Goal: Task Accomplishment & Management: Manage account settings

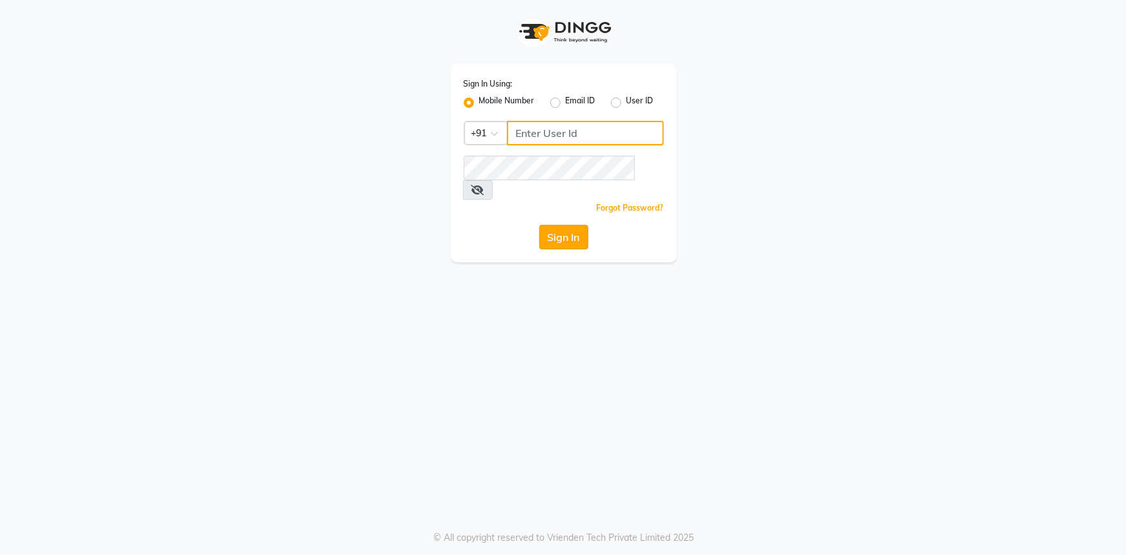
type input "8421444859"
click at [552, 225] on button "Sign In" at bounding box center [563, 237] width 49 height 25
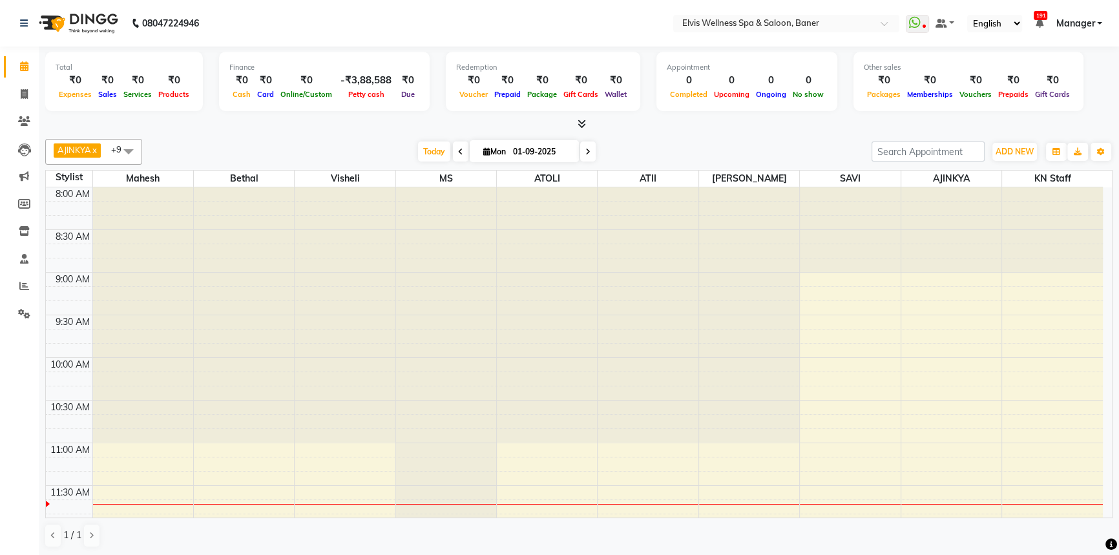
drag, startPoint x: 439, startPoint y: 152, endPoint x: 1127, endPoint y: 552, distance: 795.2
click at [441, 152] on span "Today" at bounding box center [434, 151] width 32 height 20
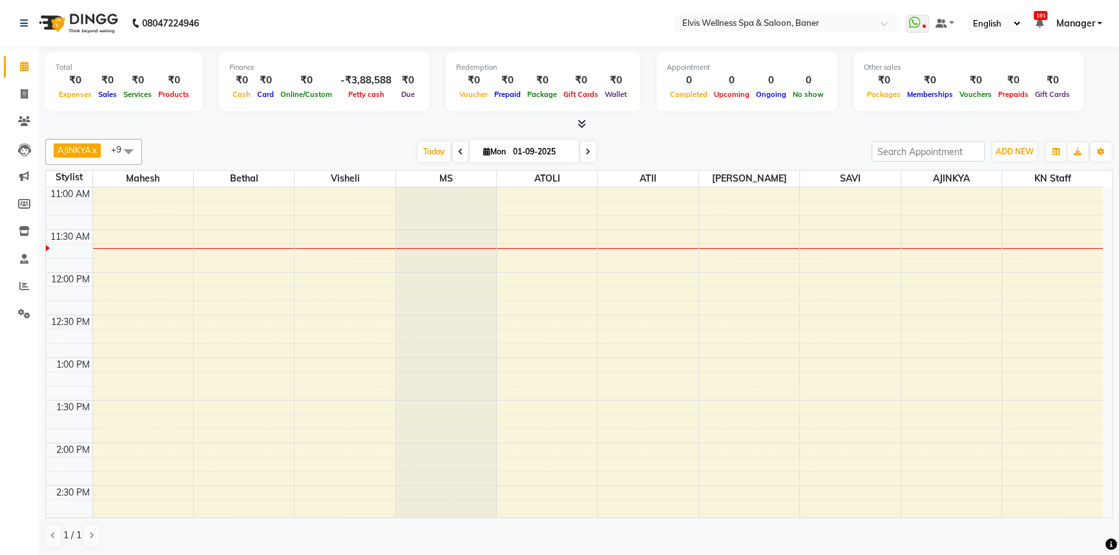
click at [645, 127] on div at bounding box center [578, 125] width 1067 height 14
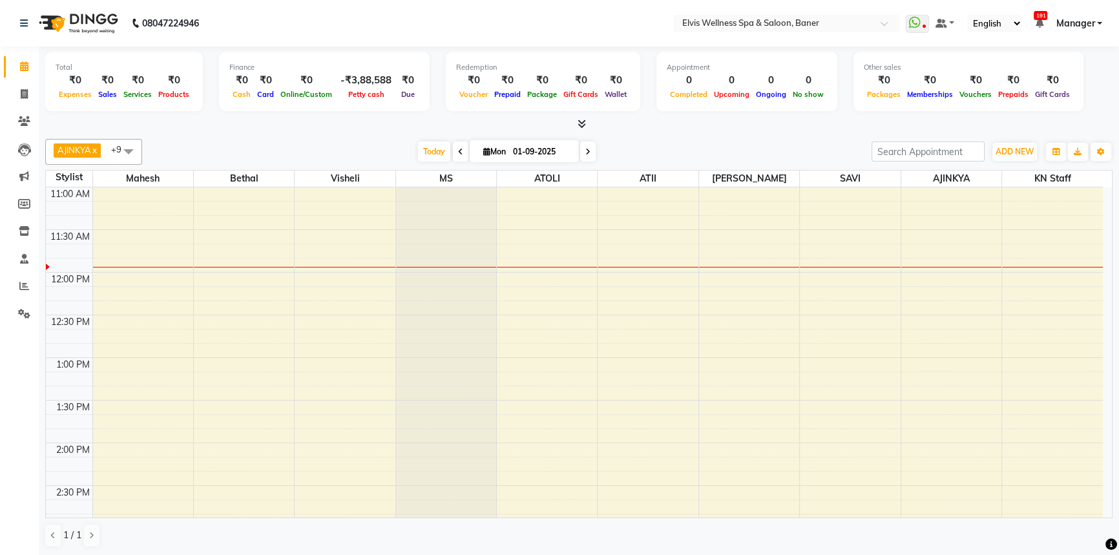
click at [682, 139] on div "AJINKYA x Visheli x MS x Bethal x ATOLI x ATII x SAVI x Marvin x Mahesh x KN St…" at bounding box center [578, 152] width 1067 height 26
drag, startPoint x: 433, startPoint y: 148, endPoint x: 539, endPoint y: 94, distance: 119.0
click at [433, 148] on span "Today" at bounding box center [434, 151] width 32 height 20
click at [681, 142] on div "[DATE] [DATE]" at bounding box center [507, 151] width 716 height 19
click at [421, 152] on span "Today" at bounding box center [434, 151] width 32 height 20
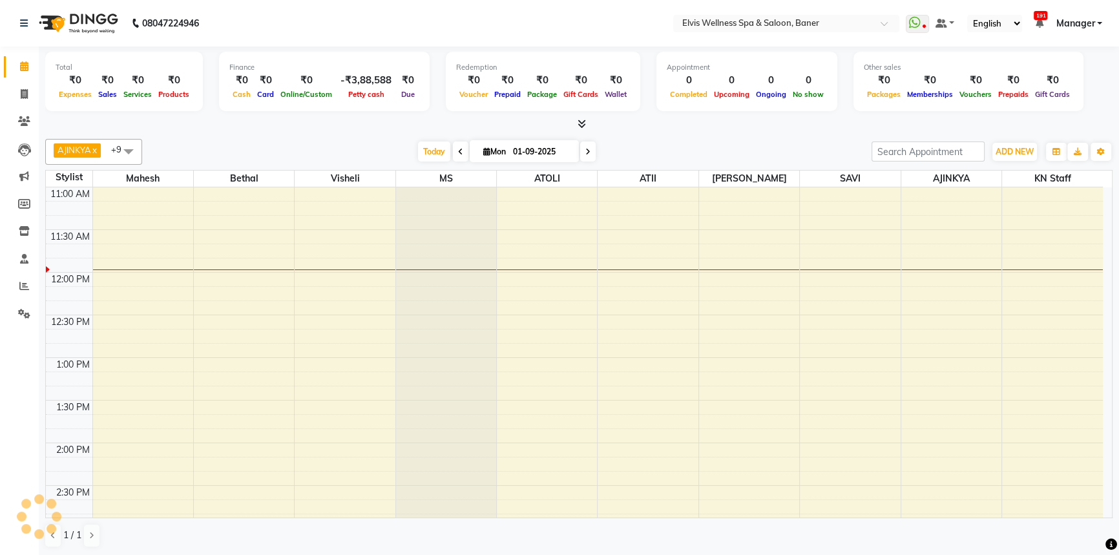
click at [680, 140] on div "AJINKYA x Visheli x MS x Bethal x ATOLI x ATII x SAVI x [PERSON_NAME] Mahesh x …" at bounding box center [578, 152] width 1067 height 26
drag, startPoint x: 440, startPoint y: 154, endPoint x: 736, endPoint y: 146, distance: 296.6
click at [443, 155] on span "Today" at bounding box center [434, 151] width 32 height 20
click at [737, 146] on div "Today Mon 01-09-2025" at bounding box center [507, 151] width 716 height 19
click at [432, 154] on span "Today" at bounding box center [434, 151] width 32 height 20
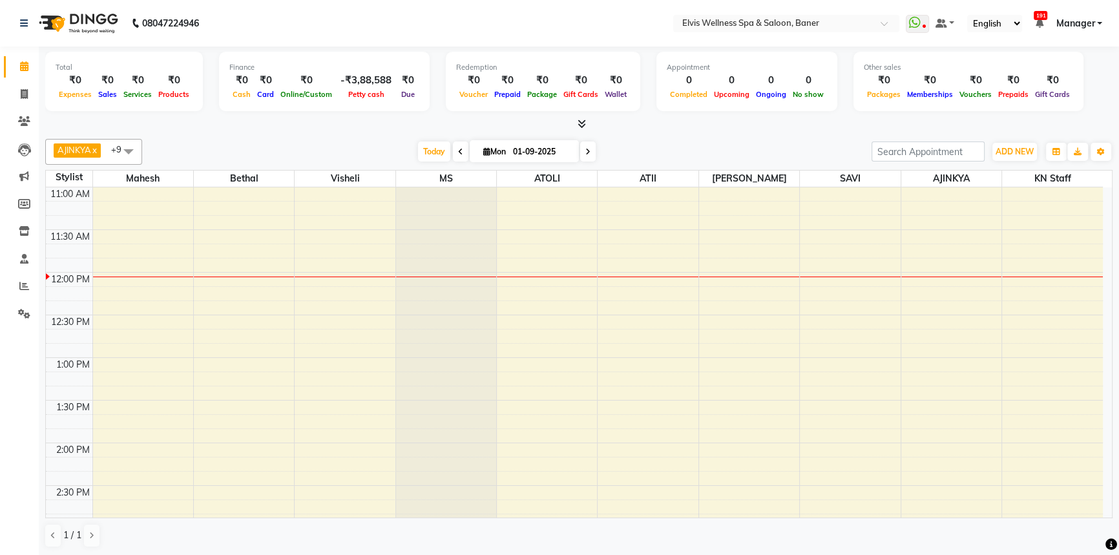
scroll to position [340, 0]
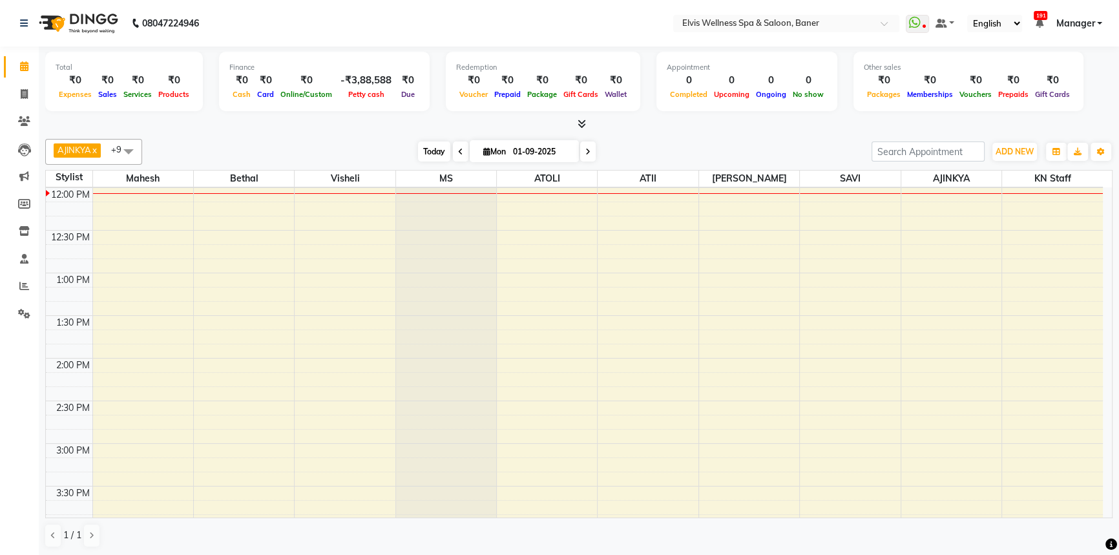
click at [433, 155] on span "Today" at bounding box center [434, 151] width 32 height 20
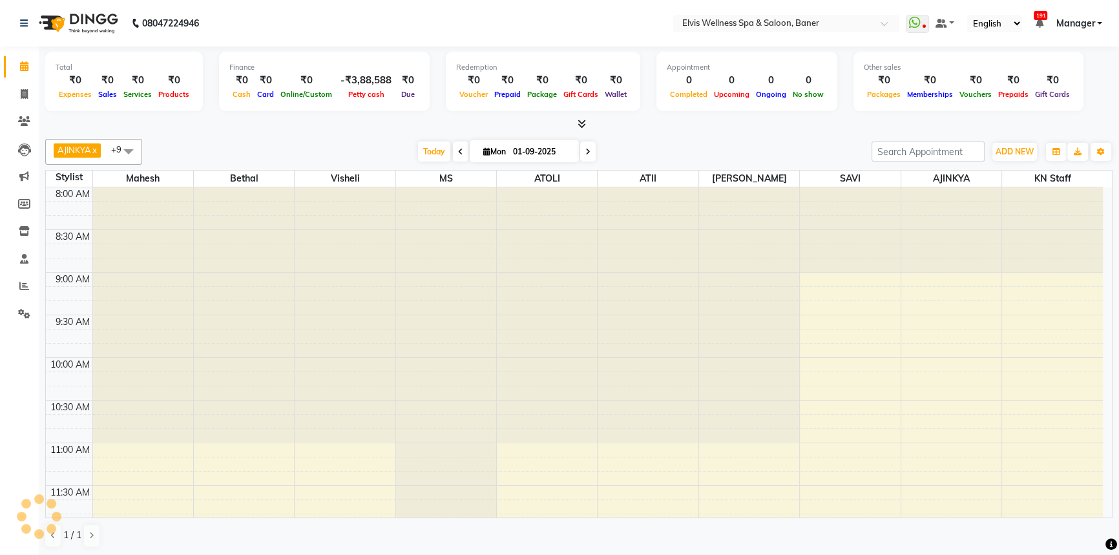
click at [392, 145] on div "Today Mon 01-09-2025" at bounding box center [507, 151] width 716 height 19
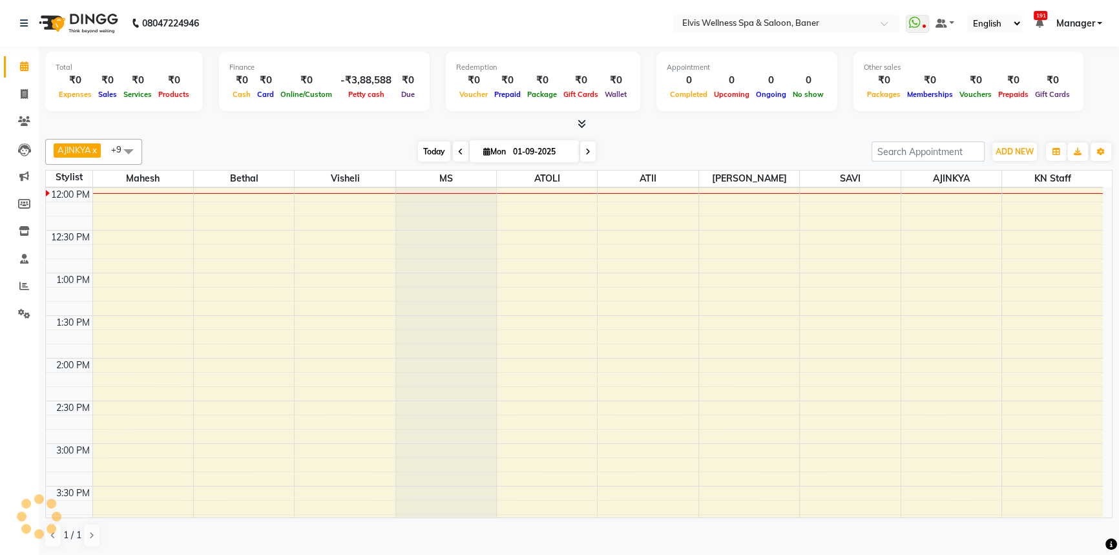
click at [418, 143] on span "Today" at bounding box center [434, 151] width 32 height 20
click at [406, 149] on div "Today Mon 01-09-2025" at bounding box center [507, 151] width 716 height 19
click at [418, 150] on span "Today" at bounding box center [434, 151] width 32 height 20
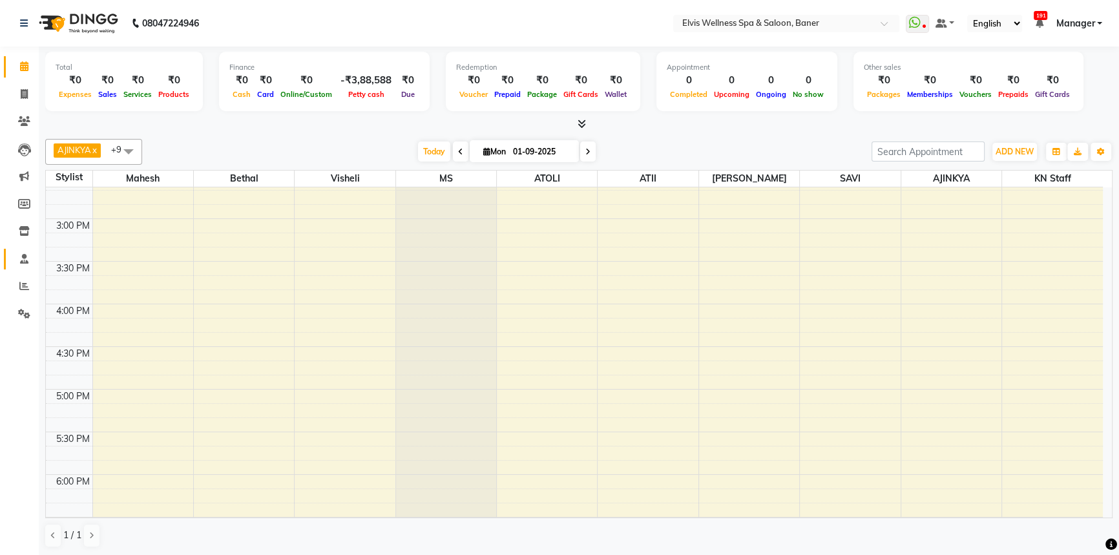
scroll to position [575, 0]
click at [14, 282] on span at bounding box center [24, 286] width 23 height 15
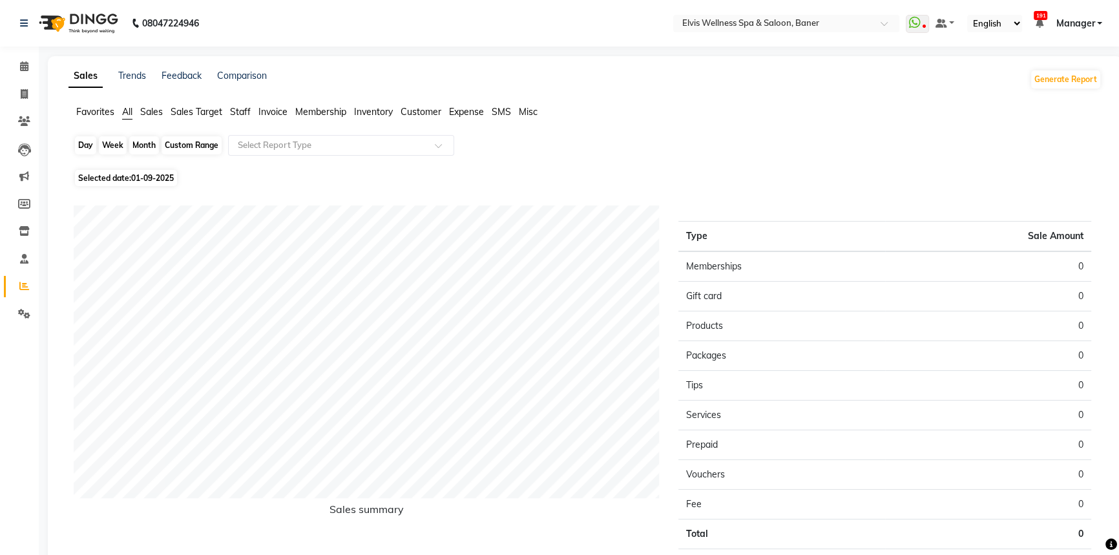
click at [75, 145] on div "Day" at bounding box center [85, 145] width 21 height 18
select select "9"
select select "2025"
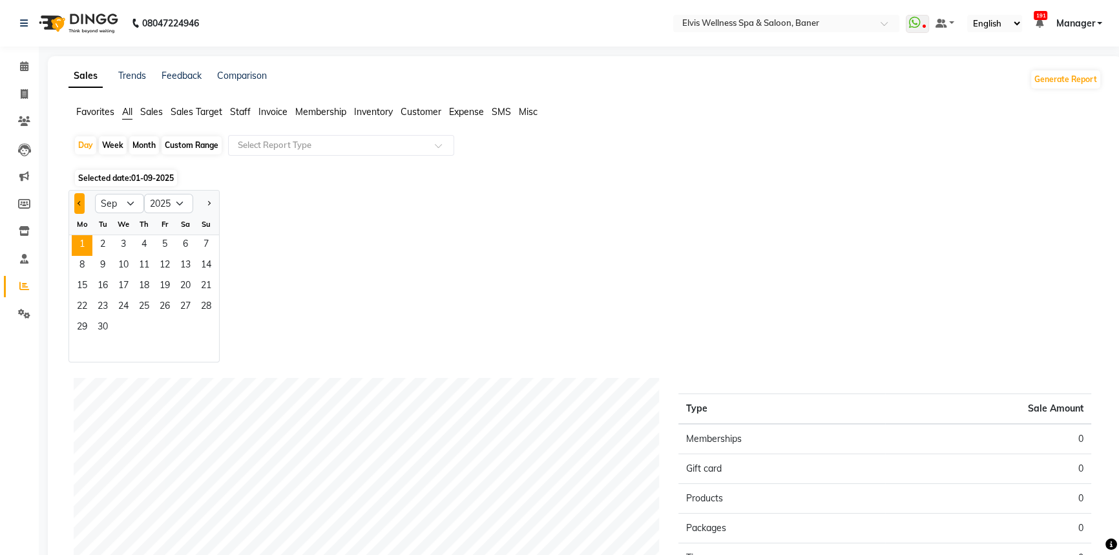
click at [79, 201] on span "Previous month" at bounding box center [80, 202] width 5 height 5
select select "7"
click at [109, 249] on span "1" at bounding box center [102, 245] width 21 height 21
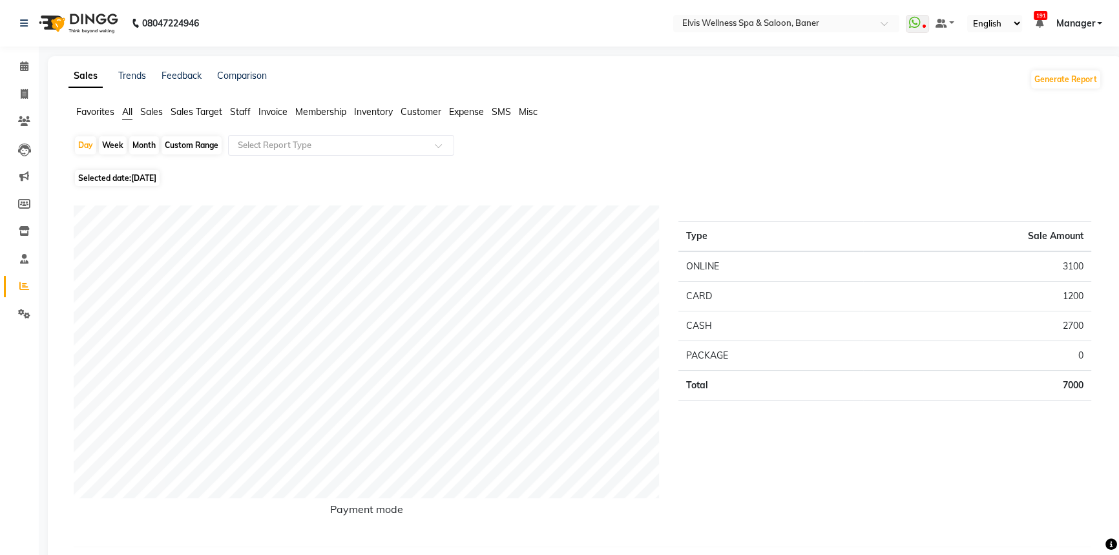
click at [141, 140] on div "Month" at bounding box center [144, 145] width 30 height 18
select select "7"
select select "2025"
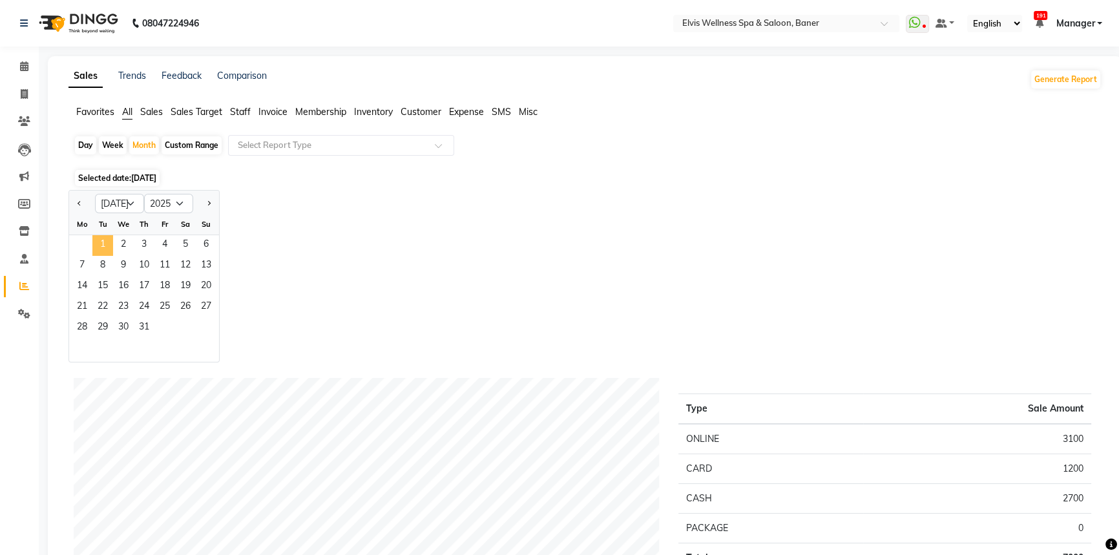
click at [92, 248] on span "1" at bounding box center [102, 245] width 21 height 21
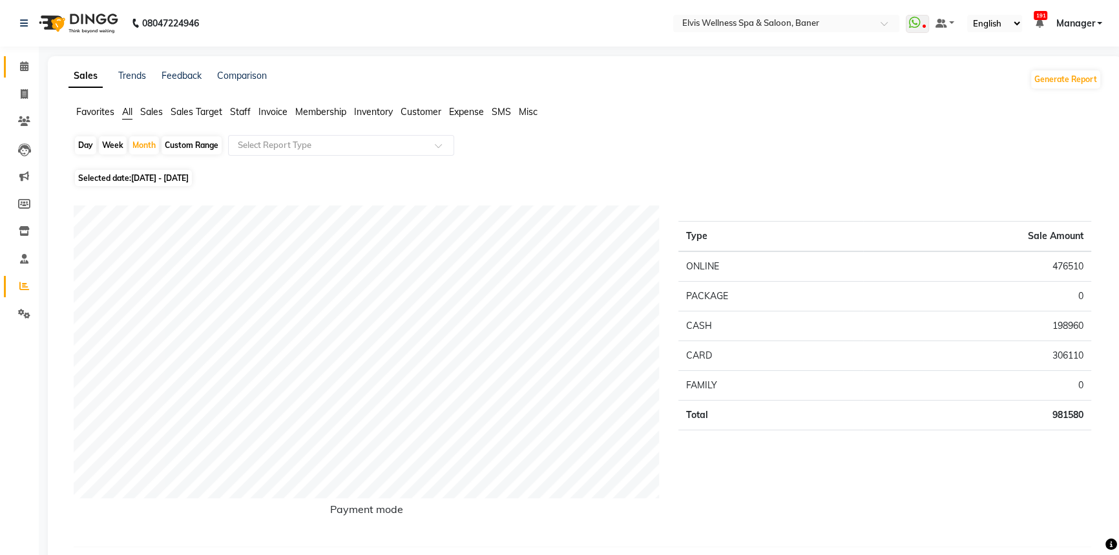
click at [19, 58] on link "Calendar" at bounding box center [19, 66] width 31 height 21
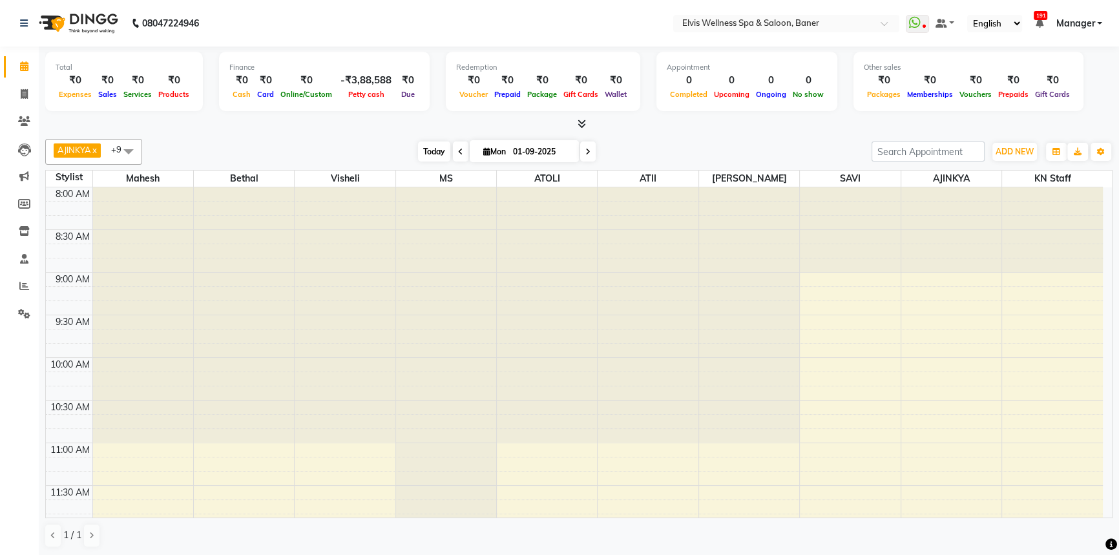
click at [419, 153] on span "Today" at bounding box center [434, 151] width 32 height 20
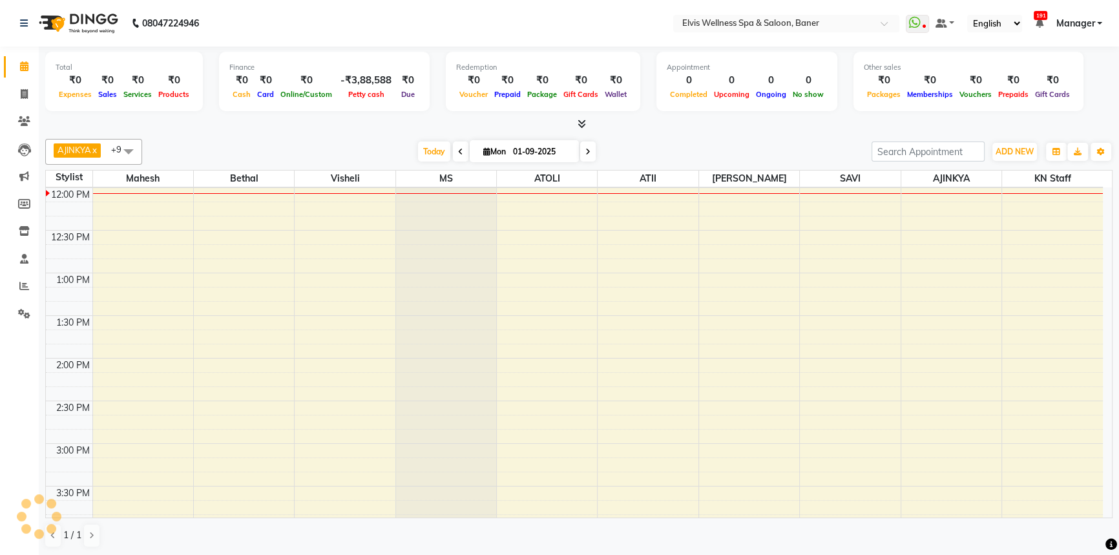
click at [680, 150] on div "Today Mon 01-09-2025" at bounding box center [507, 151] width 716 height 19
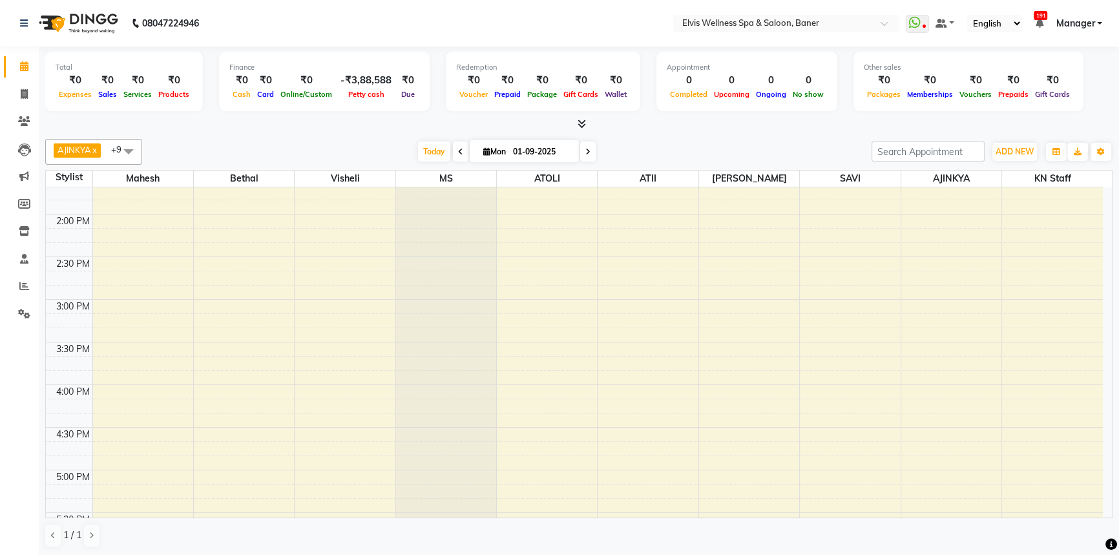
scroll to position [587, 0]
click at [647, 134] on div "AJINKYA x Visheli x MS x Bethal x ATOLI x ATII x SAVI x [PERSON_NAME] Mahesh x …" at bounding box center [578, 343] width 1067 height 419
click at [421, 154] on span "Today" at bounding box center [434, 151] width 32 height 20
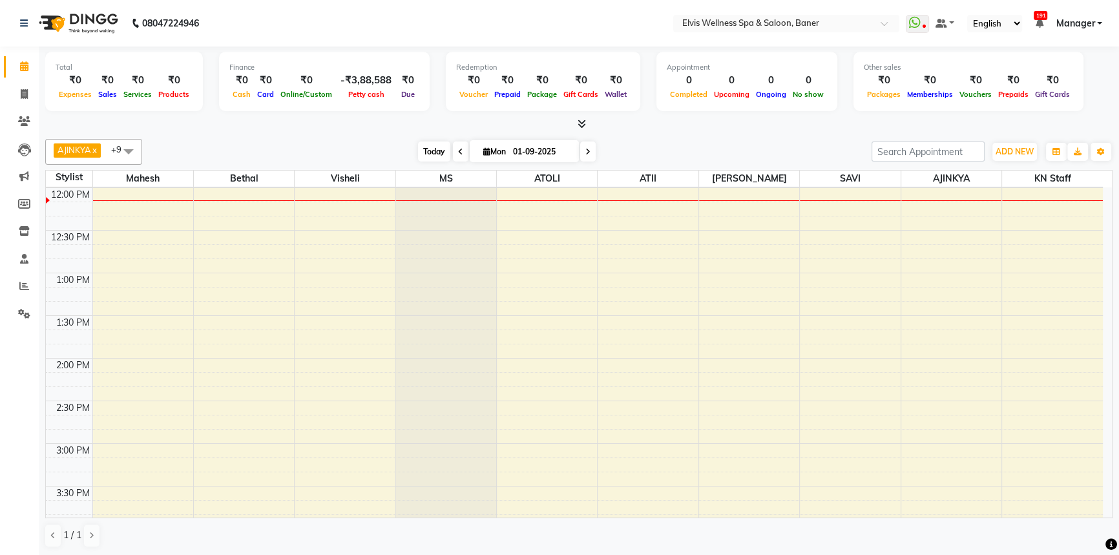
drag, startPoint x: 421, startPoint y: 147, endPoint x: 608, endPoint y: 154, distance: 186.8
click at [422, 147] on span "Today" at bounding box center [434, 151] width 32 height 20
click at [668, 147] on div "[DATE] [DATE]" at bounding box center [507, 151] width 716 height 19
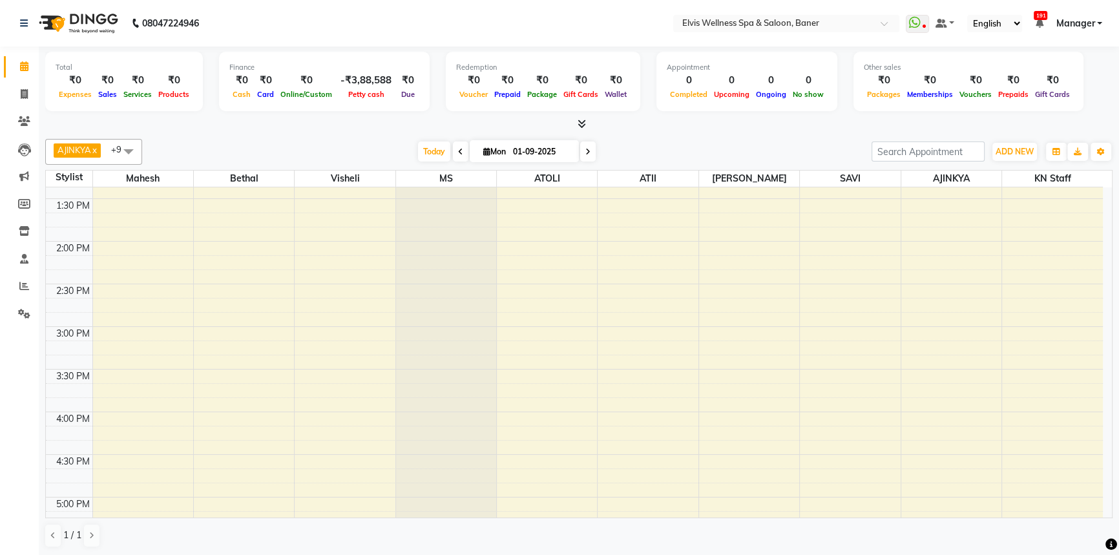
scroll to position [458, 0]
click at [418, 148] on span "Today" at bounding box center [434, 151] width 32 height 20
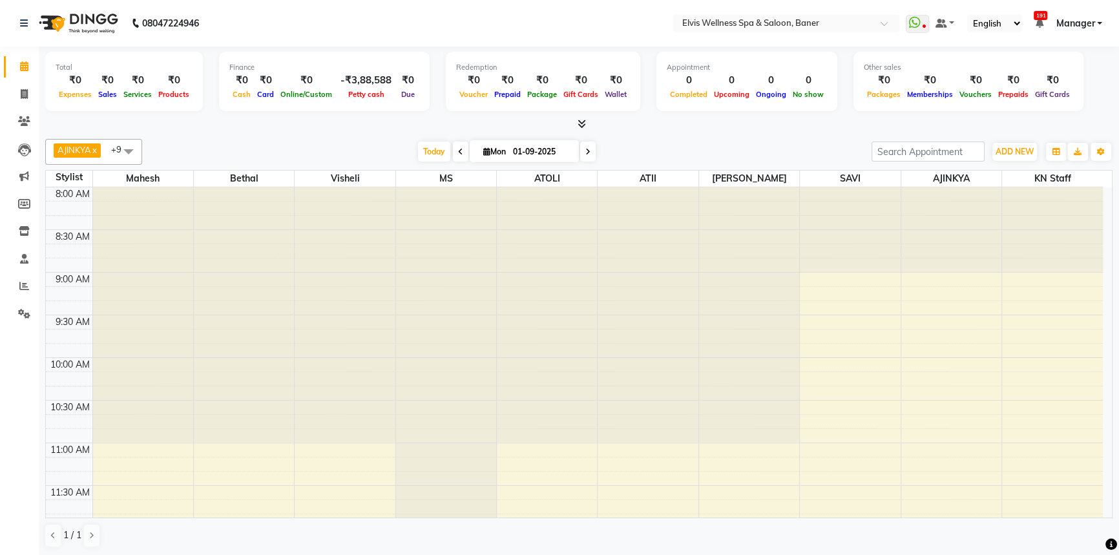
scroll to position [340, 0]
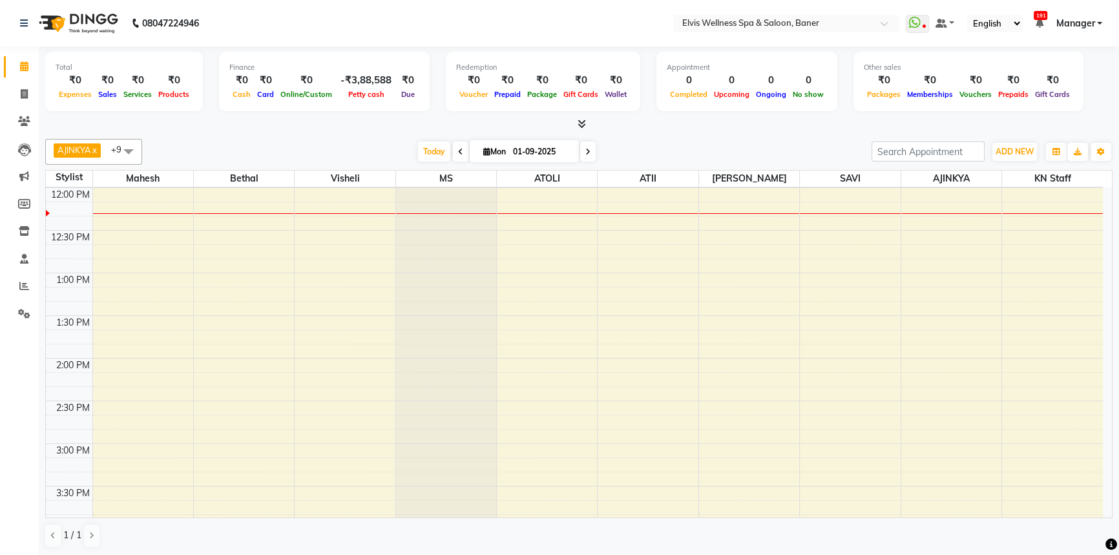
click at [364, 148] on div "[DATE] [DATE]" at bounding box center [507, 151] width 716 height 19
click at [28, 283] on icon at bounding box center [24, 286] width 10 height 10
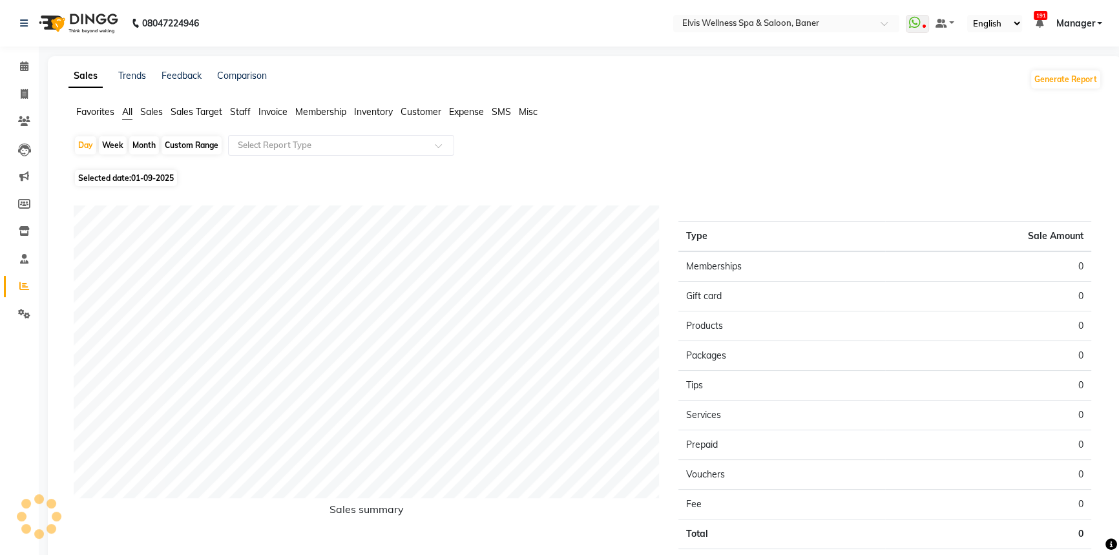
click at [152, 142] on div "Month" at bounding box center [144, 145] width 30 height 18
select select "9"
select select "2025"
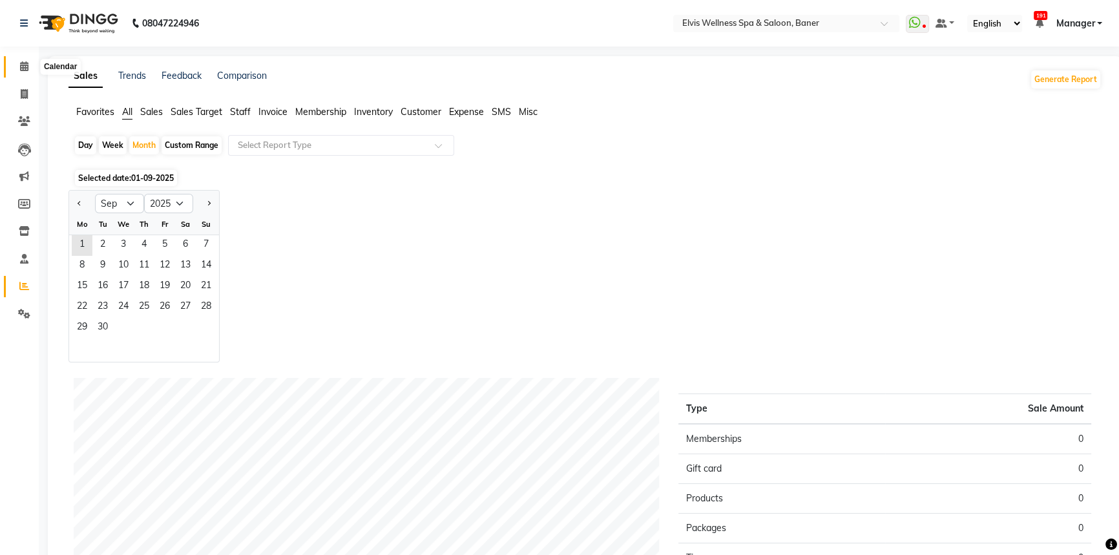
click at [14, 59] on span at bounding box center [24, 66] width 23 height 15
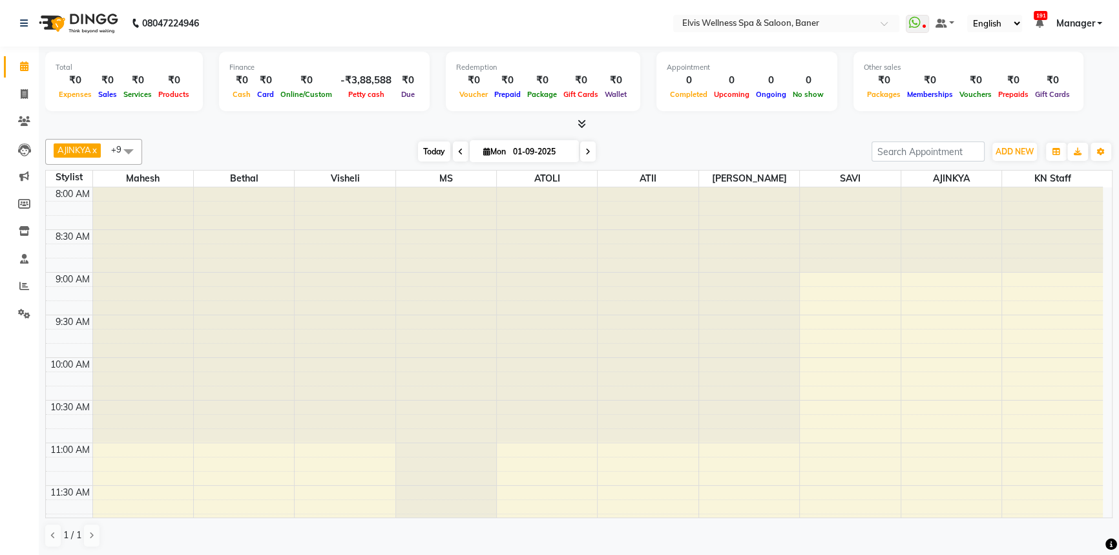
click at [426, 143] on span "Today" at bounding box center [434, 151] width 32 height 20
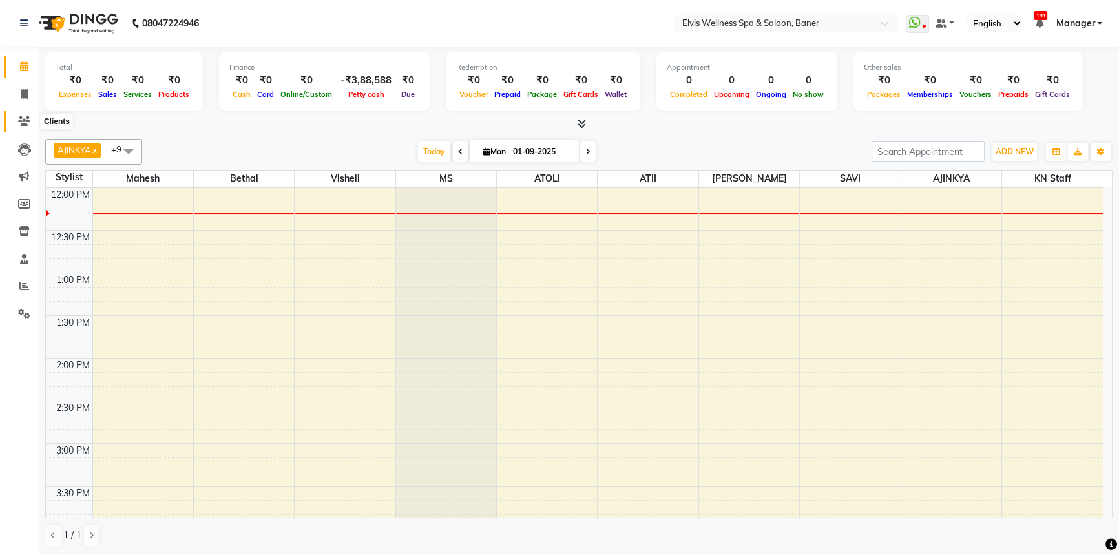
click at [25, 125] on icon at bounding box center [24, 121] width 12 height 10
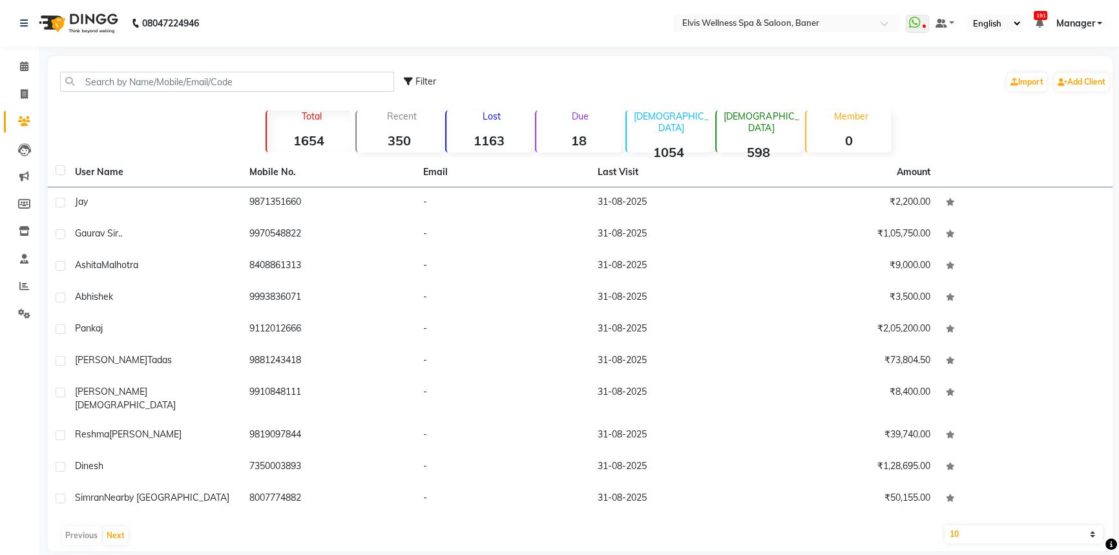
click at [510, 130] on div "Lost 1163" at bounding box center [488, 131] width 86 height 42
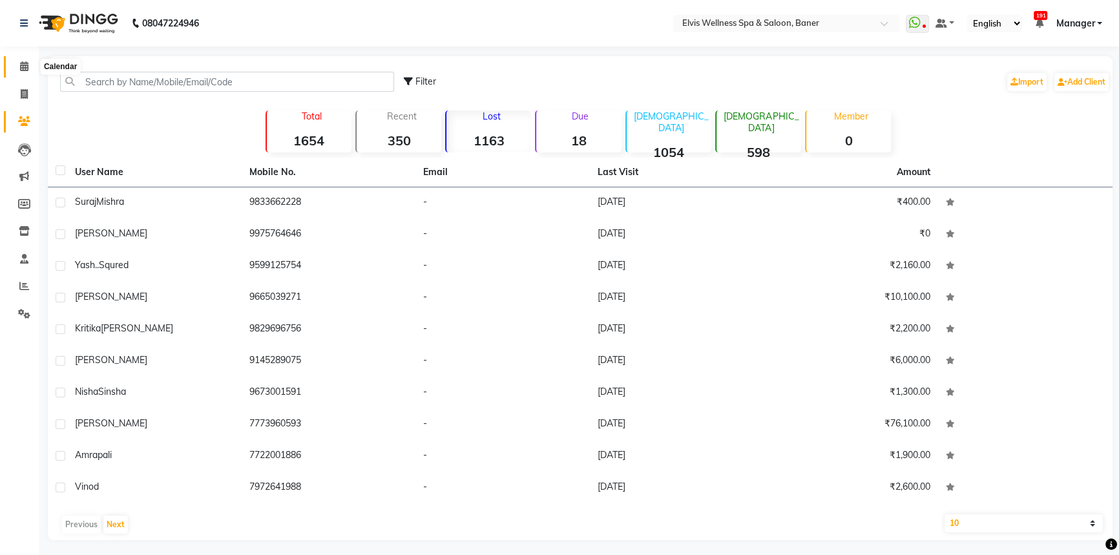
click at [31, 63] on span at bounding box center [24, 66] width 23 height 15
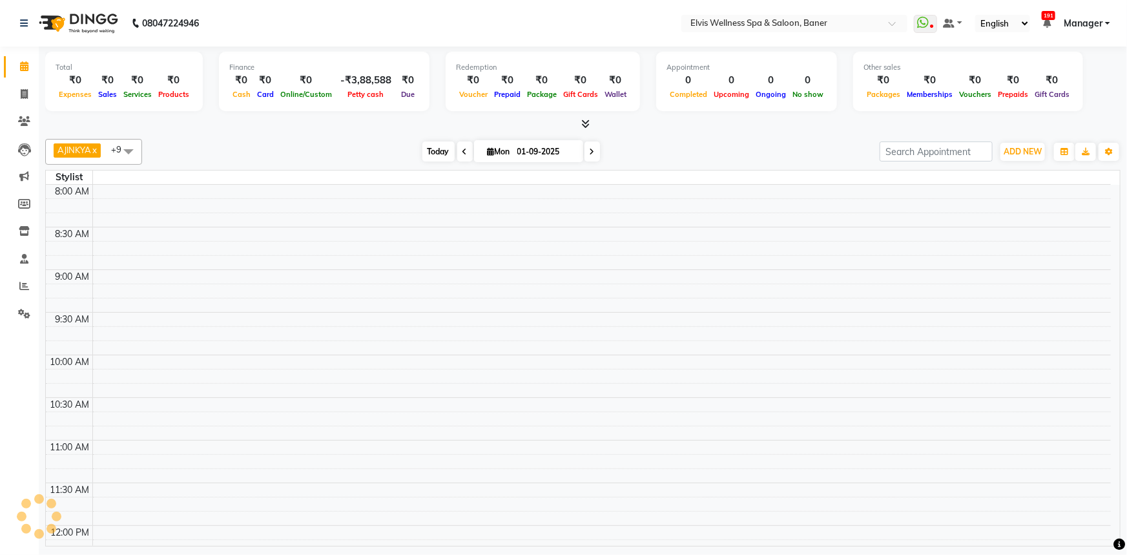
click at [438, 154] on span "Today" at bounding box center [438, 151] width 32 height 20
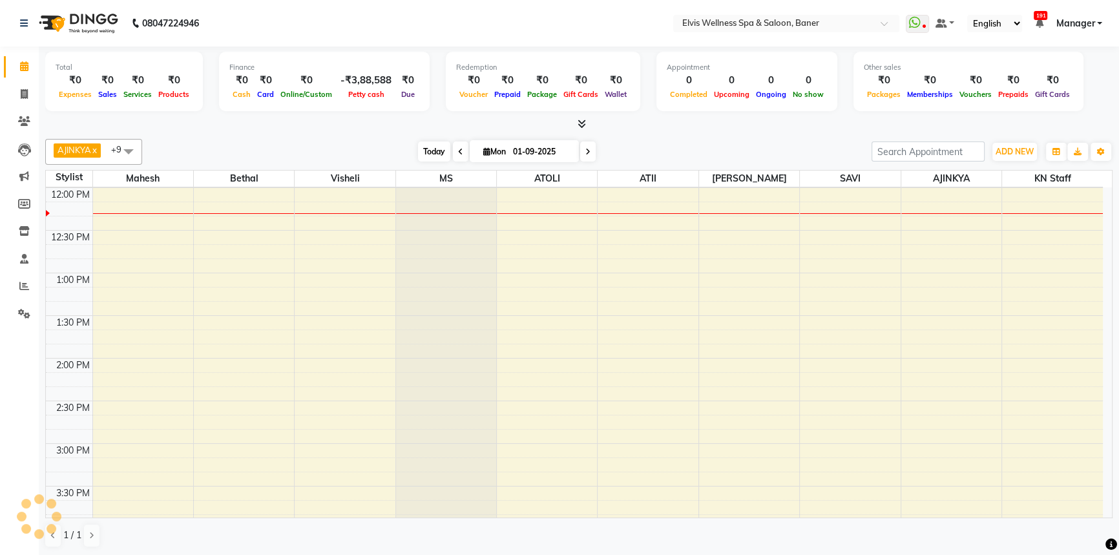
click at [428, 153] on span "Today" at bounding box center [434, 151] width 32 height 20
drag, startPoint x: 386, startPoint y: 152, endPoint x: 414, endPoint y: 152, distance: 27.8
click at [388, 152] on div "[DATE] [DATE]" at bounding box center [507, 151] width 716 height 19
click at [418, 152] on span "Today" at bounding box center [434, 151] width 32 height 20
click at [420, 152] on span "Today" at bounding box center [434, 151] width 32 height 20
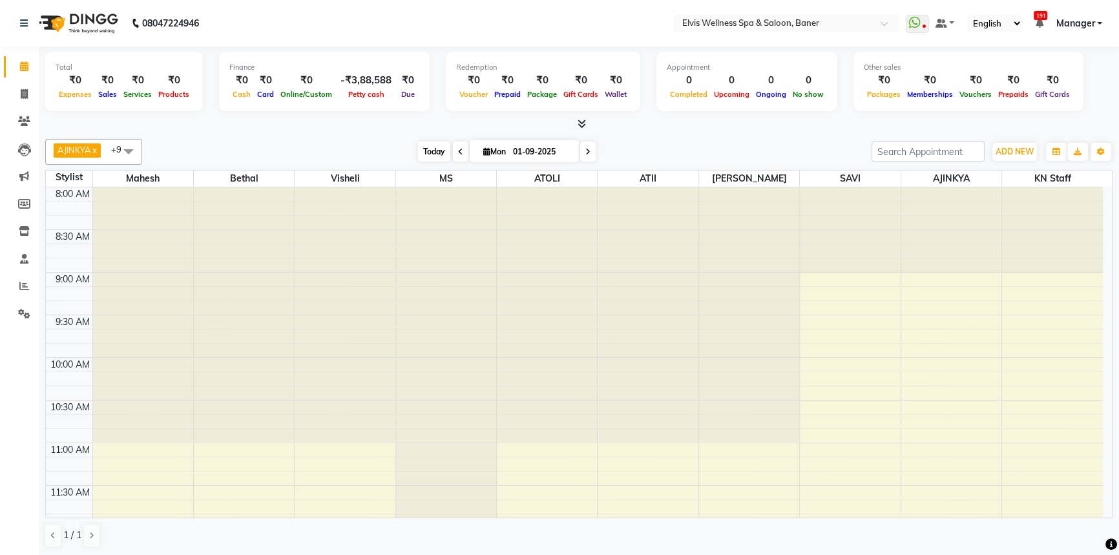
drag, startPoint x: 414, startPoint y: 148, endPoint x: 424, endPoint y: 152, distance: 11.0
click at [418, 149] on span "Today" at bounding box center [434, 151] width 32 height 20
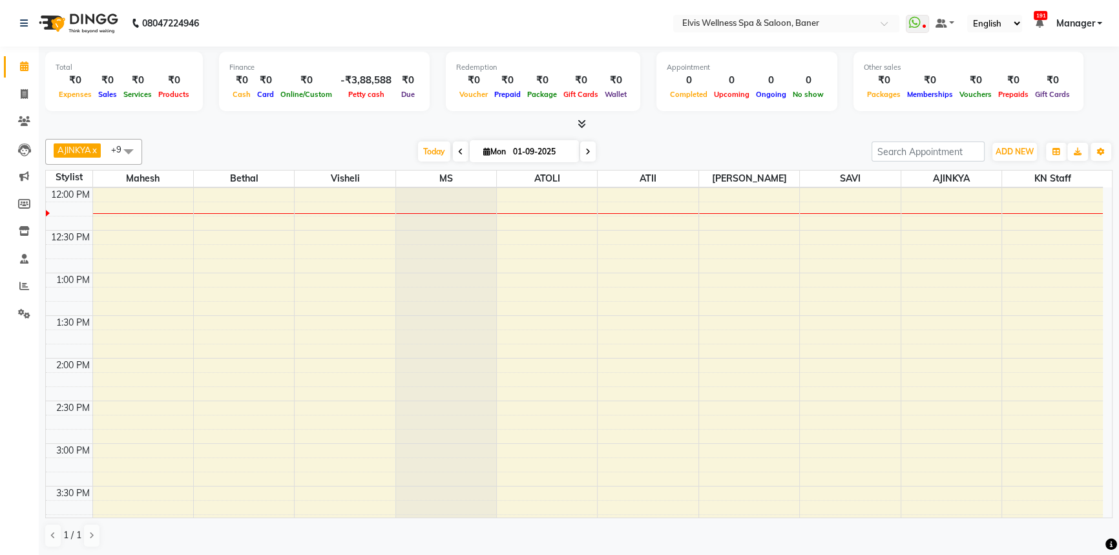
click at [650, 139] on div "AJINKYA x Visheli x MS x Bethal x ATOLI x ATII x SAVI x [PERSON_NAME] Mahesh x …" at bounding box center [578, 152] width 1067 height 26
click at [650, 127] on div at bounding box center [578, 125] width 1067 height 14
click at [428, 144] on span "Today" at bounding box center [434, 151] width 32 height 20
click at [435, 153] on span "Today" at bounding box center [434, 151] width 32 height 20
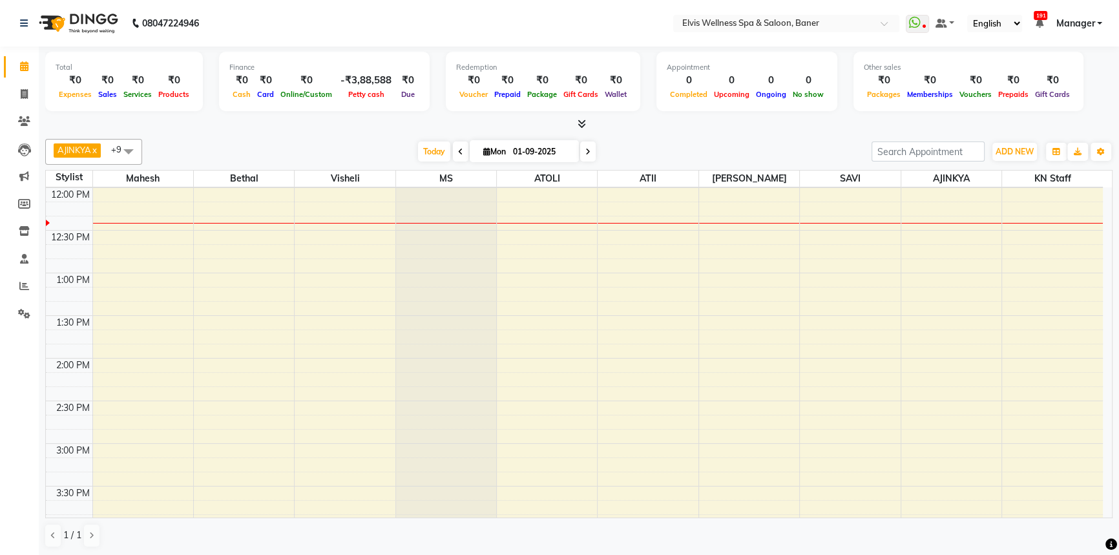
scroll to position [282, 0]
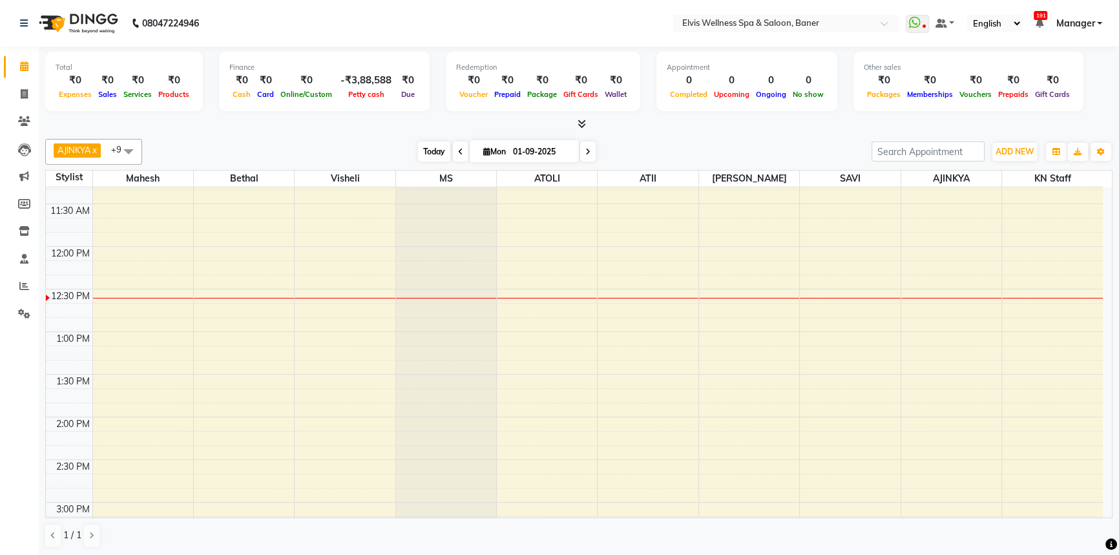
click at [426, 151] on span "Today" at bounding box center [434, 151] width 32 height 20
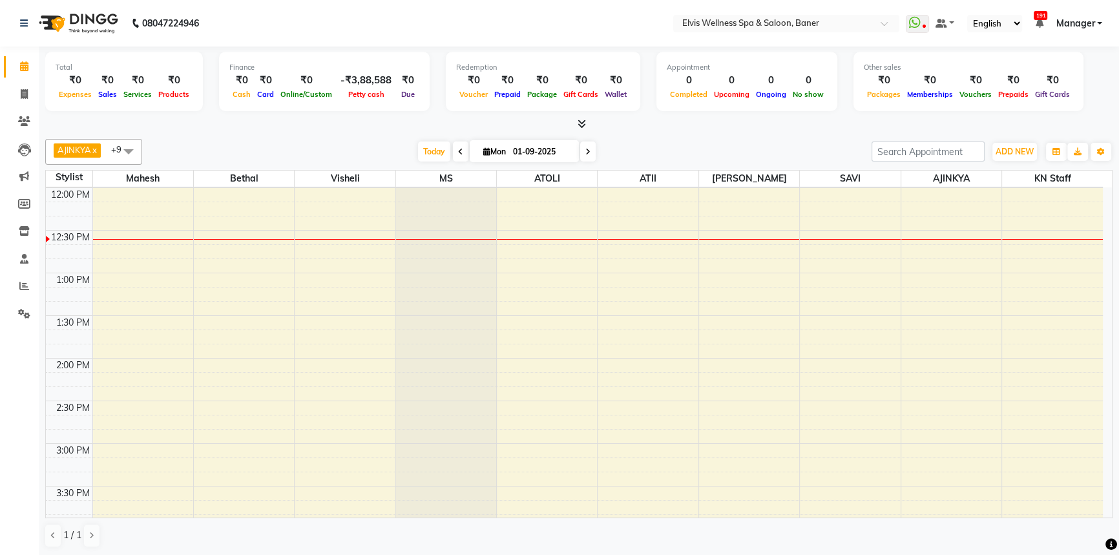
click at [406, 148] on div "[DATE] [DATE]" at bounding box center [507, 151] width 716 height 19
click at [418, 150] on span "Today" at bounding box center [434, 151] width 32 height 20
click at [423, 160] on span "Today" at bounding box center [434, 151] width 32 height 20
click at [747, 142] on div "[DATE] [DATE]" at bounding box center [507, 151] width 716 height 19
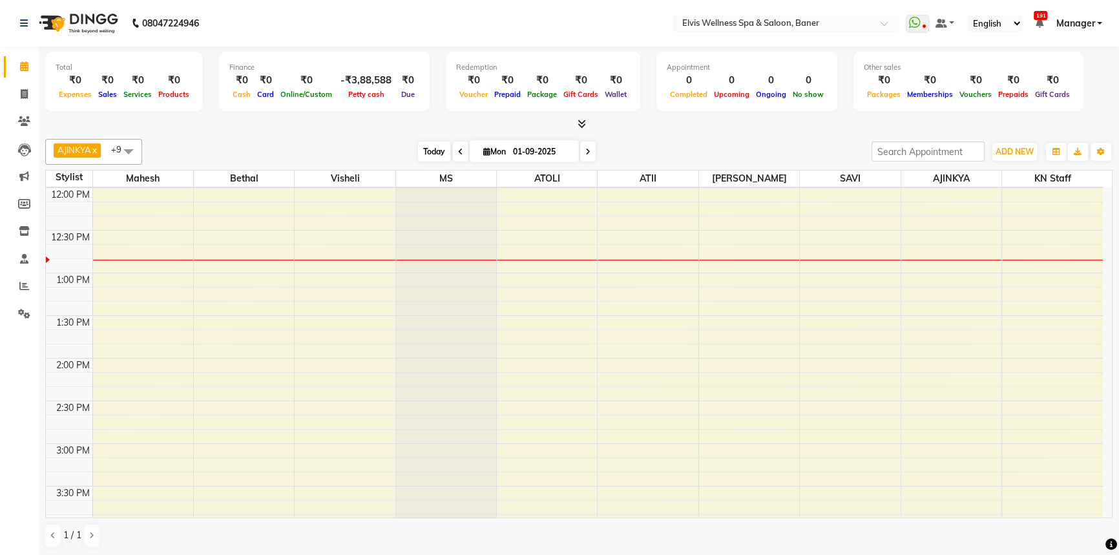
click at [421, 159] on span "Today" at bounding box center [434, 151] width 32 height 20
click at [730, 127] on div at bounding box center [578, 125] width 1067 height 14
click at [728, 139] on div "AJINKYA x Visheli x MS x Bethal x ATOLI x ATII x SAVI x [PERSON_NAME] Mahesh x …" at bounding box center [578, 152] width 1067 height 26
click at [425, 142] on span "Today" at bounding box center [434, 151] width 32 height 20
click at [704, 155] on div "[DATE] [DATE]" at bounding box center [507, 151] width 716 height 19
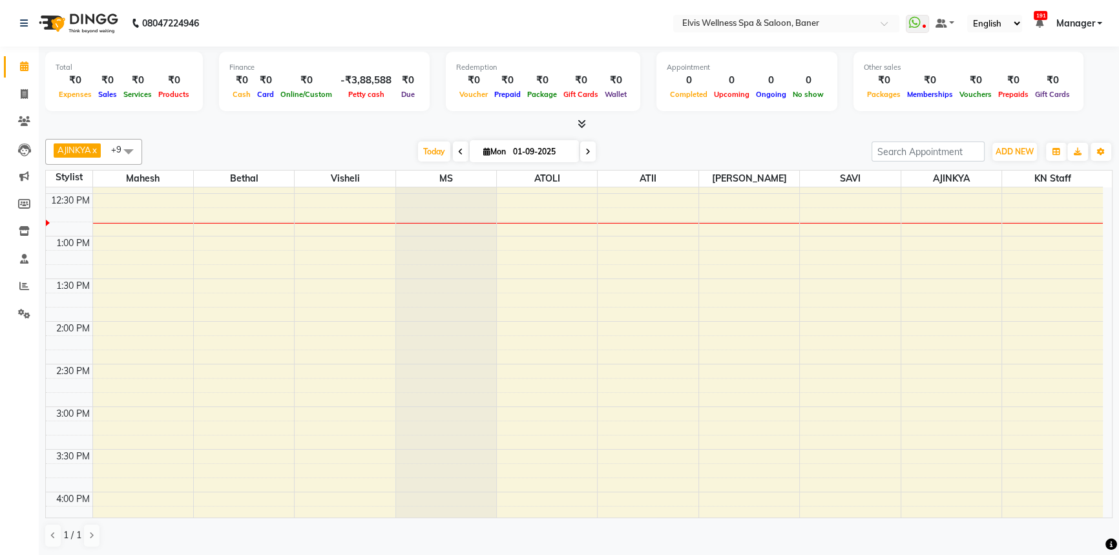
scroll to position [517, 0]
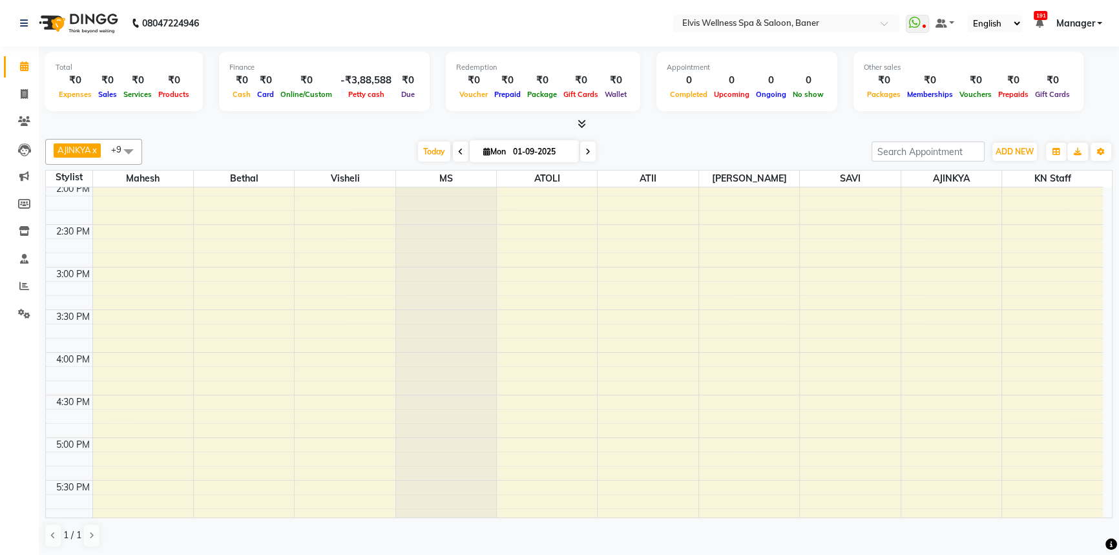
click at [679, 147] on div "[DATE] [DATE]" at bounding box center [507, 151] width 716 height 19
click at [422, 161] on div "AJINKYA x Visheli x MS x Bethal x ATOLI x ATII x SAVI x [PERSON_NAME] Mahesh x …" at bounding box center [578, 152] width 1067 height 26
click at [429, 146] on span "Today" at bounding box center [434, 151] width 32 height 20
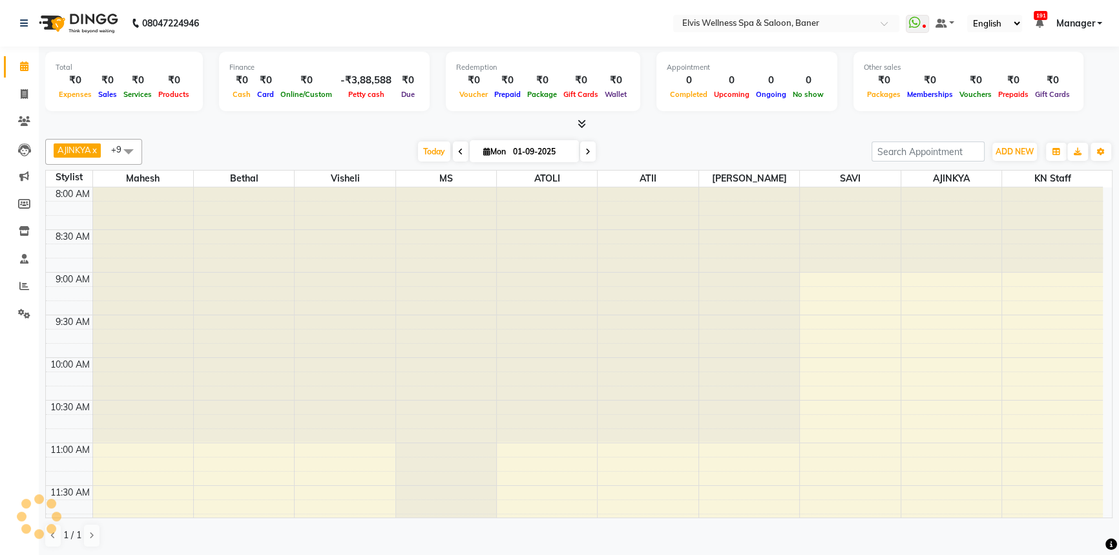
click at [397, 152] on div "[DATE] [DATE]" at bounding box center [507, 151] width 716 height 19
click at [430, 150] on span "Today" at bounding box center [434, 151] width 32 height 20
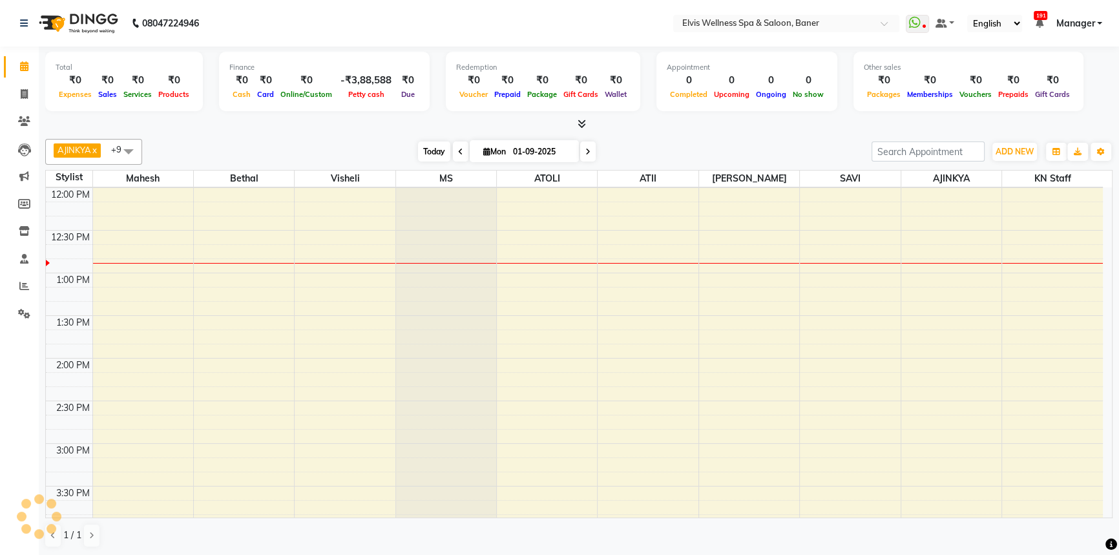
drag, startPoint x: 413, startPoint y: 150, endPoint x: 426, endPoint y: 152, distance: 13.7
click at [412, 150] on div "[DATE] [DATE]" at bounding box center [507, 151] width 716 height 19
click at [426, 152] on span "Today" at bounding box center [434, 151] width 32 height 20
click at [396, 154] on div "[DATE] [DATE]" at bounding box center [507, 151] width 716 height 19
click at [424, 154] on span "Today" at bounding box center [434, 151] width 32 height 20
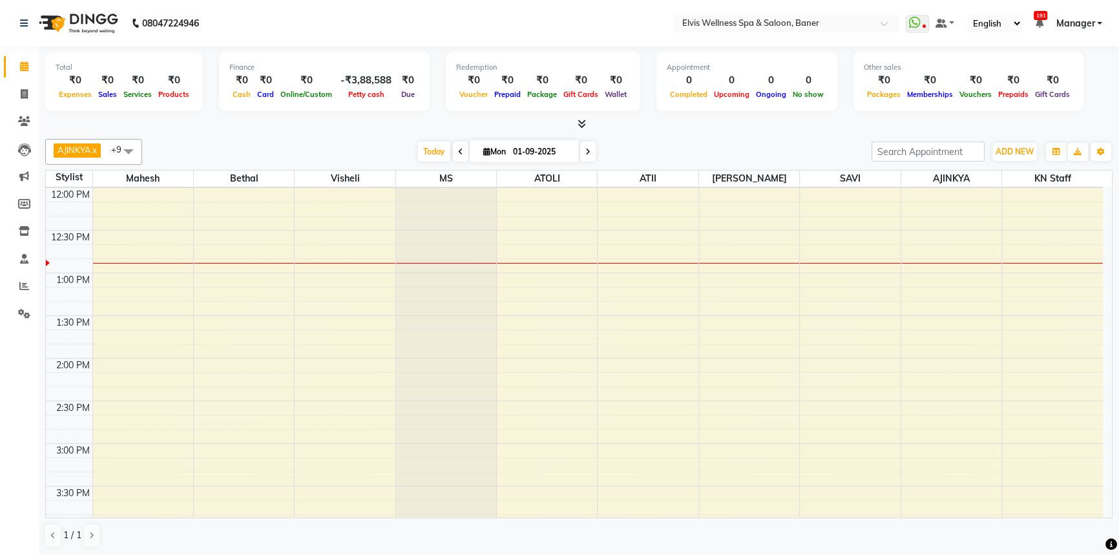
click at [399, 148] on div "[DATE] [DATE]" at bounding box center [507, 151] width 716 height 19
drag, startPoint x: 433, startPoint y: 152, endPoint x: 352, endPoint y: 153, distance: 80.8
click at [433, 152] on span "Today" at bounding box center [434, 151] width 32 height 20
click at [352, 154] on div "[DATE] [DATE]" at bounding box center [507, 151] width 716 height 19
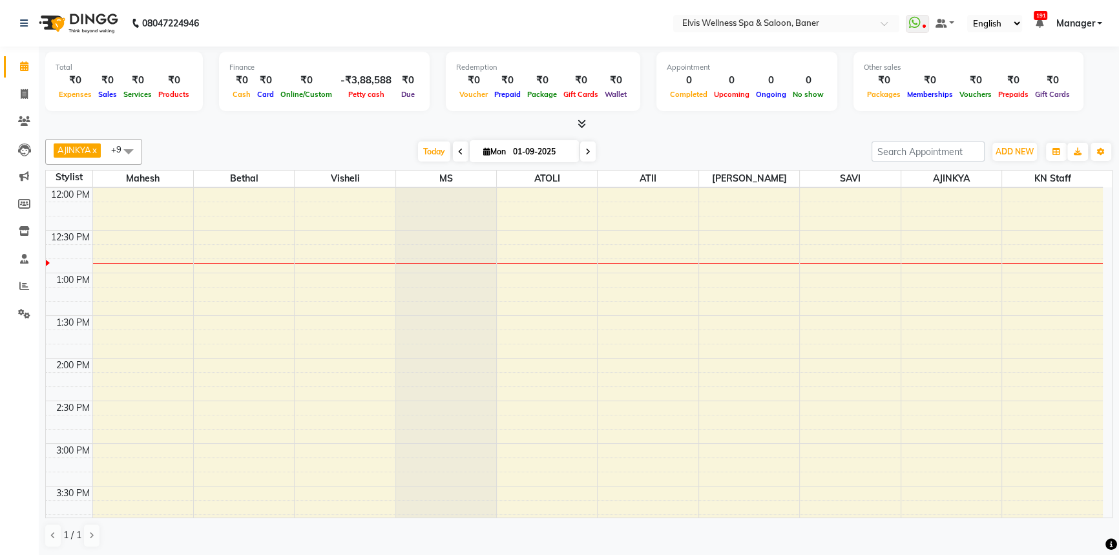
click at [353, 154] on div "[DATE] [DATE]" at bounding box center [507, 151] width 716 height 19
click at [397, 142] on div "[DATE] [DATE]" at bounding box center [507, 151] width 716 height 19
click at [424, 145] on span "Today" at bounding box center [434, 151] width 32 height 20
drag, startPoint x: 381, startPoint y: 145, endPoint x: 459, endPoint y: 158, distance: 78.5
click at [386, 147] on div "[DATE] [DATE]" at bounding box center [507, 151] width 716 height 19
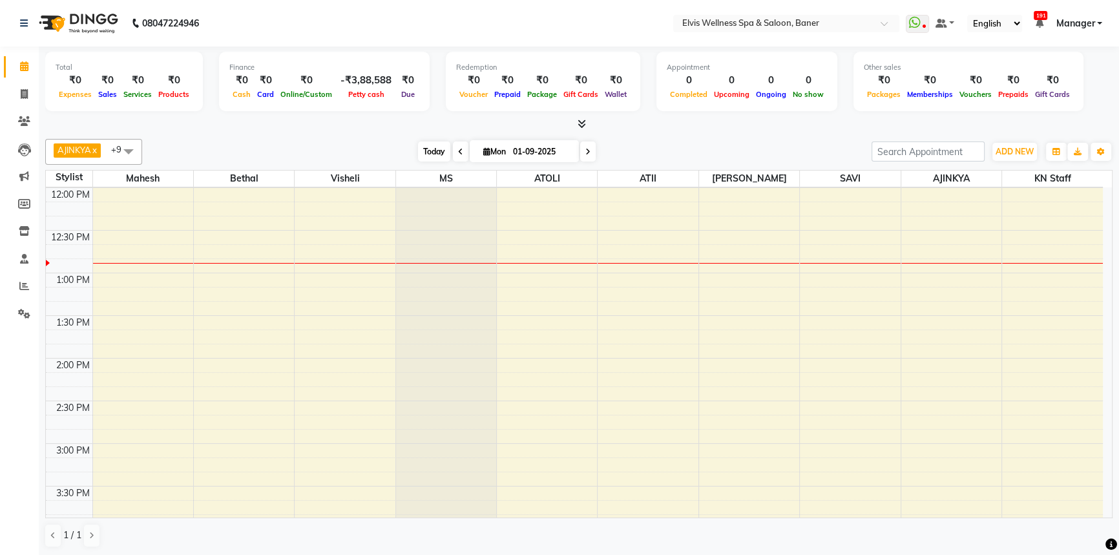
click at [427, 156] on span "Today" at bounding box center [434, 151] width 32 height 20
drag, startPoint x: 411, startPoint y: 156, endPoint x: 435, endPoint y: 158, distance: 24.0
click at [413, 157] on div "[DATE] [DATE]" at bounding box center [507, 151] width 716 height 19
click at [442, 156] on span "Today" at bounding box center [434, 151] width 32 height 20
click at [427, 151] on span "Today" at bounding box center [434, 151] width 32 height 20
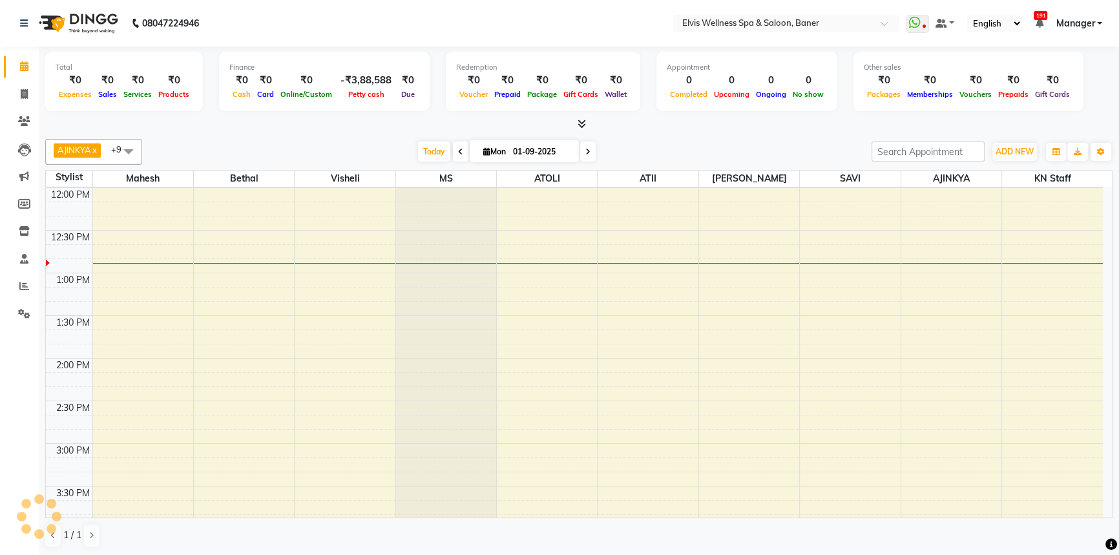
click at [417, 149] on div "[DATE] [DATE]" at bounding box center [507, 151] width 180 height 19
click at [407, 150] on div "[DATE] [DATE]" at bounding box center [507, 151] width 716 height 19
click at [417, 152] on div "[DATE] [DATE]" at bounding box center [507, 151] width 180 height 19
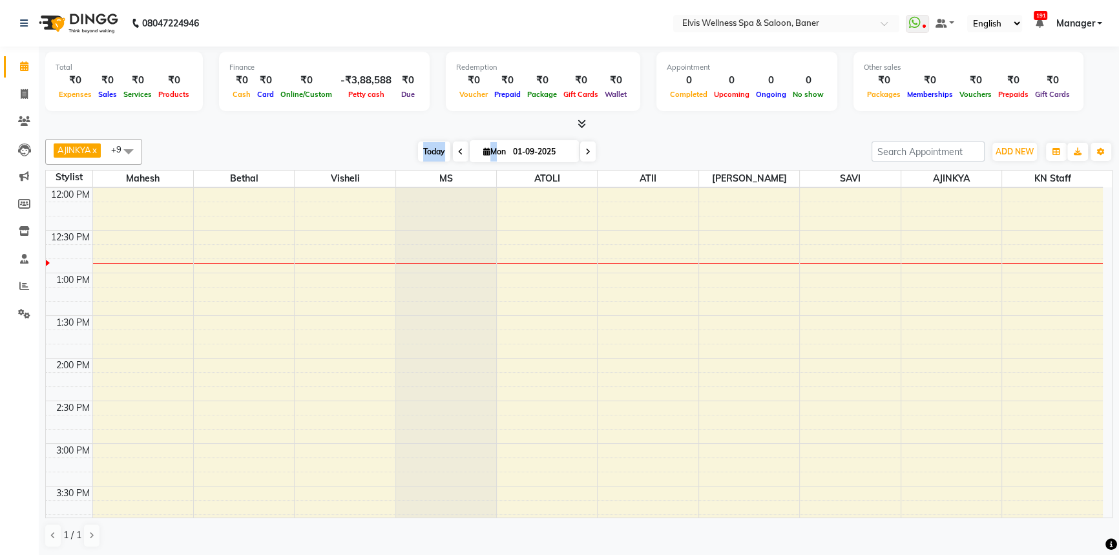
click at [426, 152] on span "Today" at bounding box center [434, 151] width 32 height 20
click at [419, 152] on span "Today" at bounding box center [434, 151] width 32 height 20
click at [432, 147] on span "Today" at bounding box center [434, 151] width 32 height 20
drag, startPoint x: 415, startPoint y: 152, endPoint x: 425, endPoint y: 156, distance: 10.2
click at [419, 155] on span "Today" at bounding box center [434, 151] width 32 height 20
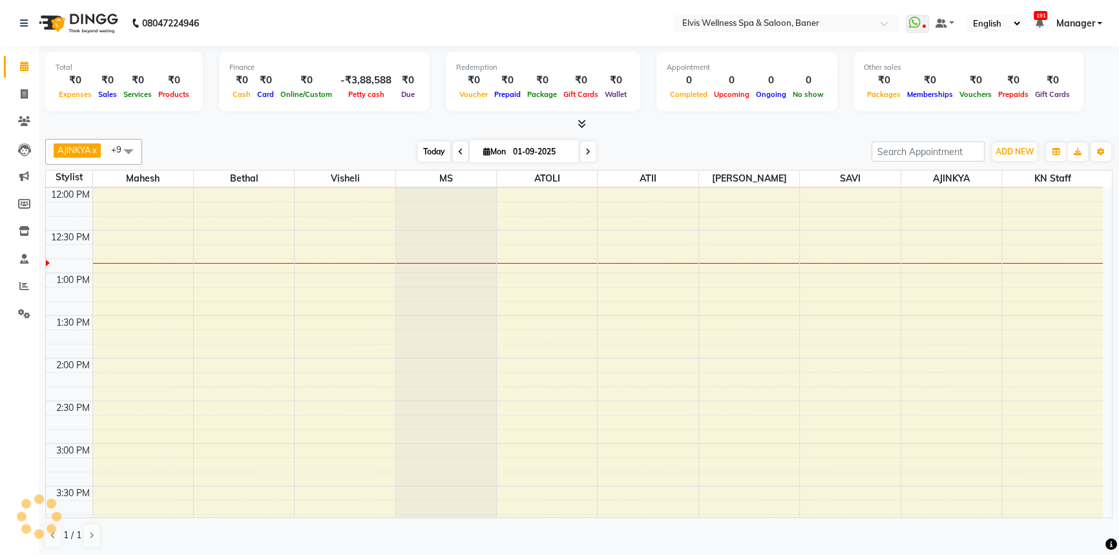
click at [439, 156] on span "Today" at bounding box center [434, 151] width 32 height 20
click at [395, 156] on div "[DATE] [DATE]" at bounding box center [507, 151] width 716 height 19
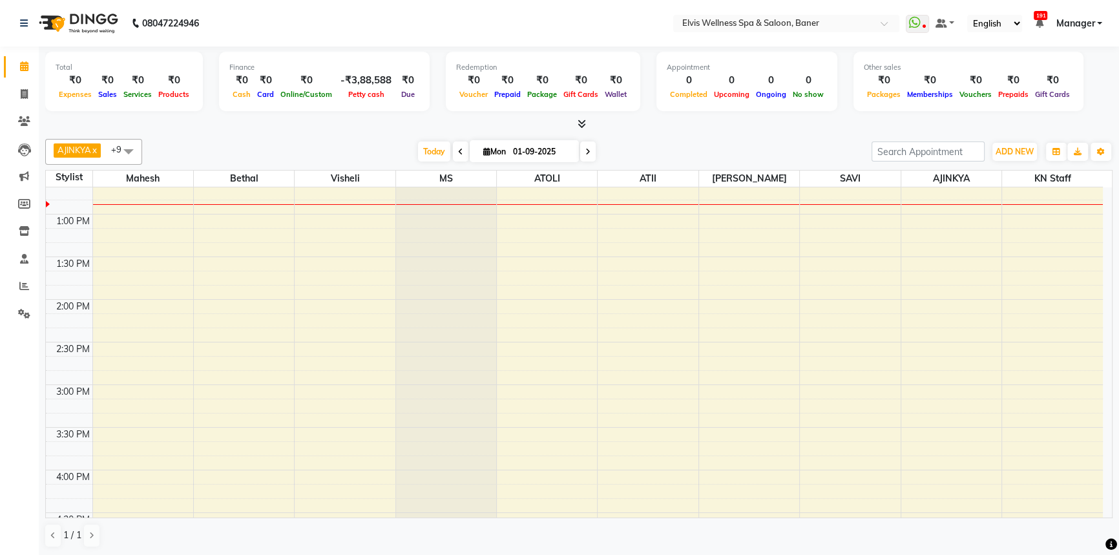
click at [329, 136] on div "AJINKYA x Visheli x MS x Bethal x ATOLI x ATII x SAVI x [PERSON_NAME] Mahesh x …" at bounding box center [578, 343] width 1067 height 419
click at [430, 150] on span "Today" at bounding box center [434, 151] width 32 height 20
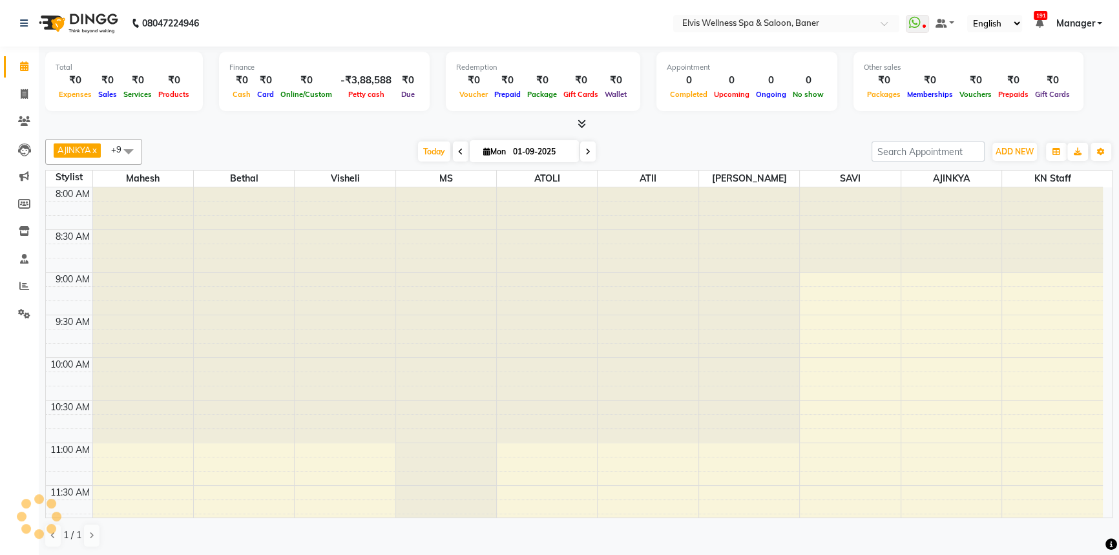
click at [368, 150] on div "[DATE] [DATE]" at bounding box center [507, 151] width 716 height 19
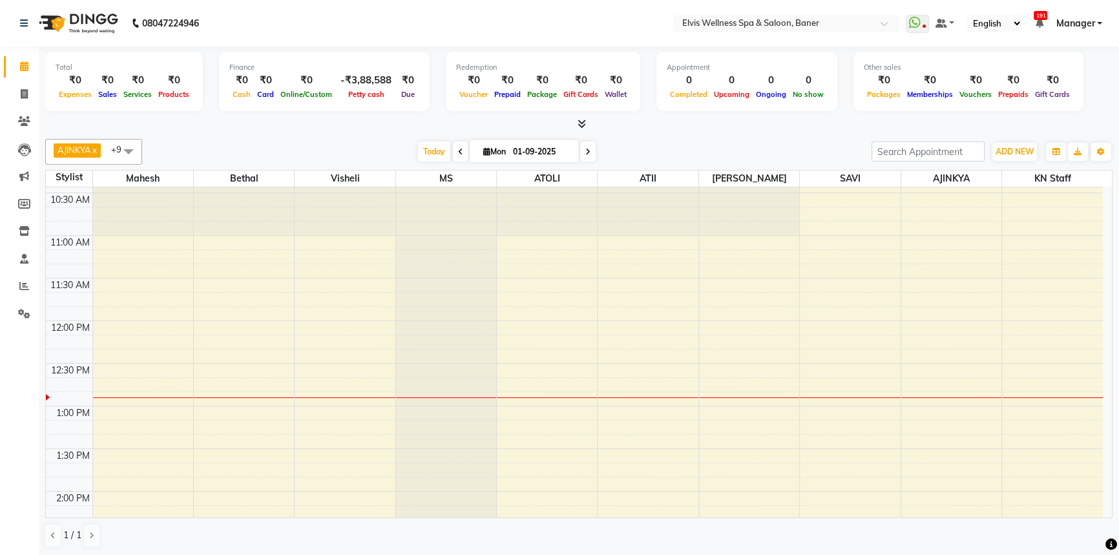
scroll to position [234, 0]
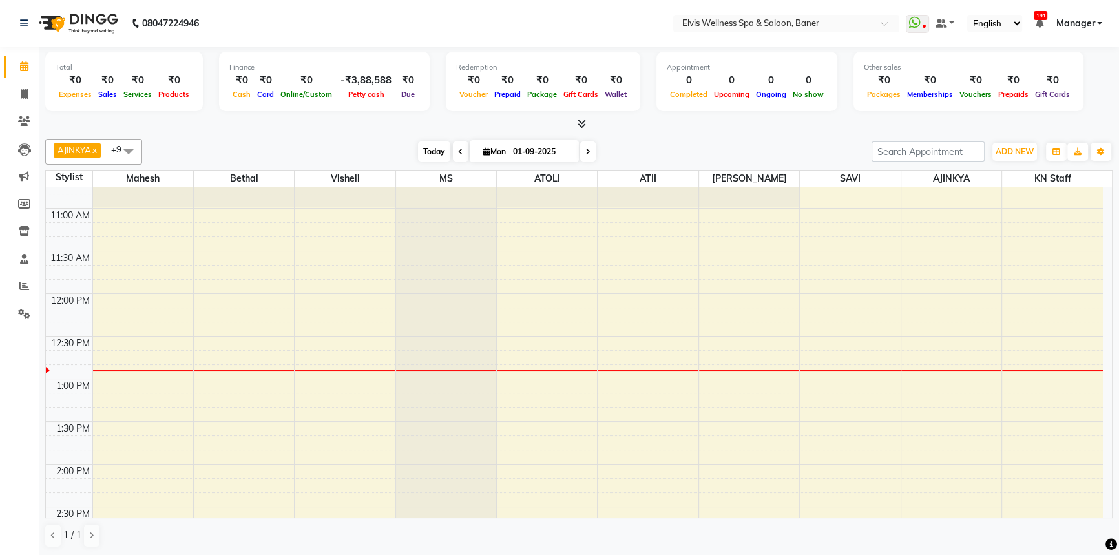
click at [425, 147] on span "Today" at bounding box center [434, 151] width 32 height 20
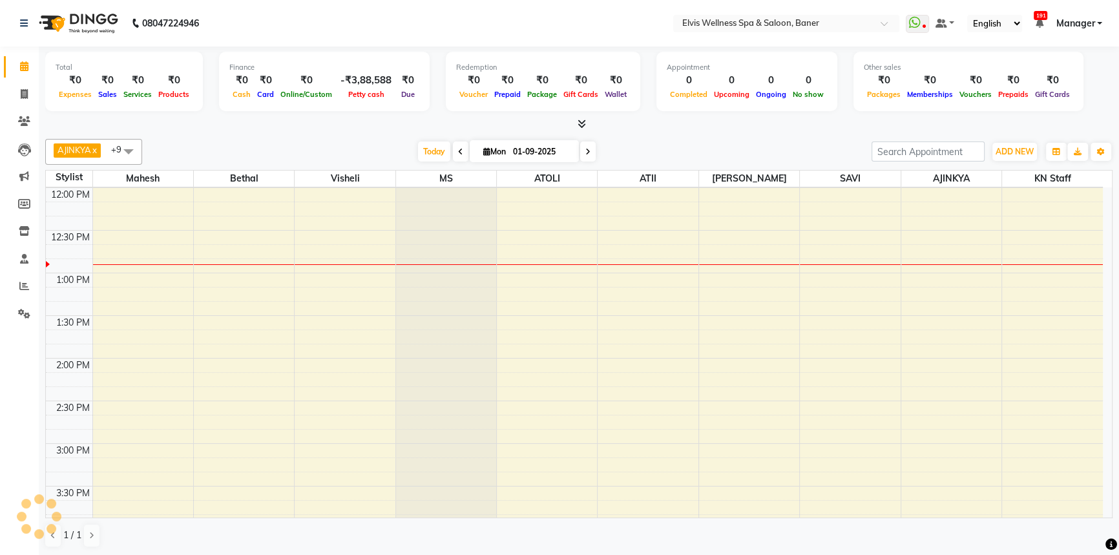
click at [411, 148] on div "[DATE] [DATE]" at bounding box center [507, 151] width 716 height 19
click at [423, 149] on span "Today" at bounding box center [434, 151] width 32 height 20
drag, startPoint x: 379, startPoint y: 153, endPoint x: 410, endPoint y: 158, distance: 31.3
click at [379, 154] on div "[DATE] [DATE]" at bounding box center [507, 151] width 716 height 19
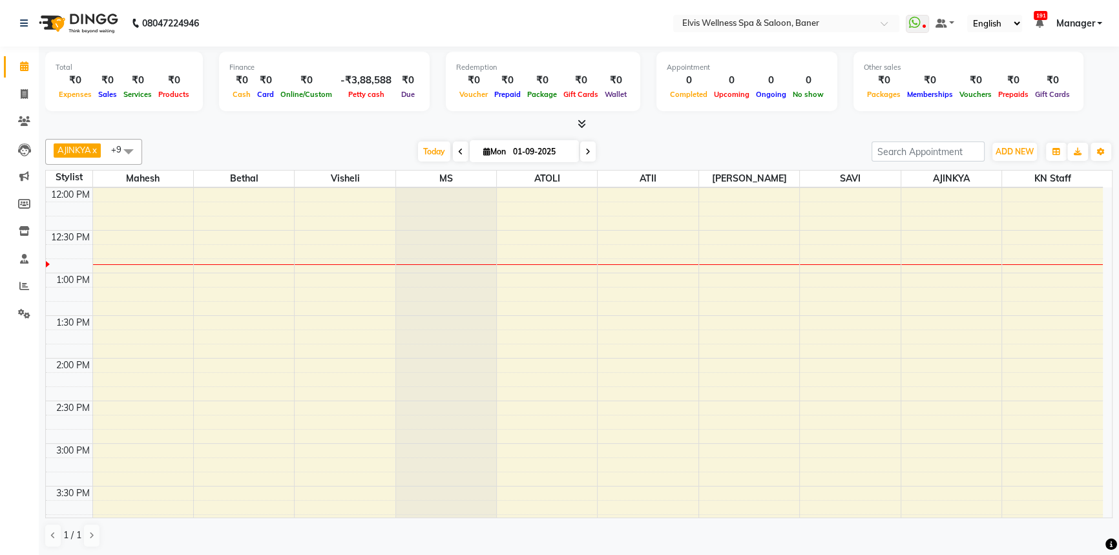
click at [413, 157] on div "[DATE] [DATE]" at bounding box center [507, 151] width 716 height 19
drag, startPoint x: 425, startPoint y: 151, endPoint x: 378, endPoint y: 148, distance: 47.2
click at [425, 151] on span "Today" at bounding box center [434, 151] width 32 height 20
click at [366, 147] on div "[DATE] [DATE]" at bounding box center [507, 151] width 716 height 19
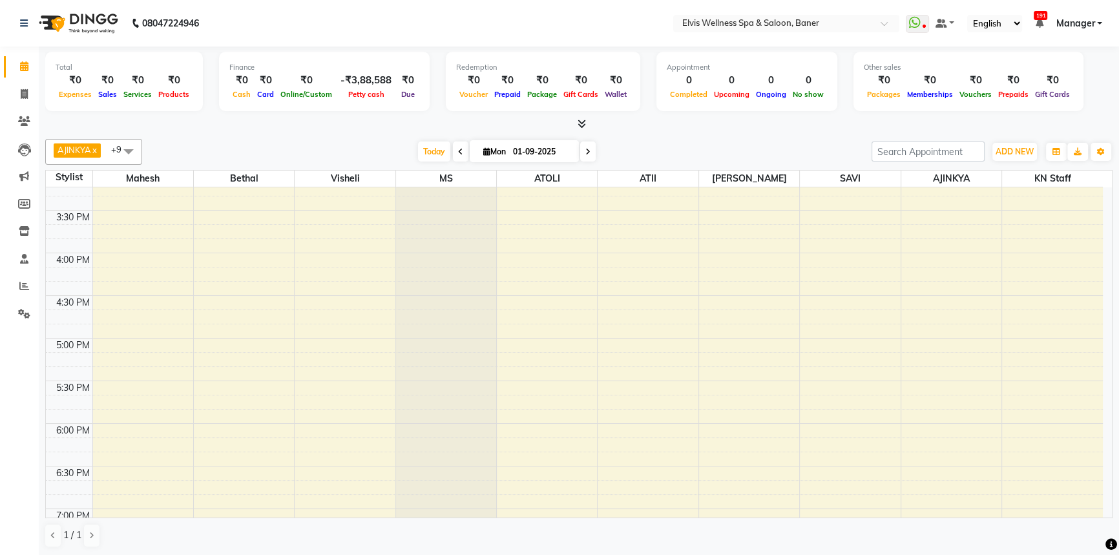
scroll to position [751, 0]
drag, startPoint x: 347, startPoint y: 148, endPoint x: 362, endPoint y: 152, distance: 15.4
click at [351, 148] on div "[DATE] [DATE]" at bounding box center [507, 151] width 716 height 19
click at [426, 150] on span "Today" at bounding box center [434, 151] width 32 height 20
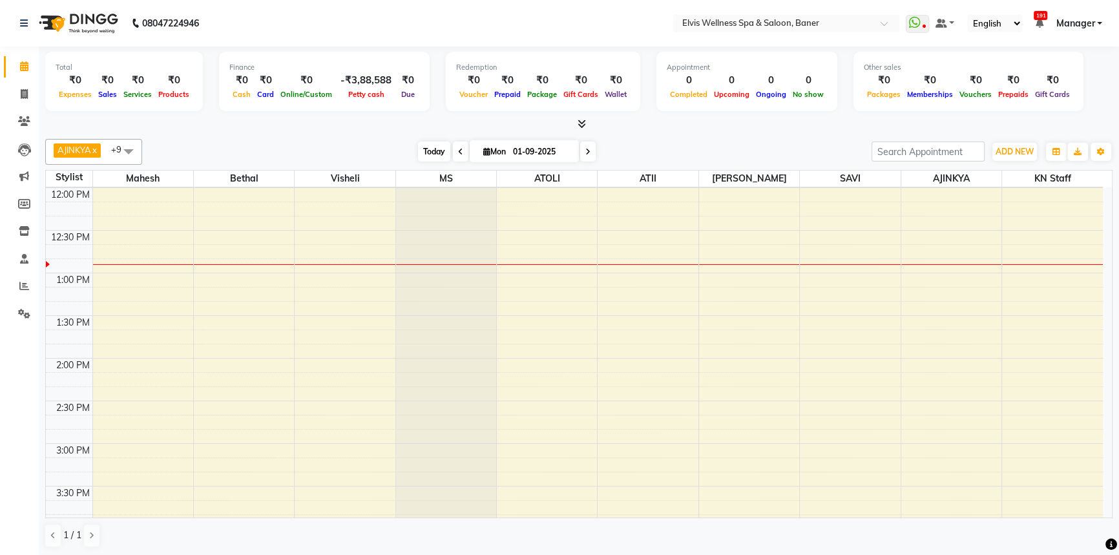
click at [433, 145] on span "Today" at bounding box center [434, 151] width 32 height 20
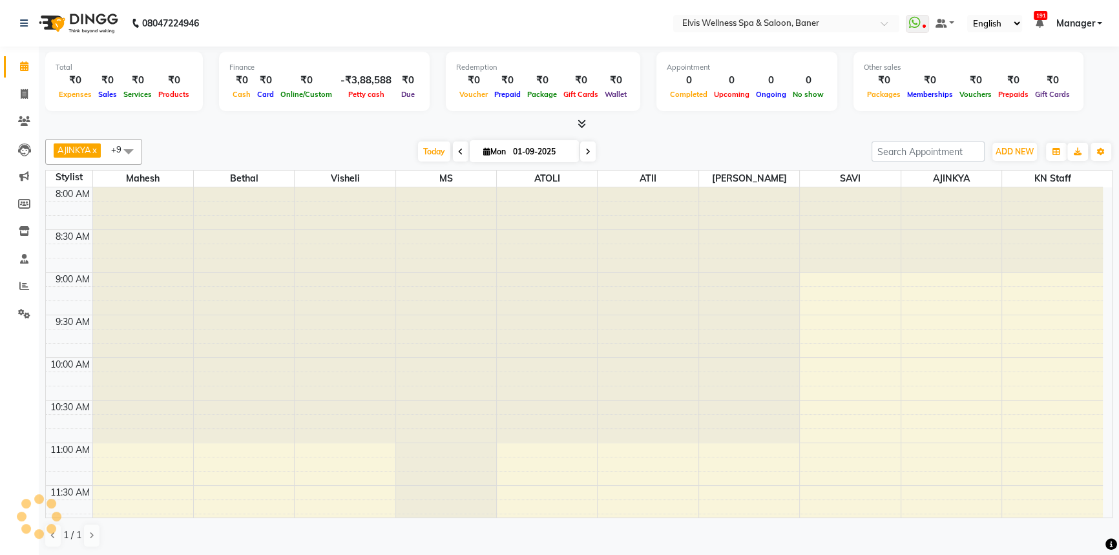
click at [390, 149] on div "[DATE] [DATE]" at bounding box center [507, 151] width 716 height 19
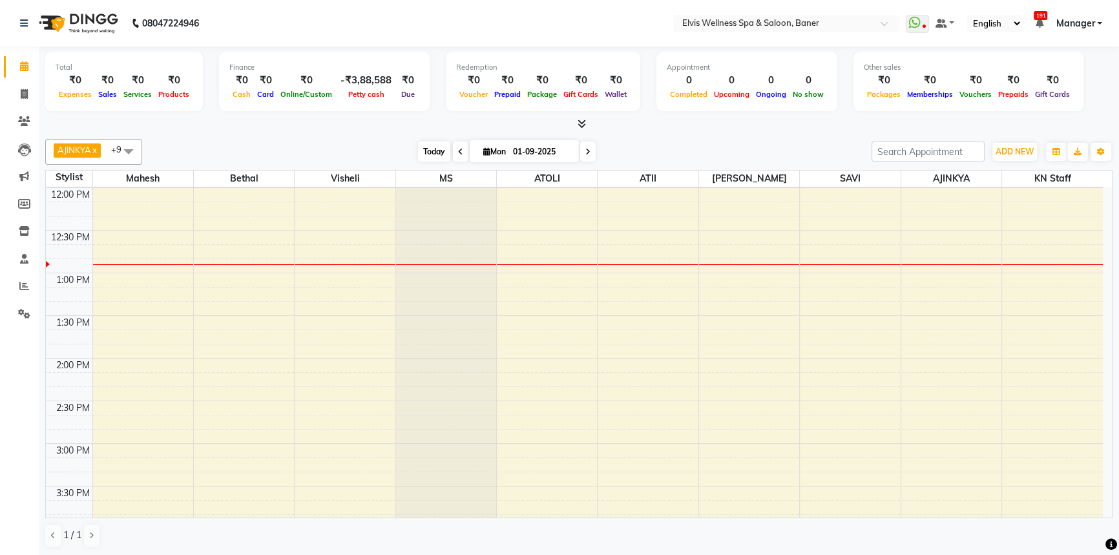
click at [433, 147] on span "Today" at bounding box center [434, 151] width 32 height 20
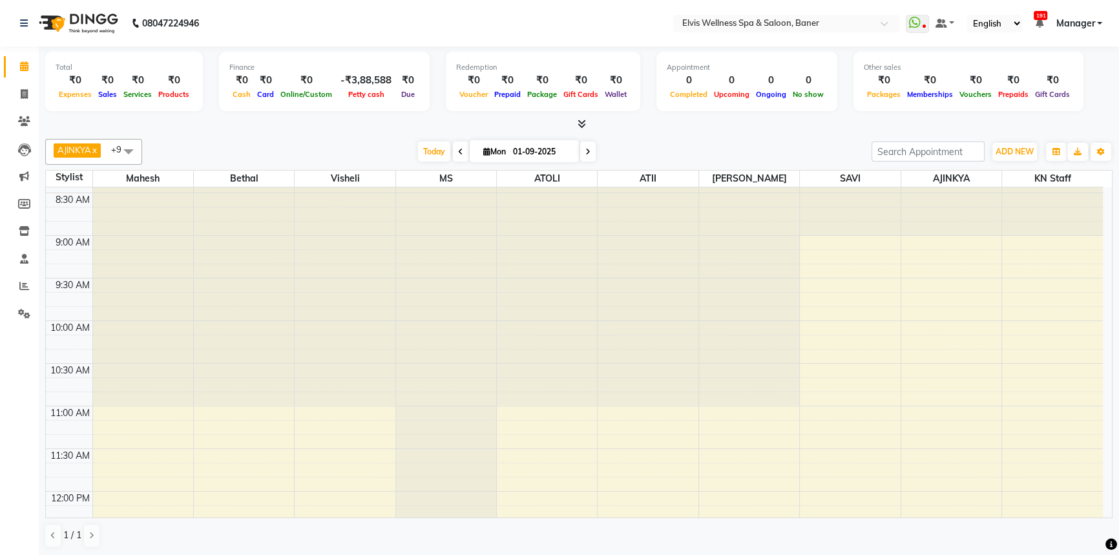
scroll to position [36, 0]
click at [437, 143] on span "Today" at bounding box center [434, 151] width 32 height 20
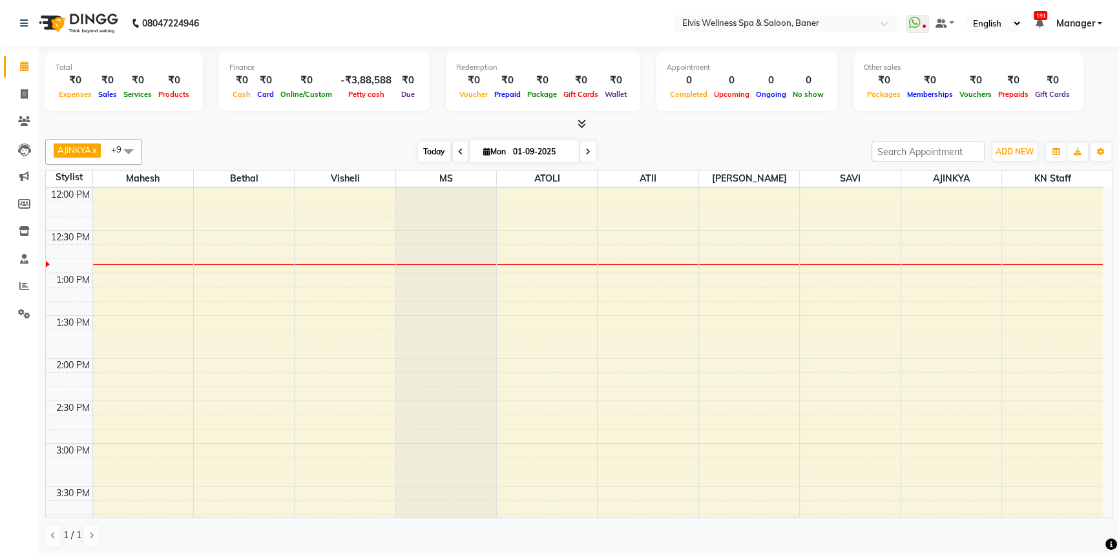
click at [436, 143] on span "Today" at bounding box center [434, 151] width 32 height 20
drag, startPoint x: 403, startPoint y: 143, endPoint x: 429, endPoint y: 154, distance: 28.1
click at [406, 147] on div "[DATE] [DATE]" at bounding box center [507, 151] width 716 height 19
click at [439, 157] on span "Today" at bounding box center [434, 151] width 32 height 20
click at [418, 158] on span "Today" at bounding box center [434, 151] width 32 height 20
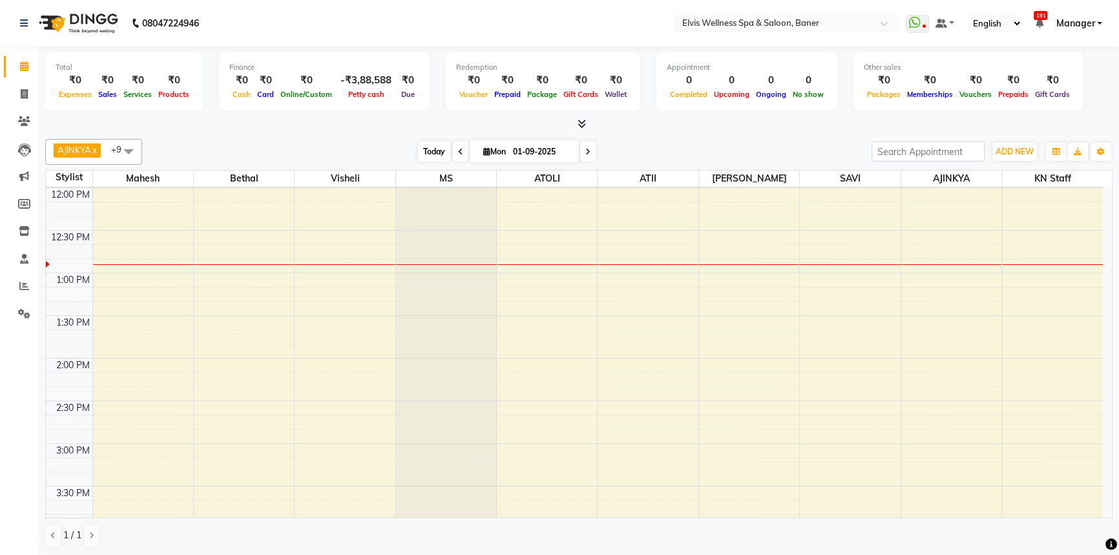
click at [427, 159] on span "Today" at bounding box center [434, 151] width 32 height 20
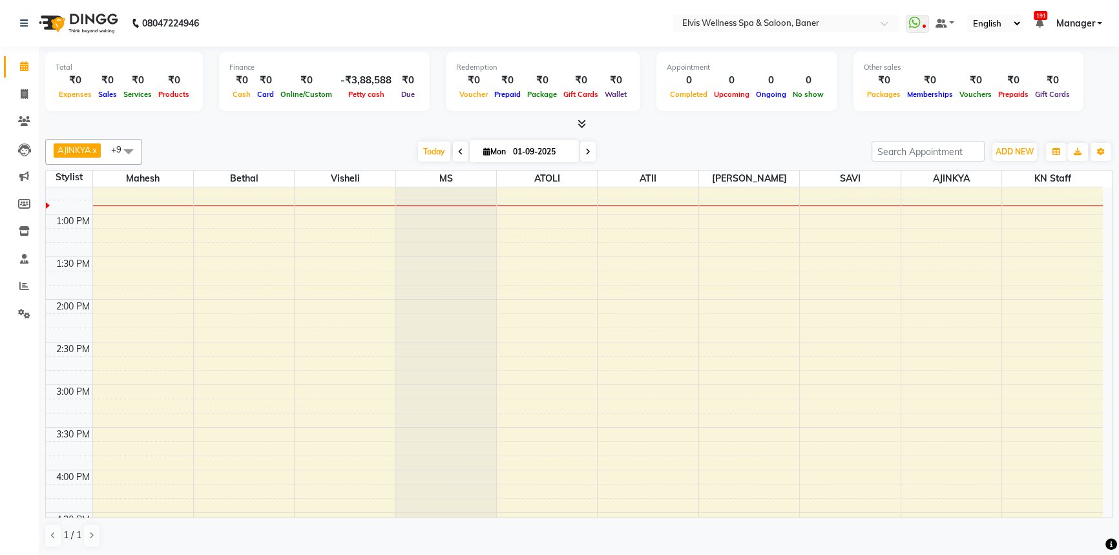
click at [722, 149] on div "[DATE] [DATE]" at bounding box center [507, 151] width 716 height 19
click at [418, 148] on span "Today" at bounding box center [434, 151] width 32 height 20
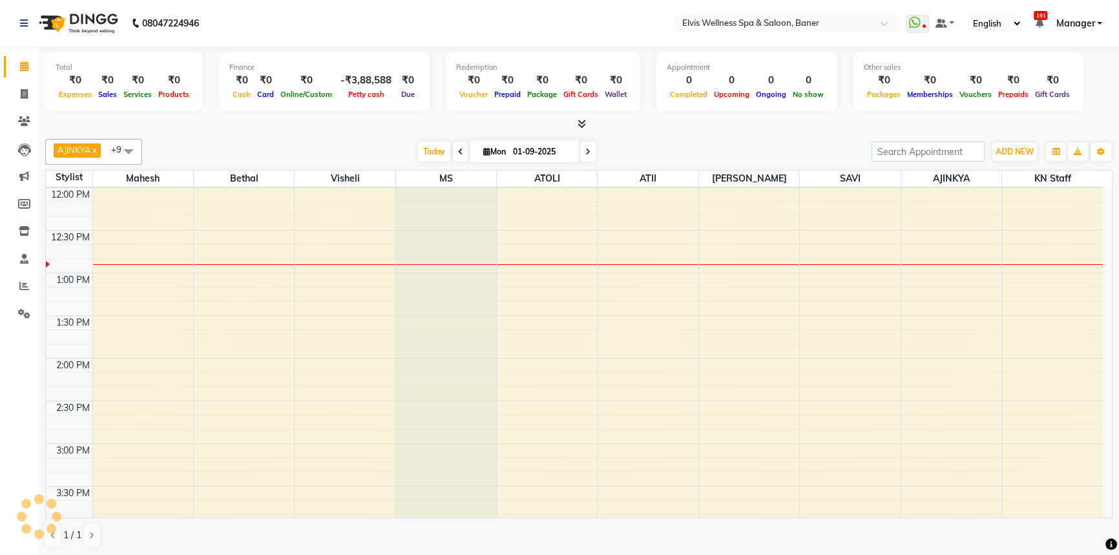
click at [744, 129] on div at bounding box center [578, 125] width 1067 height 14
drag, startPoint x: 744, startPoint y: 129, endPoint x: 757, endPoint y: 125, distance: 13.5
click at [743, 129] on div at bounding box center [578, 125] width 1067 height 14
click at [419, 145] on span "Today" at bounding box center [434, 151] width 32 height 20
click at [714, 132] on div "Total ₹0 Expenses ₹0 Sales ₹0 Services ₹0 Products Finance ₹0 Cash ₹0 Card ₹0 O…" at bounding box center [579, 302] width 1080 height 510
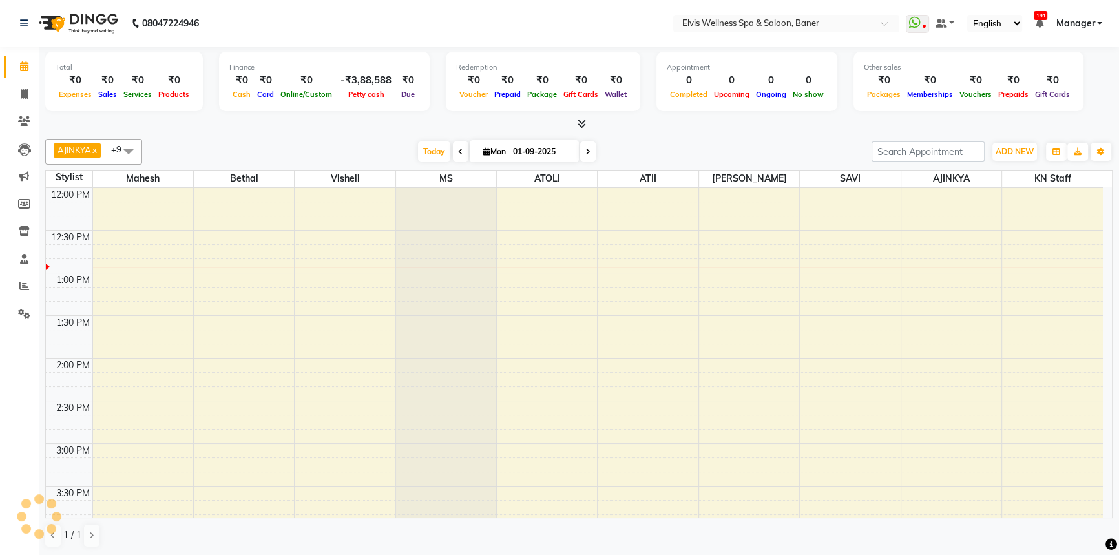
click at [417, 156] on div "[DATE] [DATE]" at bounding box center [507, 151] width 180 height 19
click at [426, 152] on span "Today" at bounding box center [434, 151] width 32 height 20
click at [720, 120] on div at bounding box center [578, 125] width 1067 height 14
click at [700, 154] on div "[DATE] [DATE]" at bounding box center [507, 151] width 716 height 19
click at [427, 158] on span "Today" at bounding box center [434, 151] width 32 height 20
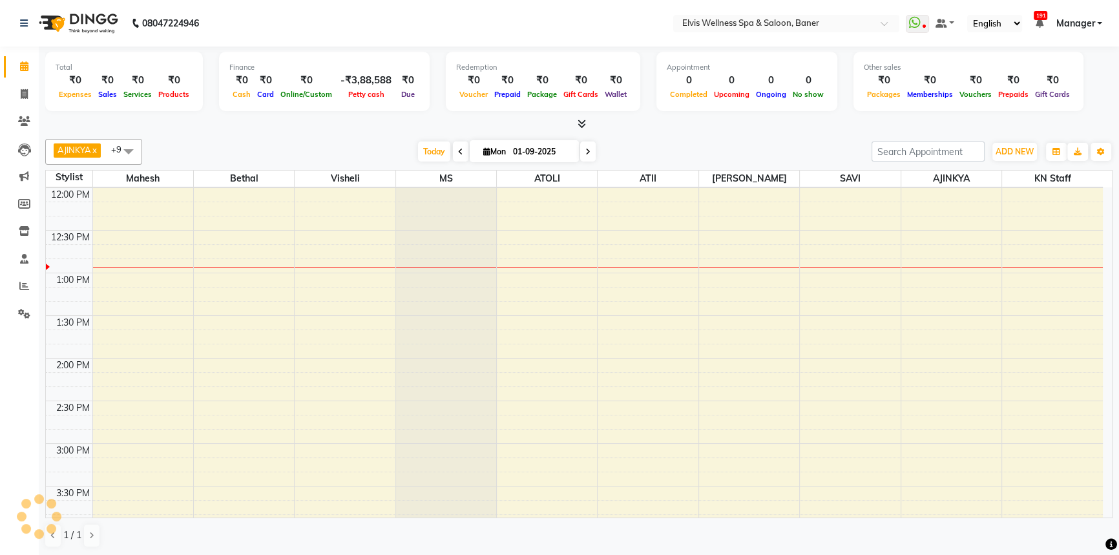
click at [716, 118] on div at bounding box center [578, 125] width 1067 height 14
drag, startPoint x: 704, startPoint y: 130, endPoint x: 446, endPoint y: 137, distance: 257.8
click at [703, 130] on div "Total ₹0 Expenses ₹0 Sales ₹0 Services ₹0 Products Finance ₹0 Cash ₹0 Card ₹0 O…" at bounding box center [579, 302] width 1080 height 510
drag, startPoint x: 424, startPoint y: 151, endPoint x: 703, endPoint y: 139, distance: 279.3
click at [434, 151] on span "Today" at bounding box center [434, 151] width 32 height 20
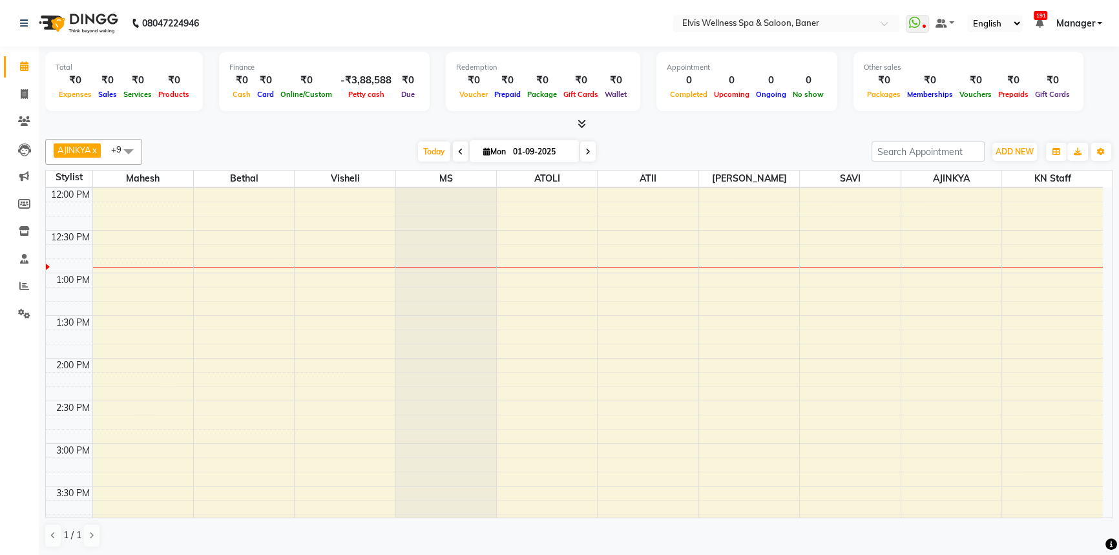
click at [742, 134] on div "AJINKYA x Visheli x MS x Bethal x ATOLI x ATII x SAVI x [PERSON_NAME] Mahesh x …" at bounding box center [578, 343] width 1067 height 419
click at [744, 127] on div at bounding box center [578, 125] width 1067 height 14
click at [742, 130] on div "Total ₹0 Expenses ₹0 Sales ₹0 Services ₹0 Products Finance ₹0 Cash ₹0 Card ₹0 O…" at bounding box center [579, 302] width 1080 height 510
click at [740, 139] on div "AJINKYA x Visheli x MS x Bethal x ATOLI x ATII x SAVI x [PERSON_NAME] Mahesh x …" at bounding box center [578, 152] width 1067 height 26
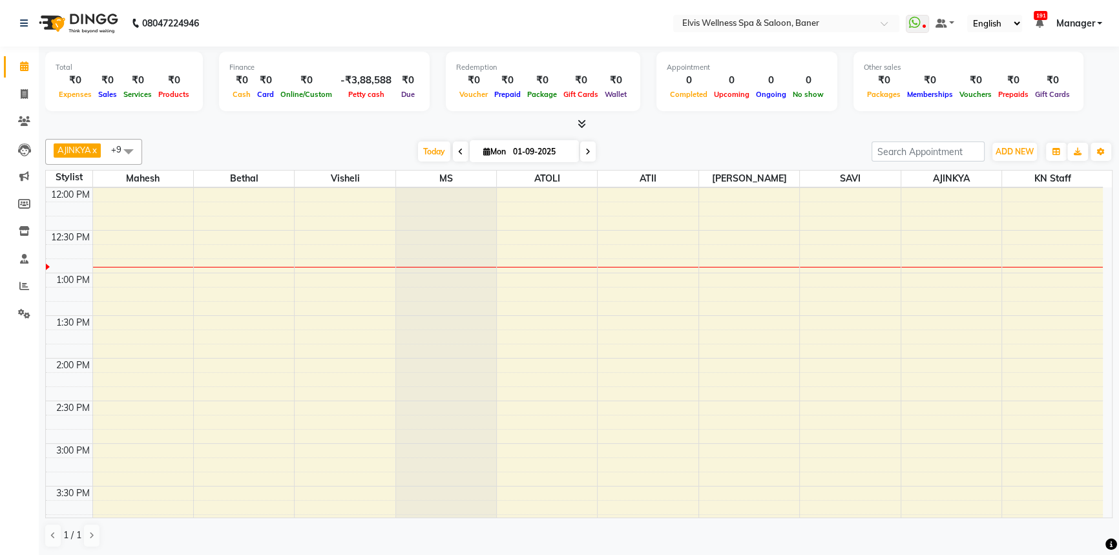
scroll to position [282, 0]
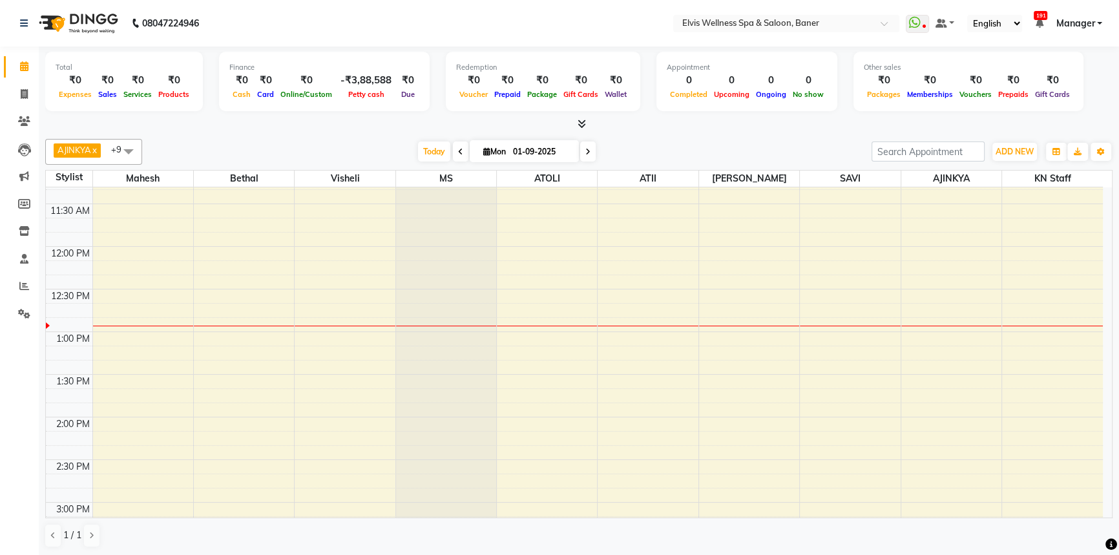
click at [641, 167] on div "AJINKYA x Visheli x MS x Bethal x ATOLI x ATII x SAVI x [PERSON_NAME] Mahesh x …" at bounding box center [578, 343] width 1067 height 419
click at [435, 155] on span "Today" at bounding box center [434, 151] width 32 height 20
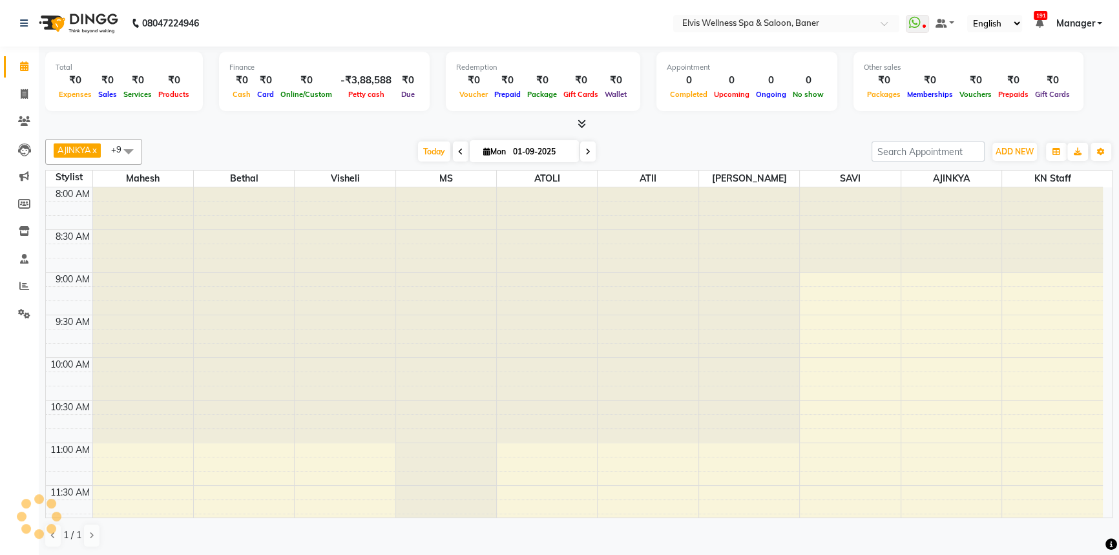
scroll to position [340, 0]
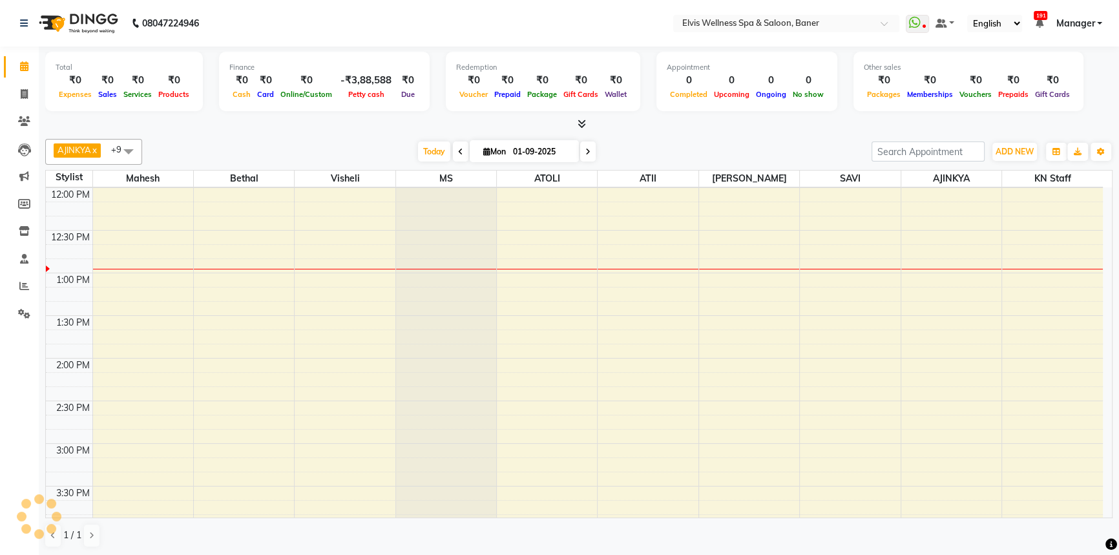
click at [638, 124] on div at bounding box center [578, 125] width 1067 height 14
click at [432, 156] on span "Today" at bounding box center [434, 151] width 32 height 20
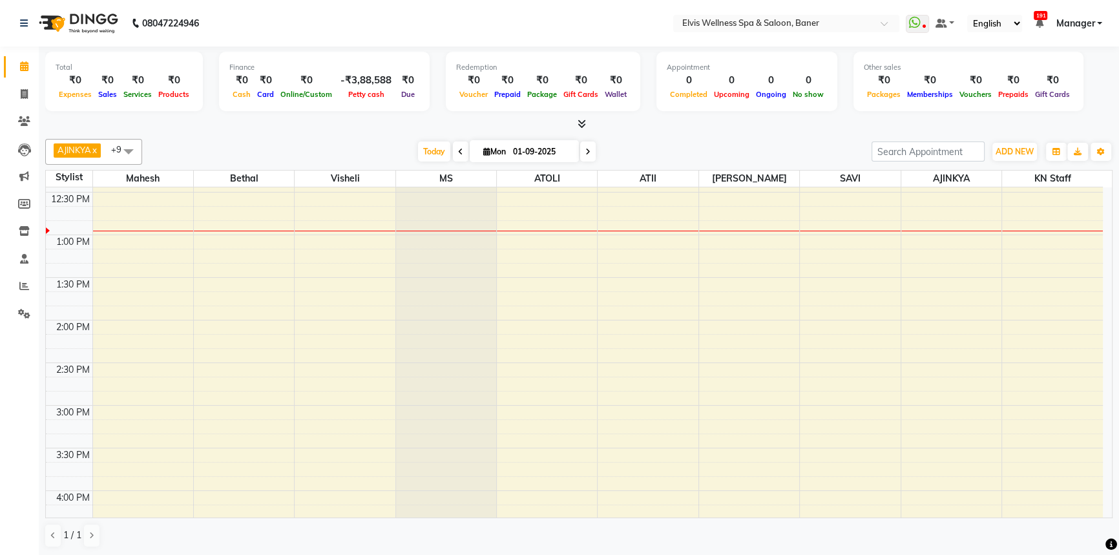
scroll to position [399, 0]
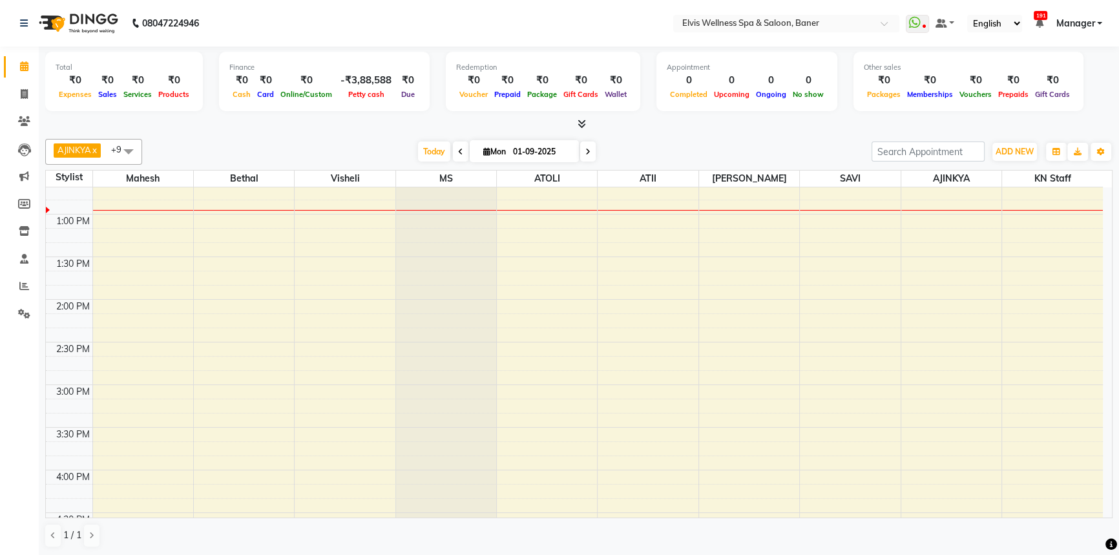
click at [661, 131] on div "Total ₹0 Expenses ₹0 Sales ₹0 Services ₹0 Products Finance ₹0 Cash ₹0 Card ₹0 O…" at bounding box center [579, 302] width 1080 height 510
click at [419, 151] on span "Today" at bounding box center [434, 151] width 32 height 20
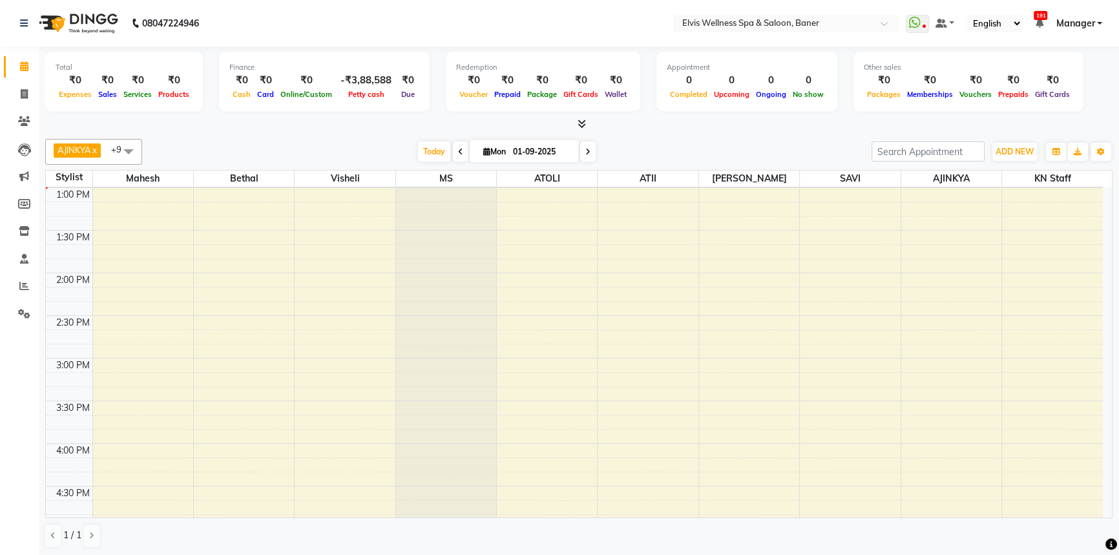
scroll to position [484, 0]
click at [428, 139] on div "AJINKYA x Visheli x MS x Bethal x ATOLI x ATII x SAVI x [PERSON_NAME] Mahesh x …" at bounding box center [578, 152] width 1067 height 26
click at [428, 143] on span "Today" at bounding box center [434, 151] width 32 height 20
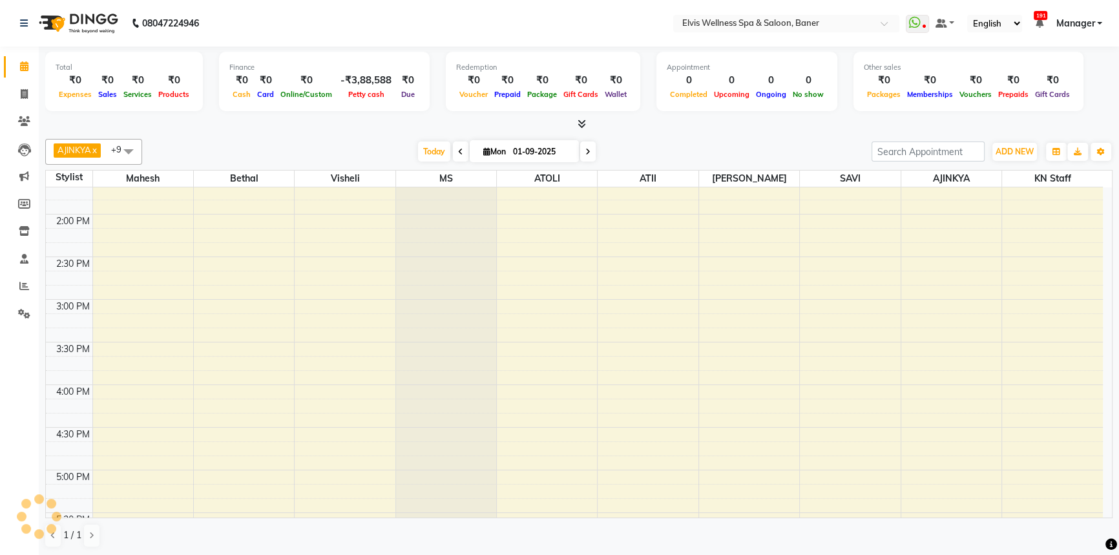
scroll to position [0, 0]
click at [375, 146] on div "[DATE] [DATE]" at bounding box center [507, 151] width 716 height 19
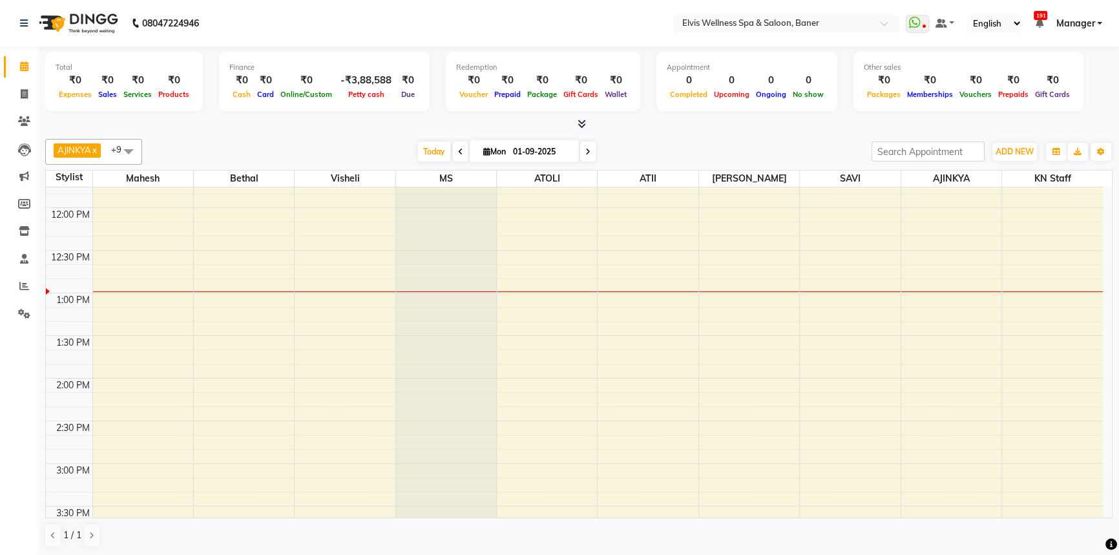
scroll to position [308, 0]
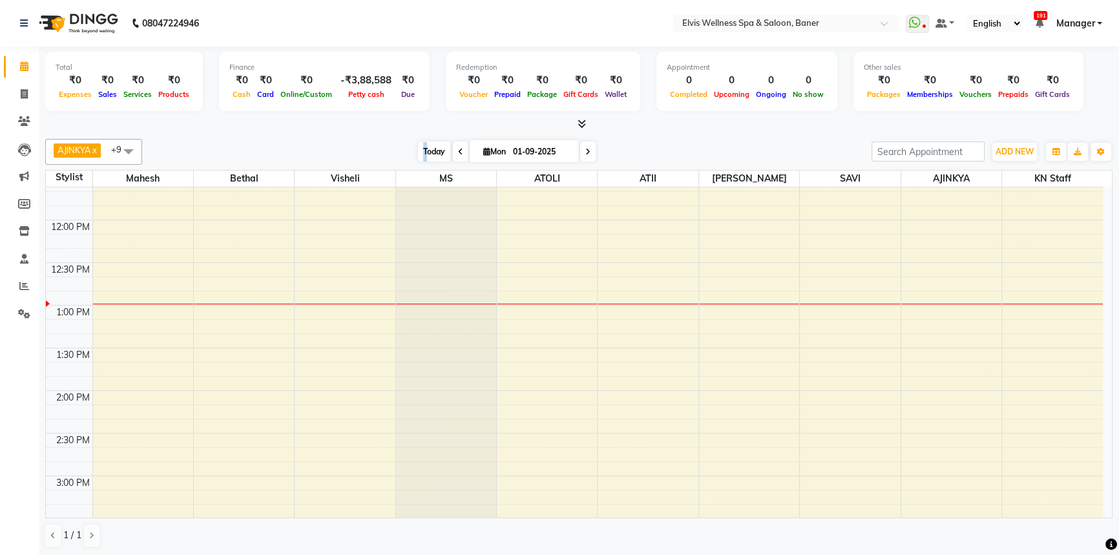
click at [420, 148] on span "Today" at bounding box center [434, 151] width 32 height 20
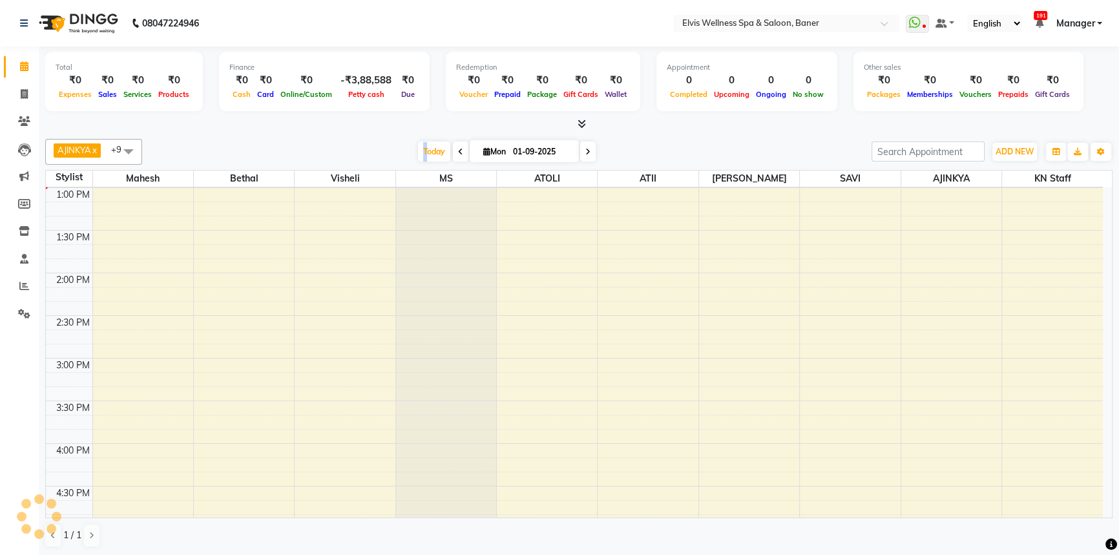
click at [410, 148] on div "[DATE] [DATE]" at bounding box center [507, 151] width 716 height 19
click at [429, 158] on span "Today" at bounding box center [434, 151] width 32 height 20
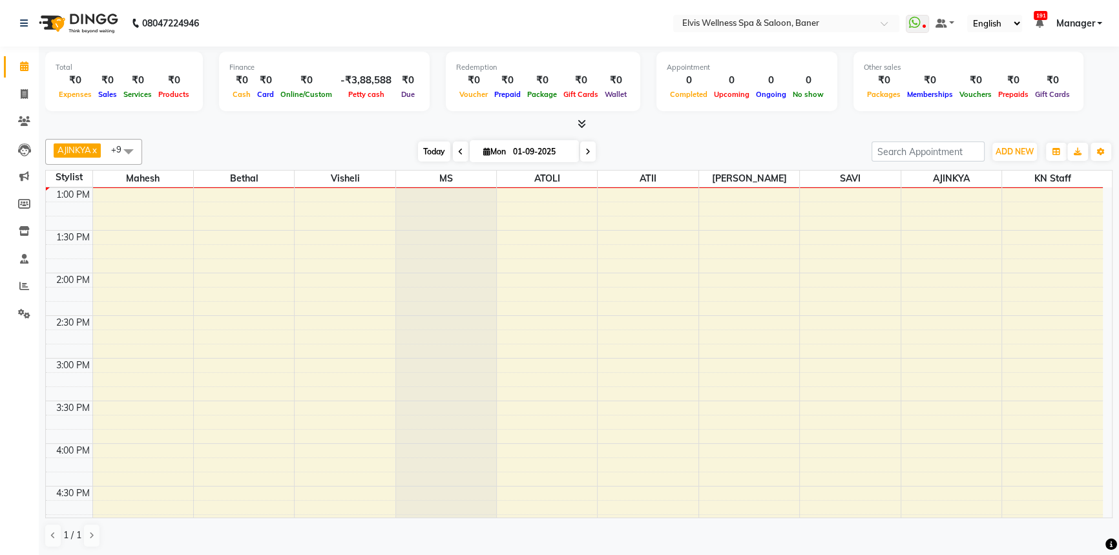
click at [422, 149] on span "Today" at bounding box center [434, 151] width 32 height 20
click at [404, 149] on div "[DATE] [DATE]" at bounding box center [507, 151] width 716 height 19
click at [418, 149] on span "Today" at bounding box center [434, 151] width 32 height 20
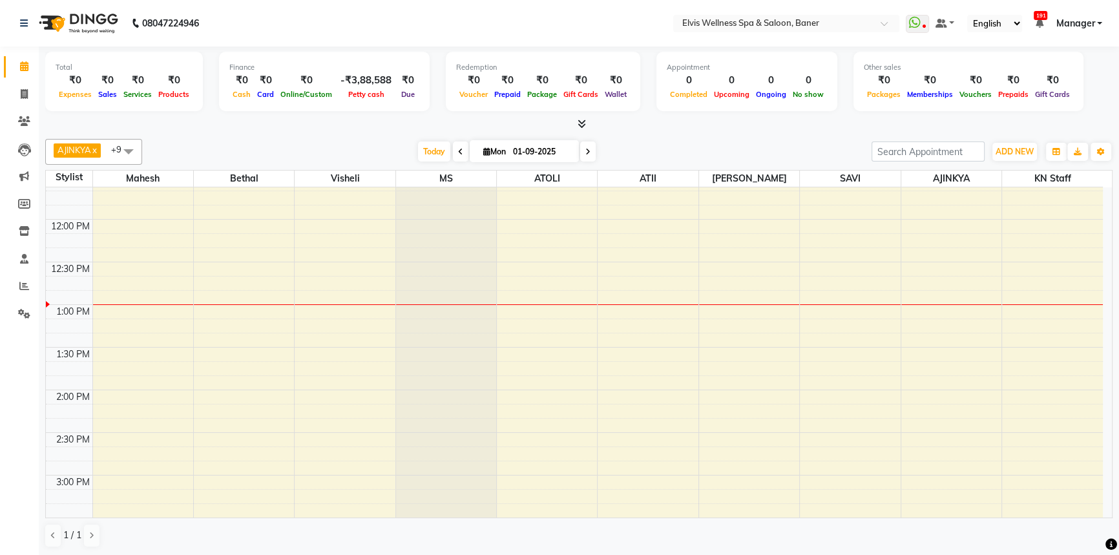
scroll to position [308, 0]
click at [664, 148] on div "[DATE] [DATE]" at bounding box center [507, 151] width 716 height 19
click at [652, 147] on div "[DATE] [DATE]" at bounding box center [507, 151] width 716 height 19
drag, startPoint x: 652, startPoint y: 147, endPoint x: 651, endPoint y: 159, distance: 11.6
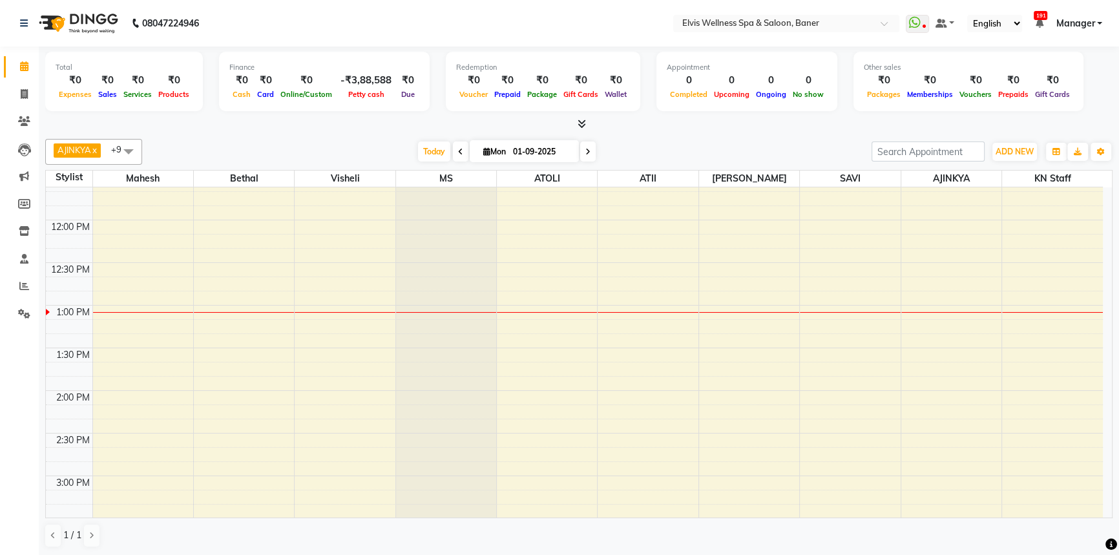
click at [651, 159] on div "[DATE] [DATE]" at bounding box center [507, 151] width 716 height 19
click at [650, 160] on div "[DATE] [DATE]" at bounding box center [507, 151] width 716 height 19
click at [674, 154] on div "[DATE] [DATE]" at bounding box center [507, 151] width 716 height 19
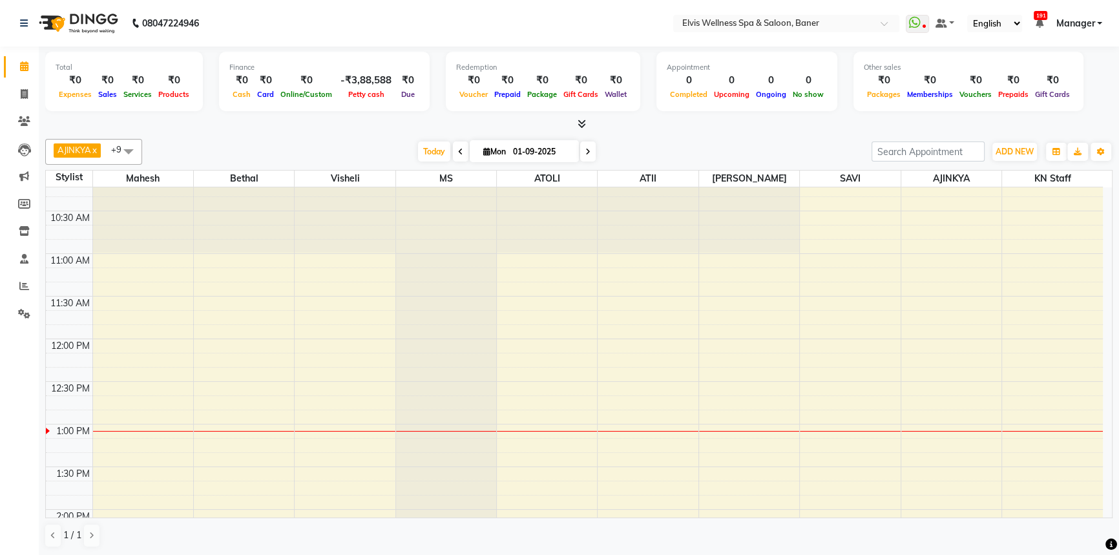
scroll to position [132, 0]
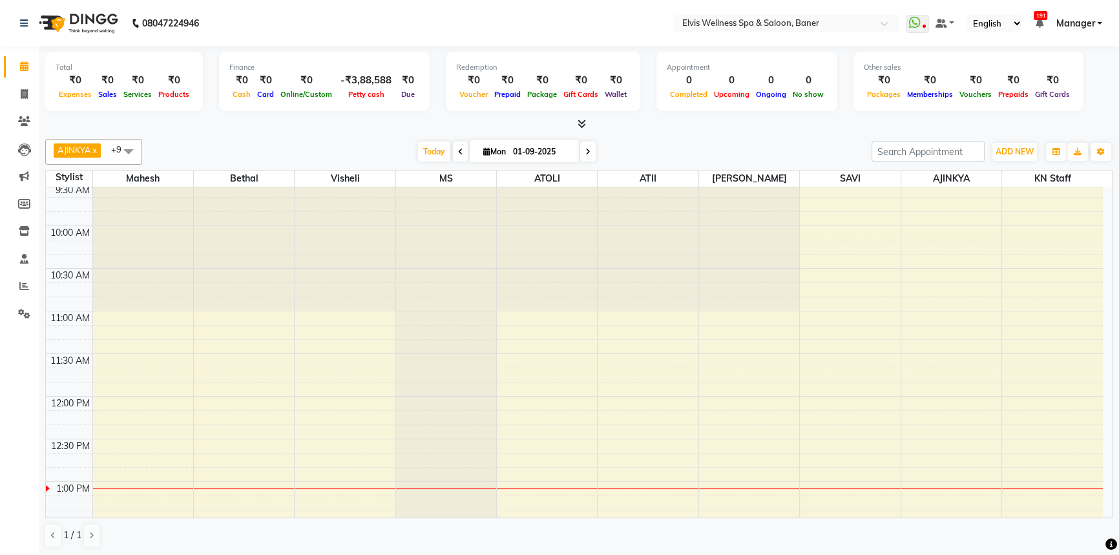
click at [648, 134] on div "AJINKYA x Visheli x MS x Bethal x ATOLI x ATII x SAVI x [PERSON_NAME] Mahesh x …" at bounding box center [578, 343] width 1067 height 419
click at [738, 144] on div "[DATE] [DATE]" at bounding box center [507, 151] width 716 height 19
click at [723, 151] on div "[DATE] [DATE]" at bounding box center [507, 151] width 716 height 19
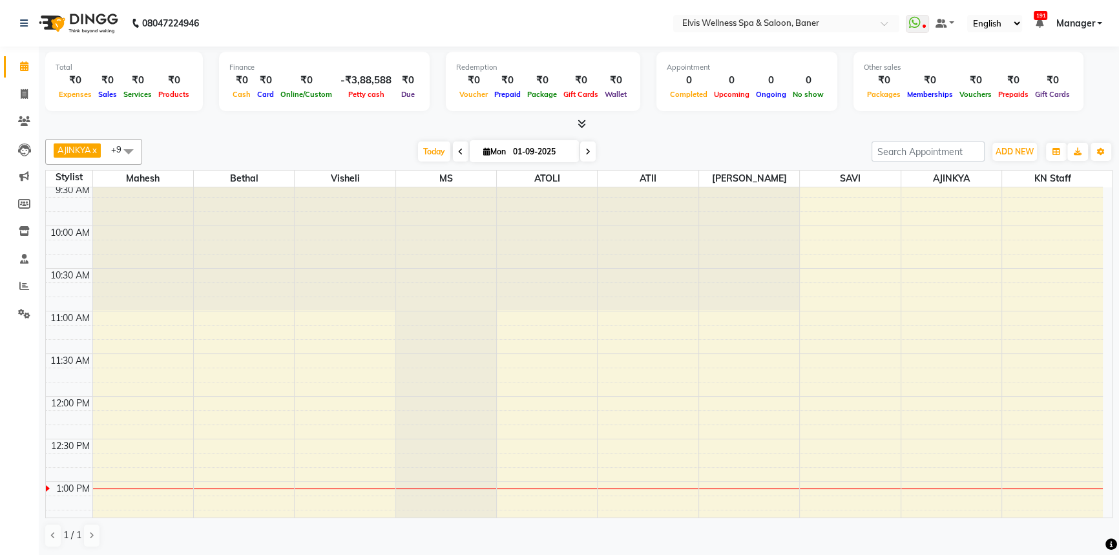
click at [706, 142] on div "[DATE] [DATE]" at bounding box center [507, 151] width 716 height 19
click at [429, 154] on span "Today" at bounding box center [434, 151] width 32 height 20
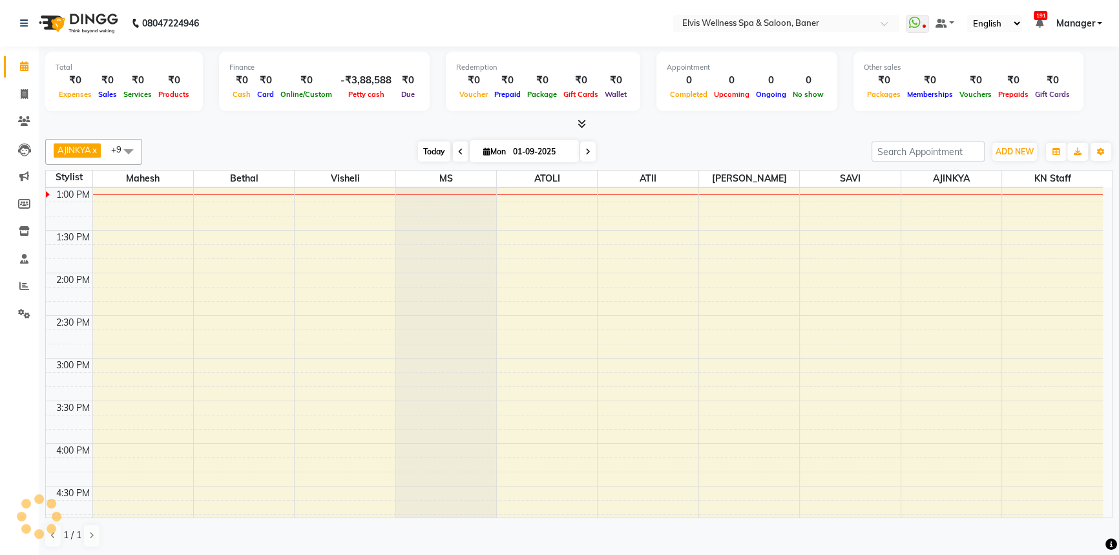
drag, startPoint x: 393, startPoint y: 154, endPoint x: 430, endPoint y: 154, distance: 36.8
click at [410, 154] on div "[DATE] [DATE]" at bounding box center [507, 151] width 716 height 19
click at [430, 154] on span "Today" at bounding box center [434, 151] width 32 height 20
click at [433, 147] on span "Today" at bounding box center [434, 151] width 32 height 20
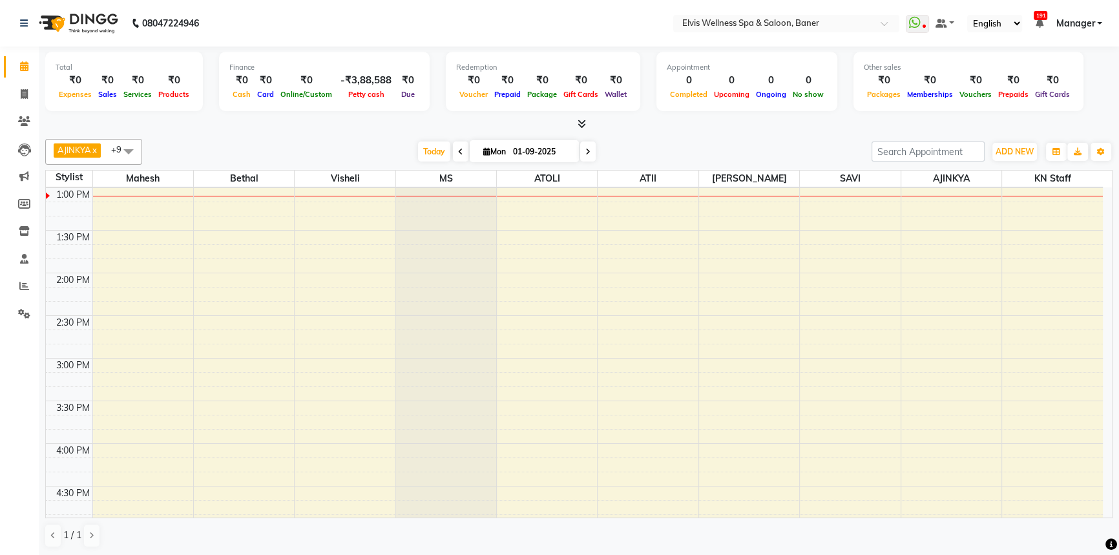
click at [344, 148] on div "[DATE] [DATE]" at bounding box center [507, 151] width 716 height 19
click at [432, 145] on span "Today" at bounding box center [434, 151] width 32 height 20
click at [373, 148] on div "[DATE] [DATE]" at bounding box center [507, 151] width 716 height 19
click at [400, 144] on div "[DATE] [DATE]" at bounding box center [507, 151] width 716 height 19
click at [440, 146] on span "Today" at bounding box center [434, 151] width 32 height 20
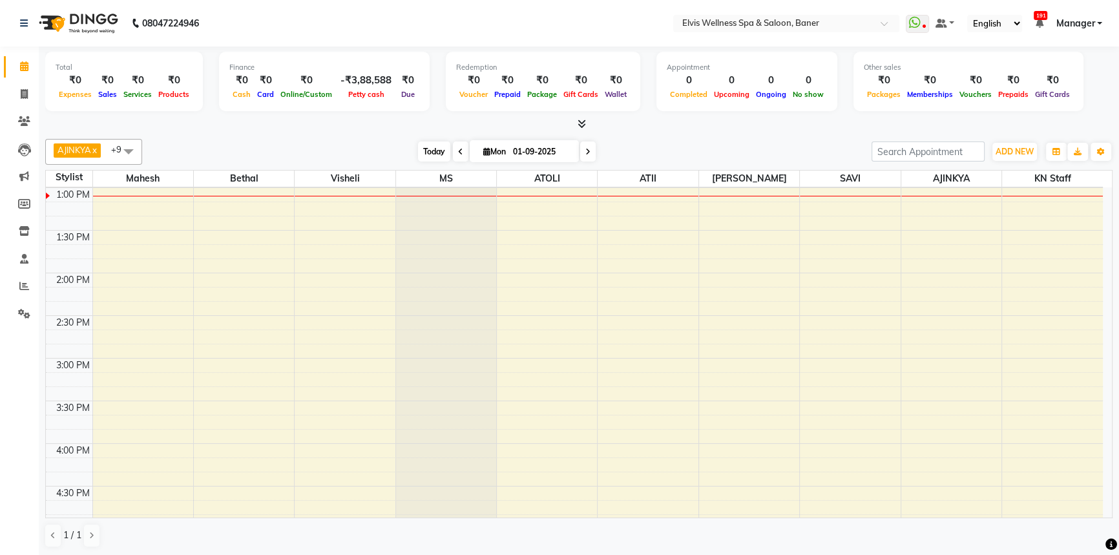
click at [418, 152] on span "Today" at bounding box center [434, 151] width 32 height 20
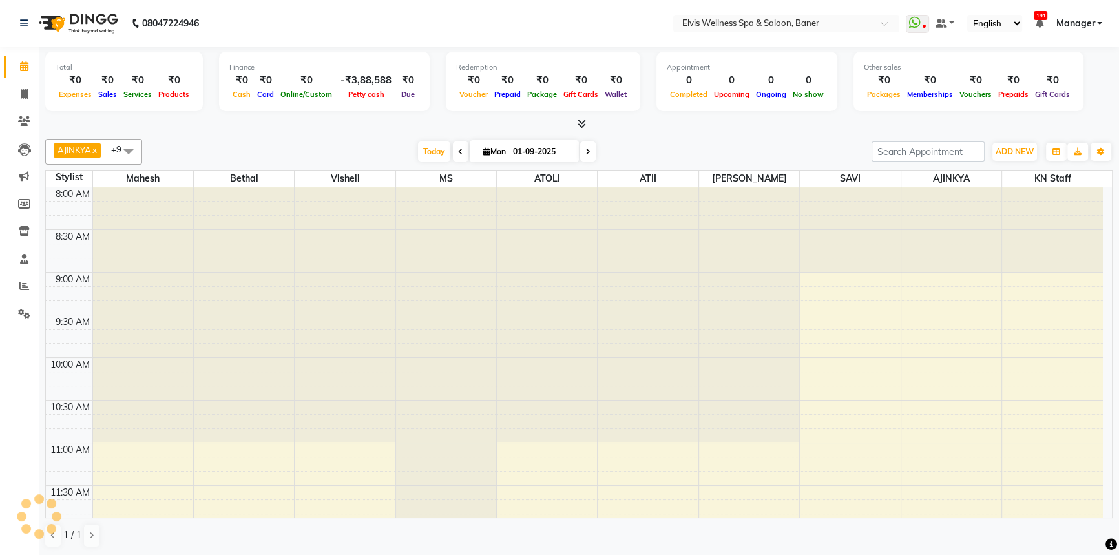
click at [408, 152] on div "[DATE] [DATE]" at bounding box center [507, 151] width 716 height 19
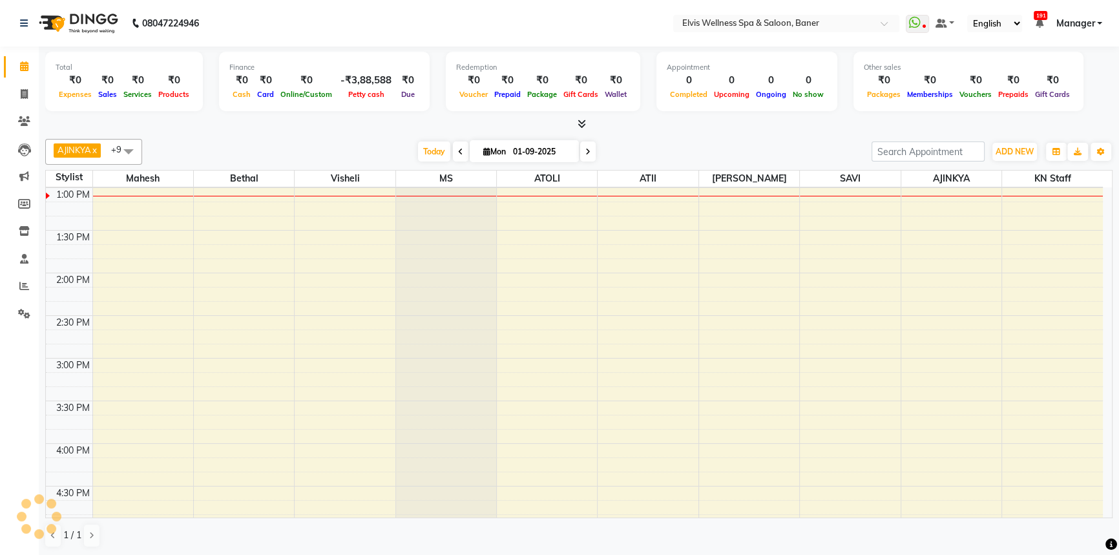
click at [410, 152] on div "[DATE] [DATE]" at bounding box center [507, 151] width 716 height 19
click at [426, 147] on span "Today" at bounding box center [434, 151] width 32 height 20
click at [432, 145] on span "Today" at bounding box center [434, 151] width 32 height 20
click at [625, 120] on div at bounding box center [578, 125] width 1067 height 14
drag, startPoint x: 675, startPoint y: 160, endPoint x: 436, endPoint y: 174, distance: 239.4
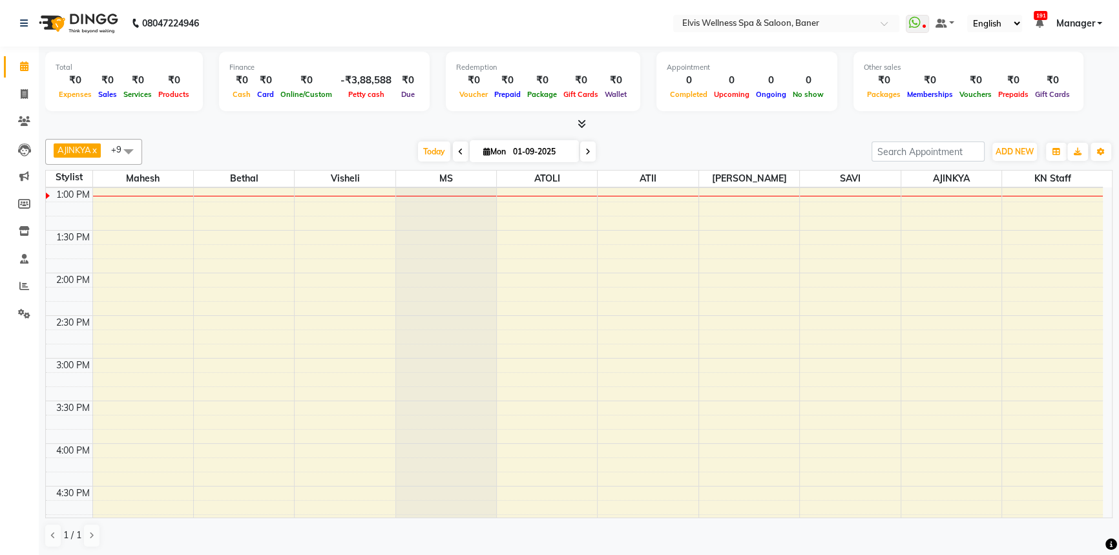
click at [661, 160] on div "[DATE] [DATE]" at bounding box center [507, 151] width 716 height 19
click at [426, 153] on span "Today" at bounding box center [434, 151] width 32 height 20
click at [419, 155] on span "Today" at bounding box center [434, 151] width 32 height 20
click at [394, 154] on div "[DATE] [DATE]" at bounding box center [507, 151] width 716 height 19
click at [402, 152] on div "[DATE] [DATE]" at bounding box center [507, 151] width 716 height 19
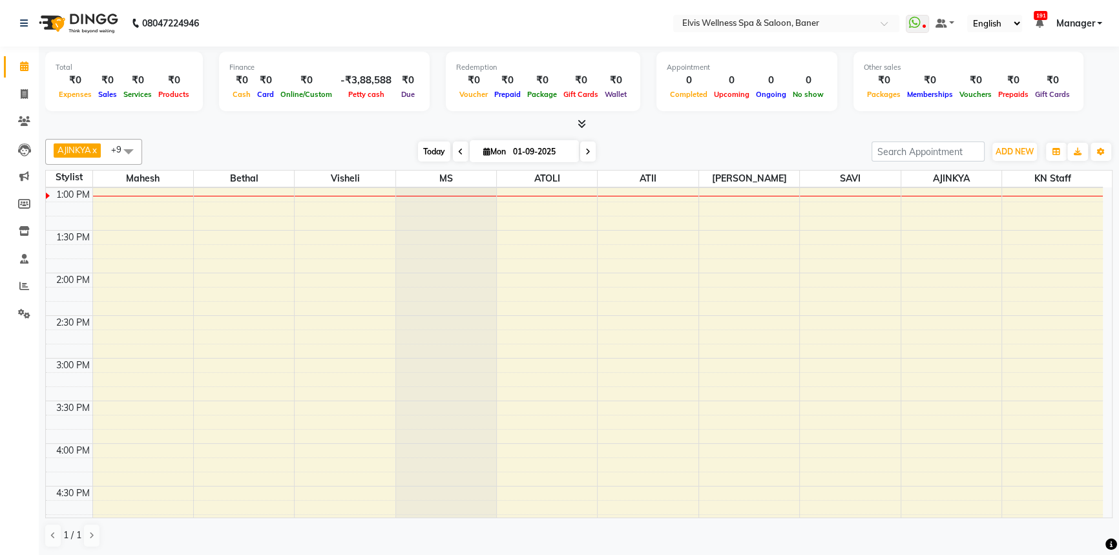
click at [439, 154] on span "Today" at bounding box center [434, 151] width 32 height 20
click at [418, 151] on span "Today" at bounding box center [434, 151] width 32 height 20
click at [660, 139] on div "AJINKYA x Visheli x MS x Bethal x ATOLI x ATII x SAVI x [PERSON_NAME] Mahesh x …" at bounding box center [578, 152] width 1067 height 26
drag, startPoint x: 428, startPoint y: 151, endPoint x: 421, endPoint y: 152, distance: 7.2
click at [428, 151] on span "Today" at bounding box center [434, 151] width 32 height 20
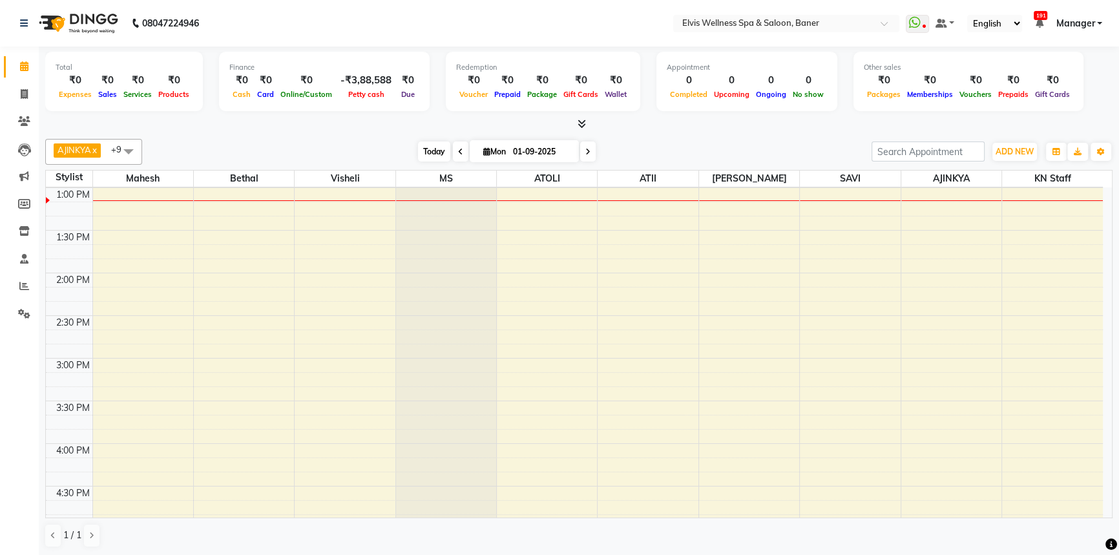
scroll to position [0, 0]
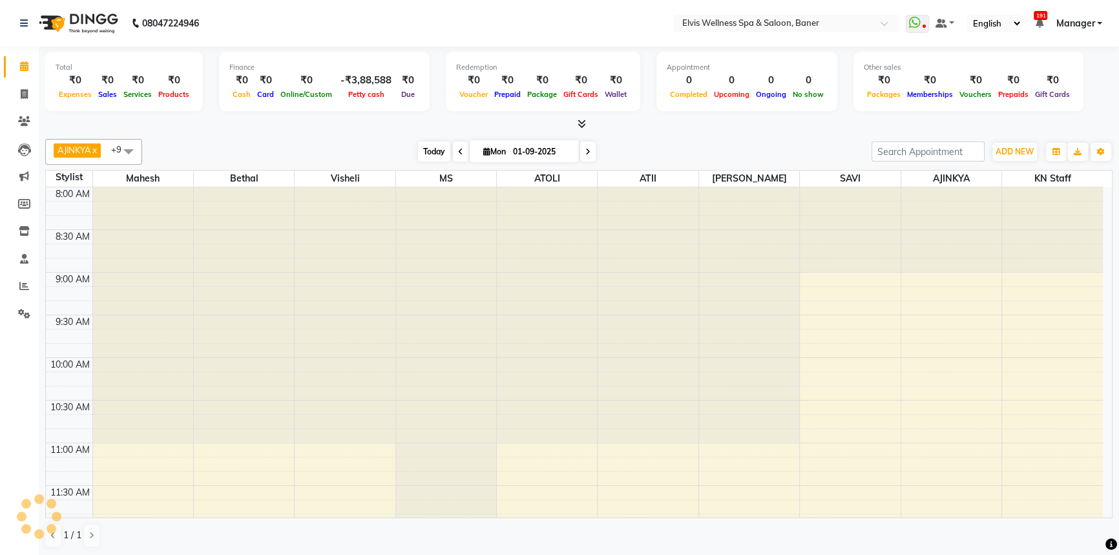
click at [421, 152] on span "Today" at bounding box center [434, 151] width 32 height 20
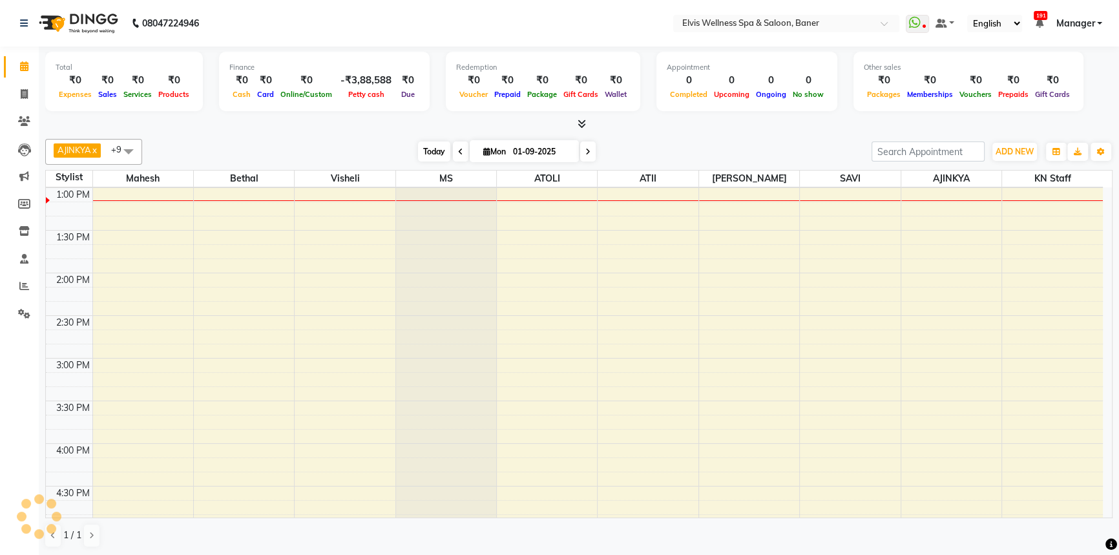
click at [422, 150] on span "Today" at bounding box center [434, 151] width 32 height 20
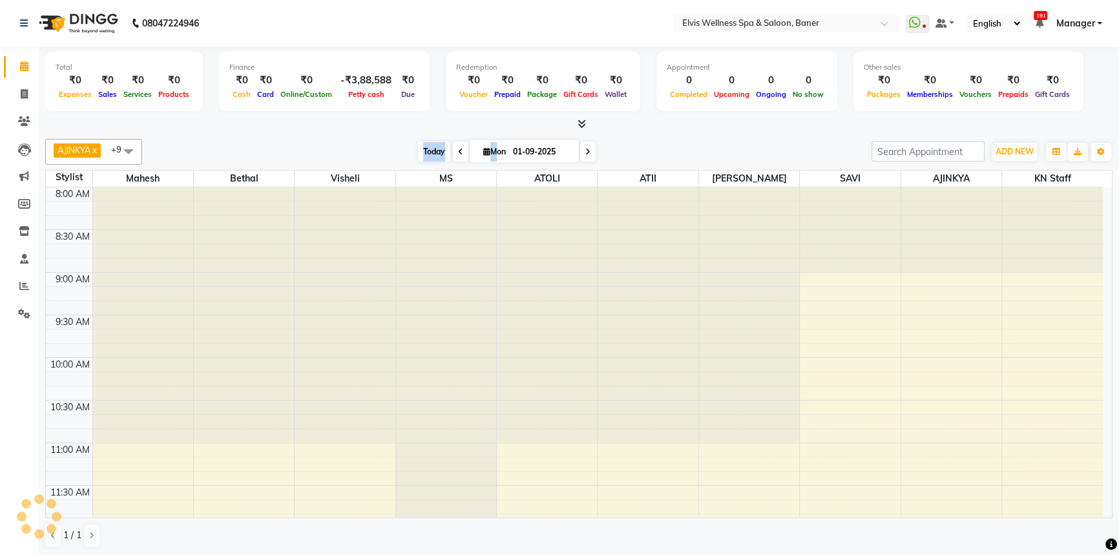
click at [422, 150] on span "Today" at bounding box center [434, 151] width 32 height 20
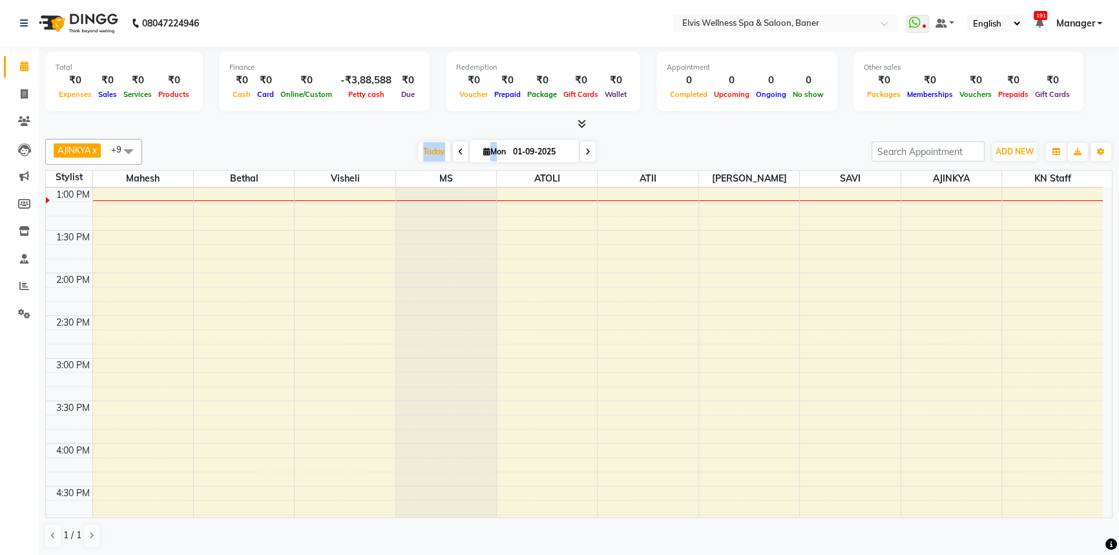
click at [391, 150] on div "[DATE] [DATE]" at bounding box center [507, 151] width 716 height 19
click at [426, 148] on span "Today" at bounding box center [434, 151] width 32 height 20
click at [397, 156] on div "[DATE] [DATE]" at bounding box center [507, 151] width 716 height 19
click at [426, 154] on span "Today" at bounding box center [434, 151] width 32 height 20
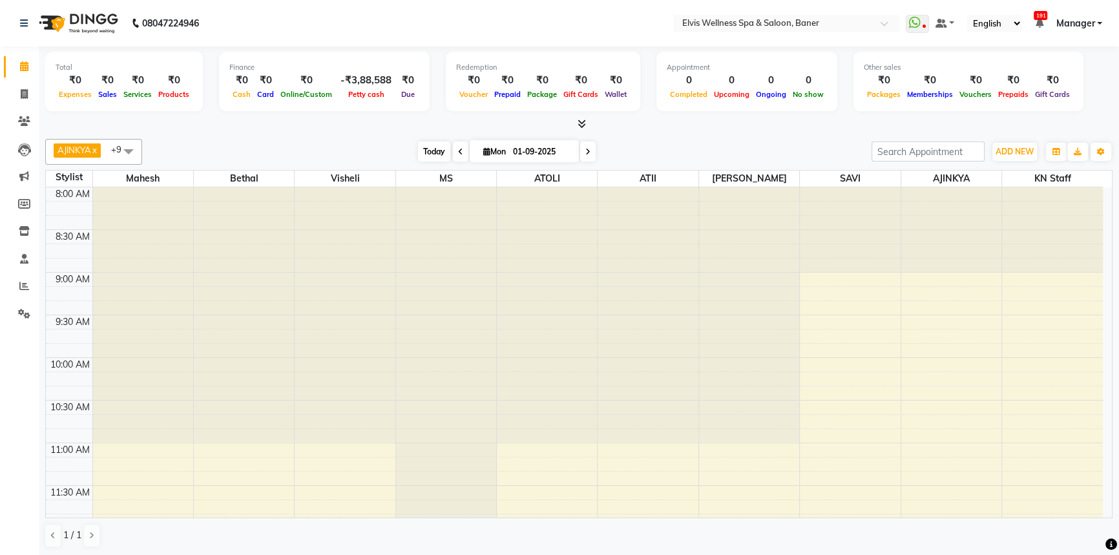
click at [426, 154] on span "Today" at bounding box center [434, 151] width 32 height 20
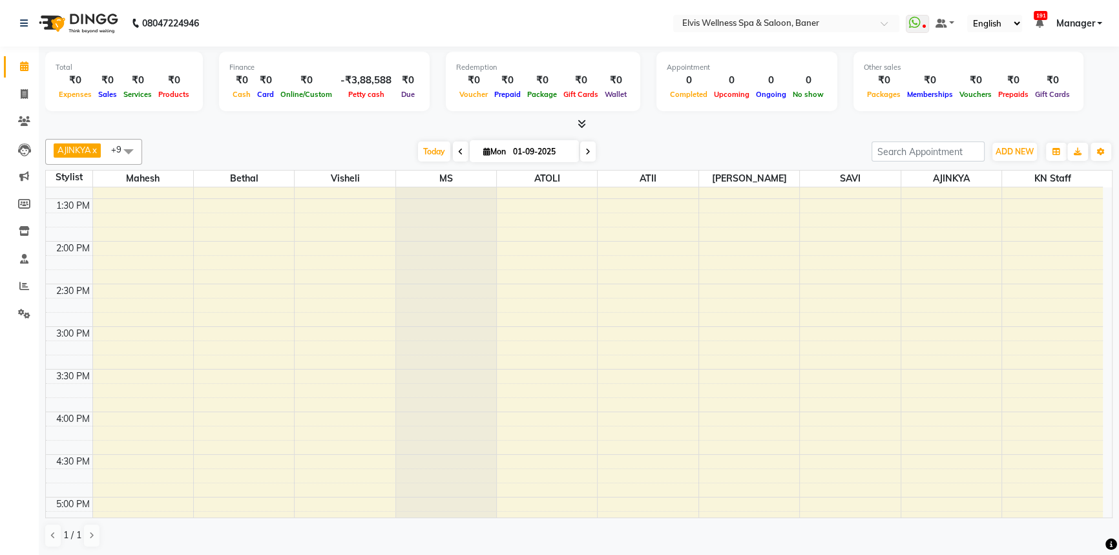
scroll to position [543, 0]
click at [424, 145] on span "Today" at bounding box center [434, 151] width 32 height 20
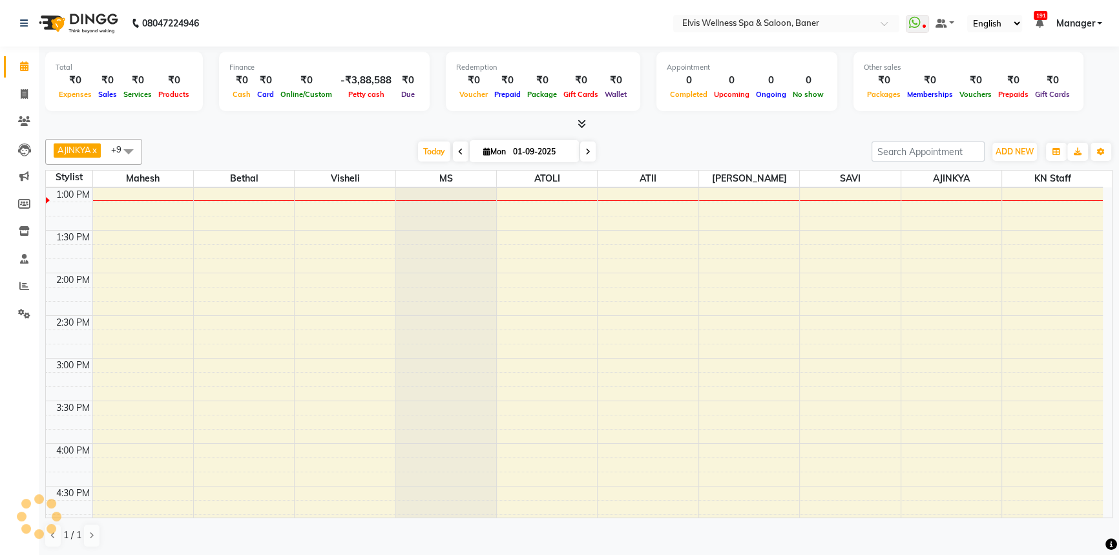
click at [410, 148] on div "[DATE] [DATE]" at bounding box center [507, 151] width 716 height 19
click at [418, 148] on span "Today" at bounding box center [434, 151] width 32 height 20
click at [400, 148] on div "[DATE] [DATE]" at bounding box center [507, 151] width 716 height 19
click at [418, 145] on span "Today" at bounding box center [434, 151] width 32 height 20
drag, startPoint x: 389, startPoint y: 148, endPoint x: 427, endPoint y: 151, distance: 38.2
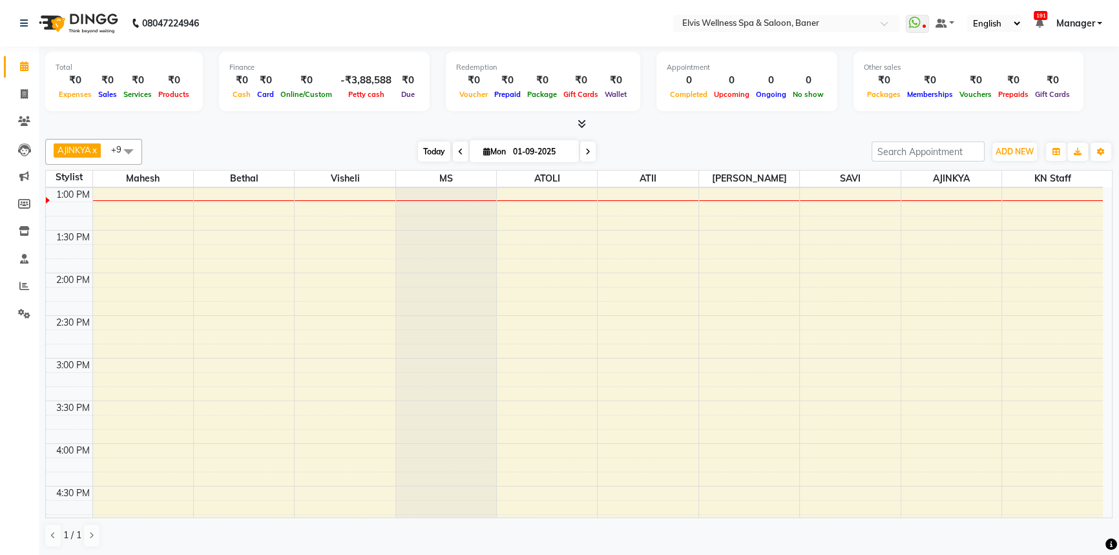
click at [392, 149] on div "[DATE] [DATE]" at bounding box center [507, 151] width 716 height 19
drag, startPoint x: 427, startPoint y: 151, endPoint x: 397, endPoint y: 151, distance: 30.4
click at [426, 151] on span "Today" at bounding box center [434, 151] width 32 height 20
click at [419, 152] on span "Today" at bounding box center [434, 151] width 32 height 20
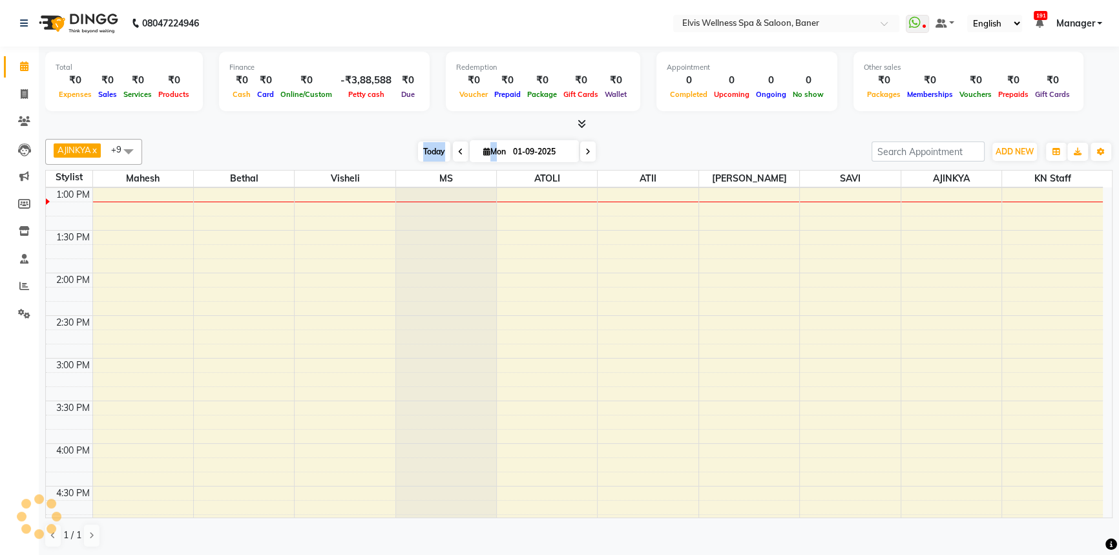
click at [419, 152] on span "Today" at bounding box center [434, 151] width 32 height 20
click at [418, 152] on span "Today" at bounding box center [434, 151] width 32 height 20
click at [418, 147] on span "Today" at bounding box center [434, 151] width 32 height 20
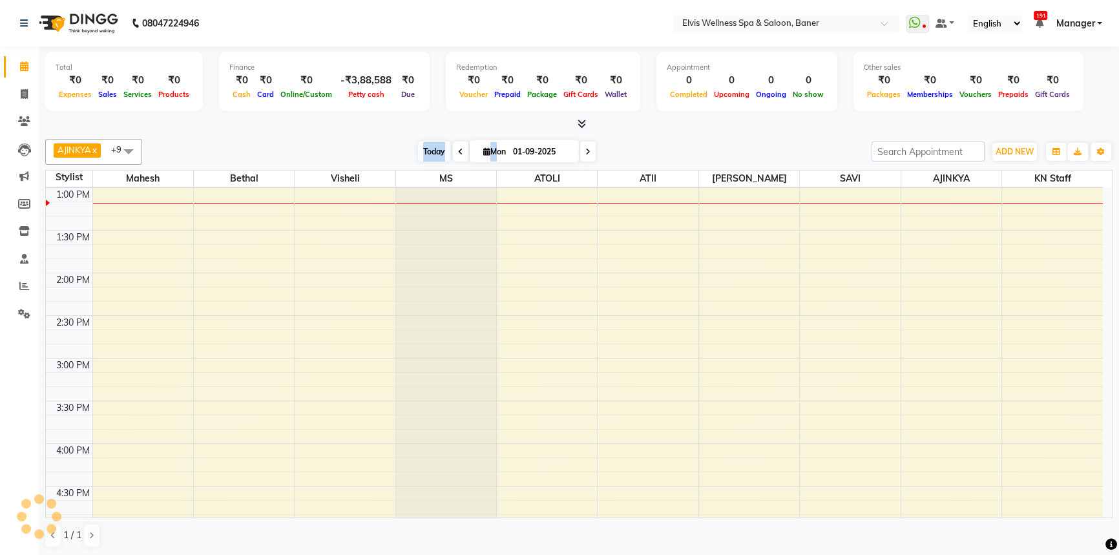
scroll to position [426, 0]
click at [296, 145] on div "[DATE] [DATE]" at bounding box center [507, 151] width 716 height 19
click at [442, 161] on div "AJINKYA x Visheli x MS x Bethal x ATOLI x ATII x SAVI x [PERSON_NAME] Mahesh x …" at bounding box center [578, 152] width 1067 height 26
click at [374, 149] on div "[DATE] [DATE]" at bounding box center [507, 151] width 716 height 19
click at [432, 149] on span "Today" at bounding box center [434, 151] width 32 height 20
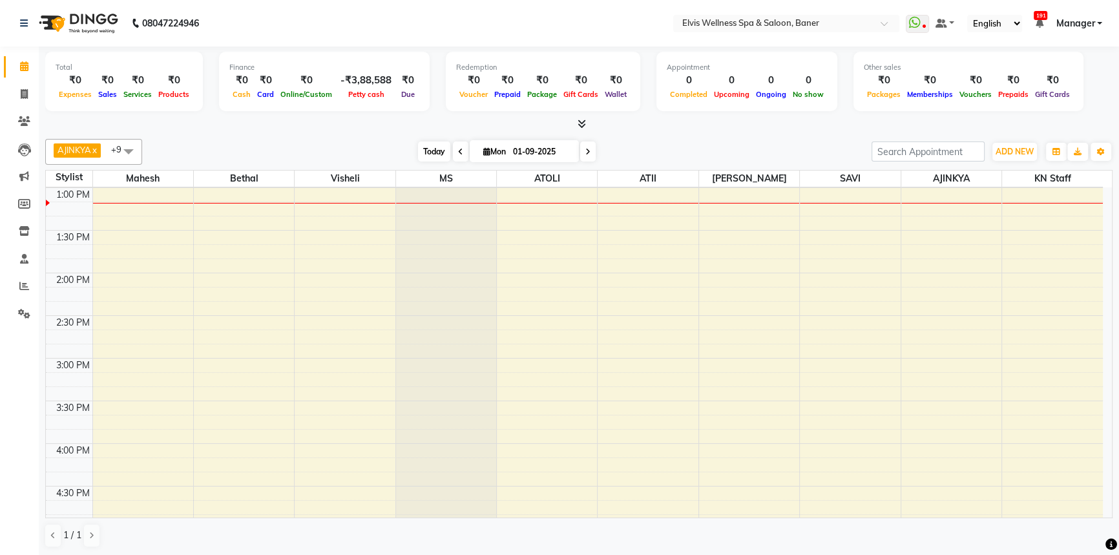
click at [421, 152] on span "Today" at bounding box center [434, 151] width 32 height 20
drag, startPoint x: 408, startPoint y: 152, endPoint x: 415, endPoint y: 154, distance: 7.4
click at [411, 154] on div "[DATE] [DATE]" at bounding box center [507, 151] width 716 height 19
click at [419, 154] on span "Today" at bounding box center [434, 151] width 32 height 20
click at [426, 139] on div "AJINKYA x Visheli x MS x Bethal x ATOLI x ATII x SAVI x [PERSON_NAME] Mahesh x …" at bounding box center [578, 152] width 1067 height 26
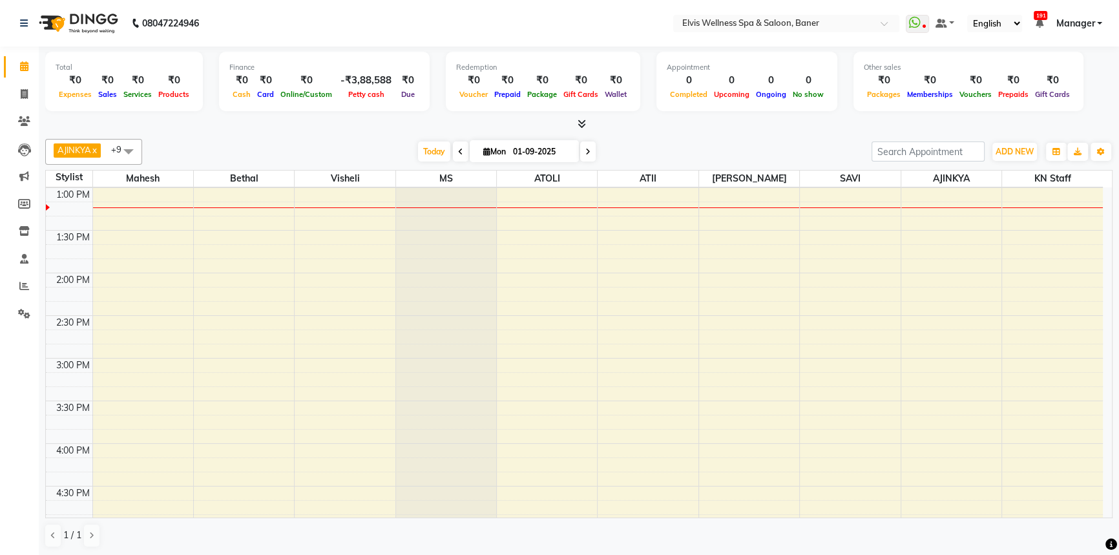
click at [727, 123] on div at bounding box center [578, 125] width 1067 height 14
click at [658, 125] on div at bounding box center [578, 125] width 1067 height 14
click at [655, 142] on div "[DATE] [DATE]" at bounding box center [507, 151] width 716 height 19
click at [433, 157] on span "Today" at bounding box center [434, 151] width 32 height 20
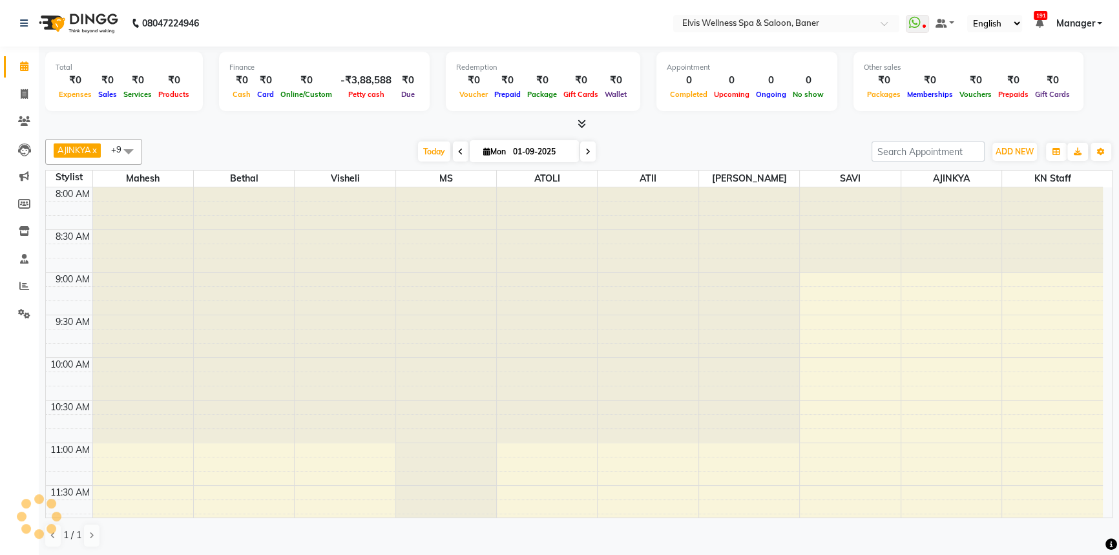
click at [815, 143] on div "[DATE] [DATE]" at bounding box center [507, 151] width 716 height 19
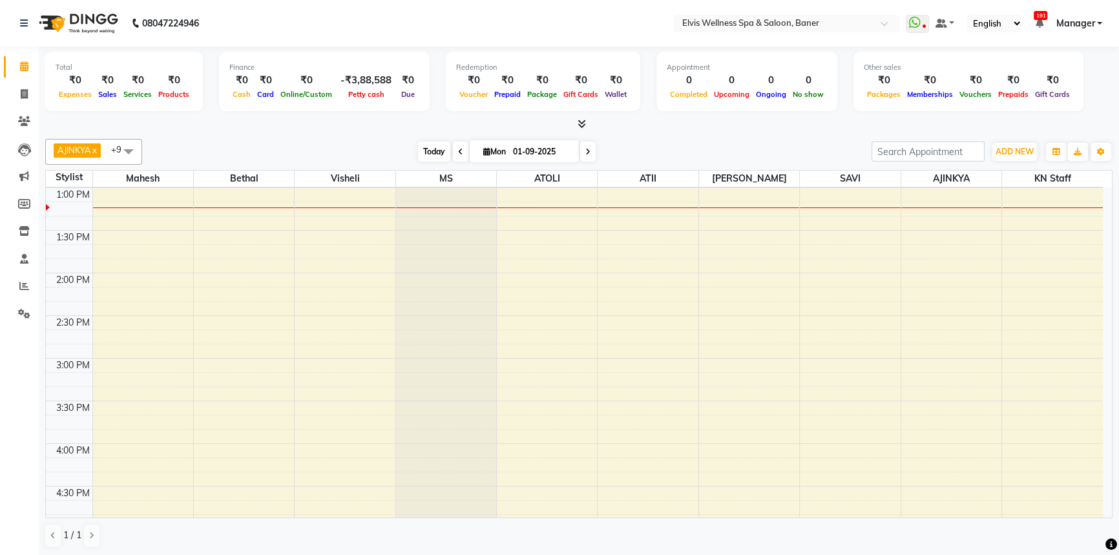
click at [432, 149] on span "Today" at bounding box center [434, 151] width 32 height 20
click at [430, 149] on span "Today" at bounding box center [434, 151] width 32 height 20
click at [722, 161] on div "AJINKYA x Visheli x MS x Bethal x ATOLI x ATII x SAVI x [PERSON_NAME] Mahesh x …" at bounding box center [578, 152] width 1067 height 26
click at [687, 151] on div "[DATE] [DATE]" at bounding box center [507, 151] width 716 height 19
click at [359, 140] on div "AJINKYA x Visheli x MS x Bethal x ATOLI x ATII x SAVI x [PERSON_NAME] Mahesh x …" at bounding box center [578, 152] width 1067 height 26
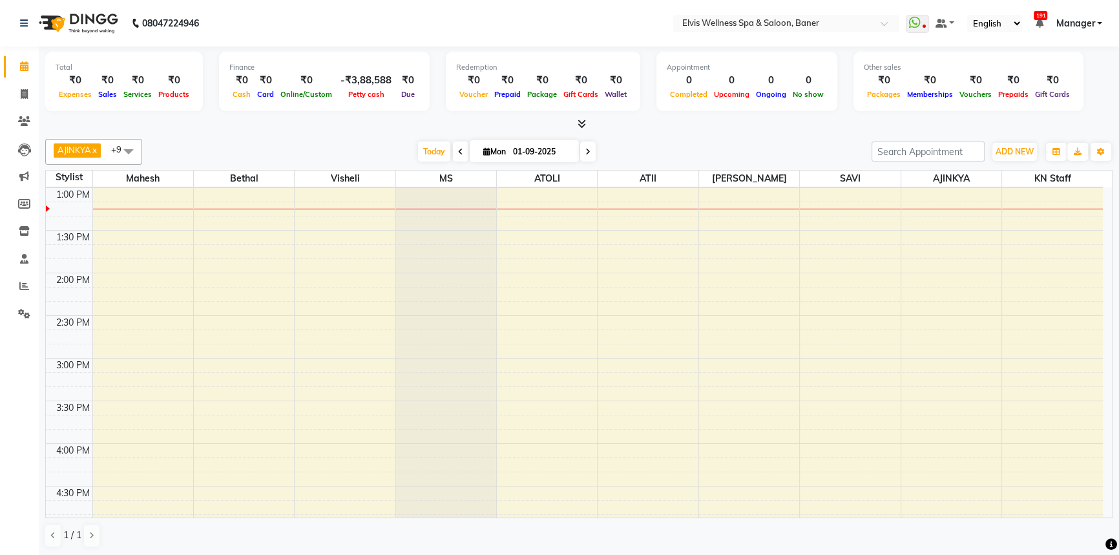
click at [736, 139] on div "AJINKYA x Visheli x MS x Bethal x ATOLI x ATII x SAVI x [PERSON_NAME] Mahesh x …" at bounding box center [578, 152] width 1067 height 26
click at [710, 140] on div "AJINKYA x Visheli x MS x Bethal x ATOLI x ATII x SAVI x [PERSON_NAME] Mahesh x …" at bounding box center [578, 152] width 1067 height 26
drag, startPoint x: 714, startPoint y: 145, endPoint x: 711, endPoint y: 180, distance: 35.1
click at [714, 146] on div "[DATE] [DATE]" at bounding box center [507, 151] width 716 height 19
click at [425, 159] on span "Today" at bounding box center [434, 151] width 32 height 20
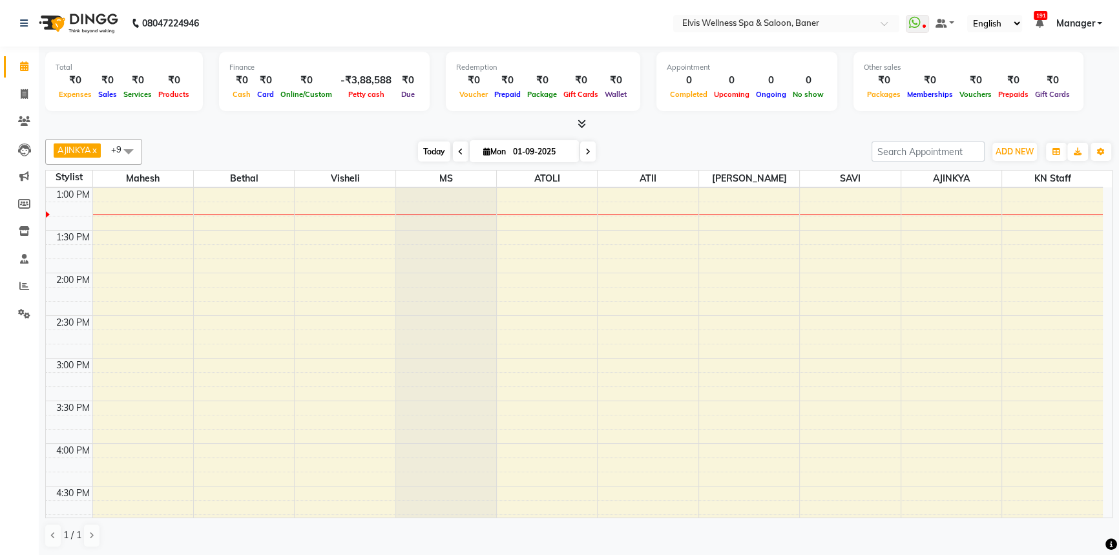
click at [431, 145] on span "Today" at bounding box center [434, 151] width 32 height 20
click at [744, 136] on div "AJINKYA x Visheli x MS x Bethal x ATOLI x ATII x SAVI x [PERSON_NAME] Mahesh x …" at bounding box center [578, 343] width 1067 height 419
click at [722, 139] on div "AJINKYA x Visheli x MS x Bethal x ATOLI x ATII x SAVI x [PERSON_NAME] Mahesh x …" at bounding box center [578, 152] width 1067 height 26
click at [420, 146] on span "Today" at bounding box center [434, 151] width 32 height 20
click at [795, 121] on div at bounding box center [578, 125] width 1067 height 14
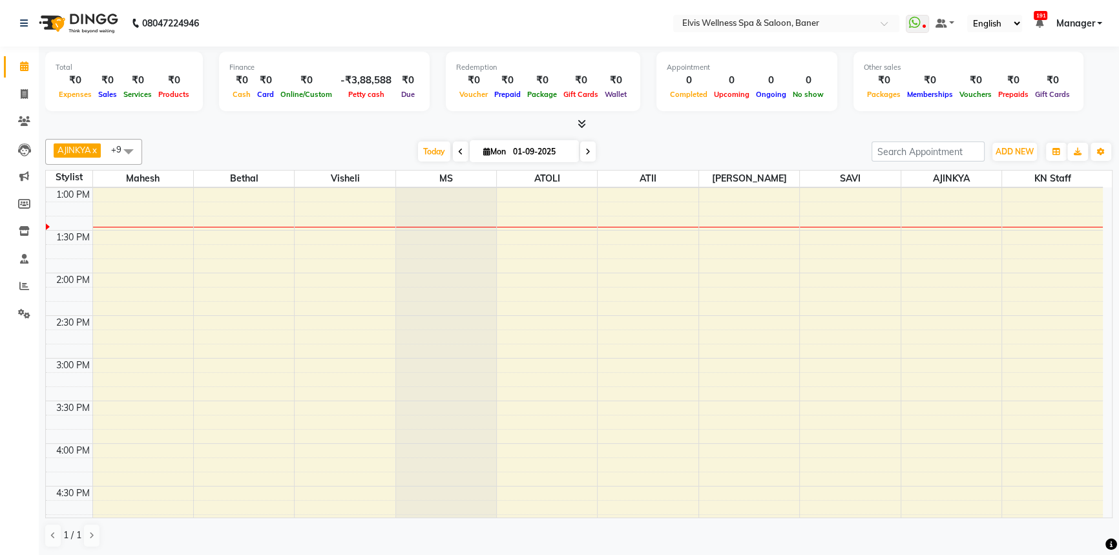
click at [672, 139] on div "AJINKYA x Visheli x MS x Bethal x ATOLI x ATII x SAVI x [PERSON_NAME] Mahesh x …" at bounding box center [578, 152] width 1067 height 26
click at [438, 145] on span "Today" at bounding box center [434, 151] width 32 height 20
click at [433, 140] on div "AJINKYA x Visheli x MS x Bethal x ATOLI x ATII x SAVI x [PERSON_NAME] Mahesh x …" at bounding box center [578, 152] width 1067 height 26
click at [770, 157] on div "[DATE] [DATE]" at bounding box center [507, 151] width 716 height 19
click at [725, 135] on div "AJINKYA x Visheli x MS x Bethal x ATOLI x ATII x SAVI x [PERSON_NAME] Mahesh x …" at bounding box center [578, 343] width 1067 height 419
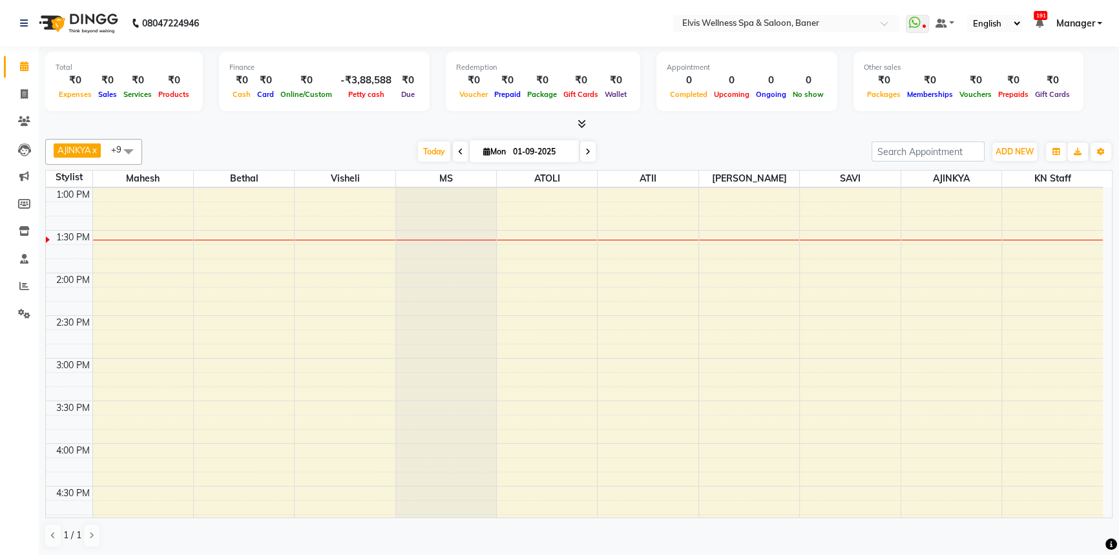
click at [651, 149] on div "[DATE] [DATE]" at bounding box center [507, 151] width 716 height 19
click at [441, 150] on span "Today" at bounding box center [434, 151] width 32 height 20
click at [755, 155] on div "[DATE] [DATE]" at bounding box center [507, 151] width 716 height 19
click at [682, 147] on div "[DATE] [DATE]" at bounding box center [507, 151] width 716 height 19
click at [358, 136] on div "AJINKYA x Visheli x MS x Bethal x ATOLI x ATII x SAVI x [PERSON_NAME] Mahesh x …" at bounding box center [578, 343] width 1067 height 419
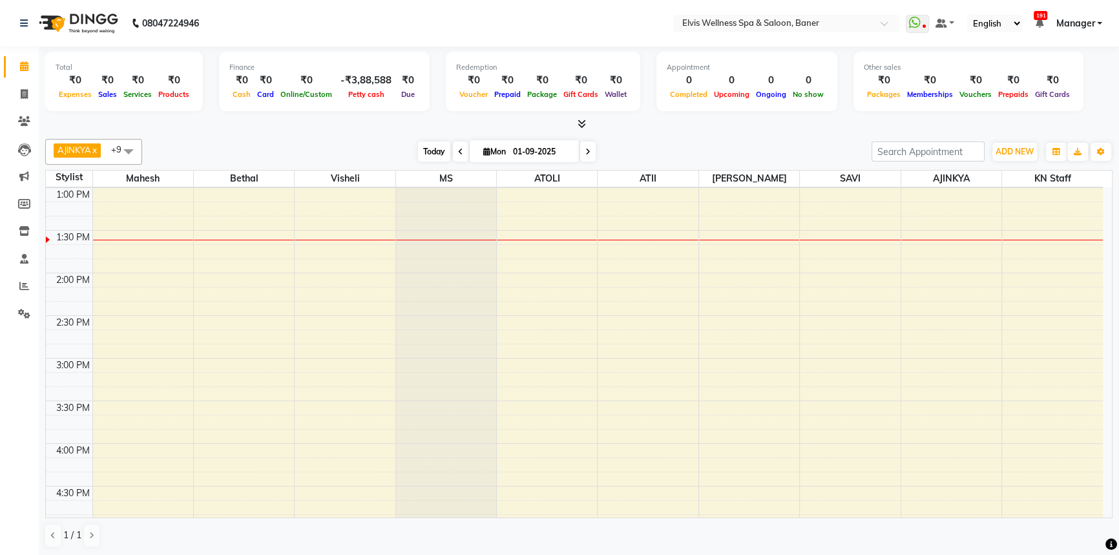
click at [427, 147] on span "Today" at bounding box center [434, 151] width 32 height 20
click at [427, 146] on span "Today" at bounding box center [434, 151] width 32 height 20
click at [428, 146] on span "Today" at bounding box center [434, 151] width 32 height 20
click at [311, 147] on div "[DATE] [DATE]" at bounding box center [507, 151] width 716 height 19
drag, startPoint x: 700, startPoint y: 133, endPoint x: 534, endPoint y: 140, distance: 166.8
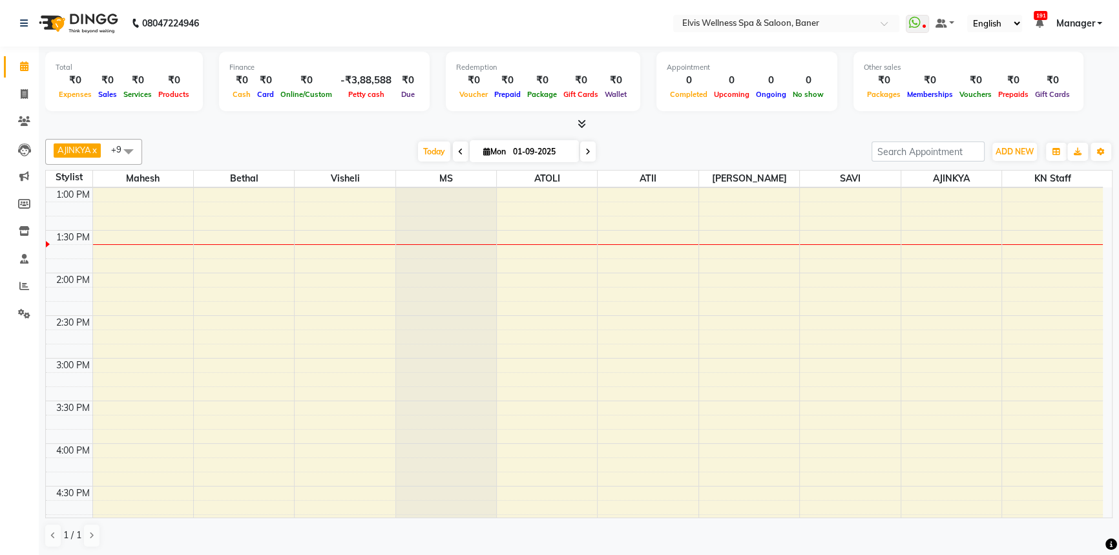
click at [700, 134] on div "AJINKYA x Visheli x MS x Bethal x ATOLI x ATII x SAVI x [PERSON_NAME] Mahesh x …" at bounding box center [578, 343] width 1067 height 419
click at [417, 154] on div "[DATE] [DATE]" at bounding box center [507, 151] width 180 height 19
click at [825, 148] on div "[DATE] [DATE]" at bounding box center [507, 151] width 716 height 19
drag, startPoint x: 689, startPoint y: 135, endPoint x: 568, endPoint y: 136, distance: 120.8
click at [689, 135] on div "AJINKYA x Visheli x MS x Bethal x ATOLI x ATII x SAVI x [PERSON_NAME] Mahesh x …" at bounding box center [578, 343] width 1067 height 419
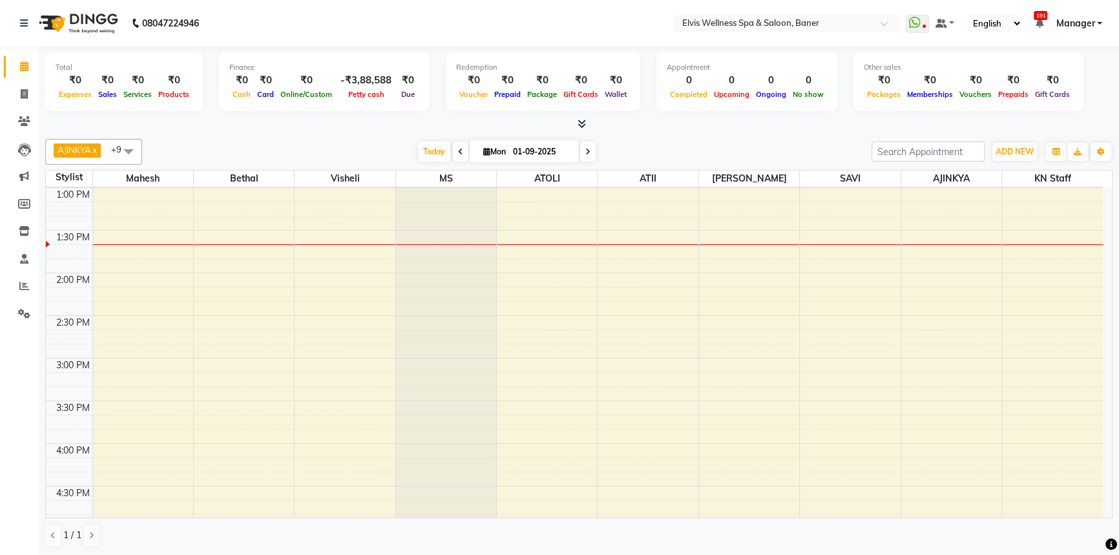
click at [417, 156] on div "[DATE] [DATE]" at bounding box center [507, 151] width 180 height 19
click at [606, 145] on div "[DATE] [DATE]" at bounding box center [507, 151] width 716 height 19
click at [441, 148] on span "Today" at bounding box center [434, 151] width 32 height 20
click at [661, 155] on div "[DATE] [DATE]" at bounding box center [507, 151] width 716 height 19
click at [656, 155] on div "[DATE] [DATE]" at bounding box center [507, 151] width 716 height 19
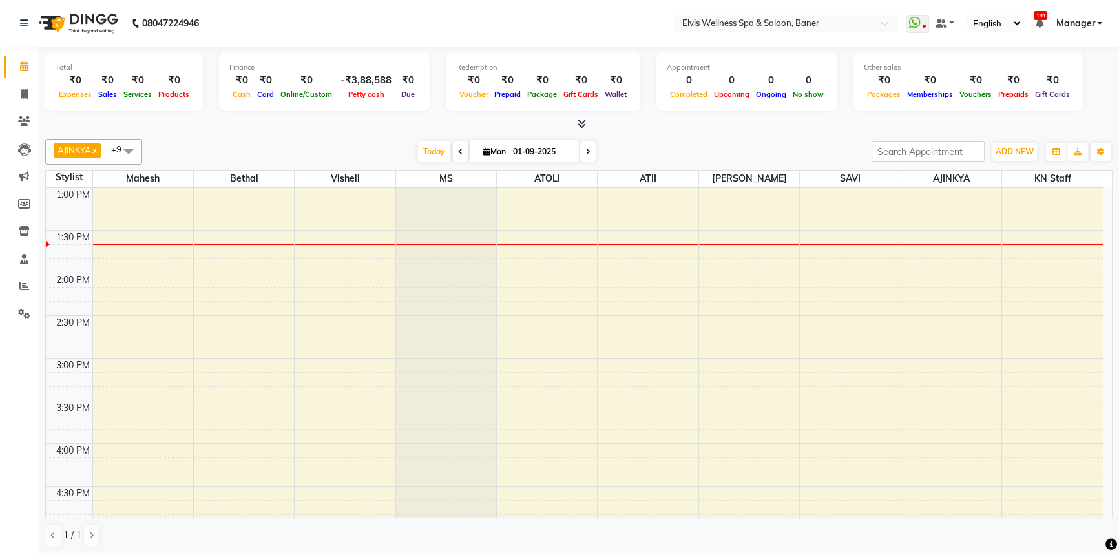
click at [650, 146] on div "[DATE] [DATE]" at bounding box center [507, 151] width 716 height 19
click at [657, 151] on div "[DATE] [DATE]" at bounding box center [507, 151] width 716 height 19
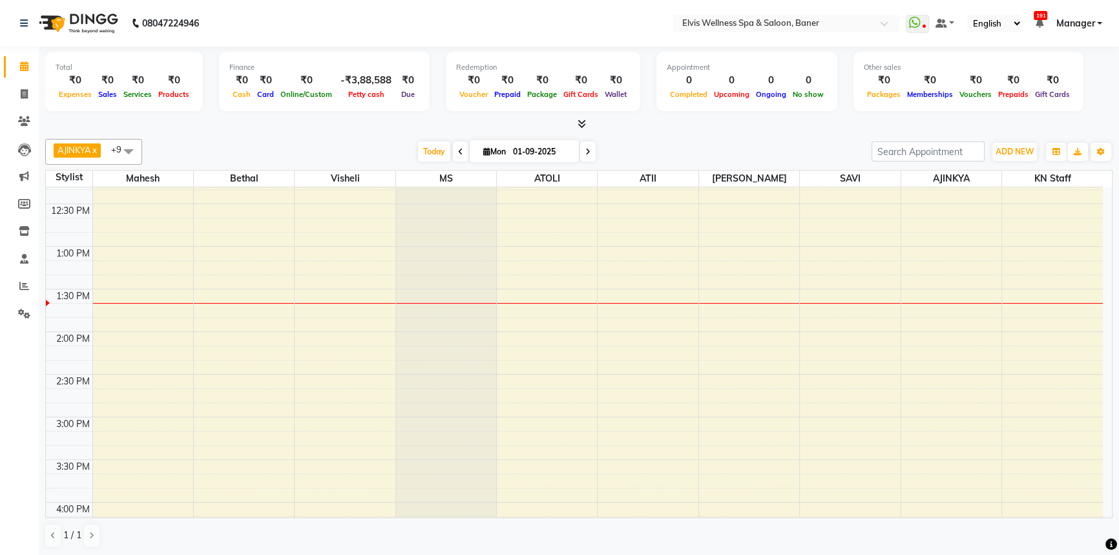
click at [711, 139] on div "AJINKYA x Visheli x MS x Bethal x ATOLI x ATII x SAVI x [PERSON_NAME] Mahesh x …" at bounding box center [578, 152] width 1067 height 26
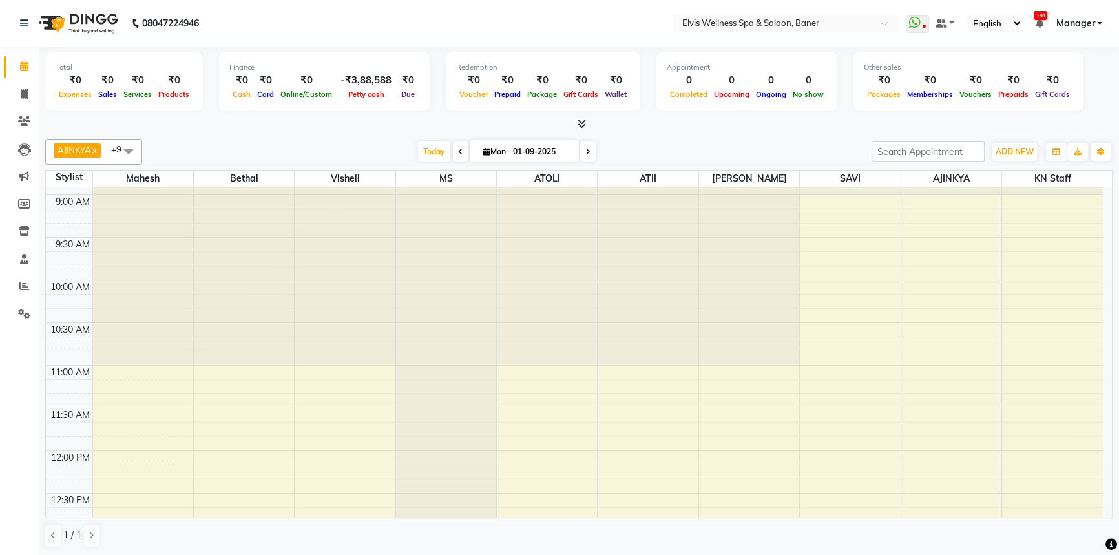
scroll to position [0, 0]
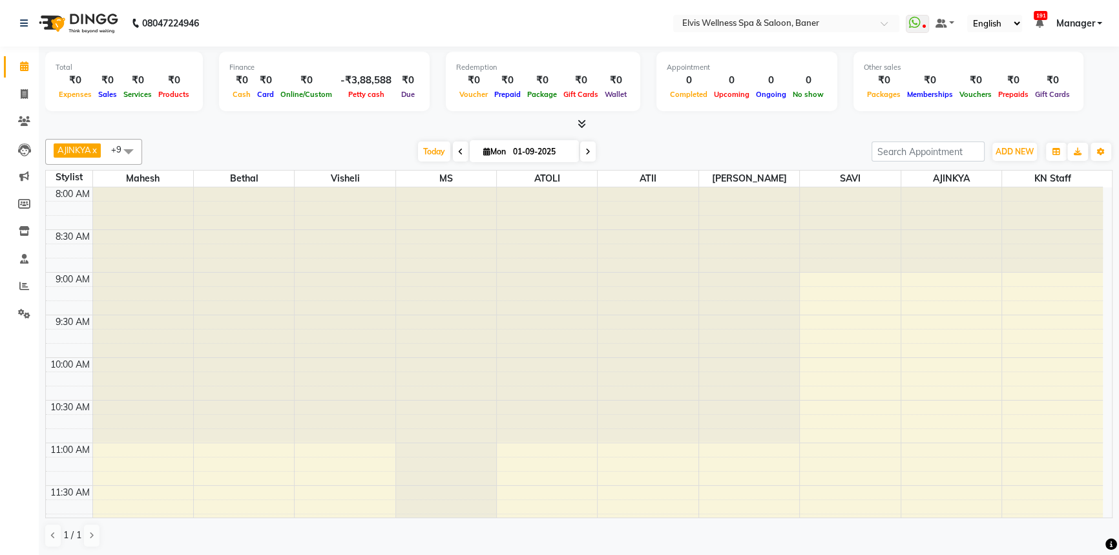
click at [720, 135] on div "AJINKYA x Visheli x MS x Bethal x ATOLI x ATII x SAVI x [PERSON_NAME] Mahesh x …" at bounding box center [578, 343] width 1067 height 419
click at [669, 129] on div at bounding box center [578, 125] width 1067 height 14
click at [425, 142] on span "Today" at bounding box center [434, 151] width 32 height 20
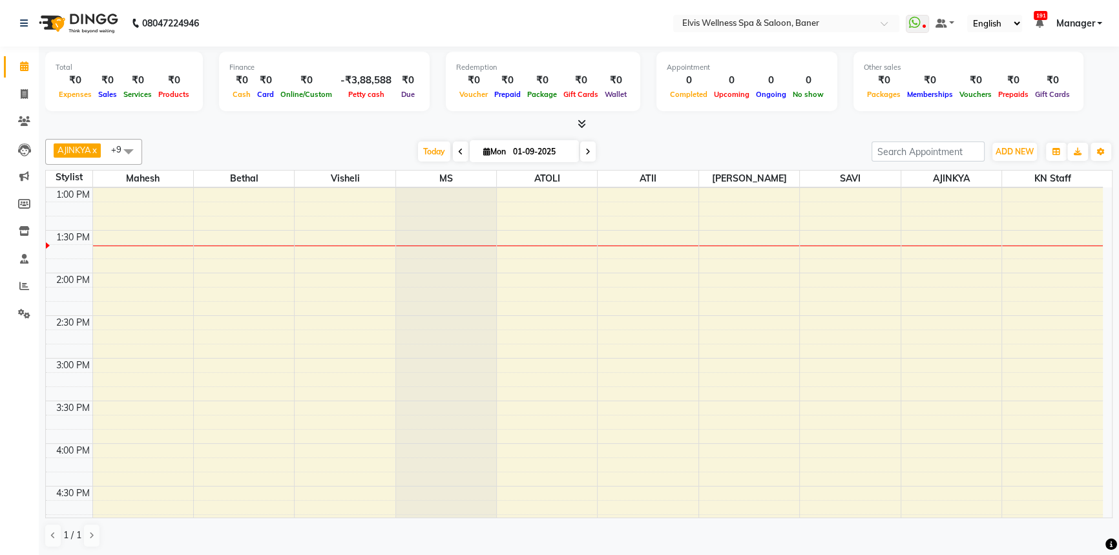
click at [420, 160] on div "[DATE] [DATE]" at bounding box center [507, 151] width 180 height 19
click at [422, 159] on span "Today" at bounding box center [434, 151] width 32 height 20
click at [703, 154] on div "[DATE] [DATE]" at bounding box center [507, 151] width 716 height 19
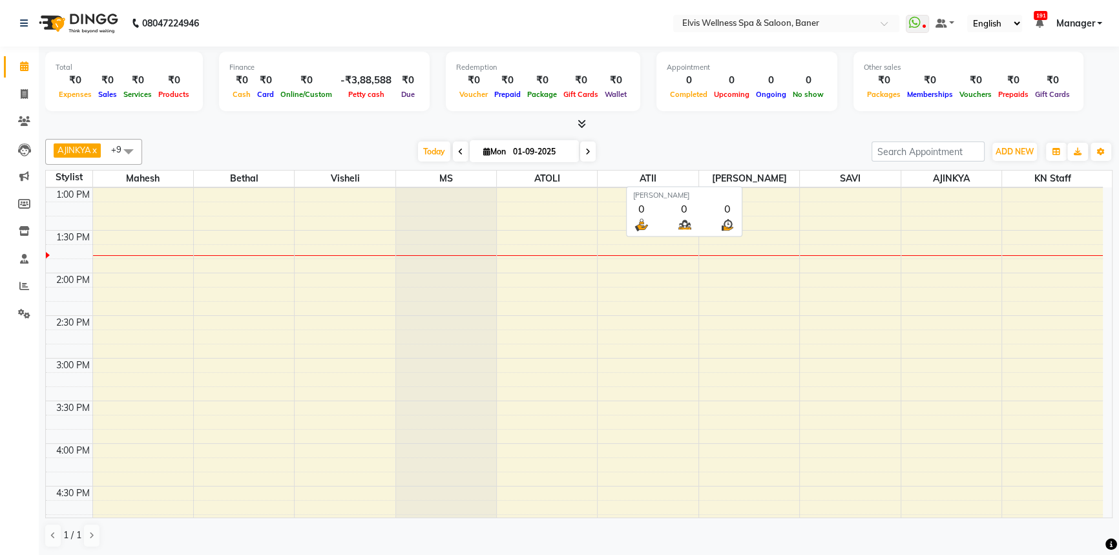
click at [757, 165] on div "AJINKYA x Visheli x MS x Bethal x ATOLI x ATII x SAVI x Marvin x Mahesh x KN St…" at bounding box center [578, 343] width 1067 height 419
click at [421, 140] on div "AJINKYA x Visheli x MS x Bethal x ATOLI x ATII x SAVI x [PERSON_NAME] Mahesh x …" at bounding box center [578, 152] width 1067 height 26
click at [421, 150] on span "Today" at bounding box center [434, 151] width 32 height 20
drag, startPoint x: 440, startPoint y: 139, endPoint x: 434, endPoint y: 144, distance: 7.8
click at [434, 144] on div "AJINKYA x Visheli x MS x Bethal x ATOLI x ATII x SAVI x [PERSON_NAME] Mahesh x …" at bounding box center [578, 152] width 1067 height 26
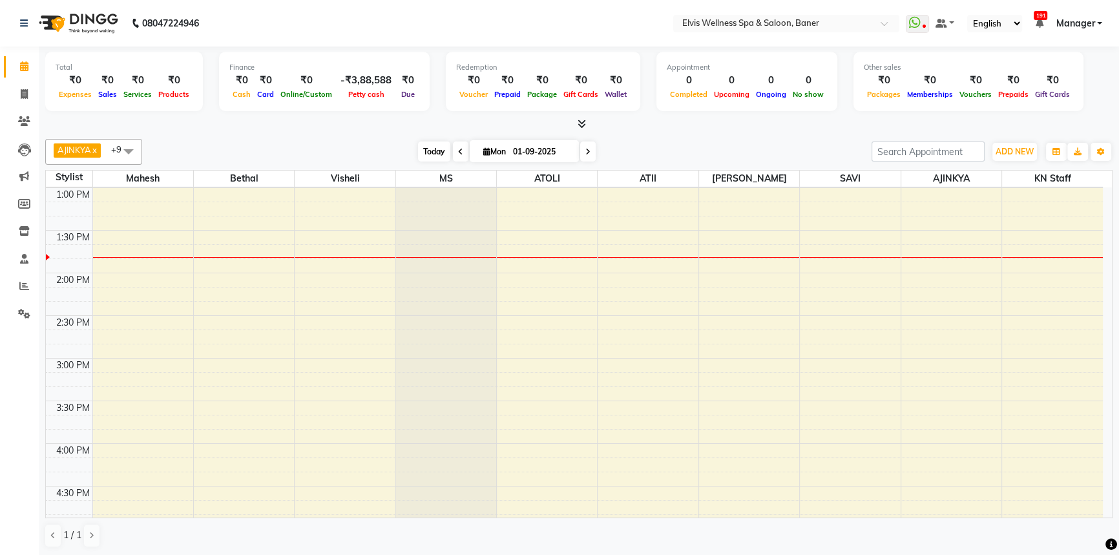
click at [425, 152] on span "Today" at bounding box center [434, 151] width 32 height 20
click at [658, 156] on div "[DATE] [DATE]" at bounding box center [507, 151] width 716 height 19
click at [428, 160] on span "Today" at bounding box center [434, 151] width 32 height 20
click at [636, 148] on div "[DATE] [DATE]" at bounding box center [507, 151] width 716 height 19
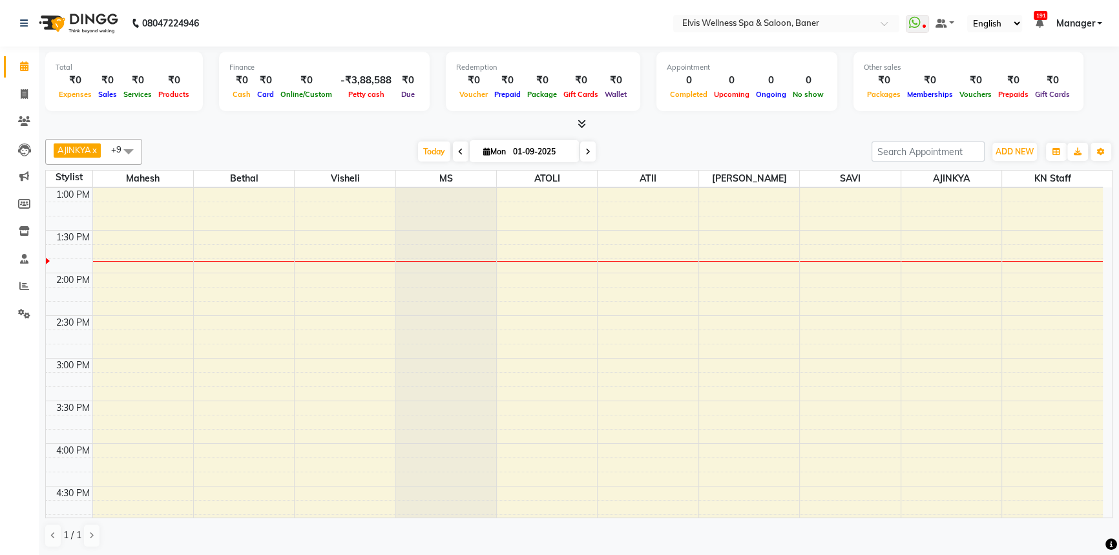
click at [623, 150] on div "[DATE] [DATE]" at bounding box center [507, 151] width 716 height 19
click at [638, 145] on div "[DATE] [DATE]" at bounding box center [507, 151] width 716 height 19
click at [648, 152] on div "[DATE] [DATE]" at bounding box center [507, 151] width 716 height 19
click at [617, 142] on div "[DATE] [DATE]" at bounding box center [507, 151] width 716 height 19
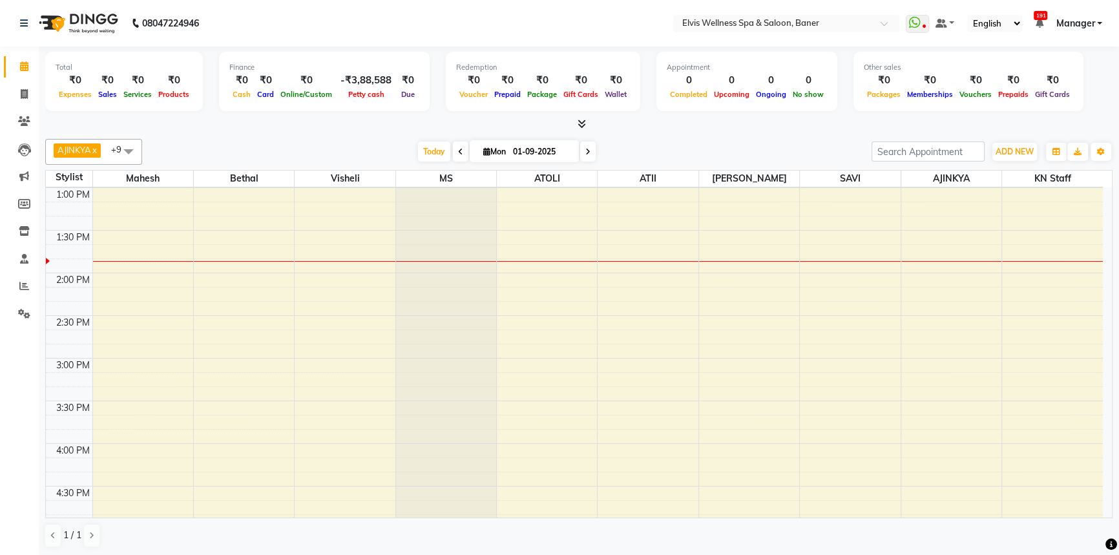
click at [449, 156] on div "[DATE] [DATE]" at bounding box center [507, 151] width 180 height 19
click at [483, 152] on icon at bounding box center [486, 151] width 7 height 8
select select "9"
select select "2025"
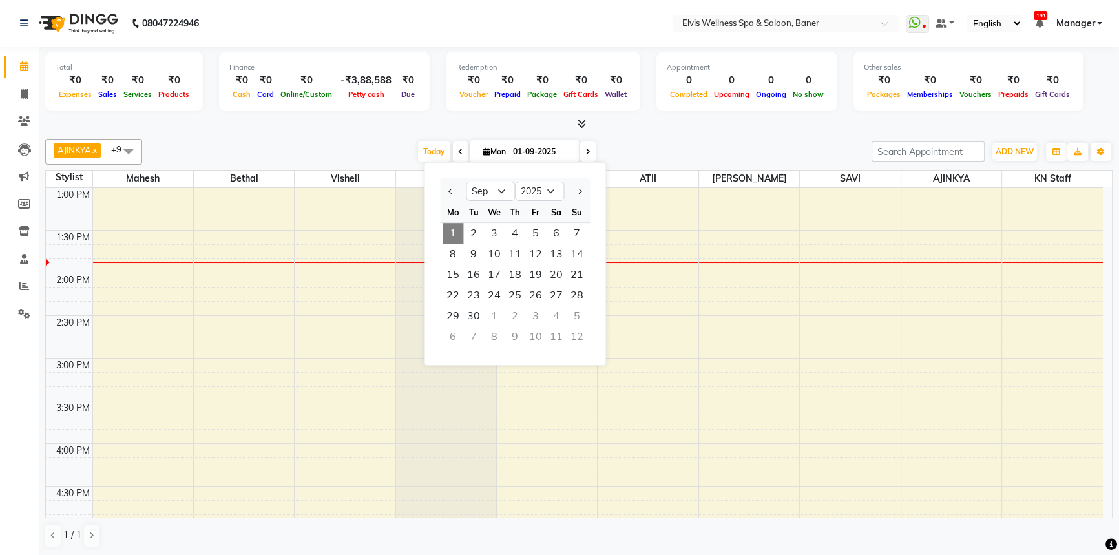
click at [667, 142] on div "[DATE] [DATE] Jan Feb Mar Apr May Jun [DATE] Aug Sep Oct Nov [DATE] 2016 2017 2…" at bounding box center [507, 151] width 716 height 19
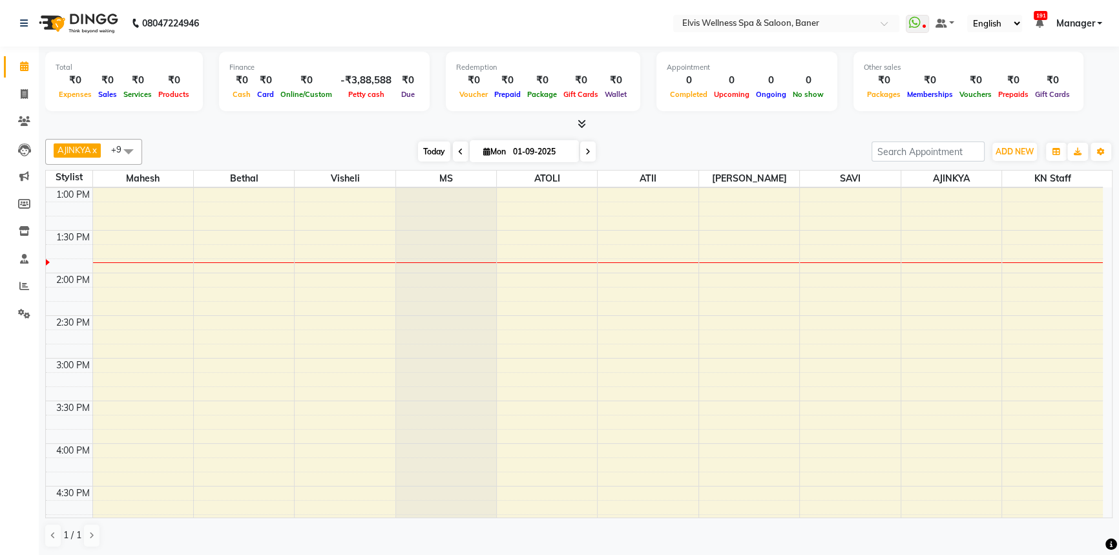
click at [419, 151] on span "Today" at bounding box center [434, 151] width 32 height 20
click at [433, 157] on span "Today" at bounding box center [434, 151] width 32 height 20
click at [678, 154] on div "[DATE] [DATE]" at bounding box center [507, 151] width 716 height 19
drag, startPoint x: 422, startPoint y: 149, endPoint x: 682, endPoint y: 128, distance: 260.6
click at [424, 151] on span "Today" at bounding box center [434, 151] width 32 height 20
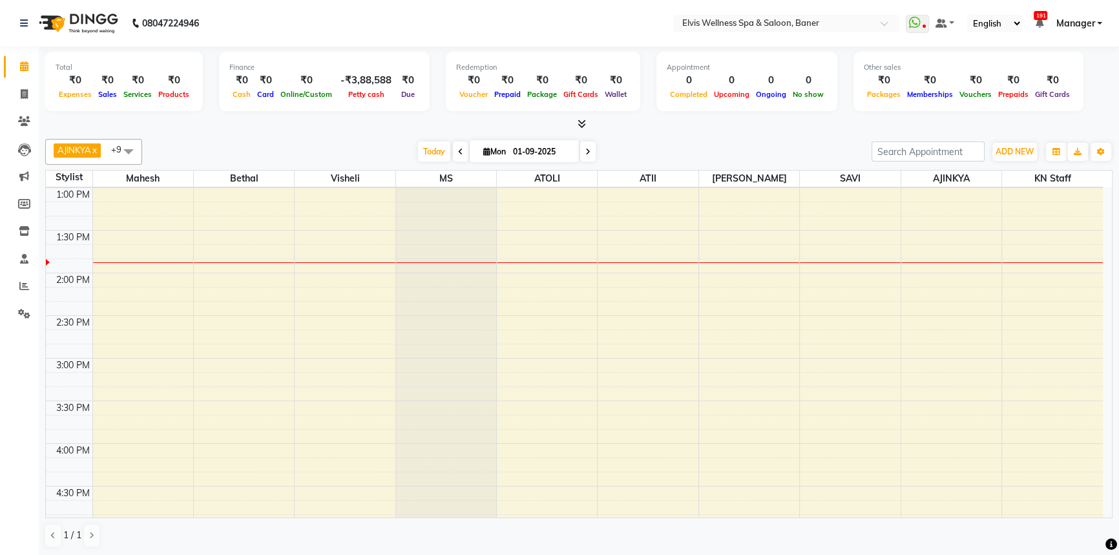
scroll to position [0, 0]
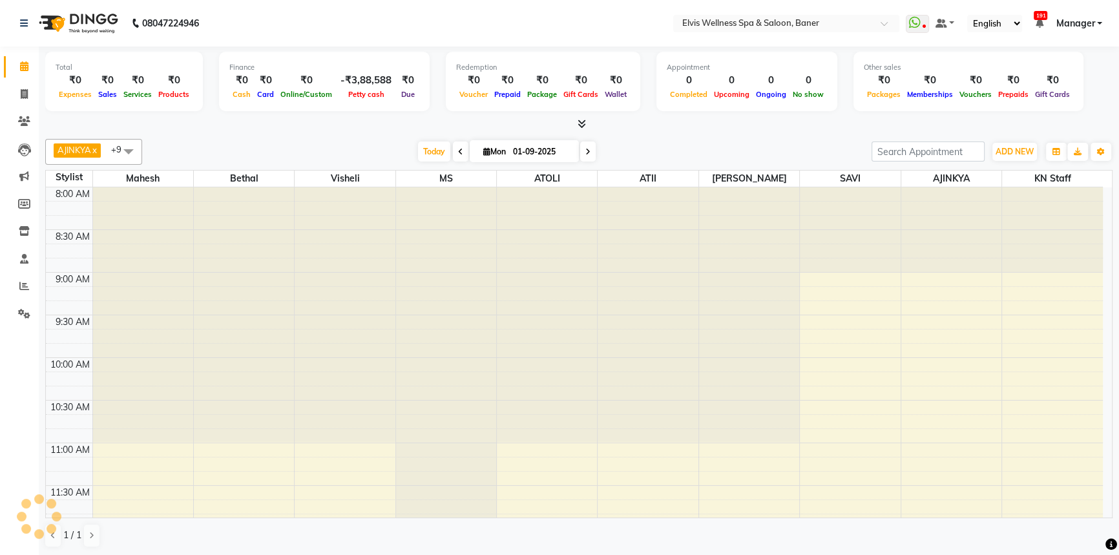
click at [682, 128] on div at bounding box center [578, 125] width 1067 height 14
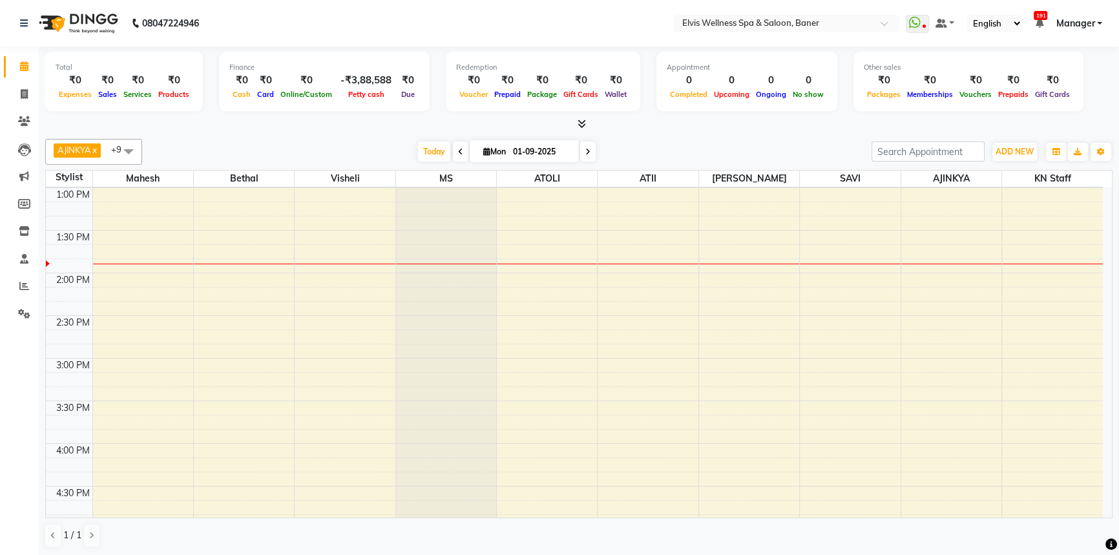
drag, startPoint x: 426, startPoint y: 132, endPoint x: 429, endPoint y: 145, distance: 13.8
click at [427, 137] on div "Total ₹0 Expenses ₹0 Sales ₹0 Services ₹0 Products Finance ₹0 Cash ₹0 Card ₹0 O…" at bounding box center [579, 302] width 1080 height 510
click at [429, 145] on span "Today" at bounding box center [434, 151] width 32 height 20
click at [444, 151] on span "Today" at bounding box center [434, 151] width 32 height 20
drag, startPoint x: 409, startPoint y: 139, endPoint x: 456, endPoint y: 151, distance: 48.7
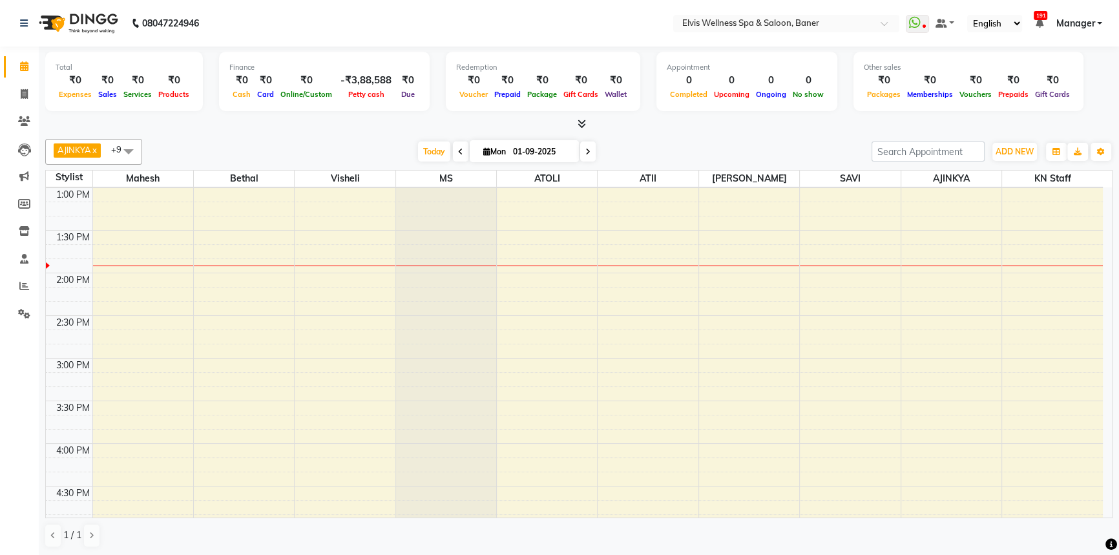
click at [410, 139] on div "AJINKYA x Visheli x MS x Bethal x ATOLI x ATII x SAVI x [PERSON_NAME] Mahesh x …" at bounding box center [578, 152] width 1067 height 26
click at [444, 152] on span "Today" at bounding box center [434, 151] width 32 height 20
click at [420, 150] on span "Today" at bounding box center [434, 151] width 32 height 20
click at [400, 148] on div "[DATE] [DATE]" at bounding box center [507, 151] width 716 height 19
click at [432, 152] on span "Today" at bounding box center [434, 151] width 32 height 20
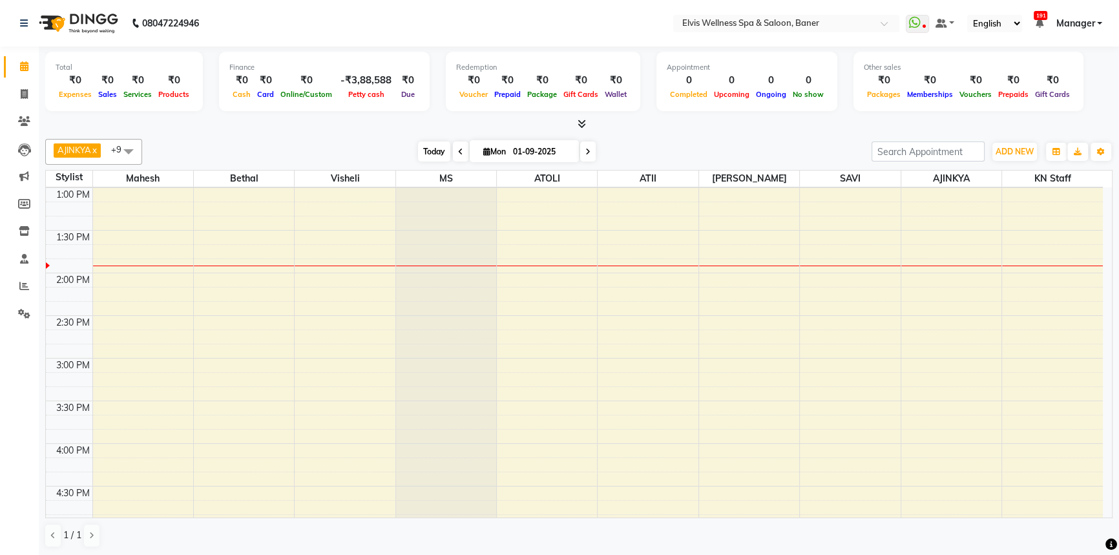
click at [426, 152] on span "Today" at bounding box center [434, 151] width 32 height 20
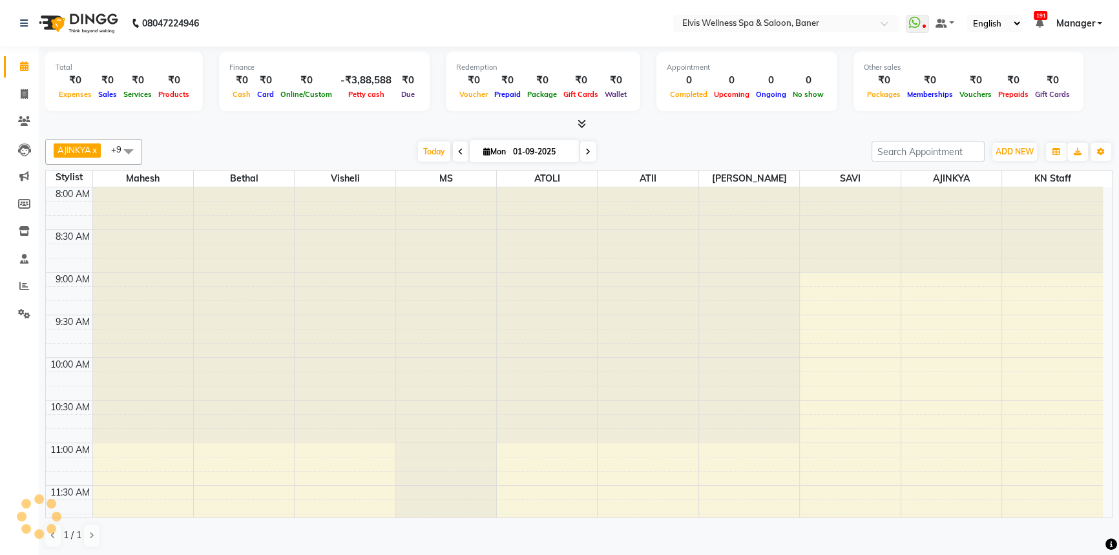
click at [408, 147] on div "[DATE] [DATE]" at bounding box center [507, 151] width 716 height 19
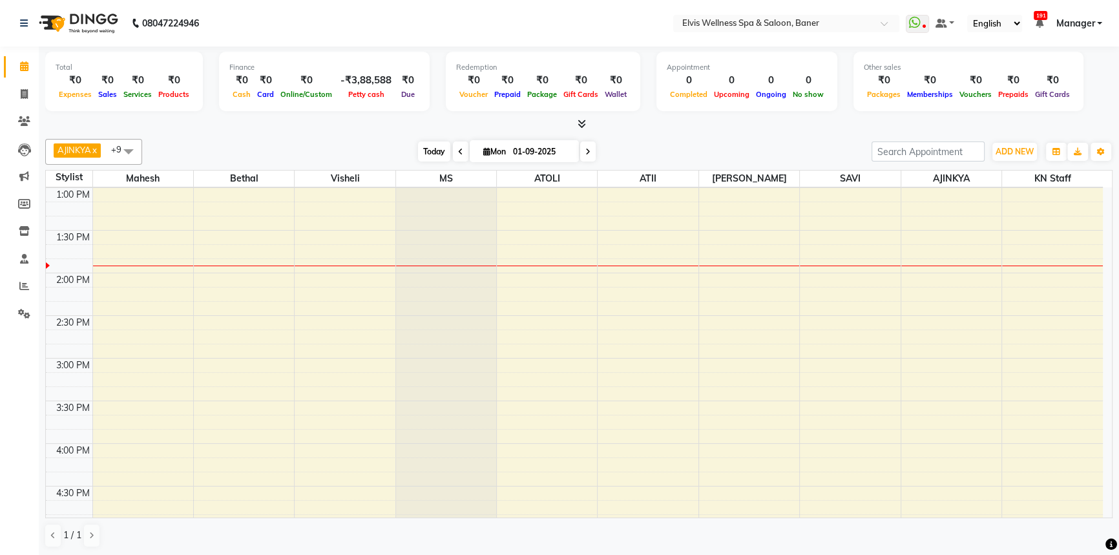
click at [418, 152] on span "Today" at bounding box center [434, 151] width 32 height 20
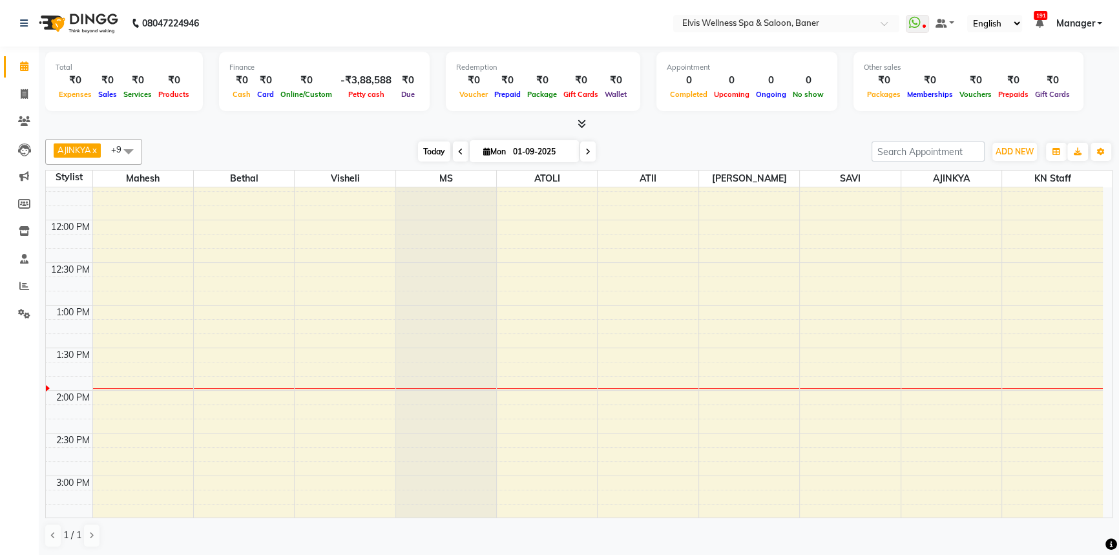
click at [430, 148] on span "Today" at bounding box center [434, 151] width 32 height 20
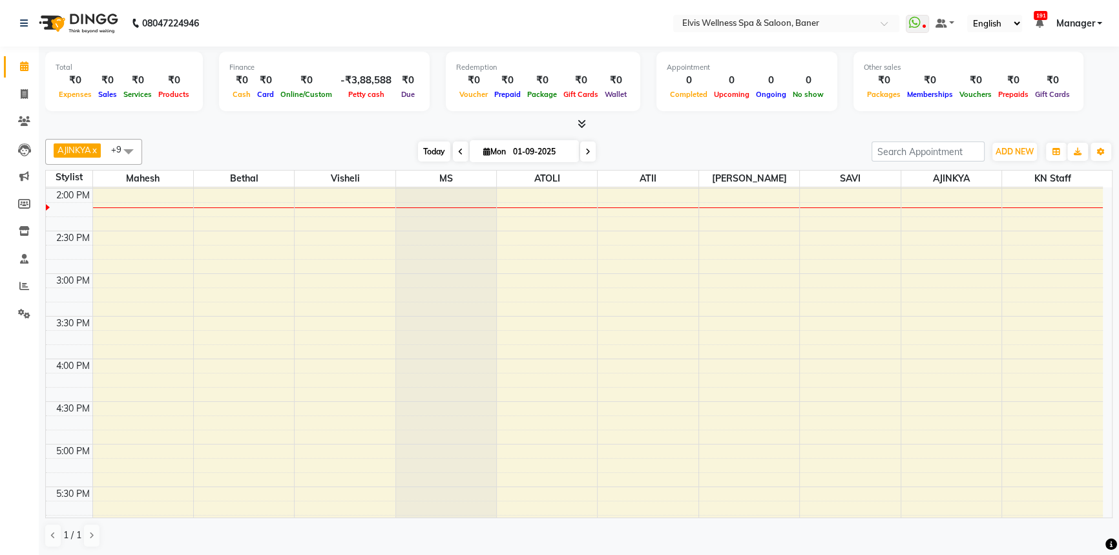
click at [432, 151] on span "Today" at bounding box center [434, 151] width 32 height 20
click at [430, 154] on span "Today" at bounding box center [434, 151] width 32 height 20
click at [422, 149] on span "Today" at bounding box center [434, 151] width 32 height 20
click at [404, 149] on div "[DATE] [DATE]" at bounding box center [507, 151] width 716 height 19
click at [433, 152] on span "Today" at bounding box center [434, 151] width 32 height 20
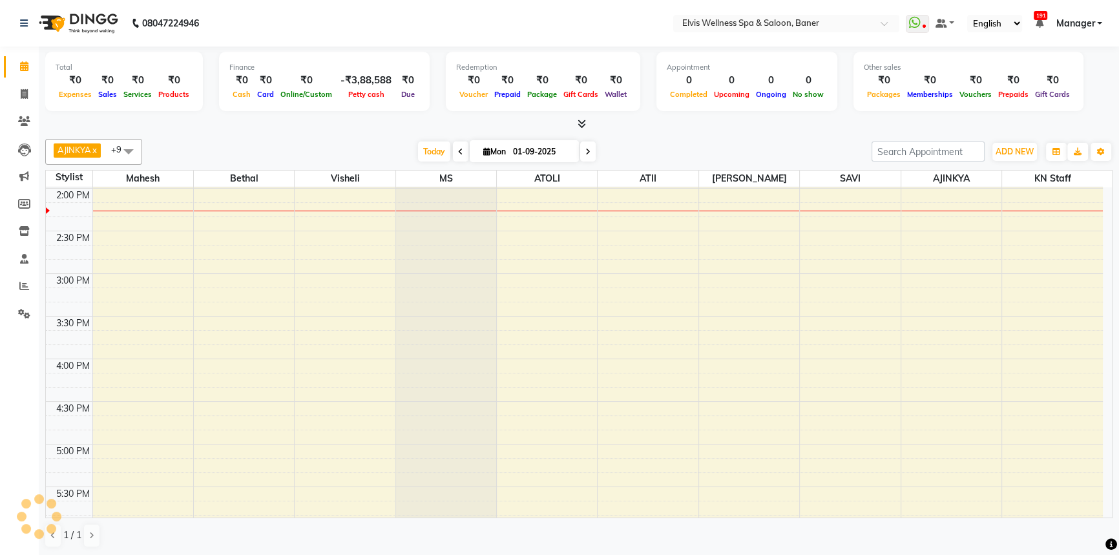
scroll to position [0, 0]
click at [375, 150] on div "[DATE] [DATE]" at bounding box center [507, 151] width 716 height 19
click at [419, 151] on span "Today" at bounding box center [434, 151] width 32 height 20
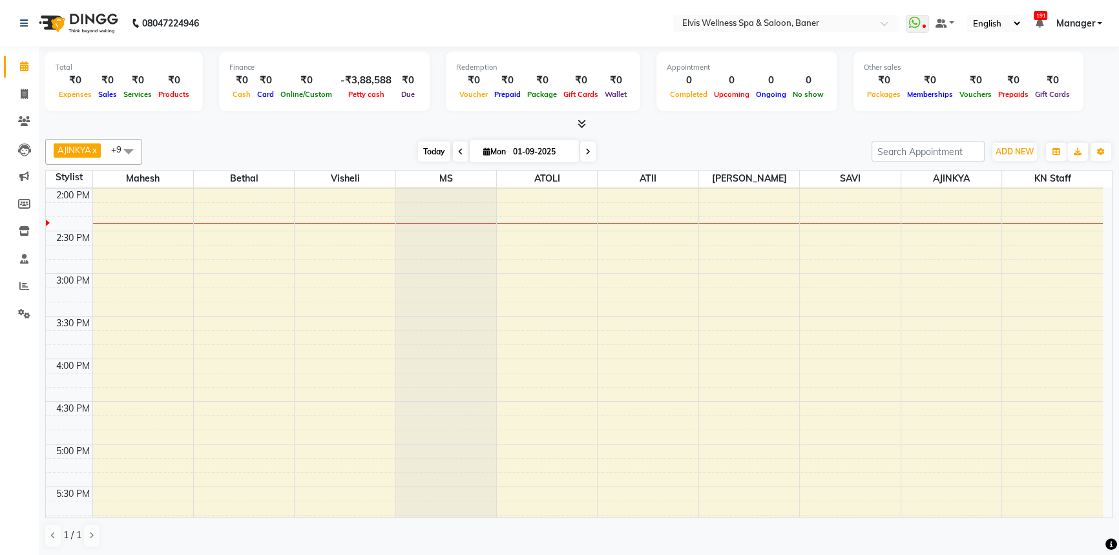
click at [437, 149] on span "Today" at bounding box center [434, 151] width 32 height 20
drag, startPoint x: 440, startPoint y: 154, endPoint x: 361, endPoint y: 148, distance: 79.1
click at [440, 154] on span "Today" at bounding box center [434, 151] width 32 height 20
drag, startPoint x: 358, startPoint y: 146, endPoint x: 397, endPoint y: 154, distance: 39.7
click at [366, 149] on div "[DATE] [DATE]" at bounding box center [507, 151] width 716 height 19
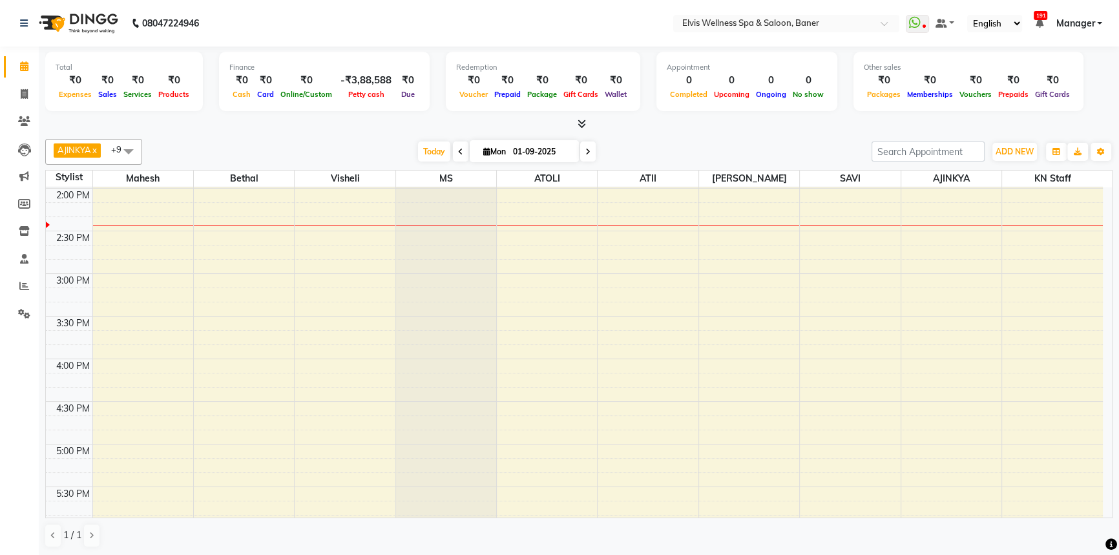
click at [408, 153] on div "[DATE] [DATE]" at bounding box center [507, 151] width 716 height 19
drag, startPoint x: 656, startPoint y: 129, endPoint x: 631, endPoint y: 104, distance: 35.6
click at [649, 123] on div at bounding box center [578, 125] width 1067 height 14
click at [430, 155] on span "Today" at bounding box center [434, 151] width 32 height 20
click at [443, 156] on span "Today" at bounding box center [434, 151] width 32 height 20
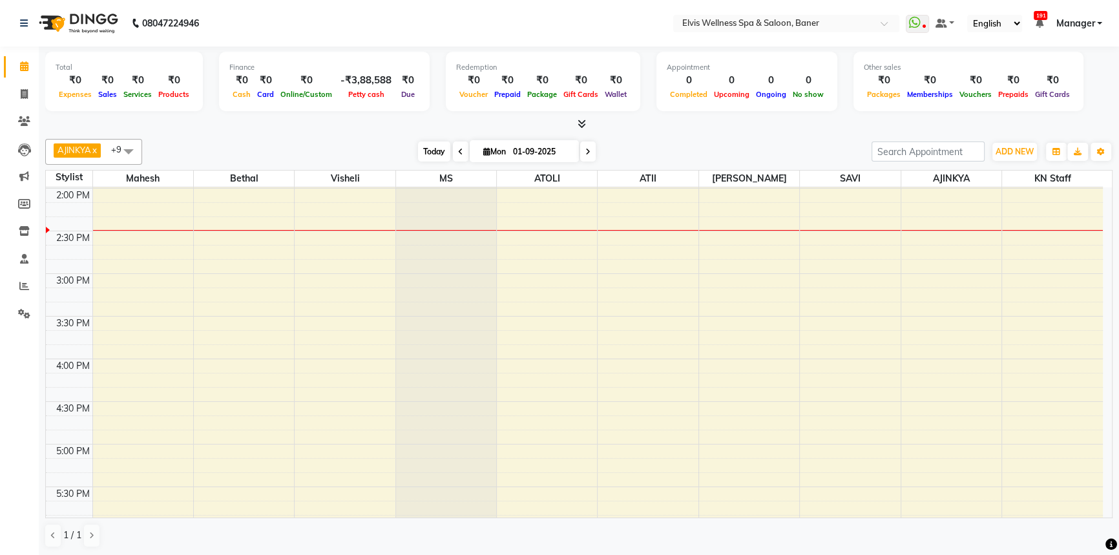
click at [419, 160] on span "Today" at bounding box center [434, 151] width 32 height 20
click at [439, 149] on span "Today" at bounding box center [434, 151] width 32 height 20
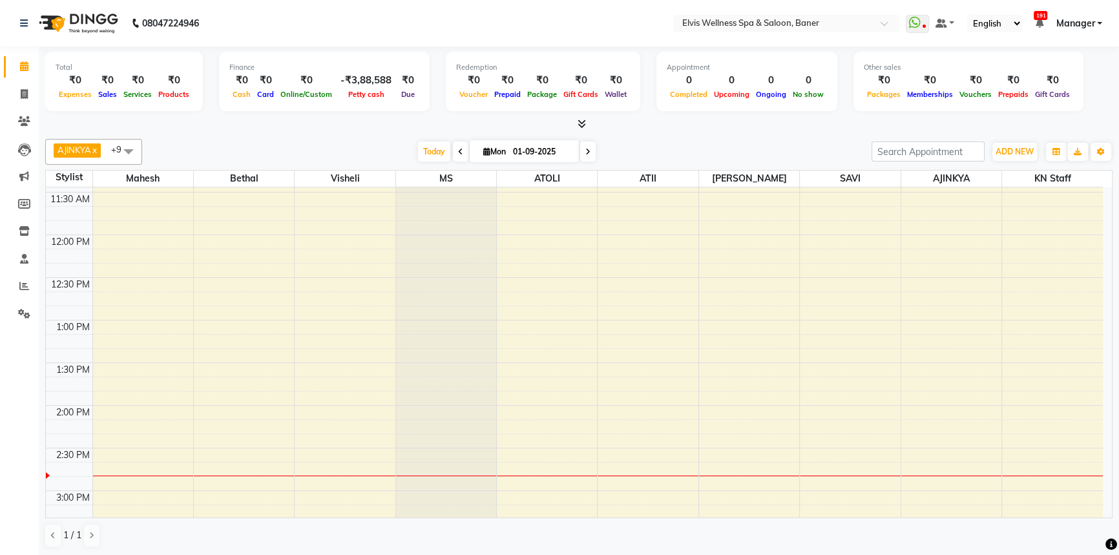
scroll to position [0, 0]
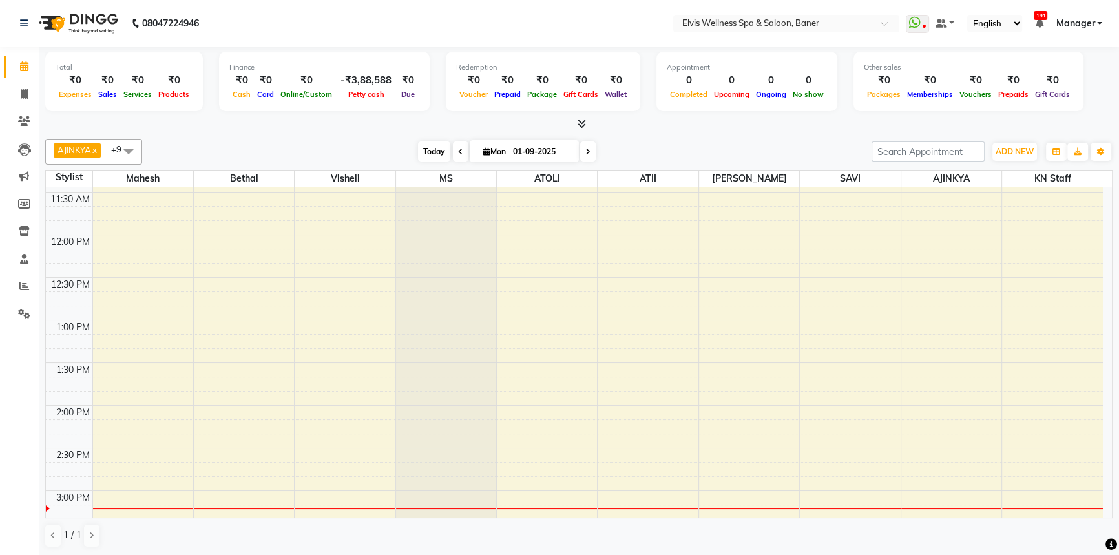
click at [422, 150] on span "Today" at bounding box center [434, 151] width 32 height 20
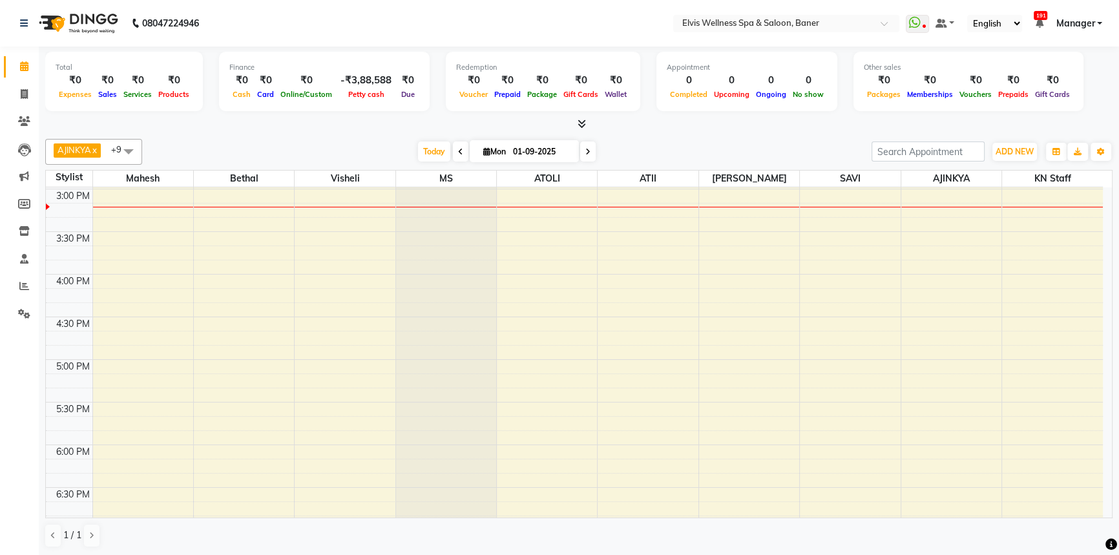
click at [417, 148] on div "[DATE] [DATE]" at bounding box center [507, 151] width 180 height 19
click at [379, 156] on div "[DATE] [DATE]" at bounding box center [507, 151] width 716 height 19
click at [422, 152] on span "Today" at bounding box center [434, 151] width 32 height 20
click at [407, 147] on div "[DATE] [DATE]" at bounding box center [507, 151] width 716 height 19
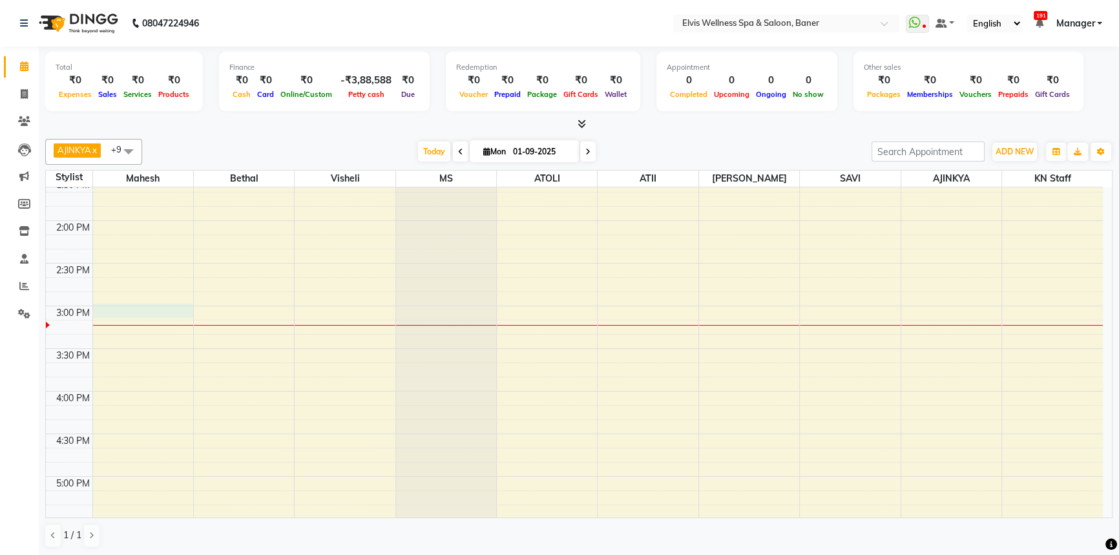
click at [152, 305] on div "8:00 AM 8:30 AM 9:00 AM 9:30 AM 10:00 AM 10:30 AM 11:00 AM 11:30 AM 12:00 PM 12…" at bounding box center [574, 305] width 1057 height 1193
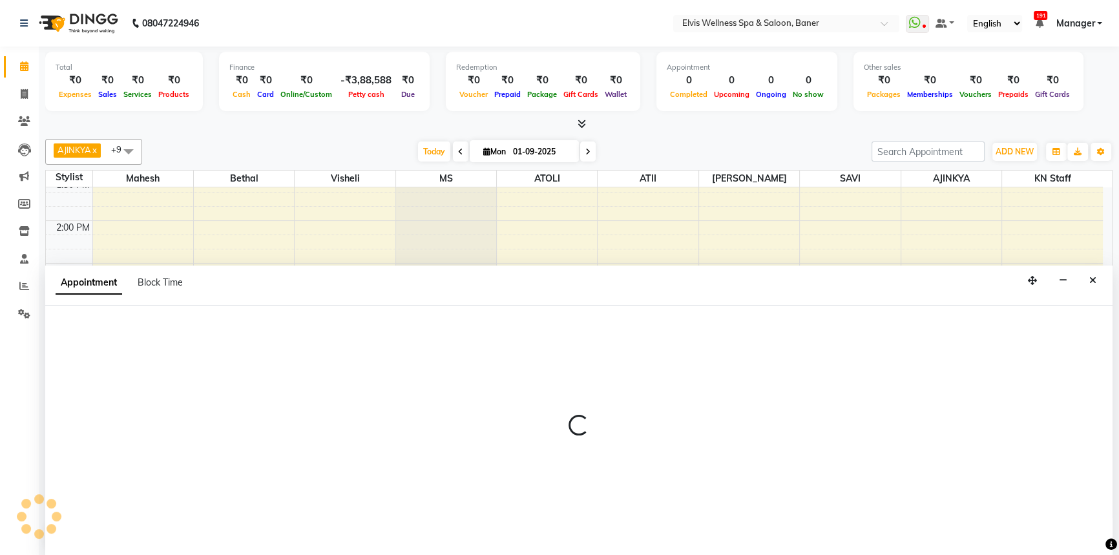
scroll to position [0, 0]
select select "40633"
select select "tentative"
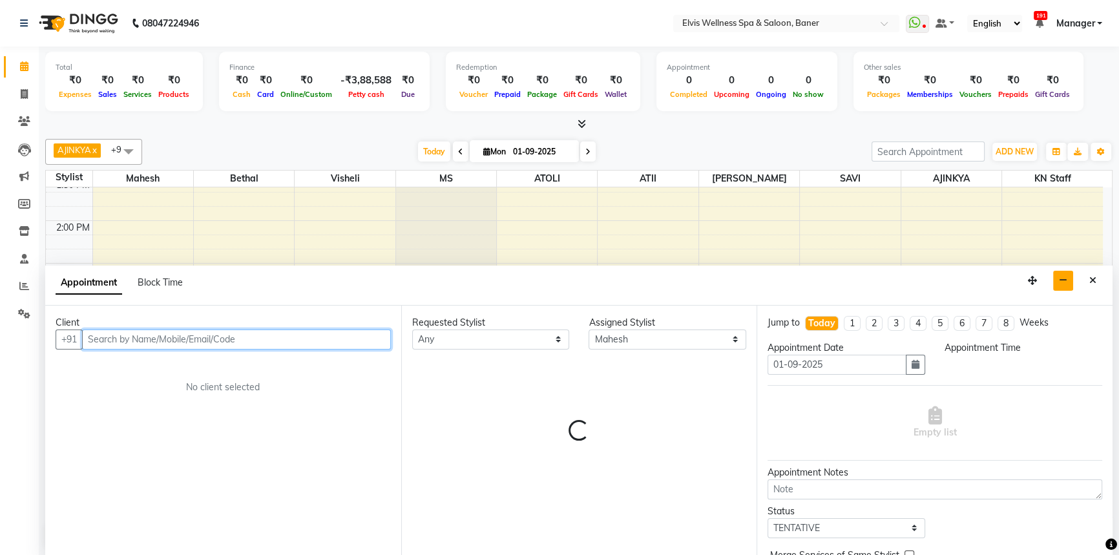
select select "900"
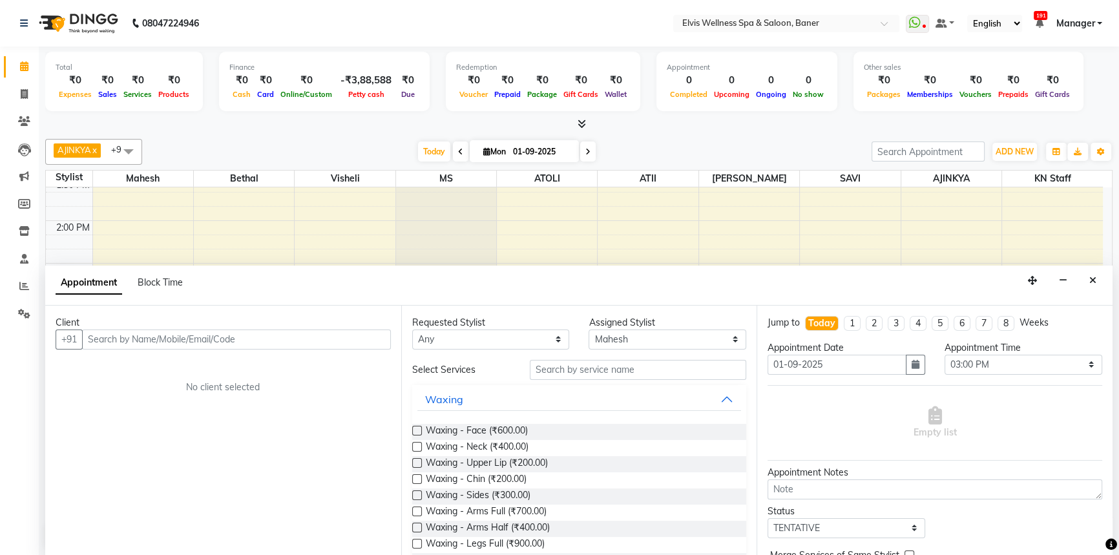
click at [1079, 276] on div "Appointment Block Time" at bounding box center [578, 285] width 1067 height 40
click at [1088, 276] on button "Close" at bounding box center [1092, 281] width 19 height 20
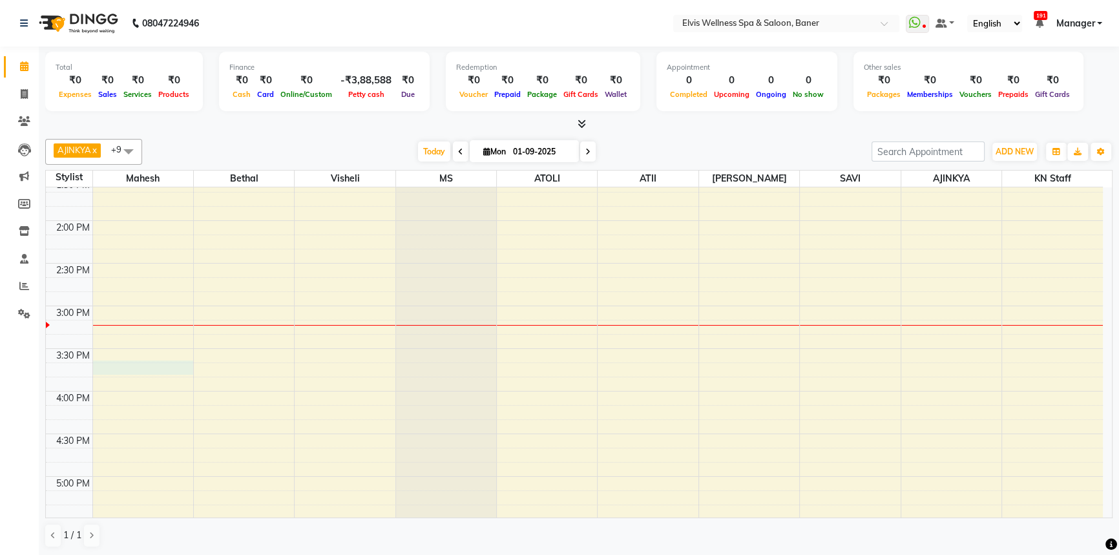
click at [138, 364] on div "8:00 AM 8:30 AM 9:00 AM 9:30 AM 10:00 AM 10:30 AM 11:00 AM 11:30 AM 12:00 PM 12…" at bounding box center [574, 305] width 1057 height 1193
select select "40633"
select select "945"
select select "tentative"
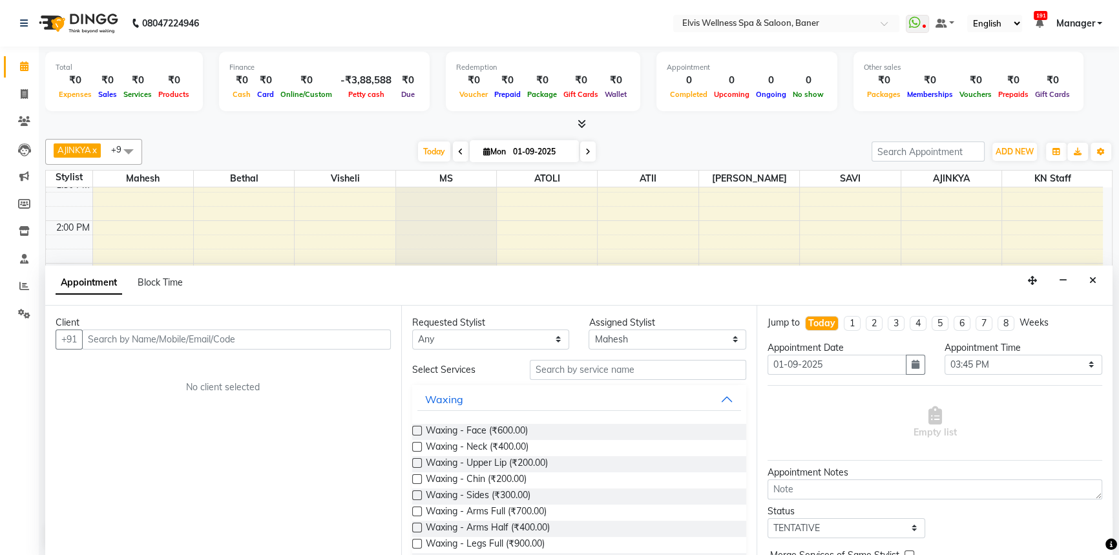
click at [1092, 280] on icon "Close" at bounding box center [1092, 280] width 7 height 9
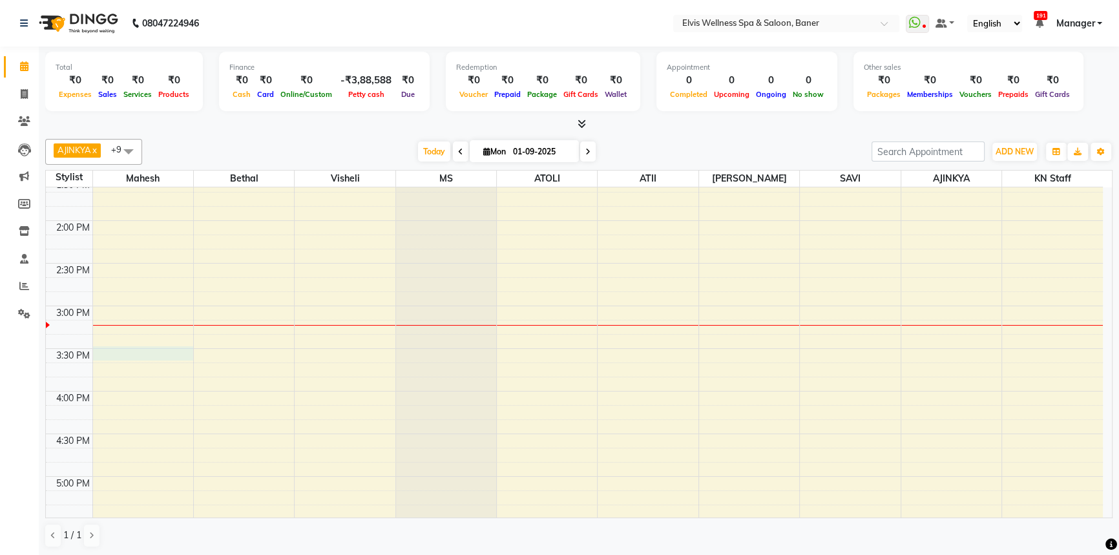
click at [123, 353] on div "8:00 AM 8:30 AM 9:00 AM 9:30 AM 10:00 AM 10:30 AM 11:00 AM 11:30 AM 12:00 PM 12…" at bounding box center [574, 305] width 1057 height 1193
select select "40633"
select select "tentative"
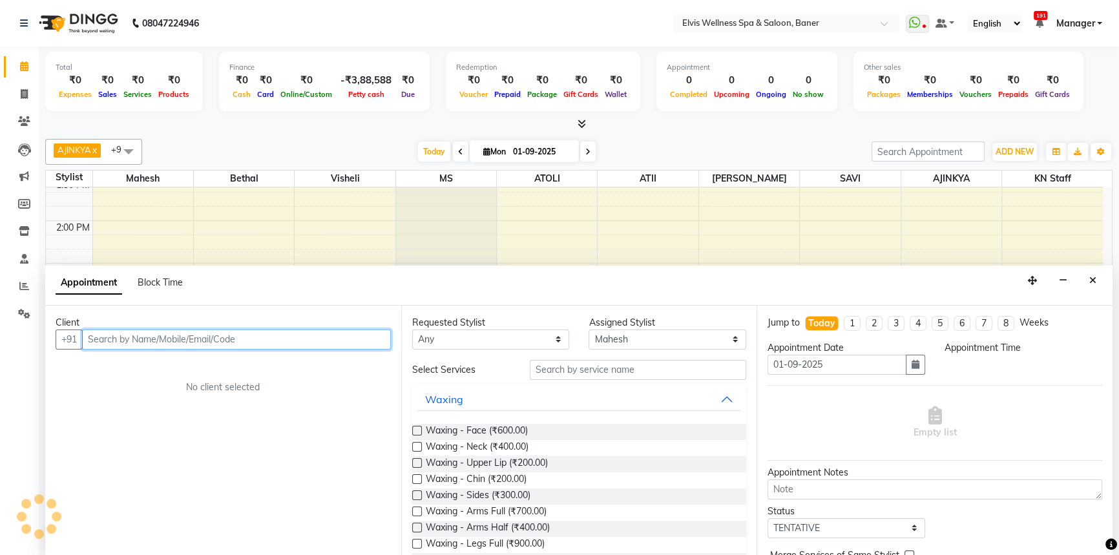
select select "930"
click at [159, 338] on input "text" at bounding box center [236, 339] width 309 height 20
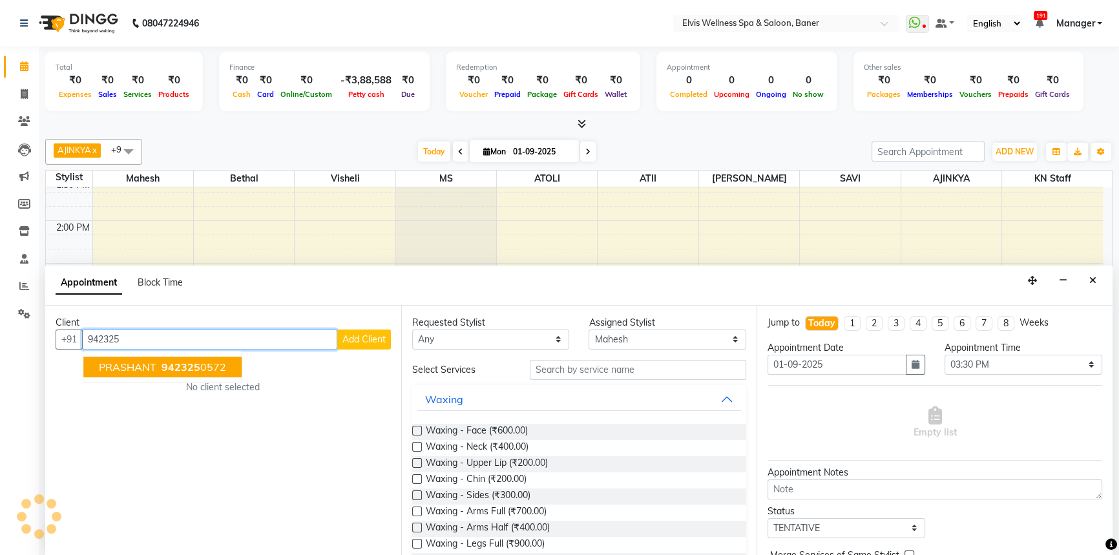
click at [175, 362] on span "942325" at bounding box center [180, 366] width 39 height 13
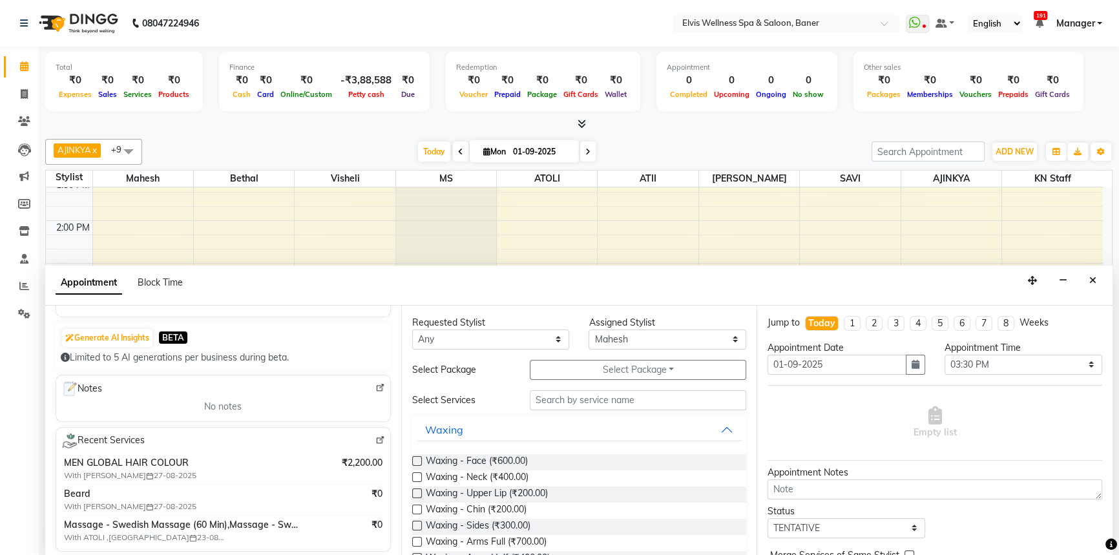
scroll to position [117, 0]
type input "9423250572"
click at [546, 393] on input "text" at bounding box center [638, 400] width 216 height 20
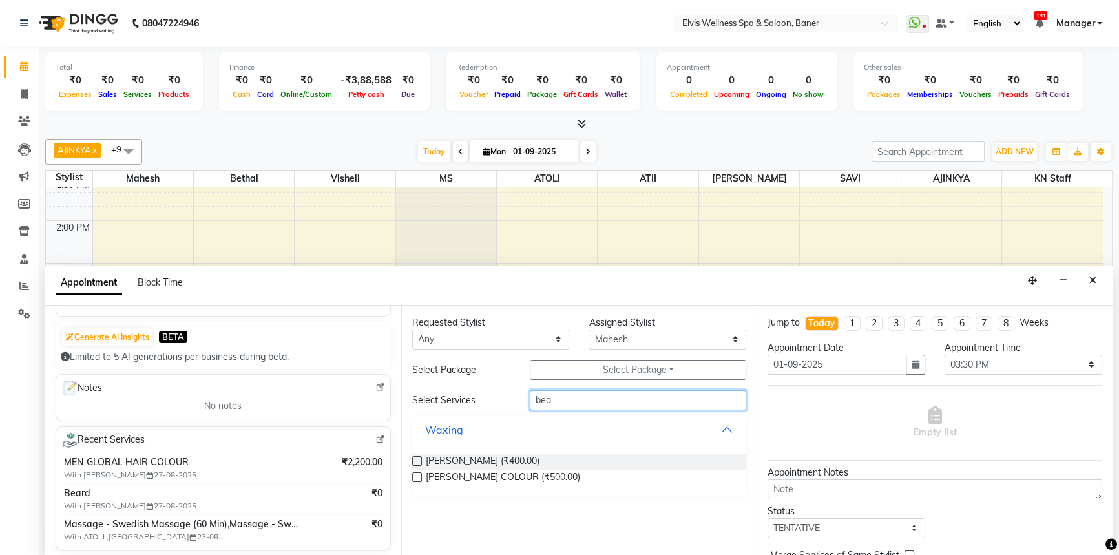
type input "bea"
click at [419, 459] on label at bounding box center [417, 461] width 10 height 10
click at [419, 459] on input "checkbox" at bounding box center [416, 462] width 8 height 8
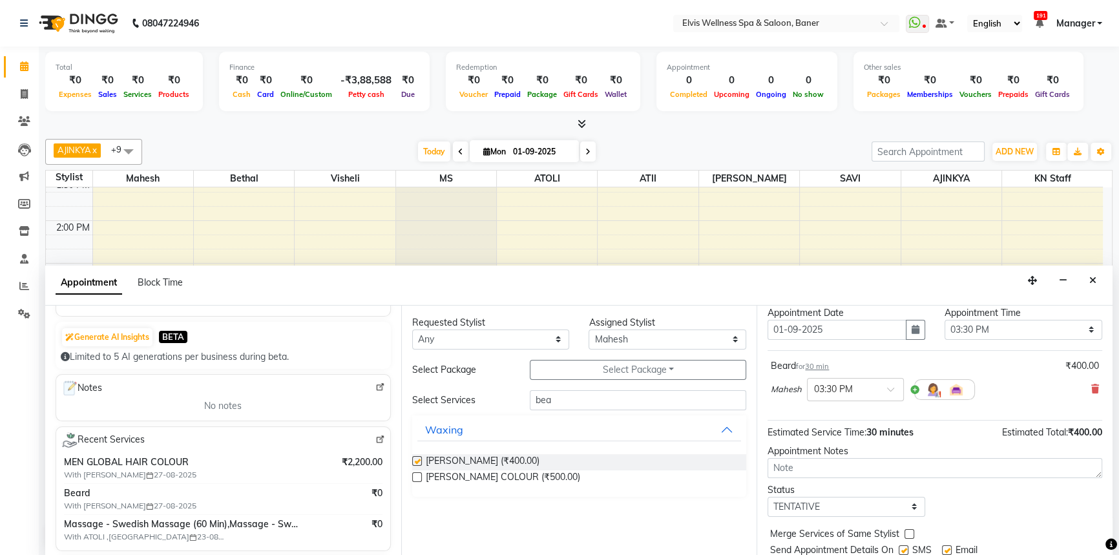
checkbox input "false"
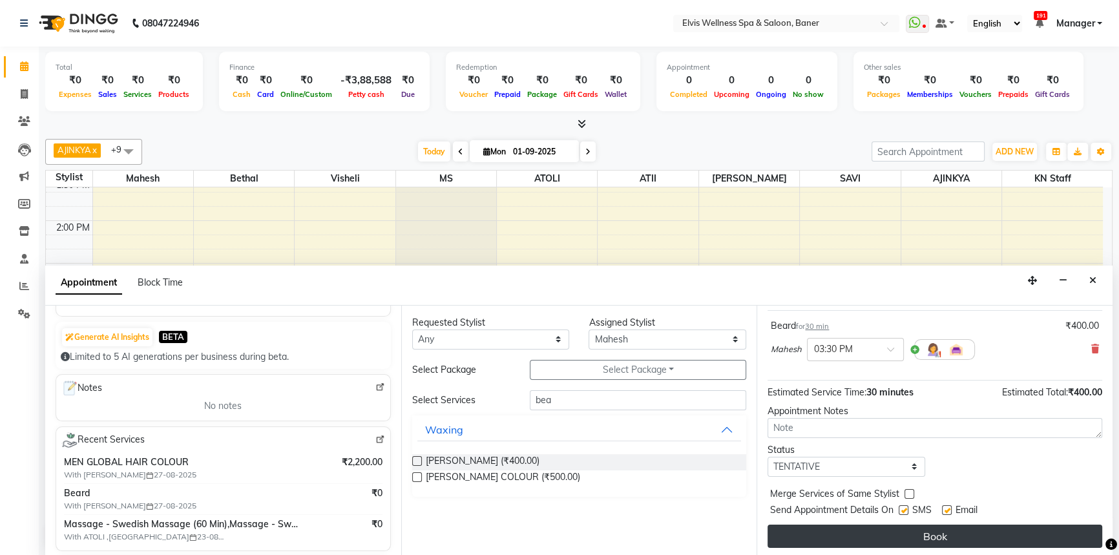
scroll to position [76, 0]
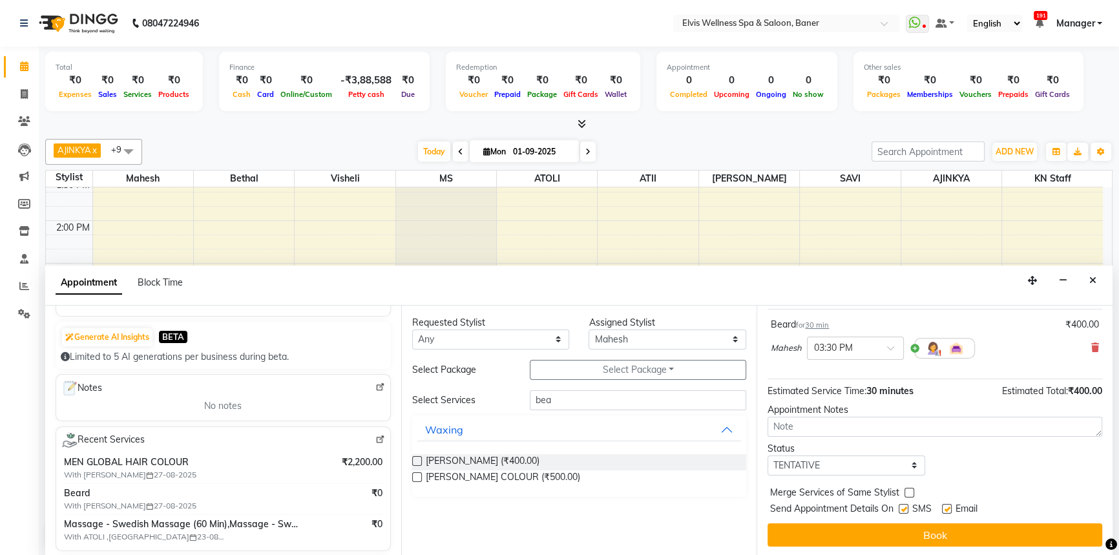
drag, startPoint x: 977, startPoint y: 530, endPoint x: 930, endPoint y: 518, distance: 48.7
click at [977, 531] on button "Book" at bounding box center [934, 534] width 335 height 23
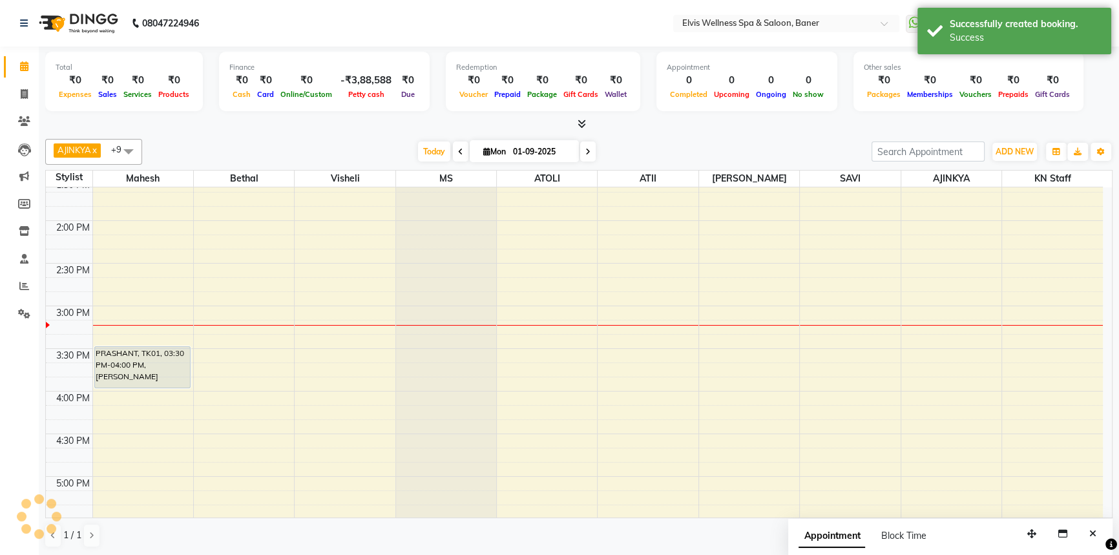
scroll to position [0, 0]
click at [703, 154] on div "[DATE] [DATE]" at bounding box center [507, 151] width 716 height 19
click at [1093, 532] on icon "Close" at bounding box center [1092, 533] width 7 height 9
click at [660, 157] on div "[DATE] [DATE]" at bounding box center [507, 151] width 716 height 19
click at [349, 355] on div "8:00 AM 8:30 AM 9:00 AM 9:30 AM 10:00 AM 10:30 AM 11:00 AM 11:30 AM 12:00 PM 12…" at bounding box center [574, 305] width 1057 height 1193
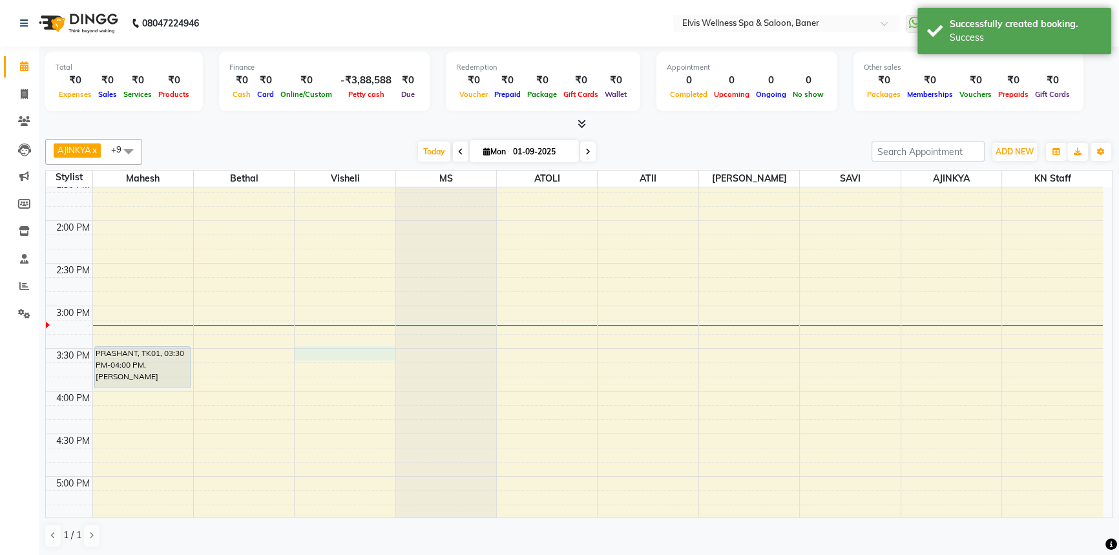
select select "40637"
select select "tentative"
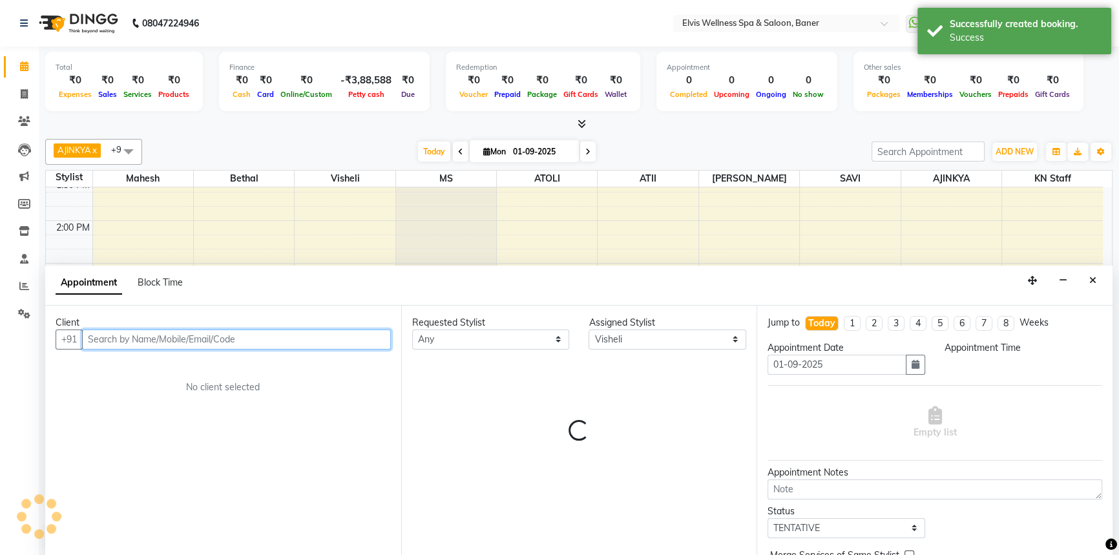
select select "930"
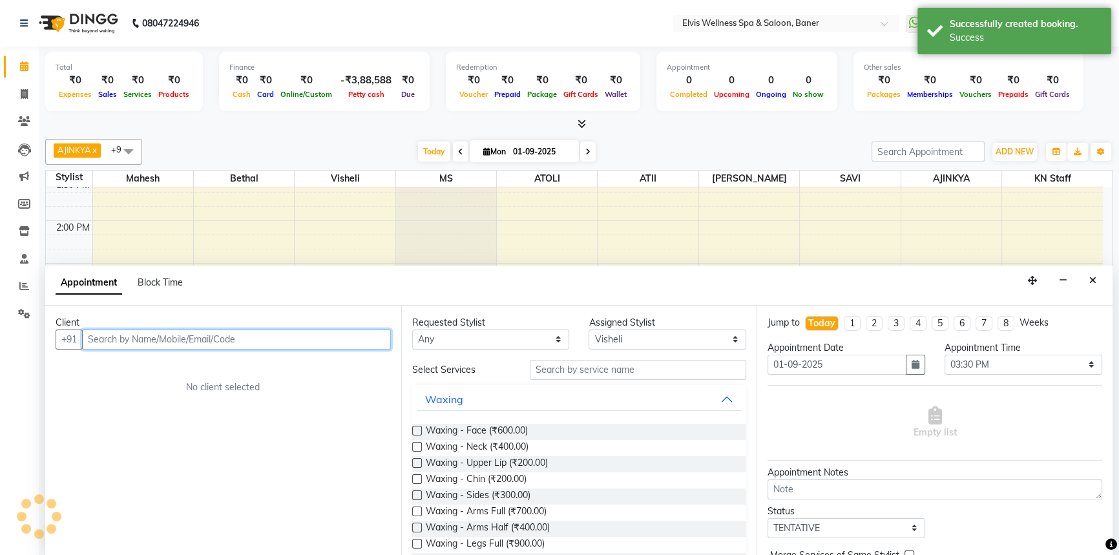
click at [296, 343] on input "text" at bounding box center [236, 339] width 309 height 20
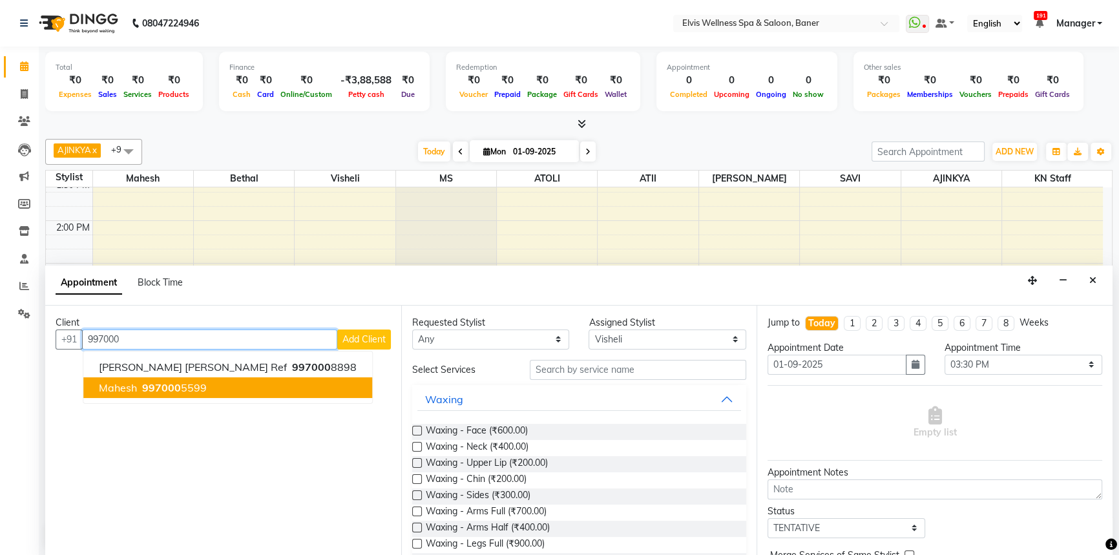
click at [187, 387] on ngb-highlight "997000 5599" at bounding box center [173, 387] width 67 height 13
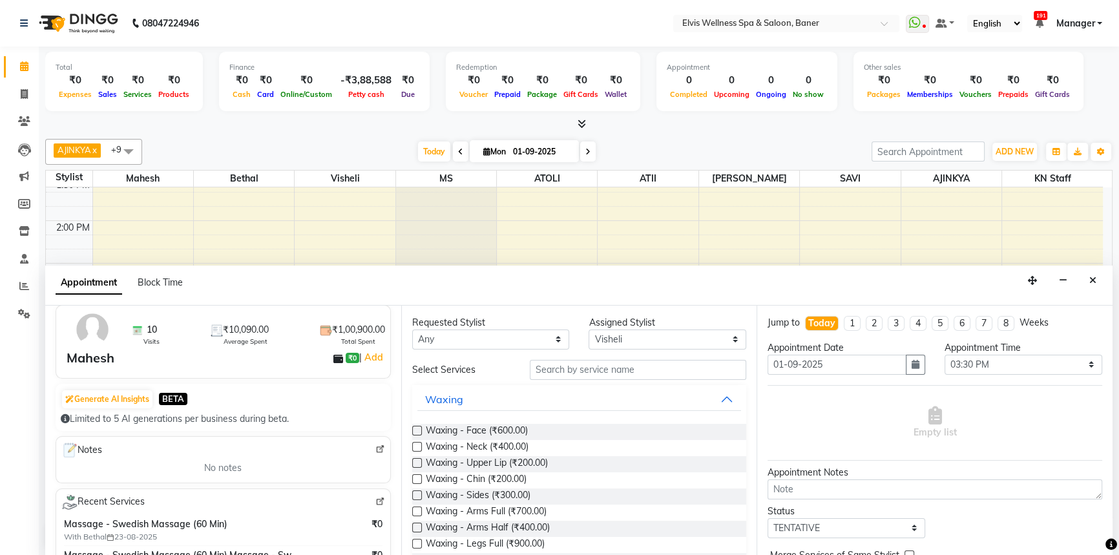
scroll to position [176, 0]
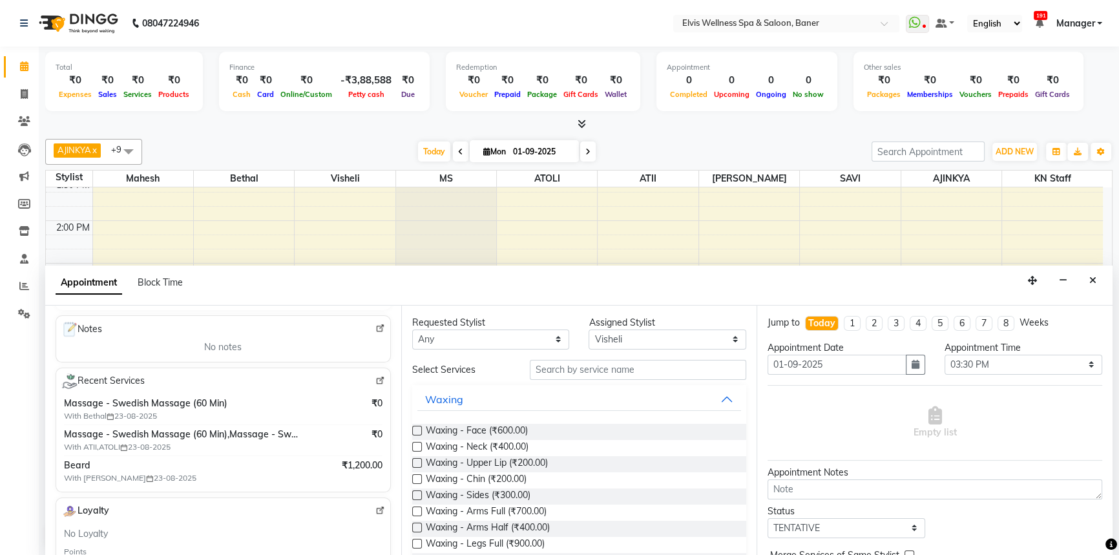
type input "9970005599"
click at [594, 360] on input "text" at bounding box center [638, 370] width 216 height 20
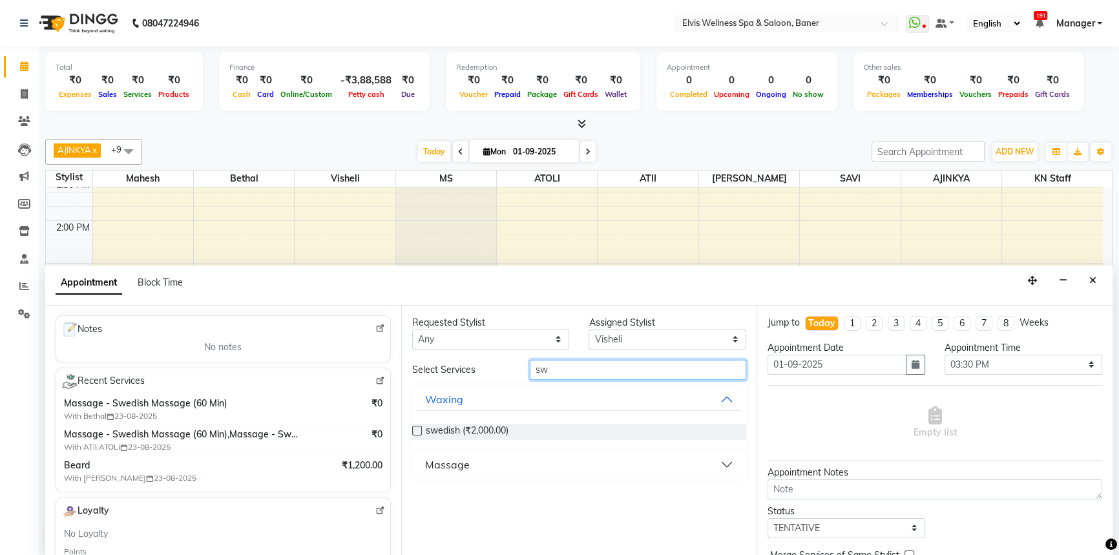
type input "sw"
click at [439, 466] on div "Massage" at bounding box center [447, 465] width 45 height 16
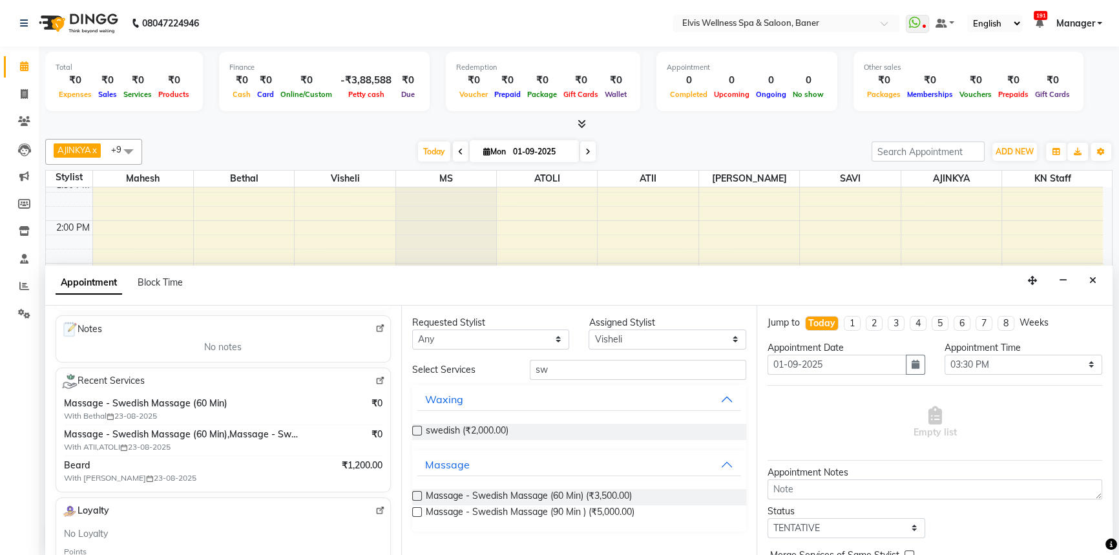
click at [415, 493] on label at bounding box center [417, 496] width 10 height 10
click at [415, 493] on input "checkbox" at bounding box center [416, 497] width 8 height 8
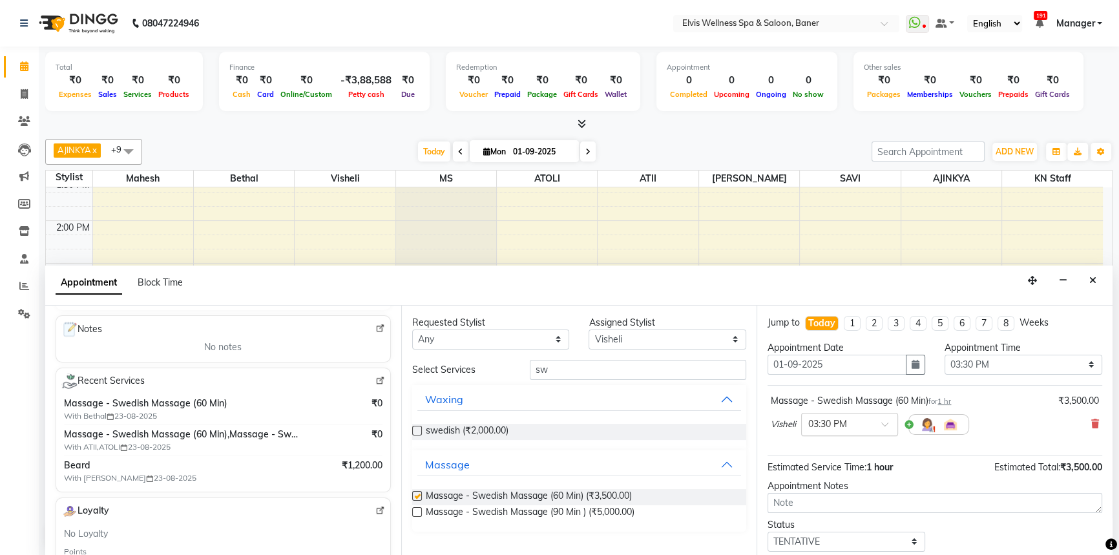
checkbox input "false"
click at [612, 342] on select "Select AJINKYA ATII ATOLI Bethal KN Staff KP Staff [PERSON_NAME] [PERSON_NAME]" at bounding box center [667, 339] width 158 height 20
select select "54330"
click at [588, 329] on select "Select AJINKYA ATII ATOLI Bethal KN Staff KP Staff [PERSON_NAME] [PERSON_NAME]" at bounding box center [667, 339] width 158 height 20
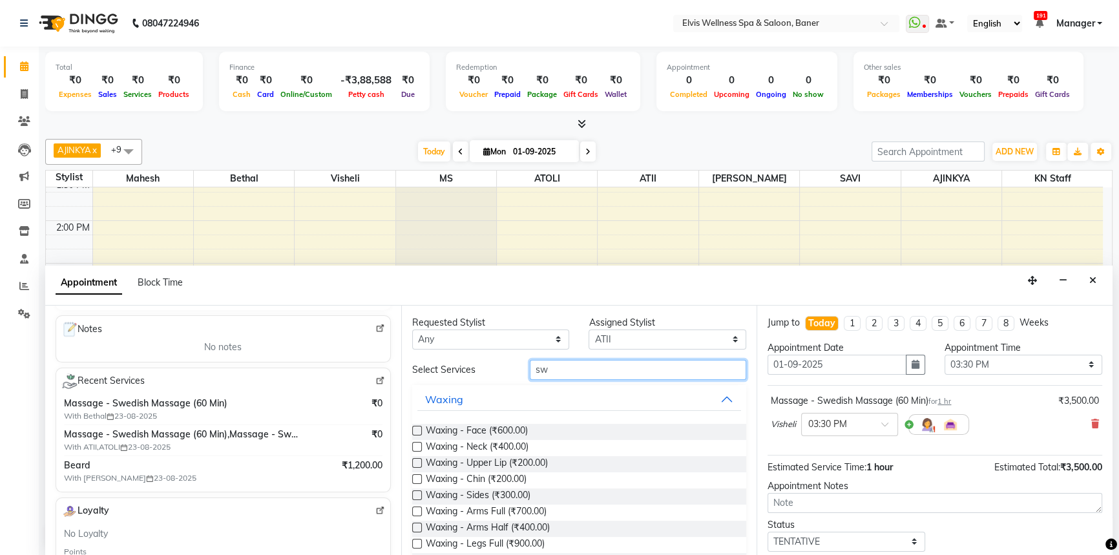
click at [574, 362] on input "sw" at bounding box center [638, 370] width 216 height 20
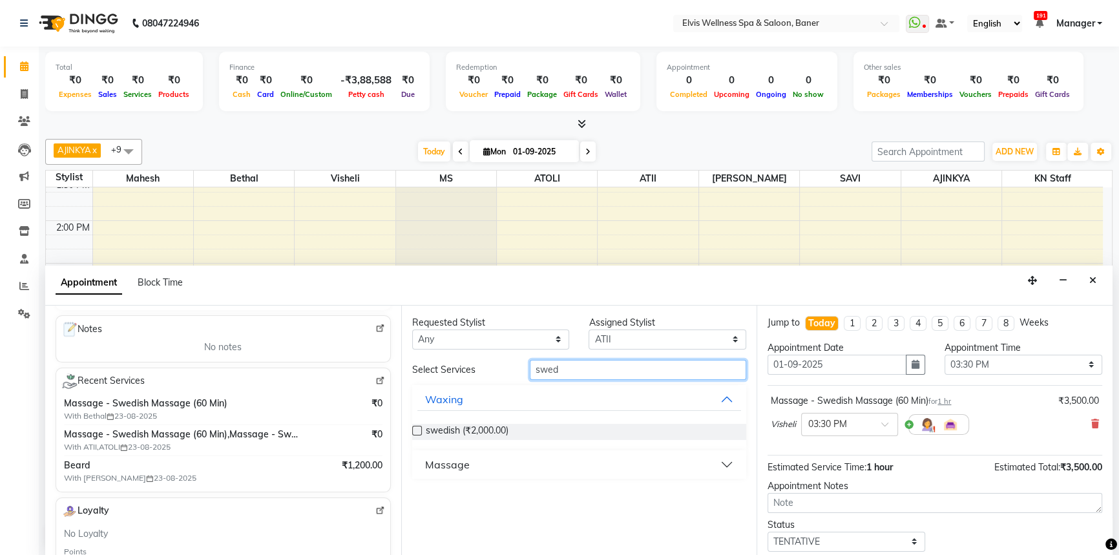
type input "swed"
click at [450, 461] on div "Massage" at bounding box center [447, 465] width 45 height 16
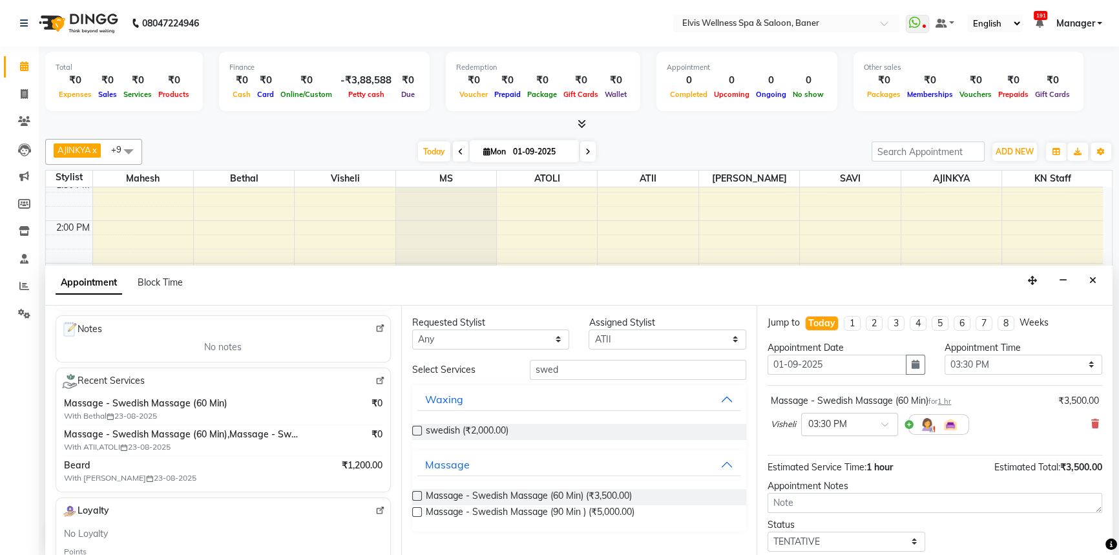
drag, startPoint x: 413, startPoint y: 495, endPoint x: 488, endPoint y: 459, distance: 82.6
click at [413, 494] on label at bounding box center [417, 496] width 10 height 10
click at [413, 494] on input "checkbox" at bounding box center [416, 497] width 8 height 8
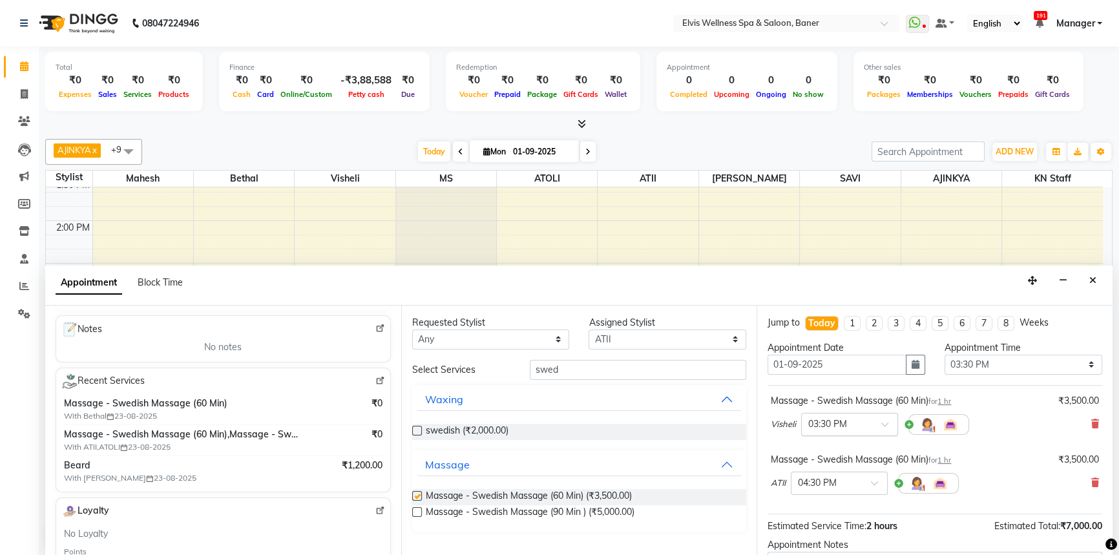
checkbox input "false"
click at [802, 482] on input "text" at bounding box center [826, 482] width 57 height 14
click at [822, 521] on div "03:30 PM" at bounding box center [839, 529] width 96 height 24
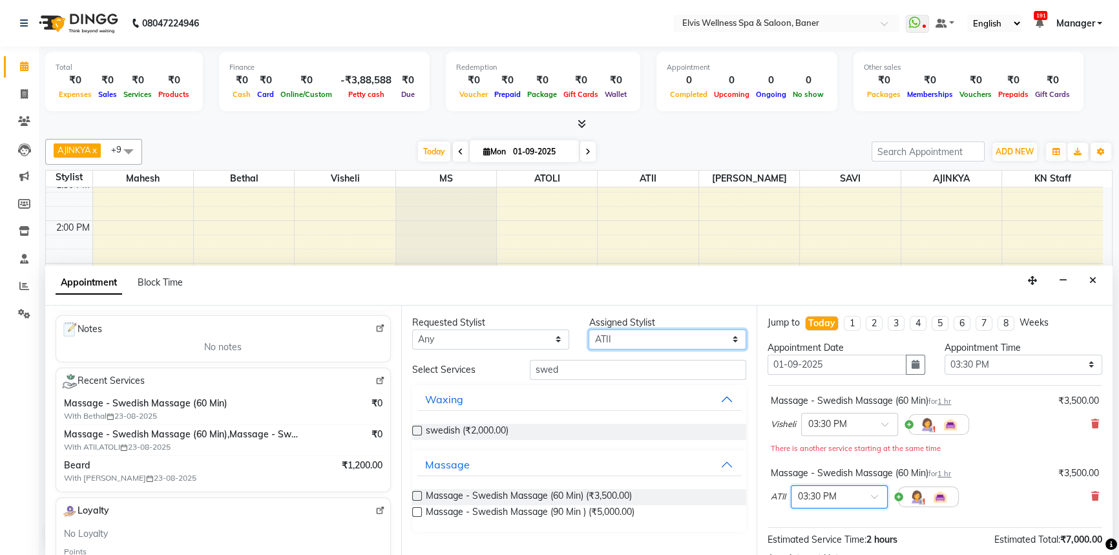
click at [609, 342] on select "Select AJINKYA ATII ATOLI Bethal KN Staff KP Staff [PERSON_NAME] [PERSON_NAME]" at bounding box center [667, 339] width 158 height 20
select select "54324"
click at [588, 329] on select "Select AJINKYA ATII ATOLI Bethal KN Staff KP Staff [PERSON_NAME] [PERSON_NAME]" at bounding box center [667, 339] width 158 height 20
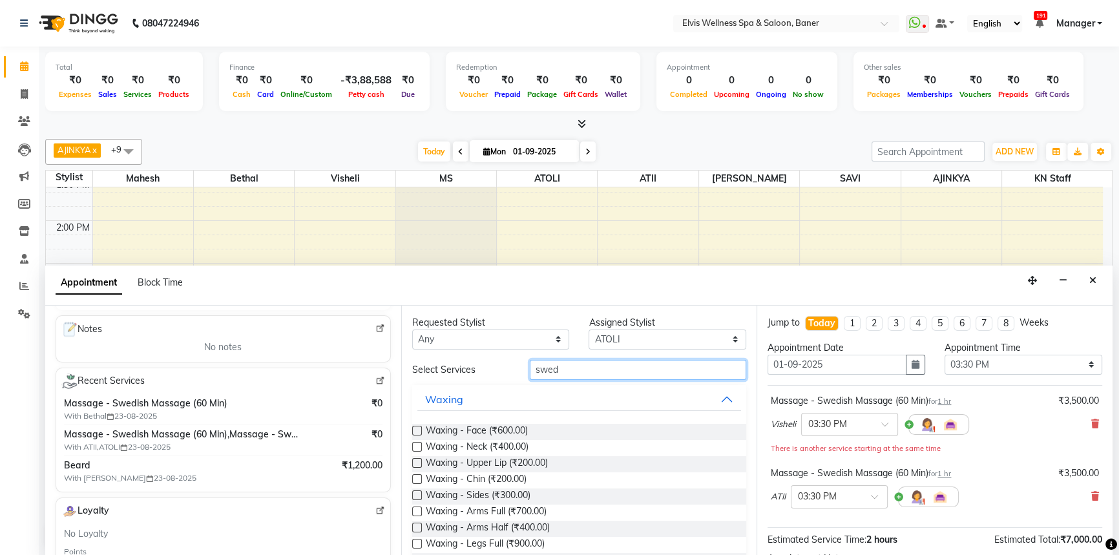
click at [578, 364] on input "swed" at bounding box center [638, 370] width 216 height 20
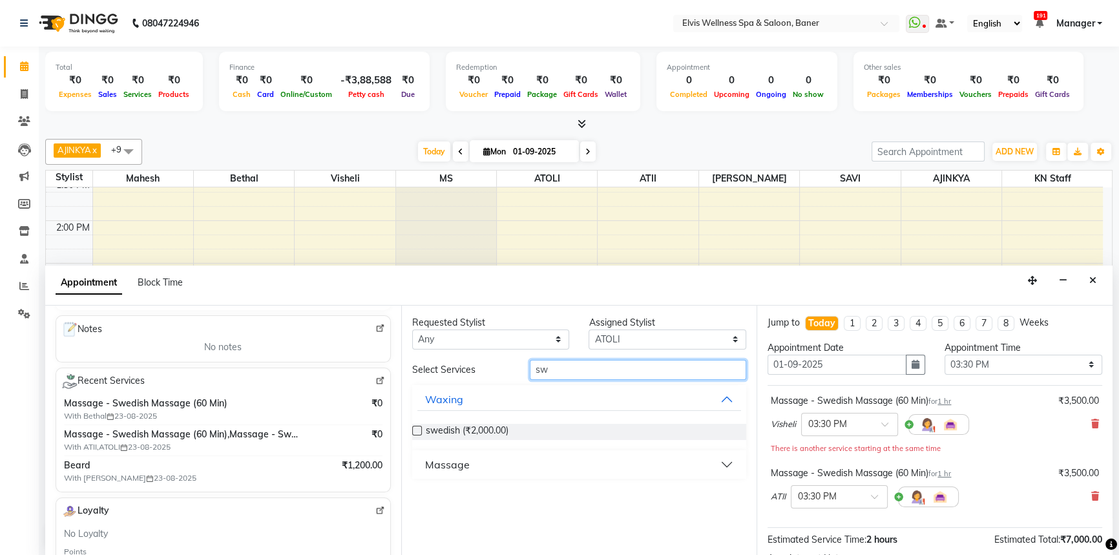
type input "sw"
click at [451, 464] on div "Massage" at bounding box center [447, 465] width 45 height 16
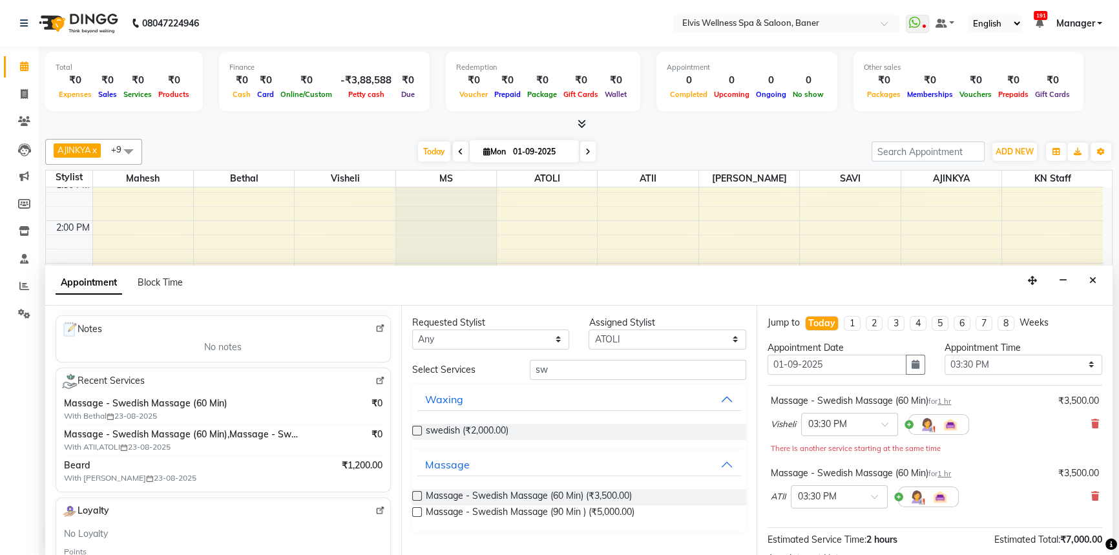
click at [418, 493] on label at bounding box center [417, 496] width 10 height 10
click at [418, 493] on input "checkbox" at bounding box center [416, 497] width 8 height 8
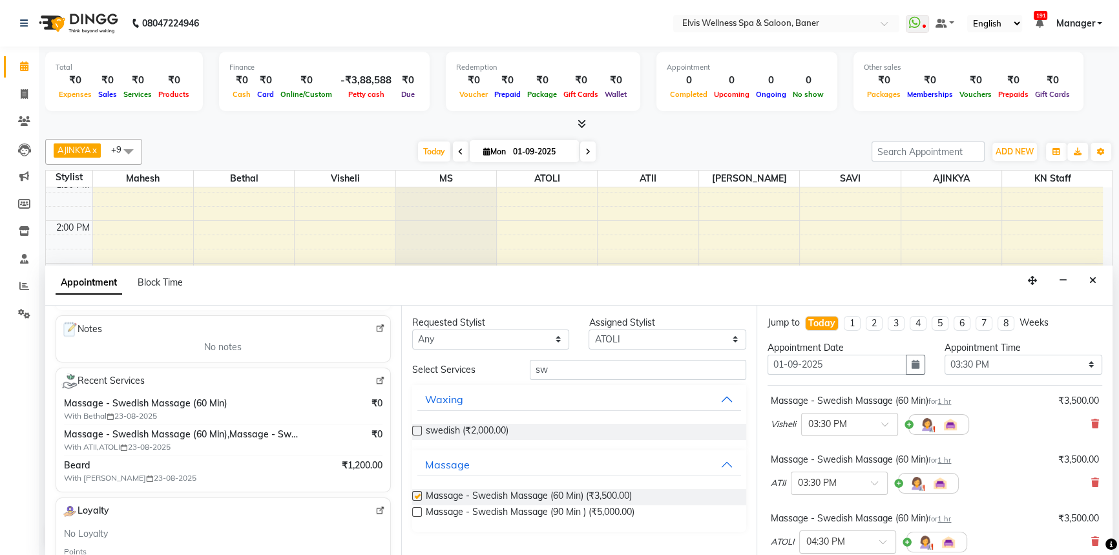
checkbox input "false"
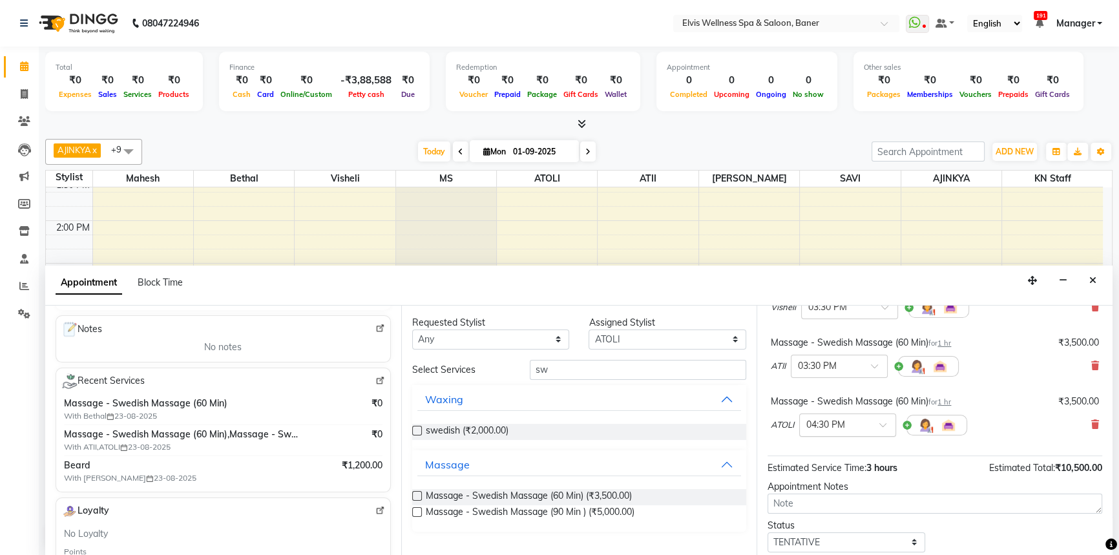
click at [813, 424] on input "text" at bounding box center [834, 424] width 57 height 14
click at [835, 460] on div "03:30 PM" at bounding box center [848, 471] width 96 height 24
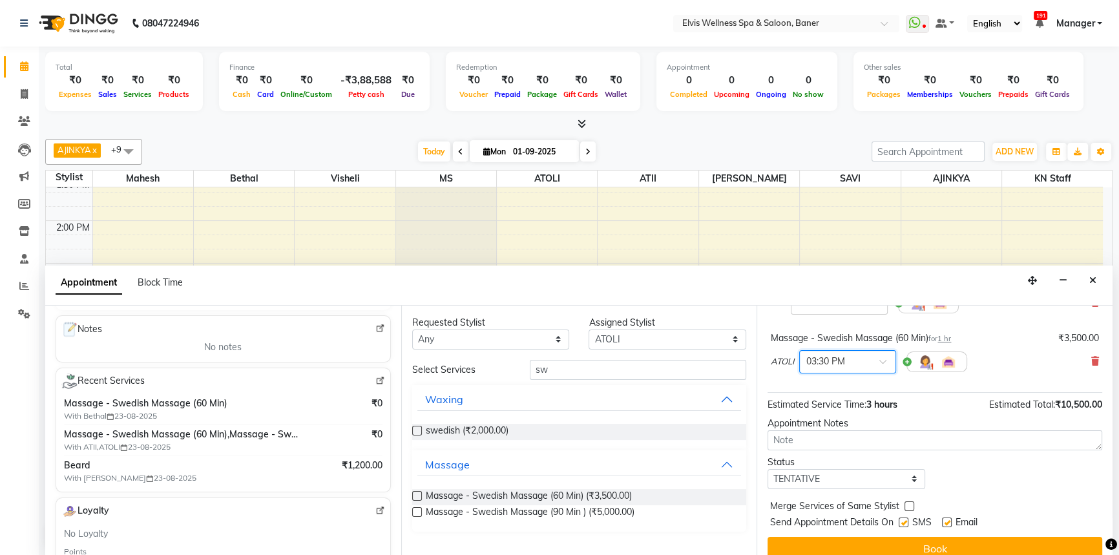
scroll to position [207, 0]
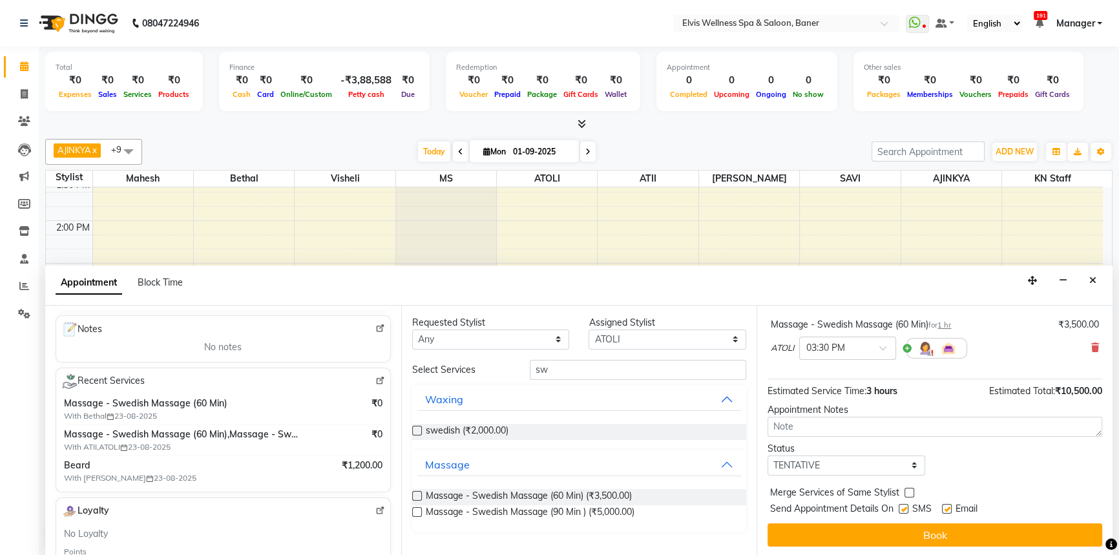
click at [951, 509] on label at bounding box center [947, 509] width 10 height 10
click at [950, 509] on input "checkbox" at bounding box center [946, 510] width 8 height 8
checkbox input "false"
click at [908, 510] on label at bounding box center [904, 509] width 10 height 10
click at [907, 510] on input "checkbox" at bounding box center [903, 510] width 8 height 8
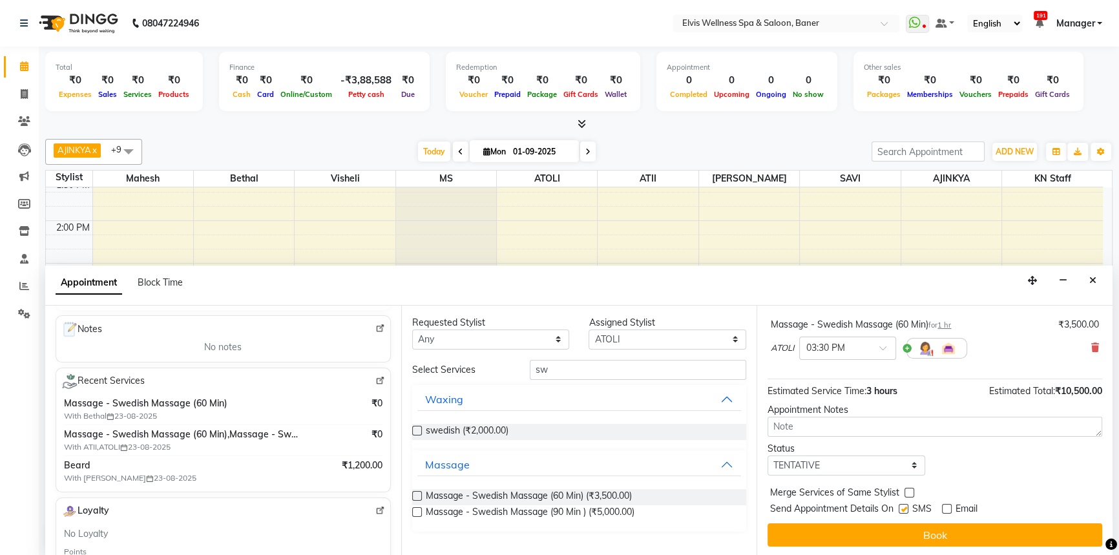
checkbox input "false"
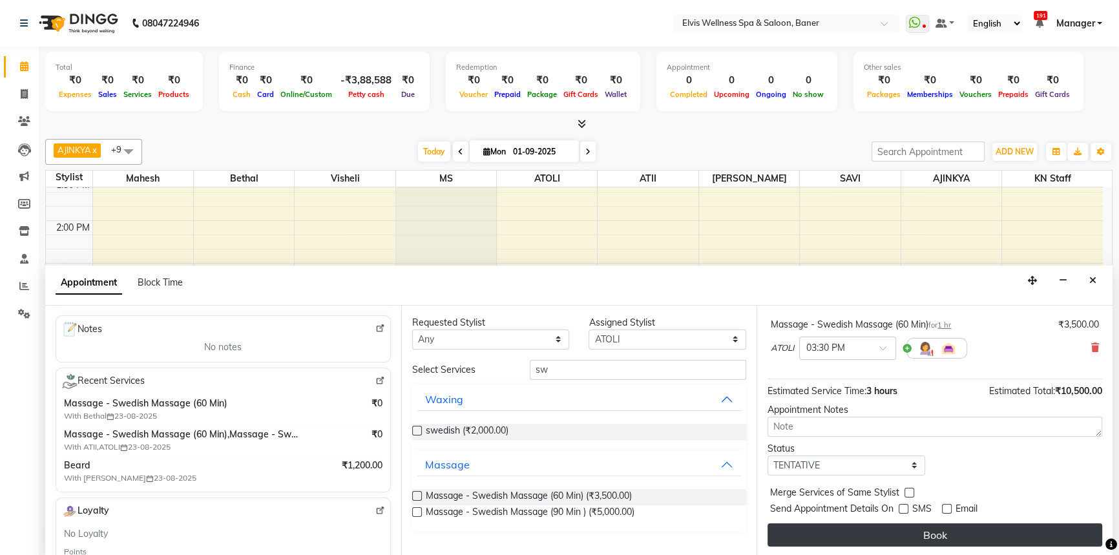
click at [905, 528] on button "Book" at bounding box center [934, 534] width 335 height 23
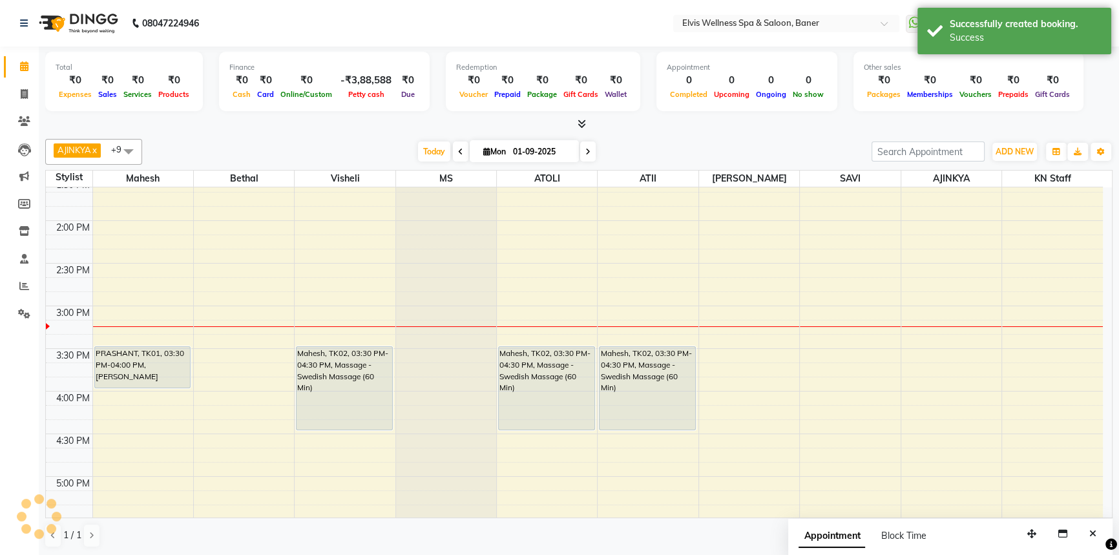
scroll to position [0, 0]
click at [703, 134] on div "AJINKYA x Visheli x MS x Bethal x ATOLI x ATII x SAVI x [PERSON_NAME] Mahesh x …" at bounding box center [578, 343] width 1067 height 419
click at [1092, 532] on icon "Close" at bounding box center [1092, 533] width 7 height 9
click at [674, 110] on div "Appointment 0 Completed 0 Upcoming 0 Ongoing 0 No show" at bounding box center [746, 81] width 181 height 59
click at [681, 141] on div "AJINKYA x Visheli x MS x Bethal x ATOLI x ATII x SAVI x [PERSON_NAME] Mahesh x …" at bounding box center [578, 152] width 1067 height 26
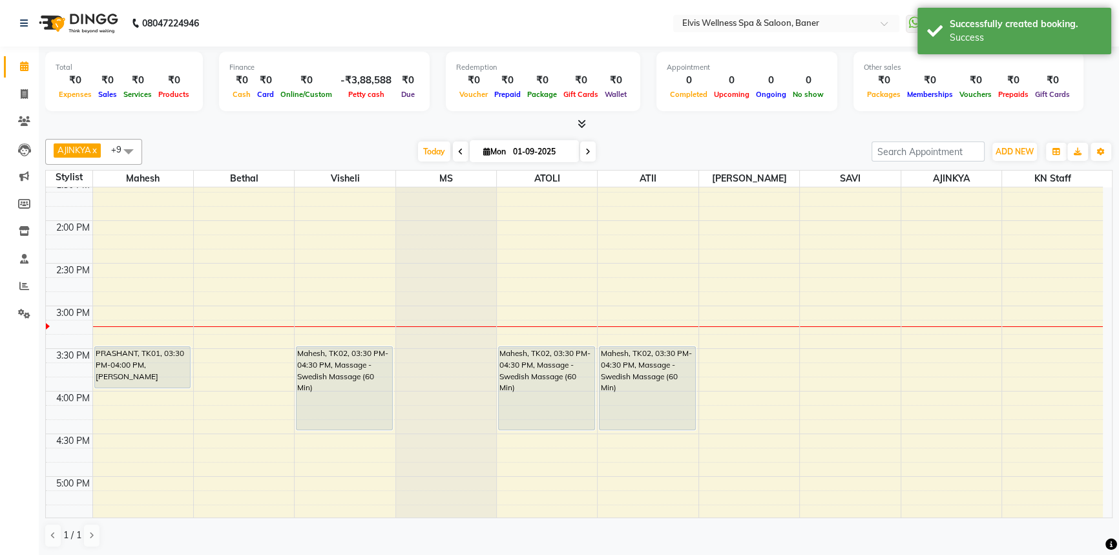
click at [680, 141] on div "AJINKYA x Visheli x MS x Bethal x ATOLI x ATII x SAVI x [PERSON_NAME] Mahesh x …" at bounding box center [578, 152] width 1067 height 26
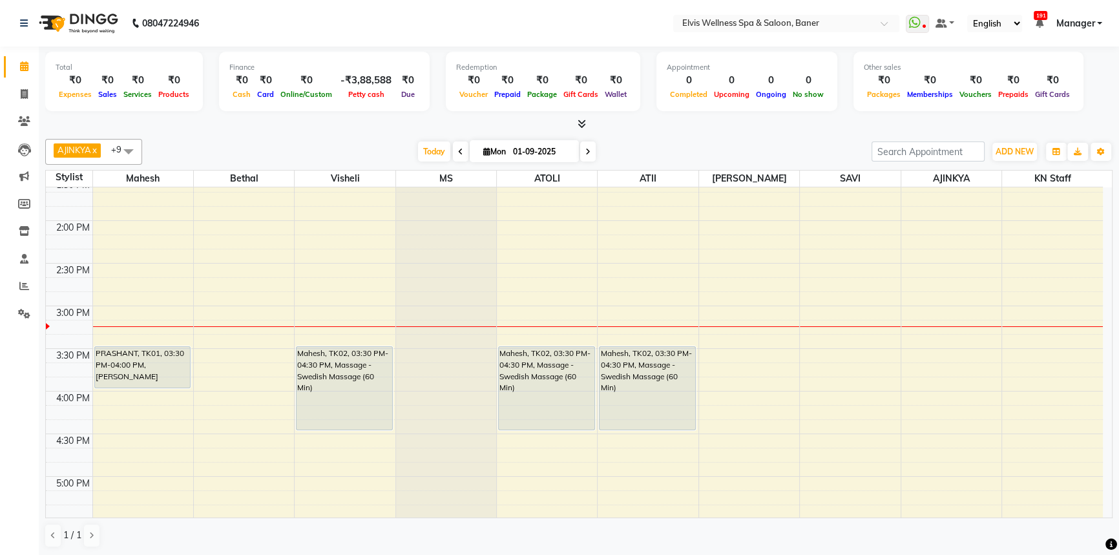
click at [613, 136] on div "AJINKYA x Visheli x MS x Bethal x ATOLI x ATII x SAVI x [PERSON_NAME] Mahesh x …" at bounding box center [578, 343] width 1067 height 419
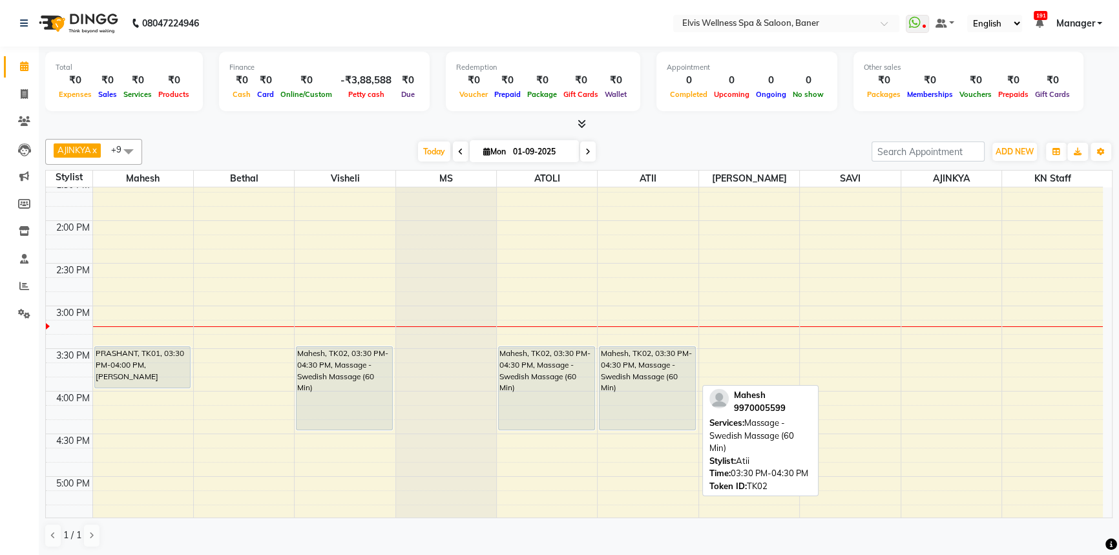
scroll to position [536, 0]
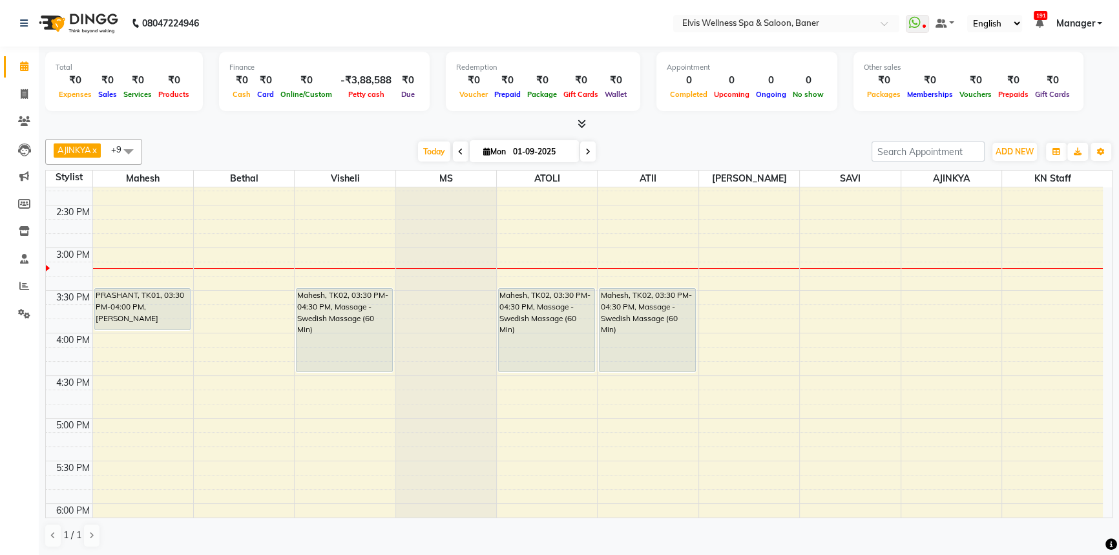
click at [658, 142] on div "[DATE] [DATE]" at bounding box center [507, 151] width 716 height 19
click at [708, 129] on div at bounding box center [578, 125] width 1067 height 14
click at [629, 160] on div "[DATE] [DATE]" at bounding box center [507, 151] width 716 height 19
click at [640, 143] on div "[DATE] [DATE]" at bounding box center [507, 151] width 716 height 19
click at [630, 159] on div "[DATE] [DATE]" at bounding box center [507, 151] width 716 height 19
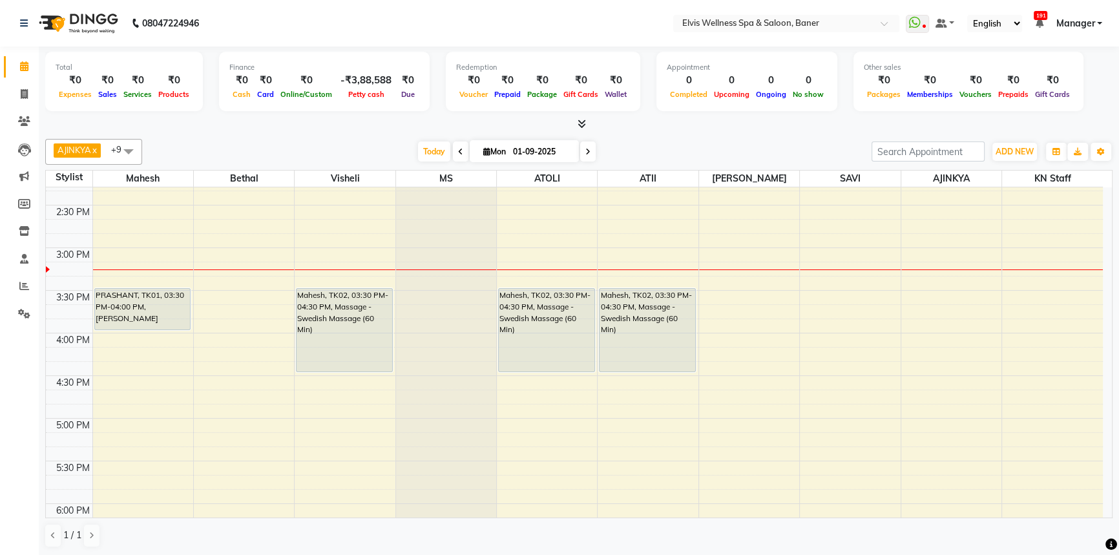
click at [656, 148] on div "[DATE] [DATE]" at bounding box center [507, 151] width 716 height 19
click at [421, 153] on span "Today" at bounding box center [434, 151] width 32 height 20
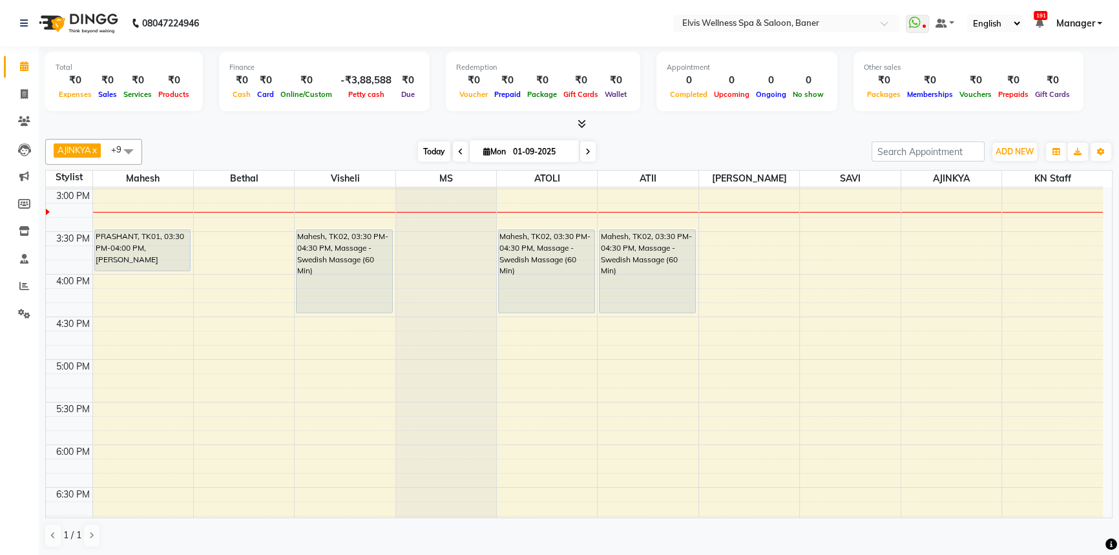
click at [436, 153] on span "Today" at bounding box center [434, 151] width 32 height 20
click at [375, 153] on div "[DATE] [DATE]" at bounding box center [507, 151] width 716 height 19
drag, startPoint x: 432, startPoint y: 149, endPoint x: 410, endPoint y: 148, distance: 22.0
click at [432, 148] on span "Today" at bounding box center [434, 151] width 32 height 20
click at [357, 145] on div "[DATE] [DATE]" at bounding box center [507, 151] width 716 height 19
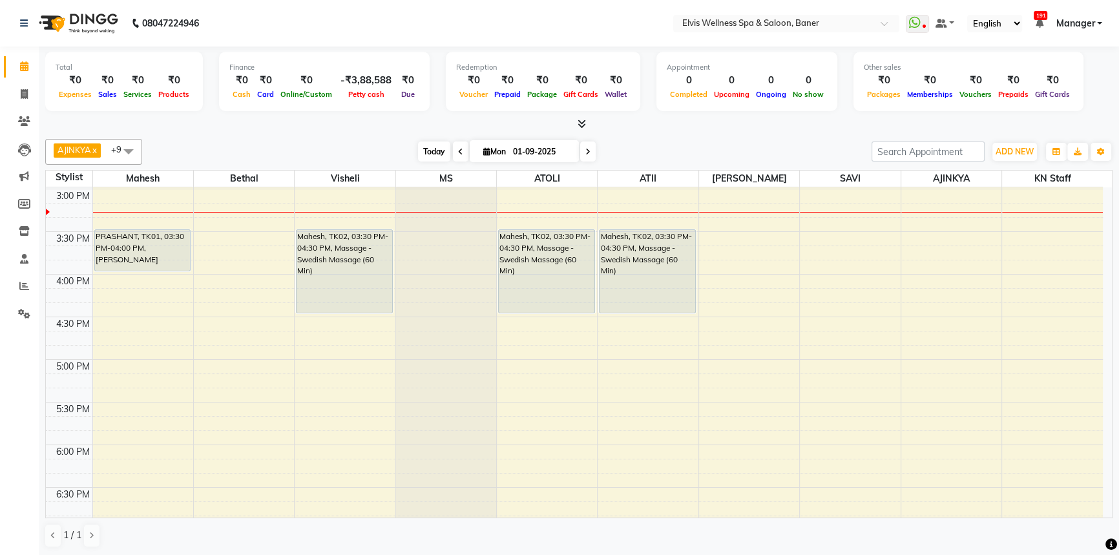
click at [422, 152] on span "Today" at bounding box center [434, 151] width 32 height 20
click at [424, 151] on span "Today" at bounding box center [434, 151] width 32 height 20
click at [698, 134] on div "AJINKYA x Visheli x MS x Bethal x ATOLI x ATII x SAVI x [PERSON_NAME] Mahesh x …" at bounding box center [578, 343] width 1067 height 419
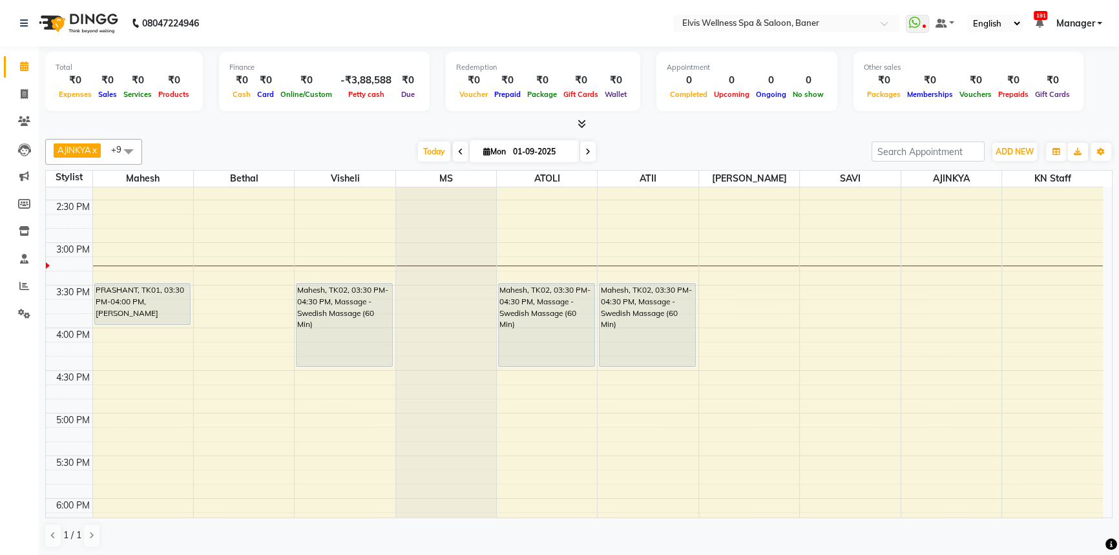
scroll to position [536, 0]
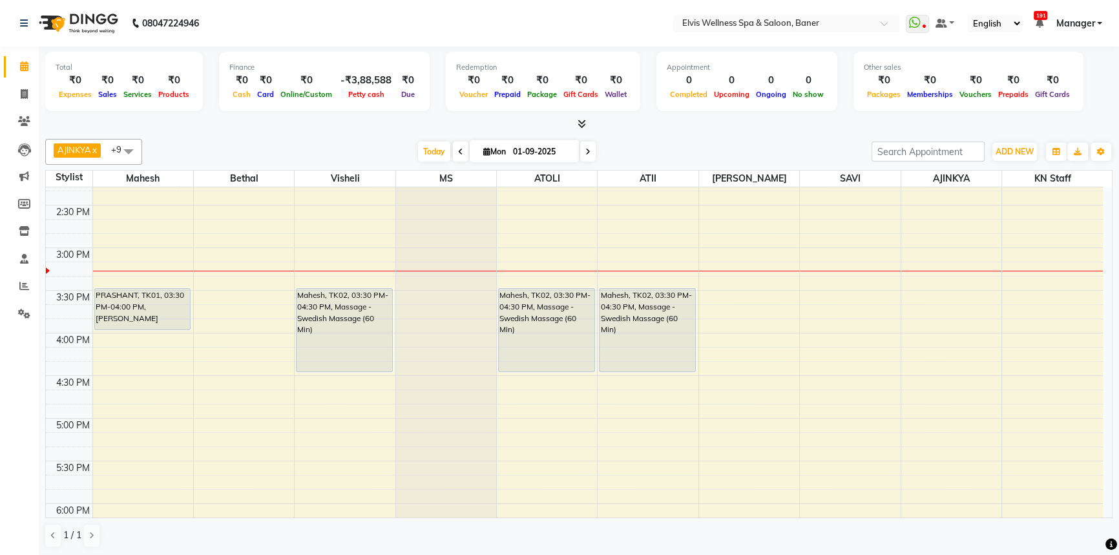
click at [698, 139] on div "AJINKYA x Visheli x MS x Bethal x ATOLI x ATII x SAVI x [PERSON_NAME] Mahesh x …" at bounding box center [578, 152] width 1067 height 26
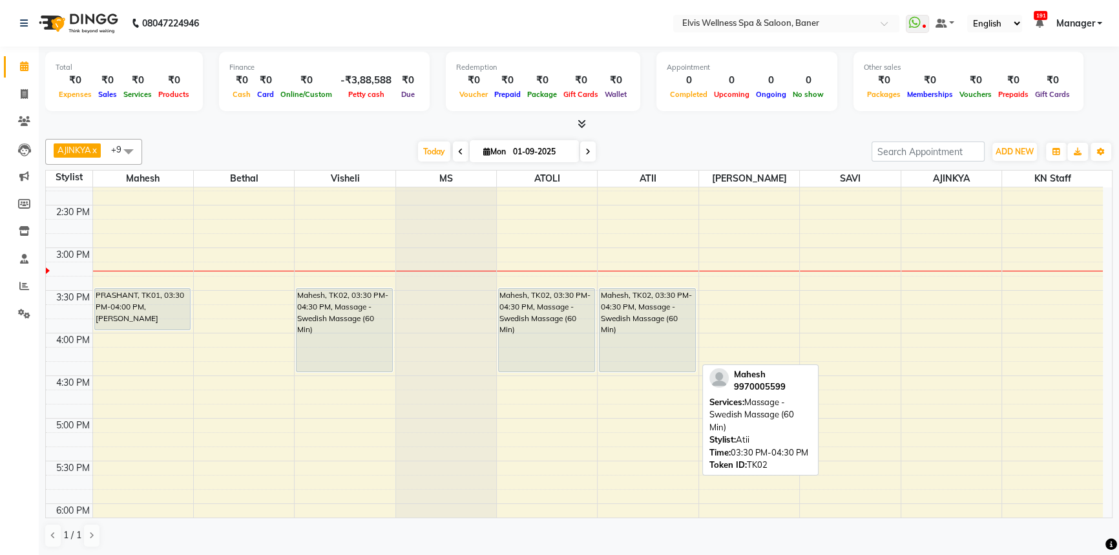
scroll to position [595, 0]
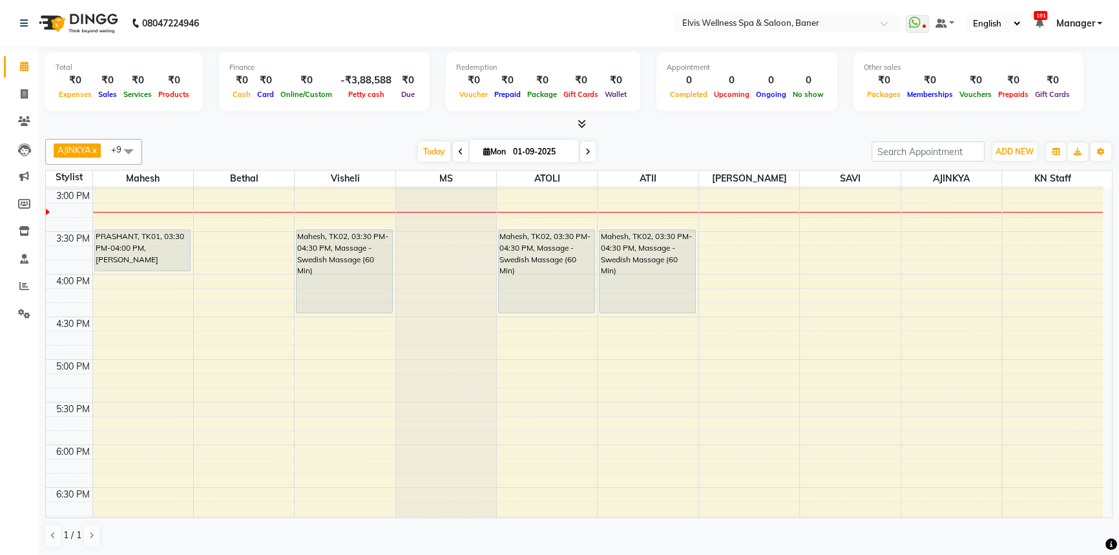
click at [657, 147] on div "[DATE] [DATE]" at bounding box center [507, 151] width 716 height 19
click at [485, 149] on icon at bounding box center [486, 151] width 7 height 8
select select "9"
select select "2025"
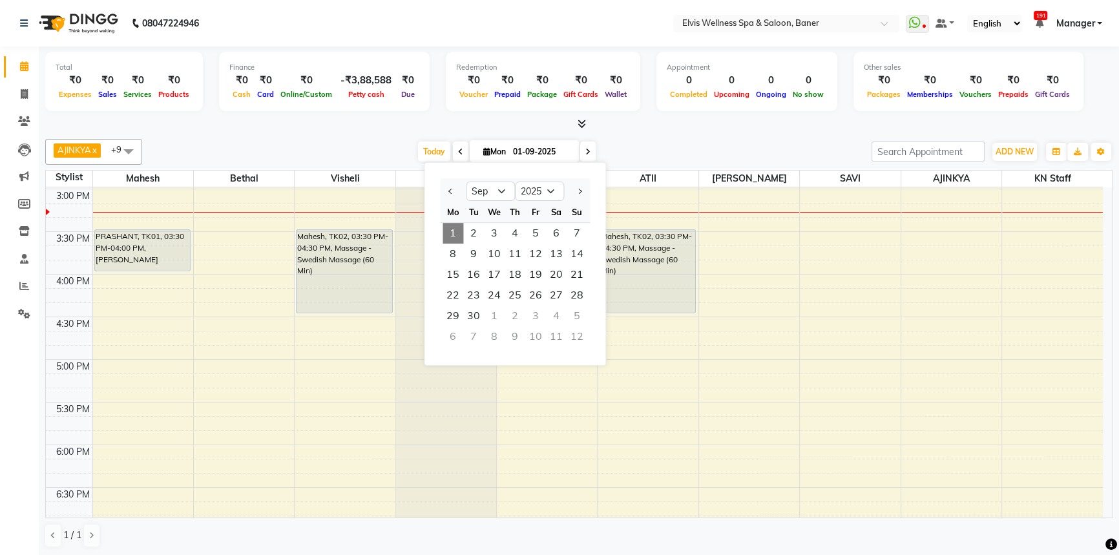
click at [742, 149] on div "[DATE] [DATE] Jan Feb Mar Apr May Jun [DATE] Aug Sep Oct Nov [DATE] 2016 2017 2…" at bounding box center [507, 151] width 716 height 19
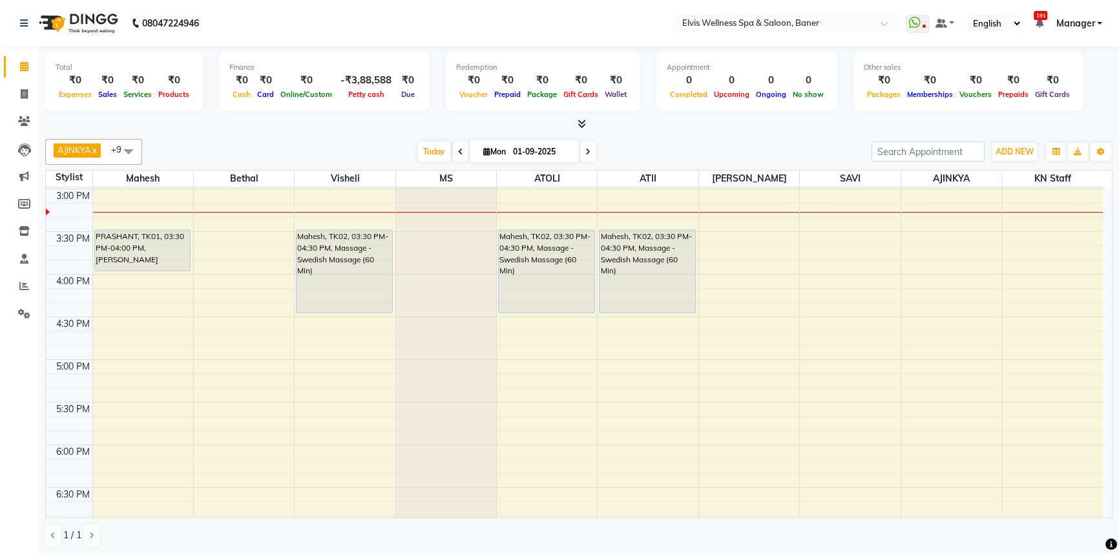
click at [694, 147] on div "[DATE] [DATE]" at bounding box center [507, 151] width 716 height 19
click at [682, 150] on div "[DATE] [DATE]" at bounding box center [507, 151] width 716 height 19
click at [787, 129] on div at bounding box center [578, 125] width 1067 height 14
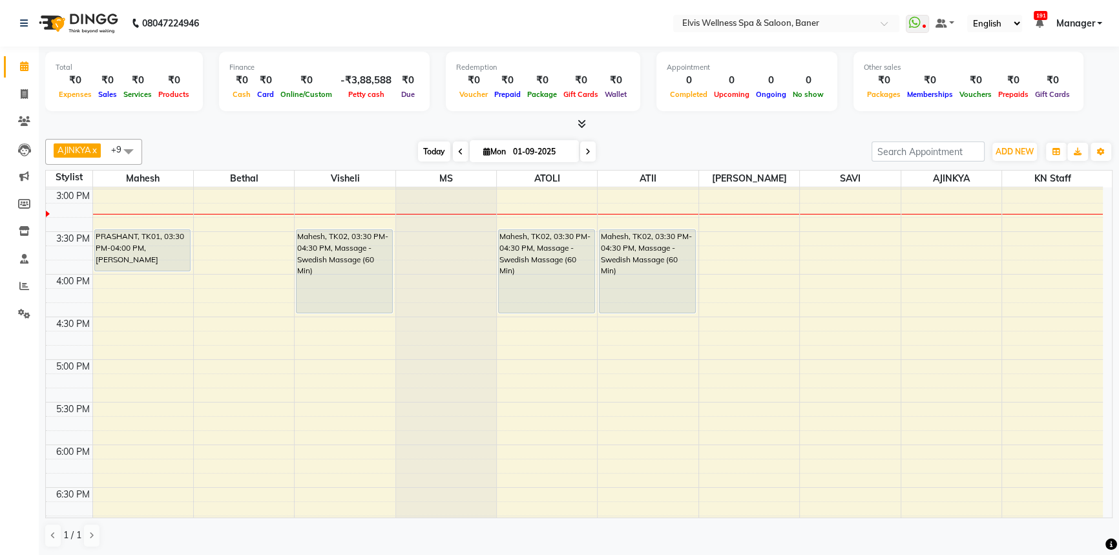
click at [437, 149] on span "Today" at bounding box center [434, 151] width 32 height 20
drag, startPoint x: 360, startPoint y: 134, endPoint x: 404, endPoint y: 151, distance: 46.8
click at [369, 138] on div "AJINKYA x Visheli x MS x Bethal x ATOLI x ATII x SAVI x [PERSON_NAME] Mahesh x …" at bounding box center [578, 343] width 1067 height 419
click at [422, 146] on span "Today" at bounding box center [434, 151] width 32 height 20
click at [400, 147] on div "[DATE] [DATE]" at bounding box center [507, 151] width 716 height 19
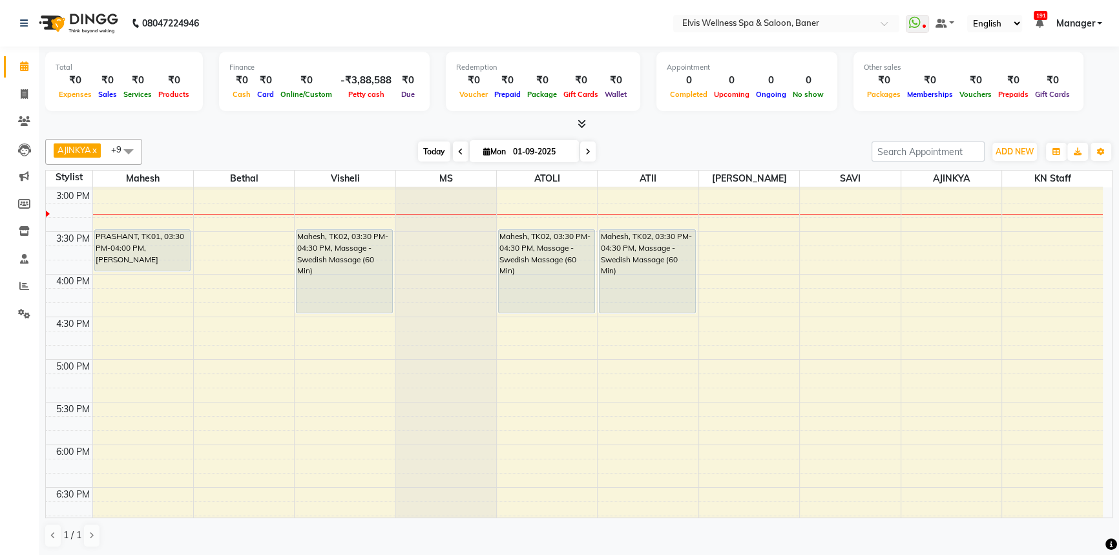
click at [433, 147] on span "Today" at bounding box center [434, 151] width 32 height 20
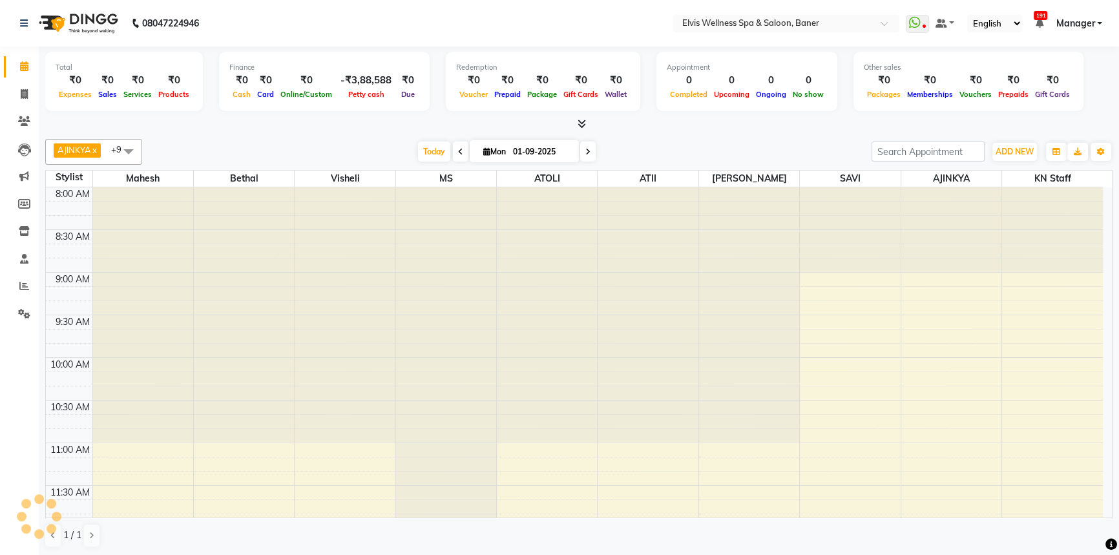
click at [372, 148] on div "[DATE] [DATE]" at bounding box center [507, 151] width 716 height 19
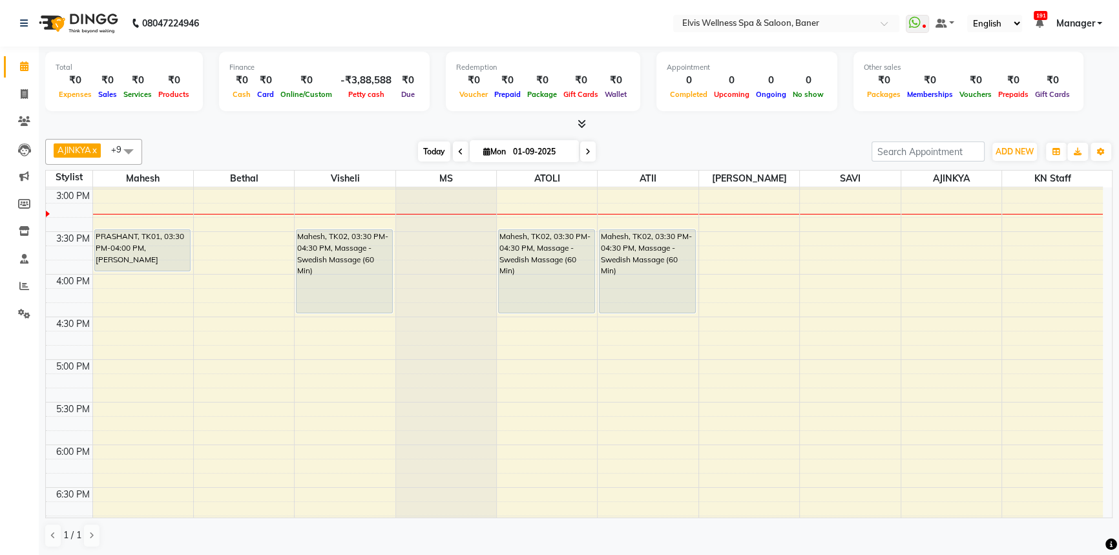
click at [439, 152] on span "Today" at bounding box center [434, 151] width 32 height 20
click at [391, 145] on div "[DATE] [DATE]" at bounding box center [507, 151] width 716 height 19
click at [418, 147] on span "Today" at bounding box center [434, 151] width 32 height 20
click at [420, 147] on span "Today" at bounding box center [434, 151] width 32 height 20
click at [391, 147] on div "[DATE] [DATE]" at bounding box center [507, 151] width 716 height 19
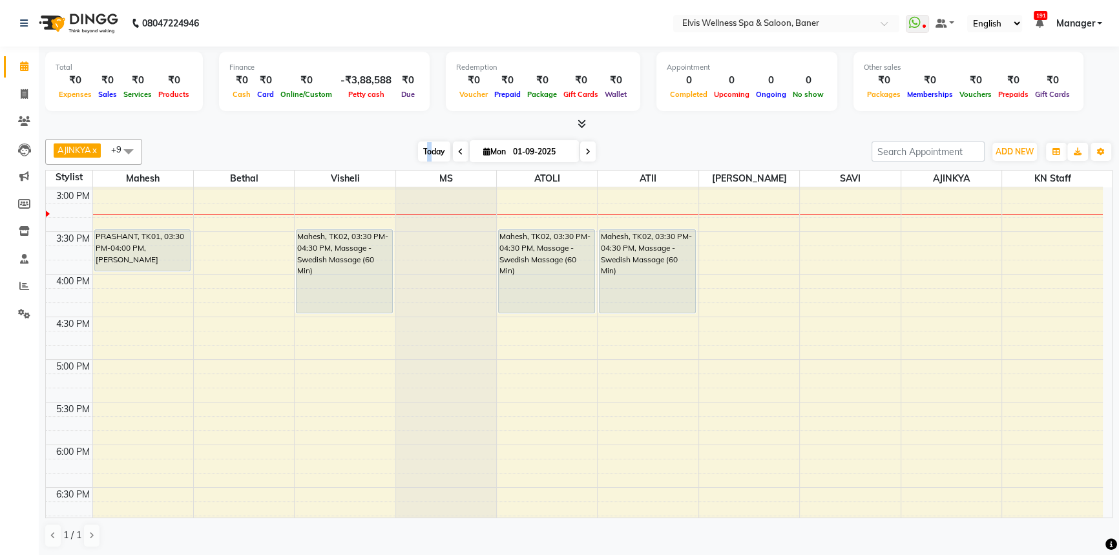
click at [426, 147] on span "Today" at bounding box center [434, 151] width 32 height 20
click at [354, 151] on div "[DATE] [DATE]" at bounding box center [507, 151] width 716 height 19
click at [439, 152] on span "Today" at bounding box center [434, 151] width 32 height 20
drag, startPoint x: 400, startPoint y: 153, endPoint x: 450, endPoint y: 154, distance: 49.8
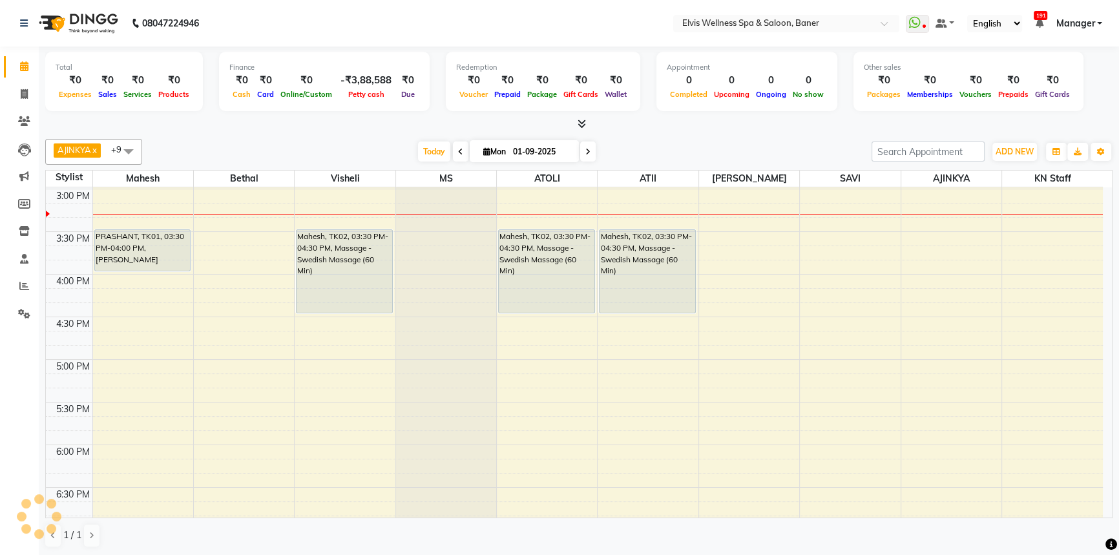
click at [405, 154] on div "[DATE] [DATE]" at bounding box center [507, 151] width 716 height 19
click at [453, 154] on span at bounding box center [461, 151] width 16 height 20
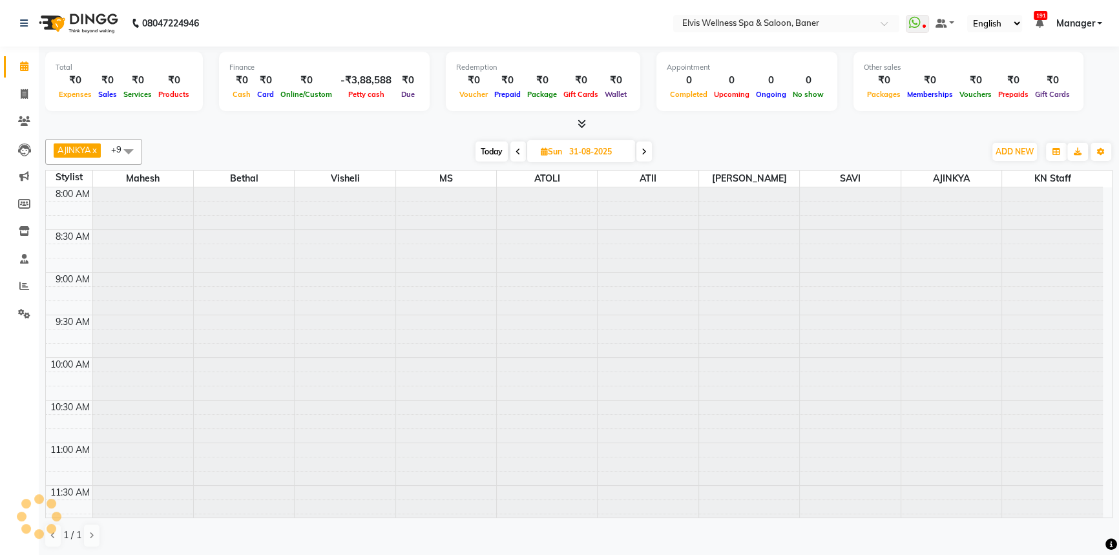
click at [407, 154] on div "Today Sun 31-08-2025" at bounding box center [563, 151] width 829 height 19
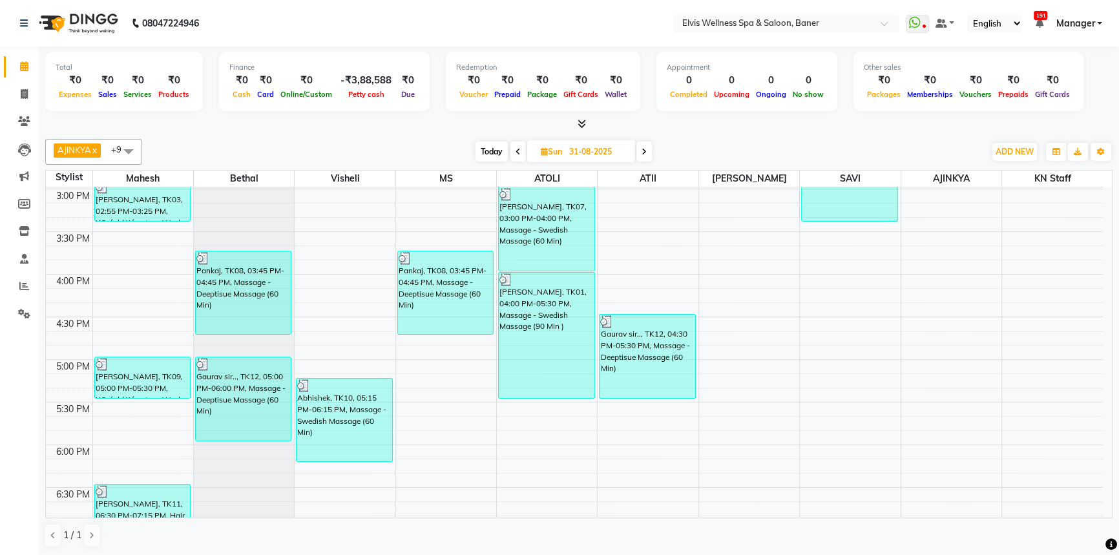
click at [485, 151] on span "Today" at bounding box center [491, 151] width 32 height 20
type input "01-09-2025"
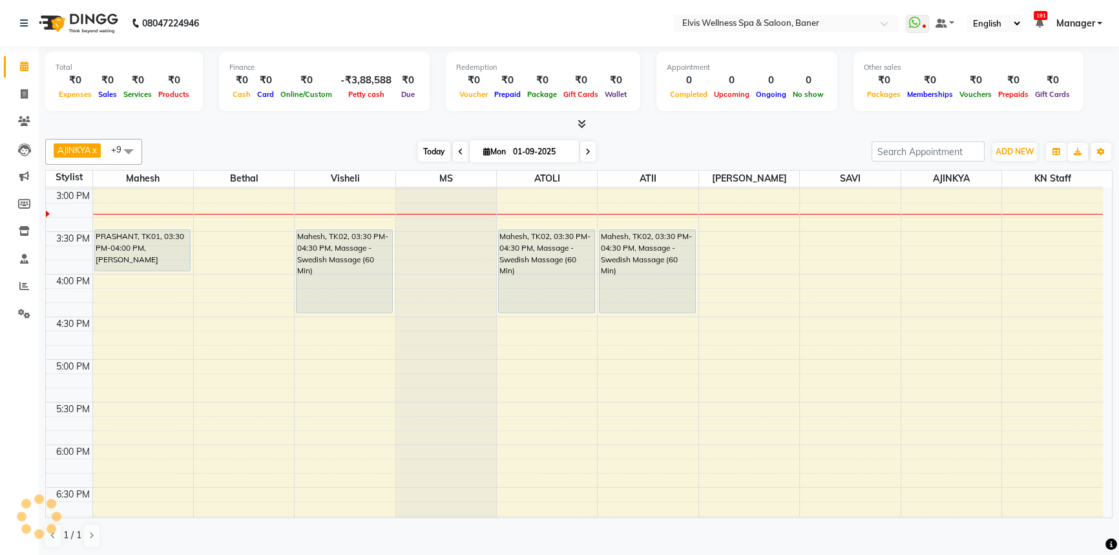
click at [434, 159] on span "Today" at bounding box center [434, 151] width 32 height 20
click at [689, 141] on div "AJINKYA x Visheli x MS x Bethal x ATOLI x ATII x SAVI x [PERSON_NAME] Mahesh x …" at bounding box center [578, 152] width 1067 height 26
click at [418, 147] on span "Today" at bounding box center [434, 151] width 32 height 20
click at [418, 148] on span "Today" at bounding box center [434, 151] width 32 height 20
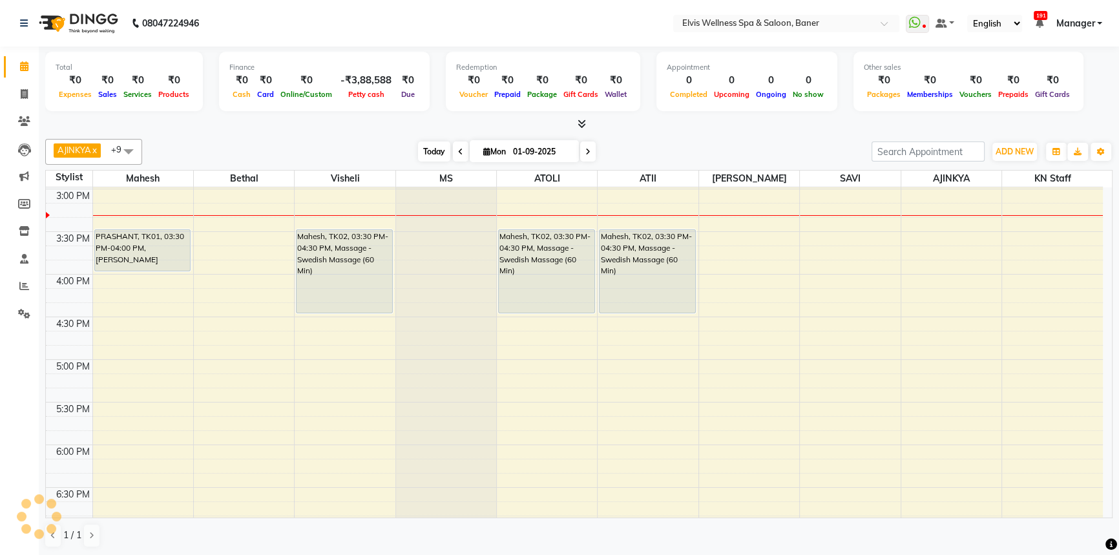
click at [422, 148] on span "Today" at bounding box center [434, 151] width 32 height 20
click at [408, 149] on div "[DATE] [DATE]" at bounding box center [507, 151] width 716 height 19
click at [408, 148] on div "[DATE] [DATE]" at bounding box center [507, 151] width 716 height 19
click at [399, 160] on div "[DATE] [DATE]" at bounding box center [507, 151] width 716 height 19
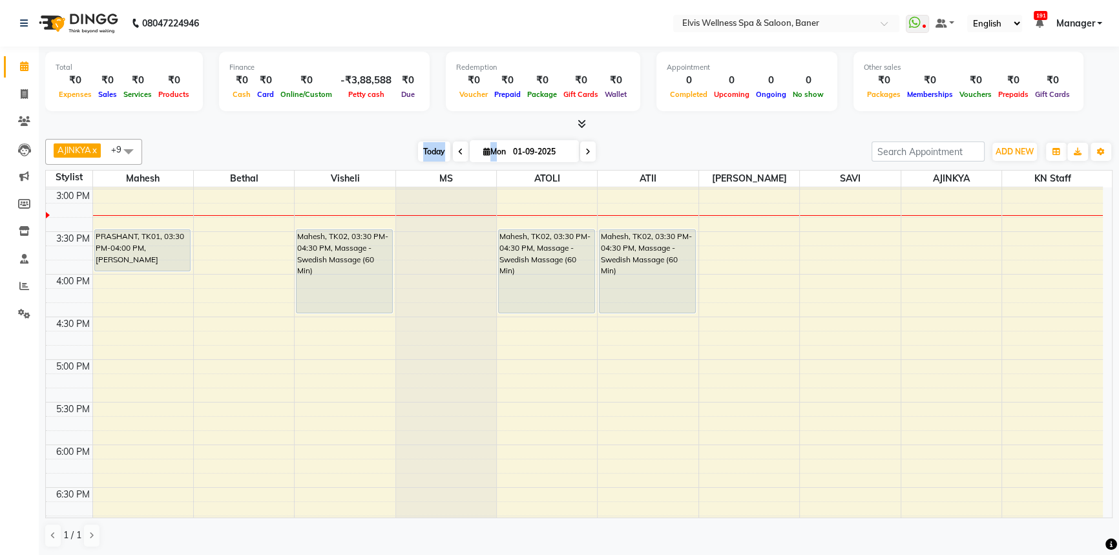
click at [432, 146] on span "Today" at bounding box center [434, 151] width 32 height 20
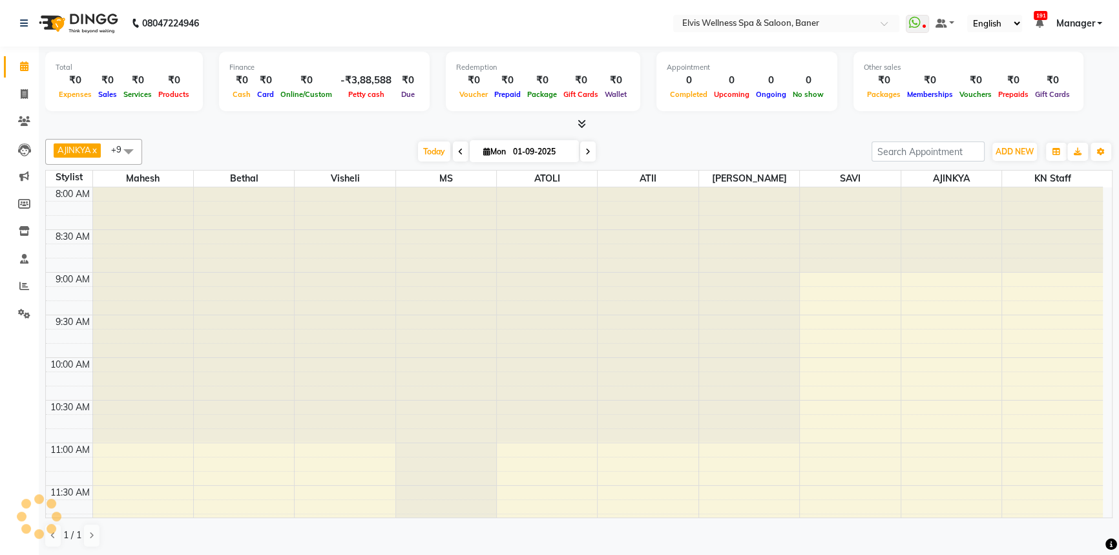
click at [386, 149] on div "[DATE] [DATE]" at bounding box center [507, 151] width 716 height 19
click at [434, 147] on span "Today" at bounding box center [434, 151] width 32 height 20
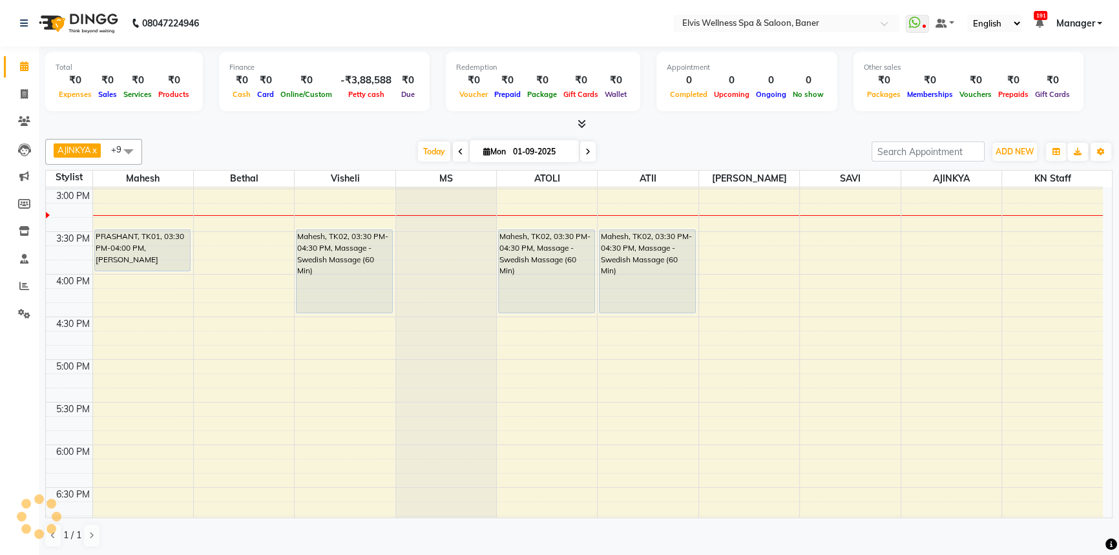
click at [411, 150] on div "[DATE] [DATE]" at bounding box center [507, 151] width 716 height 19
drag, startPoint x: 287, startPoint y: 145, endPoint x: 65, endPoint y: 193, distance: 227.3
click at [285, 145] on div "[DATE] [DATE]" at bounding box center [507, 151] width 716 height 19
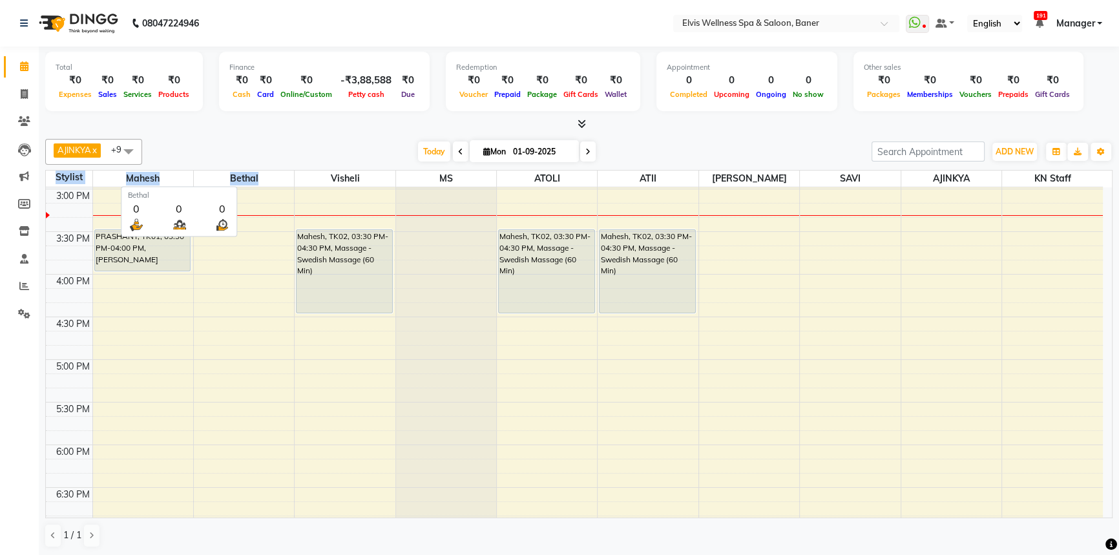
drag, startPoint x: 45, startPoint y: 178, endPoint x: 402, endPoint y: 110, distance: 363.5
click at [274, 180] on tr "Stylist [PERSON_NAME] Visheli MS ATOLI ATII [PERSON_NAME] [PERSON_NAME] KN Staff" at bounding box center [574, 179] width 1057 height 17
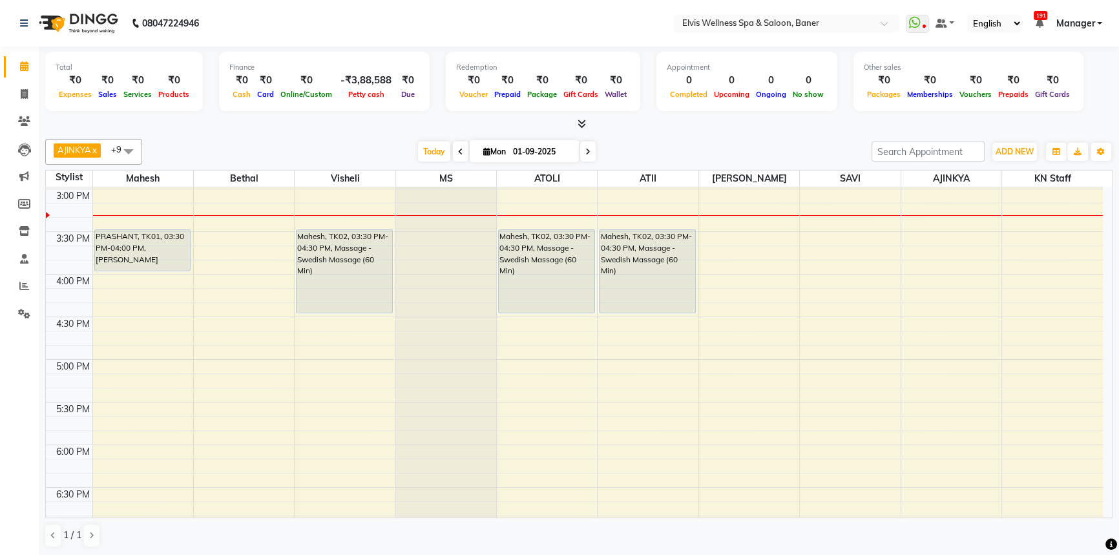
drag, startPoint x: 391, startPoint y: 135, endPoint x: 407, endPoint y: 143, distance: 17.3
click at [394, 138] on div "AJINKYA x Visheli x MS x Bethal x ATOLI x ATII x SAVI x [PERSON_NAME] Mahesh x …" at bounding box center [578, 343] width 1067 height 419
click at [421, 149] on span "Today" at bounding box center [434, 151] width 32 height 20
drag, startPoint x: 381, startPoint y: 154, endPoint x: 415, endPoint y: 153, distance: 33.6
click at [400, 154] on div "[DATE] [DATE]" at bounding box center [507, 151] width 716 height 19
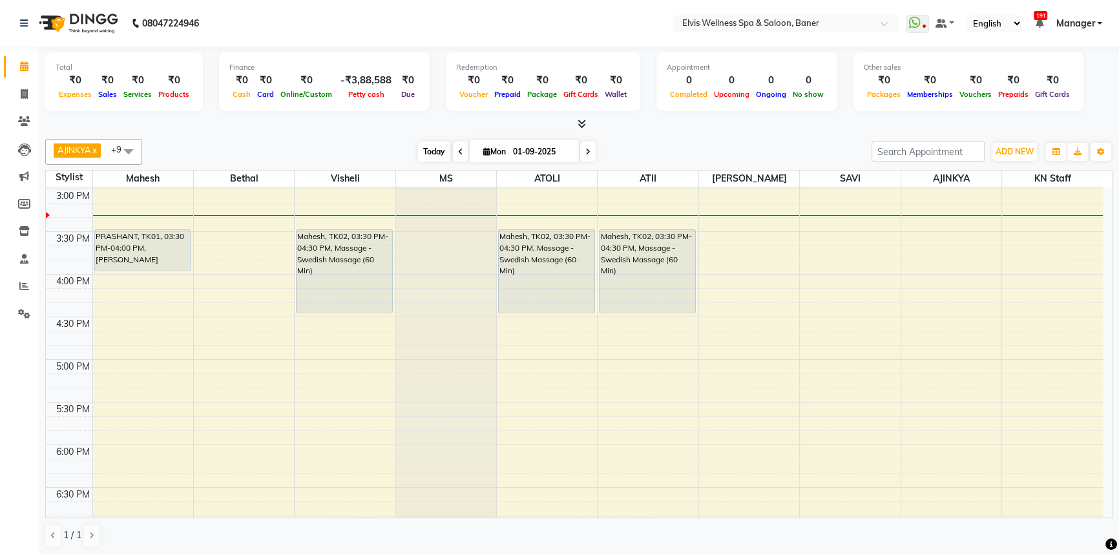
click at [418, 153] on span "Today" at bounding box center [434, 151] width 32 height 20
click at [424, 148] on span "Today" at bounding box center [434, 151] width 32 height 20
drag, startPoint x: 390, startPoint y: 147, endPoint x: 0, endPoint y: 213, distance: 395.7
click at [389, 147] on div "[DATE] [DATE]" at bounding box center [507, 151] width 716 height 19
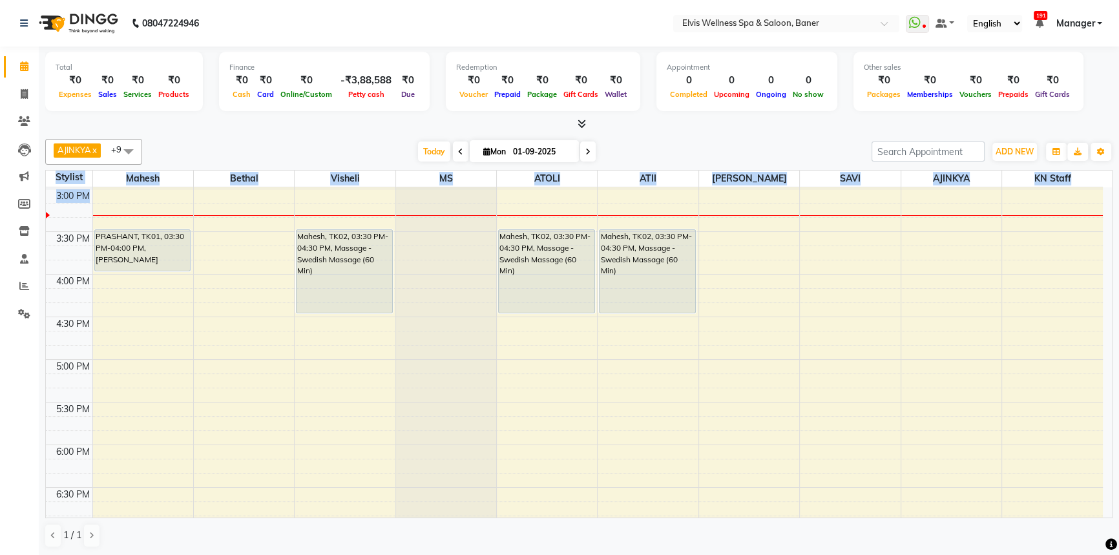
drag, startPoint x: 52, startPoint y: 174, endPoint x: 704, endPoint y: 168, distance: 652.5
click at [691, 191] on table "Stylist Mahesh Bethal Visheli MS ATOLI ATII Marvin SAVI AJINKYA KN Staff 8:00 A…" at bounding box center [578, 344] width 1067 height 348
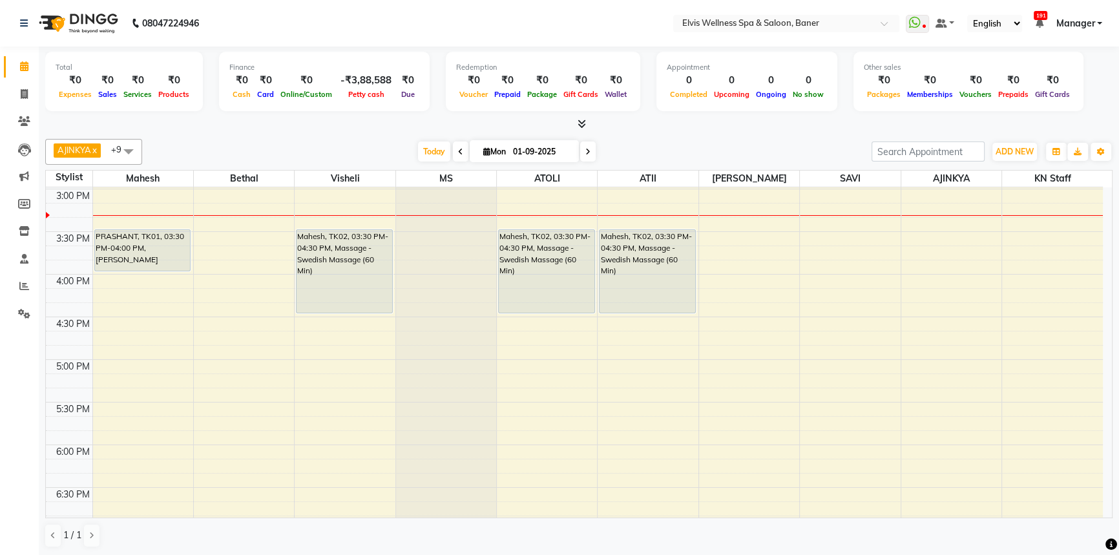
click at [704, 157] on div "[DATE] [DATE]" at bounding box center [507, 151] width 716 height 19
drag, startPoint x: 1076, startPoint y: 174, endPoint x: 656, endPoint y: 187, distance: 419.4
click at [656, 187] on table "Stylist Mahesh Bethal Visheli MS ATOLI ATII Marvin SAVI AJINKYA KN Staff 8:00 A…" at bounding box center [578, 344] width 1067 height 348
drag, startPoint x: 654, startPoint y: 151, endPoint x: 911, endPoint y: 191, distance: 259.5
click at [689, 163] on div "AJINKYA x Visheli x MS x Bethal x ATOLI x ATII x SAVI x [PERSON_NAME] Mahesh x …" at bounding box center [578, 152] width 1067 height 26
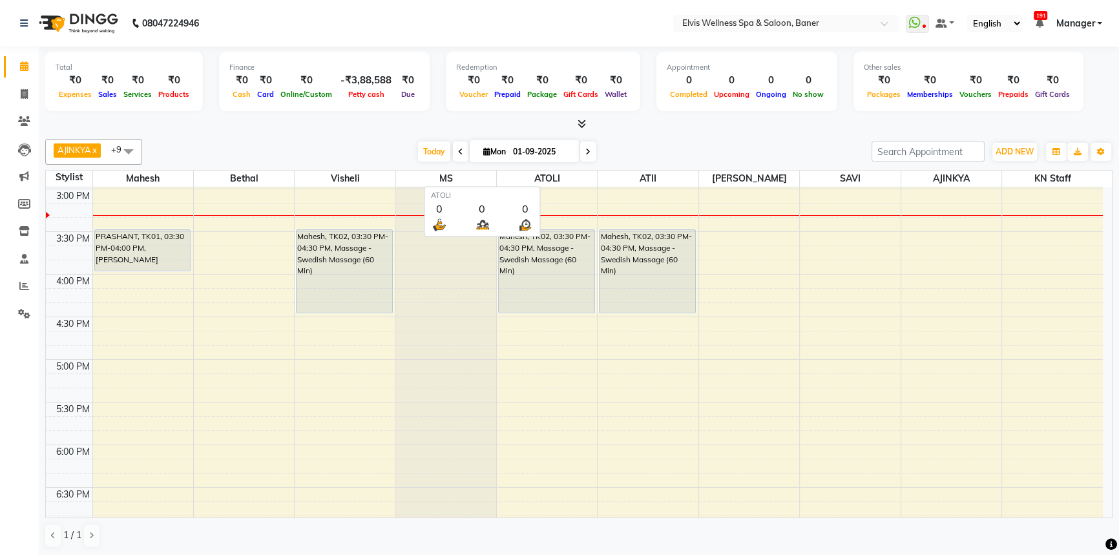
drag, startPoint x: 1079, startPoint y: 176, endPoint x: 581, endPoint y: 185, distance: 498.1
click at [581, 185] on tr "Stylist [PERSON_NAME] Visheli MS ATOLI ATII [PERSON_NAME] [PERSON_NAME] KN Staff" at bounding box center [574, 179] width 1057 height 17
drag, startPoint x: 681, startPoint y: 98, endPoint x: 681, endPoint y: 106, distance: 7.8
click at [681, 102] on div "Appointment 0 Completed 0 Upcoming 0 Ongoing 0 No show" at bounding box center [746, 81] width 181 height 59
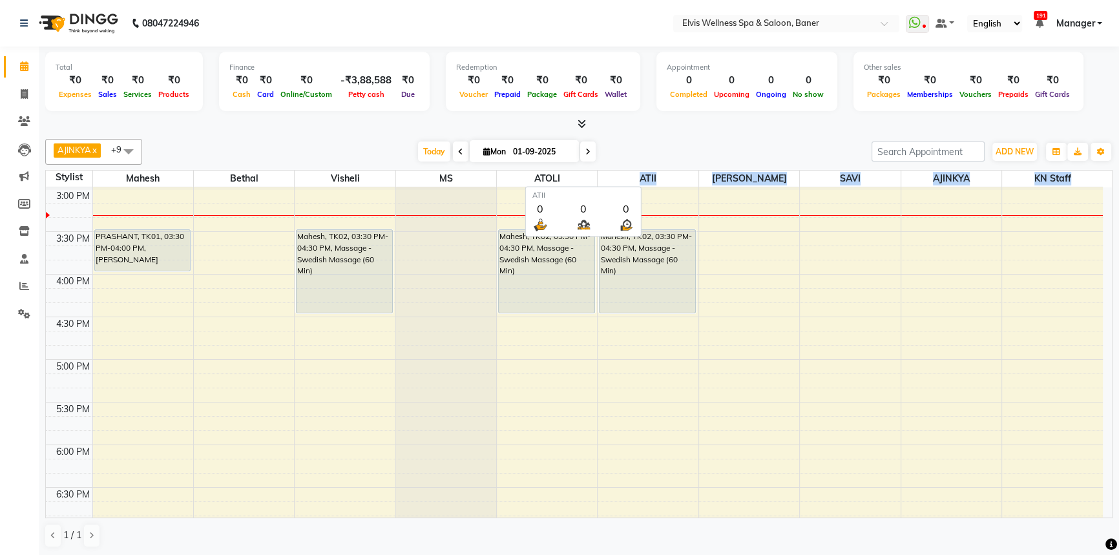
drag, startPoint x: 1085, startPoint y: 174, endPoint x: 614, endPoint y: 170, distance: 471.6
click at [614, 171] on tr "Stylist [PERSON_NAME] Visheli MS ATOLI ATII [PERSON_NAME] [PERSON_NAME] KN Staff" at bounding box center [574, 179] width 1057 height 17
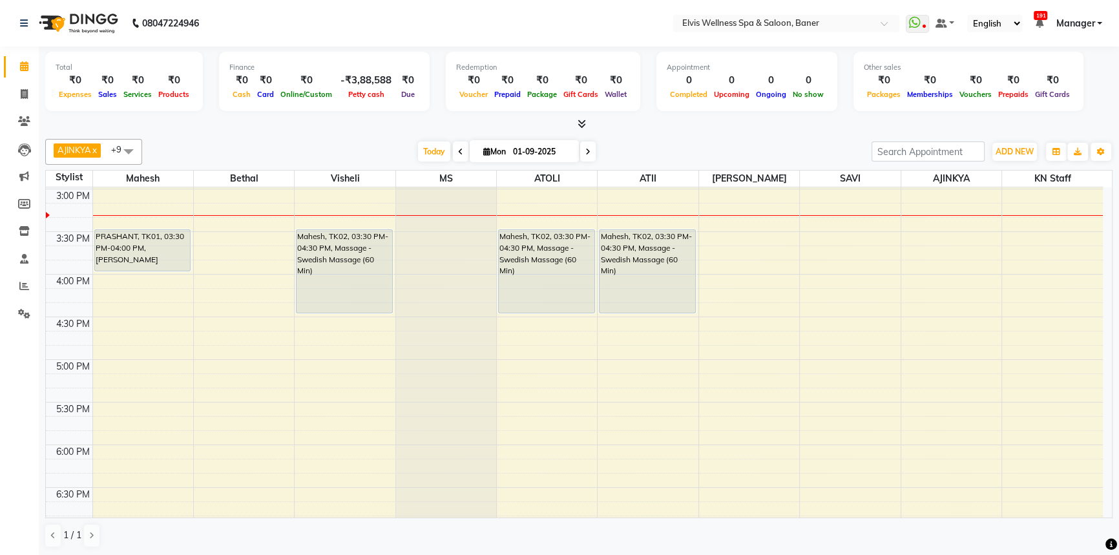
click at [644, 129] on div at bounding box center [578, 125] width 1067 height 14
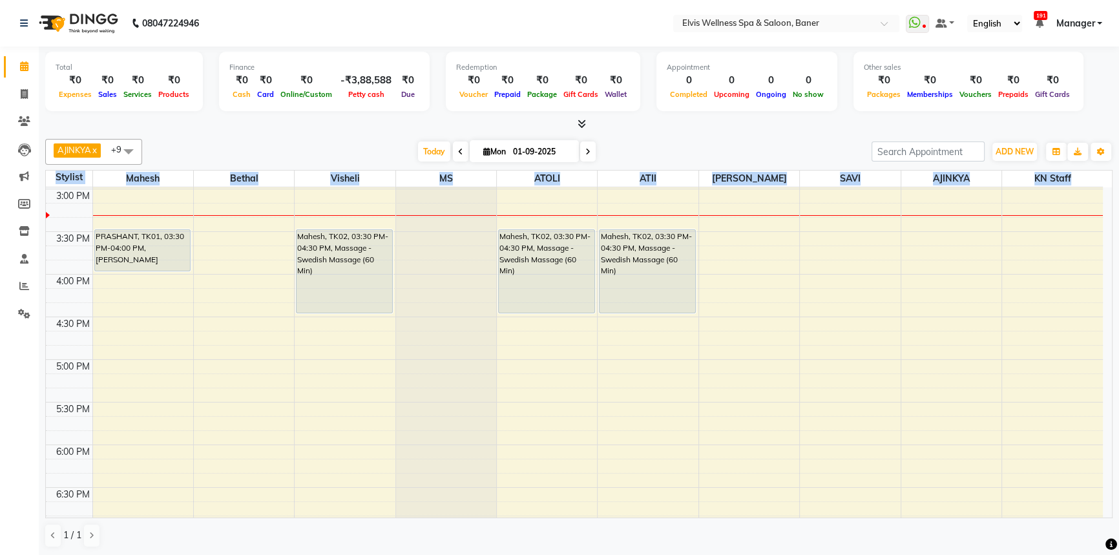
drag, startPoint x: 1074, startPoint y: 177, endPoint x: 52, endPoint y: 180, distance: 1022.6
click at [52, 180] on tr "Stylist [PERSON_NAME] Visheli MS ATOLI ATII [PERSON_NAME] [PERSON_NAME] KN Staff" at bounding box center [574, 179] width 1057 height 17
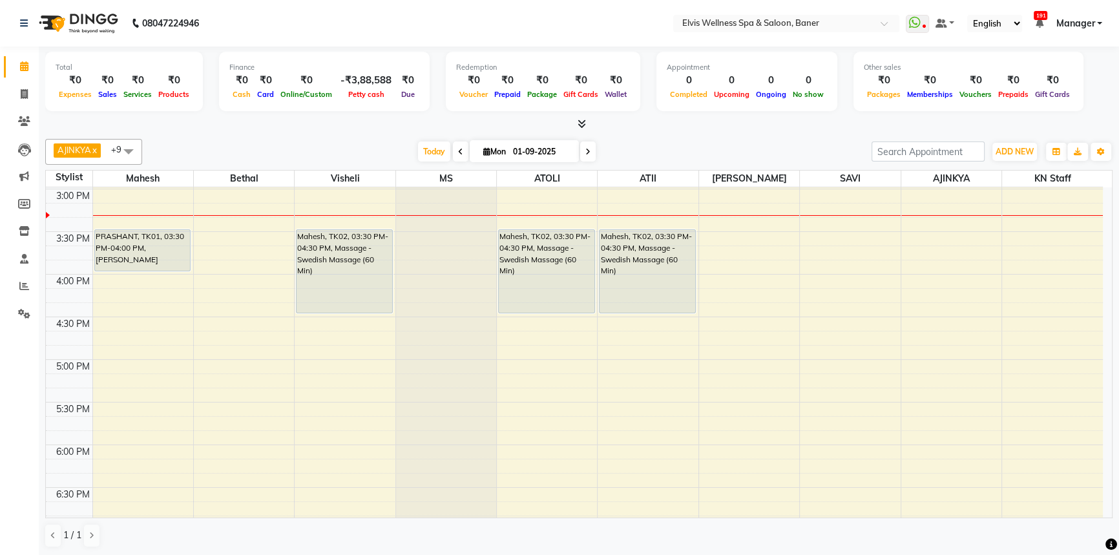
click at [329, 131] on div "Total ₹0 Expenses ₹0 Sales ₹0 Services ₹0 Products Finance ₹0 Cash ₹0 Card ₹0 O…" at bounding box center [579, 302] width 1080 height 510
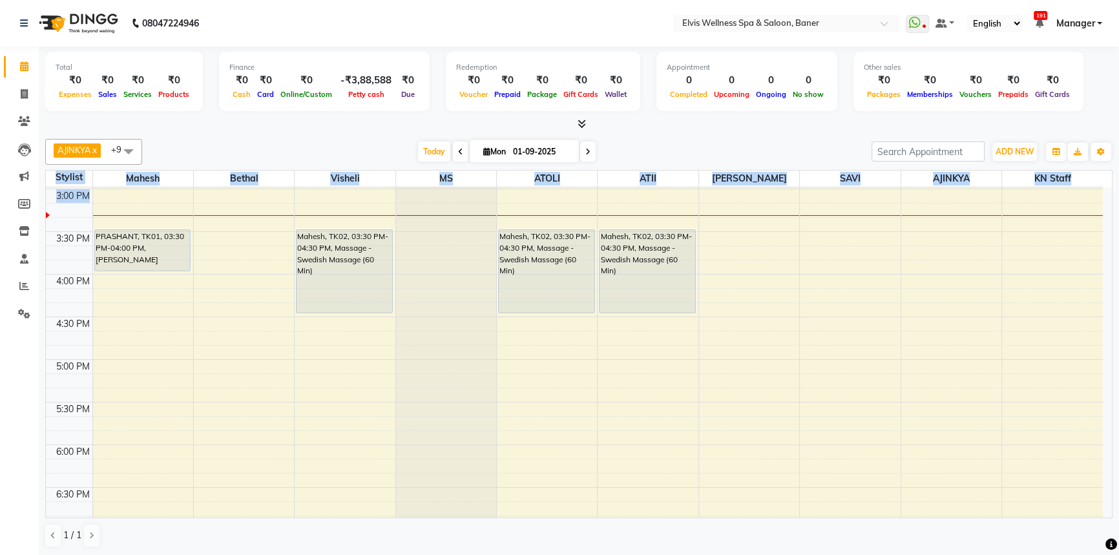
drag, startPoint x: 47, startPoint y: 175, endPoint x: 1072, endPoint y: 188, distance: 1025.2
click at [1072, 188] on table "Stylist Mahesh Bethal Visheli MS ATOLI ATII Marvin SAVI AJINKYA KN Staff 8:00 A…" at bounding box center [578, 344] width 1067 height 348
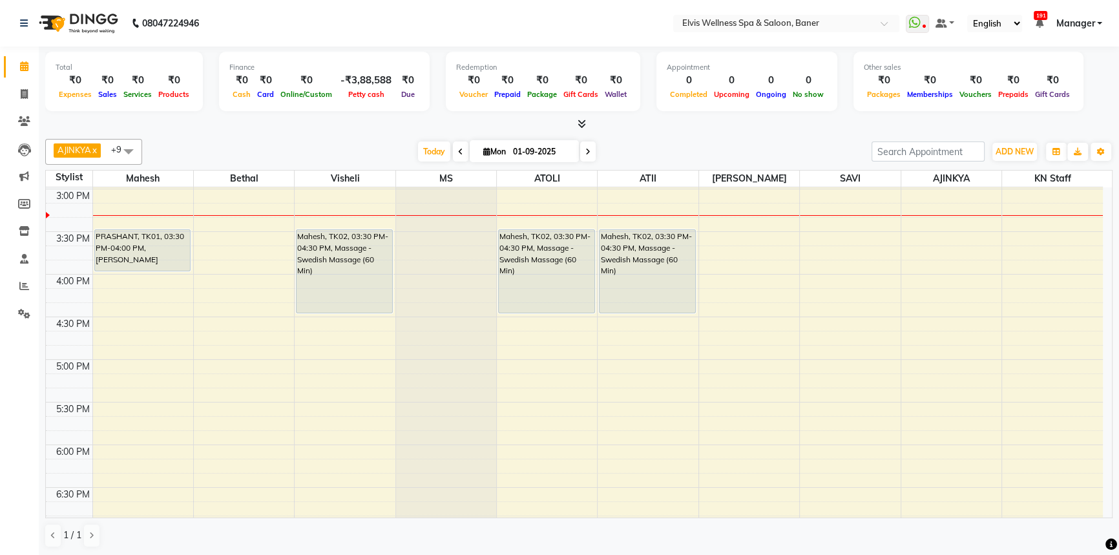
drag, startPoint x: 718, startPoint y: 140, endPoint x: 770, endPoint y: 154, distance: 53.6
click at [724, 141] on div "AJINKYA x Visheli x MS x Bethal x ATOLI x ATII x SAVI x [PERSON_NAME] Mahesh x …" at bounding box center [578, 152] width 1067 height 26
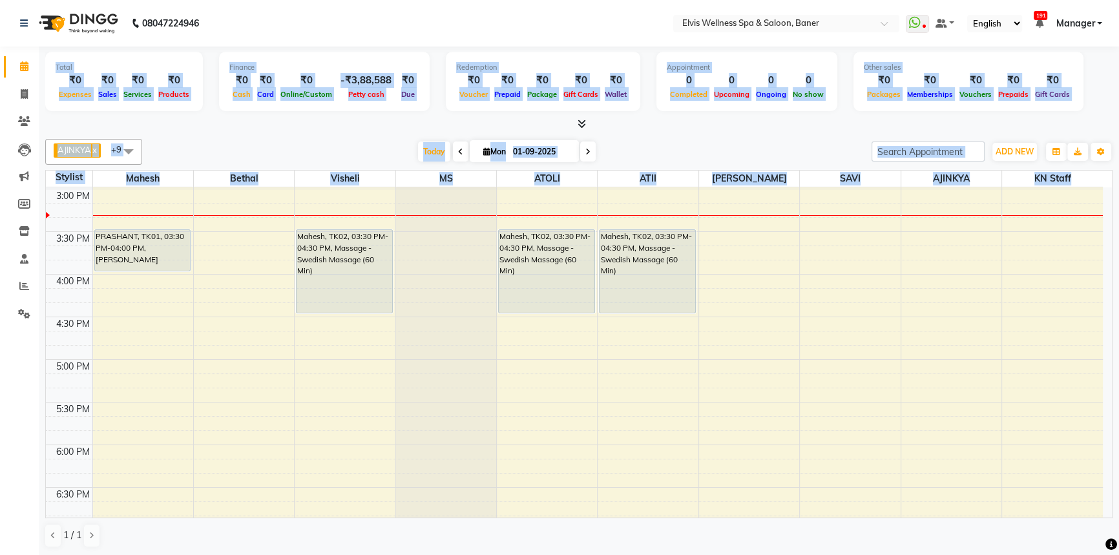
drag, startPoint x: 1076, startPoint y: 174, endPoint x: 0, endPoint y: 185, distance: 1076.2
click at [0, 185] on app-home "08047224946 Select Location × Elvis Wellness Spa & Saloon, Baner WhatsApp Statu…" at bounding box center [559, 278] width 1119 height 556
click at [342, 125] on div at bounding box center [578, 125] width 1067 height 14
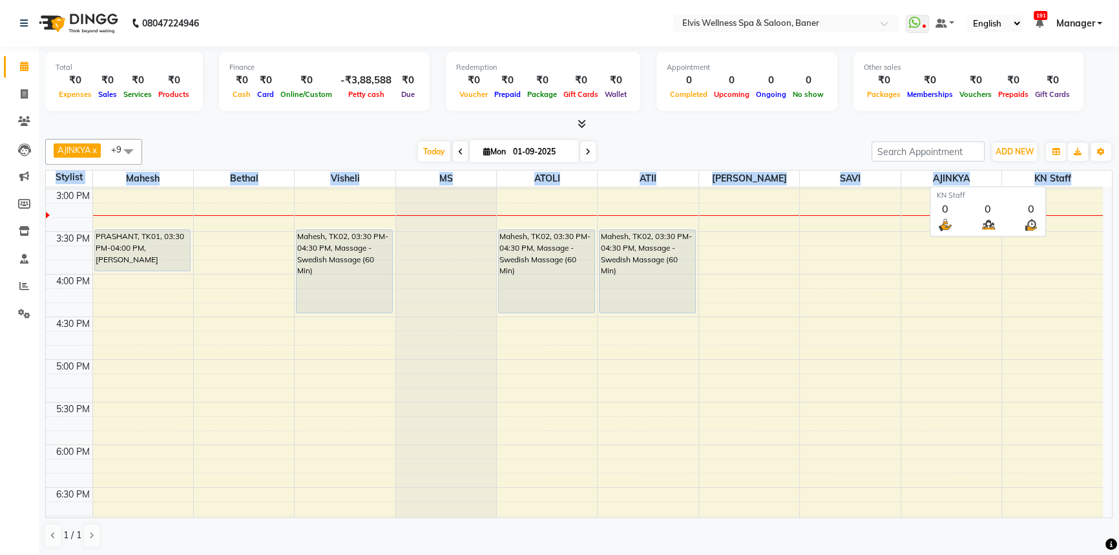
drag, startPoint x: 45, startPoint y: 172, endPoint x: 1080, endPoint y: 182, distance: 1034.9
click at [1080, 182] on table "Stylist Mahesh Bethal Visheli MS ATOLI ATII Marvin SAVI AJINKYA KN Staff 8:00 A…" at bounding box center [578, 344] width 1067 height 348
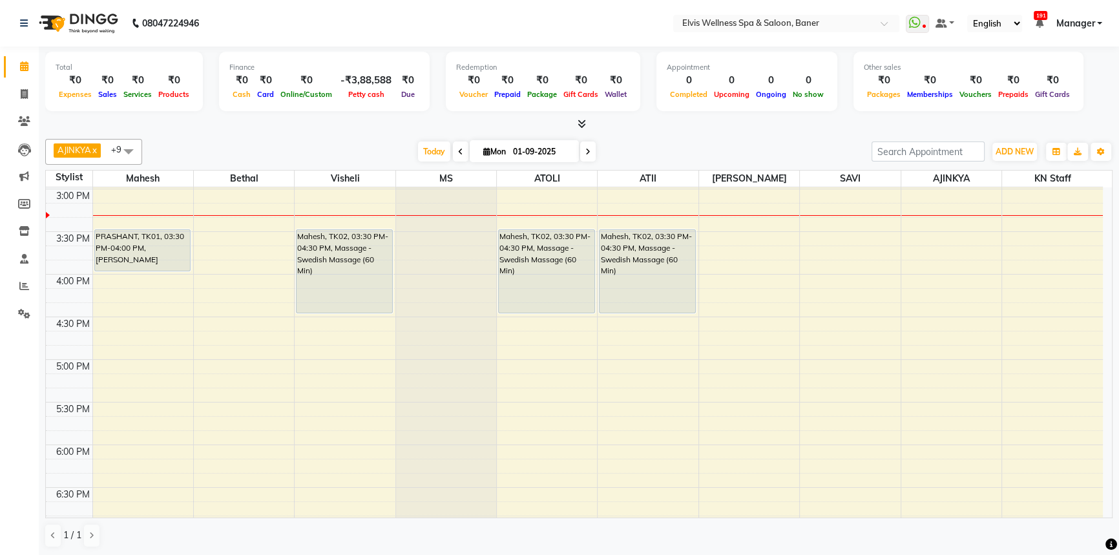
click at [744, 140] on div "AJINKYA x Visheli x MS x Bethal x ATOLI x ATII x SAVI x [PERSON_NAME] Mahesh x …" at bounding box center [578, 152] width 1067 height 26
drag, startPoint x: 1097, startPoint y: 175, endPoint x: 304, endPoint y: 173, distance: 793.3
click at [317, 187] on table "Stylist Mahesh Bethal Visheli MS ATOLI ATII Marvin SAVI AJINKYA KN Staff 8:00 A…" at bounding box center [578, 344] width 1067 height 348
click at [287, 136] on div "AJINKYA x Visheli x MS x Bethal x ATOLI x ATII x SAVI x [PERSON_NAME] Mahesh x …" at bounding box center [578, 343] width 1067 height 419
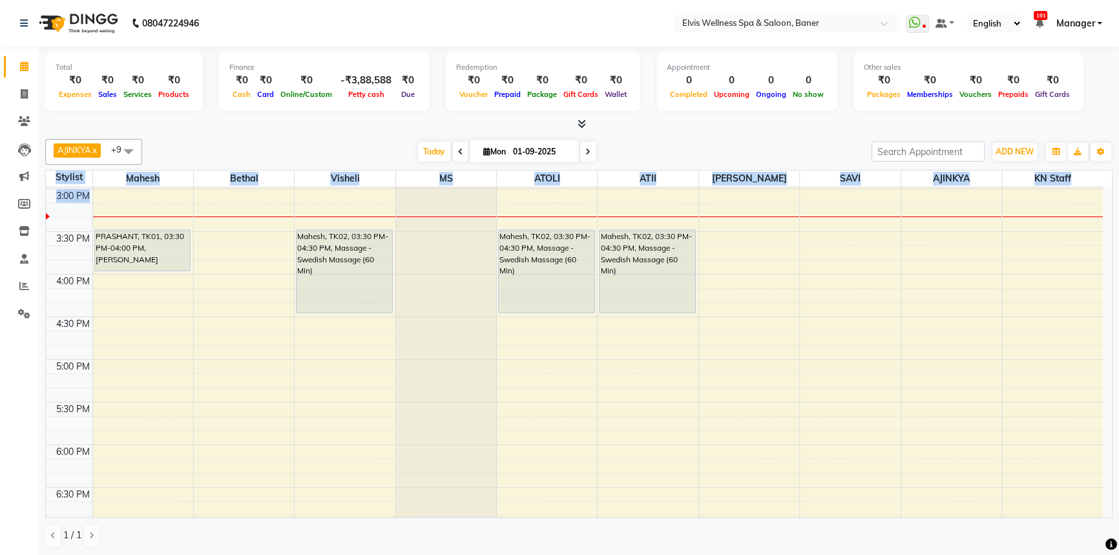
drag, startPoint x: 49, startPoint y: 172, endPoint x: 743, endPoint y: 141, distance: 694.5
click at [723, 185] on tr "Stylist [PERSON_NAME] Visheli MS ATOLI ATII [PERSON_NAME] [PERSON_NAME] KN Staff" at bounding box center [574, 179] width 1057 height 17
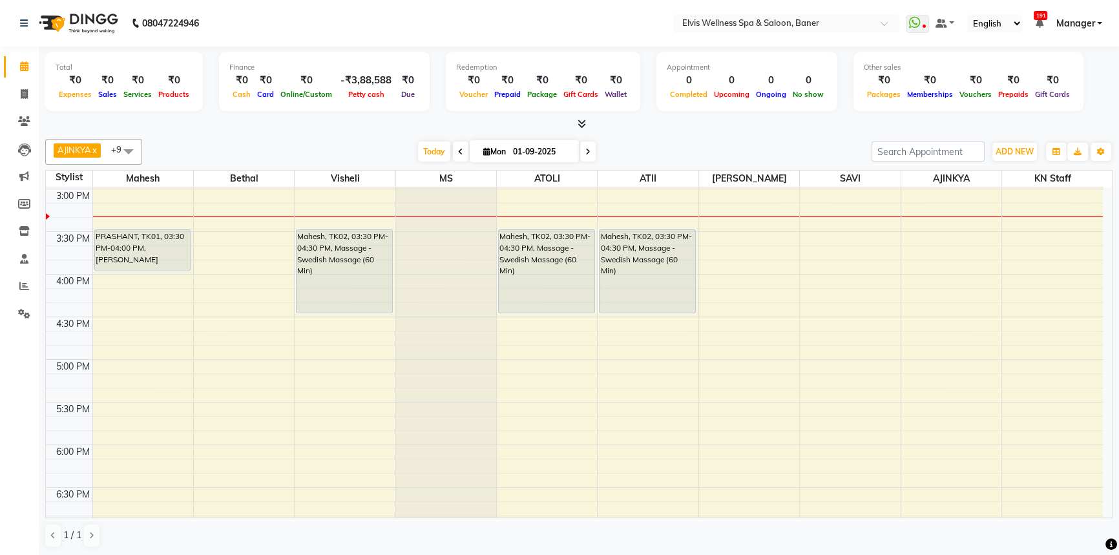
click at [743, 142] on div "[DATE] [DATE]" at bounding box center [507, 151] width 716 height 19
drag, startPoint x: 1076, startPoint y: 171, endPoint x: 647, endPoint y: 142, distance: 429.9
click at [568, 194] on table "Stylist Mahesh Bethal Visheli MS ATOLI ATII Marvin SAVI AJINKYA KN Staff 8:00 A…" at bounding box center [578, 344] width 1067 height 348
click at [680, 128] on div at bounding box center [578, 125] width 1067 height 14
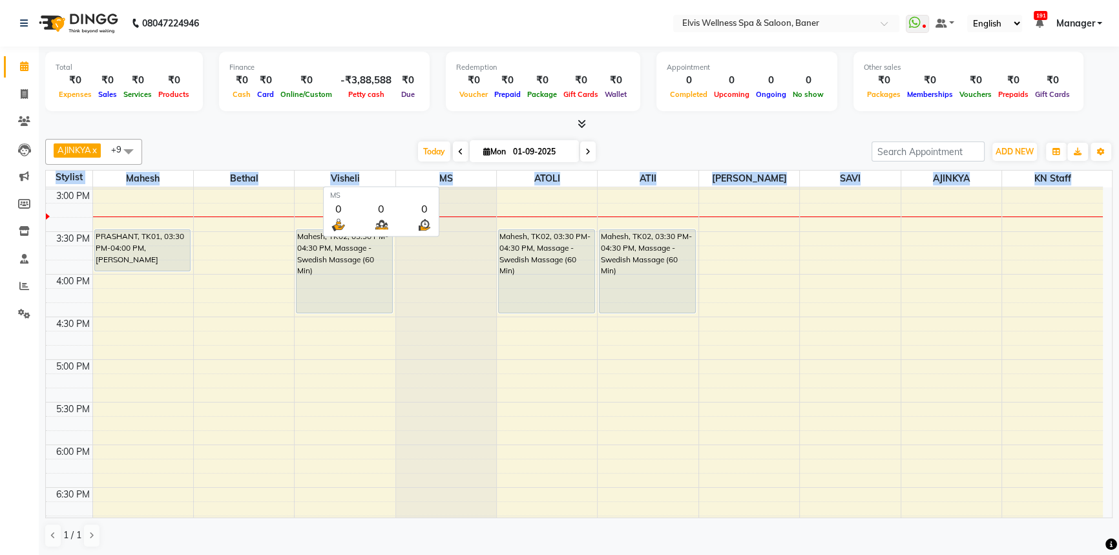
drag, startPoint x: 1081, startPoint y: 173, endPoint x: 276, endPoint y: 155, distance: 805.1
click at [276, 170] on table "Stylist Mahesh Bethal Visheli MS ATOLI ATII Marvin SAVI AJINKYA KN Staff 8:00 A…" at bounding box center [578, 344] width 1067 height 348
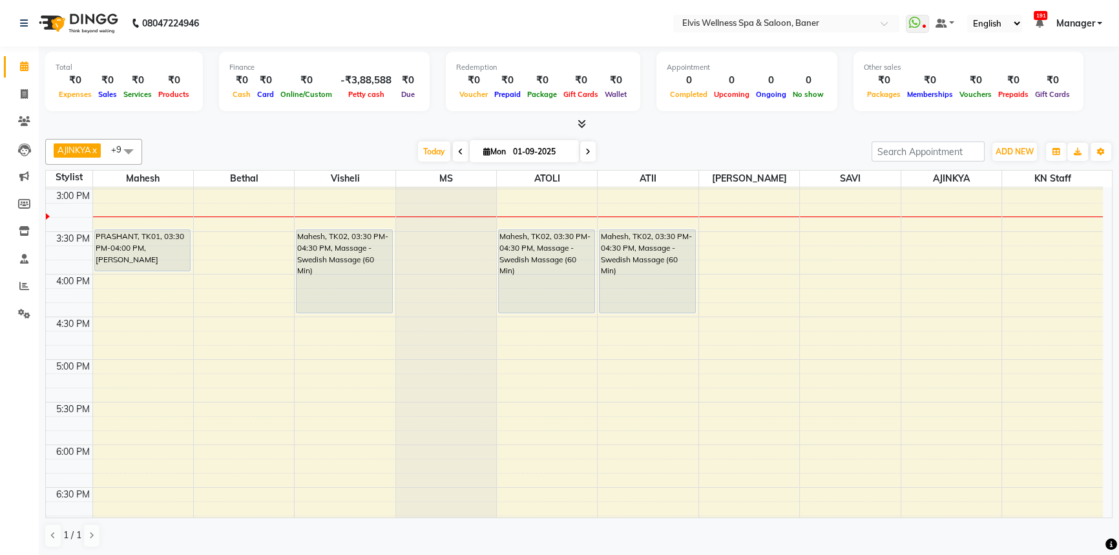
click at [280, 140] on div "AJINKYA x Visheli x MS x Bethal x ATOLI x ATII x SAVI x [PERSON_NAME] Mahesh x …" at bounding box center [578, 152] width 1067 height 26
drag, startPoint x: 51, startPoint y: 179, endPoint x: 663, endPoint y: 181, distance: 611.7
click at [663, 181] on tr "Stylist [PERSON_NAME] Visheli MS ATOLI ATII [PERSON_NAME] [PERSON_NAME] KN Staff" at bounding box center [574, 179] width 1057 height 17
drag, startPoint x: 673, startPoint y: 161, endPoint x: 997, endPoint y: 161, distance: 324.3
click at [675, 161] on div "AJINKYA x Visheli x MS x Bethal x ATOLI x ATII x SAVI x [PERSON_NAME] Mahesh x …" at bounding box center [578, 152] width 1067 height 26
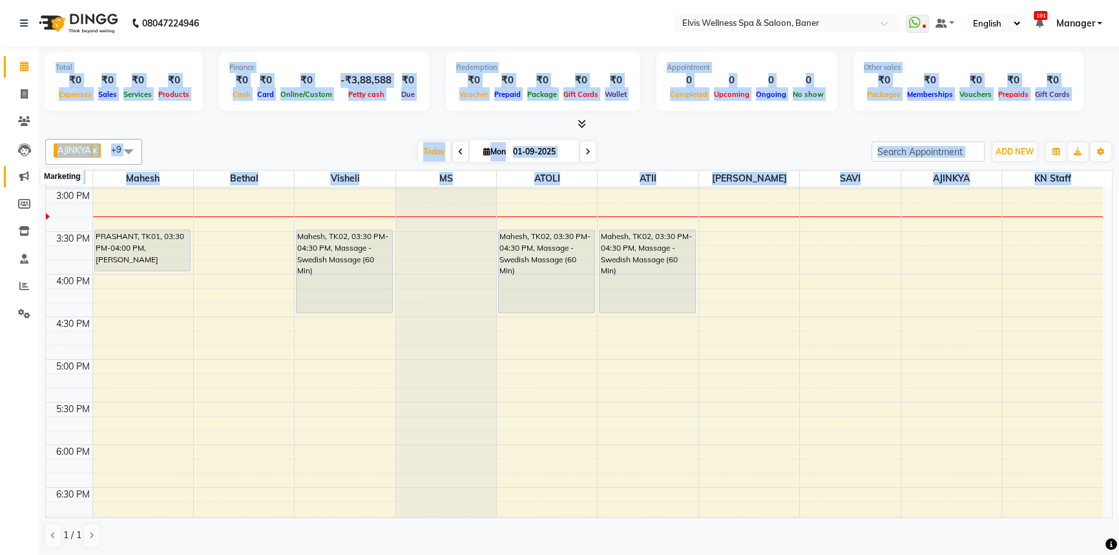
drag, startPoint x: 1091, startPoint y: 176, endPoint x: 26, endPoint y: 172, distance: 1064.6
click at [26, 172] on app-home "08047224946 Select Location × Elvis Wellness Spa & Saloon, Baner WhatsApp Statu…" at bounding box center [559, 278] width 1119 height 556
click at [296, 129] on div at bounding box center [578, 125] width 1067 height 14
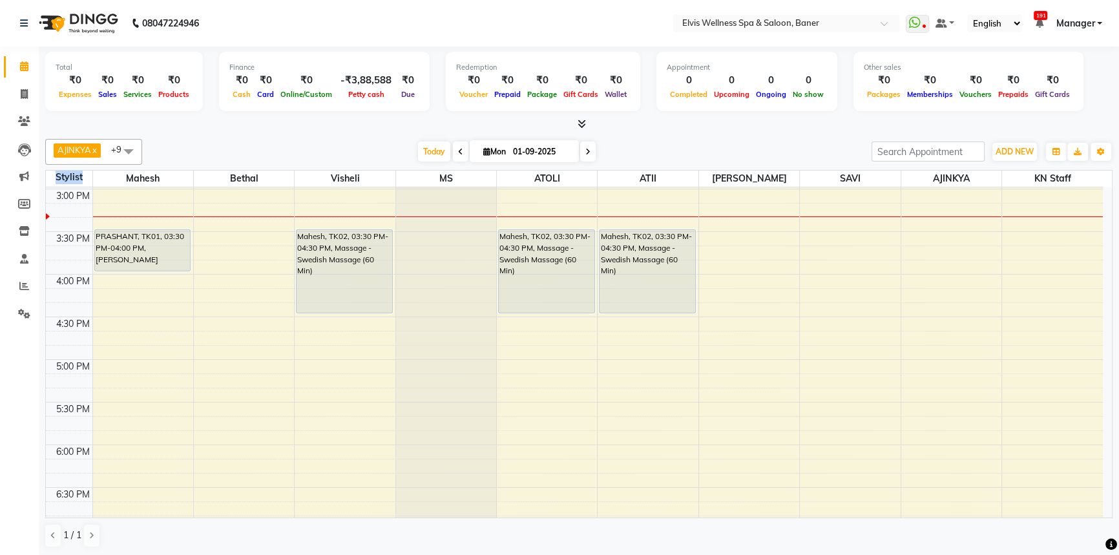
drag, startPoint x: 50, startPoint y: 171, endPoint x: 343, endPoint y: 142, distance: 294.6
click at [238, 171] on tr "Stylist [PERSON_NAME] Visheli MS ATOLI ATII [PERSON_NAME] [PERSON_NAME] KN Staff" at bounding box center [574, 179] width 1057 height 17
drag, startPoint x: 344, startPoint y: 141, endPoint x: 362, endPoint y: 141, distance: 17.4
click at [350, 142] on div "[DATE] [DATE]" at bounding box center [507, 151] width 716 height 19
click at [652, 136] on div "AJINKYA x Visheli x MS x Bethal x ATOLI x ATII x SAVI x [PERSON_NAME] Mahesh x …" at bounding box center [578, 343] width 1067 height 419
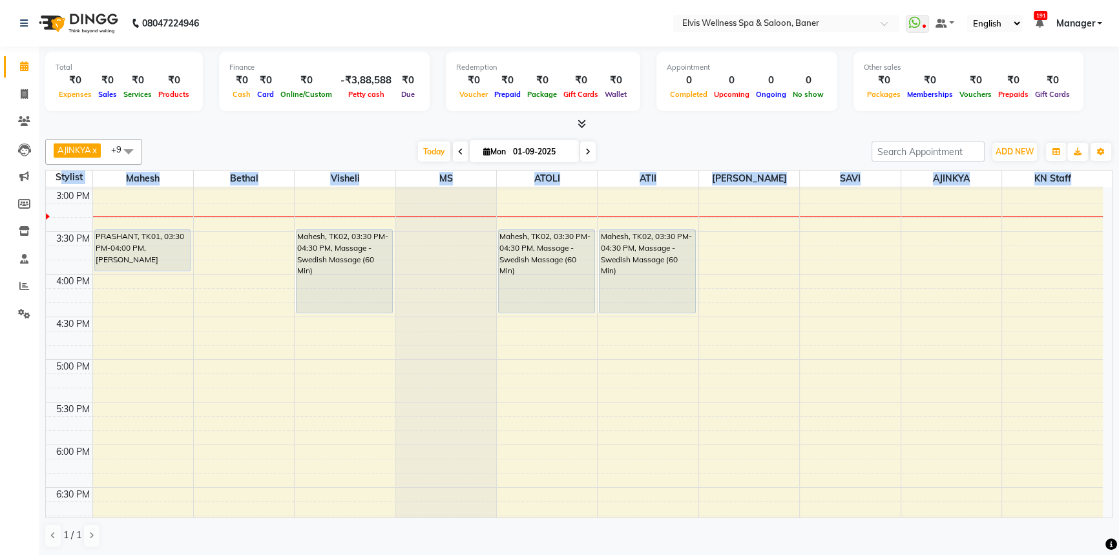
drag, startPoint x: 1082, startPoint y: 174, endPoint x: 58, endPoint y: 172, distance: 1023.9
click at [58, 172] on tr "Stylist [PERSON_NAME] Visheli MS ATOLI ATII [PERSON_NAME] [PERSON_NAME] KN Staff" at bounding box center [574, 179] width 1057 height 17
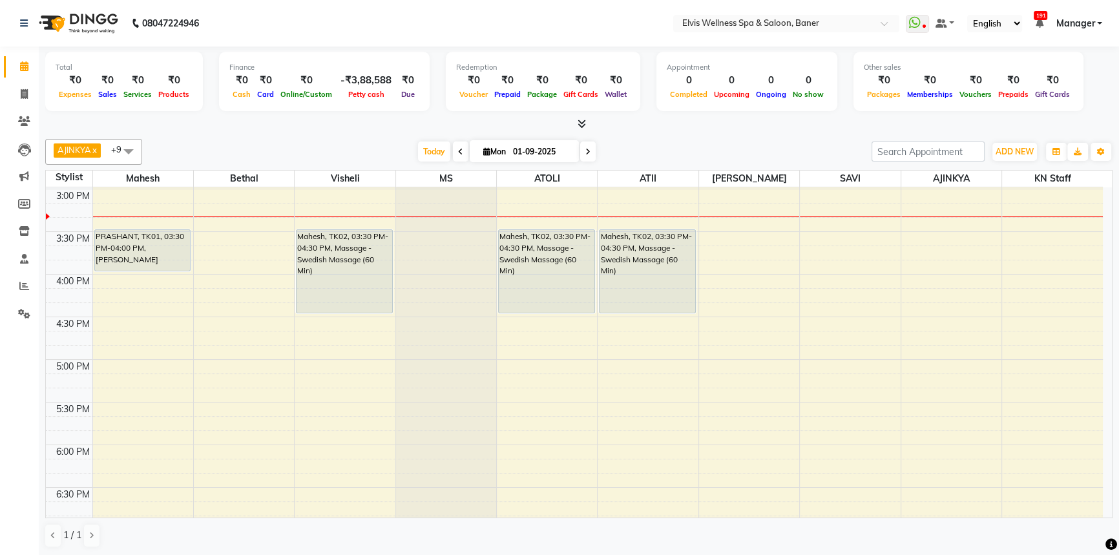
click at [303, 134] on div "AJINKYA x Visheli x MS x Bethal x ATOLI x ATII x SAVI x [PERSON_NAME] Mahesh x …" at bounding box center [578, 343] width 1067 height 419
drag, startPoint x: 52, startPoint y: 180, endPoint x: 120, endPoint y: 180, distance: 68.5
click at [120, 180] on tr "Stylist [PERSON_NAME] Visheli MS ATOLI ATII [PERSON_NAME] [PERSON_NAME] KN Staff" at bounding box center [574, 179] width 1057 height 17
click at [215, 161] on div "AJINKYA x Visheli x MS x Bethal x ATOLI x ATII x SAVI x [PERSON_NAME] Mahesh x …" at bounding box center [578, 152] width 1067 height 26
click at [267, 120] on div at bounding box center [578, 125] width 1067 height 14
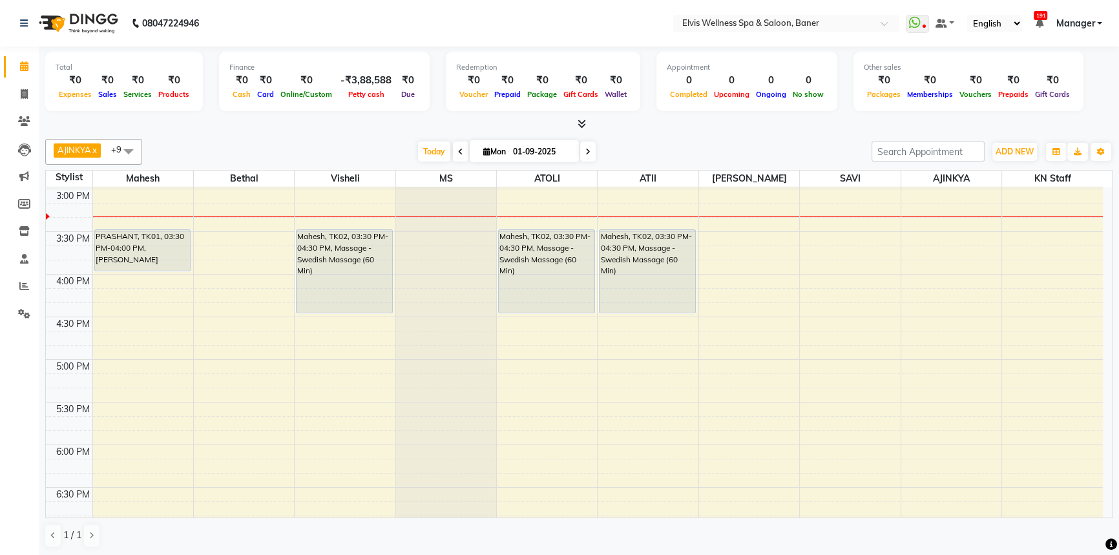
drag, startPoint x: 422, startPoint y: 154, endPoint x: 413, endPoint y: 155, distance: 9.7
click at [423, 154] on span "Today" at bounding box center [434, 151] width 32 height 20
drag, startPoint x: 406, startPoint y: 155, endPoint x: 444, endPoint y: 152, distance: 38.8
click at [410, 155] on div "[DATE] [DATE]" at bounding box center [507, 151] width 716 height 19
click at [445, 152] on span "Today" at bounding box center [434, 151] width 32 height 20
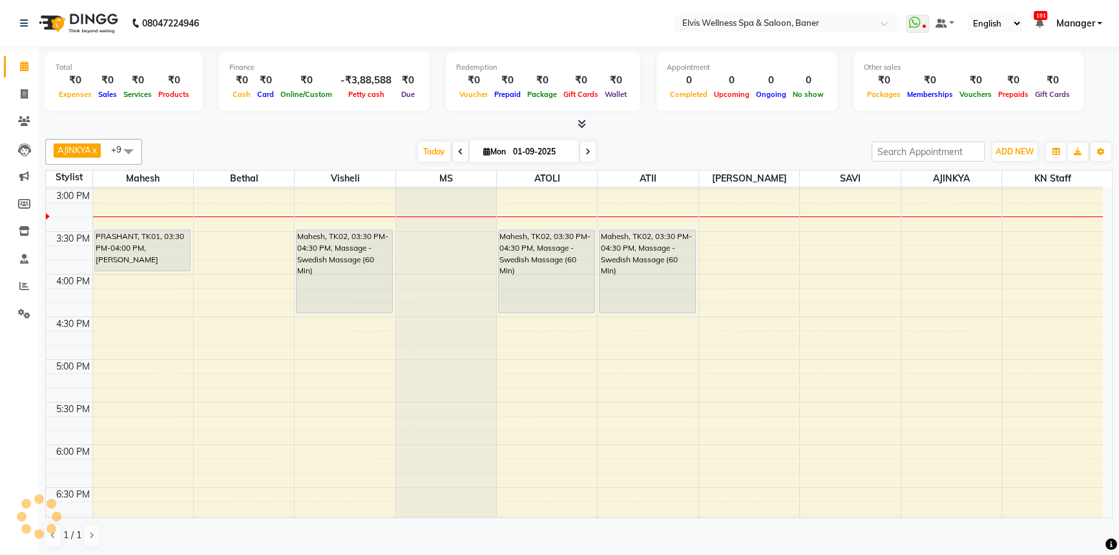
click at [410, 149] on div "[DATE] [DATE]" at bounding box center [507, 151] width 716 height 19
drag, startPoint x: 432, startPoint y: 148, endPoint x: 380, endPoint y: 149, distance: 51.7
click at [431, 147] on span "Today" at bounding box center [434, 151] width 32 height 20
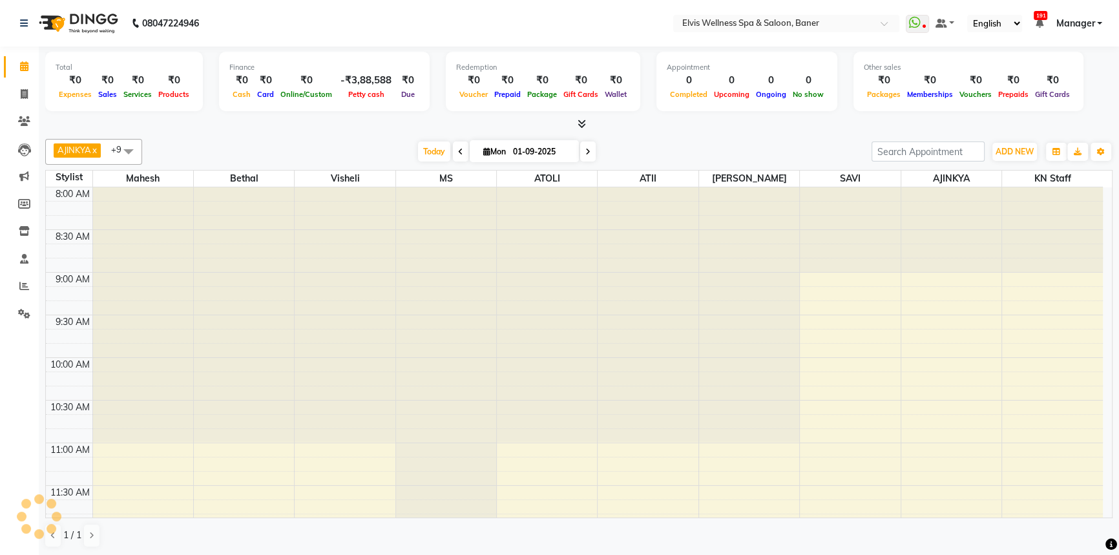
drag
click at [399, 154] on div "[DATE] [DATE]" at bounding box center [507, 151] width 716 height 19
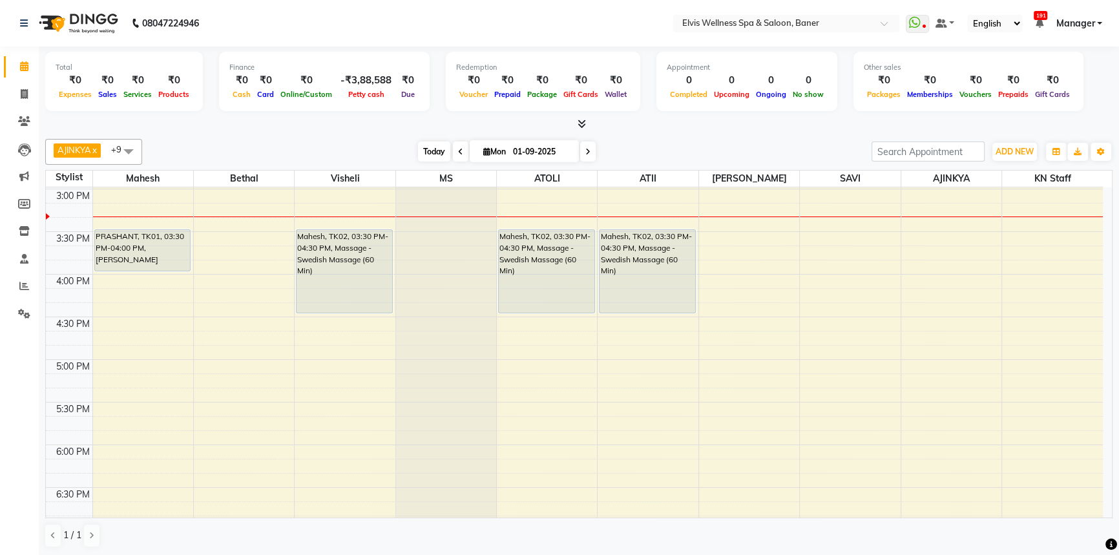
click at [440, 158] on span "Today" at bounding box center [434, 151] width 32 height 20
click at [402, 150] on div "[DATE] [DATE]" at bounding box center [507, 151] width 716 height 19
click at [418, 149] on span "Today" at bounding box center [434, 151] width 32 height 20
click at [391, 145] on div "[DATE] [DATE]" at bounding box center [507, 151] width 716 height 19
click at [419, 148] on span "Today" at bounding box center [434, 151] width 32 height 20
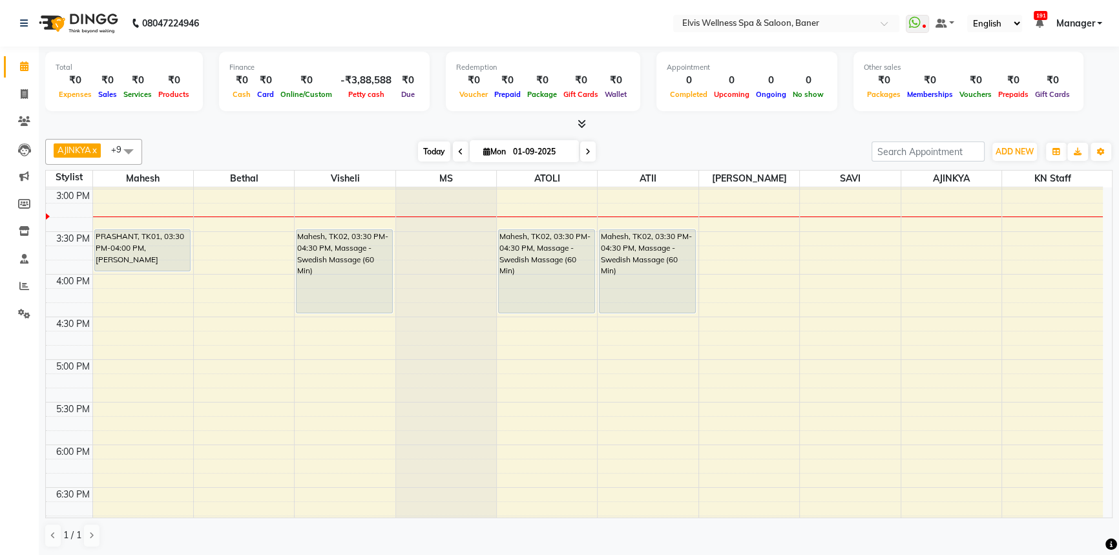
click at [430, 148] on span "Today" at bounding box center [434, 151] width 32 height 20
click at [420, 149] on span "Today" at bounding box center [434, 151] width 32 height 20
click at [420, 148] on span "Today" at bounding box center [434, 151] width 32 height 20
click at [420, 147] on span "Today" at bounding box center [434, 151] width 32 height 20
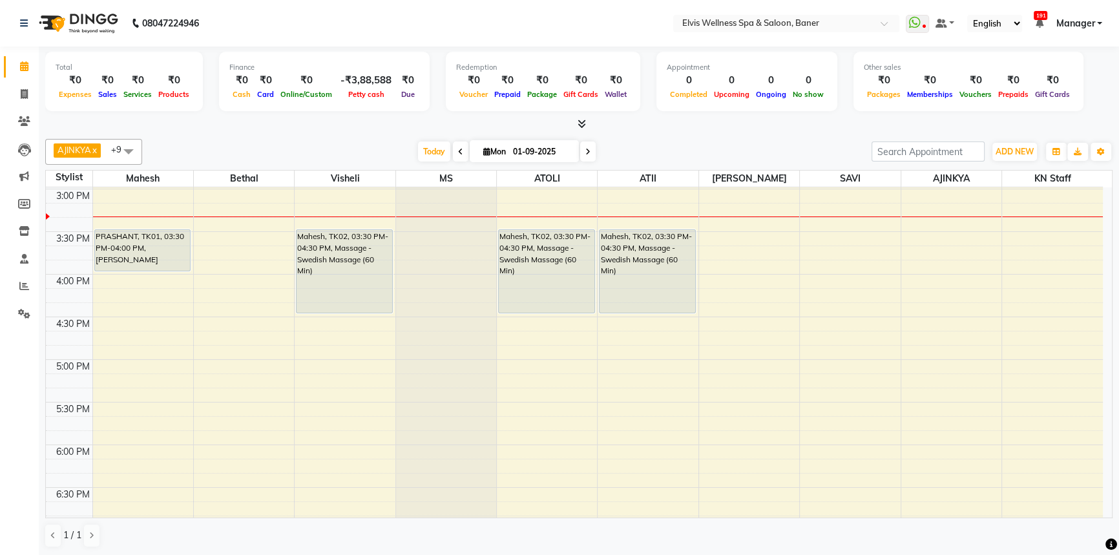
scroll to position [0, 0]
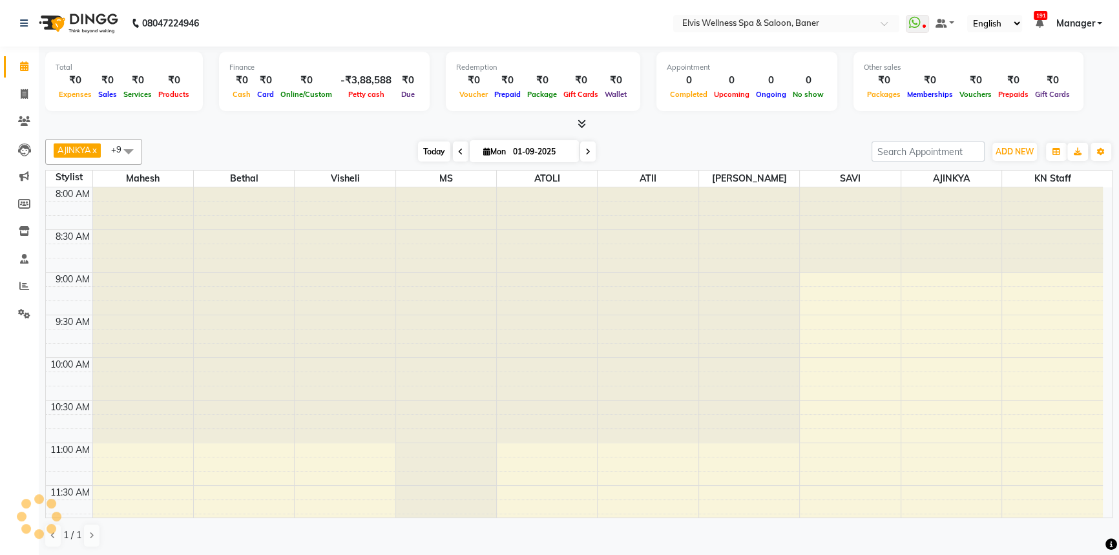
click at [411, 148] on div "[DATE] [DATE]" at bounding box center [507, 151] width 716 height 19
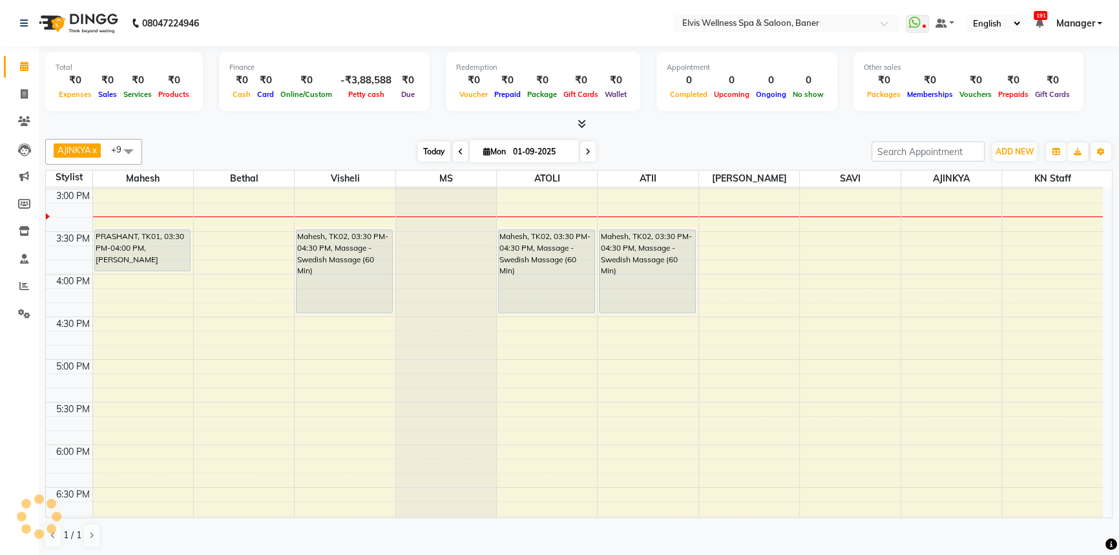
click at [428, 148] on span "Today" at bounding box center [434, 151] width 32 height 20
click at [406, 151] on div "[DATE] [DATE]" at bounding box center [507, 151] width 716 height 19
click at [435, 152] on span "Today" at bounding box center [434, 151] width 32 height 20
click at [400, 152] on div "[DATE] [DATE]" at bounding box center [507, 151] width 716 height 19
click at [418, 152] on span "Today" at bounding box center [434, 151] width 32 height 20
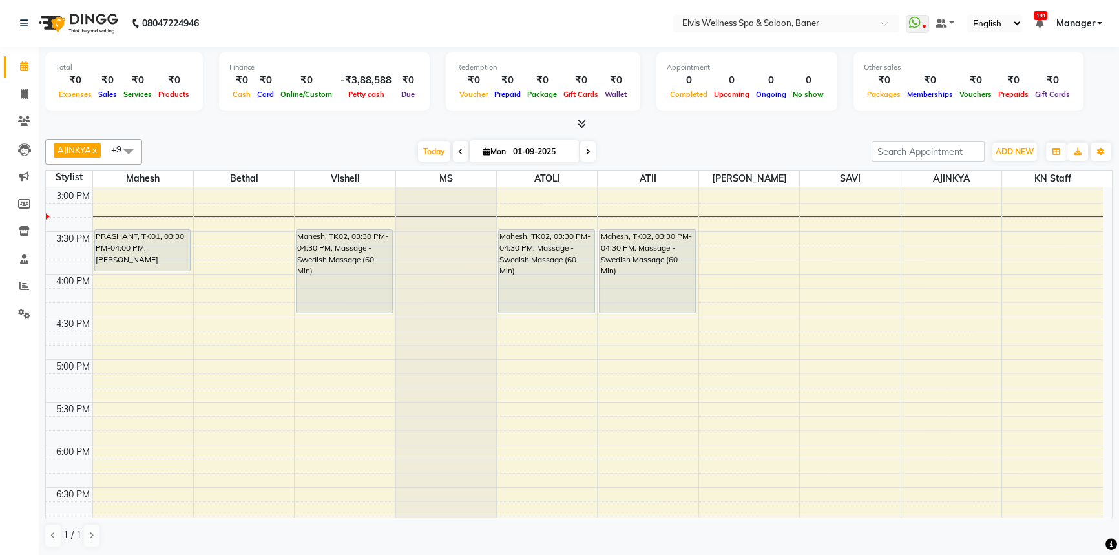
click at [384, 152] on div "[DATE] [DATE]" at bounding box center [507, 151] width 716 height 19
click at [446, 147] on span "Today" at bounding box center [434, 151] width 32 height 20
click at [430, 149] on span "Today" at bounding box center [434, 151] width 32 height 20
click at [371, 152] on div "[DATE] [DATE]" at bounding box center [507, 151] width 716 height 19
click at [433, 153] on span "Today" at bounding box center [434, 151] width 32 height 20
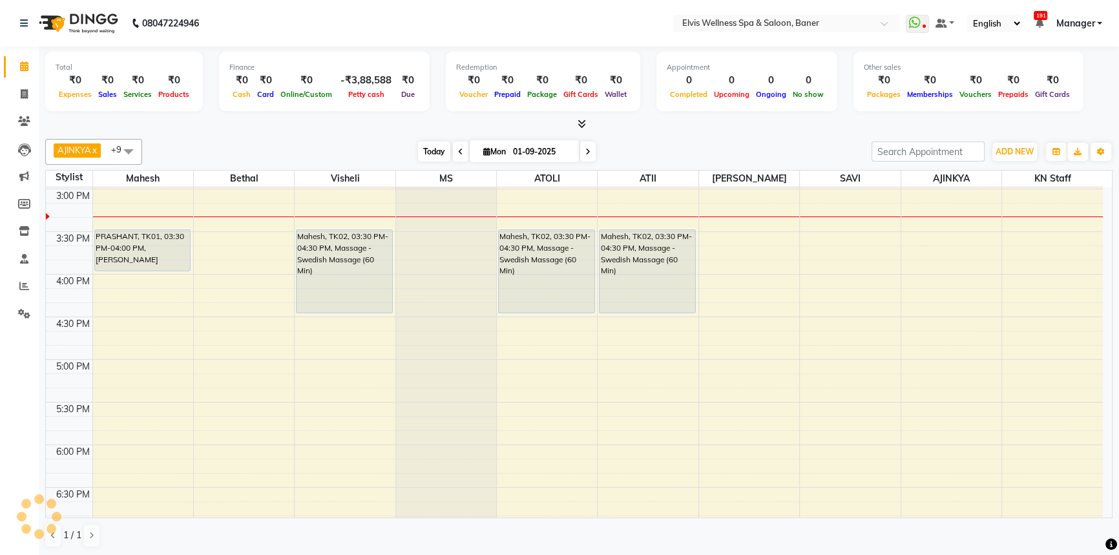
scroll to position [595, 0]
click at [426, 145] on span "Today" at bounding box center [434, 151] width 32 height 20
click at [413, 148] on div "[DATE] [DATE]" at bounding box center [507, 151] width 716 height 19
click at [420, 148] on span "Today" at bounding box center [434, 151] width 32 height 20
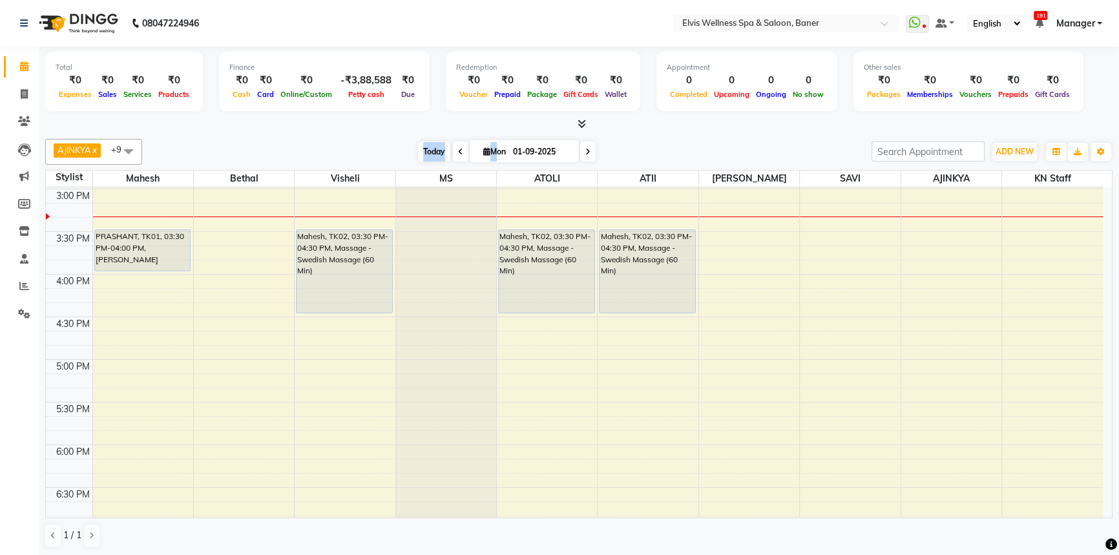
click at [431, 148] on span "Today" at bounding box center [434, 151] width 32 height 20
click at [417, 148] on div "[DATE] [DATE]" at bounding box center [507, 151] width 180 height 19
click at [421, 148] on span "Today" at bounding box center [434, 151] width 32 height 20
drag, startPoint x: 420, startPoint y: 147, endPoint x: 596, endPoint y: 147, distance: 175.7
click at [596, 147] on div "[DATE] [DATE]" at bounding box center [507, 151] width 716 height 19
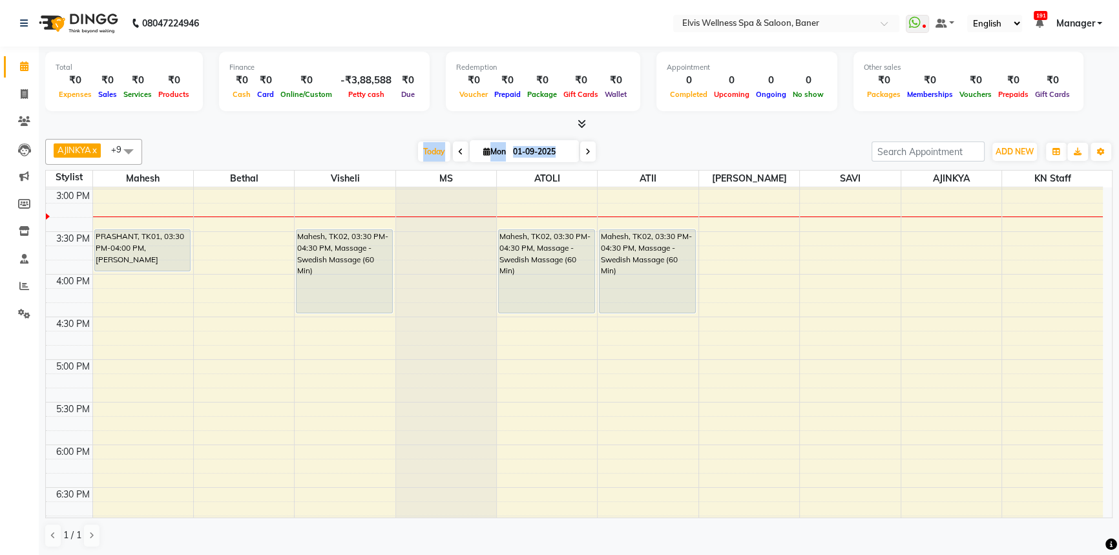
click at [638, 131] on div "Total ₹0 Expenses ₹0 Sales ₹0 Services ₹0 Products Finance ₹0 Cash ₹0 Card ₹0 O…" at bounding box center [579, 302] width 1080 height 510
click at [418, 143] on span "Today" at bounding box center [434, 151] width 32 height 20
drag, startPoint x: 392, startPoint y: 143, endPoint x: 661, endPoint y: 167, distance: 269.8
click at [661, 167] on div "AJINKYA x Visheli x MS x Bethal x ATOLI x ATII x SAVI x [PERSON_NAME] Mahesh x …" at bounding box center [578, 343] width 1067 height 419
click at [661, 142] on div "[DATE] [DATE]" at bounding box center [507, 151] width 716 height 19
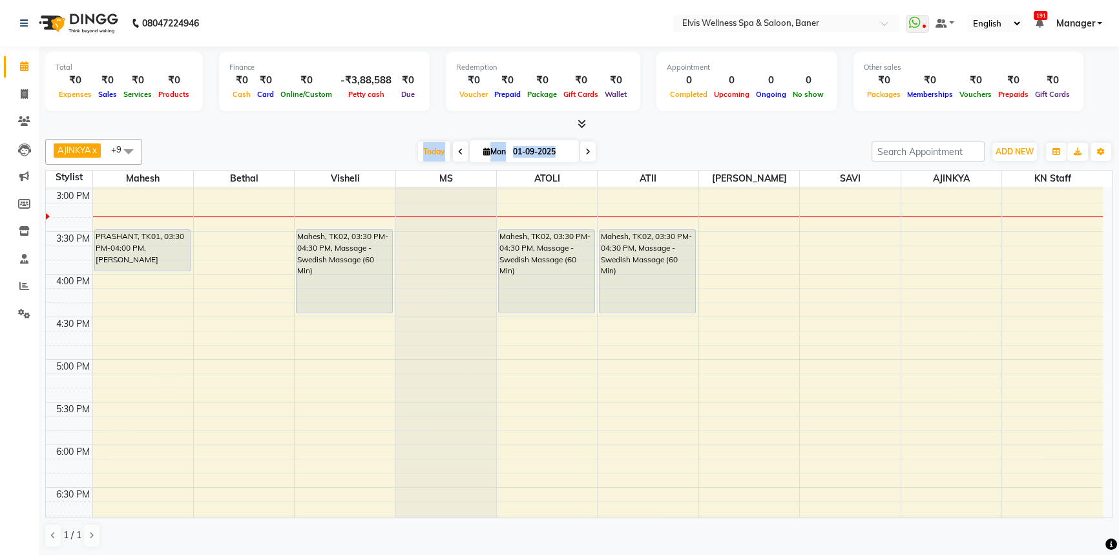
drag, startPoint x: 420, startPoint y: 151, endPoint x: 648, endPoint y: 139, distance: 228.4
click at [598, 158] on div "[DATE] [DATE]" at bounding box center [507, 151] width 716 height 19
click at [648, 139] on div "AJINKYA x Visheli x MS x Bethal x ATOLI x ATII x SAVI x [PERSON_NAME] Mahesh x …" at bounding box center [578, 152] width 1067 height 26
click at [432, 148] on span "Today" at bounding box center [434, 151] width 32 height 20
click at [419, 147] on span "Today" at bounding box center [434, 151] width 32 height 20
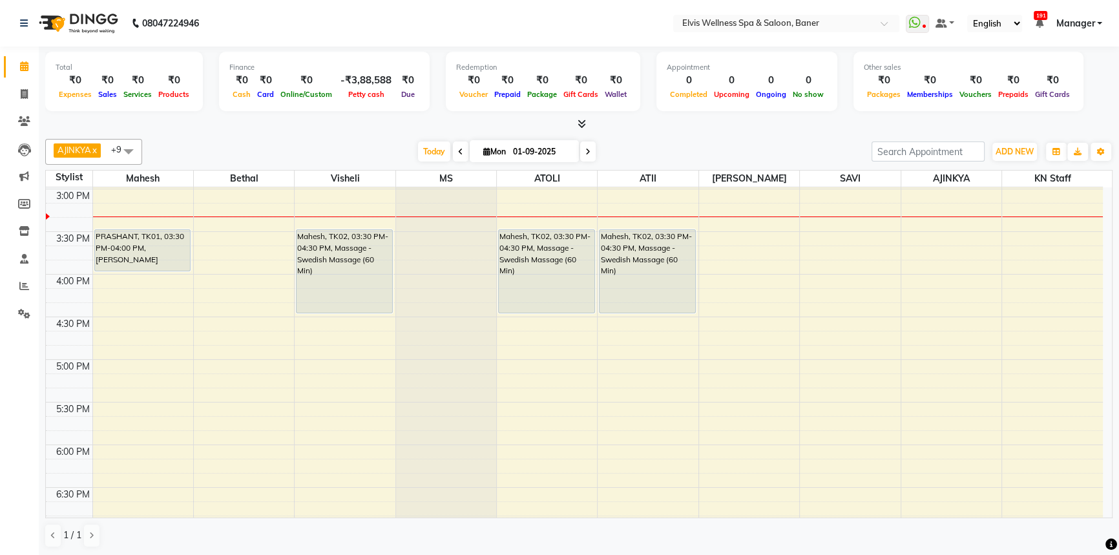
drag, startPoint x: 379, startPoint y: 138, endPoint x: 727, endPoint y: 156, distance: 348.6
click at [527, 141] on div "AJINKYA x Visheli x MS x Bethal x ATOLI x ATII x SAVI x [PERSON_NAME] Mahesh x …" at bounding box center [578, 152] width 1067 height 26
click at [734, 156] on div "[DATE] [DATE]" at bounding box center [507, 151] width 716 height 19
click at [638, 142] on div "[DATE] [DATE]" at bounding box center [507, 151] width 716 height 19
drag, startPoint x: 387, startPoint y: 148, endPoint x: 669, endPoint y: 151, distance: 281.7
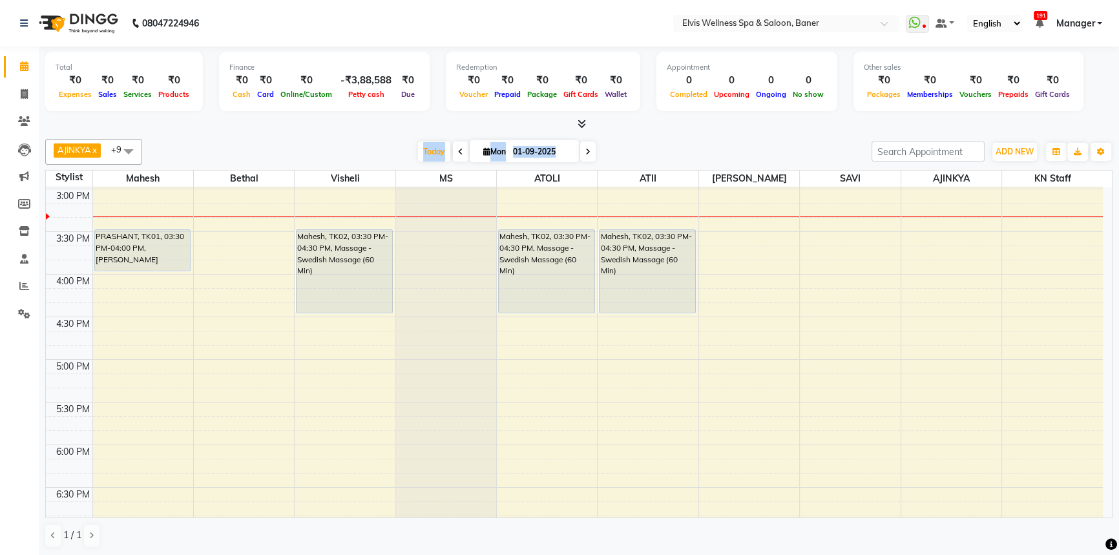
click at [644, 155] on div "[DATE] [DATE]" at bounding box center [507, 151] width 716 height 19
click at [678, 146] on div "[DATE] [DATE]" at bounding box center [507, 151] width 716 height 19
drag, startPoint x: 373, startPoint y: 140, endPoint x: 608, endPoint y: 142, distance: 234.5
click at [608, 142] on div "AJINKYA x Visheli x MS x Bethal x ATOLI x ATII x SAVI x [PERSON_NAME] Mahesh x …" at bounding box center [578, 152] width 1067 height 26
click at [660, 134] on div "AJINKYA x Visheli x MS x Bethal x ATOLI x ATII x SAVI x [PERSON_NAME] Mahesh x …" at bounding box center [578, 343] width 1067 height 419
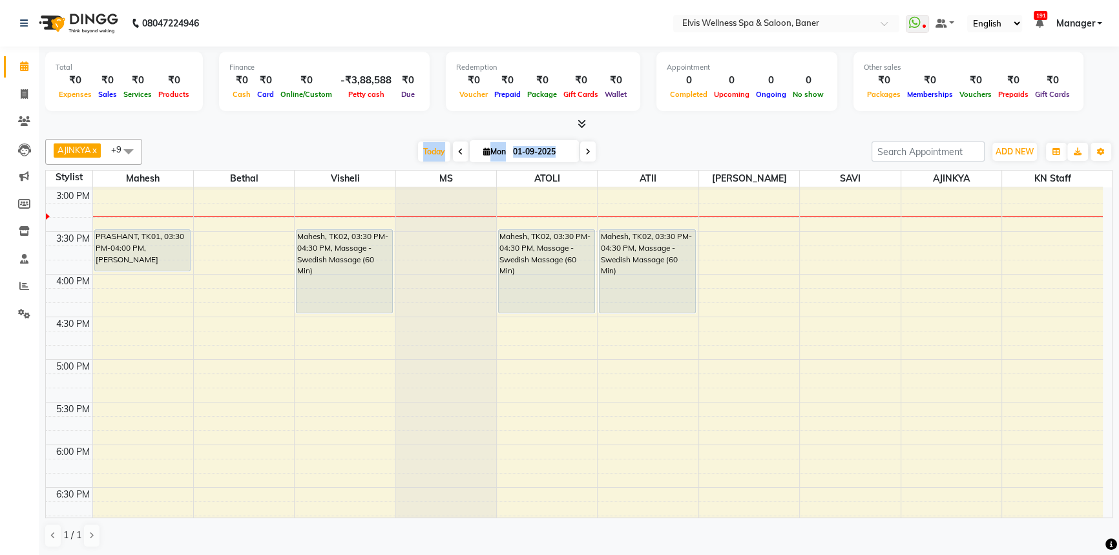
drag, startPoint x: 368, startPoint y: 136, endPoint x: 664, endPoint y: 149, distance: 296.1
click at [662, 149] on div "AJINKYA x Visheli x MS x Bethal x ATOLI x ATII x SAVI x [PERSON_NAME] Mahesh x …" at bounding box center [578, 343] width 1067 height 419
click at [671, 145] on div "[DATE] [DATE]" at bounding box center [507, 151] width 716 height 19
click at [381, 140] on div "AJINKYA x Visheli x MS x Bethal x ATOLI x ATII x SAVI x [PERSON_NAME] Mahesh x …" at bounding box center [578, 152] width 1067 height 26
click at [678, 125] on div at bounding box center [578, 125] width 1067 height 14
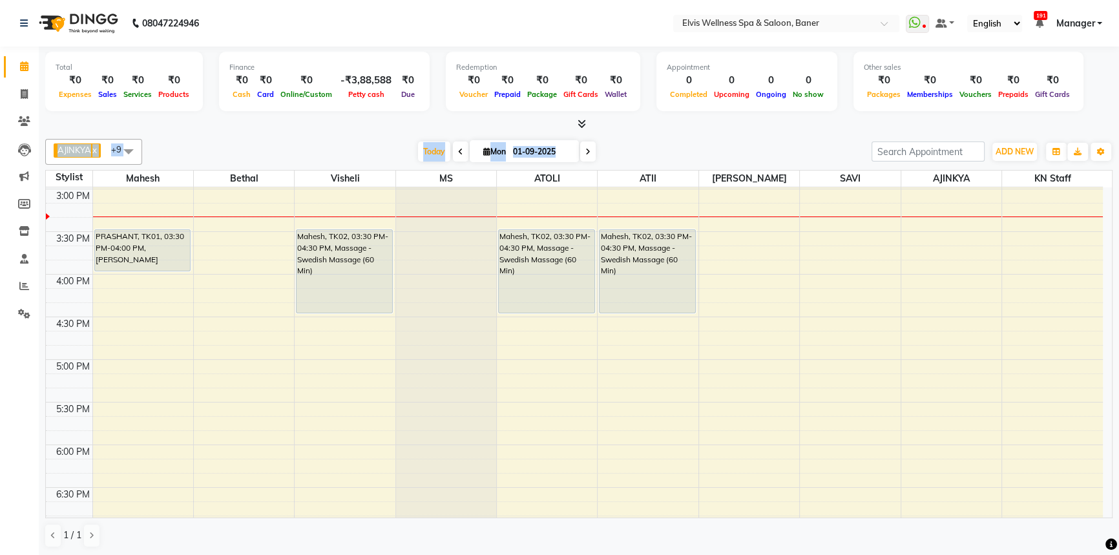
click at [652, 133] on div "Total ₹0 Expenses ₹0 Sales ₹0 Services ₹0 Products Finance ₹0 Cash ₹0 Card ₹0 O…" at bounding box center [579, 302] width 1080 height 510
click at [654, 134] on div "AJINKYA x Visheli x MS x Bethal x ATOLI x ATII x SAVI x [PERSON_NAME] Mahesh x …" at bounding box center [578, 343] width 1067 height 419
click at [676, 140] on div "Total ₹0 Expenses ₹0 Sales ₹0 Services ₹0 Products Finance ₹0 Cash ₹0 Card ₹0 O…" at bounding box center [579, 302] width 1080 height 510
click at [676, 140] on div "AJINKYA x Visheli x MS x Bethal x ATOLI x ATII x SAVI x [PERSON_NAME] Mahesh x …" at bounding box center [578, 152] width 1067 height 26
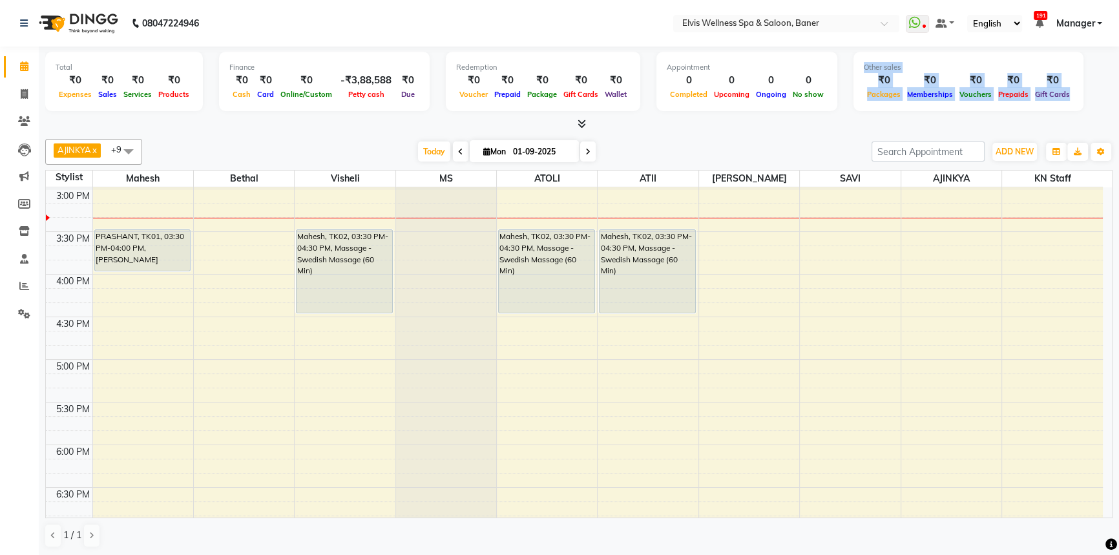
click at [660, 127] on div at bounding box center [578, 125] width 1067 height 14
click at [654, 139] on div "AJINKYA x Visheli x MS x Bethal x ATOLI x ATII x SAVI x [PERSON_NAME] Mahesh x …" at bounding box center [578, 152] width 1067 height 26
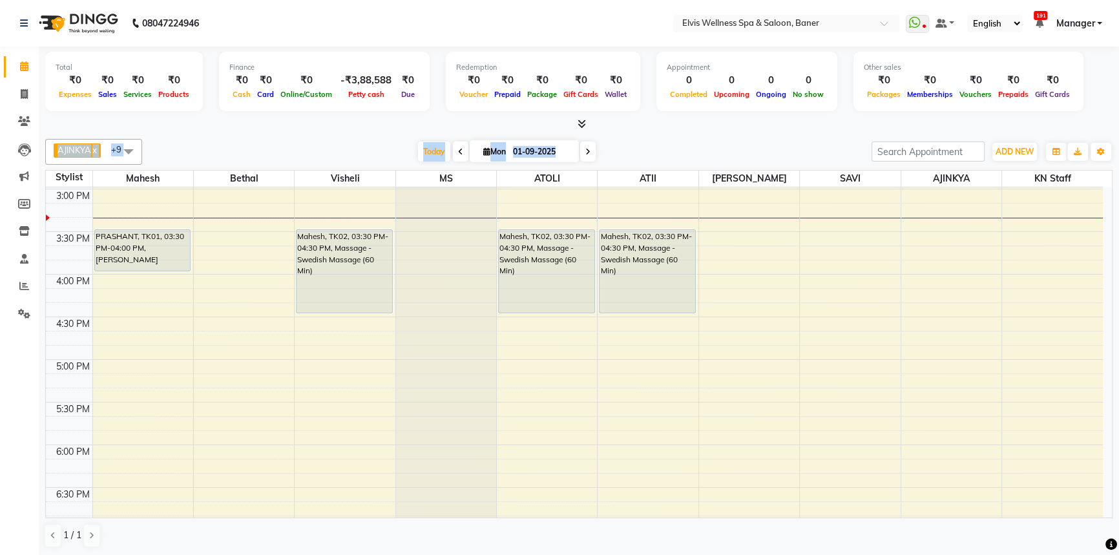
click at [660, 134] on div "Total ₹0 Expenses ₹0 Sales ₹0 Services ₹0 Products Finance ₹0 Cash ₹0 Card ₹0 O…" at bounding box center [579, 302] width 1080 height 510
click at [658, 136] on div "AJINKYA x Visheli x MS x Bethal x ATOLI x ATII x SAVI x [PERSON_NAME] Mahesh x …" at bounding box center [578, 343] width 1067 height 419
click at [353, 134] on div "AJINKYA x Visheli x MS x Bethal x ATOLI x ATII x SAVI x [PERSON_NAME] Mahesh x …" at bounding box center [578, 343] width 1067 height 419
click at [613, 138] on div "Total ₹0 Expenses ₹0 Sales ₹0 Services ₹0 Products Finance ₹0 Cash ₹0 Card ₹0 O…" at bounding box center [579, 302] width 1080 height 510
click at [613, 139] on div "AJINKYA x Visheli x MS x Bethal x ATOLI x ATII x SAVI x [PERSON_NAME] Mahesh x …" at bounding box center [578, 152] width 1067 height 26
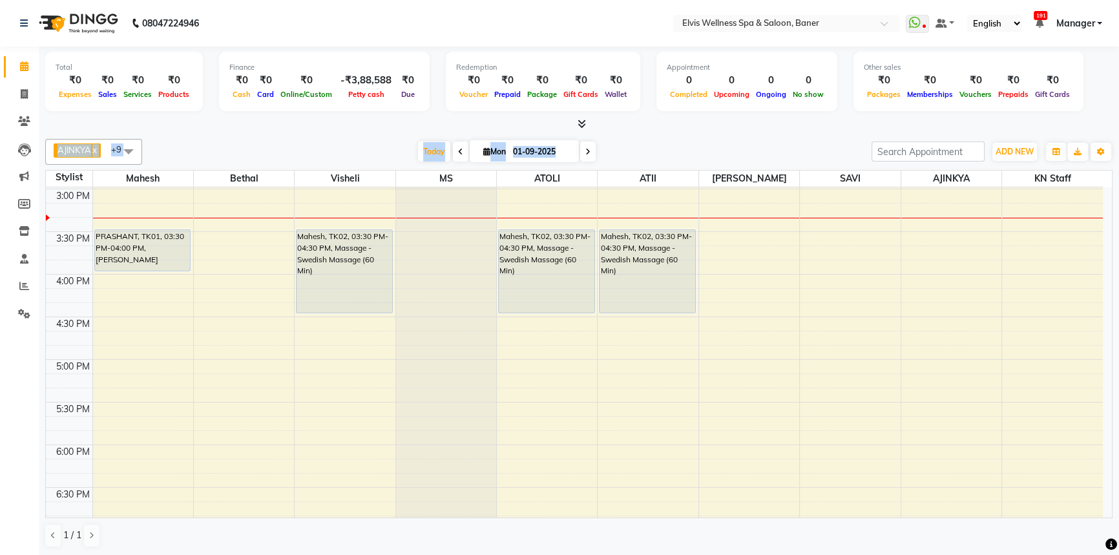
click at [613, 151] on div "Total ₹0 Expenses ₹0 Sales ₹0 Services ₹0 Products Finance ₹0 Cash ₹0 Card ₹0 O…" at bounding box center [579, 302] width 1080 height 510
click at [627, 139] on div "AJINKYA x Visheli x MS x Bethal x ATOLI x ATII x SAVI x [PERSON_NAME] Mahesh x …" at bounding box center [578, 152] width 1067 height 26
click at [610, 125] on div "Total ₹0 Expenses ₹0 Sales ₹0 Services ₹0 Products Finance ₹0 Cash ₹0 Card ₹0 O…" at bounding box center [579, 302] width 1080 height 510
click at [632, 134] on div "AJINKYA x Visheli x MS x Bethal x ATOLI x ATII x SAVI x [PERSON_NAME] Mahesh x …" at bounding box center [578, 343] width 1067 height 419
click at [607, 152] on div "Total ₹0 Expenses ₹0 Sales ₹0 Services ₹0 Products Finance ₹0 Cash ₹0 Card ₹0 O…" at bounding box center [579, 302] width 1080 height 510
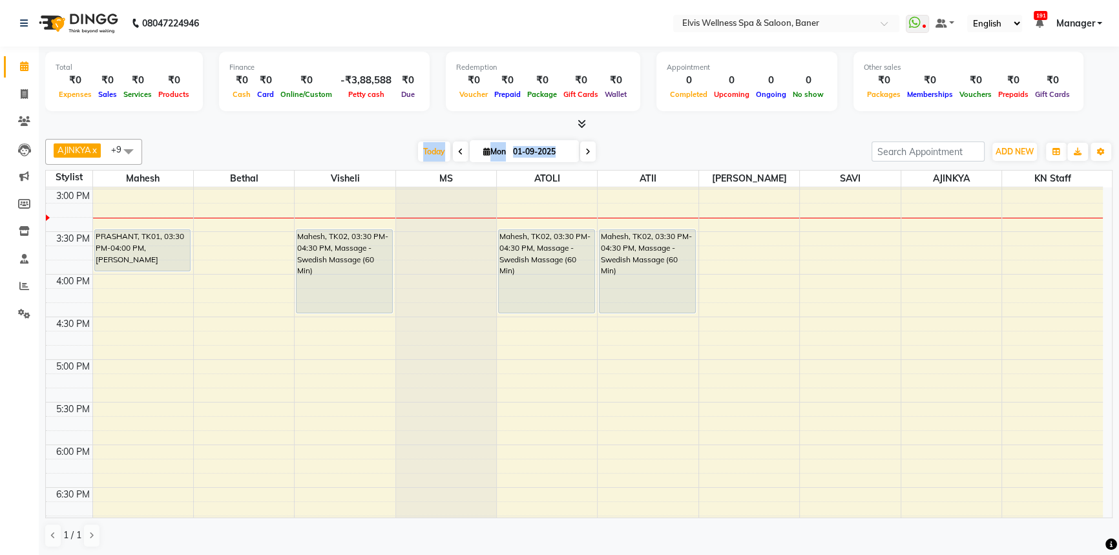
click at [634, 148] on div "[DATE] [DATE]" at bounding box center [507, 151] width 716 height 19
click at [740, 114] on div "Total ₹0 Expenses ₹0 Sales ₹0 Services ₹0 Products Finance ₹0 Cash ₹0 Card ₹0 O…" at bounding box center [578, 83] width 1067 height 63
click at [718, 136] on div "Total ₹0 Expenses ₹0 Sales ₹0 Services ₹0 Products Finance ₹0 Cash ₹0 Card ₹0 O…" at bounding box center [579, 302] width 1080 height 510
click at [650, 136] on div "AJINKYA x Visheli x MS x Bethal x ATOLI x ATII x SAVI x [PERSON_NAME] Mahesh x …" at bounding box center [578, 343] width 1067 height 419
click at [641, 122] on div at bounding box center [578, 125] width 1067 height 14
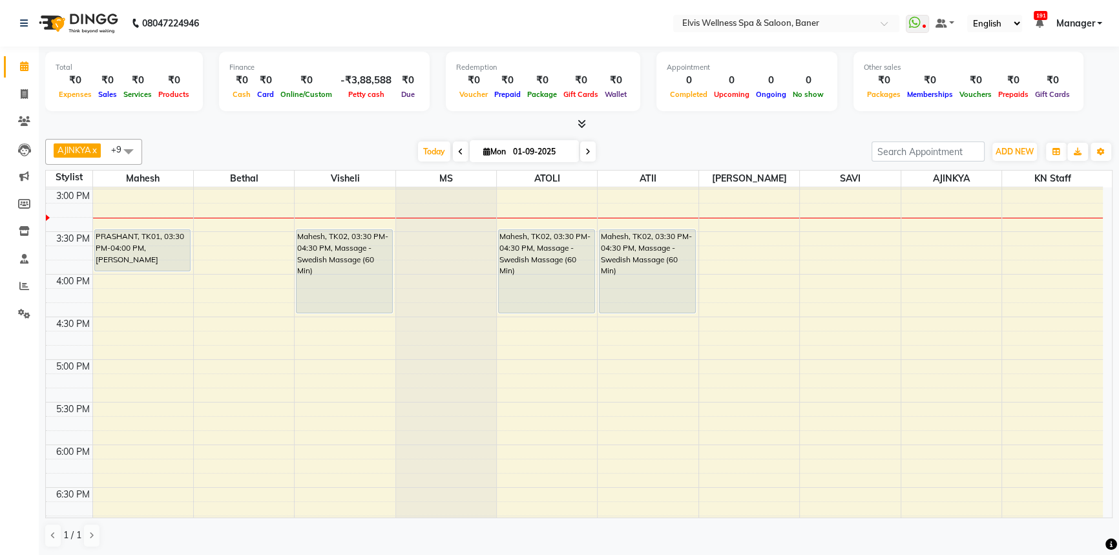
click at [723, 121] on div at bounding box center [578, 125] width 1067 height 14
click at [626, 130] on div at bounding box center [578, 125] width 1067 height 14
click at [652, 135] on div "AJINKYA x Visheli x MS x Bethal x ATOLI x ATII x SAVI x [PERSON_NAME] Mahesh x …" at bounding box center [578, 343] width 1067 height 419
click at [703, 141] on div "Total ₹0 Expenses ₹0 Sales ₹0 Services ₹0 Products Finance ₹0 Cash ₹0 Card ₹0 O…" at bounding box center [579, 302] width 1080 height 510
click at [707, 139] on div "AJINKYA x Visheli x MS x Bethal x ATOLI x ATII x SAVI x [PERSON_NAME] Mahesh x …" at bounding box center [578, 152] width 1067 height 26
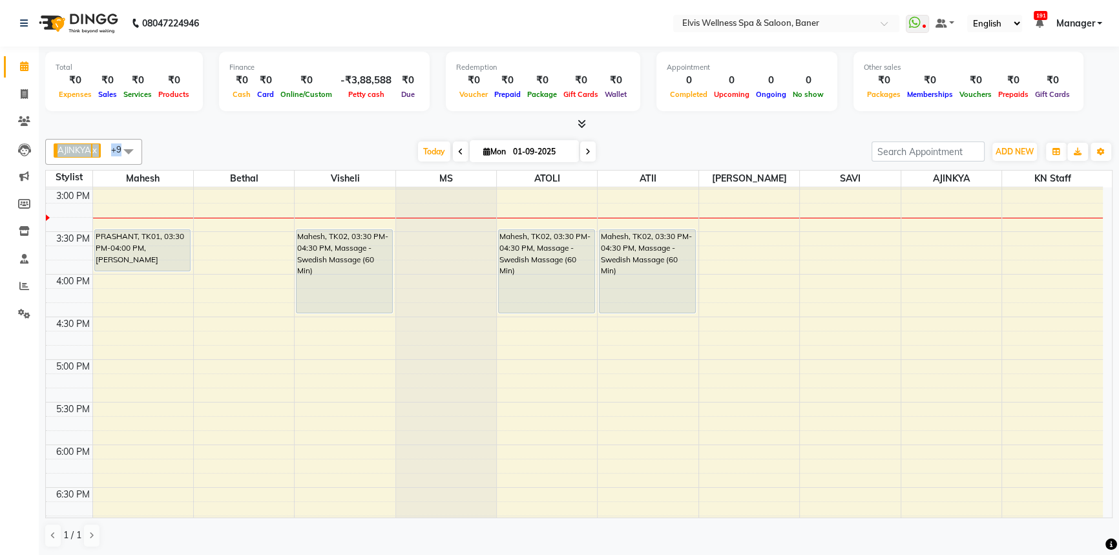
click at [639, 129] on div "Total ₹0 Expenses ₹0 Sales ₹0 Services ₹0 Products Finance ₹0 Cash ₹0 Card ₹0 O…" at bounding box center [579, 302] width 1080 height 510
click at [697, 127] on div at bounding box center [578, 125] width 1067 height 14
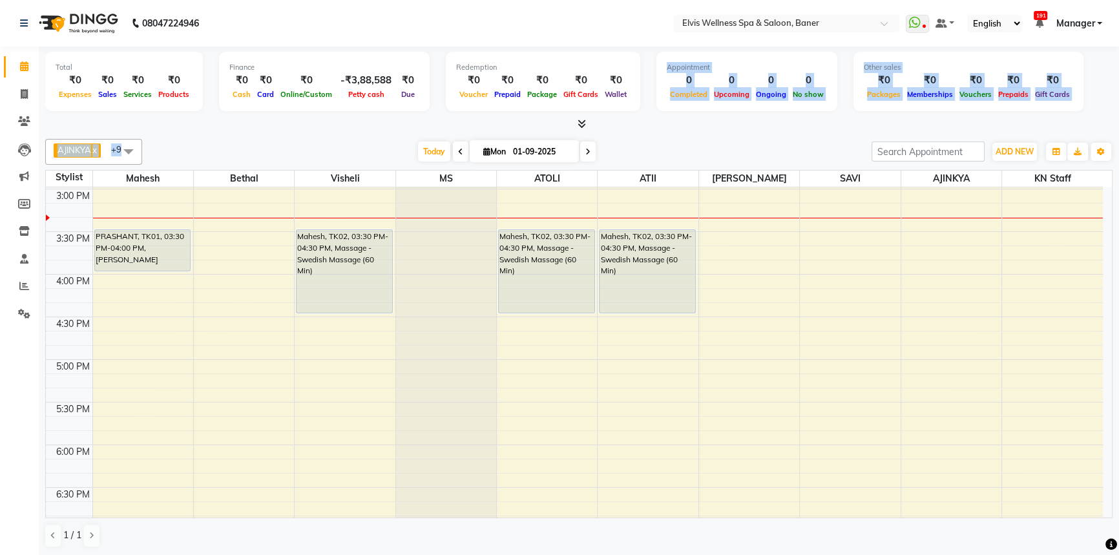
click at [631, 114] on div "Total ₹0 Expenses ₹0 Sales ₹0 Services ₹0 Products Finance ₹0 Cash ₹0 Card ₹0 O…" at bounding box center [579, 302] width 1080 height 510
click at [723, 124] on div at bounding box center [578, 125] width 1067 height 14
click at [771, 125] on div at bounding box center [578, 125] width 1067 height 14
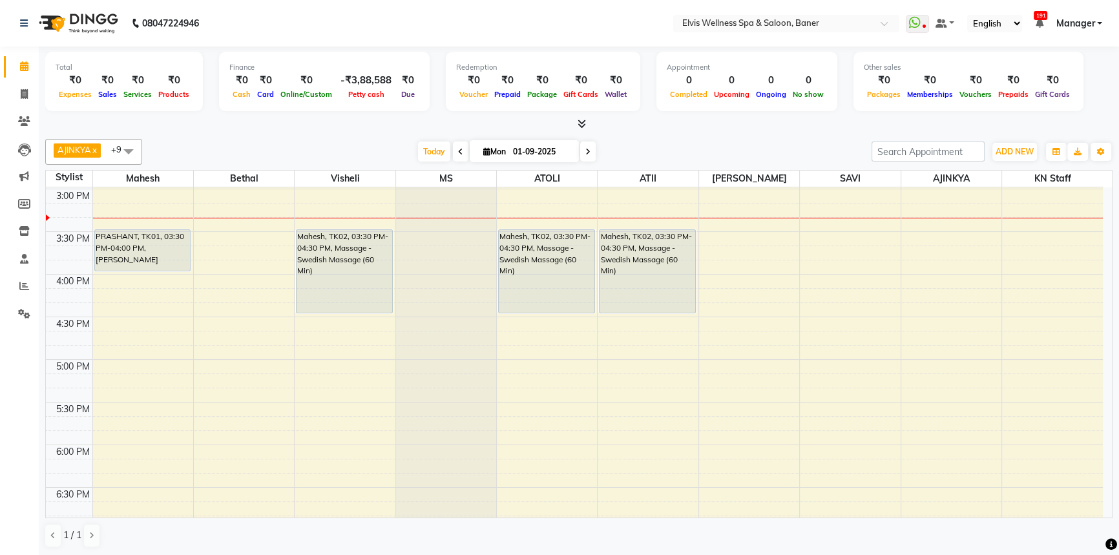
click at [661, 122] on div at bounding box center [578, 125] width 1067 height 14
click at [714, 122] on div at bounding box center [578, 125] width 1067 height 14
click at [358, 114] on div "Total ₹0 Expenses ₹0 Sales ₹0 Services ₹0 Products Finance ₹0 Cash ₹0 Card ₹0 O…" at bounding box center [578, 83] width 1067 height 63
click at [678, 118] on div at bounding box center [578, 125] width 1067 height 14
click at [683, 132] on div "Total ₹0 Expenses ₹0 Sales ₹0 Services ₹0 Products Finance ₹0 Cash ₹0 Card ₹0 O…" at bounding box center [579, 302] width 1080 height 510
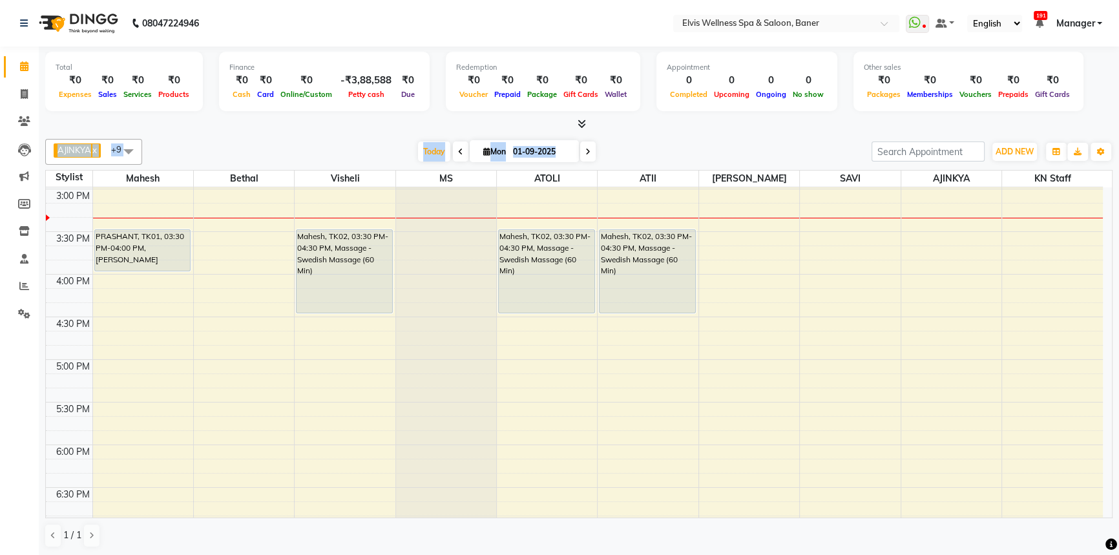
click at [680, 136] on div "AJINKYA x Visheli x MS x Bethal x ATOLI x ATII x SAVI x [PERSON_NAME] Mahesh x …" at bounding box center [578, 343] width 1067 height 419
click at [672, 119] on div at bounding box center [578, 125] width 1067 height 14
click at [672, 127] on div at bounding box center [578, 125] width 1067 height 14
click at [619, 133] on div "Total ₹0 Expenses ₹0 Sales ₹0 Services ₹0 Products Finance ₹0 Cash ₹0 Card ₹0 O…" at bounding box center [579, 302] width 1080 height 510
click at [685, 141] on div "AJINKYA x Visheli x MS x Bethal x ATOLI x ATII x SAVI x [PERSON_NAME] Mahesh x …" at bounding box center [578, 152] width 1067 height 26
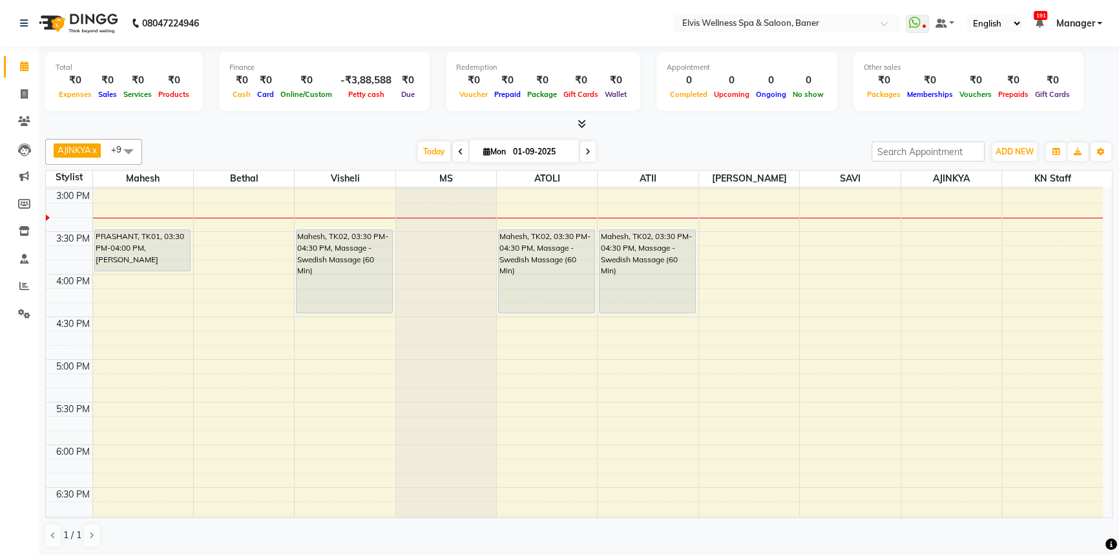
click at [603, 125] on div at bounding box center [578, 125] width 1067 height 14
click at [669, 128] on div at bounding box center [578, 125] width 1067 height 14
click at [635, 134] on div "Total ₹0 Expenses ₹0 Sales ₹0 Services ₹0 Products Finance ₹0 Cash ₹0 Card ₹0 O…" at bounding box center [579, 302] width 1080 height 510
click at [679, 143] on div "[DATE] [DATE]" at bounding box center [507, 151] width 716 height 19
click at [576, 138] on div "AJINKYA x Visheli x MS x Bethal x ATOLI x ATII x SAVI x [PERSON_NAME] Mahesh x …" at bounding box center [578, 343] width 1067 height 419
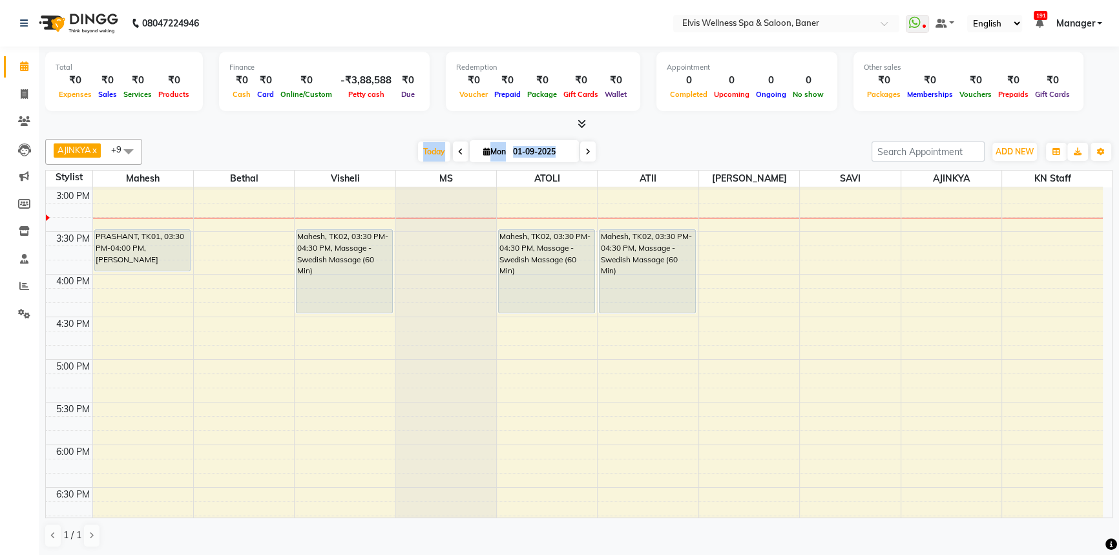
click at [778, 132] on div "Total ₹0 Expenses ₹0 Sales ₹0 Services ₹0 Products Finance ₹0 Cash ₹0 Card ₹0 O…" at bounding box center [579, 302] width 1080 height 510
click at [627, 118] on div at bounding box center [578, 125] width 1067 height 14
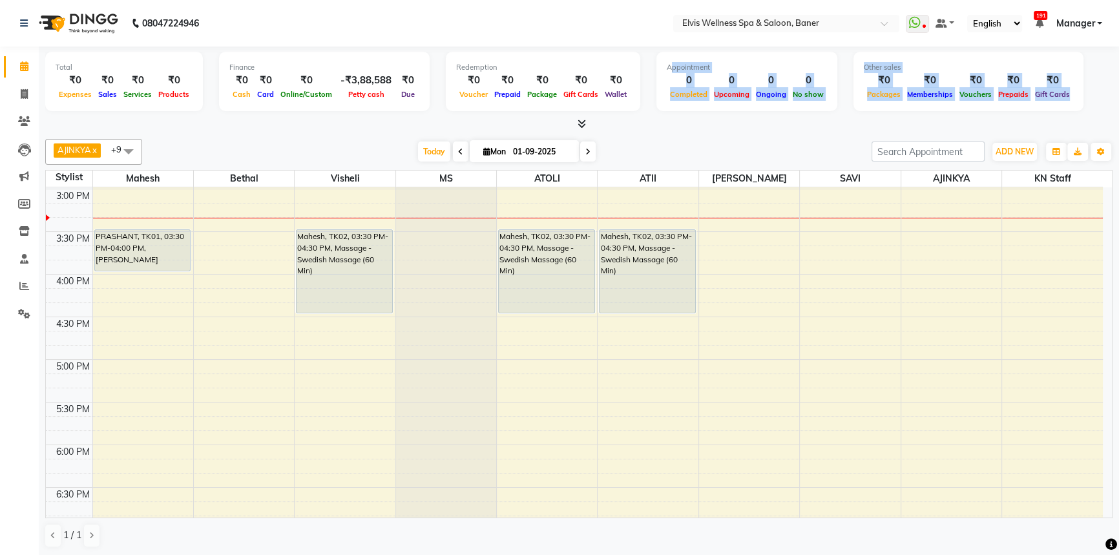
click at [643, 114] on div "Total ₹0 Expenses ₹0 Sales ₹0 Services ₹0 Products Finance ₹0 Cash ₹0 Card ₹0 O…" at bounding box center [578, 89] width 1067 height 85
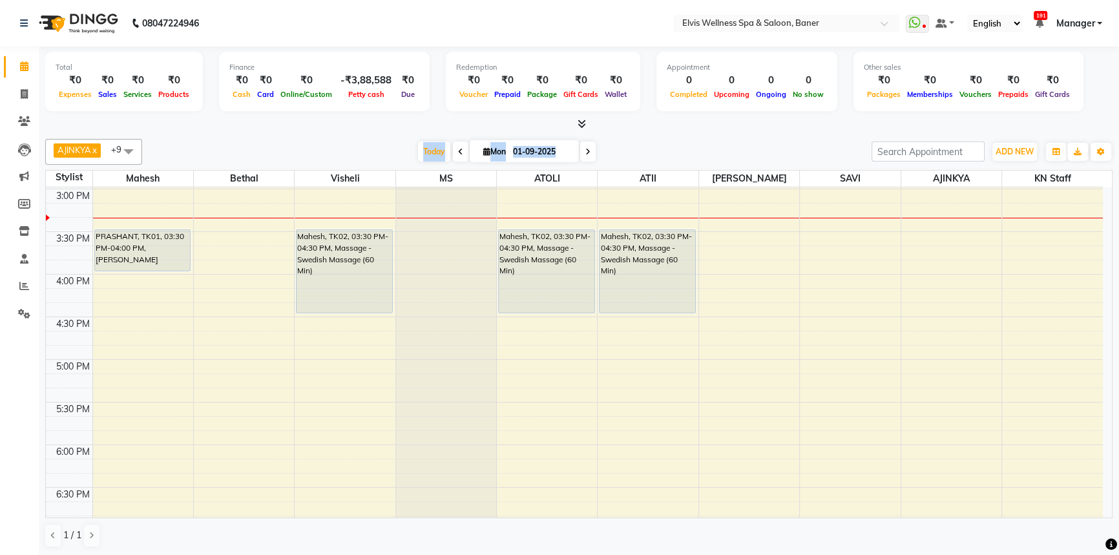
click at [698, 136] on div "AJINKYA x Visheli x MS x Bethal x ATOLI x ATII x SAVI x [PERSON_NAME] Mahesh x …" at bounding box center [578, 343] width 1067 height 419
click at [632, 131] on div "Total ₹0 Expenses ₹0 Sales ₹0 Services ₹0 Products Finance ₹0 Cash ₹0 Card ₹0 O…" at bounding box center [579, 302] width 1080 height 510
click at [649, 131] on div "Total ₹0 Expenses ₹0 Sales ₹0 Services ₹0 Products Finance ₹0 Cash ₹0 Card ₹0 O…" at bounding box center [579, 302] width 1080 height 510
click at [708, 120] on div at bounding box center [578, 125] width 1067 height 14
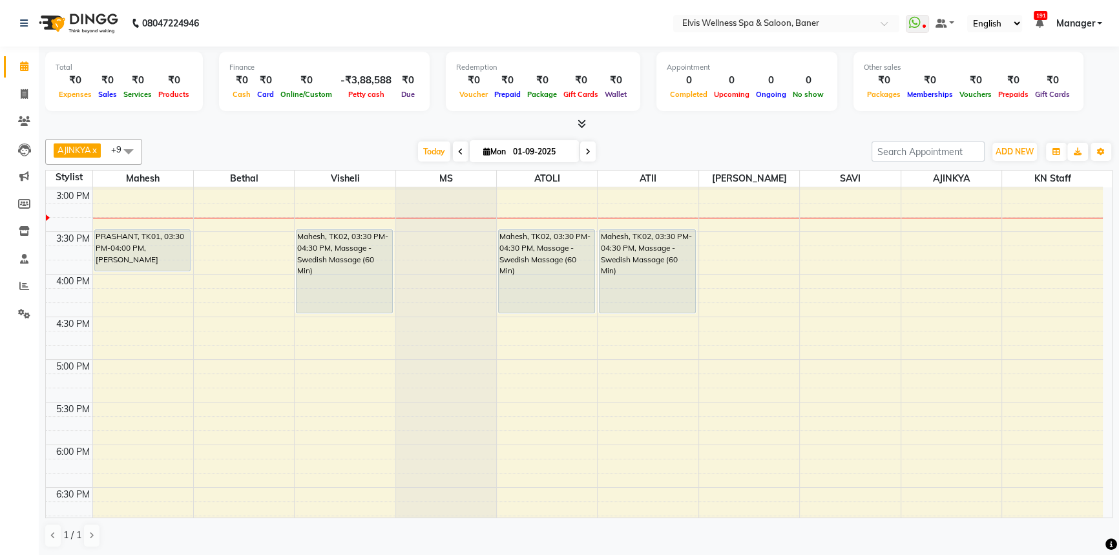
click at [710, 120] on div at bounding box center [578, 125] width 1067 height 14
click at [689, 132] on div "Total ₹0 Expenses ₹0 Sales ₹0 Services ₹0 Products Finance ₹0 Cash ₹0 Card ₹0 O…" at bounding box center [579, 302] width 1080 height 510
click at [623, 132] on div "Total ₹0 Expenses ₹0 Sales ₹0 Services ₹0 Products Finance ₹0 Cash ₹0 Card ₹0 O…" at bounding box center [579, 302] width 1080 height 510
click at [701, 129] on div at bounding box center [578, 125] width 1067 height 14
click at [672, 126] on div at bounding box center [578, 125] width 1067 height 14
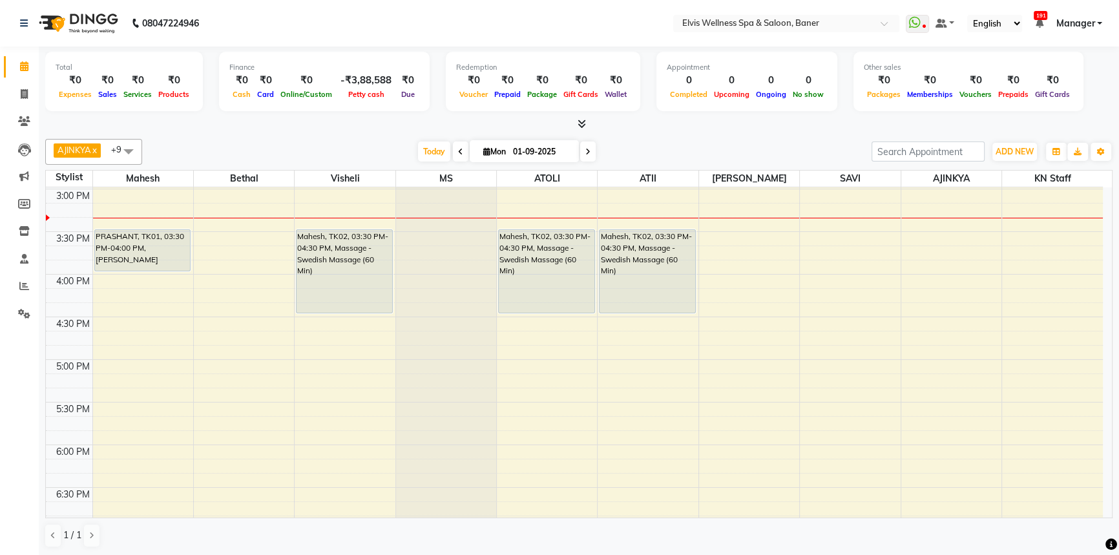
click at [734, 121] on div at bounding box center [578, 125] width 1067 height 14
click at [592, 134] on div "Total ₹0 Expenses ₹0 Sales ₹0 Services ₹0 Products Finance ₹0 Cash ₹0 Card ₹0 O…" at bounding box center [579, 302] width 1080 height 510
click at [679, 135] on div "AJINKYA x Visheli x MS x Bethal x ATOLI x ATII x SAVI x [PERSON_NAME] Mahesh x …" at bounding box center [578, 343] width 1067 height 419
click at [661, 130] on div at bounding box center [578, 125] width 1067 height 14
click at [665, 129] on div at bounding box center [578, 125] width 1067 height 14
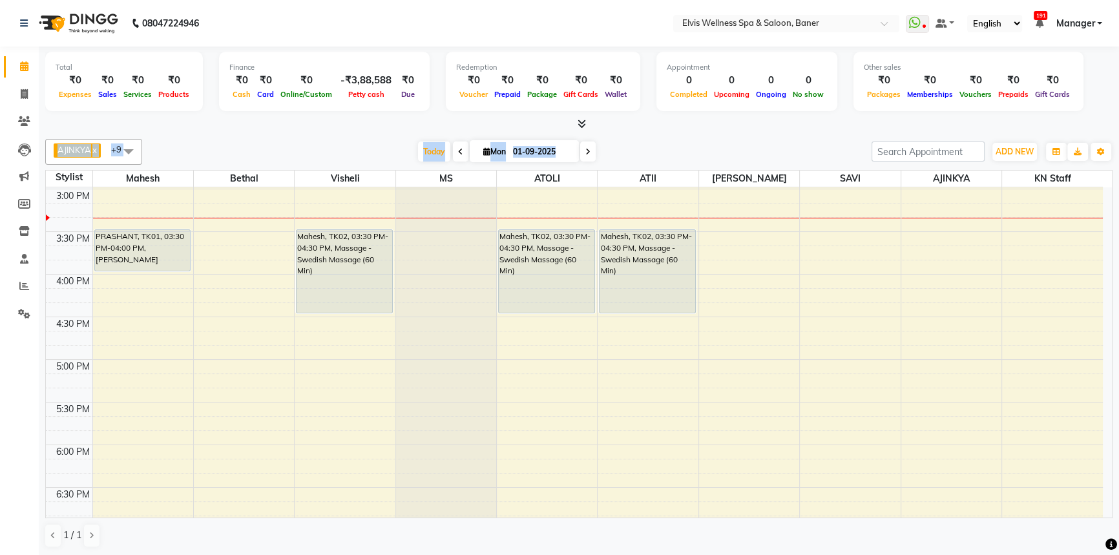
click at [626, 154] on div "Total ₹0 Expenses ₹0 Sales ₹0 Services ₹0 Products Finance ₹0 Cash ₹0 Card ₹0 O…" at bounding box center [579, 302] width 1080 height 510
click at [680, 126] on div at bounding box center [578, 125] width 1067 height 14
click at [609, 129] on div at bounding box center [578, 125] width 1067 height 14
click at [687, 125] on div at bounding box center [578, 125] width 1067 height 14
click at [652, 134] on div "Total ₹0 Expenses ₹0 Sales ₹0 Services ₹0 Products Finance ₹0 Cash ₹0 Card ₹0 O…" at bounding box center [579, 302] width 1080 height 510
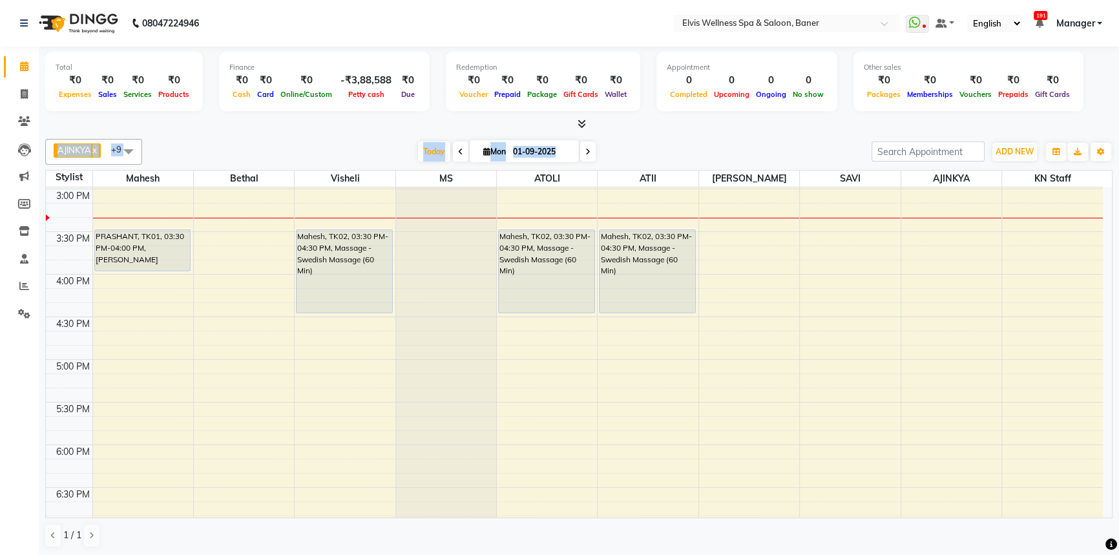
click at [736, 127] on div at bounding box center [578, 125] width 1067 height 14
click at [638, 140] on div "AJINKYA x Visheli x MS x Bethal x ATOLI x ATII x SAVI x [PERSON_NAME] Mahesh x …" at bounding box center [578, 152] width 1067 height 26
click at [658, 139] on div "AJINKYA x Visheli x MS x Bethal x ATOLI x ATII x SAVI x [PERSON_NAME] Mahesh x …" at bounding box center [578, 152] width 1067 height 26
click at [644, 160] on div "AJINKYA x Visheli x MS x Bethal x ATOLI x ATII x SAVI x [PERSON_NAME] Mahesh x …" at bounding box center [578, 152] width 1067 height 26
click at [649, 139] on div "AJINKYA x Visheli x MS x Bethal x ATOLI x ATII x SAVI x [PERSON_NAME] Mahesh x …" at bounding box center [578, 152] width 1067 height 26
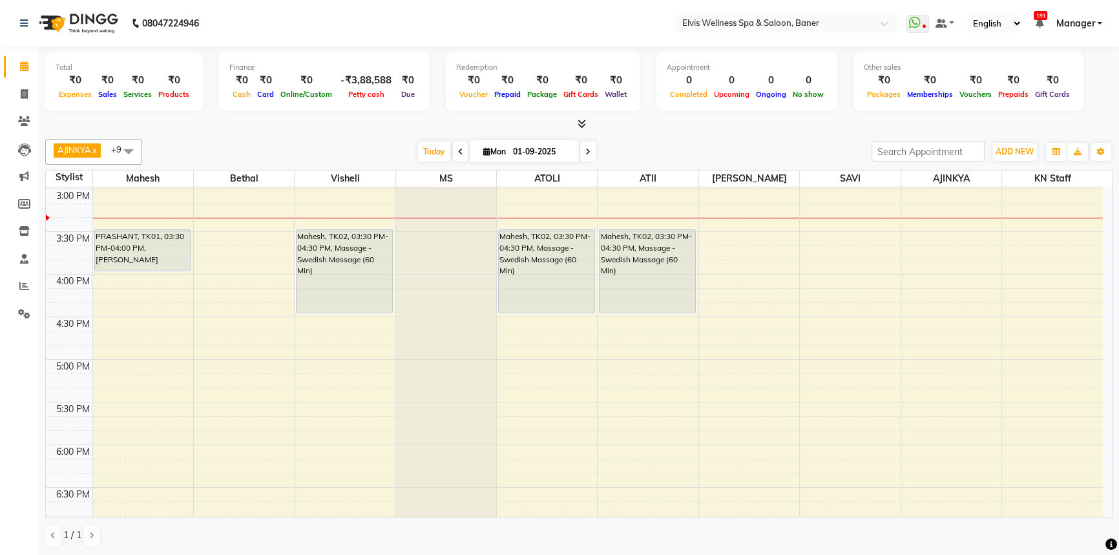
click at [388, 120] on div at bounding box center [578, 125] width 1067 height 14
click at [740, 136] on div "Total ₹0 Expenses ₹0 Sales ₹0 Services ₹0 Products Finance ₹0 Cash ₹0 Card ₹0 O…" at bounding box center [579, 302] width 1080 height 510
click at [724, 130] on div "Total ₹0 Expenses ₹0 Sales ₹0 Services ₹0 Products Finance ₹0 Cash ₹0 Card ₹0 O…" at bounding box center [579, 302] width 1080 height 510
click at [691, 132] on div "Total ₹0 Expenses ₹0 Sales ₹0 Services ₹0 Products Finance ₹0 Cash ₹0 Card ₹0 O…" at bounding box center [579, 302] width 1080 height 510
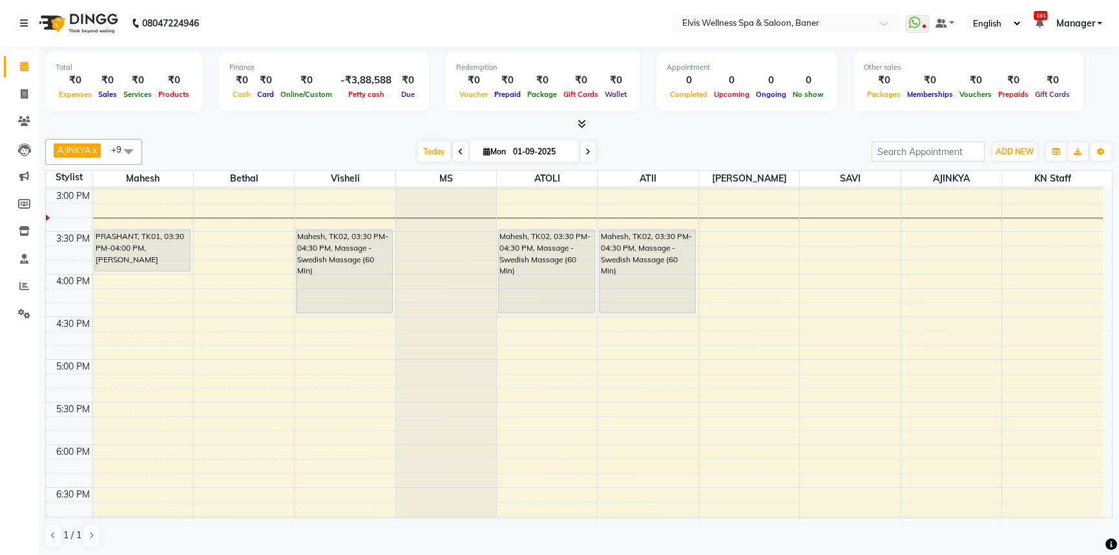
click at [608, 129] on div at bounding box center [578, 125] width 1067 height 14
click at [621, 152] on div "Total ₹0 Expenses ₹0 Sales ₹0 Services ₹0 Products Finance ₹0 Cash ₹0 Card ₹0 O…" at bounding box center [579, 302] width 1080 height 510
click at [702, 131] on div "Total ₹0 Expenses ₹0 Sales ₹0 Services ₹0 Products Finance ₹0 Cash ₹0 Card ₹0 O…" at bounding box center [579, 302] width 1080 height 510
click at [604, 130] on div "Total ₹0 Expenses ₹0 Sales ₹0 Services ₹0 Products Finance ₹0 Cash ₹0 Card ₹0 O…" at bounding box center [579, 302] width 1080 height 510
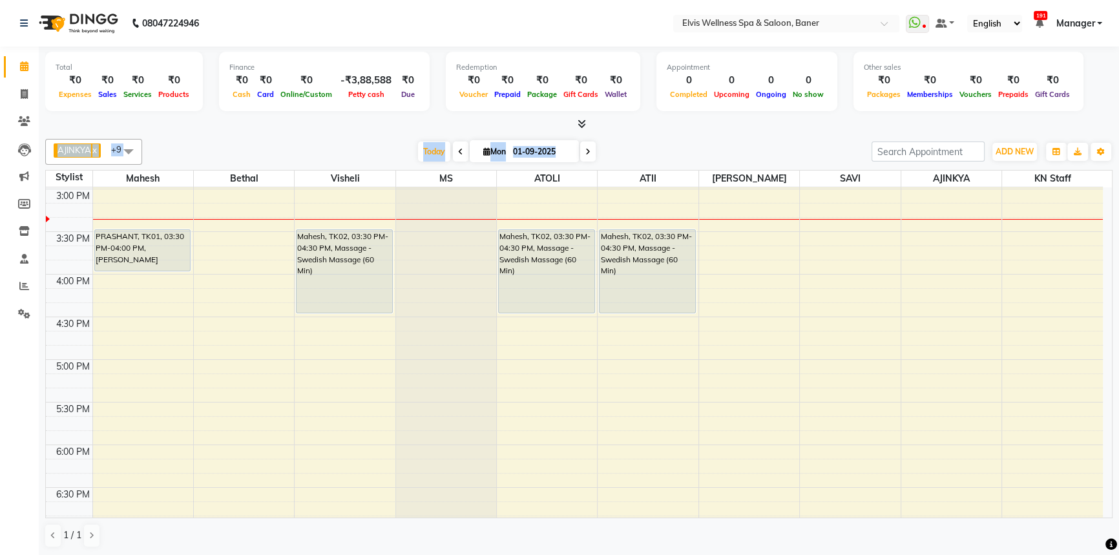
click at [659, 121] on div at bounding box center [578, 125] width 1067 height 14
click at [632, 152] on div "Total ₹0 Expenses ₹0 Sales ₹0 Services ₹0 Products Finance ₹0 Cash ₹0 Card ₹0 O…" at bounding box center [579, 302] width 1080 height 510
click at [671, 144] on div "[DATE] [DATE]" at bounding box center [507, 151] width 716 height 19
click at [614, 127] on div at bounding box center [578, 125] width 1067 height 14
click at [637, 127] on div at bounding box center [578, 125] width 1067 height 14
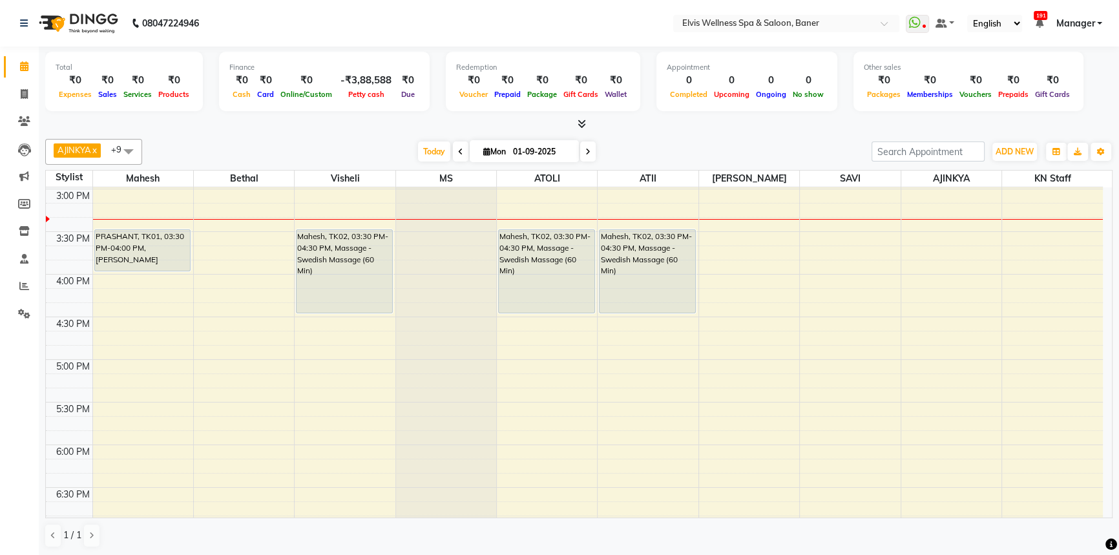
click at [545, 131] on div "Total ₹0 Expenses ₹0 Sales ₹0 Services ₹0 Products Finance ₹0 Cash ₹0 Card ₹0 O…" at bounding box center [579, 302] width 1080 height 510
click at [717, 131] on div "Total ₹0 Expenses ₹0 Sales ₹0 Services ₹0 Products Finance ₹0 Cash ₹0 Card ₹0 O…" at bounding box center [579, 302] width 1080 height 510
click at [663, 132] on div "Total ₹0 Expenses ₹0 Sales ₹0 Services ₹0 Products Finance ₹0 Cash ₹0 Card ₹0 O…" at bounding box center [579, 302] width 1080 height 510
click at [734, 105] on div "Appointment 0 Completed 0 Upcoming 0 Ongoing 0 No show" at bounding box center [746, 81] width 181 height 59
click at [730, 164] on div "AJINKYA x Visheli x MS x Bethal x ATOLI x ATII x SAVI x [PERSON_NAME] Mahesh x …" at bounding box center [578, 343] width 1067 height 419
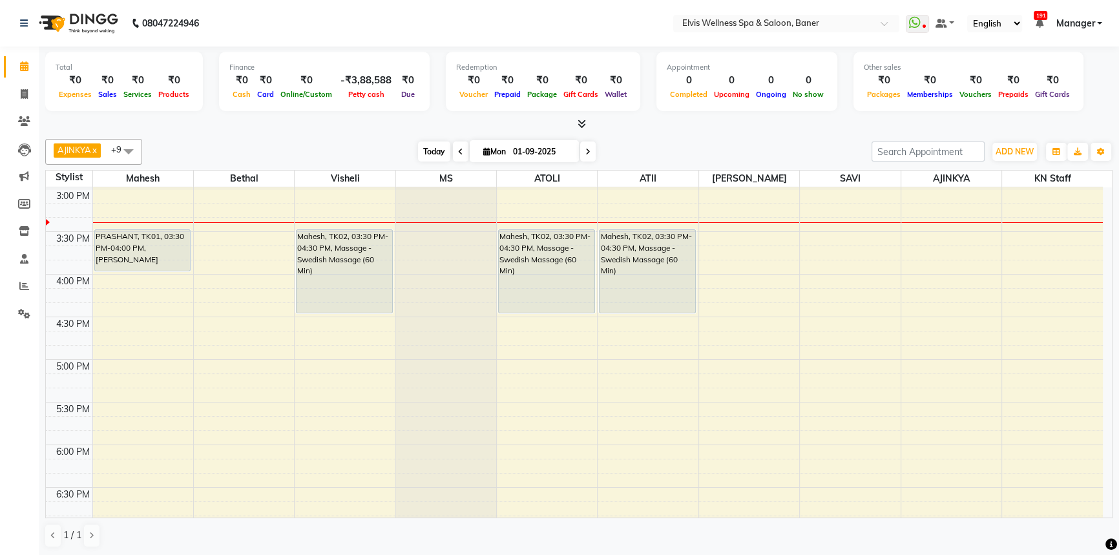
click at [433, 154] on span "Today" at bounding box center [434, 151] width 32 height 20
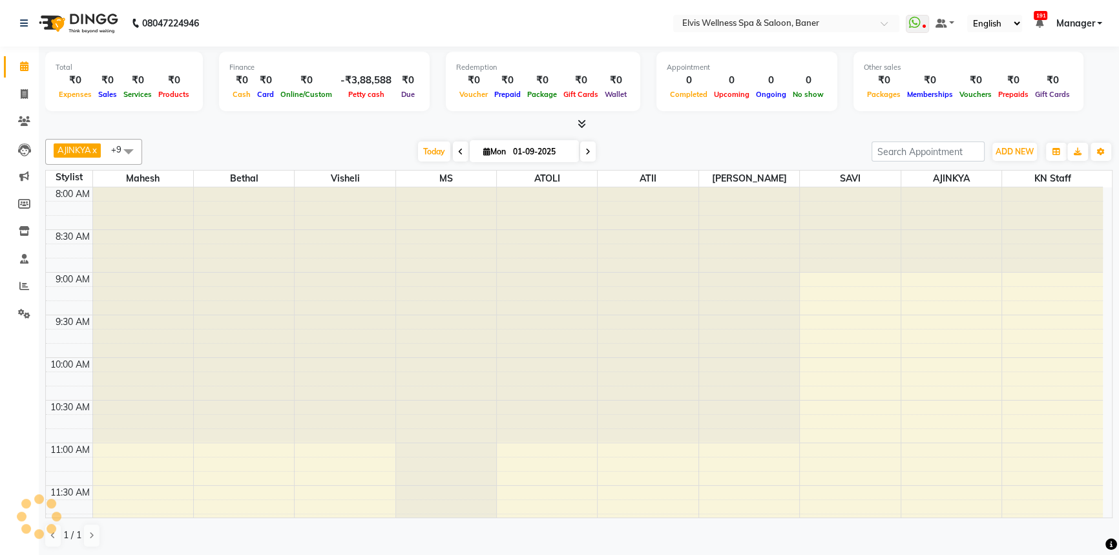
click at [762, 123] on div at bounding box center [578, 125] width 1067 height 14
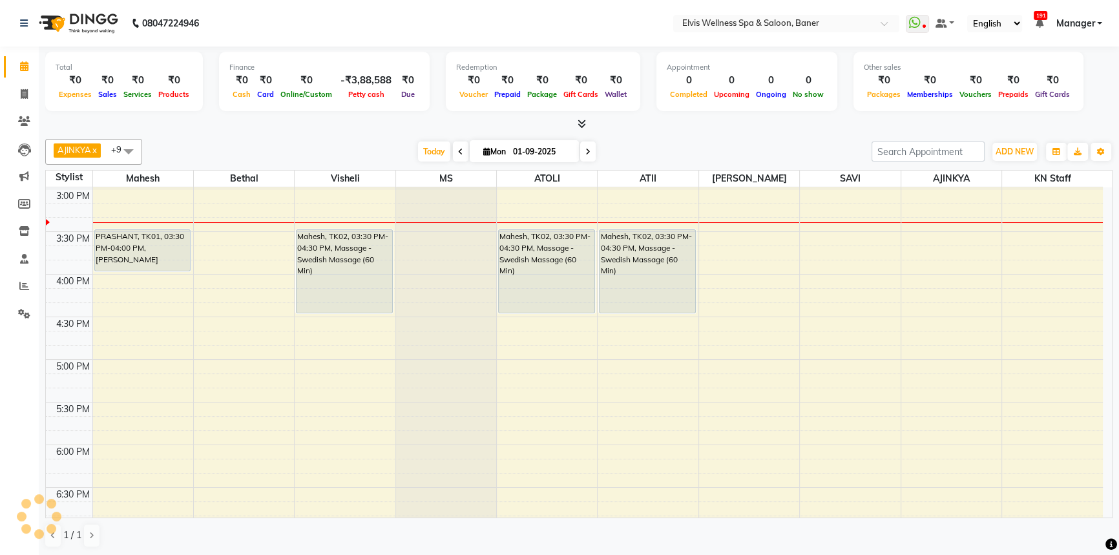
click at [355, 125] on div at bounding box center [578, 125] width 1067 height 14
click at [693, 122] on div at bounding box center [578, 125] width 1067 height 14
click at [663, 150] on div "[DATE] [DATE]" at bounding box center [507, 151] width 716 height 19
drag, startPoint x: 336, startPoint y: 138, endPoint x: 651, endPoint y: 140, distance: 315.2
click at [651, 140] on div "AJINKYA x Visheli x MS x Bethal x ATOLI x ATII x SAVI x [PERSON_NAME] Mahesh x …" at bounding box center [578, 152] width 1067 height 26
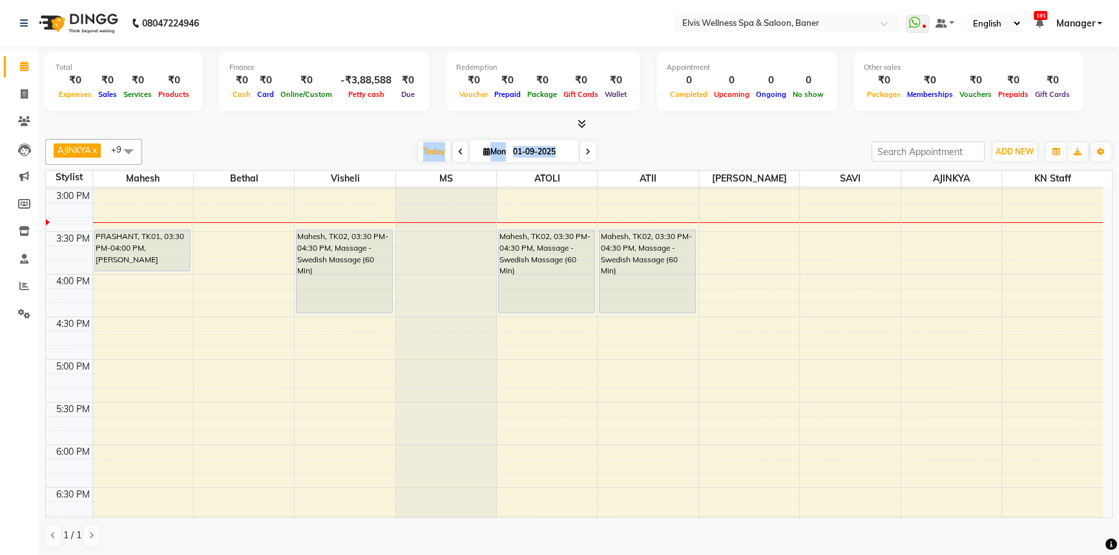
click at [680, 141] on div "AJINKYA x Visheli x MS x Bethal x ATOLI x ATII x SAVI x [PERSON_NAME] Mahesh x …" at bounding box center [578, 152] width 1067 height 26
click at [409, 129] on div at bounding box center [578, 125] width 1067 height 14
drag, startPoint x: 770, startPoint y: 130, endPoint x: 409, endPoint y: 148, distance: 361.5
click at [769, 130] on div "Total ₹0 Expenses ₹0 Sales ₹0 Services ₹0 Products Finance ₹0 Cash ₹0 Card ₹0 O…" at bounding box center [579, 302] width 1080 height 510
click at [355, 142] on div "[DATE] [DATE]" at bounding box center [507, 151] width 716 height 19
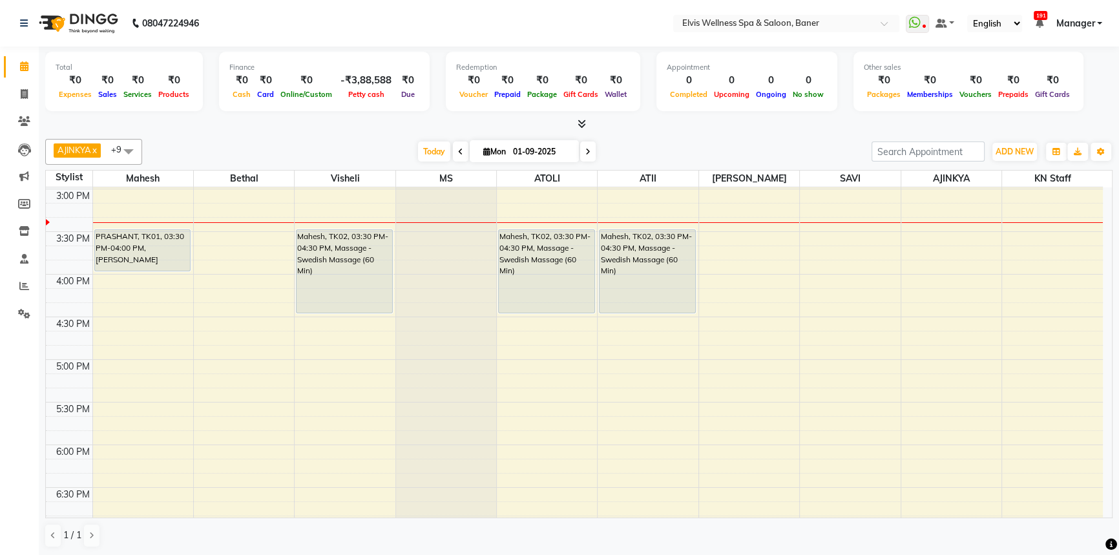
click at [833, 146] on div "[DATE] [DATE]" at bounding box center [507, 151] width 716 height 19
drag, startPoint x: 337, startPoint y: 133, endPoint x: 419, endPoint y: 156, distance: 84.5
click at [353, 140] on div "AJINKYA x Visheli x MS x Bethal x ATOLI x ATII x SAVI x [PERSON_NAME] Mahesh x …" at bounding box center [578, 343] width 1067 height 419
click at [749, 139] on div "AJINKYA x Visheli x MS x Bethal x ATOLI x ATII x SAVI x [PERSON_NAME] Mahesh x …" at bounding box center [578, 152] width 1067 height 26
click at [619, 154] on div "[DATE] [DATE]" at bounding box center [507, 151] width 716 height 19
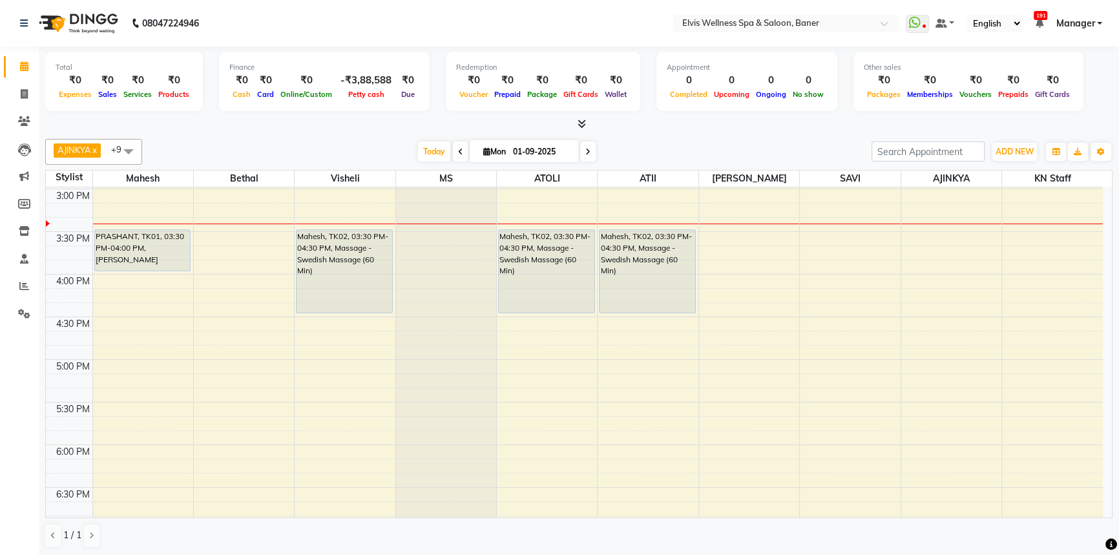
click at [349, 125] on div at bounding box center [578, 125] width 1067 height 14
click at [683, 129] on div at bounding box center [578, 125] width 1067 height 14
click at [342, 134] on div "AJINKYA x Visheli x MS x Bethal x ATOLI x ATII x SAVI x [PERSON_NAME] Mahesh x …" at bounding box center [578, 343] width 1067 height 419
click at [738, 127] on div at bounding box center [578, 125] width 1067 height 14
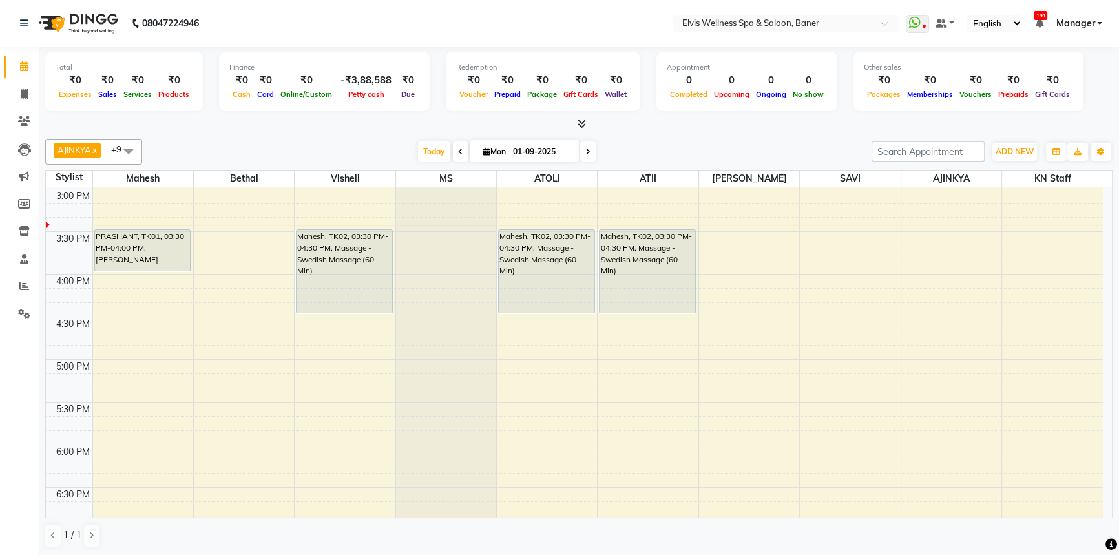
drag, startPoint x: 294, startPoint y: 133, endPoint x: 739, endPoint y: 118, distance: 445.3
click at [303, 134] on div "AJINKYA x Visheli x MS x Bethal x ATOLI x ATII x SAVI x [PERSON_NAME] Mahesh x …" at bounding box center [578, 343] width 1067 height 419
click at [749, 118] on div at bounding box center [578, 125] width 1067 height 14
click at [747, 122] on div at bounding box center [578, 125] width 1067 height 14
drag, startPoint x: 360, startPoint y: 129, endPoint x: 437, endPoint y: 162, distance: 84.5
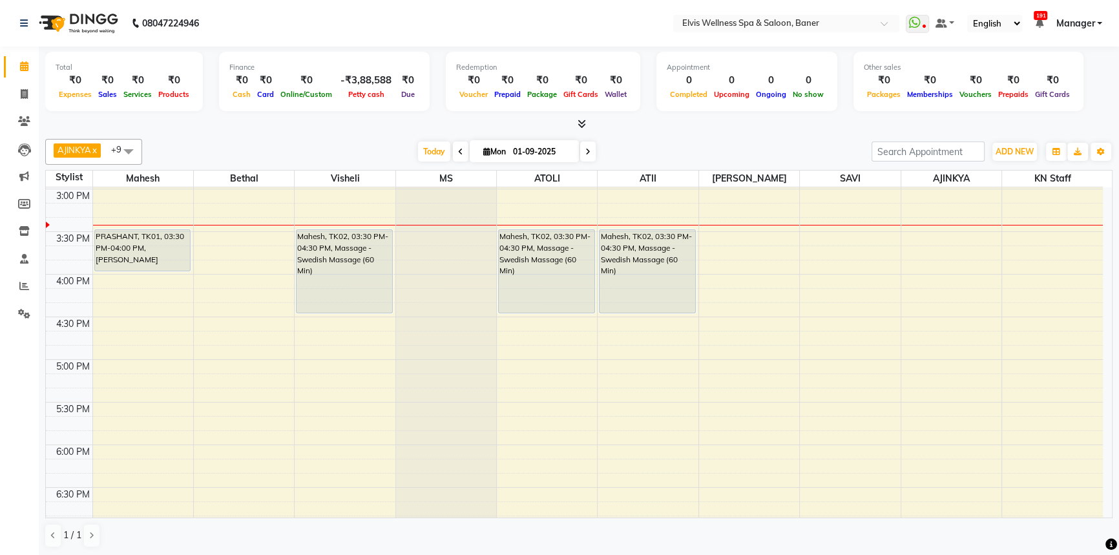
click at [360, 129] on div at bounding box center [578, 125] width 1067 height 14
click at [435, 152] on span "Today" at bounding box center [434, 151] width 32 height 20
click at [432, 152] on span "Today" at bounding box center [434, 151] width 32 height 20
drag, startPoint x: 381, startPoint y: 149, endPoint x: 409, endPoint y: 146, distance: 28.0
click at [381, 149] on div "[DATE] [DATE]" at bounding box center [507, 151] width 716 height 19
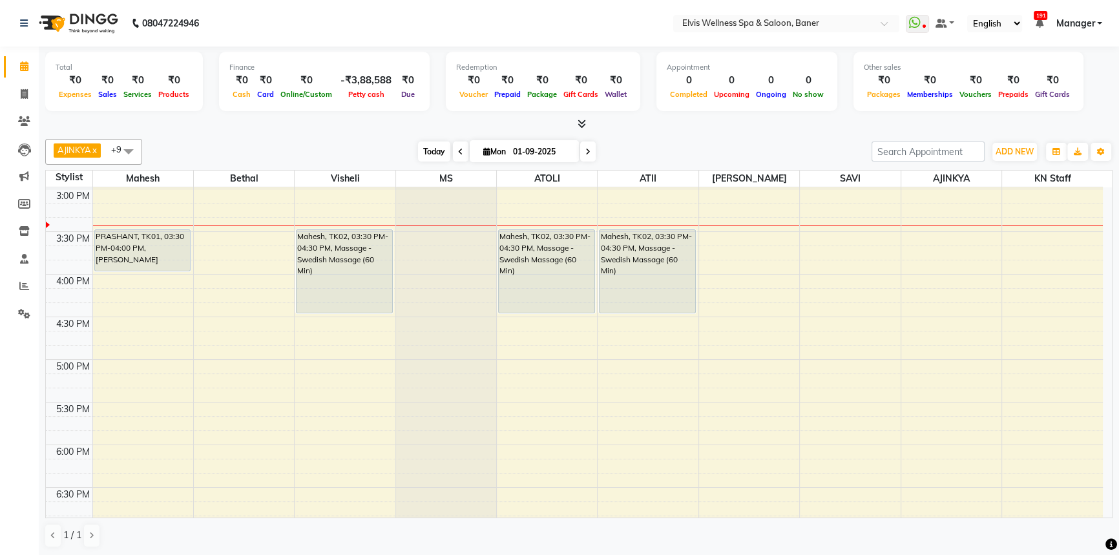
click at [433, 145] on span "Today" at bounding box center [434, 151] width 32 height 20
click at [407, 147] on div "[DATE] [DATE]" at bounding box center [507, 151] width 716 height 19
click at [420, 152] on span "Today" at bounding box center [434, 151] width 32 height 20
click at [398, 146] on div "[DATE] [DATE]" at bounding box center [507, 151] width 716 height 19
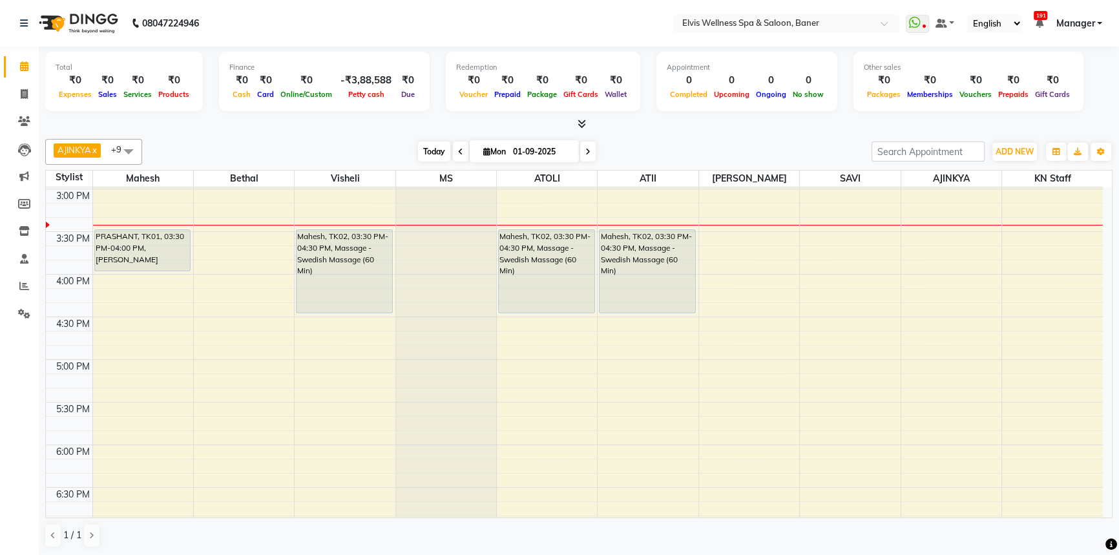
click at [424, 152] on span "Today" at bounding box center [434, 151] width 32 height 20
click at [418, 148] on span "Today" at bounding box center [434, 151] width 32 height 20
click at [430, 149] on span "Today" at bounding box center [434, 151] width 32 height 20
drag, startPoint x: 382, startPoint y: 151, endPoint x: 433, endPoint y: 148, distance: 51.1
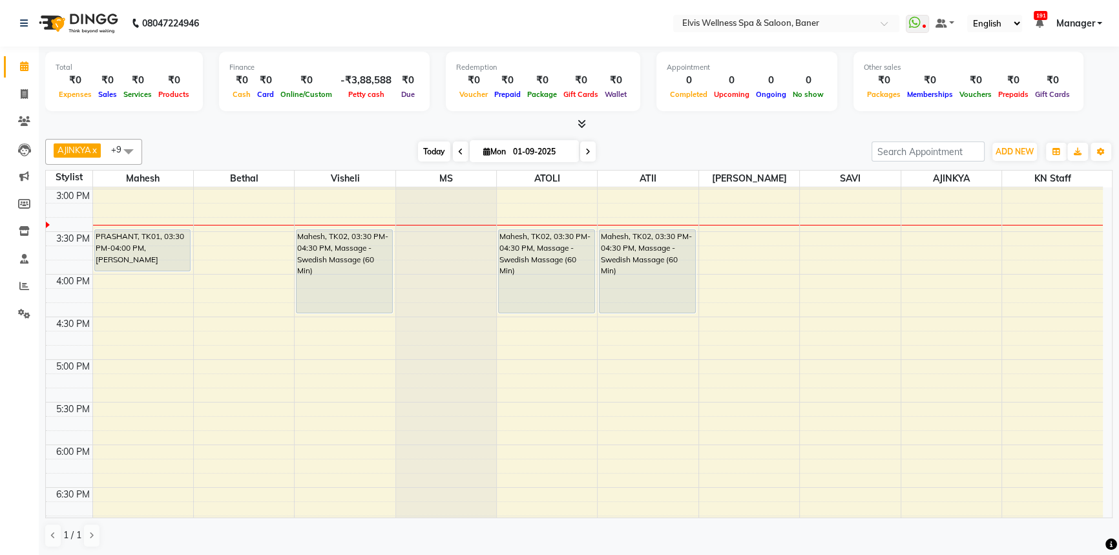
click at [390, 152] on div "[DATE] [DATE]" at bounding box center [507, 151] width 716 height 19
click at [433, 148] on span "Today" at bounding box center [434, 151] width 32 height 20
click at [405, 148] on div "[DATE] [DATE]" at bounding box center [507, 151] width 716 height 19
click at [430, 150] on span "Today" at bounding box center [434, 151] width 32 height 20
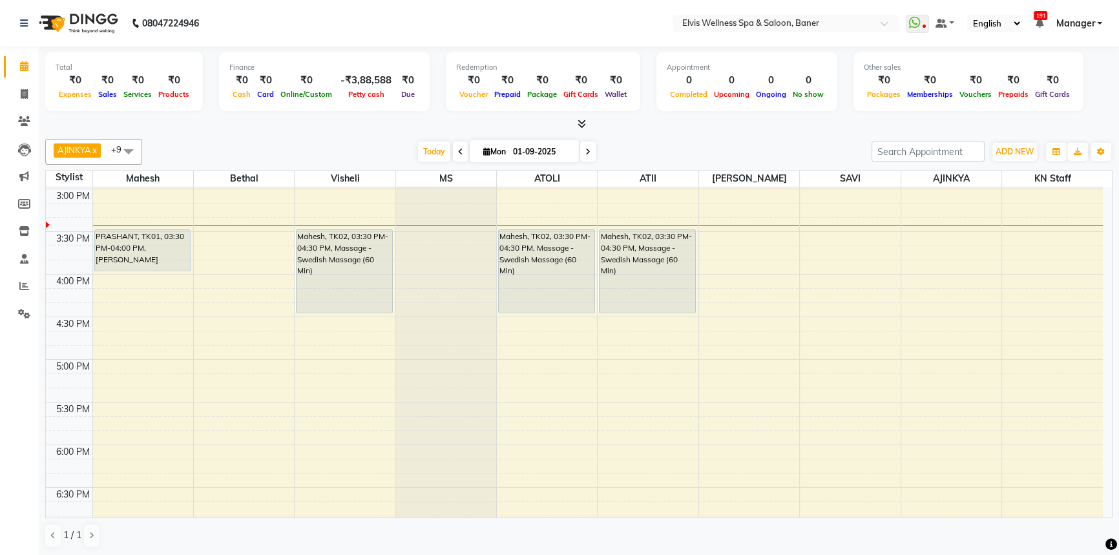
drag, startPoint x: 389, startPoint y: 147, endPoint x: 404, endPoint y: 147, distance: 15.5
click at [399, 147] on div "[DATE] [DATE]" at bounding box center [507, 151] width 716 height 19
click at [417, 146] on div "[DATE] [DATE]" at bounding box center [507, 151] width 180 height 19
click at [402, 148] on div "[DATE] [DATE]" at bounding box center [507, 151] width 716 height 19
click at [424, 152] on span "Today" at bounding box center [434, 151] width 32 height 20
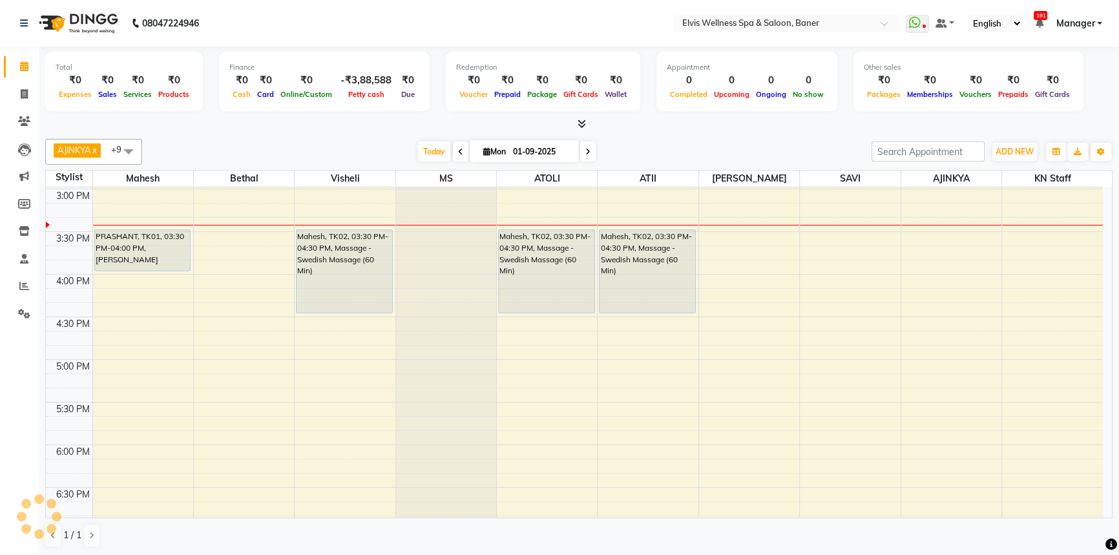
drag, startPoint x: 401, startPoint y: 152, endPoint x: 427, endPoint y: 152, distance: 25.8
click at [409, 152] on div "[DATE] [DATE]" at bounding box center [507, 151] width 716 height 19
click at [434, 149] on span "Today" at bounding box center [434, 151] width 32 height 20
click at [435, 148] on span "Today" at bounding box center [434, 151] width 32 height 20
click at [720, 118] on div at bounding box center [578, 125] width 1067 height 14
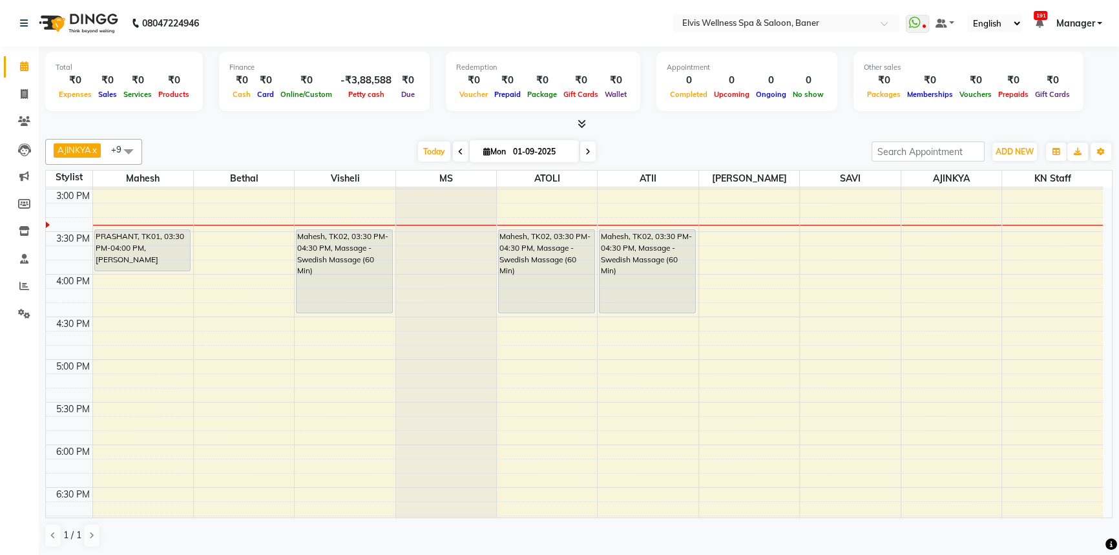
click at [718, 125] on div at bounding box center [578, 125] width 1067 height 14
click at [625, 136] on div "AJINKYA x Visheli x MS x Bethal x ATOLI x ATII x SAVI x [PERSON_NAME] Mahesh x …" at bounding box center [578, 343] width 1067 height 419
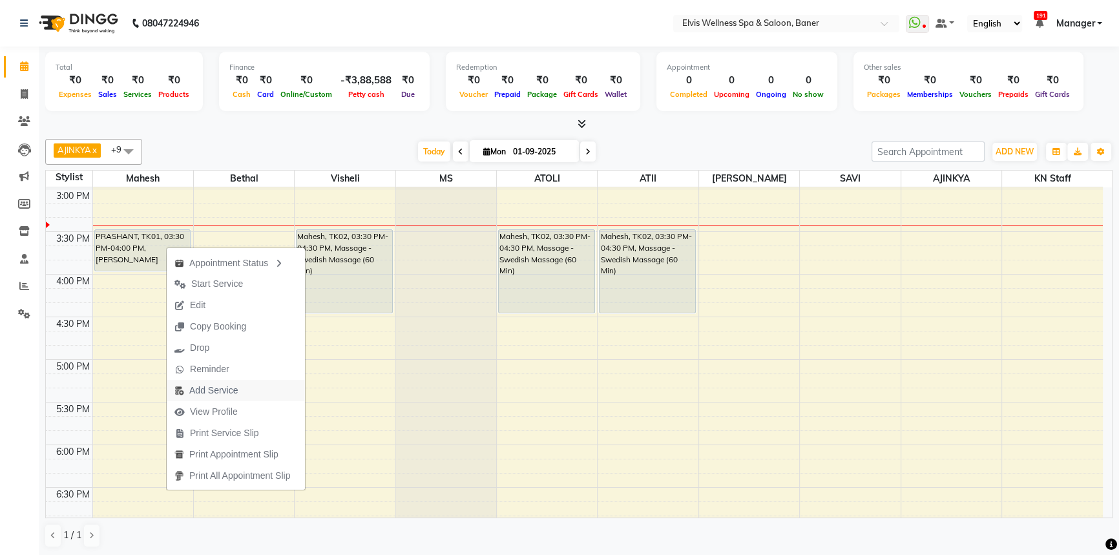
click at [211, 388] on span "Add Service" at bounding box center [213, 391] width 48 height 14
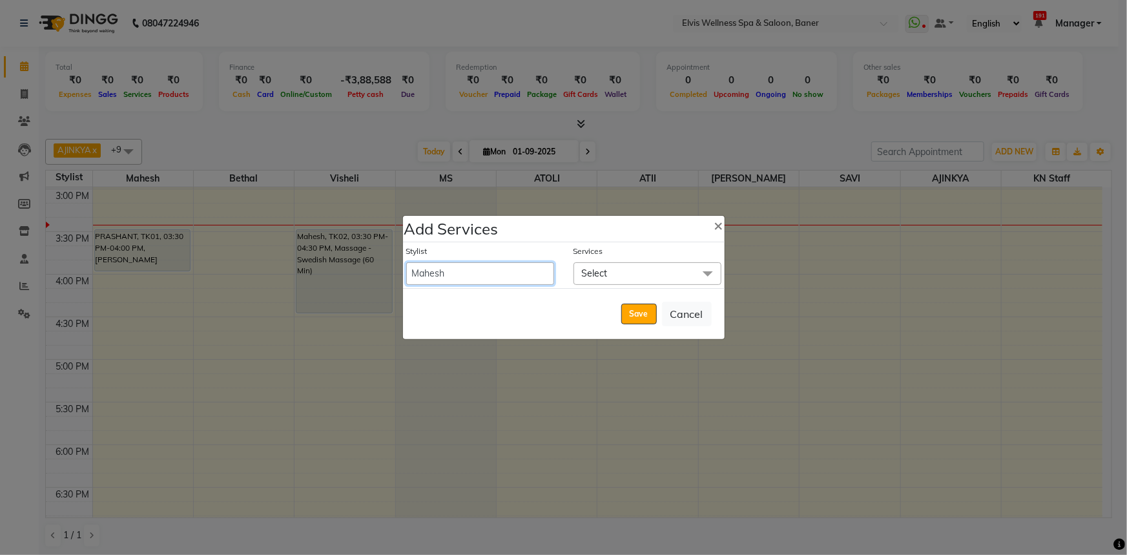
click at [455, 277] on select "AJINKYA ATII ATOLI Bethal KN Staff KP Staff Mahesh Manager [PERSON_NAME] [PERSO…" at bounding box center [480, 273] width 148 height 23
select select "70674"
click at [406, 262] on select "AJINKYA ATII ATOLI Bethal KN Staff KP Staff Mahesh Manager [PERSON_NAME] [PERSO…" at bounding box center [480, 273] width 148 height 23
select select "960"
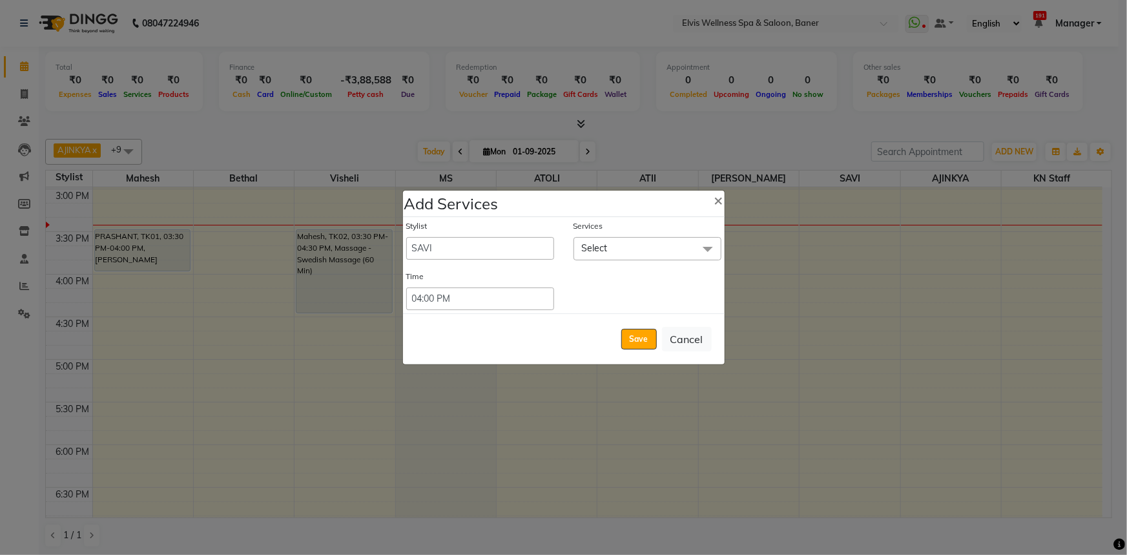
click at [606, 245] on span "Select" at bounding box center [595, 248] width 26 height 12
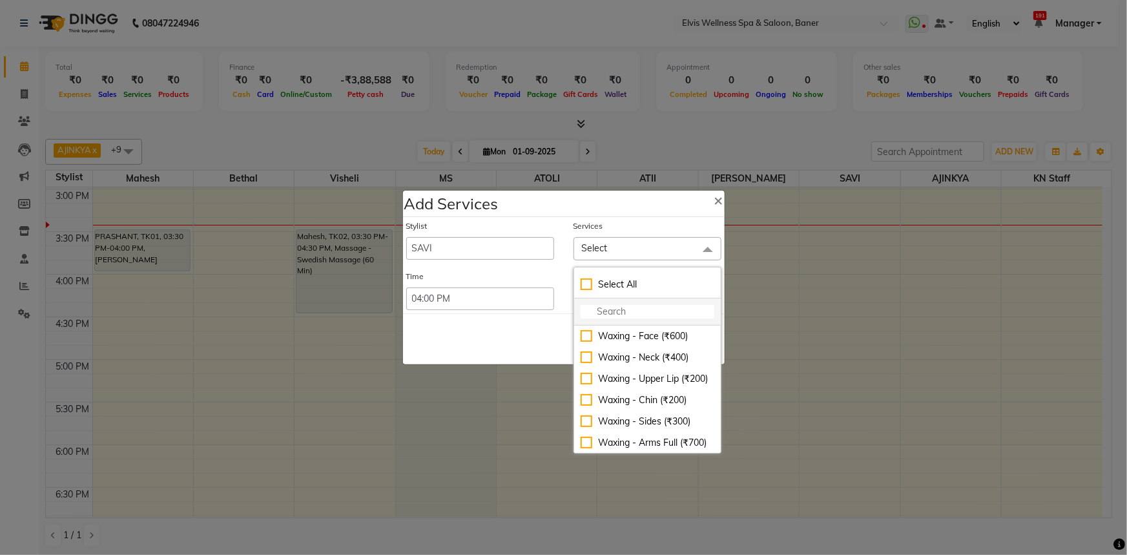
click at [607, 313] on input "multiselect-search" at bounding box center [648, 312] width 134 height 14
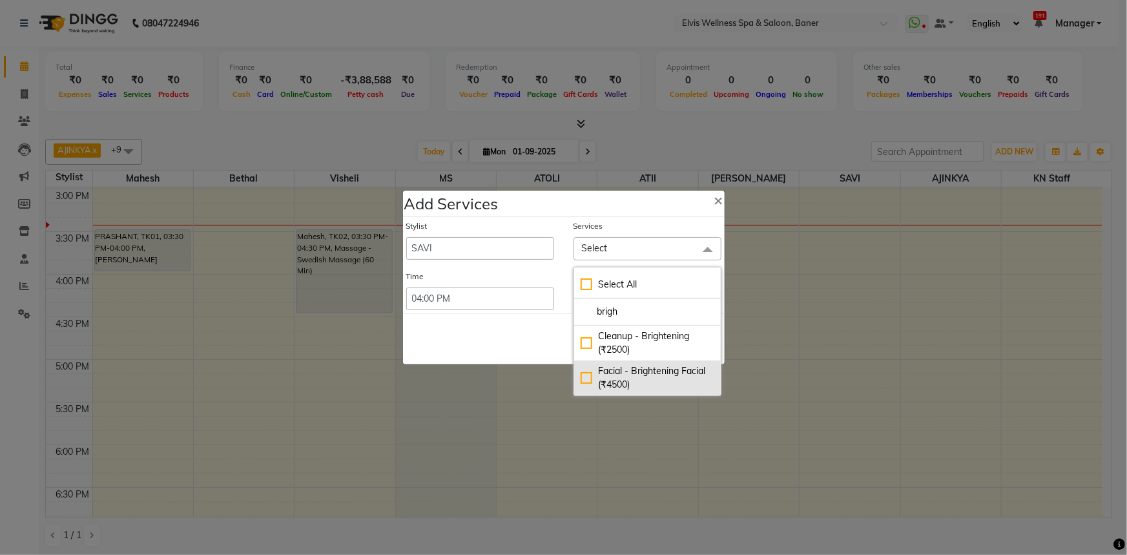
type input "brigh"
click at [587, 379] on div "Facial - Brightening Facial (₹4500)" at bounding box center [648, 377] width 134 height 27
checkbox input "true"
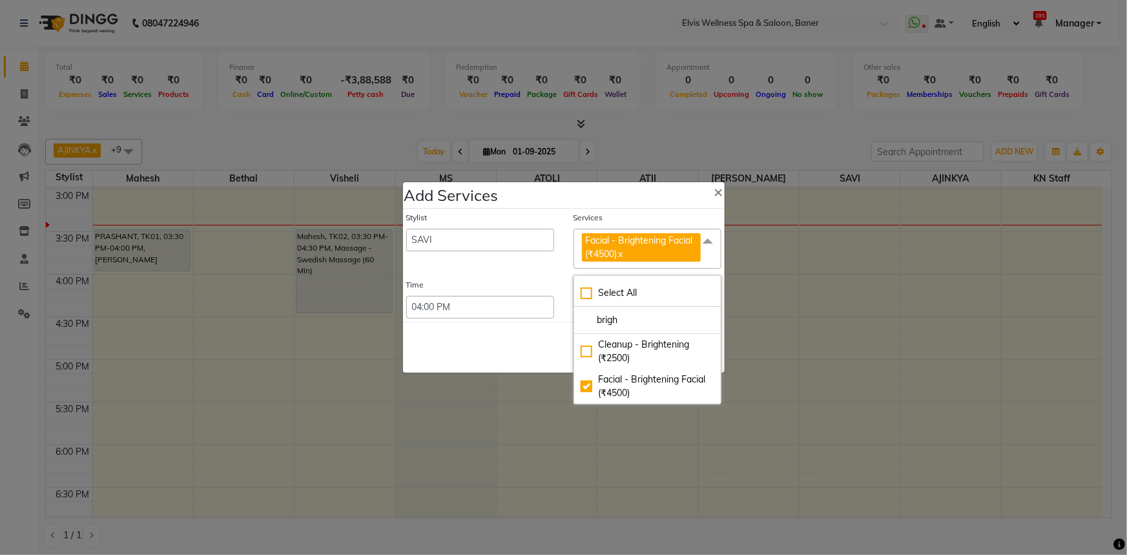
click at [512, 374] on ngb-modal-window "Add Services × Stylist AJINKYA ATII ATOLI Bethal KN Staff KP Staff Mahesh Manag…" at bounding box center [563, 277] width 1127 height 555
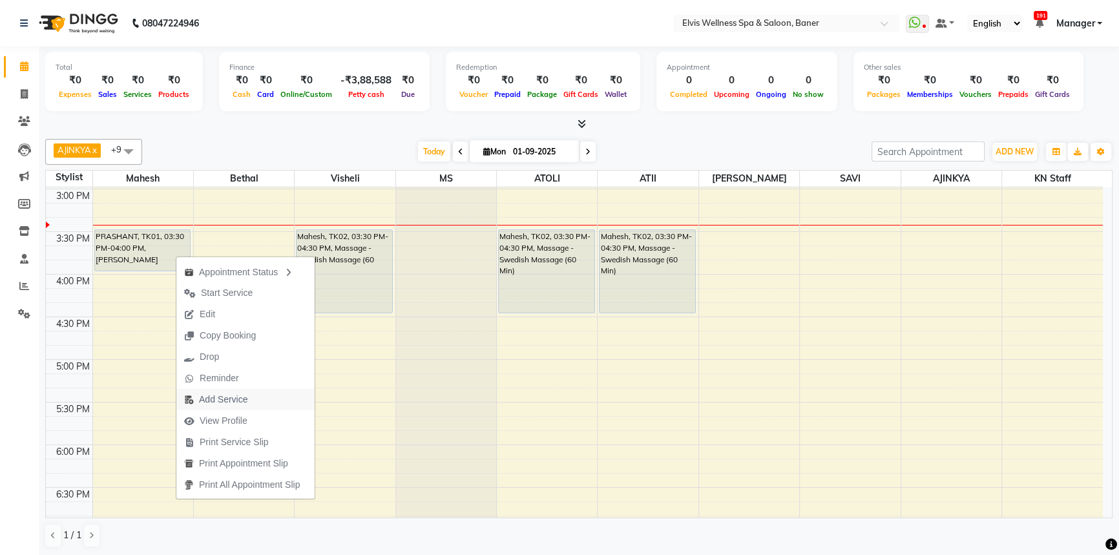
click at [218, 399] on span "Add Service" at bounding box center [223, 400] width 48 height 14
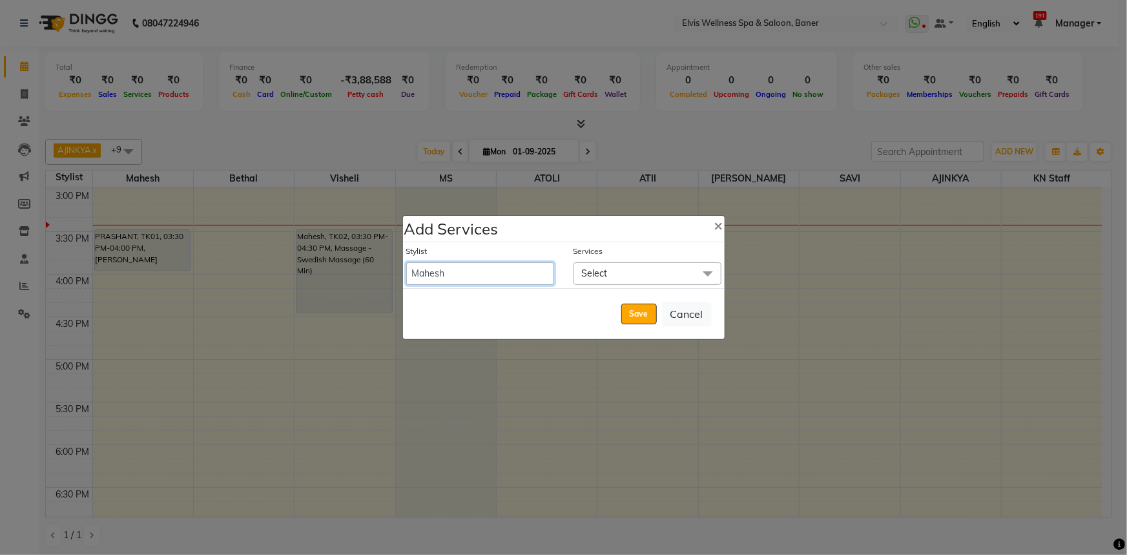
click at [501, 277] on select "AJINKYA ATII ATOLI Bethal KN Staff KP Staff Mahesh Manager [PERSON_NAME] [PERSO…" at bounding box center [480, 273] width 148 height 23
select select "70674"
click at [406, 262] on select "AJINKYA ATII ATOLI Bethal KN Staff KP Staff Mahesh Manager [PERSON_NAME] [PERSO…" at bounding box center [480, 273] width 148 height 23
select select "960"
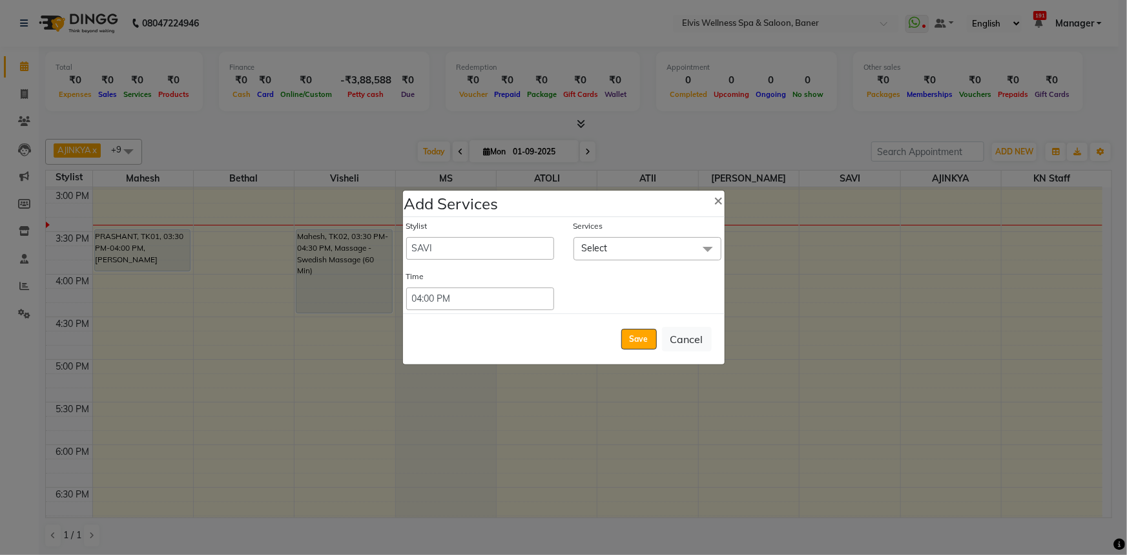
click at [600, 252] on span "Select" at bounding box center [595, 248] width 26 height 12
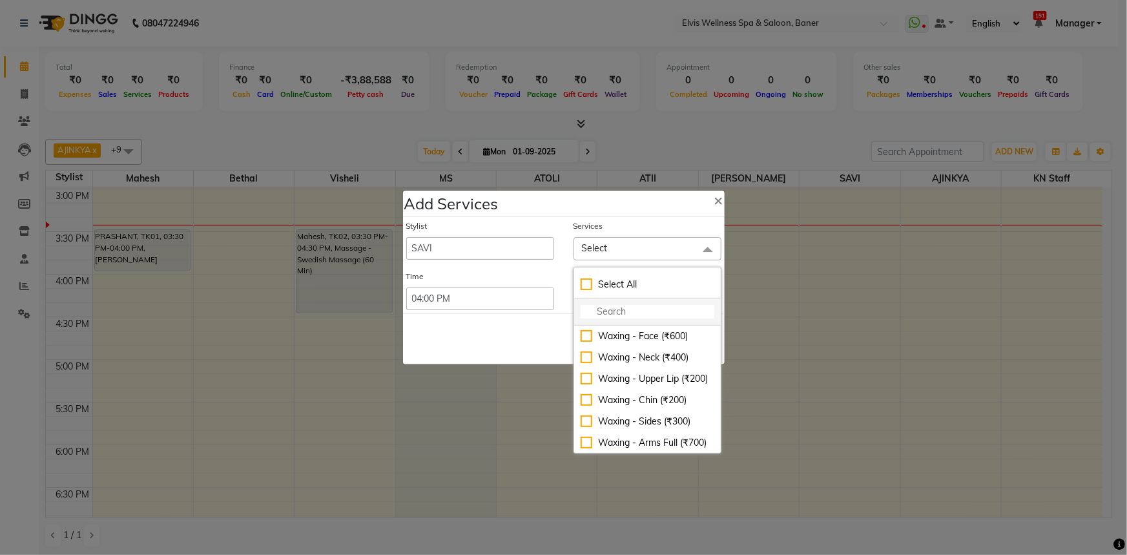
click at [599, 315] on input "multiselect-search" at bounding box center [648, 312] width 134 height 14
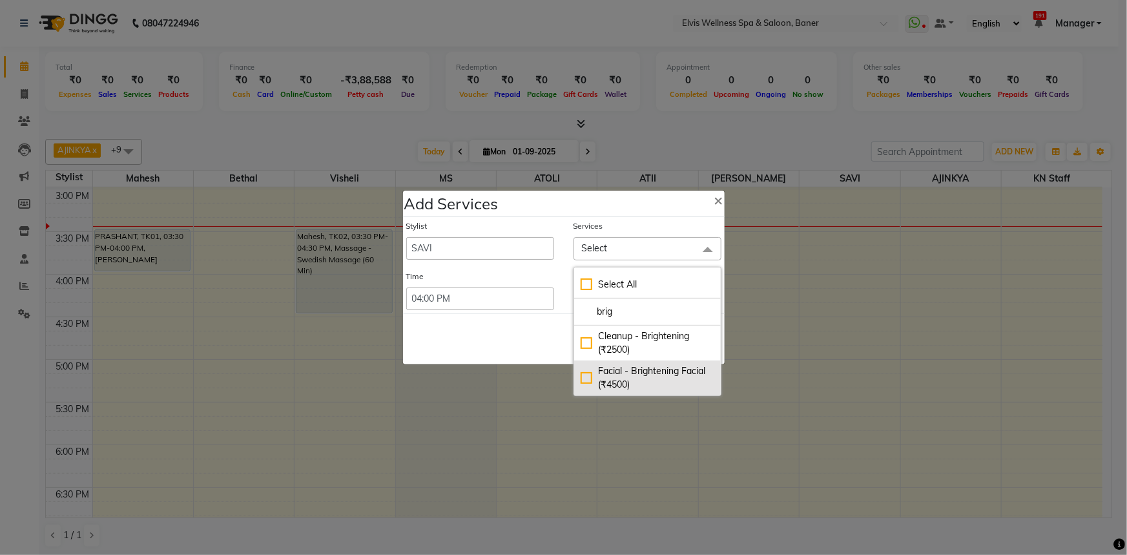
type input "brig"
click at [586, 377] on div "Facial - Brightening Facial (₹4500)" at bounding box center [648, 377] width 134 height 27
checkbox input "true"
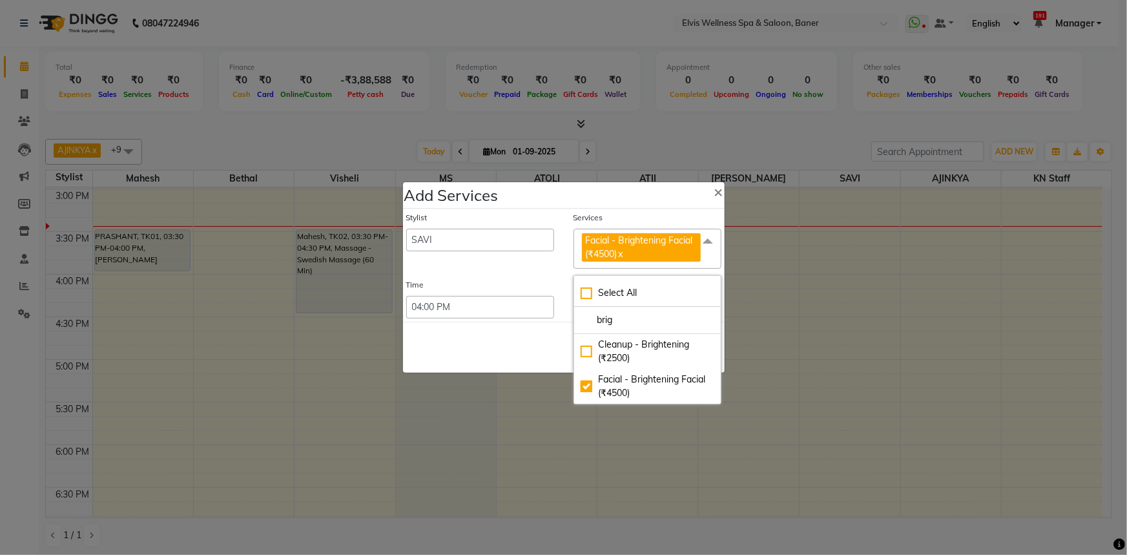
click at [515, 368] on div "Save Cancel" at bounding box center [564, 347] width 322 height 51
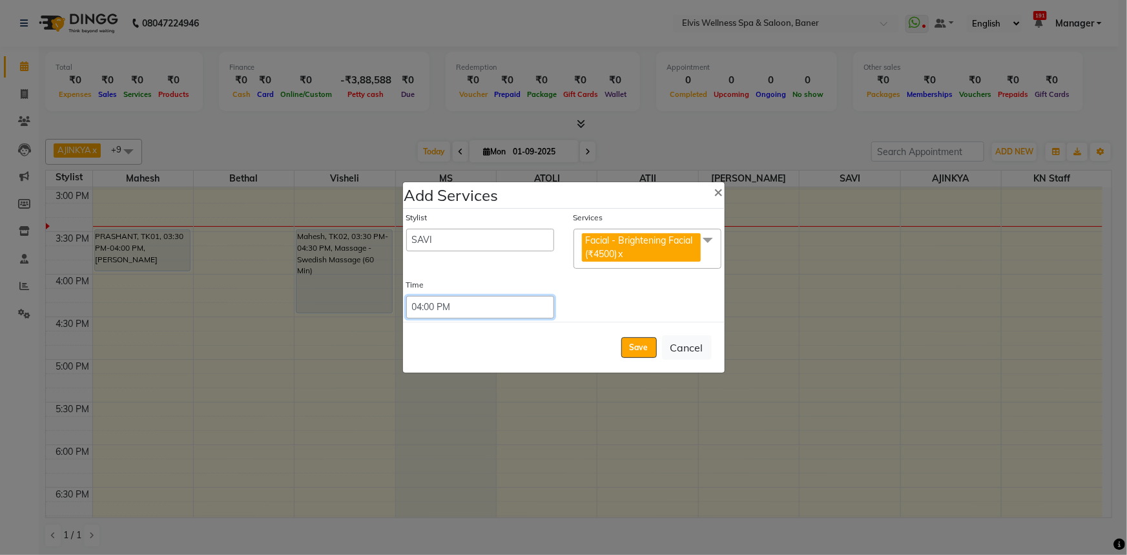
click at [445, 314] on select "Select 09:00 AM 09:15 AM 09:30 AM 09:45 AM 10:00 AM 10:15 AM 10:30 AM 10:45 AM …" at bounding box center [480, 307] width 148 height 23
click at [406, 296] on select "Select 09:00 AM 09:15 AM 09:30 AM 09:45 AM 10:00 AM 10:15 AM 10:30 AM 10:45 AM …" at bounding box center [480, 307] width 148 height 23
click at [631, 348] on button "Save" at bounding box center [639, 347] width 36 height 21
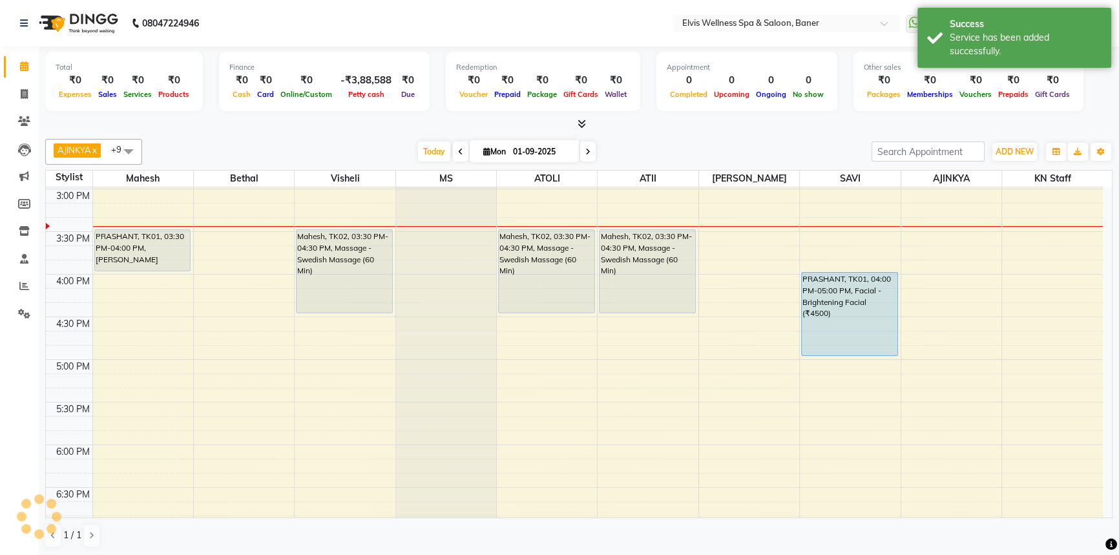
click at [757, 134] on div "AJINKYA x Visheli x MS x Bethal x ATOLI x ATII x SAVI x [PERSON_NAME] Mahesh x …" at bounding box center [578, 343] width 1067 height 419
click at [725, 132] on div "Total ₹0 Expenses ₹0 Sales ₹0 Services ₹0 Products Finance ₹0 Cash ₹0 Card ₹0 O…" at bounding box center [579, 302] width 1080 height 510
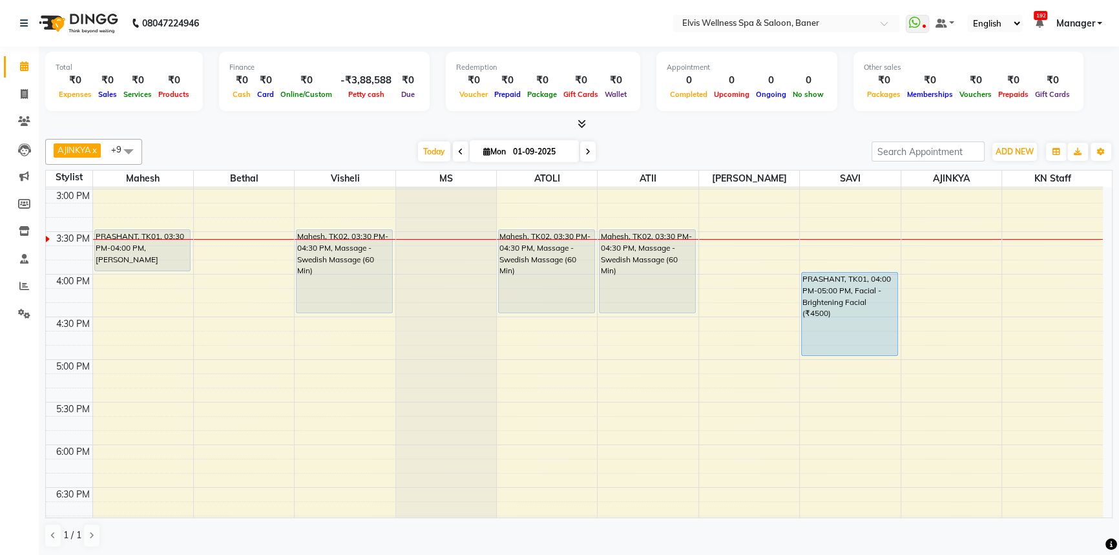
click at [21, 132] on li "Clients" at bounding box center [19, 122] width 39 height 28
click at [23, 129] on link "Clients" at bounding box center [19, 121] width 31 height 21
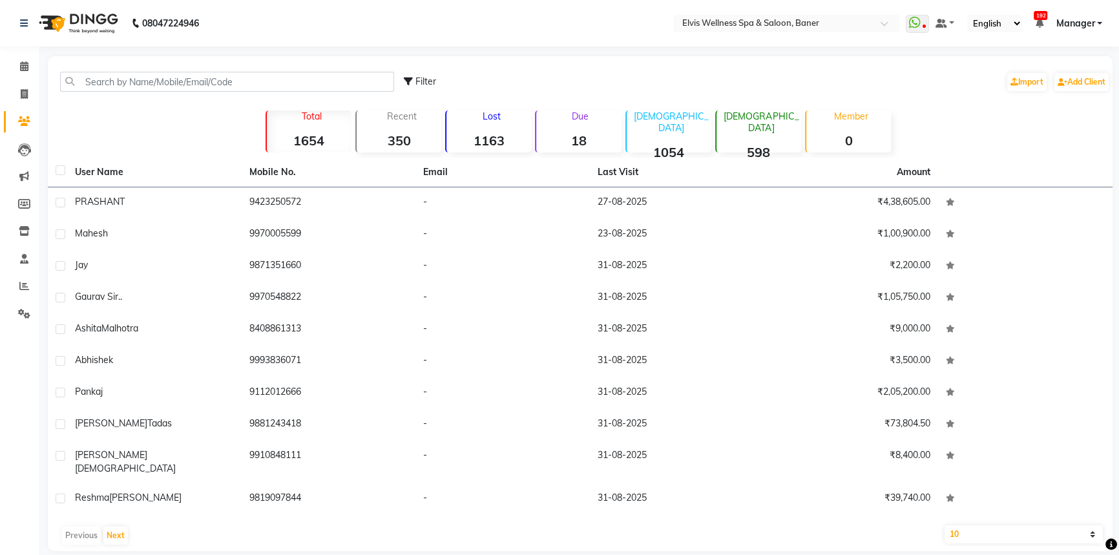
click at [502, 124] on div "Lost 1163" at bounding box center [488, 131] width 86 height 42
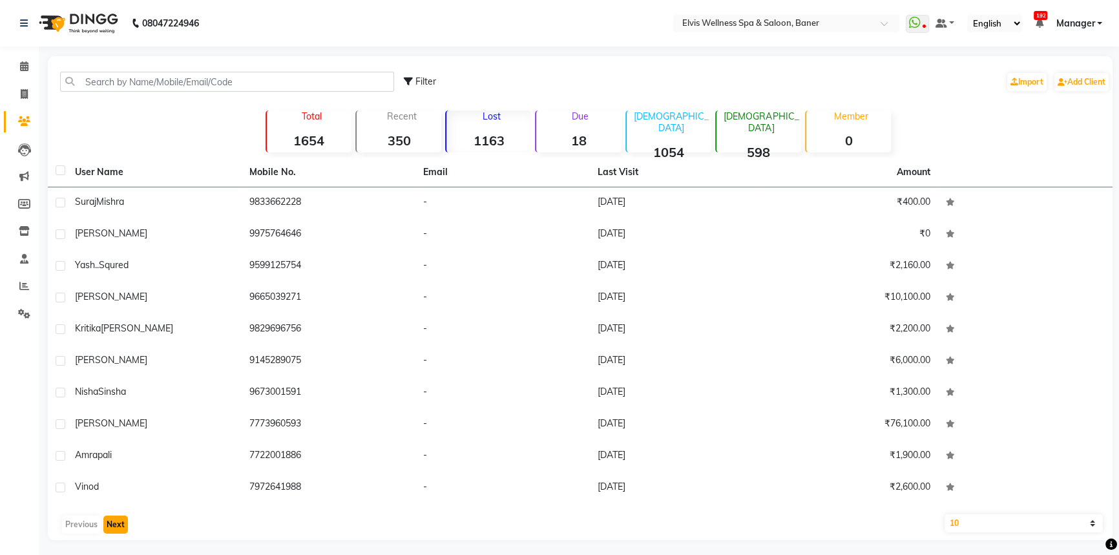
click at [120, 526] on button "Next" at bounding box center [115, 524] width 25 height 18
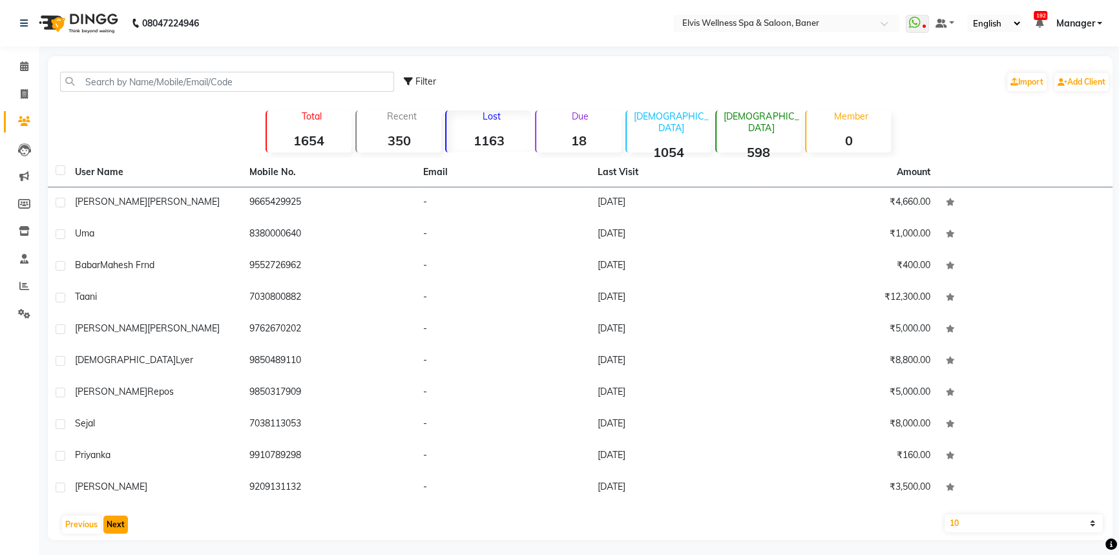
click at [116, 530] on button "Next" at bounding box center [115, 524] width 25 height 18
click at [105, 529] on button "Next" at bounding box center [115, 524] width 25 height 18
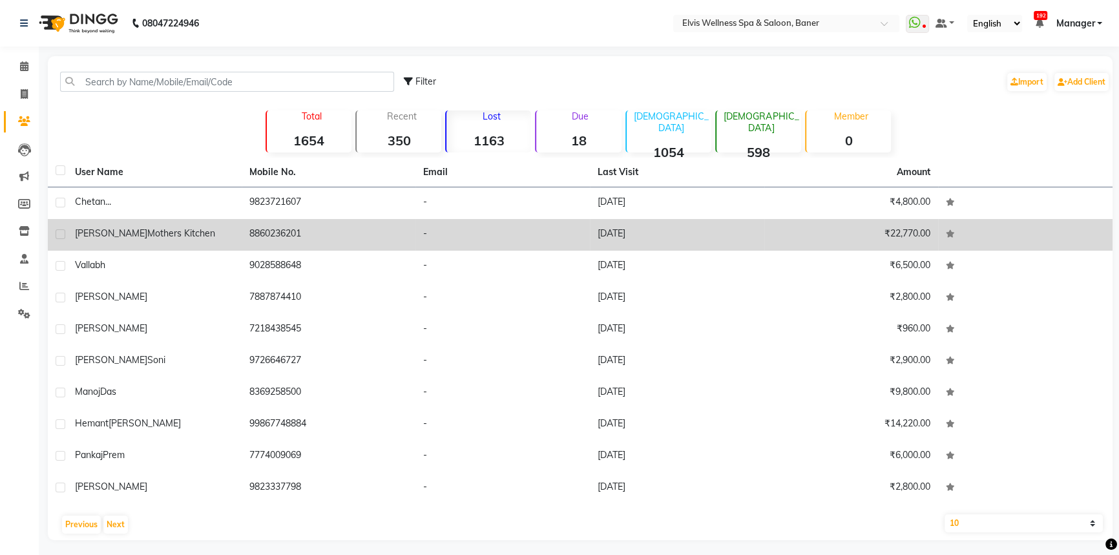
click at [233, 245] on td "Vidya Mam Mothers kitchen" at bounding box center [154, 235] width 174 height 32
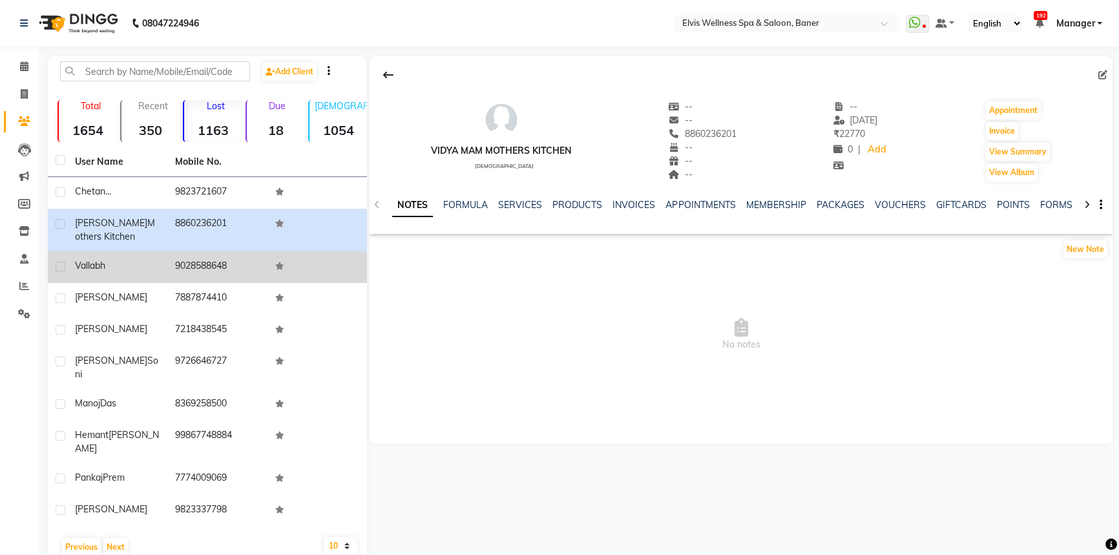
click at [181, 264] on td "9028588648" at bounding box center [217, 267] width 100 height 32
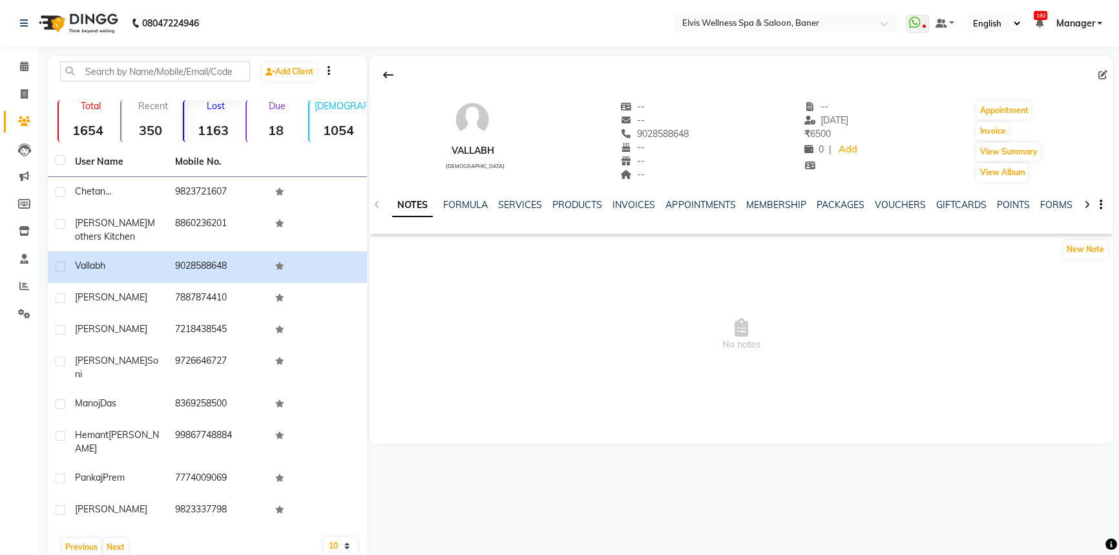
click at [218, 125] on strong "1163" at bounding box center [213, 130] width 59 height 16
click at [10, 57] on link "Calendar" at bounding box center [19, 66] width 31 height 21
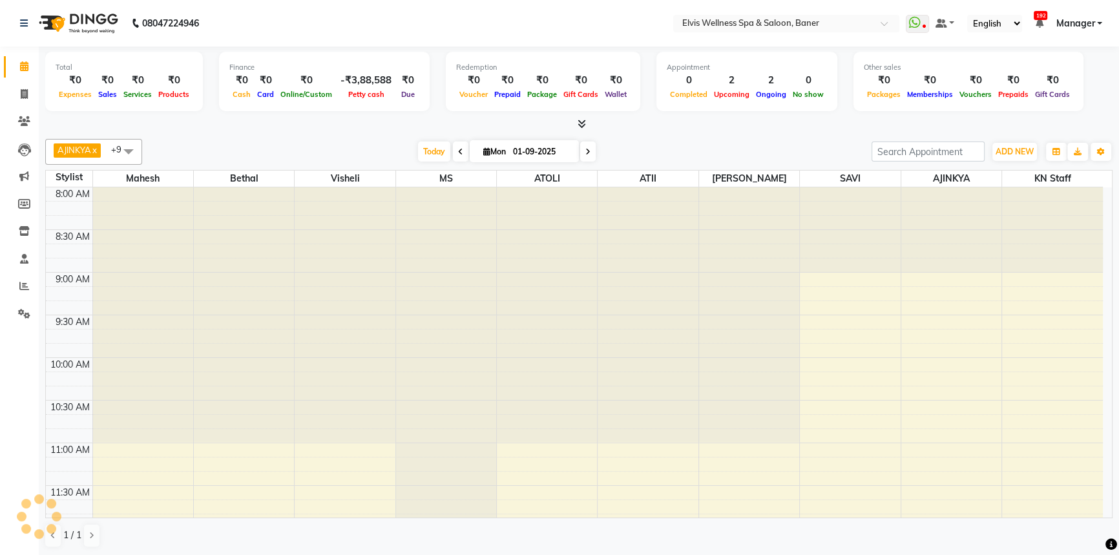
click at [10, 61] on link "Calendar" at bounding box center [19, 66] width 31 height 21
click at [419, 146] on span "Today" at bounding box center [434, 151] width 32 height 20
click at [723, 155] on div "[DATE] [DATE]" at bounding box center [507, 151] width 716 height 19
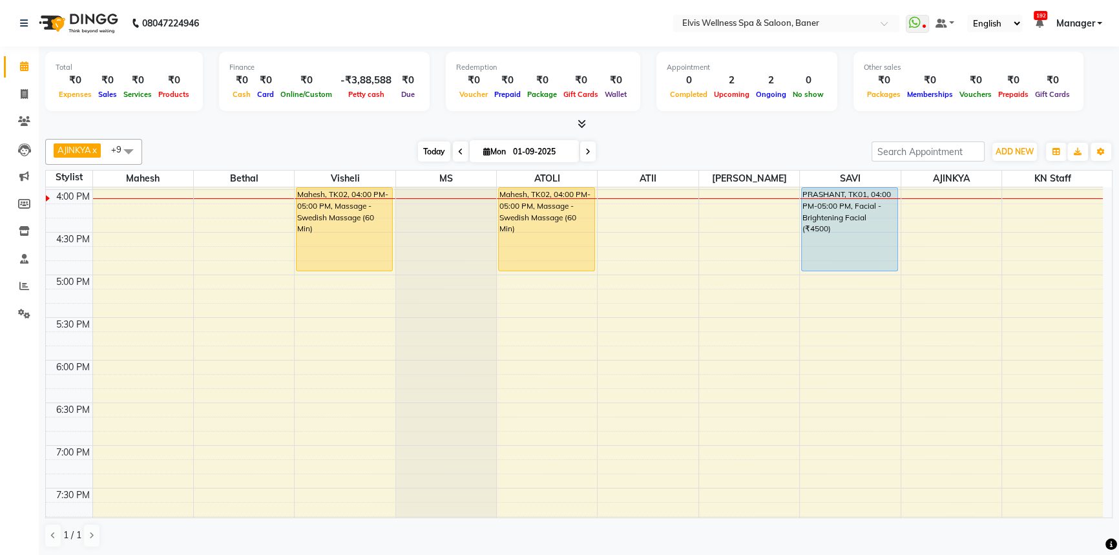
click at [440, 150] on span "Today" at bounding box center [434, 151] width 32 height 20
click at [689, 146] on div "[DATE] [DATE]" at bounding box center [507, 151] width 716 height 19
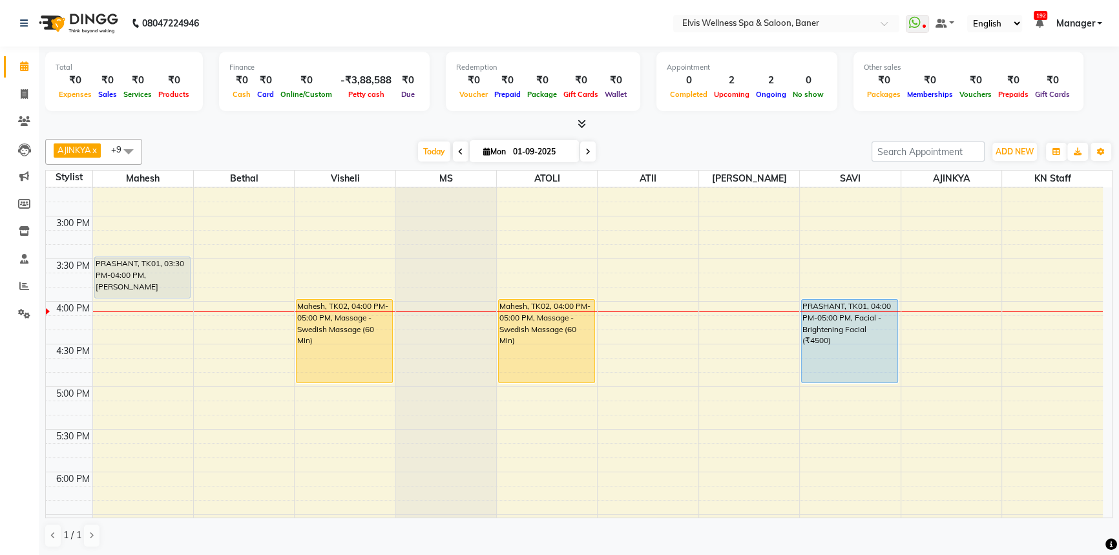
scroll to position [562, 0]
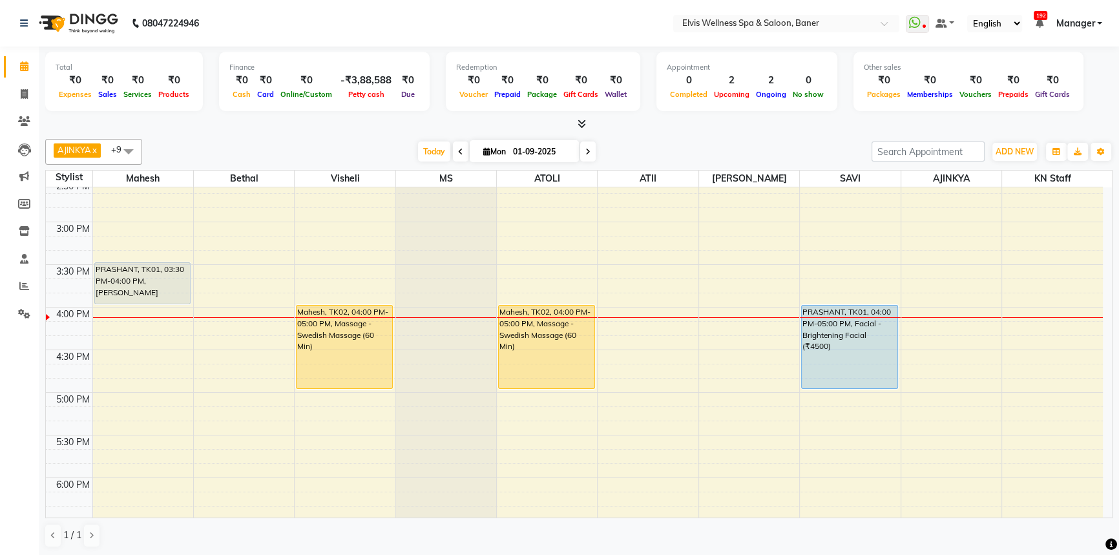
click at [671, 148] on div "[DATE] [DATE]" at bounding box center [507, 151] width 716 height 19
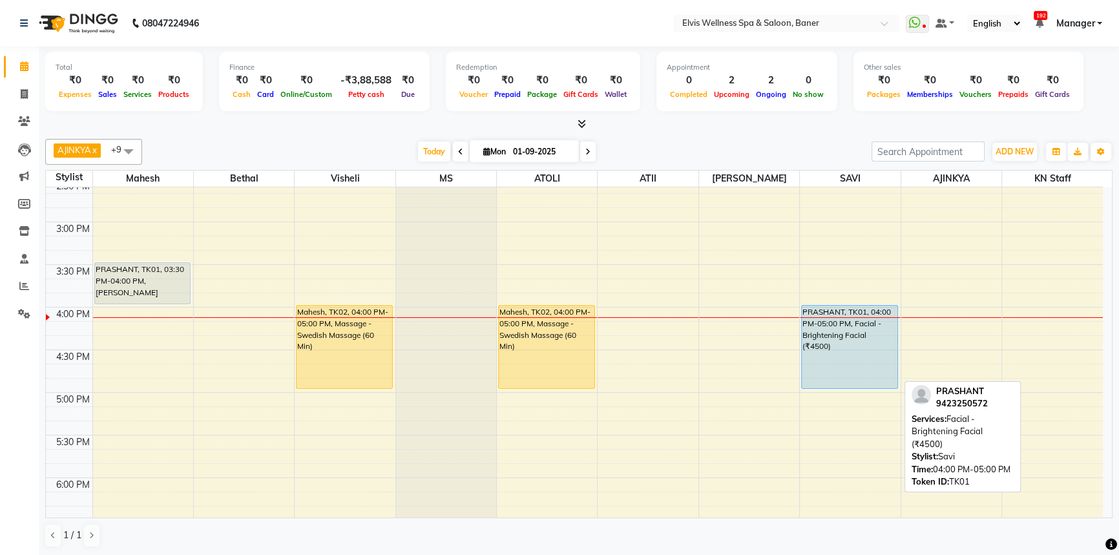
click at [891, 337] on div "PRASHANT, TK01, 04:00 PM-05:00 PM, Facial - Brightening Facial (₹4500)" at bounding box center [850, 347] width 96 height 83
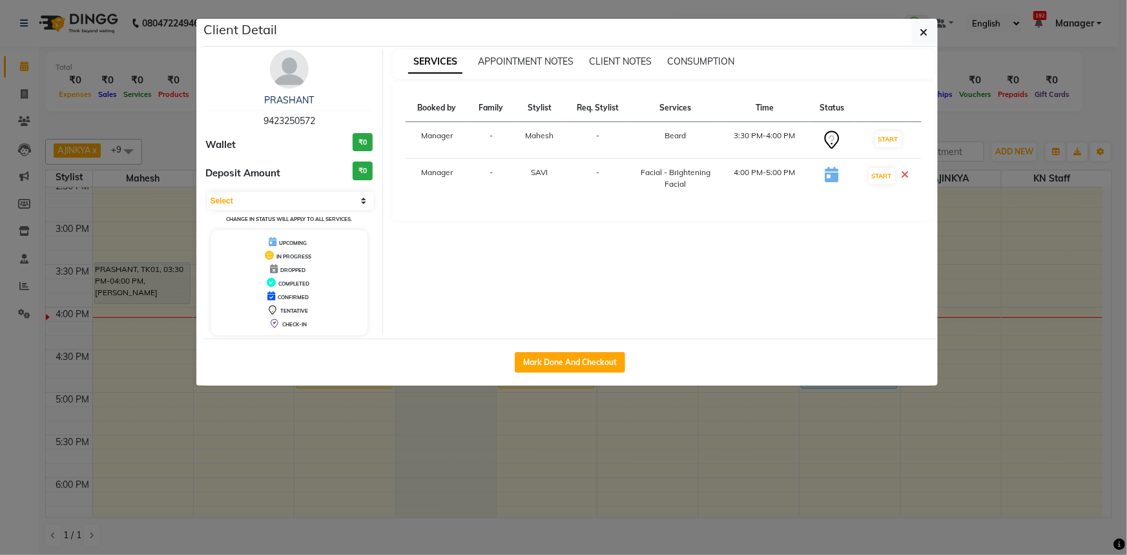
click at [888, 129] on td "START" at bounding box center [888, 140] width 67 height 37
click at [887, 138] on button "START" at bounding box center [888, 139] width 26 height 16
click at [876, 172] on button "START" at bounding box center [882, 176] width 26 height 16
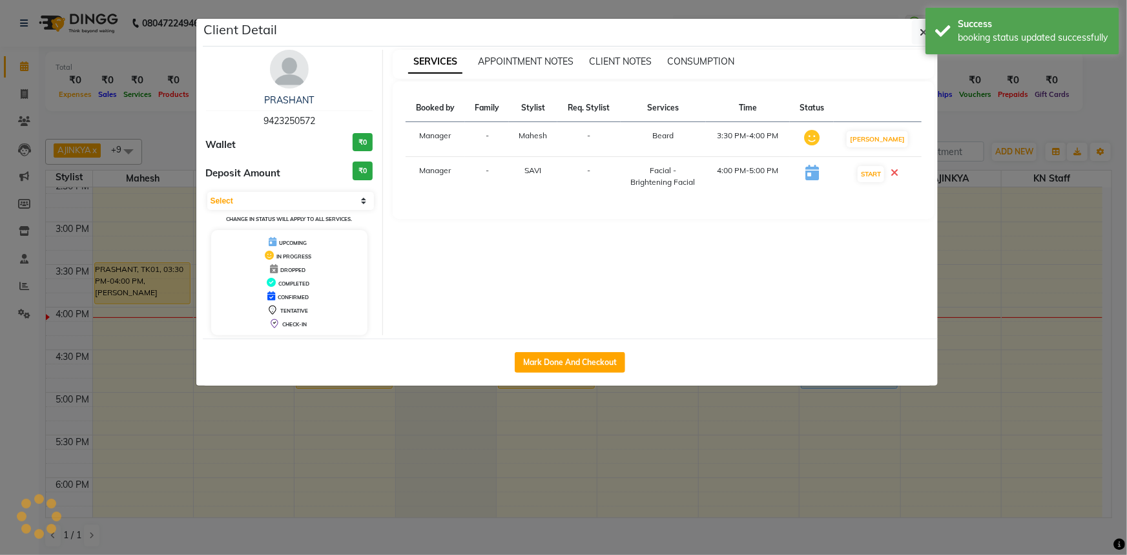
click at [953, 141] on ngb-modal-window "Client Detail PRASHANT 9423250572 Wallet ₹0 Deposit Amount ₹0 Select IN SERVICE…" at bounding box center [563, 277] width 1127 height 555
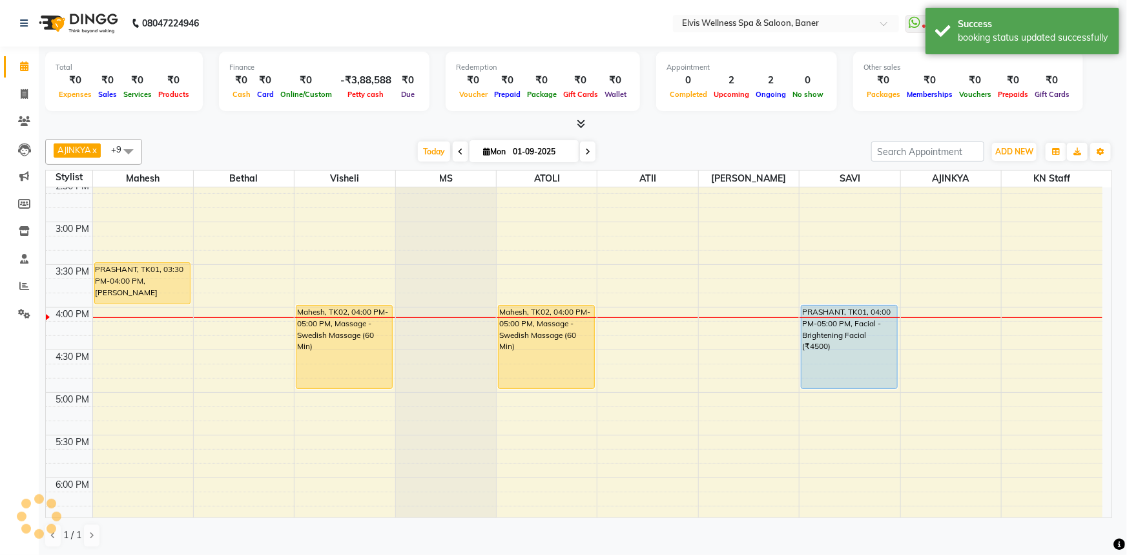
select select "1"
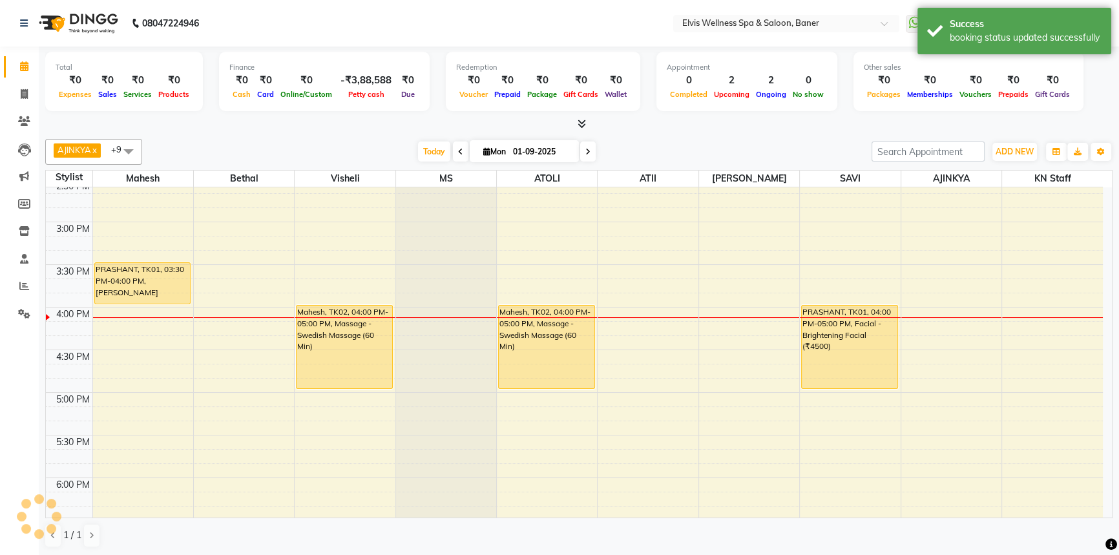
click at [717, 142] on div "[DATE] [DATE]" at bounding box center [507, 151] width 716 height 19
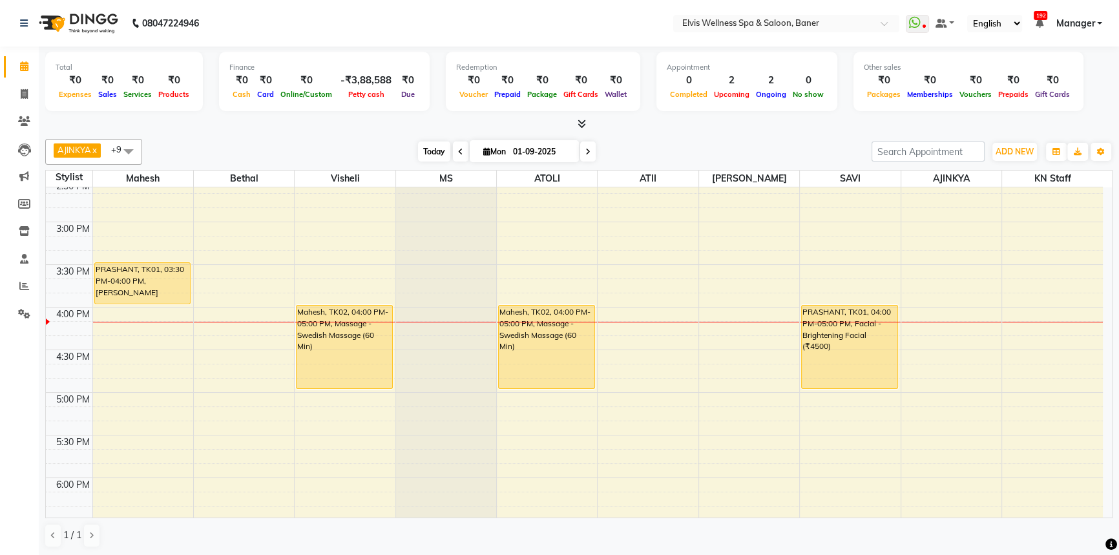
click at [432, 152] on span "Today" at bounding box center [434, 151] width 32 height 20
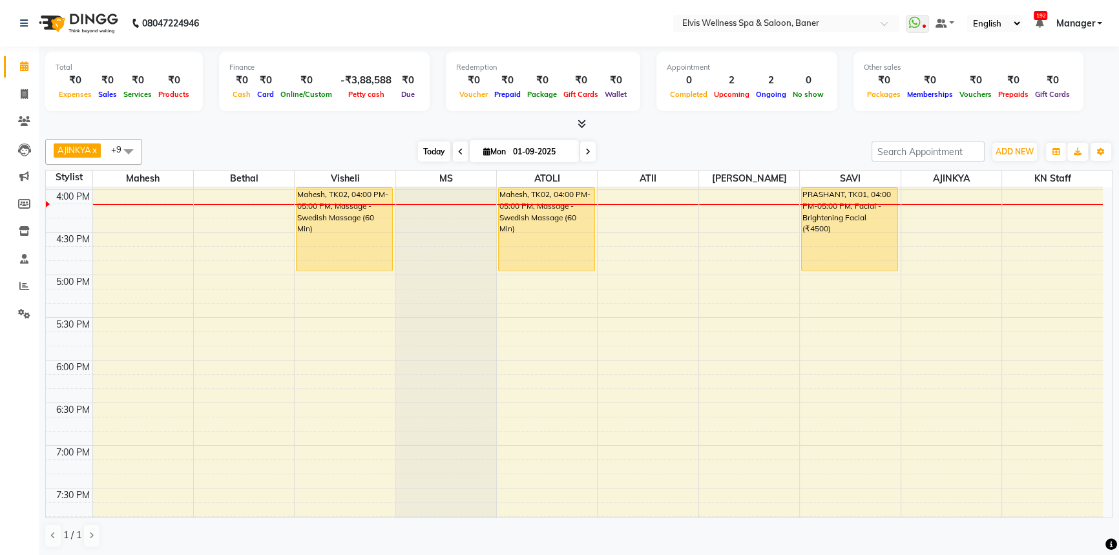
click at [426, 141] on span "Today" at bounding box center [434, 151] width 32 height 20
click at [388, 152] on div "[DATE] [DATE]" at bounding box center [507, 151] width 716 height 19
click at [423, 149] on span "Today" at bounding box center [434, 151] width 32 height 20
drag, startPoint x: 372, startPoint y: 151, endPoint x: 433, endPoint y: 158, distance: 61.1
click at [375, 152] on div "[DATE] [DATE]" at bounding box center [507, 151] width 716 height 19
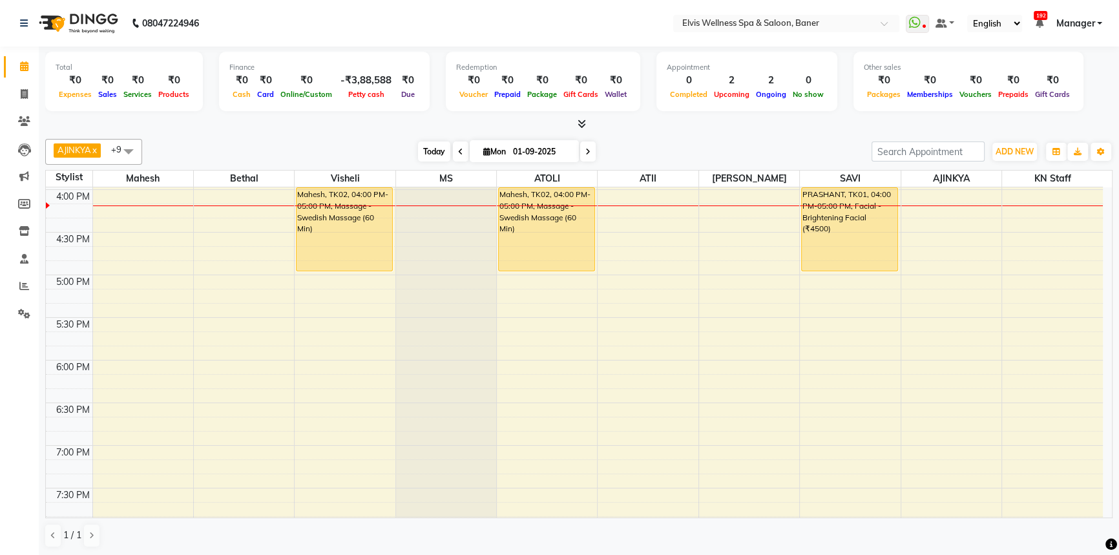
click at [433, 158] on span "Today" at bounding box center [434, 151] width 32 height 20
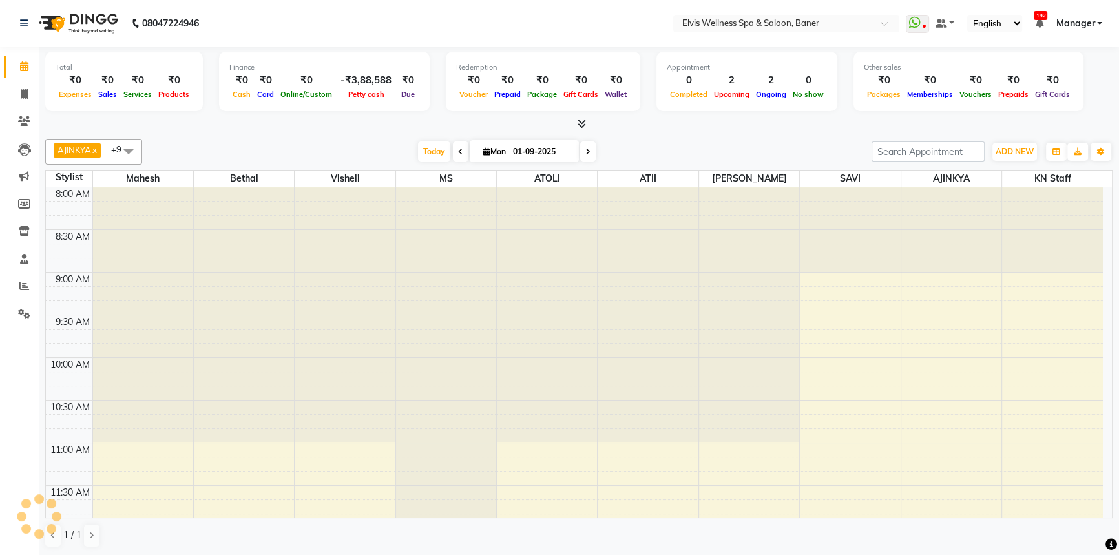
click at [367, 144] on div "[DATE] [DATE]" at bounding box center [507, 151] width 716 height 19
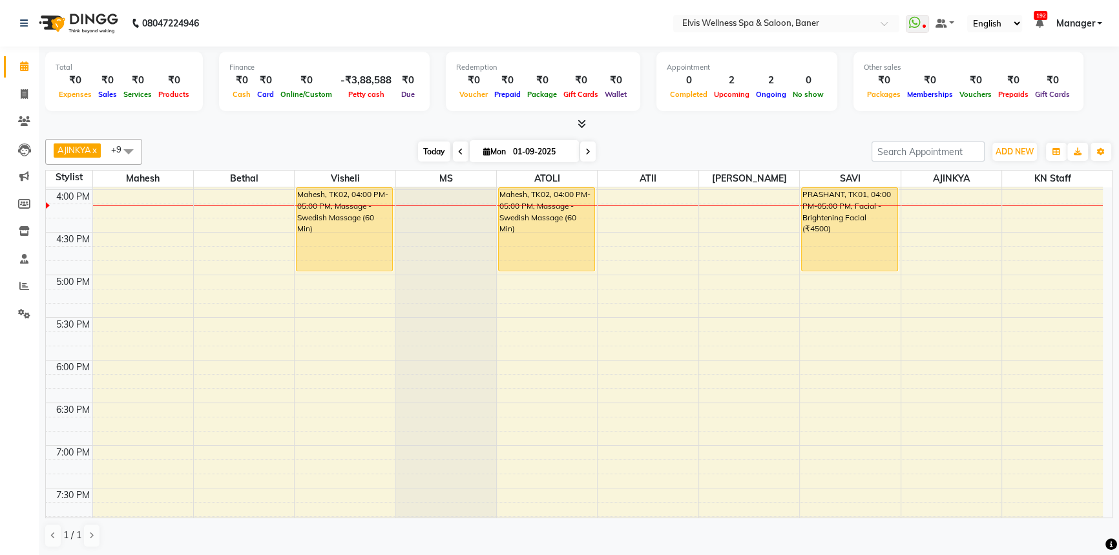
click at [441, 155] on span "Today" at bounding box center [434, 151] width 32 height 20
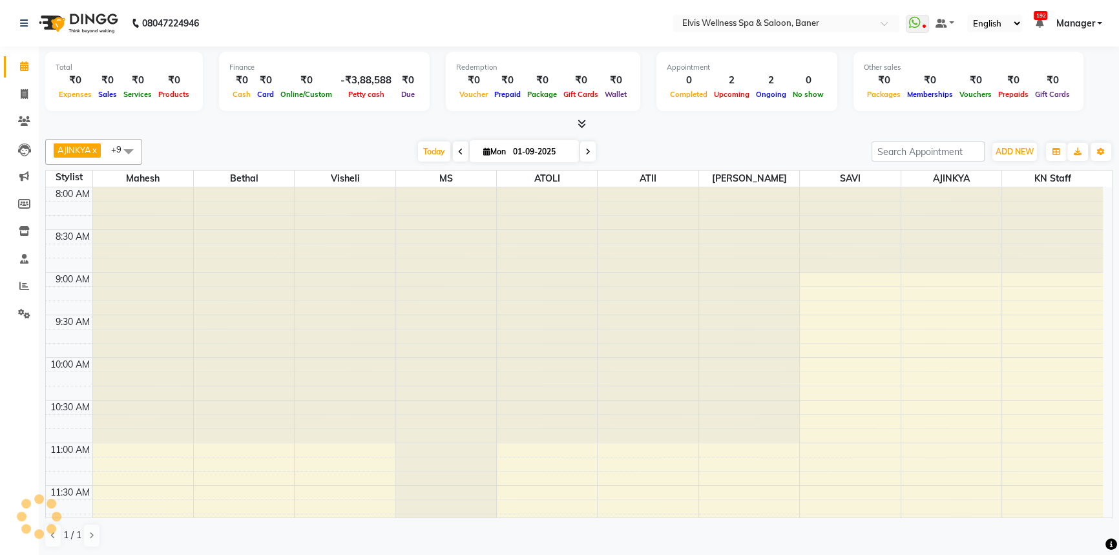
click at [626, 148] on div "[DATE] [DATE]" at bounding box center [507, 151] width 716 height 19
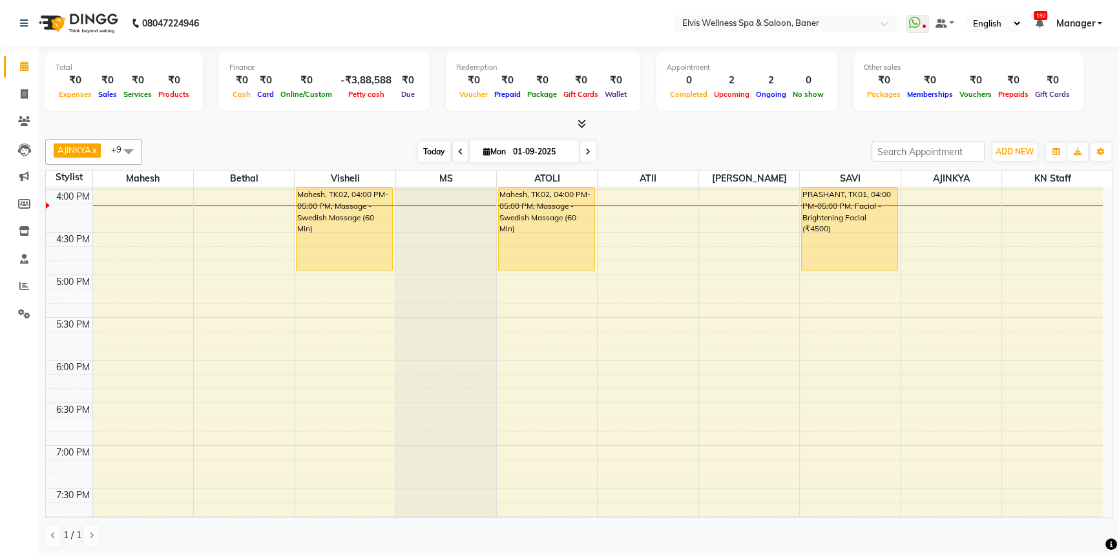
click at [431, 153] on span "Today" at bounding box center [434, 151] width 32 height 20
click at [397, 153] on div "[DATE] [DATE]" at bounding box center [507, 151] width 716 height 19
drag, startPoint x: 425, startPoint y: 151, endPoint x: 404, endPoint y: 151, distance: 21.3
click at [424, 151] on span "Today" at bounding box center [434, 151] width 32 height 20
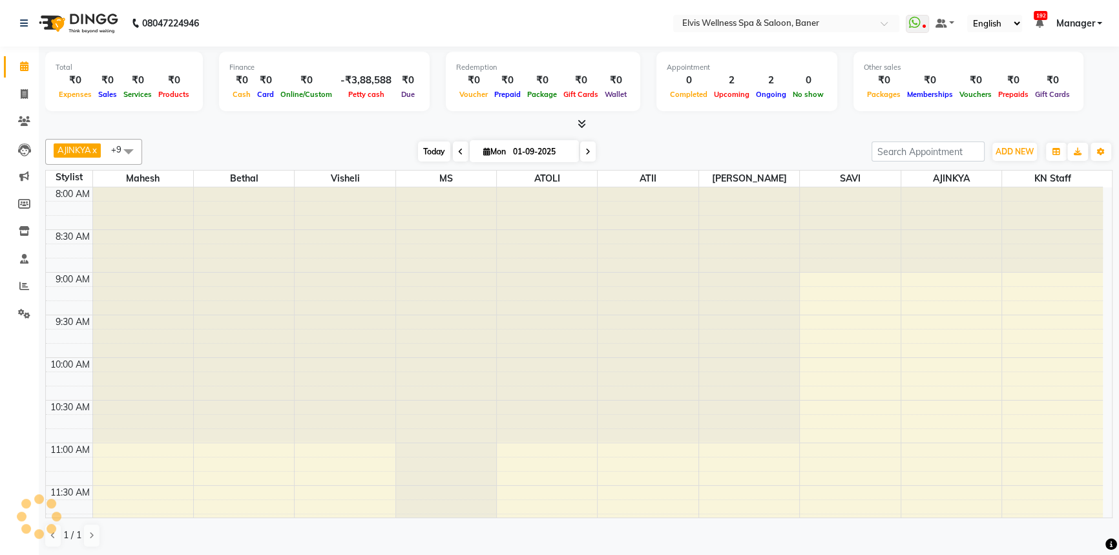
drag, startPoint x: 399, startPoint y: 151, endPoint x: 424, endPoint y: 149, distance: 25.3
click at [405, 151] on div "[DATE] [DATE]" at bounding box center [507, 151] width 716 height 19
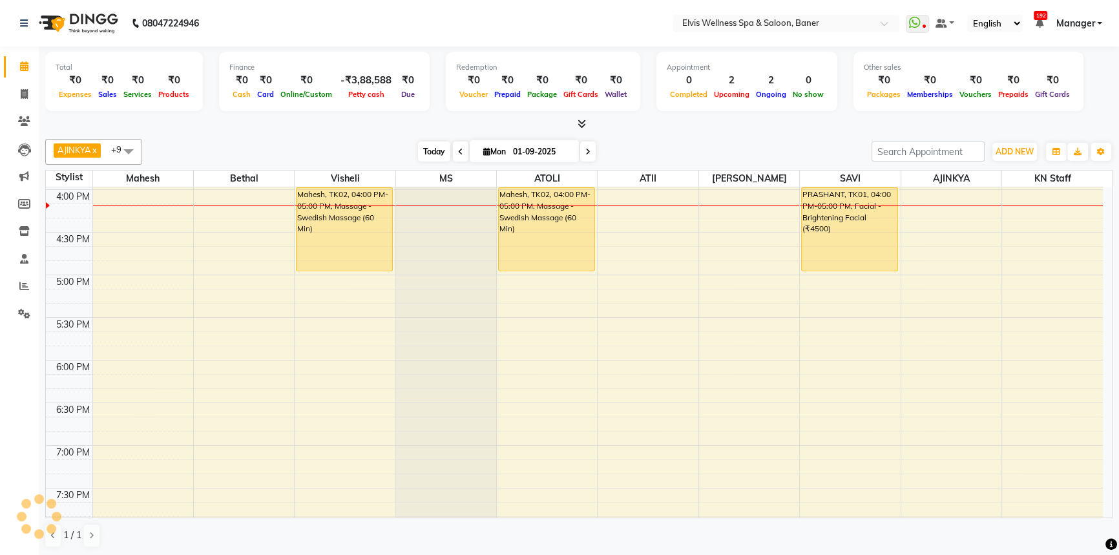
click at [429, 148] on span "Today" at bounding box center [434, 151] width 32 height 20
click at [578, 134] on div "AJINKYA x Visheli x MS x Bethal x ATOLI x ATII x SAVI x [PERSON_NAME] Mahesh x …" at bounding box center [578, 343] width 1067 height 419
click at [437, 153] on span "Today" at bounding box center [434, 151] width 32 height 20
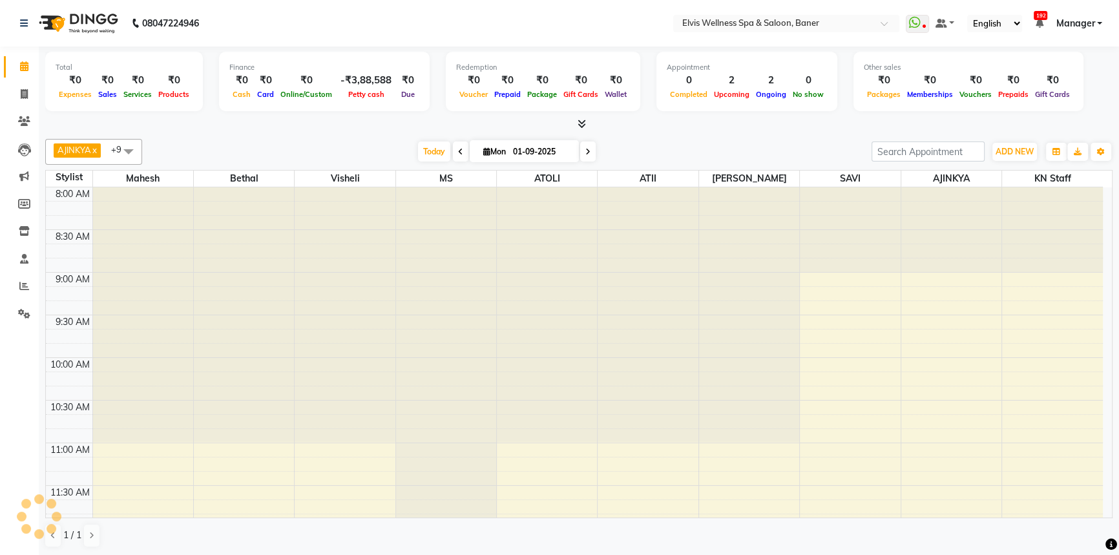
click at [678, 153] on div "[DATE] [DATE]" at bounding box center [507, 151] width 716 height 19
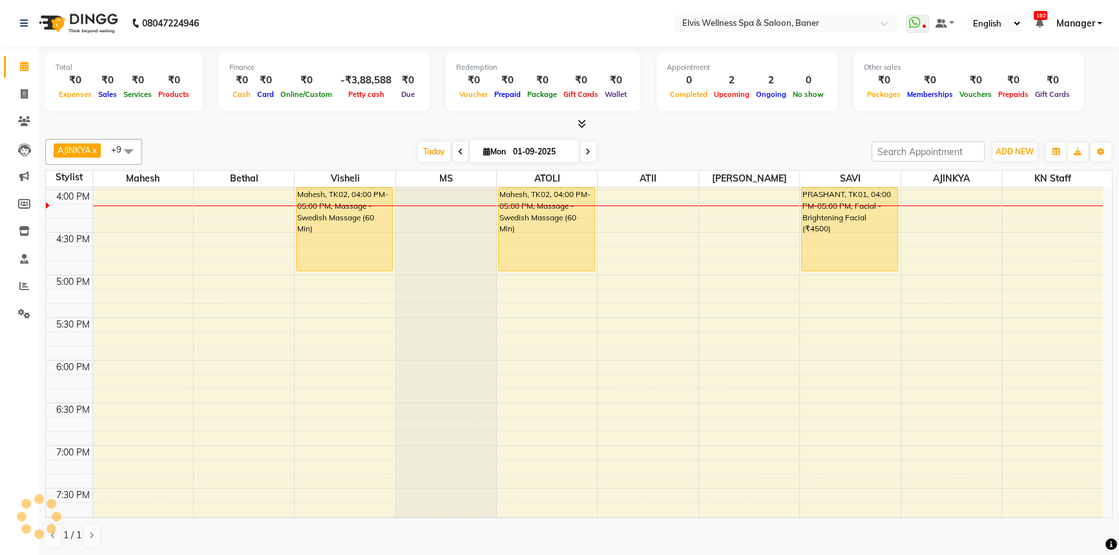
scroll to position [621, 0]
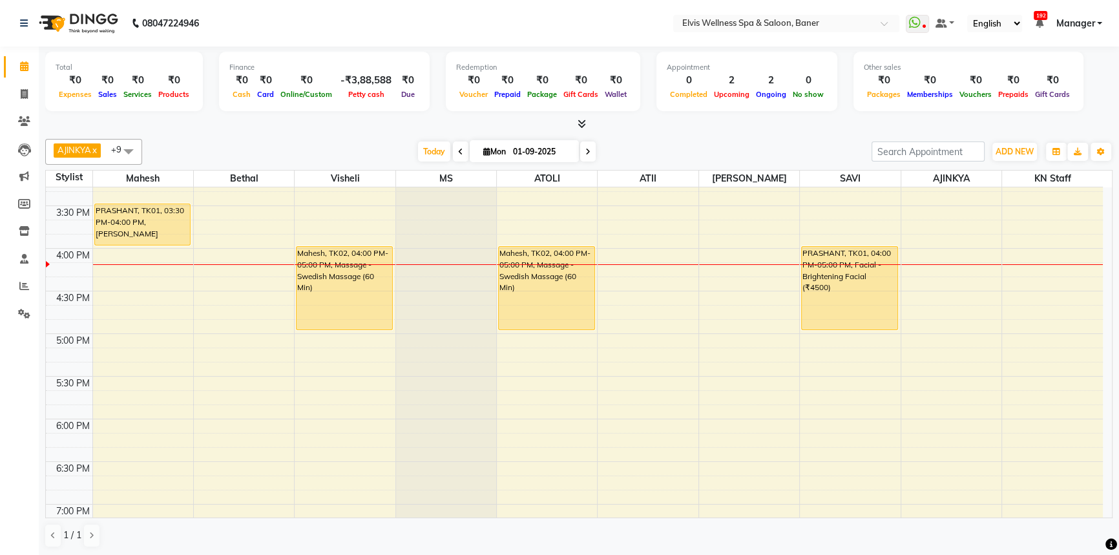
drag, startPoint x: 423, startPoint y: 152, endPoint x: 692, endPoint y: 148, distance: 268.8
click at [426, 152] on span "Today" at bounding box center [434, 151] width 32 height 20
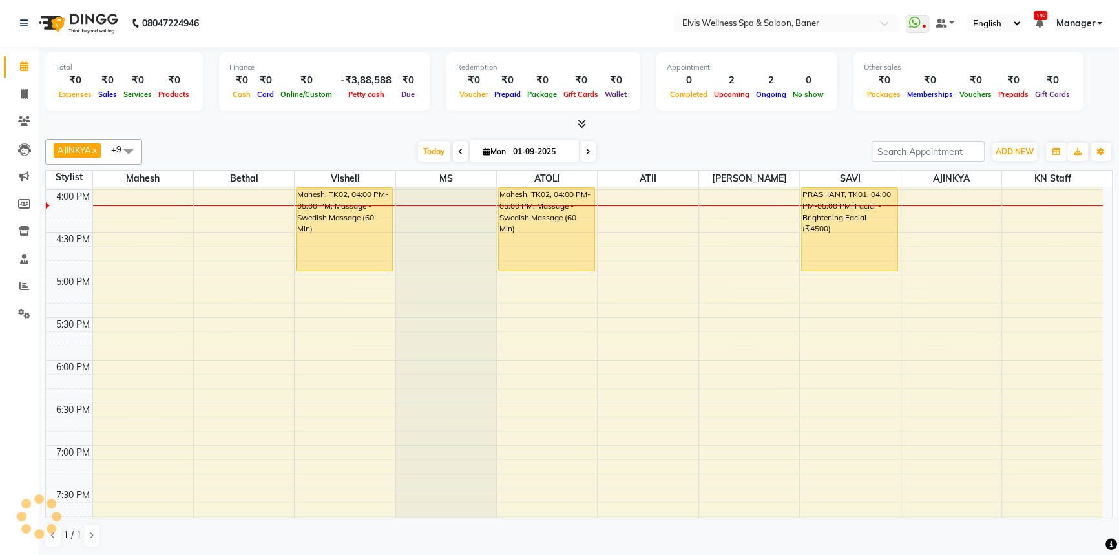
click at [741, 140] on div "AJINKYA x Visheli x MS x Bethal x ATOLI x ATII x SAVI x [PERSON_NAME] Mahesh x …" at bounding box center [578, 152] width 1067 height 26
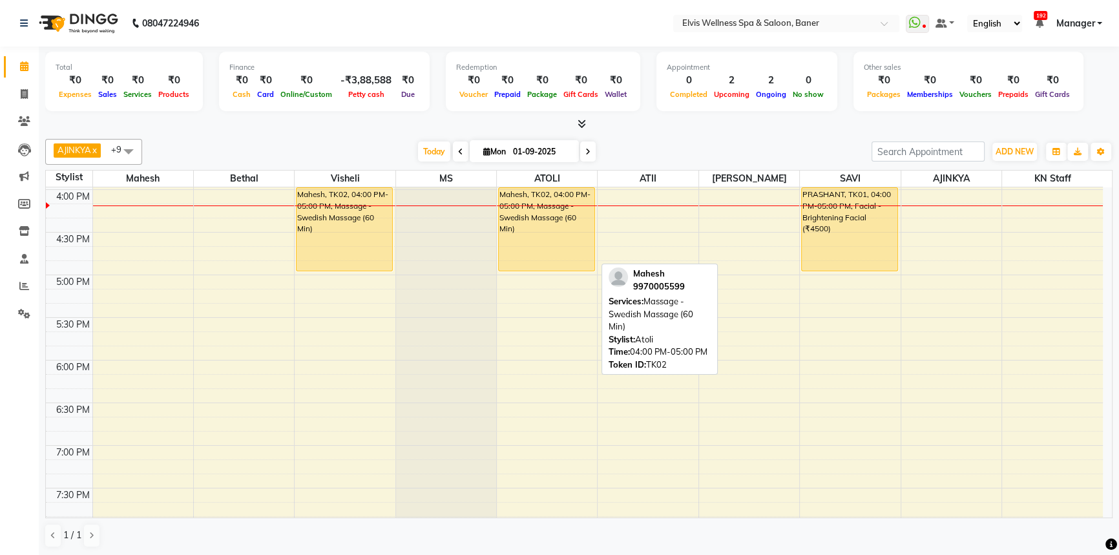
click at [563, 212] on div "Mahesh, TK02, 04:00 PM-05:00 PM, Massage - Swedish Massage (60 Min)" at bounding box center [547, 229] width 96 height 83
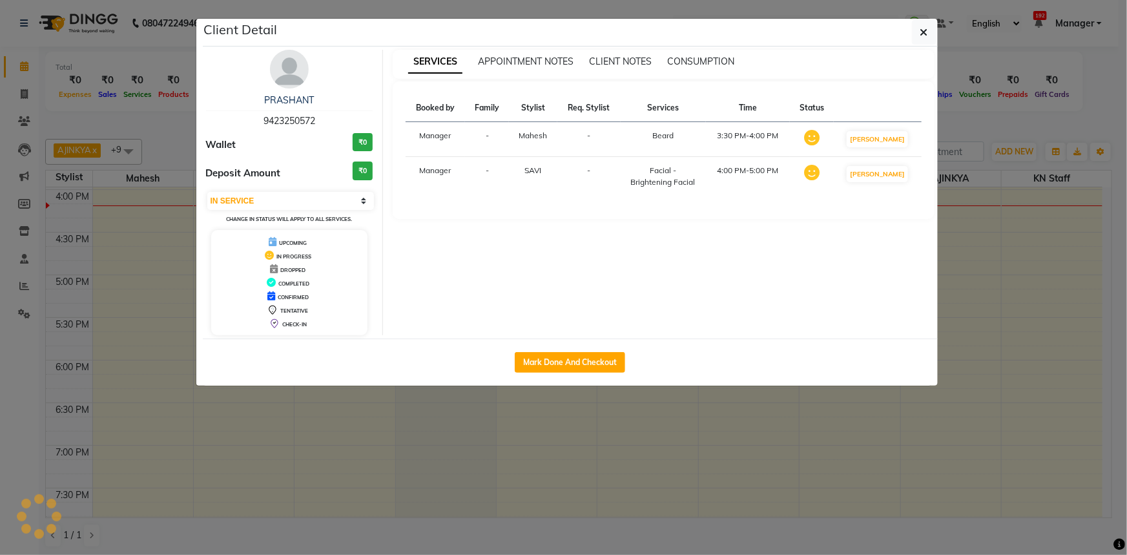
select select "select"
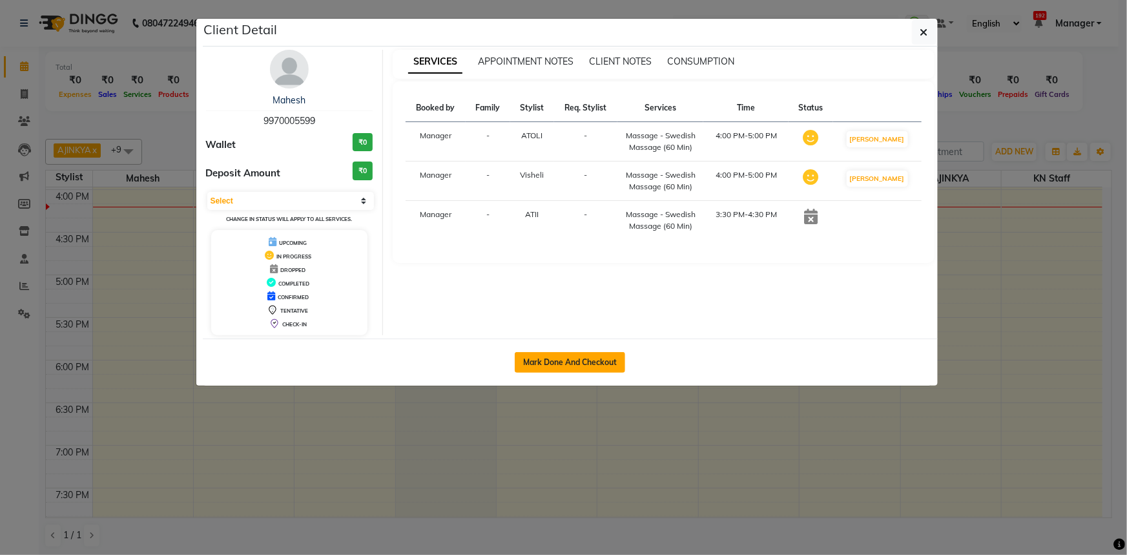
click at [600, 369] on button "Mark Done And Checkout" at bounding box center [570, 362] width 110 height 21
select select "service"
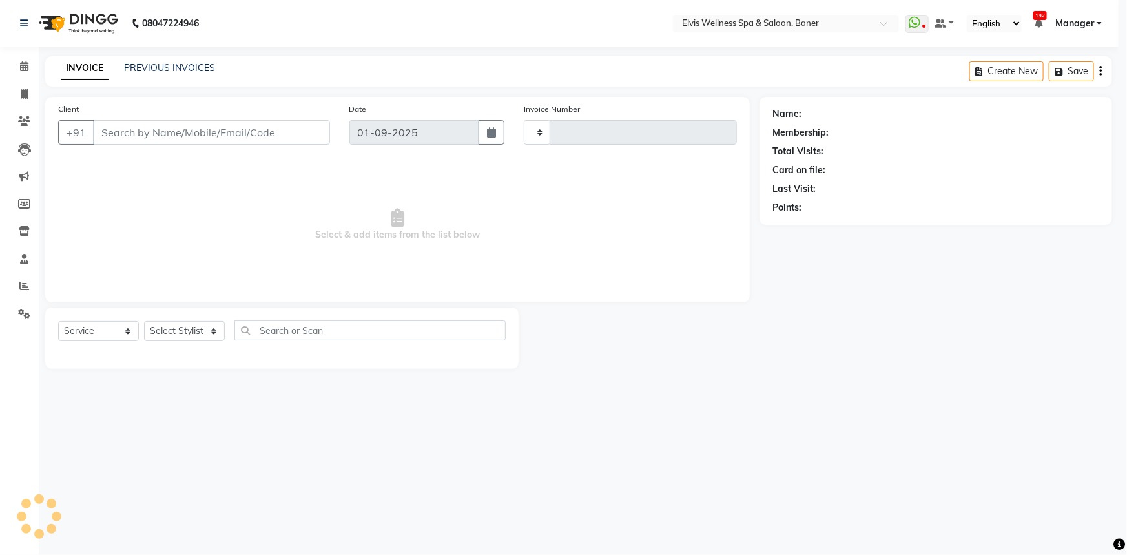
type input "1424"
select select "5735"
type input "9970005599"
select select "54324"
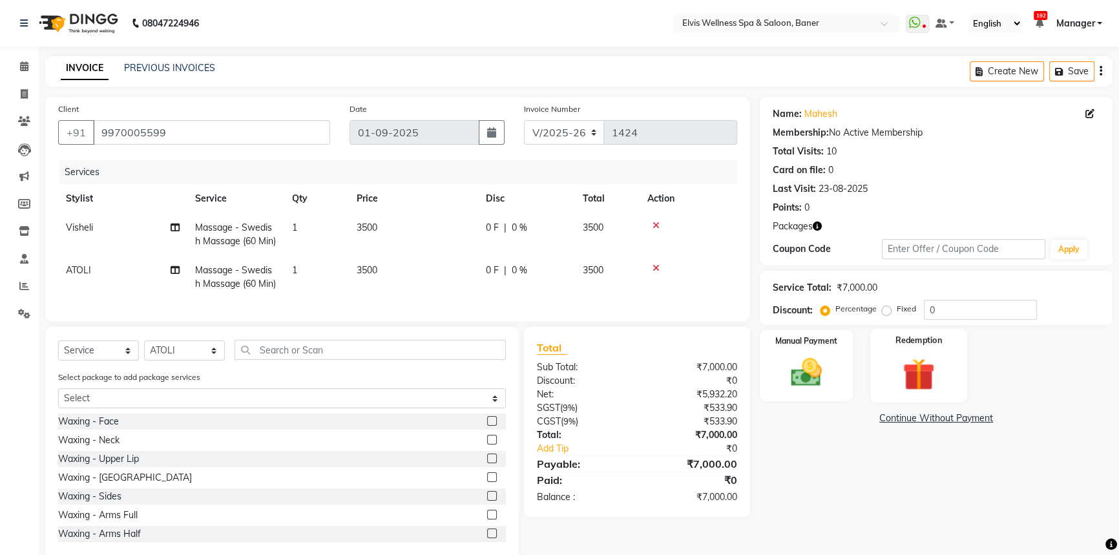
click at [927, 379] on img at bounding box center [919, 374] width 52 height 40
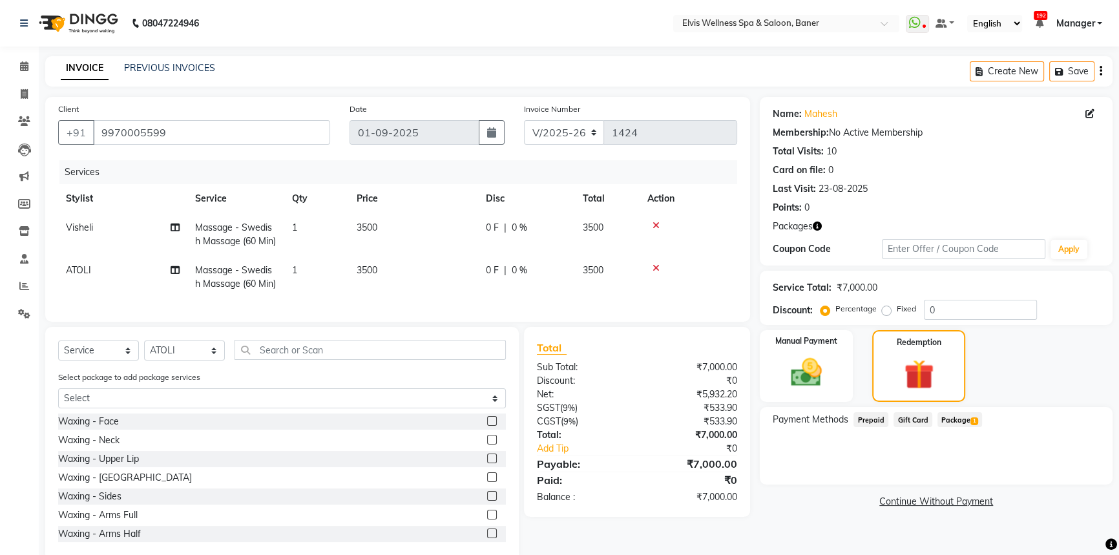
click at [964, 421] on span "Package 1" at bounding box center [959, 419] width 45 height 15
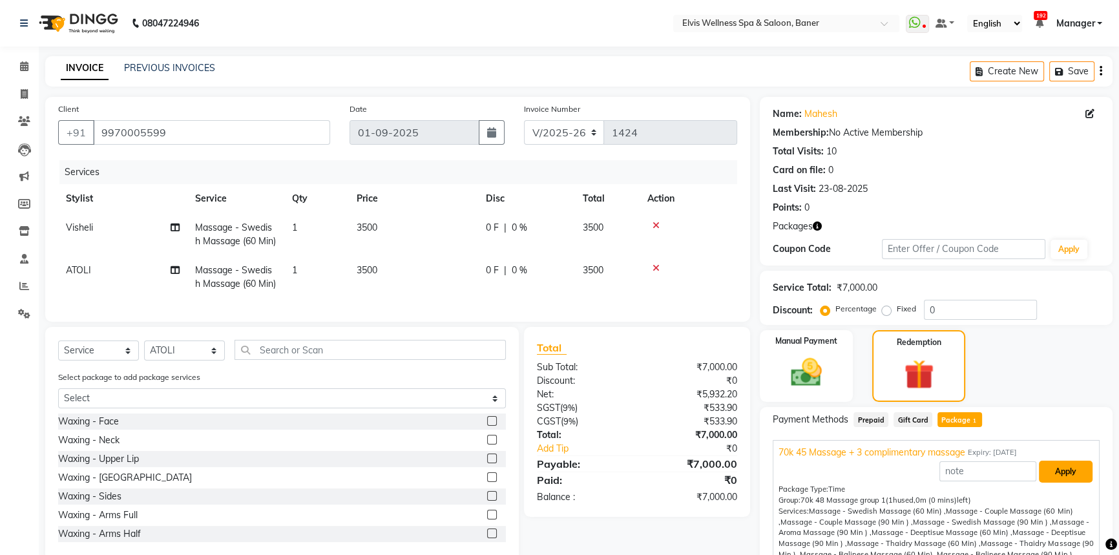
click at [1061, 470] on button "Apply" at bounding box center [1066, 472] width 54 height 22
type input "70k 45 Massage + 3 complimentary massage"
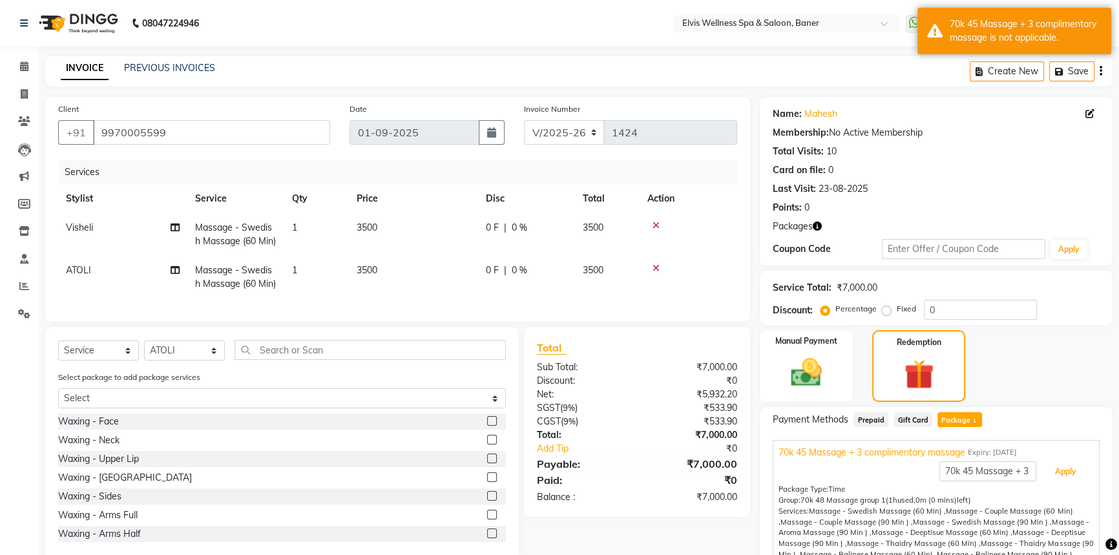
scroll to position [72, 0]
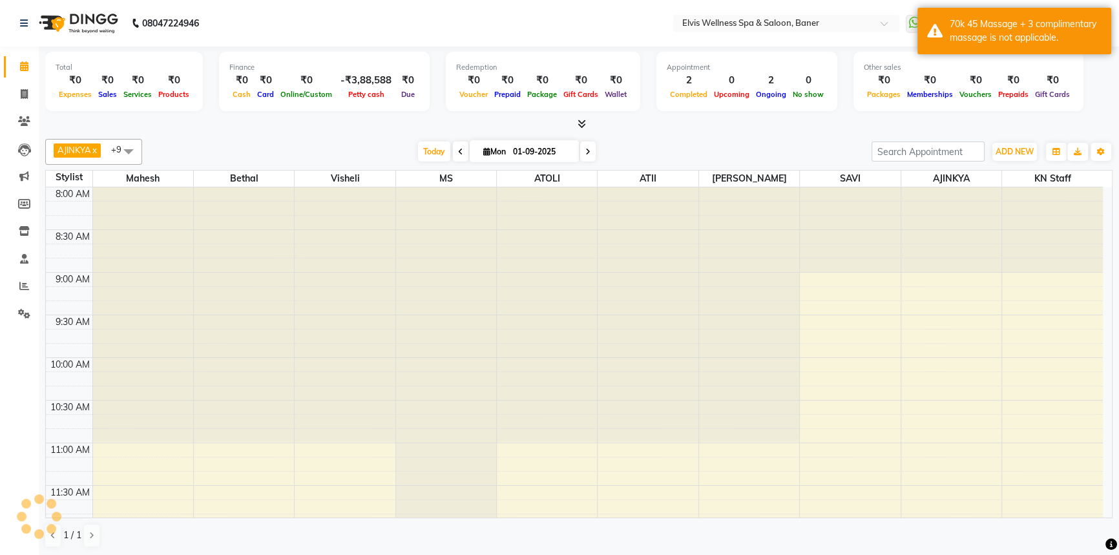
scroll to position [680, 0]
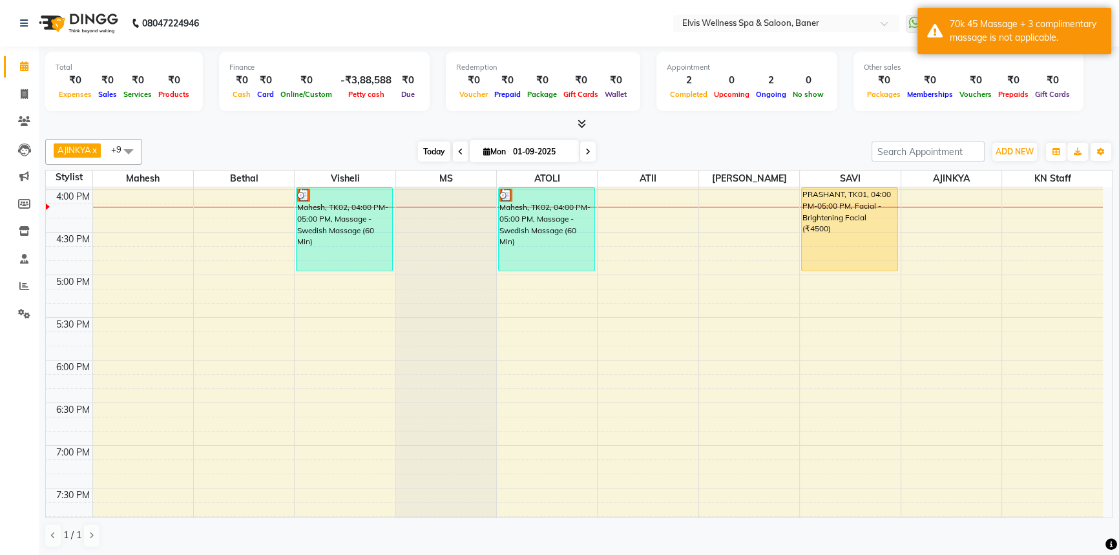
click at [439, 147] on span "Today" at bounding box center [434, 151] width 32 height 20
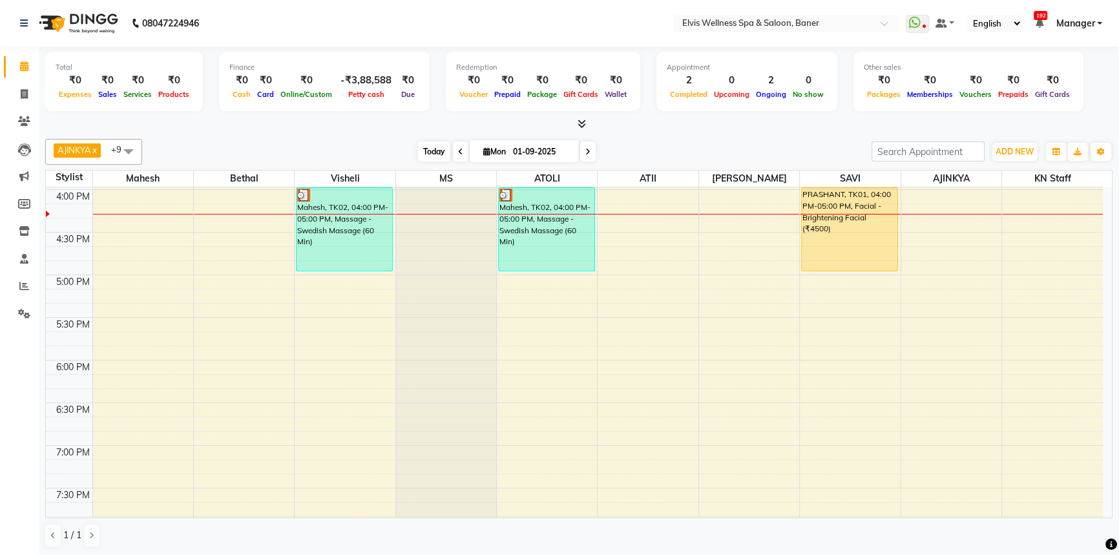
click at [418, 143] on span "Today" at bounding box center [434, 151] width 32 height 20
click at [439, 158] on span "Today" at bounding box center [434, 151] width 32 height 20
click at [731, 118] on div at bounding box center [578, 125] width 1067 height 14
click at [726, 118] on div at bounding box center [578, 125] width 1067 height 14
drag, startPoint x: 433, startPoint y: 148, endPoint x: 424, endPoint y: 148, distance: 9.0
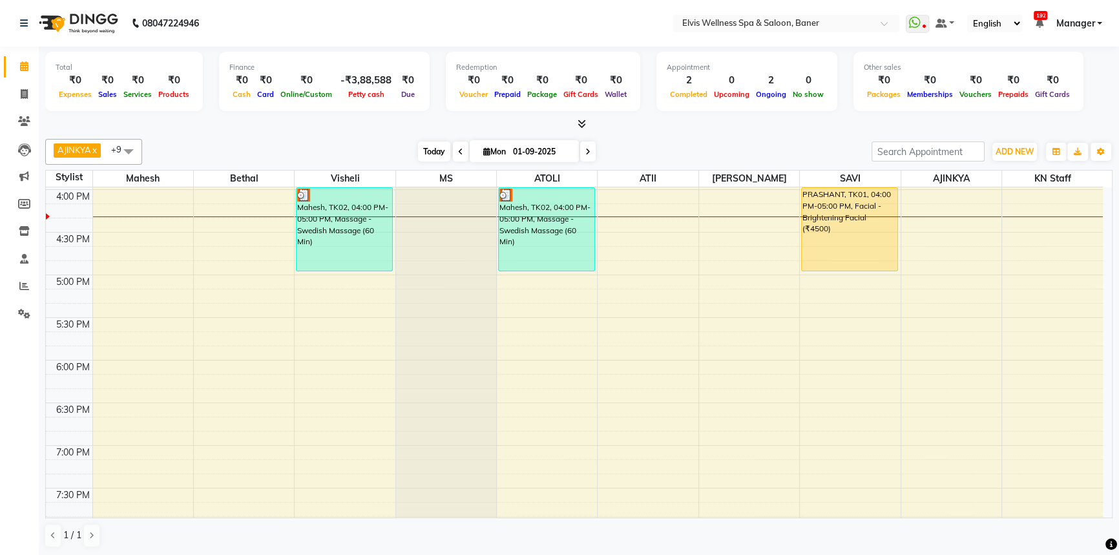
click at [431, 148] on span "Today" at bounding box center [434, 151] width 32 height 20
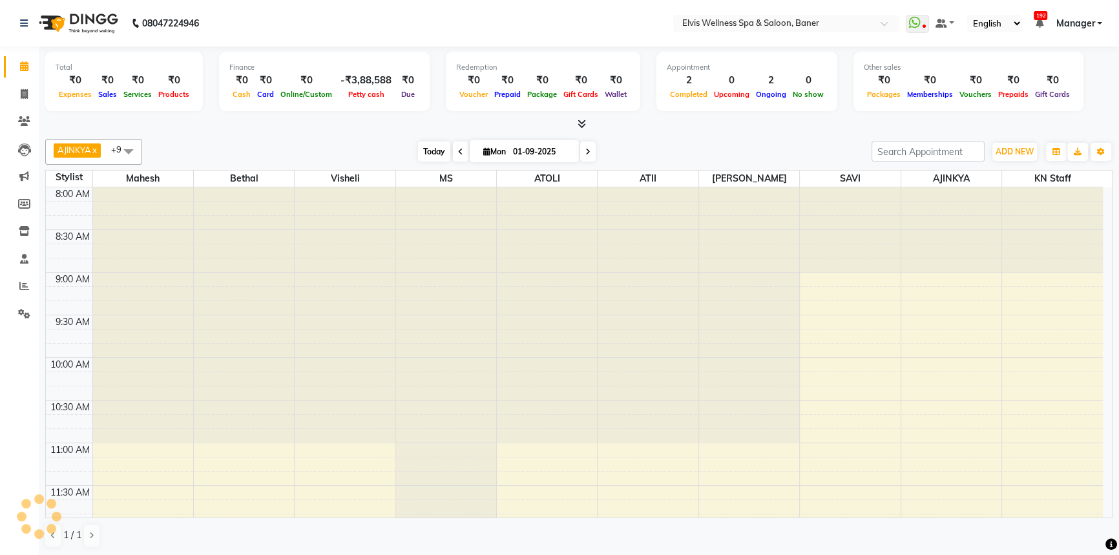
drag, startPoint x: 370, startPoint y: 147, endPoint x: 427, endPoint y: 156, distance: 57.6
click at [392, 151] on div "[DATE] [DATE]" at bounding box center [507, 151] width 716 height 19
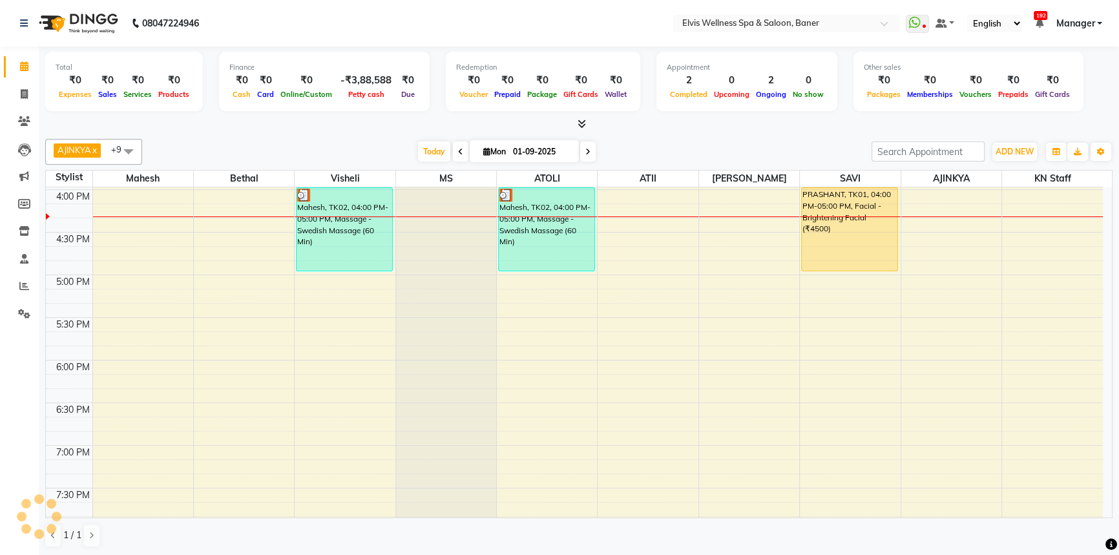
drag, startPoint x: 427, startPoint y: 156, endPoint x: 383, endPoint y: 154, distance: 44.0
click at [426, 156] on span "Today" at bounding box center [434, 151] width 32 height 20
click at [383, 154] on div "[DATE] [DATE]" at bounding box center [507, 151] width 716 height 19
click at [420, 148] on span "Today" at bounding box center [434, 151] width 32 height 20
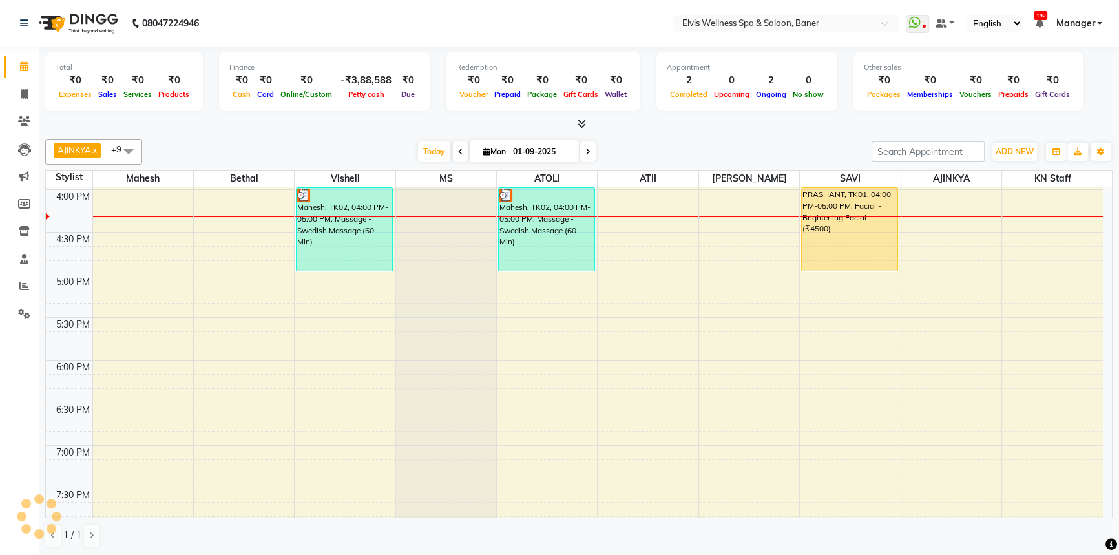
click at [402, 149] on div "[DATE] [DATE]" at bounding box center [507, 151] width 716 height 19
click at [419, 155] on span "Today" at bounding box center [434, 151] width 32 height 20
click at [388, 156] on div "[DATE] [DATE]" at bounding box center [507, 151] width 716 height 19
click at [421, 158] on span "Today" at bounding box center [434, 151] width 32 height 20
click at [426, 156] on span "Today" at bounding box center [434, 151] width 32 height 20
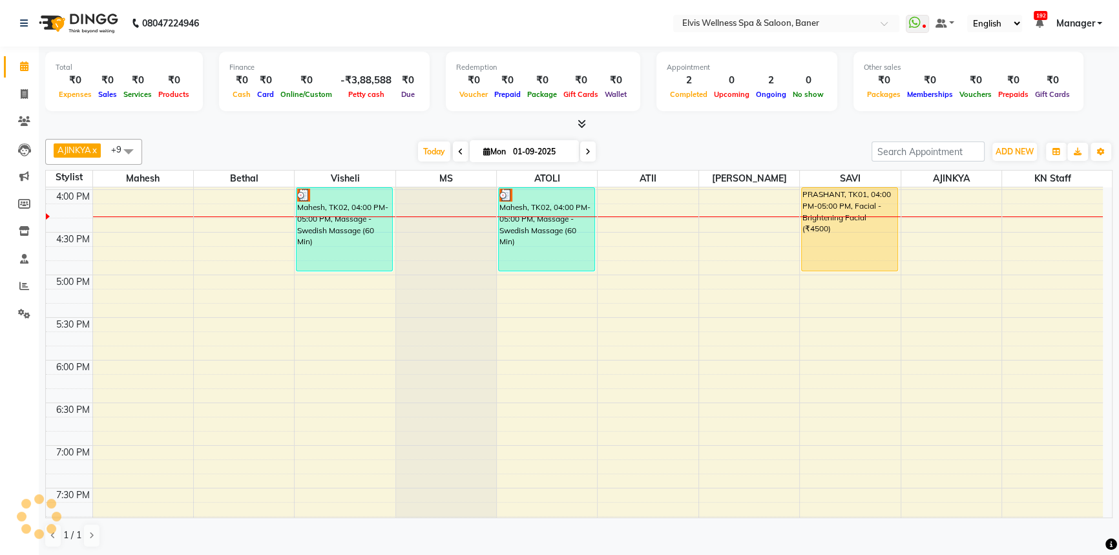
click at [799, 152] on div "[DATE] [DATE]" at bounding box center [507, 151] width 716 height 19
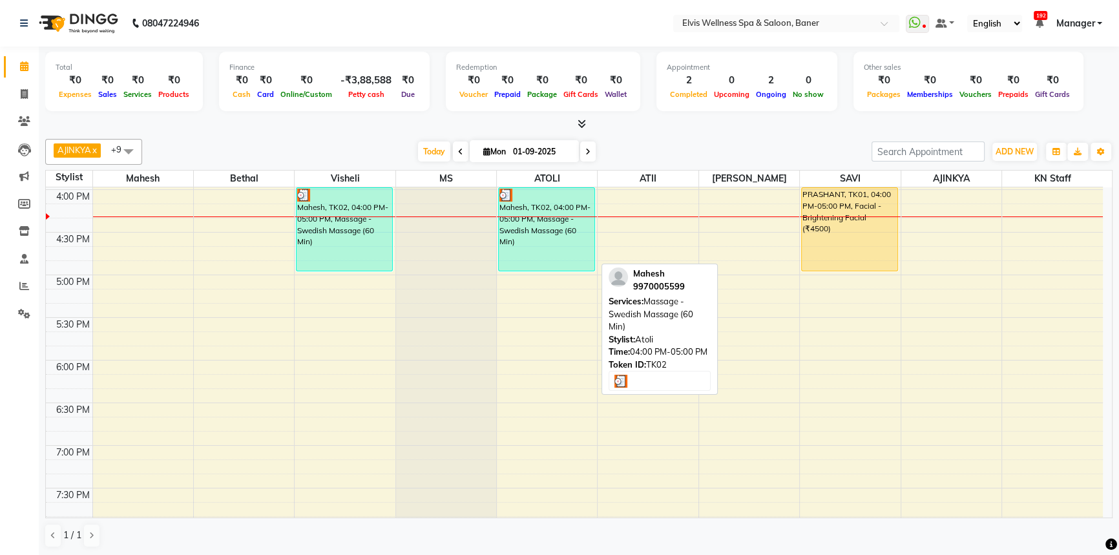
click at [548, 220] on div "Mahesh, TK02, 04:00 PM-05:00 PM, Massage - Swedish Massage (60 Min)" at bounding box center [547, 229] width 96 height 83
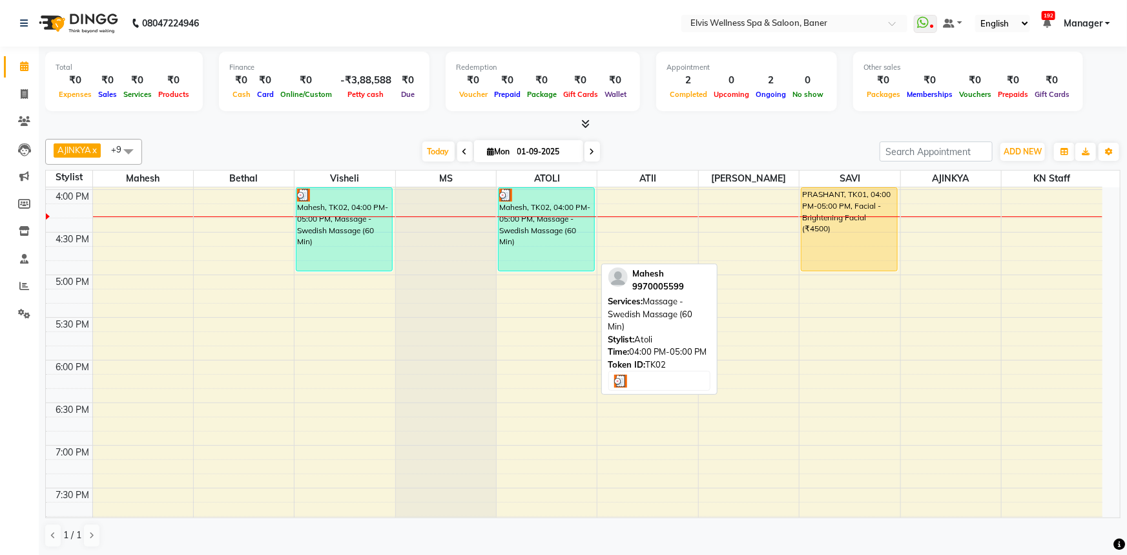
select select "3"
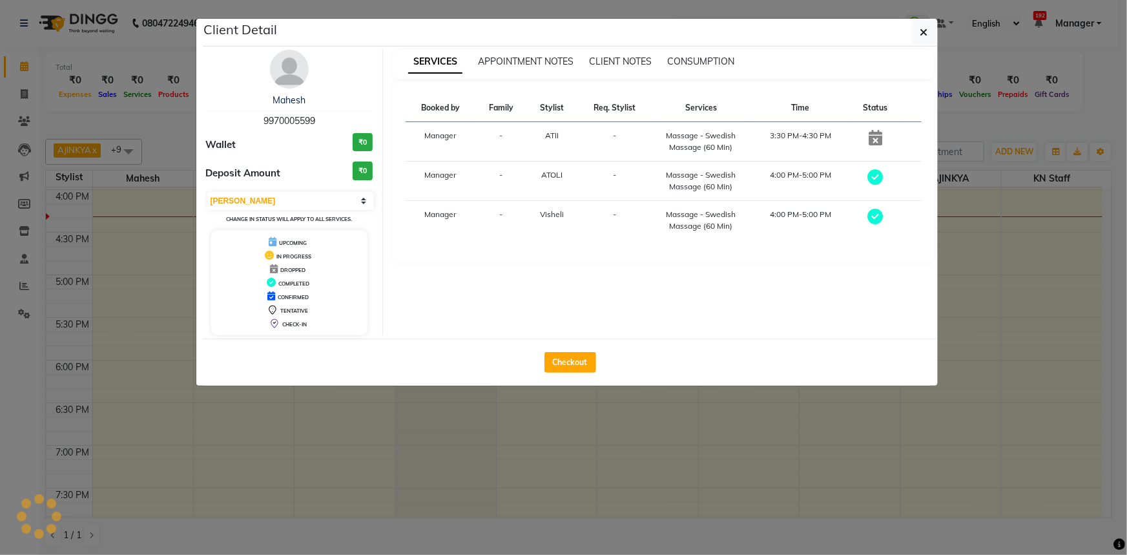
click at [143, 83] on ngb-modal-window "Client Detail Mahesh 9970005599 Wallet ₹0 Deposit Amount ₹0 Select MARK DONE UP…" at bounding box center [563, 277] width 1127 height 555
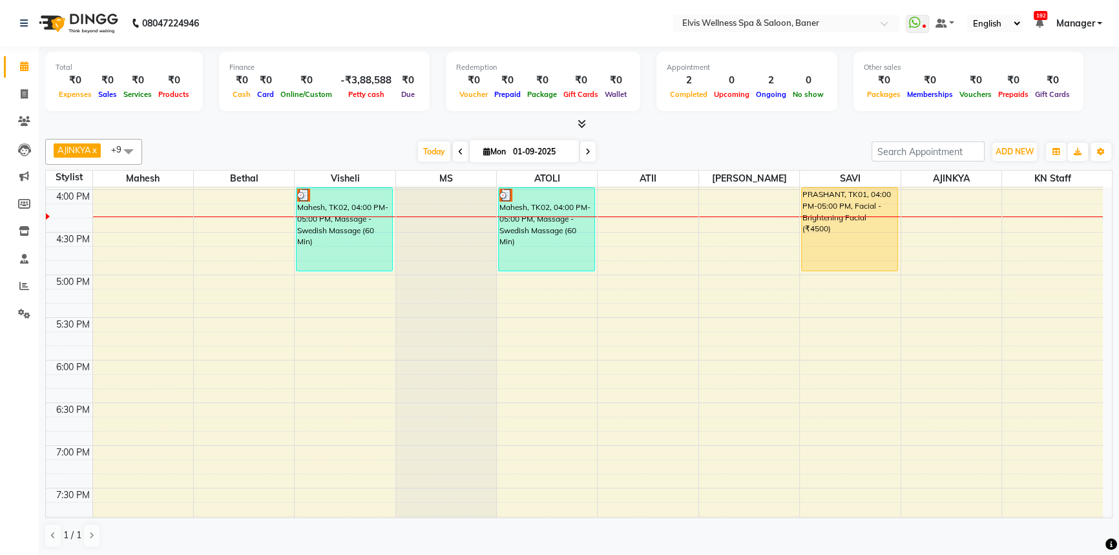
click at [742, 127] on div at bounding box center [578, 125] width 1067 height 14
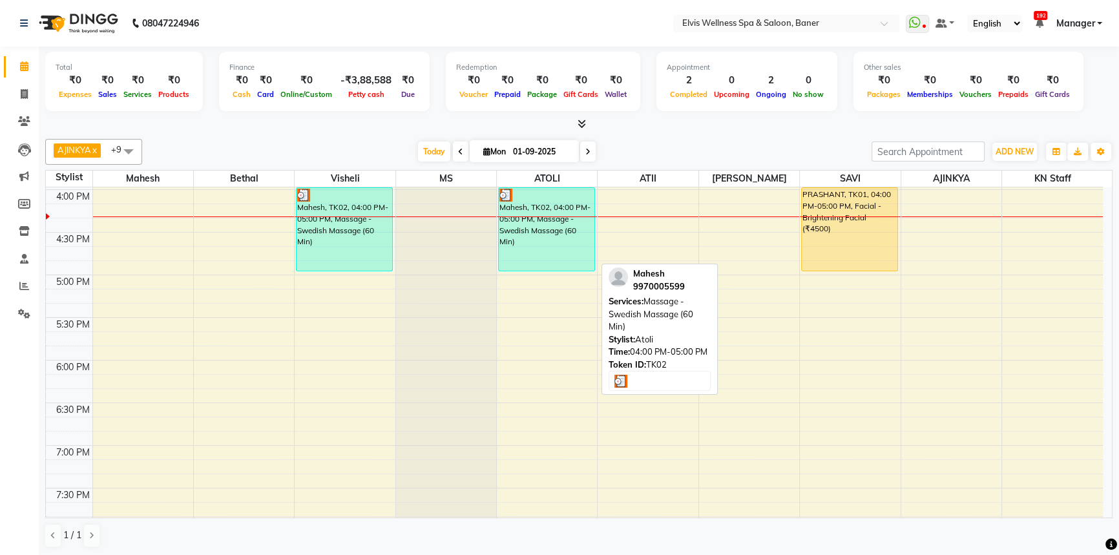
drag, startPoint x: 531, startPoint y: 213, endPoint x: 525, endPoint y: 212, distance: 6.5
click at [525, 212] on div "Mahesh, TK02, 04:00 PM-05:00 PM, Massage - Swedish Massage (60 Min)" at bounding box center [547, 229] width 96 height 83
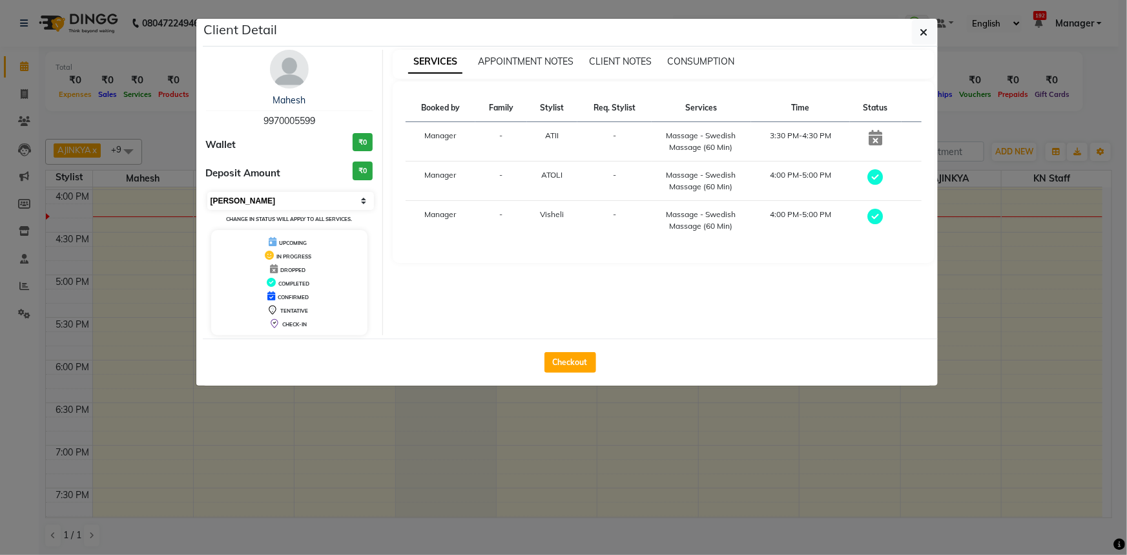
click at [240, 203] on select "Select MARK DONE UPCOMING" at bounding box center [290, 201] width 167 height 18
select select "5"
click at [207, 192] on select "Select MARK DONE UPCOMING" at bounding box center [290, 201] width 167 height 18
click at [169, 158] on ngb-modal-window "Client Detail Mahesh 9970005599 Wallet ₹0 Deposit Amount ₹0 Select MARK DONE UP…" at bounding box center [563, 277] width 1127 height 555
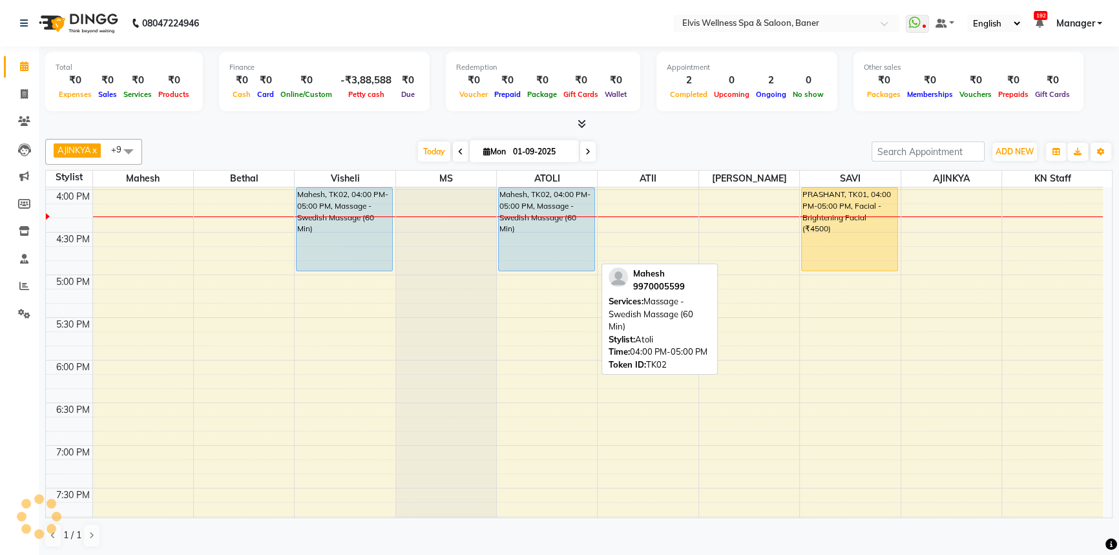
click at [528, 227] on div "Mahesh, TK02, 04:00 PM-05:00 PM, Massage - Swedish Massage (60 Min)" at bounding box center [547, 229] width 96 height 83
select select "5"
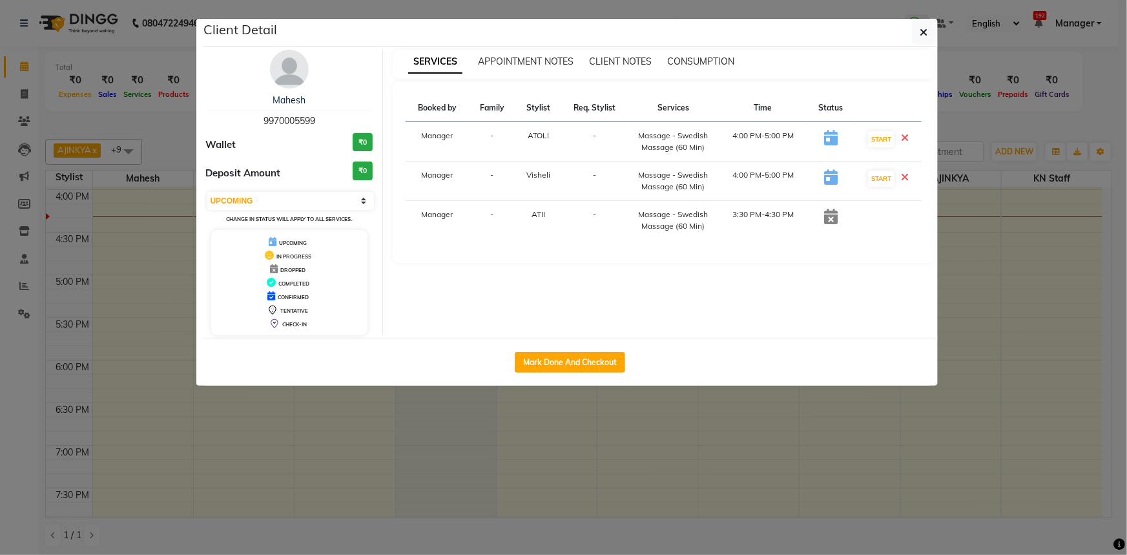
click at [31, 229] on ngb-modal-window "Client Detail Mahesh 9970005599 Wallet ₹0 Deposit Amount ₹0 Select IN SERVICE C…" at bounding box center [563, 277] width 1127 height 555
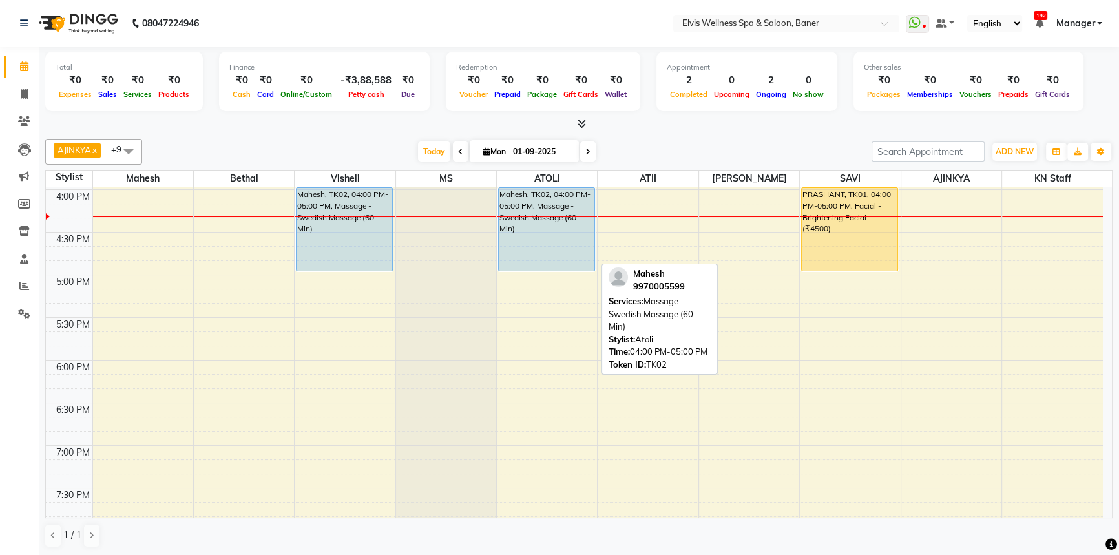
click at [544, 253] on div "Mahesh, TK02, 04:00 PM-05:00 PM, Massage - Swedish Massage (60 Min)" at bounding box center [547, 229] width 96 height 83
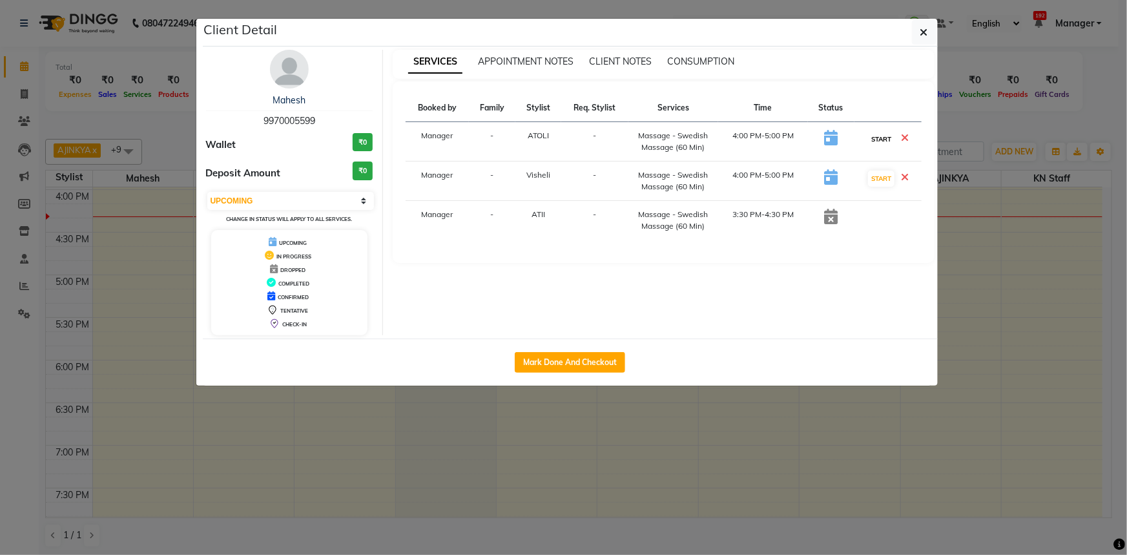
click at [879, 134] on button "START" at bounding box center [881, 139] width 26 height 16
select select "select"
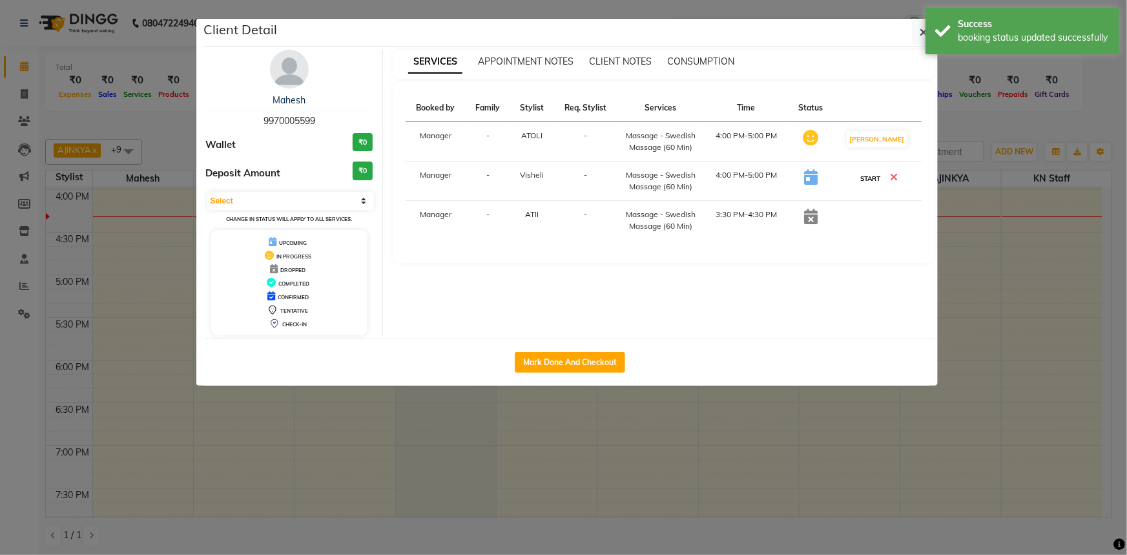
click at [869, 171] on button "START" at bounding box center [871, 179] width 26 height 16
click at [1004, 125] on ngb-modal-window "Client Detail Mahesh 9970005599 Wallet ₹0 Deposit Amount ₹0 Select IN SERVICE C…" at bounding box center [563, 277] width 1127 height 555
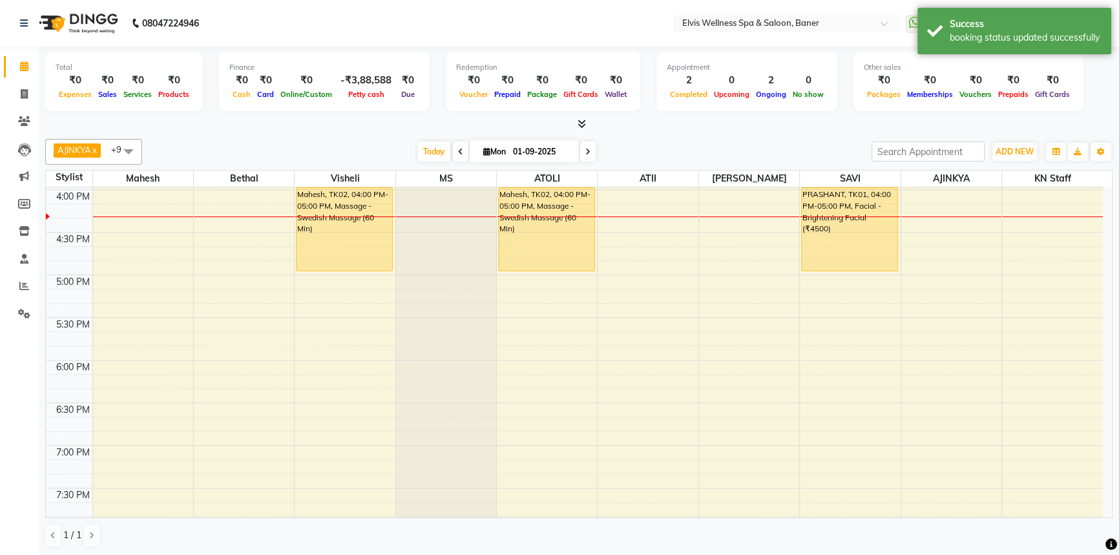
drag, startPoint x: 670, startPoint y: 145, endPoint x: 680, endPoint y: 194, distance: 50.2
click at [670, 146] on div "[DATE] [DATE]" at bounding box center [507, 151] width 716 height 19
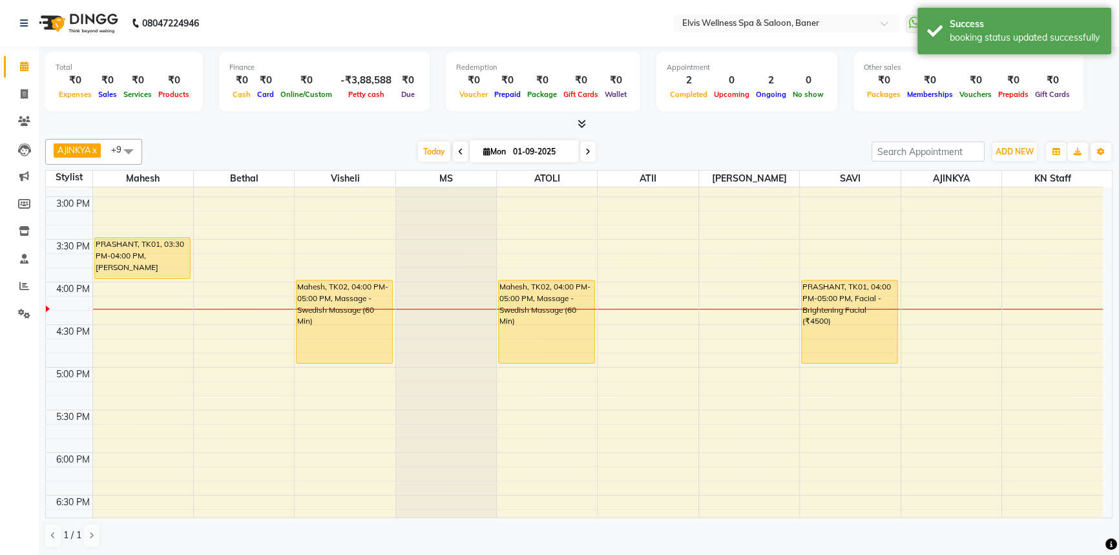
scroll to position [504, 0]
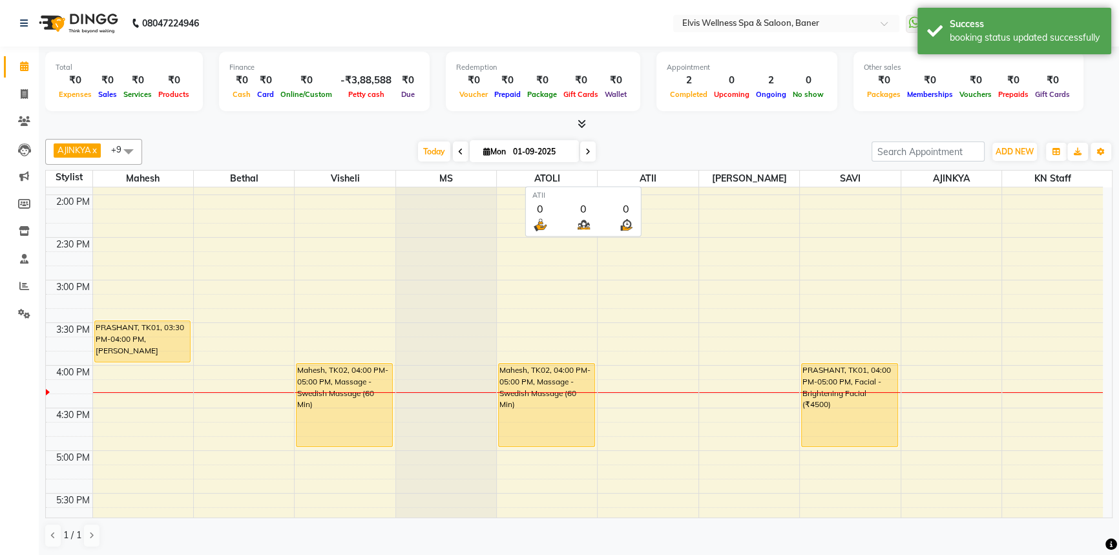
click at [681, 184] on span "ATII" at bounding box center [648, 179] width 100 height 16
click at [683, 178] on span "ATII" at bounding box center [648, 179] width 100 height 16
click at [682, 159] on div "[DATE] [DATE]" at bounding box center [507, 151] width 716 height 19
click at [692, 148] on div "[DATE] [DATE]" at bounding box center [507, 151] width 716 height 19
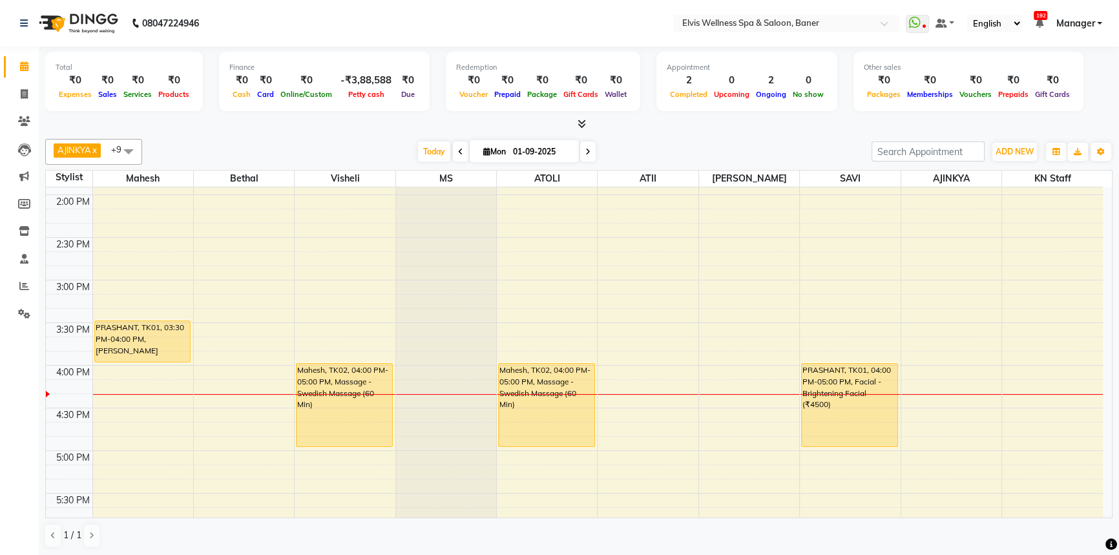
click at [690, 146] on div "[DATE] [DATE]" at bounding box center [507, 151] width 716 height 19
click at [439, 153] on span "Today" at bounding box center [434, 151] width 32 height 20
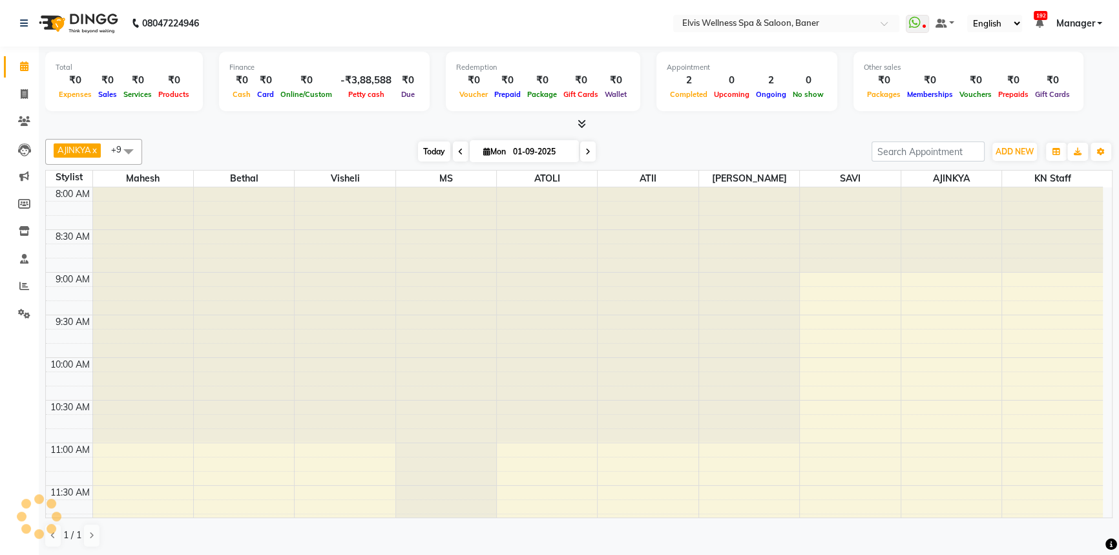
scroll to position [680, 0]
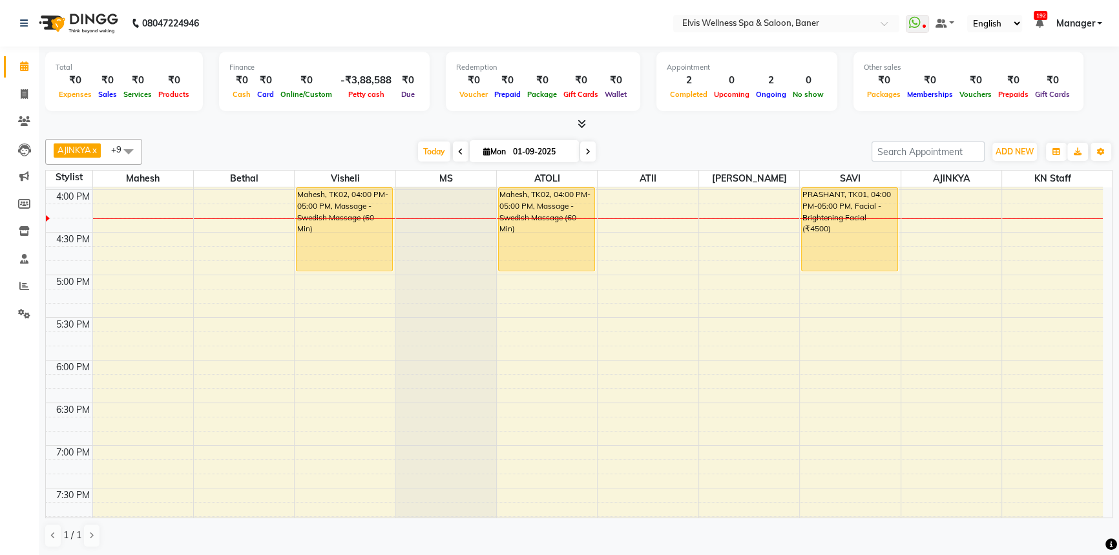
click at [612, 162] on div "AJINKYA x Visheli x MS x Bethal x ATOLI x ATII x SAVI x [PERSON_NAME] Mahesh x …" at bounding box center [578, 152] width 1067 height 26
drag, startPoint x: 638, startPoint y: 145, endPoint x: 528, endPoint y: 150, distance: 109.9
click at [645, 147] on div "[DATE] [DATE]" at bounding box center [507, 151] width 716 height 19
click at [426, 146] on span "Today" at bounding box center [434, 151] width 32 height 20
click at [707, 136] on div "AJINKYA x Visheli x MS x Bethal x ATOLI x ATII x SAVI x [PERSON_NAME] Mahesh x …" at bounding box center [578, 343] width 1067 height 419
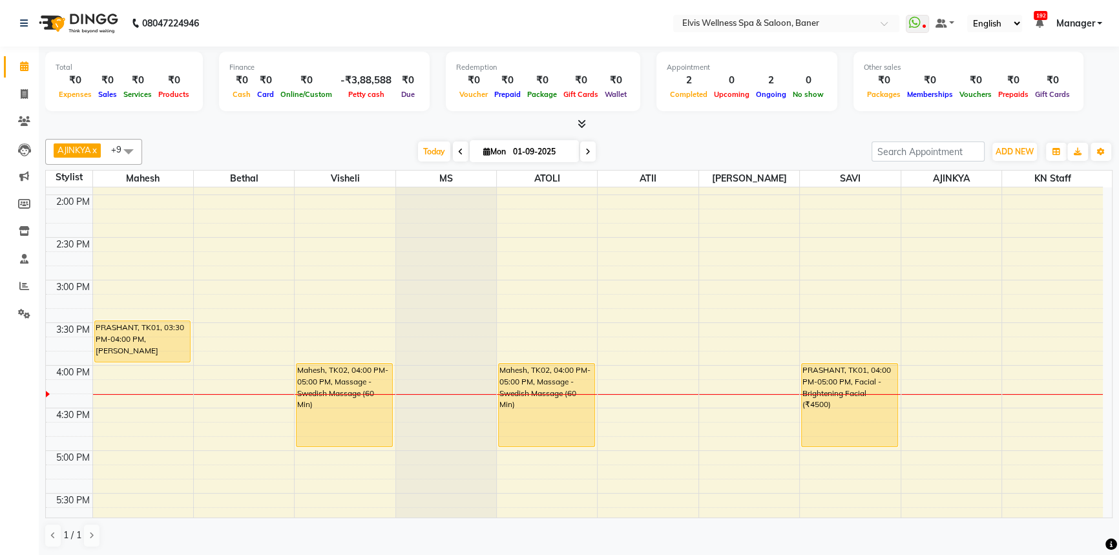
click at [691, 150] on div "[DATE] [DATE]" at bounding box center [507, 151] width 716 height 19
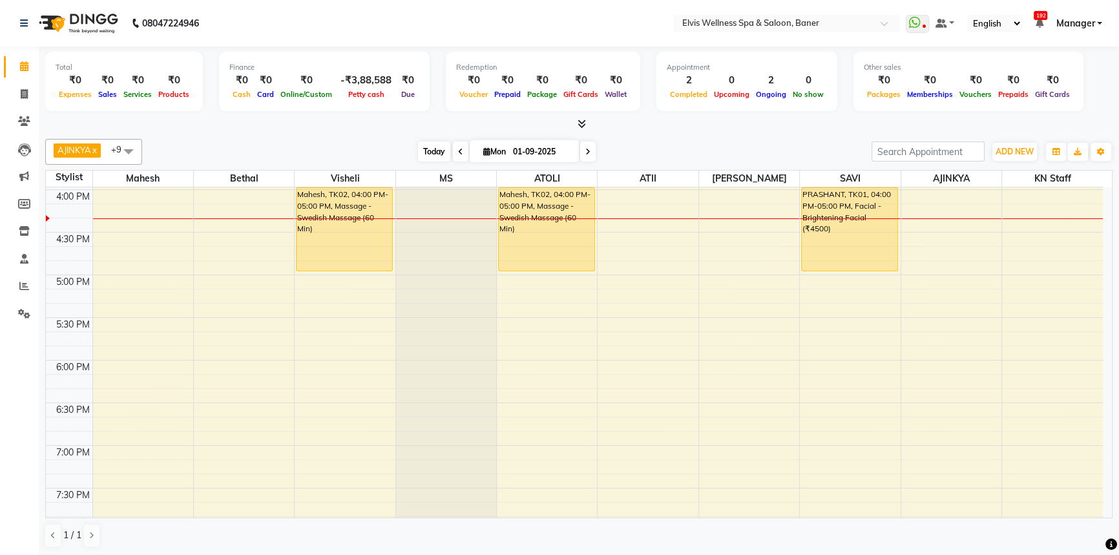
click at [418, 141] on span "Today" at bounding box center [434, 151] width 32 height 20
drag, startPoint x: 388, startPoint y: 152, endPoint x: 433, endPoint y: 159, distance: 45.7
click at [389, 153] on div "[DATE] [DATE]" at bounding box center [507, 151] width 716 height 19
click at [432, 151] on span "Today" at bounding box center [434, 151] width 32 height 20
drag, startPoint x: 374, startPoint y: 162, endPoint x: 390, endPoint y: 161, distance: 15.5
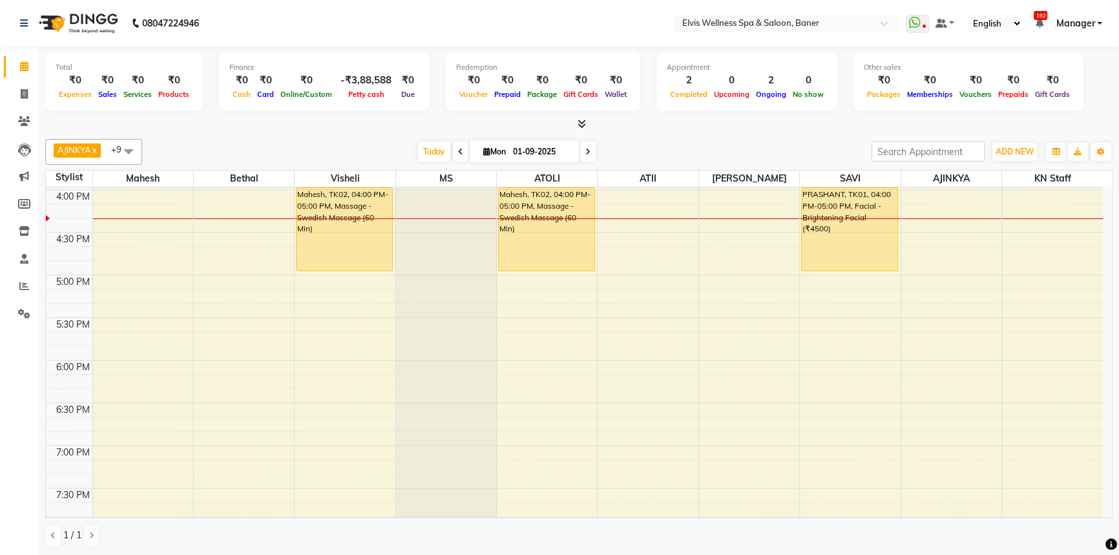
click at [382, 161] on div "AJINKYA x Visheli x MS x Bethal x ATOLI x ATII x SAVI x [PERSON_NAME] Mahesh x …" at bounding box center [578, 152] width 1067 height 26
click at [426, 151] on span "Today" at bounding box center [434, 151] width 32 height 20
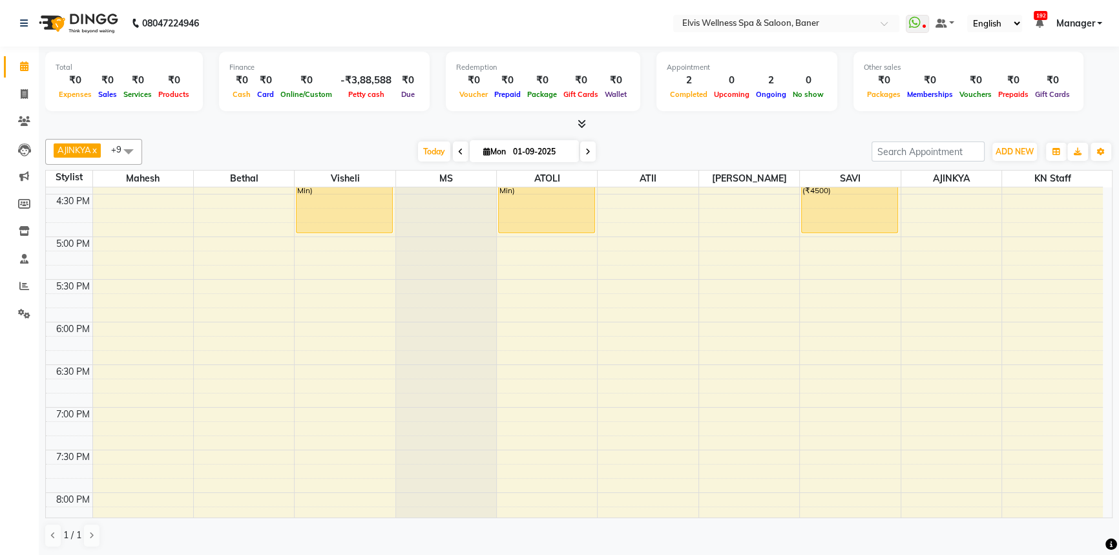
scroll to position [738, 0]
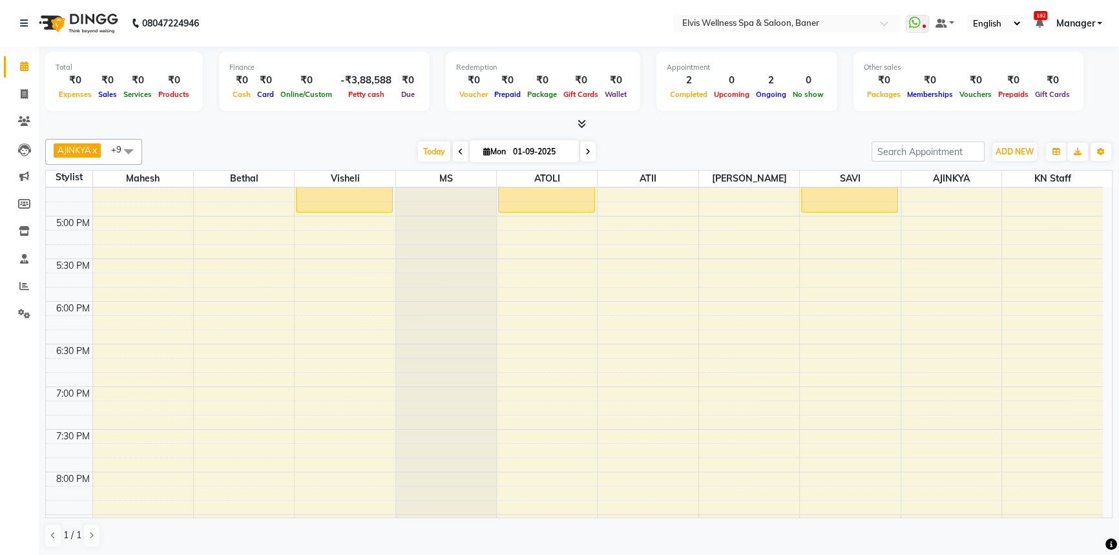
click at [344, 301] on div "8:00 AM 8:30 AM 9:00 AM 9:30 AM 10:00 AM 10:30 AM 11:00 AM 11:30 AM 12:00 PM 12…" at bounding box center [574, 45] width 1057 height 1193
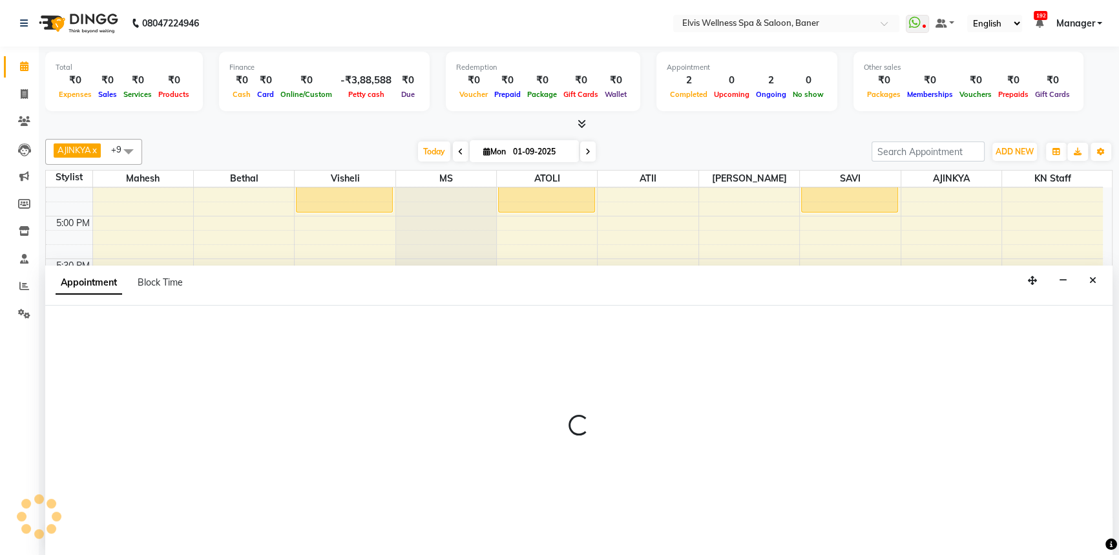
scroll to position [0, 0]
select select "40637"
select select "1080"
select select "tentative"
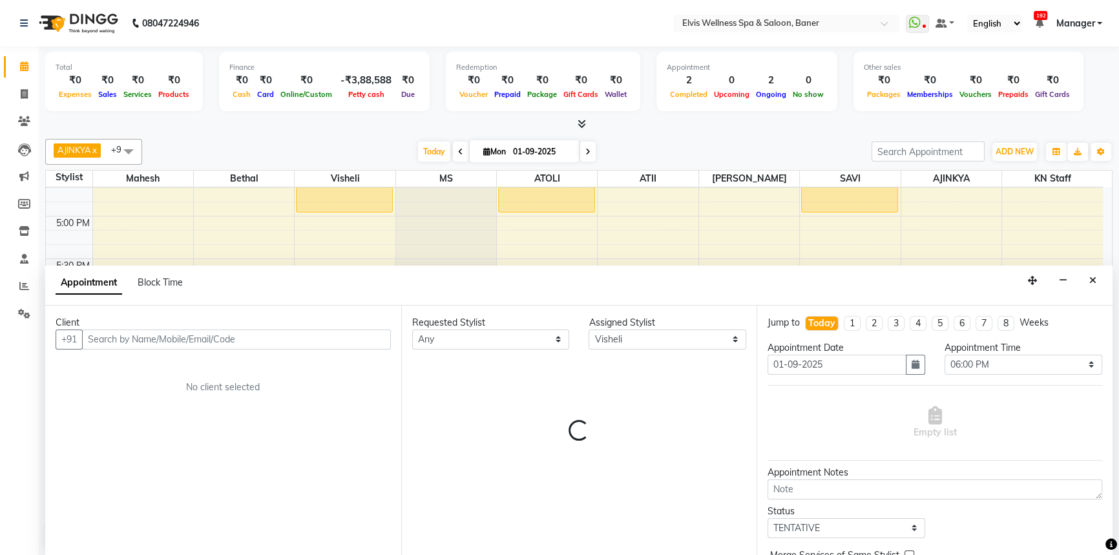
click at [238, 346] on input "text" at bounding box center [236, 339] width 309 height 20
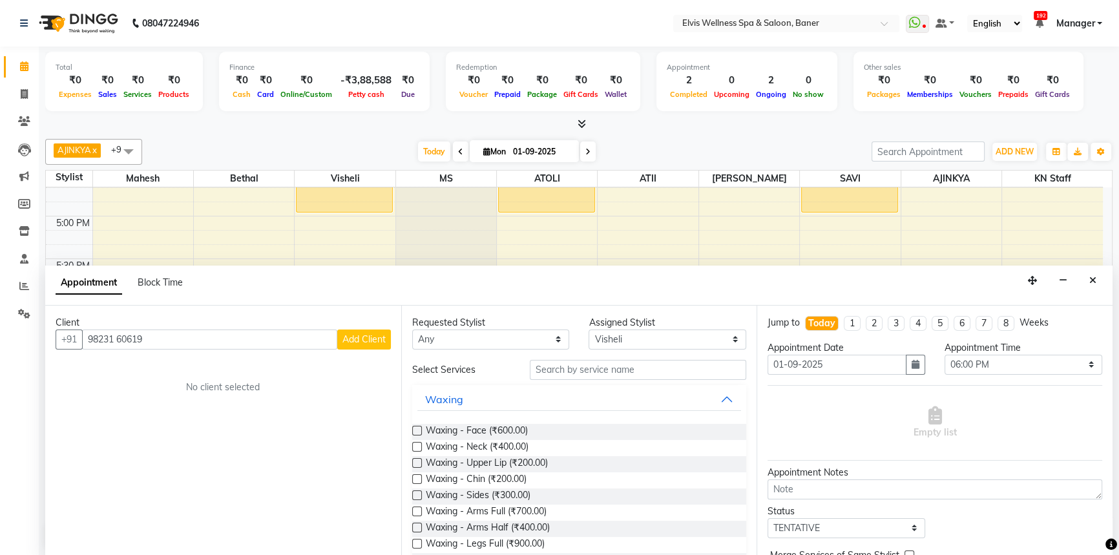
click at [120, 335] on input "98231 60619" at bounding box center [209, 339] width 255 height 20
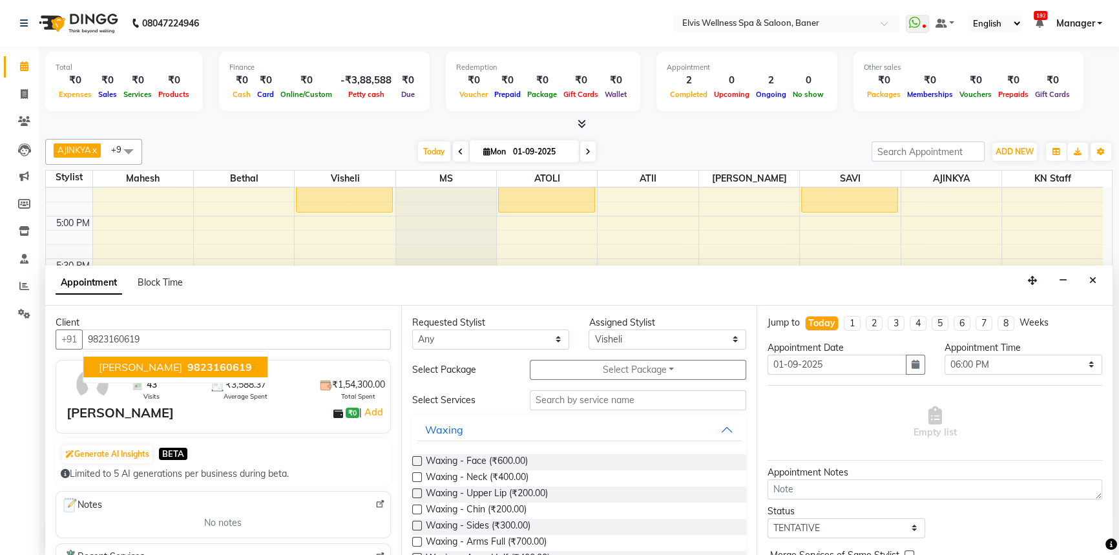
click at [187, 368] on span "9823160619" at bounding box center [219, 366] width 65 height 13
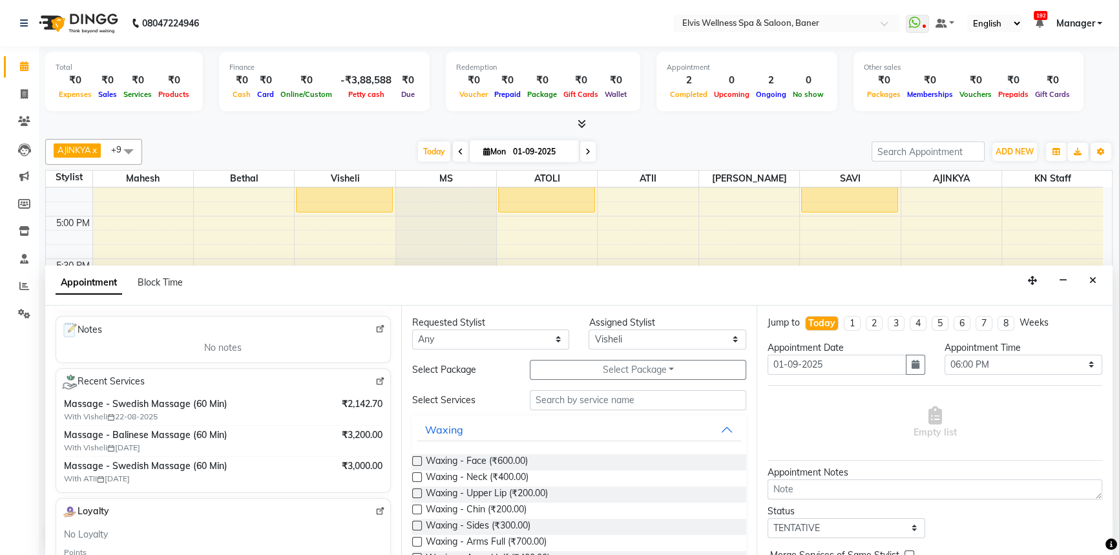
scroll to position [176, 0]
type input "9823160619"
click at [559, 393] on input "text" at bounding box center [638, 400] width 216 height 20
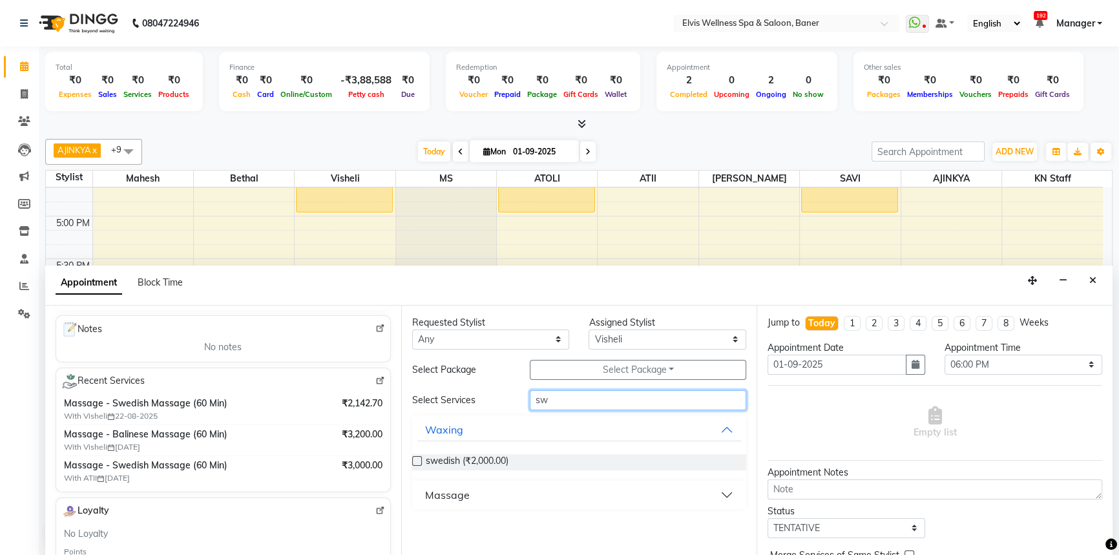
type input "sw"
click at [451, 494] on div "Massage" at bounding box center [447, 495] width 45 height 16
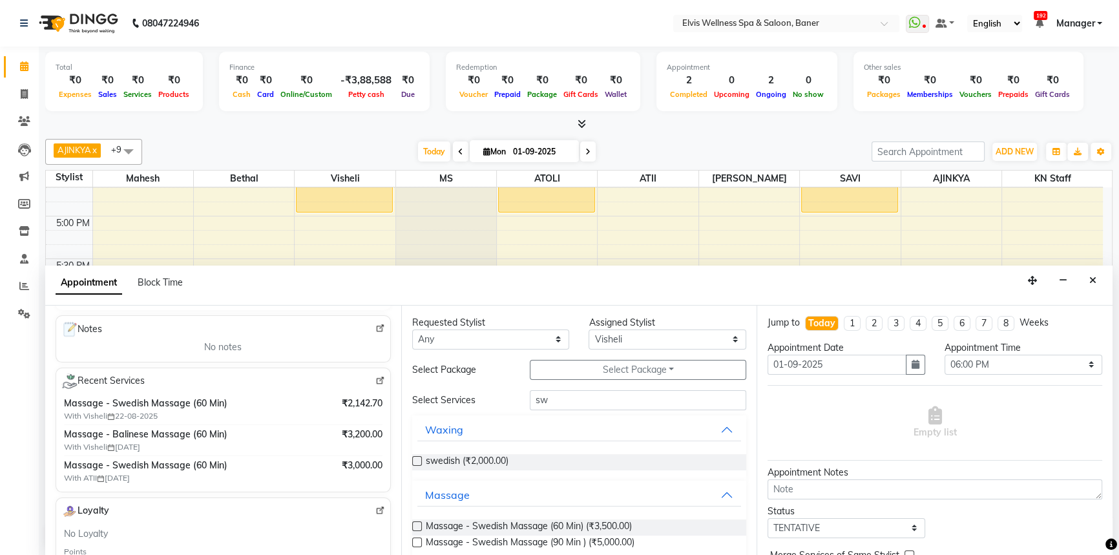
click at [416, 523] on label at bounding box center [417, 526] width 10 height 10
click at [416, 523] on input "checkbox" at bounding box center [416, 527] width 8 height 8
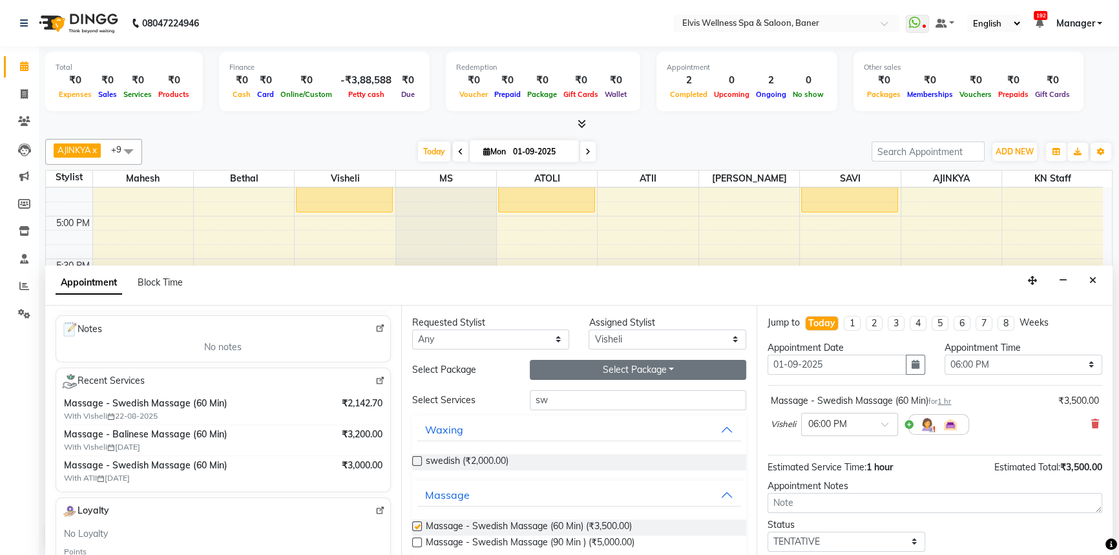
checkbox input "false"
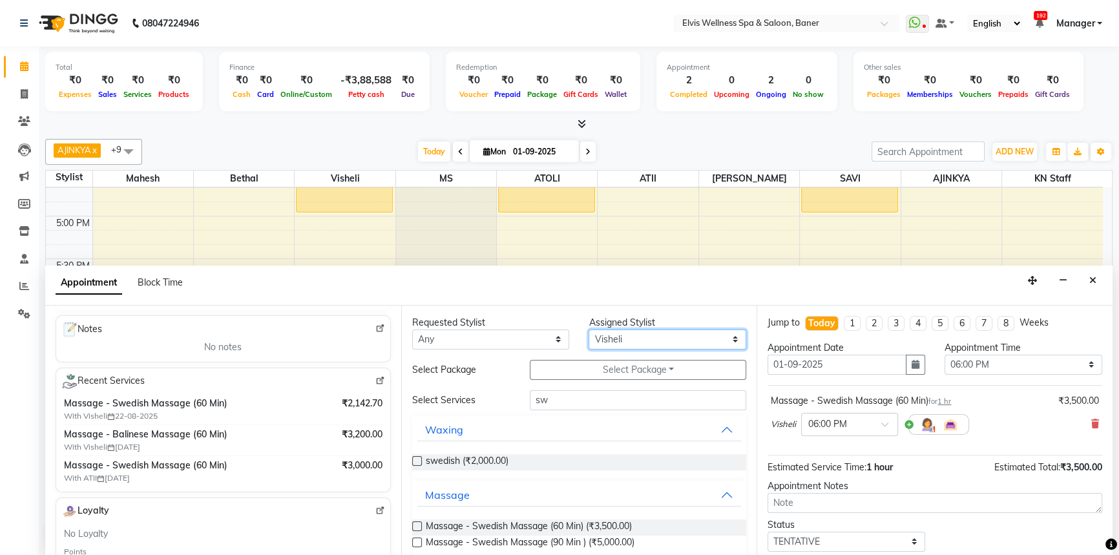
click at [634, 342] on select "Select AJINKYA ATII ATOLI Bethal KN Staff KP Staff [PERSON_NAME] [PERSON_NAME]" at bounding box center [667, 339] width 158 height 20
select select "54330"
click at [588, 329] on select "Select AJINKYA ATII ATOLI Bethal KN Staff KP Staff [PERSON_NAME] [PERSON_NAME]" at bounding box center [667, 339] width 158 height 20
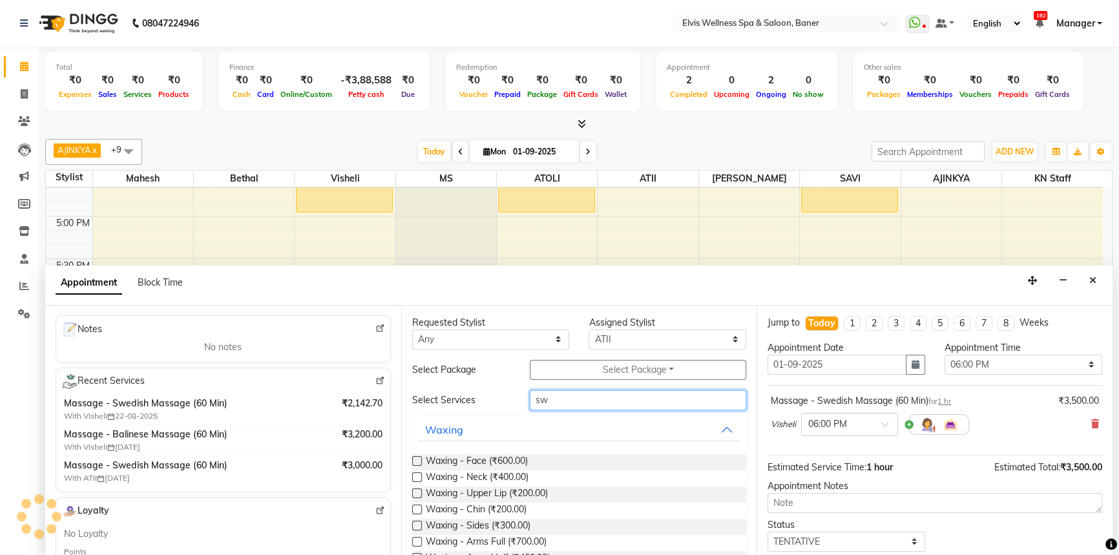
click at [562, 393] on input "sw" at bounding box center [638, 400] width 216 height 20
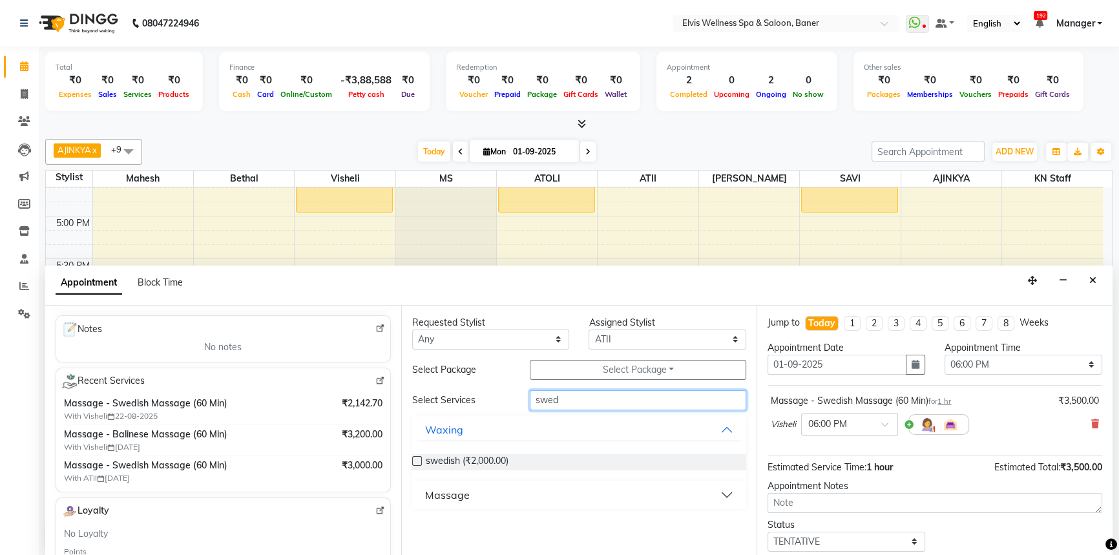
type input "swed"
click at [419, 491] on button "Massage" at bounding box center [579, 494] width 324 height 23
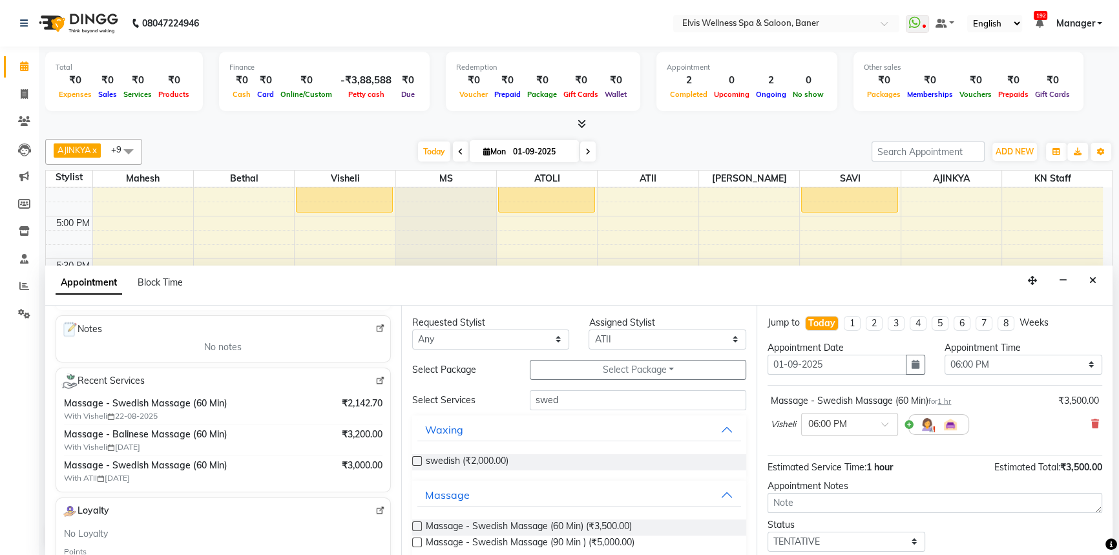
click at [415, 522] on label at bounding box center [417, 526] width 10 height 10
click at [415, 523] on input "checkbox" at bounding box center [416, 527] width 8 height 8
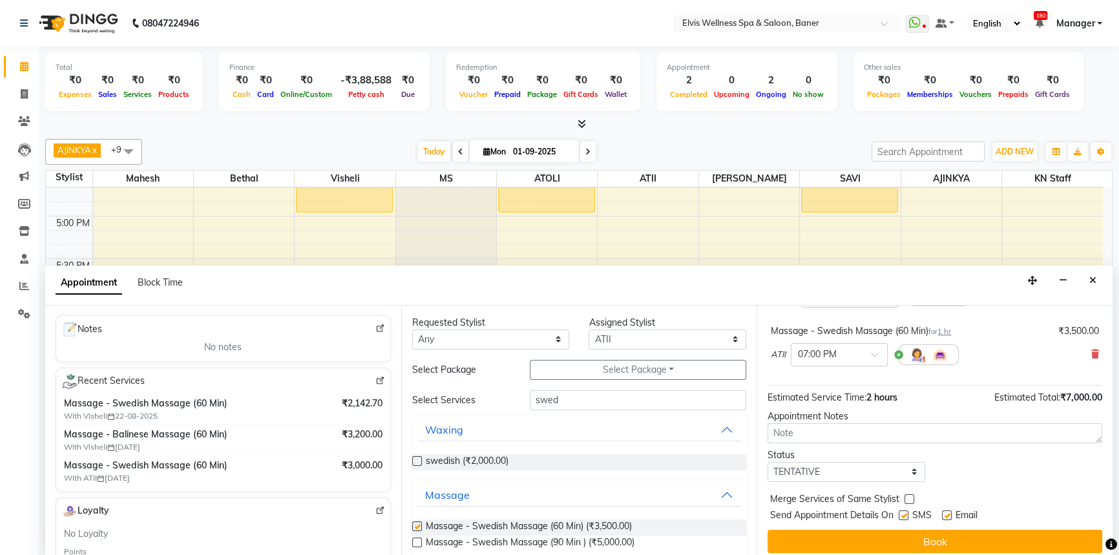
checkbox input "false"
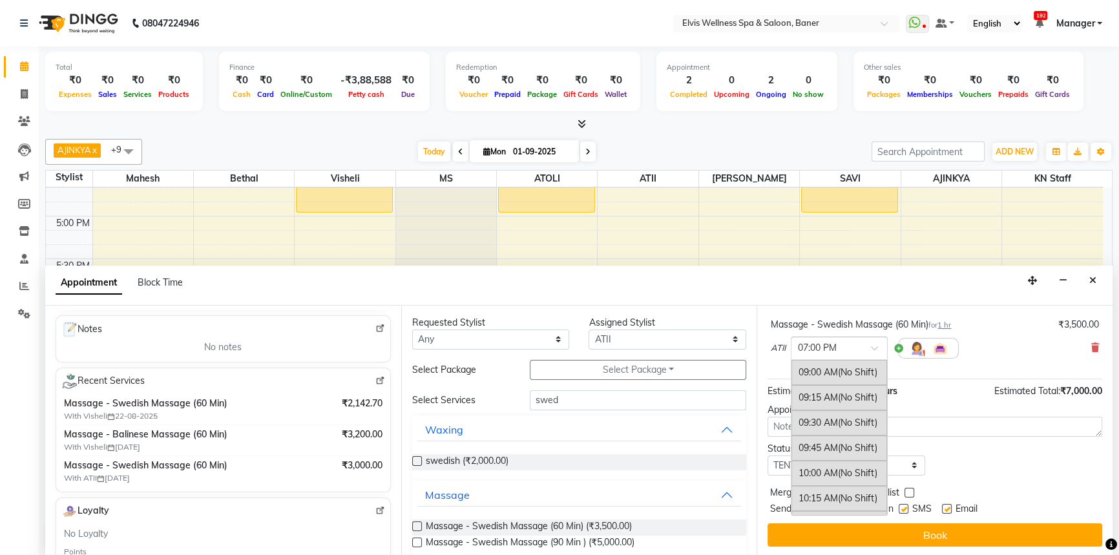
click at [831, 345] on input "text" at bounding box center [826, 347] width 57 height 14
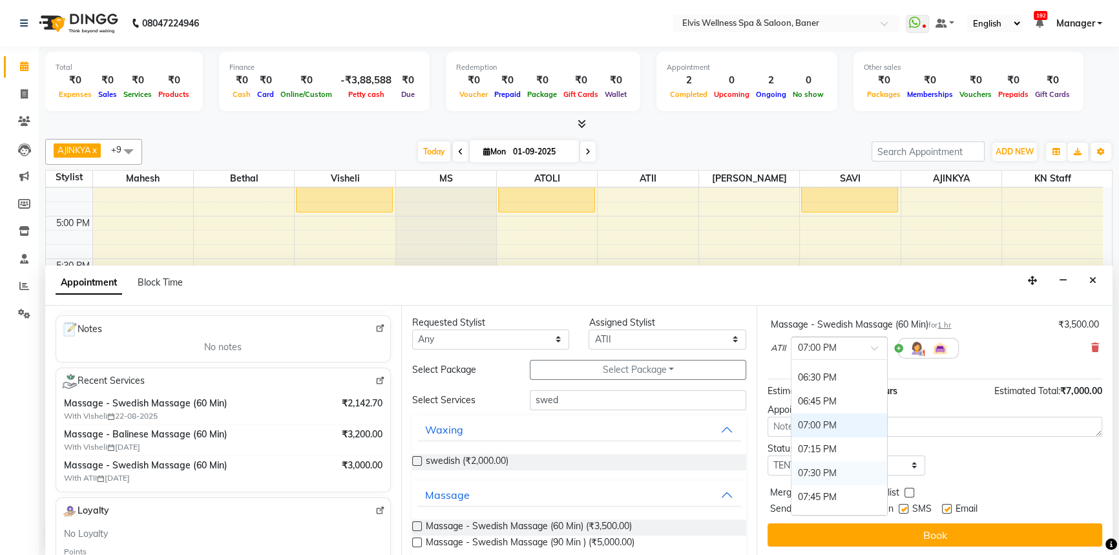
scroll to position [848, 0]
click at [831, 398] on div "06:00 PM" at bounding box center [839, 394] width 96 height 24
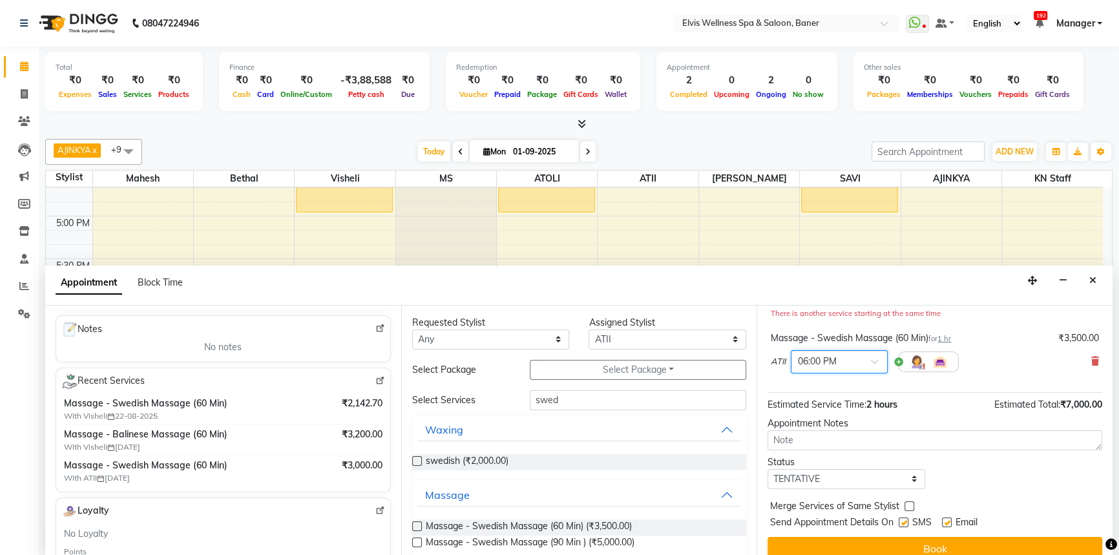
click at [979, 386] on div "Massage - Swedish Massage (60 Min) for 1 hr ₹3,500.00 Visheli × 06:00 PM There …" at bounding box center [934, 321] width 335 height 143
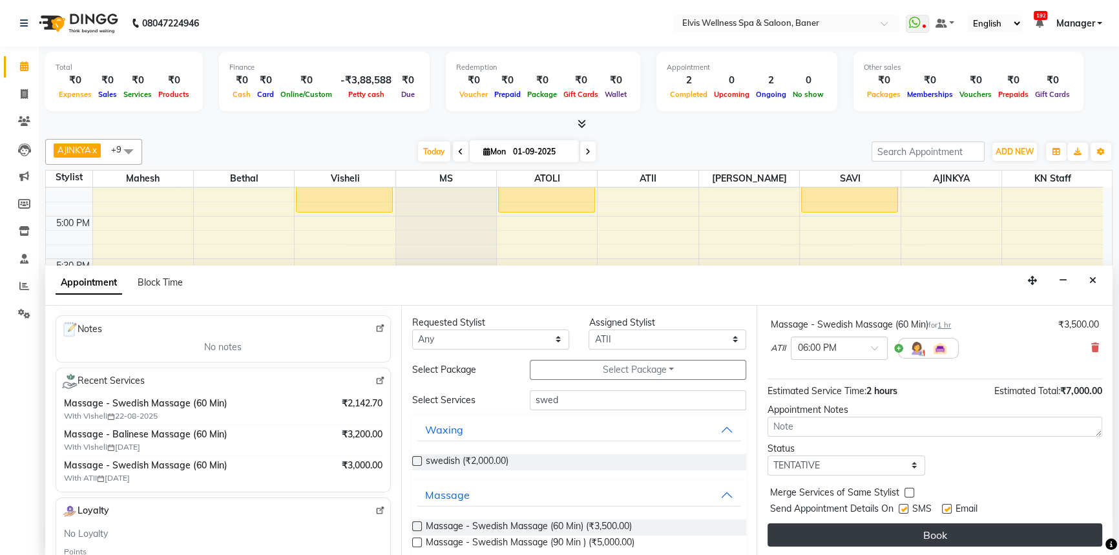
click at [959, 530] on button "Book" at bounding box center [934, 534] width 335 height 23
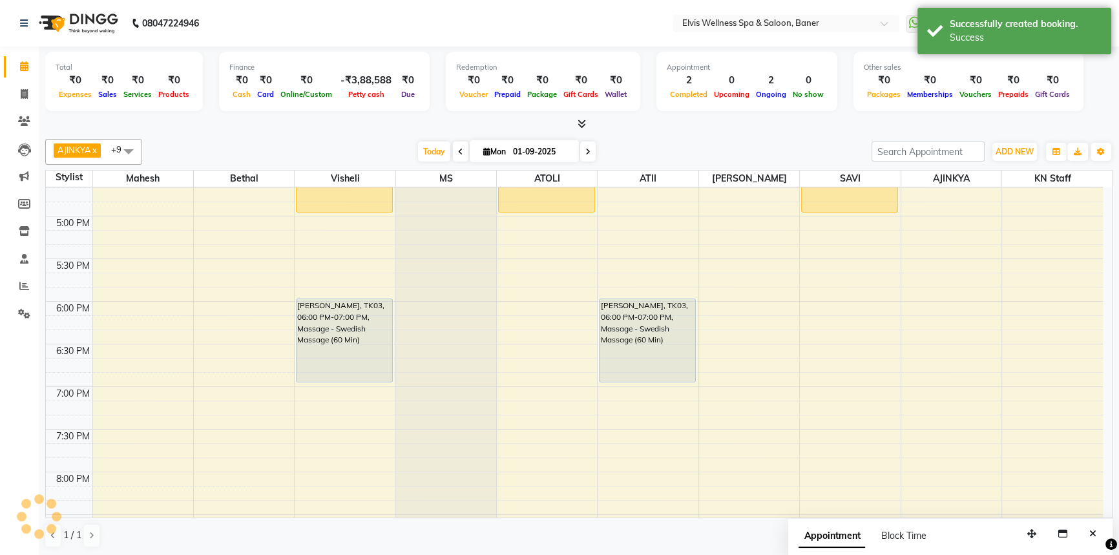
scroll to position [0, 0]
click at [704, 142] on div "[DATE] [DATE]" at bounding box center [507, 151] width 716 height 19
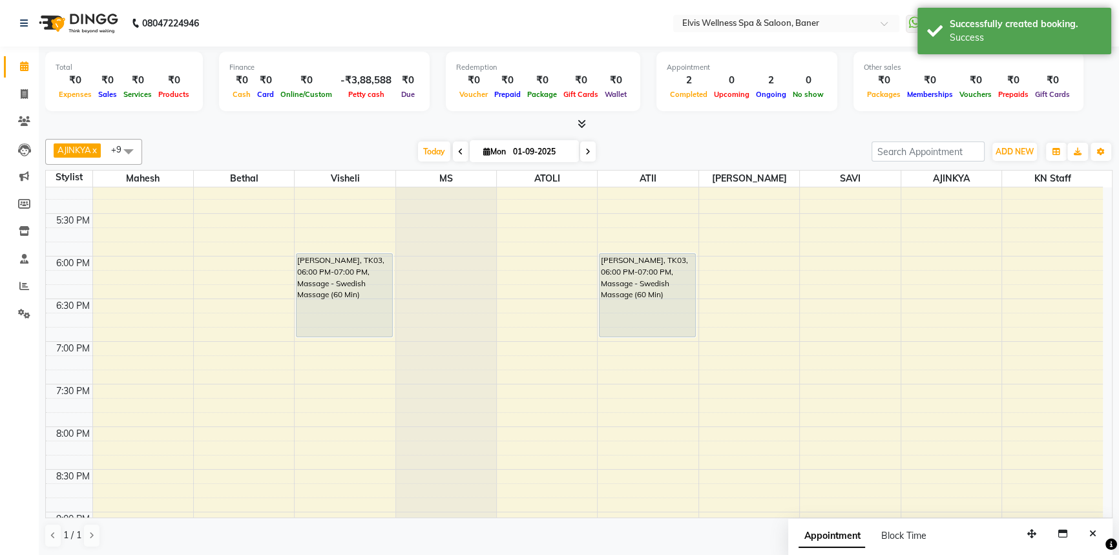
scroll to position [856, 0]
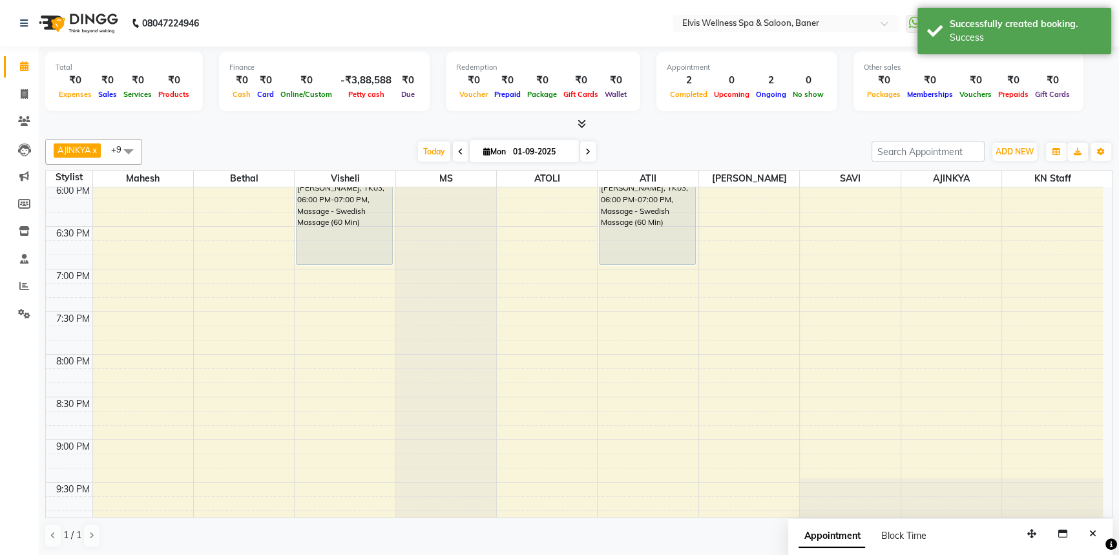
drag, startPoint x: 1095, startPoint y: 530, endPoint x: 618, endPoint y: 162, distance: 602.0
click at [1088, 526] on button "Close" at bounding box center [1092, 534] width 19 height 20
click at [700, 139] on div "AJINKYA x Visheli x MS x Bethal x ATOLI x ATII x SAVI x [PERSON_NAME] Mahesh x …" at bounding box center [578, 152] width 1067 height 26
click at [701, 139] on div "AJINKYA x Visheli x MS x Bethal x ATOLI x ATII x SAVI x [PERSON_NAME] Mahesh x …" at bounding box center [578, 152] width 1067 height 26
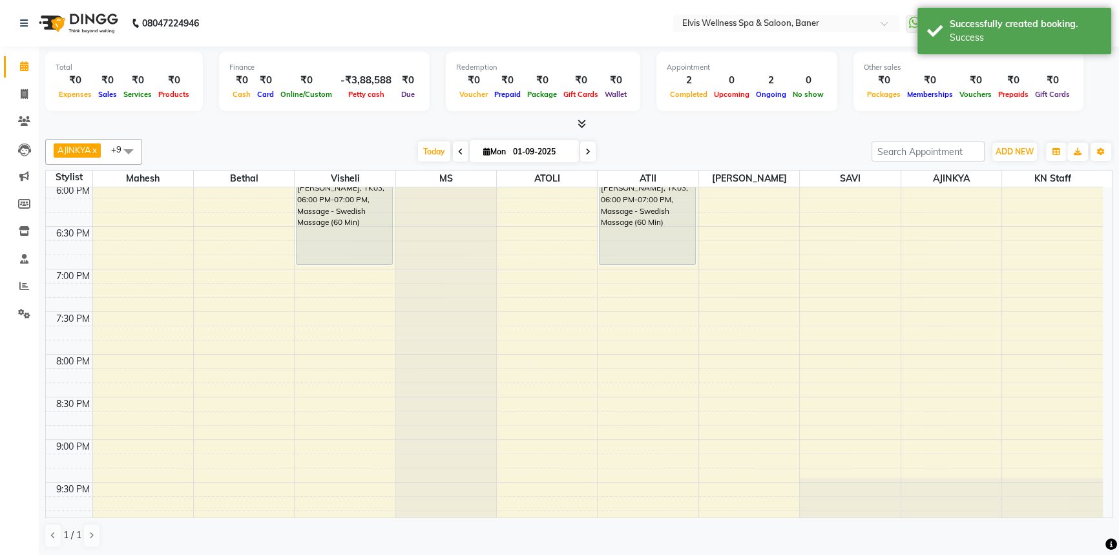
click at [701, 139] on div "AJINKYA x Visheli x MS x Bethal x ATOLI x ATII x SAVI x [PERSON_NAME] Mahesh x …" at bounding box center [578, 152] width 1067 height 26
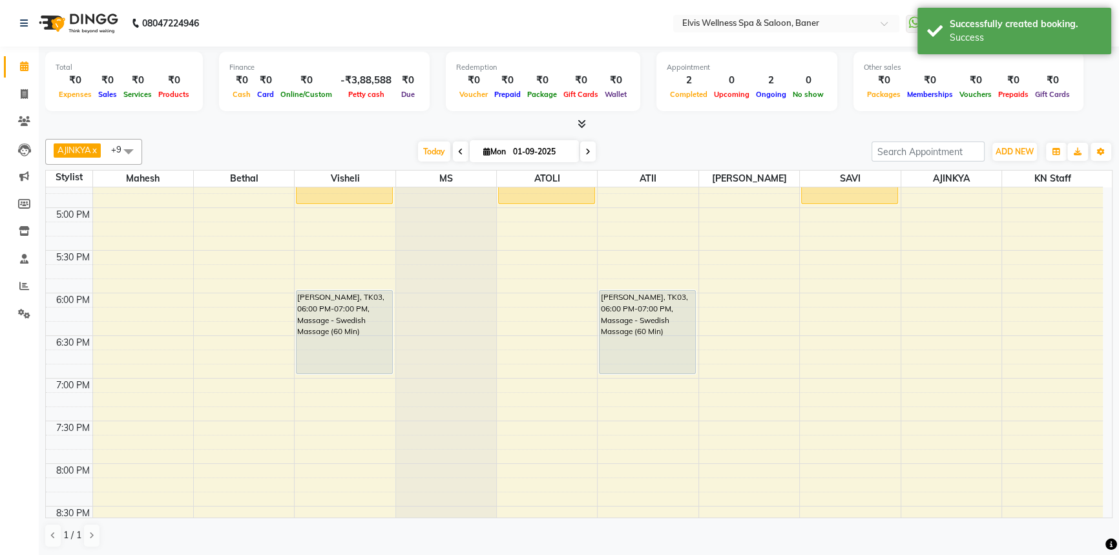
scroll to position [738, 0]
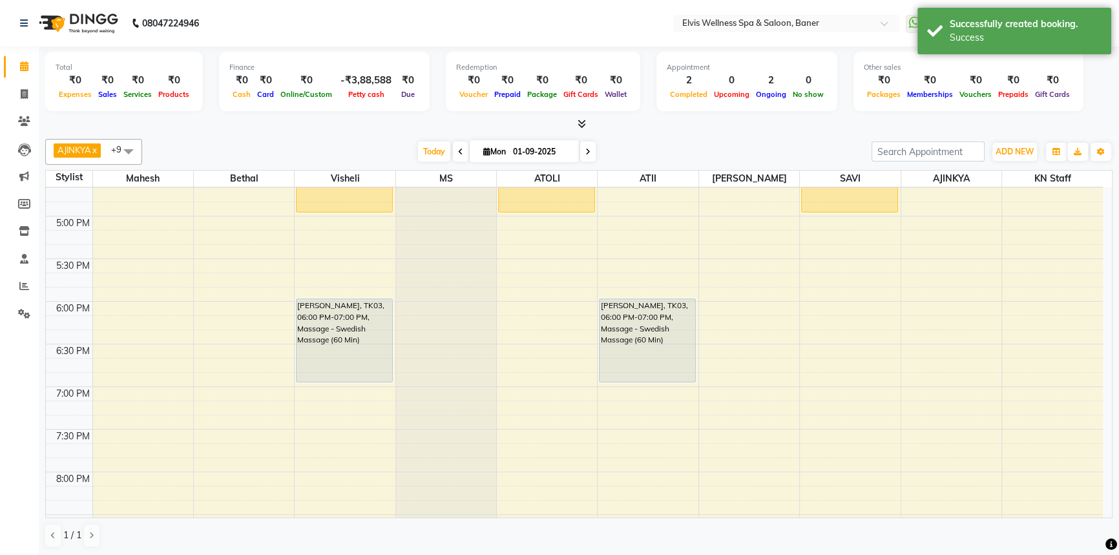
click at [684, 155] on div "[DATE] [DATE]" at bounding box center [507, 151] width 716 height 19
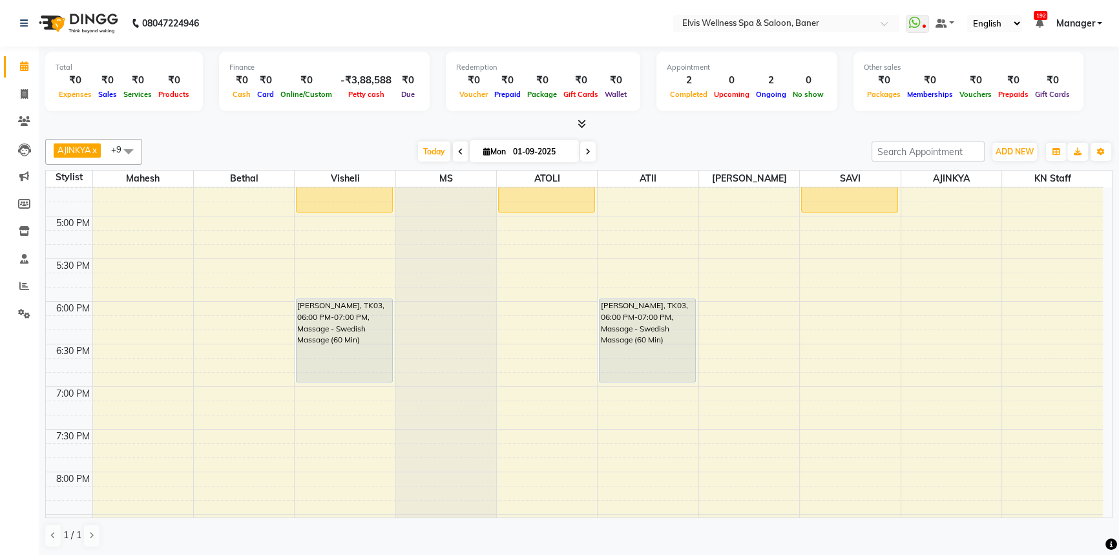
click at [684, 154] on div "[DATE] [DATE]" at bounding box center [507, 151] width 716 height 19
click at [357, 143] on div "[DATE] [DATE]" at bounding box center [507, 151] width 716 height 19
click at [746, 136] on div "AJINKYA x Visheli x MS x Bethal x ATOLI x ATII x SAVI x [PERSON_NAME] Mahesh x …" at bounding box center [578, 343] width 1067 height 419
click at [674, 136] on div "AJINKYA x Visheli x MS x Bethal x ATOLI x ATII x SAVI x [PERSON_NAME] Mahesh x …" at bounding box center [578, 343] width 1067 height 419
click at [684, 136] on div "AJINKYA x Visheli x MS x Bethal x ATOLI x ATII x SAVI x [PERSON_NAME] Mahesh x …" at bounding box center [578, 343] width 1067 height 419
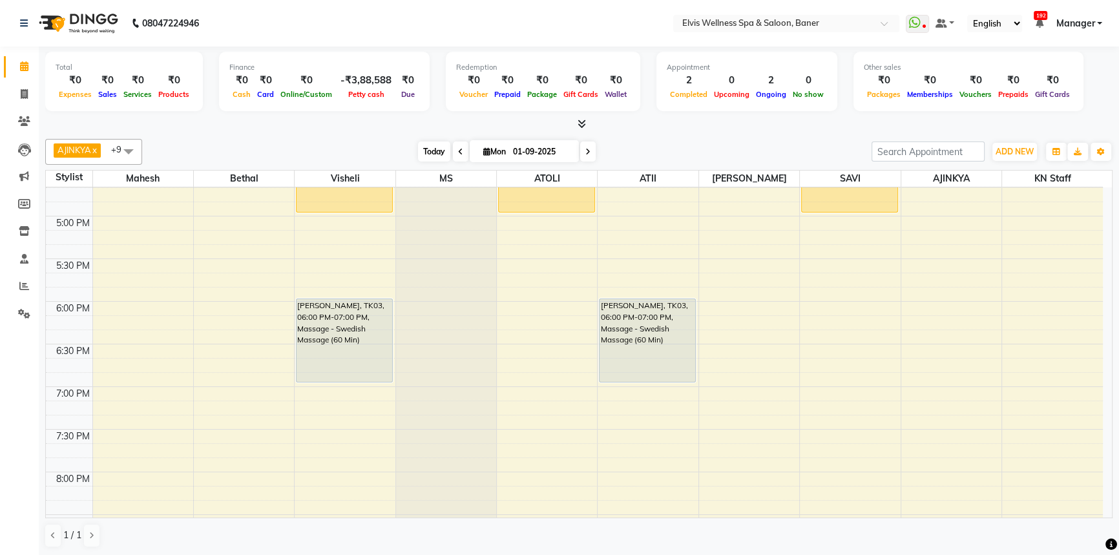
click at [433, 154] on span "Today" at bounding box center [434, 151] width 32 height 20
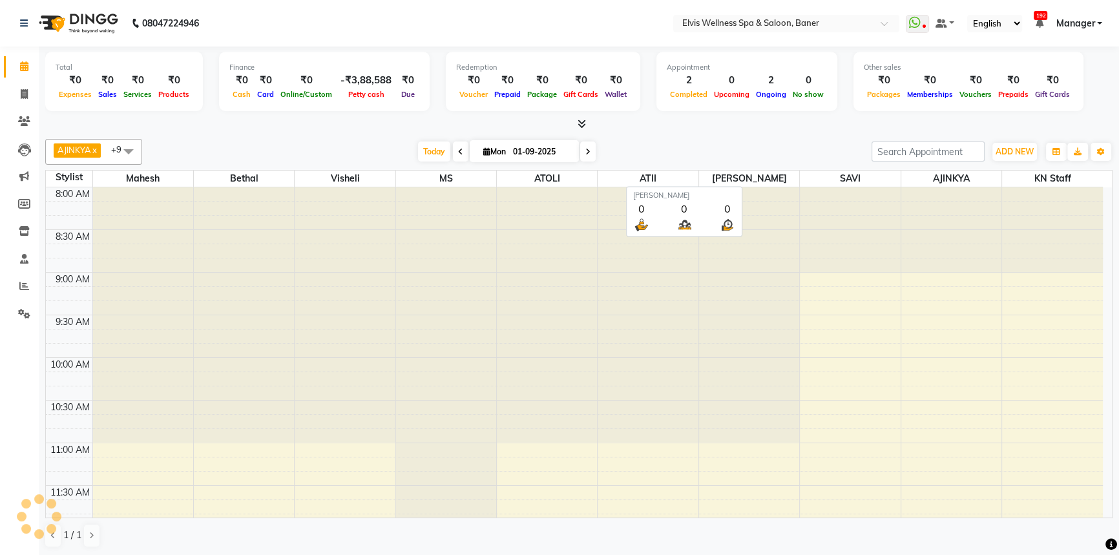
click at [700, 171] on span "[PERSON_NAME]" at bounding box center [749, 179] width 100 height 16
click at [691, 164] on div "AJINKYA x Visheli x MS x Bethal x ATOLI x ATII x SAVI x [PERSON_NAME] Mahesh x …" at bounding box center [578, 343] width 1067 height 419
drag, startPoint x: 691, startPoint y: 163, endPoint x: 297, endPoint y: 154, distance: 393.5
click at [661, 161] on div "AJINKYA x Visheli x MS x Bethal x ATOLI x ATII x SAVI x [PERSON_NAME] Mahesh x …" at bounding box center [578, 152] width 1067 height 26
click at [420, 149] on span "Today" at bounding box center [434, 151] width 32 height 20
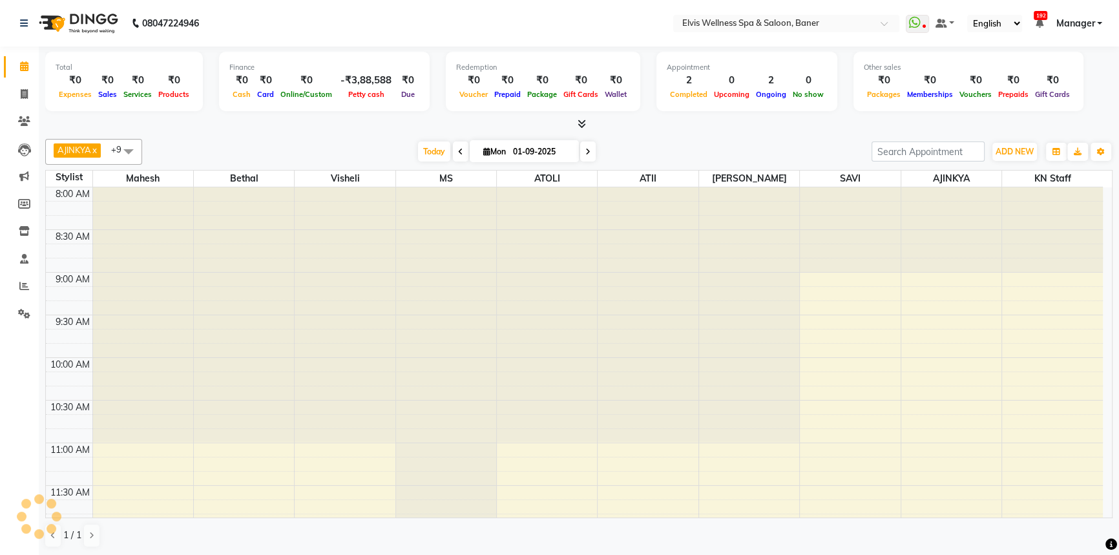
scroll to position [680, 0]
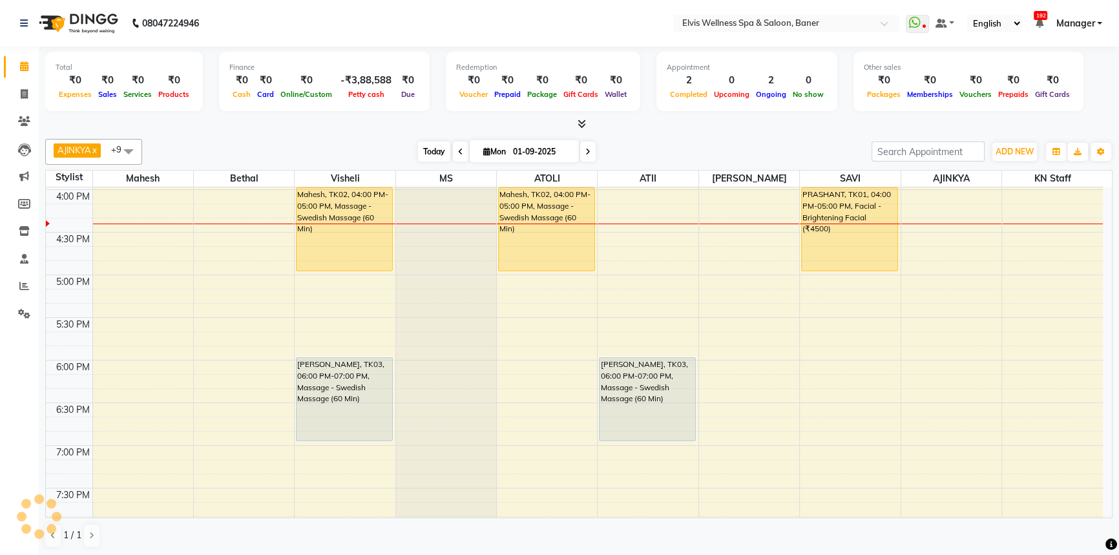
click at [434, 148] on span "Today" at bounding box center [434, 151] width 32 height 20
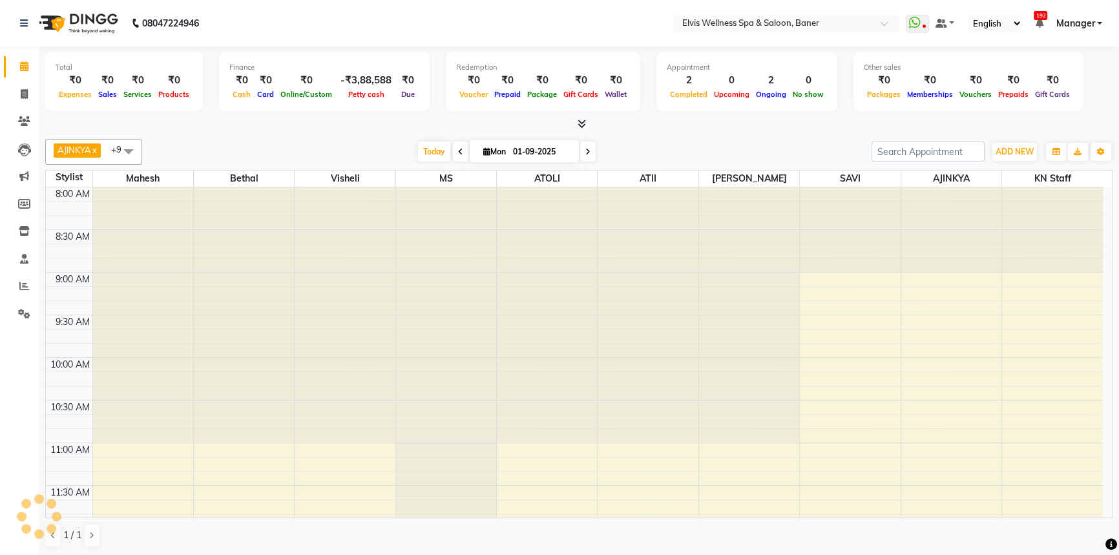
click at [361, 144] on div "[DATE] [DATE]" at bounding box center [507, 151] width 716 height 19
click at [429, 143] on span "Today" at bounding box center [434, 151] width 32 height 20
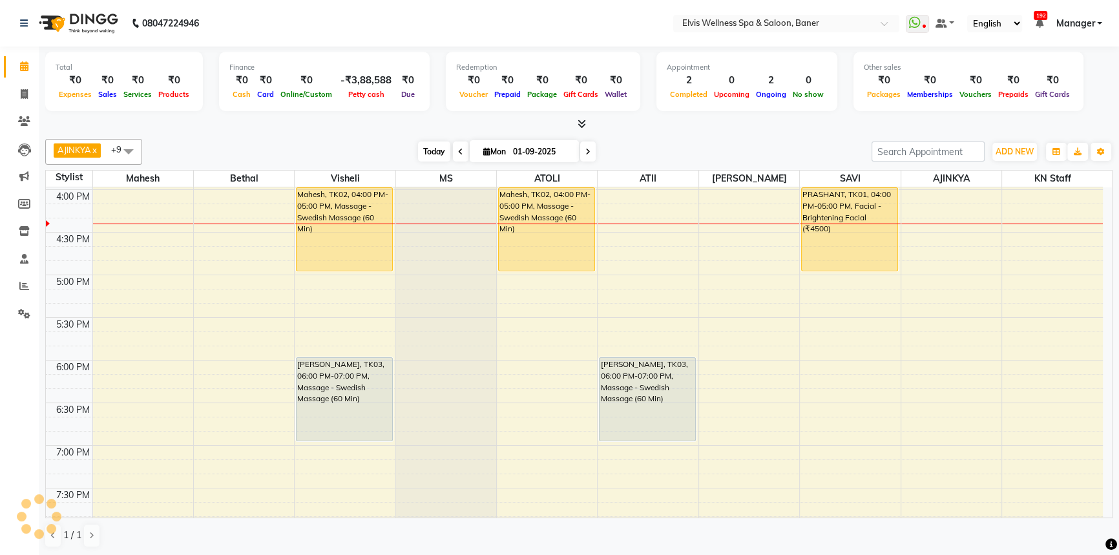
click at [426, 151] on span "Today" at bounding box center [434, 151] width 32 height 20
click at [375, 146] on div "[DATE] [DATE]" at bounding box center [507, 151] width 716 height 19
click at [453, 147] on span at bounding box center [461, 151] width 16 height 20
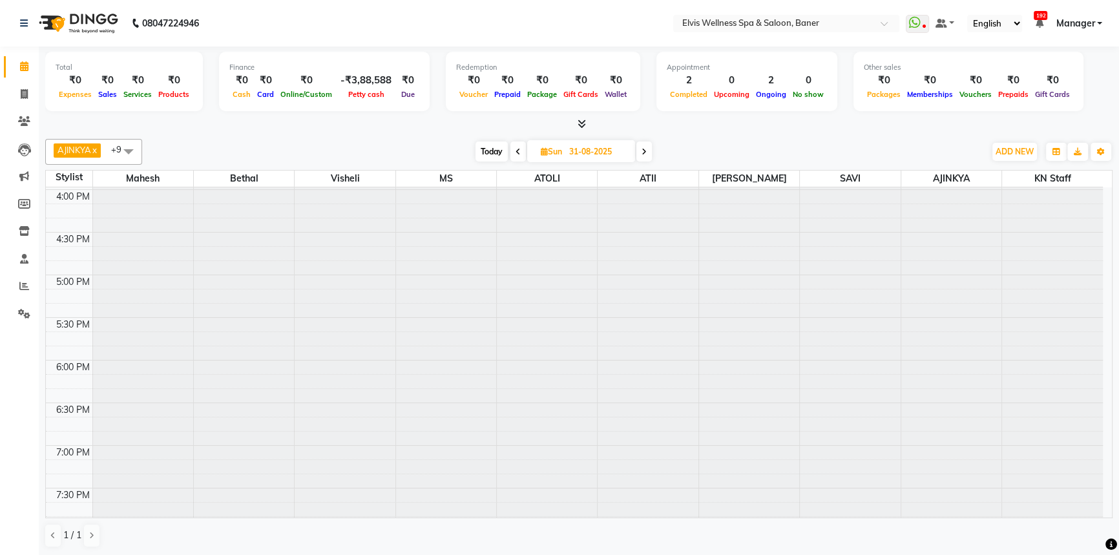
scroll to position [0, 0]
click at [478, 149] on span "Today" at bounding box center [491, 151] width 32 height 20
type input "01-09-2025"
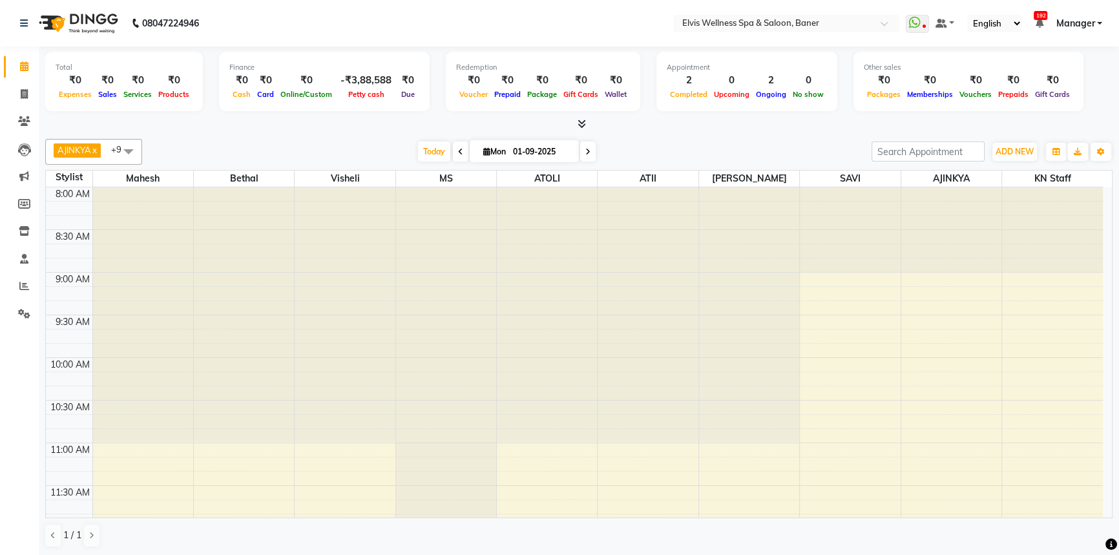
drag, startPoint x: 373, startPoint y: 157, endPoint x: 447, endPoint y: 151, distance: 74.6
click at [385, 157] on div "[DATE] [DATE]" at bounding box center [507, 151] width 716 height 19
click at [447, 151] on div "[DATE] [DATE]" at bounding box center [507, 151] width 180 height 19
click at [419, 150] on span "Today" at bounding box center [434, 151] width 32 height 20
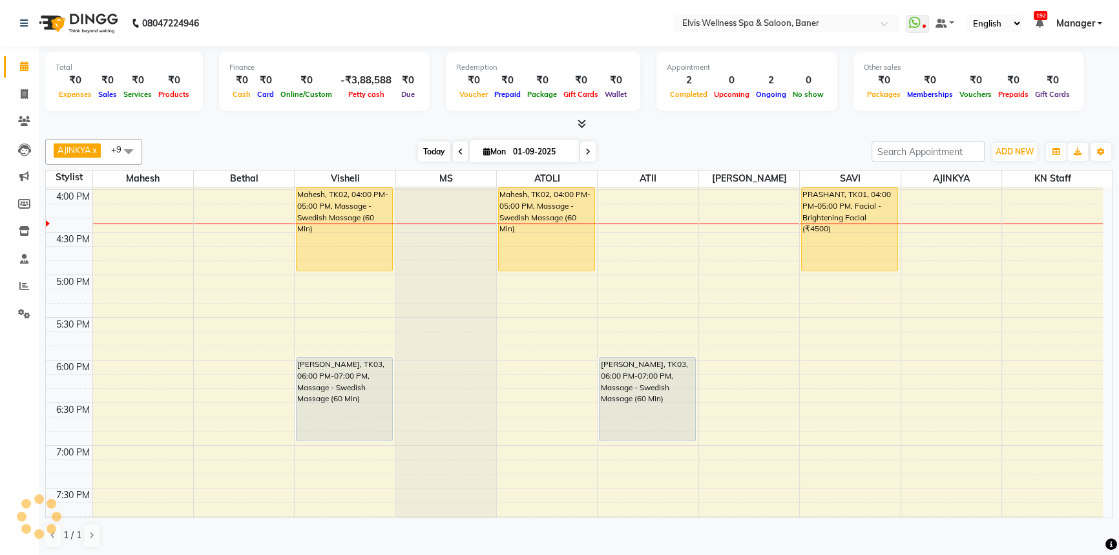
drag, startPoint x: 391, startPoint y: 151, endPoint x: 433, endPoint y: 154, distance: 42.8
click at [394, 151] on div "[DATE] [DATE]" at bounding box center [507, 151] width 716 height 19
click at [433, 154] on span "Today" at bounding box center [434, 151] width 32 height 20
click at [392, 155] on div "[DATE] [DATE]" at bounding box center [507, 151] width 716 height 19
click at [418, 154] on span "Today" at bounding box center [434, 151] width 32 height 20
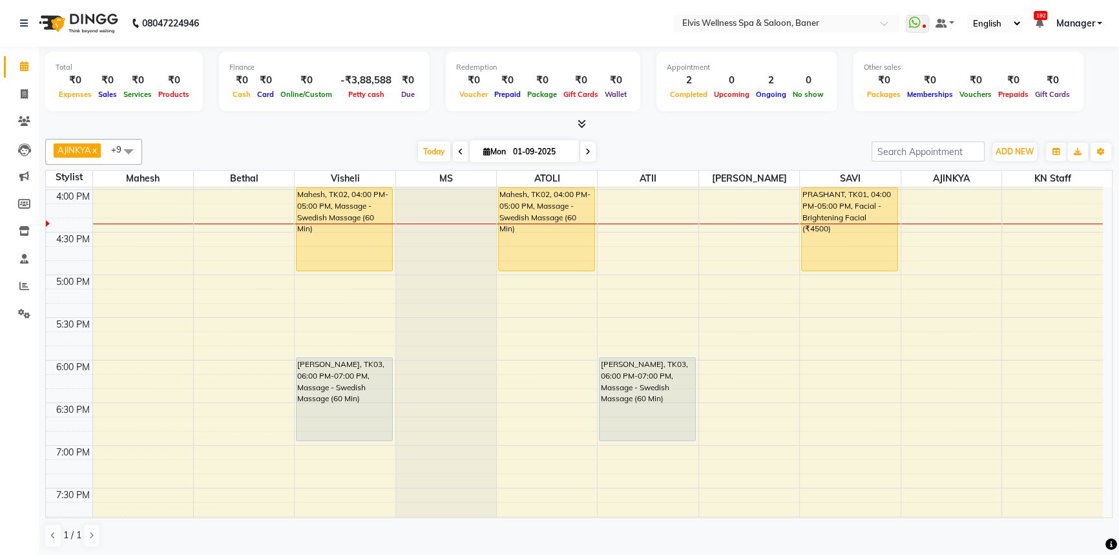
click at [401, 152] on div "[DATE] [DATE]" at bounding box center [507, 151] width 716 height 19
click at [418, 149] on span "Today" at bounding box center [434, 151] width 32 height 20
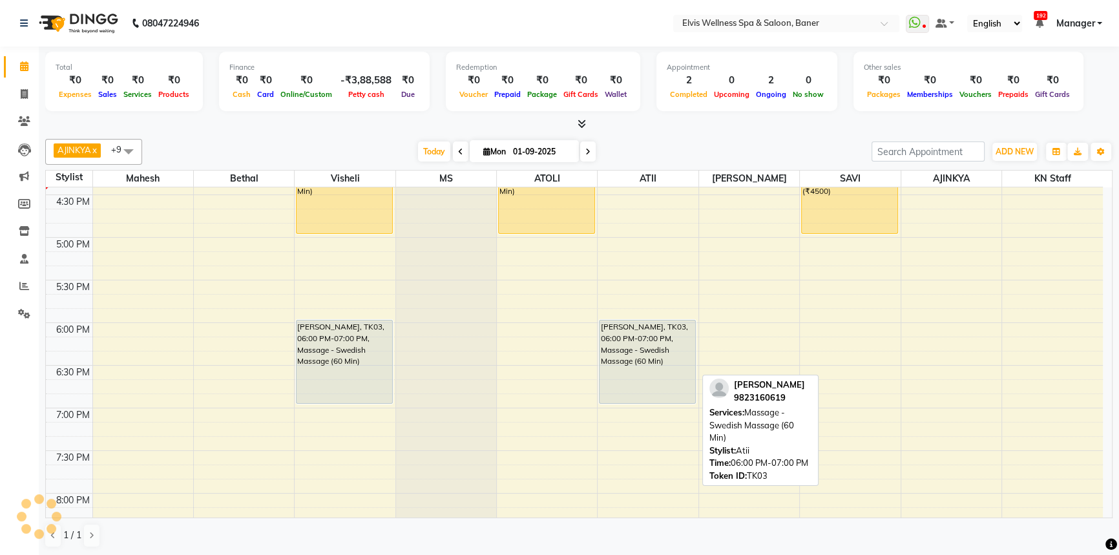
scroll to position [738, 0]
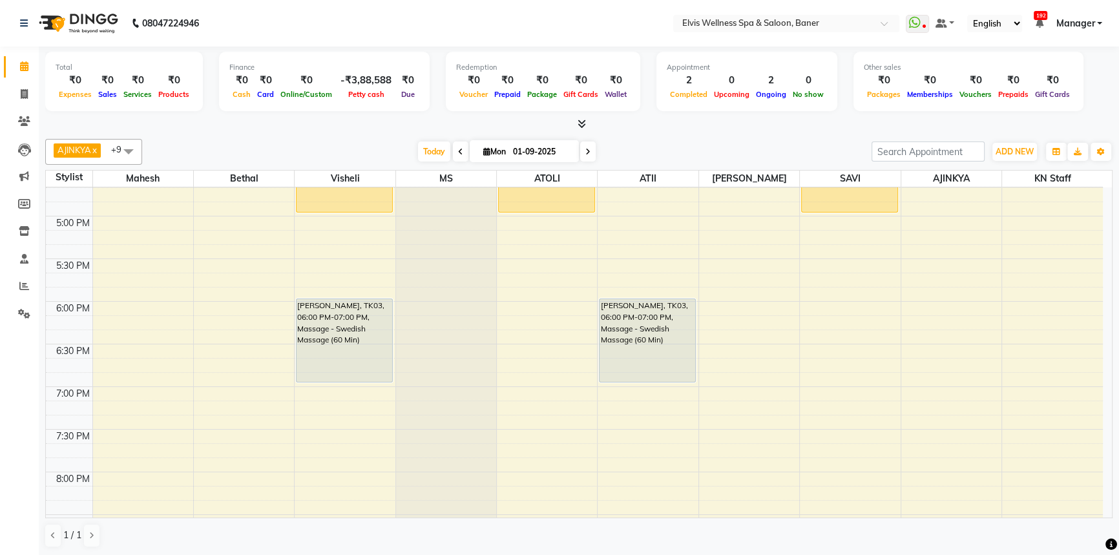
click at [681, 153] on div "[DATE] [DATE]" at bounding box center [507, 151] width 716 height 19
click at [431, 151] on span "Today" at bounding box center [434, 151] width 32 height 20
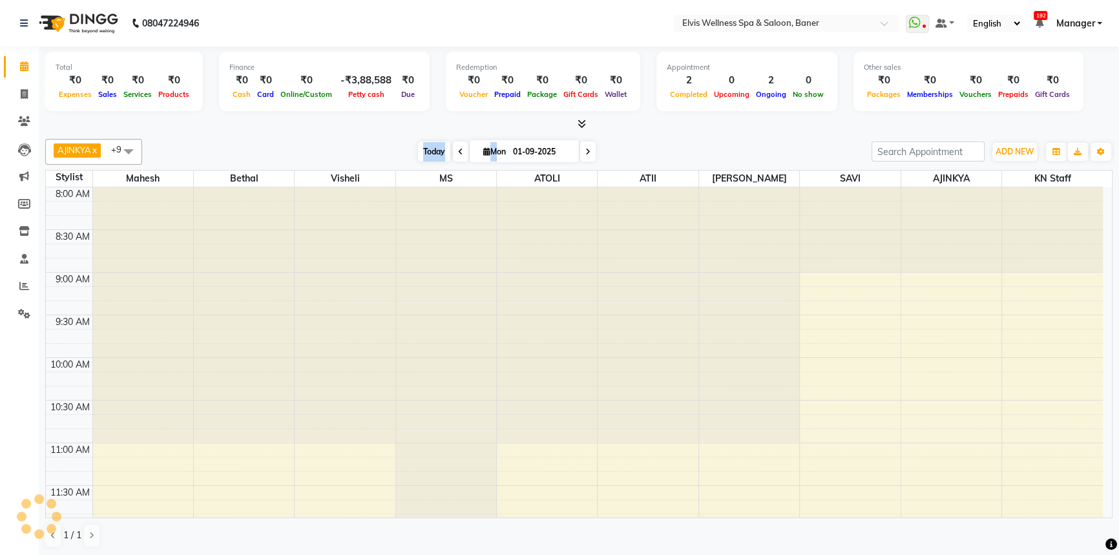
scroll to position [680, 0]
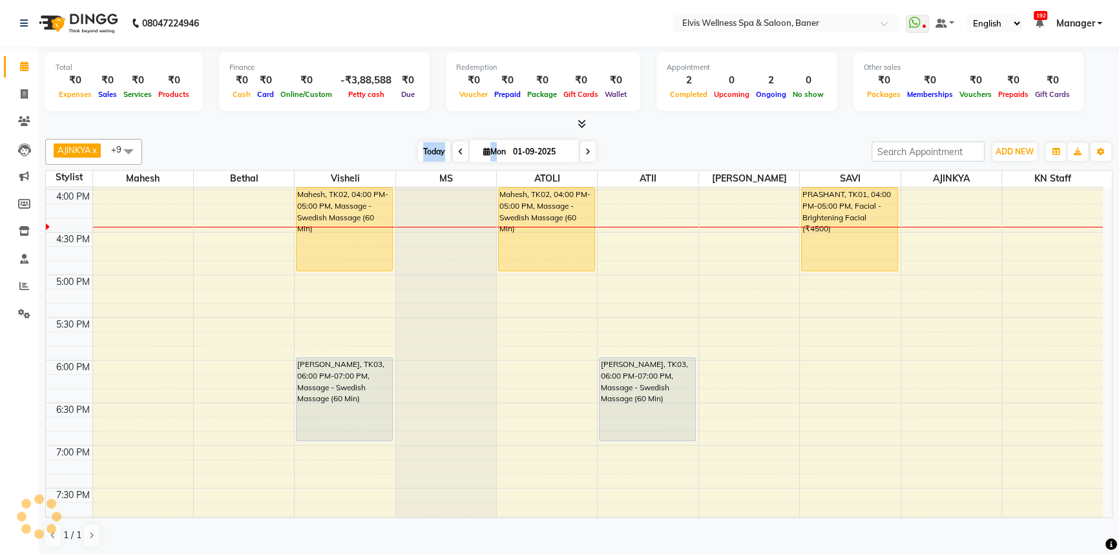
click at [431, 151] on span "Today" at bounding box center [434, 151] width 32 height 20
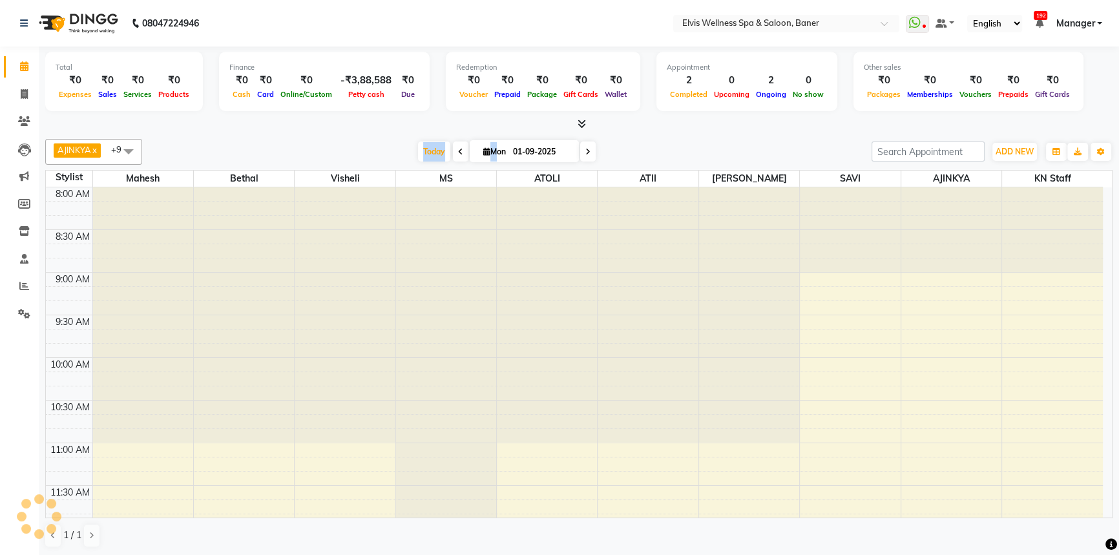
click at [388, 147] on div "[DATE] [DATE]" at bounding box center [507, 151] width 716 height 19
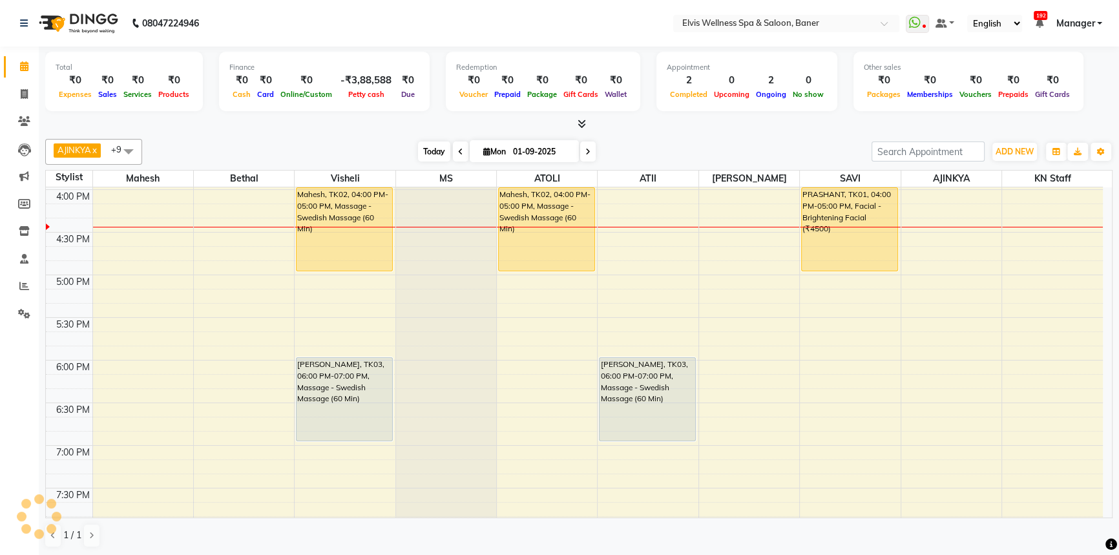
click at [424, 142] on span "Today" at bounding box center [434, 151] width 32 height 20
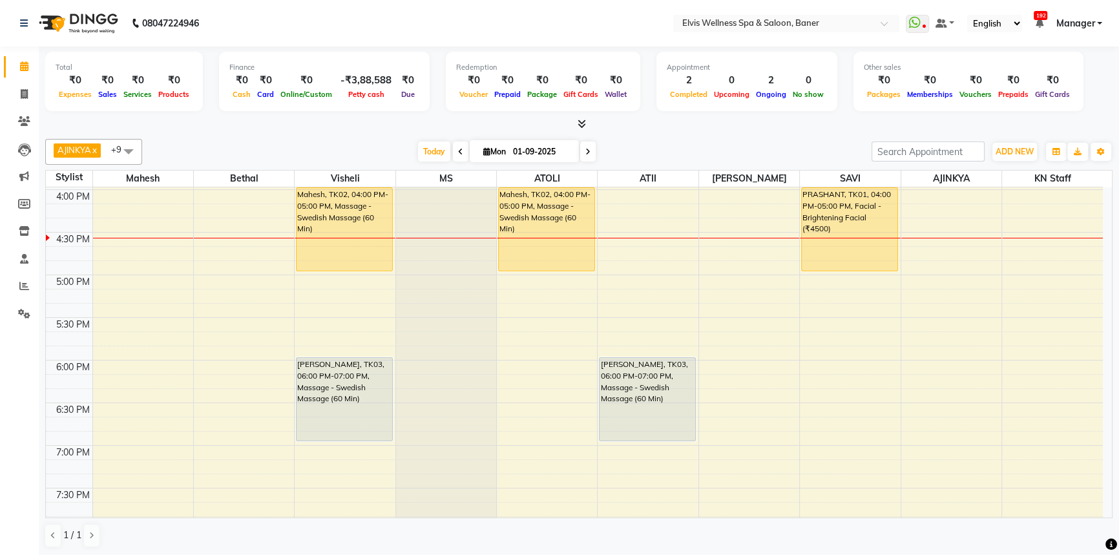
click at [655, 121] on div at bounding box center [578, 125] width 1067 height 14
click at [483, 154] on icon at bounding box center [486, 151] width 7 height 8
select select "9"
select select "2025"
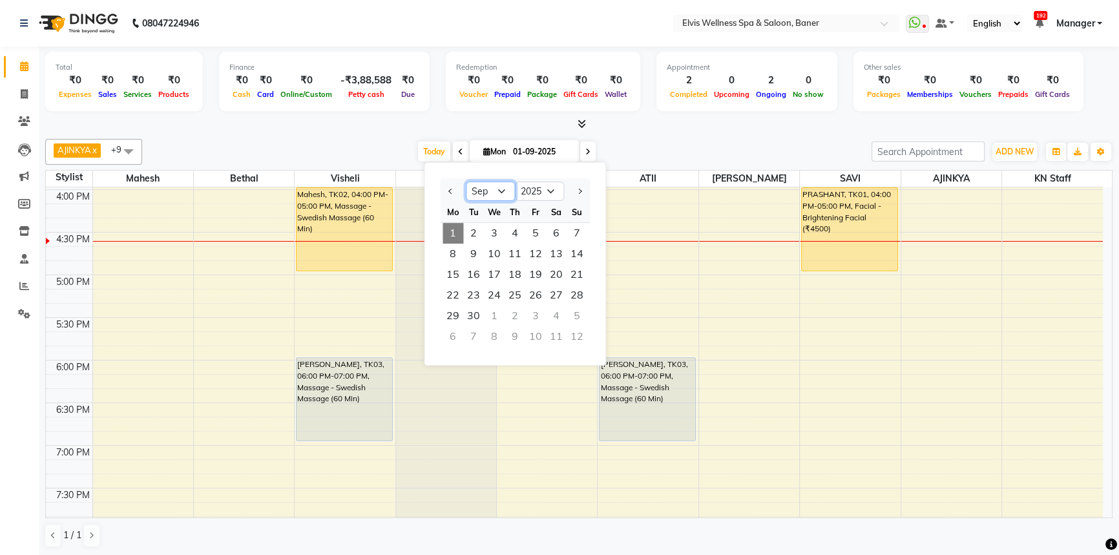
click at [504, 192] on select "Jan Feb Mar Apr May Jun [DATE] Aug Sep Oct Nov Dec" at bounding box center [490, 191] width 49 height 19
click at [663, 130] on div "Total ₹0 Expenses ₹0 Sales ₹0 Services ₹0 Products Finance ₹0 Cash ₹0 Card ₹0 O…" at bounding box center [579, 302] width 1080 height 510
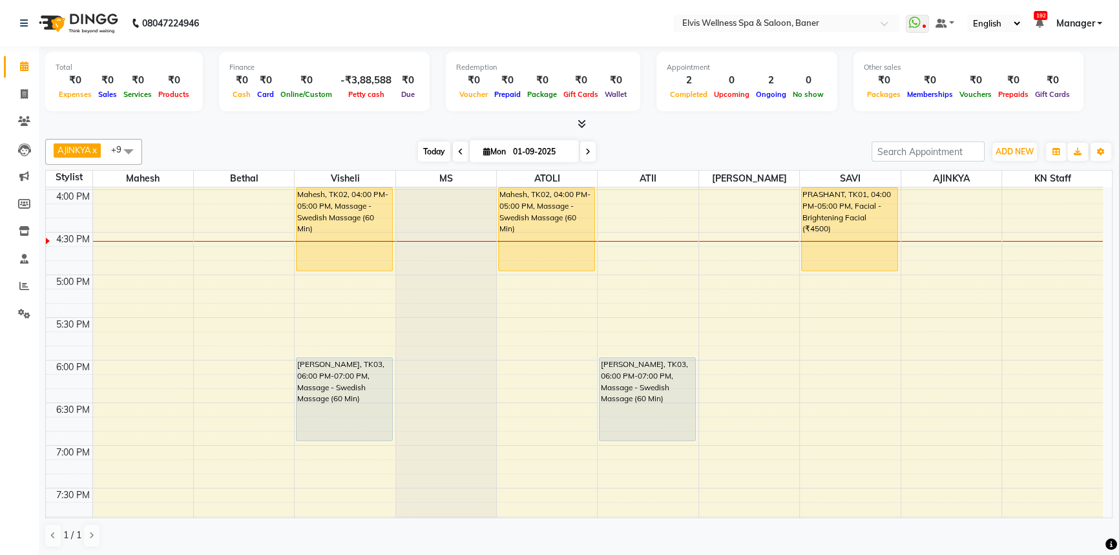
click at [429, 155] on span "Today" at bounding box center [434, 151] width 32 height 20
click at [610, 129] on div at bounding box center [578, 125] width 1067 height 14
click at [619, 145] on div "[DATE] [DATE]" at bounding box center [507, 151] width 716 height 19
click at [646, 145] on div "[DATE] [DATE]" at bounding box center [507, 151] width 716 height 19
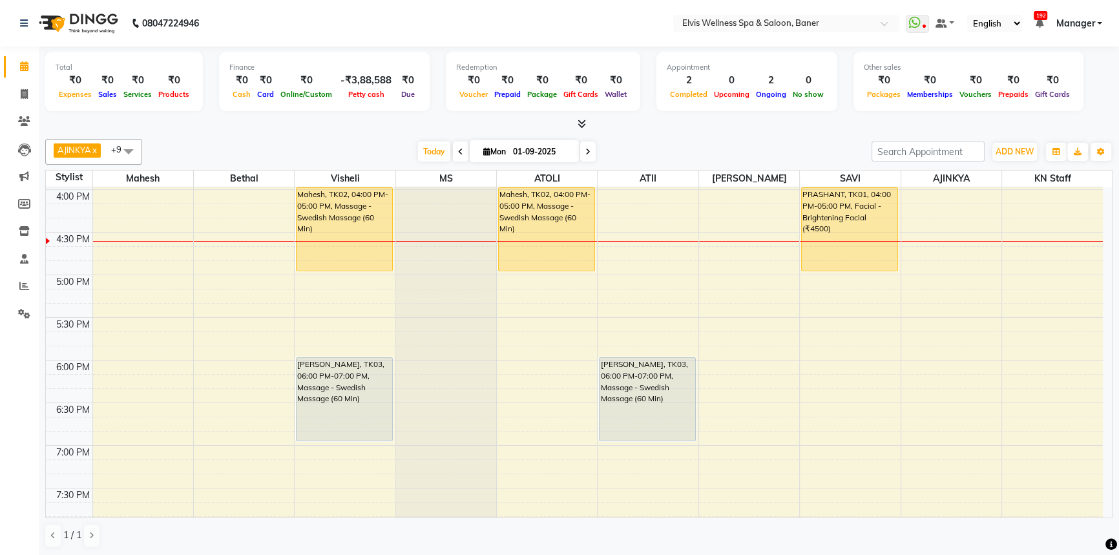
click at [646, 145] on div "[DATE] [DATE]" at bounding box center [507, 151] width 716 height 19
click at [646, 143] on div "[DATE] [DATE]" at bounding box center [507, 151] width 716 height 19
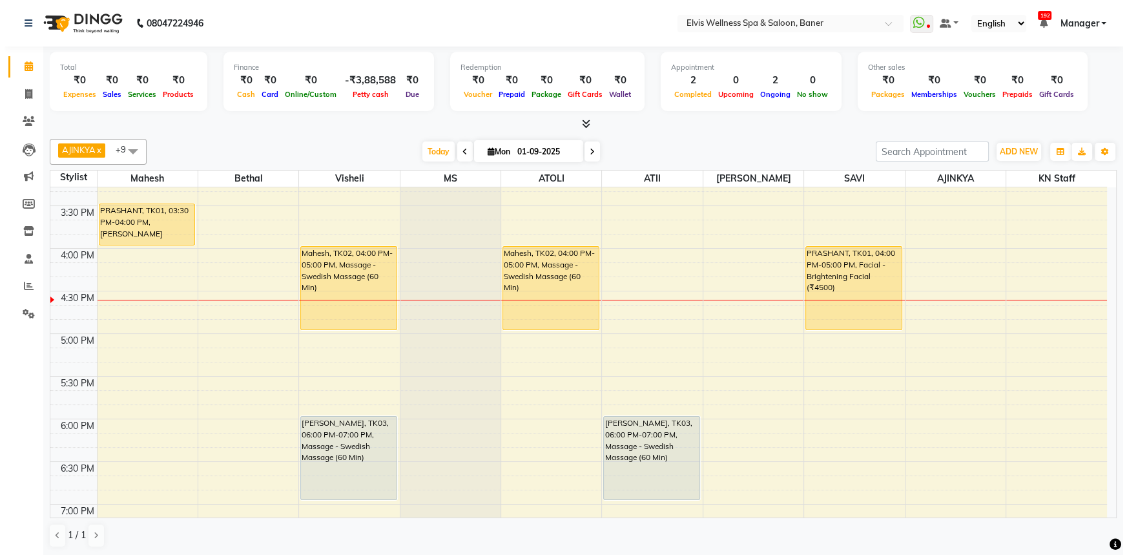
scroll to position [562, 0]
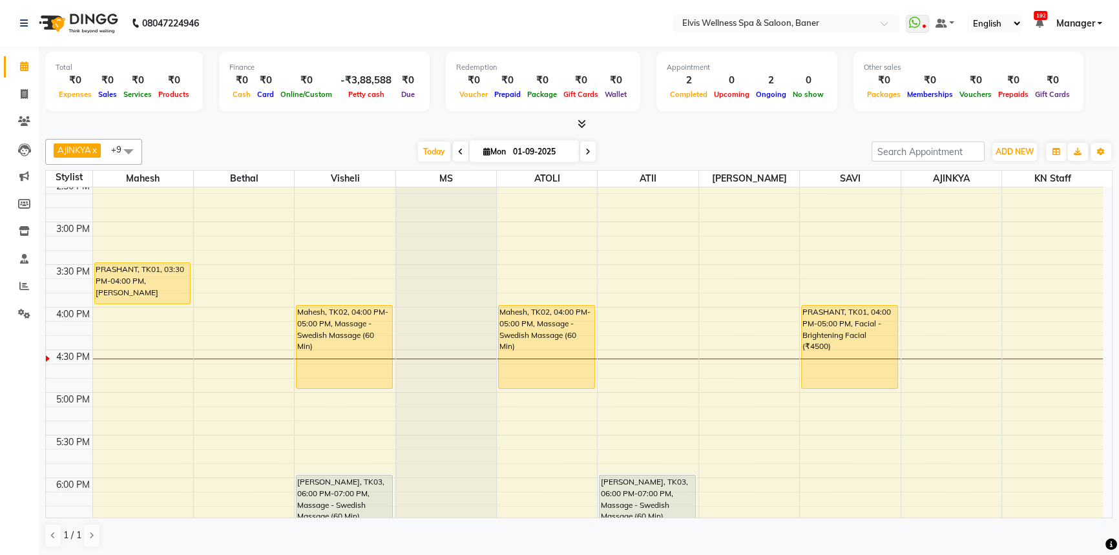
click at [709, 139] on div "AJINKYA x Visheli x MS x Bethal x ATOLI x ATII x SAVI x [PERSON_NAME] Mahesh x …" at bounding box center [578, 152] width 1067 height 26
click at [709, 140] on div "AJINKYA x Visheli x MS x Bethal x ATOLI x ATII x SAVI x [PERSON_NAME] Mahesh x …" at bounding box center [578, 152] width 1067 height 26
click at [711, 140] on div "AJINKYA x Visheli x MS x Bethal x ATOLI x ATII x SAVI x [PERSON_NAME] Mahesh x …" at bounding box center [578, 152] width 1067 height 26
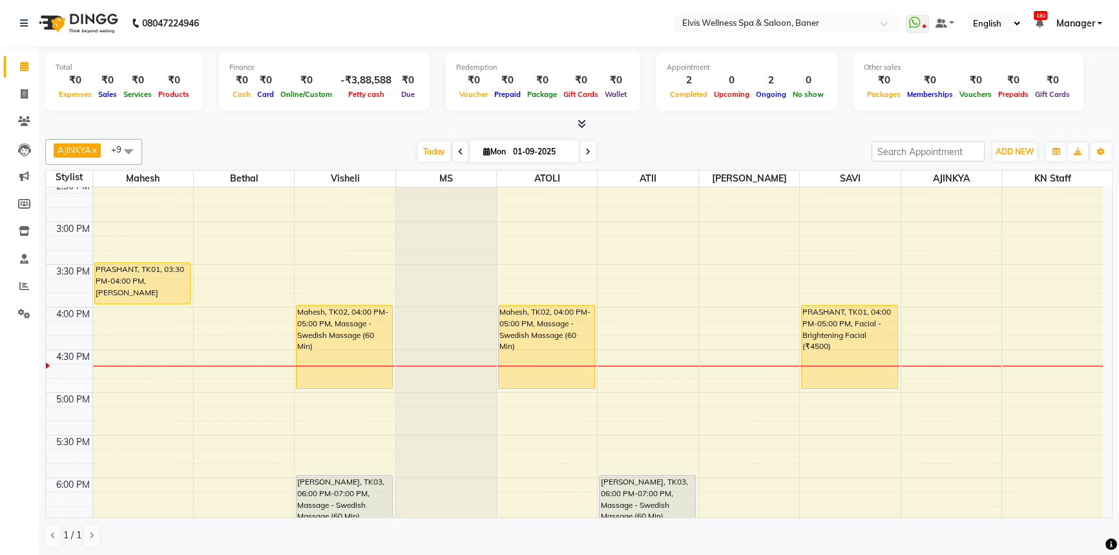
click at [709, 140] on div "AJINKYA x Visheli x MS x Bethal x ATOLI x ATII x SAVI x [PERSON_NAME] Mahesh x …" at bounding box center [578, 152] width 1067 height 26
click at [651, 142] on div "[DATE] [DATE]" at bounding box center [507, 151] width 716 height 19
click at [678, 132] on div "Total ₹0 Expenses ₹0 Sales ₹0 Services ₹0 Products Finance ₹0 Cash ₹0 Card ₹0 O…" at bounding box center [579, 302] width 1080 height 510
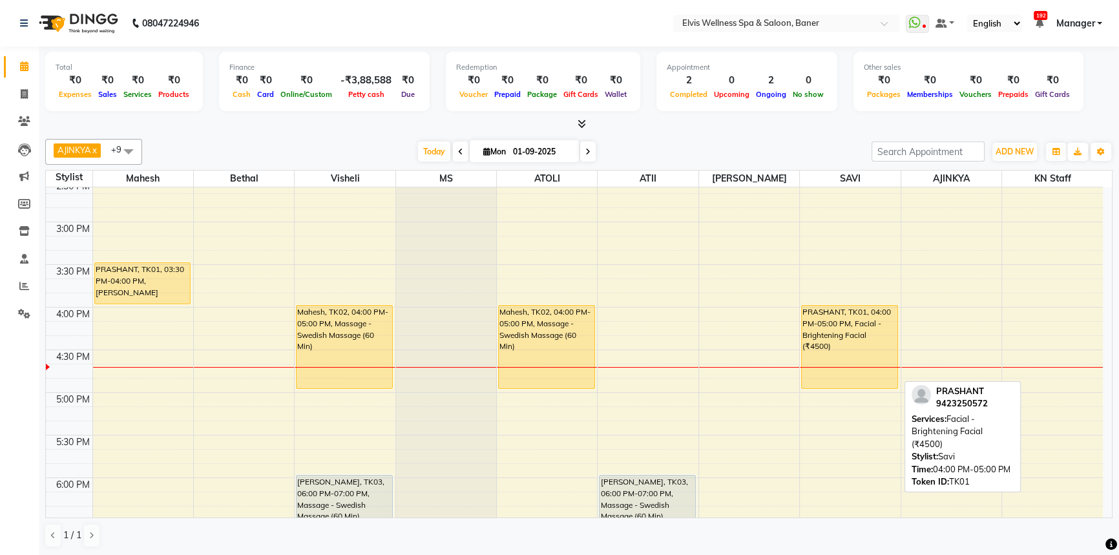
click at [828, 349] on div "PRASHANT, TK01, 04:00 PM-05:00 PM, Facial - Brightening Facial (₹4500)" at bounding box center [850, 347] width 96 height 83
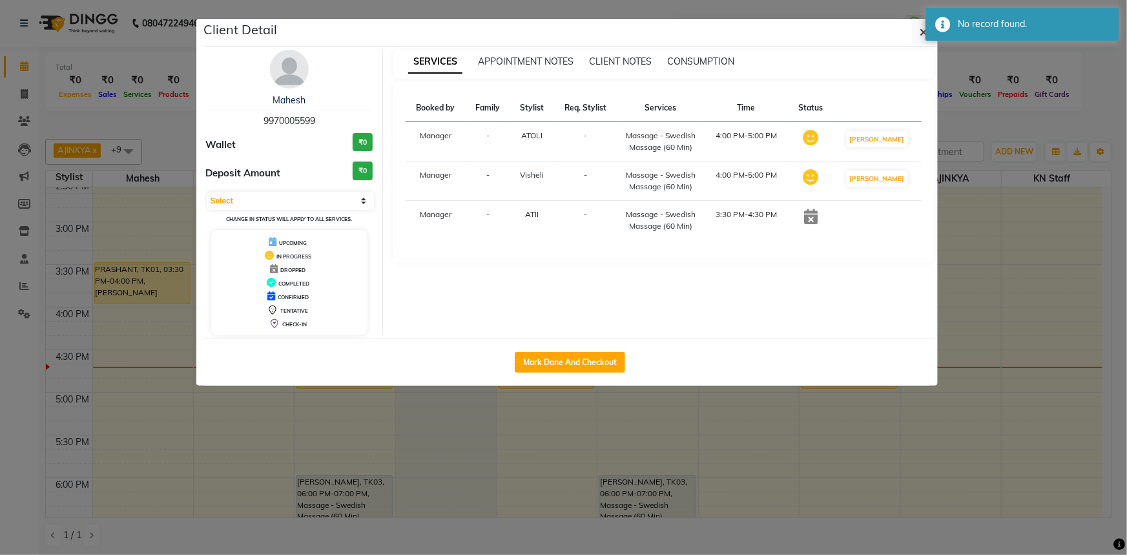
click at [127, 277] on ngb-modal-window "Client Detail Mahesh 9970005599 Wallet ₹0 Deposit Amount ₹0 Select IN SERVICE C…" at bounding box center [563, 277] width 1127 height 555
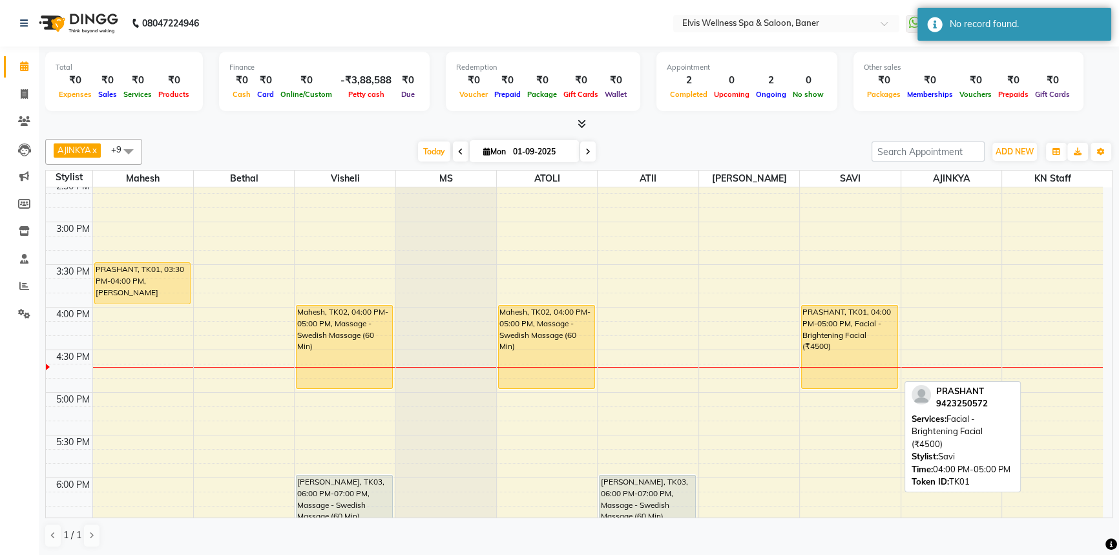
click at [846, 318] on div "PRASHANT, TK01, 04:00 PM-05:00 PM, Facial - Brightening Facial (₹4500)" at bounding box center [850, 347] width 96 height 83
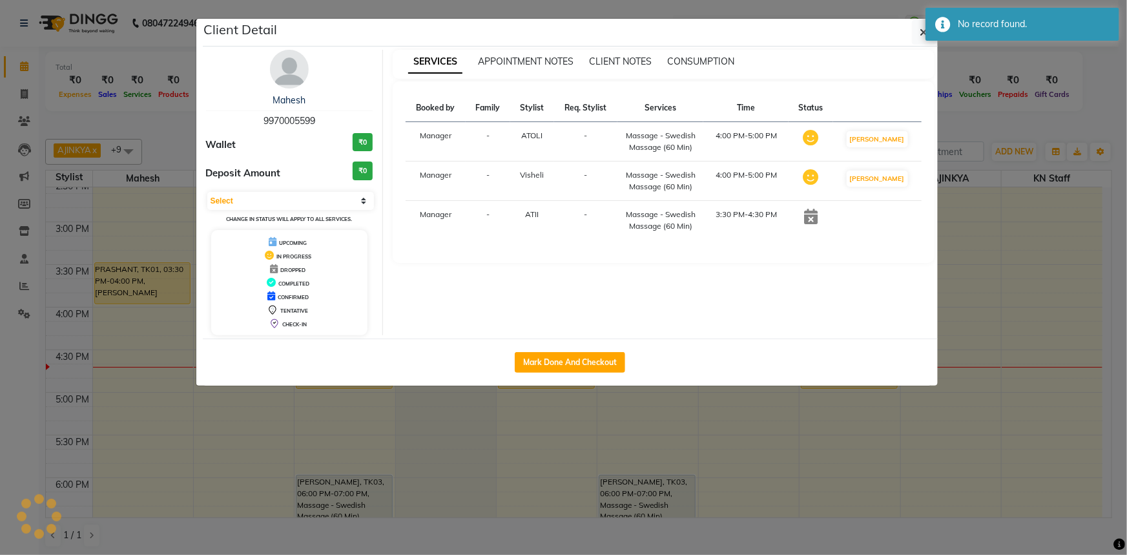
select select "1"
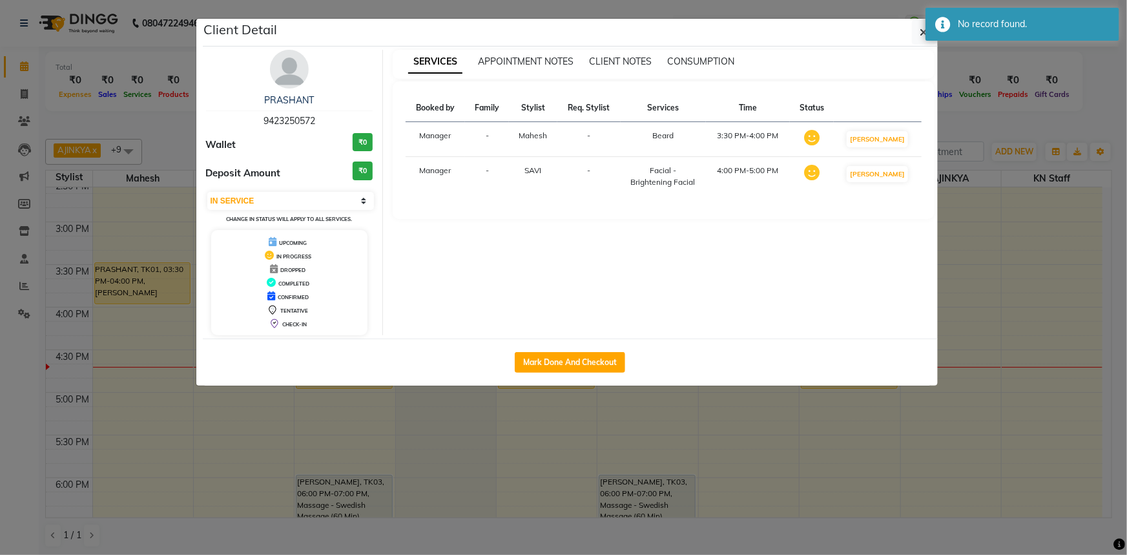
click at [997, 116] on ngb-modal-window "Client Detail PRASHANT 9423250572 Wallet ₹0 Deposit Amount ₹0 Select IN SERVICE…" at bounding box center [563, 277] width 1127 height 555
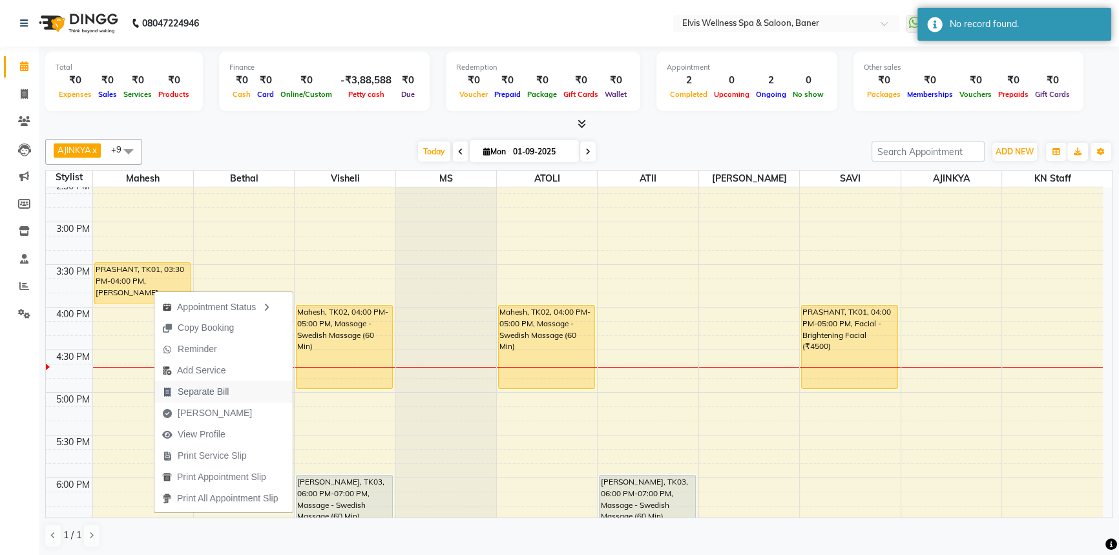
click at [191, 390] on span "Separate Bill" at bounding box center [203, 392] width 51 height 14
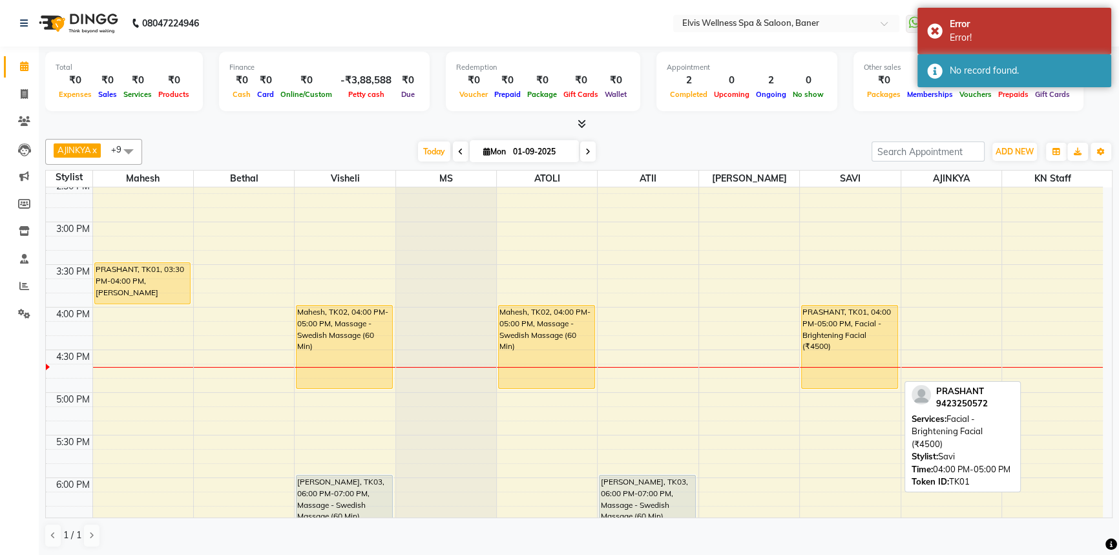
click at [861, 345] on div "PRASHANT, TK01, 04:00 PM-05:00 PM, Facial - Brightening Facial (₹4500)" at bounding box center [850, 347] width 96 height 83
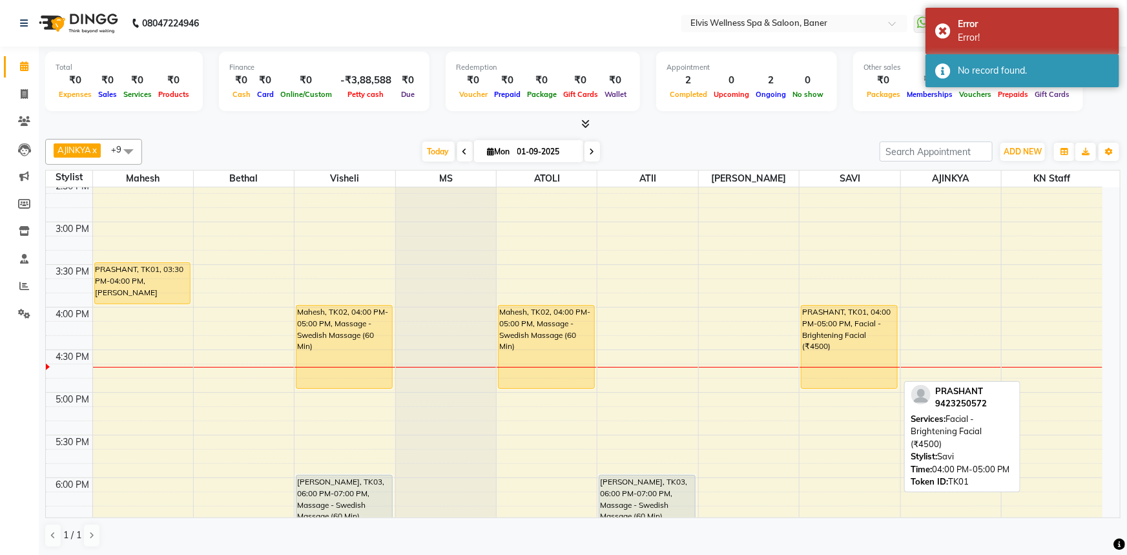
select select "1"
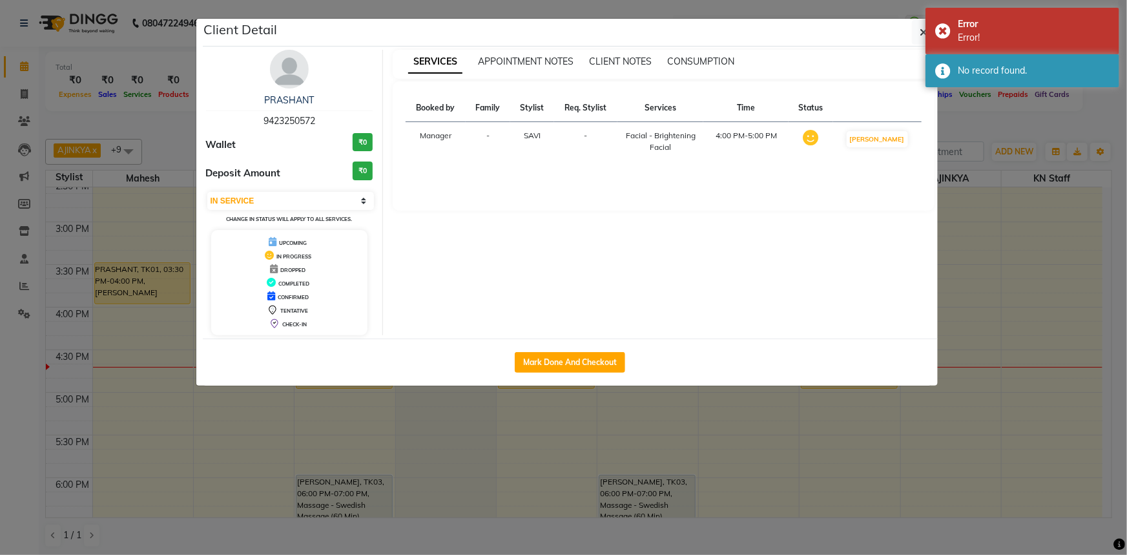
click at [577, 380] on div "Mark Done And Checkout" at bounding box center [570, 361] width 735 height 47
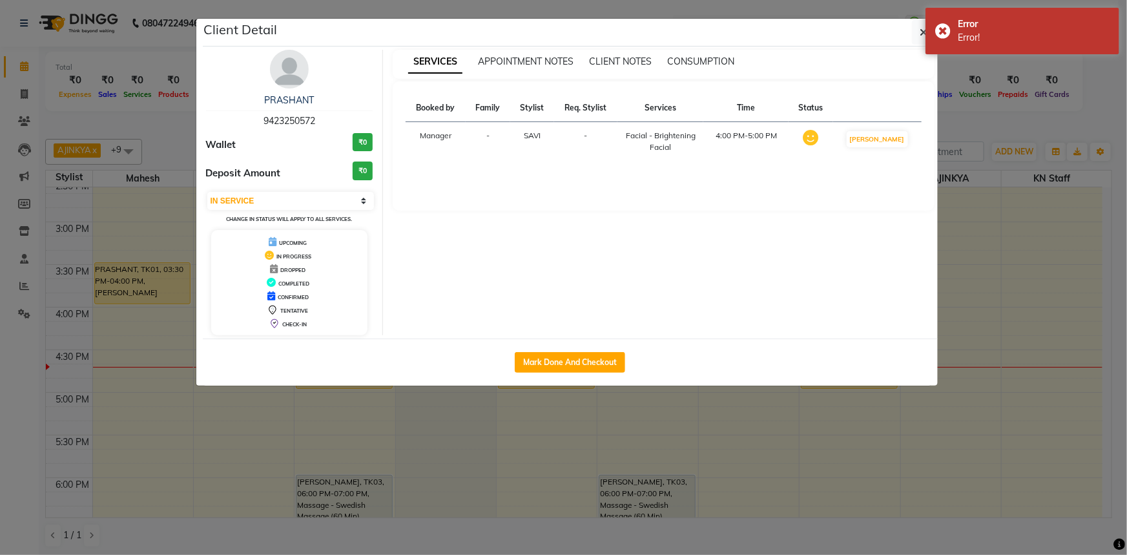
click at [577, 377] on div "Mark Done And Checkout" at bounding box center [570, 361] width 735 height 47
click at [577, 356] on button "Mark Done And Checkout" at bounding box center [570, 362] width 110 height 21
select select "service"
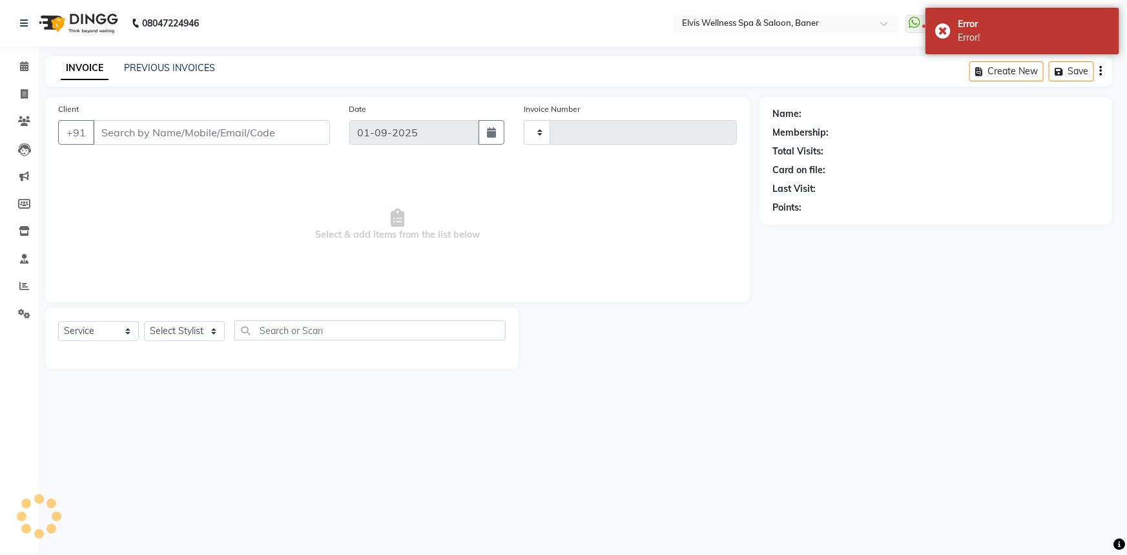
type input "1424"
select select "5735"
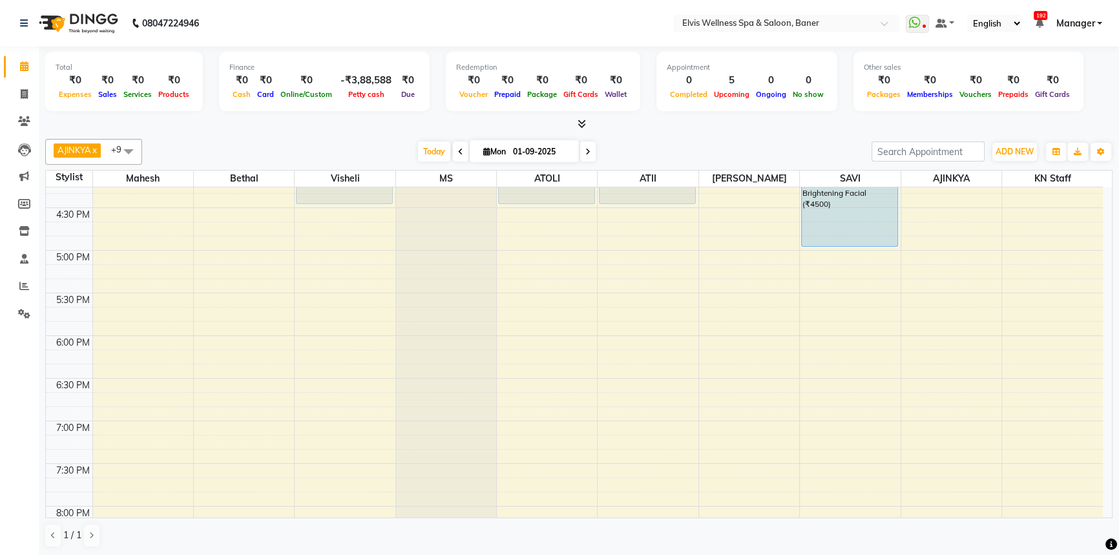
scroll to position [528, 0]
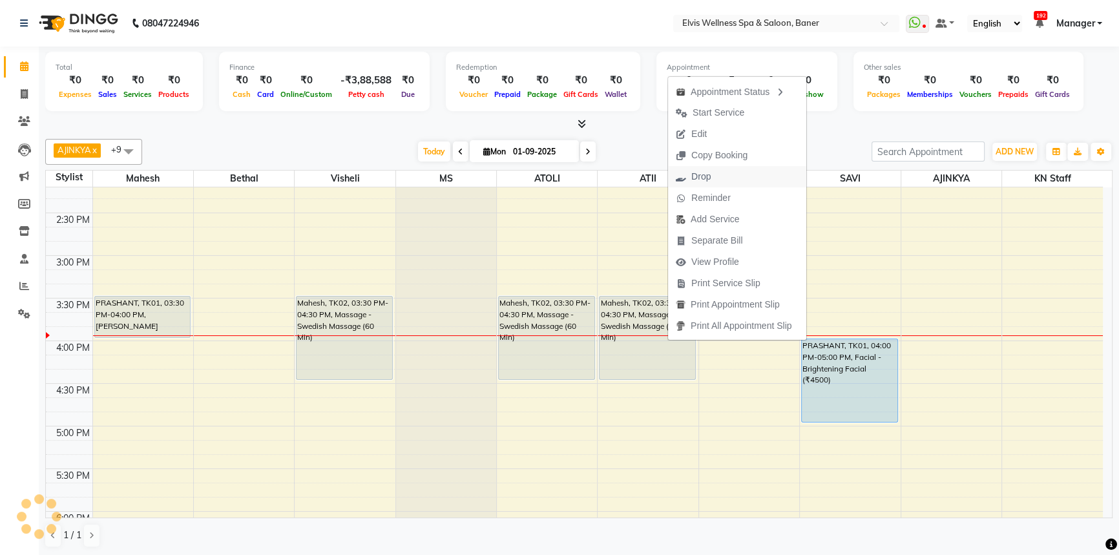
click at [700, 177] on span "Drop" at bounding box center [700, 177] width 19 height 14
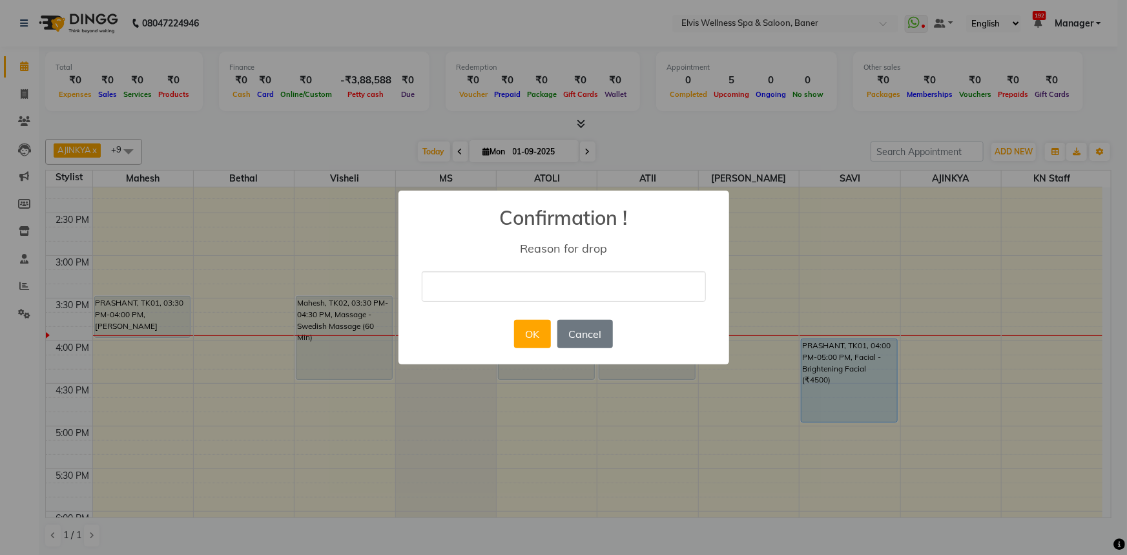
drag, startPoint x: 609, startPoint y: 294, endPoint x: 581, endPoint y: 298, distance: 27.4
click at [609, 294] on input "text" at bounding box center [564, 286] width 284 height 30
type input "Booking cancelled"
click at [528, 332] on button "OK" at bounding box center [532, 334] width 37 height 28
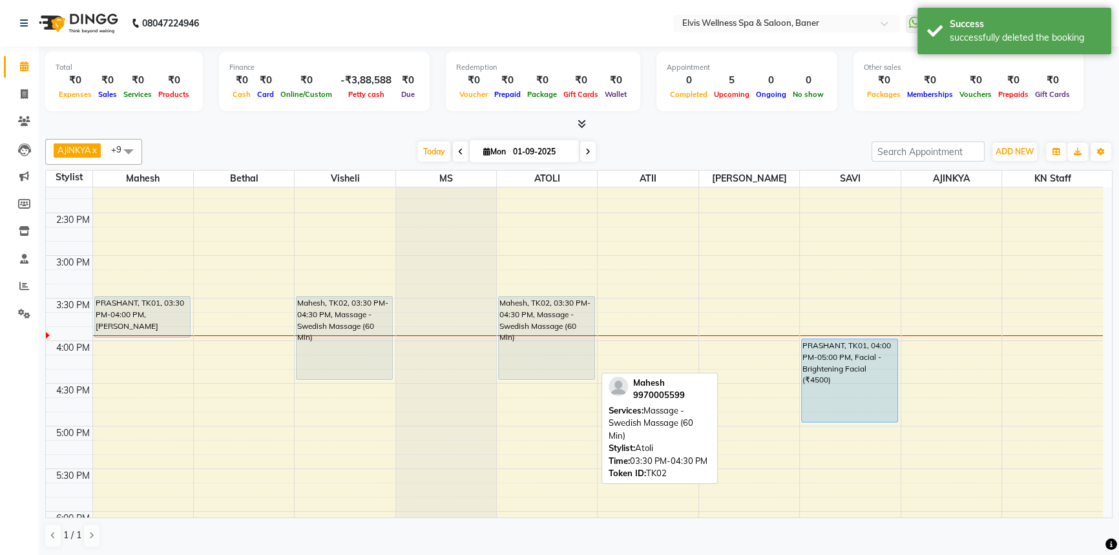
click at [572, 313] on div "Mahesh, TK02, 03:30 PM-04:30 PM, Massage - Swedish Massage (60 Min)" at bounding box center [547, 337] width 96 height 83
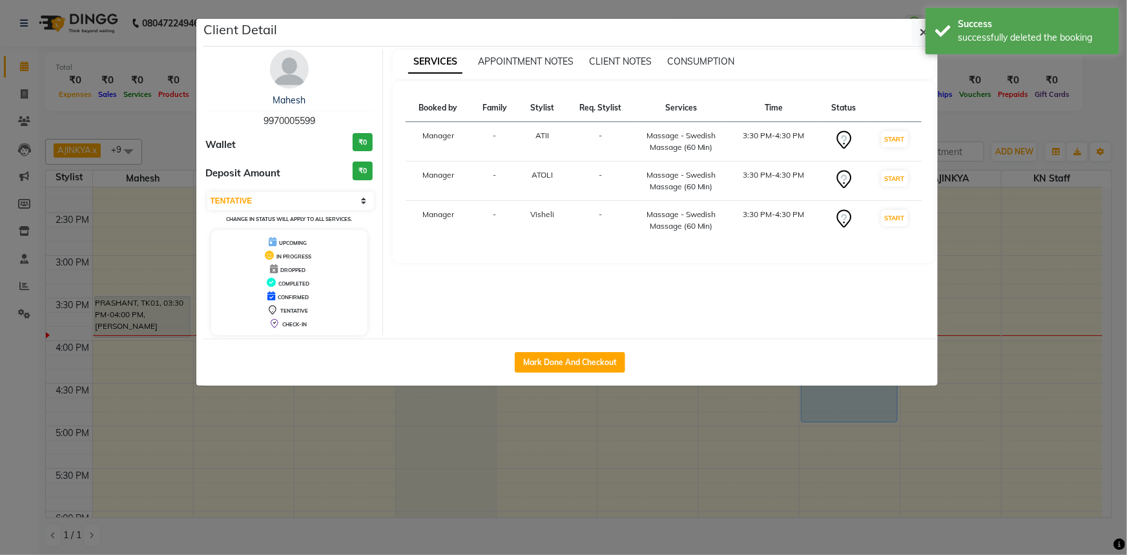
select select "select"
click at [517, 472] on ngb-modal-window "Client Detail Mahesh 9970005599 Wallet ₹0 Deposit Amount ₹0 Select IN SERVICE C…" at bounding box center [563, 277] width 1127 height 555
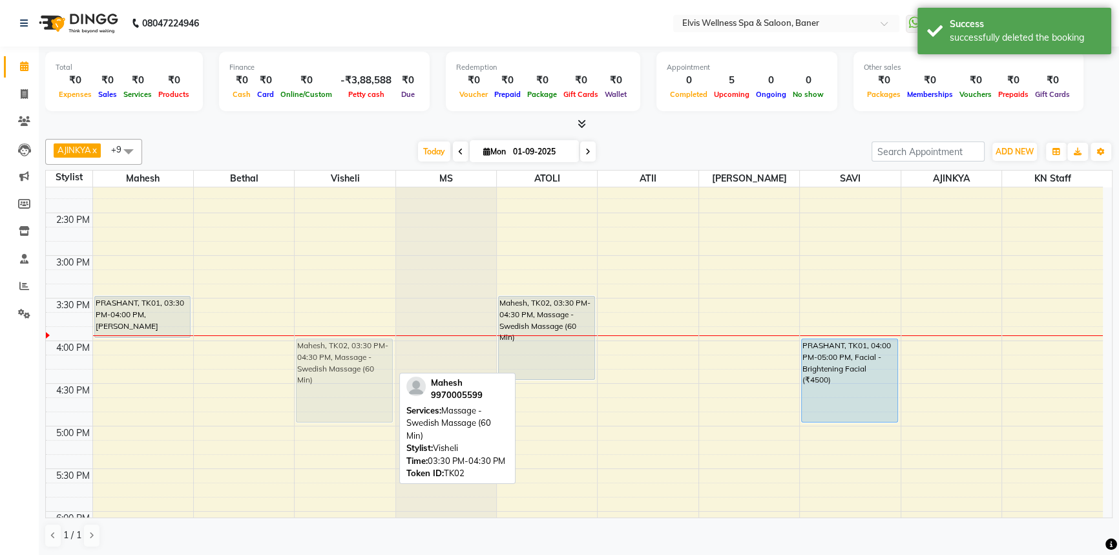
drag, startPoint x: 344, startPoint y: 302, endPoint x: 344, endPoint y: 348, distance: 46.5
click at [344, 348] on div "Mahesh, TK02, 03:30 PM-04:30 PM, Massage - Swedish Massage (60 Min) Mahesh, TK0…" at bounding box center [345, 255] width 100 height 1193
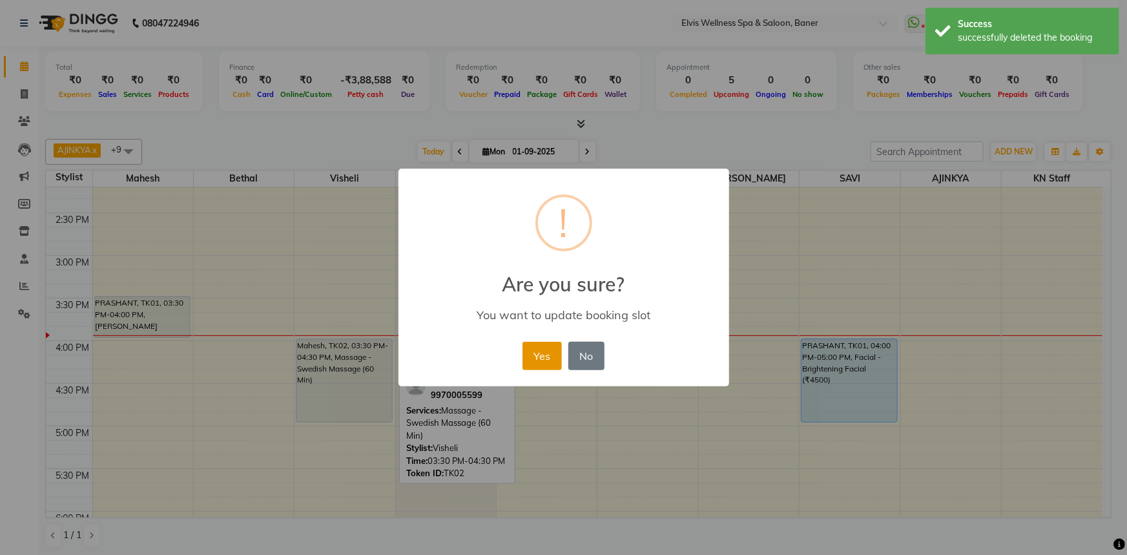
click at [544, 355] on button "Yes" at bounding box center [542, 356] width 39 height 28
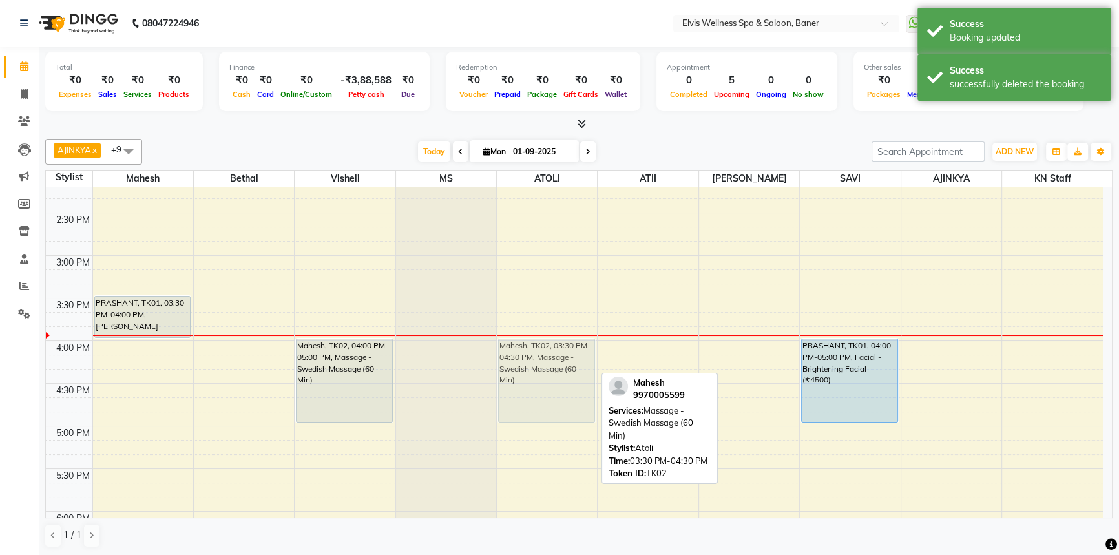
drag, startPoint x: 549, startPoint y: 308, endPoint x: 548, endPoint y: 347, distance: 38.8
click at [548, 347] on div "Mahesh, TK02, 03:30 PM-04:30 PM, Massage - Swedish Massage (60 Min) Mahesh, TK0…" at bounding box center [547, 255] width 100 height 1193
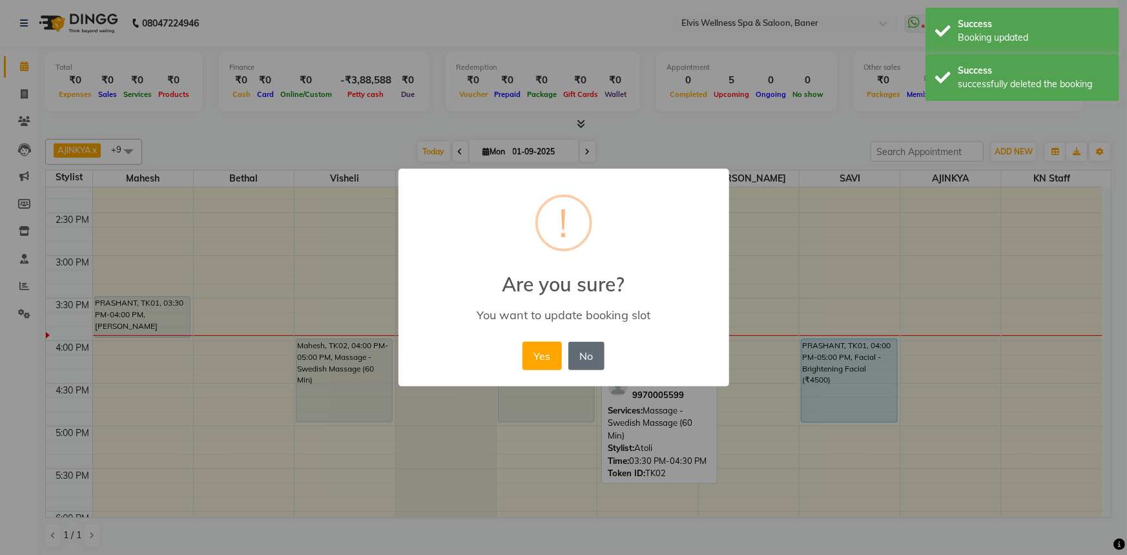
click at [573, 345] on button "No" at bounding box center [586, 356] width 36 height 28
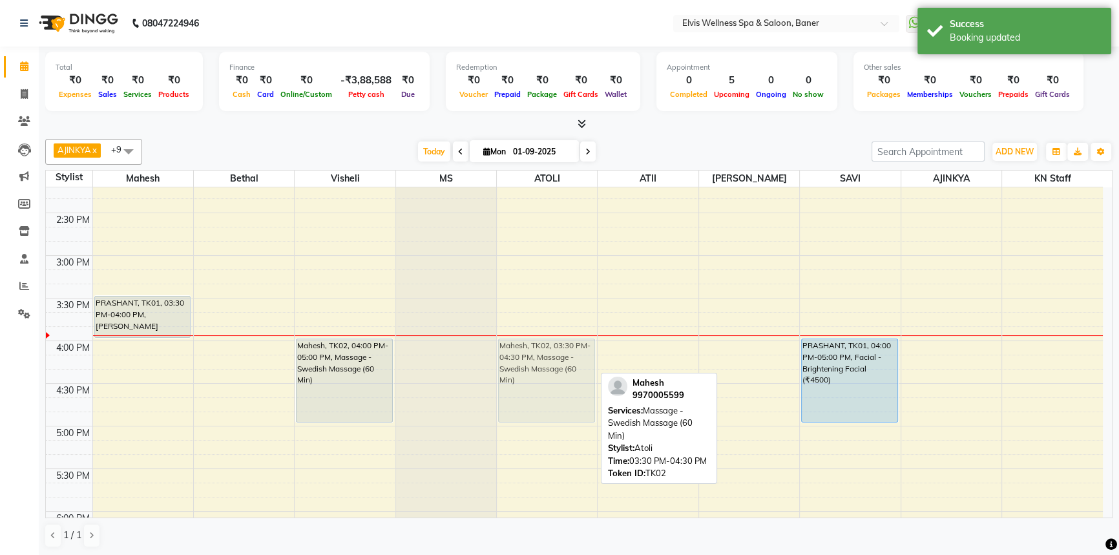
drag, startPoint x: 557, startPoint y: 346, endPoint x: 557, endPoint y: 388, distance: 42.0
click at [557, 388] on div "Mahesh, TK02, 03:30 PM-04:30 PM, Massage - Swedish Massage (60 Min) Mahesh, TK0…" at bounding box center [547, 255] width 100 height 1193
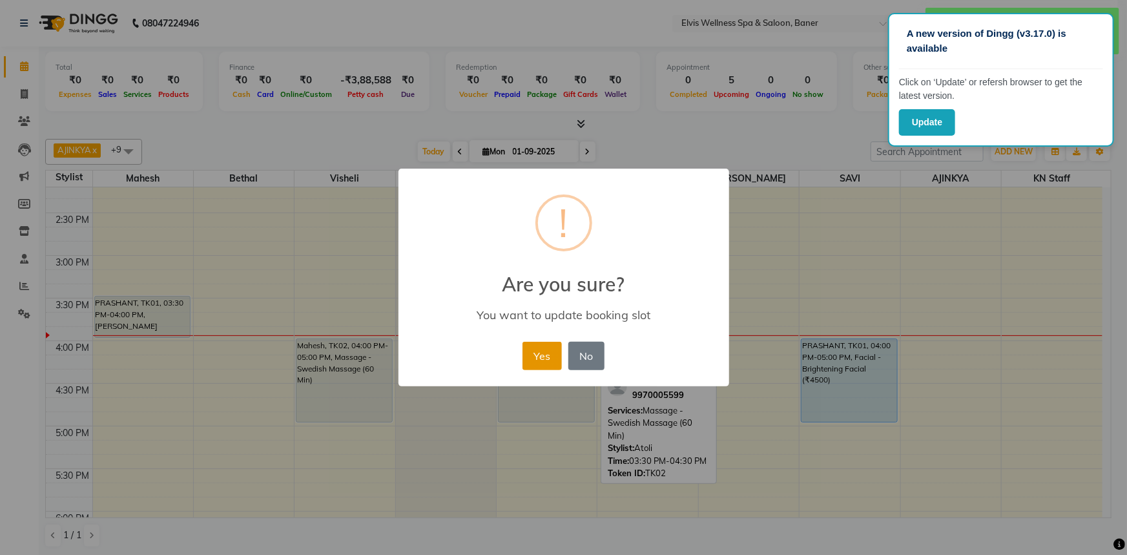
click at [537, 353] on button "Yes" at bounding box center [542, 356] width 39 height 28
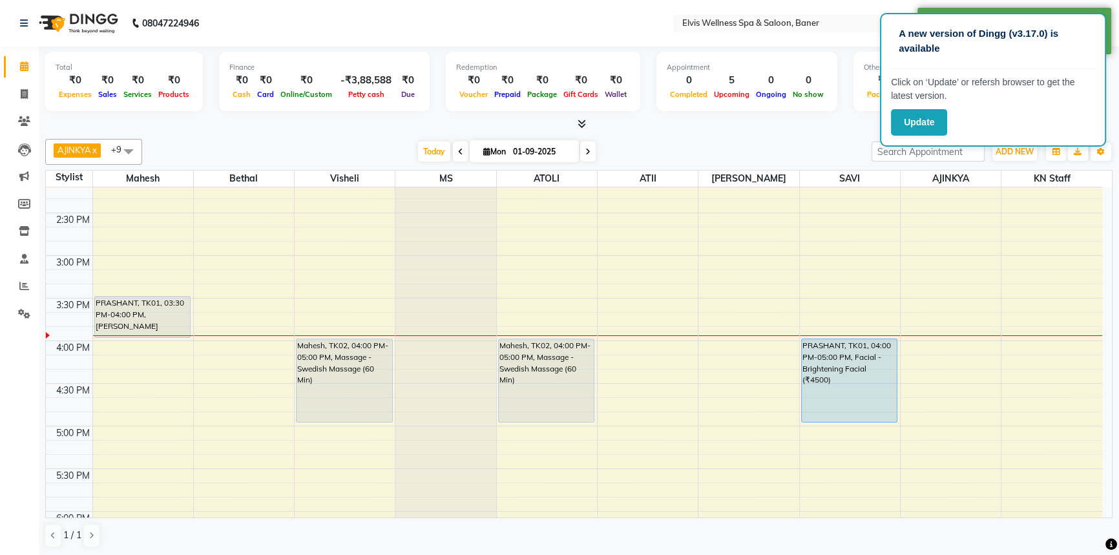
click at [827, 123] on div at bounding box center [578, 125] width 1067 height 14
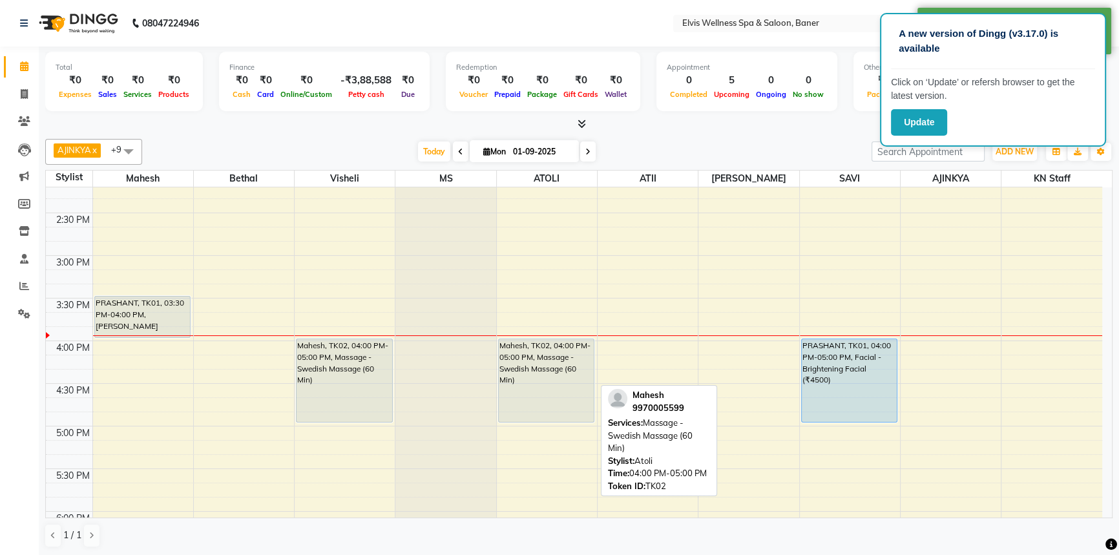
click at [567, 366] on div "Mahesh, TK02, 04:00 PM-05:00 PM, Massage - Swedish Massage (60 Min)" at bounding box center [546, 380] width 95 height 83
click at [546, 384] on div "Mahesh, TK02, 04:00 PM-05:00 PM, Massage - Swedish Massage (60 Min)" at bounding box center [546, 380] width 95 height 83
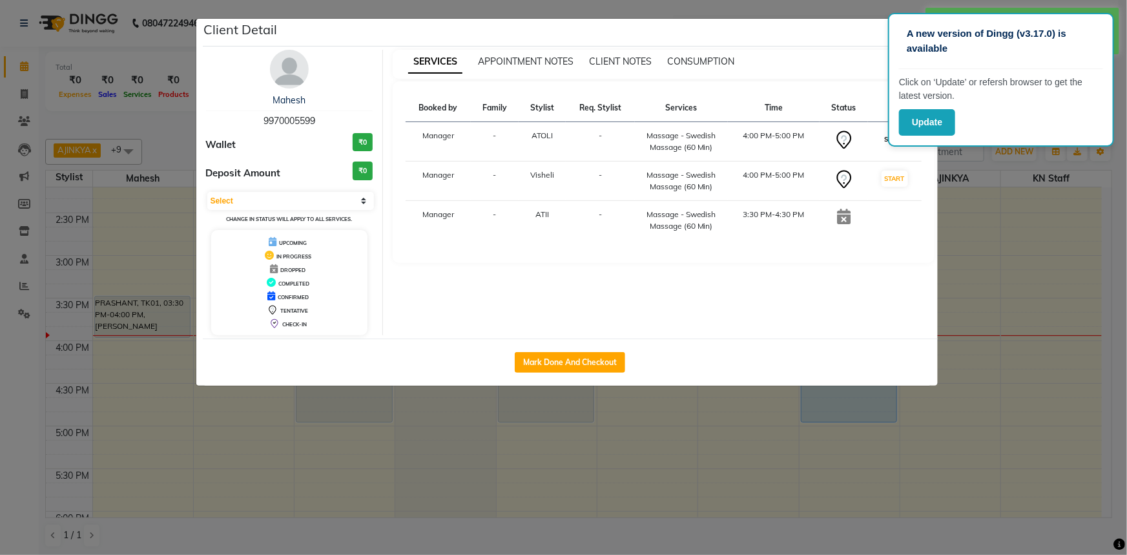
click at [882, 138] on button "START" at bounding box center [895, 139] width 26 height 16
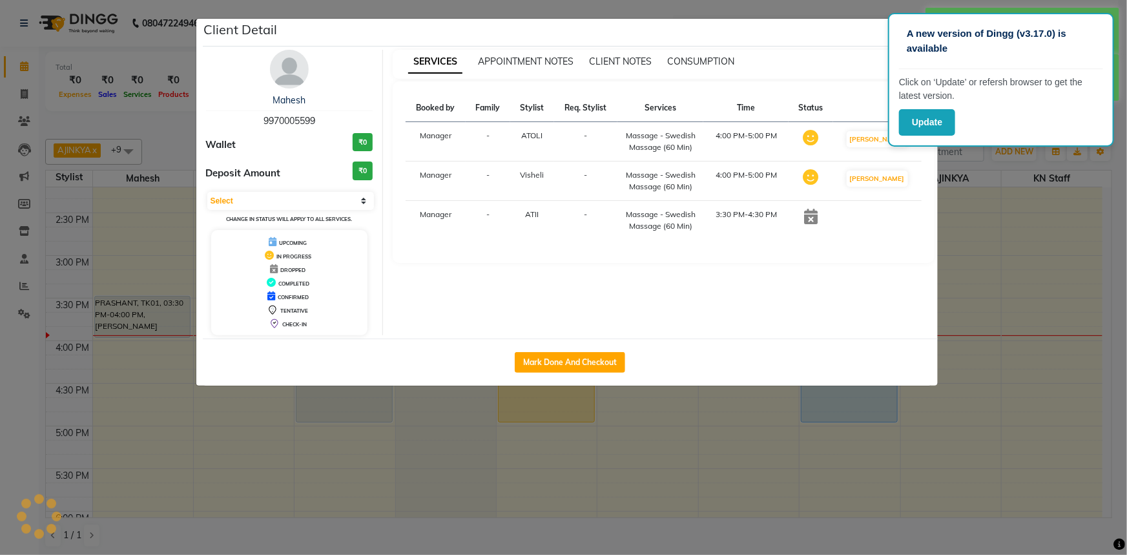
click at [968, 175] on ngb-modal-window "Client Detail Mahesh 9970005599 Wallet ₹0 Deposit Amount ₹0 Select IN SERVICE C…" at bounding box center [563, 277] width 1127 height 555
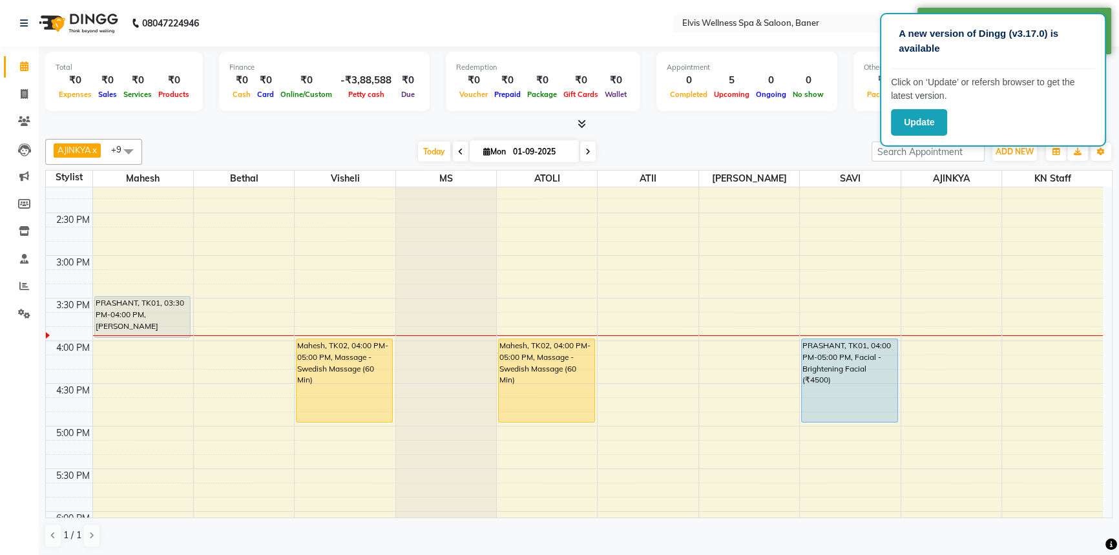
click at [702, 136] on div "AJINKYA x Visheli x MS x Bethal x ATOLI x ATII x SAVI x [PERSON_NAME] Mahesh x …" at bounding box center [578, 343] width 1067 height 419
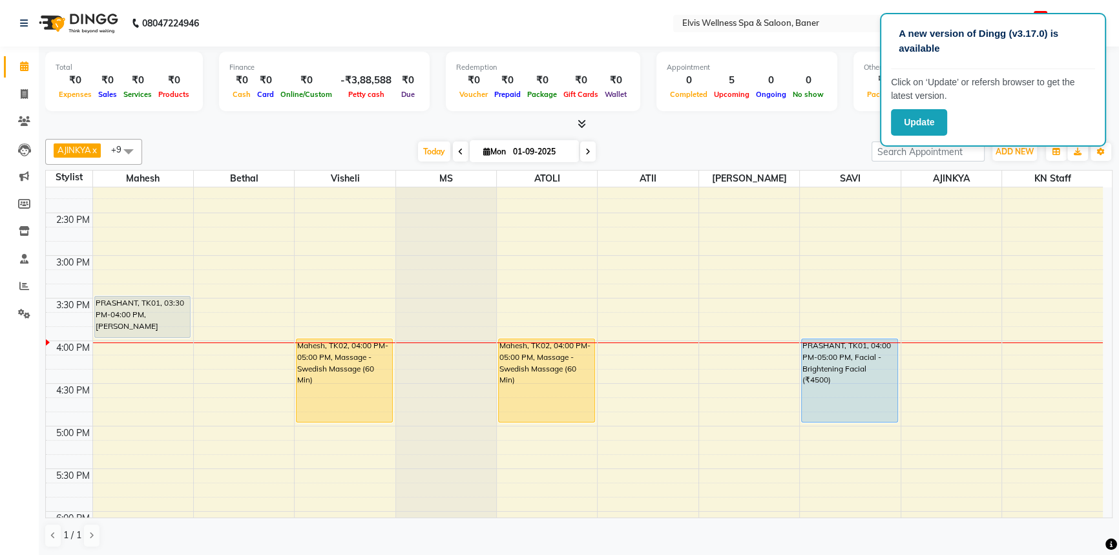
click at [632, 121] on div at bounding box center [578, 125] width 1067 height 14
drag, startPoint x: 643, startPoint y: 135, endPoint x: 694, endPoint y: 161, distance: 57.2
click at [643, 135] on div "AJINKYA x Visheli x MS x Bethal x ATOLI x ATII x SAVI x [PERSON_NAME] Mahesh x …" at bounding box center [578, 343] width 1067 height 419
click at [693, 145] on div "[DATE] [DATE]" at bounding box center [507, 151] width 716 height 19
click at [653, 152] on div "[DATE] [DATE]" at bounding box center [507, 151] width 716 height 19
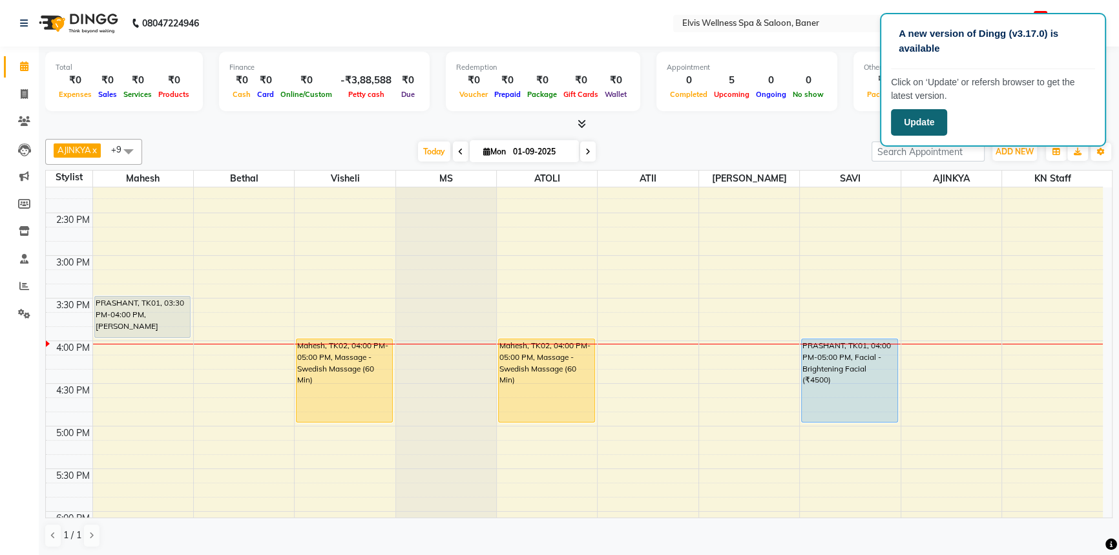
click at [892, 120] on button "Update" at bounding box center [919, 122] width 56 height 26
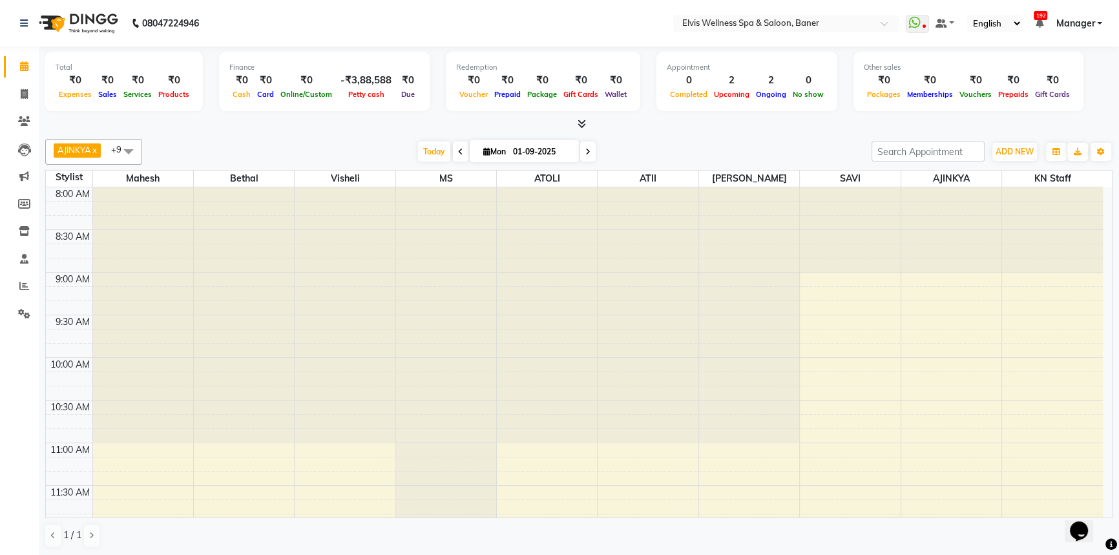
click at [736, 118] on div at bounding box center [578, 125] width 1067 height 14
click at [587, 124] on div at bounding box center [578, 125] width 1067 height 14
click at [582, 127] on icon at bounding box center [581, 124] width 8 height 10
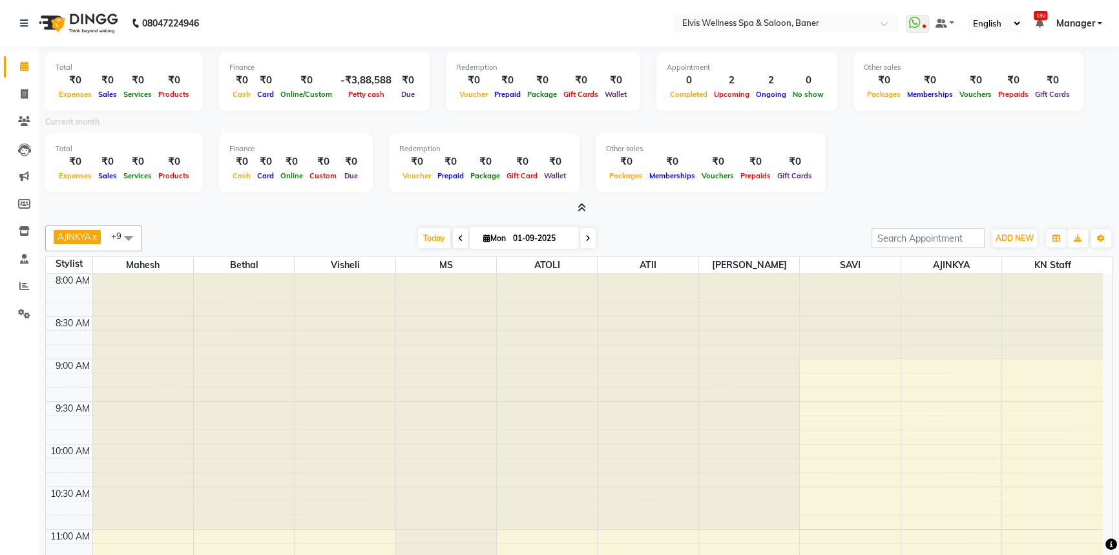
click at [720, 217] on div "Total ₹0 Expenses ₹0 Sales ₹0 Services ₹0 Products Finance ₹0 Cash ₹0 Card ₹0 O…" at bounding box center [579, 345] width 1080 height 596
click at [572, 207] on span at bounding box center [579, 209] width 14 height 14
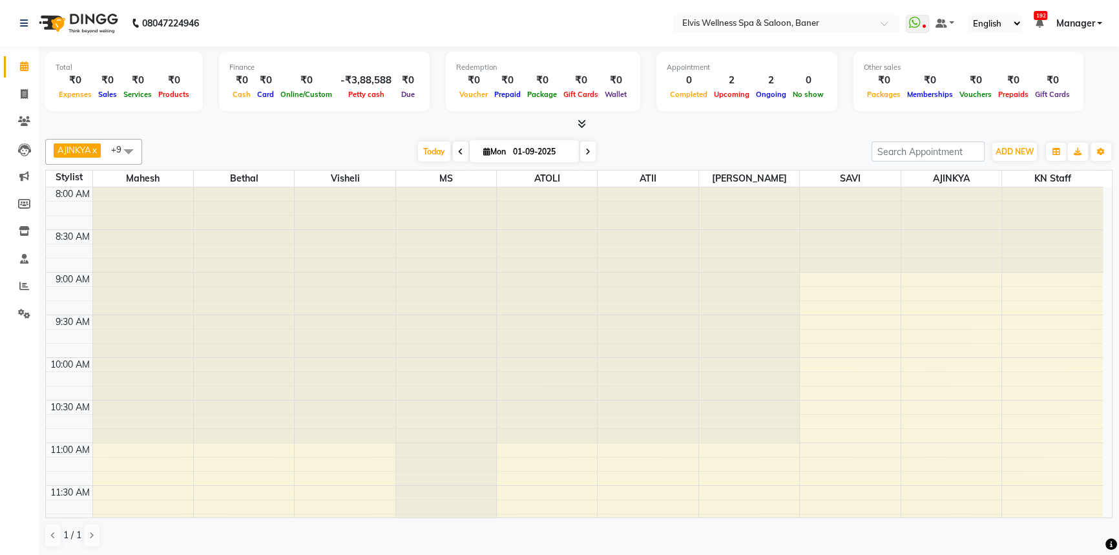
click at [669, 141] on div "AJINKYA x Visheli x MS x Bethal x ATOLI x ATII x SAVI x [PERSON_NAME] Mahesh x …" at bounding box center [578, 152] width 1067 height 26
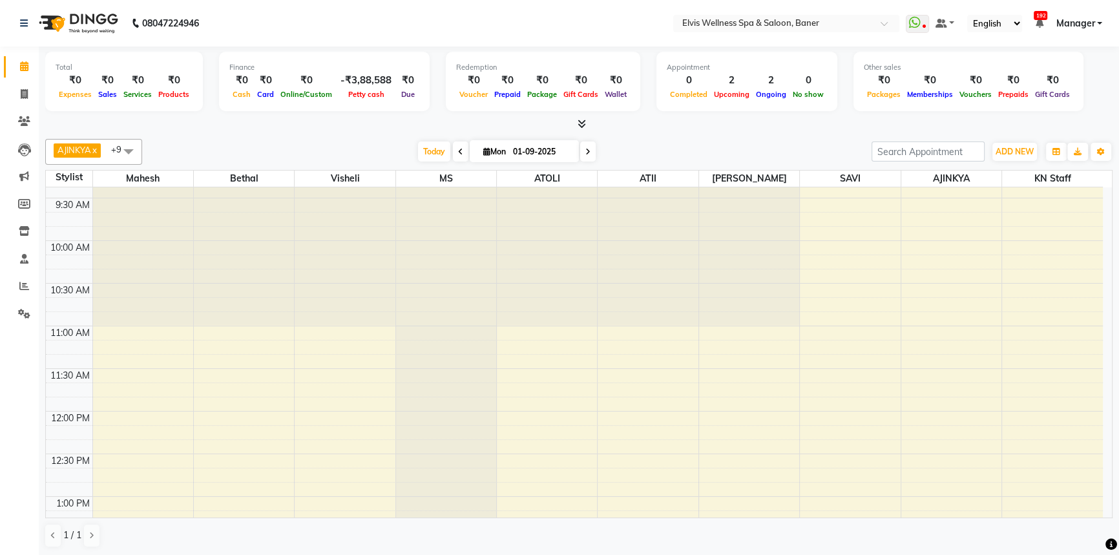
click at [679, 147] on div "[DATE] [DATE]" at bounding box center [507, 151] width 716 height 19
click at [679, 135] on div "AJINKYA x Visheli x MS x Bethal x ATOLI x ATII x SAVI x [PERSON_NAME] Mahesh x …" at bounding box center [578, 343] width 1067 height 419
click at [689, 125] on div at bounding box center [578, 125] width 1067 height 14
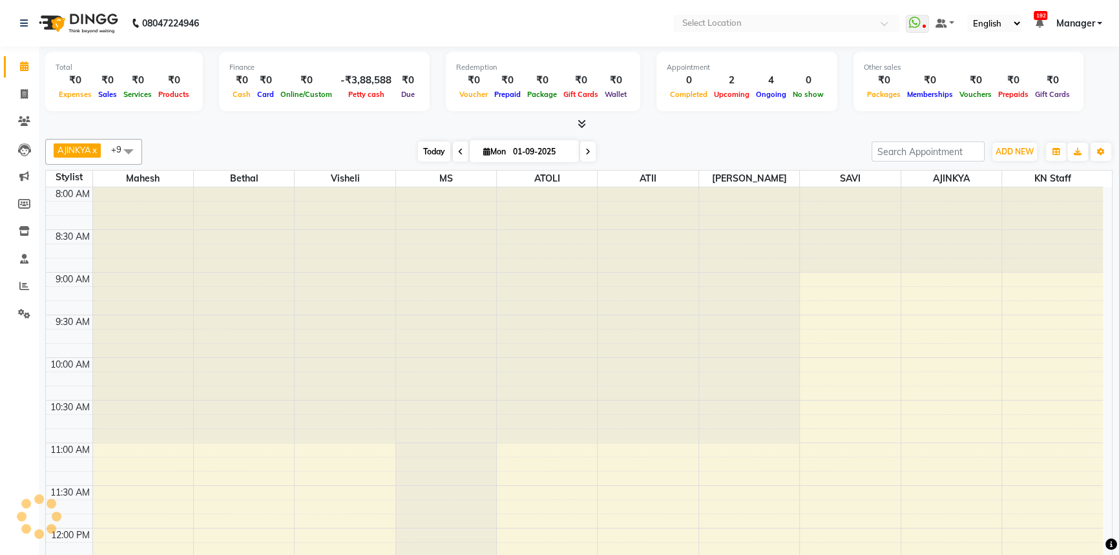
click at [428, 150] on span "Today" at bounding box center [434, 151] width 32 height 20
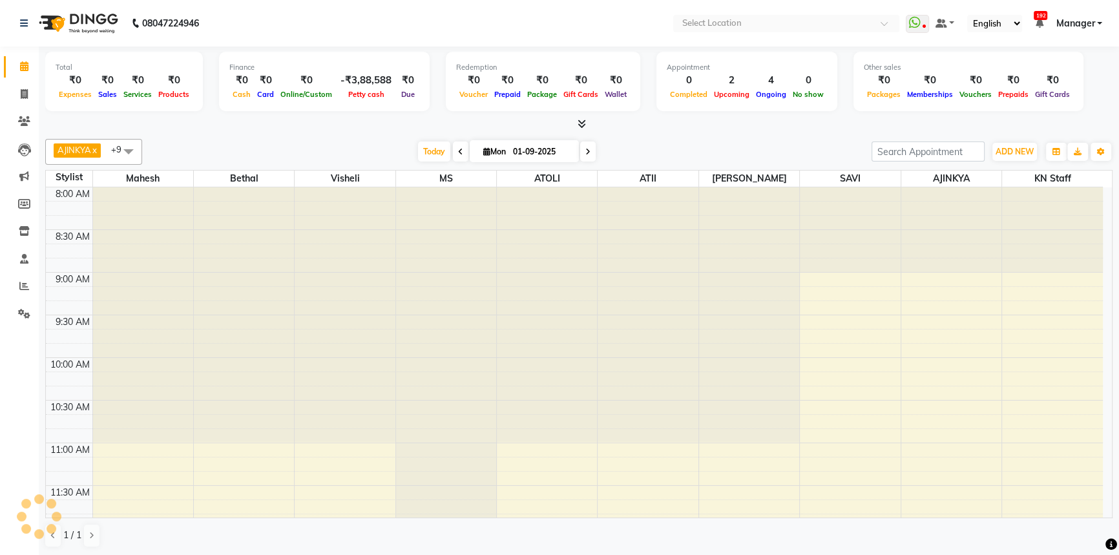
scroll to position [680, 0]
click at [671, 135] on div "AJINKYA x Visheli x MS x Bethal x ATOLI x ATII x SAVI x [PERSON_NAME] Mahesh x …" at bounding box center [578, 343] width 1067 height 419
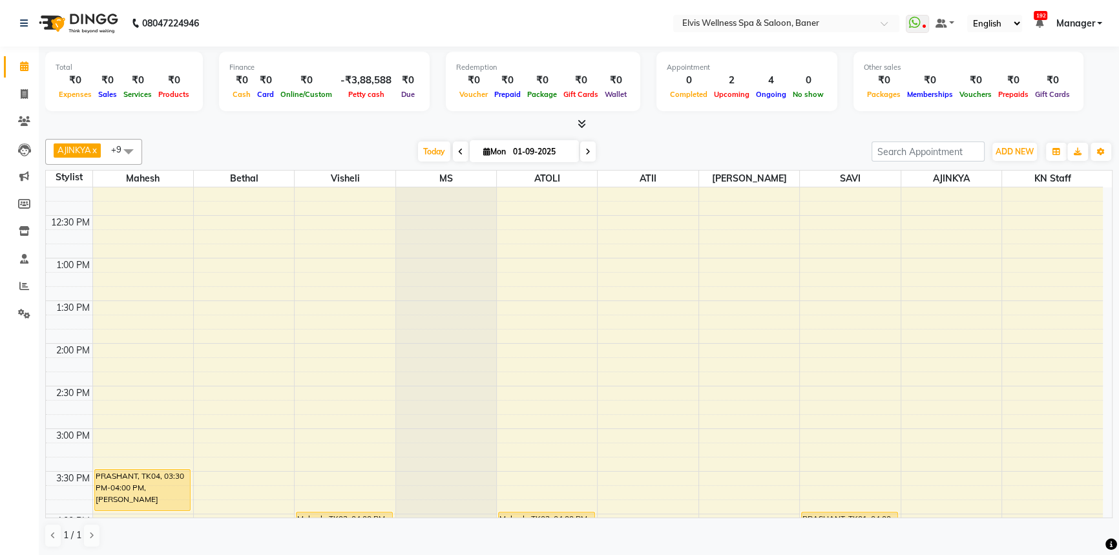
scroll to position [587, 0]
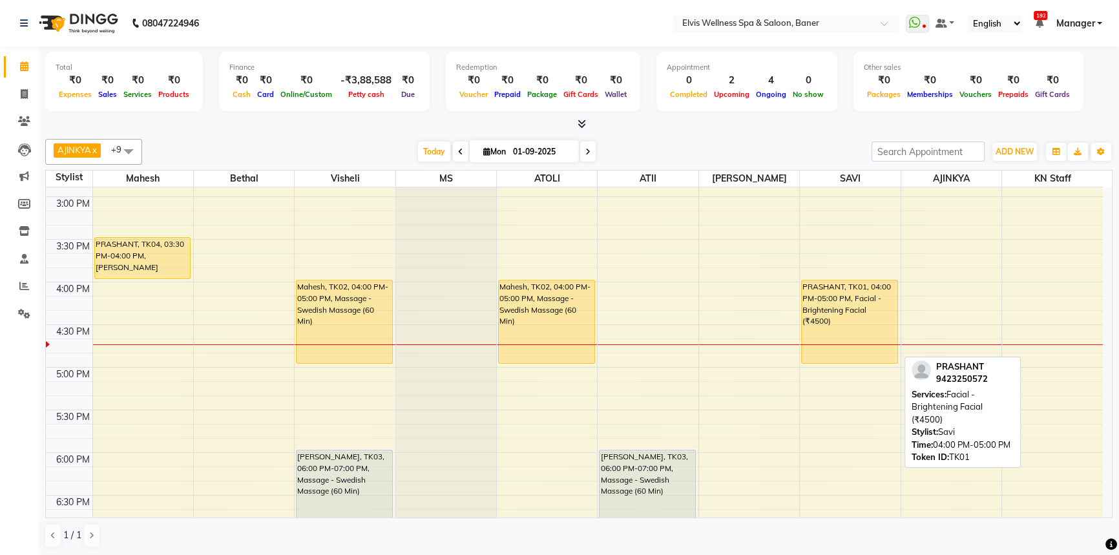
click at [846, 303] on div "PRASHANT, TK01, 04:00 PM-05:00 PM, Facial - Brightening Facial (₹4500)" at bounding box center [850, 321] width 96 height 83
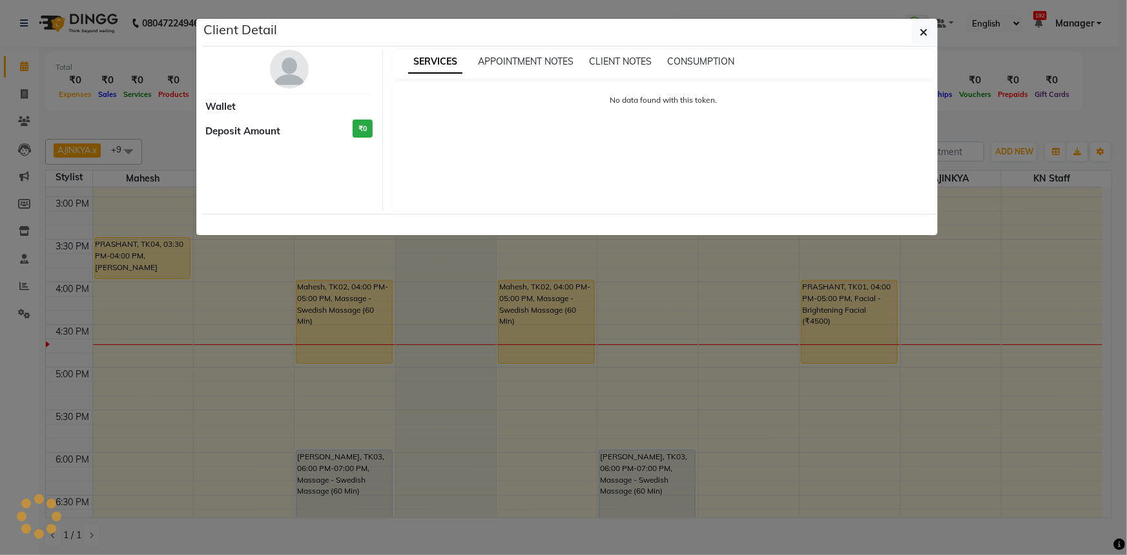
select select "1"
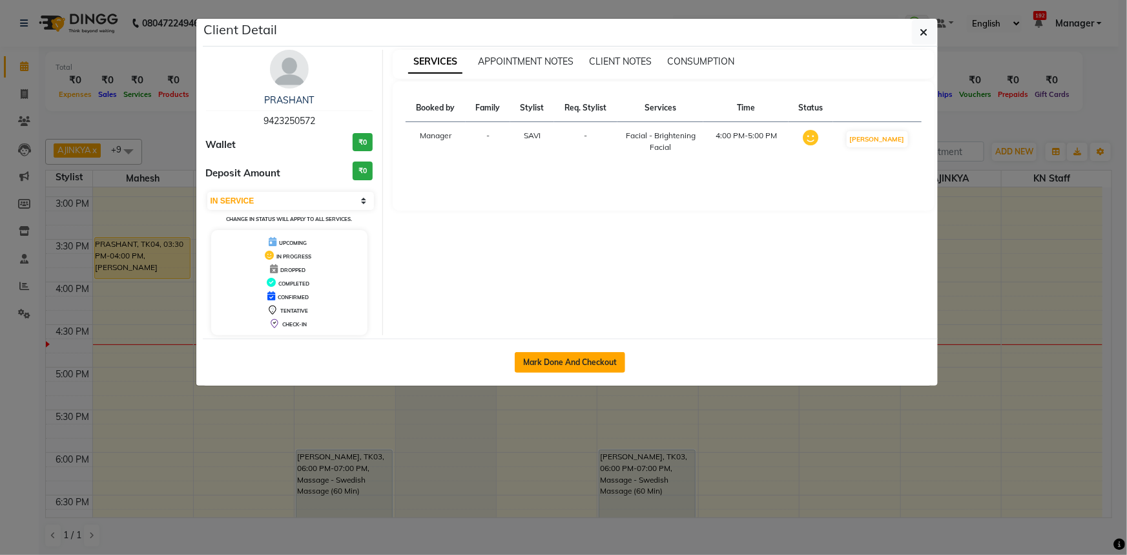
click at [580, 355] on button "Mark Done And Checkout" at bounding box center [570, 362] width 110 height 21
select select "service"
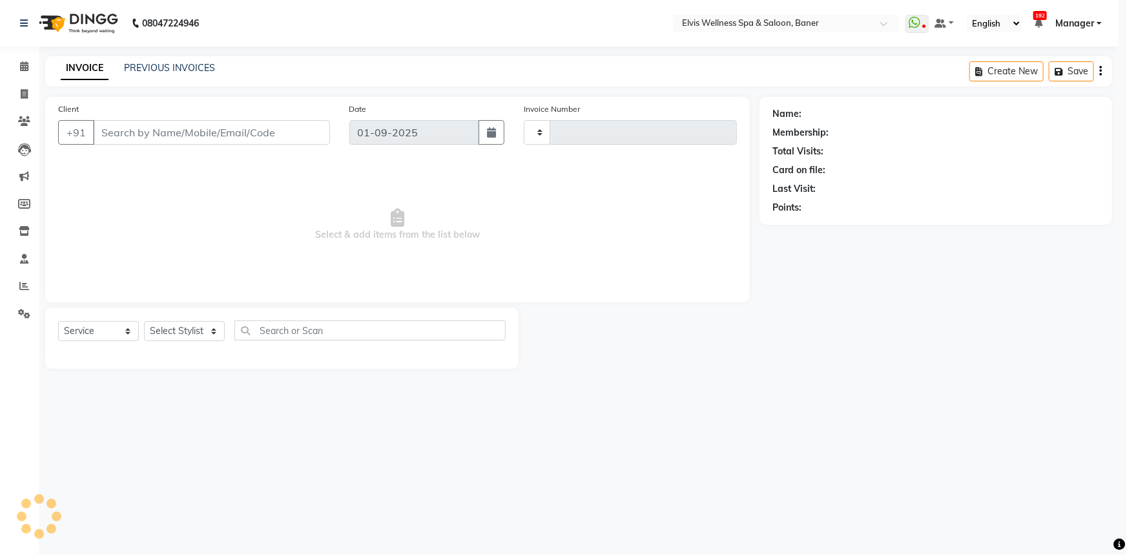
type input "1424"
select select "5735"
type input "9423250572"
select select "70674"
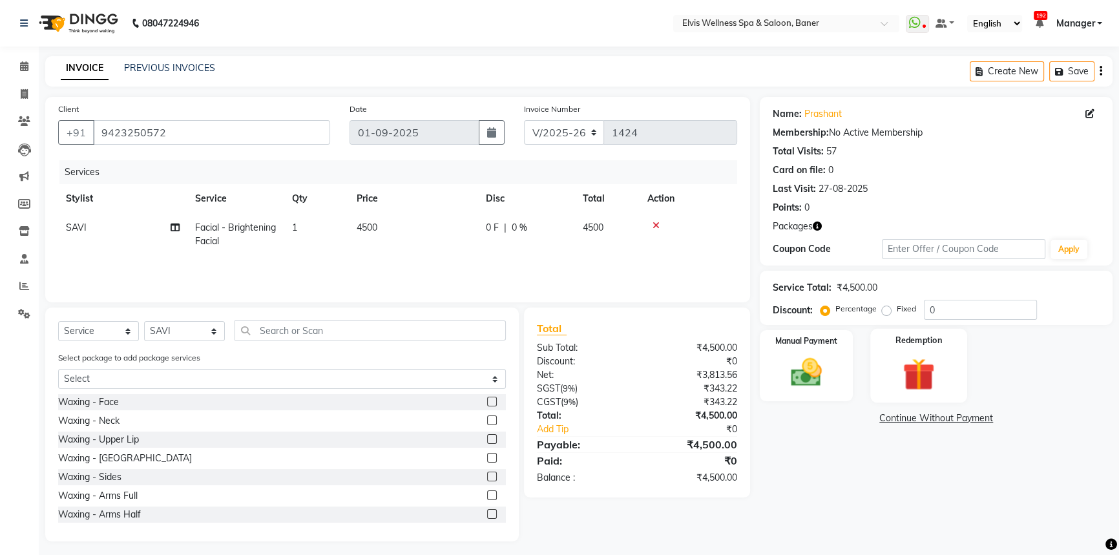
click at [938, 361] on img at bounding box center [919, 374] width 52 height 40
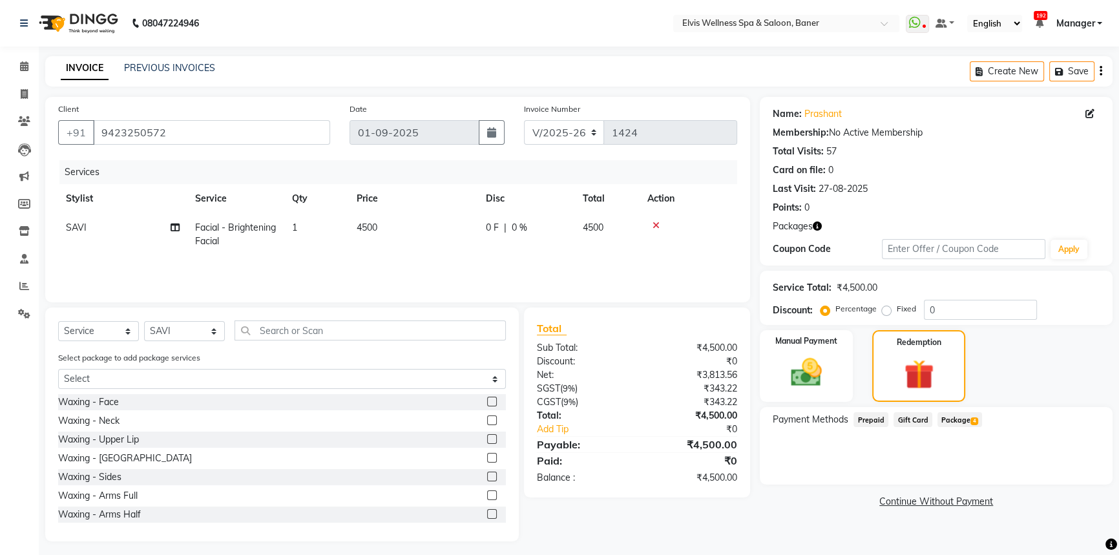
click at [961, 422] on span "Package 4" at bounding box center [959, 419] width 45 height 15
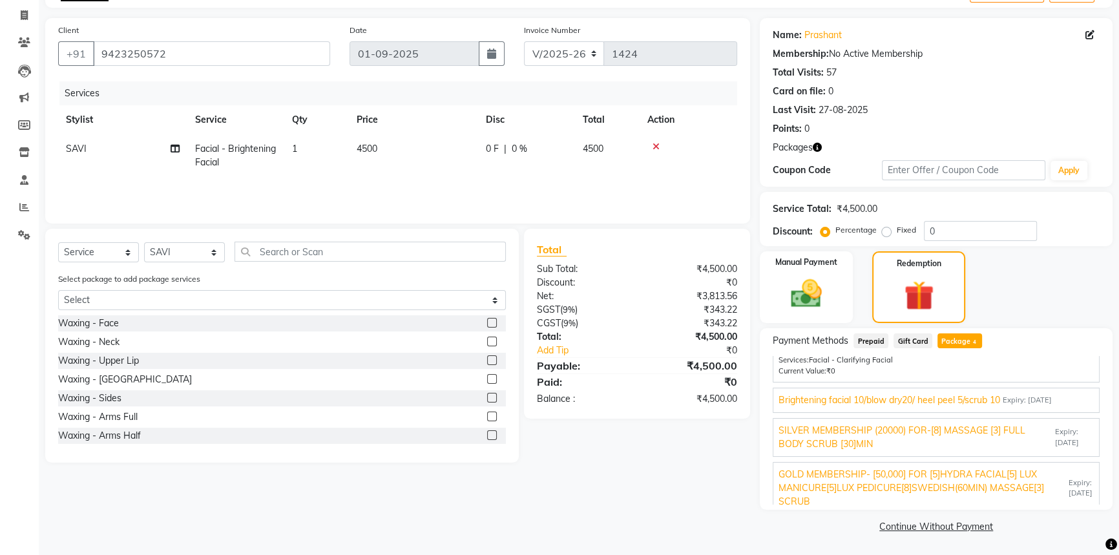
scroll to position [128, 0]
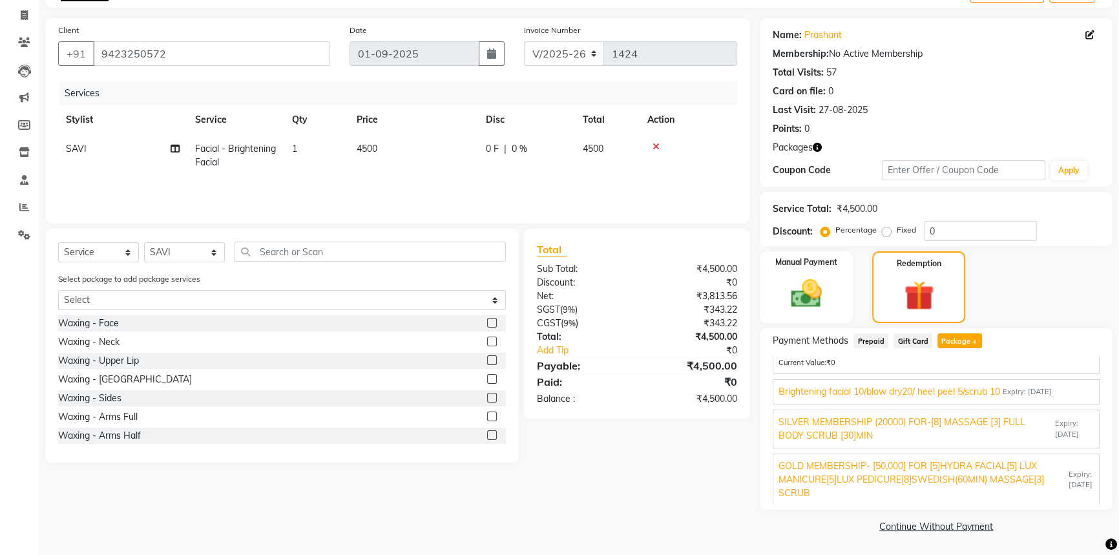
click at [935, 391] on span "Brightening facial 10/blow dry20/ heel peel 5/scrub 10" at bounding box center [889, 392] width 222 height 14
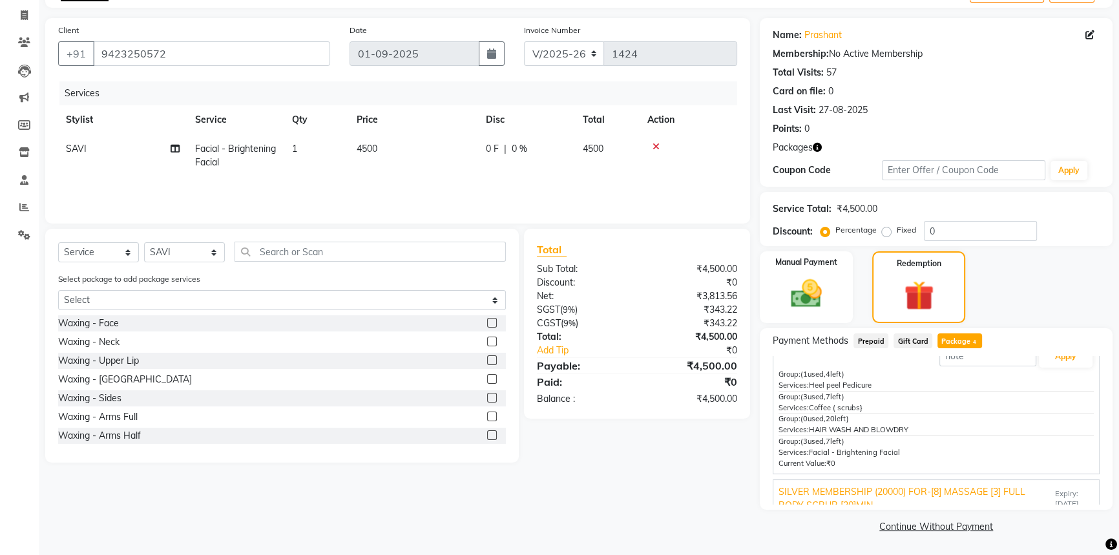
scroll to position [117, 0]
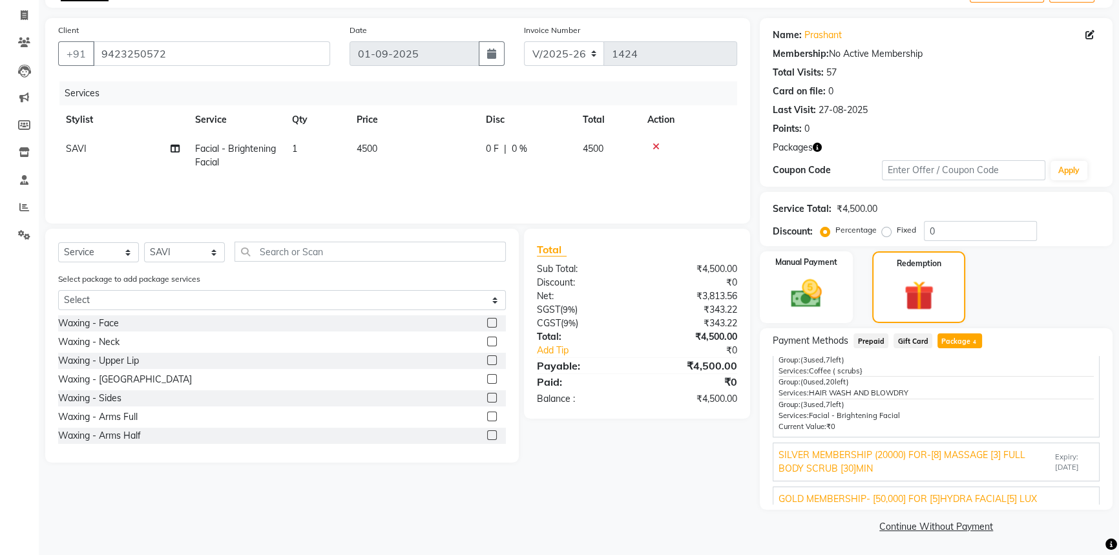
click at [862, 415] on span "Facial - Brightening Facial" at bounding box center [854, 415] width 91 height 9
click at [916, 337] on span "Gift Card" at bounding box center [912, 340] width 39 height 15
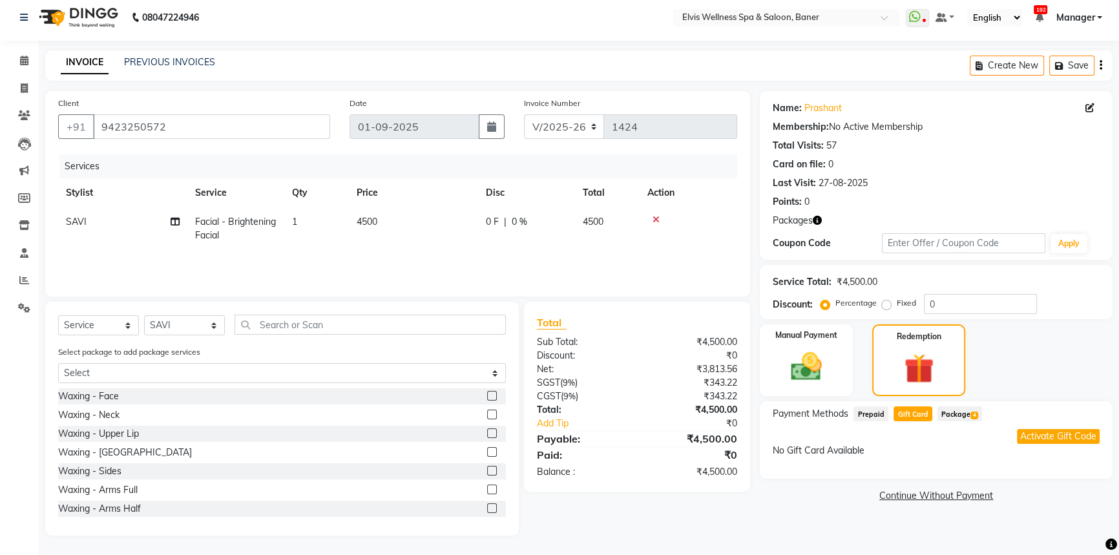
click at [970, 411] on span "4" at bounding box center [973, 415] width 7 height 8
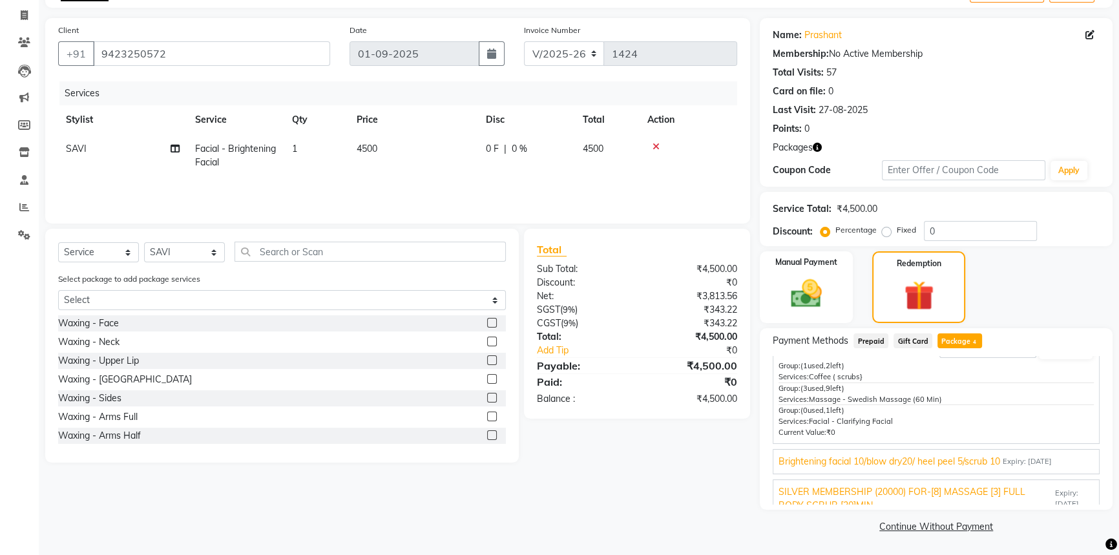
scroll to position [128, 0]
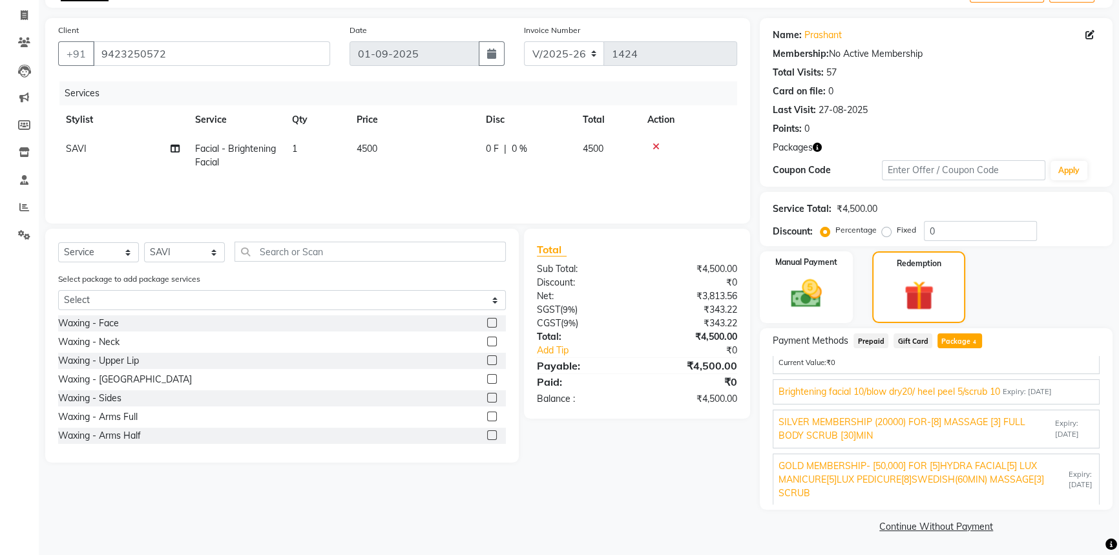
click at [947, 386] on span "Brightening facial 10/blow dry20/ heel peel 5/scrub 10" at bounding box center [889, 392] width 222 height 14
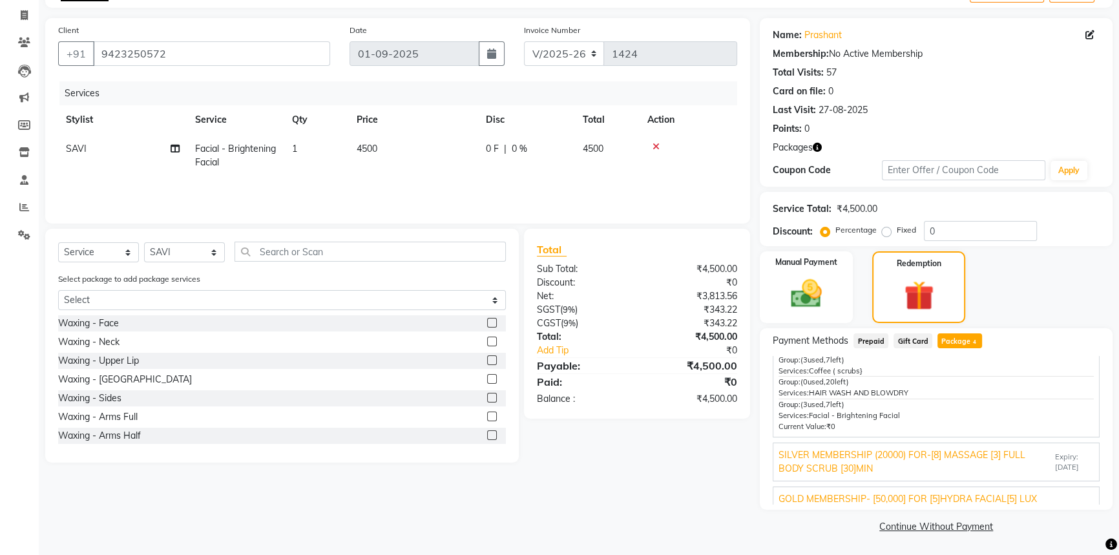
scroll to position [0, 0]
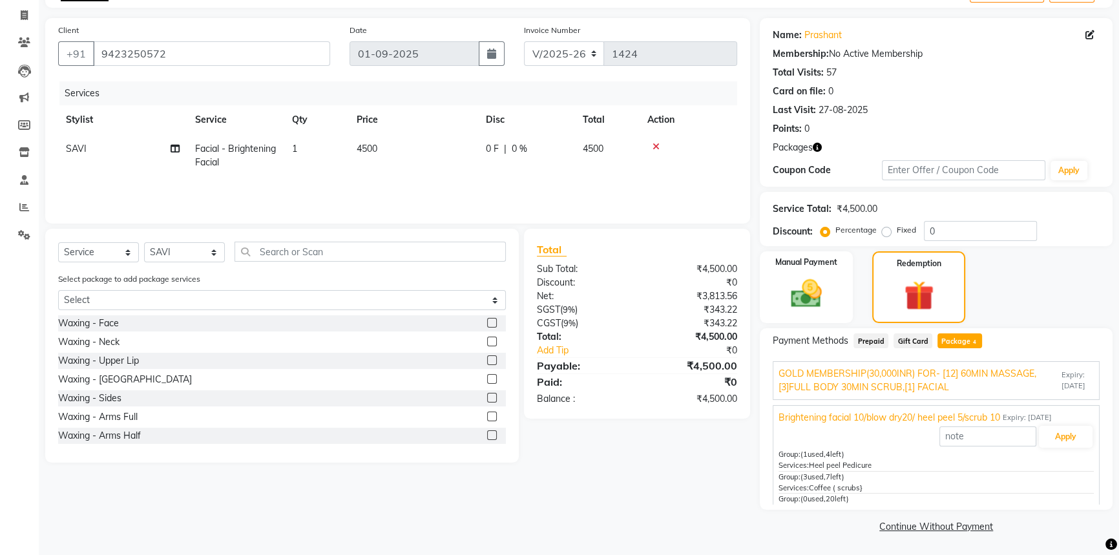
click at [658, 146] on icon at bounding box center [655, 146] width 7 height 9
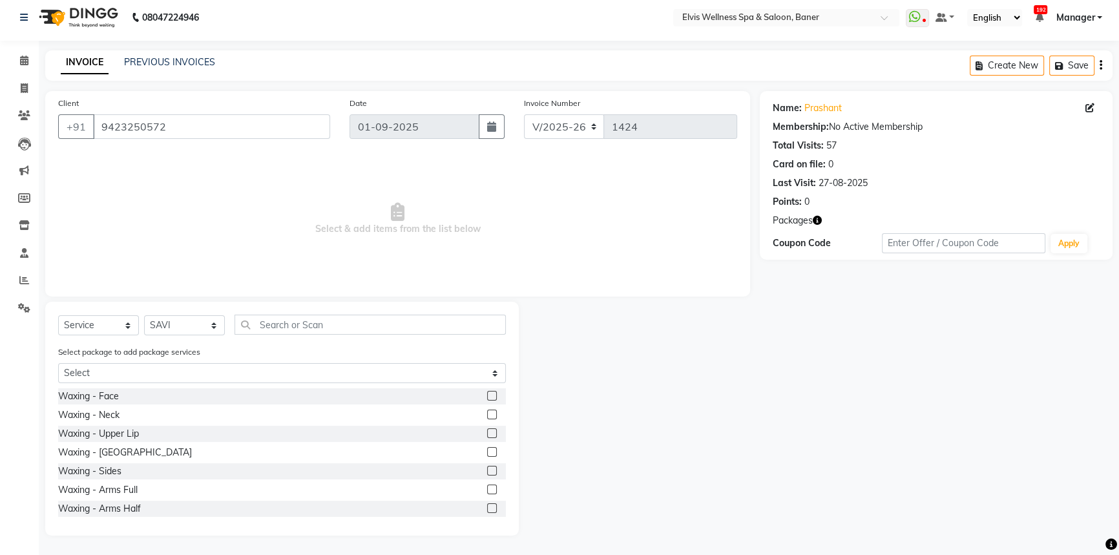
scroll to position [6, 0]
click at [269, 332] on input "text" at bounding box center [369, 325] width 271 height 20
type input "g"
type input "j"
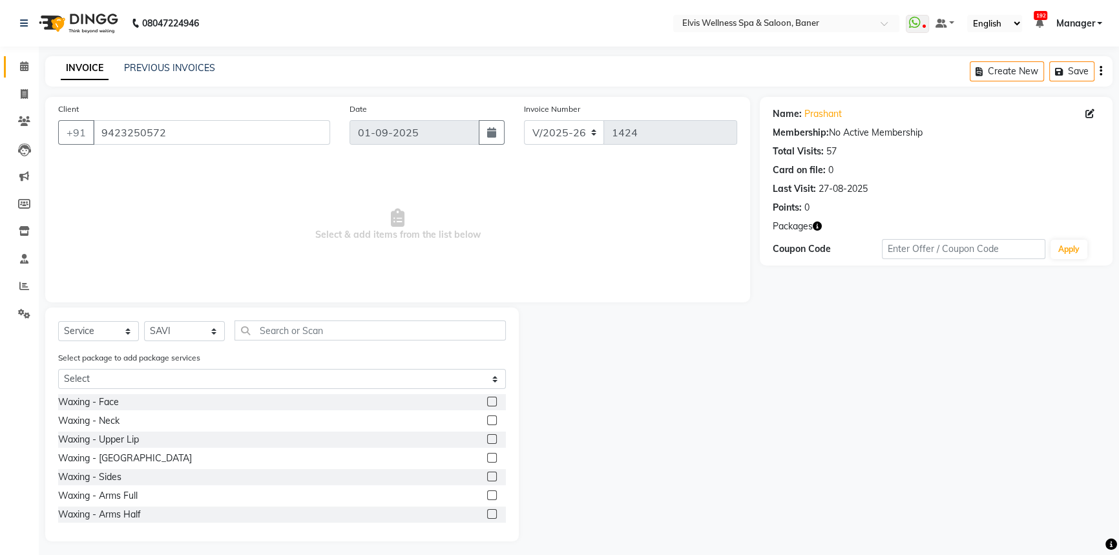
drag, startPoint x: 20, startPoint y: 48, endPoint x: 19, endPoint y: 58, distance: 9.8
click at [19, 58] on div "Calendar Invoice Clients Leads Marketing Members Inventory Staff Reports Settin…" at bounding box center [87, 289] width 174 height 505
click at [19, 61] on span at bounding box center [24, 66] width 23 height 15
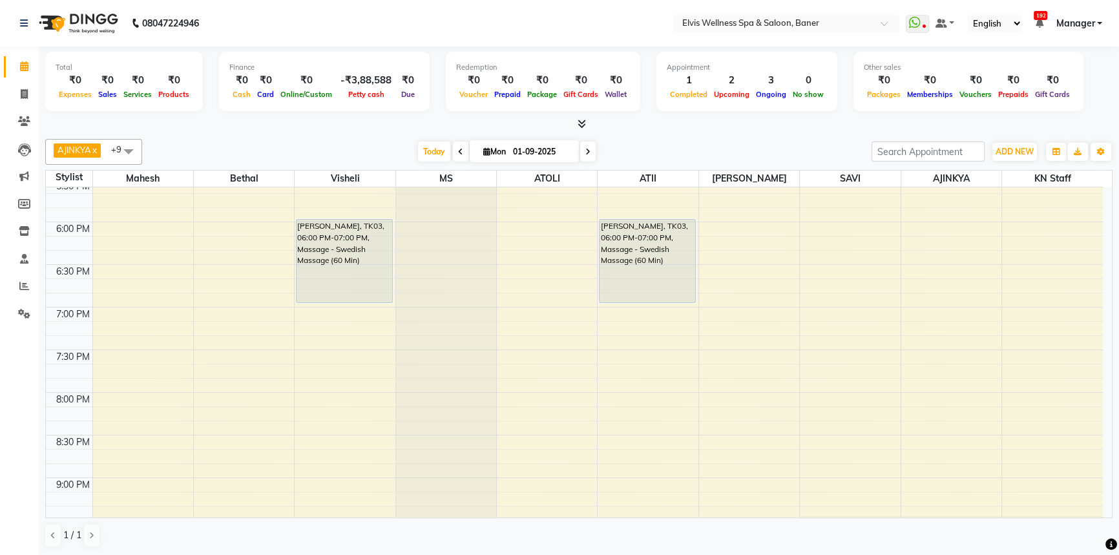
scroll to position [738, 0]
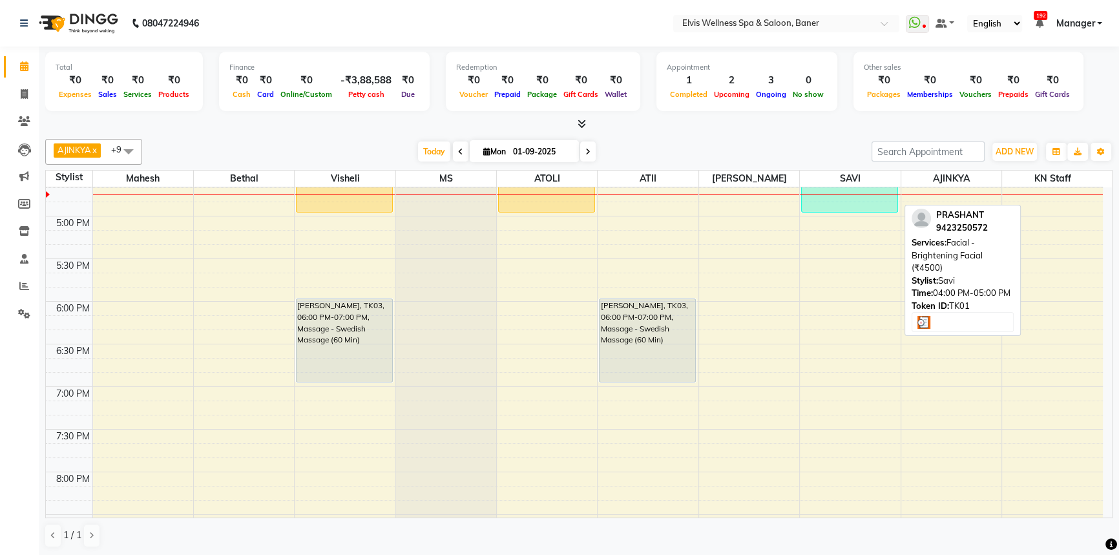
click at [835, 198] on div "PRASHANT, TK01, 04:00 PM-05:00 PM, Facial - Brightening Facial (₹4500)" at bounding box center [850, 170] width 96 height 83
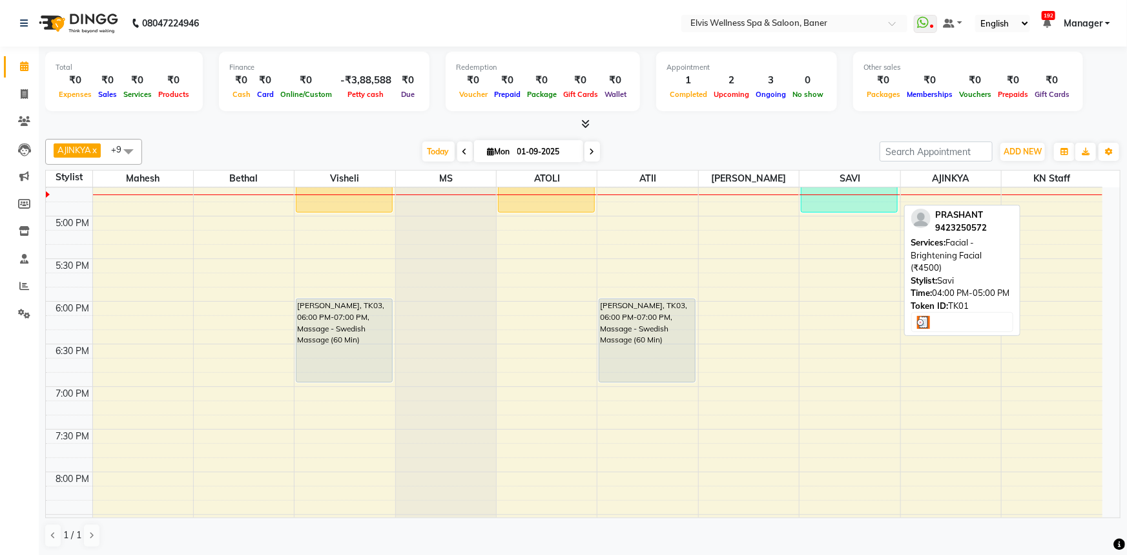
select select "3"
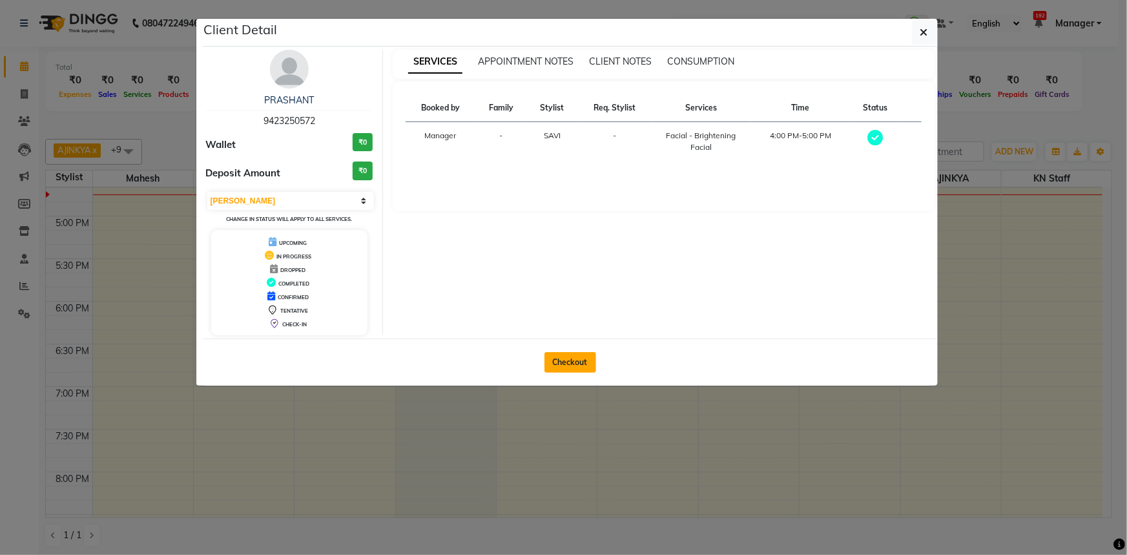
click at [563, 364] on button "Checkout" at bounding box center [571, 362] width 52 height 21
select select "service"
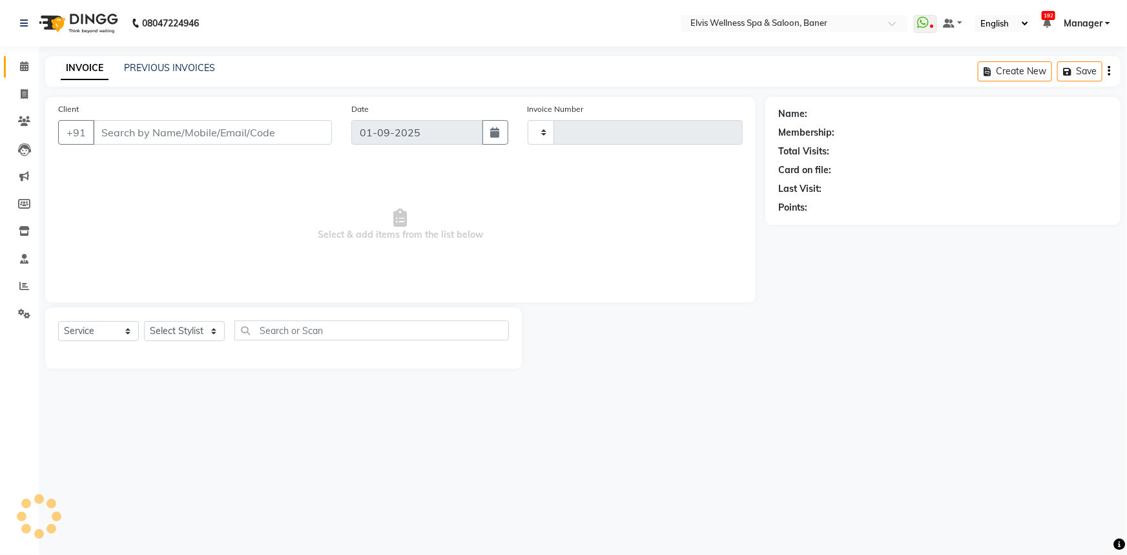
type input "1424"
select select "5735"
type input "9423250572"
select select "70674"
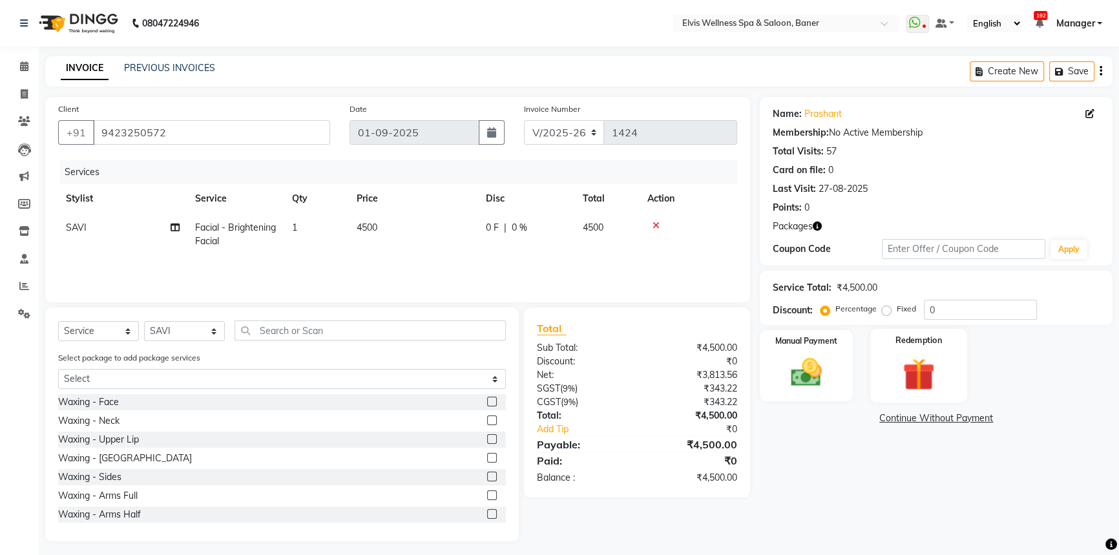
click at [937, 363] on img at bounding box center [919, 374] width 52 height 40
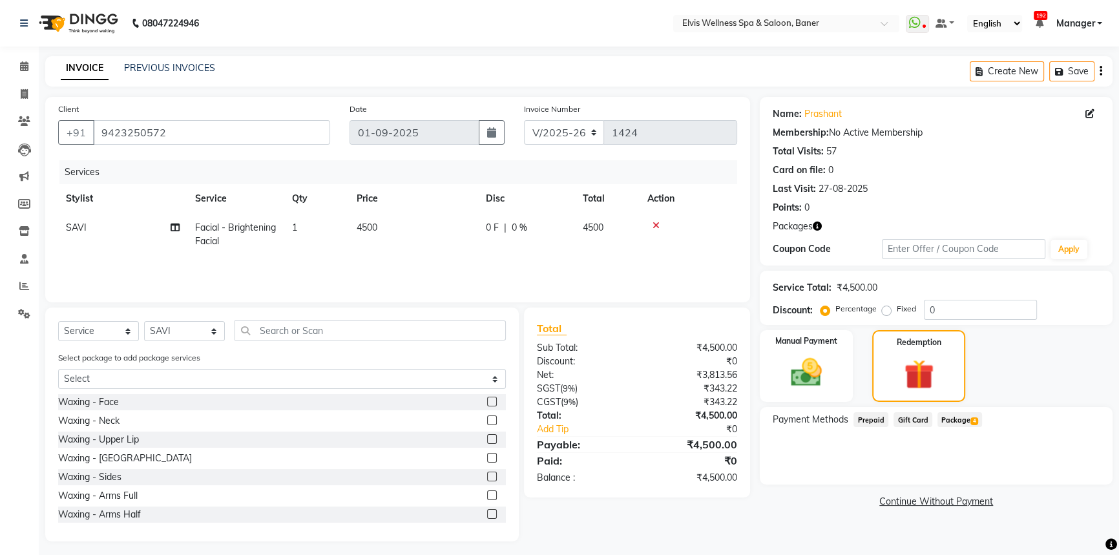
click at [970, 417] on span "4" at bounding box center [973, 421] width 7 height 8
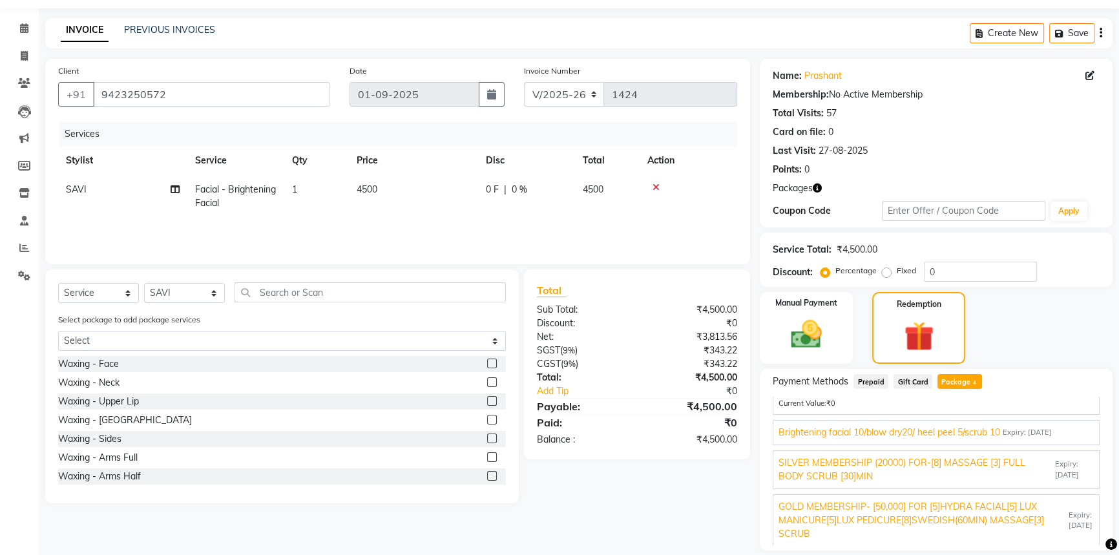
scroll to position [58, 0]
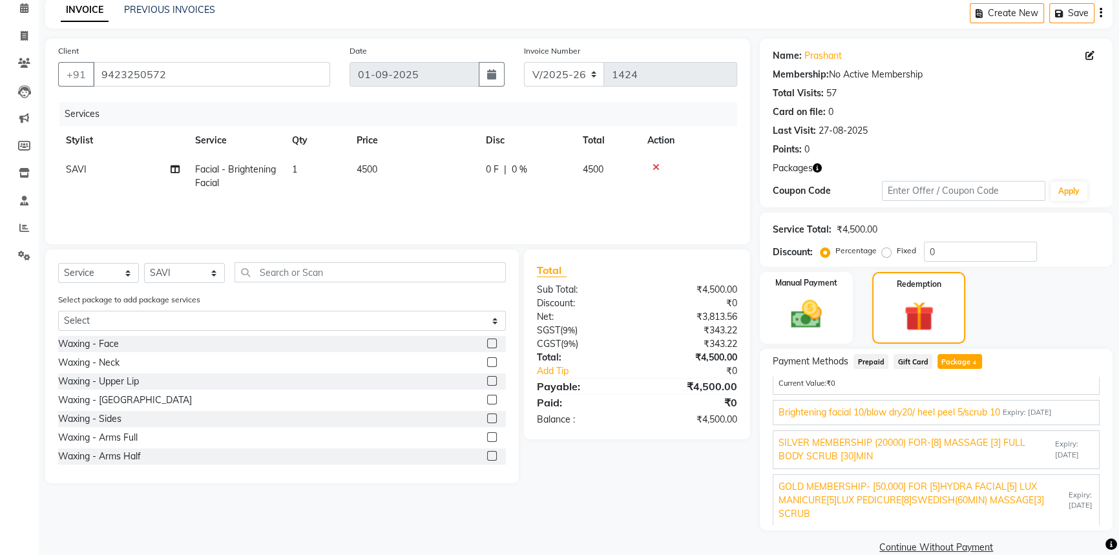
click at [842, 495] on span "GOLD MEMBERSHIP- [50,000] FOR [5]HYDRA FACIAL[5] LUX MANICURE[5]LUX PEDICURE[8]…" at bounding box center [921, 500] width 287 height 41
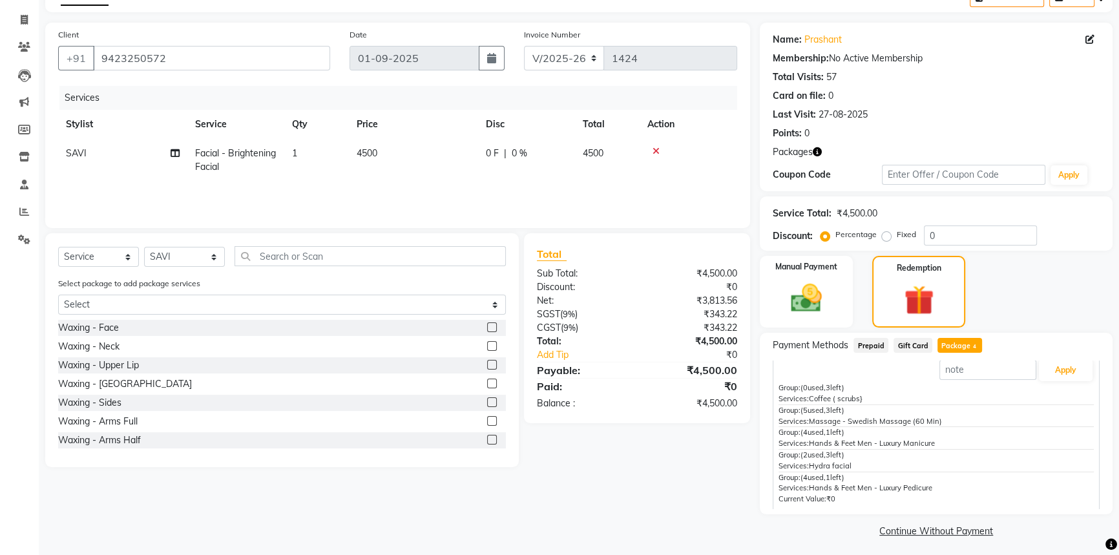
scroll to position [79, 0]
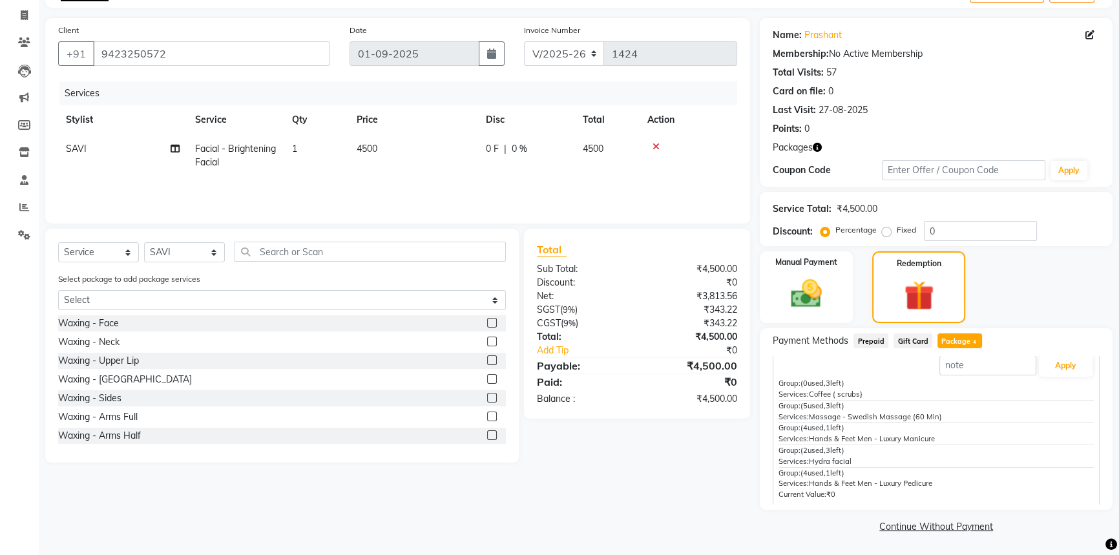
click at [218, 158] on span "Facial - Brightening Facial" at bounding box center [235, 155] width 81 height 25
select select "70674"
click at [218, 166] on span "Facial - Brightening Facial" at bounding box center [235, 159] width 81 height 25
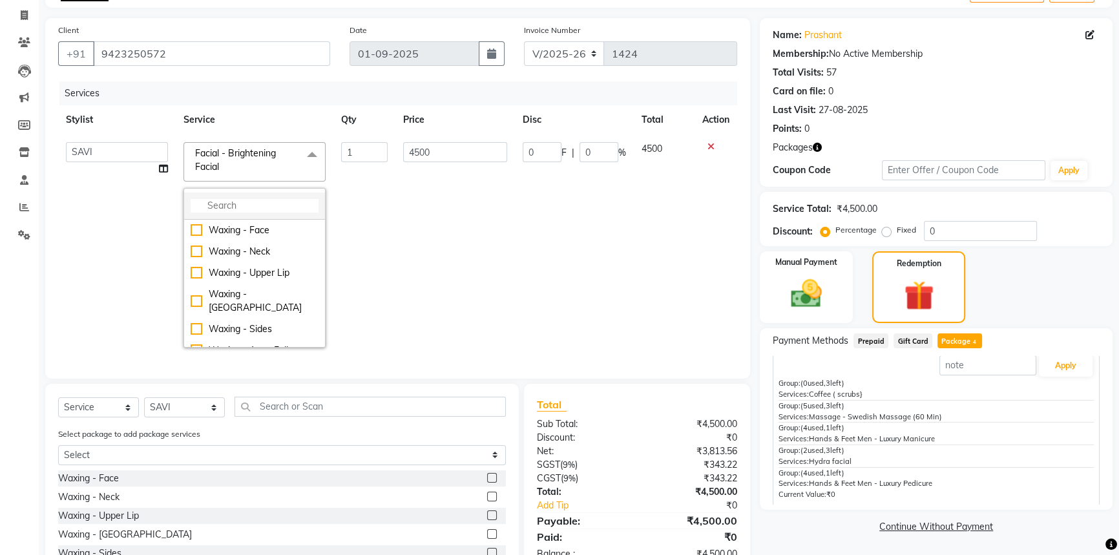
click at [213, 211] on input "multiselect-search" at bounding box center [255, 206] width 128 height 14
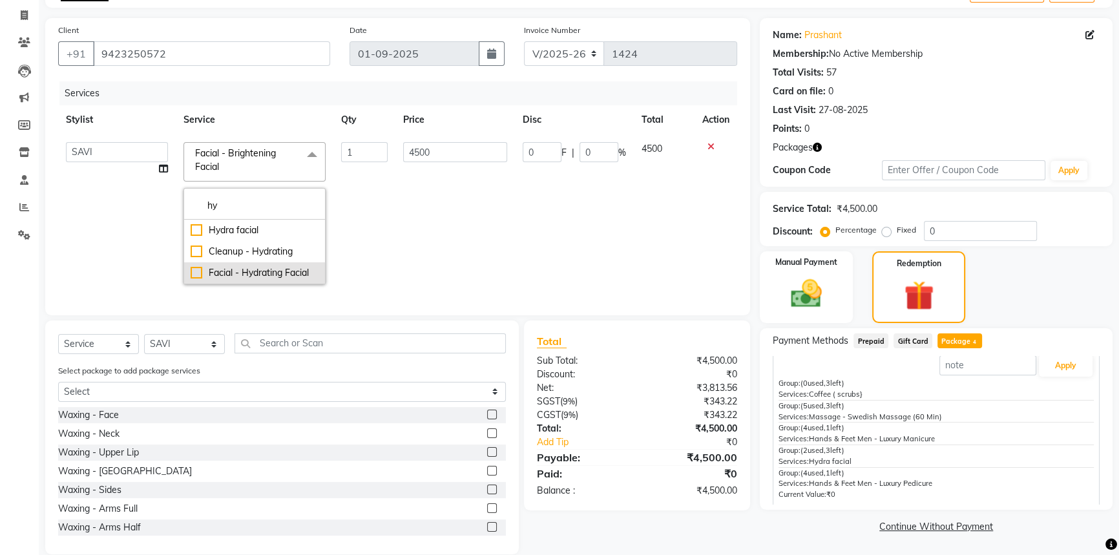
type input "hy"
click at [200, 271] on div "Facial - Hydrating Facial" at bounding box center [255, 273] width 128 height 14
type input "4000"
checkbox input "true"
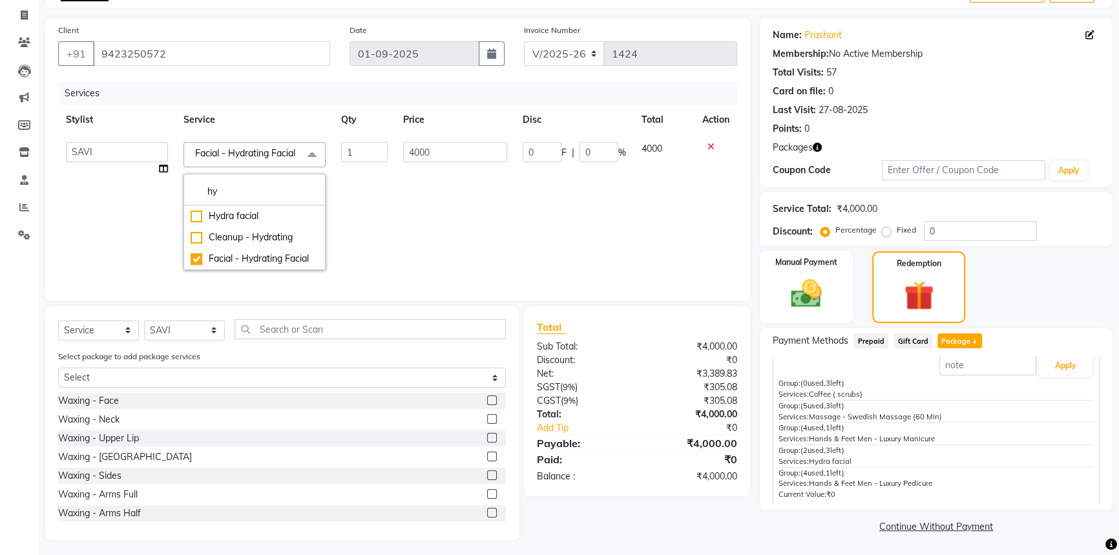
click at [515, 230] on td "0 F | 0 %" at bounding box center [574, 205] width 119 height 143
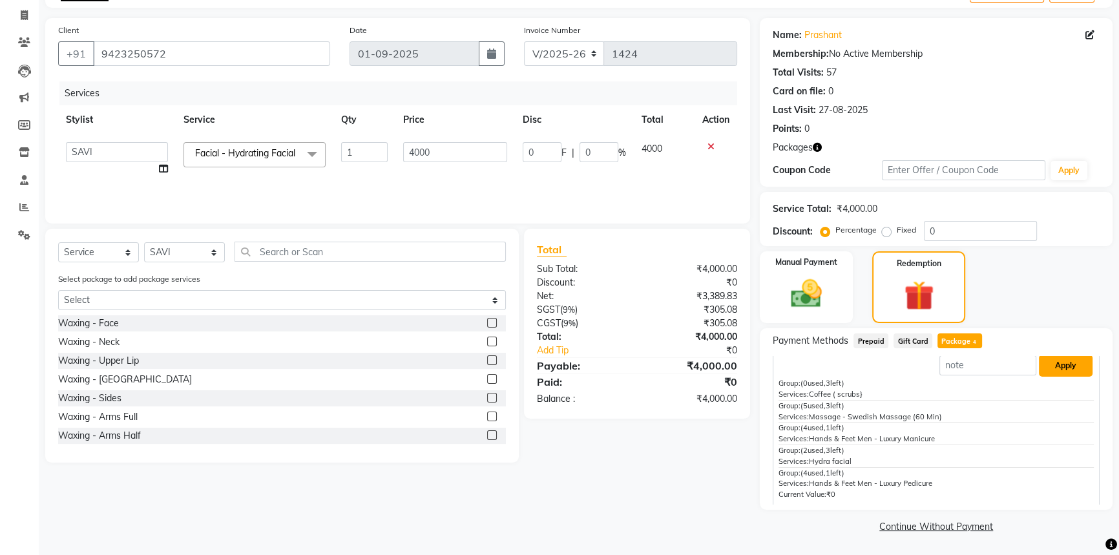
click at [1057, 368] on button "Apply" at bounding box center [1066, 366] width 54 height 22
type input "GOLD MEMBERSHIP- [50,000] FOR [5]HYDRA FACIAL[5] LUX MANICURE[5]LUX PEDICURE[8]…"
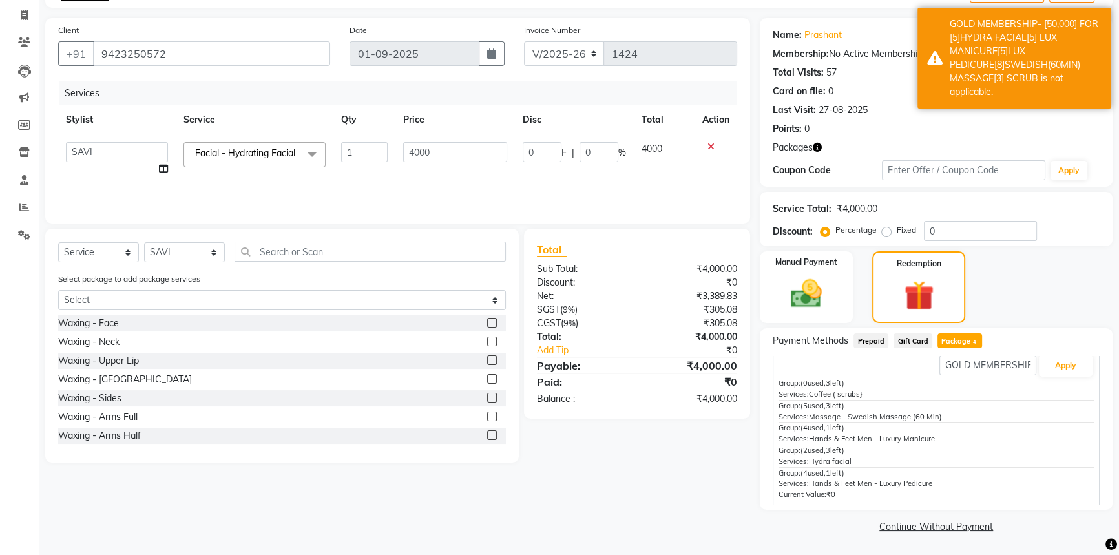
click at [253, 160] on span "Facial - Hydrating Facial x" at bounding box center [248, 154] width 112 height 14
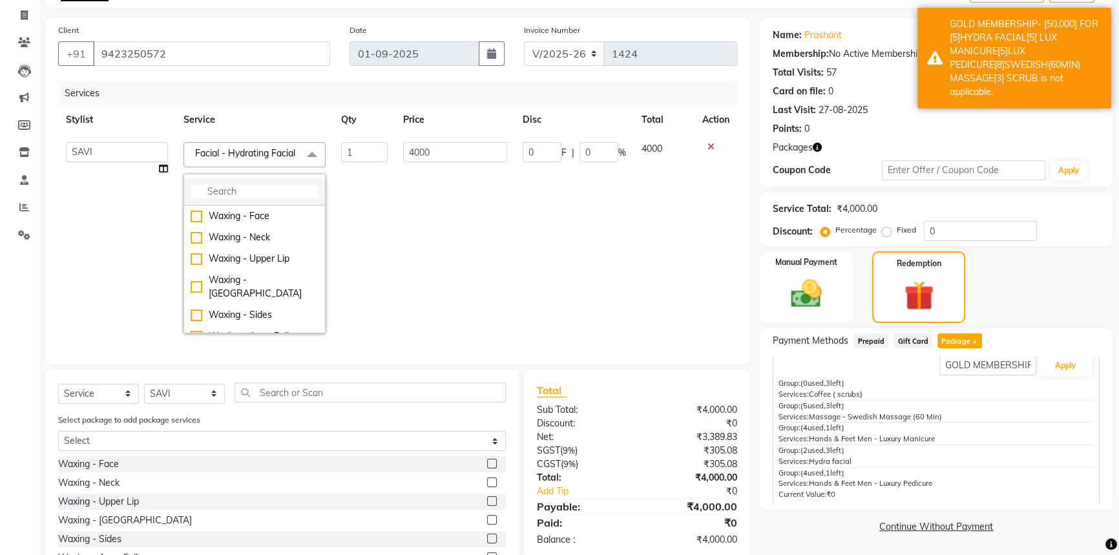
click at [214, 198] on input "multiselect-search" at bounding box center [255, 192] width 128 height 14
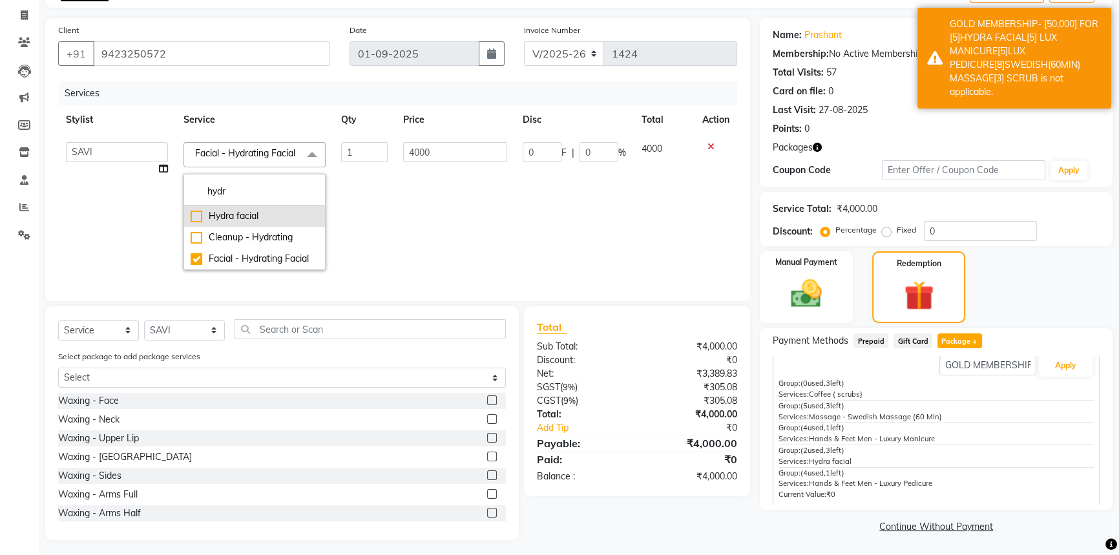
type input "hydr"
click at [196, 223] on div "Hydra facial" at bounding box center [255, 216] width 128 height 14
type input "7000"
checkbox input "true"
checkbox input "false"
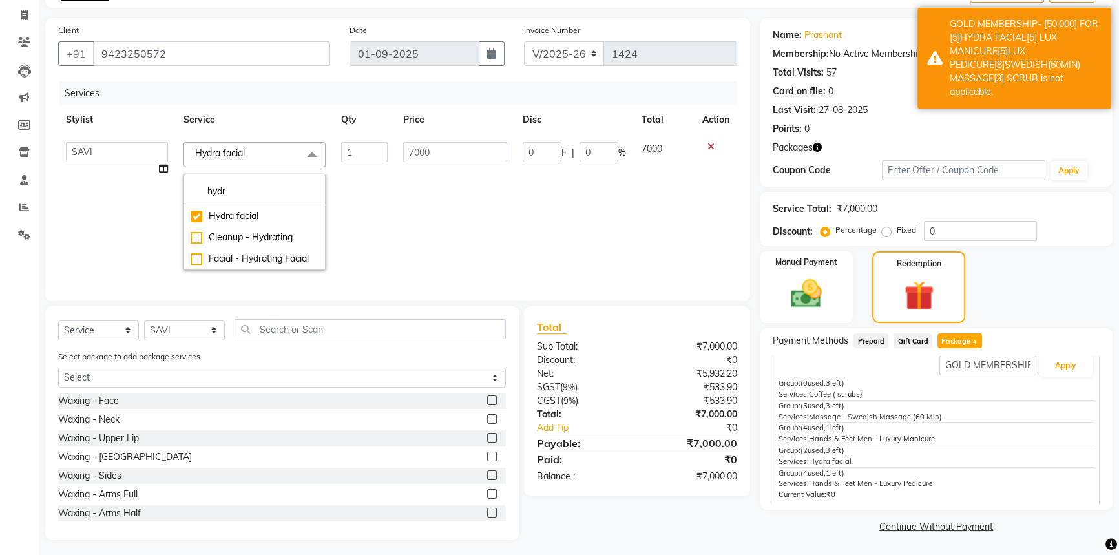
click at [449, 219] on td "7000" at bounding box center [455, 205] width 120 height 143
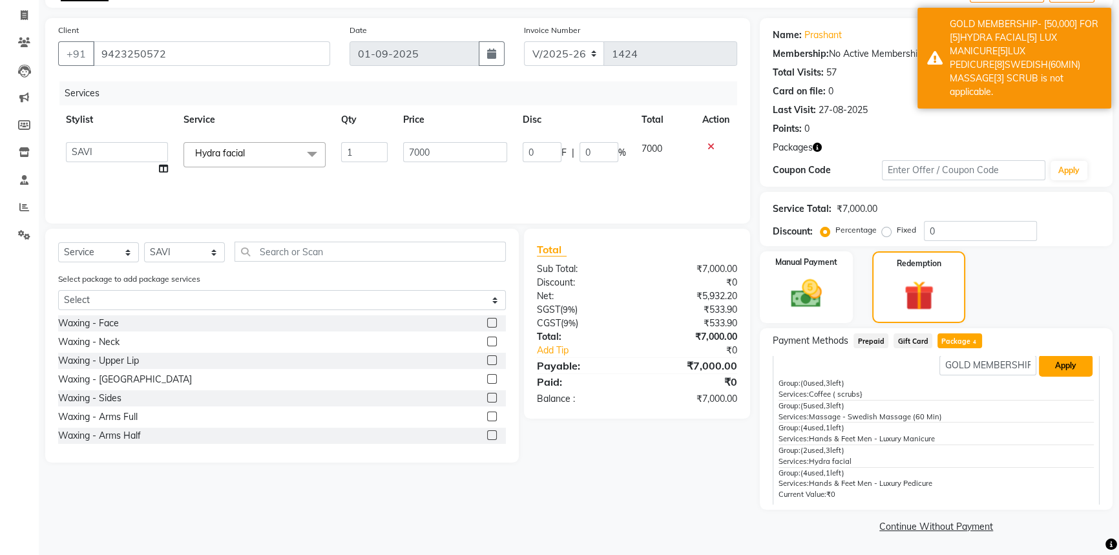
click at [1066, 368] on button "Apply" at bounding box center [1066, 366] width 54 height 22
type input "2906.4"
type input "41.52"
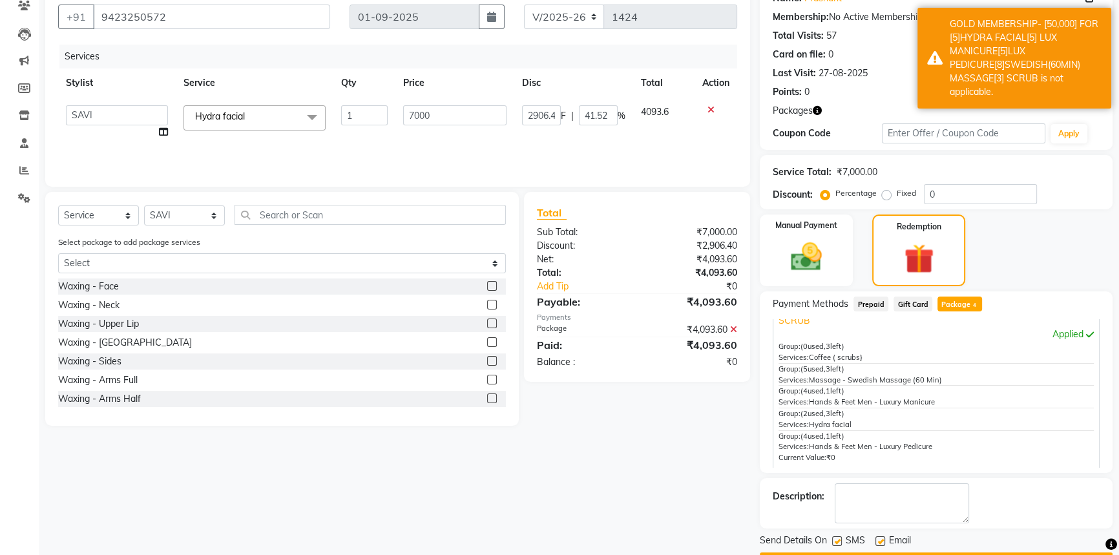
scroll to position [152, 0]
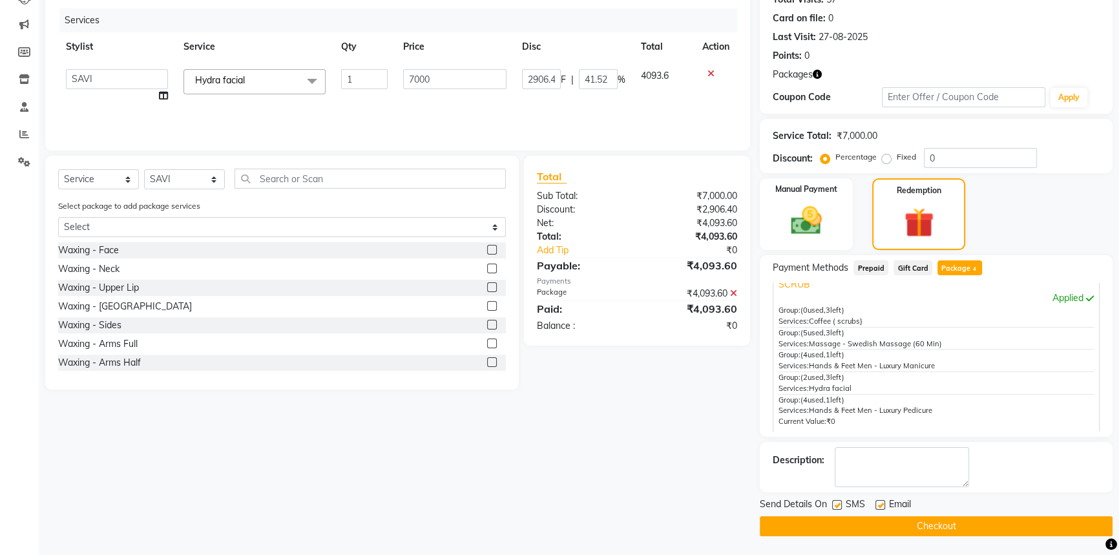
click at [877, 504] on label at bounding box center [880, 505] width 10 height 10
click at [877, 504] on input "checkbox" at bounding box center [879, 505] width 8 height 8
checkbox input "false"
click at [831, 500] on div "Send Details On SMS Email" at bounding box center [936, 505] width 353 height 16
click at [833, 503] on label at bounding box center [837, 505] width 10 height 10
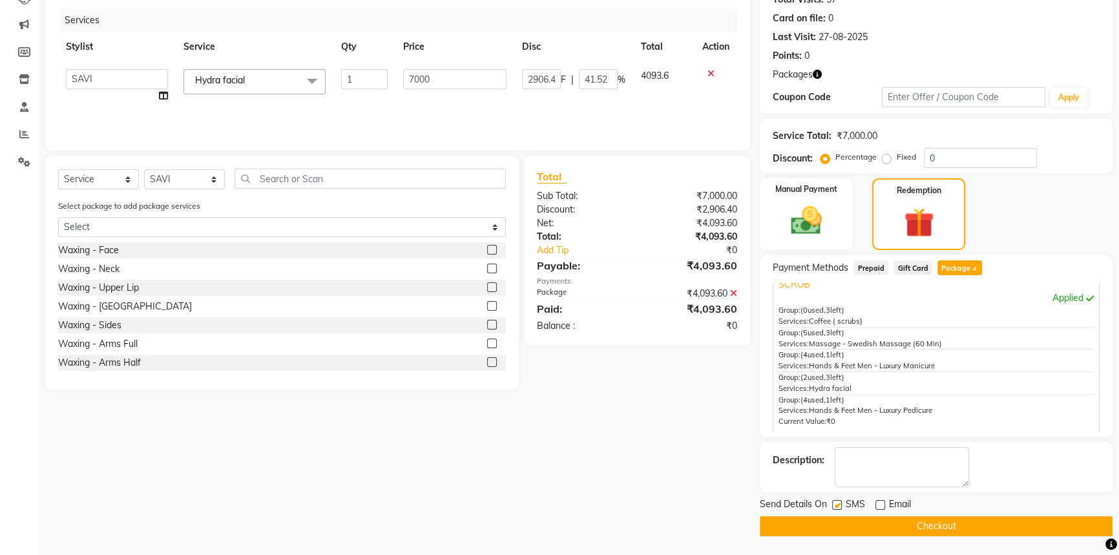
click at [833, 503] on input "checkbox" at bounding box center [836, 505] width 8 height 8
checkbox input "false"
click at [917, 527] on button "Checkout" at bounding box center [936, 526] width 353 height 20
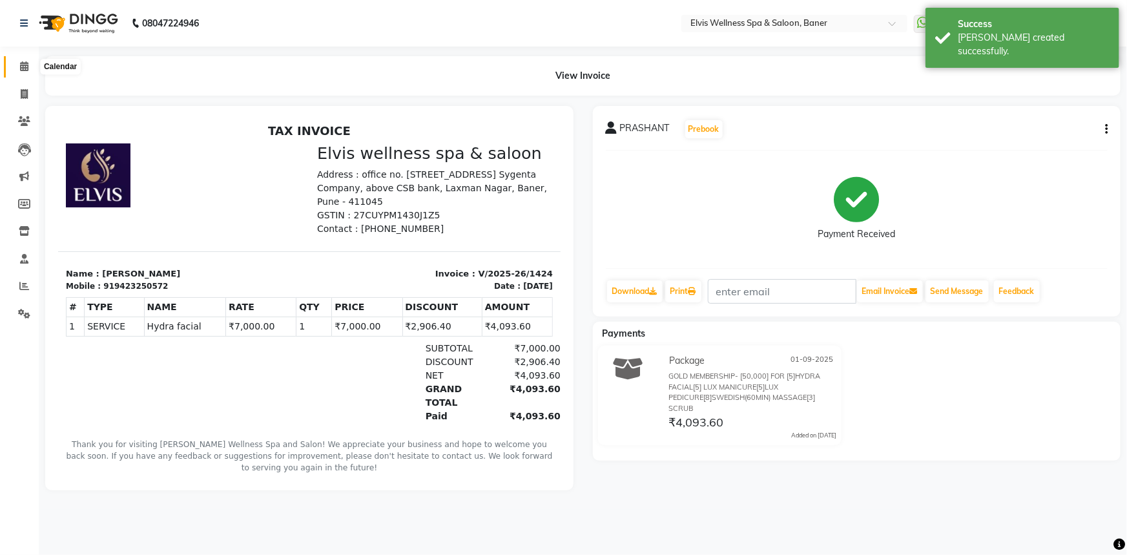
click at [25, 66] on icon at bounding box center [24, 66] width 8 height 10
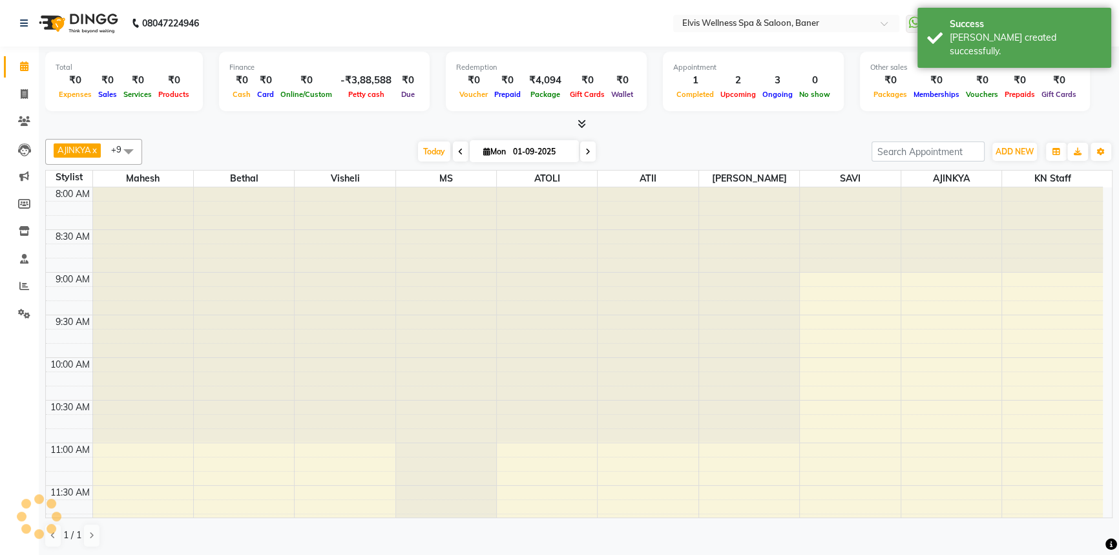
click at [612, 147] on div "[DATE] [DATE]" at bounding box center [507, 151] width 716 height 19
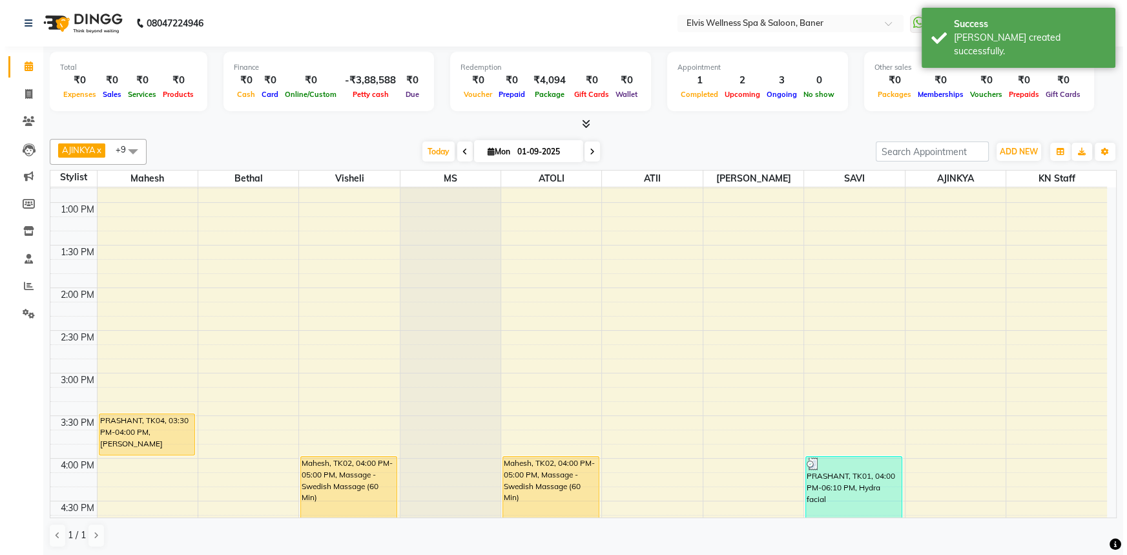
scroll to position [587, 0]
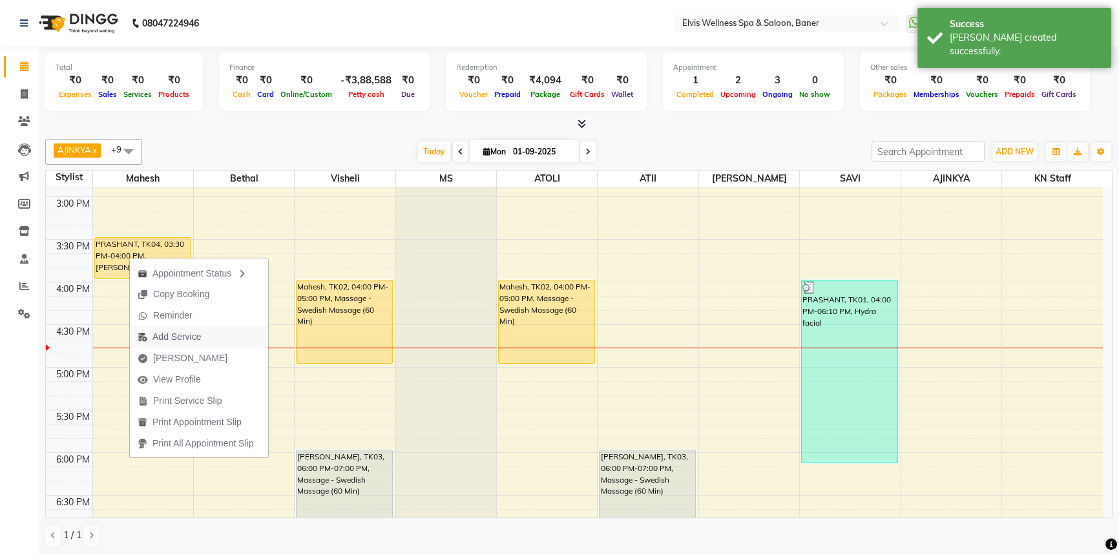
click at [161, 342] on span "Add Service" at bounding box center [176, 337] width 48 height 14
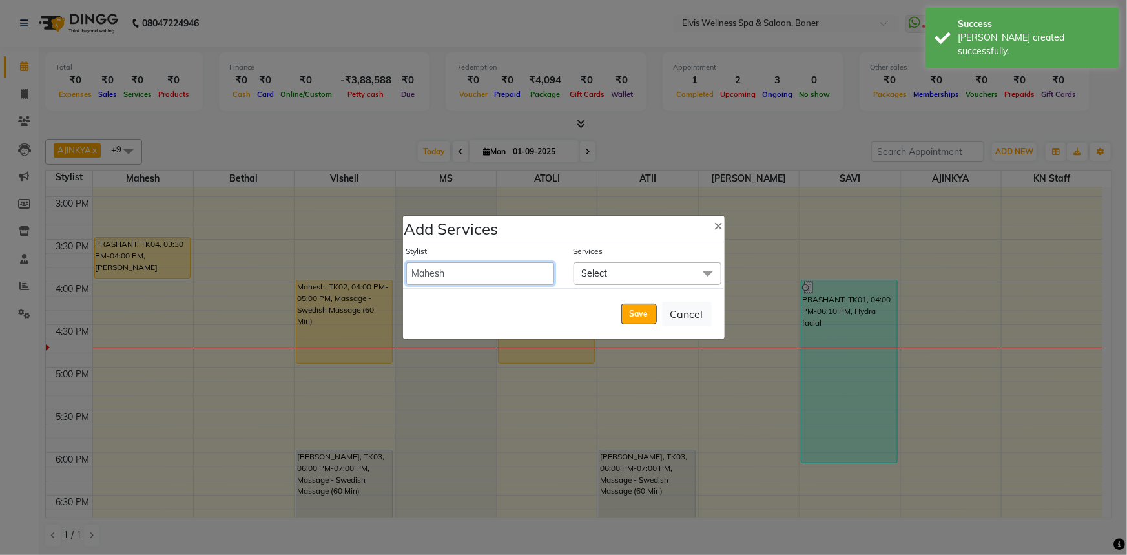
click at [418, 264] on select "AJINKYA ATII ATOLI Bethal KN Staff KP Staff Mahesh Manager [PERSON_NAME] [PERSO…" at bounding box center [480, 273] width 148 height 23
select select "70674"
click at [406, 262] on select "AJINKYA ATII ATOLI Bethal KN Staff KP Staff Mahesh Manager [PERSON_NAME] [PERSO…" at bounding box center [480, 273] width 148 height 23
select select "960"
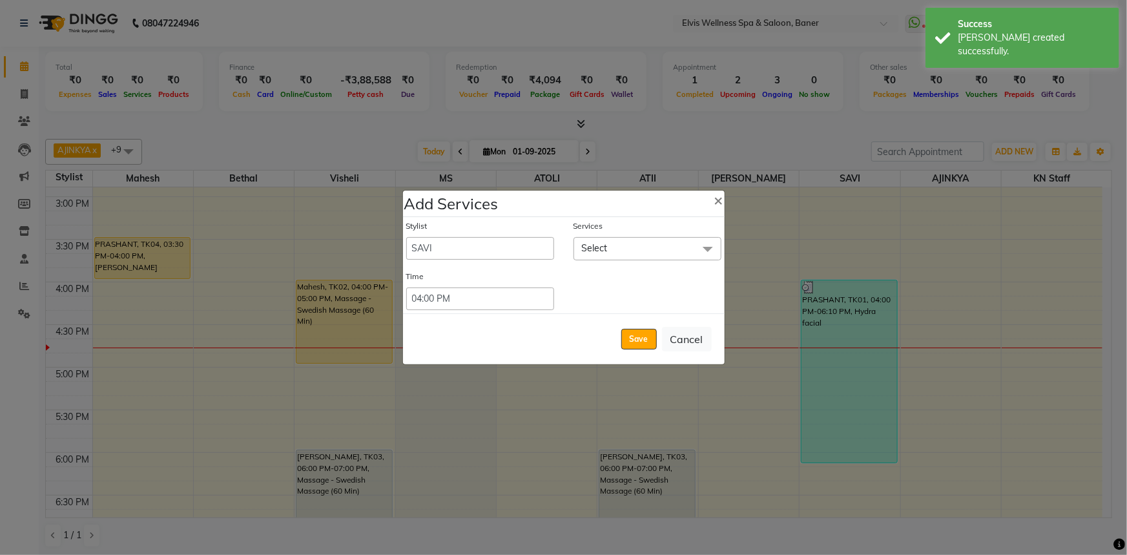
click at [619, 249] on span "Select" at bounding box center [648, 248] width 148 height 23
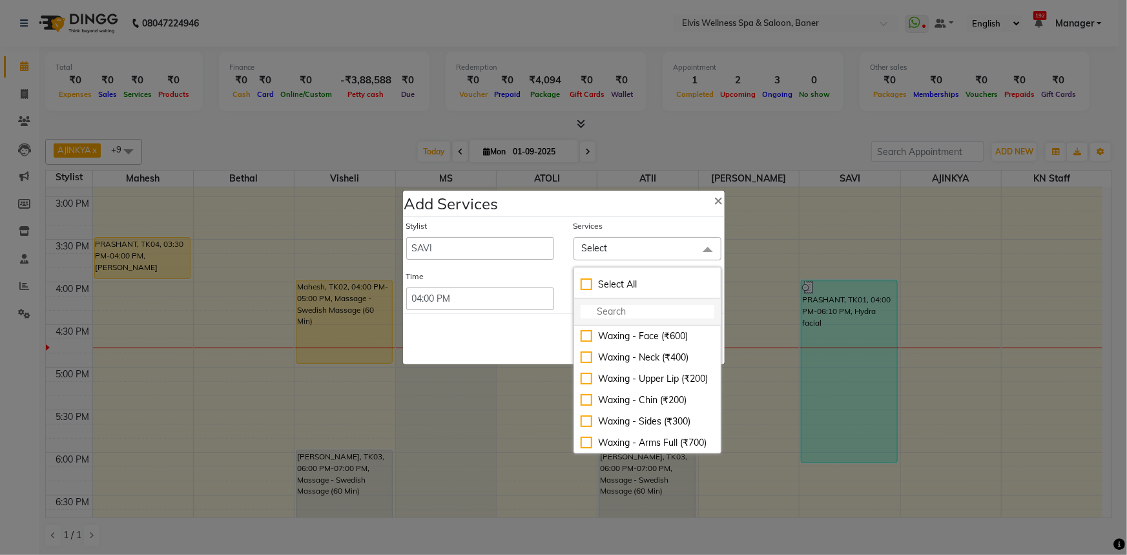
click at [610, 303] on li at bounding box center [647, 311] width 147 height 27
click at [620, 309] on input "multiselect-search" at bounding box center [648, 312] width 134 height 14
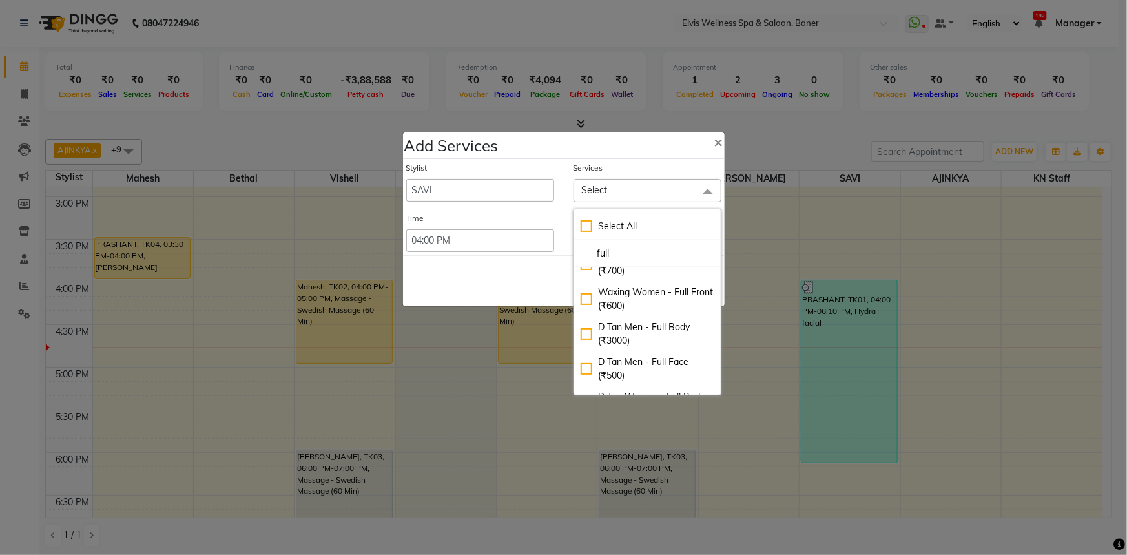
scroll to position [574, 0]
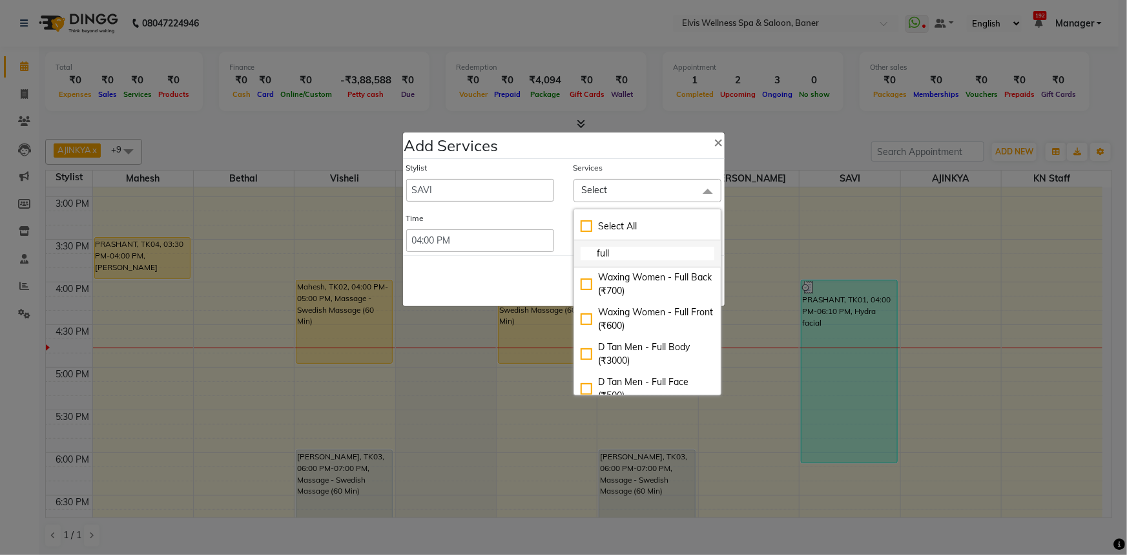
click at [623, 251] on input "full" at bounding box center [648, 254] width 134 height 14
type input "full"
checkbox input "true"
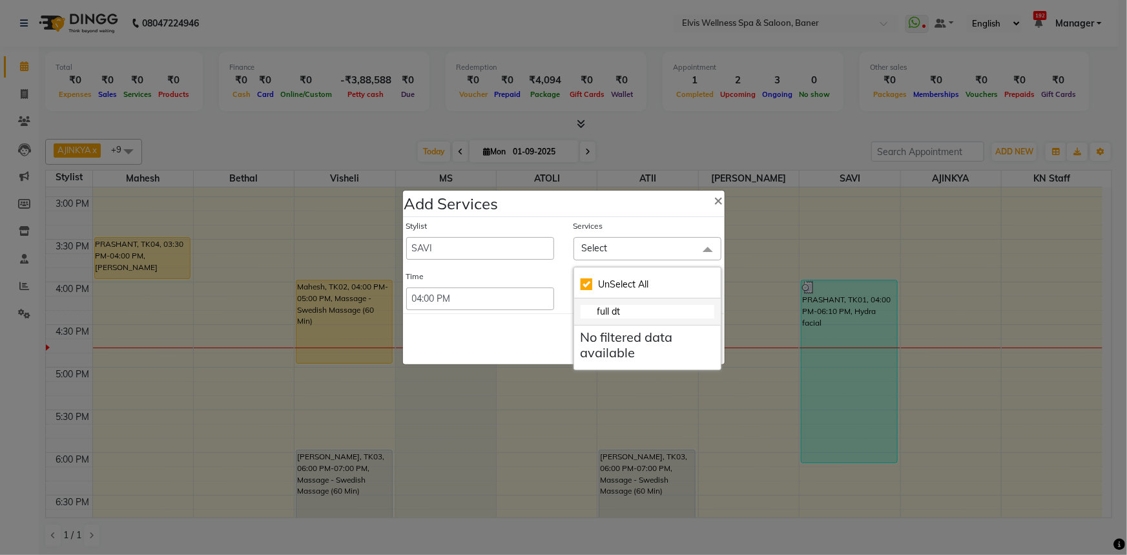
click at [631, 315] on input "full dt" at bounding box center [648, 312] width 134 height 14
type input "full d"
checkbox input "false"
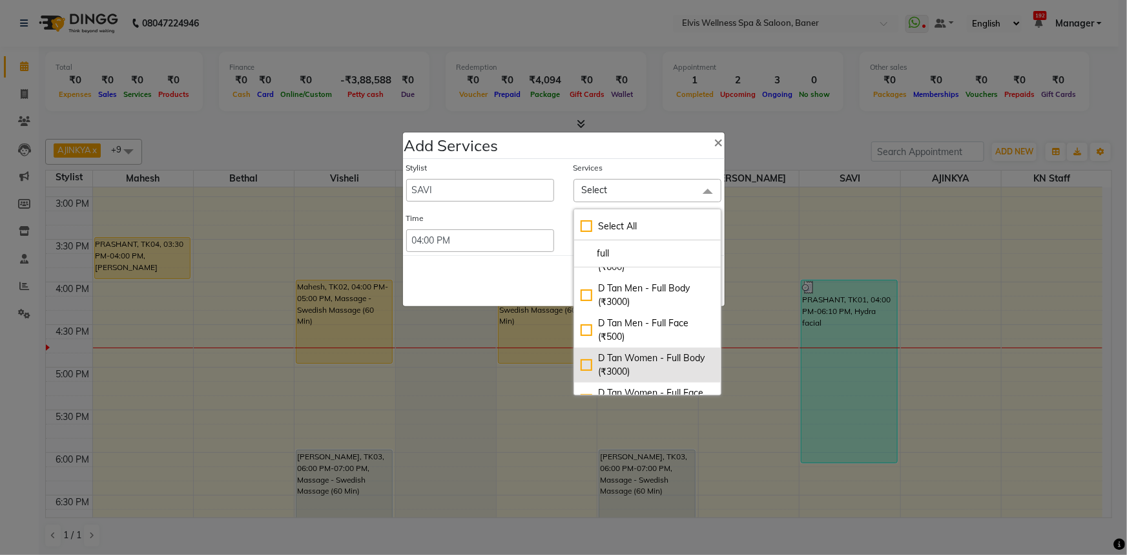
scroll to position [398, 0]
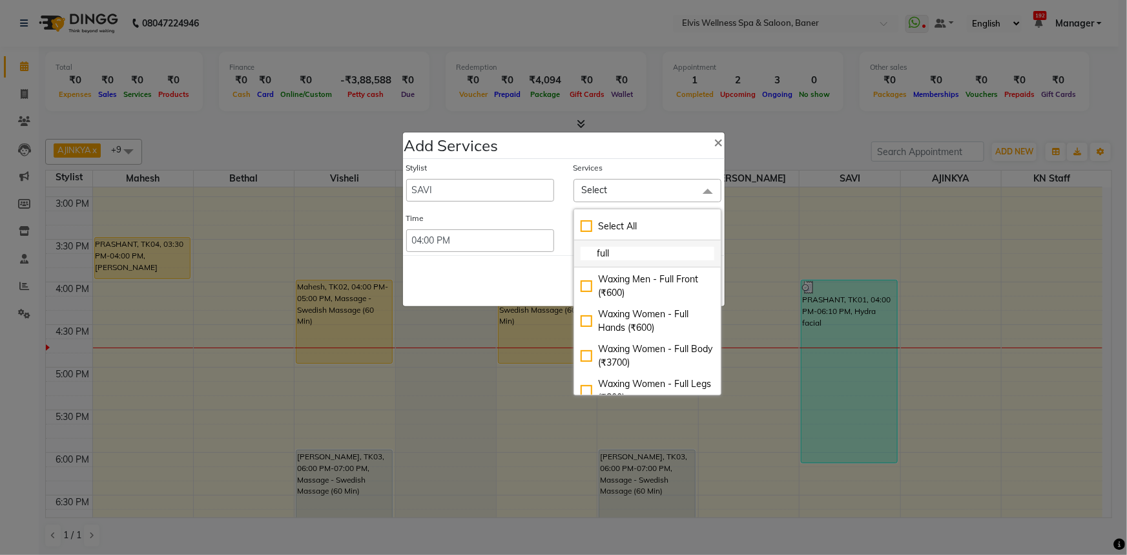
click at [634, 247] on input "full" at bounding box center [648, 254] width 134 height 14
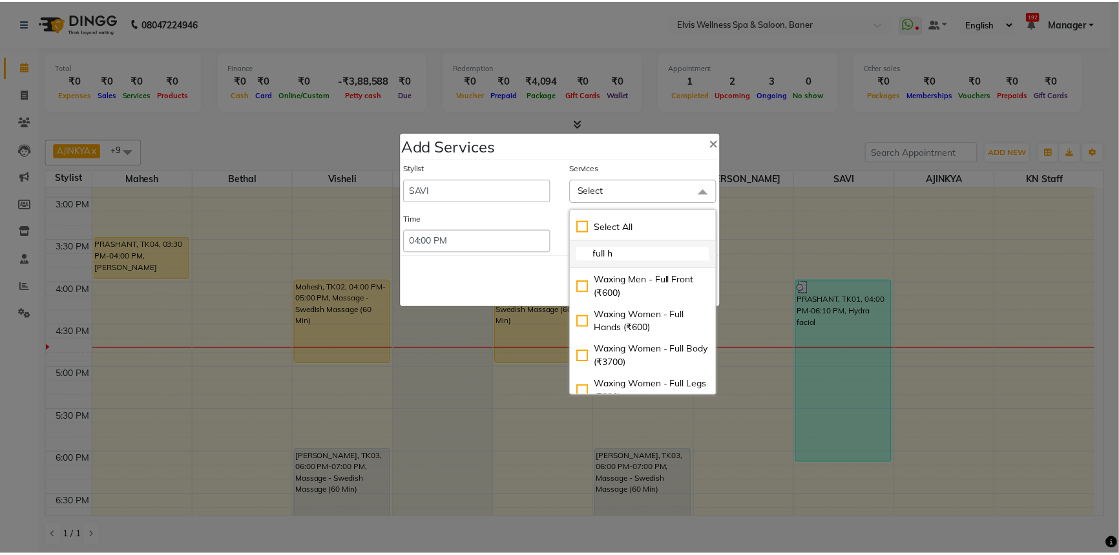
scroll to position [0, 0]
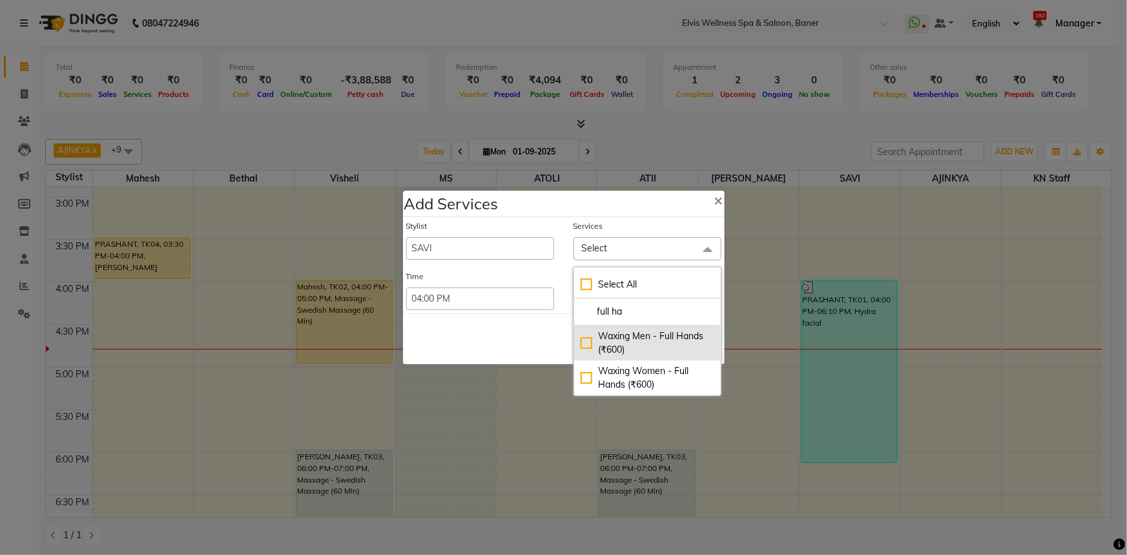
type input "full ha"
drag, startPoint x: 587, startPoint y: 339, endPoint x: 563, endPoint y: 340, distance: 24.6
click at [587, 339] on div "Waxing Men - Full Hands (₹600)" at bounding box center [648, 342] width 134 height 27
checkbox input "true"
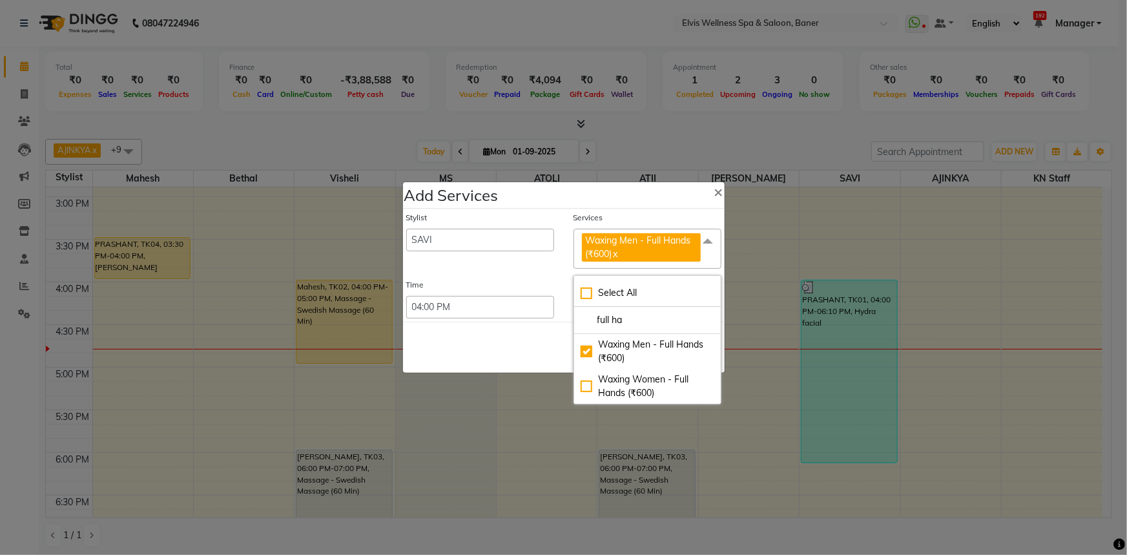
click at [527, 342] on div "Save Cancel" at bounding box center [564, 347] width 322 height 51
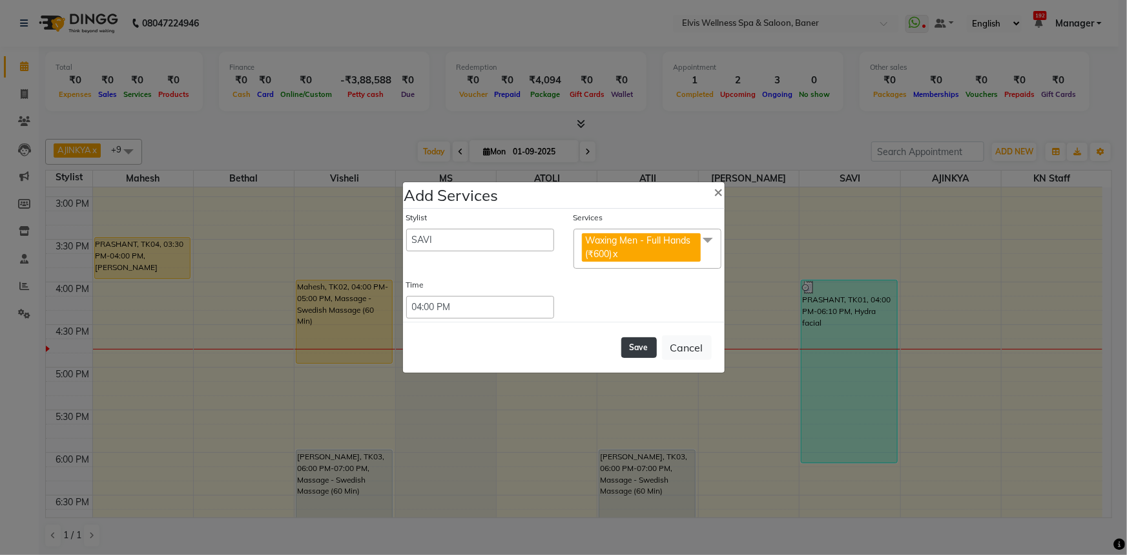
click at [632, 353] on button "Save" at bounding box center [639, 347] width 36 height 21
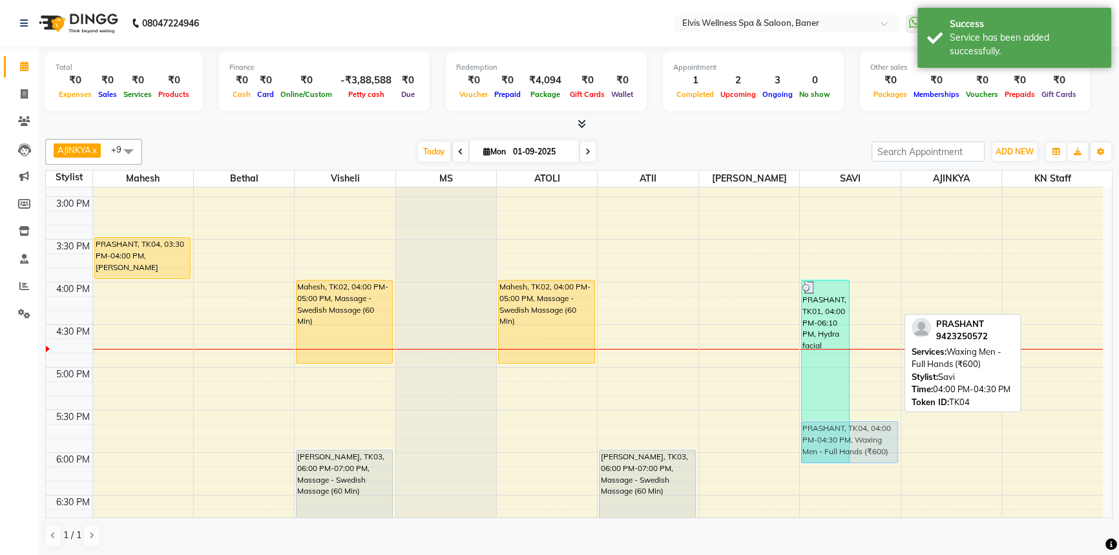
drag, startPoint x: 882, startPoint y: 294, endPoint x: 886, endPoint y: 436, distance: 142.1
click at [886, 436] on div "PRASHANT, TK01, 04:00 PM-06:10 PM, Hydra facial PRASHANT, TK04, 04:00 PM-04:30 …" at bounding box center [850, 196] width 100 height 1193
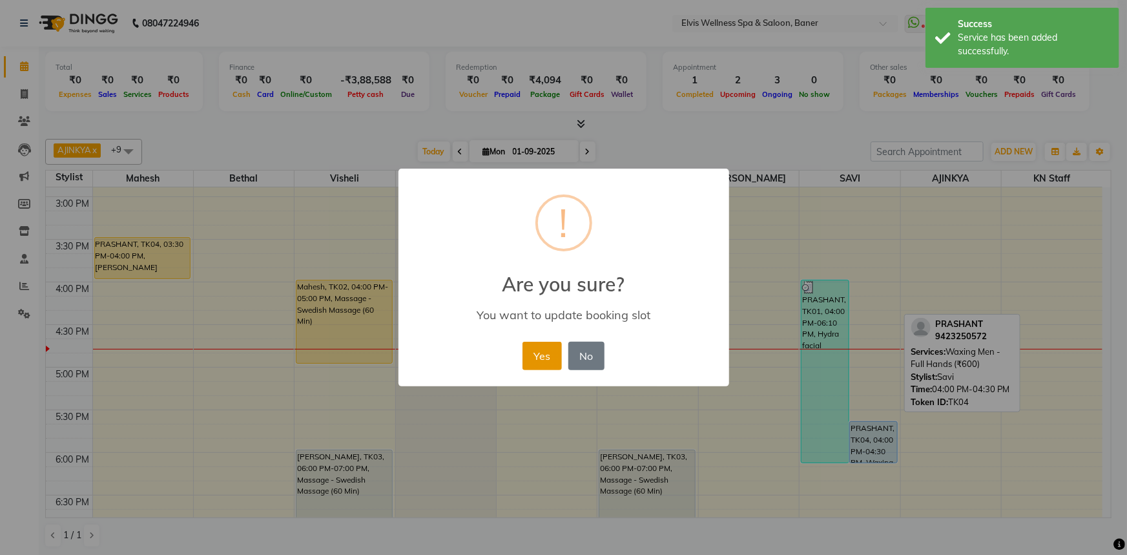
click at [548, 352] on button "Yes" at bounding box center [542, 356] width 39 height 28
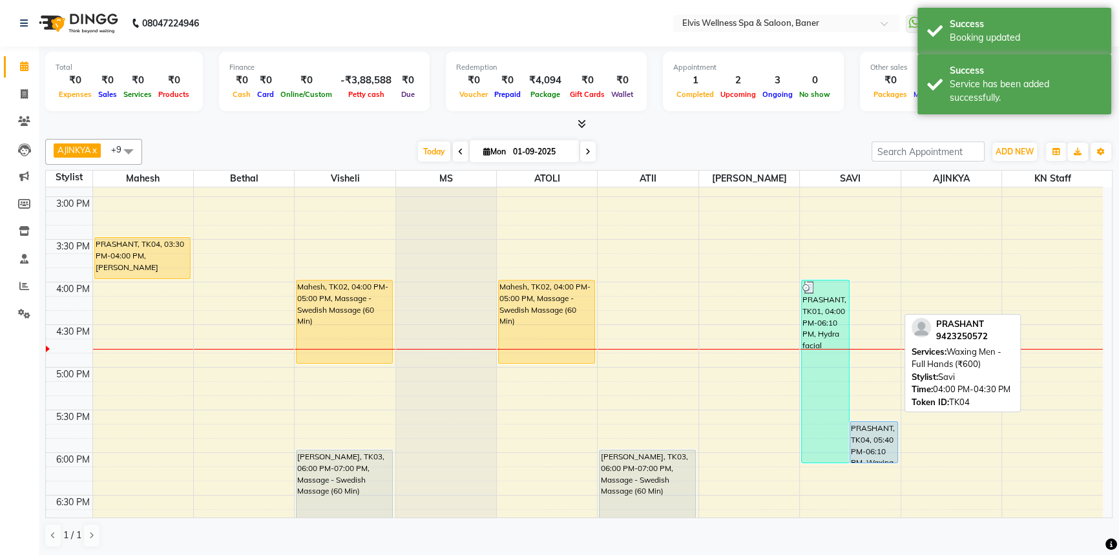
click at [759, 154] on div "[DATE] [DATE]" at bounding box center [507, 151] width 716 height 19
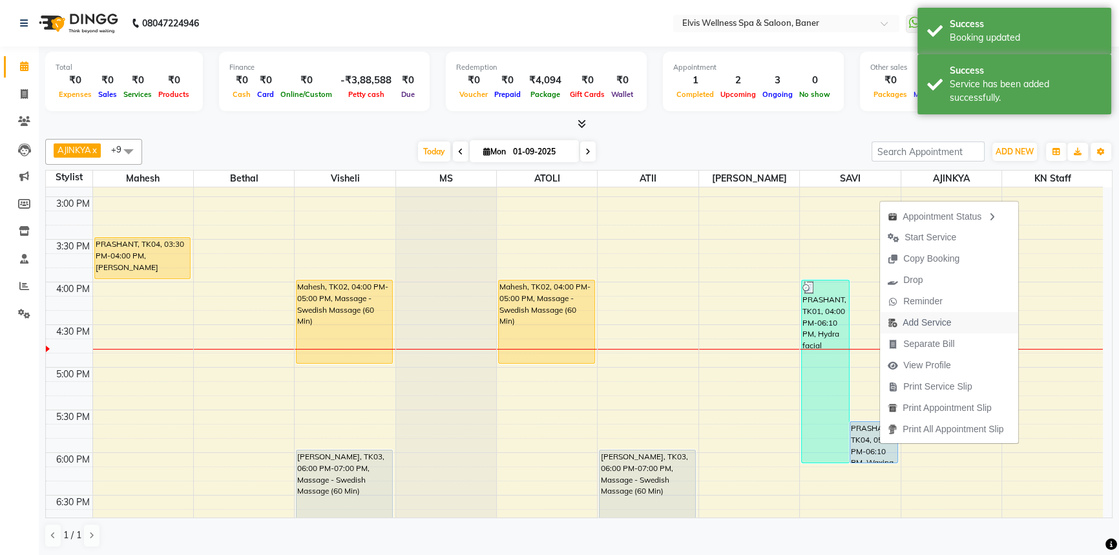
click at [910, 315] on span "Add Service" at bounding box center [919, 322] width 79 height 21
select select "70674"
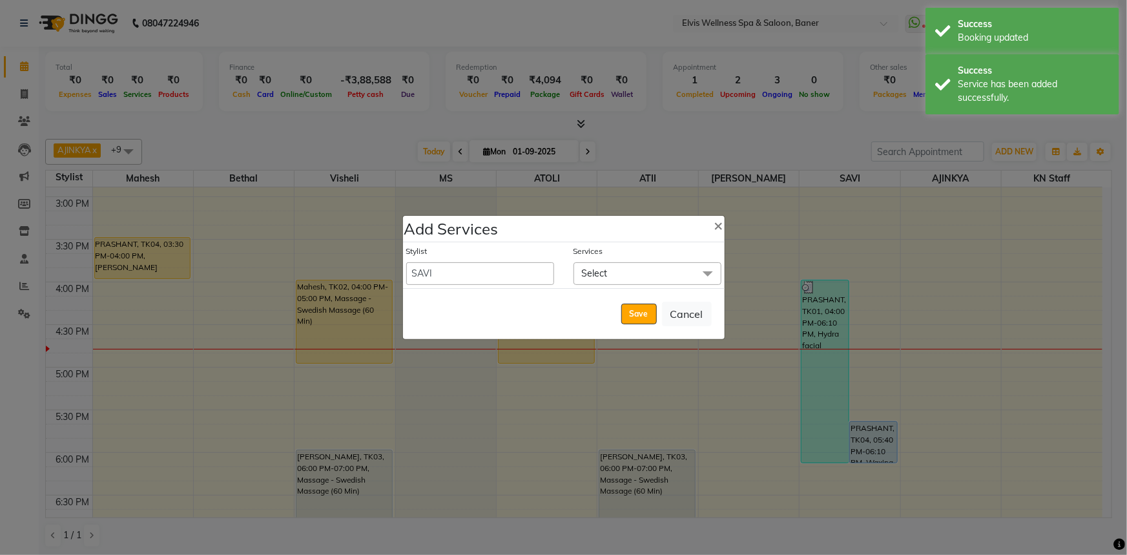
click at [596, 268] on span "Select" at bounding box center [595, 273] width 26 height 12
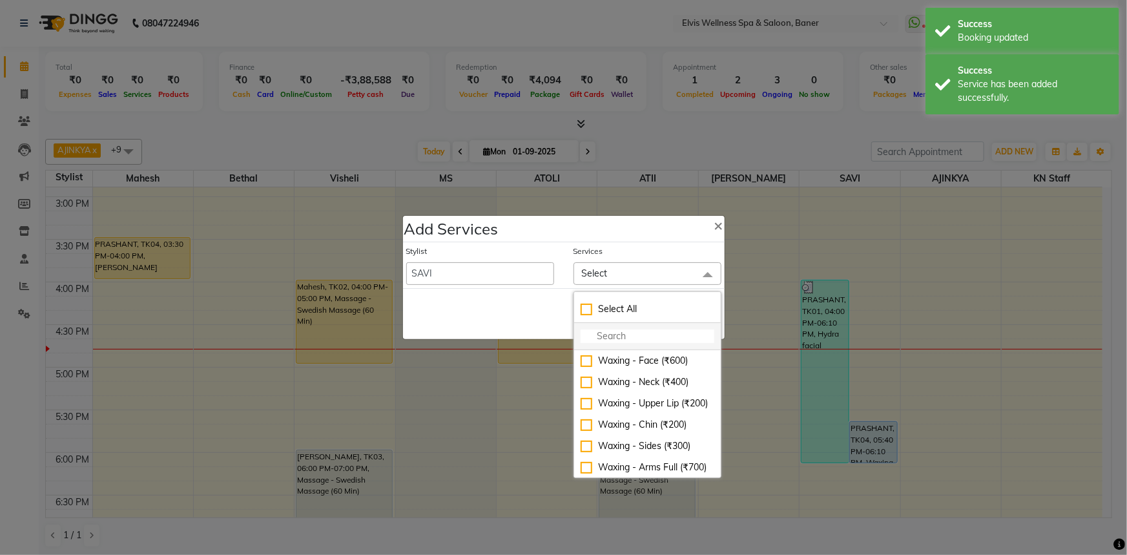
click at [603, 332] on input "multiselect-search" at bounding box center [648, 336] width 134 height 14
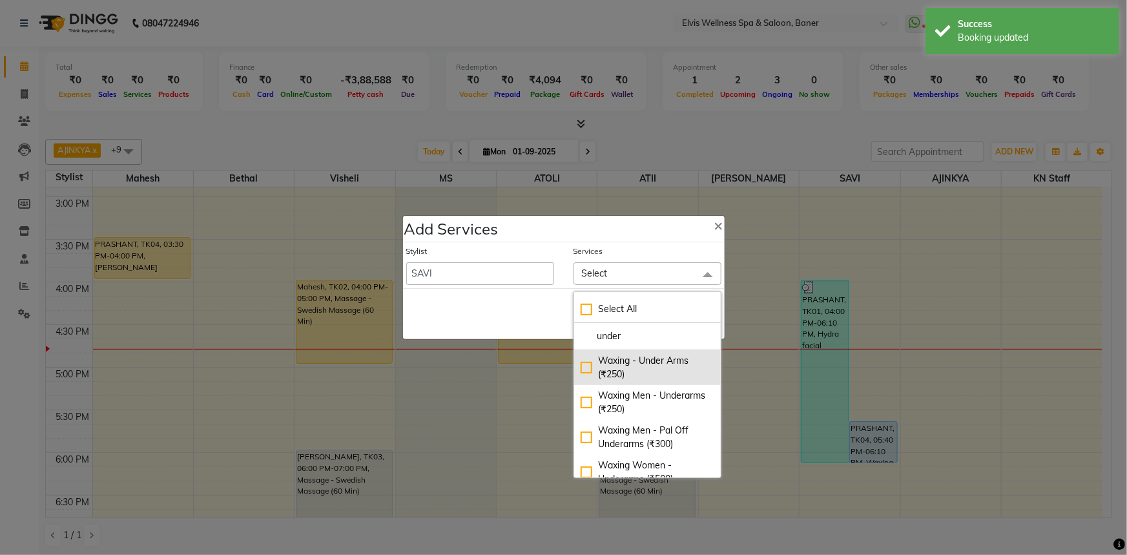
type input "under"
click at [581, 363] on div "Waxing - Under Arms (₹250)" at bounding box center [648, 367] width 134 height 27
checkbox input "true"
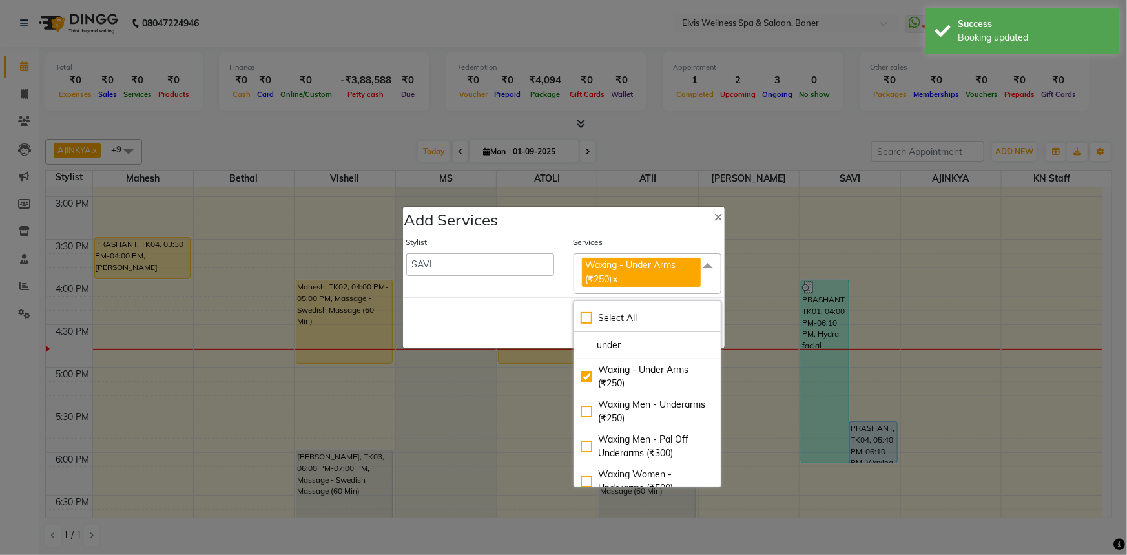
click at [535, 311] on div "Save Cancel" at bounding box center [564, 322] width 322 height 51
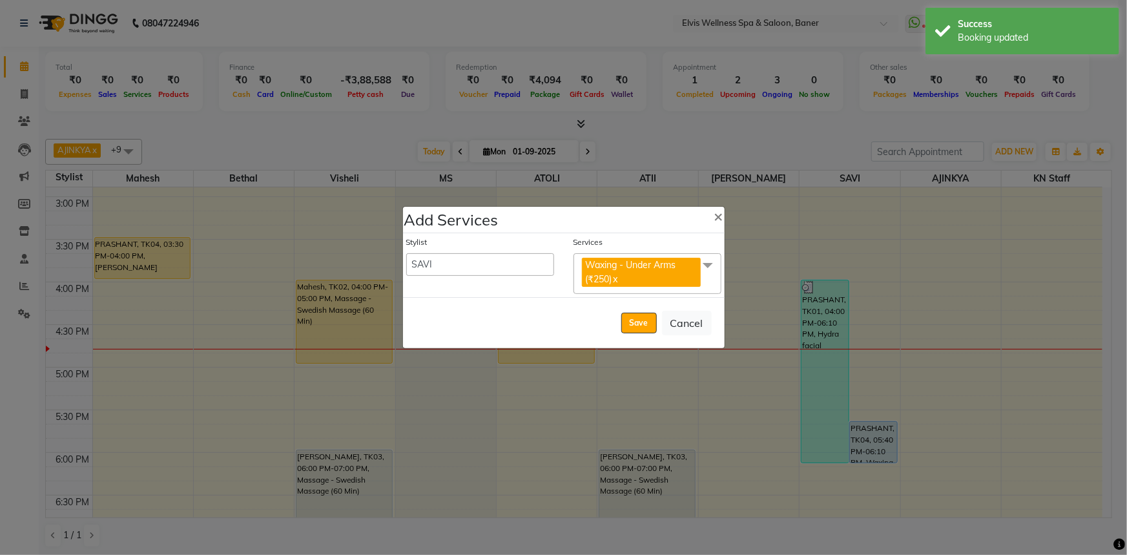
drag, startPoint x: 634, startPoint y: 324, endPoint x: 749, endPoint y: 265, distance: 129.1
click at [634, 324] on button "Save" at bounding box center [639, 323] width 36 height 21
select select "88431"
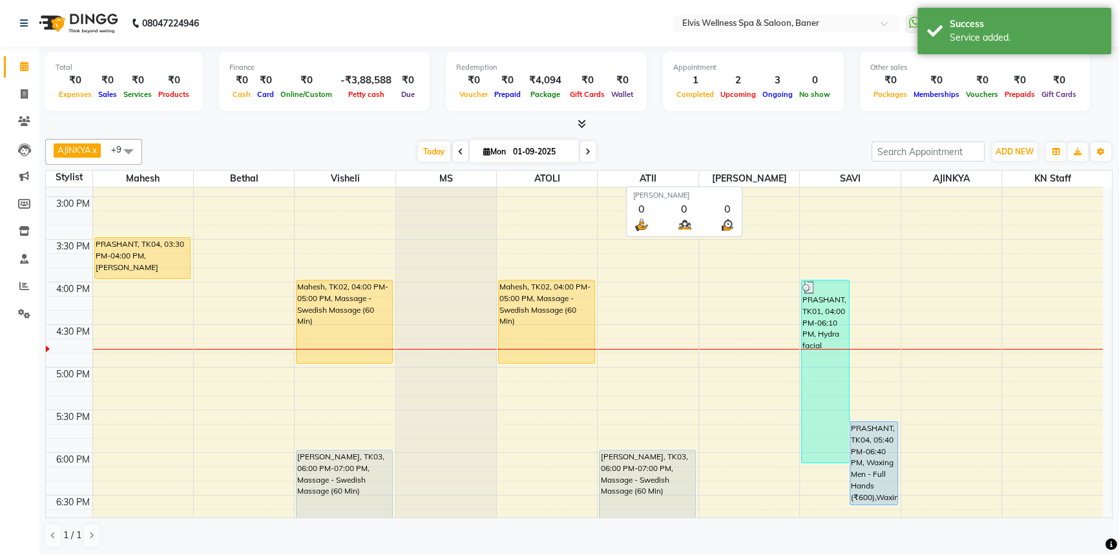
click at [710, 172] on span "[PERSON_NAME]" at bounding box center [749, 179] width 100 height 16
drag, startPoint x: 773, startPoint y: 150, endPoint x: 838, endPoint y: 410, distance: 268.5
click at [773, 154] on div "[DATE] [DATE]" at bounding box center [507, 151] width 716 height 19
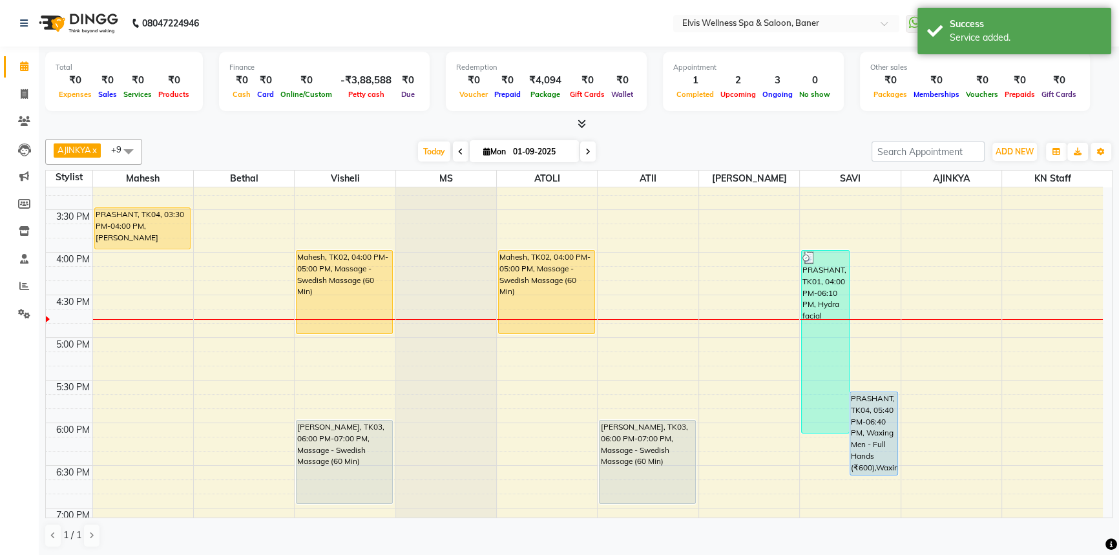
scroll to position [646, 0]
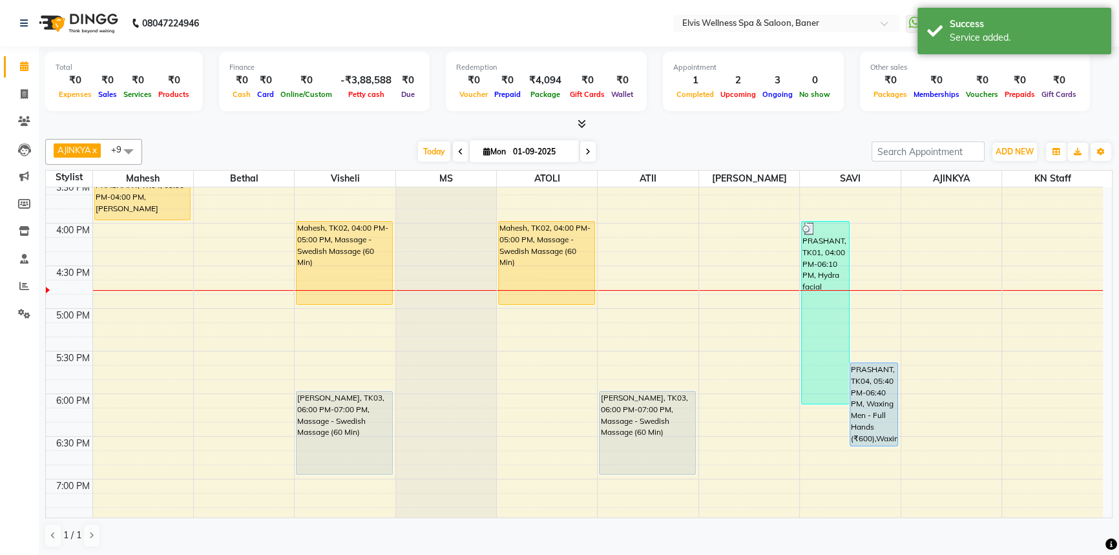
click at [711, 132] on div "Total ₹0 Expenses ₹0 Sales ₹0 Services ₹0 Products Finance ₹0 Cash ₹0 Card ₹0 O…" at bounding box center [579, 302] width 1080 height 510
click at [676, 134] on div "AJINKYA x Visheli x MS x Bethal x ATOLI x ATII x SAVI x [PERSON_NAME] Mahesh x …" at bounding box center [578, 343] width 1067 height 419
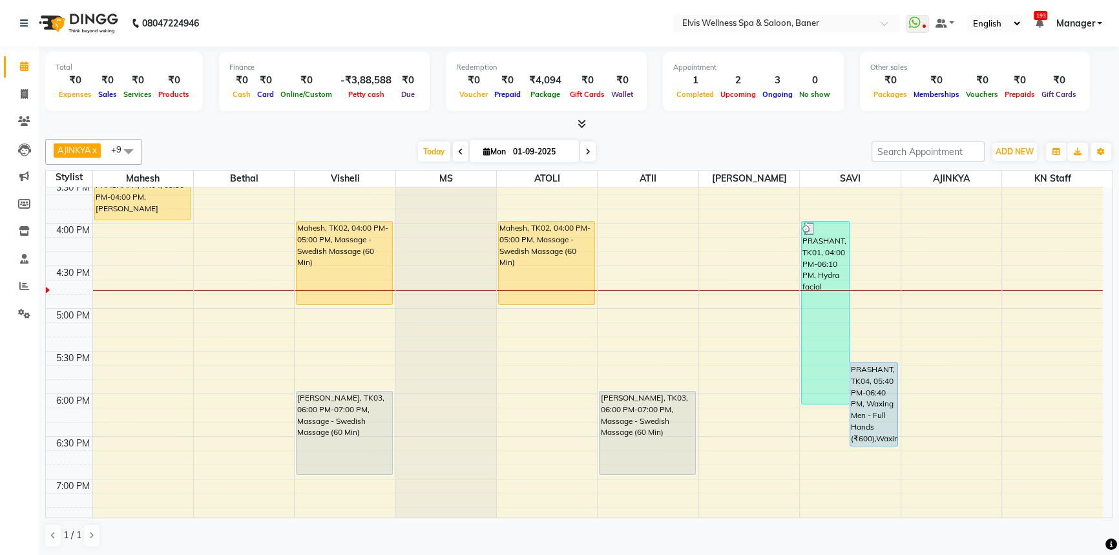
click at [667, 142] on div "[DATE] [DATE]" at bounding box center [507, 151] width 716 height 19
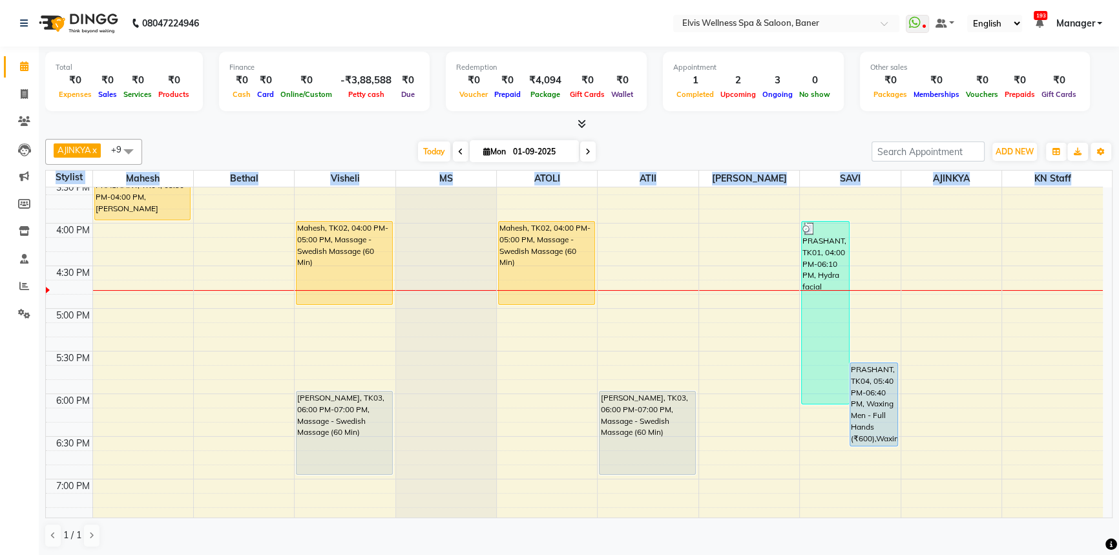
drag, startPoint x: 1074, startPoint y: 177, endPoint x: 43, endPoint y: 175, distance: 1031.0
click at [43, 175] on div "Total ₹0 Expenses ₹0 Sales ₹0 Services ₹0 Products Finance ₹0 Cash ₹0 Card ₹0 O…" at bounding box center [579, 302] width 1080 height 510
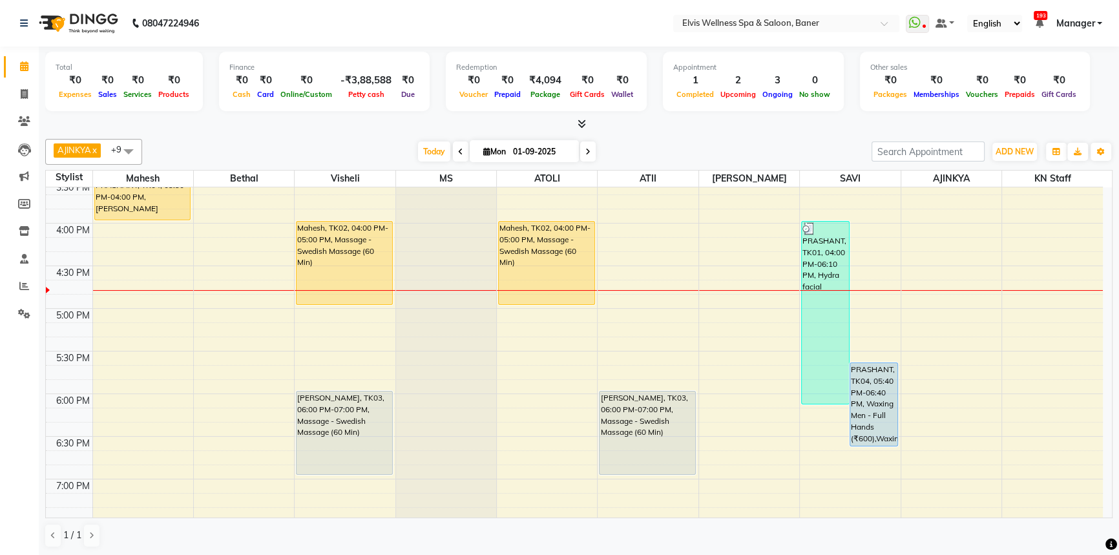
click at [395, 134] on div "AJINKYA x Visheli x MS x Bethal x ATOLI x ATII x SAVI x [PERSON_NAME] Mahesh x …" at bounding box center [578, 343] width 1067 height 419
click at [419, 156] on span "Today" at bounding box center [434, 151] width 32 height 20
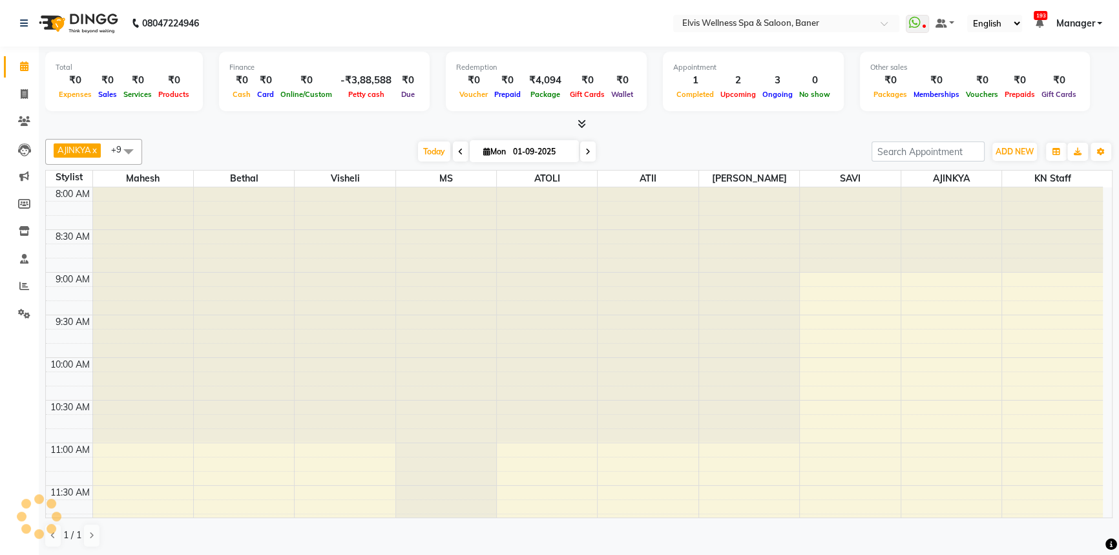
scroll to position [680, 0]
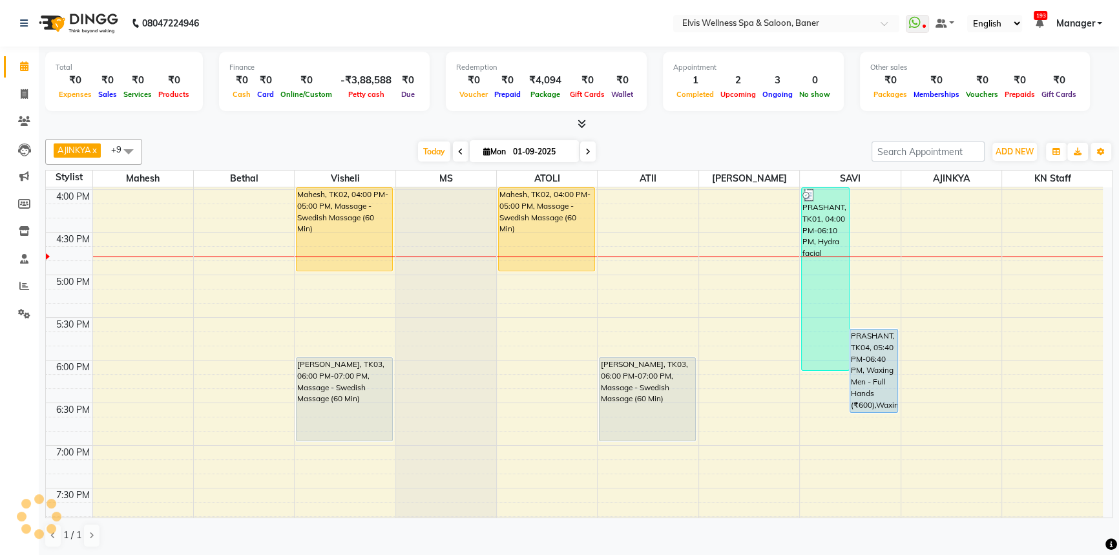
click at [657, 134] on div "AJINKYA x Visheli x MS x Bethal x ATOLI x ATII x SAVI x [PERSON_NAME] Mahesh x …" at bounding box center [578, 343] width 1067 height 419
click at [696, 132] on div "Total ₹0 Expenses ₹0 Sales ₹0 Services ₹0 Products Finance ₹0 Cash ₹0 Card ₹0 O…" at bounding box center [579, 302] width 1080 height 510
click at [743, 158] on div "[DATE] [DATE]" at bounding box center [507, 151] width 716 height 19
click at [718, 140] on div "AJINKYA x Visheli x MS x Bethal x ATOLI x ATII x SAVI x [PERSON_NAME] Mahesh x …" at bounding box center [578, 152] width 1067 height 26
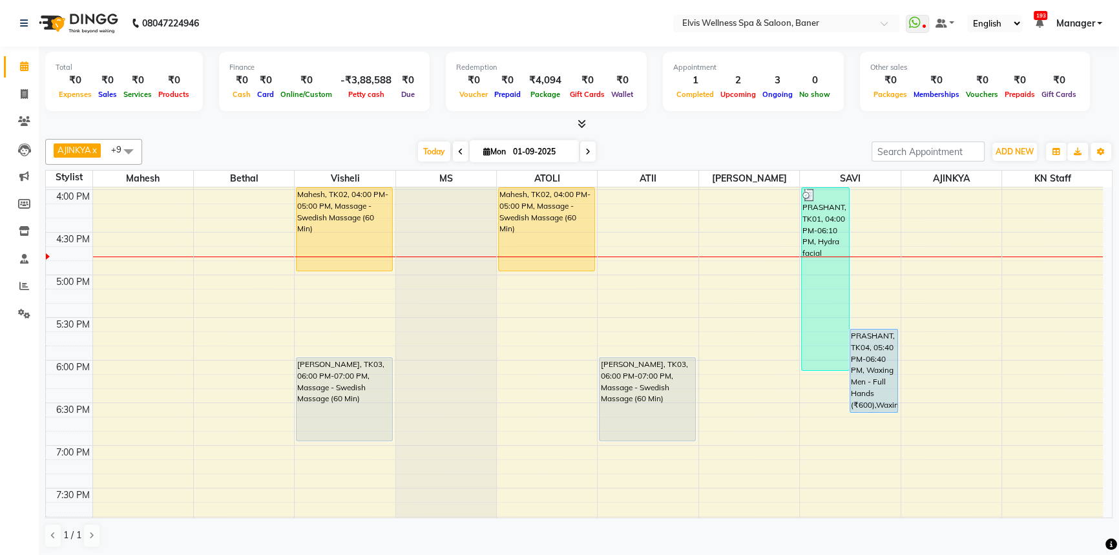
click at [718, 140] on div "AJINKYA x Visheli x MS x Bethal x ATOLI x ATII x SAVI x [PERSON_NAME] Mahesh x …" at bounding box center [578, 152] width 1067 height 26
click at [719, 140] on div "AJINKYA x Visheli x MS x Bethal x ATOLI x ATII x SAVI x [PERSON_NAME] Mahesh x …" at bounding box center [578, 152] width 1067 height 26
click at [719, 141] on div "AJINKYA x Visheli x MS x Bethal x ATOLI x ATII x SAVI x [PERSON_NAME] Mahesh x …" at bounding box center [578, 152] width 1067 height 26
click at [714, 134] on div "AJINKYA x Visheli x MS x Bethal x ATOLI x ATII x SAVI x [PERSON_NAME] Mahesh x …" at bounding box center [578, 343] width 1067 height 419
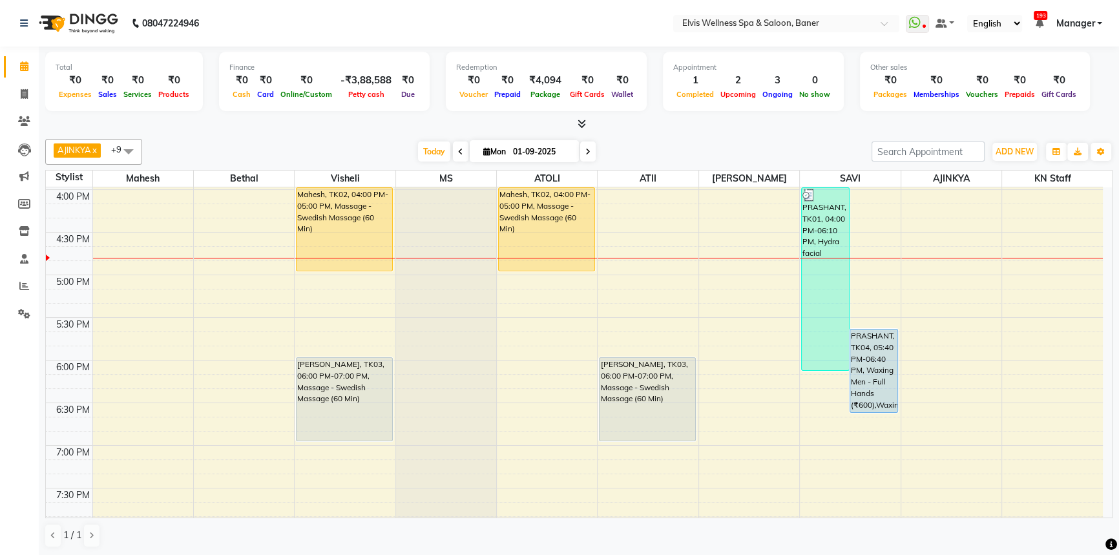
scroll to position [738, 0]
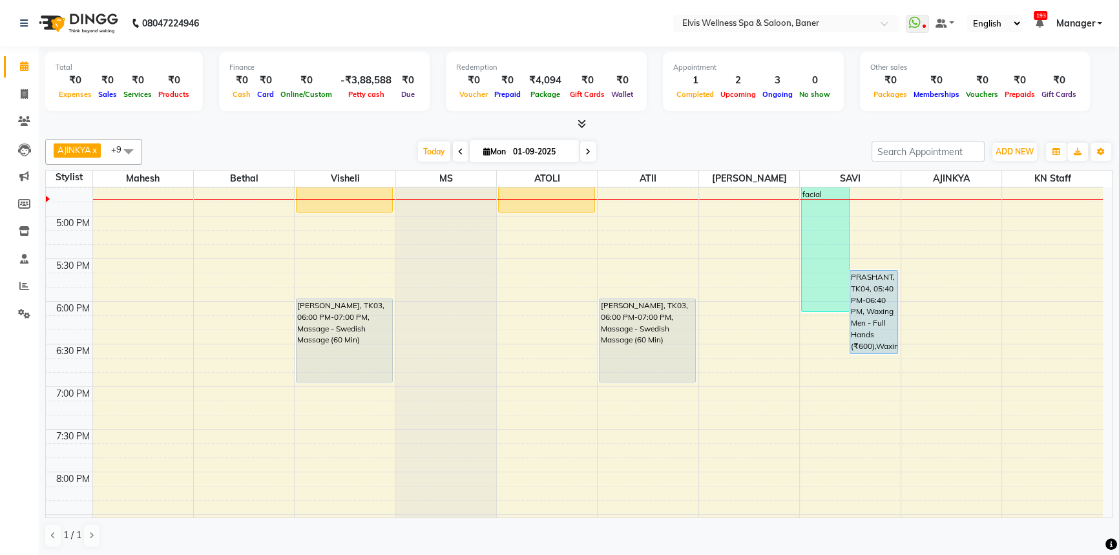
click at [669, 147] on div "[DATE] [DATE]" at bounding box center [507, 151] width 716 height 19
click at [426, 149] on span "Today" at bounding box center [434, 151] width 32 height 20
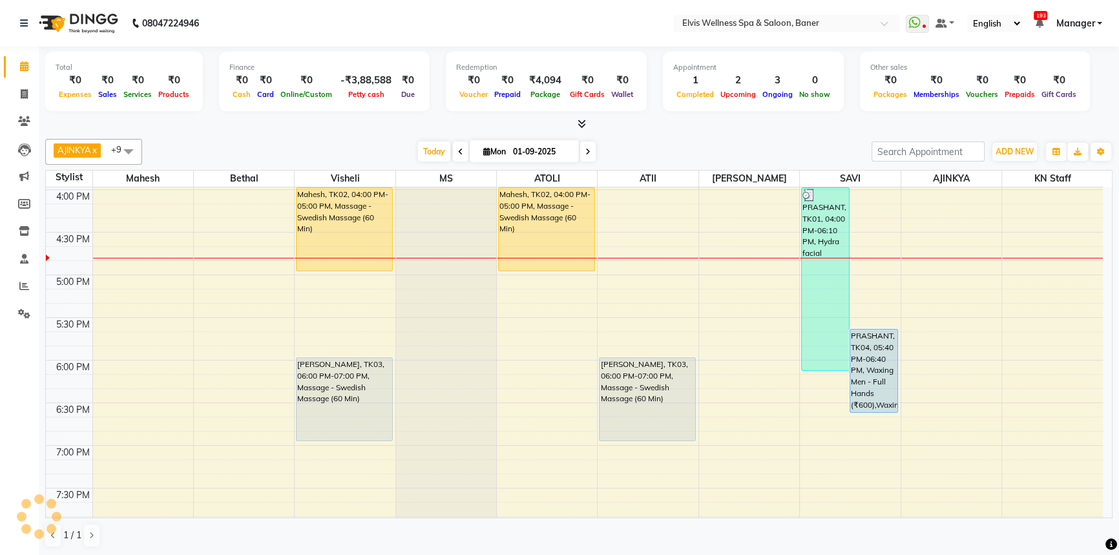
click at [771, 149] on div "[DATE] [DATE]" at bounding box center [507, 151] width 716 height 19
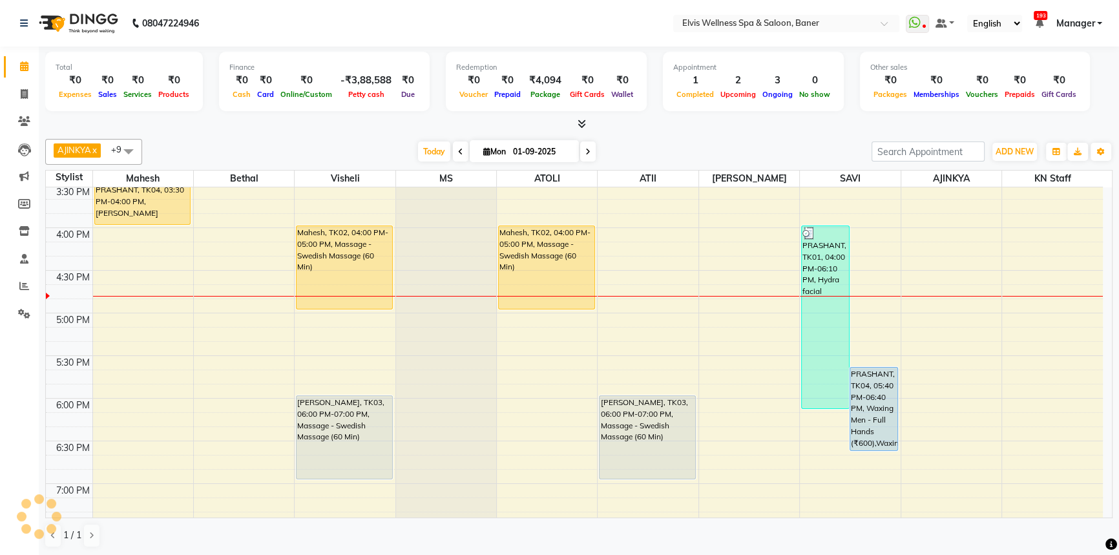
scroll to position [621, 0]
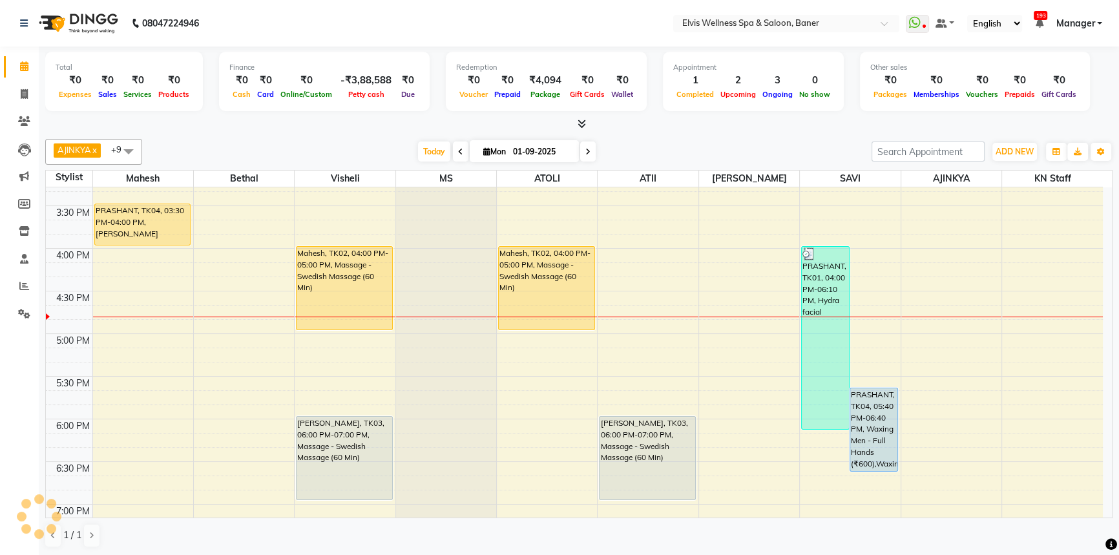
click at [709, 155] on div "[DATE] [DATE]" at bounding box center [507, 151] width 716 height 19
drag, startPoint x: 407, startPoint y: 153, endPoint x: 470, endPoint y: 151, distance: 62.7
click at [428, 153] on div "[DATE] [DATE]" at bounding box center [507, 151] width 716 height 19
click at [470, 151] on span "[DATE]" at bounding box center [524, 151] width 109 height 22
click at [673, 122] on div at bounding box center [578, 125] width 1067 height 14
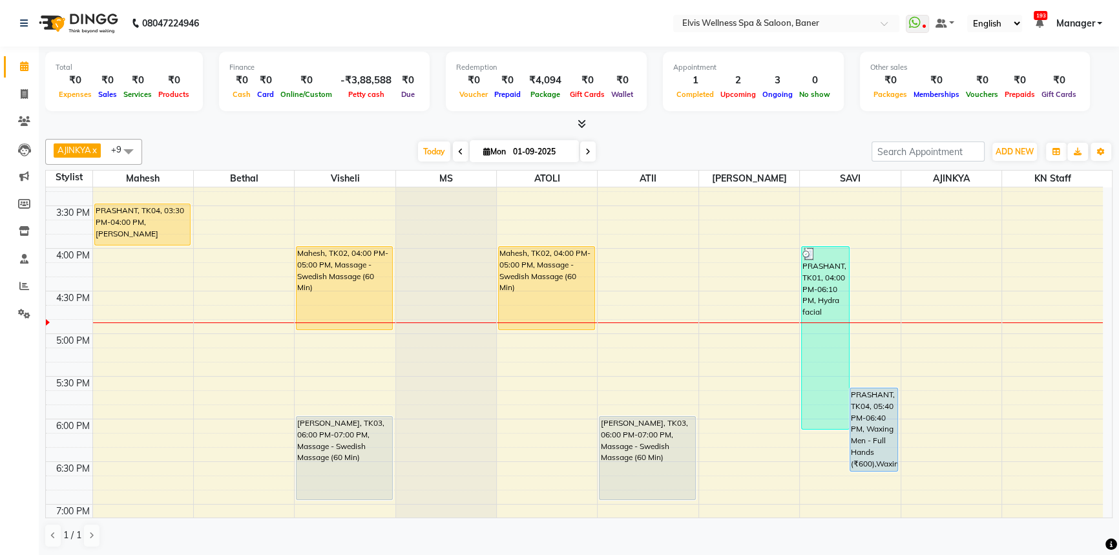
click at [678, 122] on div at bounding box center [578, 125] width 1067 height 14
click at [678, 149] on div "[DATE] [DATE]" at bounding box center [507, 151] width 716 height 19
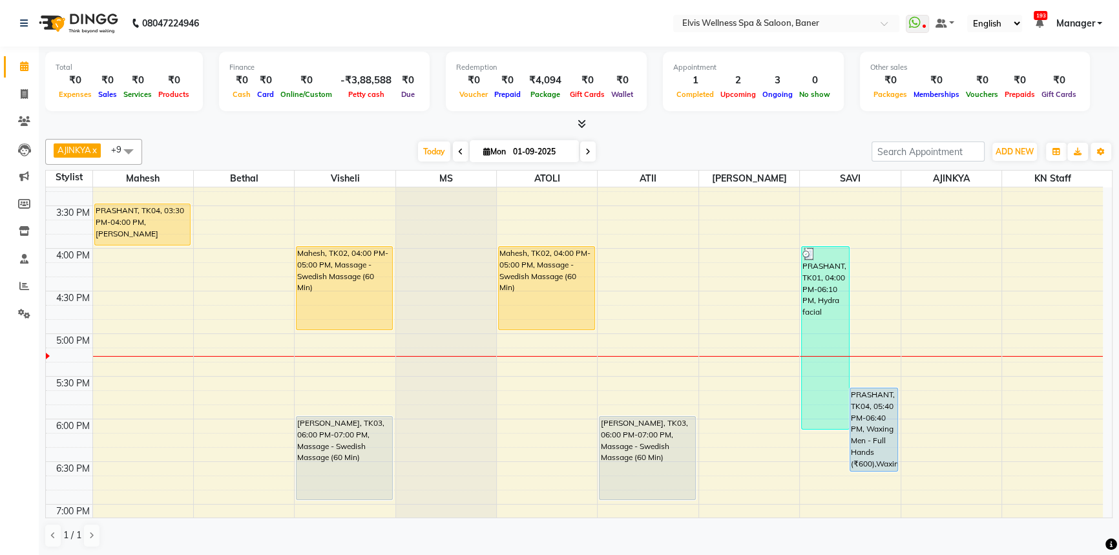
click at [678, 149] on div "[DATE] [DATE]" at bounding box center [507, 151] width 716 height 19
click at [678, 139] on div "AJINKYA x Visheli x MS x Bethal x ATOLI x ATII x SAVI x [PERSON_NAME] Mahesh x …" at bounding box center [578, 152] width 1067 height 26
click at [418, 149] on span "Today" at bounding box center [434, 151] width 32 height 20
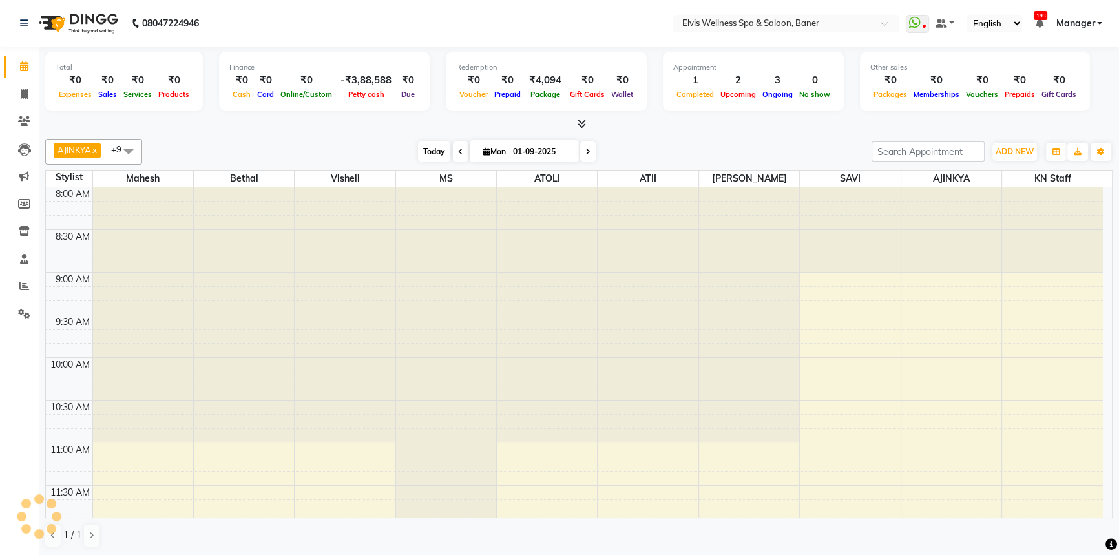
drag, startPoint x: 414, startPoint y: 148, endPoint x: 428, endPoint y: 145, distance: 13.8
click at [418, 148] on span "Today" at bounding box center [434, 151] width 32 height 20
click at [428, 145] on span "Today" at bounding box center [434, 151] width 32 height 20
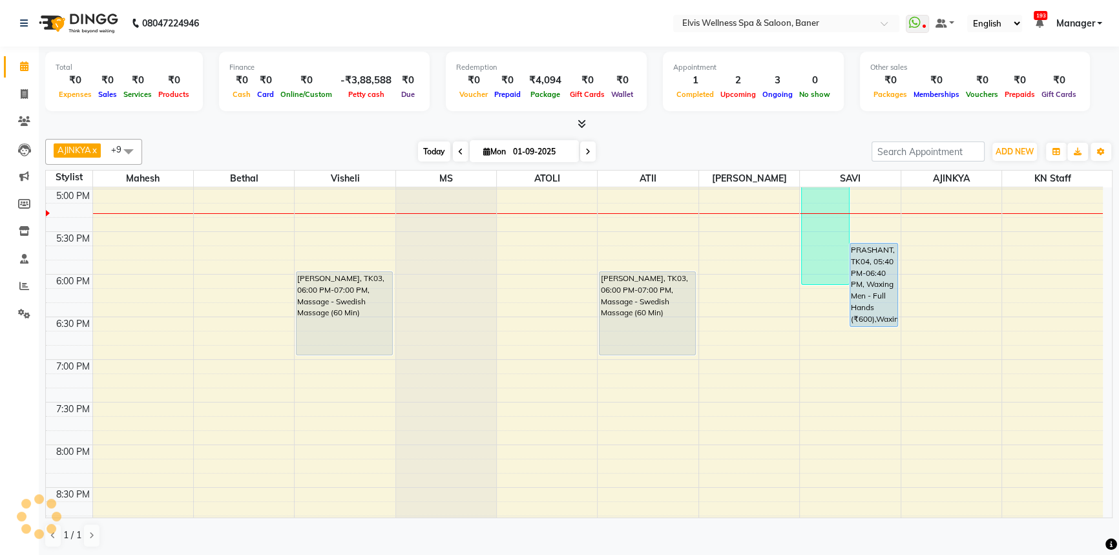
click at [424, 149] on span "Today" at bounding box center [434, 151] width 32 height 20
click at [412, 148] on div "[DATE] [DATE]" at bounding box center [507, 151] width 716 height 19
click at [418, 145] on span "Today" at bounding box center [434, 151] width 32 height 20
click at [402, 145] on div "[DATE] [DATE]" at bounding box center [507, 151] width 716 height 19
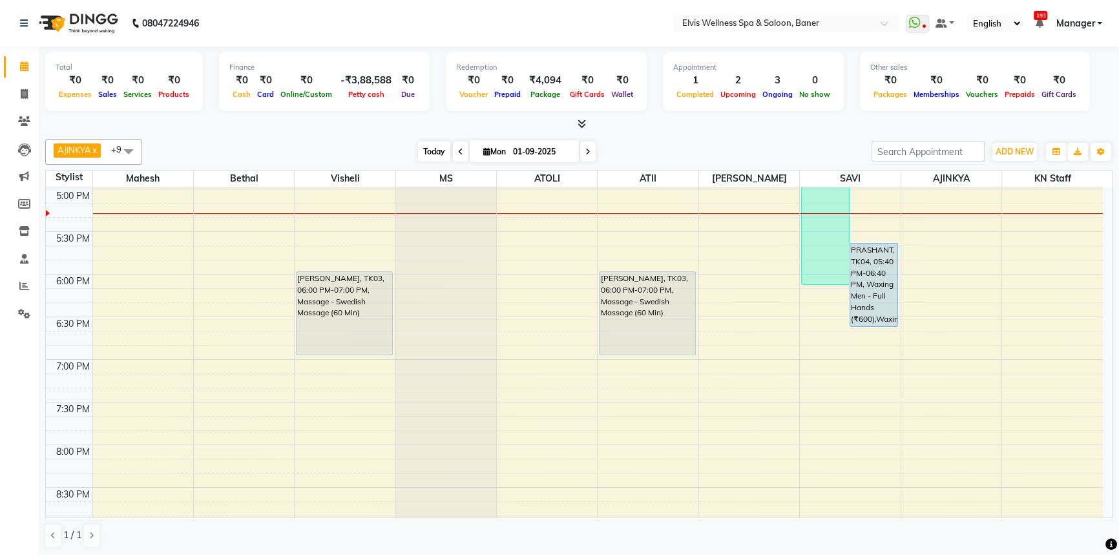
click at [418, 149] on span "Today" at bounding box center [434, 151] width 32 height 20
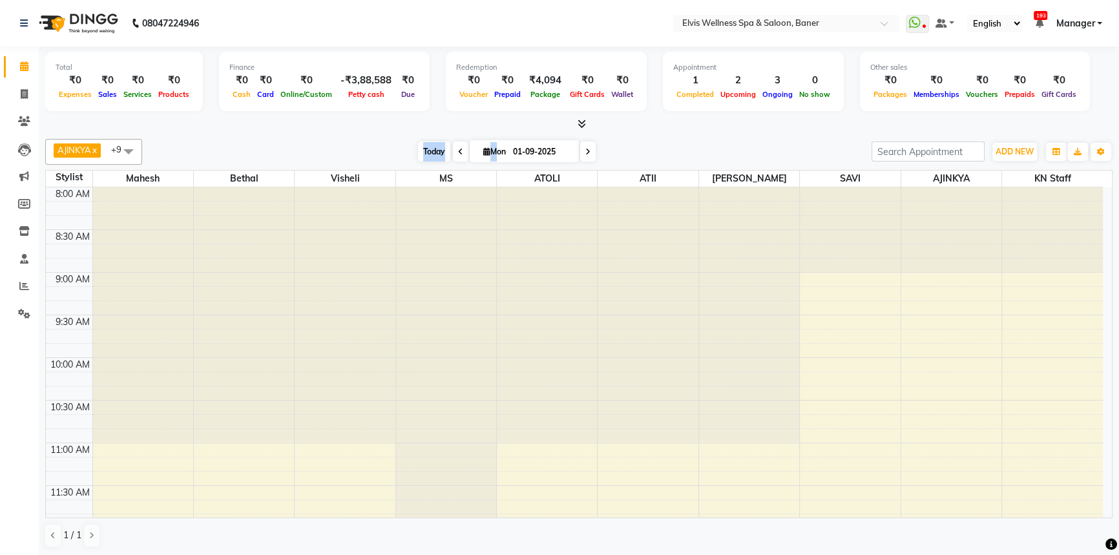
click at [418, 149] on span "Today" at bounding box center [434, 151] width 32 height 20
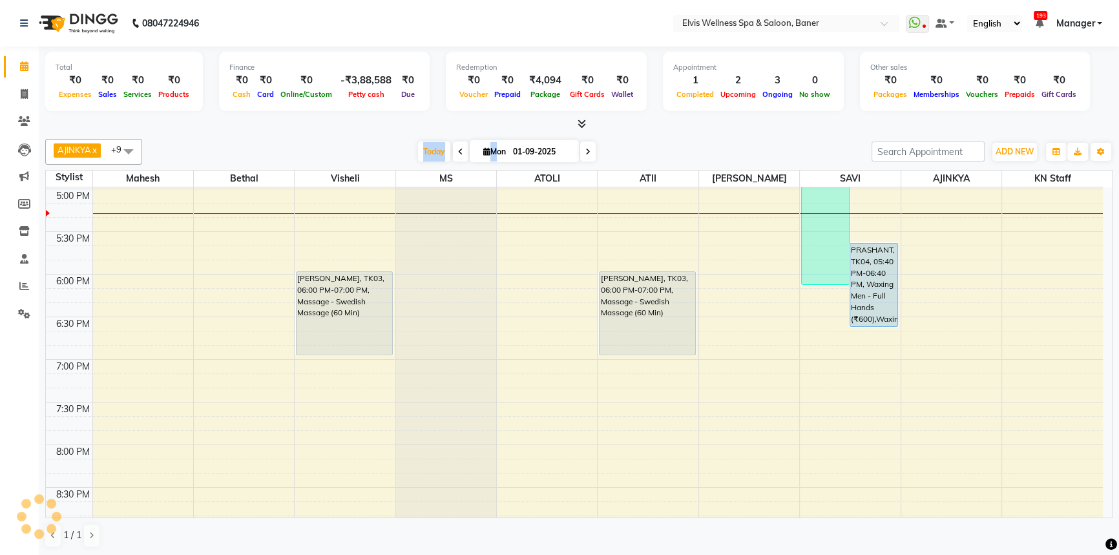
click at [412, 149] on div "[DATE] [DATE]" at bounding box center [507, 151] width 716 height 19
click at [422, 157] on span "Today" at bounding box center [434, 151] width 32 height 20
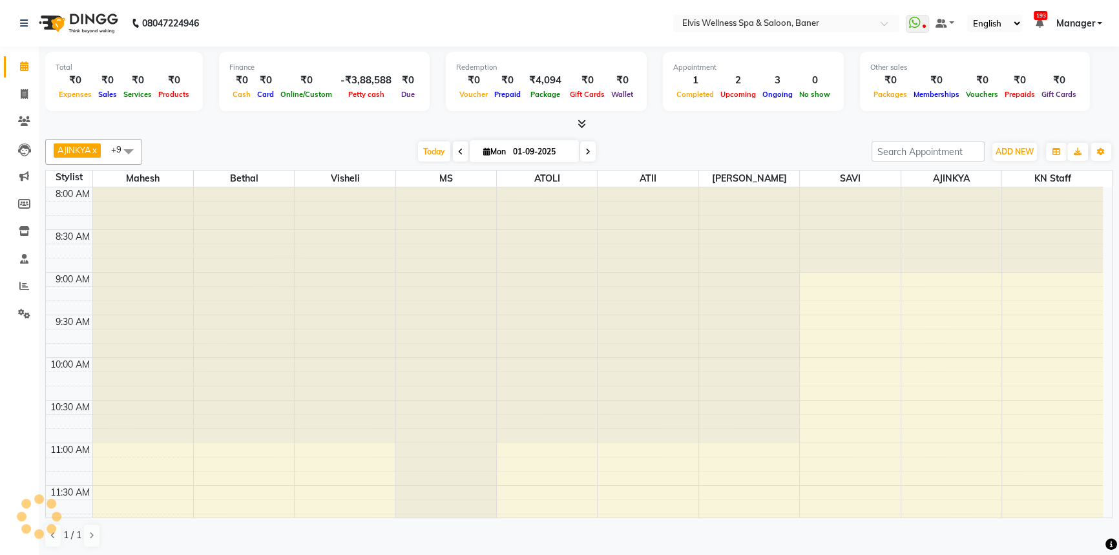
click at [402, 154] on div "[DATE] [DATE]" at bounding box center [507, 151] width 716 height 19
click at [430, 149] on span "Today" at bounding box center [434, 151] width 32 height 20
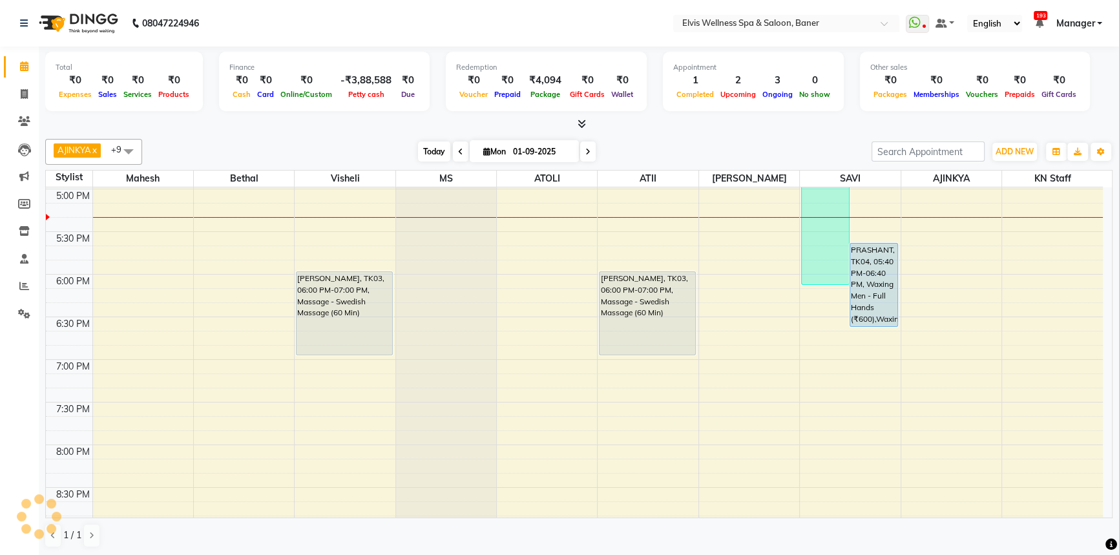
drag, startPoint x: 390, startPoint y: 149, endPoint x: 433, endPoint y: 151, distance: 44.0
click at [399, 149] on div "[DATE] [DATE]" at bounding box center [507, 151] width 716 height 19
click at [433, 151] on span "Today" at bounding box center [434, 151] width 32 height 20
click at [404, 152] on div "[DATE] [DATE]" at bounding box center [507, 151] width 716 height 19
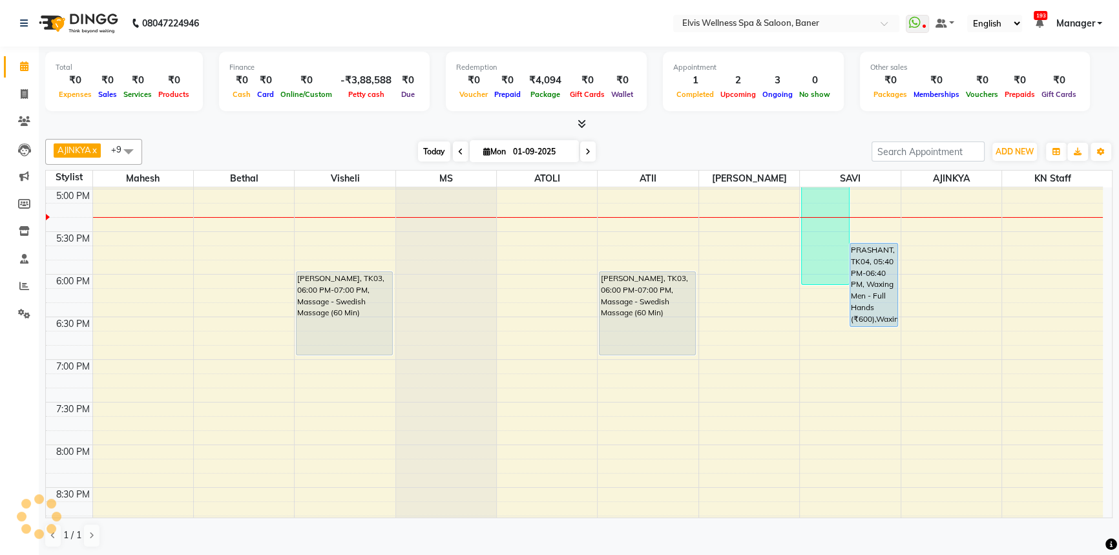
click at [418, 150] on span "Today" at bounding box center [434, 151] width 32 height 20
click at [402, 149] on div "[DATE] [DATE]" at bounding box center [507, 151] width 716 height 19
click at [418, 151] on span "Today" at bounding box center [434, 151] width 32 height 20
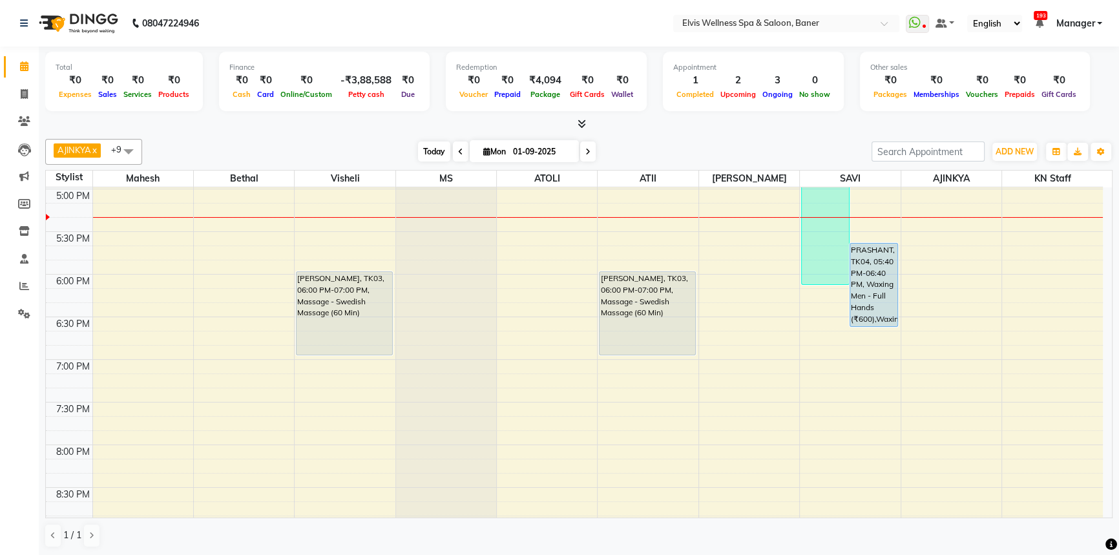
click at [426, 148] on span "Today" at bounding box center [434, 151] width 32 height 20
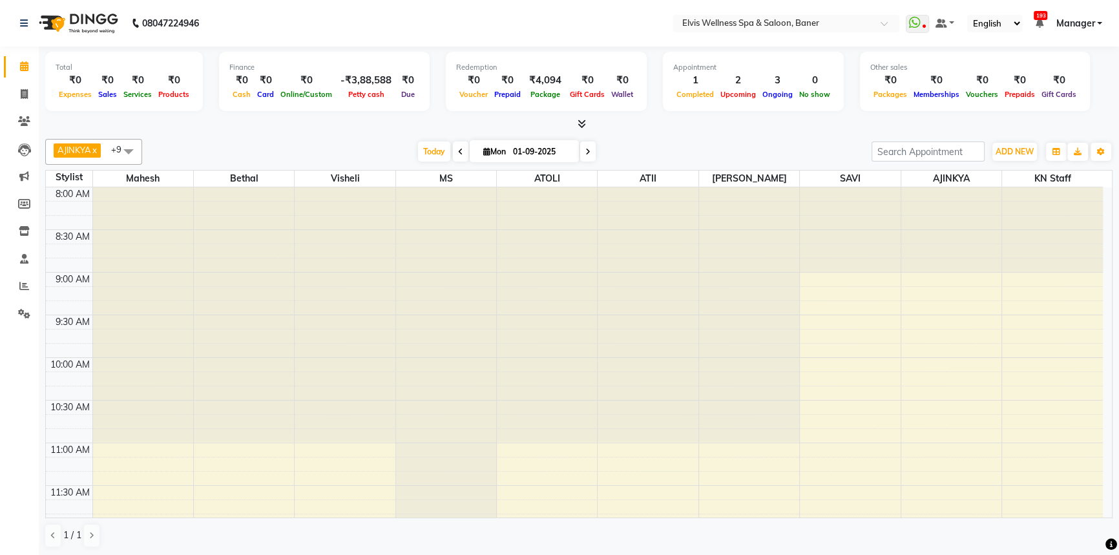
click at [375, 149] on div "[DATE] [DATE]" at bounding box center [507, 151] width 716 height 19
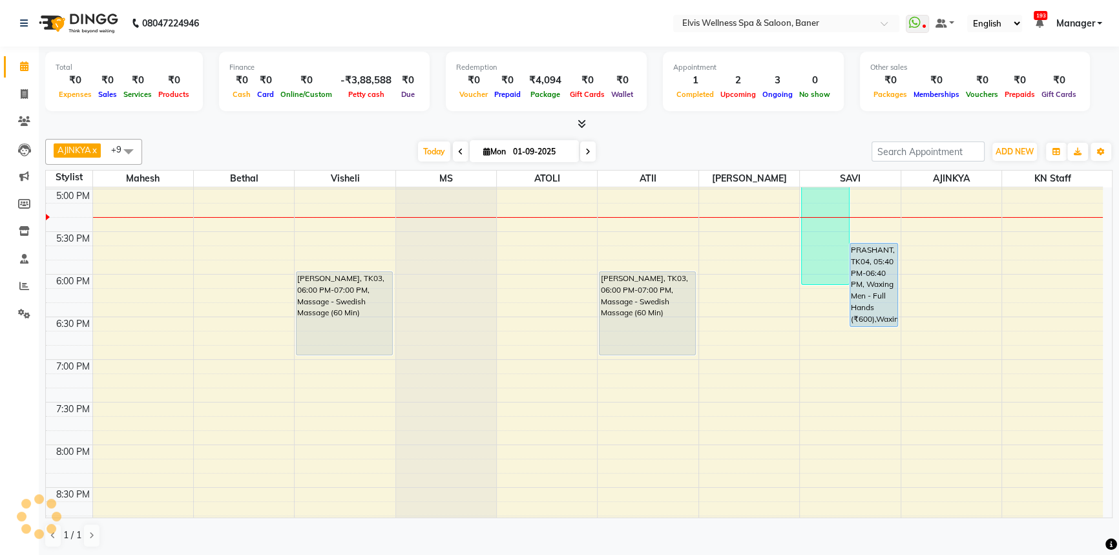
drag, startPoint x: 439, startPoint y: 148, endPoint x: 393, endPoint y: 151, distance: 45.3
click at [438, 148] on span "Today" at bounding box center [434, 151] width 32 height 20
click at [377, 149] on div "[DATE] [DATE]" at bounding box center [507, 151] width 716 height 19
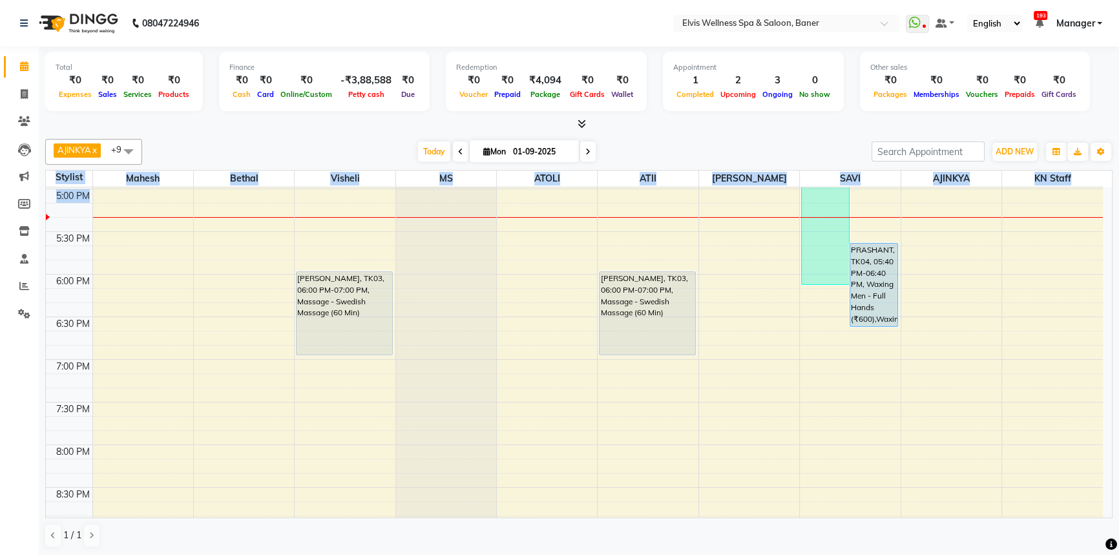
drag, startPoint x: 55, startPoint y: 174, endPoint x: 729, endPoint y: 116, distance: 676.9
click at [568, 177] on tr "Stylist [PERSON_NAME] Visheli MS ATOLI ATII [PERSON_NAME] [PERSON_NAME] KN Staff" at bounding box center [574, 179] width 1057 height 17
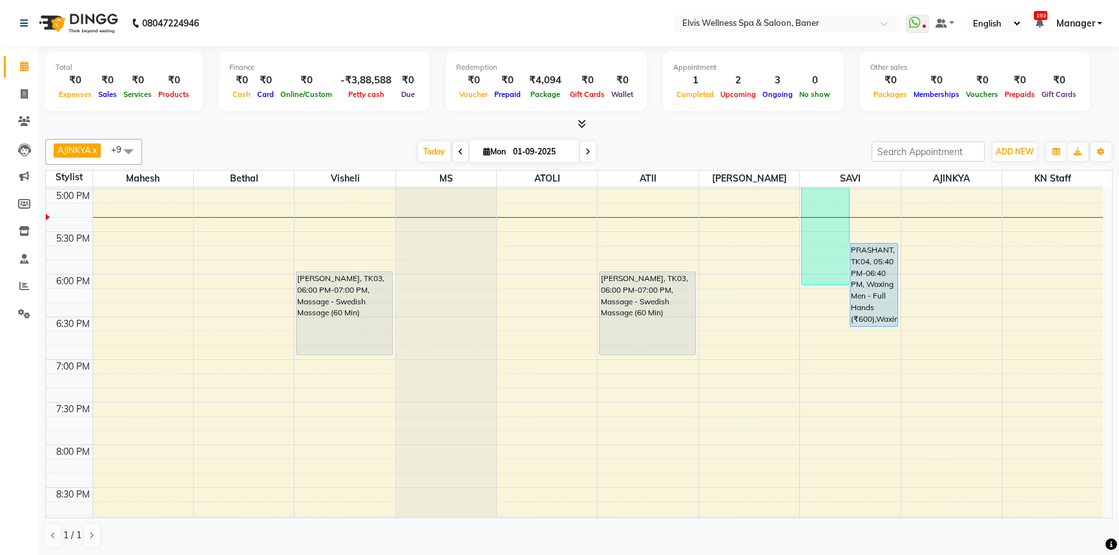
click at [736, 112] on div "Total ₹0 Expenses ₹0 Sales ₹0 Services ₹0 Products Finance ₹0 Cash ₹0 Card ₹0 O…" at bounding box center [578, 83] width 1067 height 63
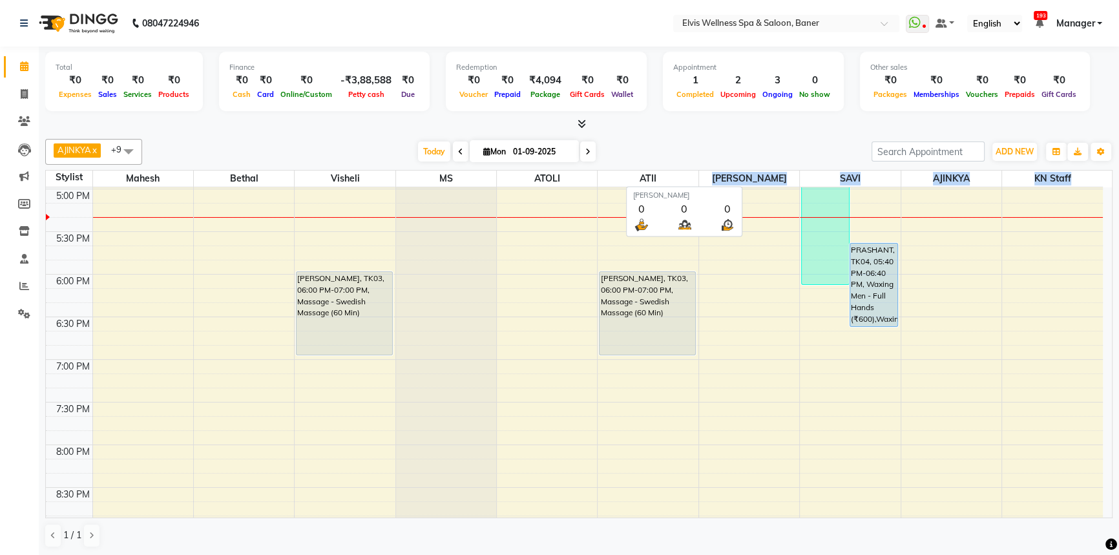
drag, startPoint x: 1075, startPoint y: 174, endPoint x: 674, endPoint y: 174, distance: 401.1
click at [674, 174] on tr "Stylist [PERSON_NAME] Visheli MS ATOLI ATII [PERSON_NAME] [PERSON_NAME] KN Staff" at bounding box center [574, 179] width 1057 height 17
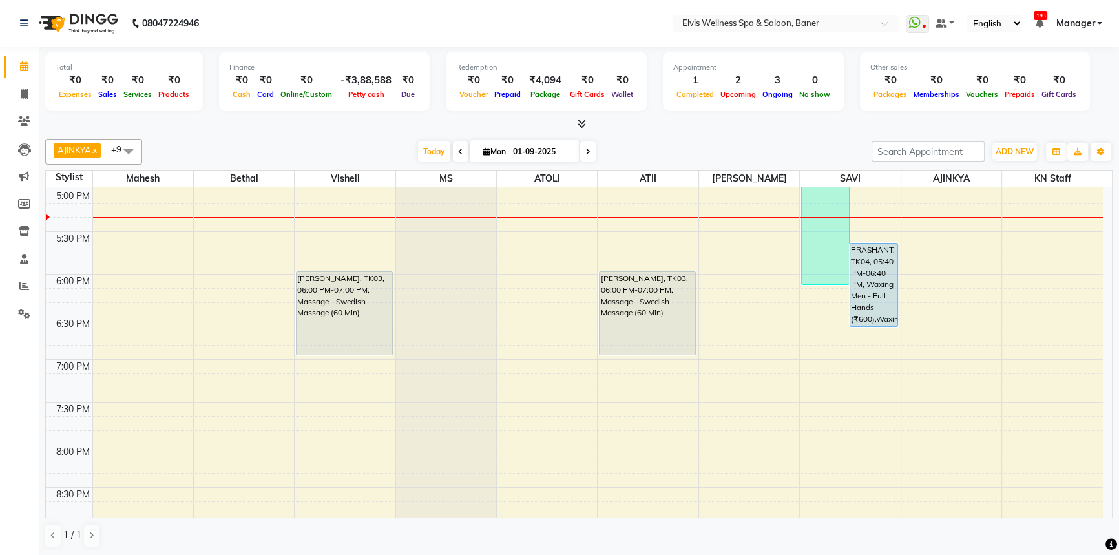
click at [691, 151] on div "[DATE] [DATE]" at bounding box center [507, 151] width 716 height 19
drag, startPoint x: 1078, startPoint y: 175, endPoint x: 641, endPoint y: 133, distance: 438.7
click at [599, 175] on tr "Stylist [PERSON_NAME] Visheli MS ATOLI ATII [PERSON_NAME] [PERSON_NAME] KN Staff" at bounding box center [574, 179] width 1057 height 17
click at [641, 132] on div "Total ₹0 Expenses ₹0 Sales ₹0 Services ₹0 Products Finance ₹0 Cash ₹0 Card ₹0 O…" at bounding box center [579, 302] width 1080 height 510
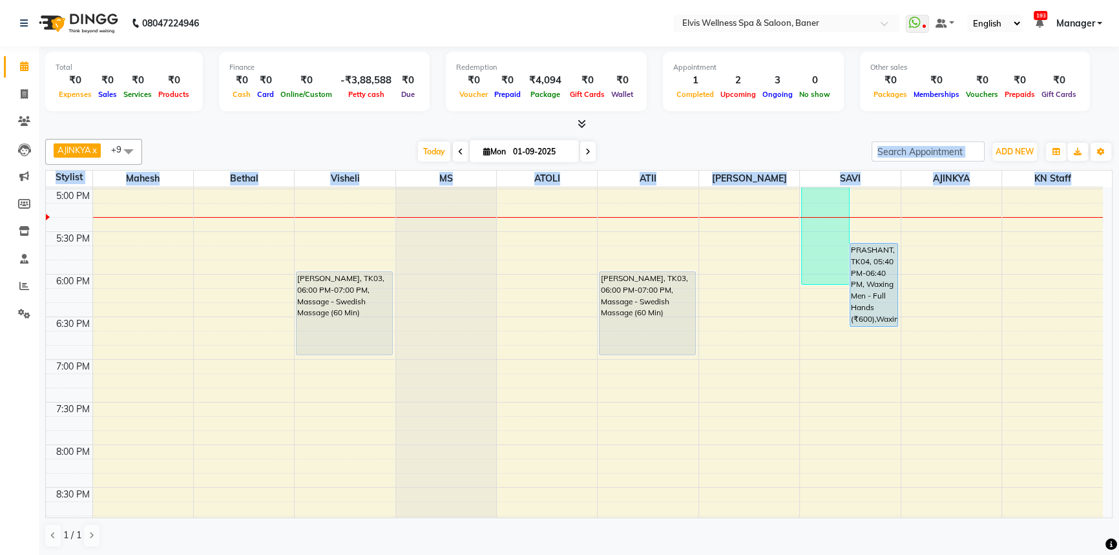
drag, startPoint x: 1074, startPoint y: 174, endPoint x: 581, endPoint y: 158, distance: 493.1
click at [581, 158] on div "AJINKYA x Visheli x MS x Bethal x ATOLI x ATII x SAVI x [PERSON_NAME] Mahesh x …" at bounding box center [578, 343] width 1067 height 419
drag, startPoint x: 624, startPoint y: 134, endPoint x: 626, endPoint y: 161, distance: 26.6
click at [624, 136] on div "AJINKYA x Visheli x MS x Bethal x ATOLI x ATII x SAVI x [PERSON_NAME] Mahesh x …" at bounding box center [578, 343] width 1067 height 419
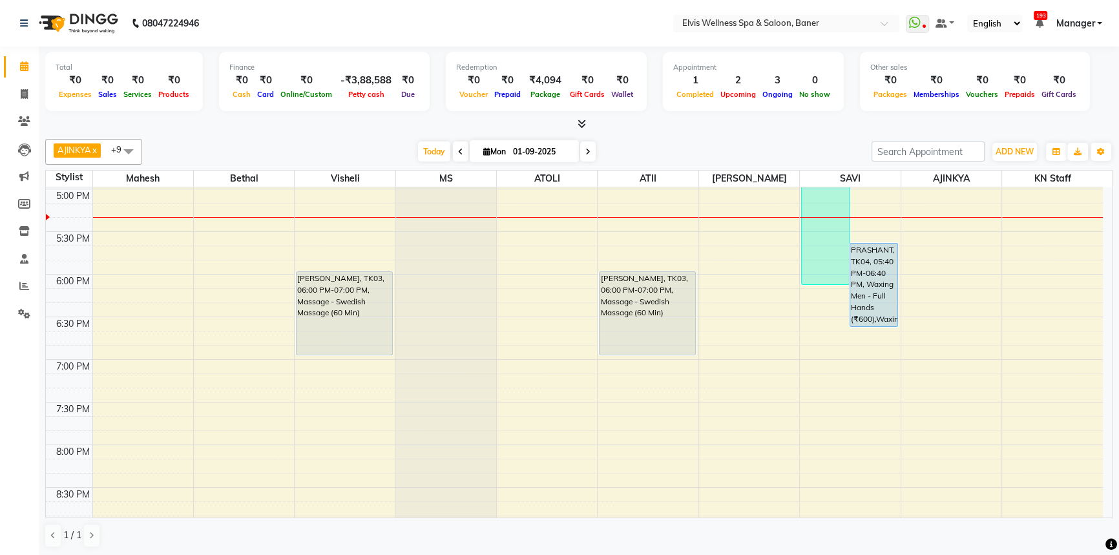
drag, startPoint x: 786, startPoint y: 116, endPoint x: 922, endPoint y: 176, distance: 148.1
click at [787, 120] on div at bounding box center [578, 125] width 1067 height 14
drag, startPoint x: 1074, startPoint y: 176, endPoint x: 675, endPoint y: 194, distance: 398.9
click at [675, 194] on table "Stylist [PERSON_NAME] Visheli MS [PERSON_NAME] ATII [PERSON_NAME] [PERSON_NAME]…" at bounding box center [578, 344] width 1067 height 348
click at [672, 160] on div "[DATE] [DATE]" at bounding box center [507, 151] width 716 height 19
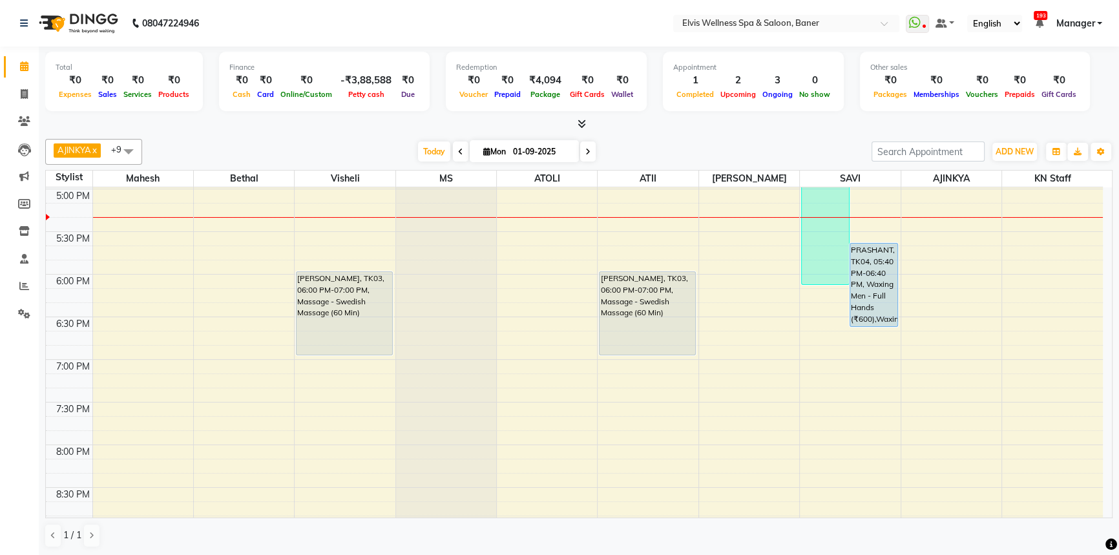
click at [647, 152] on div "[DATE] [DATE]" at bounding box center [507, 151] width 716 height 19
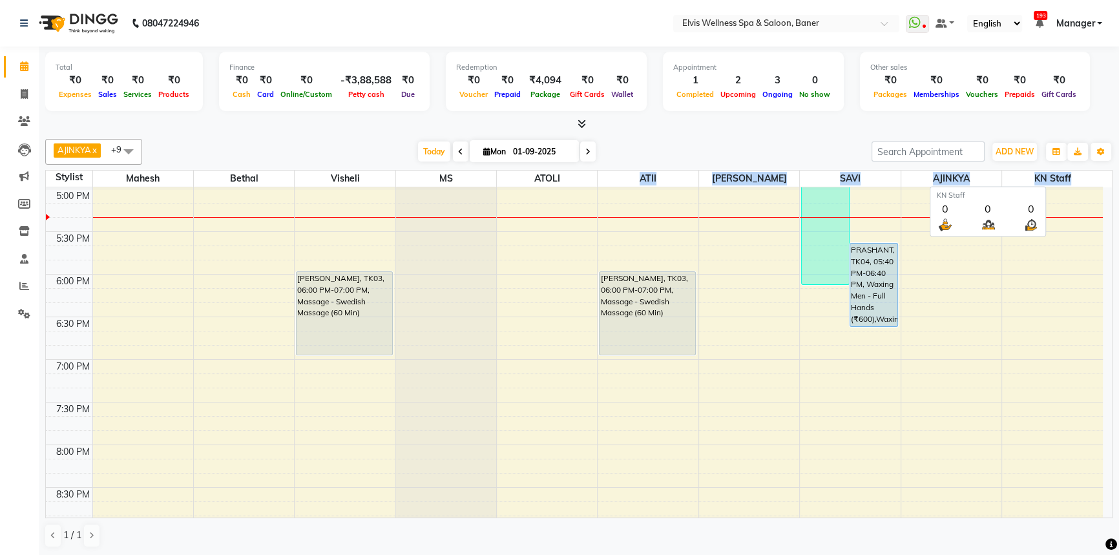
drag, startPoint x: 632, startPoint y: 171, endPoint x: 1090, endPoint y: 174, distance: 458.6
click at [1090, 174] on tr "Stylist [PERSON_NAME] Visheli MS ATOLI ATII [PERSON_NAME] [PERSON_NAME] KN Staff" at bounding box center [574, 179] width 1057 height 17
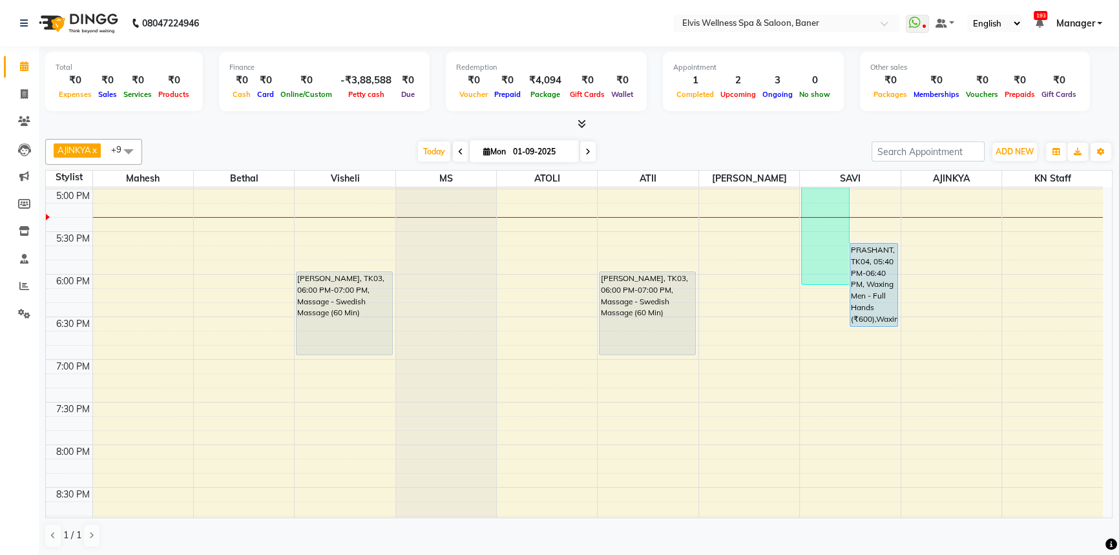
drag, startPoint x: 791, startPoint y: 120, endPoint x: 811, endPoint y: 135, distance: 25.3
click at [791, 119] on div at bounding box center [578, 125] width 1067 height 14
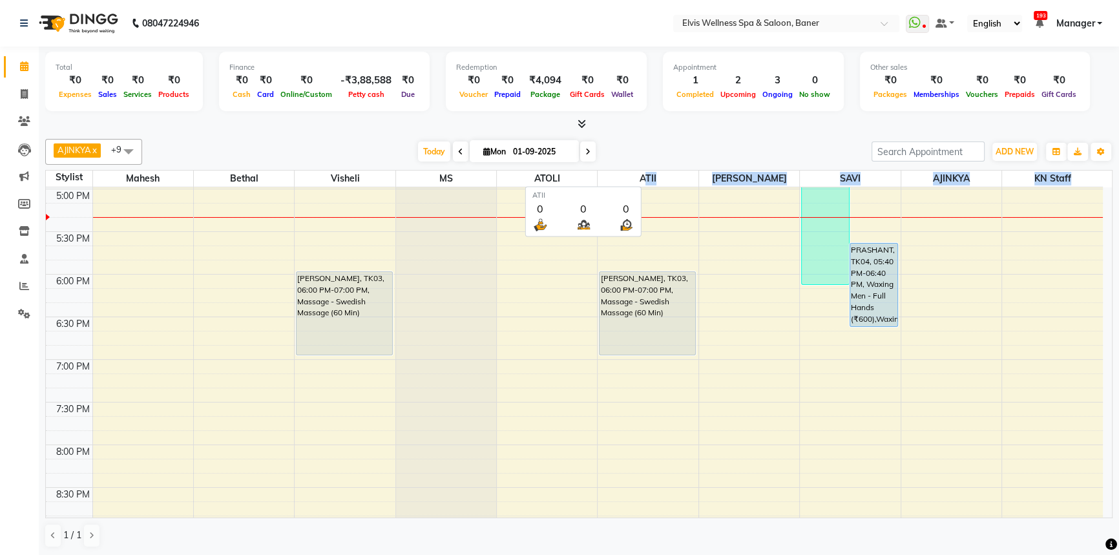
drag, startPoint x: 1076, startPoint y: 179, endPoint x: 643, endPoint y: 176, distance: 432.8
click at [643, 176] on tr "Stylist [PERSON_NAME] Visheli MS ATOLI ATII [PERSON_NAME] [PERSON_NAME] KN Staff" at bounding box center [574, 179] width 1057 height 17
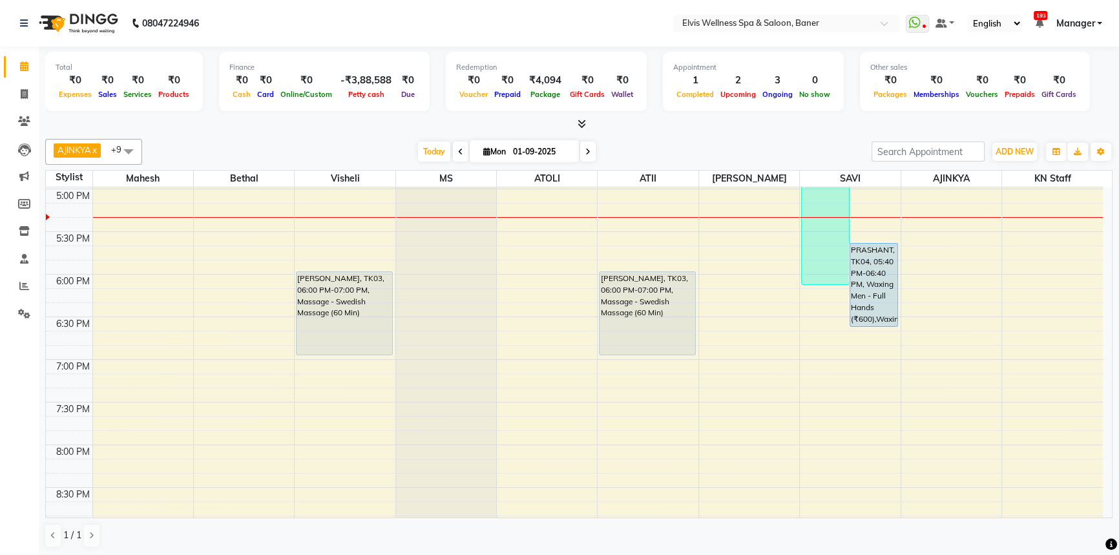
click at [672, 144] on div "[DATE] [DATE]" at bounding box center [507, 151] width 716 height 19
drag, startPoint x: 630, startPoint y: 168, endPoint x: 769, endPoint y: 164, distance: 138.9
click at [769, 164] on div "AJINKYA x Visheli x MS x Bethal x ATOLI x ATII x SAVI x [PERSON_NAME] Mahesh x …" at bounding box center [578, 343] width 1067 height 419
click at [763, 129] on div at bounding box center [578, 125] width 1067 height 14
click at [752, 159] on div "[DATE] [DATE]" at bounding box center [507, 151] width 716 height 19
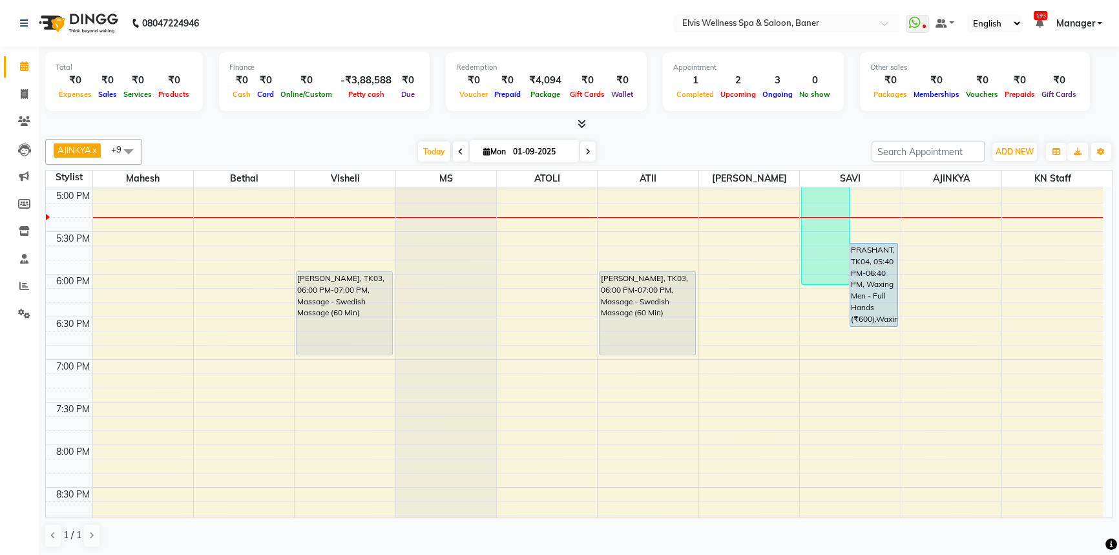
click at [706, 139] on div "AJINKYA x Visheli x MS x Bethal x ATOLI x ATII x SAVI x [PERSON_NAME] Mahesh x …" at bounding box center [578, 152] width 1067 height 26
drag, startPoint x: 629, startPoint y: 174, endPoint x: 1103, endPoint y: 170, distance: 474.2
click at [1103, 171] on div "Stylist [PERSON_NAME] Visheli MS ATOLI ATII [PERSON_NAME] [PERSON_NAME] KN Staff" at bounding box center [579, 179] width 1066 height 17
drag, startPoint x: 709, startPoint y: 136, endPoint x: 1076, endPoint y: 161, distance: 368.4
click at [711, 136] on div "AJINKYA x Visheli x MS x Bethal x ATOLI x ATII x SAVI x [PERSON_NAME] Mahesh x …" at bounding box center [578, 343] width 1067 height 419
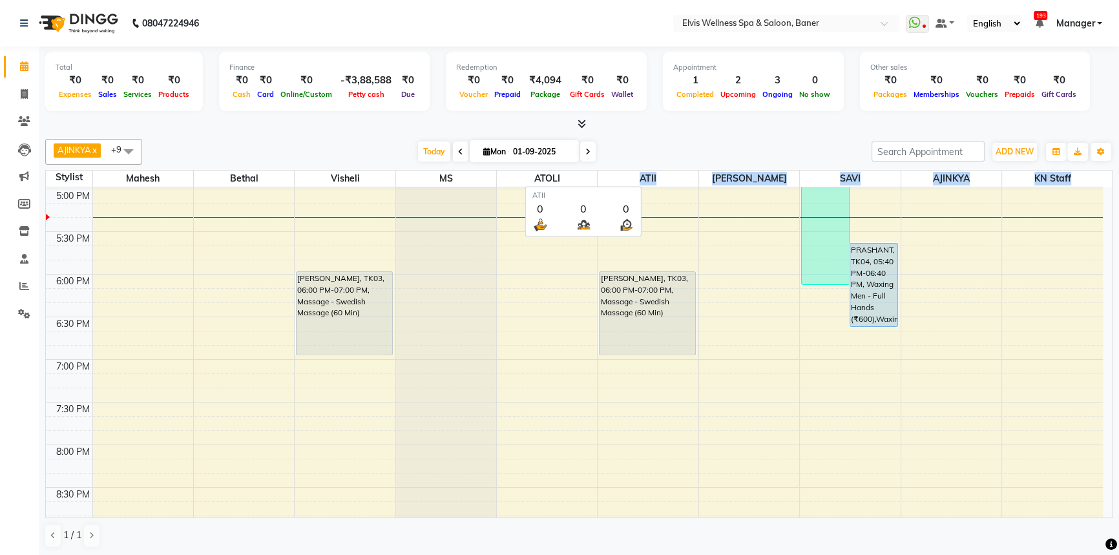
drag, startPoint x: 1087, startPoint y: 173, endPoint x: 621, endPoint y: 160, distance: 465.3
click at [611, 183] on tr "Stylist [PERSON_NAME] Visheli MS ATOLI ATII [PERSON_NAME] [PERSON_NAME] KN Staff" at bounding box center [574, 179] width 1057 height 17
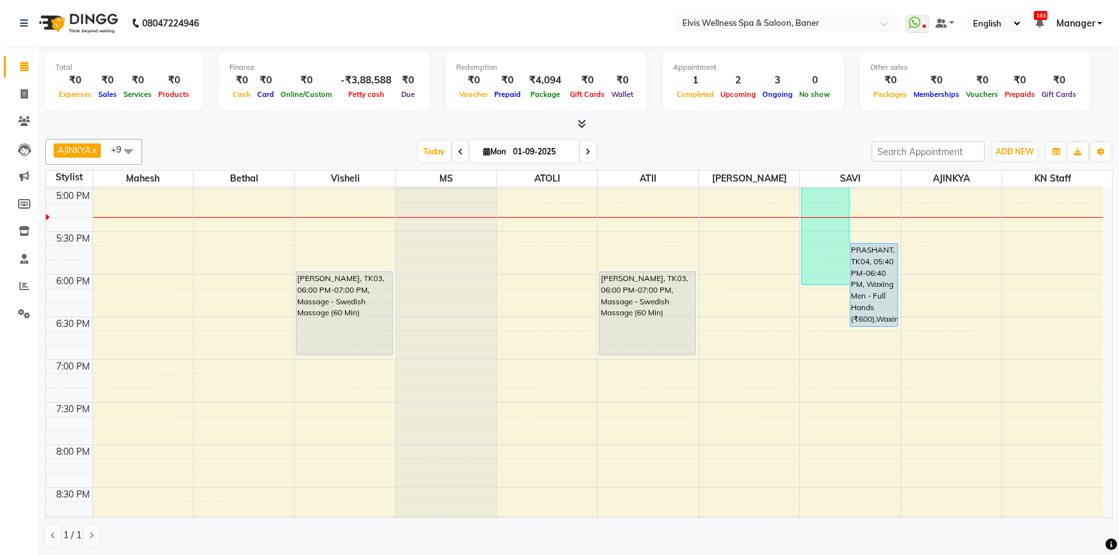
click at [652, 131] on div "Total ₹0 Expenses ₹0 Sales ₹0 Services ₹0 Products Finance ₹0 Cash ₹0 Card ₹0 O…" at bounding box center [579, 302] width 1080 height 510
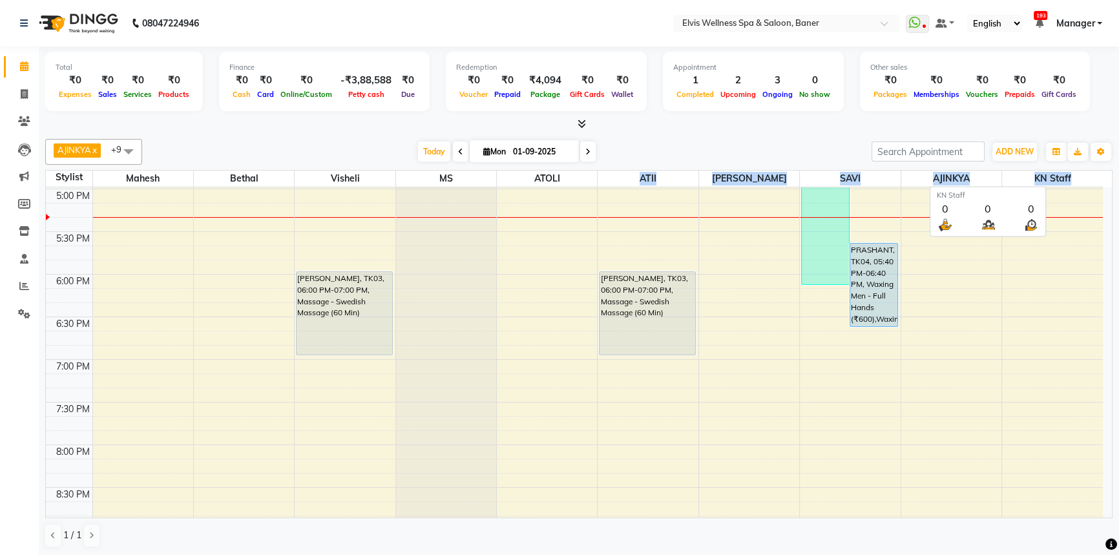
drag, startPoint x: 630, startPoint y: 180, endPoint x: 1092, endPoint y: 172, distance: 461.9
click at [1092, 172] on tr "Stylist [PERSON_NAME] Visheli MS ATOLI ATII [PERSON_NAME] [PERSON_NAME] KN Staff" at bounding box center [574, 179] width 1057 height 17
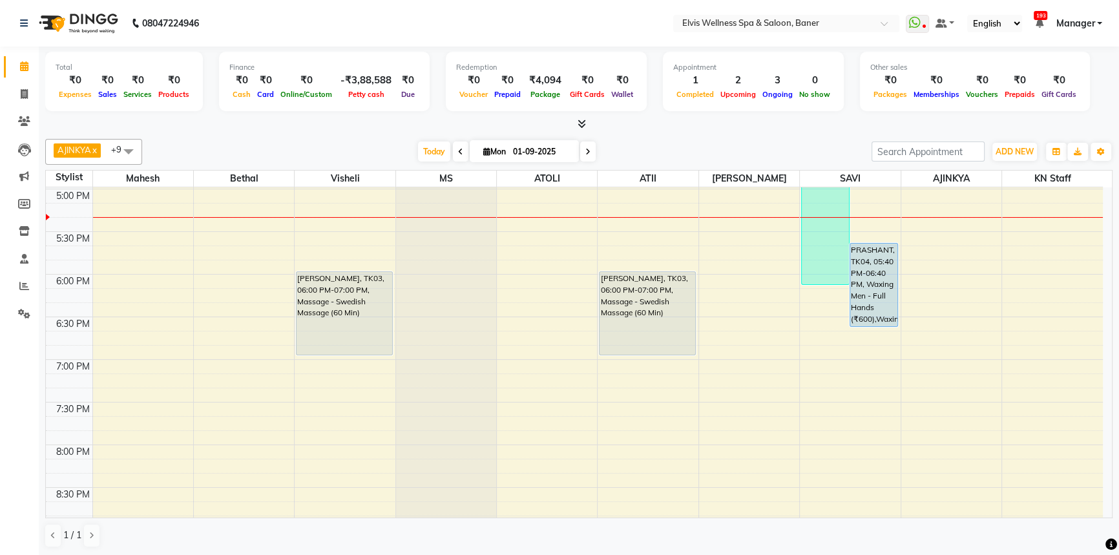
click at [667, 113] on div "Total ₹0 Expenses ₹0 Sales ₹0 Services ₹0 Products Finance ₹0 Cash ₹0 Card ₹0 O…" at bounding box center [578, 83] width 1067 height 63
drag, startPoint x: 1092, startPoint y: 178, endPoint x: 650, endPoint y: 102, distance: 448.4
click at [582, 176] on tr "Stylist [PERSON_NAME] Visheli MS ATOLI ATII [PERSON_NAME] [PERSON_NAME] KN Staff" at bounding box center [574, 179] width 1057 height 17
click at [663, 96] on div "Appointment 1 Completed 2 Upcoming 3 Ongoing 0 No show" at bounding box center [753, 81] width 181 height 59
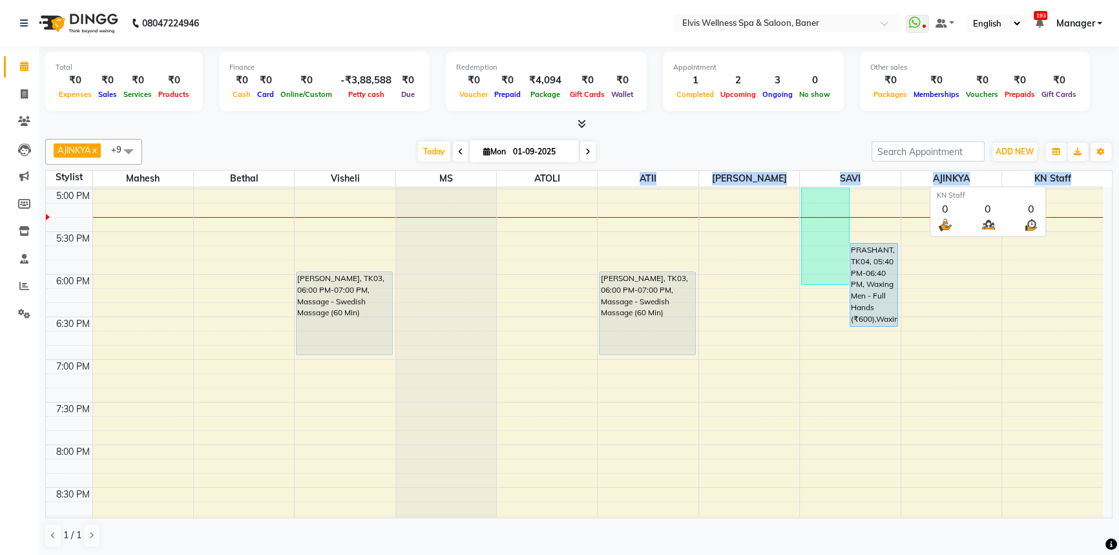
drag, startPoint x: 620, startPoint y: 173, endPoint x: 1090, endPoint y: 171, distance: 469.6
click at [1090, 171] on tr "Stylist [PERSON_NAME] Visheli MS ATOLI ATII [PERSON_NAME] [PERSON_NAME] KN Staff" at bounding box center [574, 179] width 1057 height 17
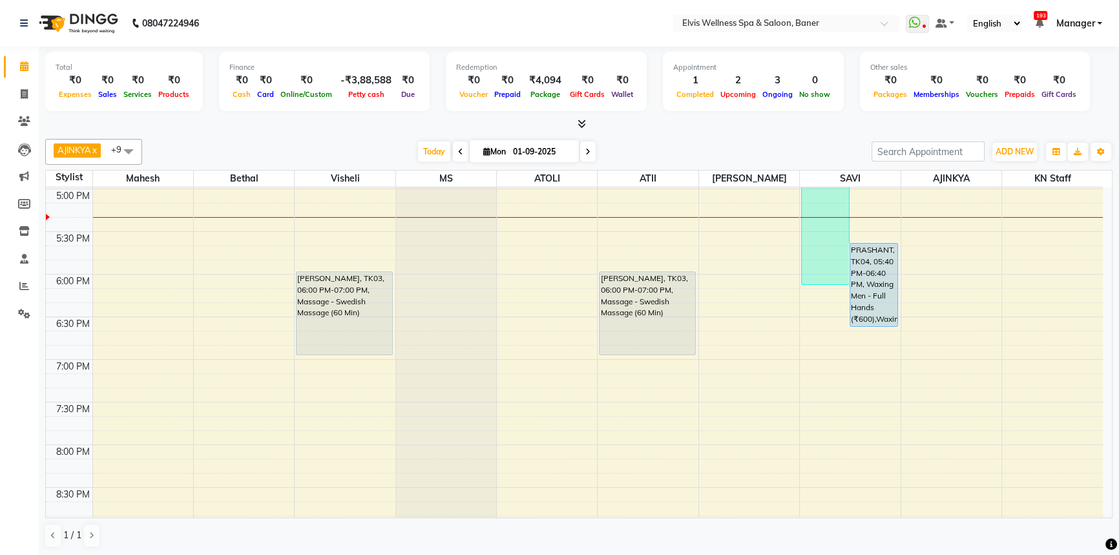
drag, startPoint x: 739, startPoint y: 141, endPoint x: 964, endPoint y: 145, distance: 225.5
click at [756, 142] on div "[DATE] [DATE]" at bounding box center [507, 151] width 716 height 19
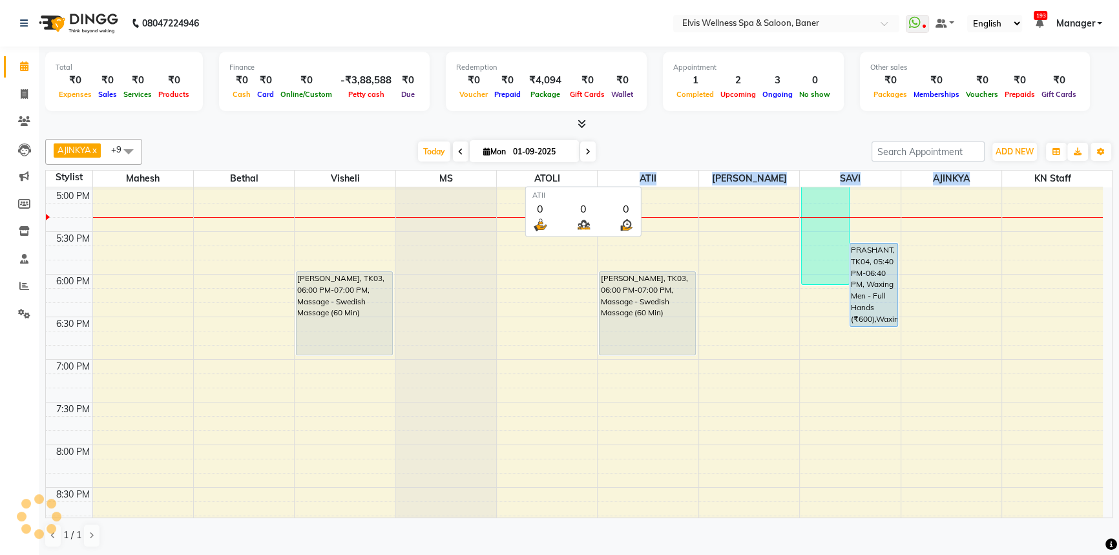
drag, startPoint x: 1075, startPoint y: 169, endPoint x: 640, endPoint y: 132, distance: 436.9
click at [624, 172] on tr "Stylist [PERSON_NAME] Visheli MS ATOLI ATII [PERSON_NAME] [PERSON_NAME] KN Staff" at bounding box center [574, 179] width 1057 height 17
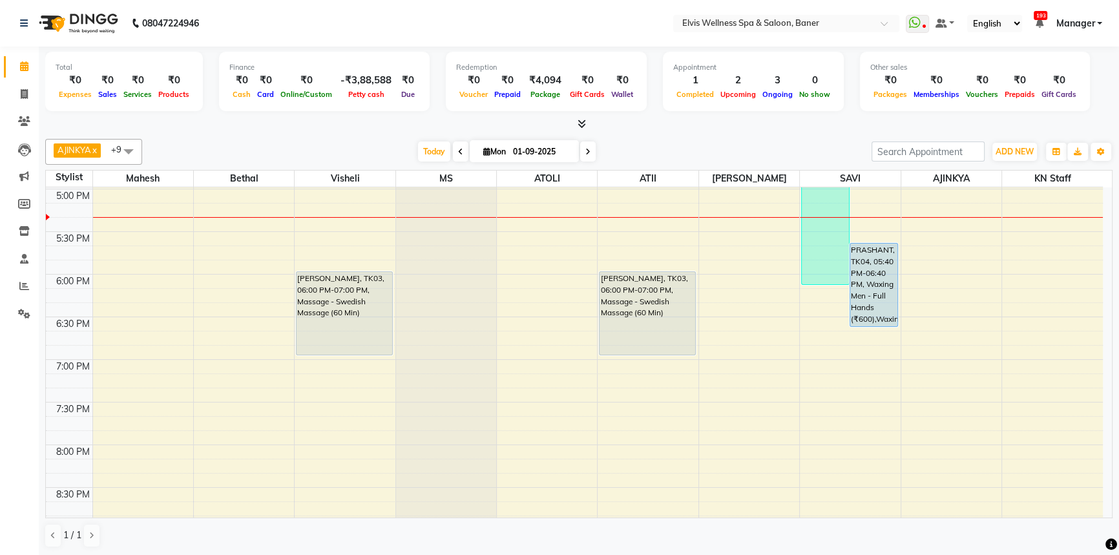
click at [640, 129] on div at bounding box center [578, 125] width 1067 height 14
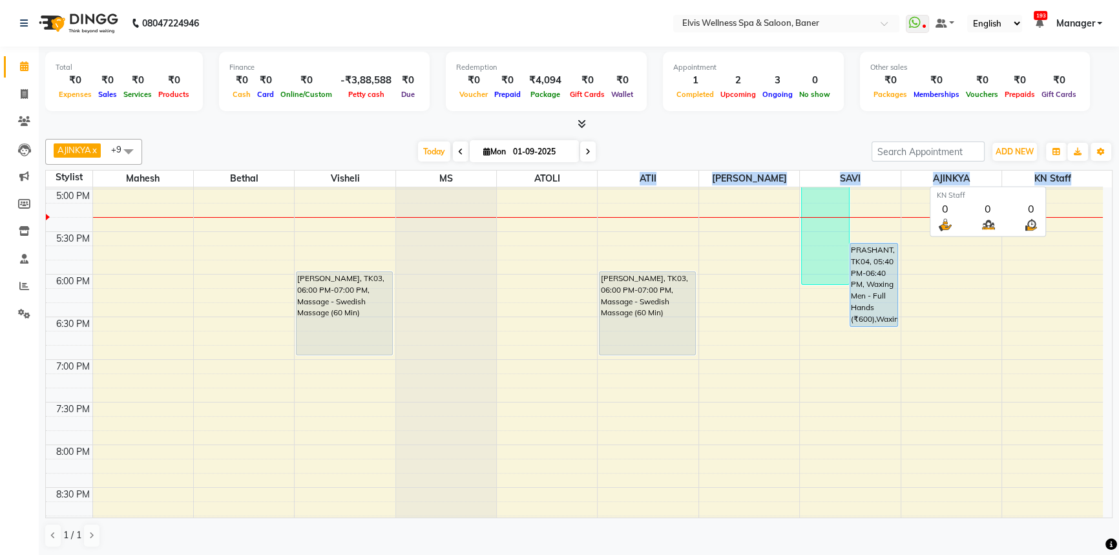
drag, startPoint x: 629, startPoint y: 175, endPoint x: 1081, endPoint y: 180, distance: 452.2
click at [1081, 180] on tr "Stylist [PERSON_NAME] Visheli MS ATOLI ATII [PERSON_NAME] [PERSON_NAME] KN Staff" at bounding box center [574, 179] width 1057 height 17
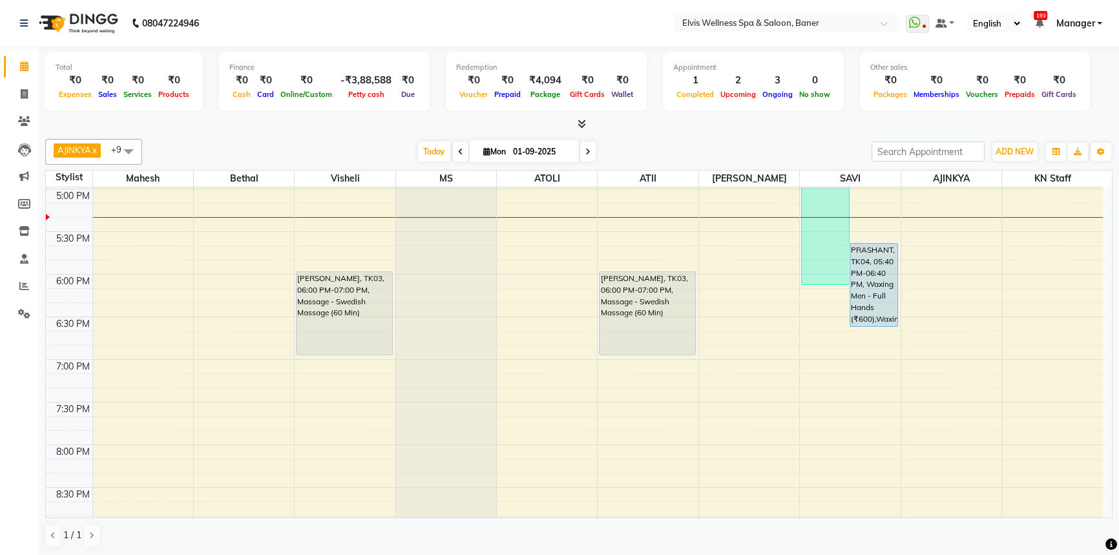
drag, startPoint x: 732, startPoint y: 150, endPoint x: 950, endPoint y: 184, distance: 220.4
click at [749, 153] on div "[DATE] [DATE]" at bounding box center [507, 151] width 716 height 19
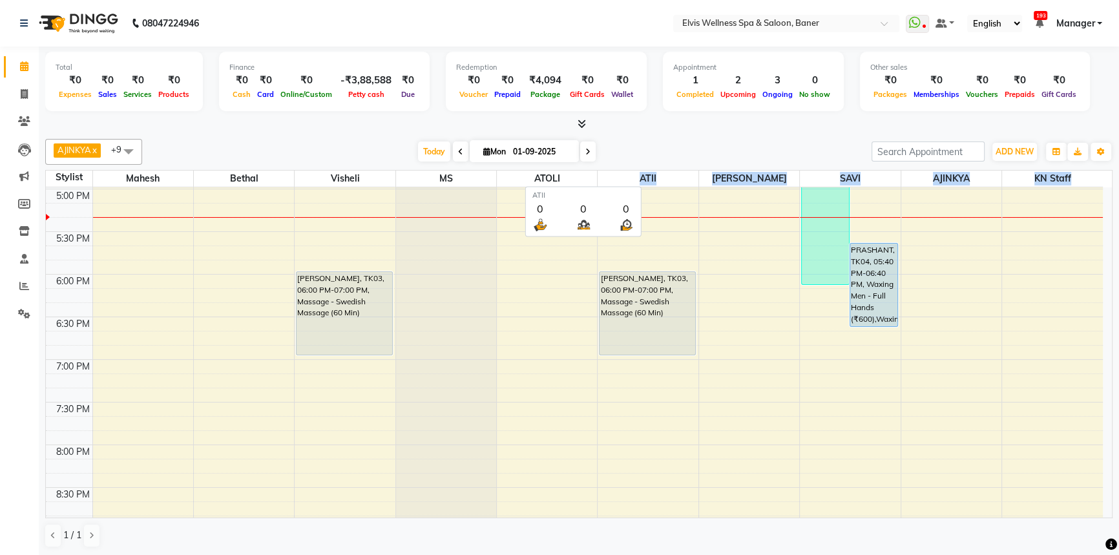
drag, startPoint x: 1085, startPoint y: 178, endPoint x: 614, endPoint y: 185, distance: 471.0
click at [614, 185] on tr "Stylist [PERSON_NAME] Visheli MS ATOLI ATII [PERSON_NAME] [PERSON_NAME] KN Staff" at bounding box center [574, 179] width 1057 height 17
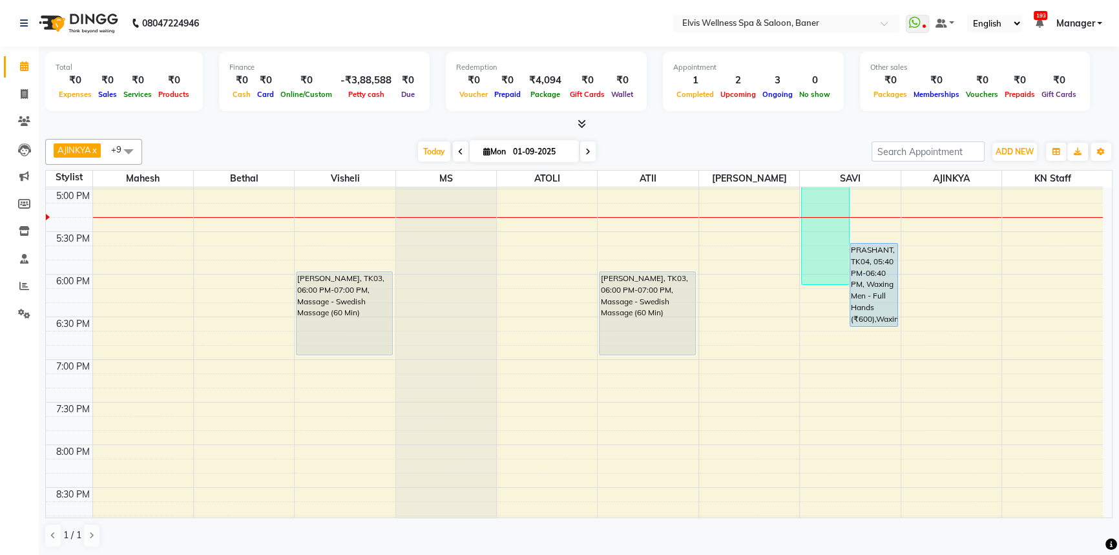
click at [649, 146] on div "[DATE] [DATE]" at bounding box center [507, 151] width 716 height 19
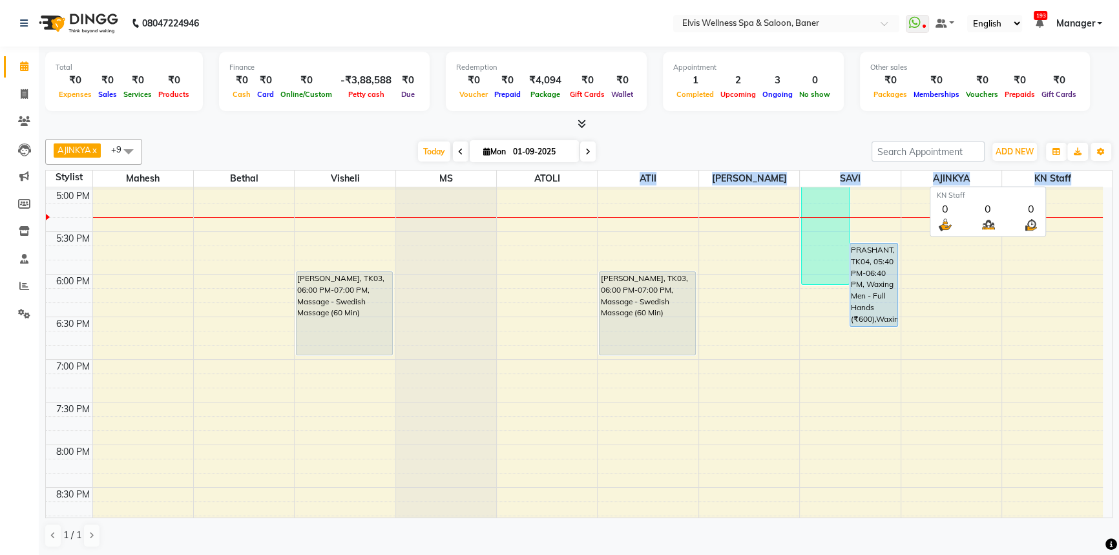
drag, startPoint x: 623, startPoint y: 172, endPoint x: 1088, endPoint y: 183, distance: 465.2
click at [1088, 183] on tr "Stylist [PERSON_NAME] Visheli MS ATOLI ATII [PERSON_NAME] [PERSON_NAME] KN Staff" at bounding box center [574, 179] width 1057 height 17
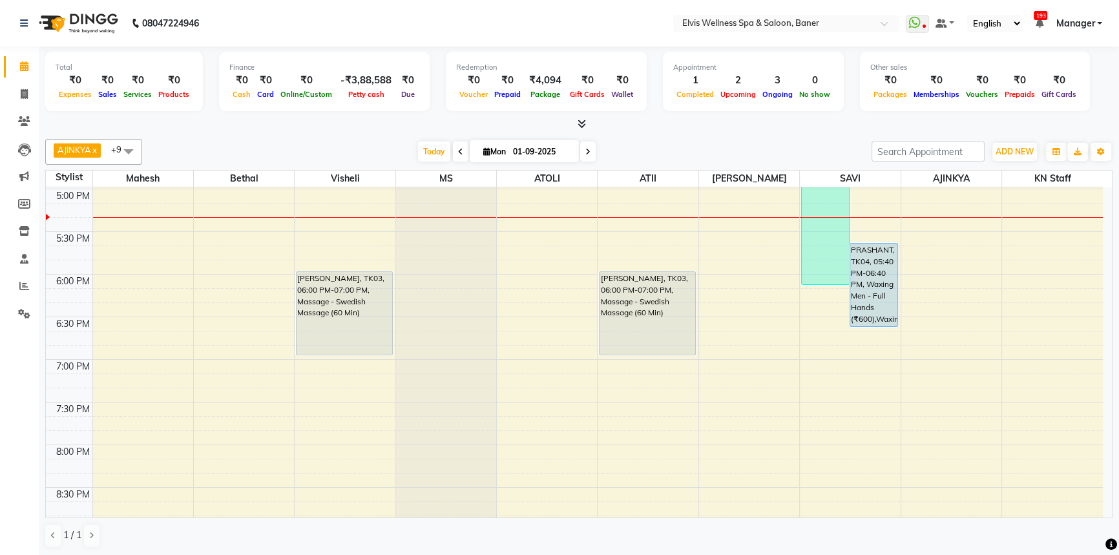
drag, startPoint x: 683, startPoint y: 152, endPoint x: 835, endPoint y: 180, distance: 153.6
click at [700, 161] on div "AJINKYA x Visheli x MS x Bethal x ATOLI x ATII x SAVI x [PERSON_NAME] Mahesh x …" at bounding box center [578, 152] width 1067 height 26
drag, startPoint x: 1085, startPoint y: 177, endPoint x: 46, endPoint y: 187, distance: 1038.8
click at [46, 187] on table "Stylist [PERSON_NAME] Visheli MS [PERSON_NAME] ATII [PERSON_NAME] [PERSON_NAME]…" at bounding box center [578, 344] width 1067 height 348
click at [291, 147] on div "[DATE] [DATE]" at bounding box center [507, 151] width 716 height 19
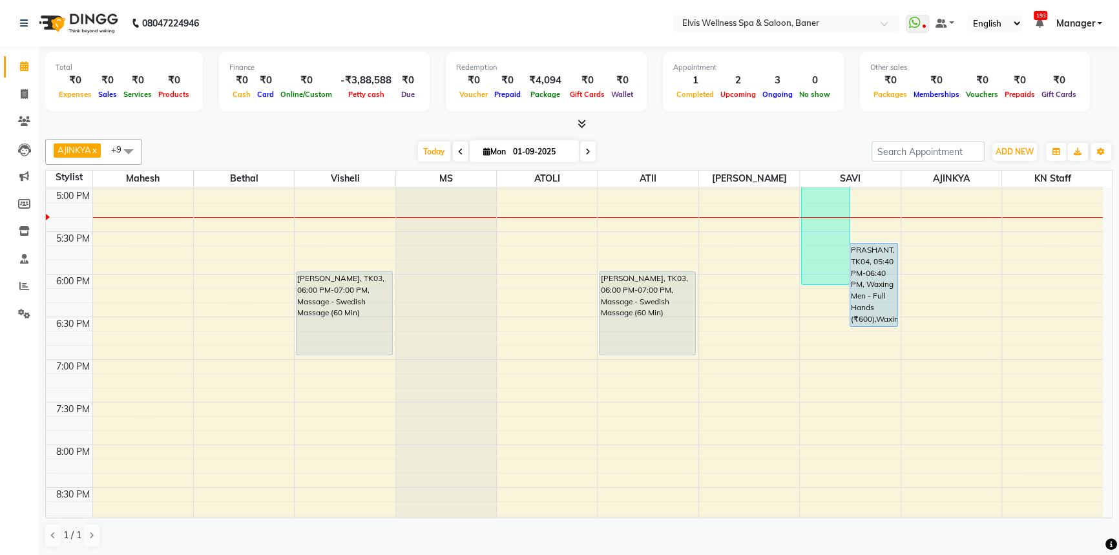
drag, startPoint x: 57, startPoint y: 176, endPoint x: 714, endPoint y: 151, distance: 656.8
click at [630, 168] on div "AJINKYA x Visheli x MS x Bethal x ATOLI x ATII x SAVI x [PERSON_NAME] Mahesh x …" at bounding box center [578, 343] width 1067 height 419
click at [788, 124] on div at bounding box center [578, 125] width 1067 height 14
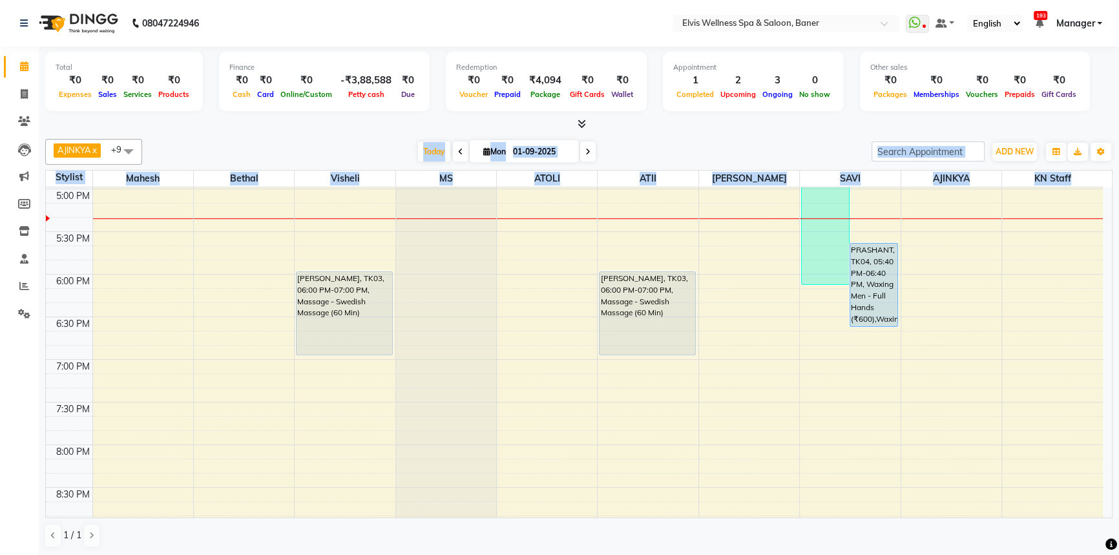
drag, startPoint x: 1078, startPoint y: 177, endPoint x: 194, endPoint y: 162, distance: 884.5
click at [194, 162] on div "AJINKYA x Visheli x MS x Bethal x ATOLI x ATII x SAVI x [PERSON_NAME] Mahesh x …" at bounding box center [578, 343] width 1067 height 419
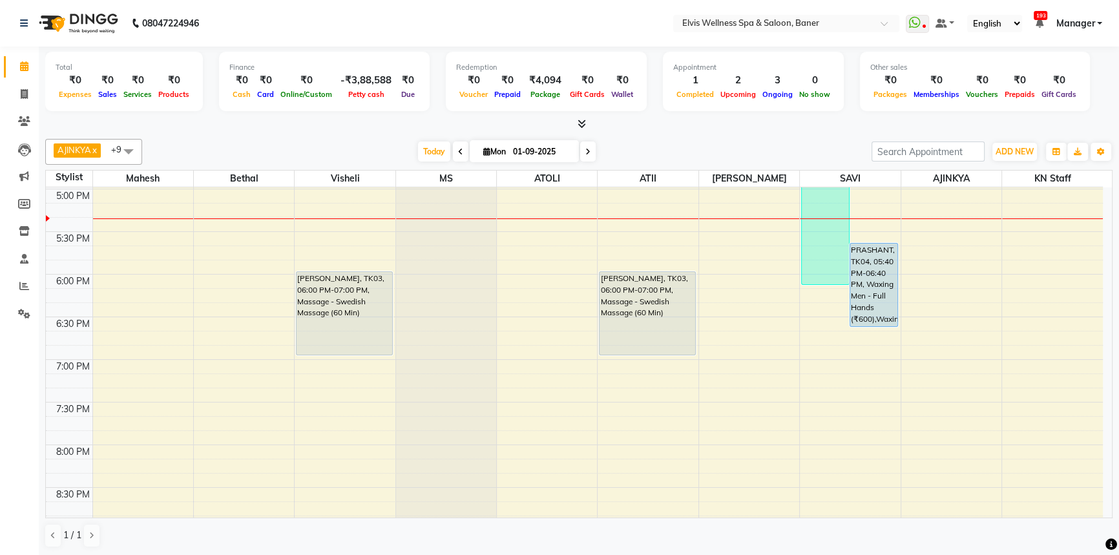
click at [237, 129] on div at bounding box center [578, 125] width 1067 height 14
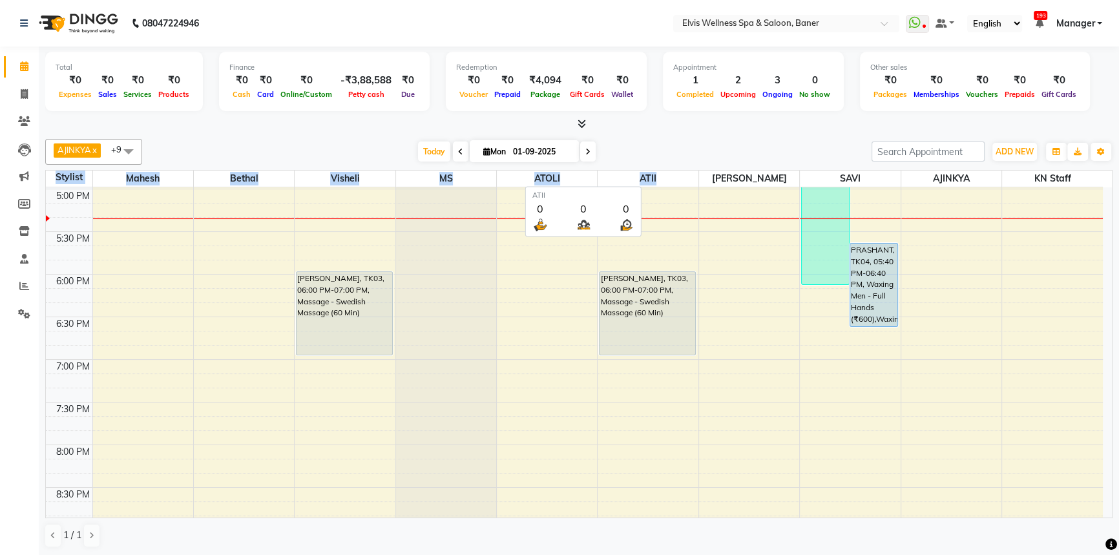
drag, startPoint x: 48, startPoint y: 178, endPoint x: 682, endPoint y: 148, distance: 634.4
click at [661, 182] on tr "Stylist [PERSON_NAME] Visheli MS ATOLI ATII [PERSON_NAME] [PERSON_NAME] KN Staff" at bounding box center [574, 179] width 1057 height 17
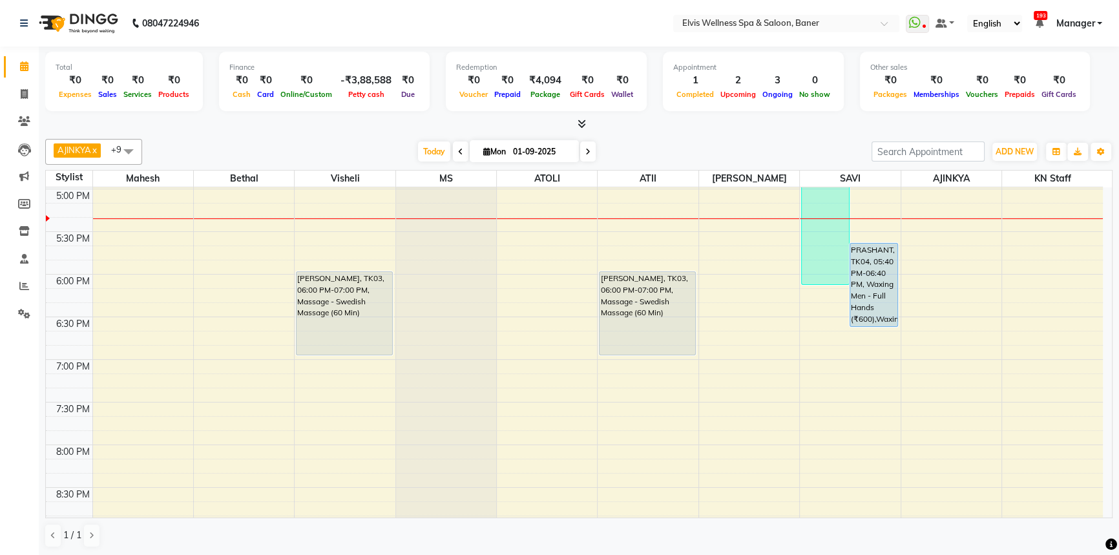
drag
click at [685, 142] on div "[DATE] [DATE]" at bounding box center [507, 151] width 716 height 19
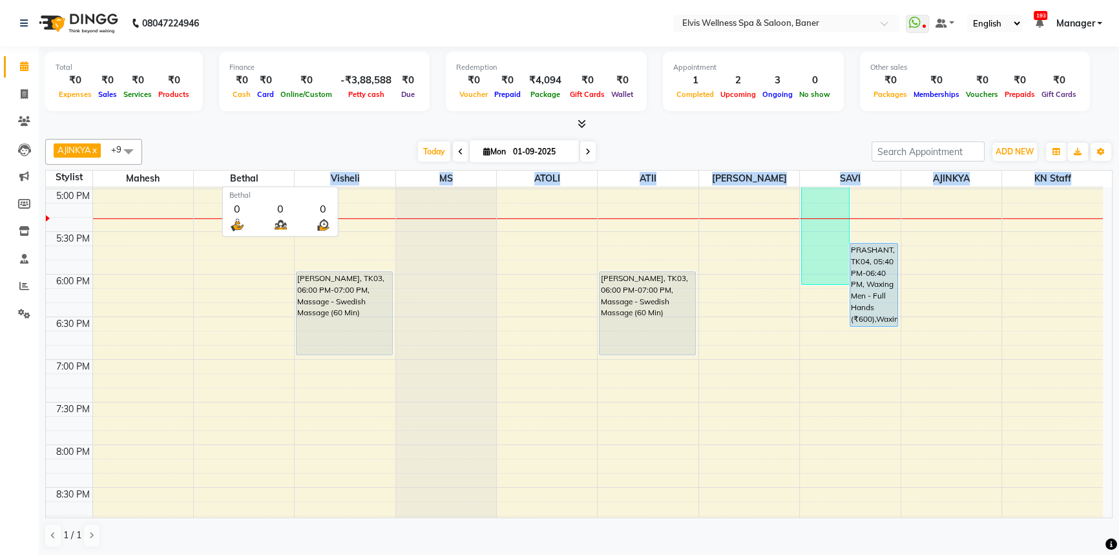
click at [271, 178] on tr "Stylist [PERSON_NAME] Visheli MS ATOLI ATII [PERSON_NAME] [PERSON_NAME] KN Staff" at bounding box center [574, 179] width 1057 height 17
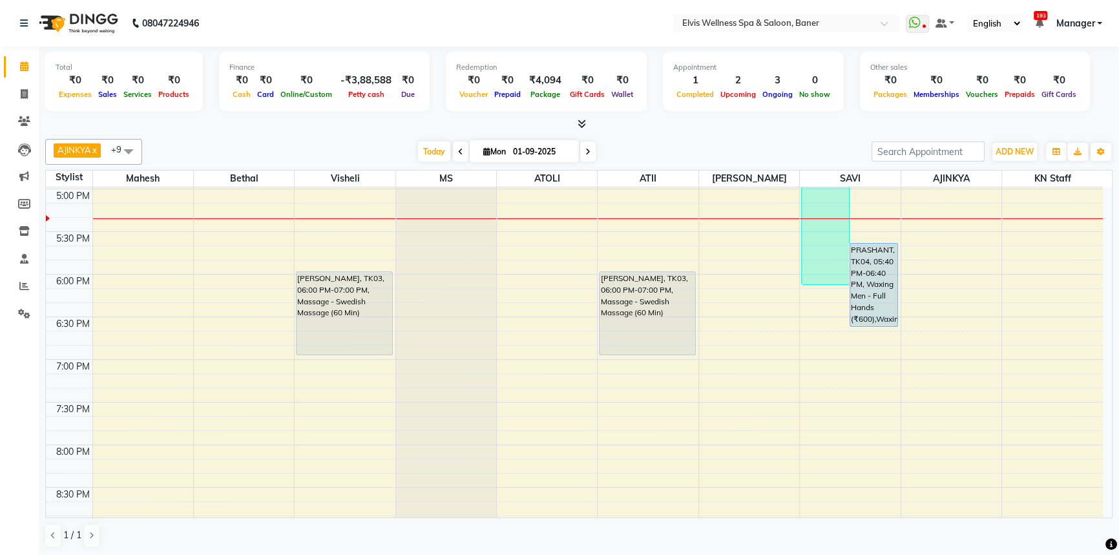
click at [278, 166] on div "AJINKYA x Visheli x MS x Bethal x ATOLI x ATII x SAVI x [PERSON_NAME] Mahesh x …" at bounding box center [578, 343] width 1067 height 419
click at [295, 142] on div "[DATE] [DATE]" at bounding box center [507, 151] width 716 height 19
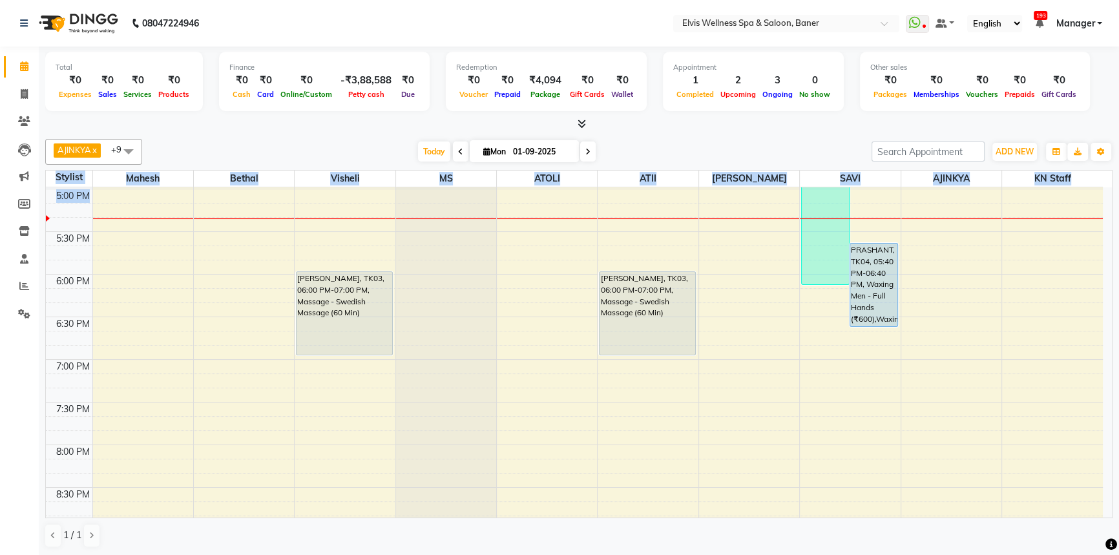
click at [897, 198] on div "Total ₹0 Expenses ₹0 Sales ₹0 Services ₹0 Products Finance ₹0 Cash ₹0 Card ₹0 O…" at bounding box center [579, 302] width 1080 height 510
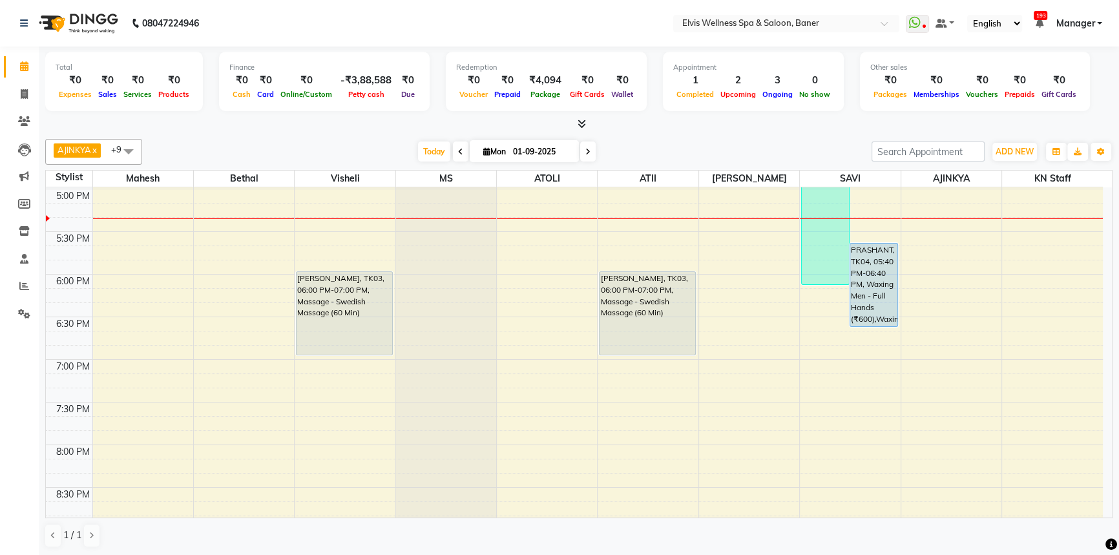
click at [723, 105] on div "Appointment 1 Completed 2 Upcoming 3 Ongoing 0 No show" at bounding box center [753, 81] width 181 height 59
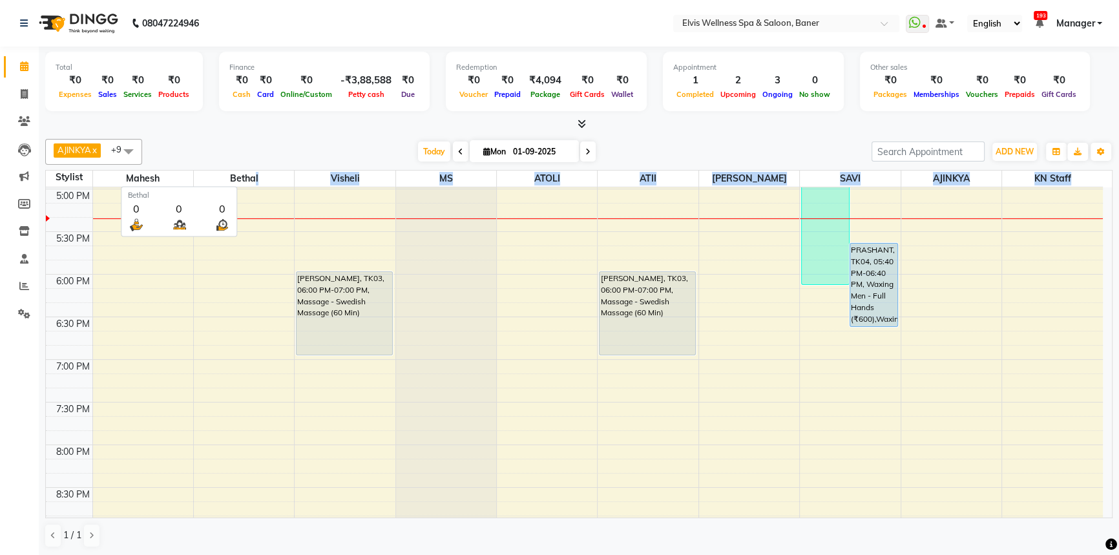
click at [255, 172] on tr "Stylist [PERSON_NAME] Visheli MS ATOLI ATII [PERSON_NAME] [PERSON_NAME] KN Staff" at bounding box center [574, 179] width 1057 height 17
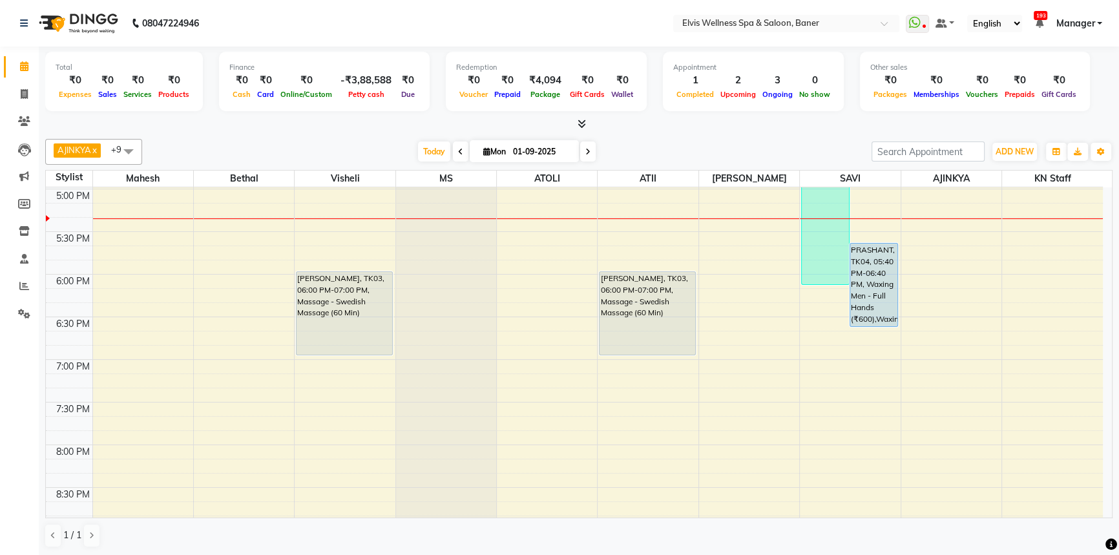
click at [267, 148] on div "[DATE] [DATE]" at bounding box center [507, 151] width 716 height 19
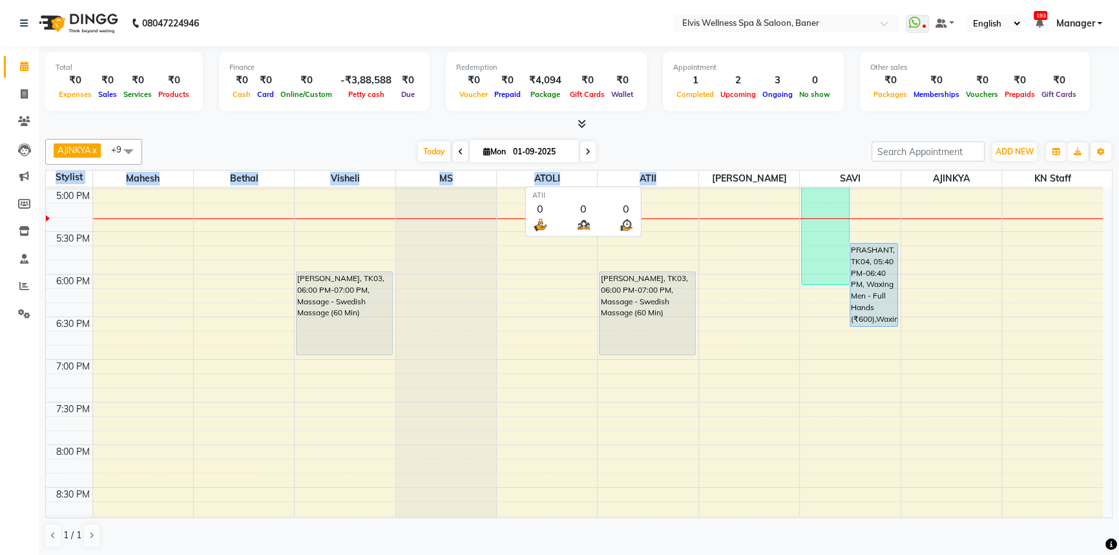
click at [665, 173] on div "Total ₹0 Expenses ₹0 Sales ₹0 Services ₹0 Products Finance ₹0 Cash ₹0 Card ₹0 O…" at bounding box center [579, 302] width 1080 height 510
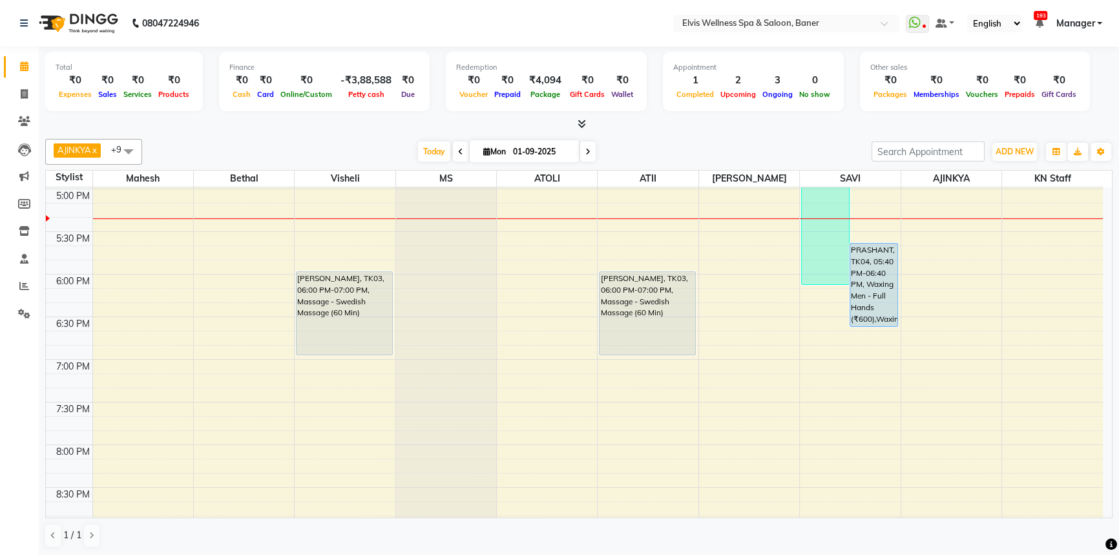
click at [683, 141] on div "AJINKYA x Visheli x MS x Bethal x ATOLI x ATII x SAVI x [PERSON_NAME] Mahesh x …" at bounding box center [578, 152] width 1067 height 26
click at [683, 154] on div "[DATE] [DATE]" at bounding box center [507, 151] width 716 height 19
click at [293, 131] on div "Total ₹0 Expenses ₹0 Sales ₹0 Services ₹0 Products Finance ₹0 Cash ₹0 Card ₹0 O…" at bounding box center [579, 302] width 1080 height 510
click at [647, 136] on div "AJINKYA x Visheli x MS x Bethal x ATOLI x ATII x SAVI x [PERSON_NAME] Mahesh x …" at bounding box center [578, 343] width 1067 height 419
click at [386, 145] on div "AJINKYA x Visheli x MS x Bethal x ATOLI x ATII x SAVI x [PERSON_NAME] Mahesh x …" at bounding box center [578, 152] width 1067 height 26
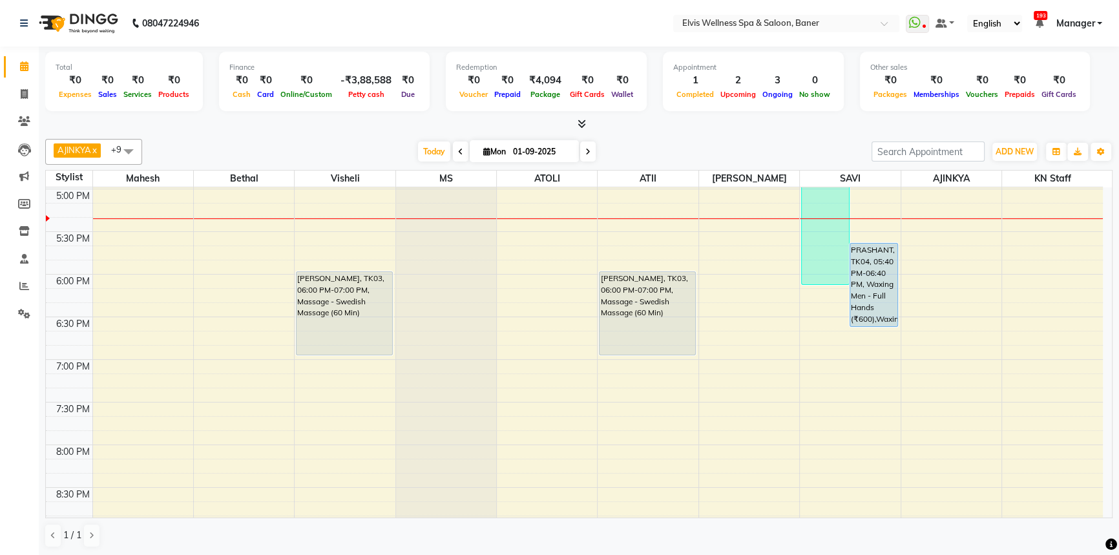
click at [618, 125] on div at bounding box center [578, 125] width 1067 height 14
click at [375, 140] on div "AJINKYA x Visheli x MS x Bethal x ATOLI x ATII x SAVI x [PERSON_NAME] Mahesh x …" at bounding box center [578, 152] width 1067 height 26
click at [650, 143] on div "[DATE] [DATE]" at bounding box center [507, 151] width 716 height 19
click at [674, 132] on div "Total ₹0 Expenses ₹0 Sales ₹0 Services ₹0 Products Finance ₹0 Cash ₹0 Card ₹0 O…" at bounding box center [579, 302] width 1080 height 510
click at [680, 132] on div "Total ₹0 Expenses ₹0 Sales ₹0 Services ₹0 Products Finance ₹0 Cash ₹0 Card ₹0 O…" at bounding box center [579, 302] width 1080 height 510
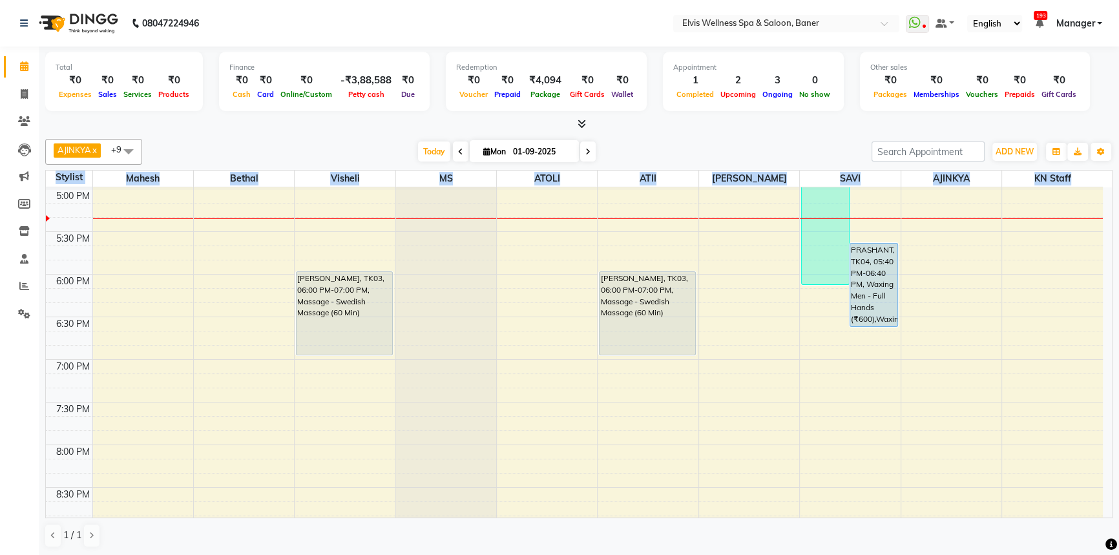
click at [41, 180] on div "Total ₹0 Expenses ₹0 Sales ₹0 Services ₹0 Products Finance ₹0 Cash ₹0 Card ₹0 O…" at bounding box center [579, 302] width 1080 height 510
click at [70, 171] on div "Stylist" at bounding box center [69, 178] width 47 height 14
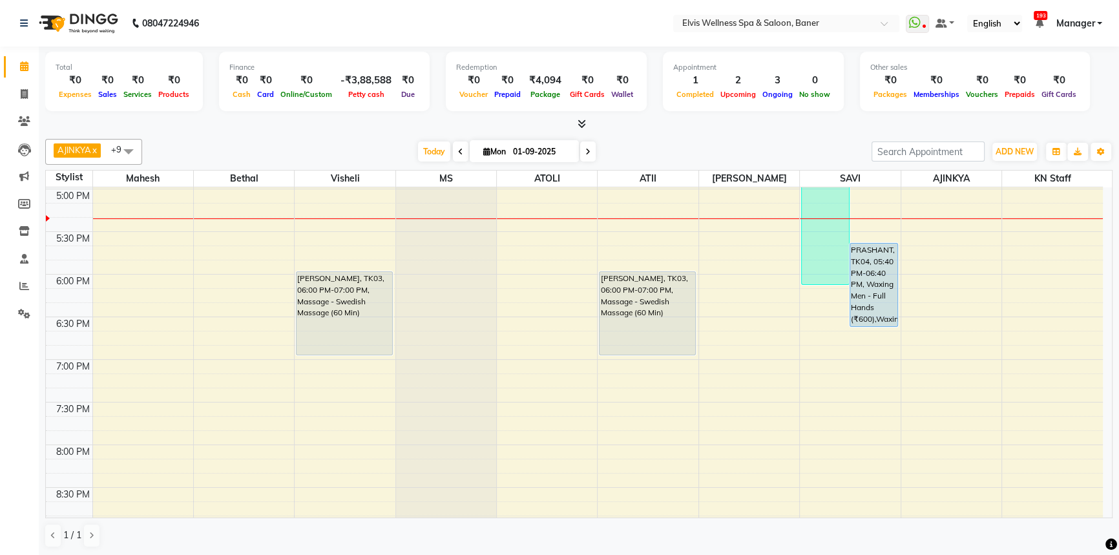
click at [270, 108] on div "Finance ₹0 Cash ₹0 Card ₹0 Online/Custom -₹3,88,588 [PERSON_NAME] cash ₹0 Due" at bounding box center [324, 81] width 211 height 59
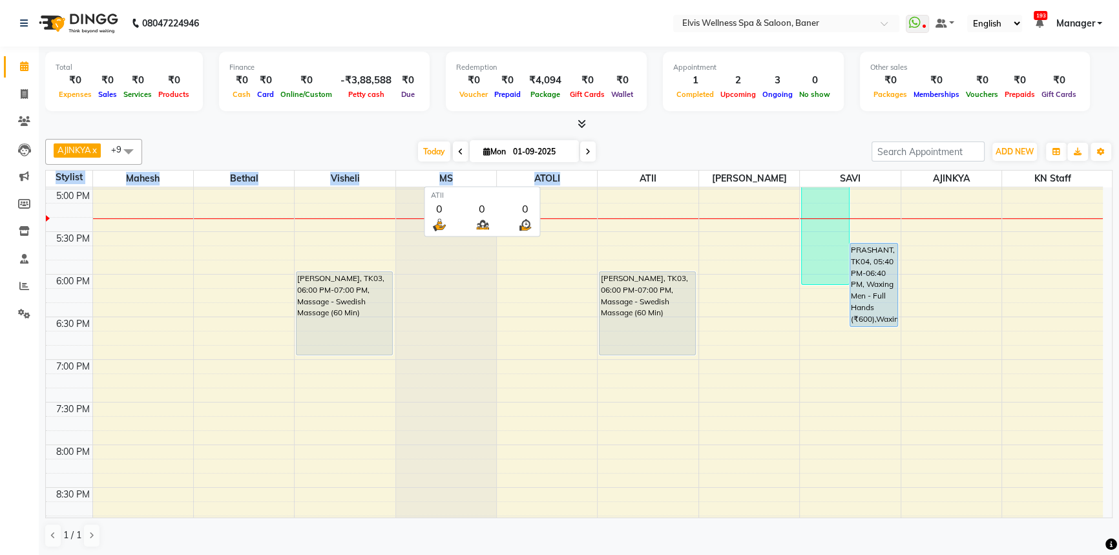
click at [646, 173] on tr "Stylist [PERSON_NAME] Visheli MS ATOLI ATII [PERSON_NAME] [PERSON_NAME] KN Staff" at bounding box center [574, 179] width 1057 height 17
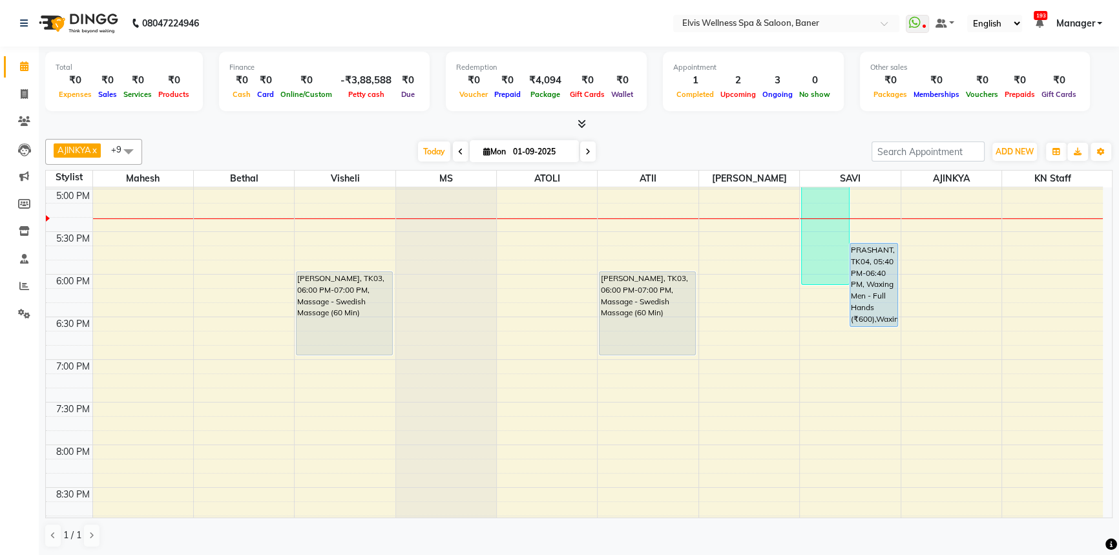
click at [674, 140] on div "AJINKYA x Visheli x MS x Bethal x ATOLI x ATII x SAVI x [PERSON_NAME] Mahesh x …" at bounding box center [578, 152] width 1067 height 26
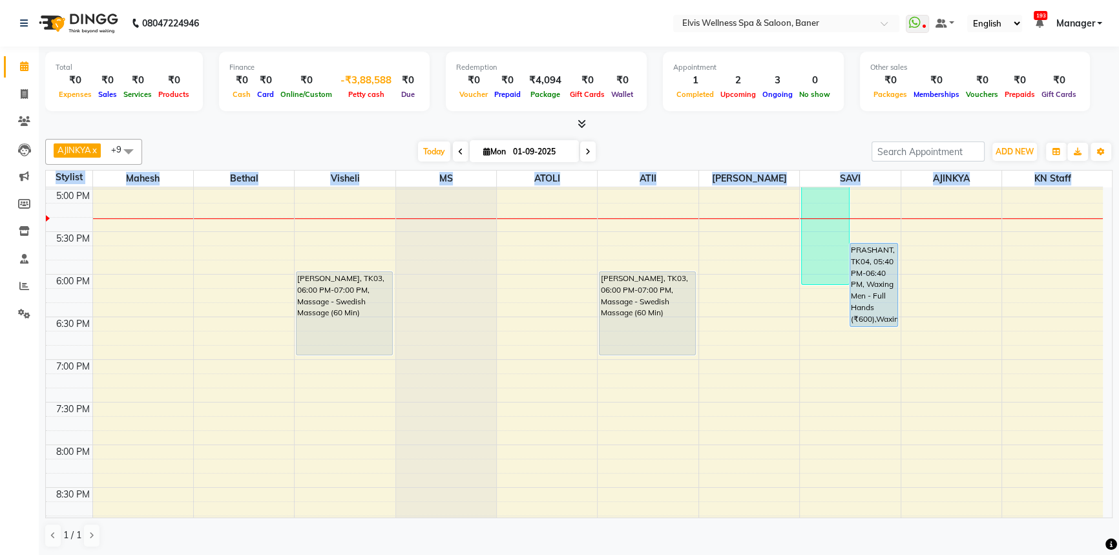
click at [56, 179] on tr "Stylist [PERSON_NAME] Visheli MS ATOLI ATII [PERSON_NAME] [PERSON_NAME] KN Staff" at bounding box center [574, 179] width 1057 height 17
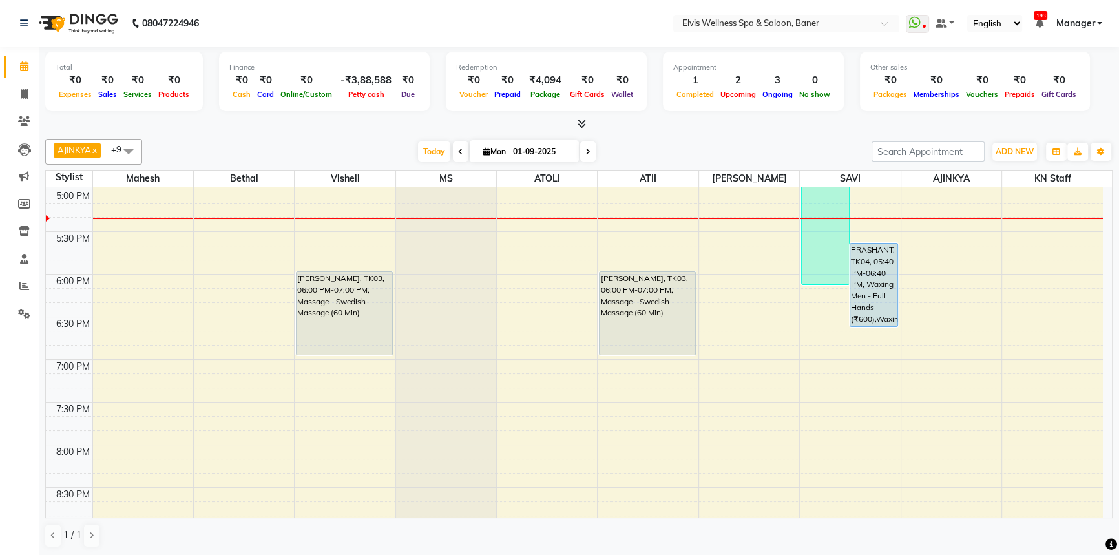
click at [290, 118] on div at bounding box center [578, 125] width 1067 height 14
click at [265, 139] on div "AJINKYA x Visheli x MS x Bethal x ATOLI x ATII x SAVI x [PERSON_NAME] Mahesh x …" at bounding box center [578, 152] width 1067 height 26
click at [93, 175] on div "Total ₹0 Expenses ₹0 Sales ₹0 Services ₹0 Products Finance ₹0 Cash ₹0 Card ₹0 O…" at bounding box center [579, 302] width 1080 height 510
click at [290, 121] on div at bounding box center [578, 125] width 1067 height 14
click at [1104, 180] on div "Stylist [PERSON_NAME] Visheli MS ATOLI ATII [PERSON_NAME] [PERSON_NAME] KN Staff" at bounding box center [579, 179] width 1066 height 17
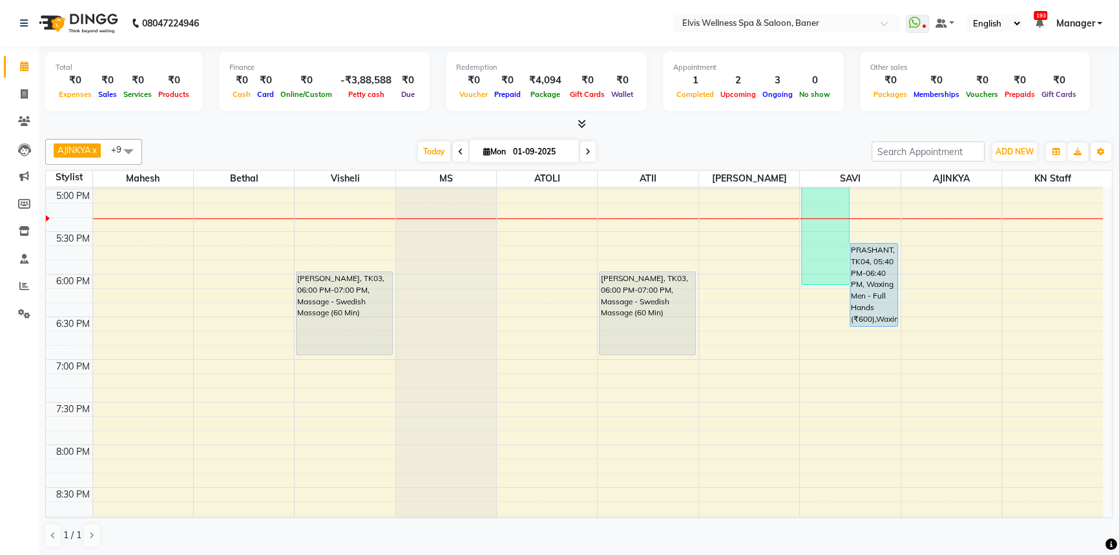
click at [726, 118] on div at bounding box center [578, 125] width 1067 height 14
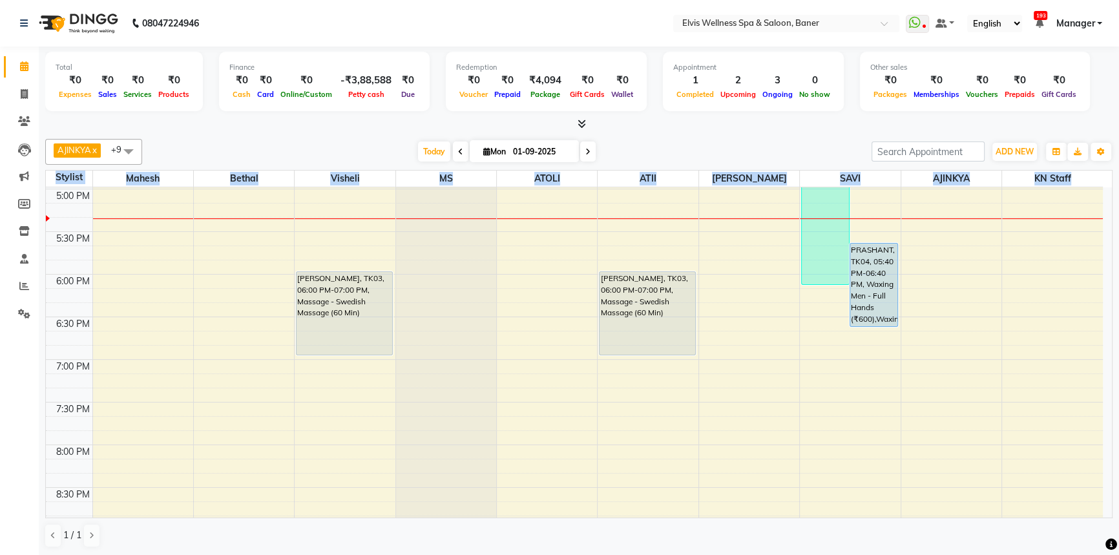
drag, startPoint x: 1077, startPoint y: 171, endPoint x: 56, endPoint y: 180, distance: 1022.0
click at [56, 180] on tr "Stylist [PERSON_NAME] Visheli MS ATOLI ATII [PERSON_NAME] [PERSON_NAME] KN Staff" at bounding box center [574, 179] width 1057 height 17
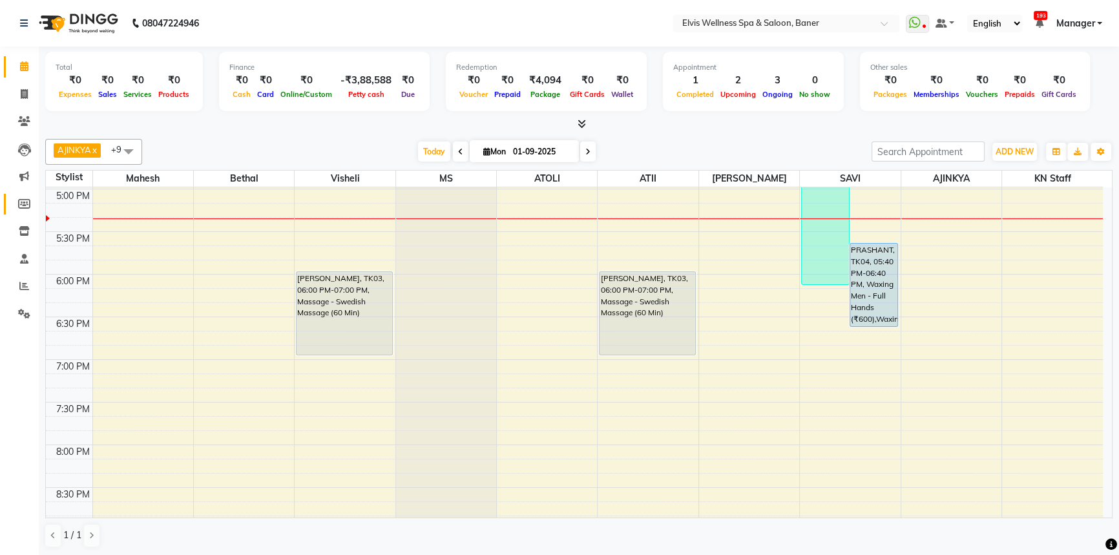
drag, startPoint x: 206, startPoint y: 138, endPoint x: 23, endPoint y: 194, distance: 191.3
click at [206, 139] on div "AJINKYA x Visheli x MS x Bethal x ATOLI x ATII x SAVI x [PERSON_NAME] Mahesh x …" at bounding box center [578, 152] width 1067 height 26
drag, startPoint x: 45, startPoint y: 174, endPoint x: 290, endPoint y: 149, distance: 246.1
click at [202, 178] on tr "Stylist [PERSON_NAME] Visheli MS ATOLI ATII [PERSON_NAME] [PERSON_NAME] KN Staff" at bounding box center [574, 179] width 1057 height 17
click at [290, 149] on div "[DATE] [DATE]" at bounding box center [507, 151] width 716 height 19
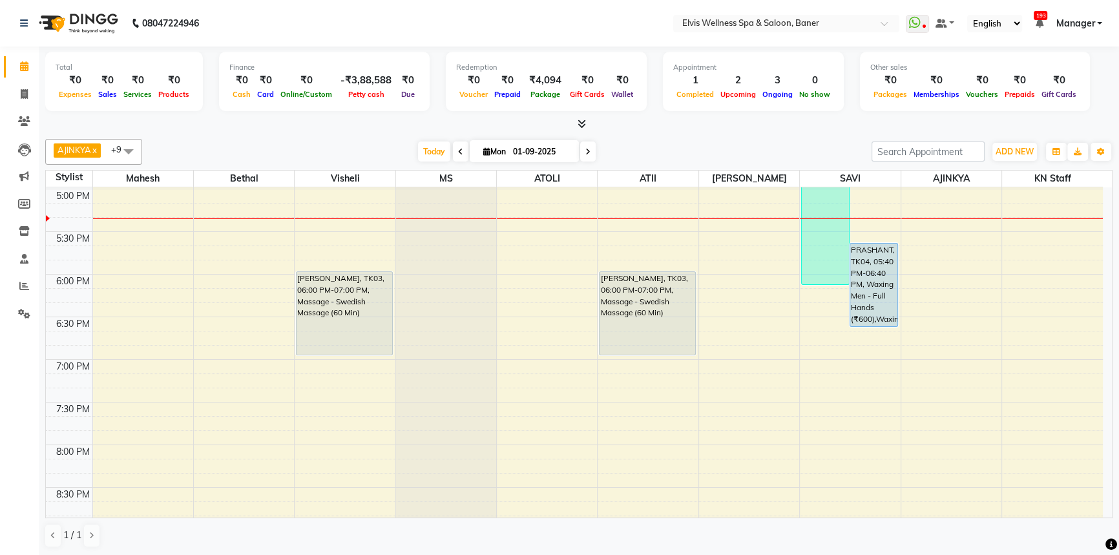
drag, startPoint x: 328, startPoint y: 147, endPoint x: 408, endPoint y: 137, distance: 80.8
click at [328, 147] on div "[DATE] [DATE]" at bounding box center [507, 151] width 716 height 19
click at [426, 156] on span "Today" at bounding box center [434, 151] width 32 height 20
click at [417, 152] on div "[DATE] [DATE]" at bounding box center [507, 151] width 180 height 19
click at [426, 149] on span "Today" at bounding box center [434, 151] width 32 height 20
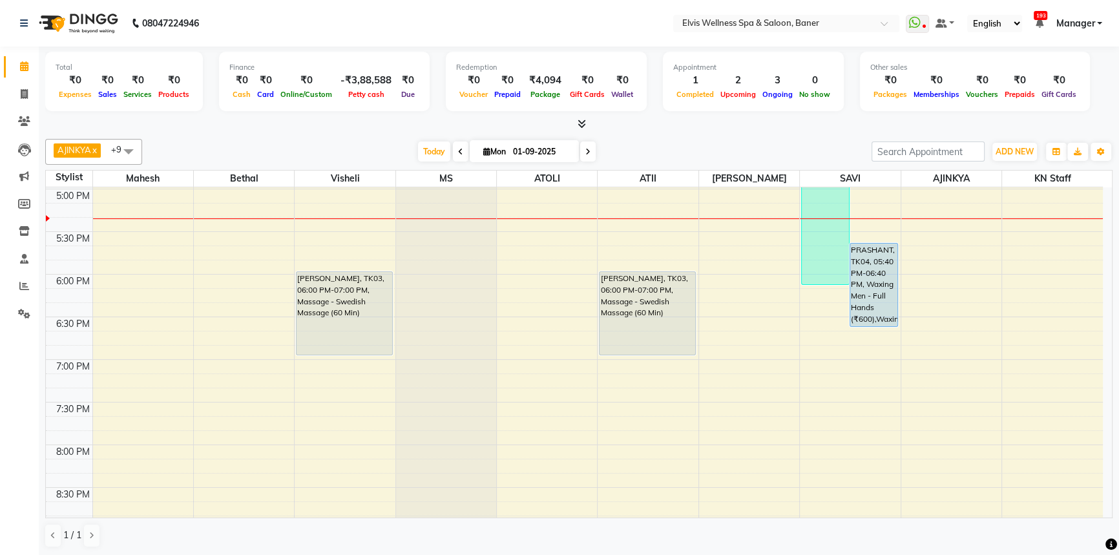
drag, startPoint x: 718, startPoint y: 154, endPoint x: 1037, endPoint y: 146, distance: 319.2
click at [778, 161] on div "AJINKYA x Visheli x MS x Bethal x ATOLI x ATII x SAVI x [PERSON_NAME] Mahesh x …" at bounding box center [578, 152] width 1067 height 26
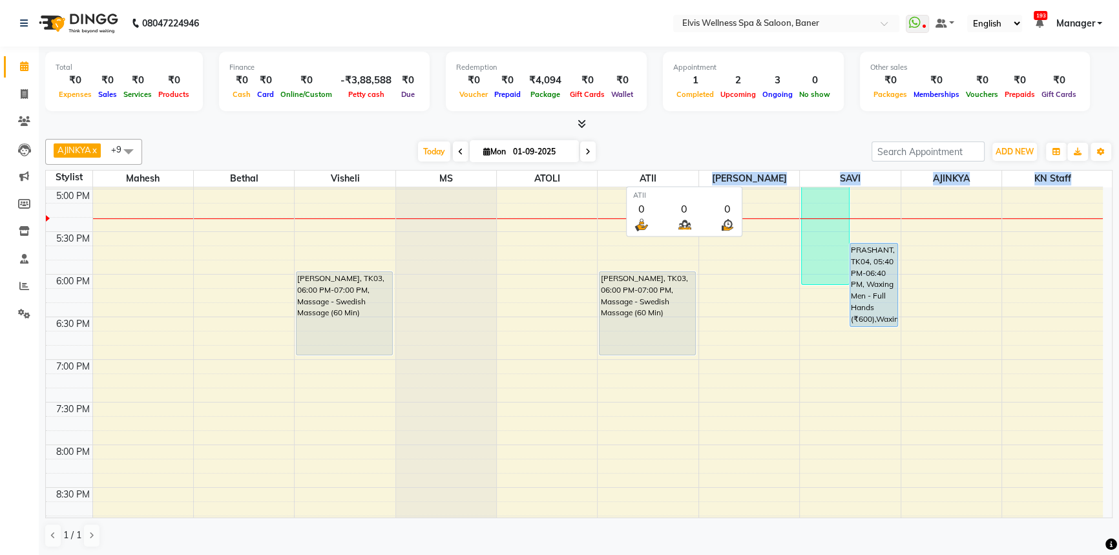
drag, startPoint x: 1074, startPoint y: 172, endPoint x: 705, endPoint y: 169, distance: 369.5
click at [691, 178] on tr "Stylist [PERSON_NAME] Visheli MS ATOLI ATII [PERSON_NAME] [PERSON_NAME] KN Staff" at bounding box center [574, 179] width 1057 height 17
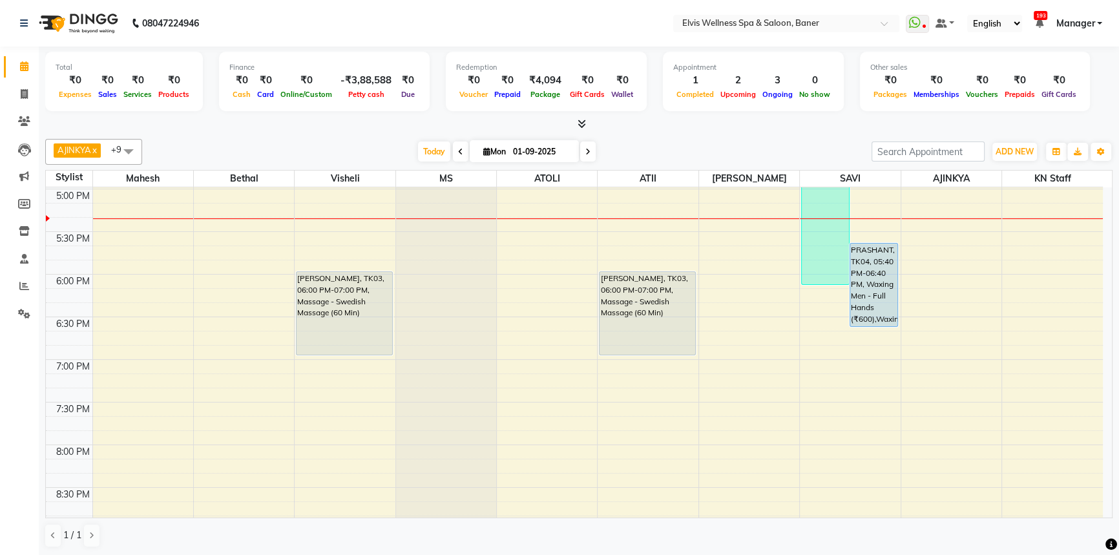
click at [739, 142] on div "[DATE] [DATE]" at bounding box center [507, 151] width 716 height 19
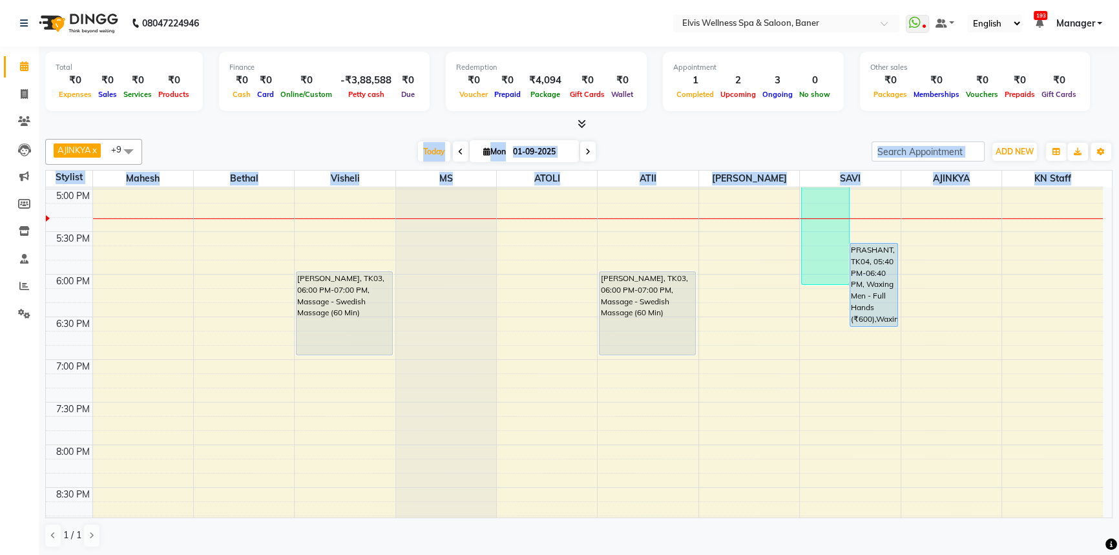
drag, startPoint x: 1085, startPoint y: 174, endPoint x: 70, endPoint y: 165, distance: 1014.9
click at [70, 165] on div "AJINKYA x Visheli x MS x Bethal x ATOLI x ATII x SAVI x [PERSON_NAME] Mahesh x …" at bounding box center [578, 343] width 1067 height 419
click at [153, 144] on div "[DATE] [DATE]" at bounding box center [507, 151] width 716 height 19
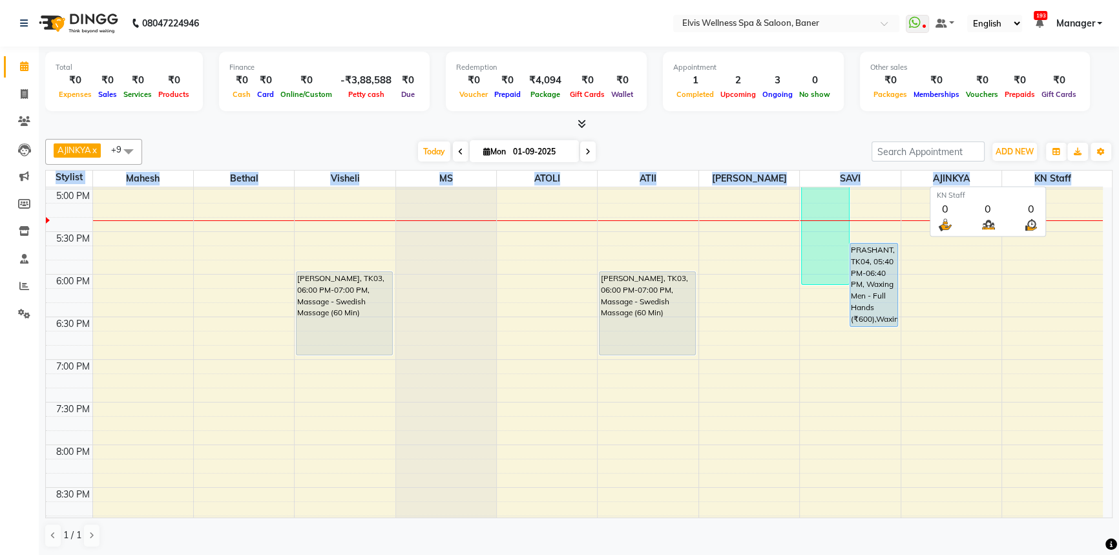
drag, startPoint x: 54, startPoint y: 178, endPoint x: 1071, endPoint y: 179, distance: 1016.8
click at [1071, 179] on tr "Stylist [PERSON_NAME] Visheli MS ATOLI ATII [PERSON_NAME] [PERSON_NAME] KN Staff" at bounding box center [574, 179] width 1057 height 17
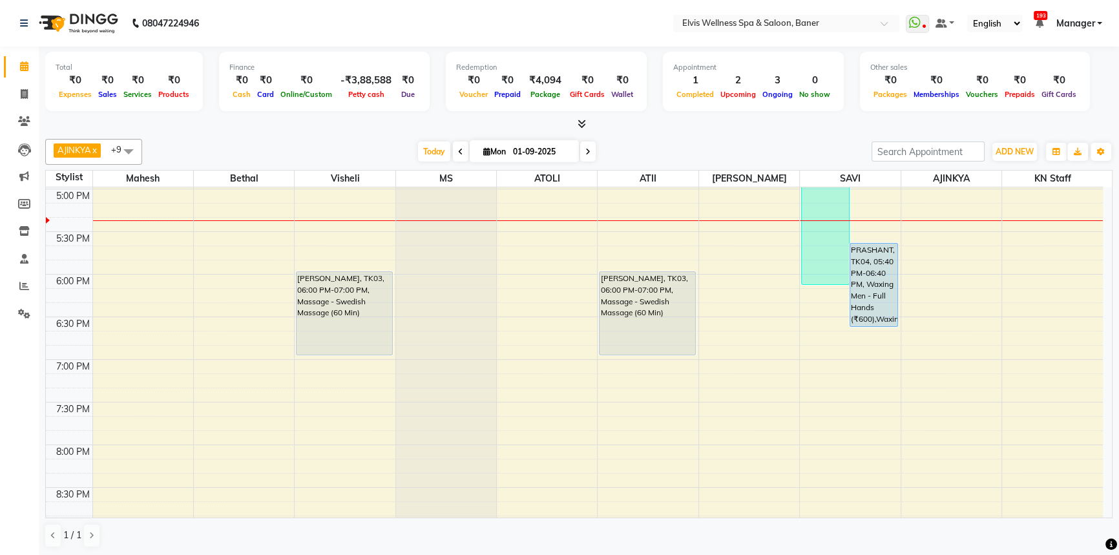
click at [777, 142] on div "[DATE] [DATE]" at bounding box center [507, 151] width 716 height 19
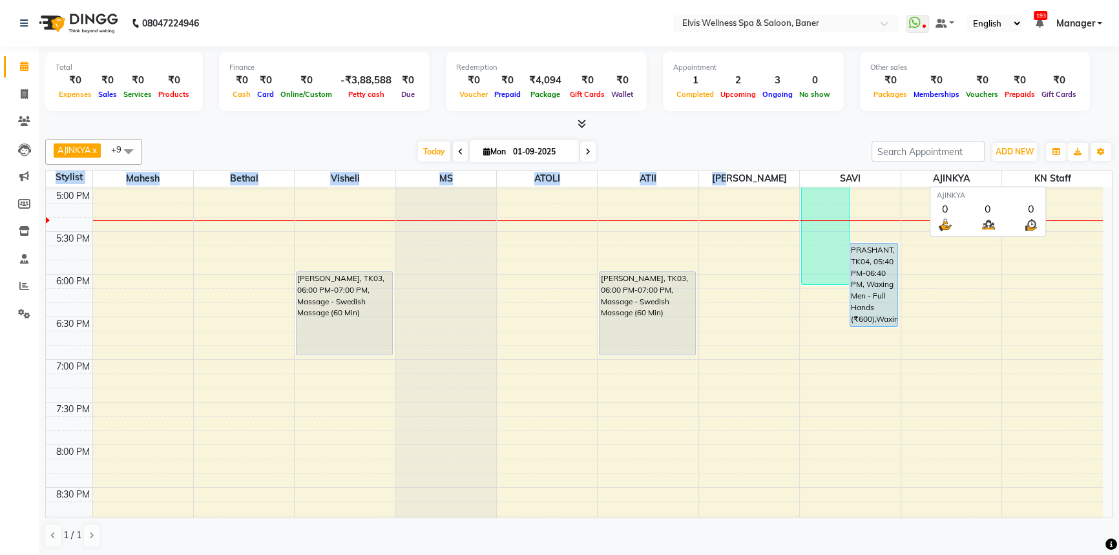
drag, startPoint x: 1060, startPoint y: 169, endPoint x: 752, endPoint y: 183, distance: 308.4
click at [752, 183] on div "AJINKYA x Visheli x MS x Bethal x ATOLI x ATII x SAVI x [PERSON_NAME] Mahesh x …" at bounding box center [578, 343] width 1067 height 419
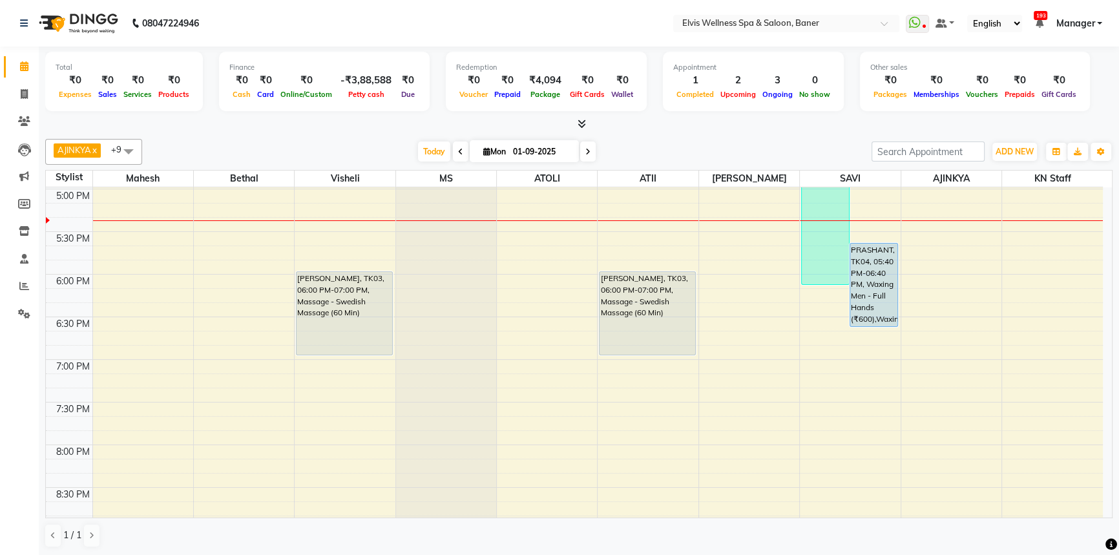
click at [750, 166] on div "AJINKYA x Visheli x MS x Bethal x ATOLI x ATII x SAVI x [PERSON_NAME] Mahesh x …" at bounding box center [578, 343] width 1067 height 419
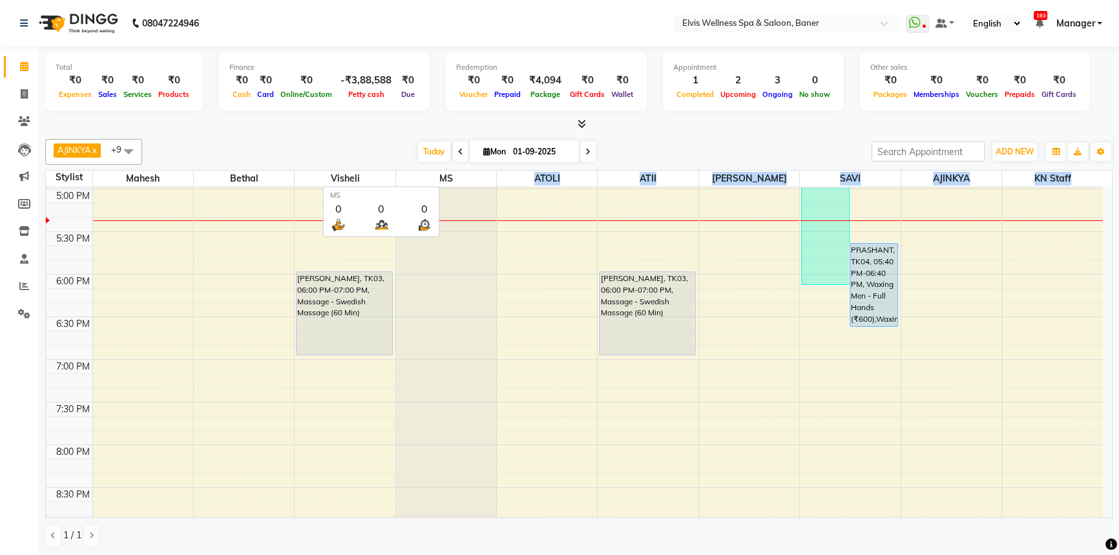
drag, startPoint x: 1080, startPoint y: 181, endPoint x: 468, endPoint y: 180, distance: 611.7
click at [468, 180] on tr "Stylist [PERSON_NAME] Visheli MS ATOLI ATII [PERSON_NAME] [PERSON_NAME] KN Staff" at bounding box center [574, 179] width 1057 height 17
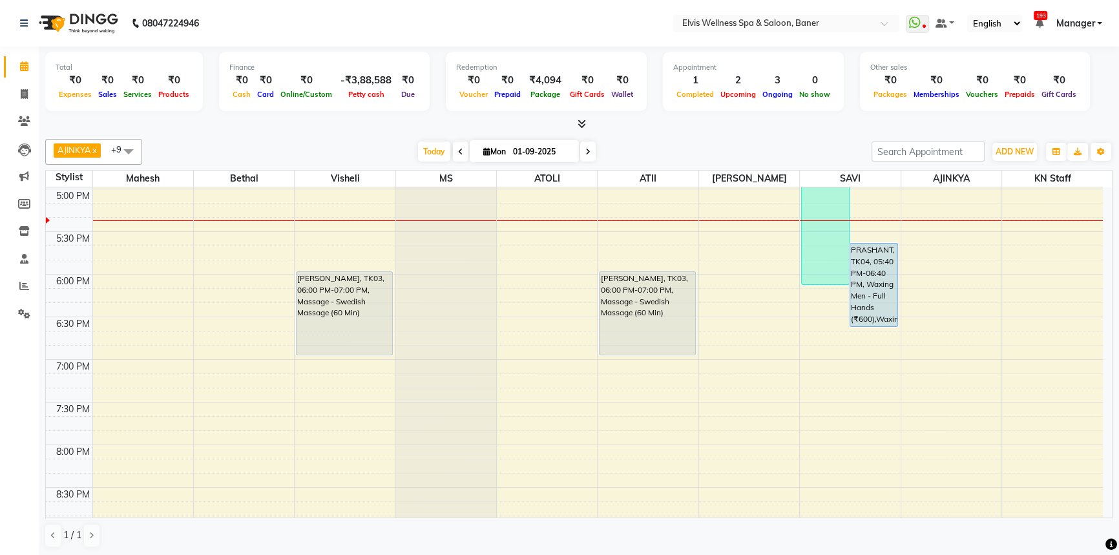
drag, startPoint x: 671, startPoint y: 125, endPoint x: 432, endPoint y: 140, distance: 239.5
click at [667, 125] on div at bounding box center [578, 125] width 1067 height 14
click at [424, 149] on span "Today" at bounding box center [434, 151] width 32 height 20
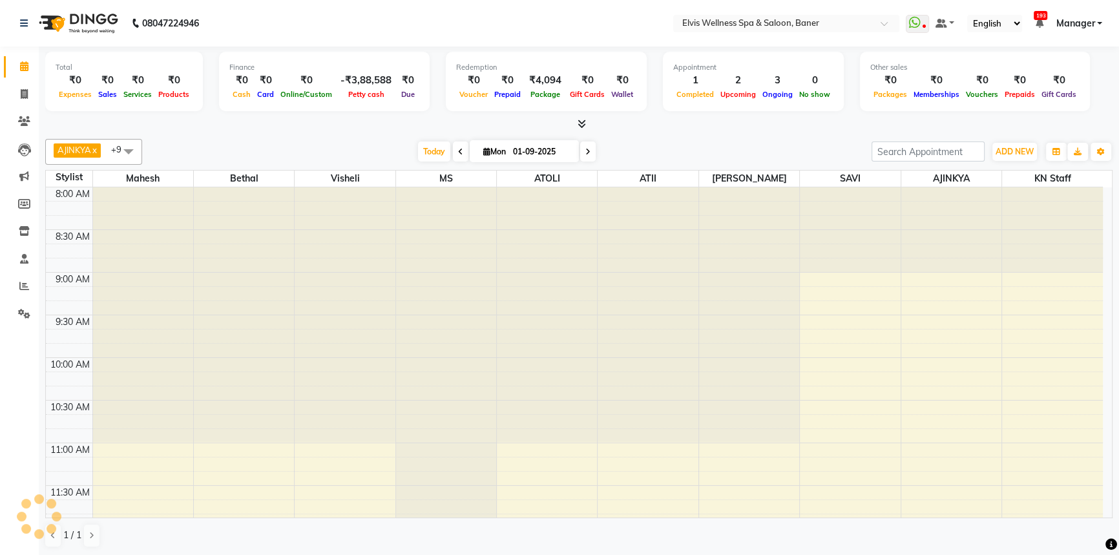
drag, startPoint x: 389, startPoint y: 143, endPoint x: 428, endPoint y: 145, distance: 39.4
click at [406, 143] on div "[DATE] [DATE]" at bounding box center [507, 151] width 716 height 19
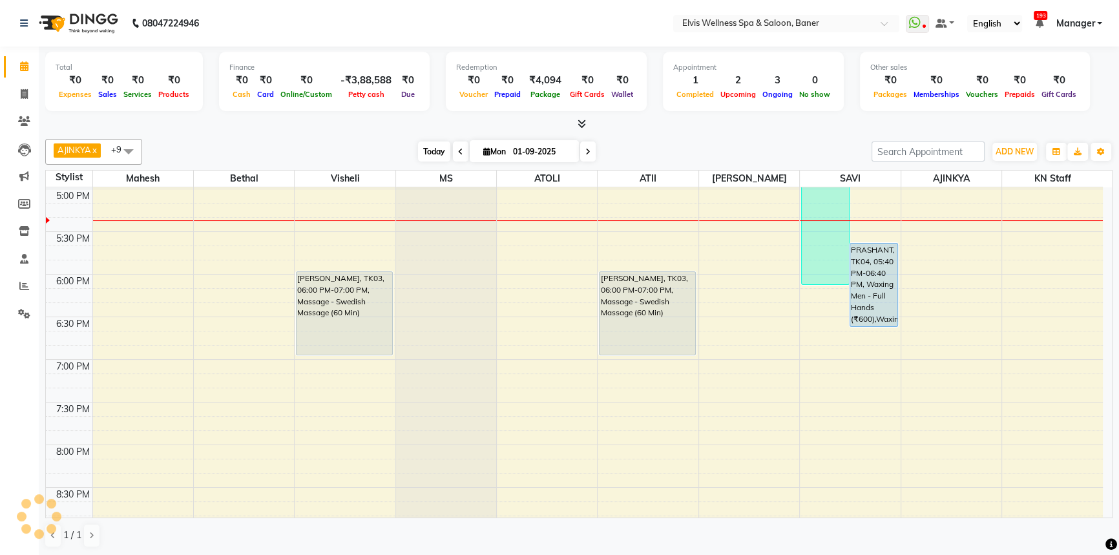
drag, startPoint x: 428, startPoint y: 145, endPoint x: 394, endPoint y: 147, distance: 34.3
click at [427, 145] on span "Today" at bounding box center [434, 151] width 32 height 20
drag, startPoint x: 394, startPoint y: 147, endPoint x: 420, endPoint y: 150, distance: 26.0
click at [420, 150] on div "[DATE] [DATE]" at bounding box center [507, 151] width 716 height 19
drag, startPoint x: 430, startPoint y: 150, endPoint x: 402, endPoint y: 151, distance: 27.8
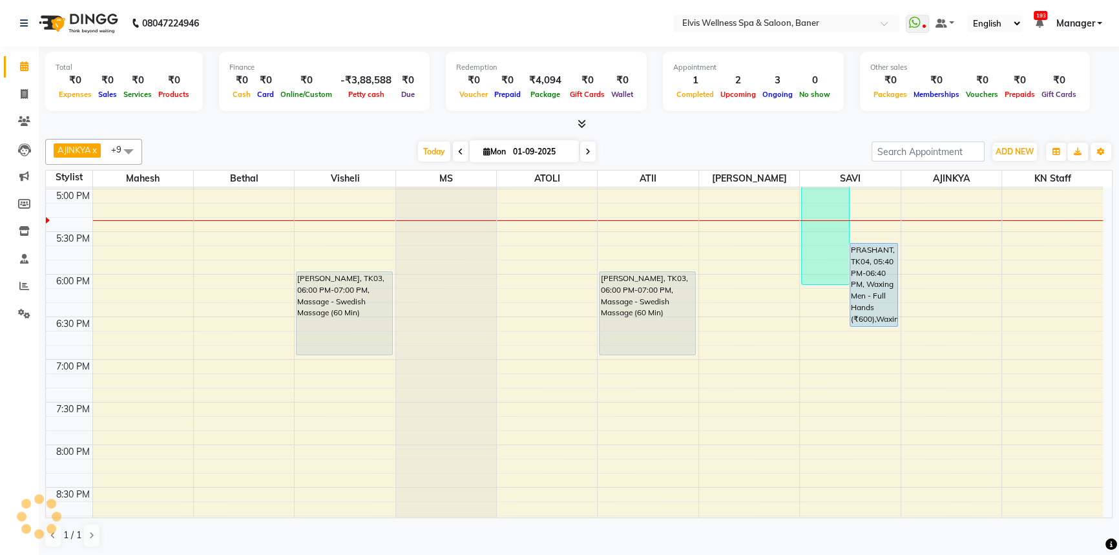
click at [428, 150] on span "Today" at bounding box center [434, 151] width 32 height 20
click at [405, 151] on div "[DATE] [DATE]" at bounding box center [507, 151] width 716 height 19
click at [418, 152] on span "Today" at bounding box center [434, 151] width 32 height 20
click at [408, 151] on div "[DATE] [DATE]" at bounding box center [507, 151] width 716 height 19
click at [421, 149] on span "Today" at bounding box center [434, 151] width 32 height 20
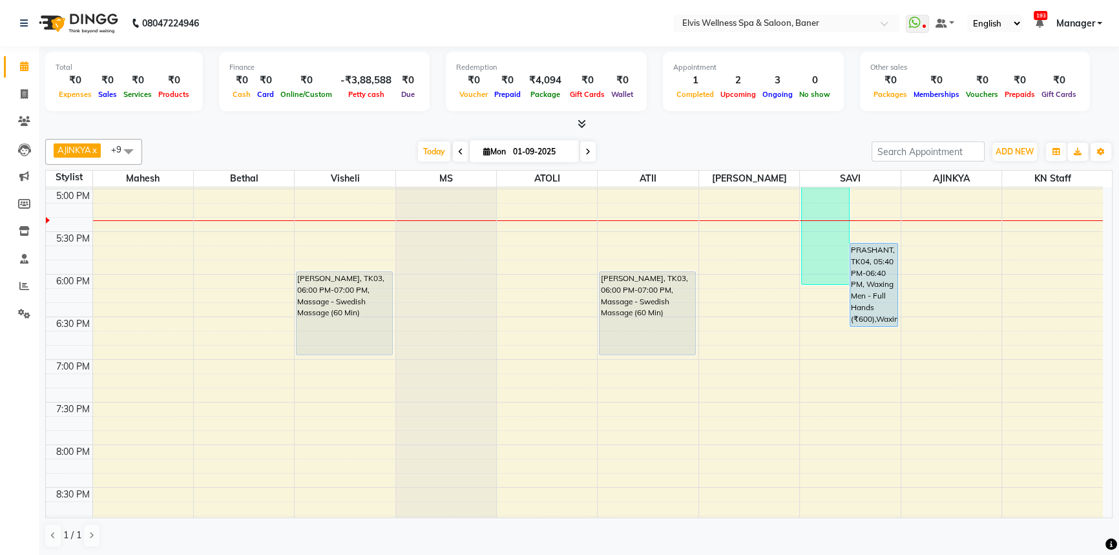
scroll to position [765, 0]
click at [382, 147] on div "[DATE] [DATE]" at bounding box center [507, 151] width 716 height 19
drag, startPoint x: 420, startPoint y: 146, endPoint x: 310, endPoint y: 162, distance: 111.0
click at [420, 147] on span "Today" at bounding box center [434, 151] width 32 height 20
click at [310, 162] on div "AJINKYA x Visheli x MS x Bethal x ATOLI x ATII x SAVI x [PERSON_NAME] Mahesh x …" at bounding box center [578, 152] width 1067 height 26
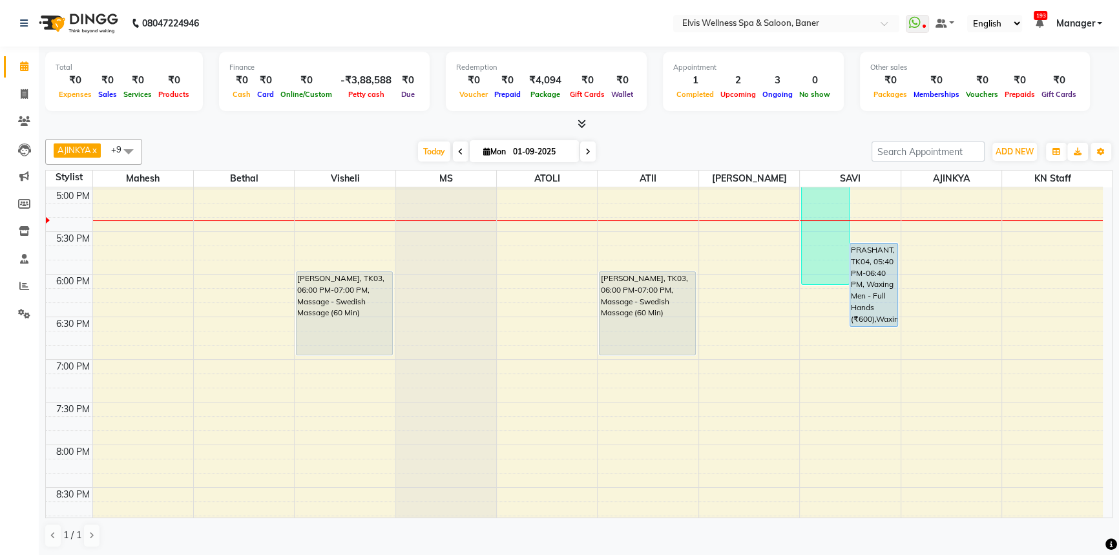
click at [314, 162] on div "AJINKYA x Visheli x MS x Bethal x ATOLI x ATII x SAVI x [PERSON_NAME] Mahesh x …" at bounding box center [578, 152] width 1067 height 26
click at [433, 148] on span "Today" at bounding box center [434, 151] width 32 height 20
drag, startPoint x: 403, startPoint y: 145, endPoint x: 422, endPoint y: 145, distance: 19.4
click at [406, 145] on div "[DATE] [DATE]" at bounding box center [507, 151] width 716 height 19
click at [422, 145] on span "Today" at bounding box center [434, 151] width 32 height 20
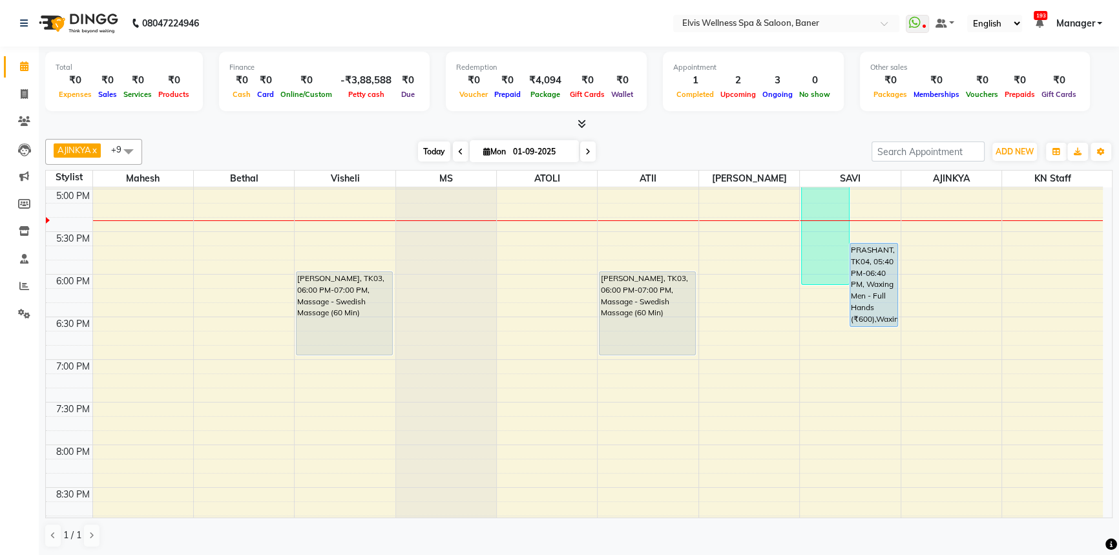
click at [429, 155] on span "Today" at bounding box center [434, 151] width 32 height 20
drag, startPoint x: 382, startPoint y: 147, endPoint x: 453, endPoint y: 141, distance: 70.7
click at [427, 147] on div "[DATE] [DATE]" at bounding box center [507, 151] width 716 height 19
click at [453, 141] on span at bounding box center [461, 151] width 16 height 20
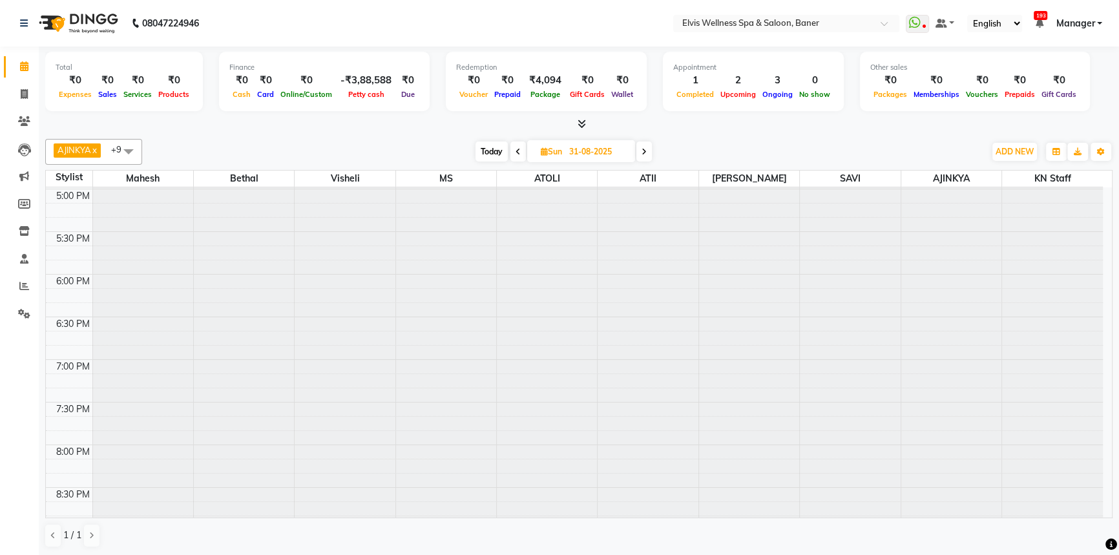
scroll to position [0, 0]
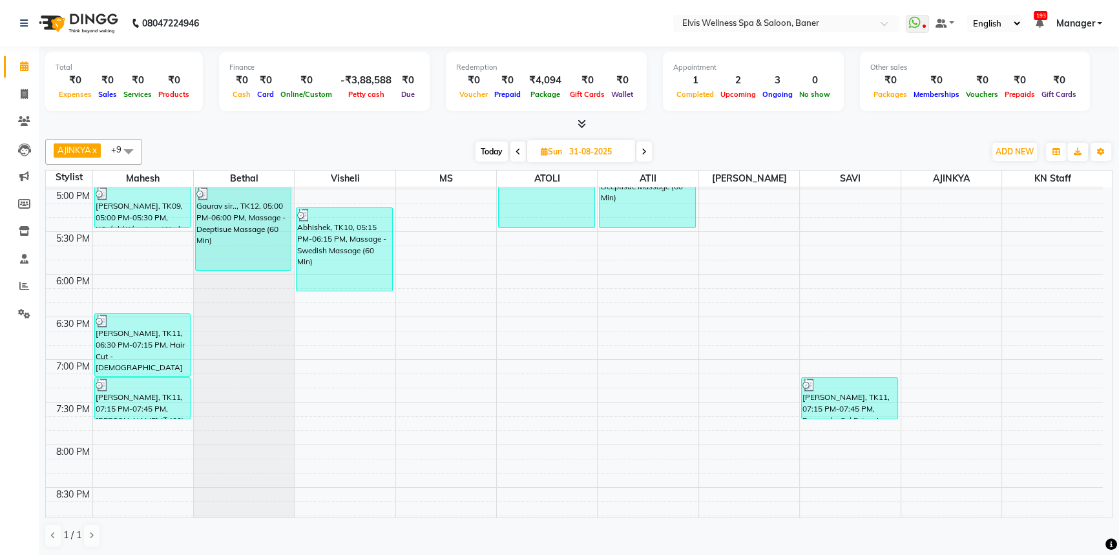
click at [488, 152] on span "Today" at bounding box center [491, 151] width 32 height 20
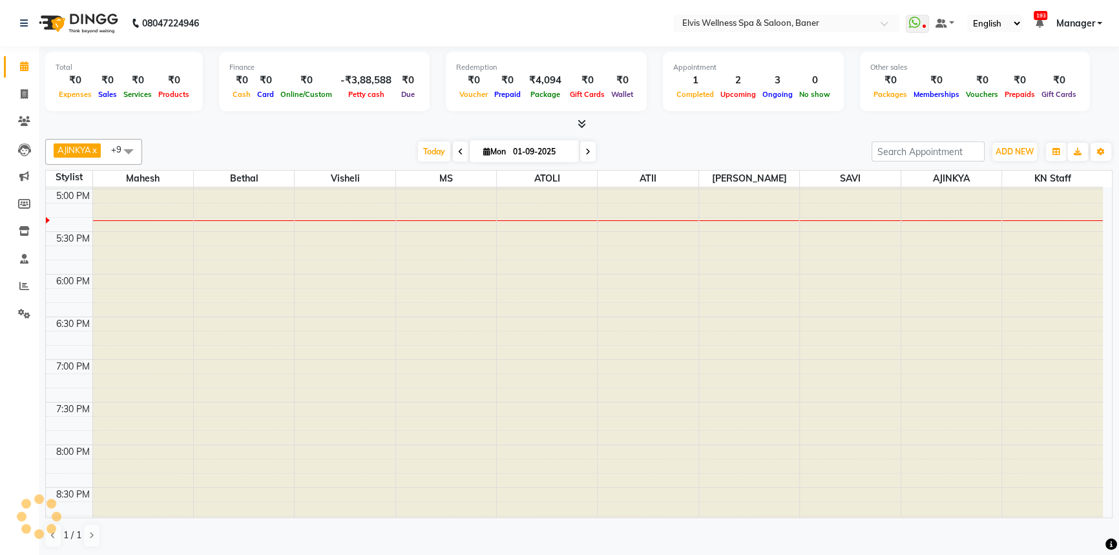
scroll to position [765, 0]
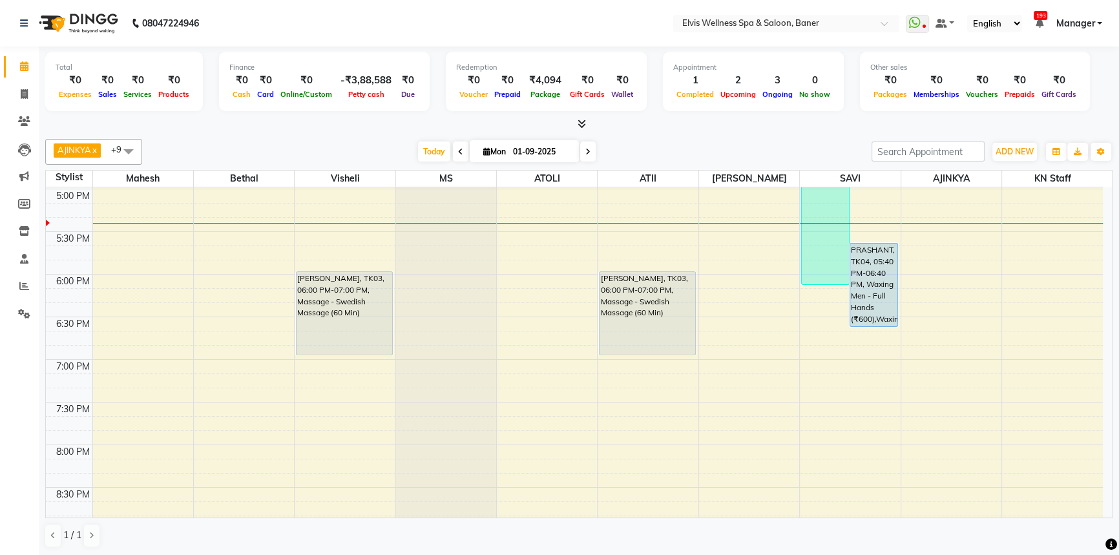
drag, startPoint x: 650, startPoint y: 136, endPoint x: 568, endPoint y: 148, distance: 83.6
click at [632, 136] on div "AJINKYA x Visheli x MS x Bethal x ATOLI x ATII x SAVI x [PERSON_NAME] Mahesh x …" at bounding box center [578, 343] width 1067 height 419
click at [428, 155] on span "Today" at bounding box center [434, 151] width 32 height 20
click at [658, 147] on div "[DATE] [DATE]" at bounding box center [507, 151] width 716 height 19
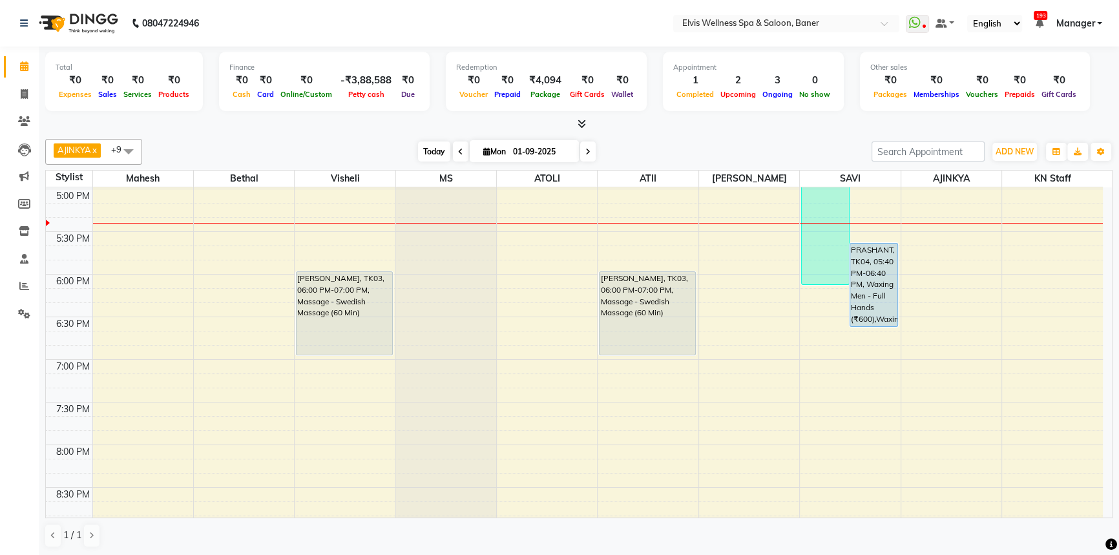
click at [432, 159] on span "Today" at bounding box center [434, 151] width 32 height 20
click at [439, 154] on span "Today" at bounding box center [434, 151] width 32 height 20
click at [428, 149] on span "Today" at bounding box center [434, 151] width 32 height 20
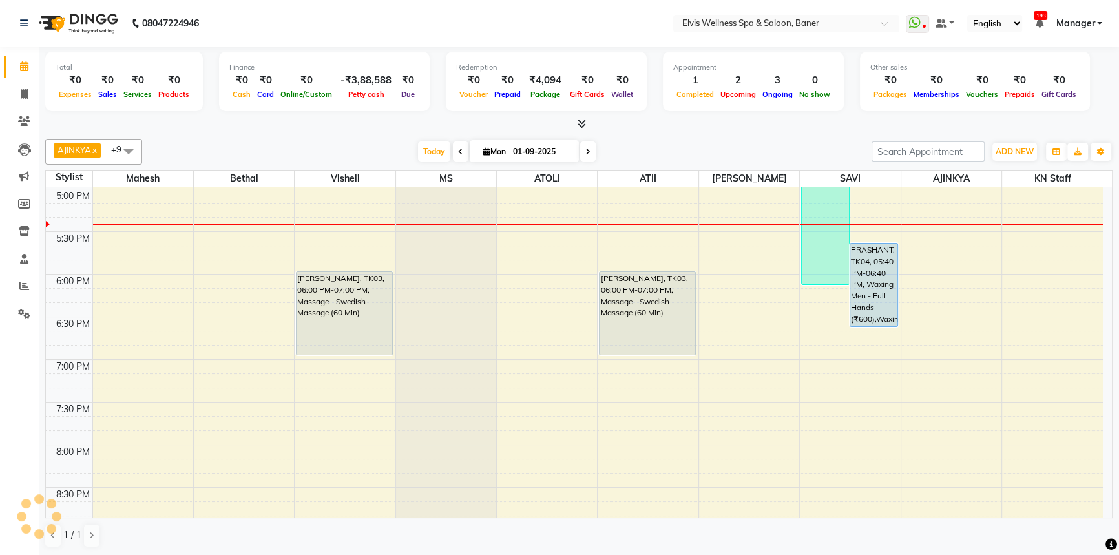
click at [592, 144] on span at bounding box center [588, 151] width 16 height 20
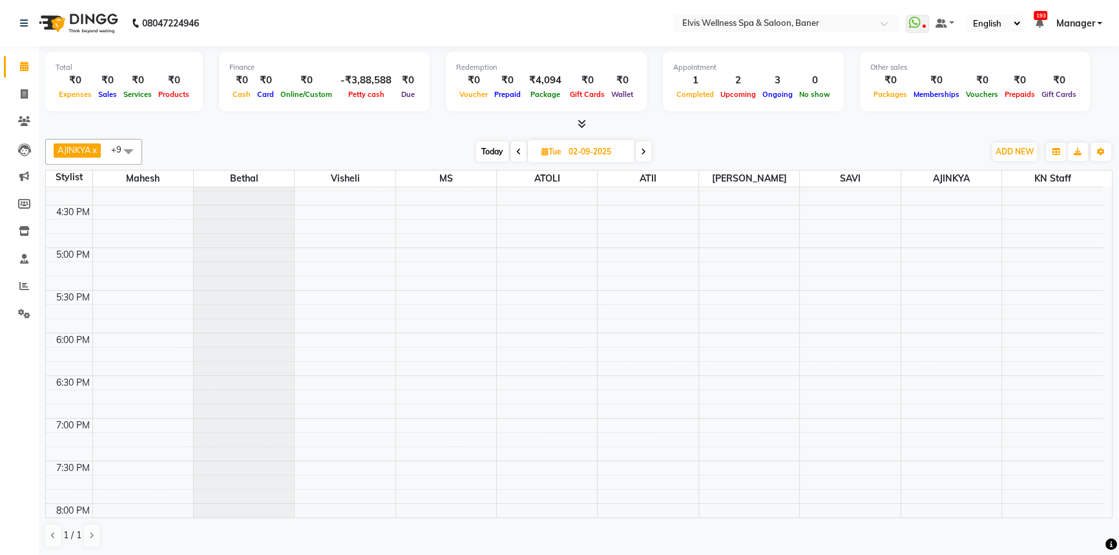
click at [727, 139] on div "AJINKYA x Visheli x MS x Bethal x ATOLI x ATII x SAVI x [PERSON_NAME] Mahesh x …" at bounding box center [578, 152] width 1067 height 26
click at [694, 130] on div "Total ₹0 Expenses ₹0 Sales ₹0 Services ₹0 Products Finance ₹0 Cash ₹0 Card ₹0 O…" at bounding box center [579, 302] width 1080 height 510
click at [807, 132] on div "Total ₹0 Expenses ₹0 Sales ₹0 Services ₹0 Products Finance ₹0 Cash ₹0 Card ₹0 O…" at bounding box center [579, 302] width 1080 height 510
click at [497, 152] on span "Today" at bounding box center [492, 151] width 32 height 20
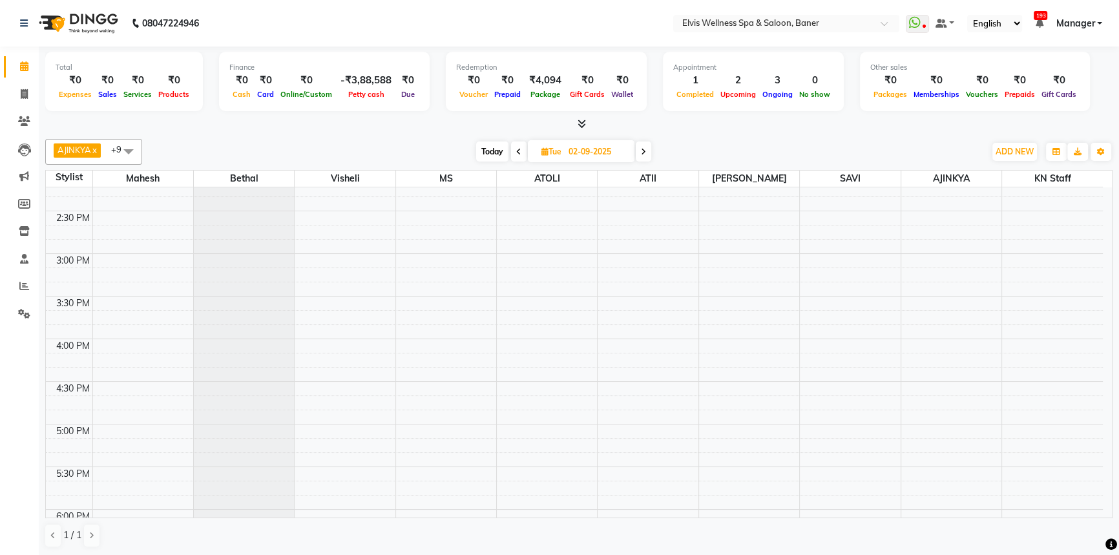
type input "01-09-2025"
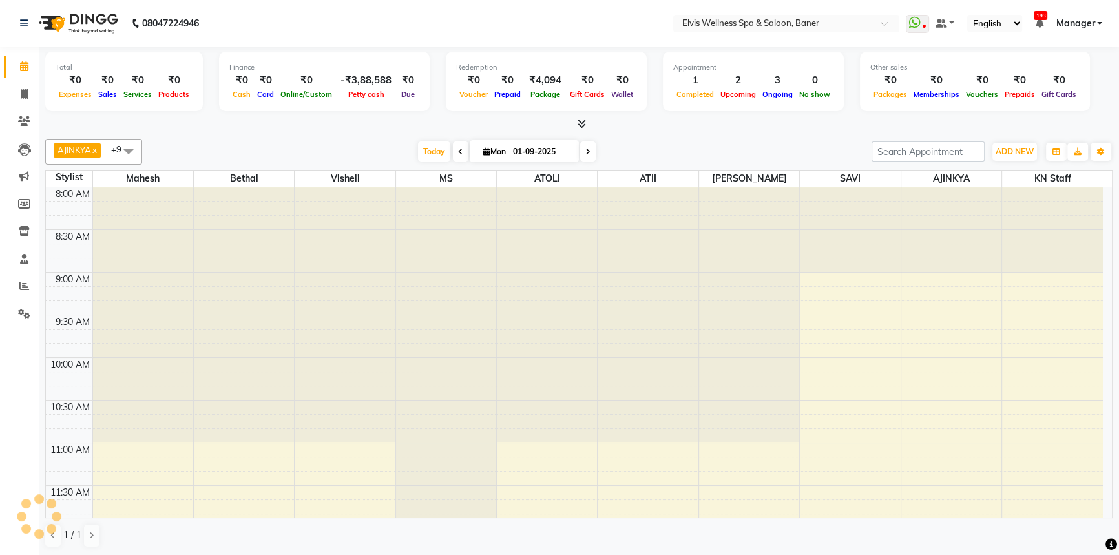
scroll to position [765, 0]
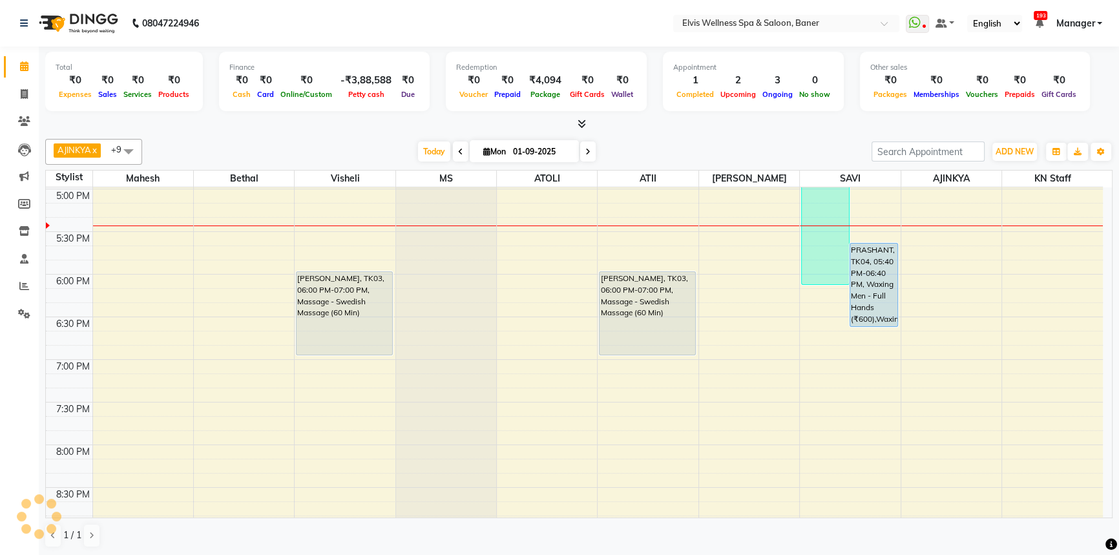
drag, startPoint x: 713, startPoint y: 150, endPoint x: 472, endPoint y: 164, distance: 242.0
click at [706, 148] on div "[DATE] [DATE]" at bounding box center [507, 151] width 716 height 19
click at [437, 154] on span "Today" at bounding box center [434, 151] width 32 height 20
click at [433, 153] on span "Today" at bounding box center [434, 151] width 32 height 20
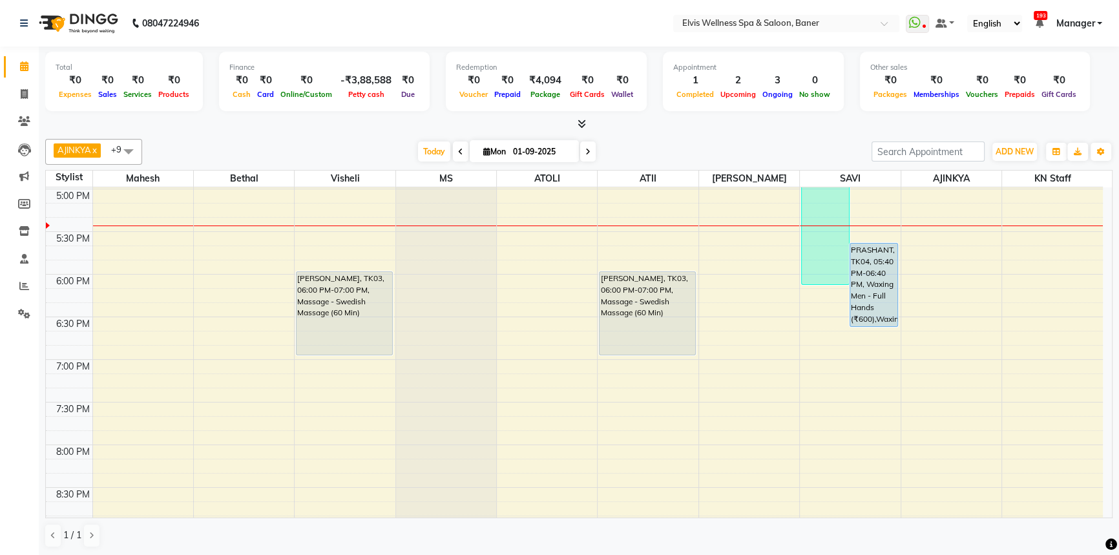
scroll to position [765, 0]
click at [419, 152] on span "Today" at bounding box center [434, 151] width 32 height 20
click at [411, 151] on div "[DATE] [DATE]" at bounding box center [507, 151] width 716 height 19
click at [418, 148] on span "Today" at bounding box center [434, 151] width 32 height 20
click at [430, 156] on span "Today" at bounding box center [434, 151] width 32 height 20
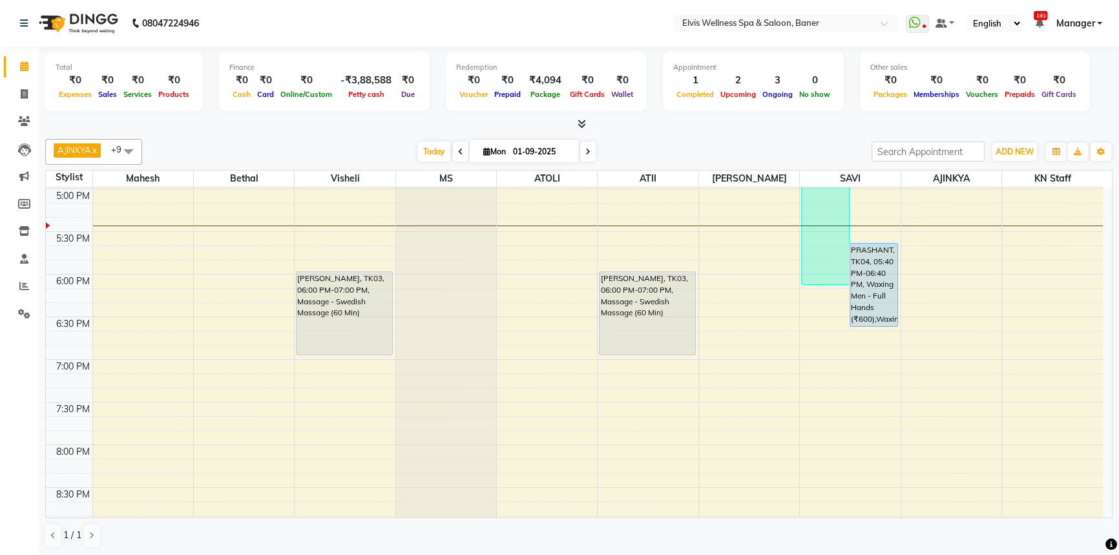
click at [619, 145] on div "[DATE] [DATE]" at bounding box center [507, 151] width 716 height 19
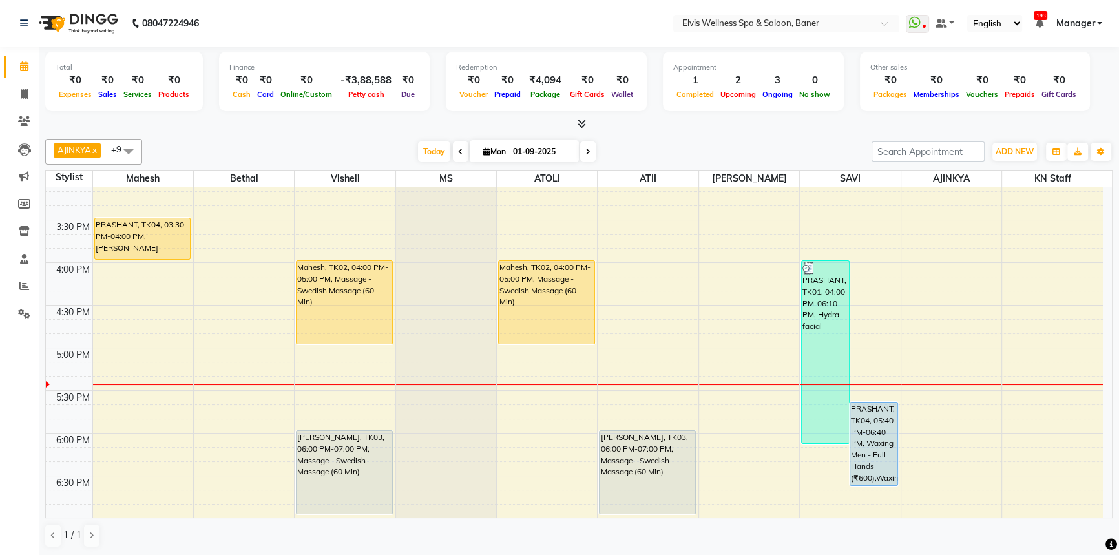
scroll to position [589, 0]
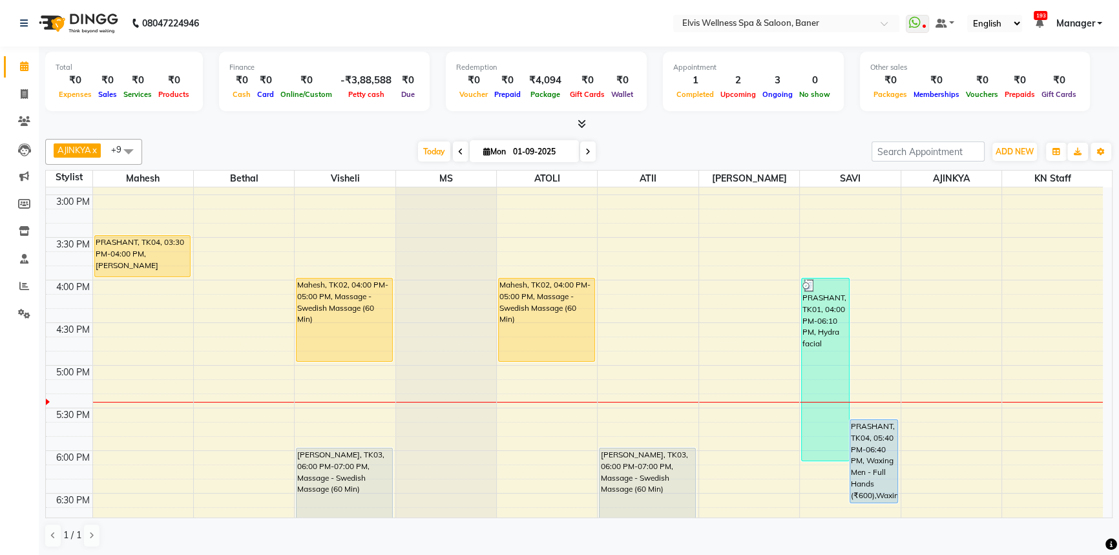
click at [634, 147] on div "[DATE] [DATE]" at bounding box center [507, 151] width 716 height 19
click at [634, 148] on div "[DATE] [DATE]" at bounding box center [507, 151] width 716 height 19
click at [639, 146] on div "[DATE] [DATE]" at bounding box center [507, 151] width 716 height 19
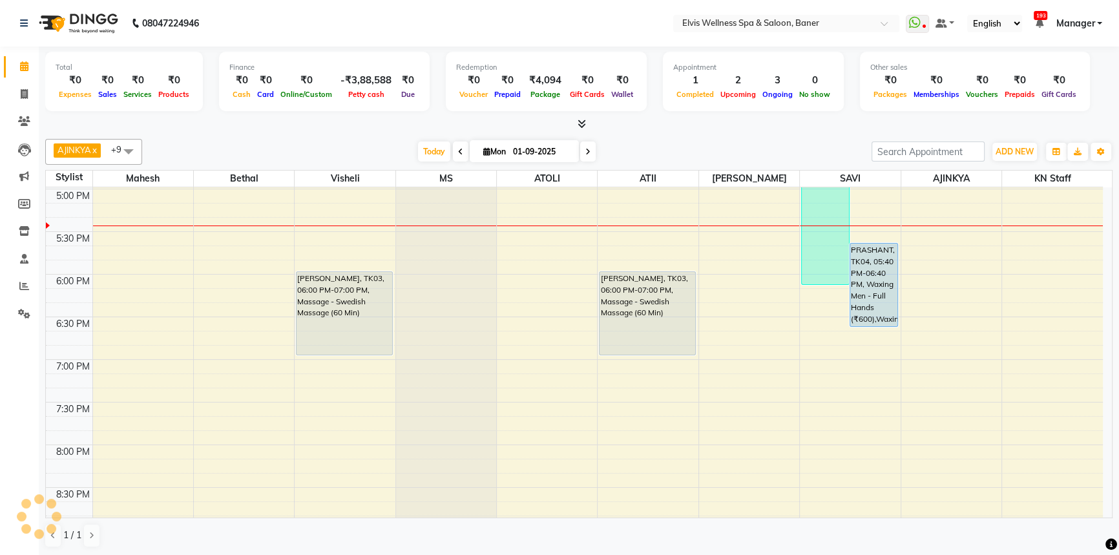
click at [658, 124] on div at bounding box center [578, 125] width 1067 height 14
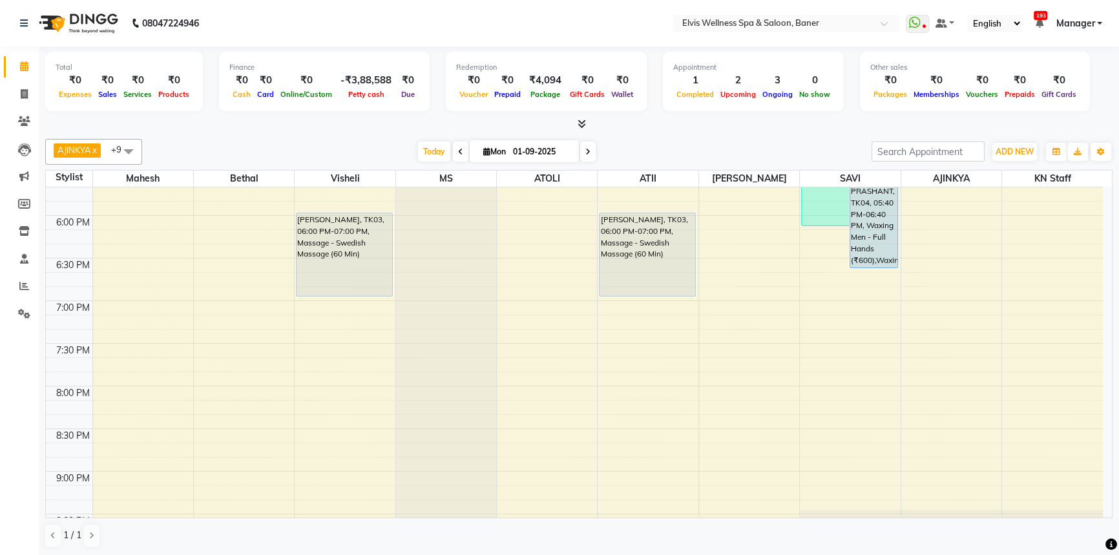
click at [704, 125] on div at bounding box center [578, 125] width 1067 height 14
click at [687, 127] on div at bounding box center [578, 125] width 1067 height 14
click at [687, 143] on div "[DATE] [DATE]" at bounding box center [507, 151] width 716 height 19
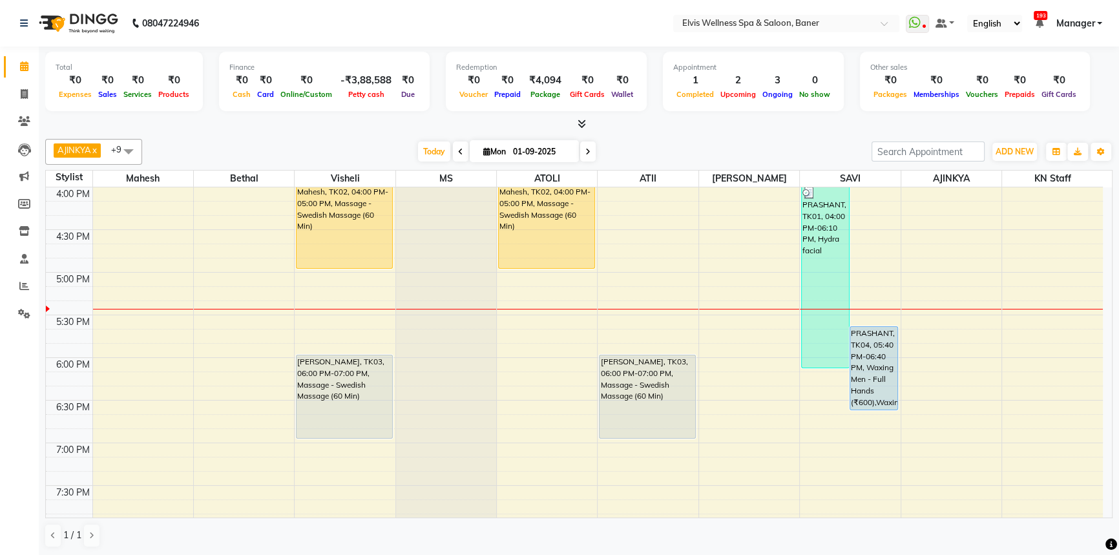
scroll to position [506, 0]
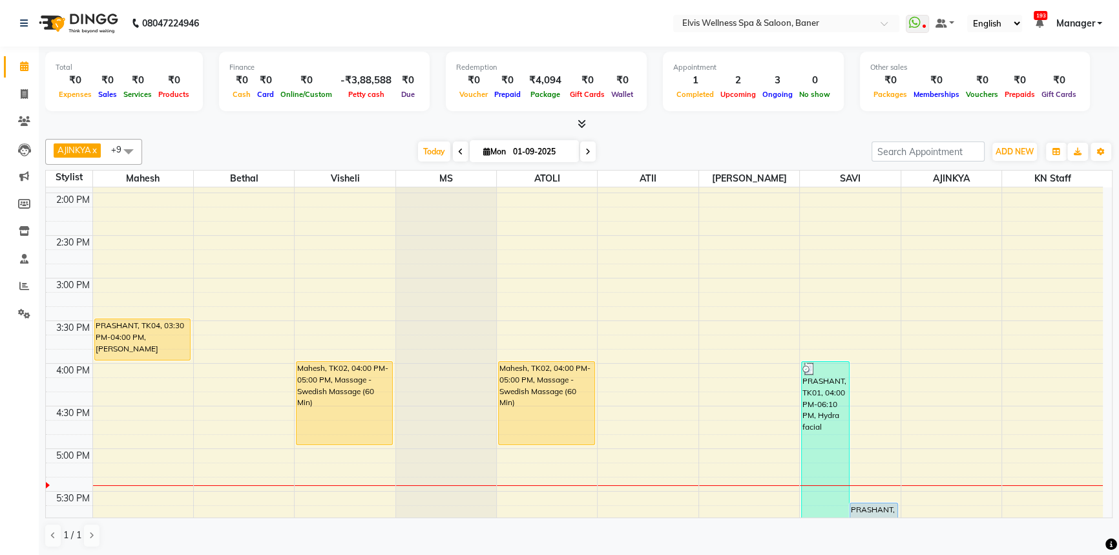
click at [733, 147] on div "[DATE] [DATE]" at bounding box center [507, 151] width 716 height 19
click at [668, 154] on div "[DATE] [DATE]" at bounding box center [507, 151] width 716 height 19
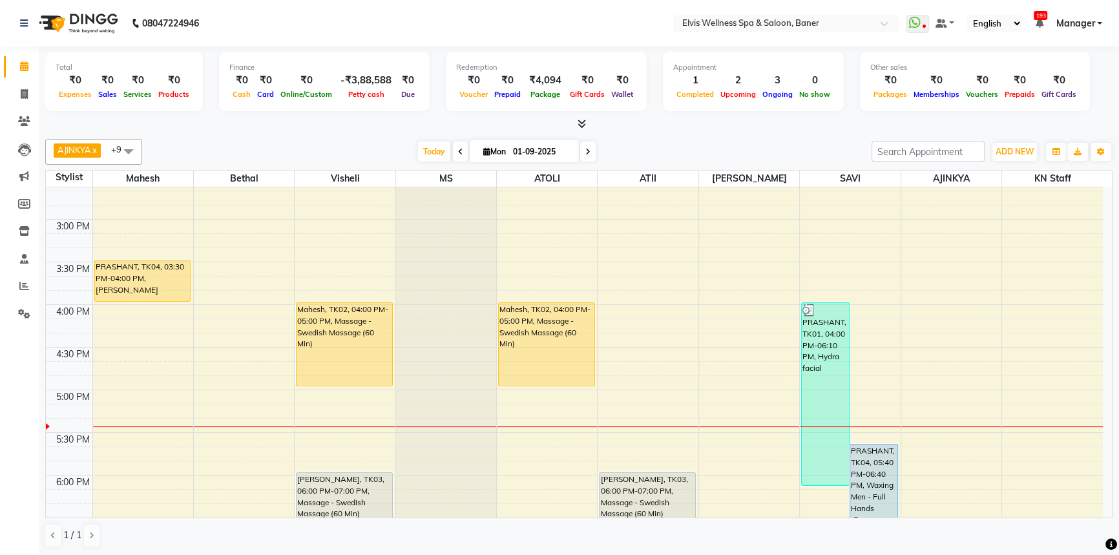
scroll to position [623, 0]
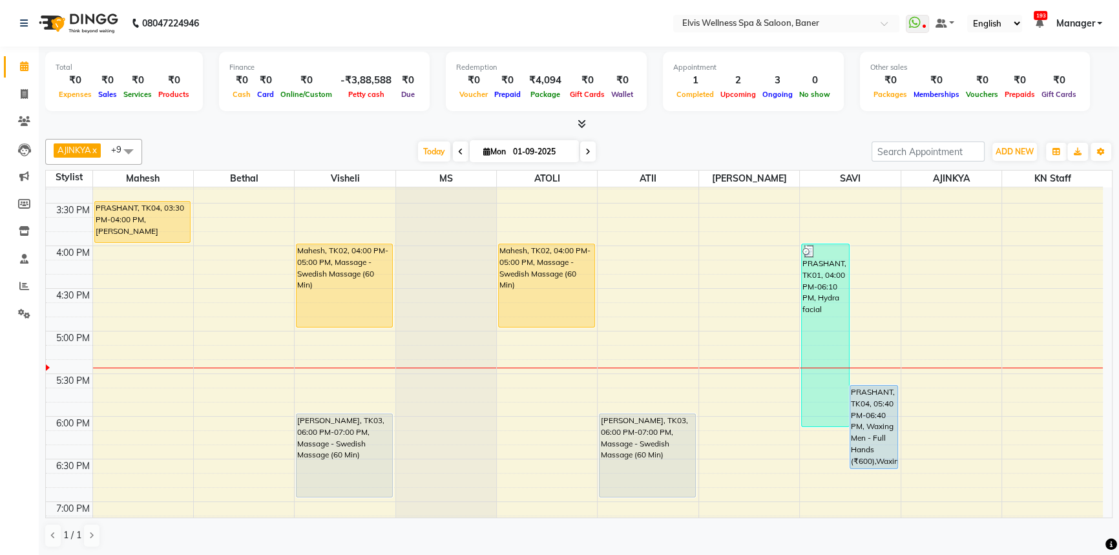
click at [665, 148] on div "[DATE] [DATE]" at bounding box center [507, 151] width 716 height 19
drag, startPoint x: 443, startPoint y: 134, endPoint x: 436, endPoint y: 146, distance: 13.6
click at [443, 136] on div "AJINKYA x Visheli x MS x Bethal x ATOLI x ATII x SAVI x [PERSON_NAME] Mahesh x …" at bounding box center [578, 343] width 1067 height 419
drag, startPoint x: 436, startPoint y: 146, endPoint x: 778, endPoint y: 141, distance: 341.7
click at [437, 146] on span "Today" at bounding box center [434, 151] width 32 height 20
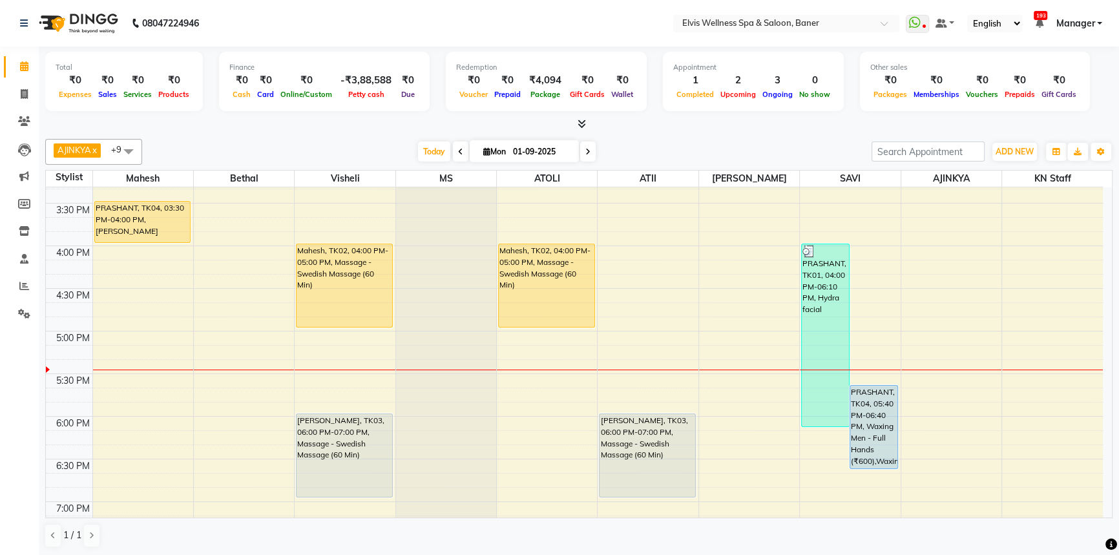
scroll to position [765, 0]
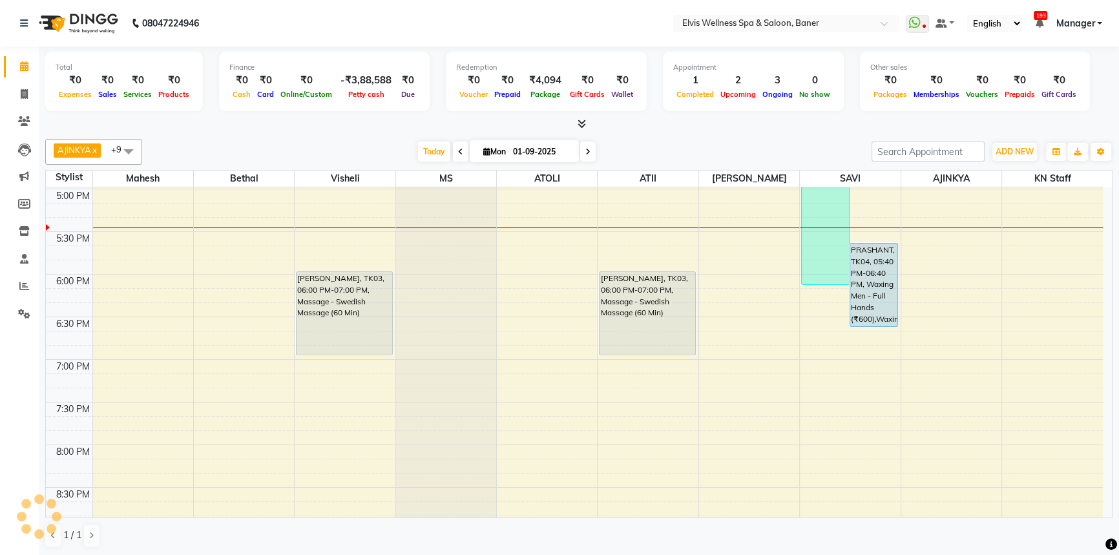
click at [778, 142] on div "[DATE] [DATE]" at bounding box center [507, 151] width 716 height 19
click at [422, 147] on span "Today" at bounding box center [434, 151] width 32 height 20
click at [394, 151] on div "[DATE] [DATE]" at bounding box center [507, 151] width 716 height 19
click at [615, 148] on div "[DATE] [DATE]" at bounding box center [507, 151] width 716 height 19
click at [607, 129] on div at bounding box center [578, 125] width 1067 height 14
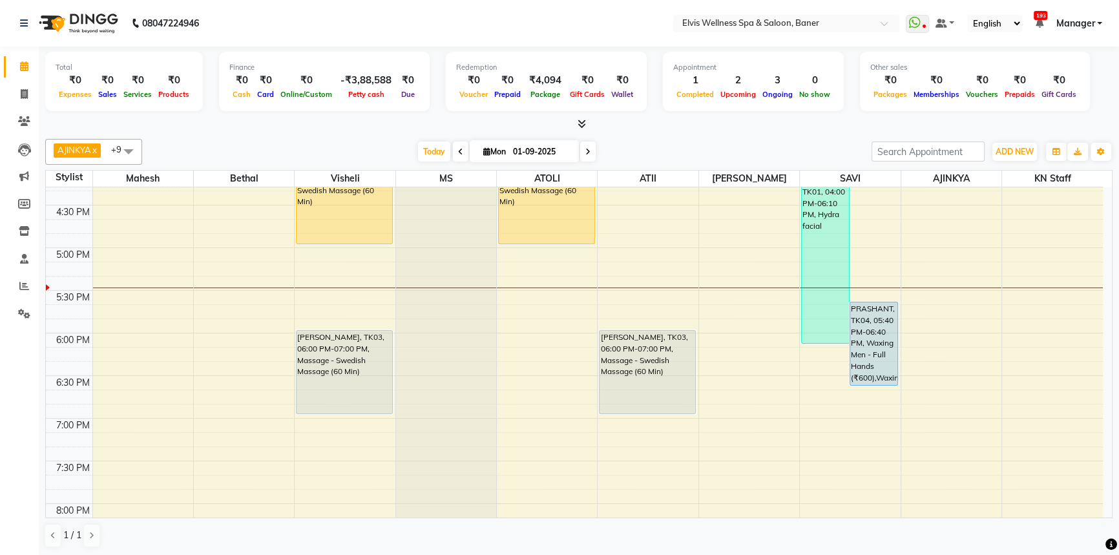
scroll to position [589, 0]
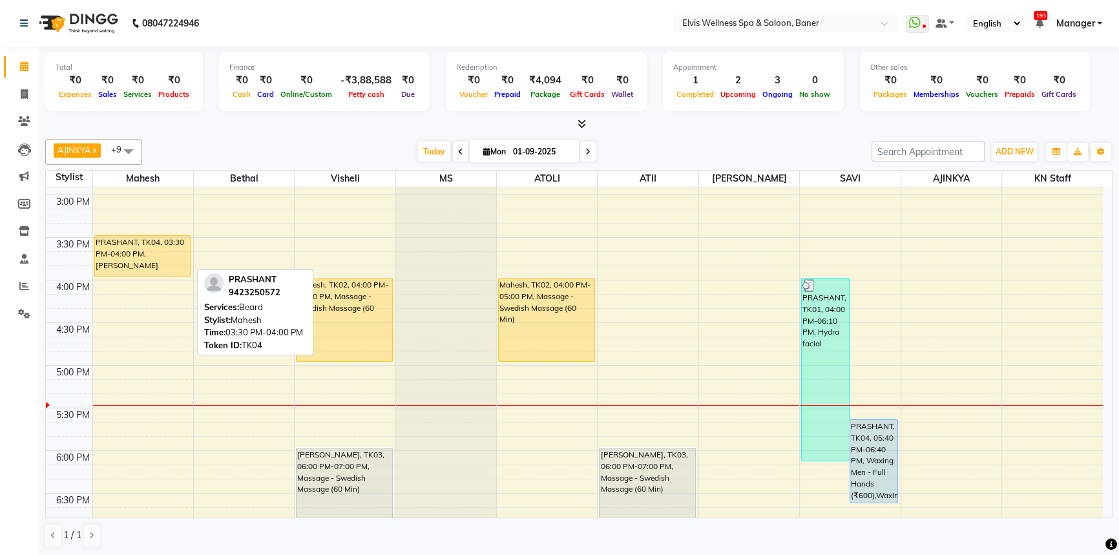
click at [176, 237] on div "PRASHANT, TK04, 03:30 PM-04:00 PM, [PERSON_NAME]" at bounding box center [143, 256] width 96 height 41
click at [129, 252] on div "PRASHANT, TK04, 03:30 PM-04:00 PM, [PERSON_NAME]" at bounding box center [143, 256] width 96 height 41
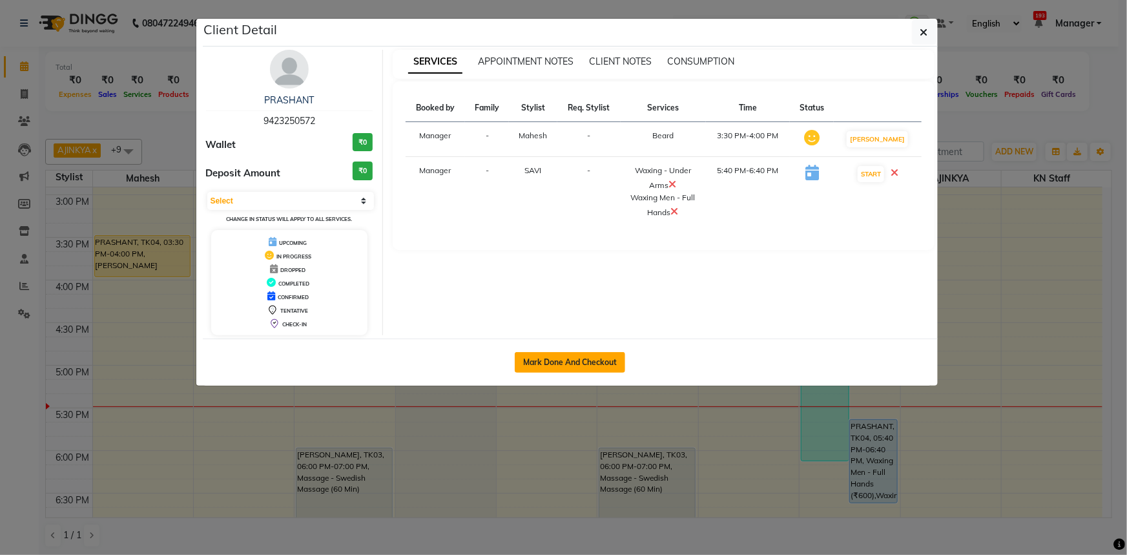
click at [574, 361] on button "Mark Done And Checkout" at bounding box center [570, 362] width 110 height 21
select select "5735"
select select "service"
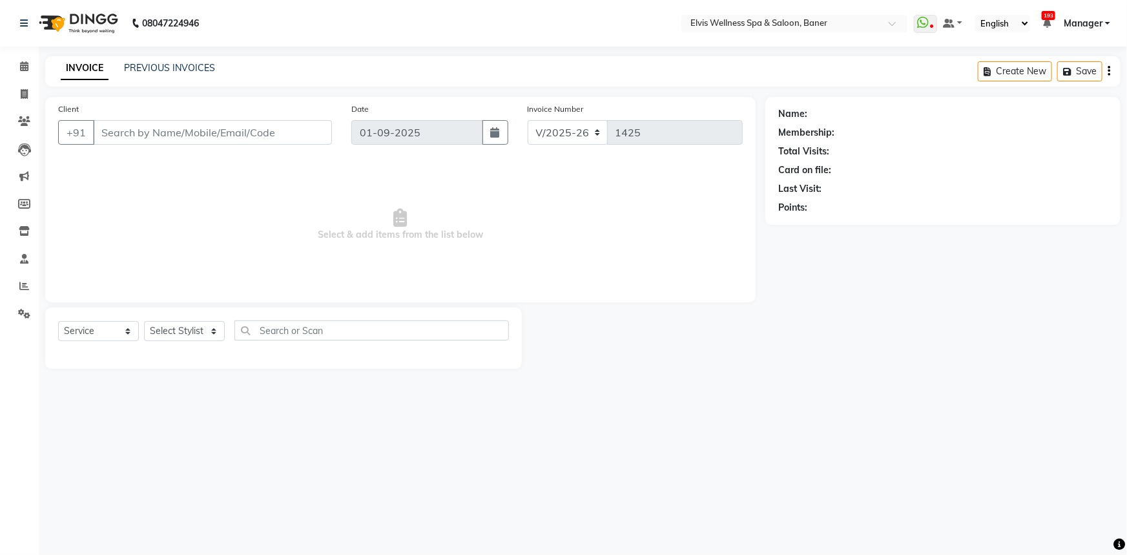
type input "9423250572"
select select "70674"
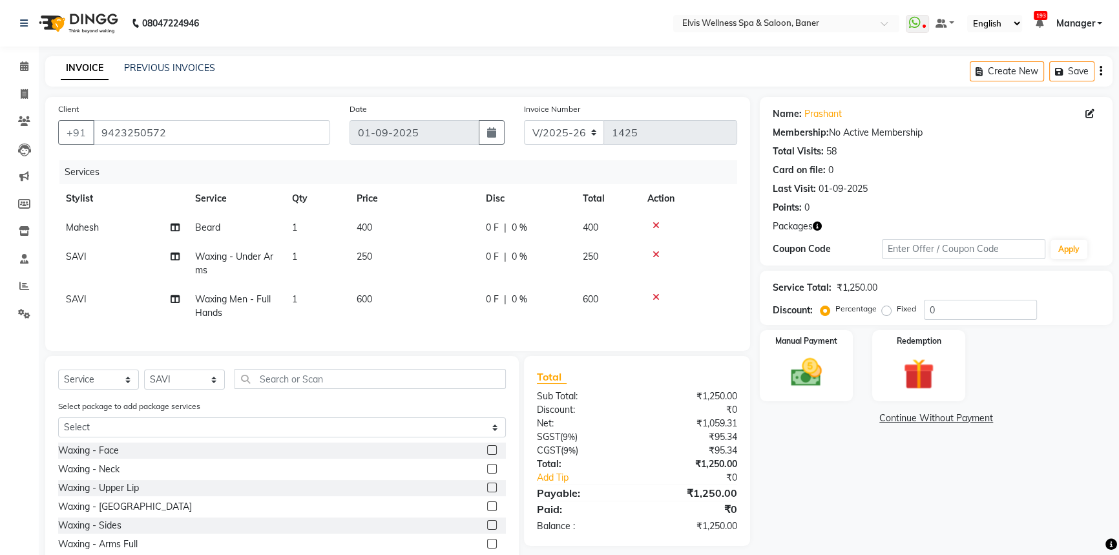
click at [369, 247] on td "250" at bounding box center [413, 263] width 129 height 43
select select "70674"
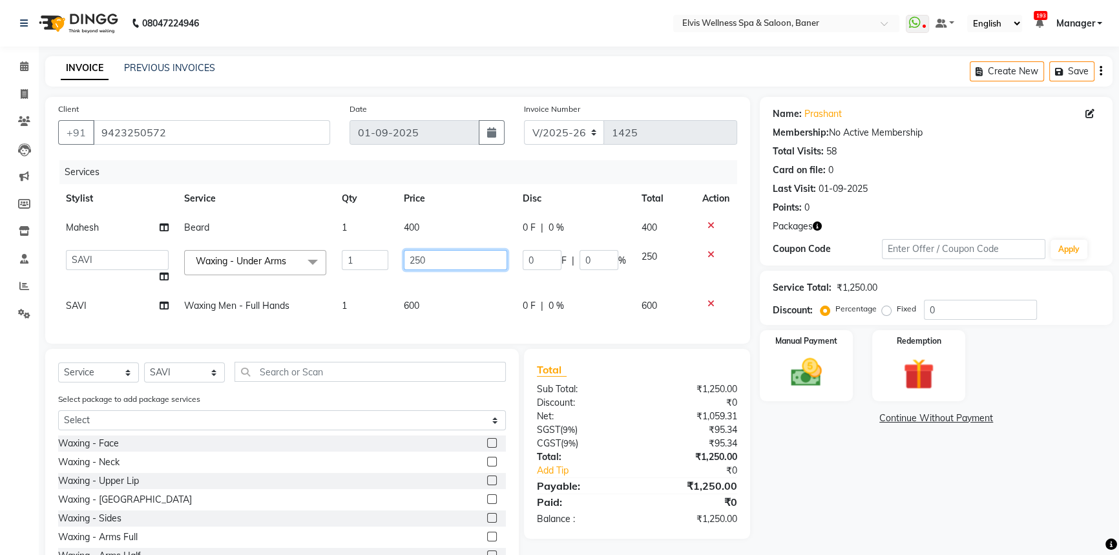
click at [415, 264] on input "250" at bounding box center [455, 260] width 103 height 20
click at [422, 264] on input "250" at bounding box center [455, 260] width 103 height 20
type input "2"
type input "1"
type input "500"
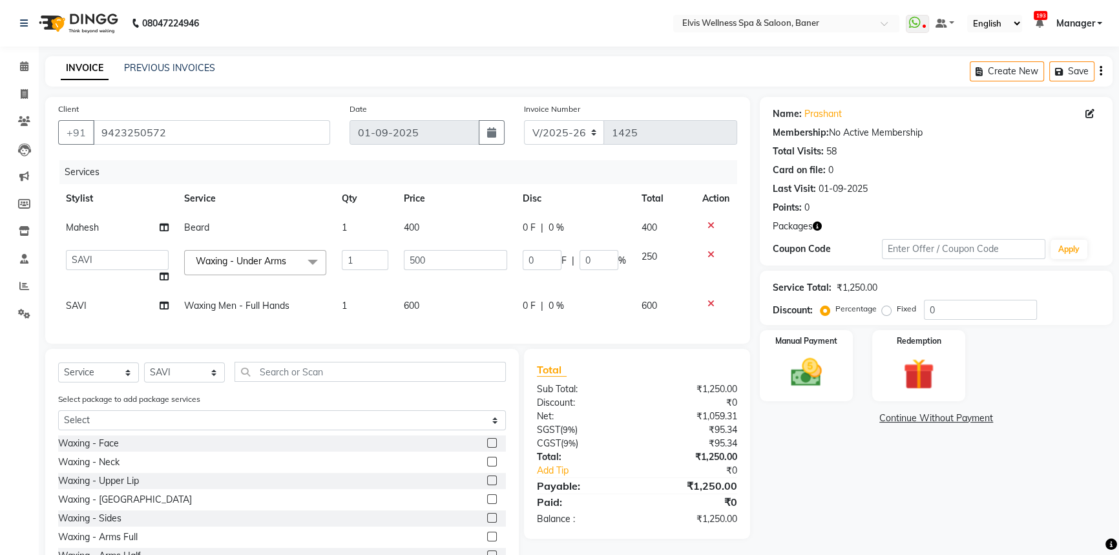
click at [435, 233] on td "400" at bounding box center [455, 227] width 119 height 29
select select "40633"
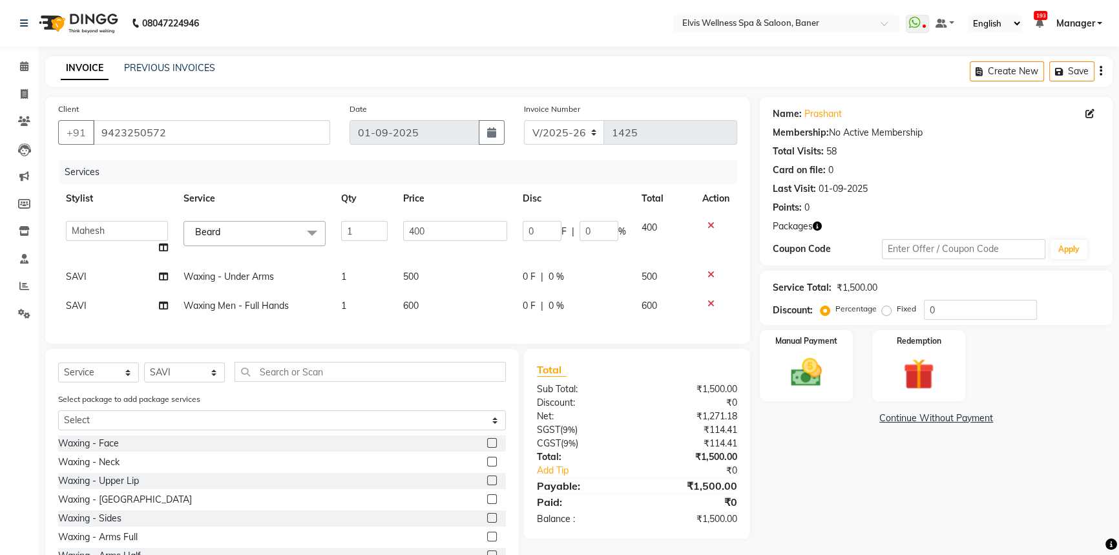
click at [432, 300] on td "600" at bounding box center [455, 305] width 120 height 29
select select "70674"
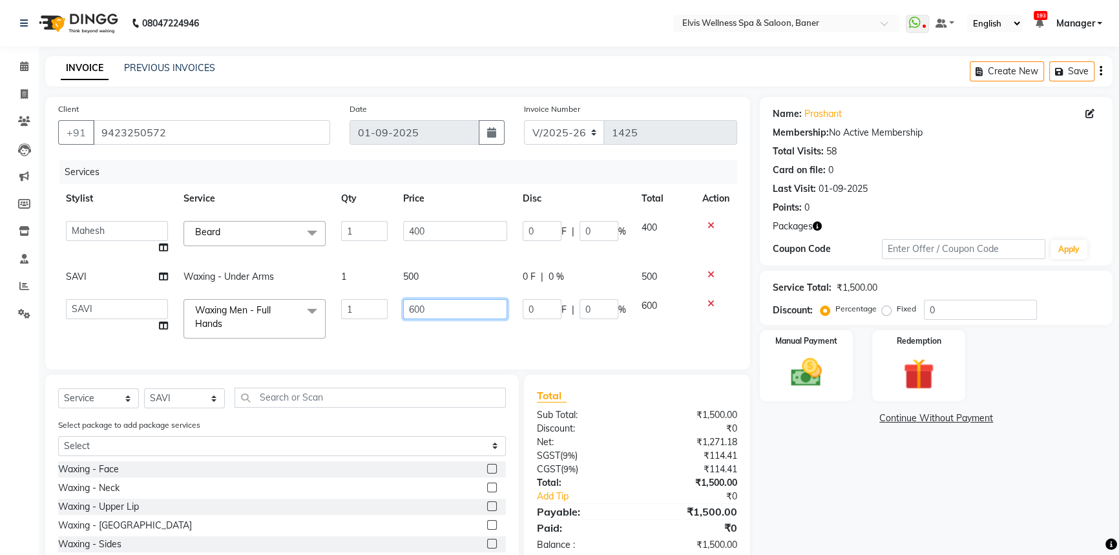
click at [414, 316] on input "600" at bounding box center [455, 309] width 104 height 20
click at [423, 314] on input "800" at bounding box center [455, 309] width 104 height 20
type input "801"
click at [423, 329] on div "Services Stylist Service Qty Price Disc Total Action AJINKYA ATII ATOLI Bethal …" at bounding box center [397, 258] width 679 height 196
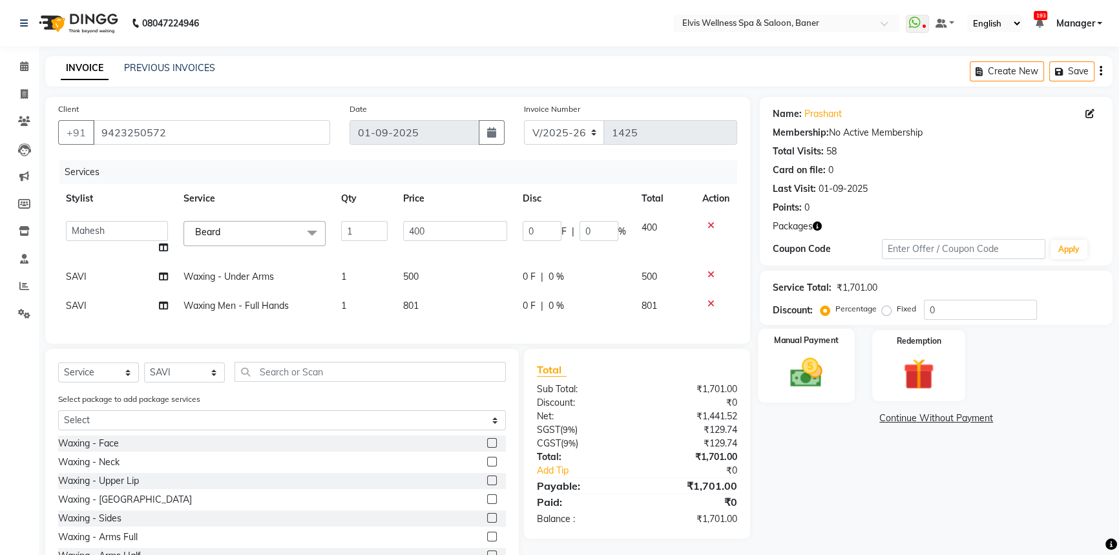
click at [819, 357] on img at bounding box center [806, 372] width 52 height 37
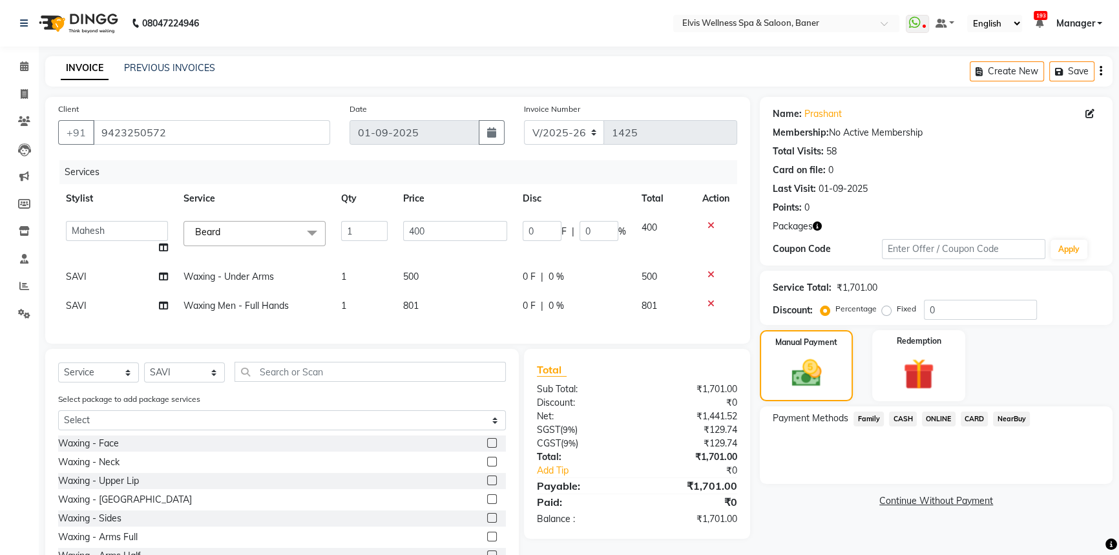
click at [941, 415] on span "ONLINE" at bounding box center [939, 418] width 34 height 15
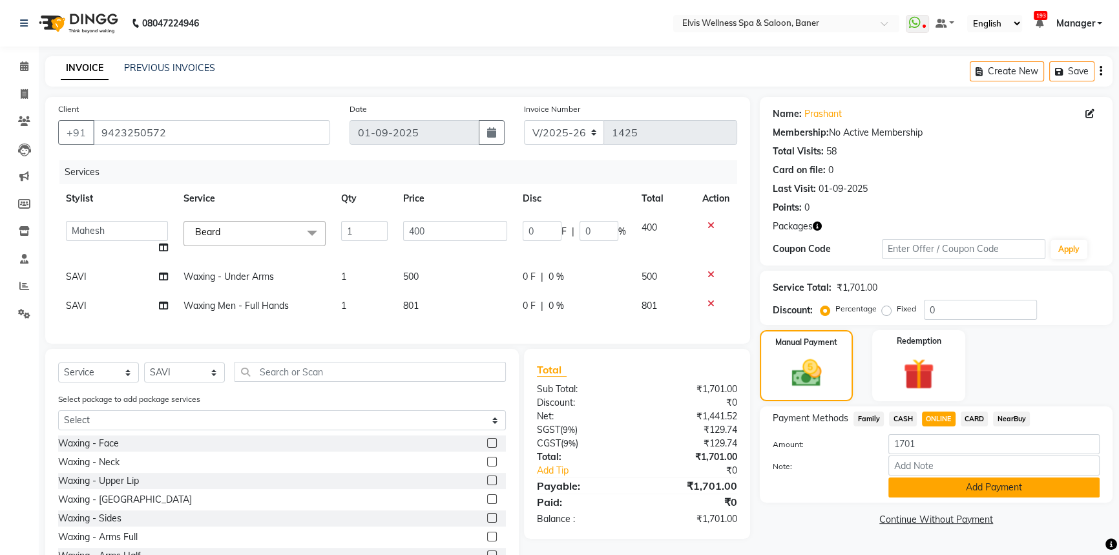
click at [950, 481] on button "Add Payment" at bounding box center [993, 487] width 211 height 20
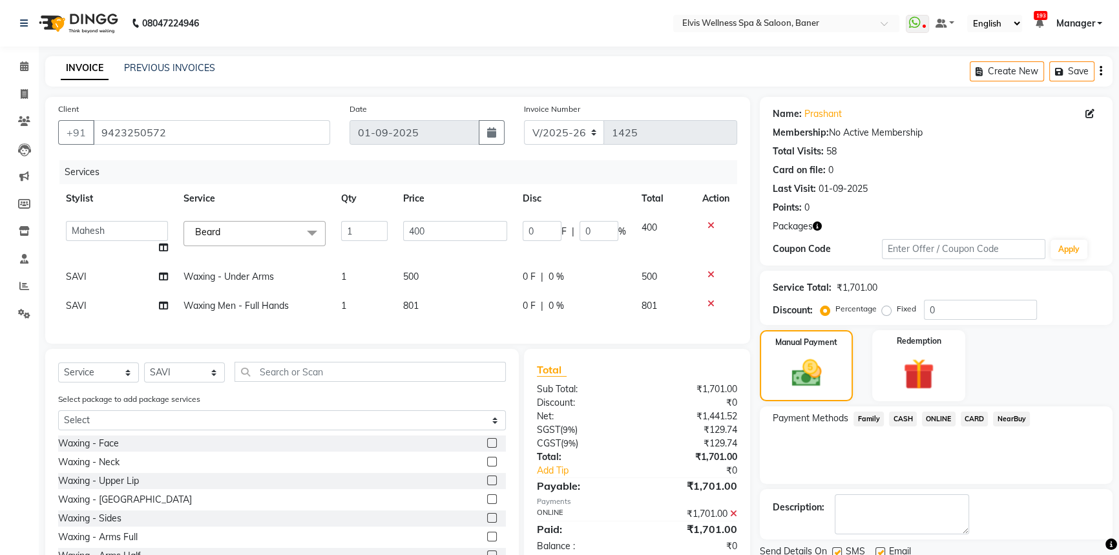
click at [882, 547] on label at bounding box center [880, 552] width 10 height 10
click at [882, 548] on input "checkbox" at bounding box center [879, 552] width 8 height 8
checkbox input "false"
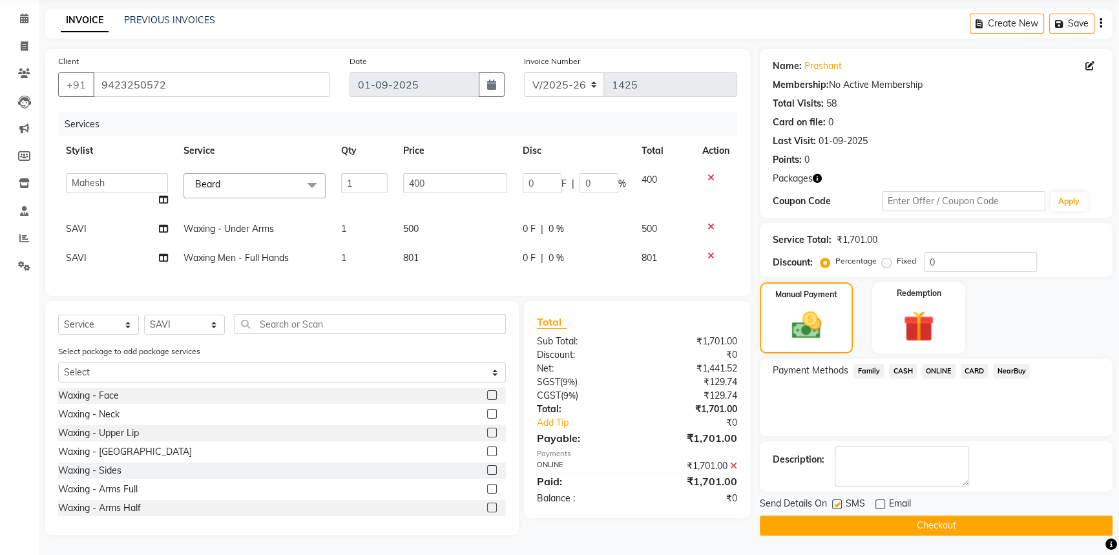
click at [838, 501] on div at bounding box center [836, 506] width 8 height 14
click at [837, 499] on label at bounding box center [837, 504] width 10 height 10
click at [837, 501] on input "checkbox" at bounding box center [836, 505] width 8 height 8
checkbox input "false"
click at [964, 517] on button "Checkout" at bounding box center [936, 525] width 353 height 20
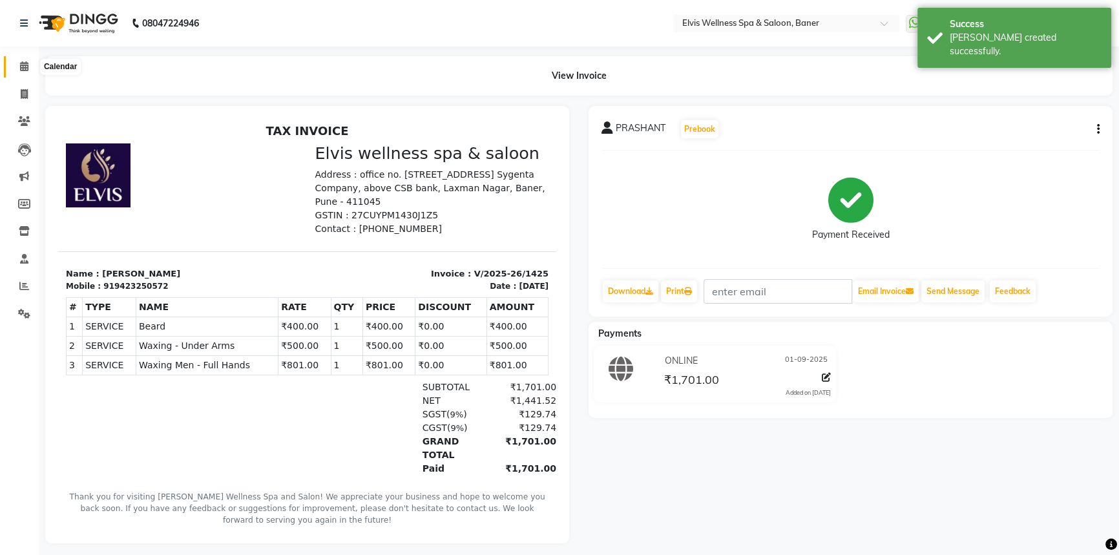
click at [20, 63] on icon at bounding box center [24, 66] width 8 height 10
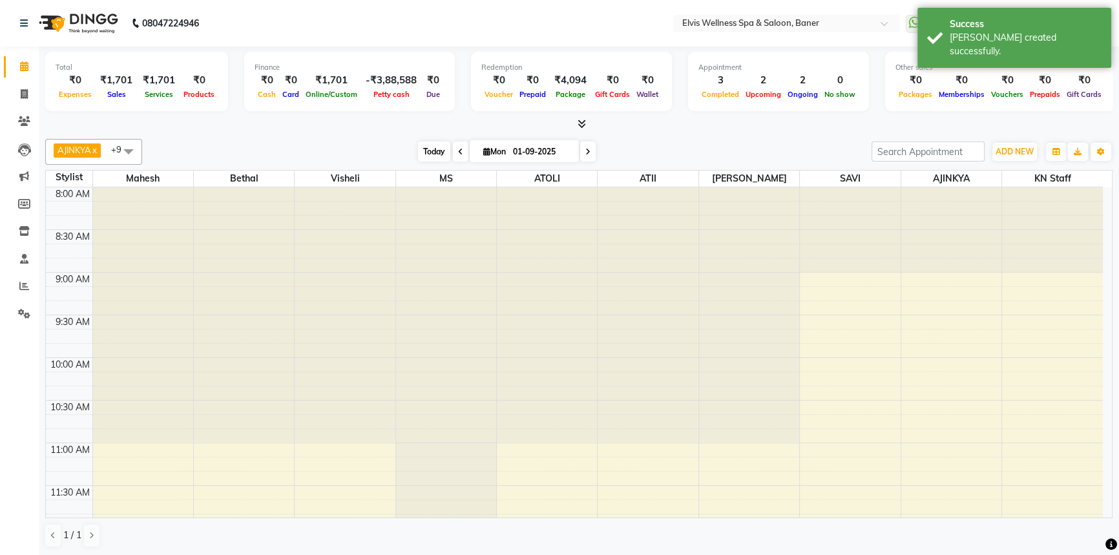
click at [430, 152] on span "Today" at bounding box center [434, 151] width 32 height 20
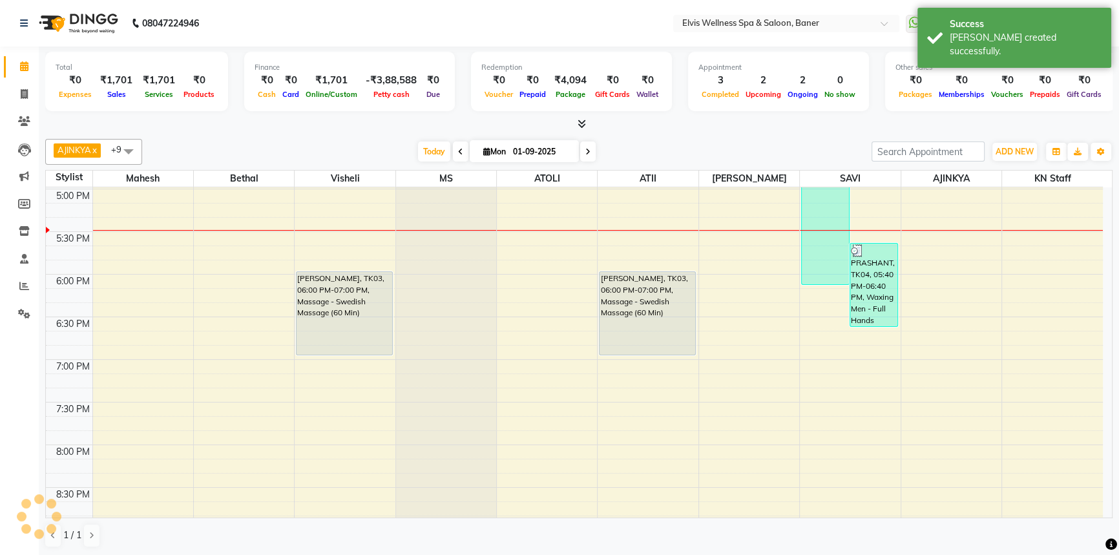
click at [694, 140] on div "AJINKYA x Visheli x MS x Bethal x ATOLI x ATII x SAVI x [PERSON_NAME] Mahesh x …" at bounding box center [578, 152] width 1067 height 26
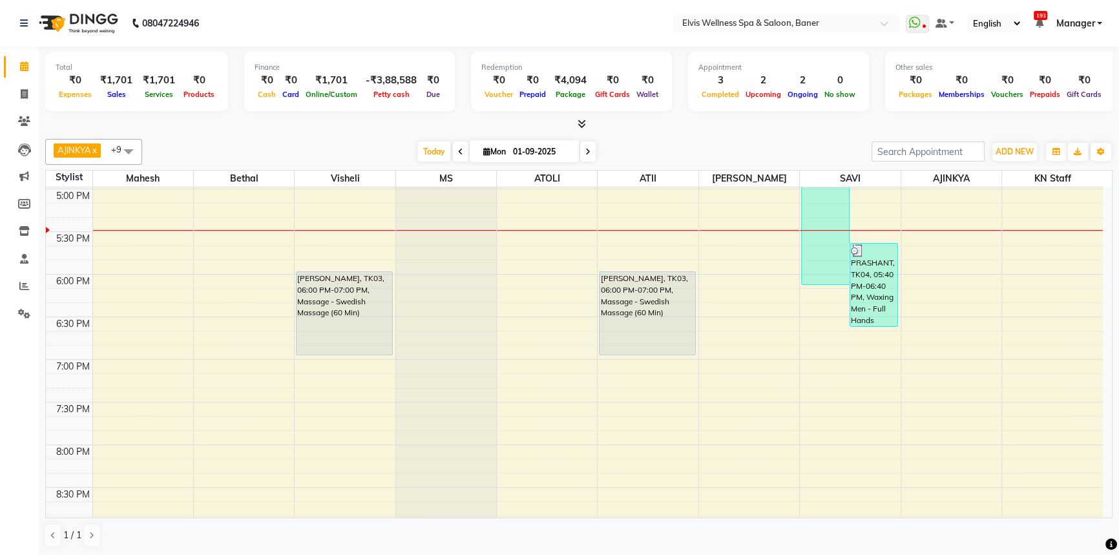
click at [696, 140] on div "AJINKYA x Visheli x MS x Bethal x ATOLI x ATII x SAVI x [PERSON_NAME] Mahesh x …" at bounding box center [578, 152] width 1067 height 26
click at [694, 139] on div "AJINKYA x Visheli x MS x Bethal x ATOLI x ATII x SAVI x [PERSON_NAME] Mahesh x …" at bounding box center [578, 152] width 1067 height 26
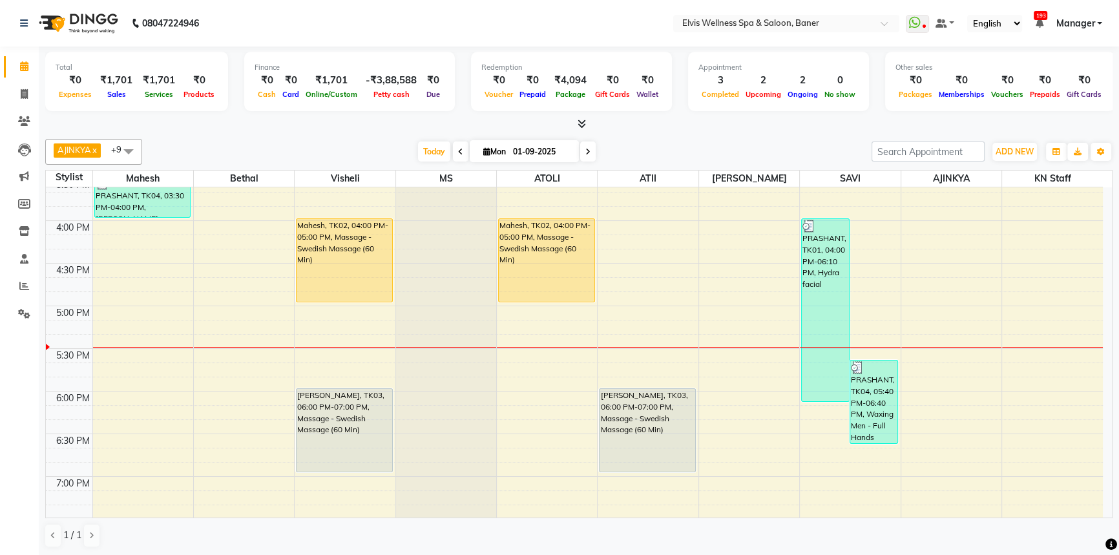
scroll to position [648, 0]
click at [671, 136] on div "AJINKYA x Visheli x MS x Bethal x ATOLI x ATII x SAVI x [PERSON_NAME] Mahesh x …" at bounding box center [578, 343] width 1067 height 419
click at [674, 141] on div "AJINKYA x Visheli x MS x Bethal x ATOLI x ATII x SAVI x [PERSON_NAME] Mahesh x …" at bounding box center [578, 152] width 1067 height 26
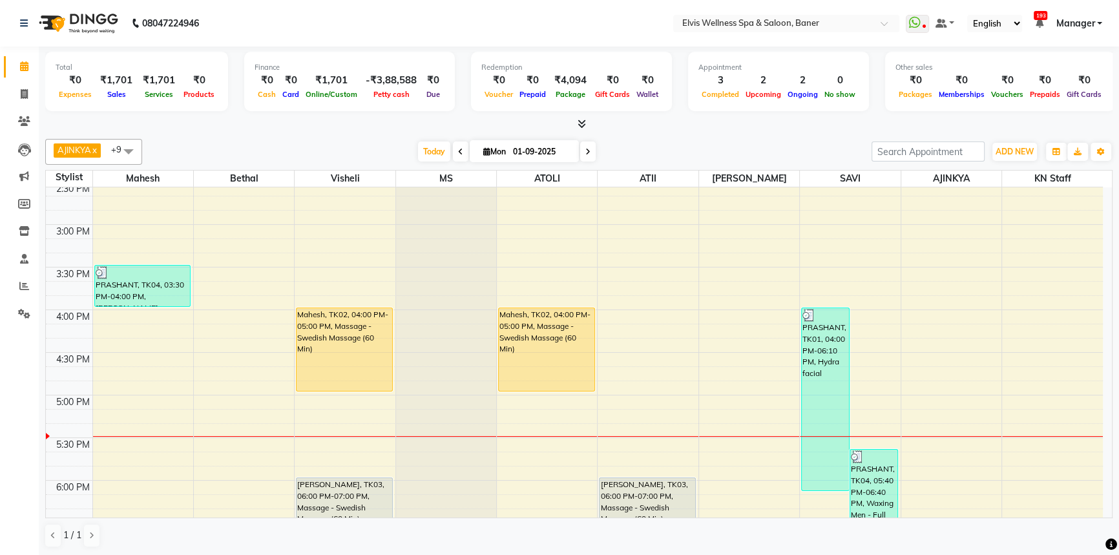
scroll to position [530, 0]
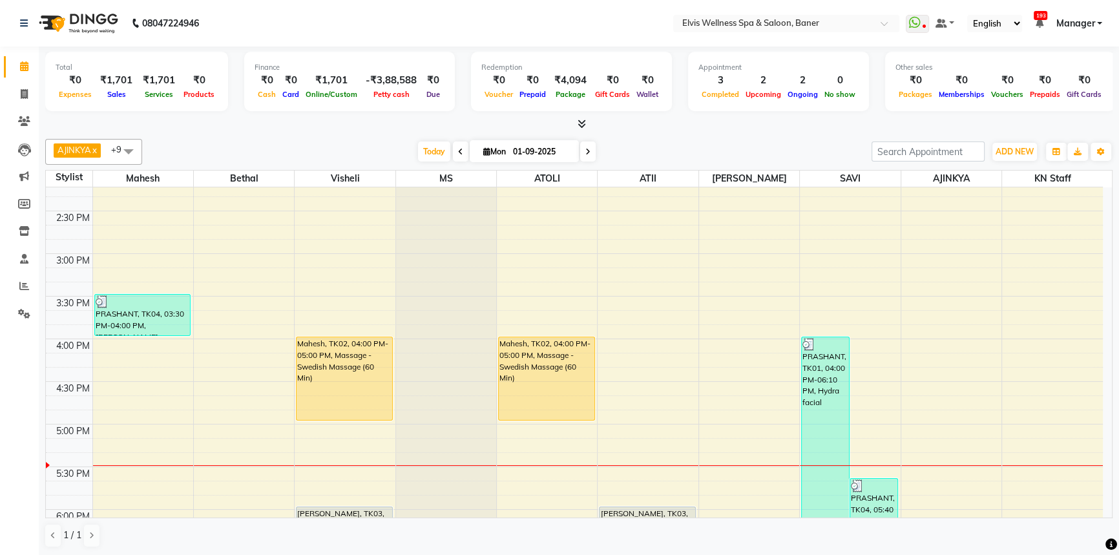
click at [654, 136] on div "AJINKYA x Visheli x MS x Bethal x ATOLI x ATII x SAVI x [PERSON_NAME] Mahesh x …" at bounding box center [578, 343] width 1067 height 419
click at [658, 145] on div "[DATE] [DATE]" at bounding box center [507, 151] width 716 height 19
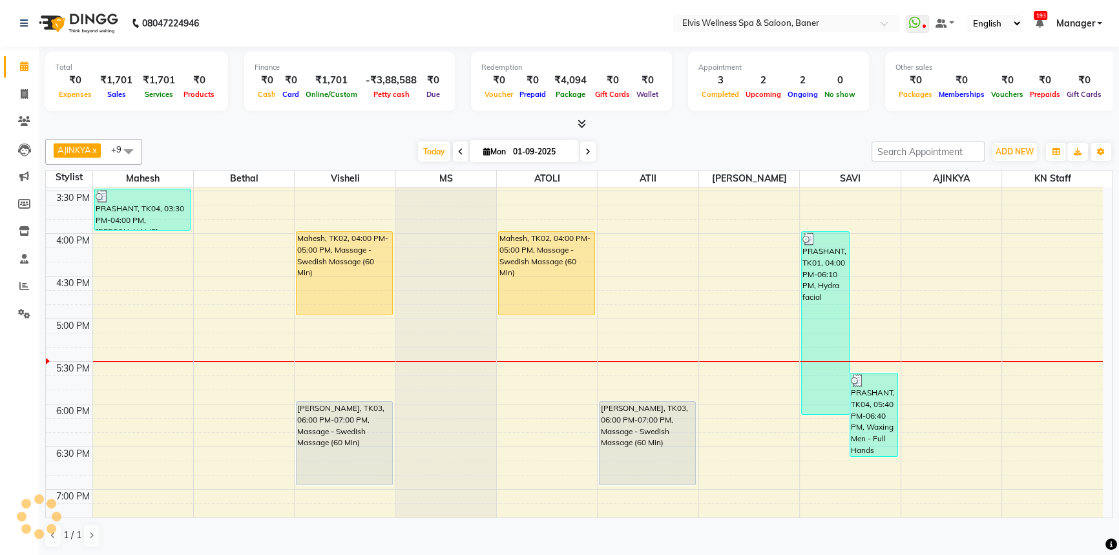
scroll to position [648, 0]
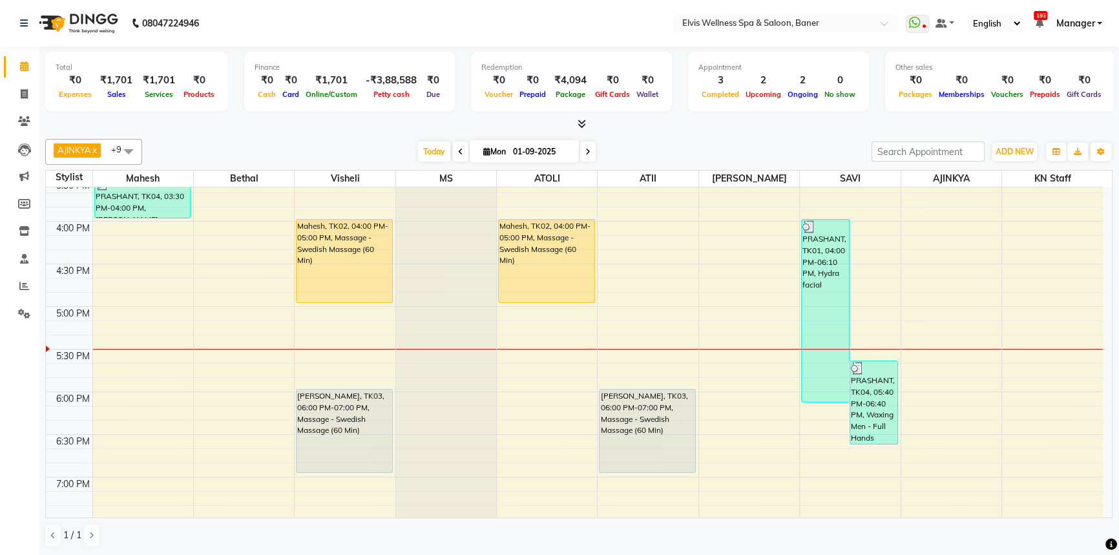
click at [655, 142] on div "[DATE] [DATE]" at bounding box center [507, 151] width 716 height 19
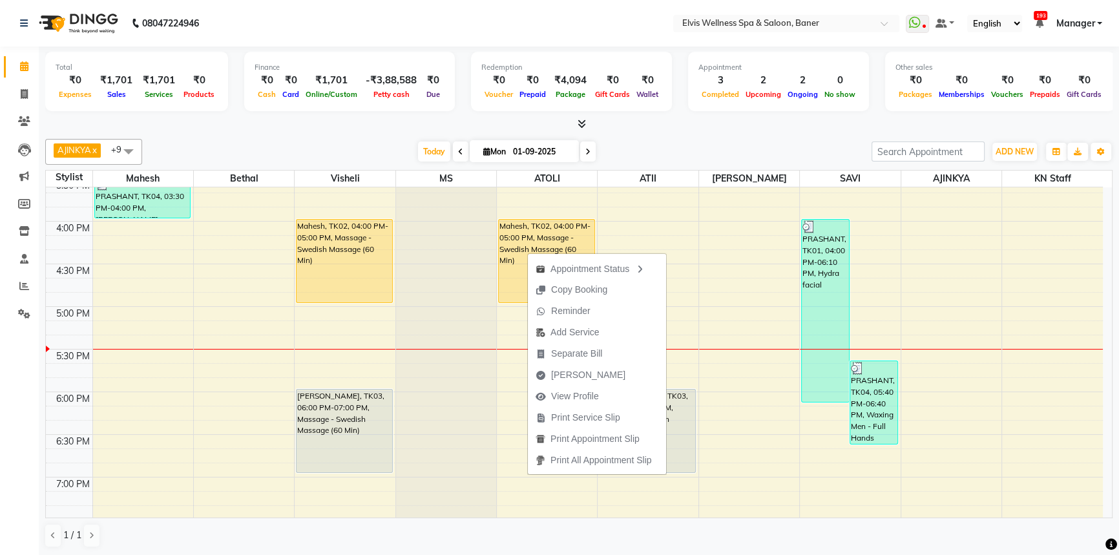
drag, startPoint x: 626, startPoint y: 146, endPoint x: 555, endPoint y: 229, distance: 109.0
click at [626, 147] on div "[DATE] [DATE]" at bounding box center [507, 151] width 716 height 19
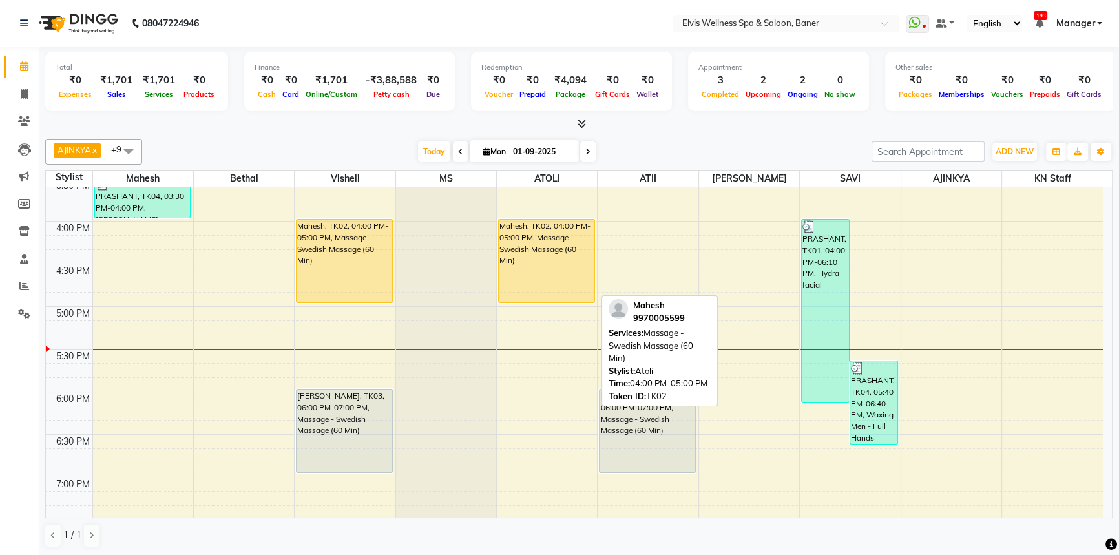
click at [543, 245] on div "Mahesh, TK02, 04:00 PM-05:00 PM, Massage - Swedish Massage (60 Min)" at bounding box center [547, 261] width 96 height 83
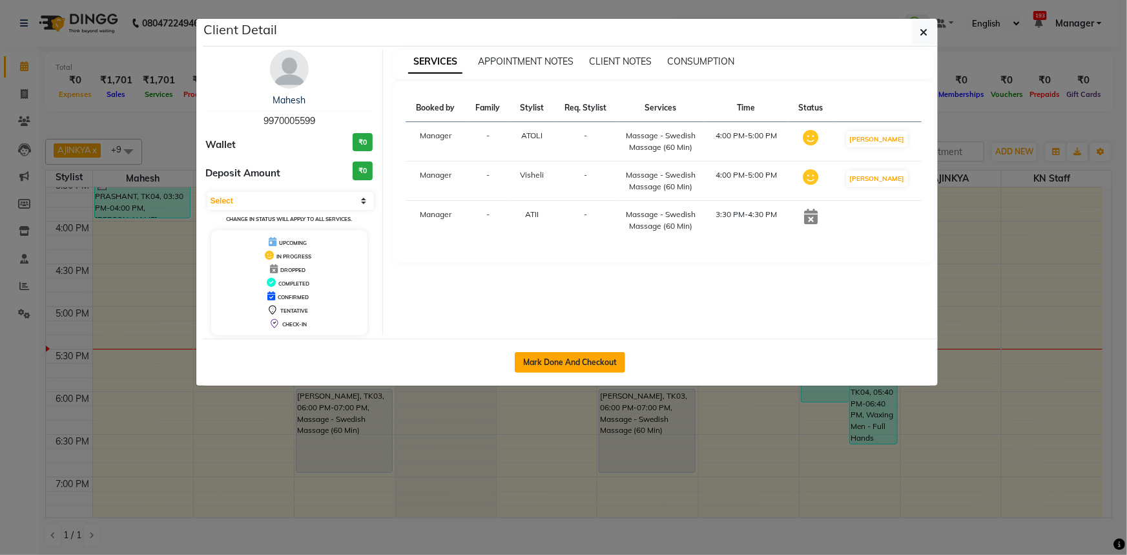
click at [595, 352] on button "Mark Done And Checkout" at bounding box center [570, 362] width 110 height 21
select select "service"
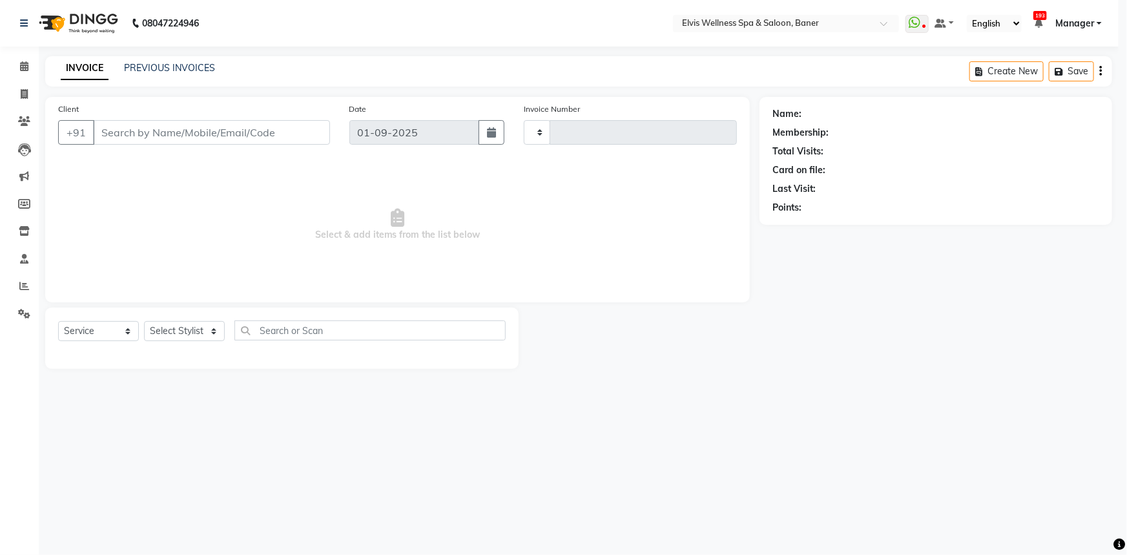
type input "1426"
select select "5735"
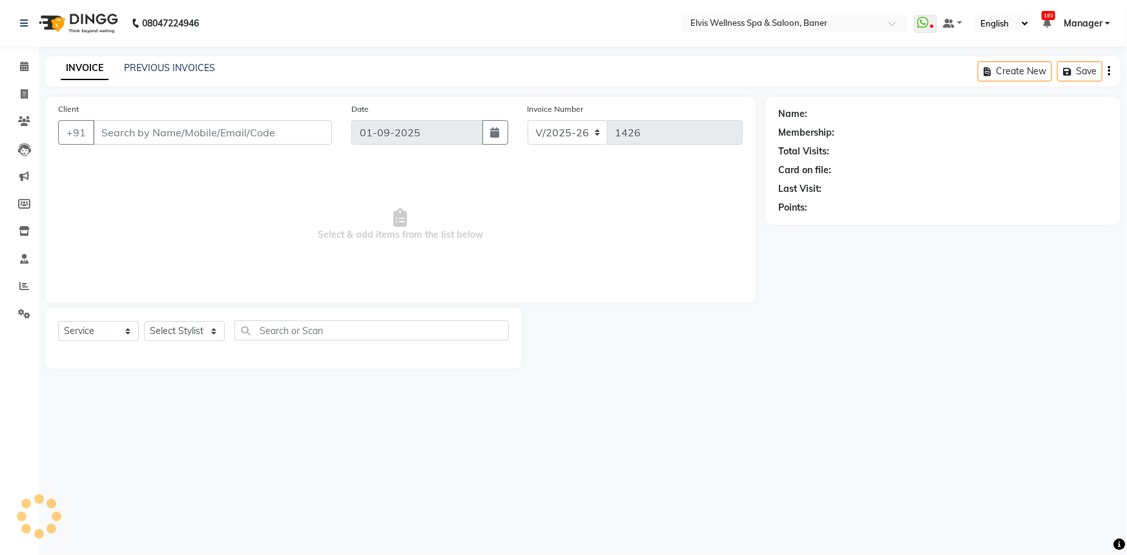
type input "9970005599"
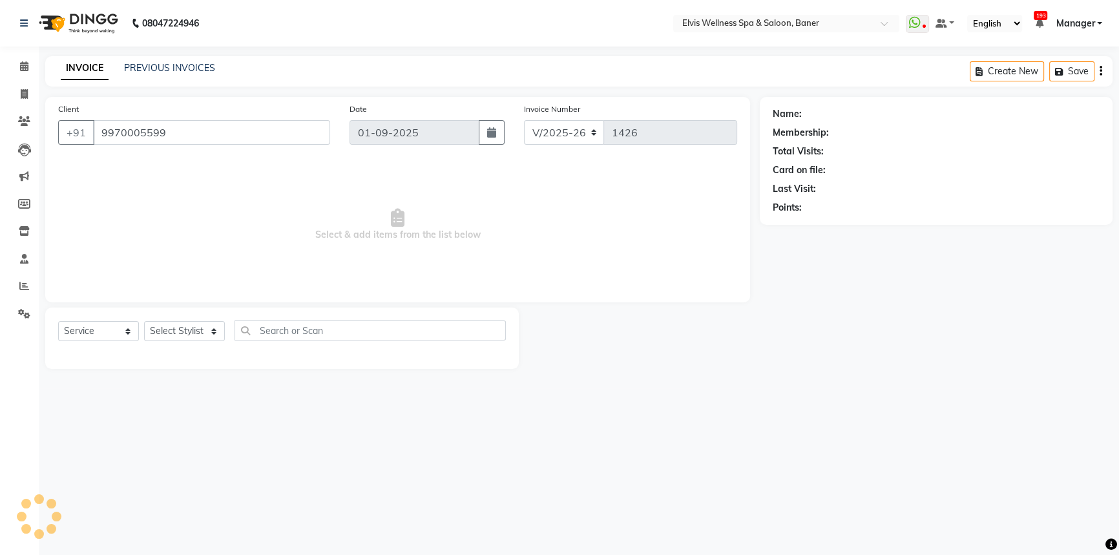
select select "54324"
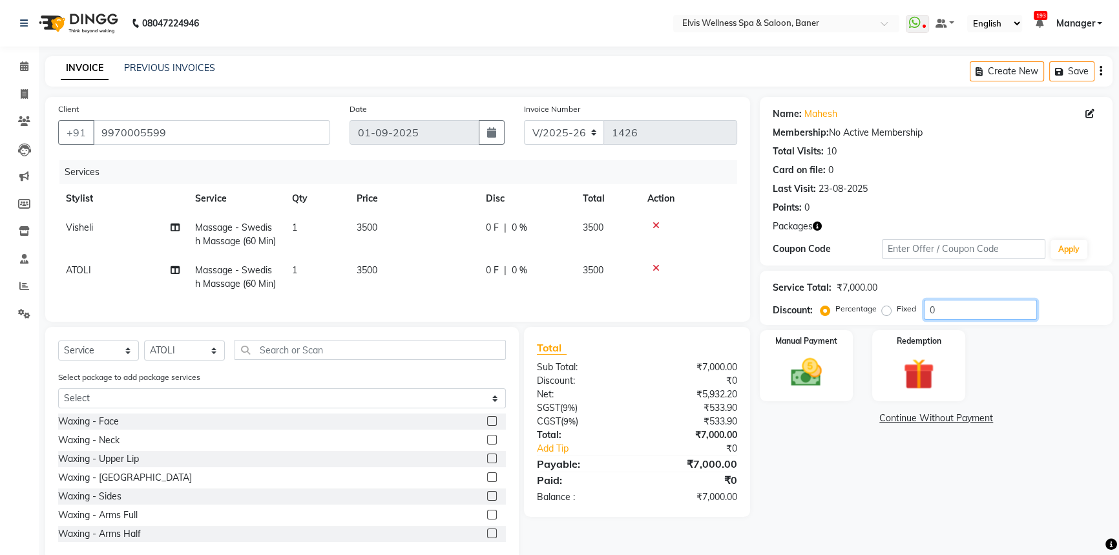
click at [936, 317] on input "0" at bounding box center [980, 310] width 113 height 20
click at [935, 318] on input "0" at bounding box center [980, 310] width 113 height 20
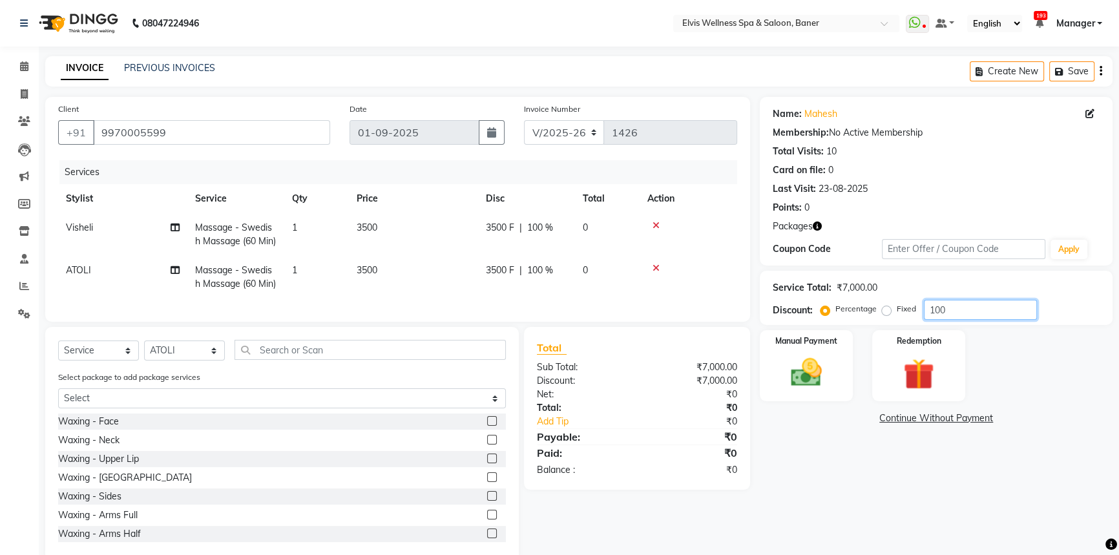
type input "100"
click at [875, 474] on div "Name: Mahesh Membership: No Active Membership Total Visits: 10 Card on file: 0 …" at bounding box center [941, 329] width 362 height 464
click at [847, 357] on div "Manual Payment" at bounding box center [806, 366] width 97 height 74
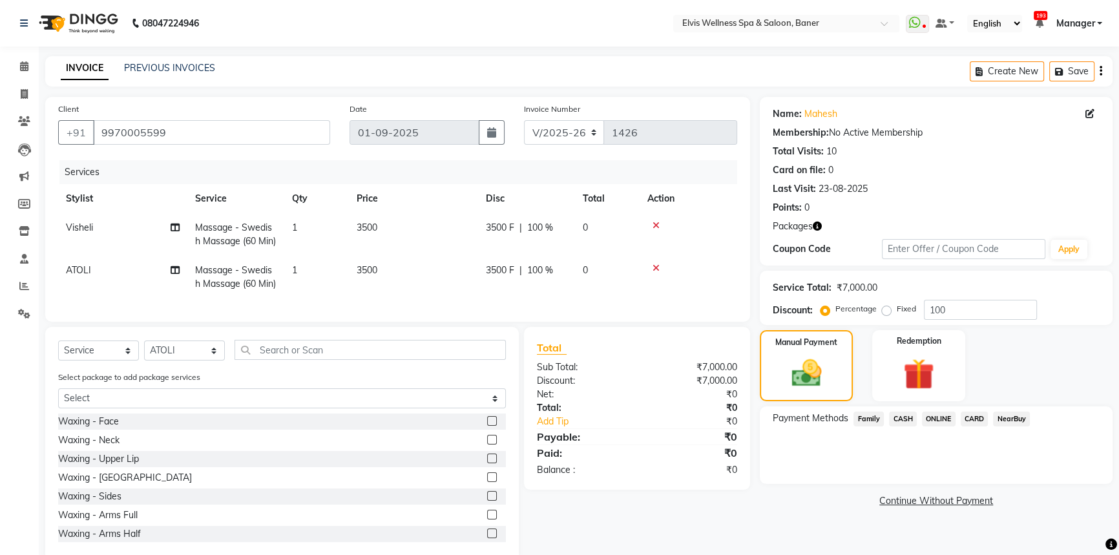
click at [907, 415] on span "CASH" at bounding box center [903, 418] width 28 height 15
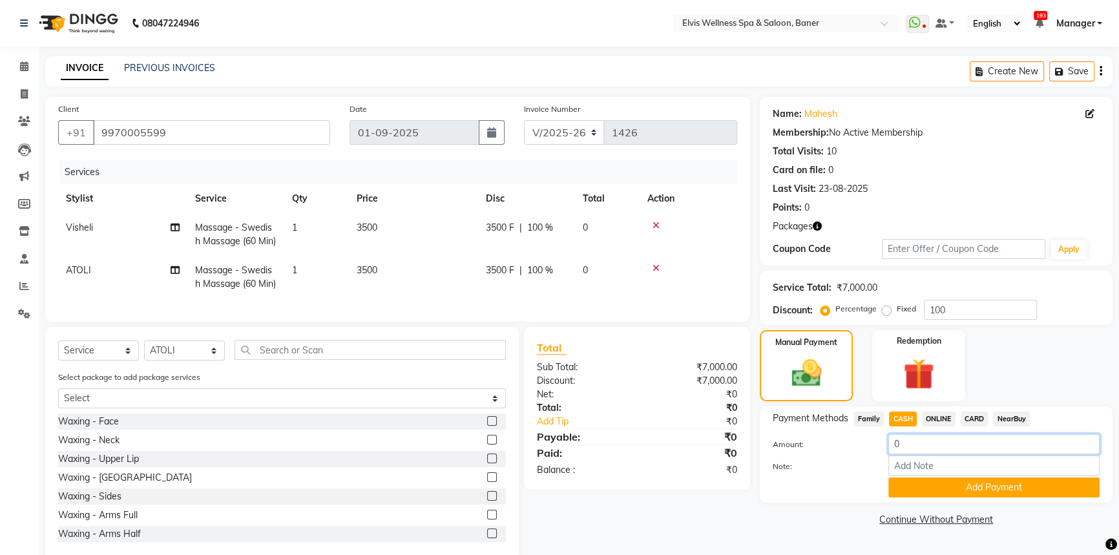
click at [918, 446] on input "0" at bounding box center [993, 444] width 211 height 20
click at [926, 472] on input "Note:" at bounding box center [993, 465] width 211 height 20
type input "MEMBERSHIP"
click at [977, 484] on button "Add Payment" at bounding box center [993, 487] width 211 height 20
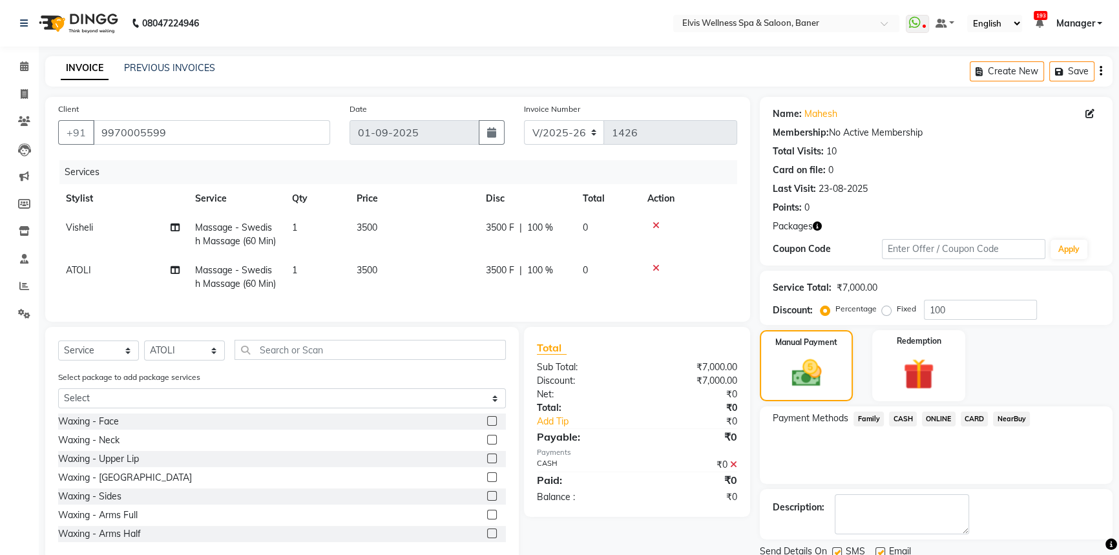
scroll to position [61, 0]
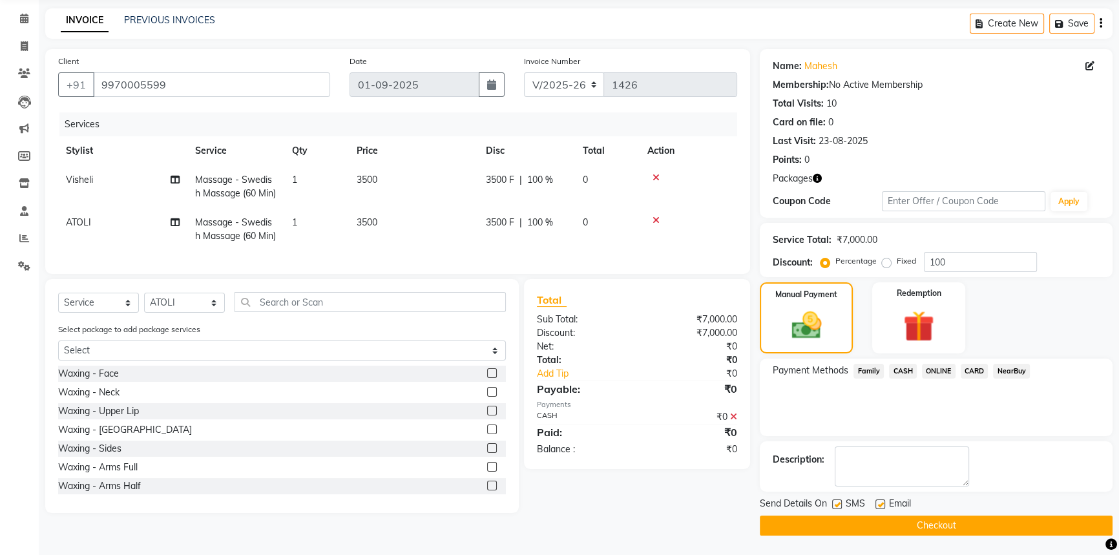
click at [882, 499] on label at bounding box center [880, 504] width 10 height 10
click at [882, 501] on input "checkbox" at bounding box center [879, 505] width 8 height 8
checkbox input "false"
click at [831, 497] on div "Send Details On SMS Email" at bounding box center [936, 505] width 353 height 16
click at [833, 499] on label at bounding box center [837, 504] width 10 height 10
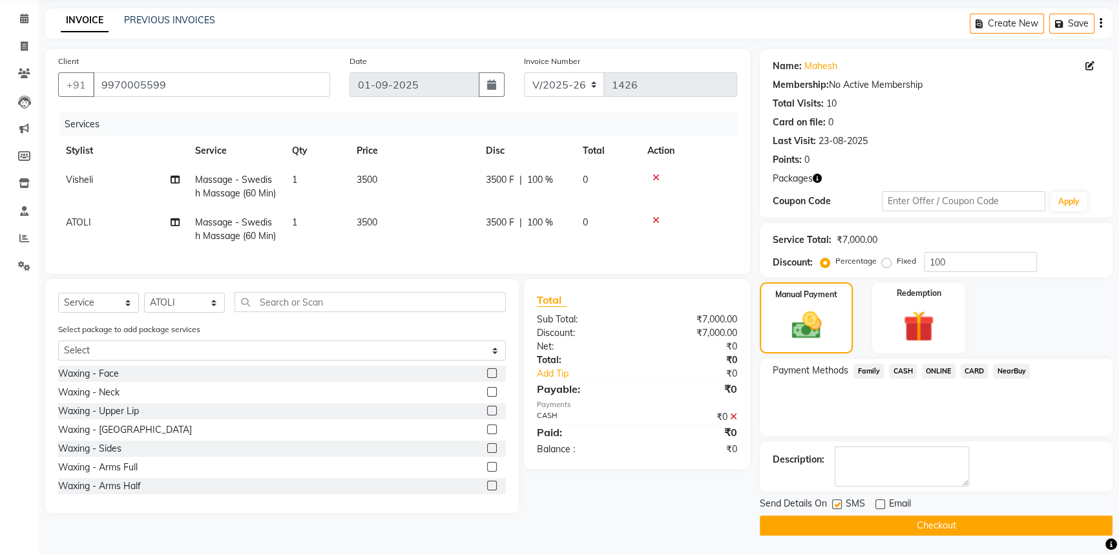
click at [833, 501] on input "checkbox" at bounding box center [836, 505] width 8 height 8
checkbox input "false"
click at [899, 515] on button "Checkout" at bounding box center [936, 525] width 353 height 20
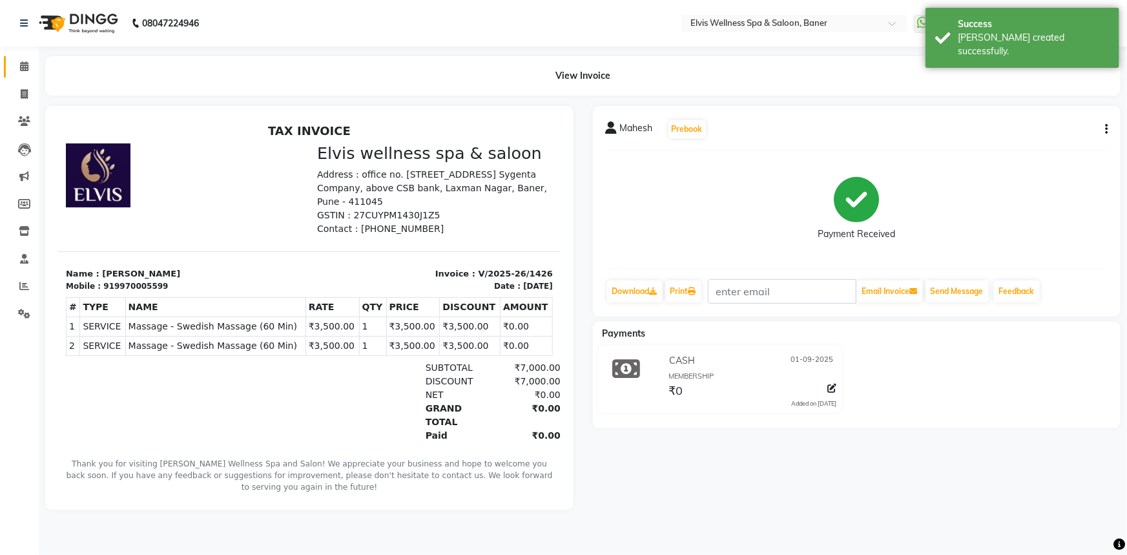
click at [5, 57] on link "Calendar" at bounding box center [19, 66] width 31 height 21
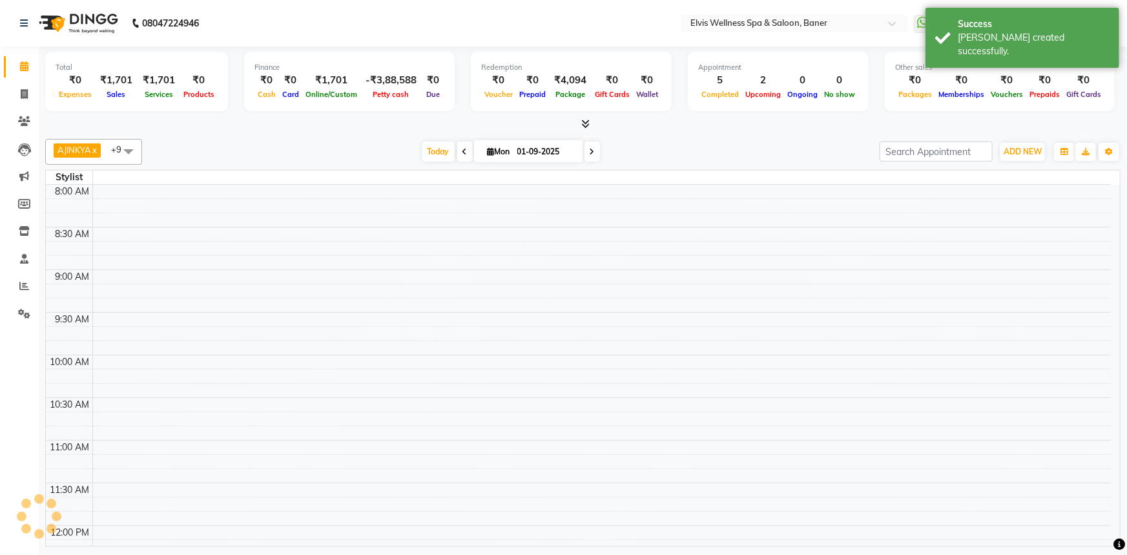
click at [7, 66] on link "Calendar" at bounding box center [19, 66] width 31 height 21
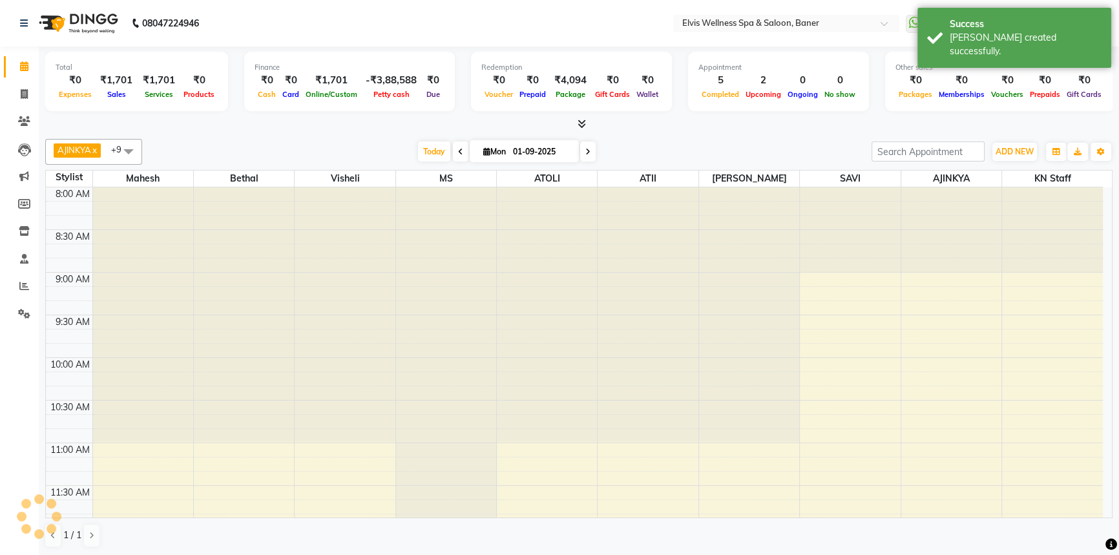
drag, startPoint x: 421, startPoint y: 152, endPoint x: 698, endPoint y: 151, distance: 277.1
click at [426, 152] on span "Today" at bounding box center [434, 151] width 32 height 20
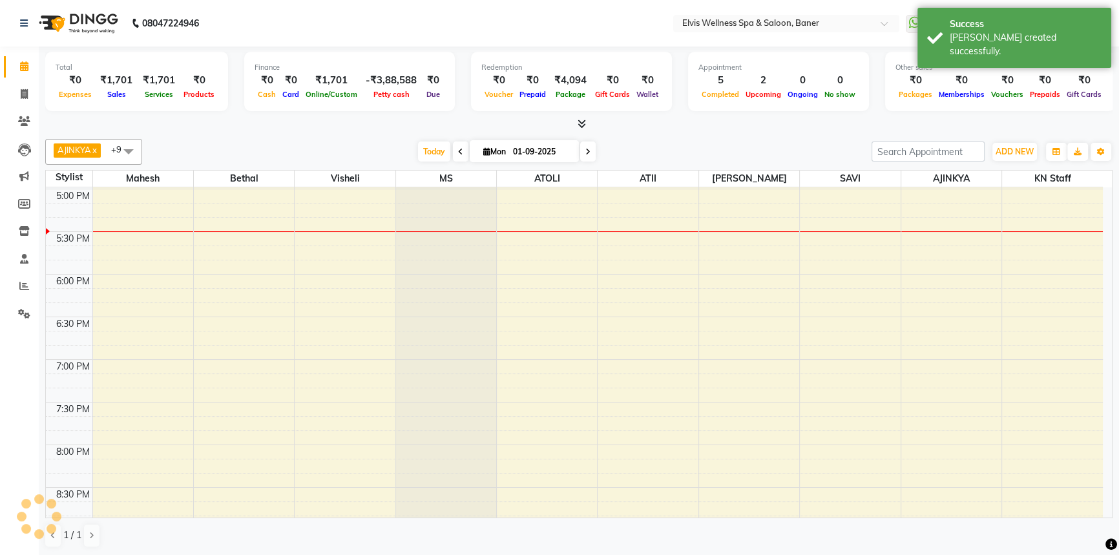
click at [699, 151] on div "[DATE] [DATE]" at bounding box center [507, 151] width 716 height 19
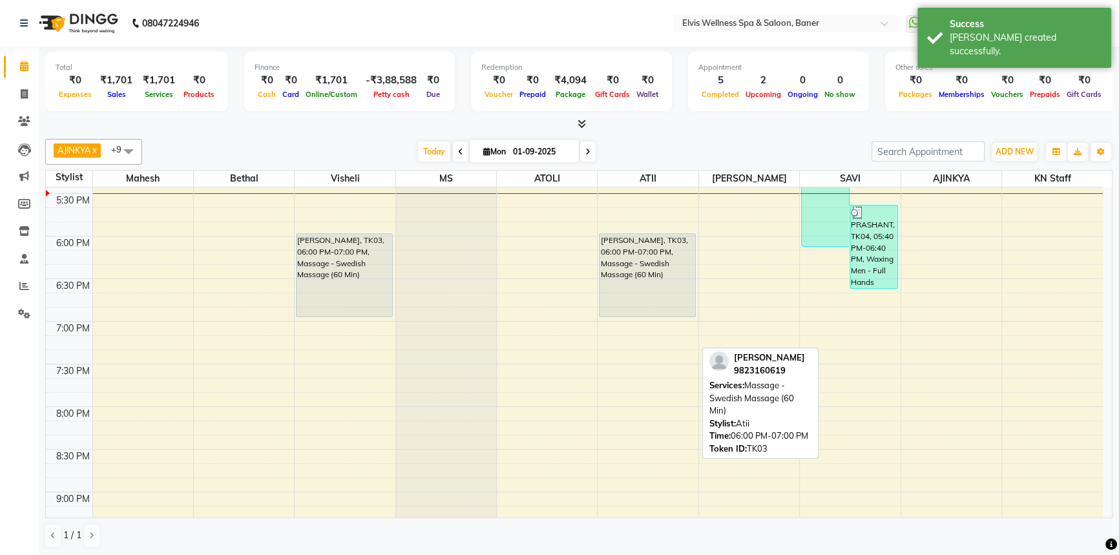
scroll to position [824, 0]
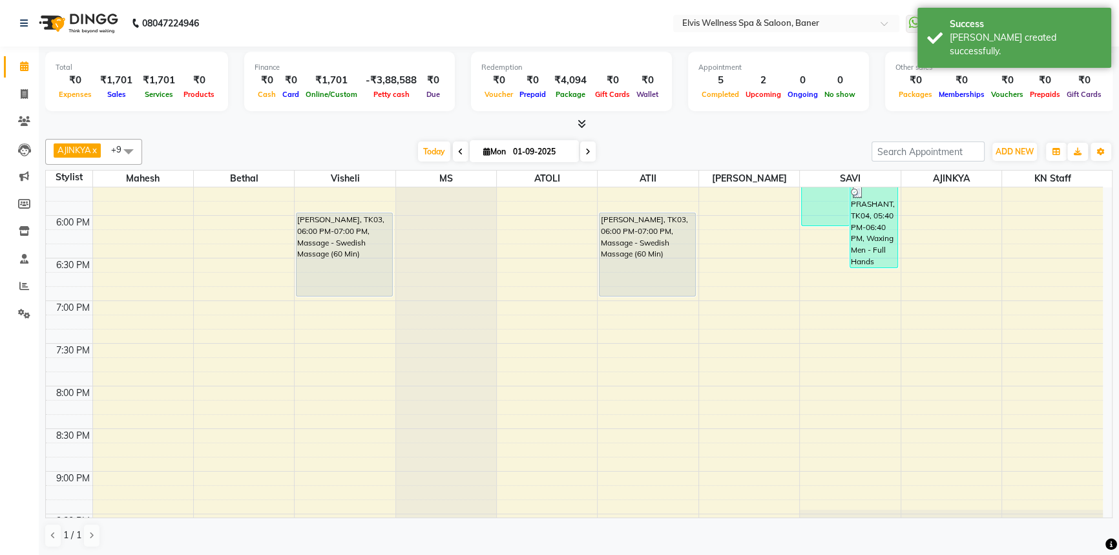
click at [759, 146] on div "[DATE] [DATE]" at bounding box center [507, 151] width 716 height 19
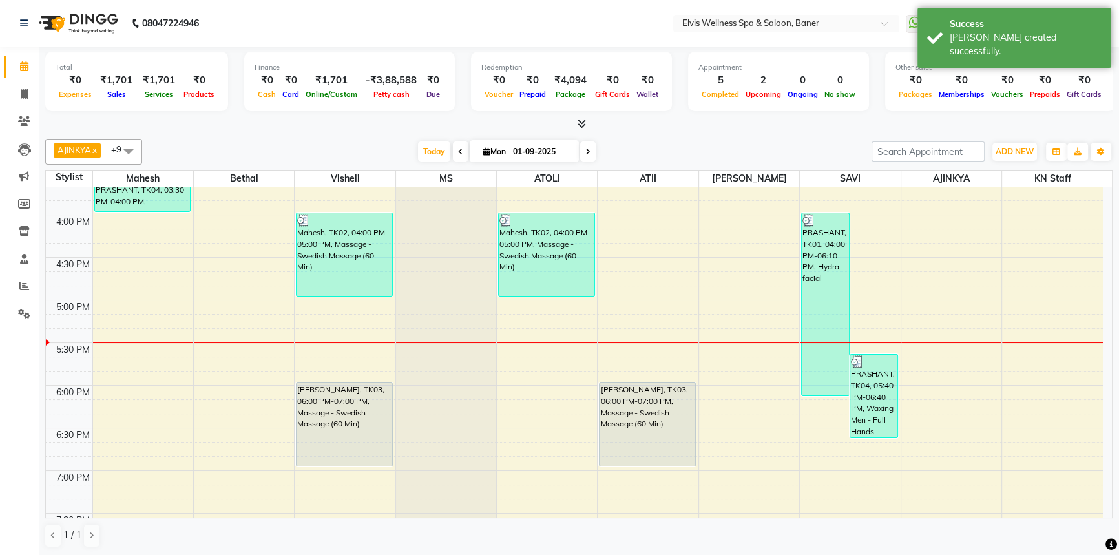
scroll to position [589, 0]
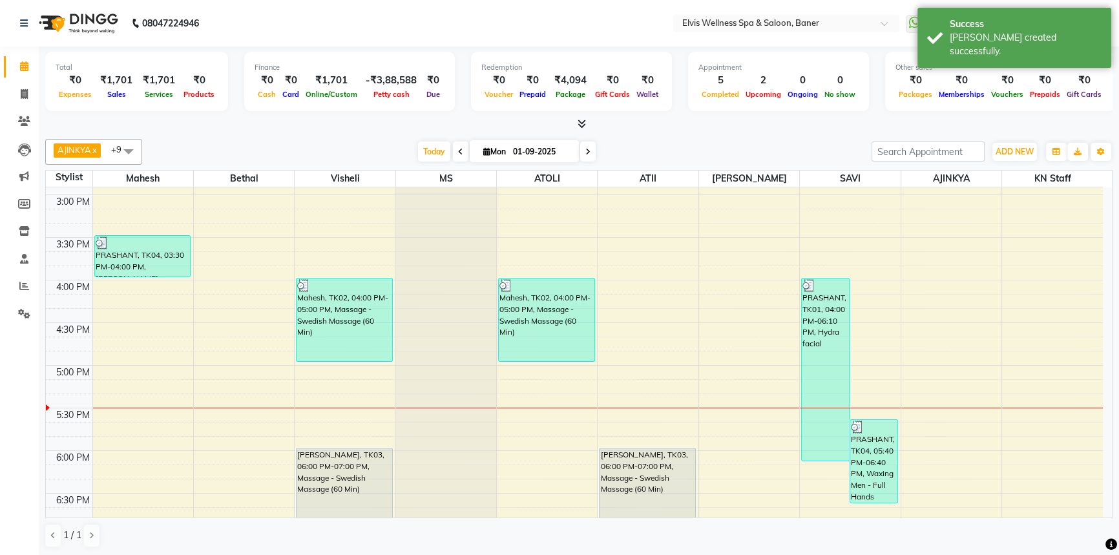
click at [663, 141] on div "AJINKYA x Visheli x MS x Bethal x ATOLI x ATII x SAVI x [PERSON_NAME] Mahesh x …" at bounding box center [578, 152] width 1067 height 26
click at [653, 126] on div at bounding box center [578, 125] width 1067 height 14
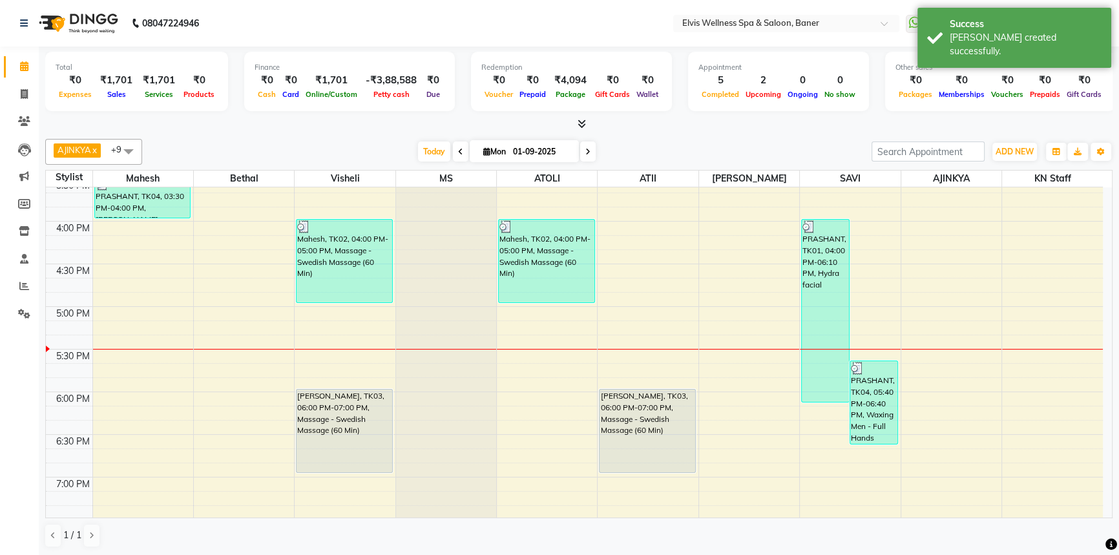
click at [671, 129] on div at bounding box center [578, 125] width 1067 height 14
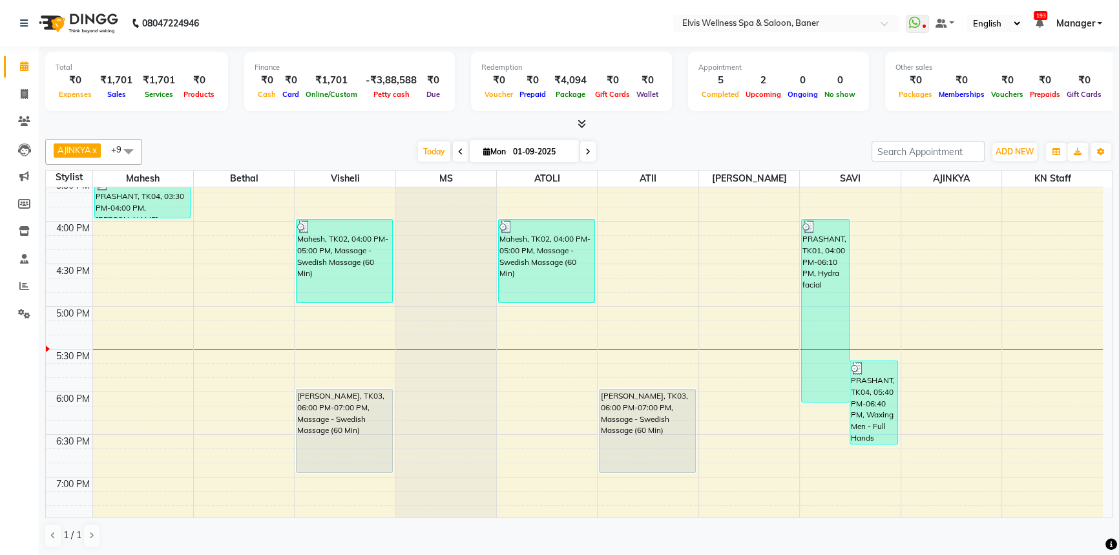
click at [707, 151] on div "[DATE] [DATE]" at bounding box center [507, 151] width 716 height 19
drag, startPoint x: 378, startPoint y: 156, endPoint x: 399, endPoint y: 159, distance: 21.5
click at [388, 157] on div "[DATE] [DATE]" at bounding box center [507, 151] width 716 height 19
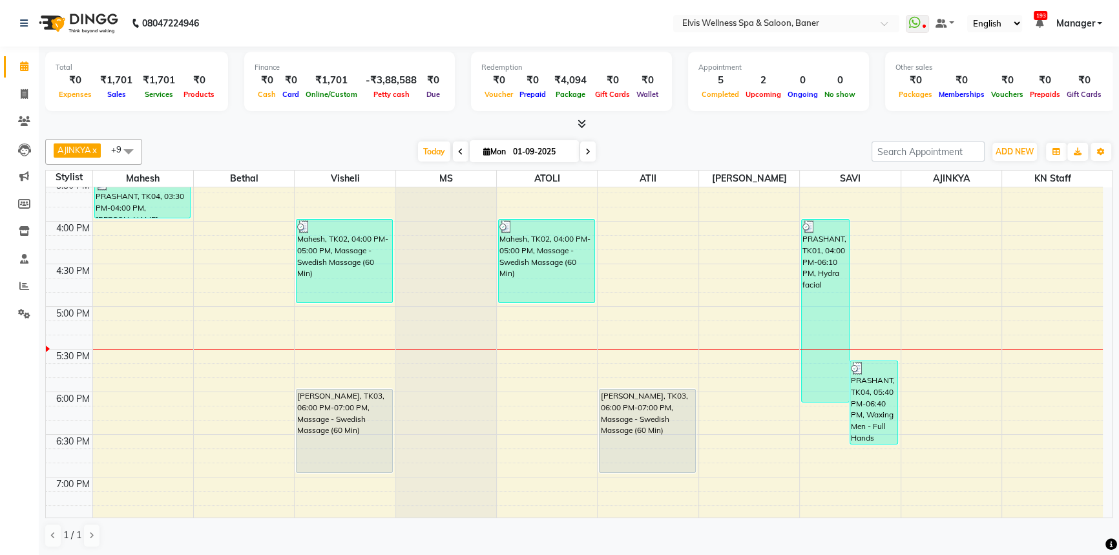
click at [663, 152] on div "[DATE] [DATE]" at bounding box center [507, 151] width 716 height 19
click at [356, 161] on div "AJINKYA x Visheli x MS x Bethal x ATOLI x ATII x SAVI x [PERSON_NAME] Mahesh x …" at bounding box center [578, 152] width 1067 height 26
click at [362, 142] on div "[DATE] [DATE]" at bounding box center [507, 151] width 716 height 19
click at [444, 149] on span "Today" at bounding box center [434, 151] width 32 height 20
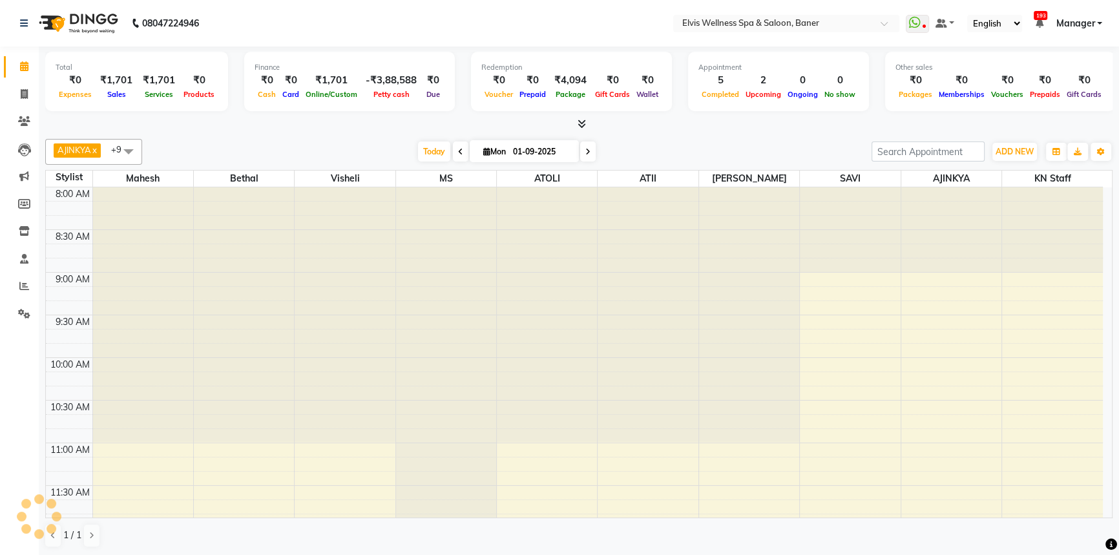
scroll to position [765, 0]
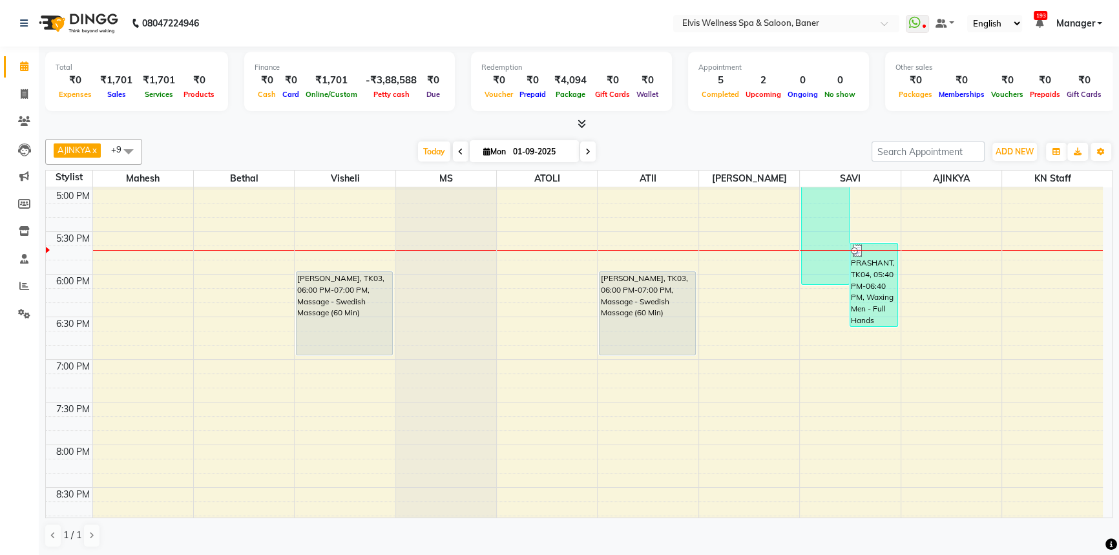
click at [674, 141] on div "AJINKYA x Visheli x MS x Bethal x ATOLI x ATII x SAVI x [PERSON_NAME] Mahesh x …" at bounding box center [578, 152] width 1067 height 26
drag, startPoint x: 427, startPoint y: 146, endPoint x: 661, endPoint y: 144, distance: 233.8
click at [428, 146] on span "Today" at bounding box center [434, 151] width 32 height 20
click at [677, 139] on div "AJINKYA x Visheli x MS x Bethal x ATOLI x ATII x SAVI x [PERSON_NAME] Mahesh x …" at bounding box center [578, 152] width 1067 height 26
click at [418, 154] on span "Today" at bounding box center [434, 151] width 32 height 20
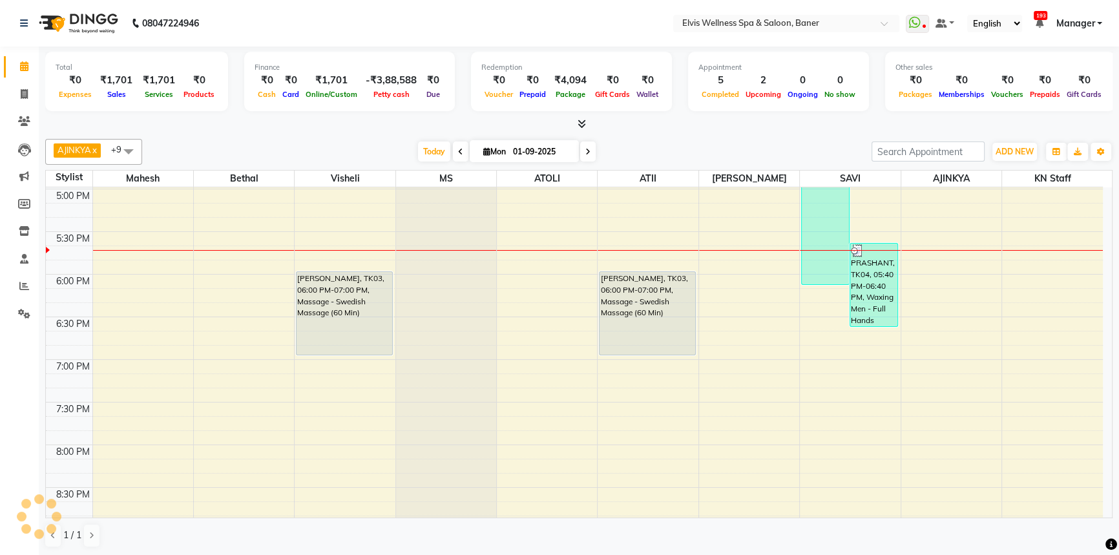
click at [385, 154] on div "[DATE] [DATE]" at bounding box center [507, 151] width 716 height 19
click at [417, 161] on div "[DATE] [DATE]" at bounding box center [507, 151] width 180 height 19
click at [373, 156] on div "[DATE] [DATE]" at bounding box center [507, 151] width 716 height 19
click at [399, 151] on div "[DATE] [DATE]" at bounding box center [507, 151] width 716 height 19
click at [439, 149] on span "Today" at bounding box center [434, 151] width 32 height 20
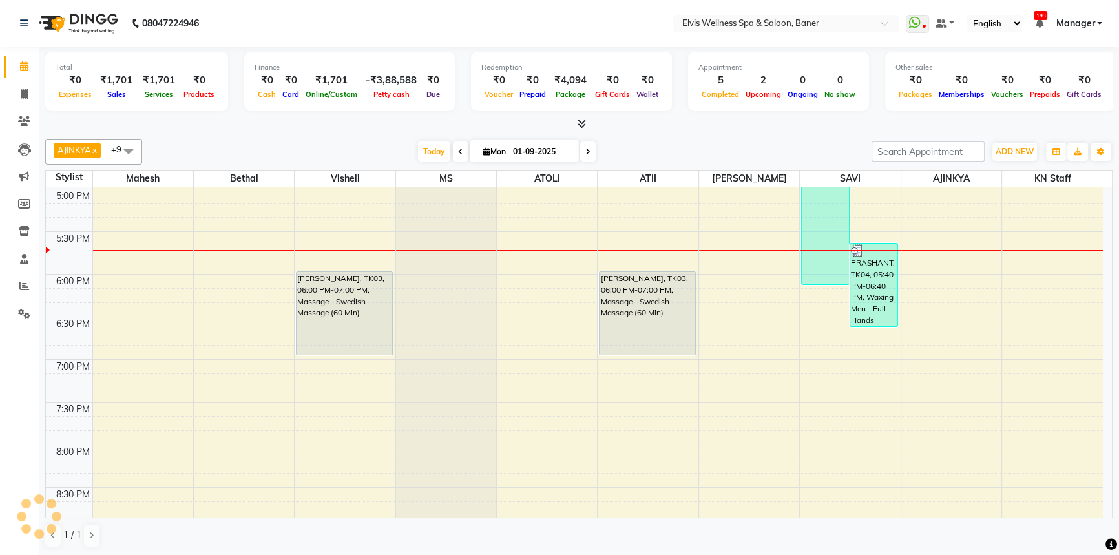
click at [378, 154] on div "[DATE] [DATE]" at bounding box center [507, 151] width 716 height 19
click at [400, 150] on div "[DATE] [DATE]" at bounding box center [507, 151] width 716 height 19
click at [418, 149] on span "Today" at bounding box center [434, 151] width 32 height 20
drag, startPoint x: 392, startPoint y: 153, endPoint x: 415, endPoint y: 153, distance: 22.6
click at [399, 153] on div "[DATE] [DATE]" at bounding box center [507, 151] width 716 height 19
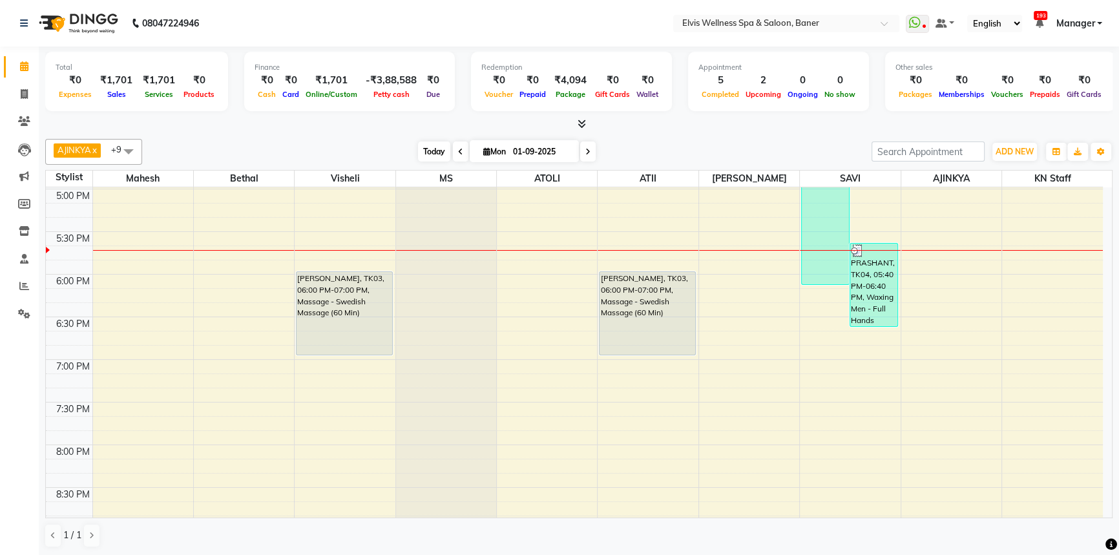
click at [418, 153] on span "Today" at bounding box center [434, 151] width 32 height 20
drag, startPoint x: 399, startPoint y: 153, endPoint x: 432, endPoint y: 154, distance: 33.0
click at [400, 154] on div "[DATE] [DATE]" at bounding box center [507, 151] width 716 height 19
click at [432, 154] on span "Today" at bounding box center [434, 151] width 32 height 20
drag, startPoint x: 363, startPoint y: 155, endPoint x: 415, endPoint y: 152, distance: 52.4
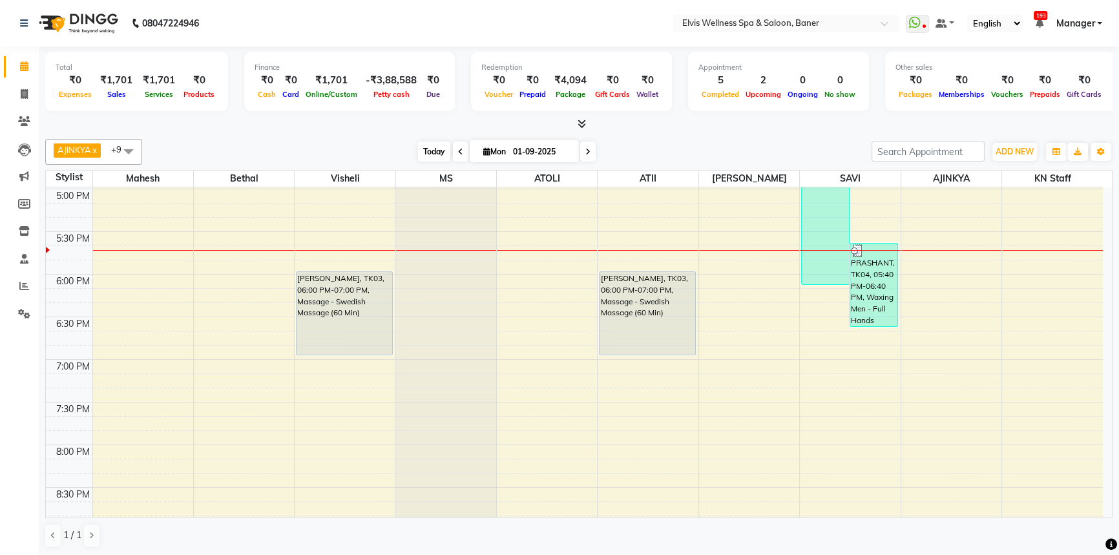
click at [368, 155] on div "[DATE] [DATE]" at bounding box center [507, 151] width 716 height 19
click at [432, 147] on span "Today" at bounding box center [434, 151] width 32 height 20
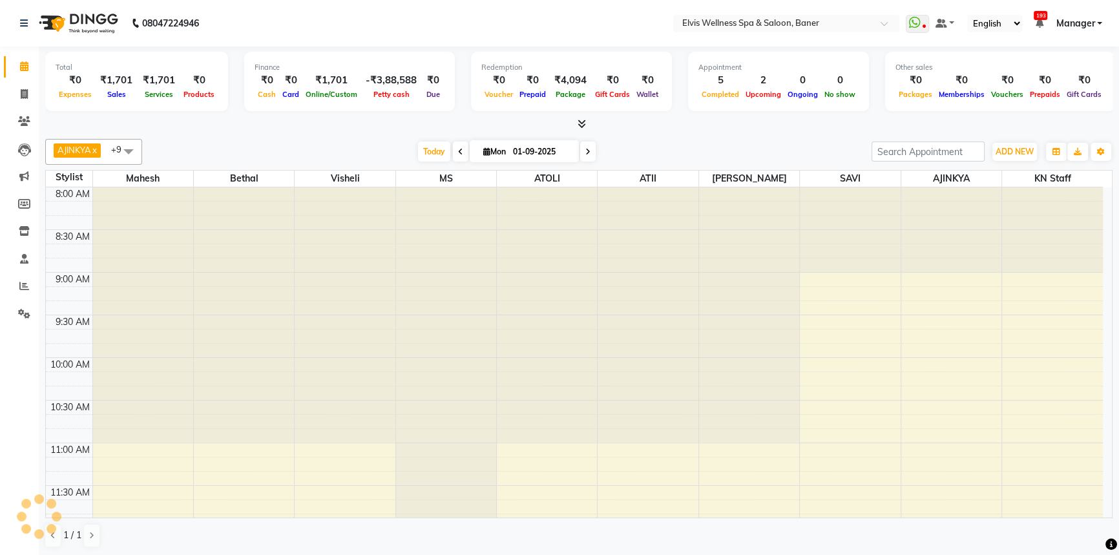
drag, startPoint x: 399, startPoint y: 147, endPoint x: 407, endPoint y: 147, distance: 8.4
click at [399, 147] on div "[DATE] [DATE]" at bounding box center [507, 151] width 716 height 19
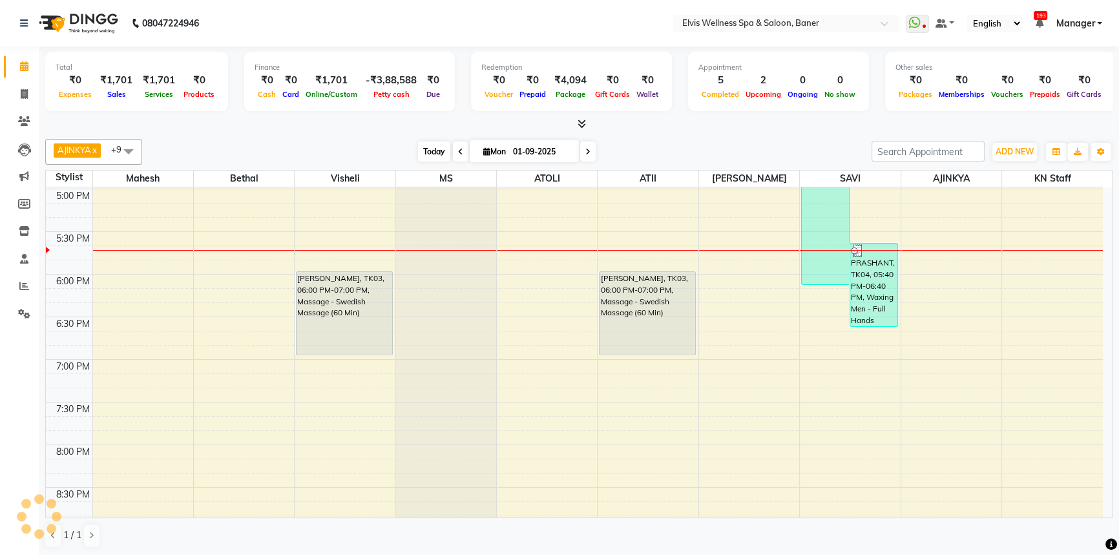
click at [444, 145] on span "Today" at bounding box center [434, 151] width 32 height 20
click at [384, 150] on div "[DATE] [DATE]" at bounding box center [507, 151] width 716 height 19
click at [424, 152] on span "Today" at bounding box center [434, 151] width 32 height 20
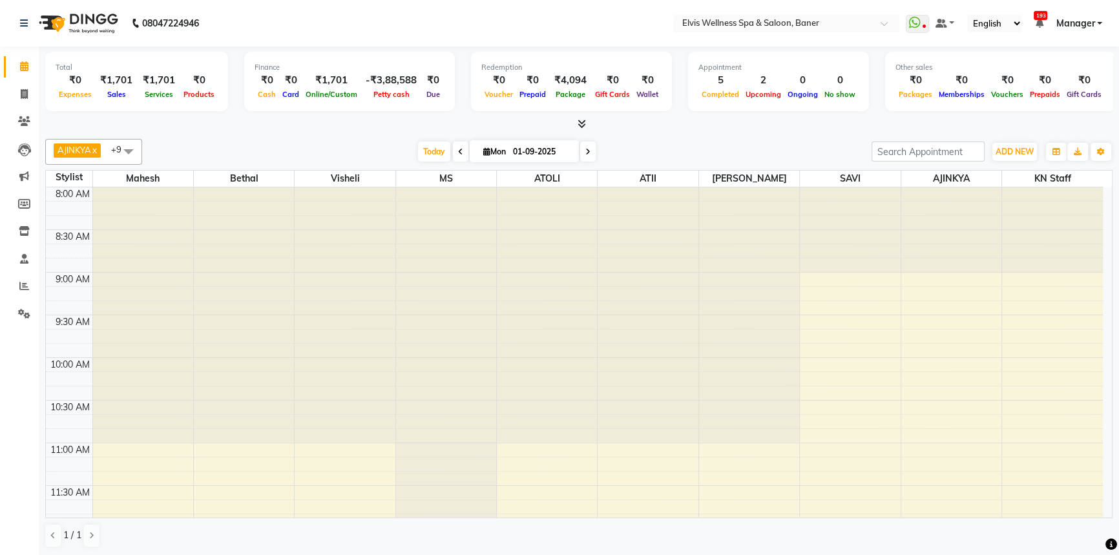
click at [362, 147] on div "[DATE] [DATE]" at bounding box center [507, 151] width 716 height 19
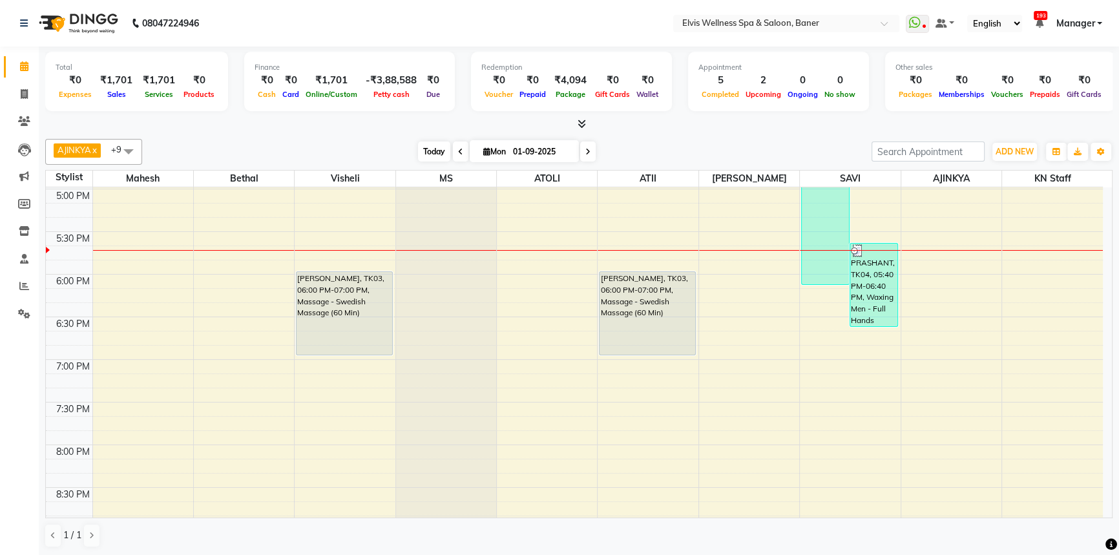
click at [421, 147] on span "Today" at bounding box center [434, 151] width 32 height 20
drag, startPoint x: 704, startPoint y: 152, endPoint x: 422, endPoint y: 161, distance: 281.8
click at [700, 152] on div "[DATE] [DATE]" at bounding box center [507, 151] width 716 height 19
drag, startPoint x: 407, startPoint y: 156, endPoint x: 432, endPoint y: 151, distance: 25.7
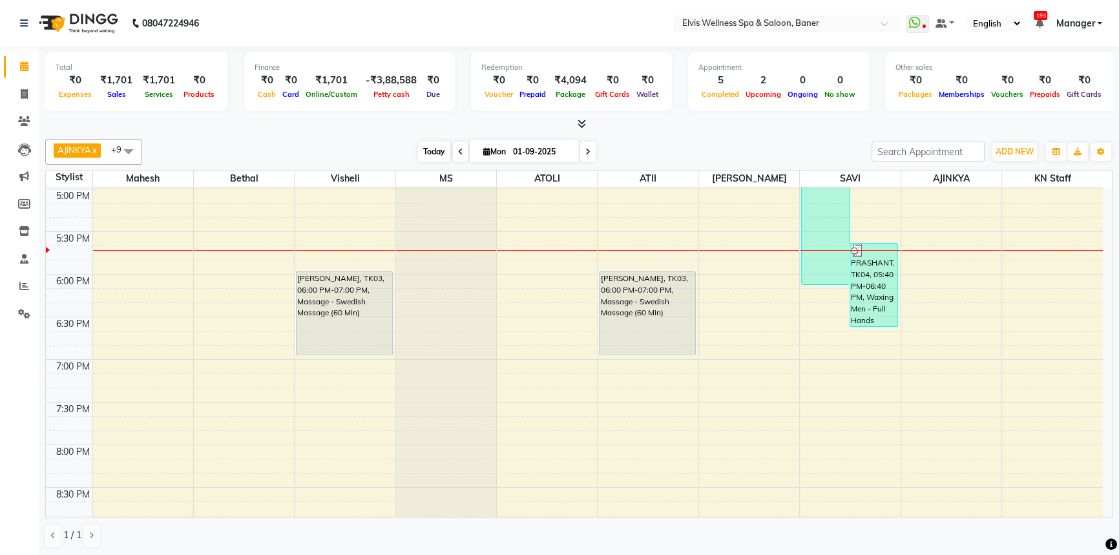
click at [415, 154] on div "[DATE] [DATE]" at bounding box center [507, 151] width 716 height 19
click at [444, 148] on span "Today" at bounding box center [434, 151] width 32 height 20
click at [699, 147] on div "[DATE] [DATE]" at bounding box center [507, 151] width 716 height 19
click at [678, 146] on div "[DATE] [DATE]" at bounding box center [507, 151] width 716 height 19
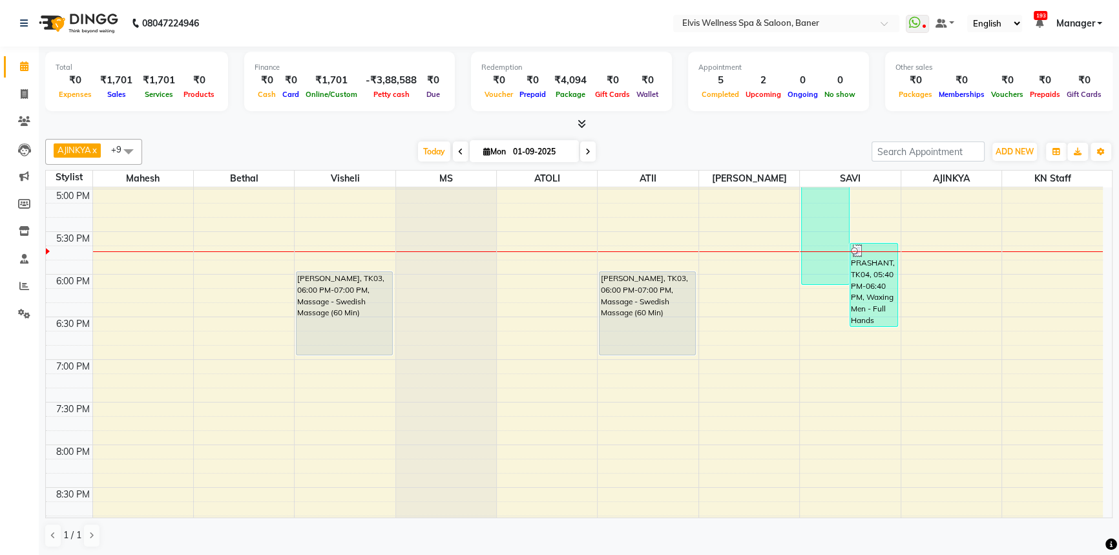
click at [660, 125] on div at bounding box center [578, 125] width 1067 height 14
click at [658, 135] on div "AJINKYA x Visheli x MS x Bethal x ATOLI x ATII x SAVI x [PERSON_NAME] Mahesh x …" at bounding box center [578, 343] width 1067 height 419
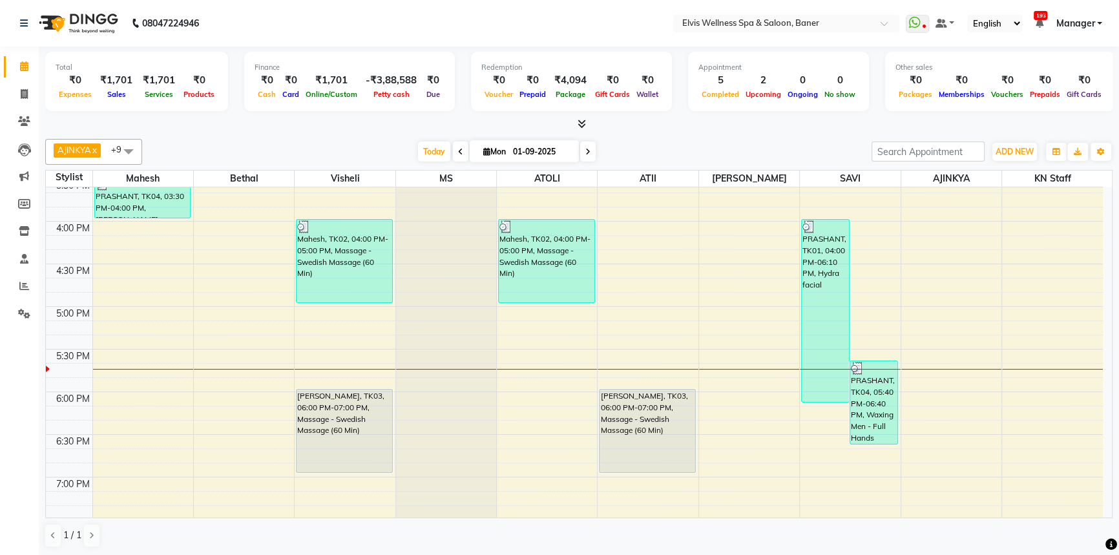
click at [681, 141] on div "AJINKYA x Visheli x MS x Bethal x ATOLI x ATII x SAVI x [PERSON_NAME] Mahesh x …" at bounding box center [578, 152] width 1067 height 26
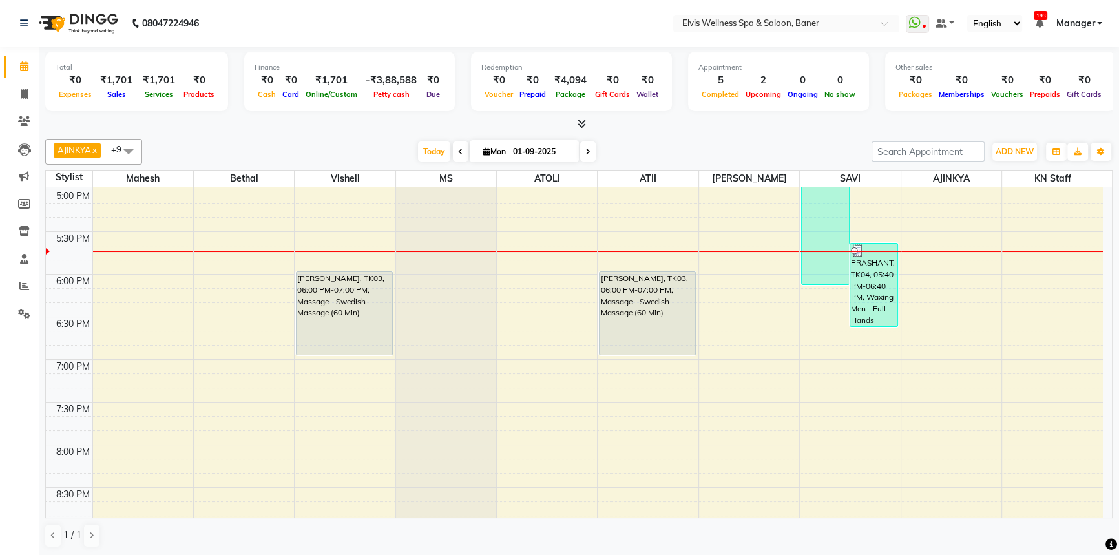
click at [683, 150] on div "[DATE] [DATE]" at bounding box center [507, 151] width 716 height 19
click at [435, 147] on span "Today" at bounding box center [434, 151] width 32 height 20
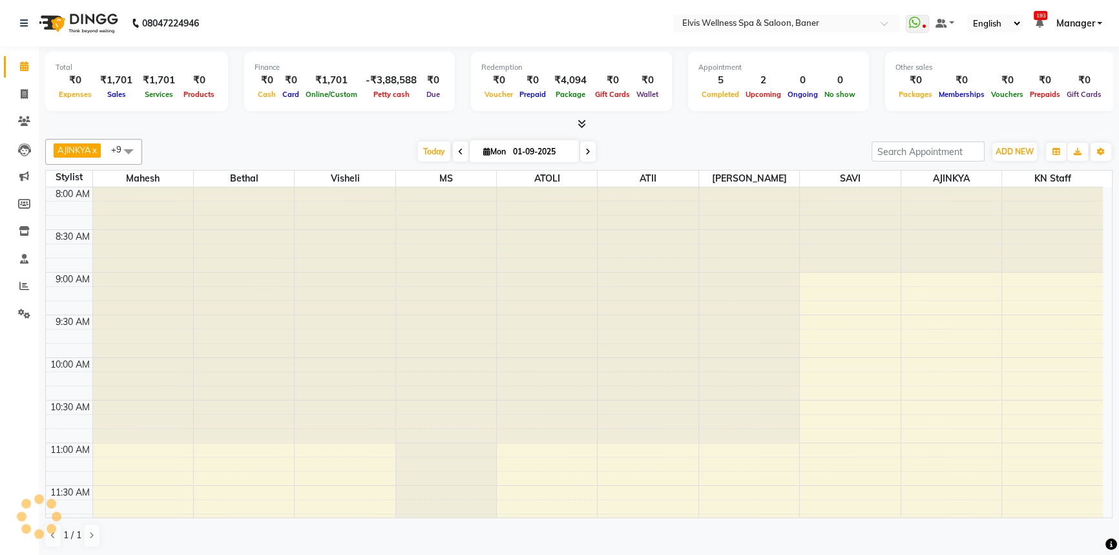
click at [386, 147] on div "[DATE] [DATE]" at bounding box center [507, 151] width 716 height 19
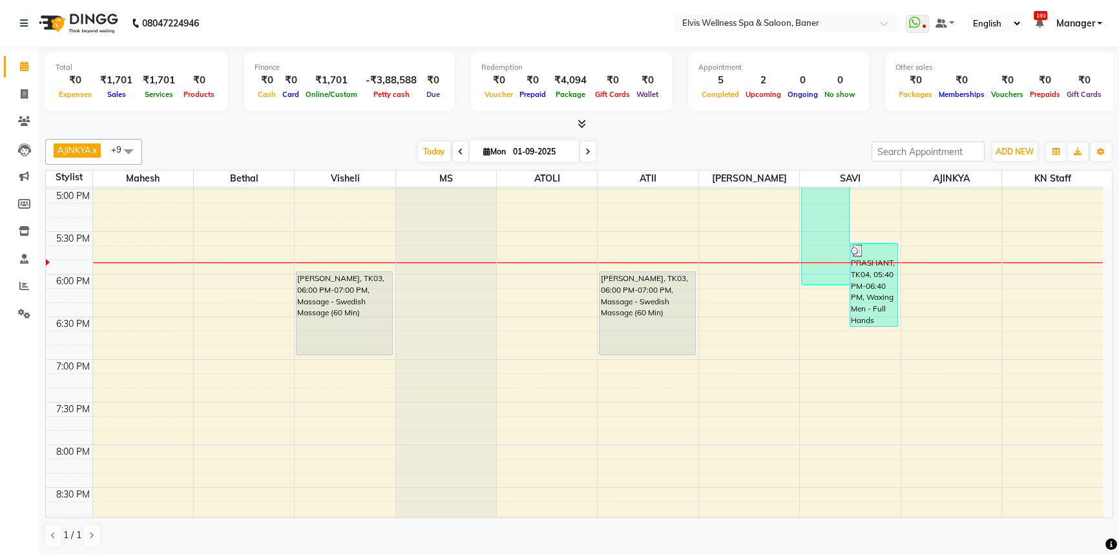
click at [678, 140] on div "AJINKYA x Visheli x MS x Bethal x ATOLI x ATII x SAVI x [PERSON_NAME] Mahesh x …" at bounding box center [578, 152] width 1067 height 26
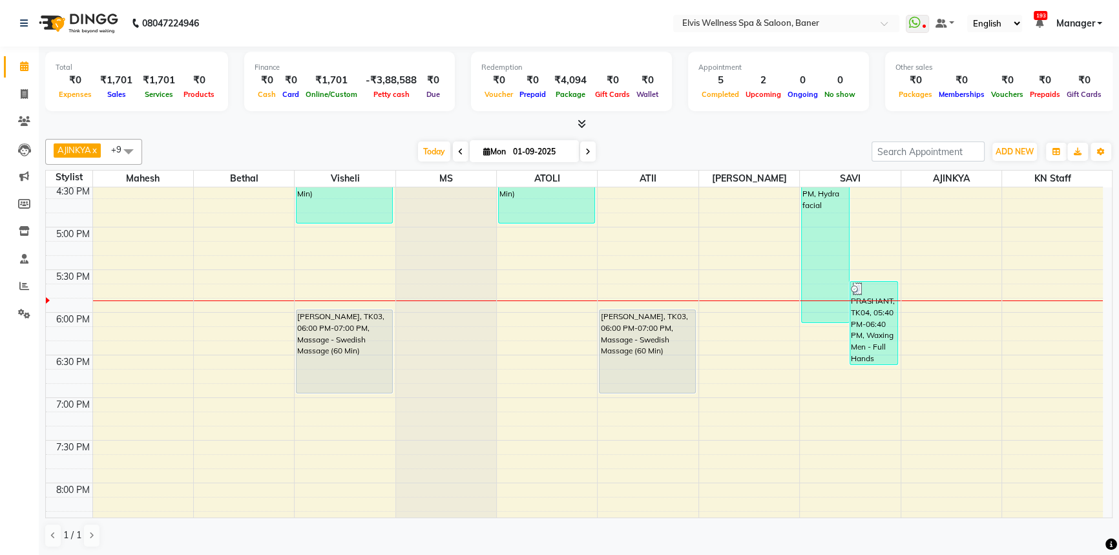
scroll to position [707, 0]
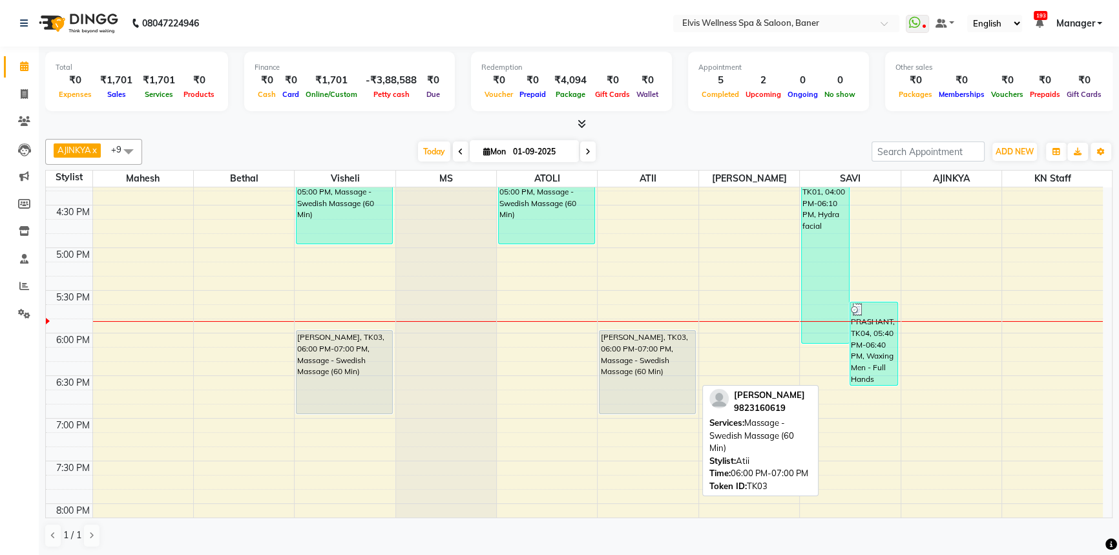
click at [647, 351] on div "[PERSON_NAME], TK03, 06:00 PM-07:00 PM, Massage - Swedish Massage (60 Min)" at bounding box center [647, 372] width 96 height 83
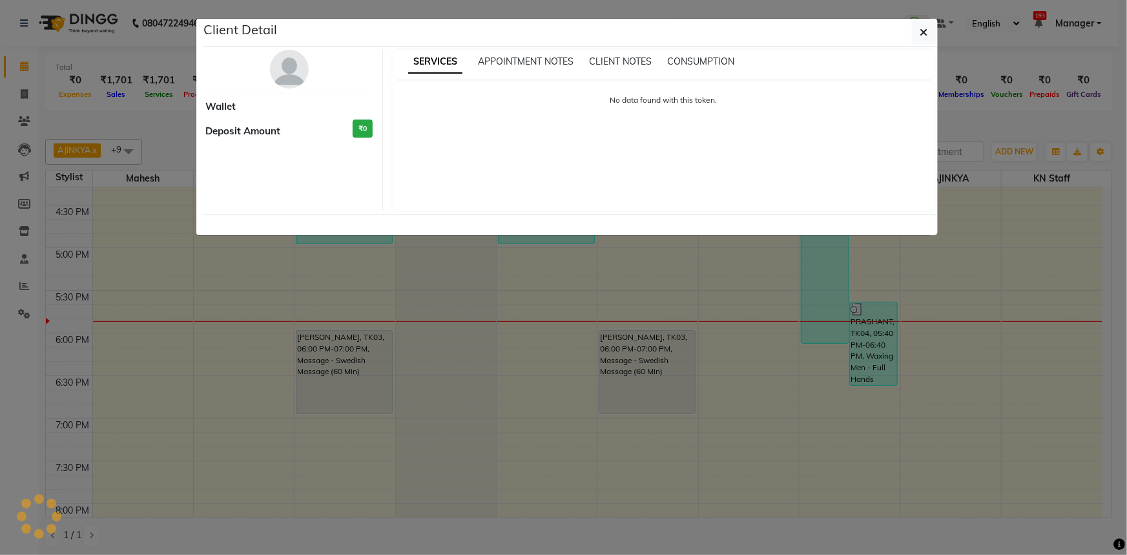
select select "7"
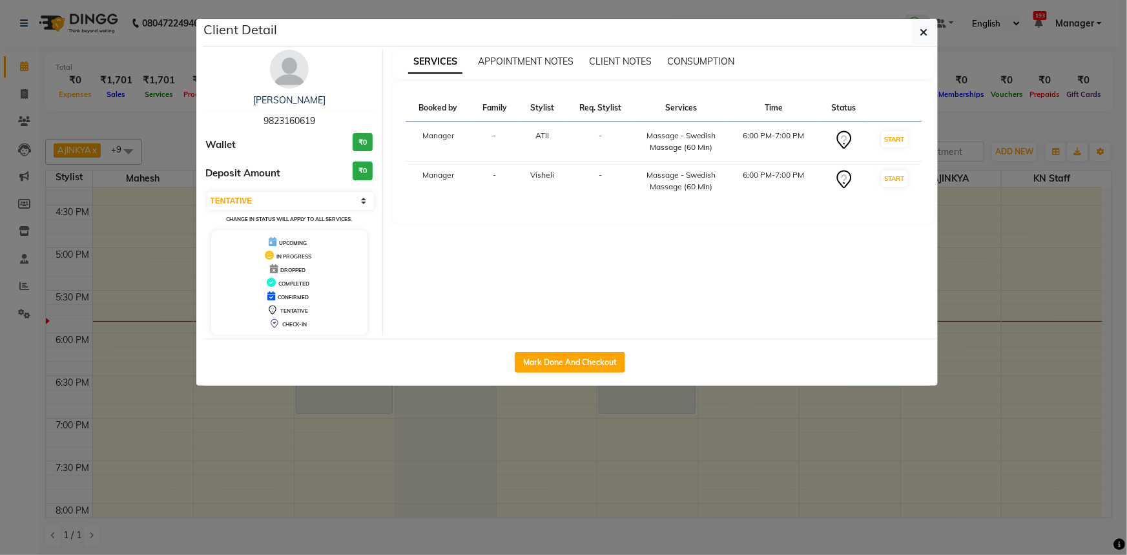
click at [0, 354] on ngb-modal-window "Client Detail Anand 9823160619 Wallet ₹0 Deposit Amount ₹0 Select IN SERVICE CO…" at bounding box center [563, 277] width 1127 height 555
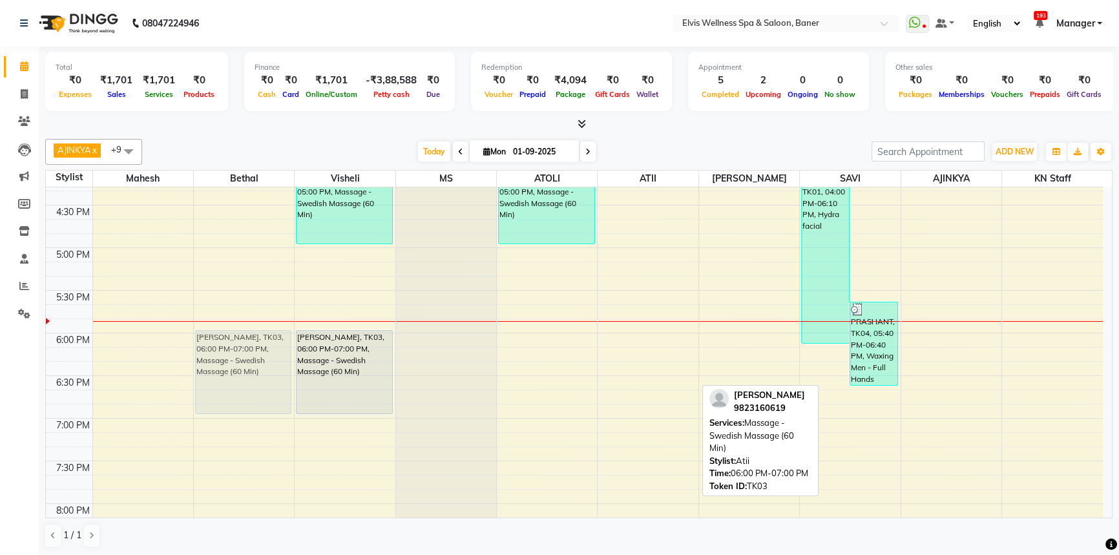
drag, startPoint x: 641, startPoint y: 344, endPoint x: 264, endPoint y: 344, distance: 377.2
click at [264, 344] on tr "PRASHANT, TK04, 03:30 PM-04:00 PM, [PERSON_NAME], TK03, 06:00 PM-07:00 PM, Mass…" at bounding box center [574, 77] width 1057 height 1193
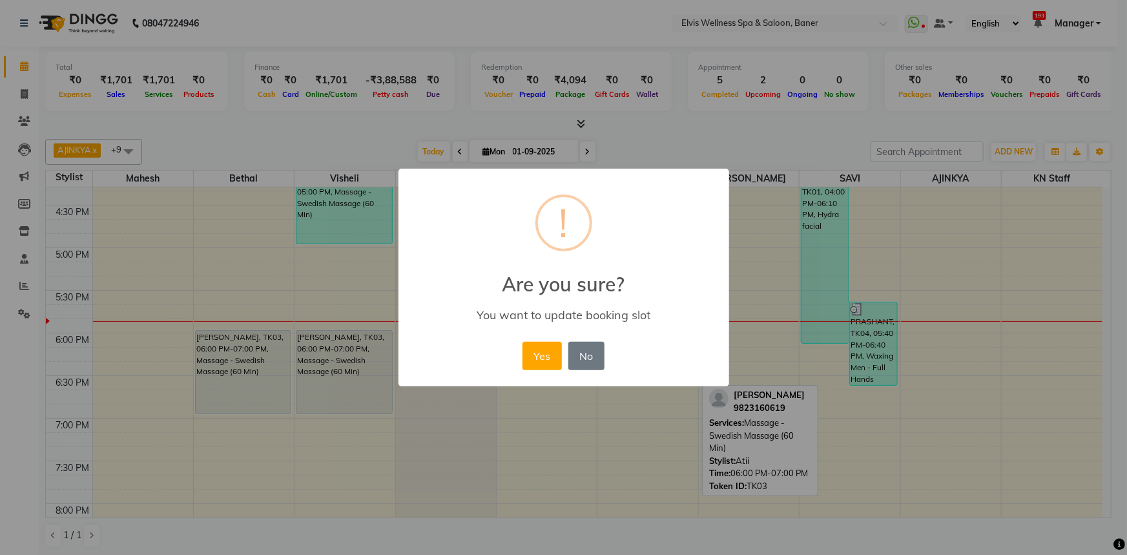
click at [532, 357] on button "Yes" at bounding box center [542, 356] width 39 height 28
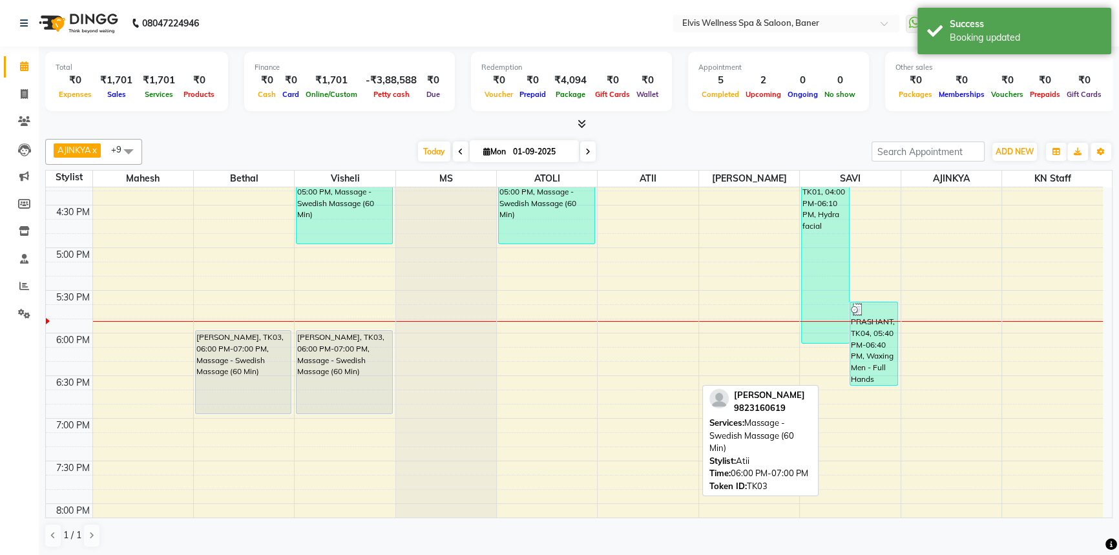
click at [638, 324] on div "8:00 AM 8:30 AM 9:00 AM 9:30 AM 10:00 AM 10:30 AM 11:00 AM 11:30 AM 12:00 PM 12…" at bounding box center [574, 77] width 1057 height 1193
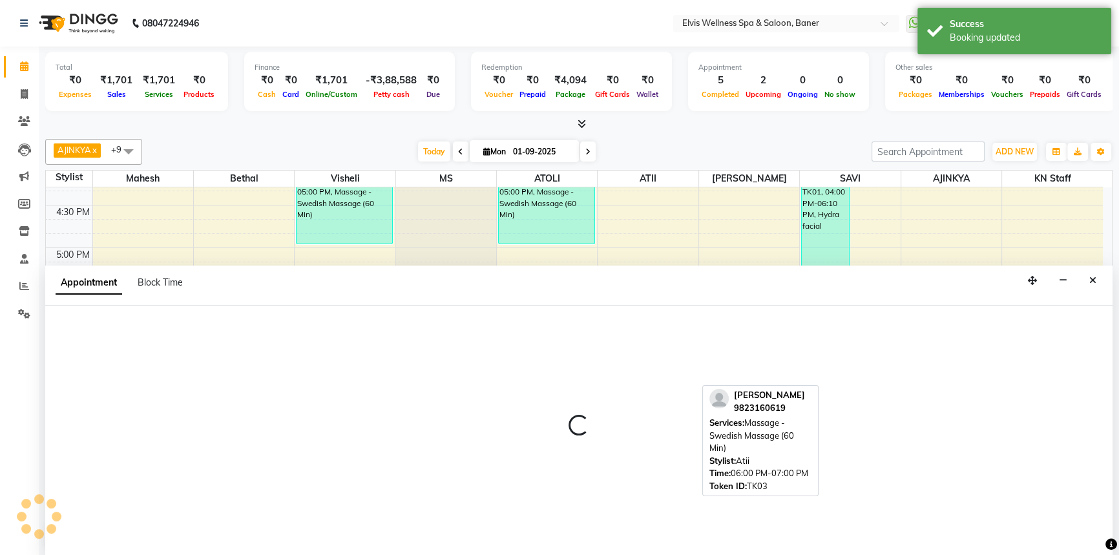
scroll to position [0, 0]
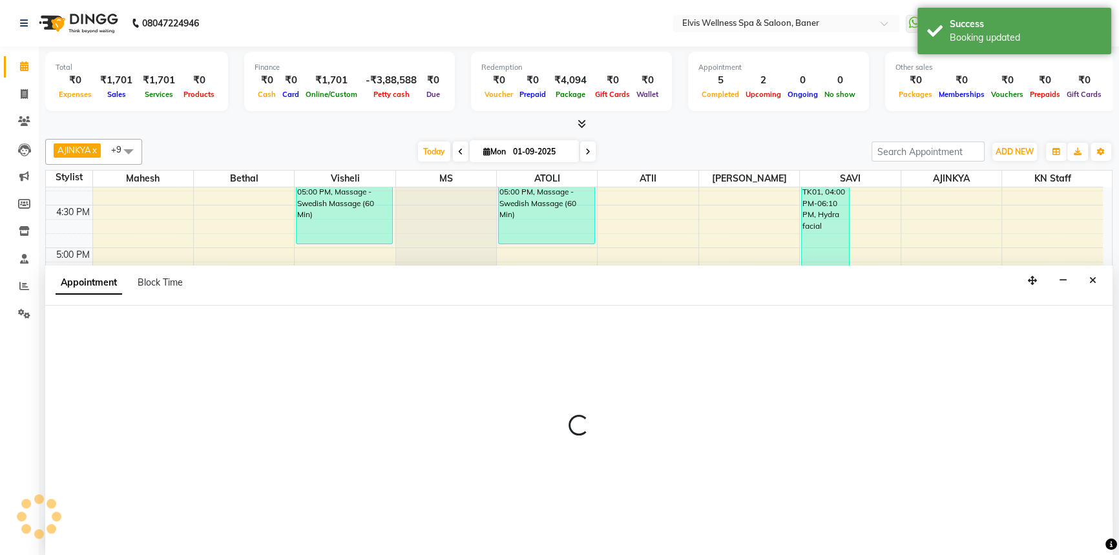
select select "54330"
select select "1065"
select select "tentative"
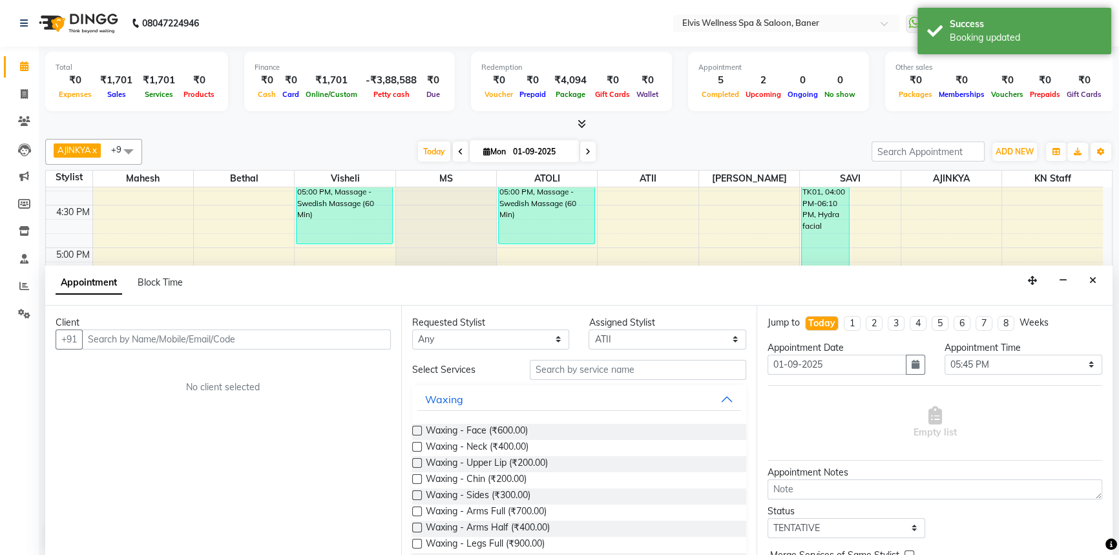
click at [227, 346] on input "text" at bounding box center [236, 339] width 309 height 20
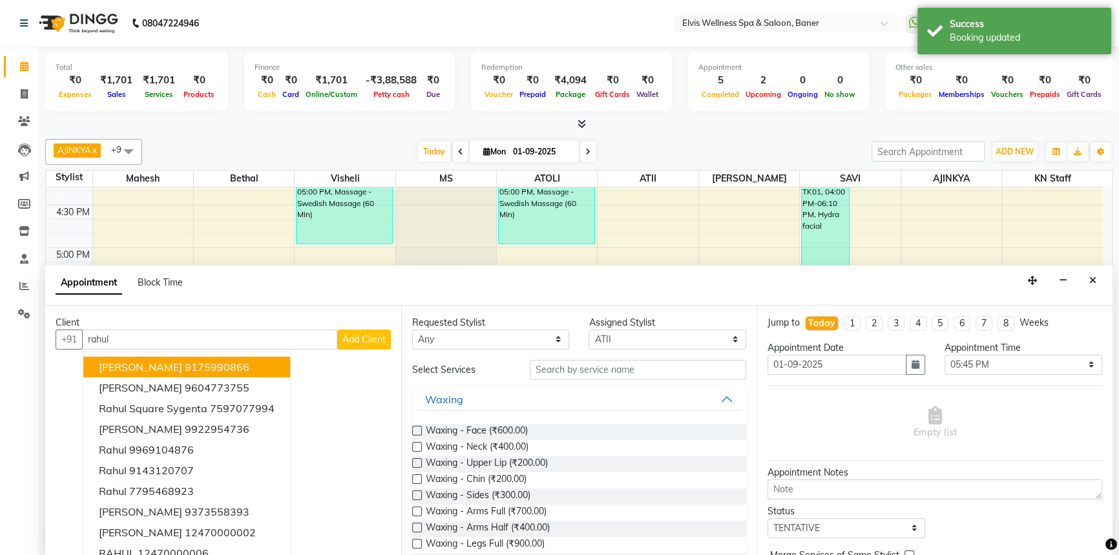
click at [89, 337] on input "rahul" at bounding box center [209, 339] width 255 height 20
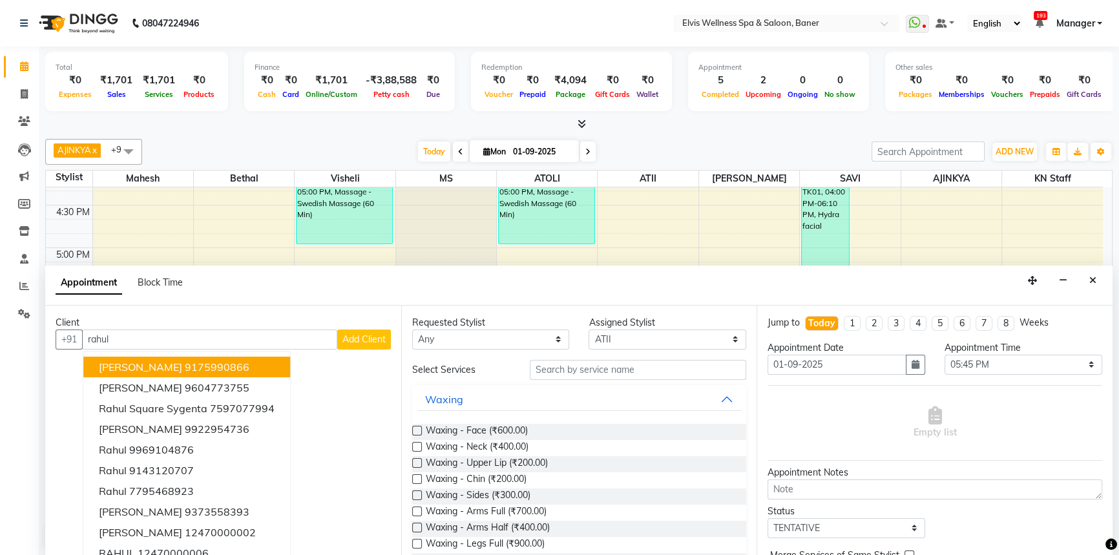
click at [90, 335] on input "rahul" at bounding box center [209, 339] width 255 height 20
click at [171, 339] on input "Rahul" at bounding box center [209, 339] width 255 height 20
type input "R"
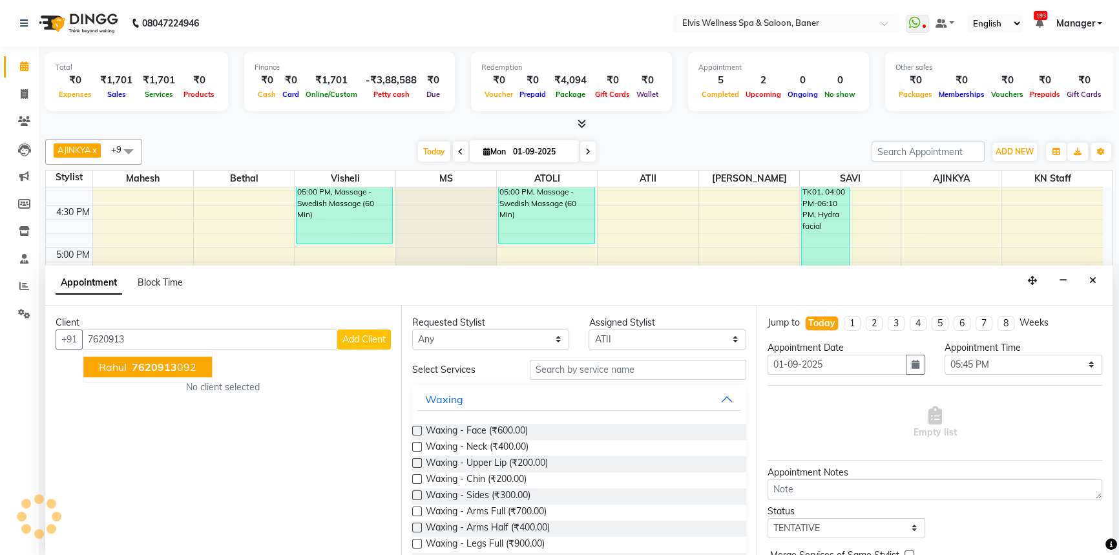
drag, startPoint x: 174, startPoint y: 366, endPoint x: 166, endPoint y: 359, distance: 11.4
click at [174, 367] on span "7620913" at bounding box center [154, 366] width 45 height 13
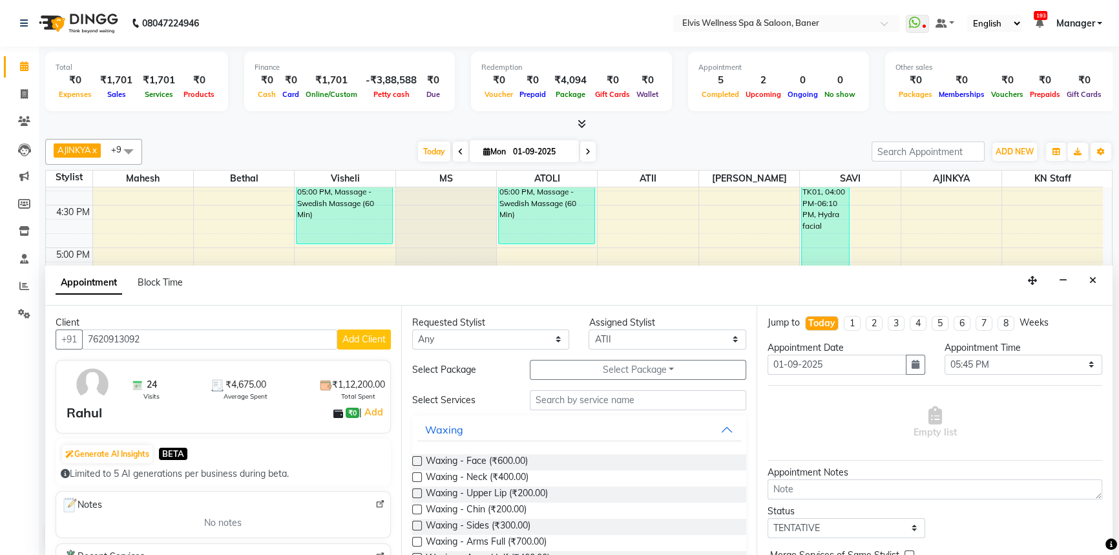
type input "7620913092"
click at [575, 397] on input "text" at bounding box center [638, 400] width 216 height 20
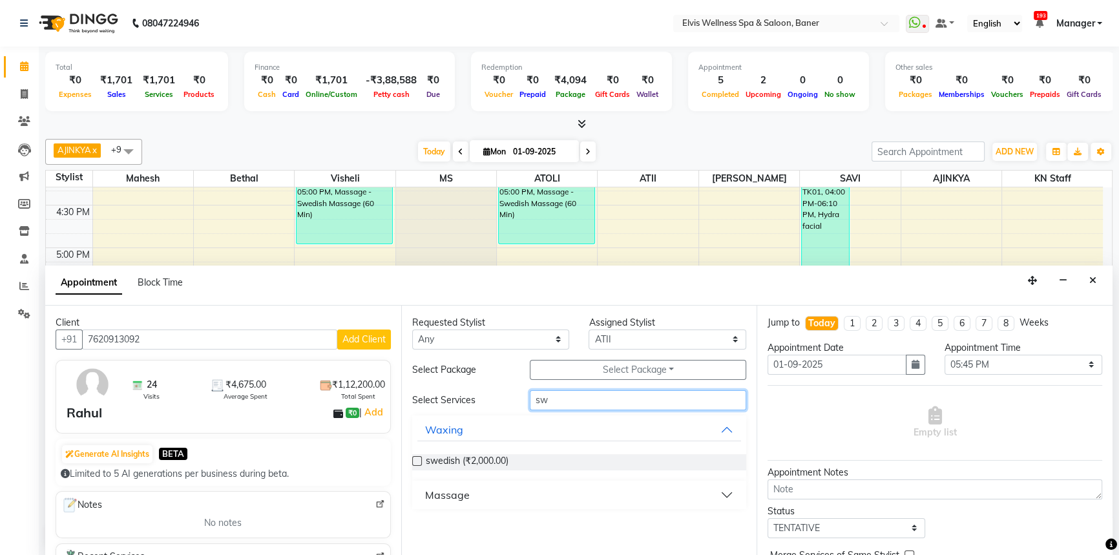
type input "sw"
click at [468, 505] on div "Massage" at bounding box center [579, 495] width 335 height 28
drag, startPoint x: 455, startPoint y: 501, endPoint x: 443, endPoint y: 504, distance: 12.7
click at [455, 501] on button "Massage" at bounding box center [579, 494] width 324 height 23
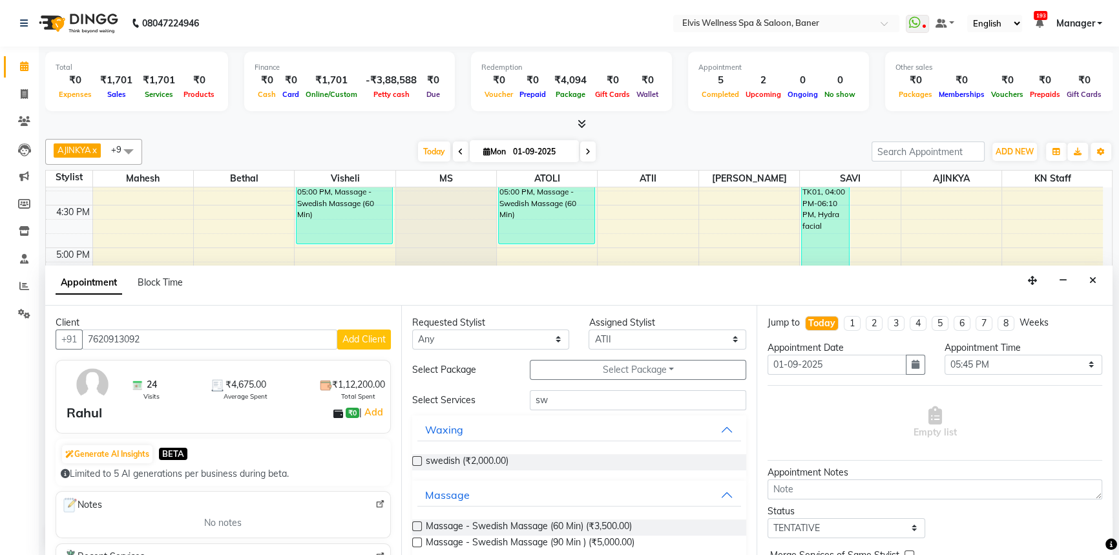
click at [418, 525] on label at bounding box center [417, 526] width 10 height 10
click at [418, 525] on input "checkbox" at bounding box center [416, 527] width 8 height 8
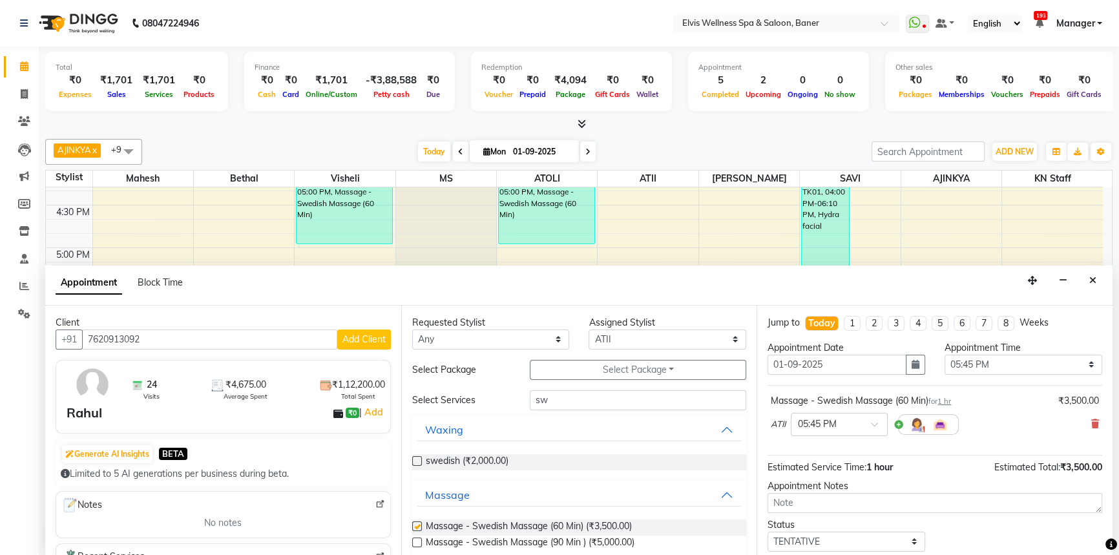
checkbox input "false"
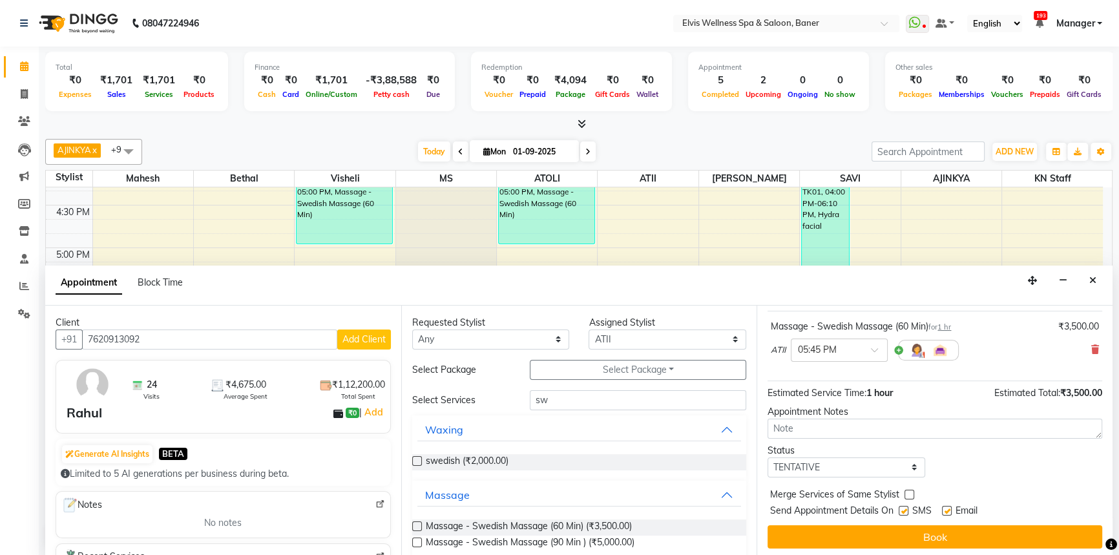
scroll to position [76, 0]
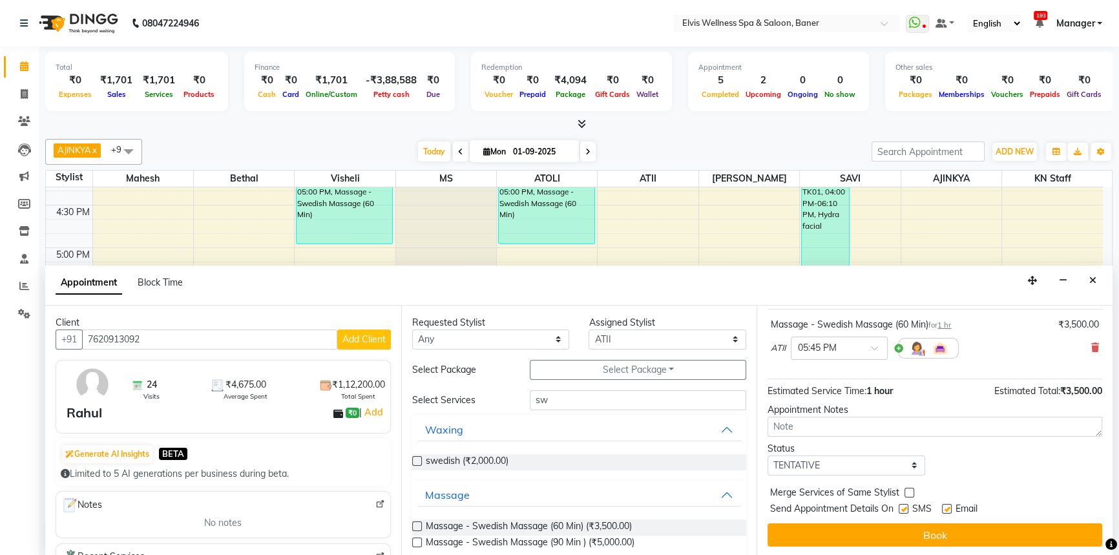
drag, startPoint x: 950, startPoint y: 505, endPoint x: 943, endPoint y: 508, distance: 7.2
click at [948, 506] on label at bounding box center [947, 509] width 10 height 10
click at [948, 506] on input "checkbox" at bounding box center [946, 510] width 8 height 8
checkbox input "false"
click at [902, 510] on label at bounding box center [904, 509] width 10 height 10
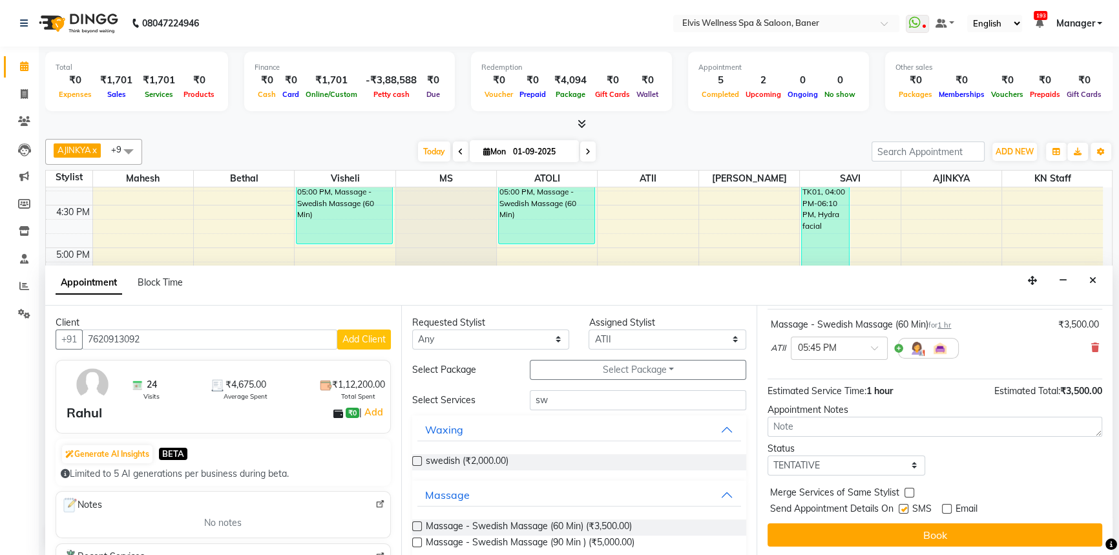
click at [902, 510] on input "checkbox" at bounding box center [903, 510] width 8 height 8
checkbox input "false"
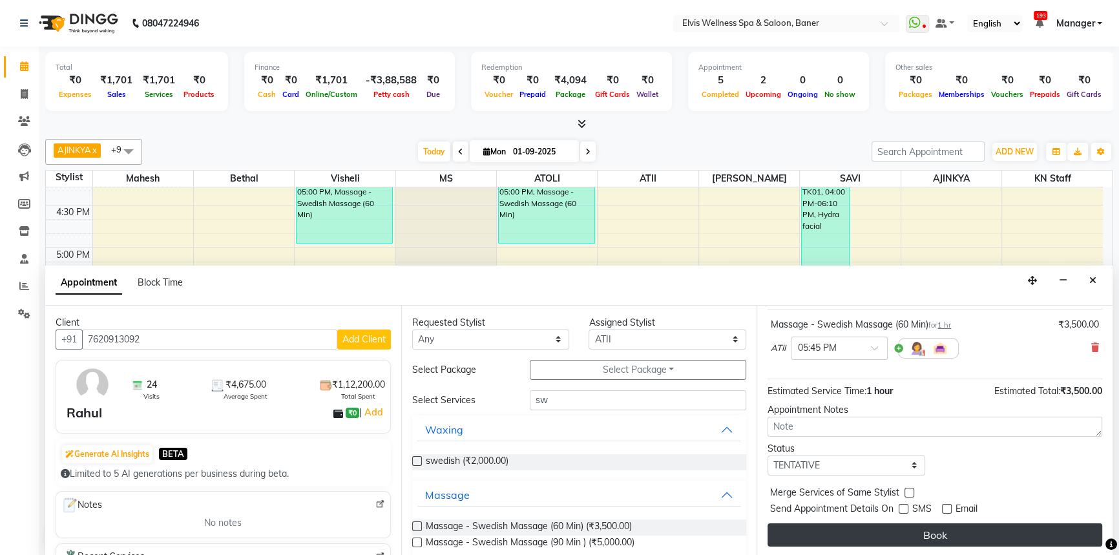
click at [919, 526] on button "Book" at bounding box center [934, 534] width 335 height 23
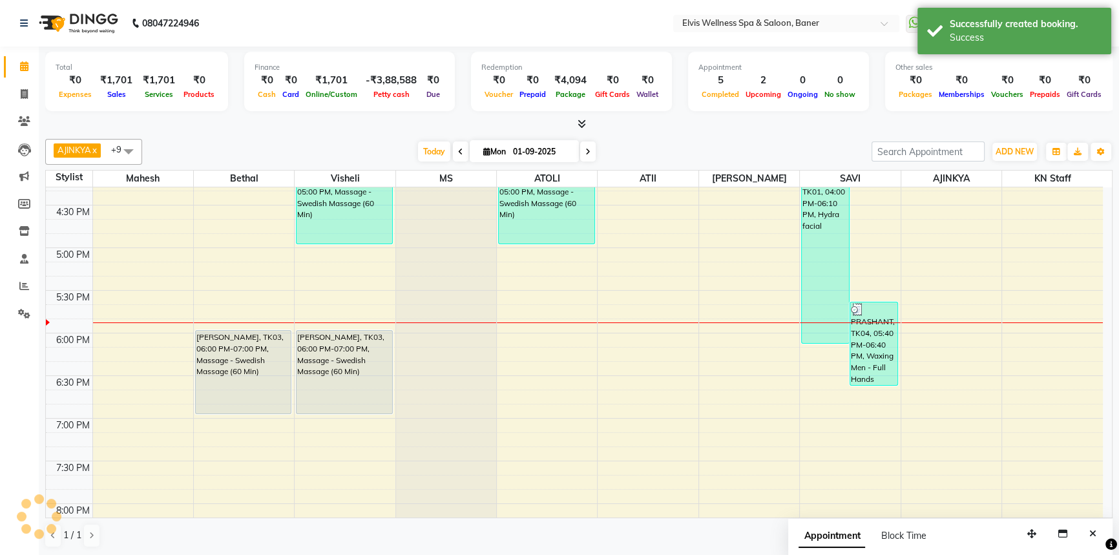
scroll to position [0, 0]
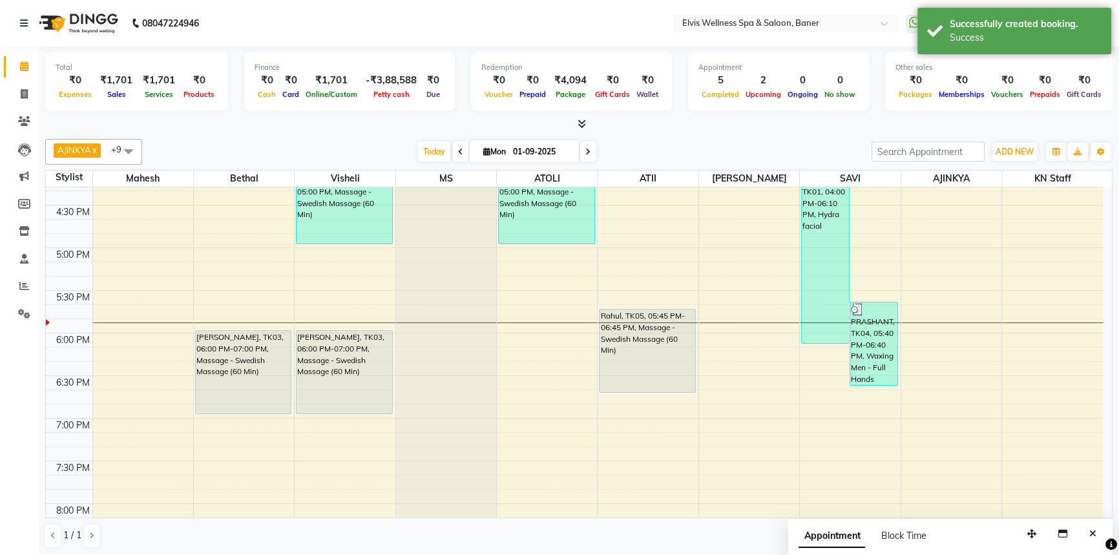
click at [1103, 526] on div "Appointment Block Time" at bounding box center [950, 539] width 324 height 40
click at [1098, 528] on button "Close" at bounding box center [1092, 534] width 19 height 20
click at [716, 136] on div "AJINKYA x Visheli x MS x Bethal x ATOLI x ATII x SAVI x [PERSON_NAME] Mahesh x …" at bounding box center [578, 343] width 1067 height 419
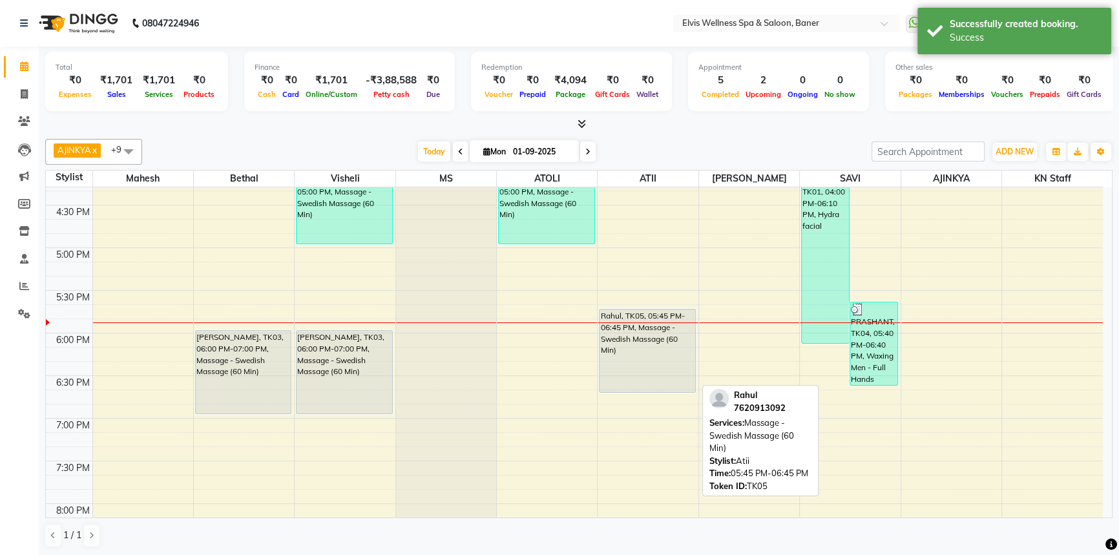
click at [658, 353] on div "Rahul, TK05, 05:45 PM-06:45 PM, Massage - Swedish Massage (60 Min)" at bounding box center [647, 350] width 96 height 83
click at [654, 355] on div "Rahul, TK05, 05:45 PM-06:45 PM, Massage - Swedish Massage (60 Min)" at bounding box center [647, 350] width 96 height 83
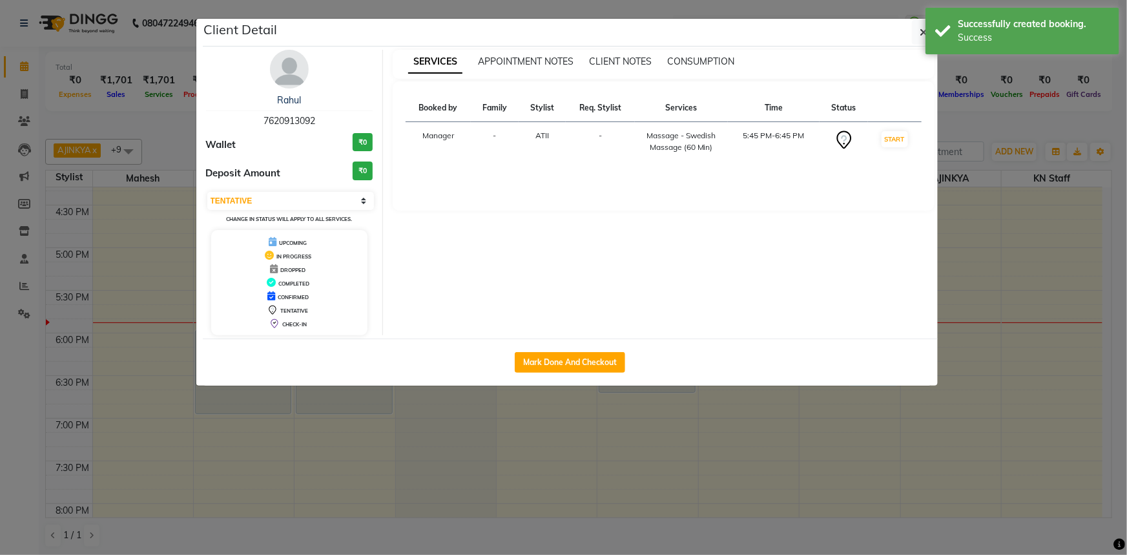
click at [906, 129] on td "START" at bounding box center [895, 141] width 54 height 39
click at [899, 136] on button "START" at bounding box center [895, 139] width 26 height 16
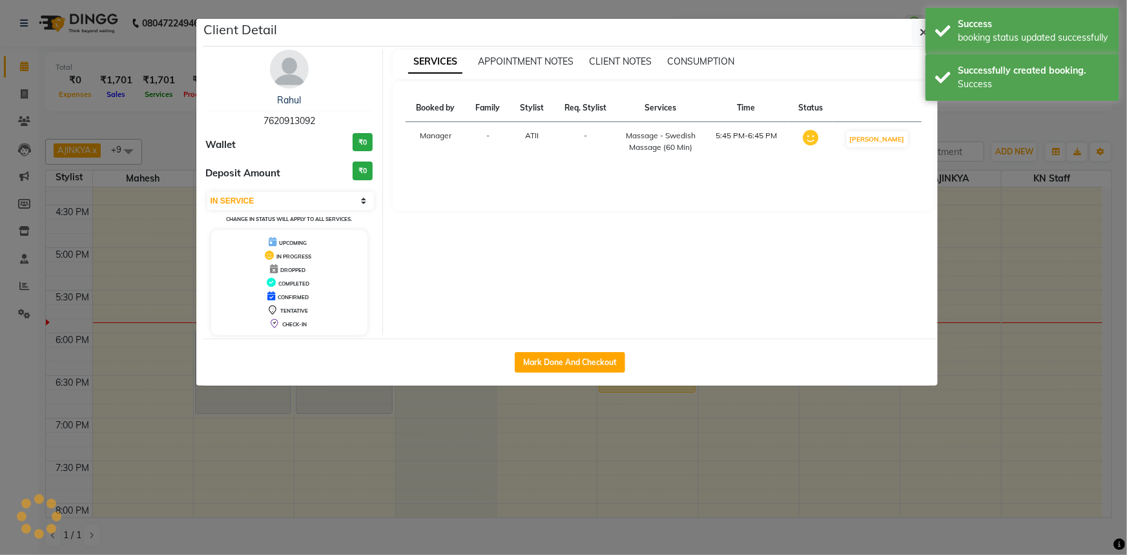
drag, startPoint x: 899, startPoint y: 136, endPoint x: 597, endPoint y: 267, distance: 329.2
click at [839, 161] on div "Booked by Family Stylist Req. Stylist Services Time Status Manager - ATII - Mas…" at bounding box center [664, 132] width 516 height 77
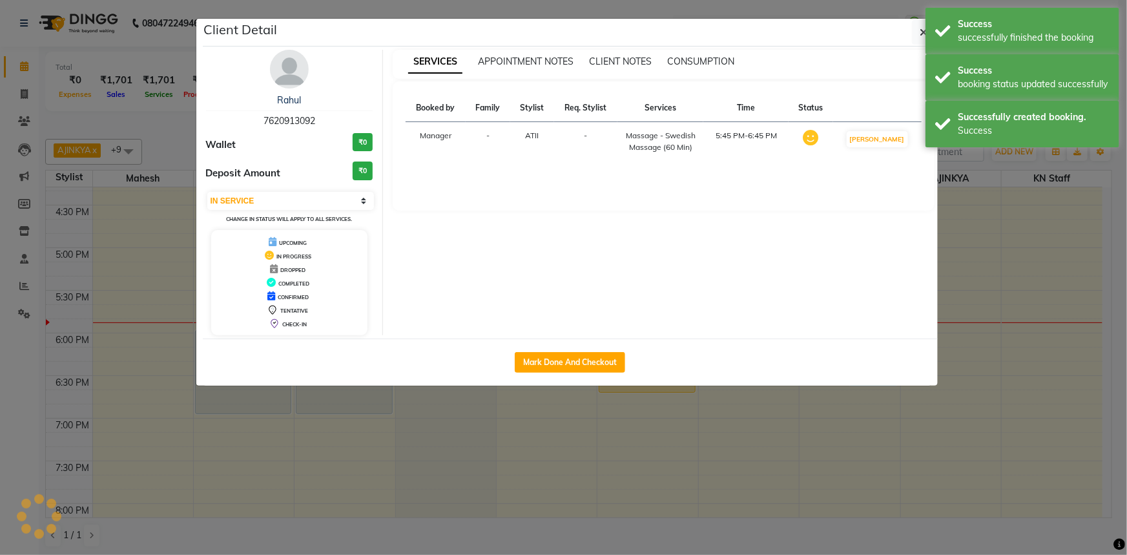
select select "3"
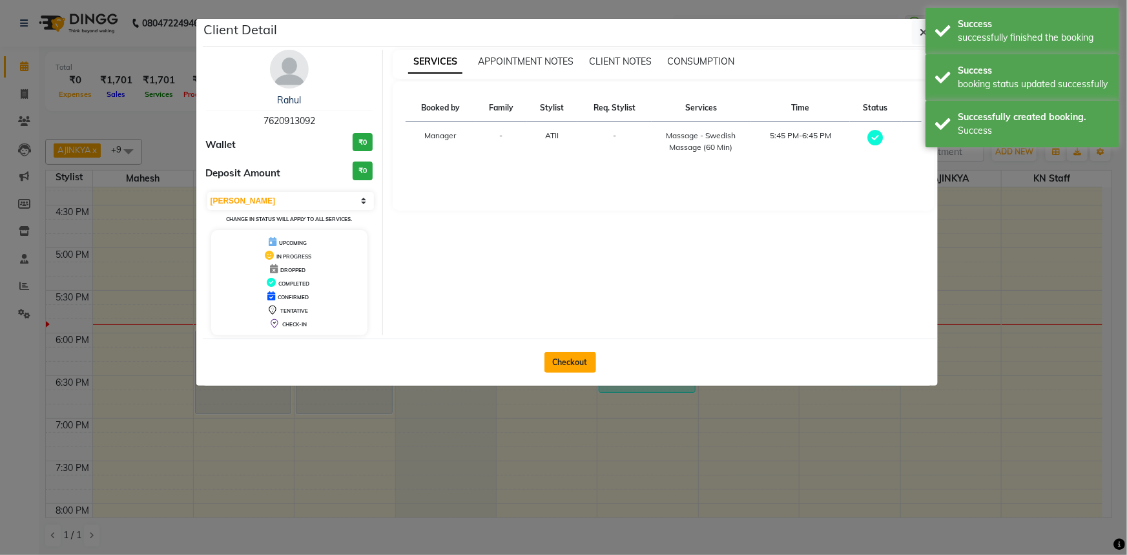
click at [594, 355] on button "Checkout" at bounding box center [571, 362] width 52 height 21
select select "service"
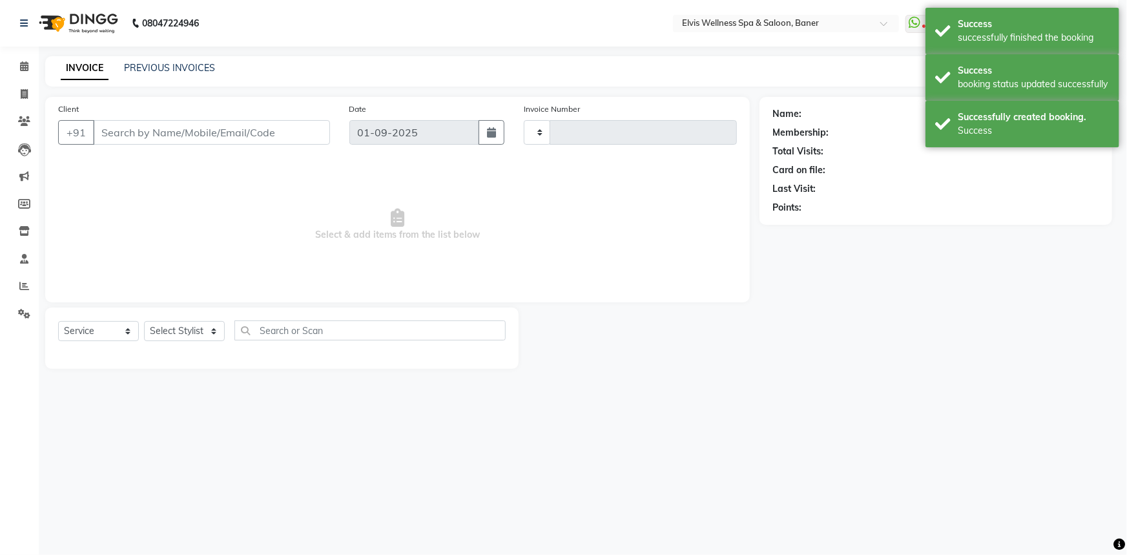
type input "1427"
select select "5735"
type input "7620913092"
select select "54330"
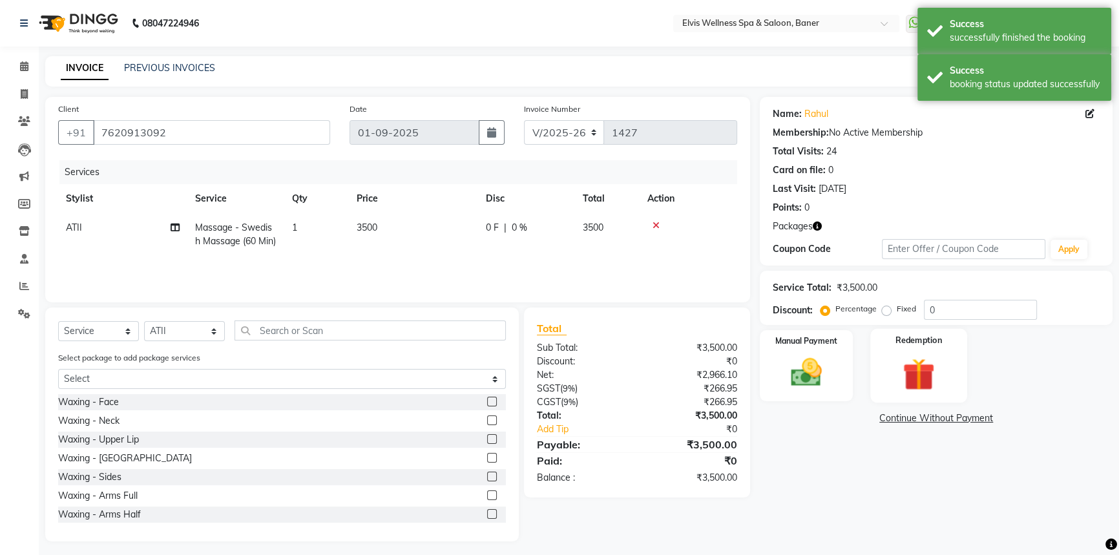
click at [910, 366] on img at bounding box center [919, 374] width 52 height 40
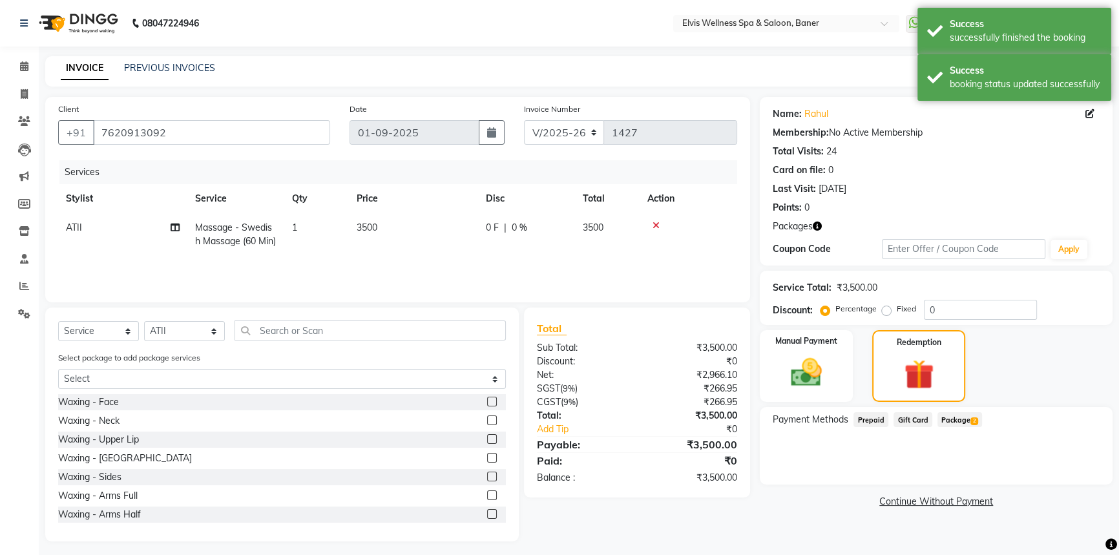
click at [953, 420] on span "Package 2" at bounding box center [959, 419] width 45 height 15
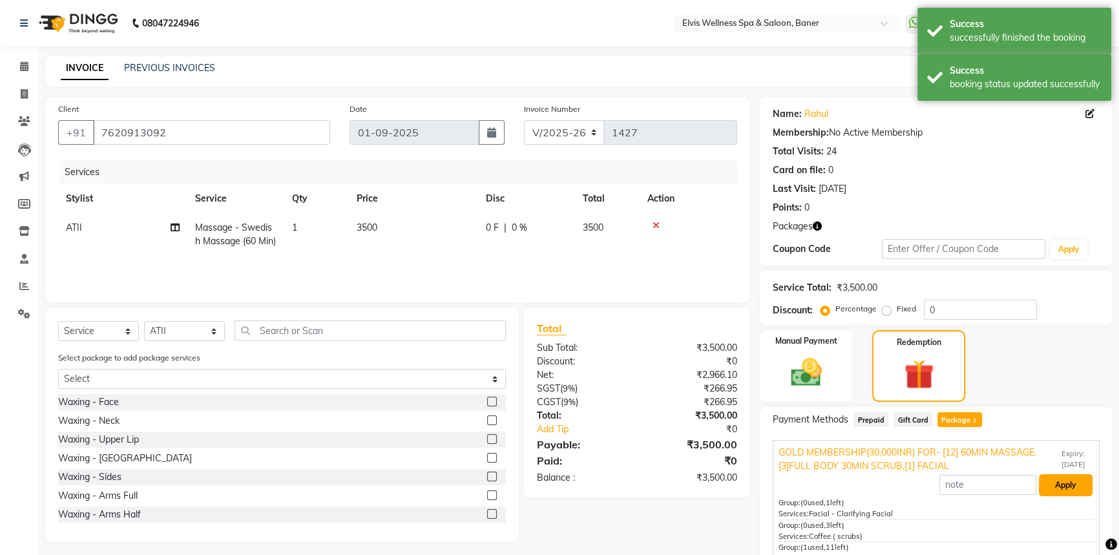
click at [1061, 480] on button "Apply" at bounding box center [1066, 485] width 54 height 22
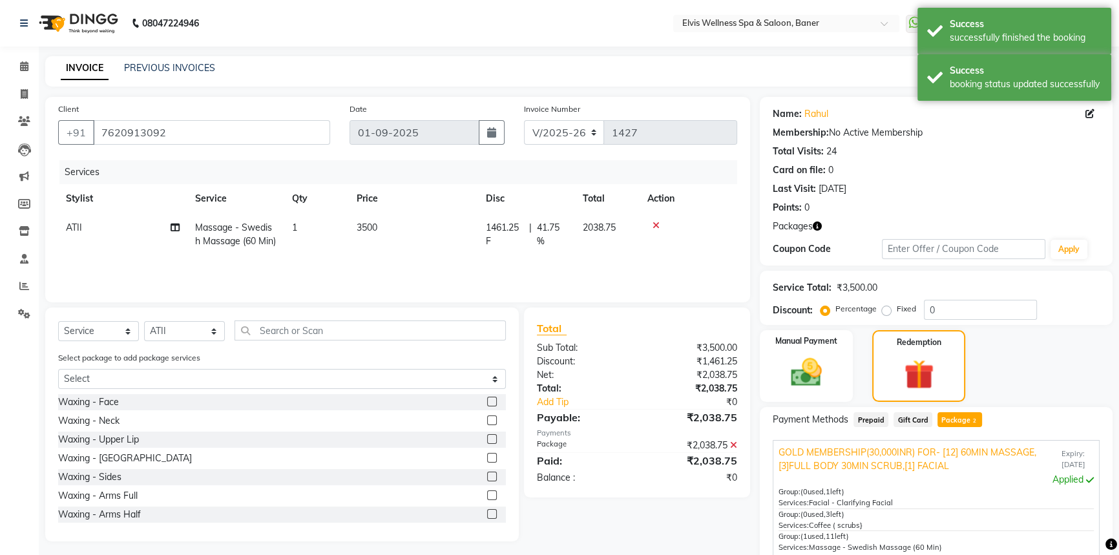
scroll to position [152, 0]
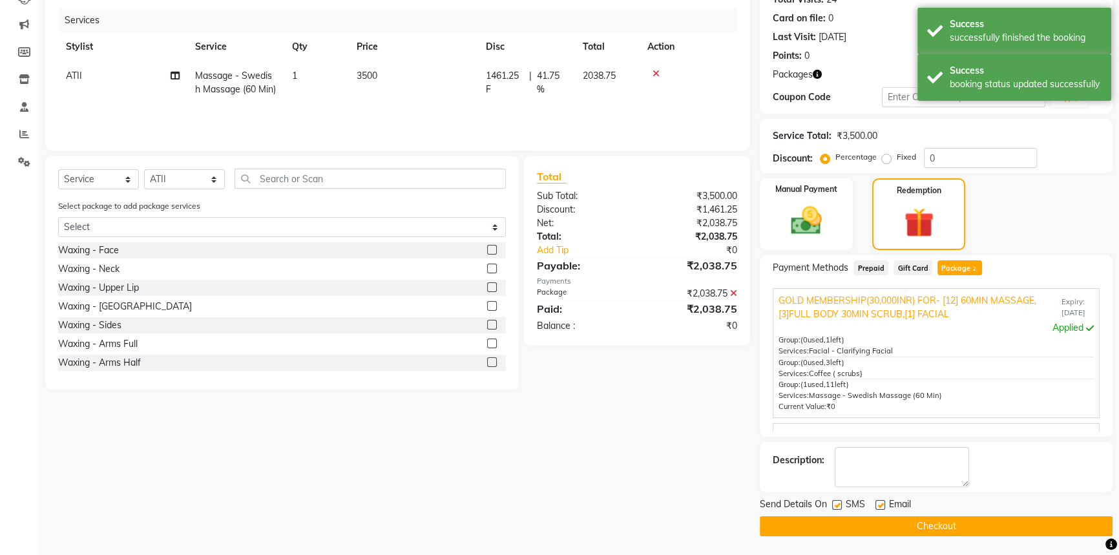
click at [879, 504] on label at bounding box center [880, 505] width 10 height 10
click at [879, 504] on input "checkbox" at bounding box center [879, 505] width 8 height 8
checkbox input "false"
click at [840, 505] on label at bounding box center [837, 505] width 10 height 10
click at [840, 505] on input "checkbox" at bounding box center [836, 505] width 8 height 8
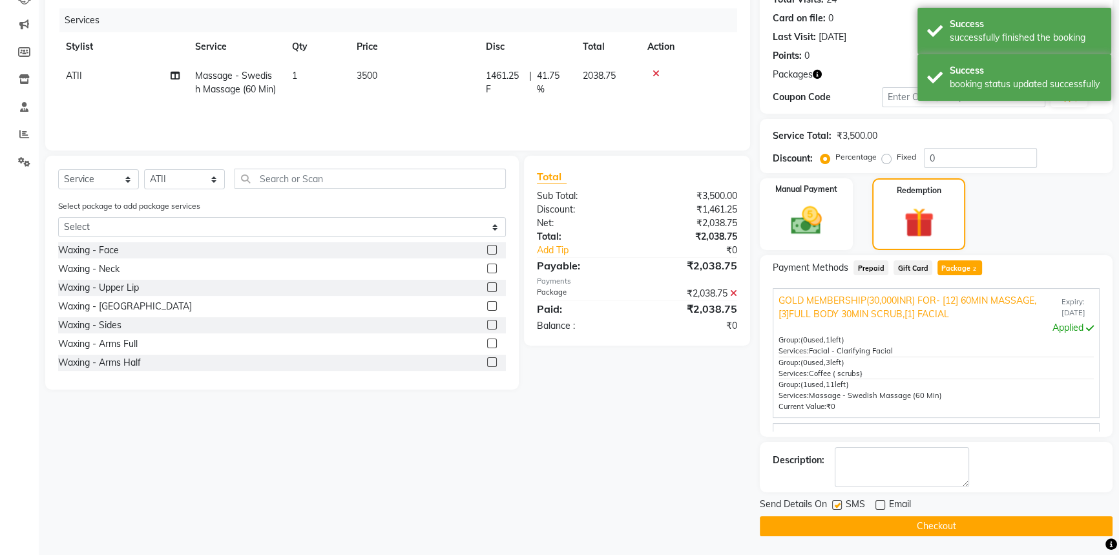
checkbox input "false"
click at [895, 517] on button "Checkout" at bounding box center [936, 526] width 353 height 20
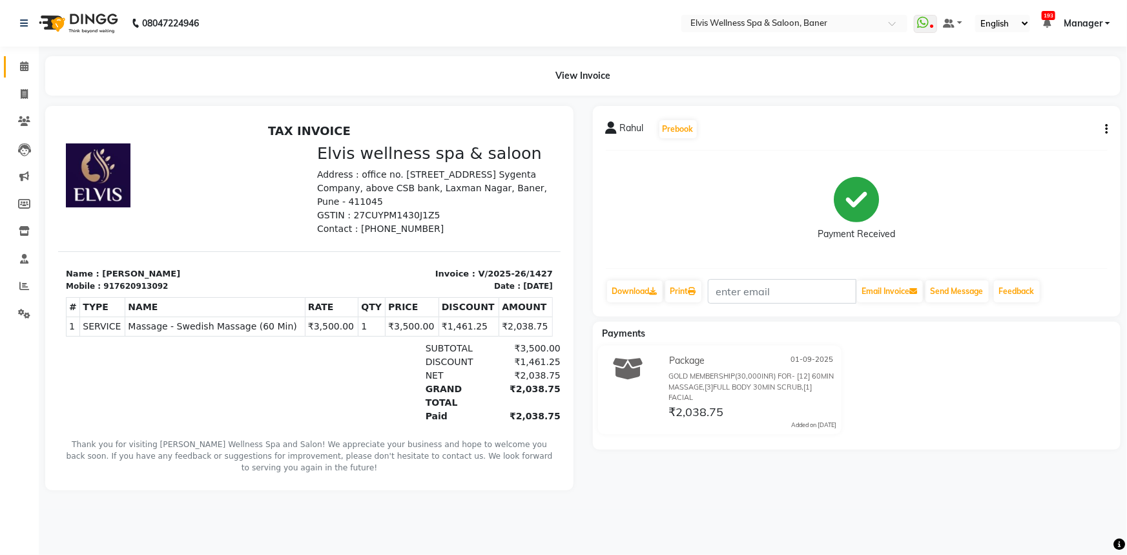
click at [10, 74] on link "Calendar" at bounding box center [19, 66] width 31 height 21
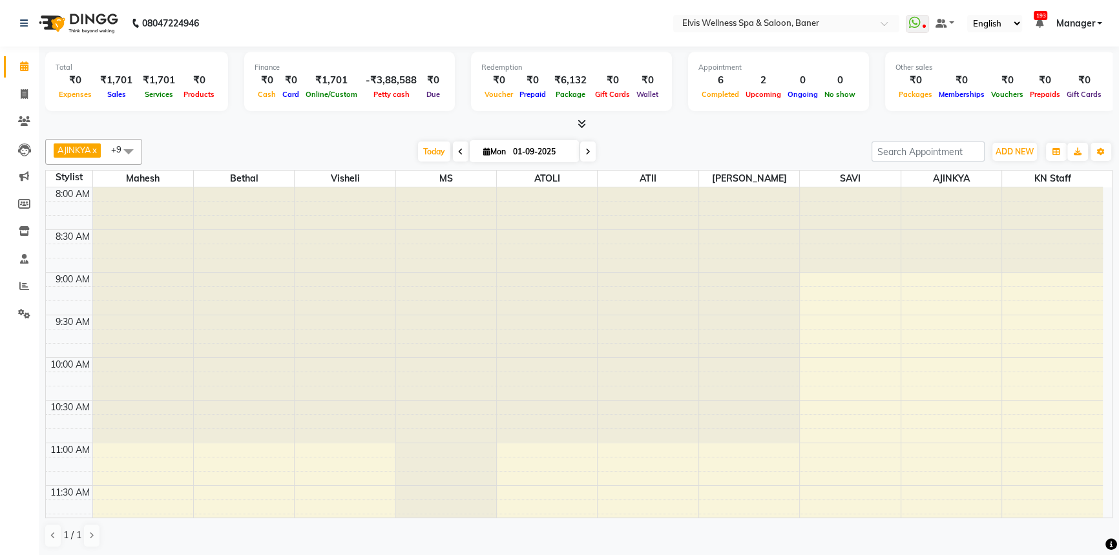
drag, startPoint x: 430, startPoint y: 149, endPoint x: 574, endPoint y: 141, distance: 144.9
click at [430, 149] on span "Today" at bounding box center [434, 151] width 32 height 20
click at [698, 143] on div "[DATE] [DATE]" at bounding box center [507, 151] width 716 height 19
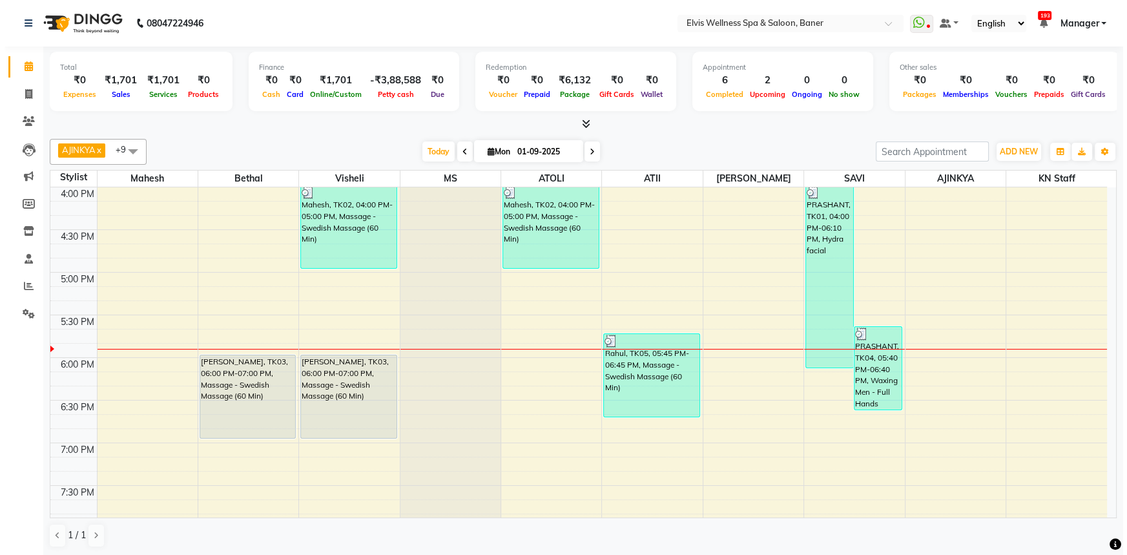
scroll to position [623, 0]
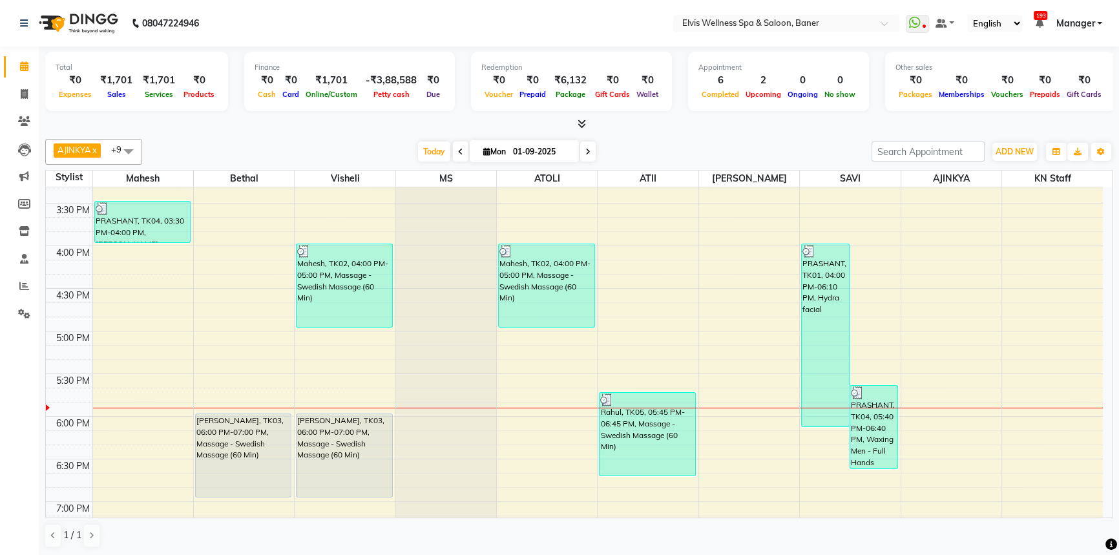
click at [346, 290] on div "Mahesh, TK02, 04:00 PM-05:00 PM, Massage - Swedish Massage (60 Min)" at bounding box center [344, 285] width 96 height 83
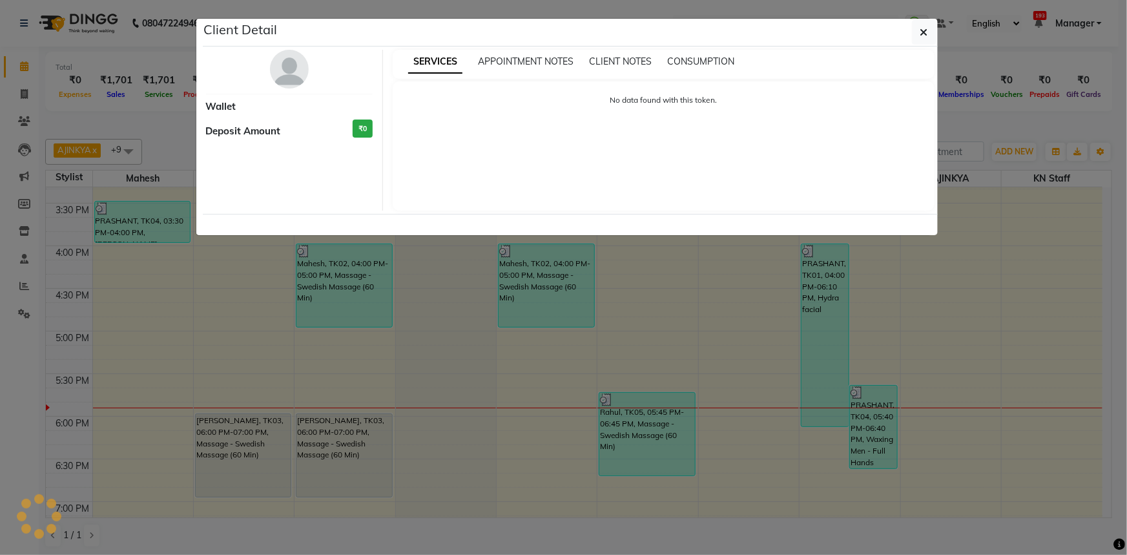
select select "3"
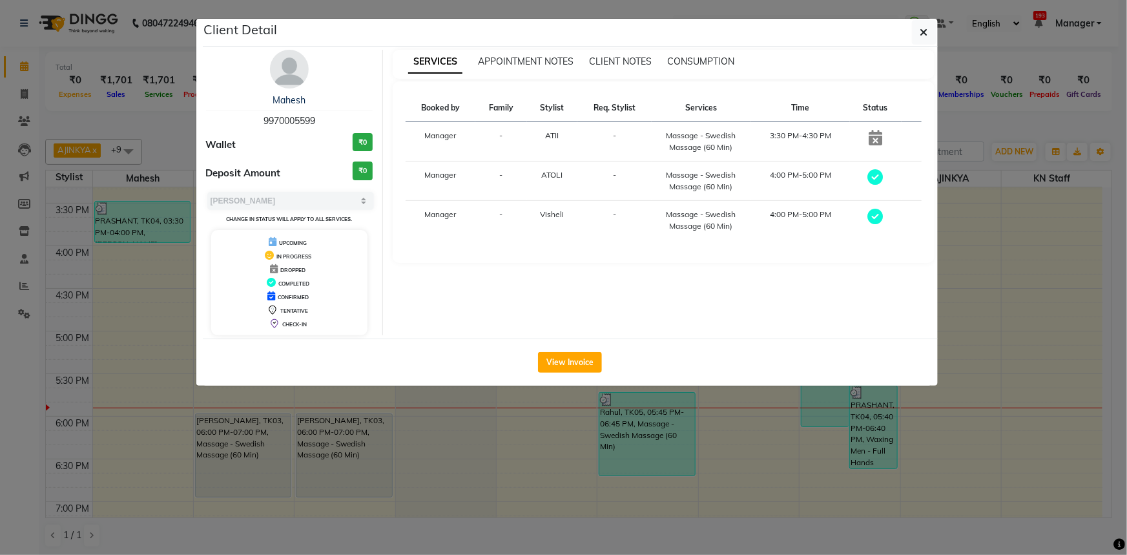
click at [293, 59] on img at bounding box center [289, 69] width 39 height 39
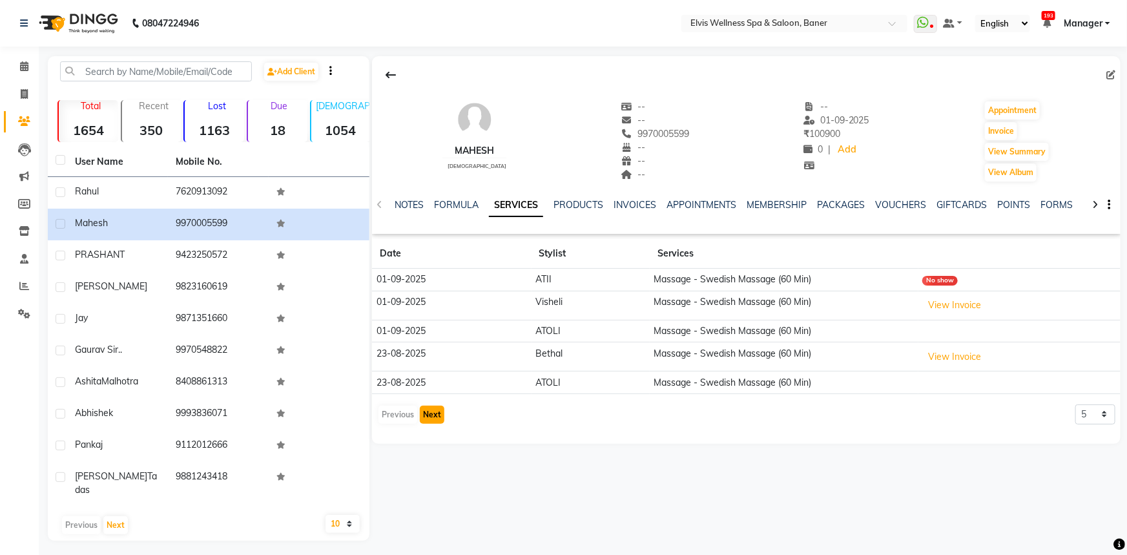
click at [436, 418] on button "Next" at bounding box center [432, 415] width 25 height 18
click at [432, 415] on button "Next" at bounding box center [432, 415] width 25 height 18
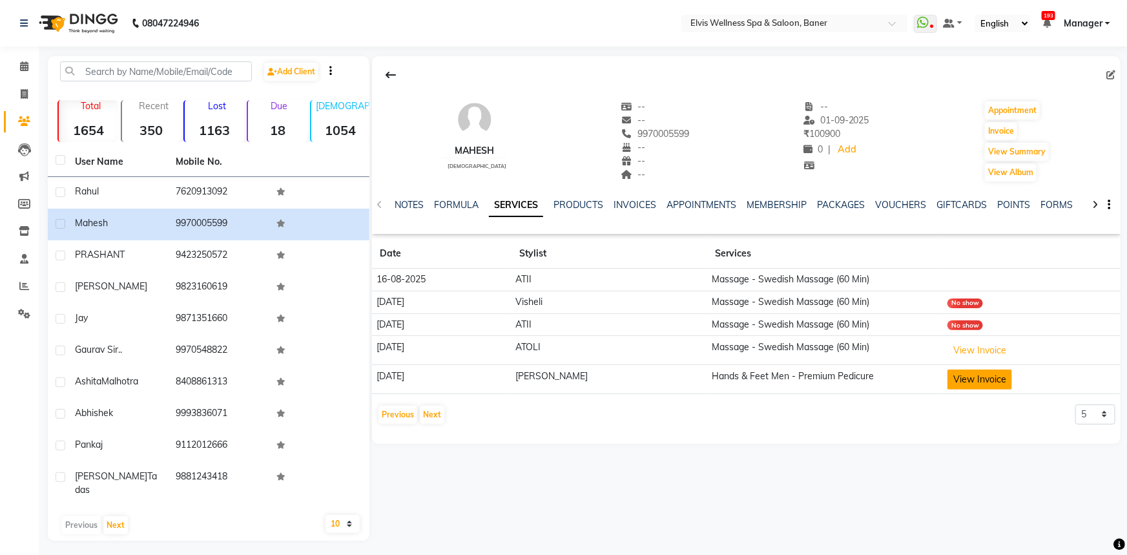
click at [948, 379] on button "View Invoice" at bounding box center [980, 379] width 65 height 20
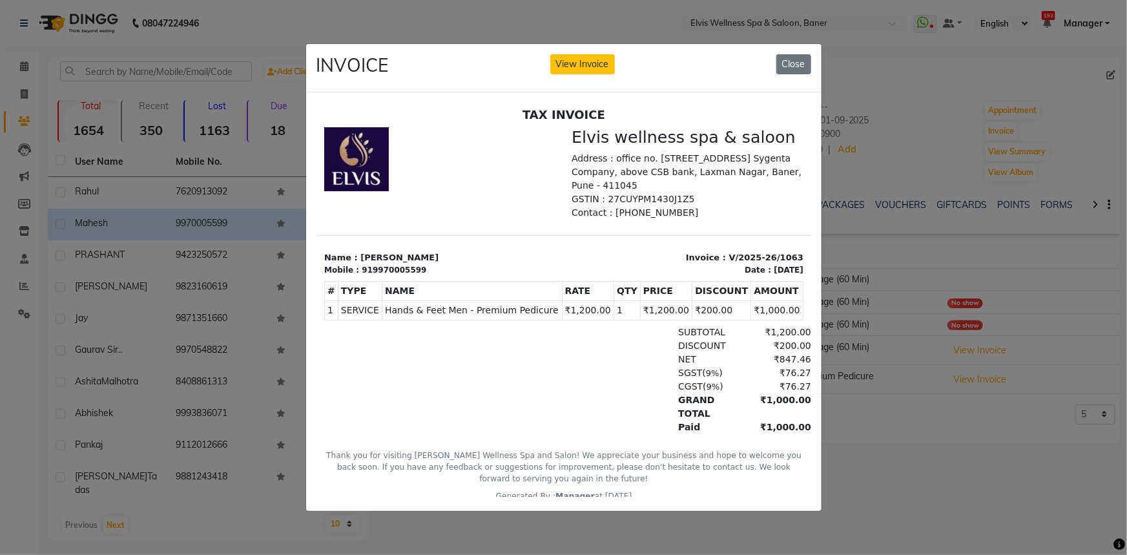
click at [864, 429] on ngb-modal-window "INVOICE View Invoice Close" at bounding box center [563, 277] width 1127 height 555
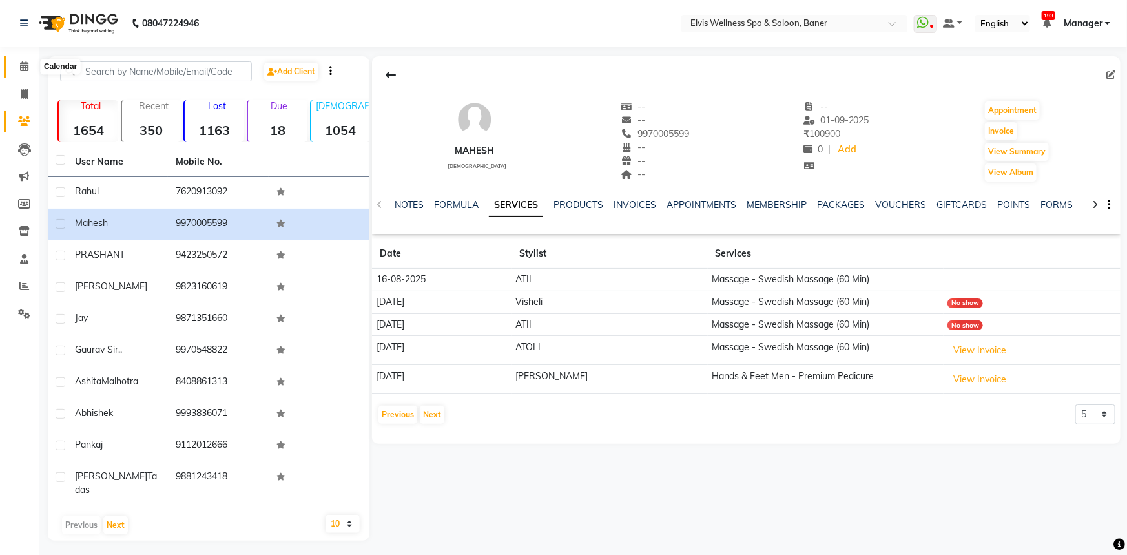
click at [19, 62] on span at bounding box center [24, 66] width 23 height 15
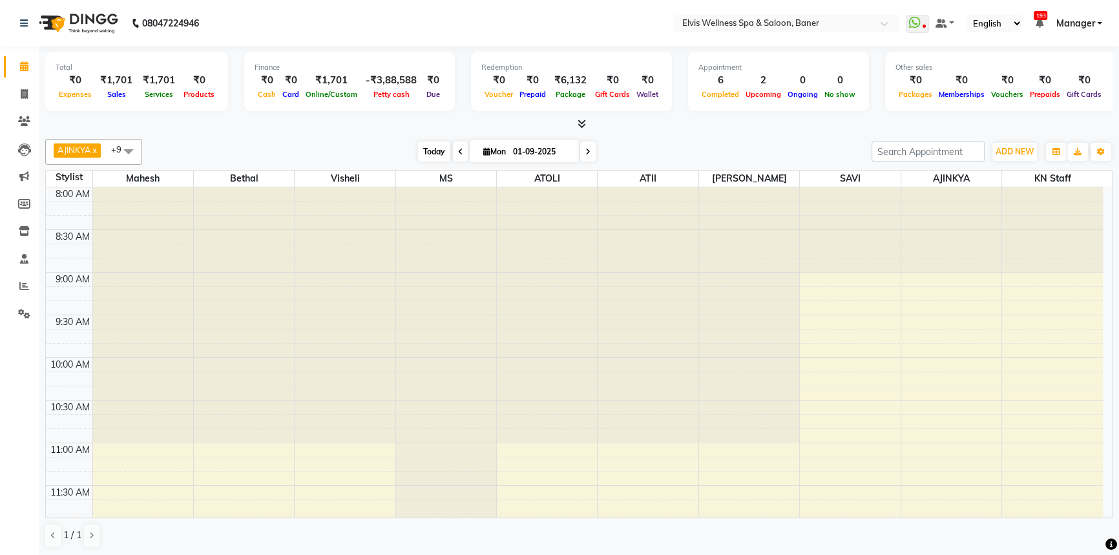
click at [420, 160] on span "Today" at bounding box center [434, 151] width 32 height 20
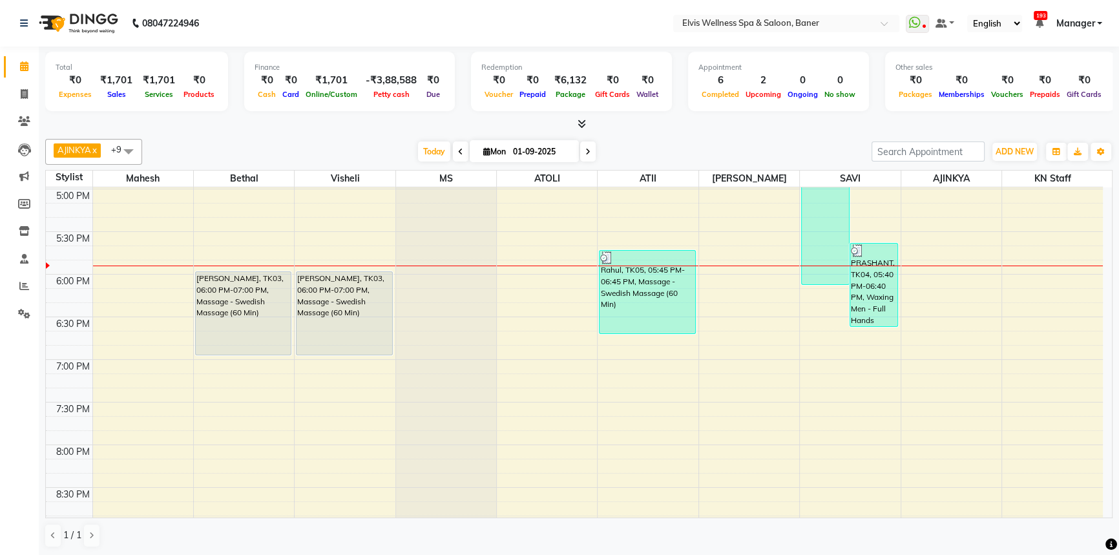
click at [692, 161] on div "AJINKYA x Visheli x MS x Bethal x ATOLI x ATII x SAVI x [PERSON_NAME] Mahesh x …" at bounding box center [578, 152] width 1067 height 26
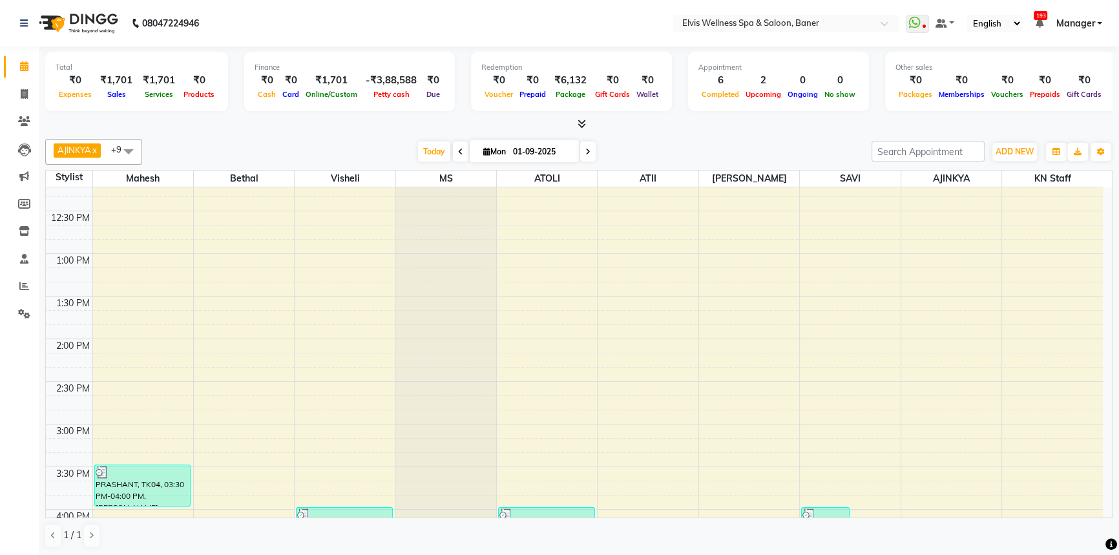
scroll to position [355, 0]
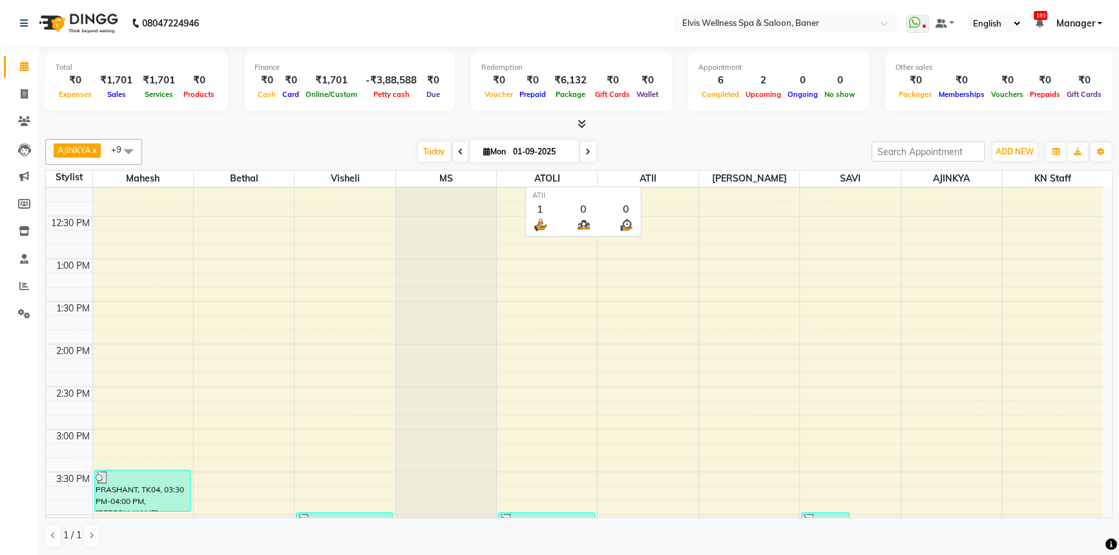
click at [698, 171] on span "ATII" at bounding box center [648, 179] width 100 height 16
click at [787, 98] on span "Ongoing" at bounding box center [802, 94] width 37 height 9
click at [742, 136] on div "AJINKYA x Visheli x MS x Bethal x ATOLI x ATII x SAVI x [PERSON_NAME] Mahesh x …" at bounding box center [578, 343] width 1067 height 419
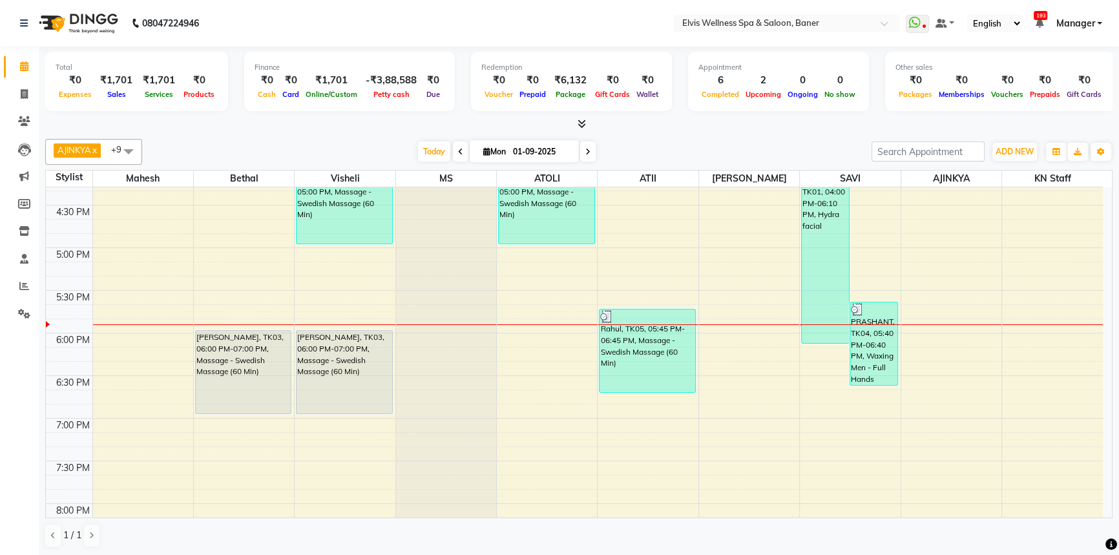
click at [627, 137] on div "AJINKYA x Visheli x MS x Bethal x ATOLI x ATII x SAVI x [PERSON_NAME] Mahesh x …" at bounding box center [578, 343] width 1067 height 419
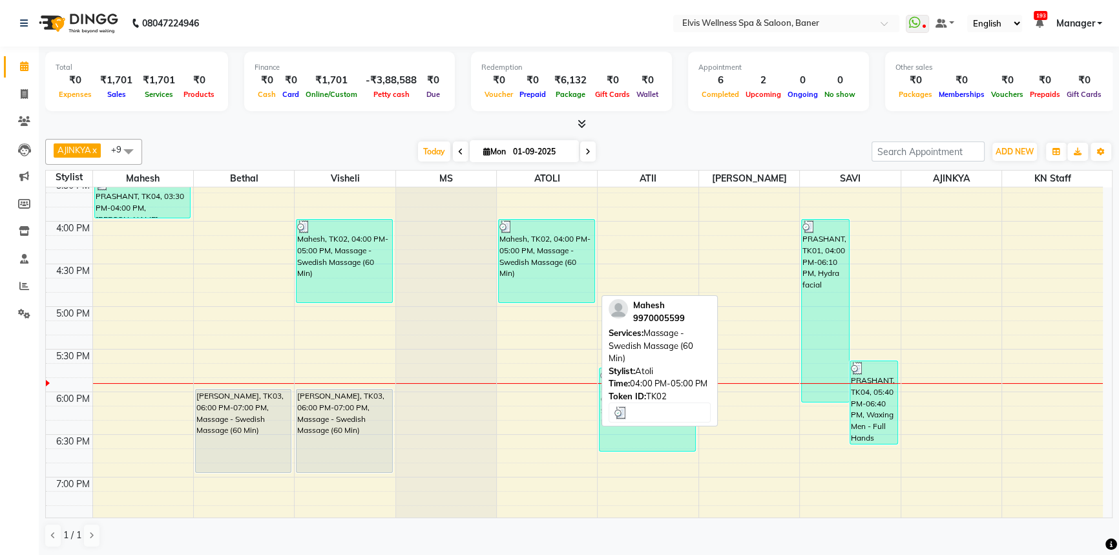
click at [545, 246] on div "Mahesh, TK02, 04:00 PM-05:00 PM, Massage - Swedish Massage (60 Min)" at bounding box center [547, 261] width 96 height 83
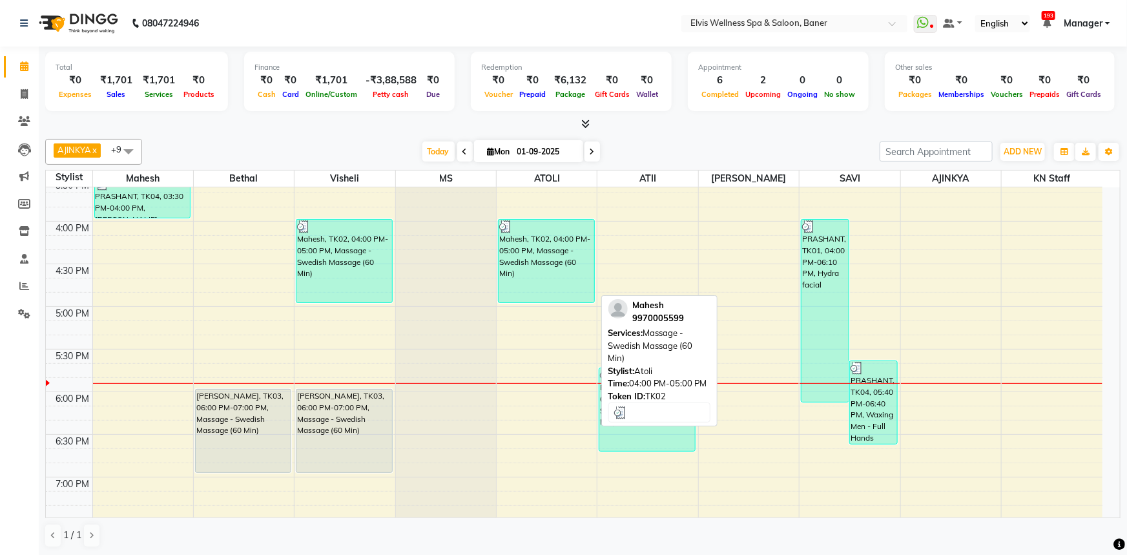
select select "3"
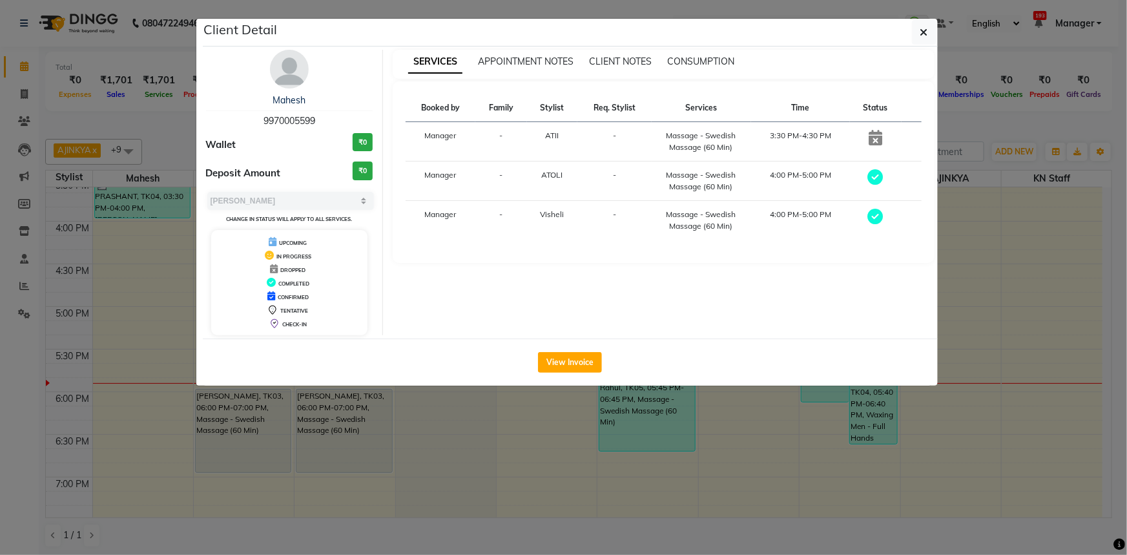
click at [279, 68] on img at bounding box center [289, 69] width 39 height 39
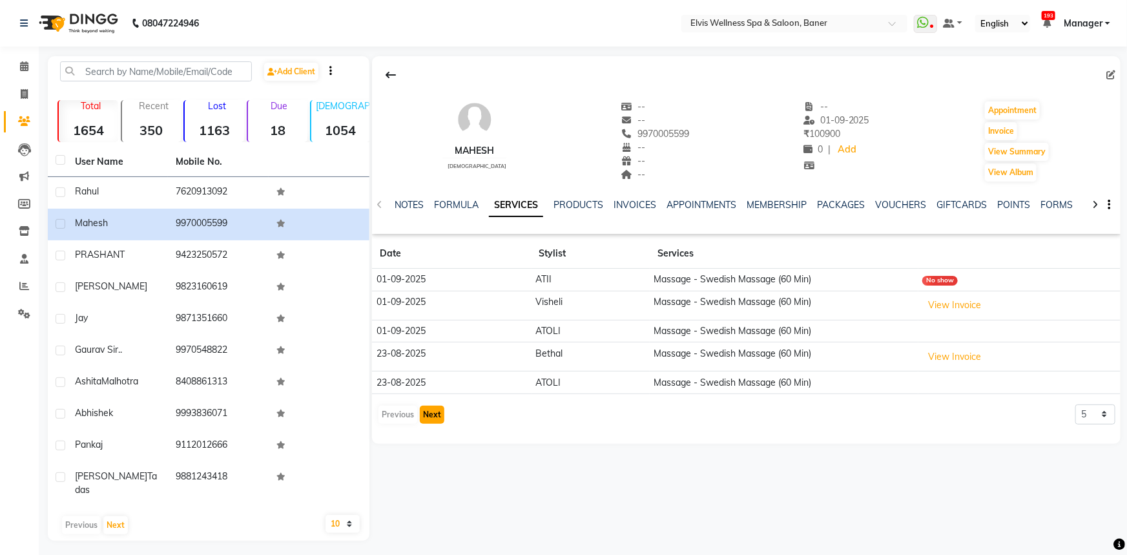
click at [433, 417] on button "Next" at bounding box center [432, 415] width 25 height 18
click at [432, 412] on button "Next" at bounding box center [432, 415] width 25 height 18
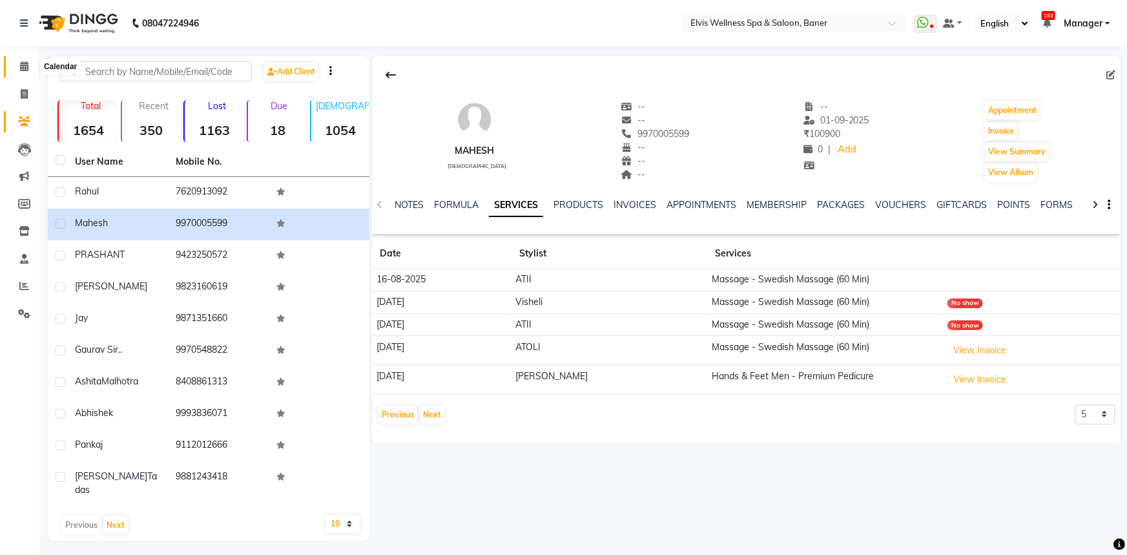
click at [13, 72] on span at bounding box center [24, 66] width 23 height 15
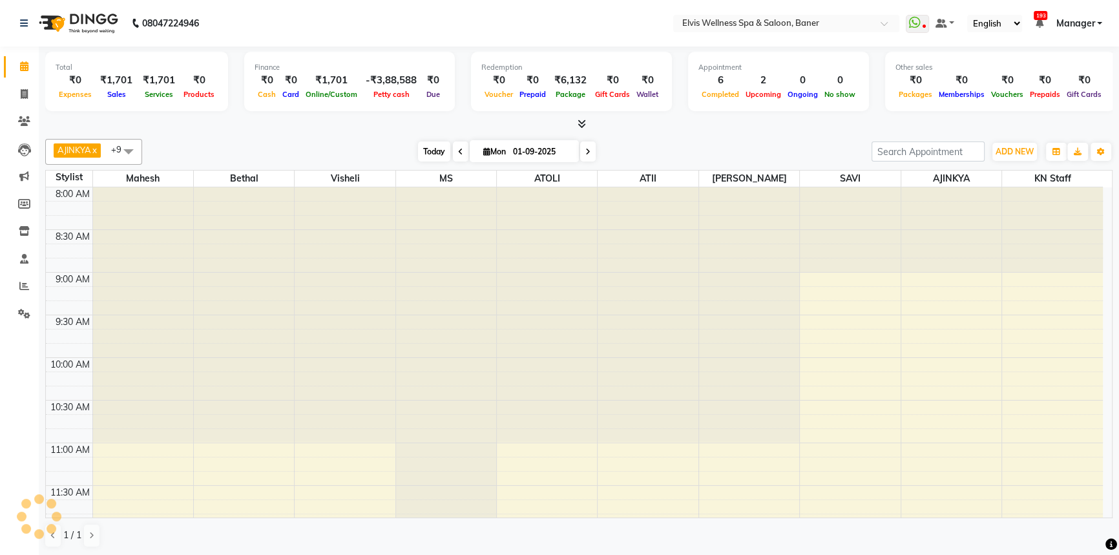
click at [428, 149] on span "Today" at bounding box center [434, 151] width 32 height 20
click at [701, 135] on div "AJINKYA x Visheli x MS x Bethal x ATOLI x ATII x SAVI x [PERSON_NAME] Mahesh x …" at bounding box center [578, 343] width 1067 height 419
click at [439, 156] on span "Today" at bounding box center [434, 151] width 32 height 20
click at [721, 141] on div "AJINKYA x Visheli x MS x Bethal x ATOLI x ATII x SAVI x [PERSON_NAME] Mahesh x …" at bounding box center [578, 152] width 1067 height 26
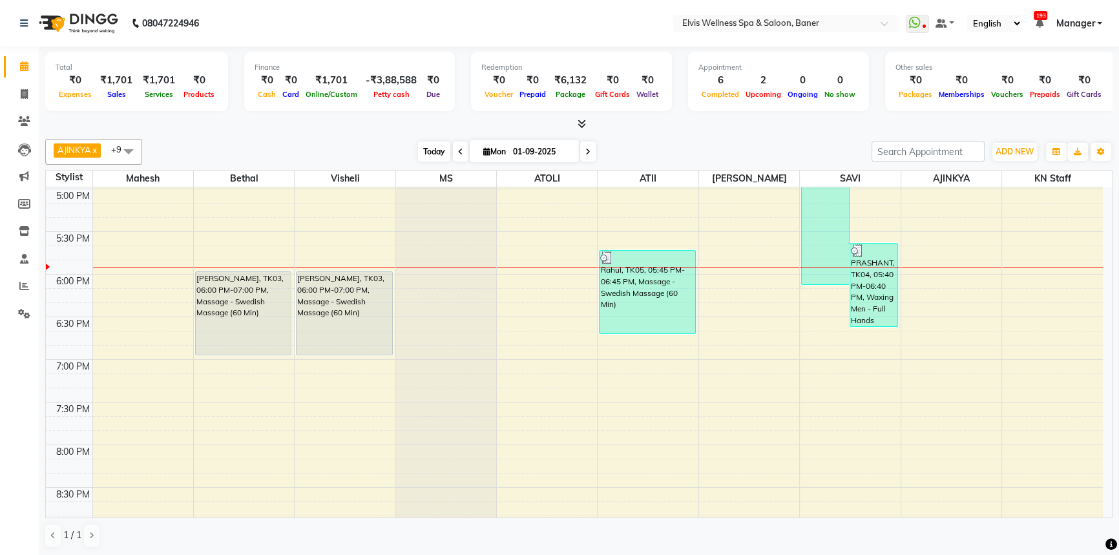
click at [422, 154] on span "Today" at bounding box center [434, 151] width 32 height 20
click at [663, 161] on div "AJINKYA x Visheli x MS x Bethal x ATOLI x ATII x SAVI x [PERSON_NAME] Mahesh x …" at bounding box center [578, 152] width 1067 height 26
click at [728, 134] on div "AJINKYA x Visheli x MS x Bethal x ATOLI x ATII x SAVI x [PERSON_NAME] Mahesh x …" at bounding box center [578, 343] width 1067 height 419
click at [707, 140] on div "AJINKYA x Visheli x MS x Bethal x ATOLI x ATII x SAVI x [PERSON_NAME] Mahesh x …" at bounding box center [578, 152] width 1067 height 26
click at [697, 143] on div "[DATE] [DATE]" at bounding box center [507, 151] width 716 height 19
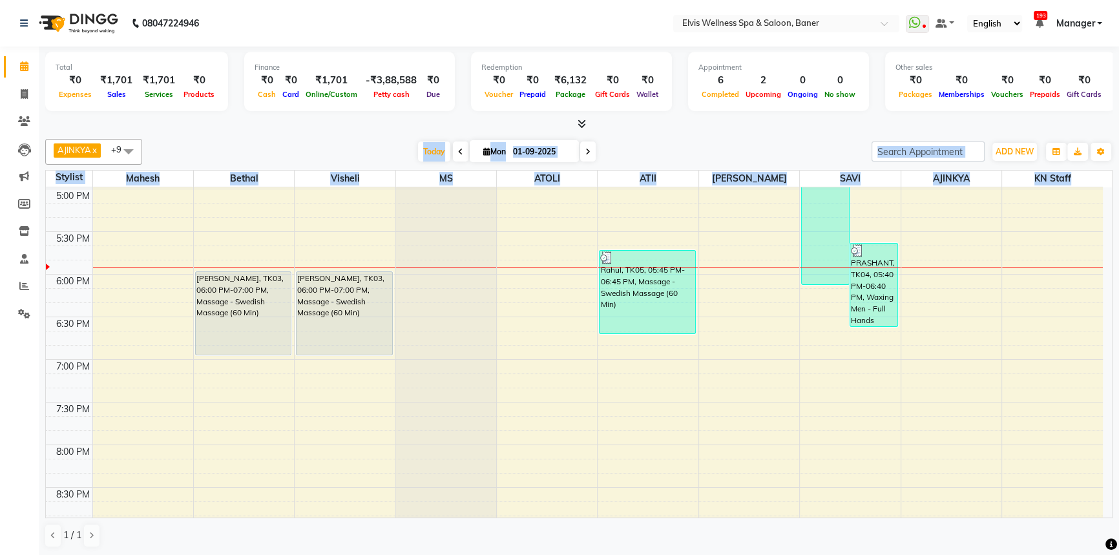
drag, startPoint x: 1072, startPoint y: 177, endPoint x: 324, endPoint y: 160, distance: 748.2
click at [344, 161] on div "AJINKYA x Visheli x MS x Bethal x ATOLI x ATII x SAVI x [PERSON_NAME] Mahesh x …" at bounding box center [578, 343] width 1067 height 419
click at [324, 152] on div "[DATE] [DATE]" at bounding box center [507, 151] width 716 height 19
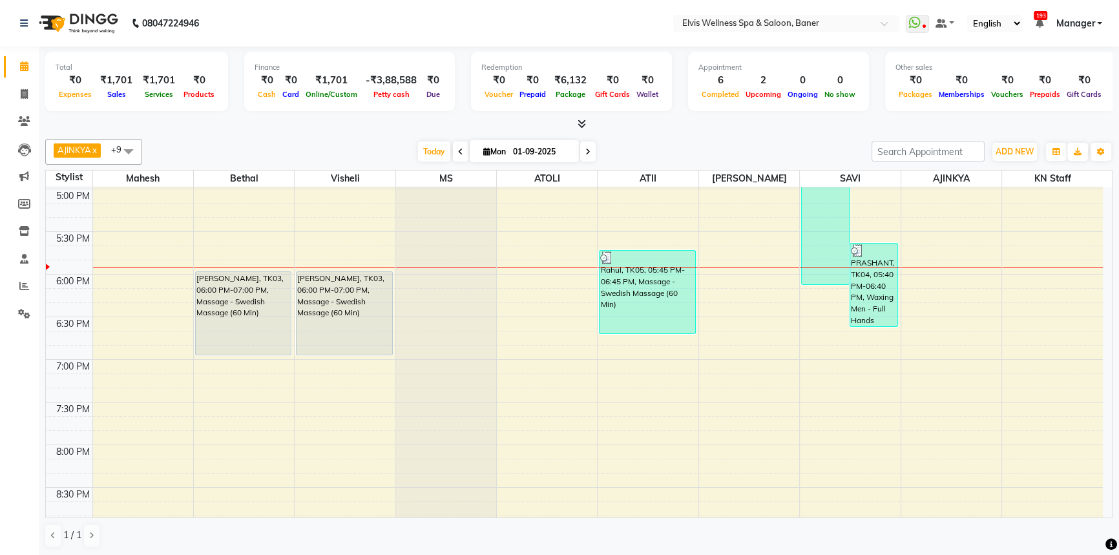
click at [136, 151] on span at bounding box center [129, 151] width 26 height 25
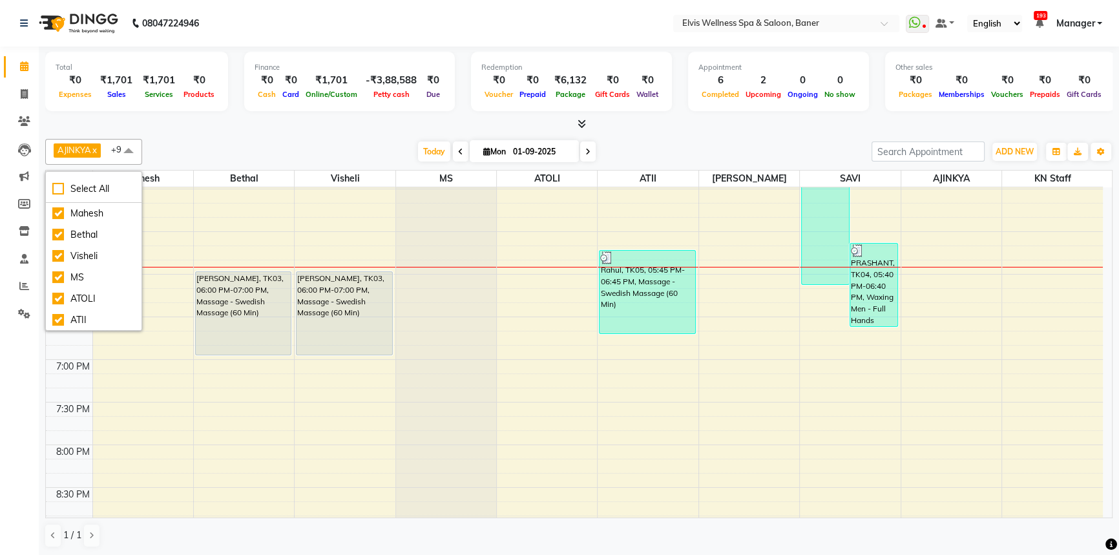
click at [329, 141] on div "AJINKYA x Visheli x MS x Bethal x ATOLI x ATII x SAVI x [PERSON_NAME] Mahesh x …" at bounding box center [578, 152] width 1067 height 26
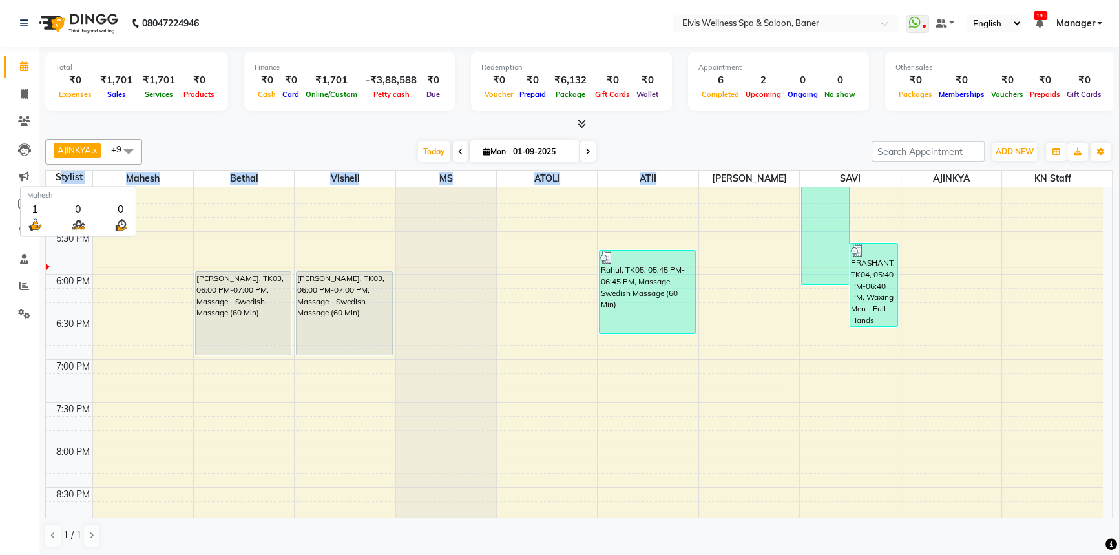
drag, startPoint x: 58, startPoint y: 178, endPoint x: 725, endPoint y: 176, distance: 667.3
click at [723, 176] on tr "Stylist [PERSON_NAME] Visheli MS ATOLI ATII [PERSON_NAME] [PERSON_NAME] KN Staff" at bounding box center [574, 179] width 1057 height 17
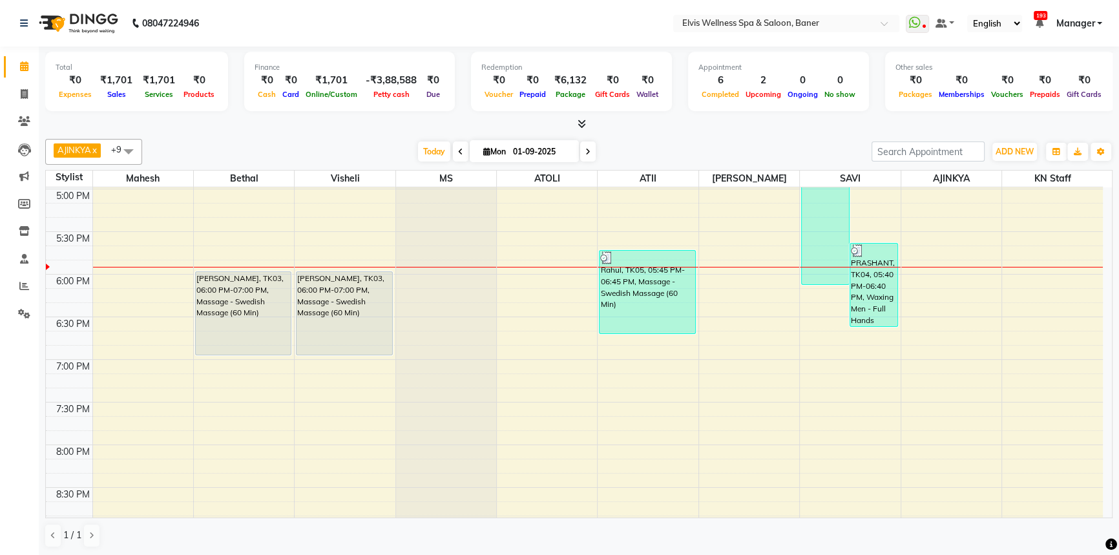
click at [828, 142] on div "[DATE] [DATE]" at bounding box center [507, 151] width 716 height 19
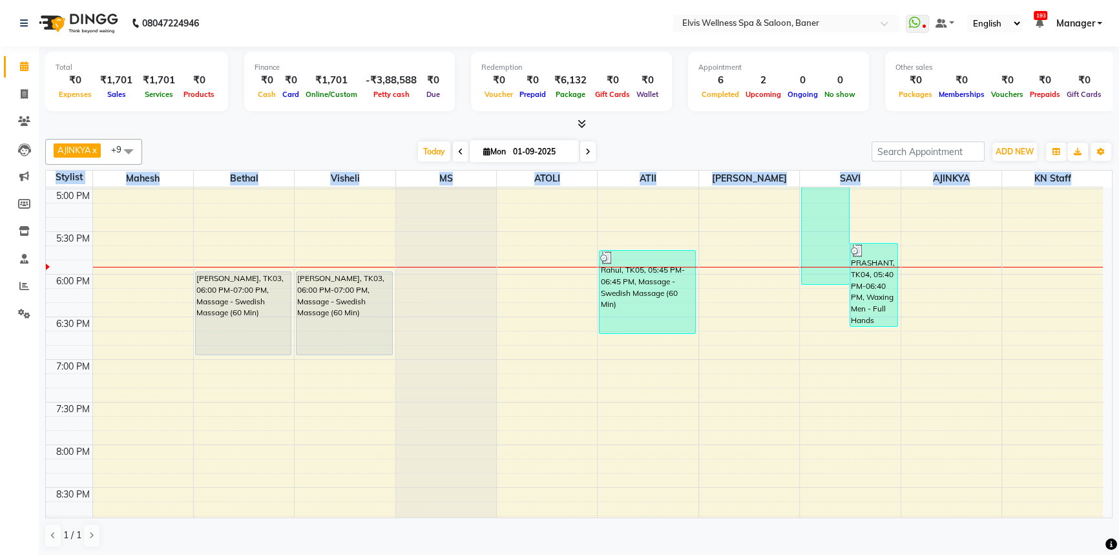
drag, startPoint x: 1090, startPoint y: 171, endPoint x: 56, endPoint y: 177, distance: 1034.2
click at [56, 177] on tr "Stylist [PERSON_NAME] Visheli MS ATOLI ATII [PERSON_NAME] [PERSON_NAME] KN Staff" at bounding box center [574, 179] width 1057 height 17
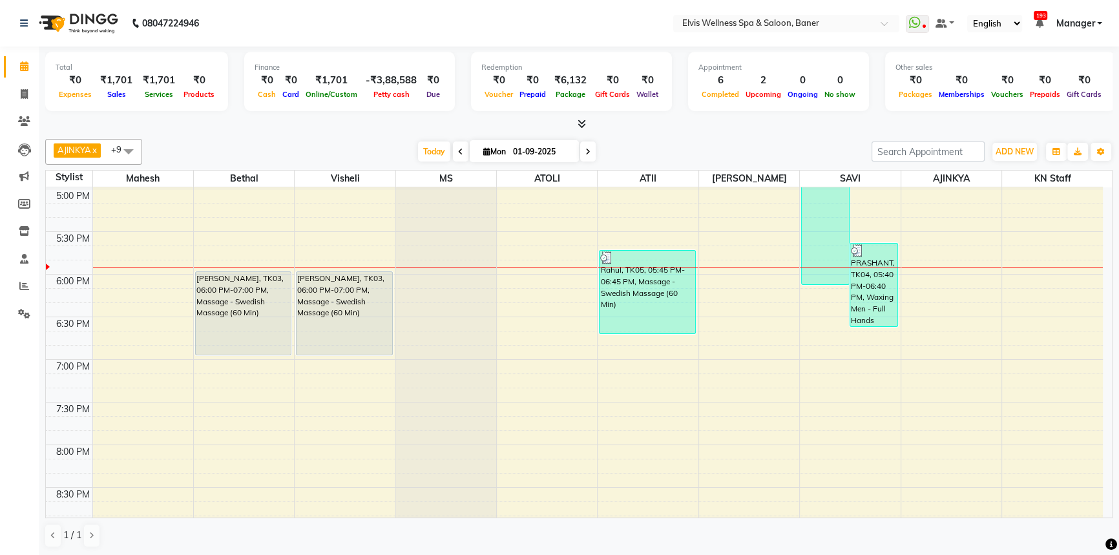
click at [309, 140] on div "AJINKYA x Visheli x MS x Bethal x ATOLI x ATII x SAVI x [PERSON_NAME] Mahesh x …" at bounding box center [578, 152] width 1067 height 26
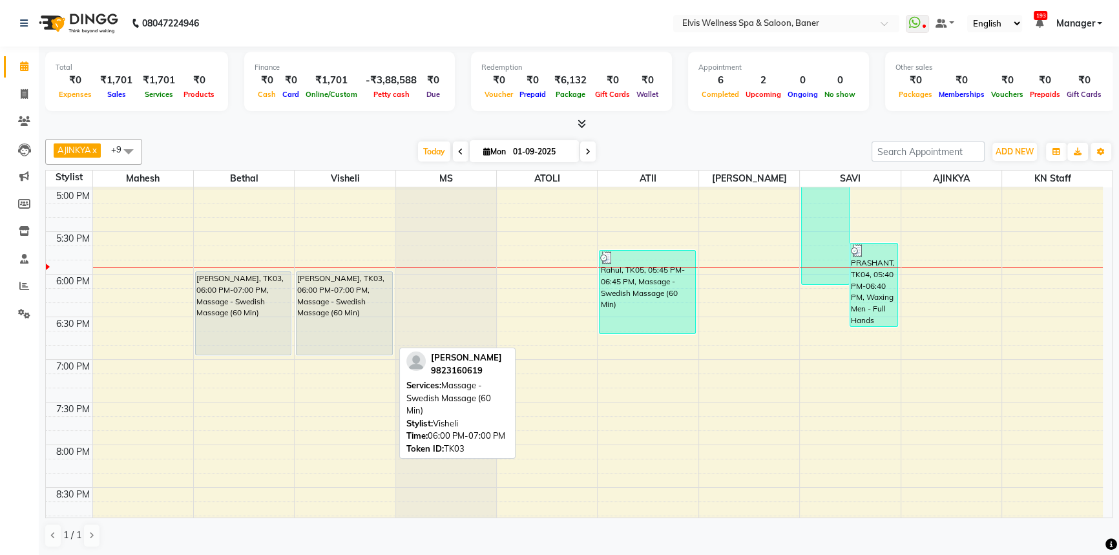
click at [360, 321] on div "[PERSON_NAME], TK03, 06:00 PM-07:00 PM, Massage - Swedish Massage (60 Min)" at bounding box center [344, 313] width 96 height 83
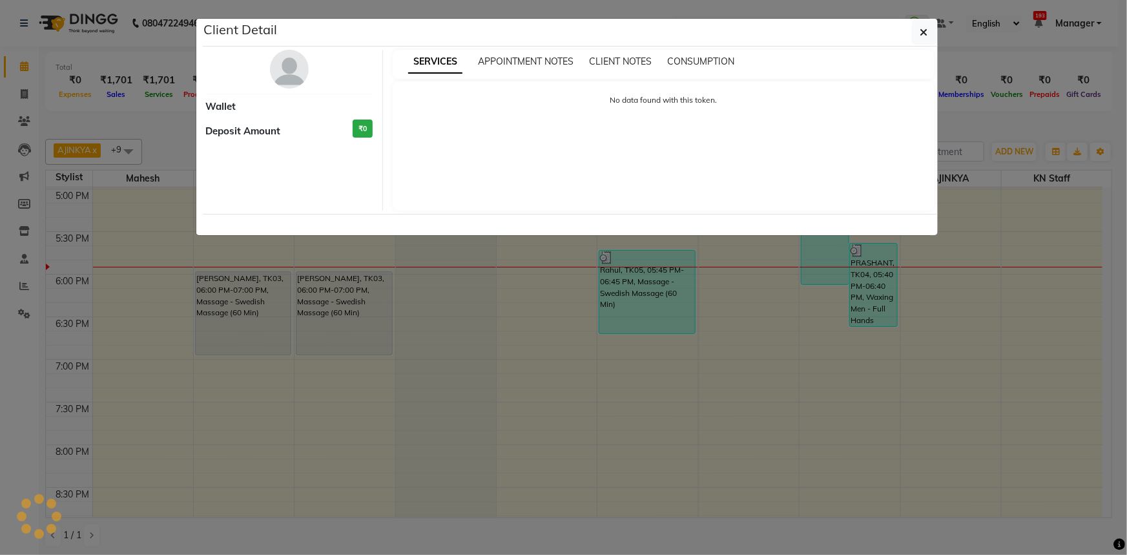
select select "7"
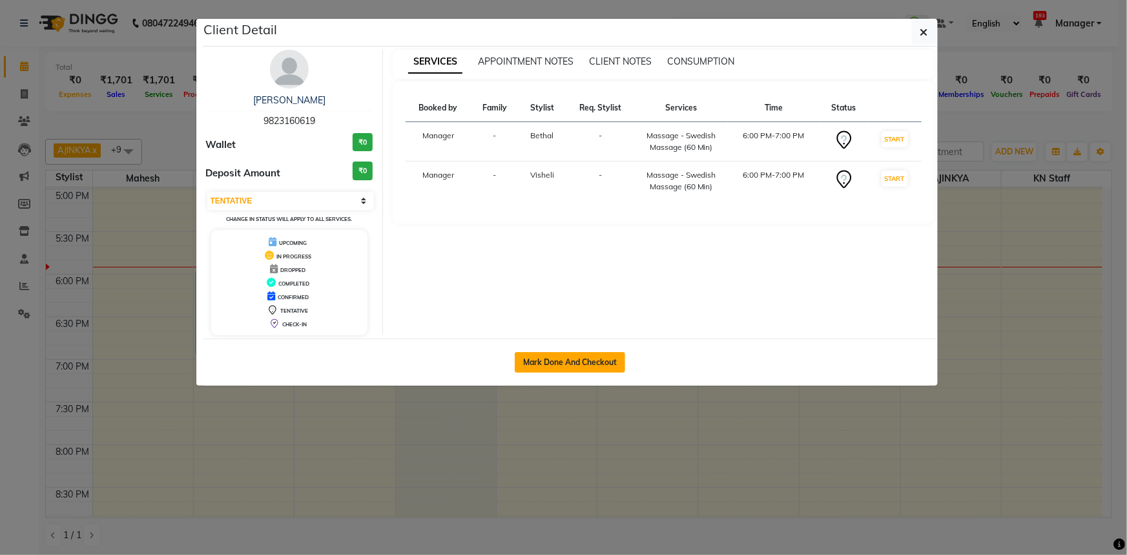
click at [581, 362] on button "Mark Done And Checkout" at bounding box center [570, 362] width 110 height 21
select select "service"
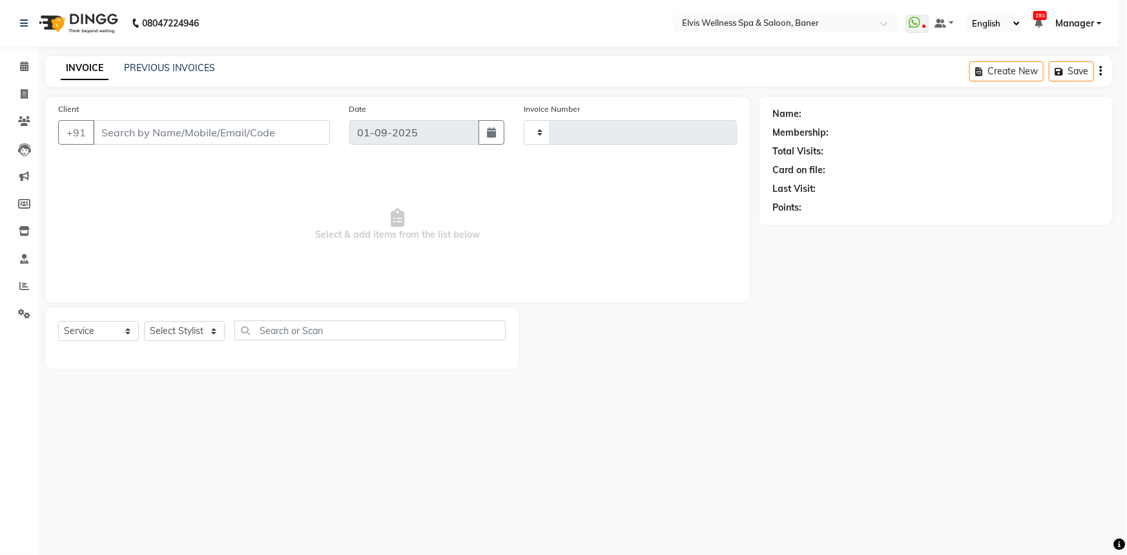
type input "1428"
select select "5735"
select select "3"
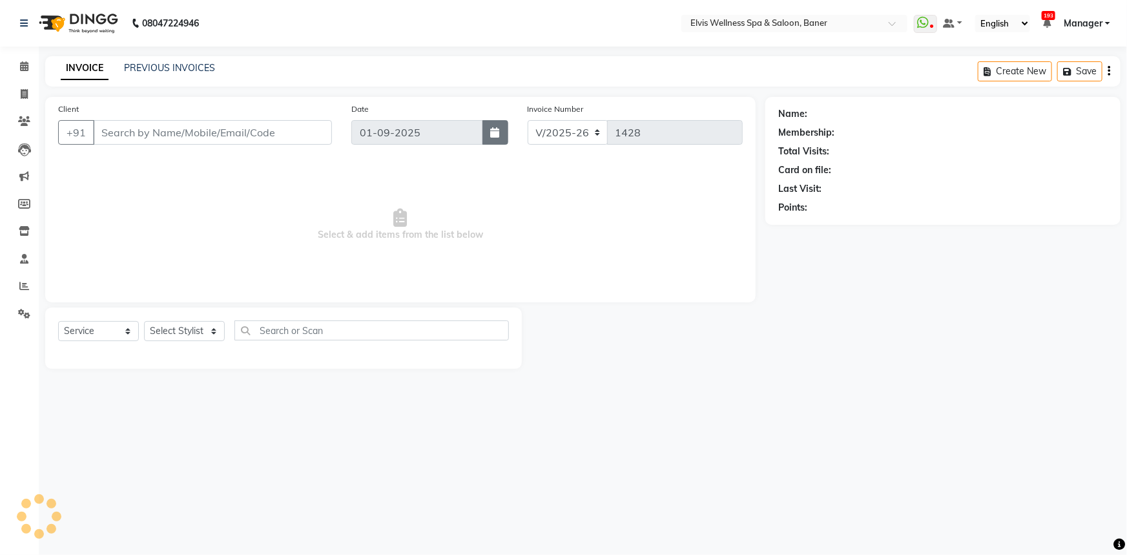
type input "9823160619"
select select "40636"
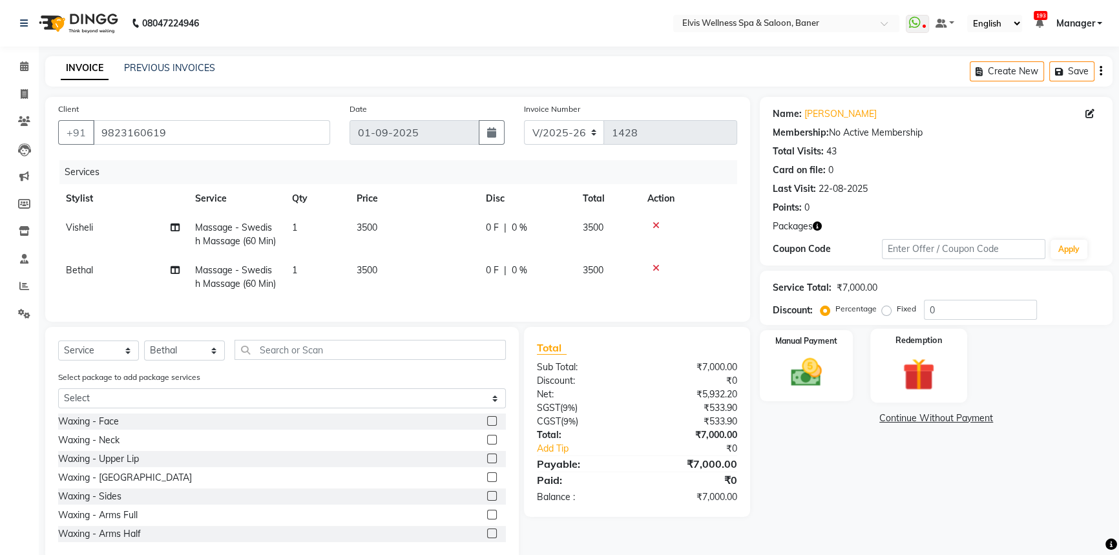
click at [928, 362] on img at bounding box center [919, 374] width 52 height 40
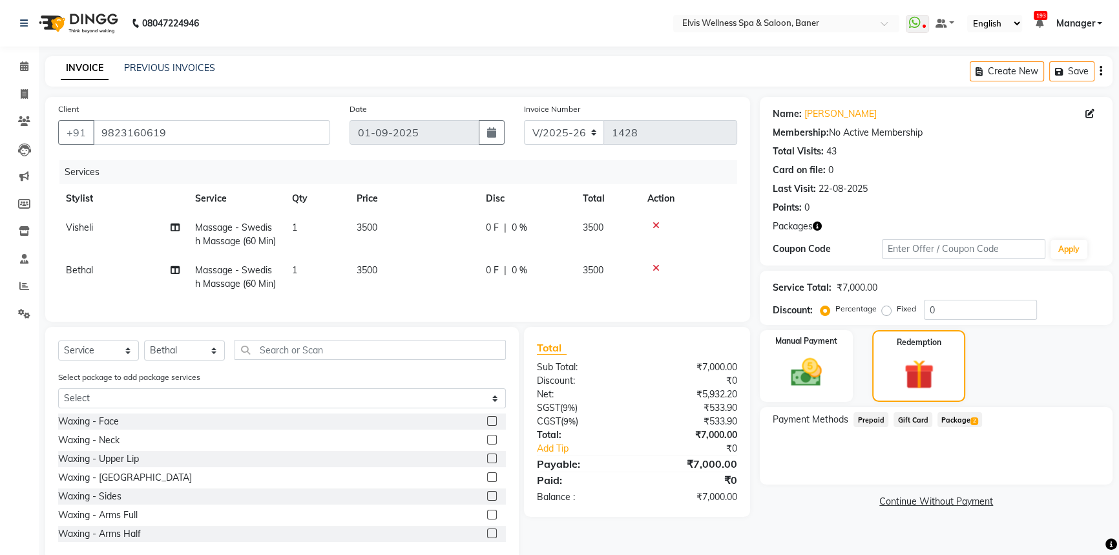
click at [958, 418] on span "Package 2" at bounding box center [959, 419] width 45 height 15
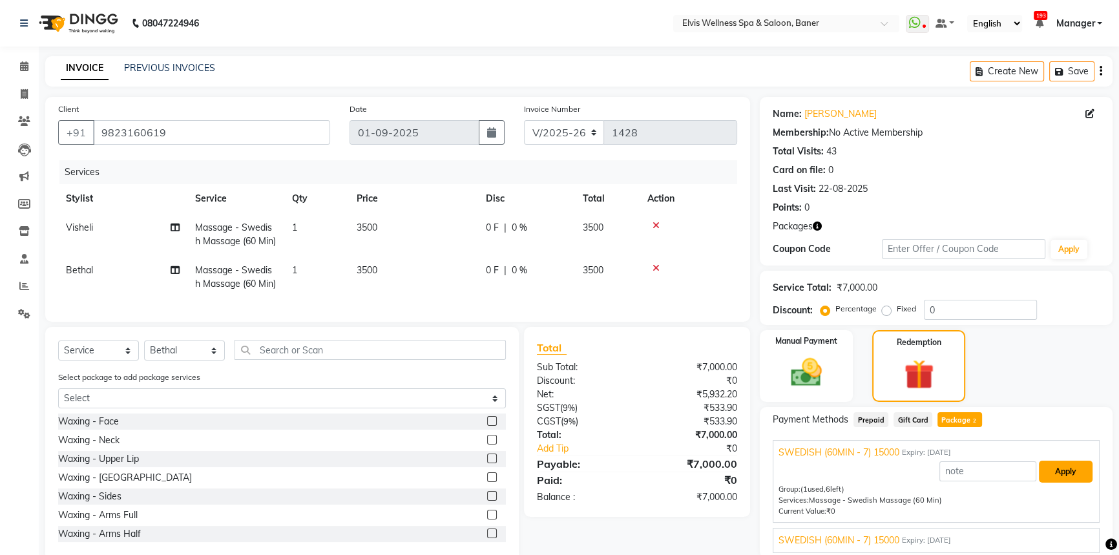
click at [1061, 462] on button "Apply" at bounding box center [1066, 472] width 54 height 22
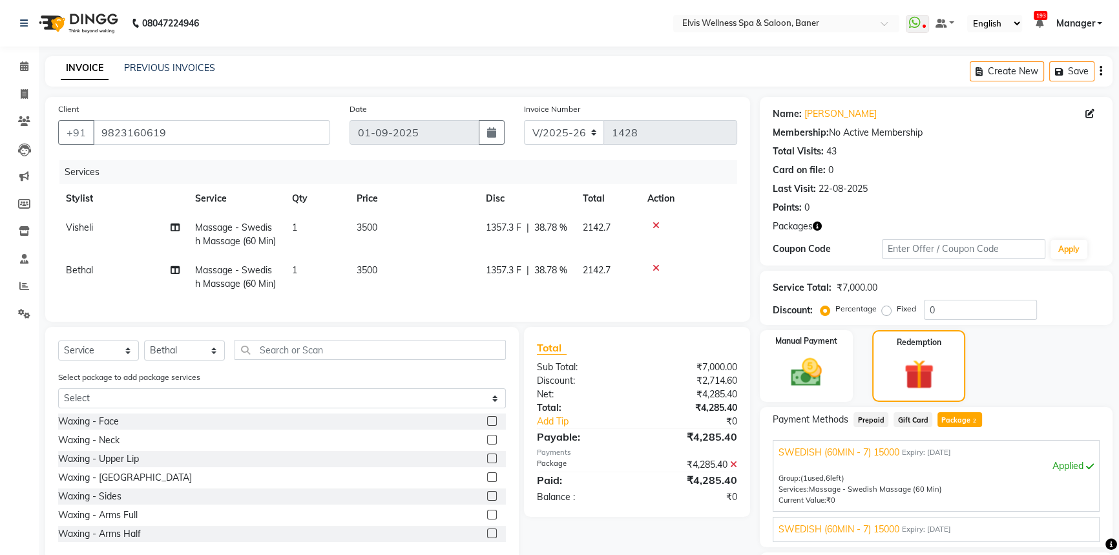
scroll to position [110, 0]
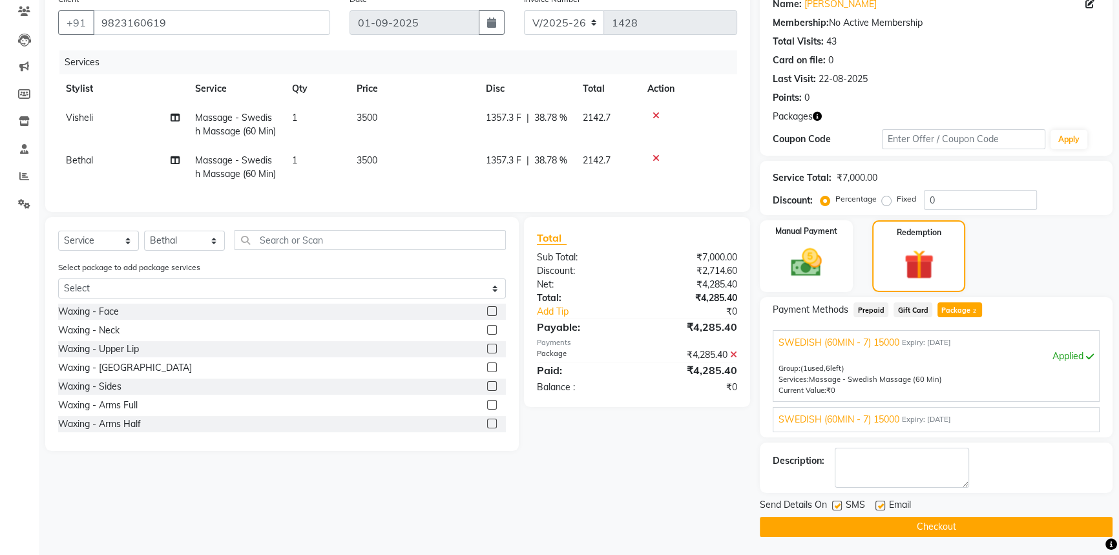
drag, startPoint x: 879, startPoint y: 499, endPoint x: 820, endPoint y: 509, distance: 58.9
click at [879, 501] on label at bounding box center [880, 506] width 10 height 10
click at [879, 502] on input "checkbox" at bounding box center [879, 506] width 8 height 8
checkbox input "false"
click at [837, 504] on label at bounding box center [837, 506] width 10 height 10
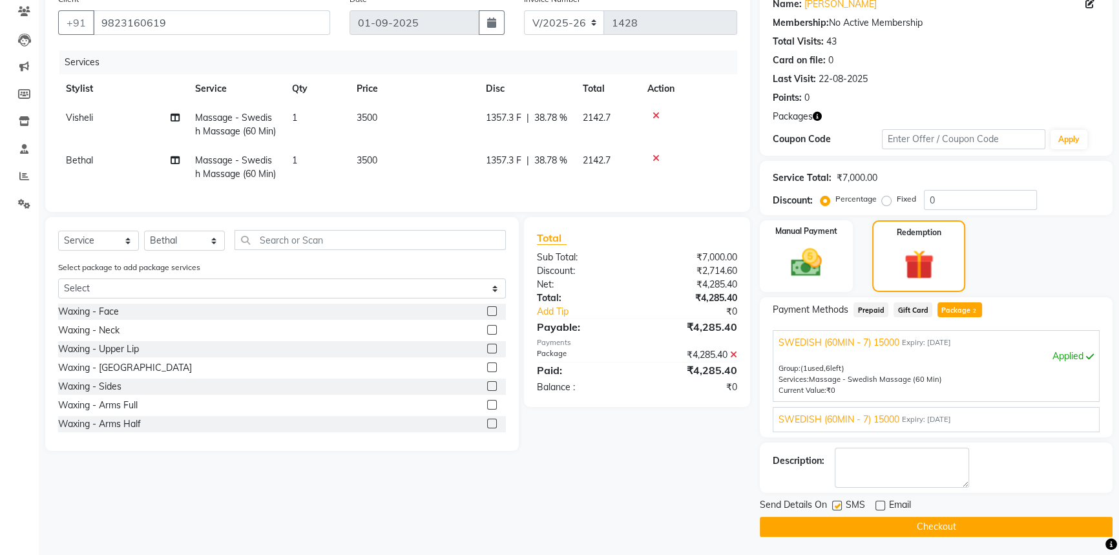
click at [837, 504] on input "checkbox" at bounding box center [836, 506] width 8 height 8
checkbox input "false"
click at [919, 534] on button "Checkout" at bounding box center [936, 527] width 353 height 20
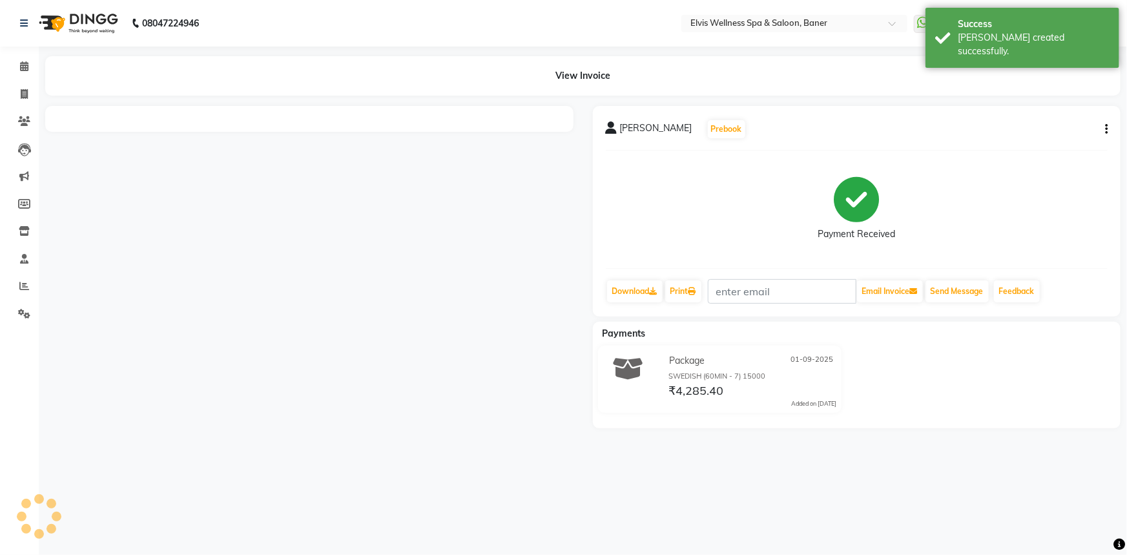
click at [6, 43] on nav "08047224946 Select Location × Elvis Wellness Spa & Saloon, Baner WhatsApp Statu…" at bounding box center [563, 23] width 1127 height 47
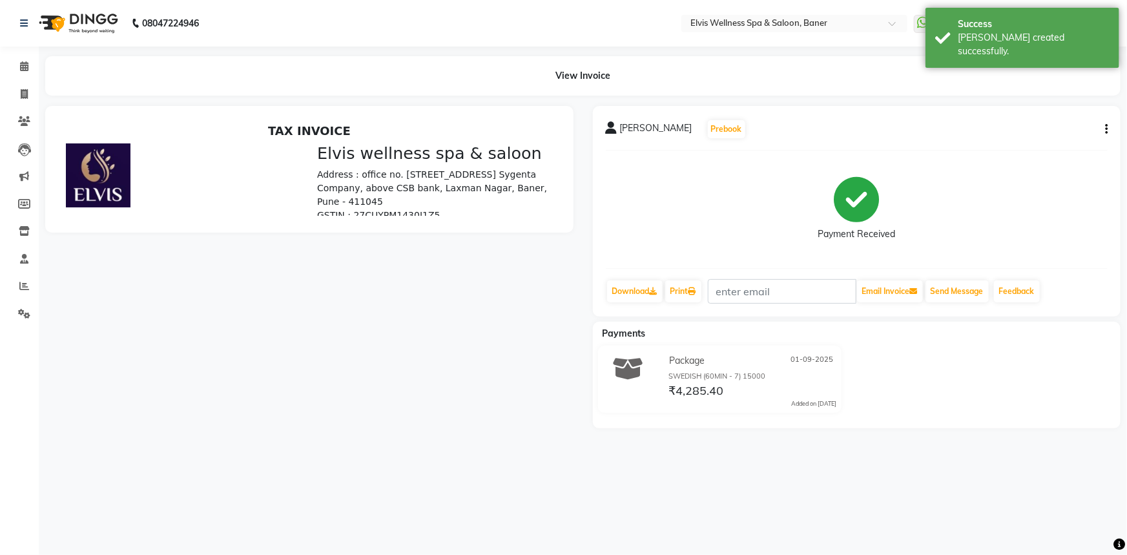
drag, startPoint x: 6, startPoint y: 47, endPoint x: 19, endPoint y: 65, distance: 22.2
click at [7, 50] on div "Calendar Invoice Clients Leads Marketing Members Inventory Staff Reports Settin…" at bounding box center [87, 286] width 174 height 499
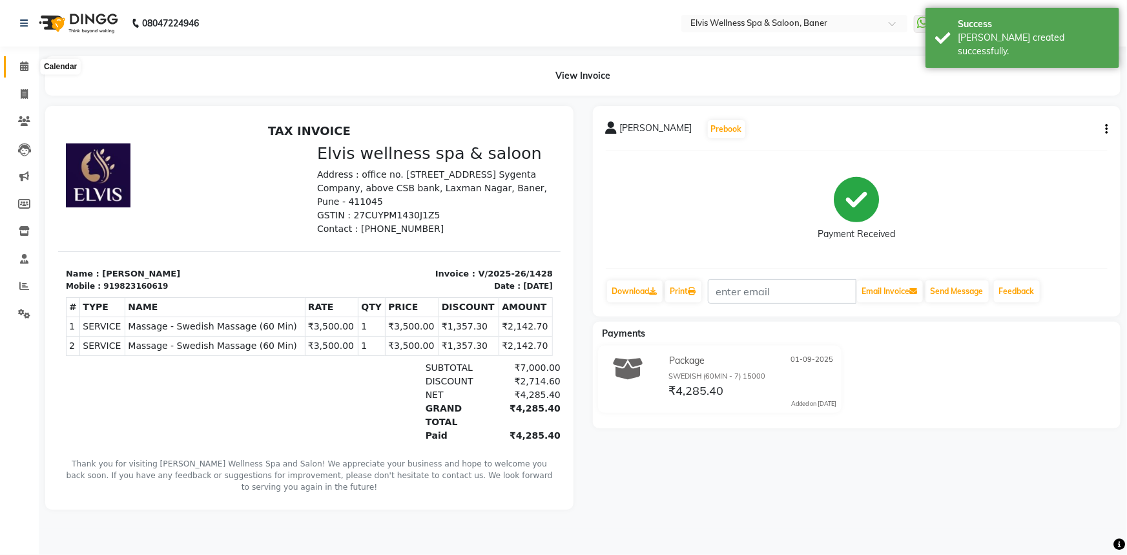
click at [20, 65] on icon at bounding box center [24, 66] width 8 height 10
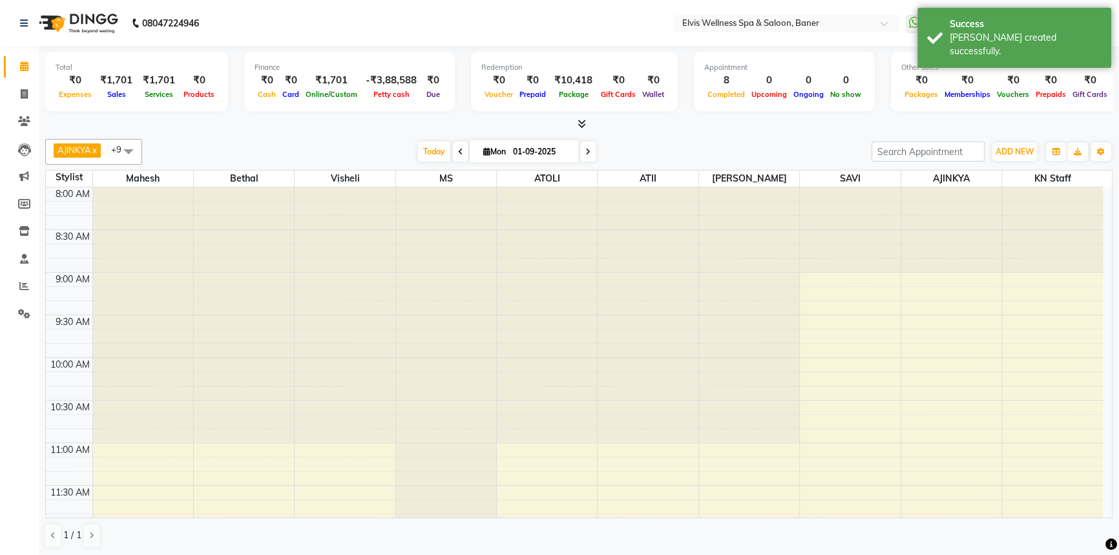
drag, startPoint x: 419, startPoint y: 152, endPoint x: 662, endPoint y: 129, distance: 244.6
click at [419, 151] on span "Today" at bounding box center [434, 151] width 32 height 20
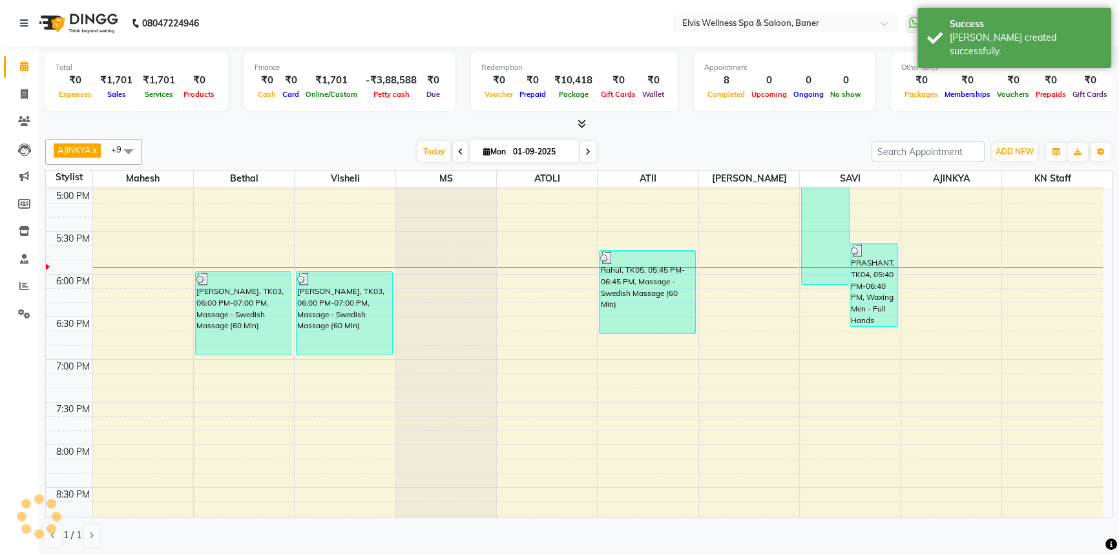
click at [669, 127] on div at bounding box center [578, 125] width 1067 height 14
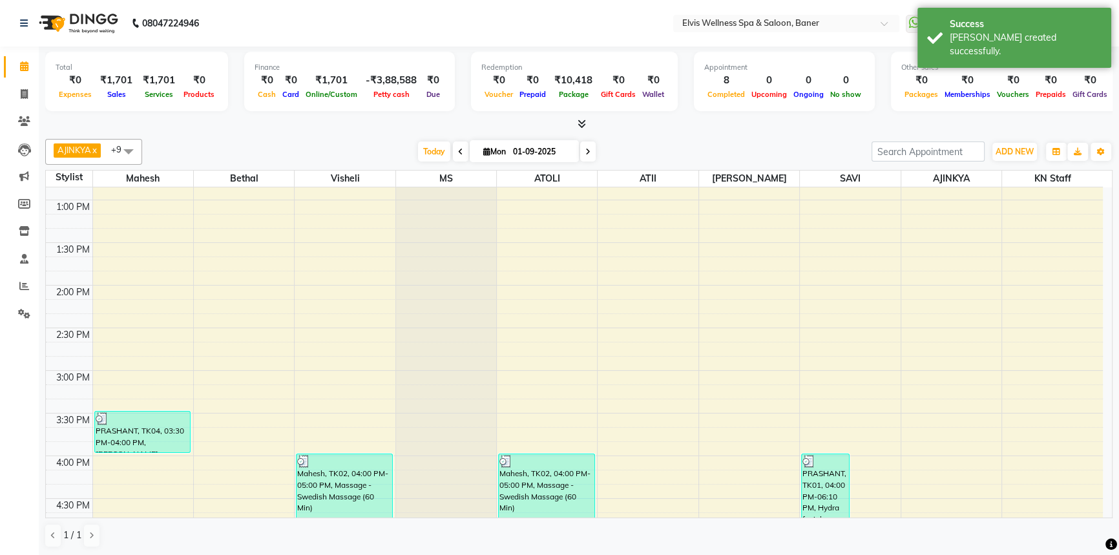
click at [665, 136] on div "AJINKYA x Visheli x MS x Bethal x ATOLI x ATII x SAVI x [PERSON_NAME] Mahesh x …" at bounding box center [578, 343] width 1067 height 419
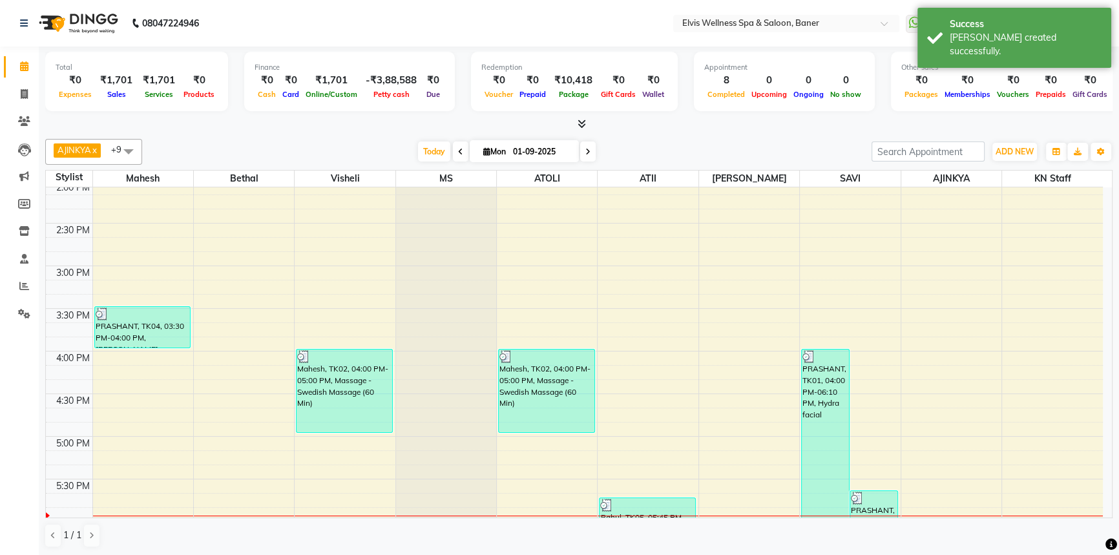
scroll to position [530, 0]
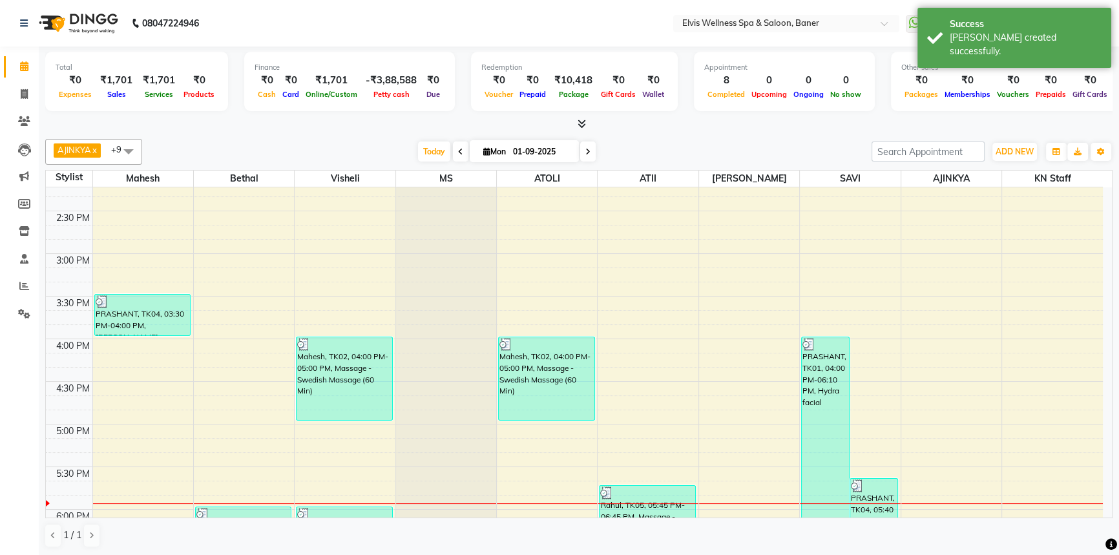
click at [595, 147] on div "[DATE] [DATE]" at bounding box center [507, 151] width 716 height 19
click at [710, 131] on div "Total ₹0 Expenses ₹1,701 Sales ₹1,701 Services ₹0 Products Finance ₹0 Cash ₹0 C…" at bounding box center [579, 302] width 1080 height 510
click at [19, 290] on icon at bounding box center [24, 286] width 10 height 10
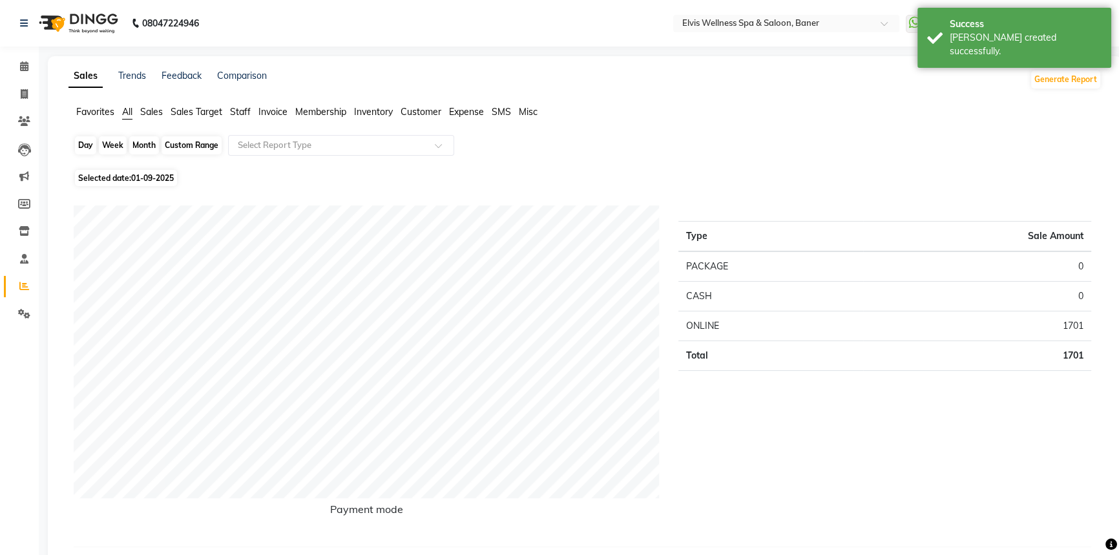
click at [84, 149] on div "Day" at bounding box center [85, 145] width 21 height 18
select select "9"
select select "2025"
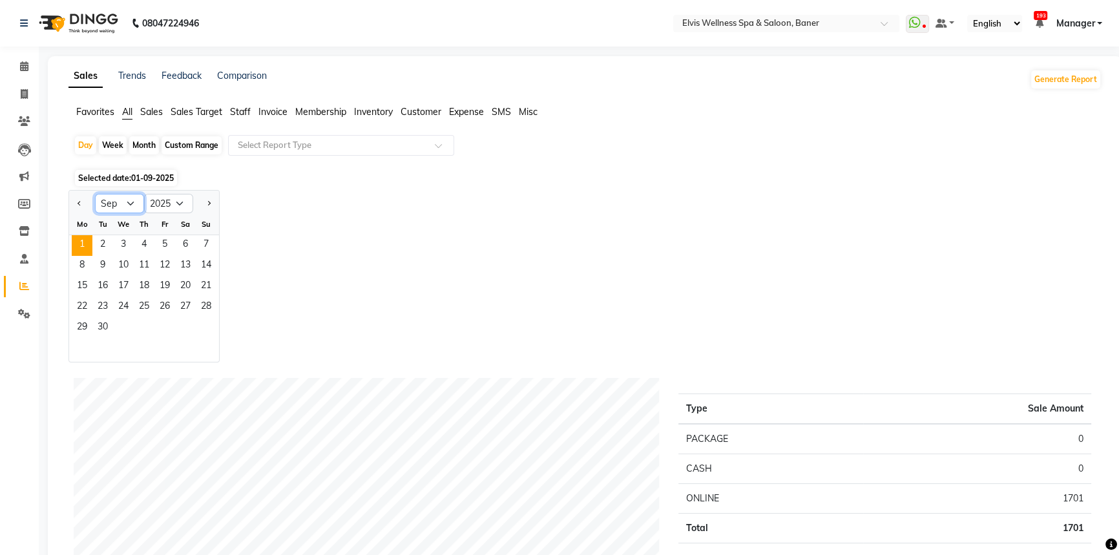
click at [129, 209] on select "Jan Feb Mar Apr May Jun [DATE] Aug Sep Oct Nov Dec" at bounding box center [119, 203] width 49 height 19
select select "8"
click at [95, 194] on select "Jan Feb Mar Apr May Jun [DATE] Aug Sep Oct Nov Dec" at bounding box center [119, 203] width 49 height 19
click at [78, 268] on span "4" at bounding box center [82, 266] width 21 height 21
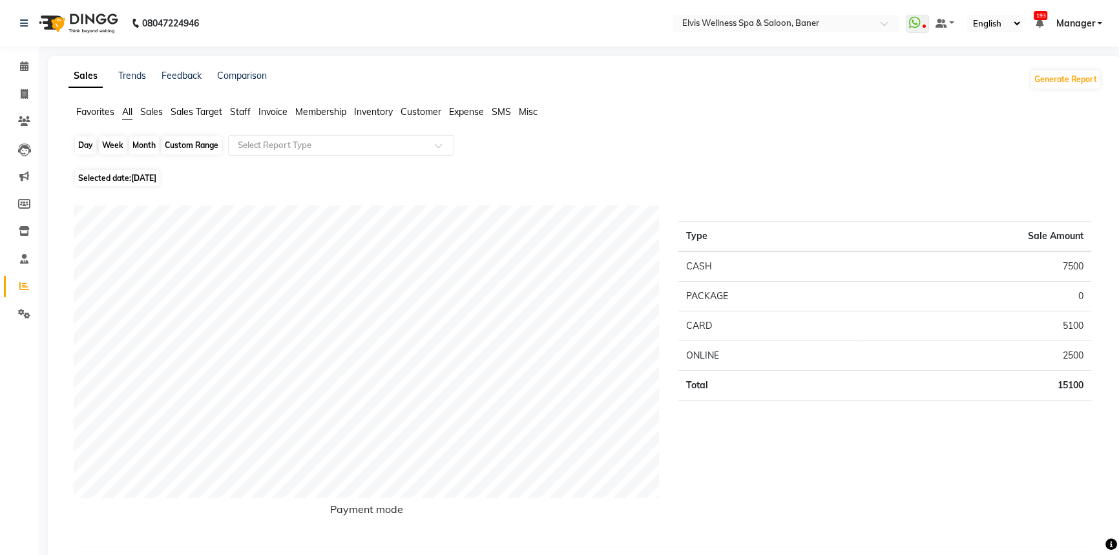
click at [77, 141] on div "Day" at bounding box center [85, 145] width 21 height 18
select select "8"
select select "2025"
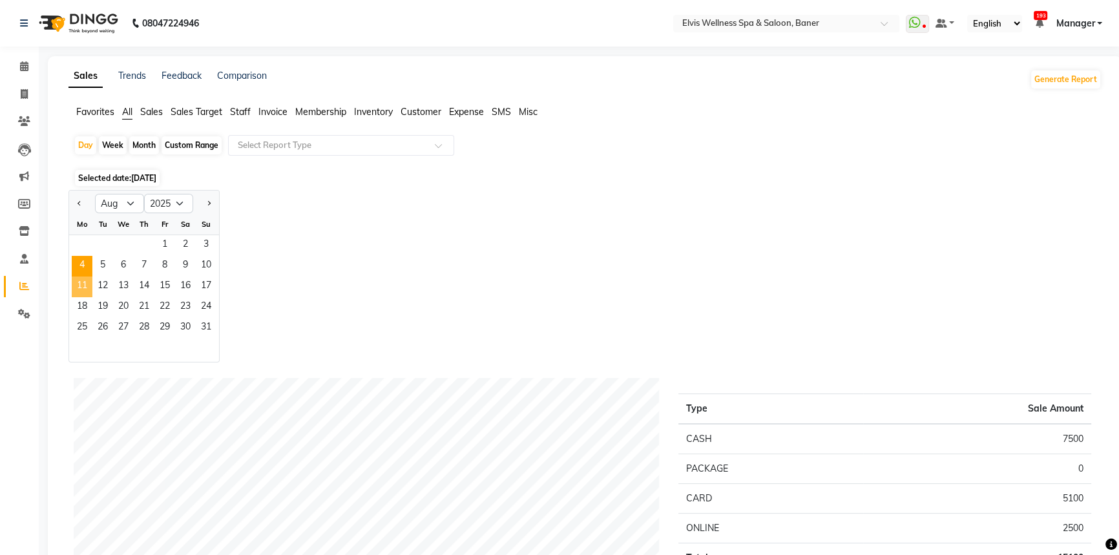
click at [85, 284] on span "11" at bounding box center [82, 286] width 21 height 21
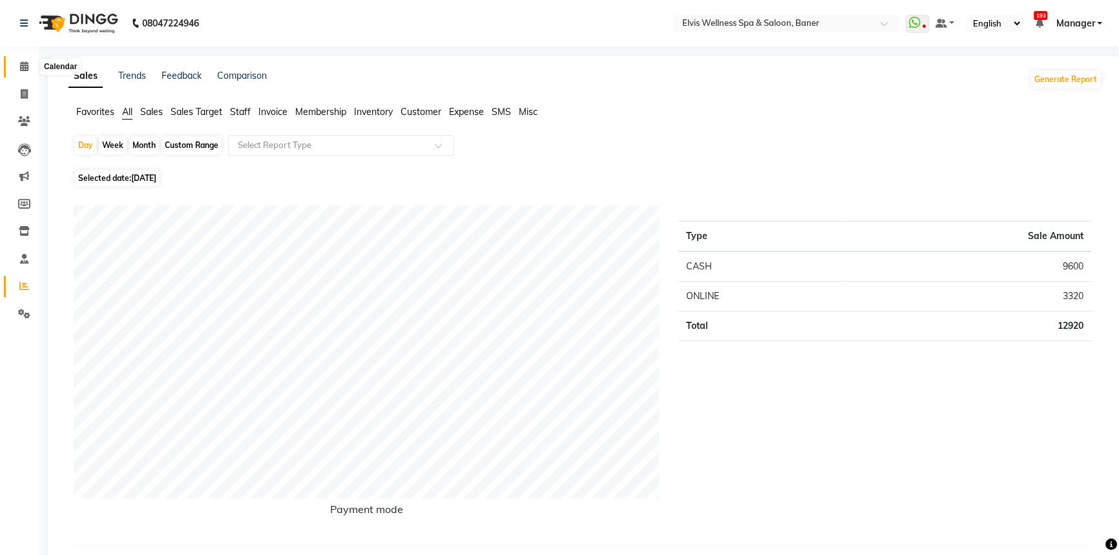
click at [20, 68] on icon at bounding box center [24, 66] width 8 height 10
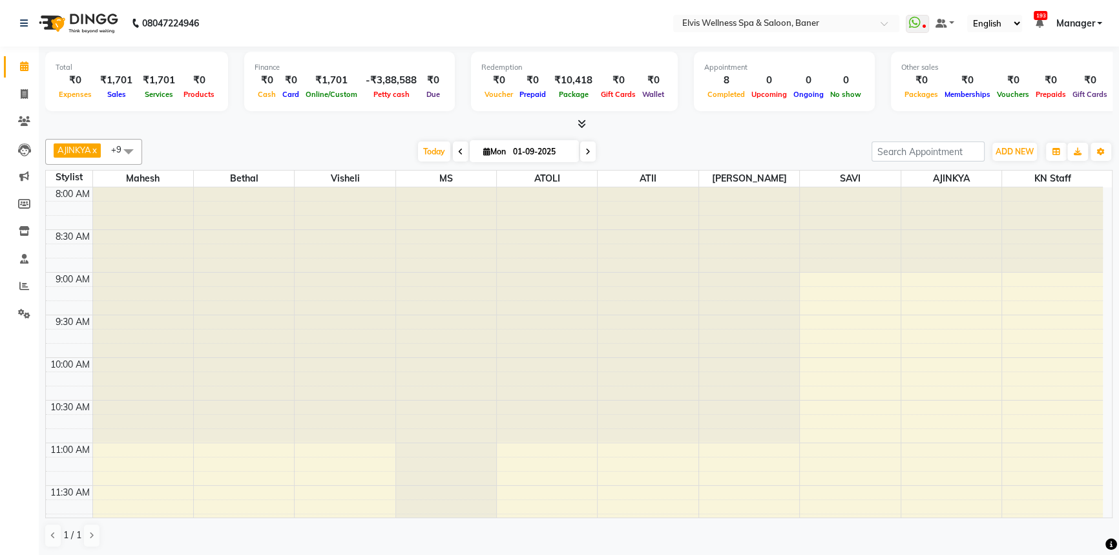
drag, startPoint x: 435, startPoint y: 149, endPoint x: 729, endPoint y: 144, distance: 294.6
click at [435, 149] on span "Today" at bounding box center [434, 151] width 32 height 20
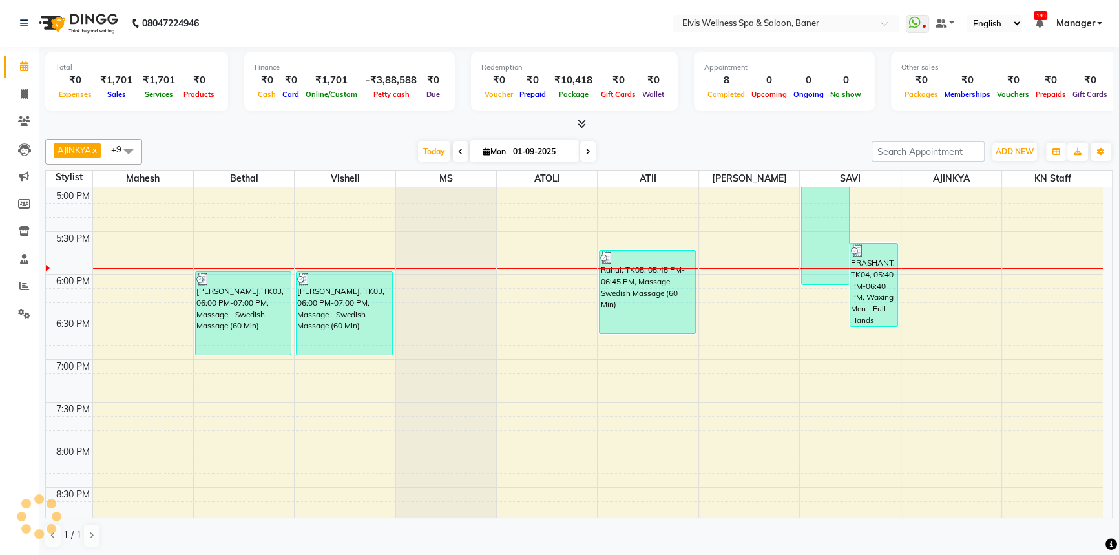
click at [743, 142] on div "[DATE] [DATE]" at bounding box center [507, 151] width 716 height 19
click at [433, 135] on div "AJINKYA x Visheli x MS x Bethal x ATOLI x ATII x SAVI x [PERSON_NAME] Mahesh x …" at bounding box center [578, 343] width 1067 height 419
click at [429, 143] on span "Today" at bounding box center [434, 151] width 32 height 20
click at [654, 131] on div "Total ₹0 Expenses ₹1,701 Sales ₹1,701 Services ₹0 Products Finance ₹0 Cash ₹0 C…" at bounding box center [579, 302] width 1080 height 510
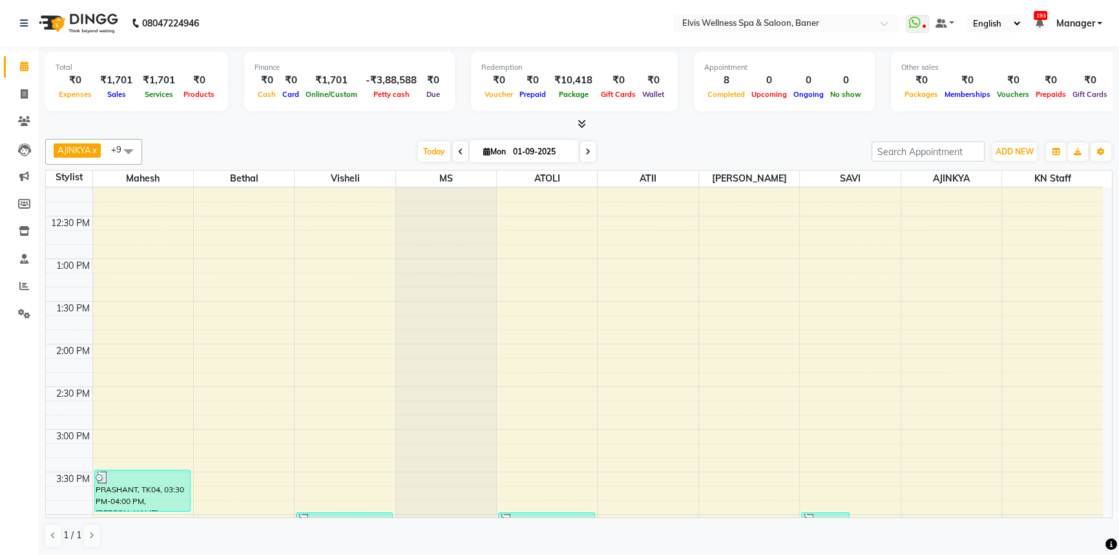
click at [685, 136] on div "AJINKYA x Visheli x MS x Bethal x ATOLI x ATII x SAVI x [PERSON_NAME] Mahesh x …" at bounding box center [578, 343] width 1067 height 419
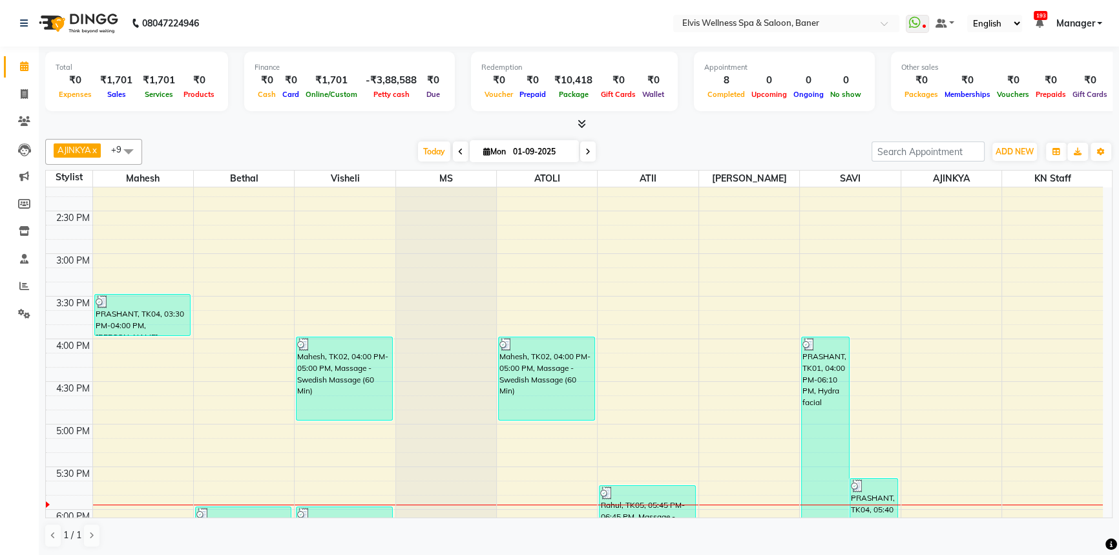
click at [679, 144] on div "[DATE] [DATE]" at bounding box center [507, 151] width 716 height 19
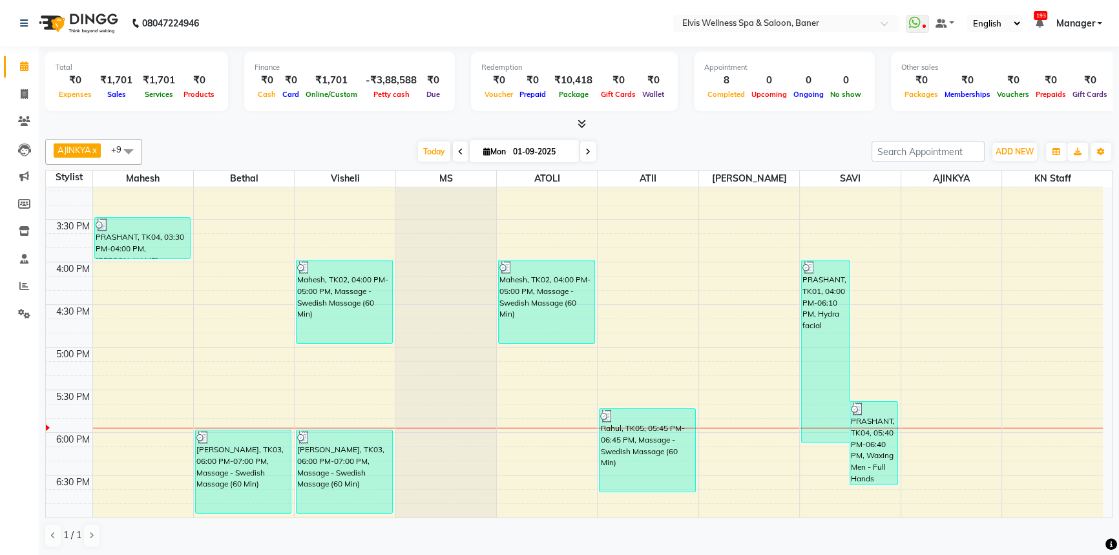
scroll to position [707, 0]
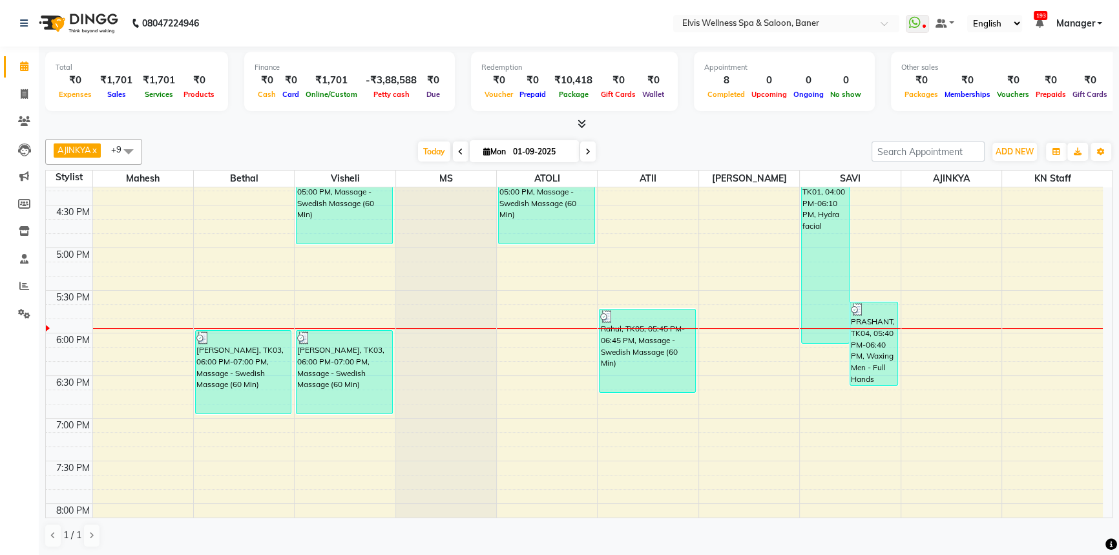
click at [674, 145] on div "[DATE] [DATE]" at bounding box center [507, 151] width 716 height 19
click at [349, 129] on div at bounding box center [578, 125] width 1067 height 14
click at [431, 154] on span "Today" at bounding box center [434, 151] width 32 height 20
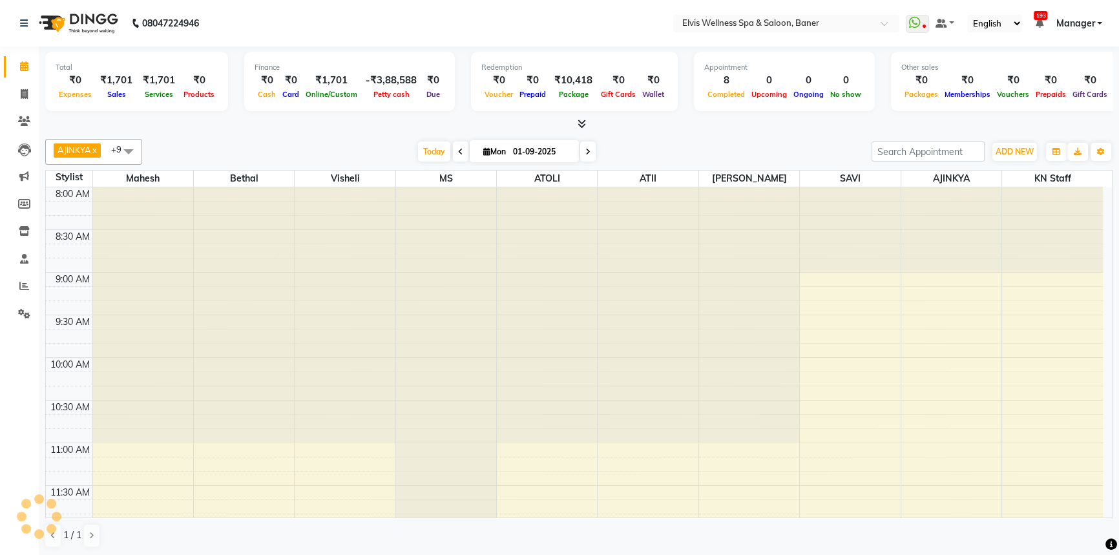
scroll to position [765, 0]
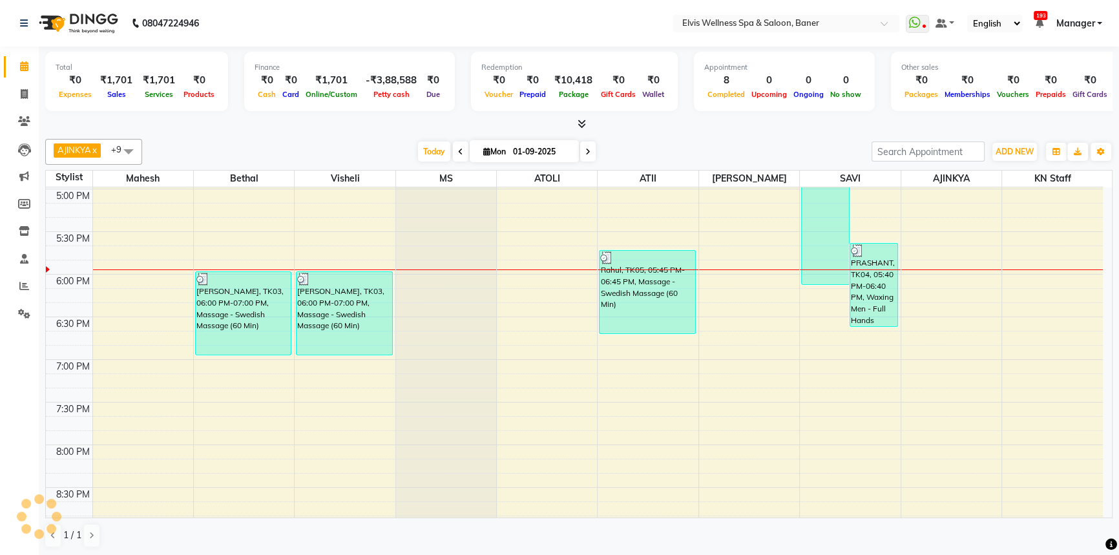
click at [660, 139] on div "AJINKYA x Visheli x MS x Bethal x ATOLI x ATII x SAVI x [PERSON_NAME] Mahesh x …" at bounding box center [578, 152] width 1067 height 26
click at [485, 151] on icon at bounding box center [486, 151] width 7 height 8
select select "9"
select select "2025"
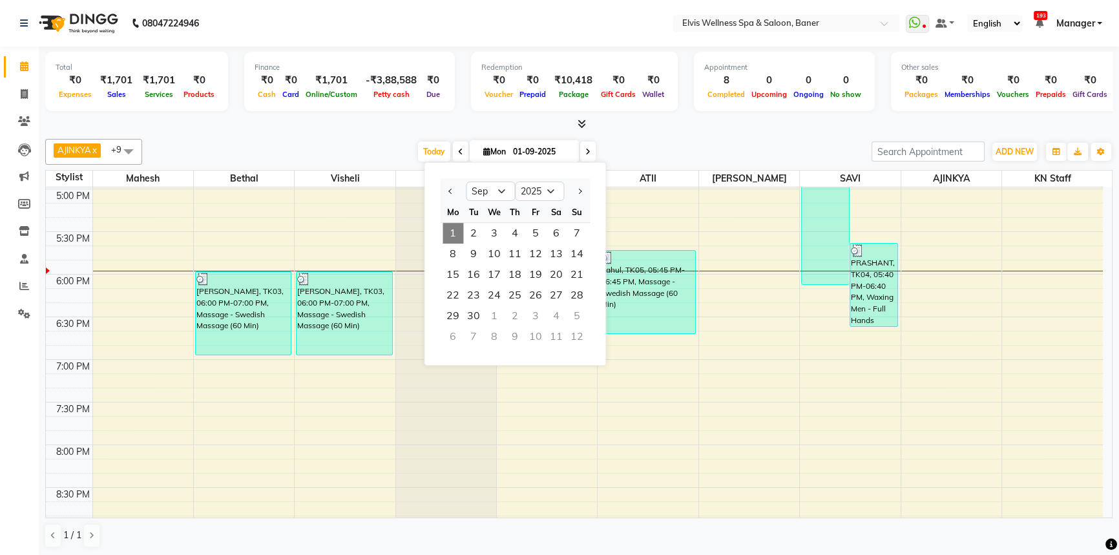
click at [663, 156] on div "[DATE] [DATE] Jan Feb Mar Apr May Jun [DATE] Aug Sep Oct Nov [DATE] 2016 2017 2…" at bounding box center [507, 151] width 716 height 19
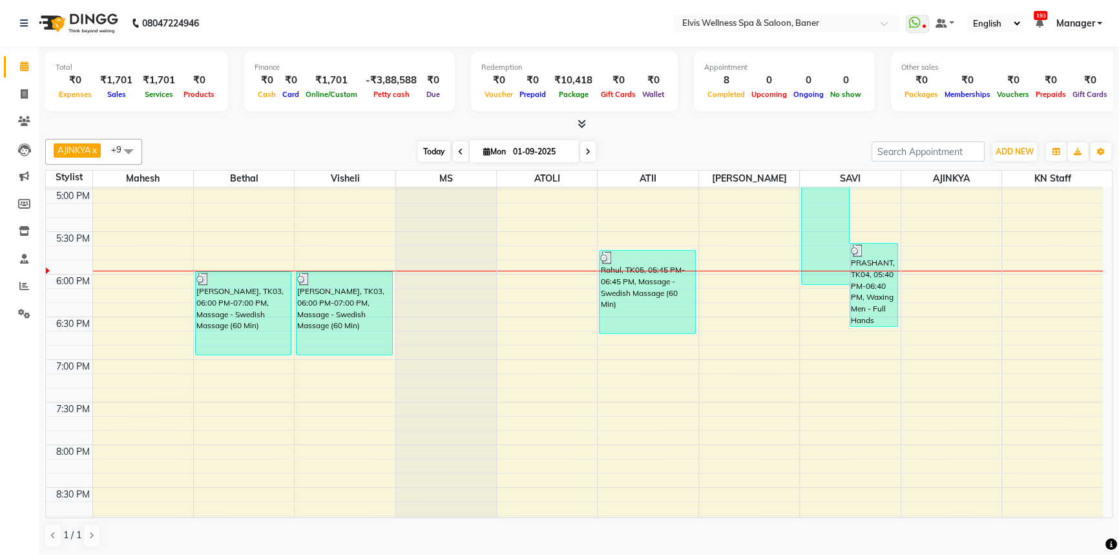
click at [435, 152] on span "Today" at bounding box center [434, 151] width 32 height 20
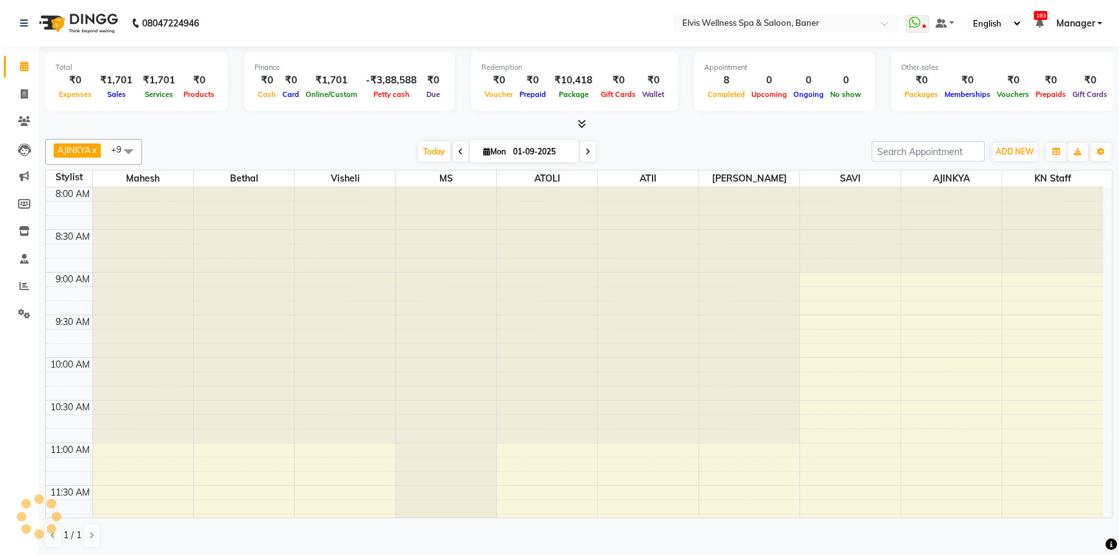
click at [754, 152] on div "[DATE] [DATE]" at bounding box center [507, 151] width 716 height 19
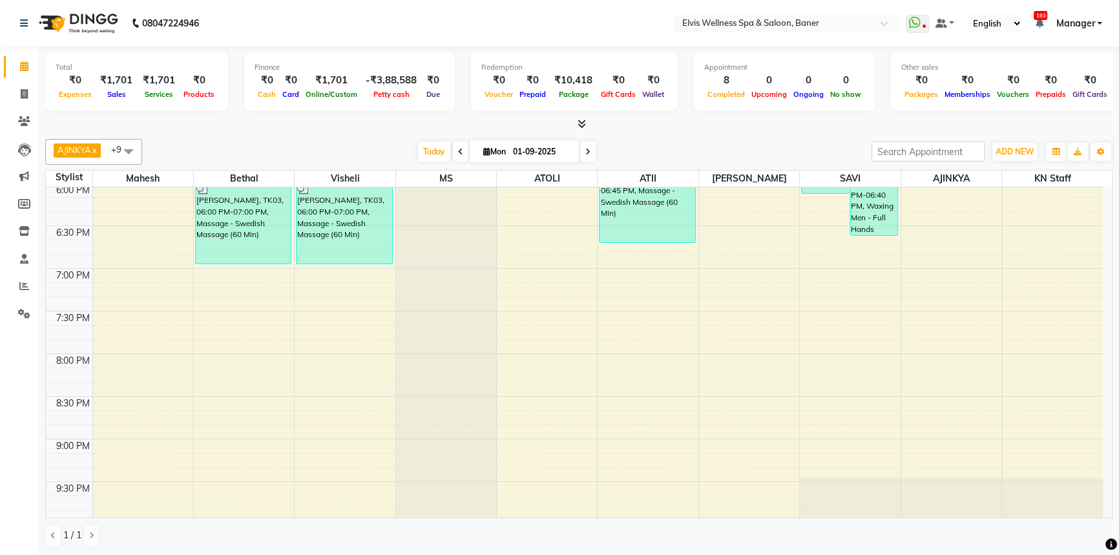
scroll to position [858, 0]
click at [676, 132] on div "Total ₹0 Expenses ₹1,701 Sales ₹1,701 Services ₹0 Products Finance ₹0 Cash ₹0 C…" at bounding box center [579, 302] width 1080 height 510
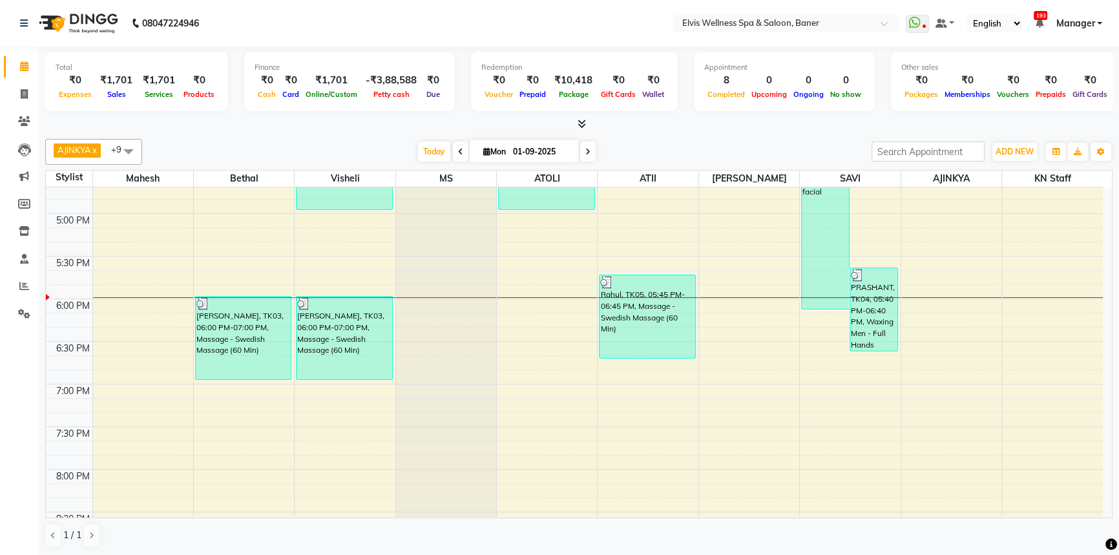
click at [678, 139] on div "AJINKYA x Visheli x MS x Bethal x ATOLI x ATII x SAVI x [PERSON_NAME] Mahesh x …" at bounding box center [578, 152] width 1067 height 26
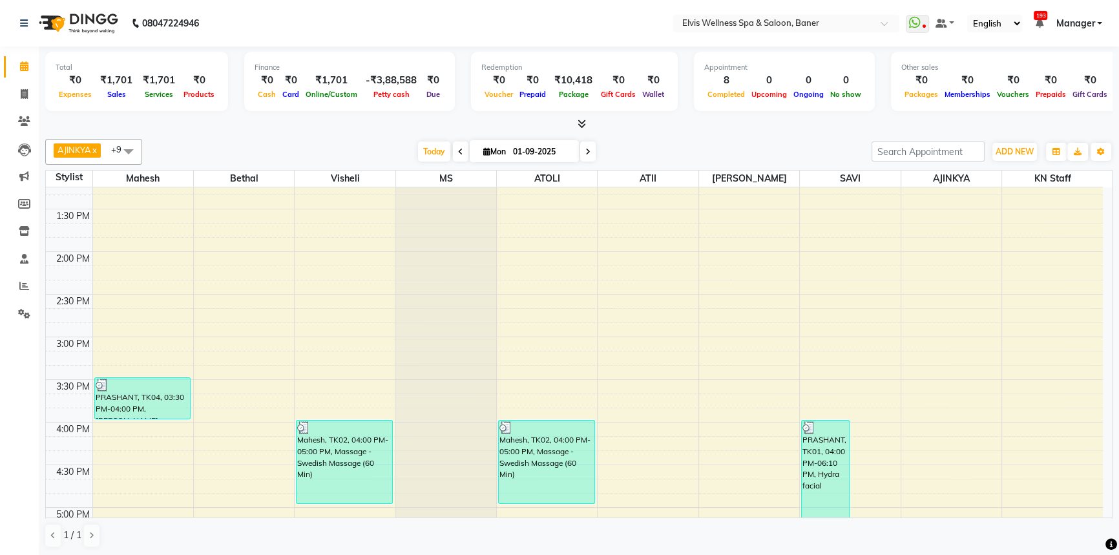
click at [658, 120] on div at bounding box center [578, 125] width 1067 height 14
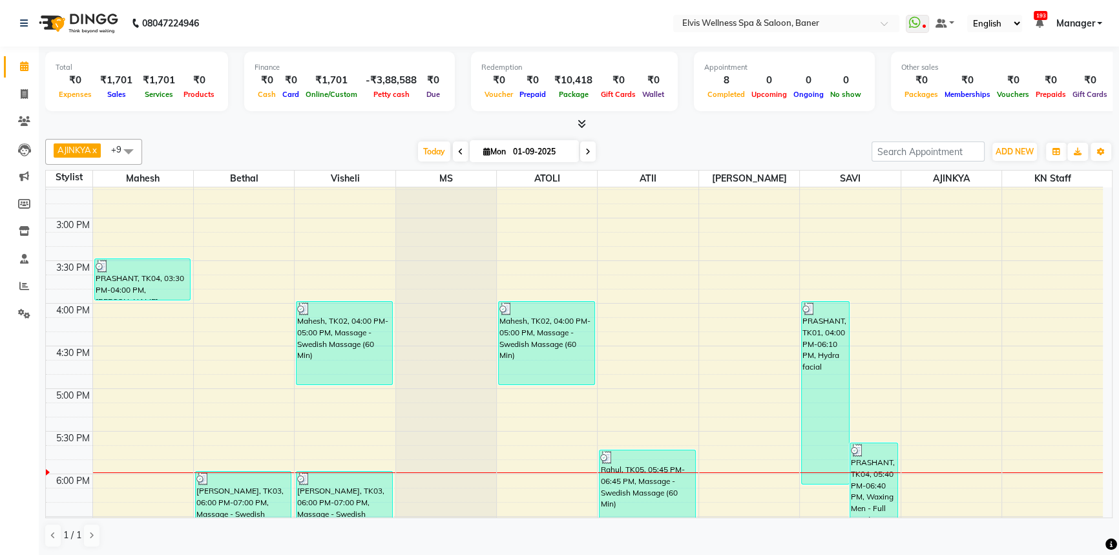
scroll to position [623, 0]
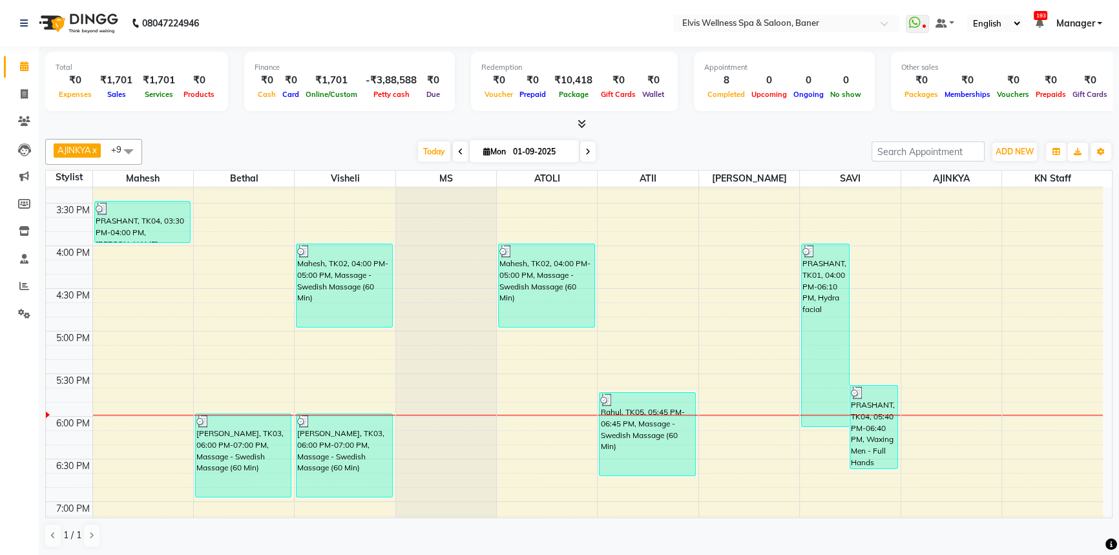
click at [694, 122] on div at bounding box center [578, 125] width 1067 height 14
click at [713, 147] on div "[DATE] [DATE]" at bounding box center [507, 151] width 716 height 19
click at [667, 143] on div "[DATE] [DATE]" at bounding box center [507, 151] width 716 height 19
click at [665, 143] on div "[DATE] [DATE]" at bounding box center [507, 151] width 716 height 19
click at [671, 141] on div "AJINKYA x Visheli x MS x Bethal x ATOLI x ATII x SAVI x [PERSON_NAME] Mahesh x …" at bounding box center [578, 152] width 1067 height 26
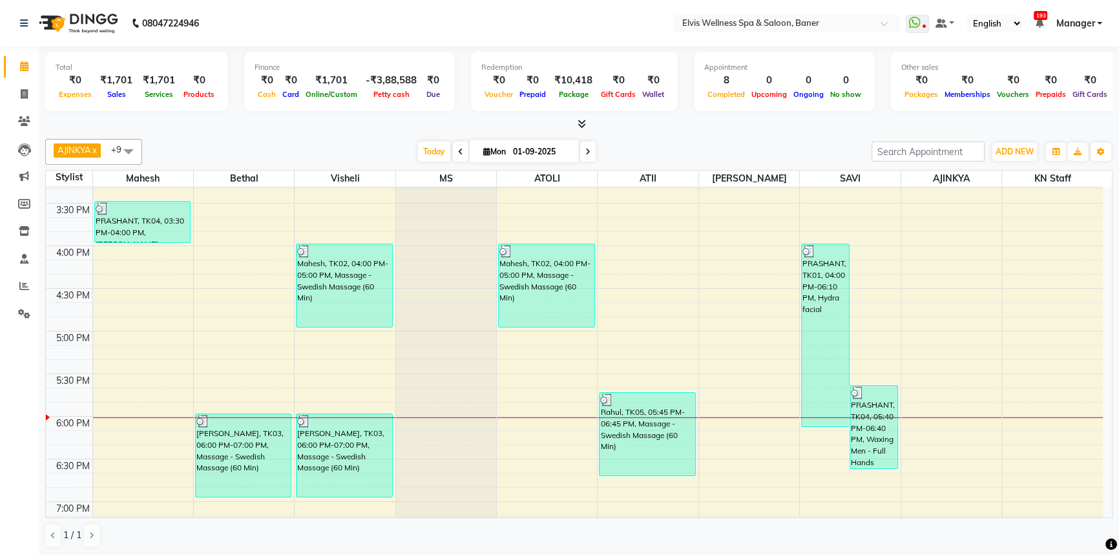
click at [672, 122] on div at bounding box center [578, 125] width 1067 height 14
click at [688, 142] on div "[DATE] [DATE]" at bounding box center [507, 151] width 716 height 19
click at [287, 129] on div at bounding box center [578, 125] width 1067 height 14
click at [766, 96] on span "Upcoming" at bounding box center [769, 94] width 42 height 9
click at [714, 139] on div "AJINKYA x Visheli x MS x Bethal x ATOLI x ATII x SAVI x [PERSON_NAME] Mahesh x …" at bounding box center [578, 152] width 1067 height 26
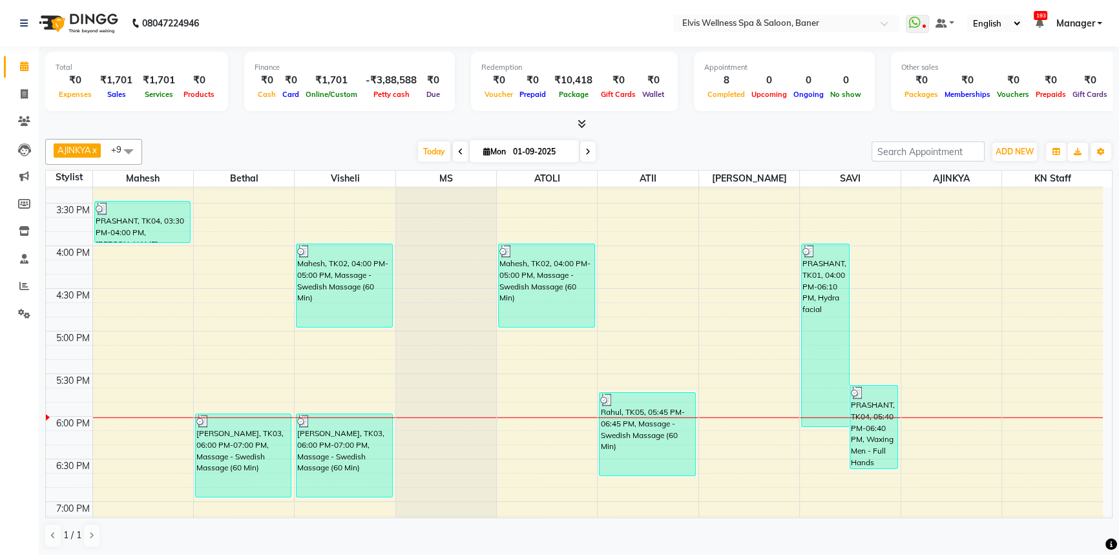
click at [383, 153] on div "[DATE] [DATE]" at bounding box center [507, 151] width 716 height 19
click at [424, 150] on span "Today" at bounding box center [434, 151] width 32 height 20
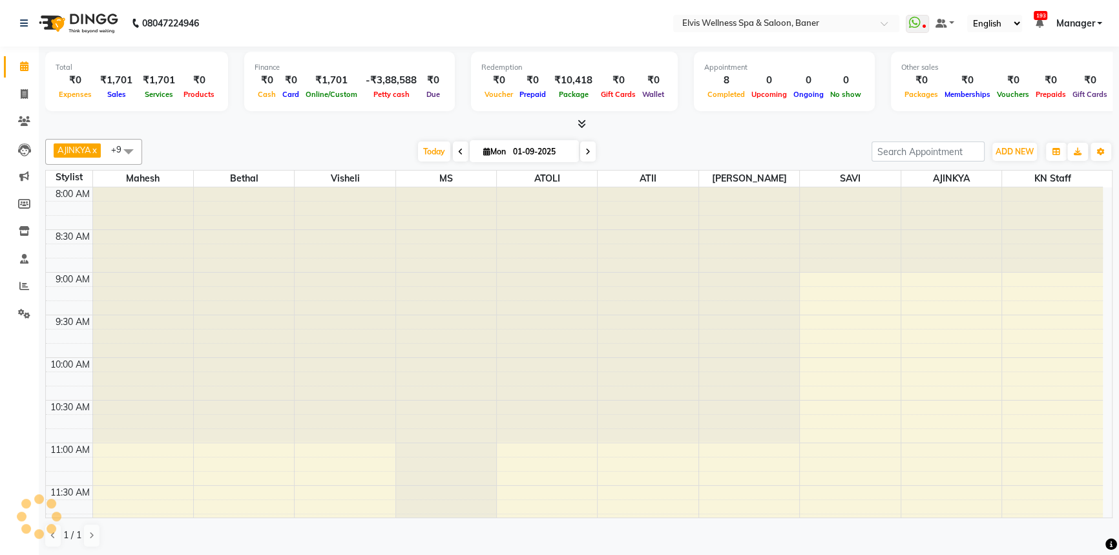
scroll to position [850, 0]
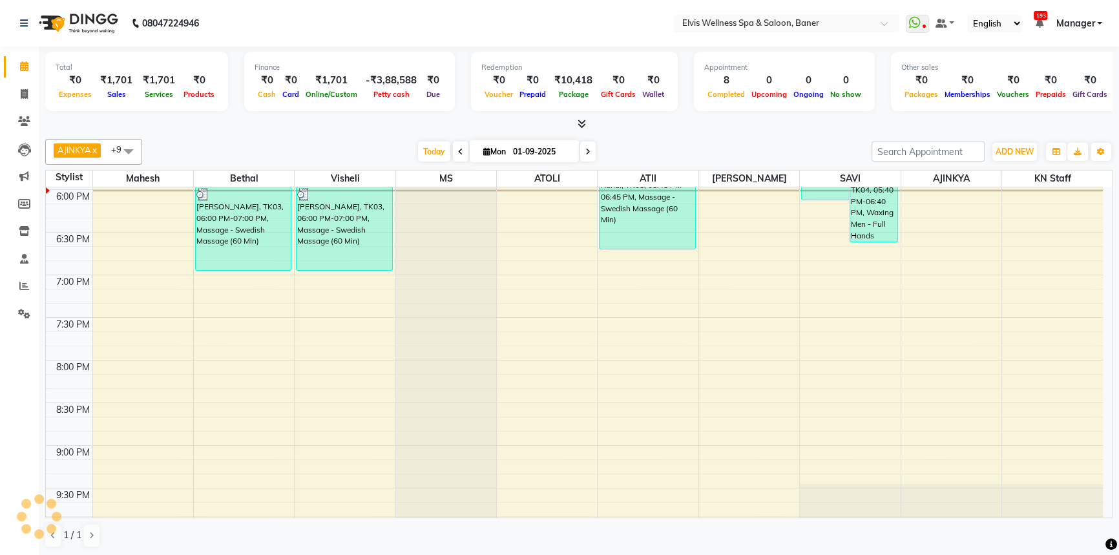
click at [742, 120] on div at bounding box center [578, 125] width 1067 height 14
click at [731, 137] on div "AJINKYA x Visheli x MS x Bethal x ATOLI x ATII x SAVI x [PERSON_NAME] Mahesh x …" at bounding box center [578, 343] width 1067 height 419
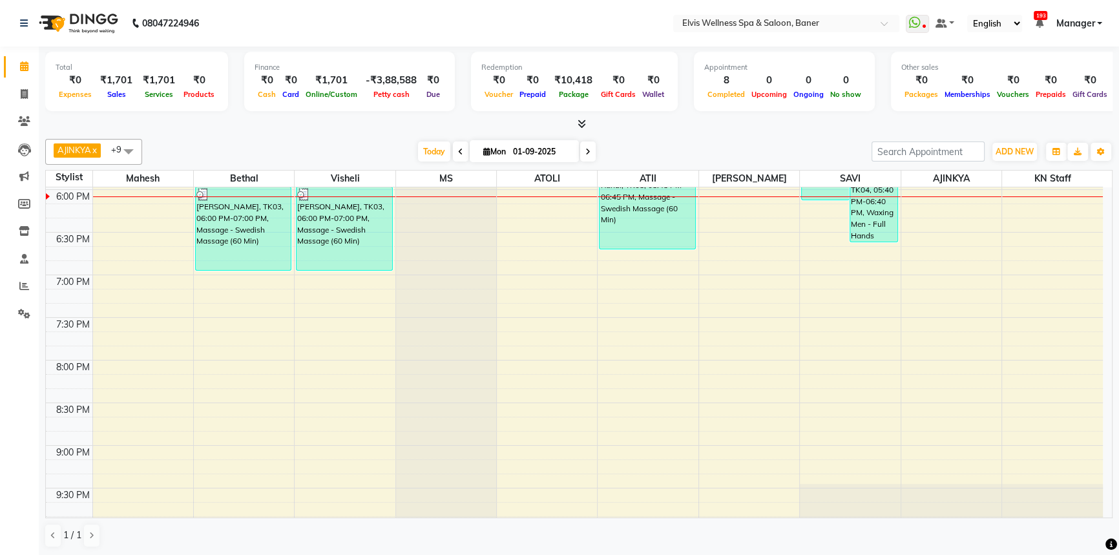
click at [621, 158] on div "[DATE] [DATE]" at bounding box center [507, 151] width 716 height 19
click at [619, 150] on div "[DATE] [DATE]" at bounding box center [507, 151] width 716 height 19
click at [432, 153] on span "Today" at bounding box center [434, 151] width 32 height 20
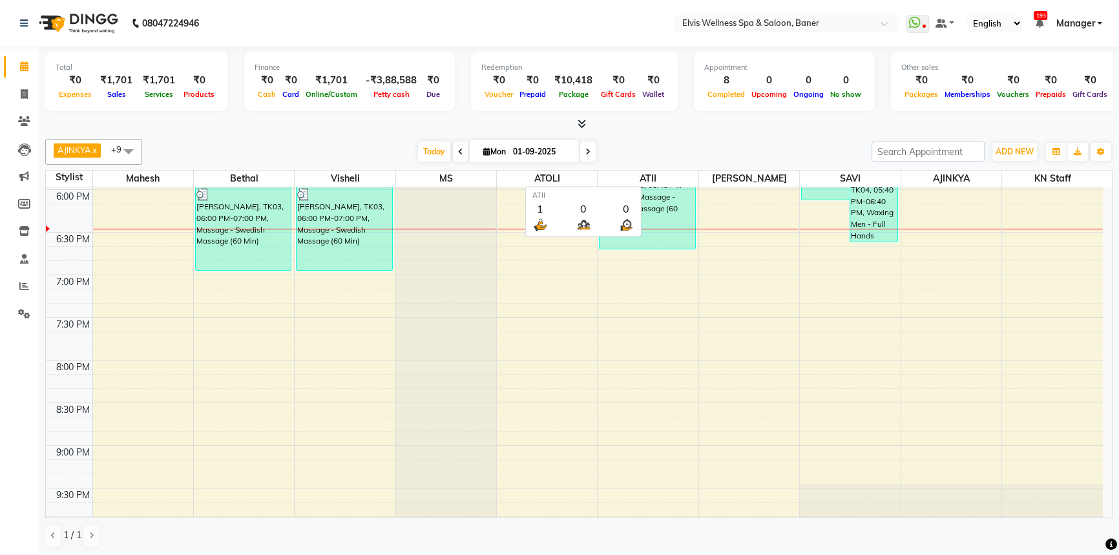
click at [673, 173] on span "ATII" at bounding box center [648, 179] width 100 height 16
click at [673, 170] on table "Stylist [PERSON_NAME] Visheli MS [PERSON_NAME] ATII [PERSON_NAME] [PERSON_NAME]…" at bounding box center [578, 344] width 1067 height 348
click at [666, 158] on div "[DATE] [DATE]" at bounding box center [507, 151] width 716 height 19
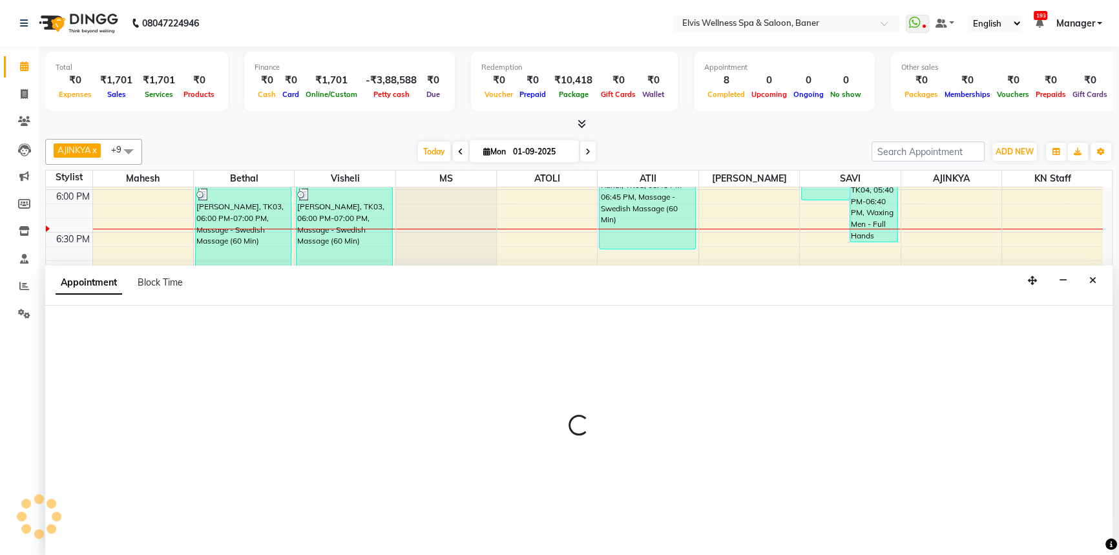
scroll to position [0, 0]
click at [161, 322] on div at bounding box center [578, 431] width 1067 height 251
select select "40633"
select select "tentative"
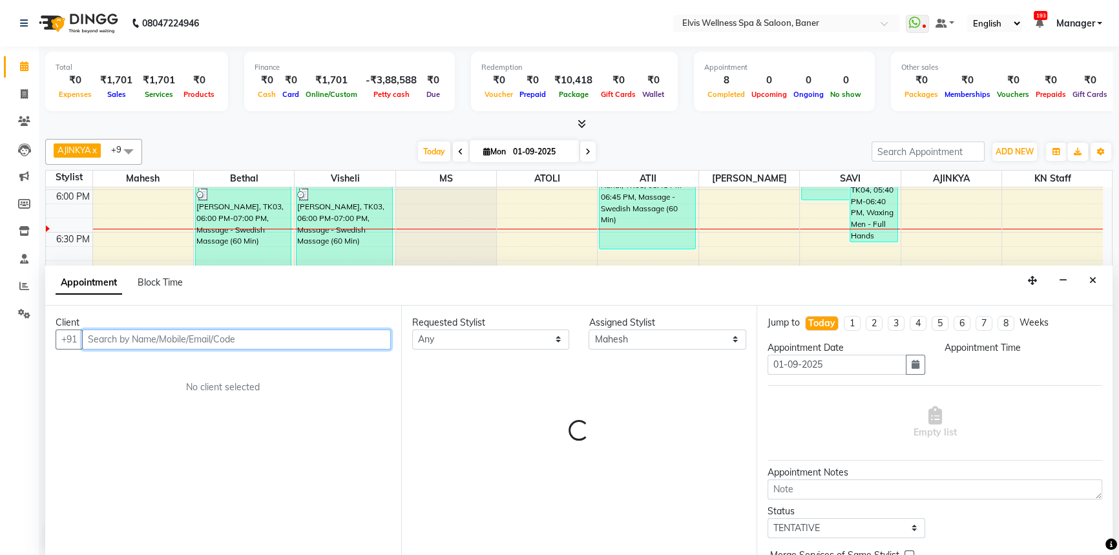
select select "1140"
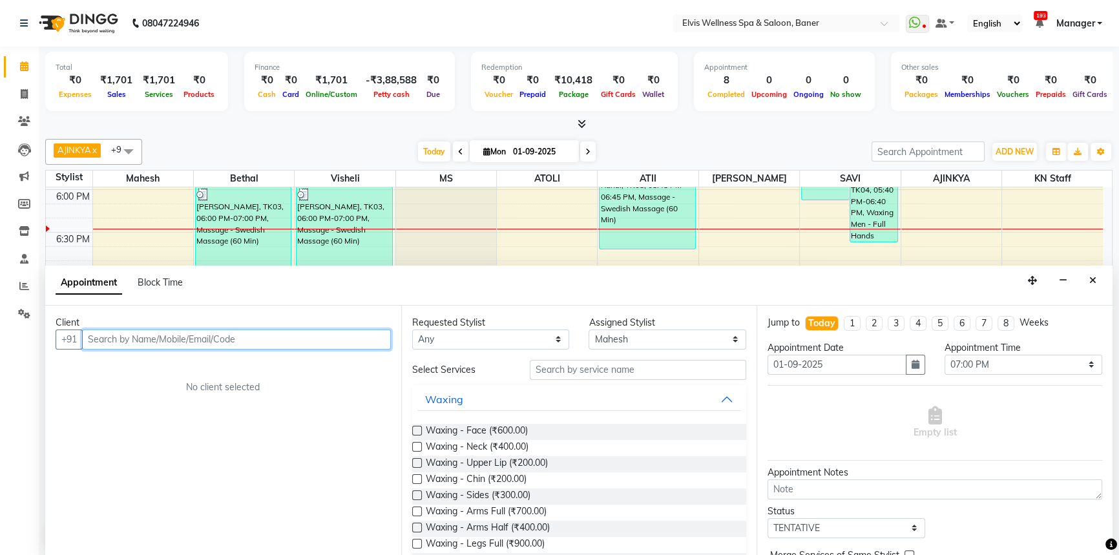
click at [203, 329] on input "text" at bounding box center [236, 339] width 309 height 20
click at [204, 339] on input "text" at bounding box center [236, 339] width 309 height 20
type input "f"
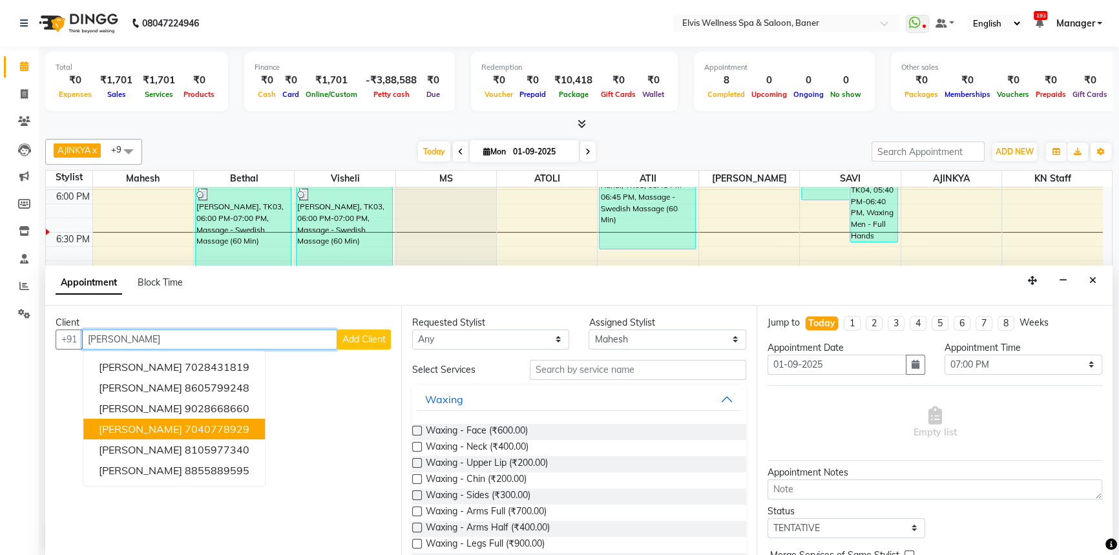
click at [186, 427] on ngb-highlight "7040778929" at bounding box center [217, 428] width 65 height 13
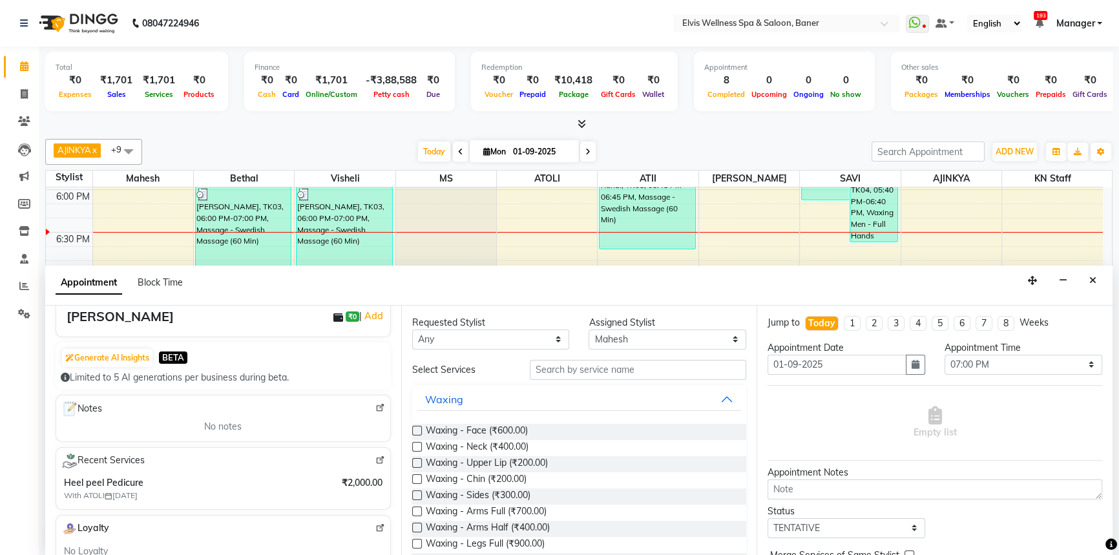
scroll to position [117, 0]
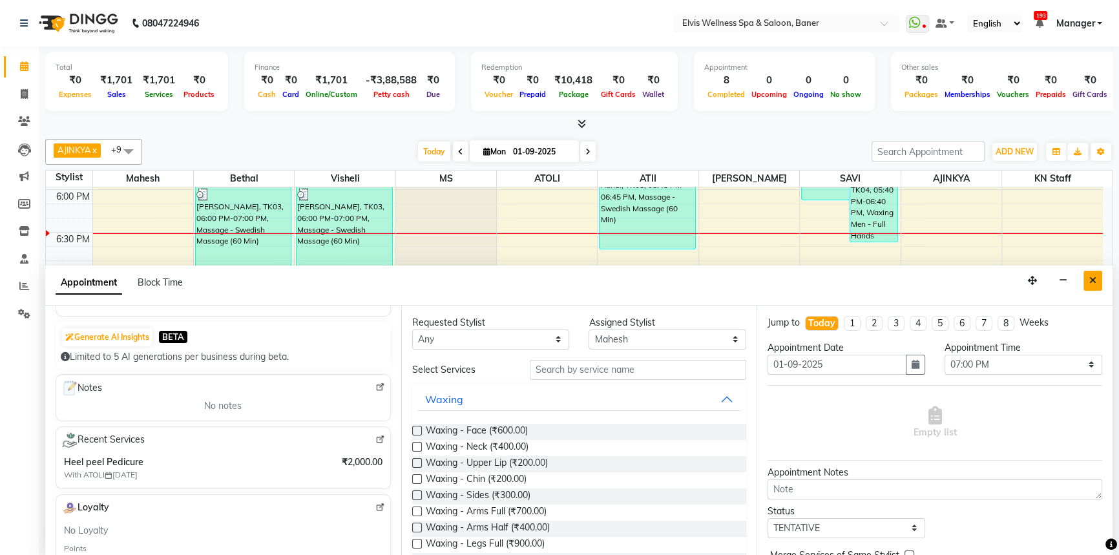
type input "7040778929"
click at [1085, 279] on button "Close" at bounding box center [1092, 281] width 19 height 20
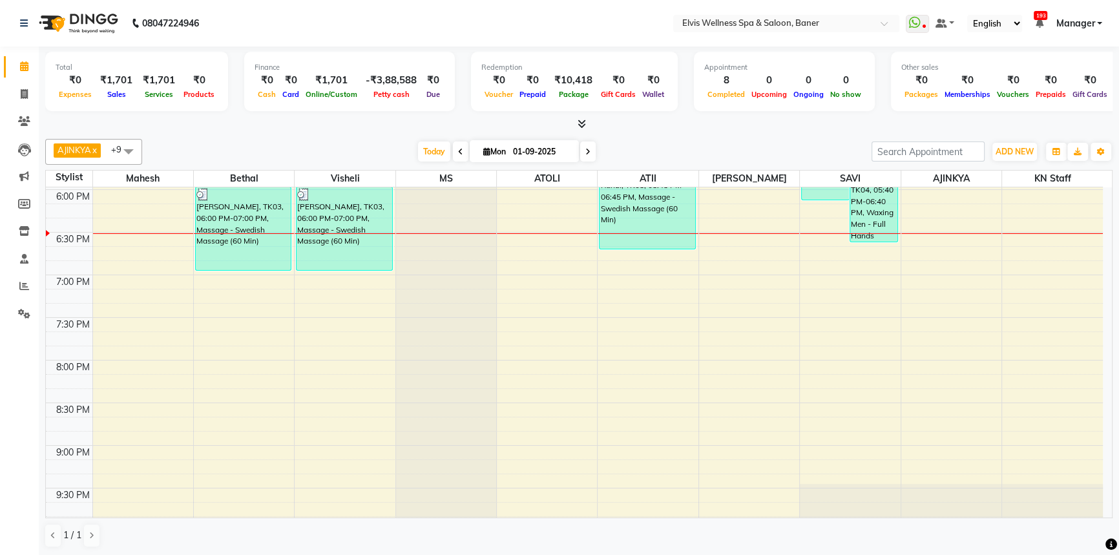
click at [412, 151] on div "[DATE] [DATE]" at bounding box center [507, 151] width 716 height 19
click at [418, 151] on span "Today" at bounding box center [434, 151] width 32 height 20
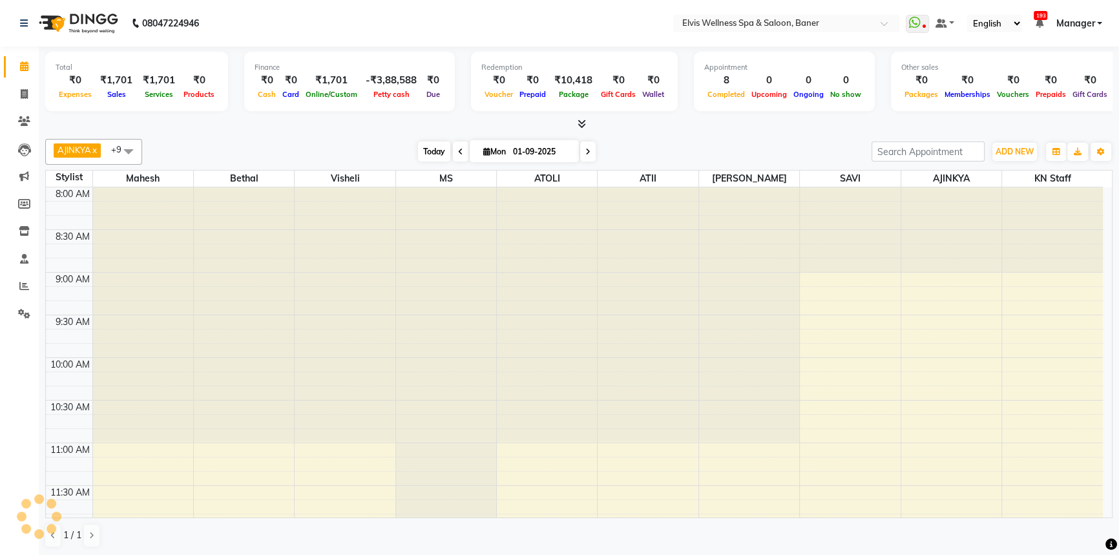
scroll to position [850, 0]
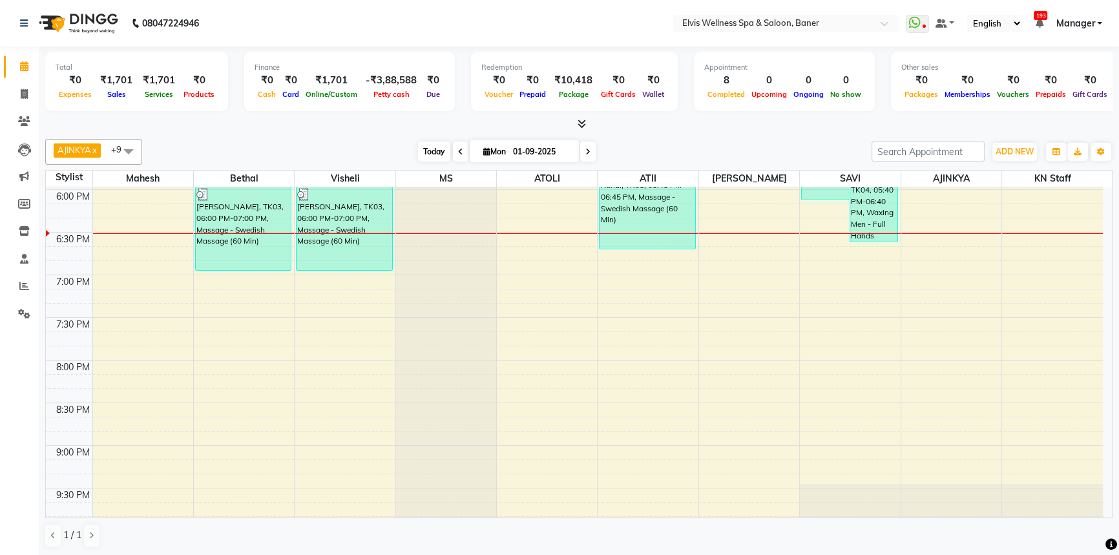
click at [432, 153] on span "Today" at bounding box center [434, 151] width 32 height 20
click at [430, 154] on span "Today" at bounding box center [434, 151] width 32 height 20
click at [368, 154] on div "[DATE] [DATE]" at bounding box center [507, 151] width 716 height 19
drag, startPoint x: 256, startPoint y: 143, endPoint x: 267, endPoint y: 143, distance: 10.3
click at [267, 143] on div "[DATE] [DATE]" at bounding box center [507, 151] width 716 height 19
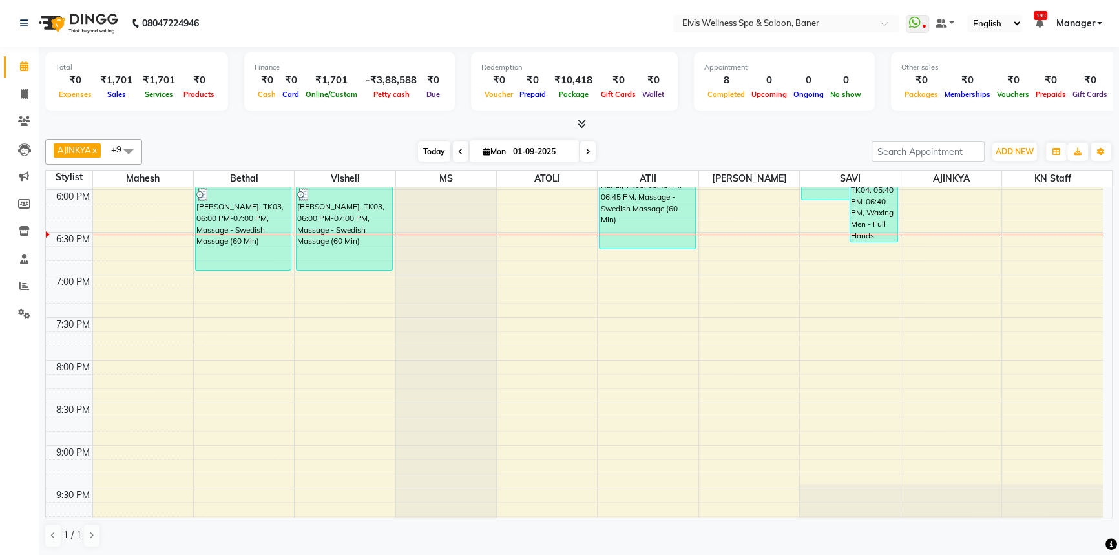
click at [422, 143] on span "Today" at bounding box center [434, 151] width 32 height 20
click at [702, 134] on div "AJINKYA x Visheli x MS x Bethal x ATOLI x ATII x SAVI x [PERSON_NAME] Mahesh x …" at bounding box center [578, 343] width 1067 height 419
click at [420, 147] on span "Today" at bounding box center [434, 151] width 32 height 20
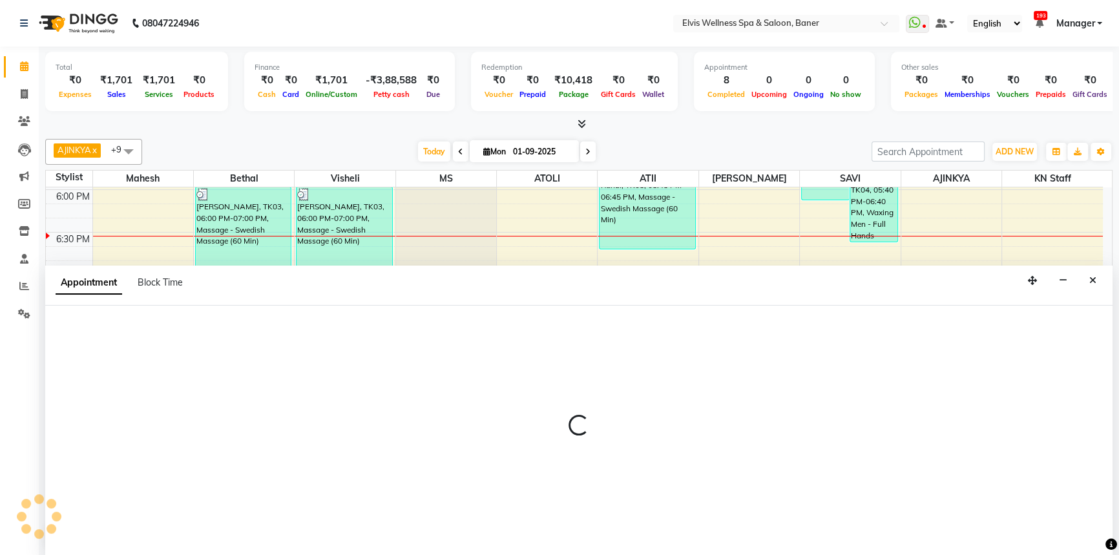
select select "40633"
select select "1170"
select select "tentative"
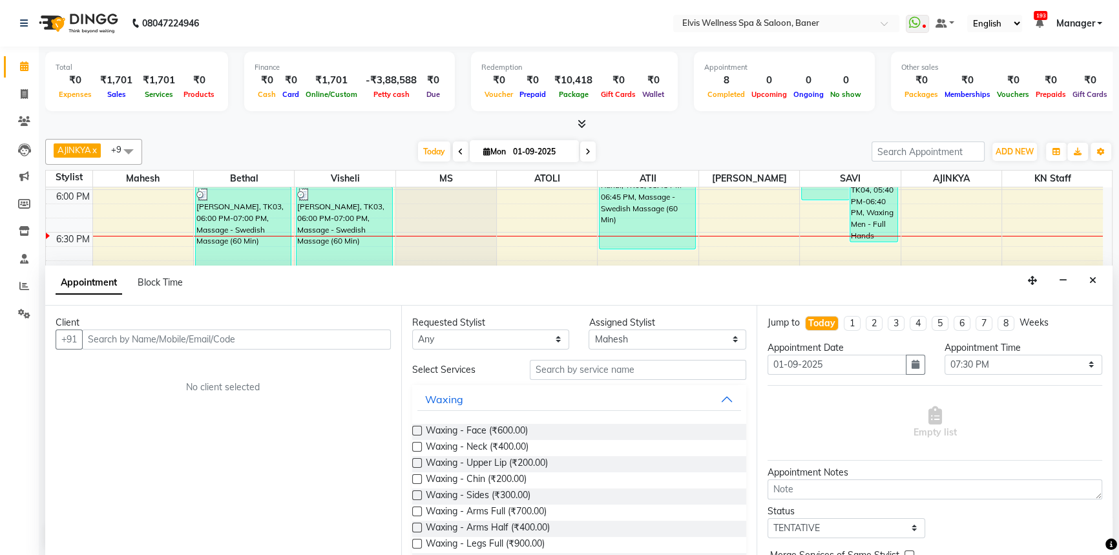
click at [167, 342] on input "text" at bounding box center [236, 339] width 309 height 20
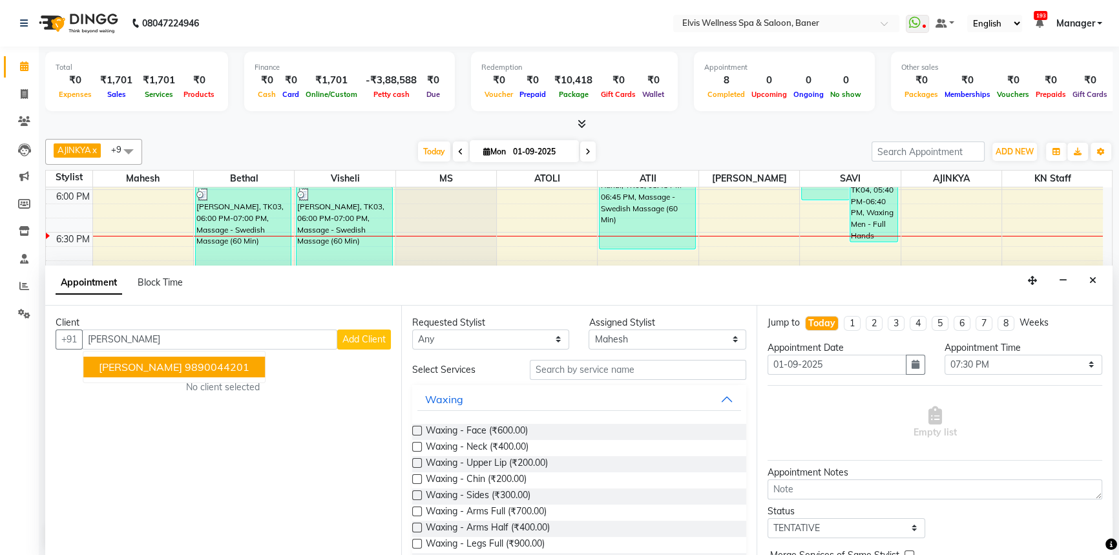
click at [151, 368] on span "[PERSON_NAME]" at bounding box center [140, 366] width 83 height 13
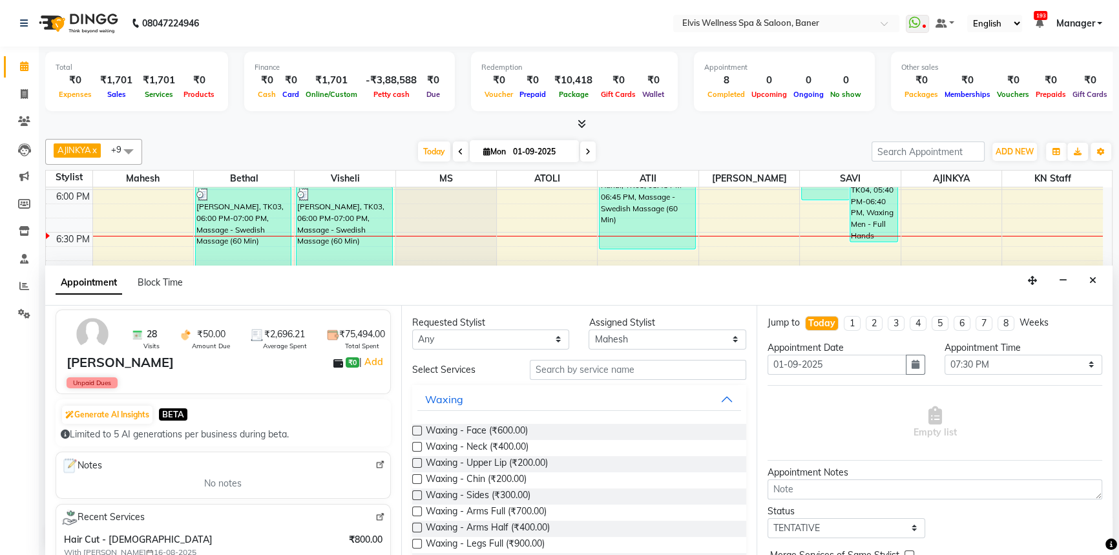
scroll to position [117, 0]
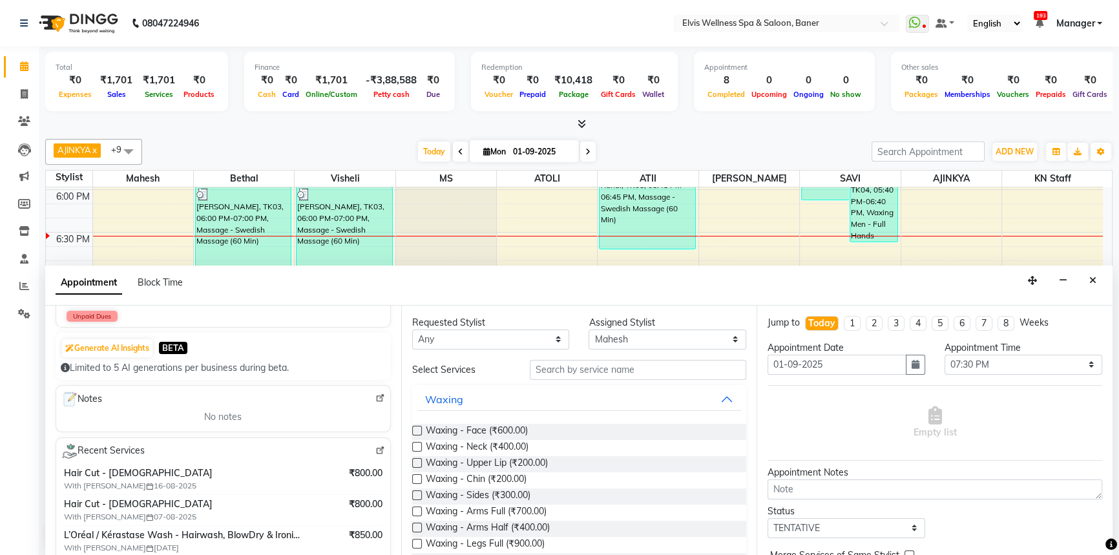
type input "9890044201"
click at [581, 374] on input "text" at bounding box center [638, 370] width 216 height 20
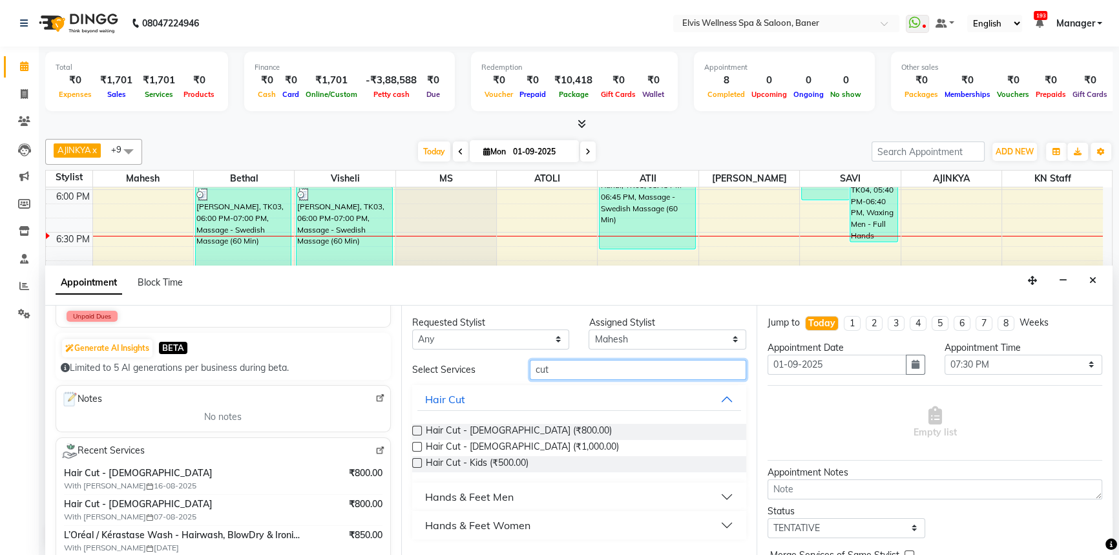
type input "cut"
click at [413, 430] on label at bounding box center [417, 431] width 10 height 10
click at [413, 430] on input "checkbox" at bounding box center [416, 432] width 8 height 8
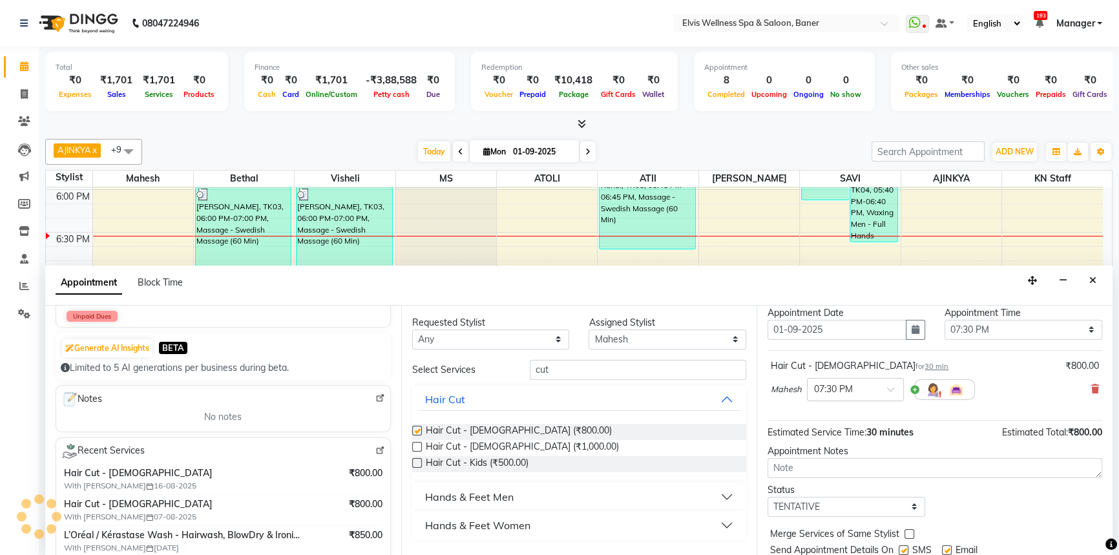
checkbox input "false"
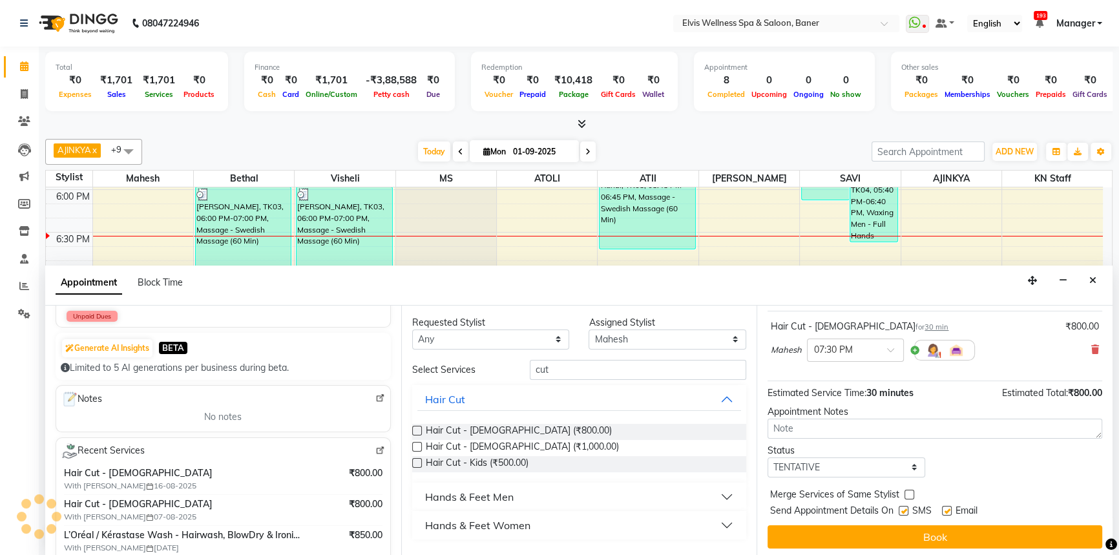
scroll to position [76, 0]
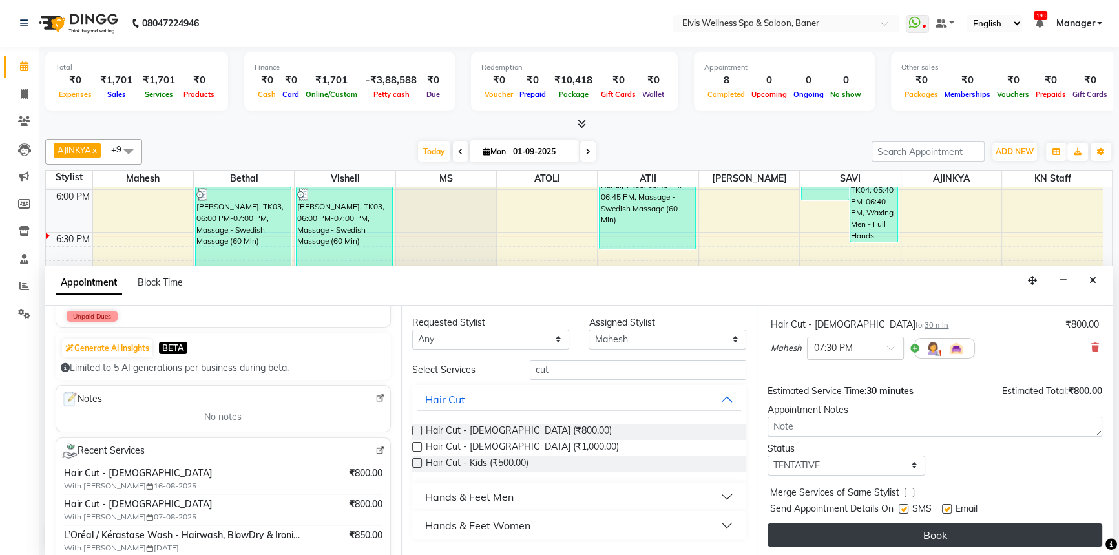
drag, startPoint x: 958, startPoint y: 539, endPoint x: 771, endPoint y: 339, distance: 273.7
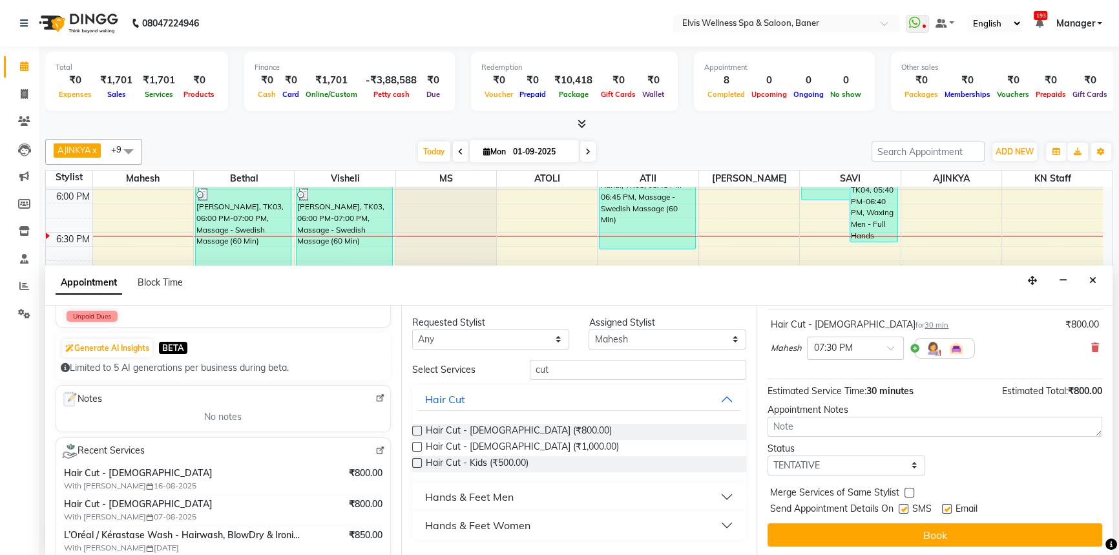
click at [957, 539] on button "Book" at bounding box center [934, 534] width 335 height 23
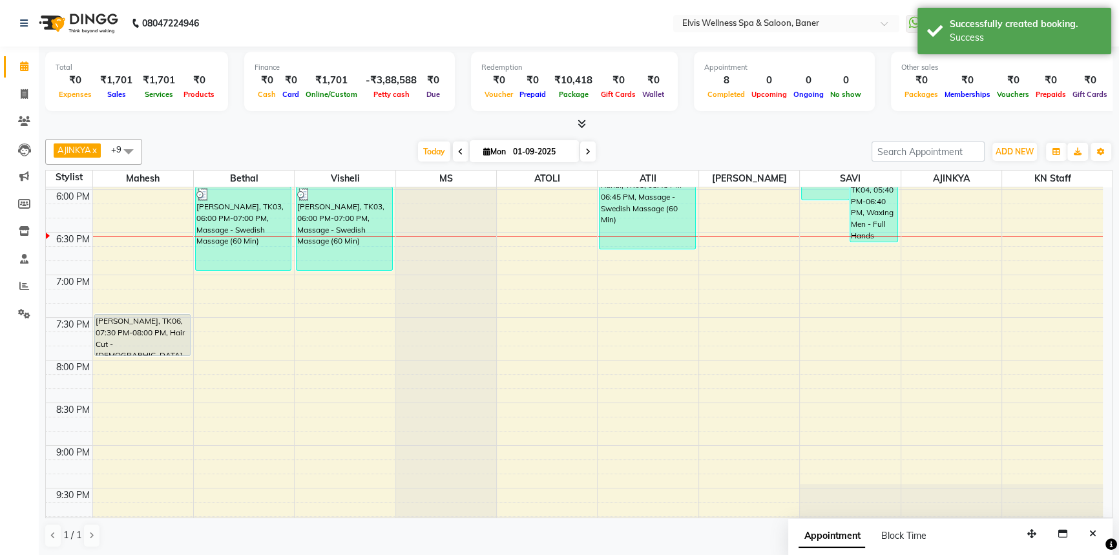
scroll to position [0, 0]
click at [716, 149] on div "[DATE] [DATE]" at bounding box center [507, 151] width 716 height 19
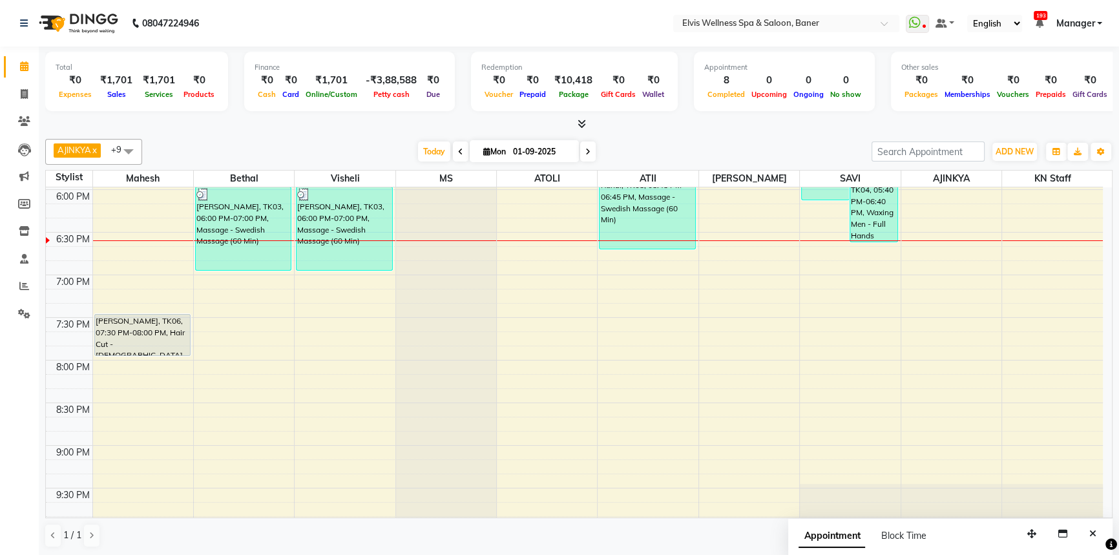
click at [480, 152] on span "Mon" at bounding box center [494, 152] width 29 height 10
select select "9"
select select "2025"
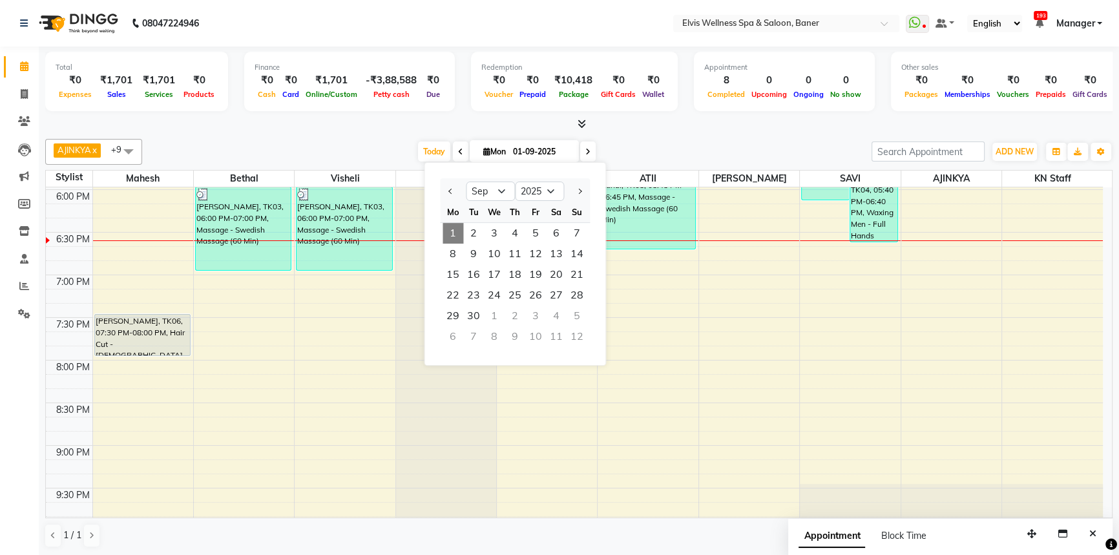
click at [718, 131] on div "Total ₹0 Expenses ₹1,701 Sales ₹1,701 Services ₹0 Products Finance ₹0 Cash ₹0 C…" at bounding box center [579, 302] width 1080 height 510
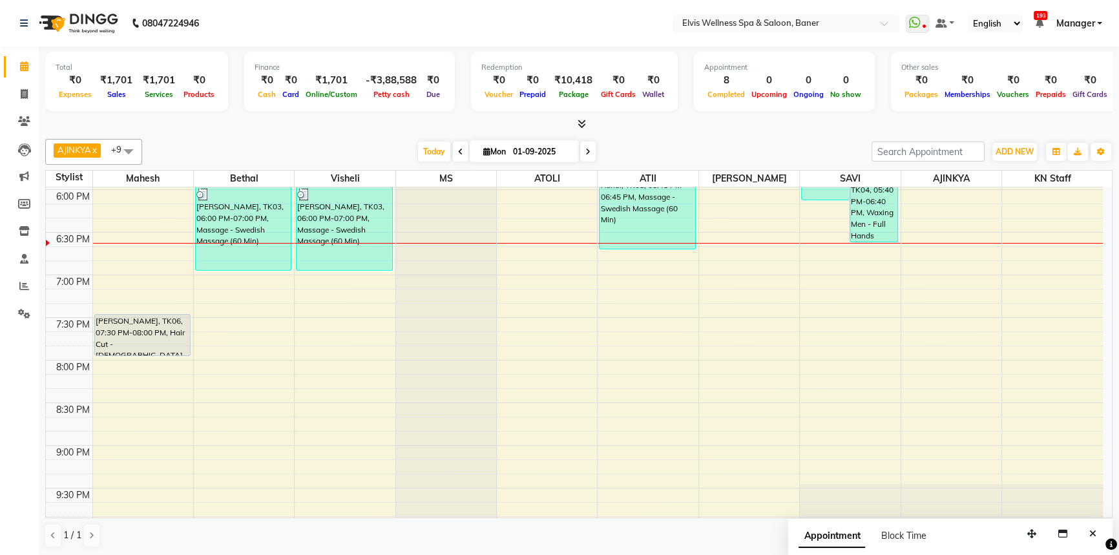
click at [730, 130] on div at bounding box center [578, 125] width 1067 height 14
click at [1087, 531] on button "Close" at bounding box center [1092, 534] width 19 height 20
click at [420, 155] on span "Today" at bounding box center [434, 151] width 32 height 20
drag, startPoint x: 367, startPoint y: 149, endPoint x: 457, endPoint y: 160, distance: 91.1
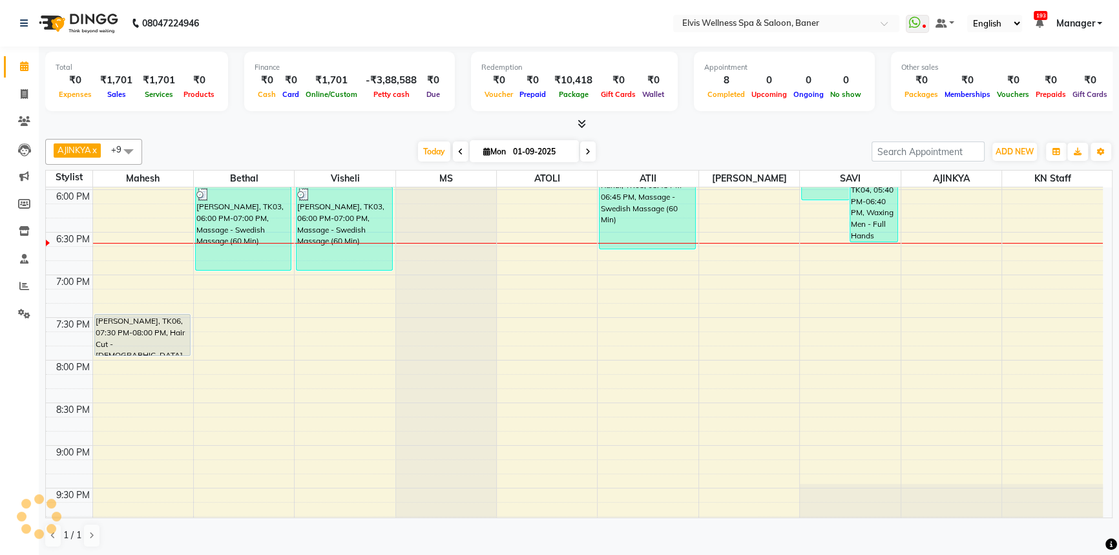
click at [373, 149] on div "[DATE] [DATE]" at bounding box center [507, 151] width 716 height 19
click at [420, 154] on span "Today" at bounding box center [434, 151] width 32 height 20
click at [424, 152] on span "Today" at bounding box center [434, 151] width 32 height 20
click at [422, 152] on span "Today" at bounding box center [434, 151] width 32 height 20
click at [418, 151] on span "Today" at bounding box center [434, 151] width 32 height 20
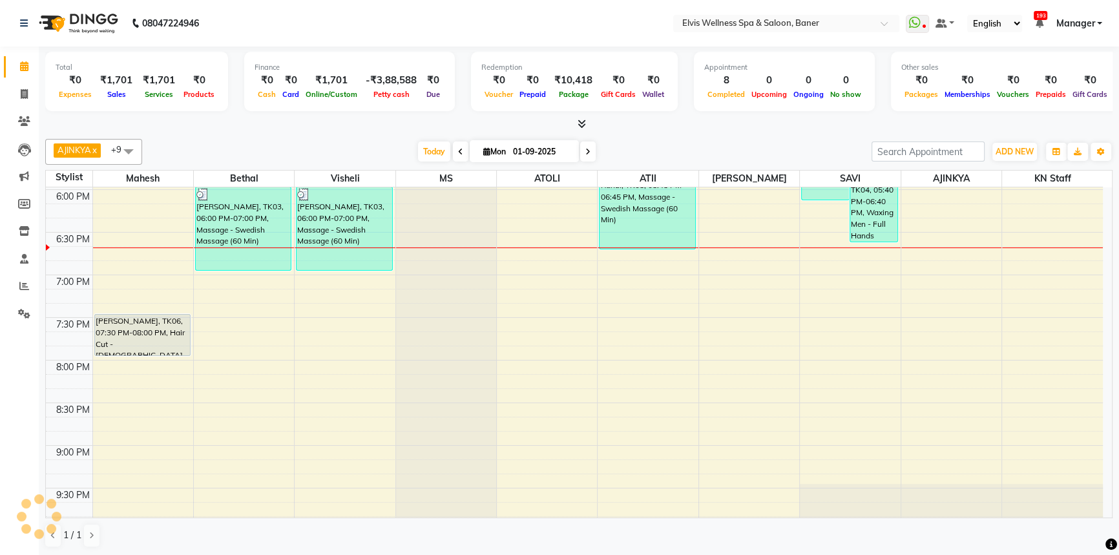
click at [740, 155] on div "[DATE] [DATE]" at bounding box center [507, 151] width 716 height 19
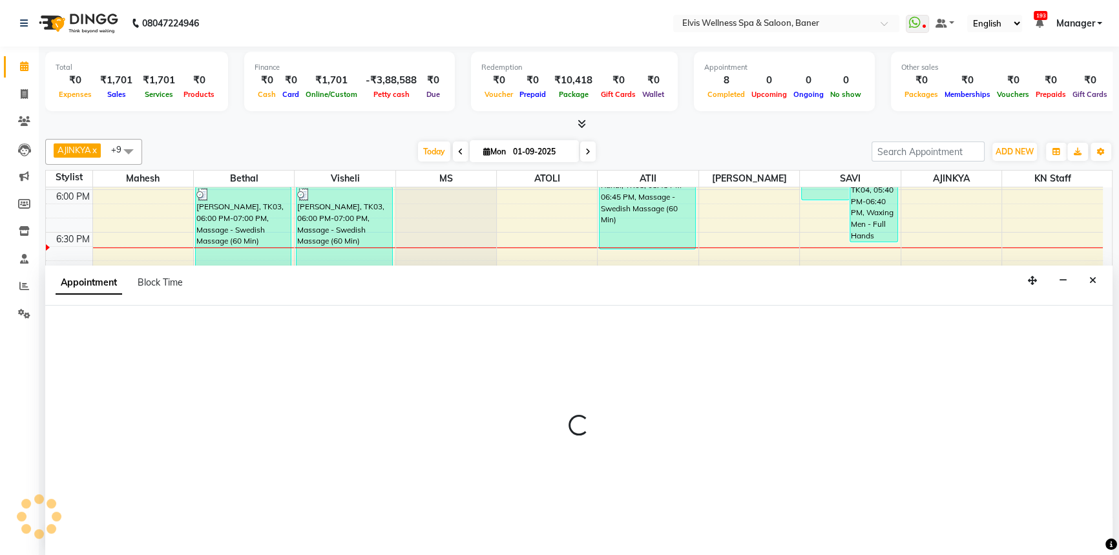
scroll to position [0, 0]
select select "54324"
select select "1140"
select select "tentative"
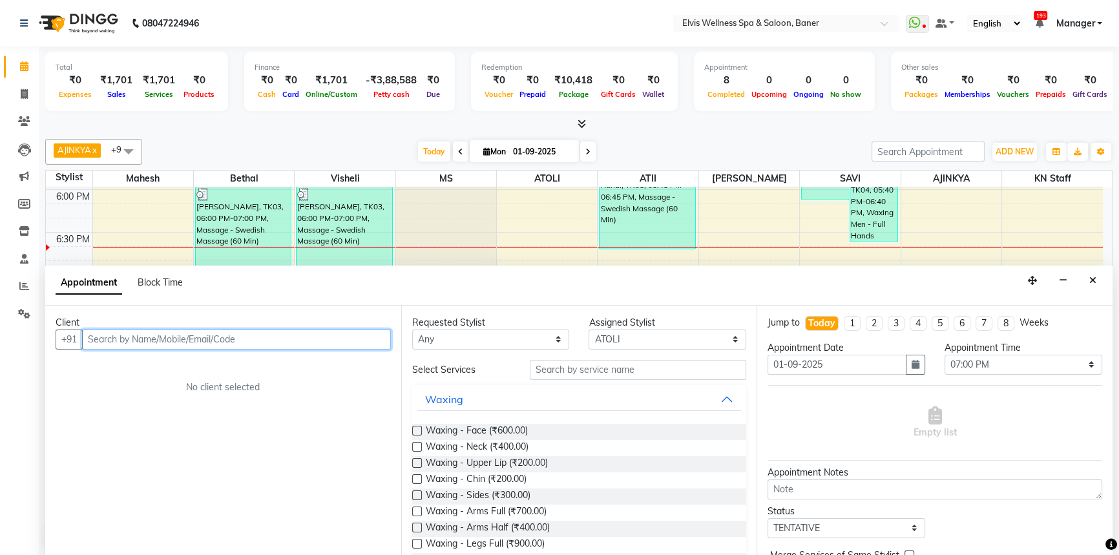
click at [207, 337] on input "text" at bounding box center [236, 339] width 309 height 20
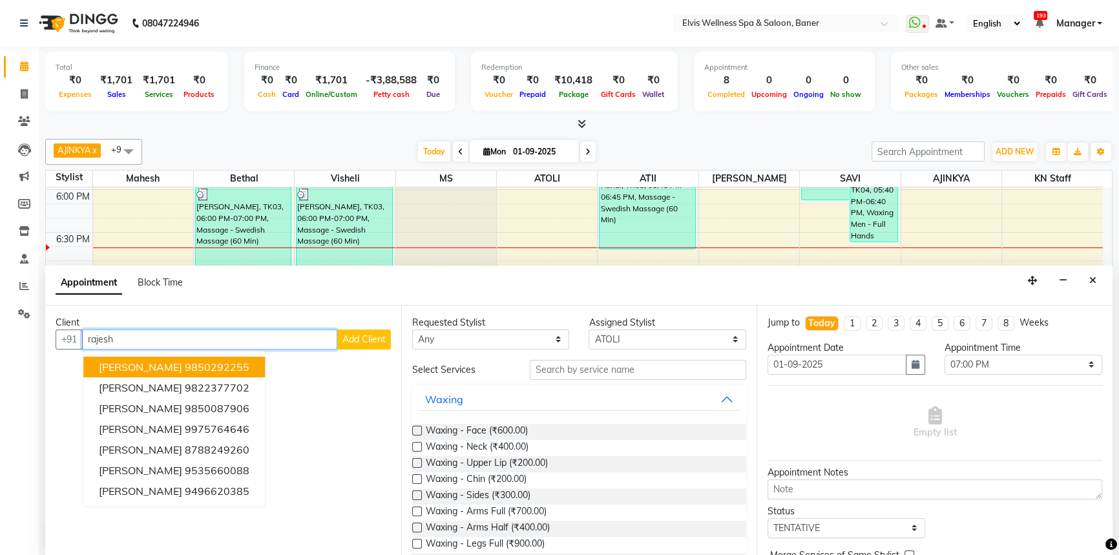
click at [91, 340] on input "rajesh" at bounding box center [209, 339] width 255 height 20
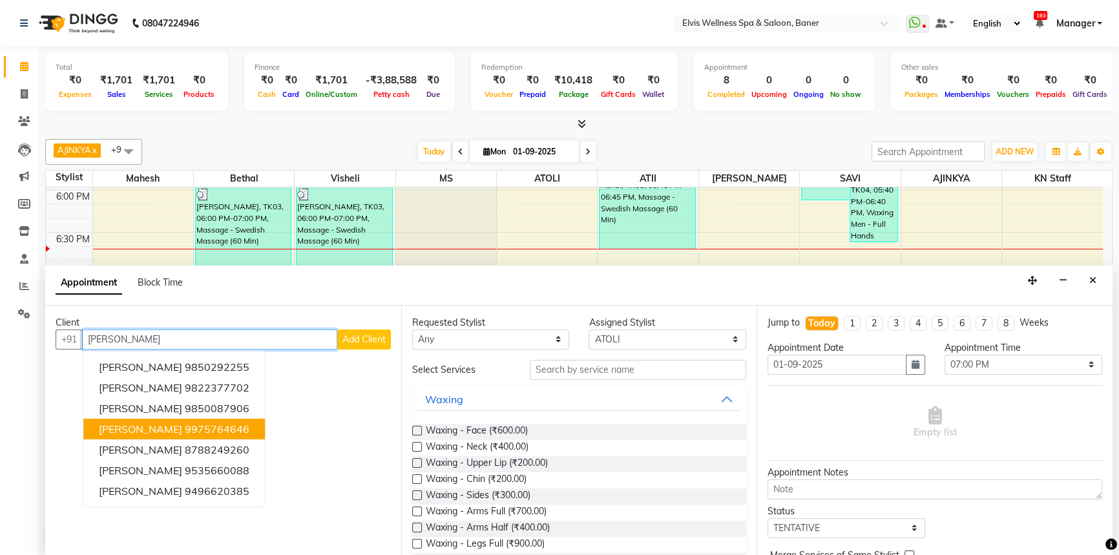
click at [185, 422] on ngb-highlight "9975764646" at bounding box center [217, 428] width 65 height 13
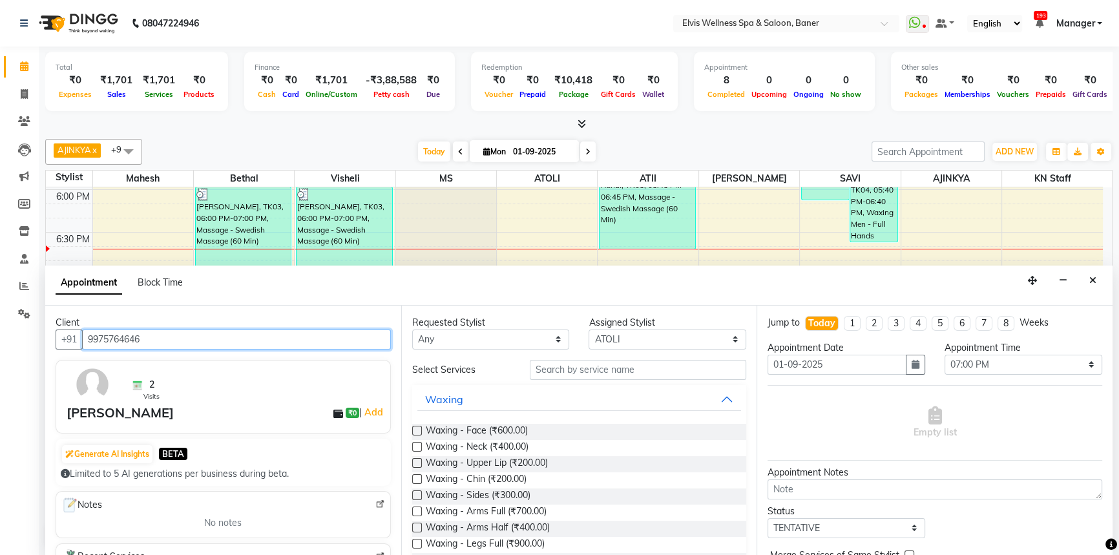
click at [153, 337] on input "9975764646" at bounding box center [236, 339] width 309 height 20
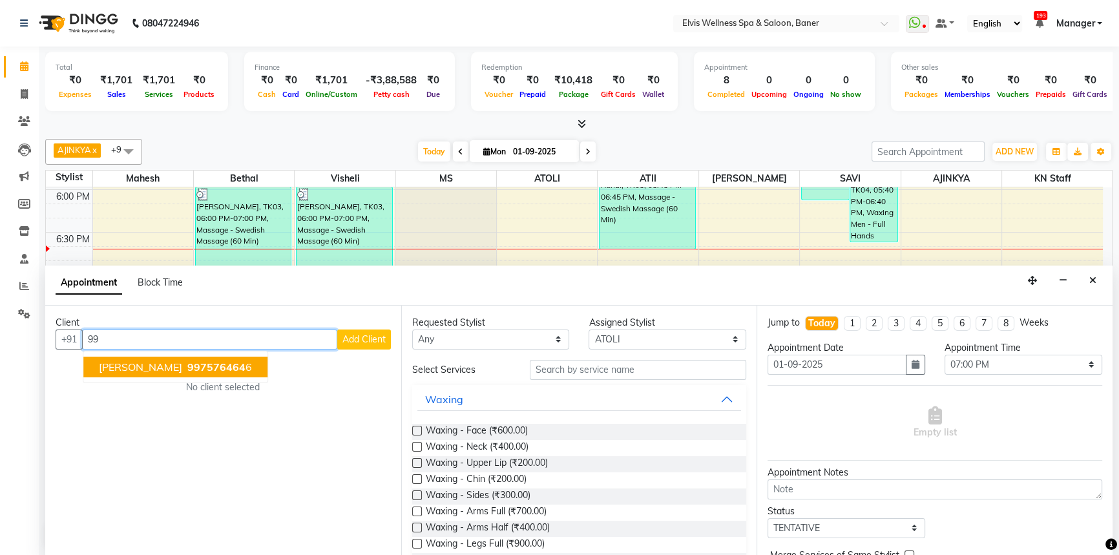
type input "9"
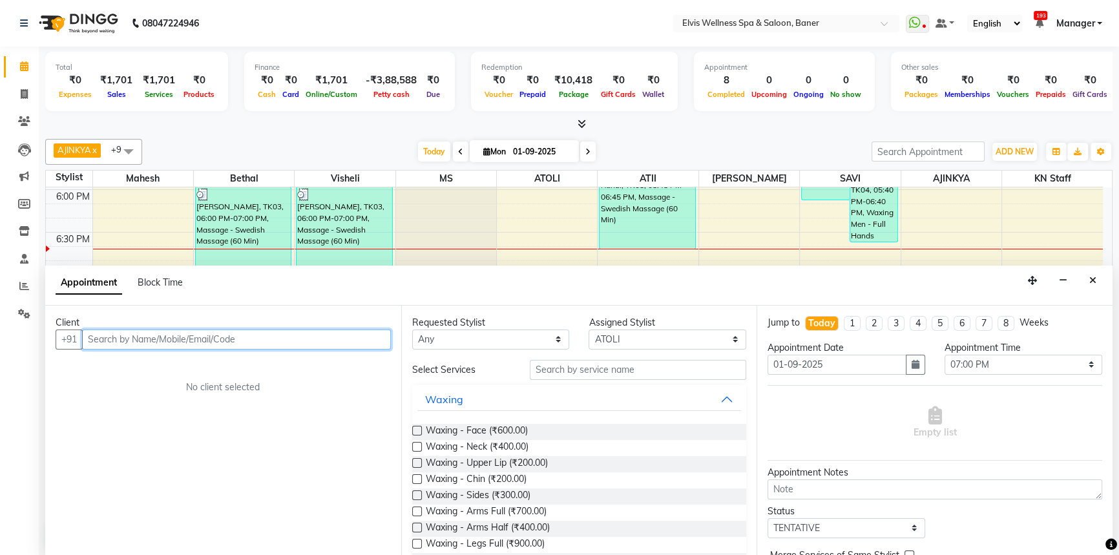
type input "p"
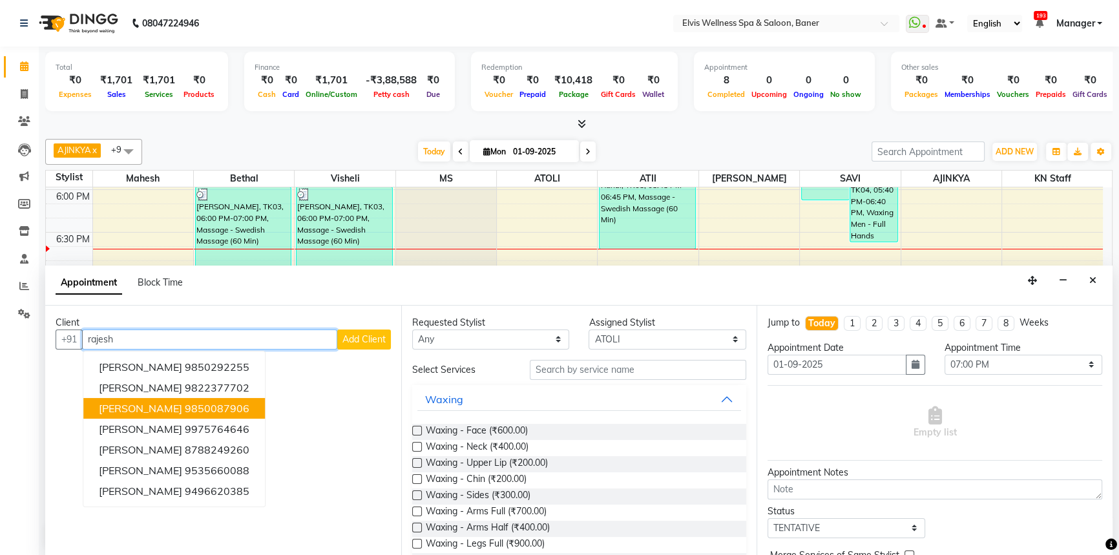
click at [170, 413] on button "[PERSON_NAME] 9850087906" at bounding box center [174, 408] width 182 height 21
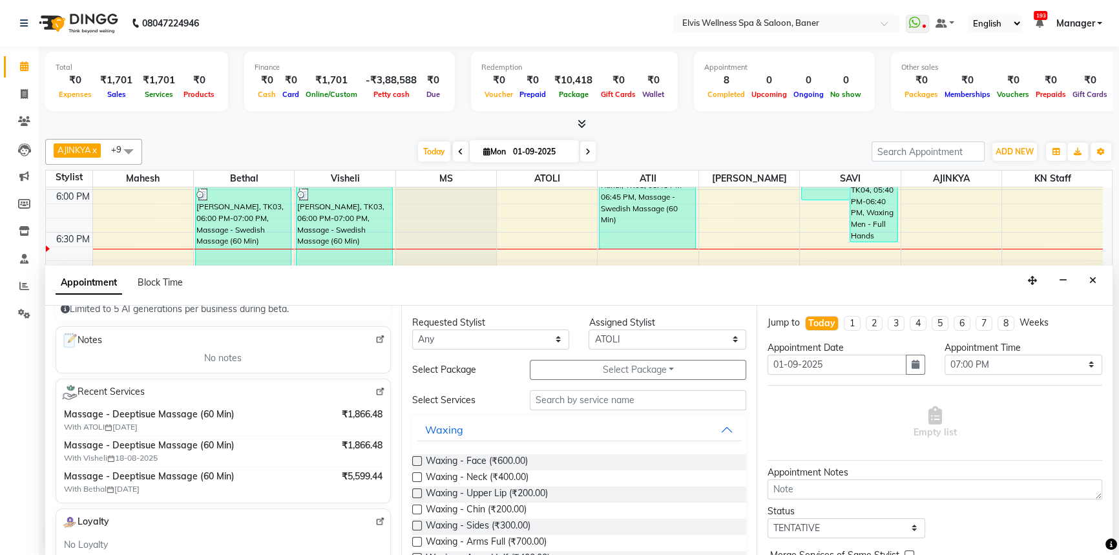
scroll to position [234, 0]
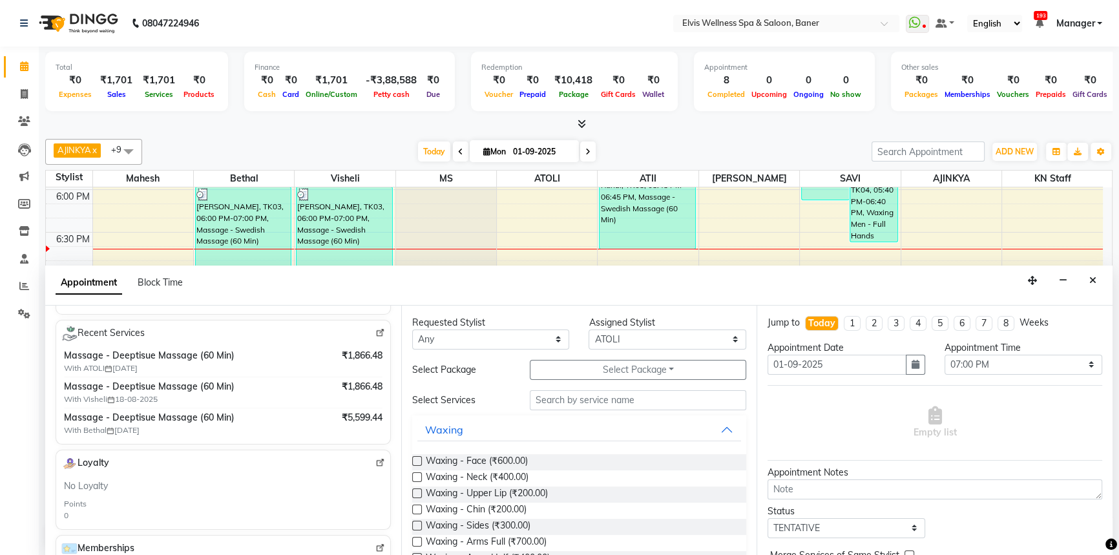
type input "9850087906"
click at [546, 399] on input "text" at bounding box center [638, 400] width 216 height 20
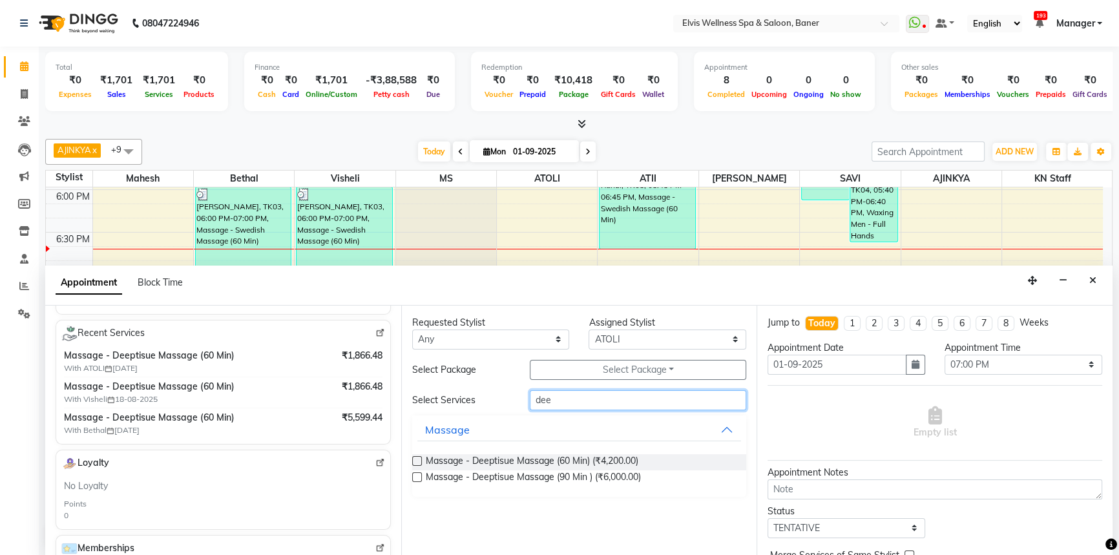
type input "dee"
click at [413, 458] on label at bounding box center [417, 461] width 10 height 10
click at [413, 458] on input "checkbox" at bounding box center [416, 462] width 8 height 8
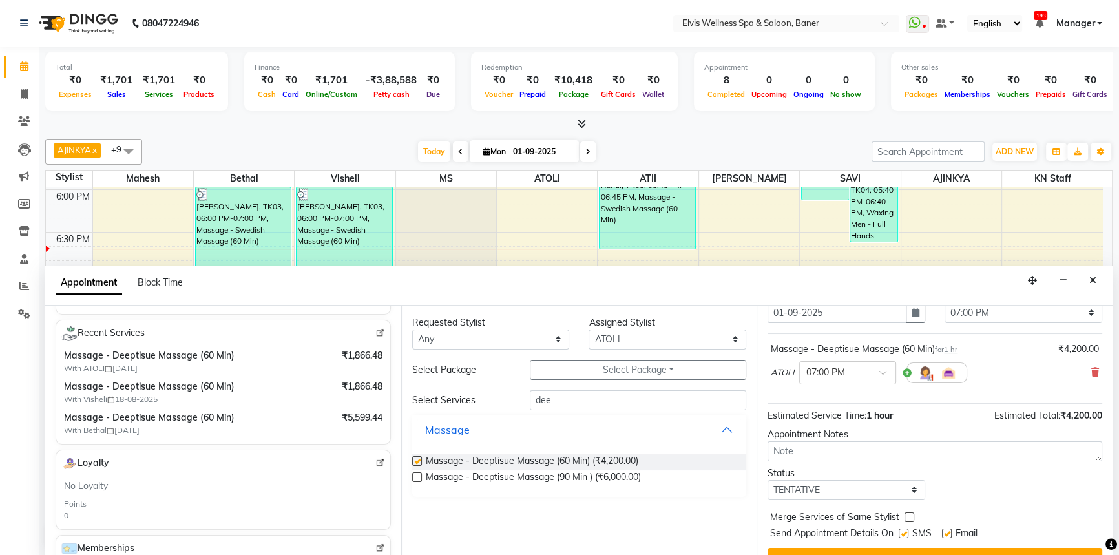
checkbox input "false"
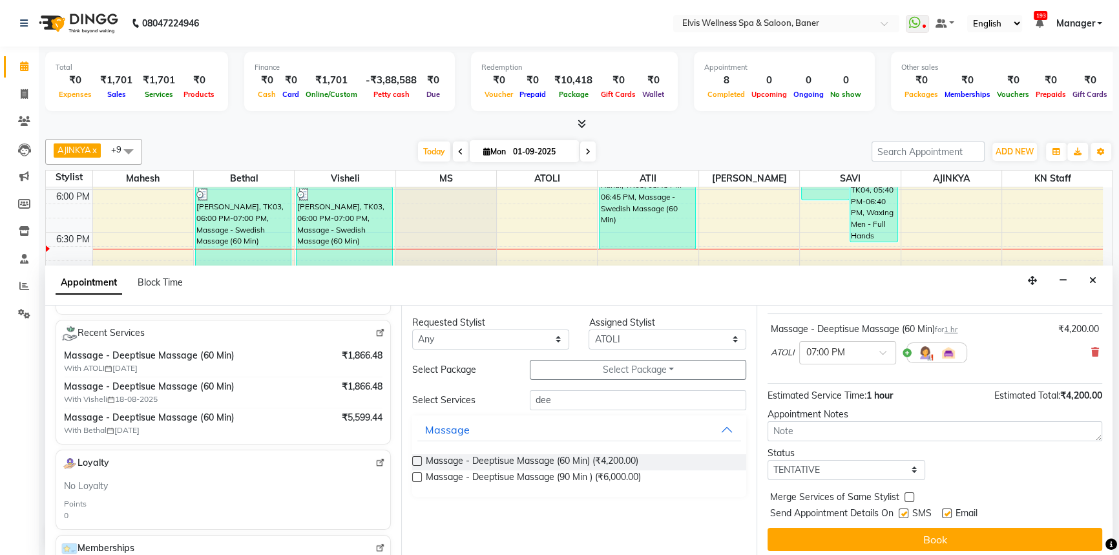
scroll to position [76, 0]
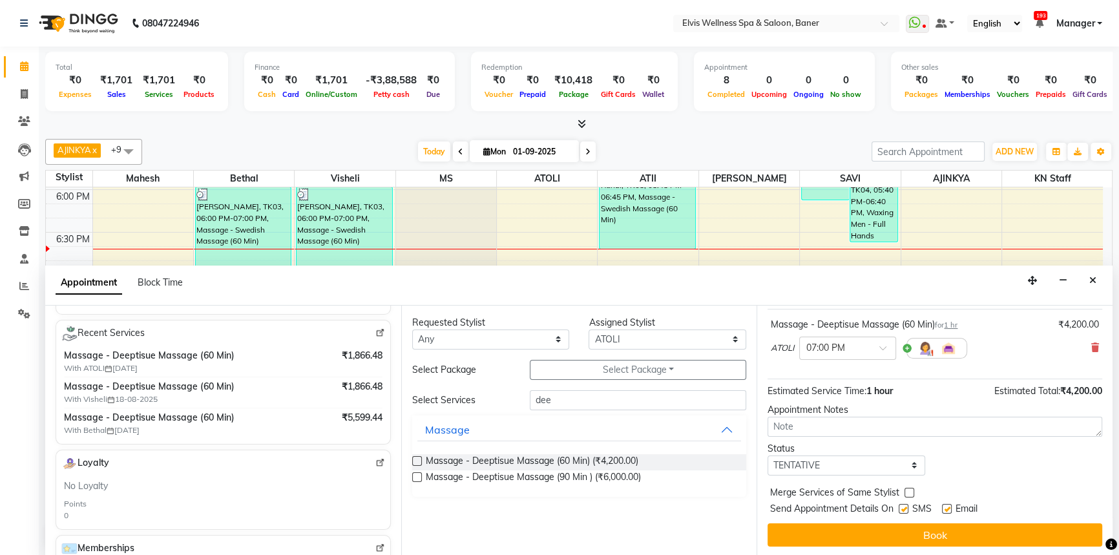
click at [944, 507] on label at bounding box center [947, 509] width 10 height 10
click at [944, 507] on input "checkbox" at bounding box center [946, 510] width 8 height 8
checkbox input "false"
click at [906, 505] on label at bounding box center [904, 509] width 10 height 10
click at [906, 506] on input "checkbox" at bounding box center [903, 510] width 8 height 8
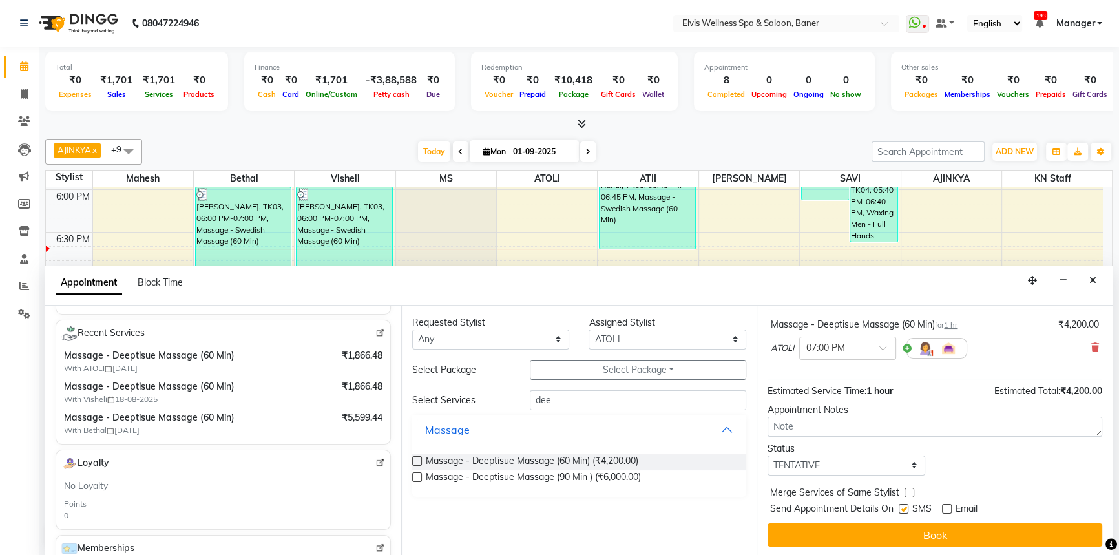
checkbox input "false"
click at [915, 519] on div "Jump to [DATE] 1 2 3 4 5 6 7 8 Weeks Appointment Date [DATE] Appointment Time S…" at bounding box center [934, 431] width 356 height 251
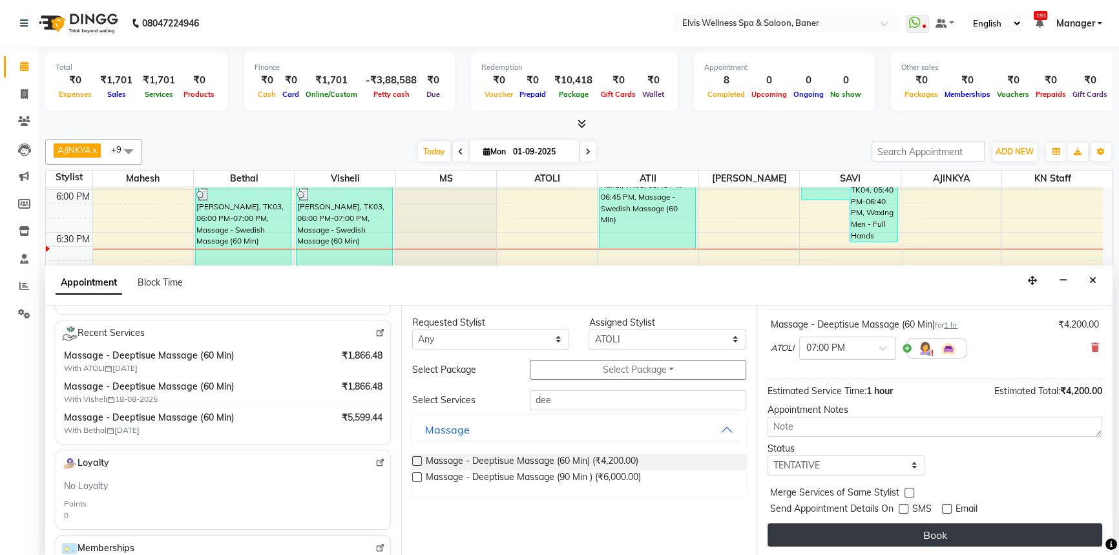
click at [918, 528] on button "Book" at bounding box center [934, 534] width 335 height 23
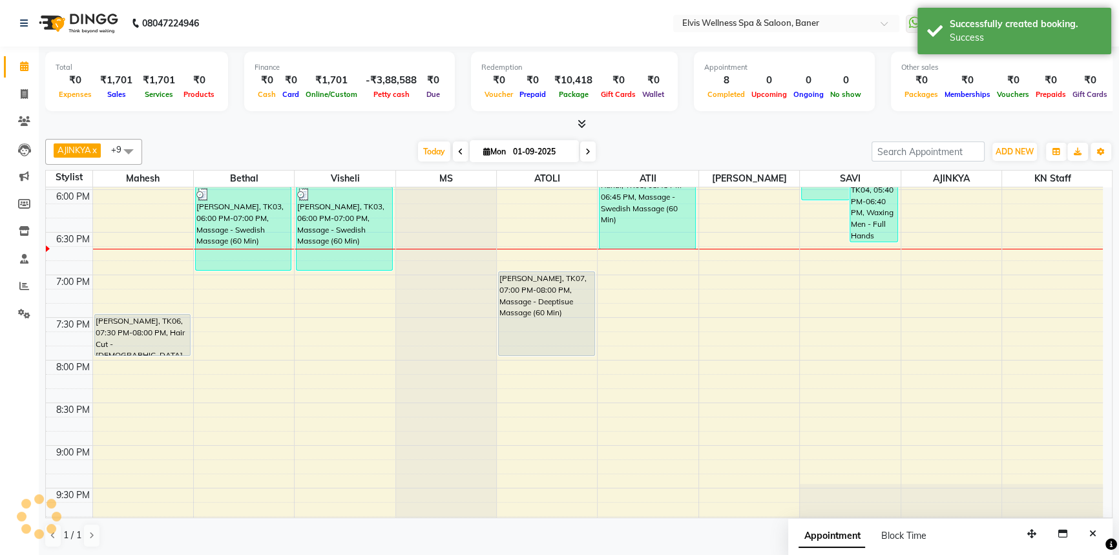
scroll to position [0, 0]
click at [711, 140] on div "AJINKYA x Visheli x MS x Bethal x ATOLI x ATII x SAVI x [PERSON_NAME] Mahesh x …" at bounding box center [578, 152] width 1067 height 26
drag, startPoint x: 1096, startPoint y: 531, endPoint x: 689, endPoint y: 184, distance: 534.7
click at [1093, 531] on icon "Close" at bounding box center [1092, 533] width 7 height 9
click at [687, 148] on div "[DATE] [DATE]" at bounding box center [507, 151] width 716 height 19
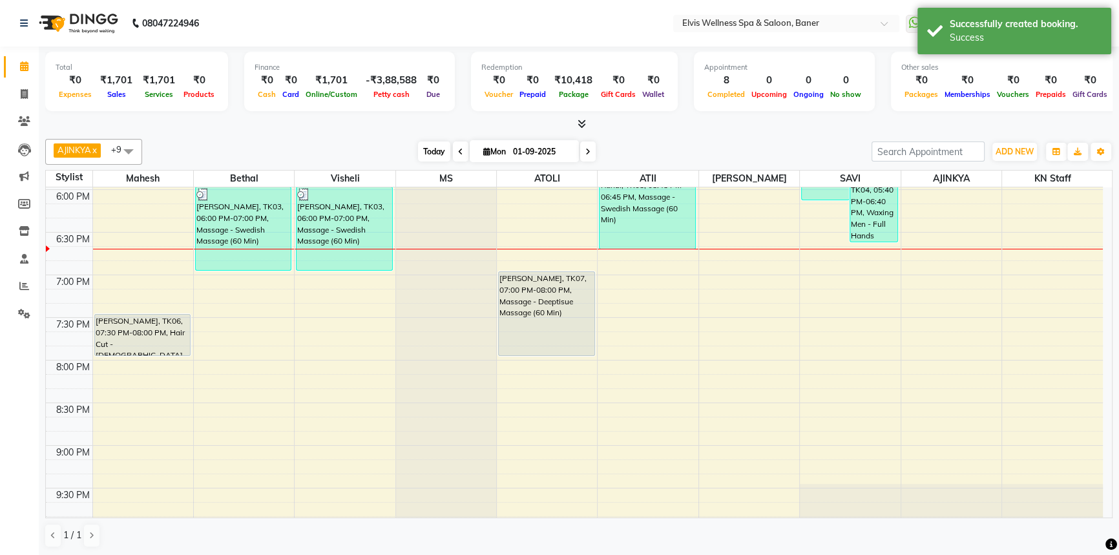
click at [426, 149] on span "Today" at bounding box center [434, 151] width 32 height 20
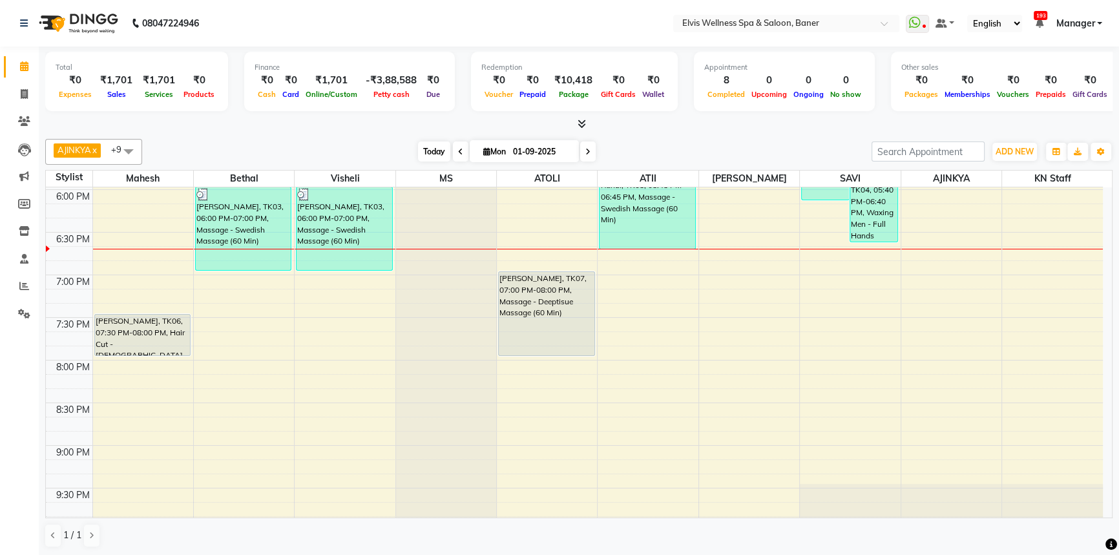
click at [425, 155] on span "Today" at bounding box center [434, 151] width 32 height 20
click at [695, 139] on div "AJINKYA x Visheli x MS x Bethal x ATOLI x ATII x SAVI x [PERSON_NAME] Mahesh x …" at bounding box center [578, 152] width 1067 height 26
click at [694, 140] on div "AJINKYA x Visheli x MS x Bethal x ATOLI x ATII x SAVI x [PERSON_NAME] Mahesh x …" at bounding box center [578, 152] width 1067 height 26
click at [439, 149] on span "Today" at bounding box center [434, 151] width 32 height 20
click at [663, 127] on div at bounding box center [578, 125] width 1067 height 14
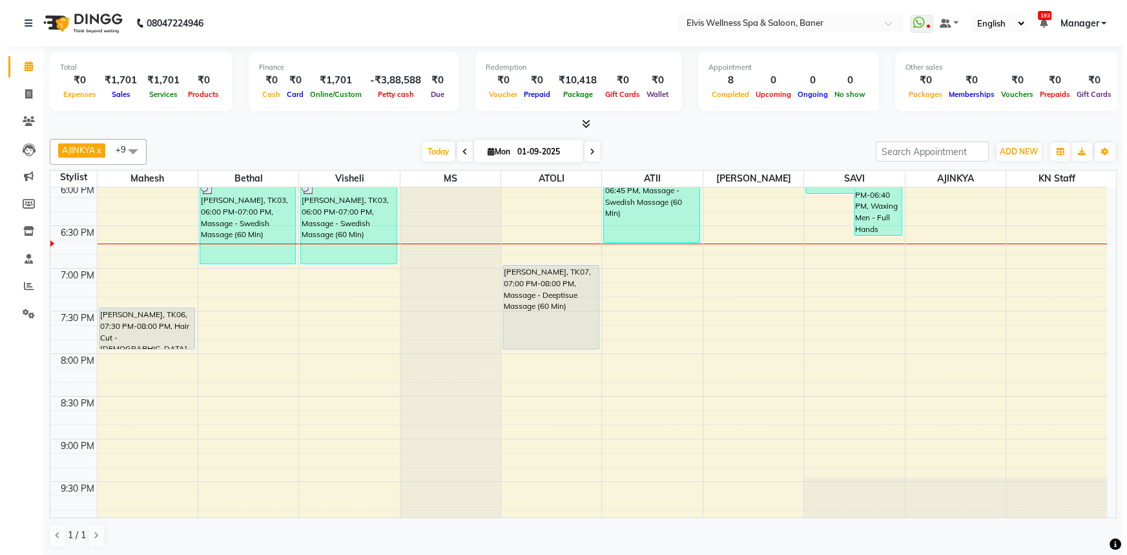
scroll to position [858, 0]
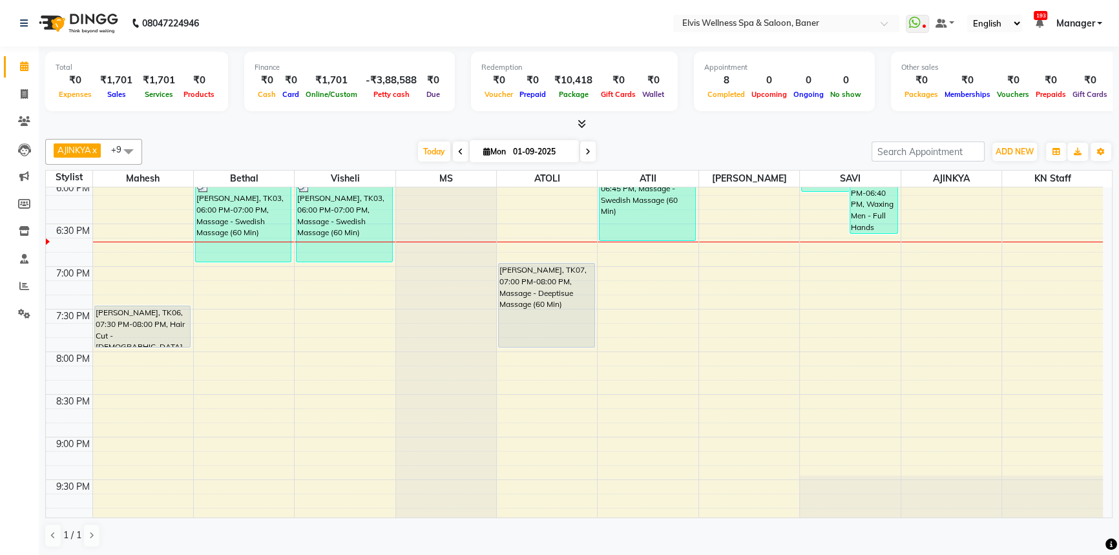
click at [686, 145] on div "[DATE] [DATE]" at bounding box center [507, 151] width 716 height 19
click at [41, 123] on div "Total ₹0 Expenses ₹1,701 Sales ₹1,701 Services ₹0 Products Finance ₹0 Cash ₹0 C…" at bounding box center [579, 302] width 1080 height 510
click at [20, 120] on icon at bounding box center [24, 121] width 12 height 10
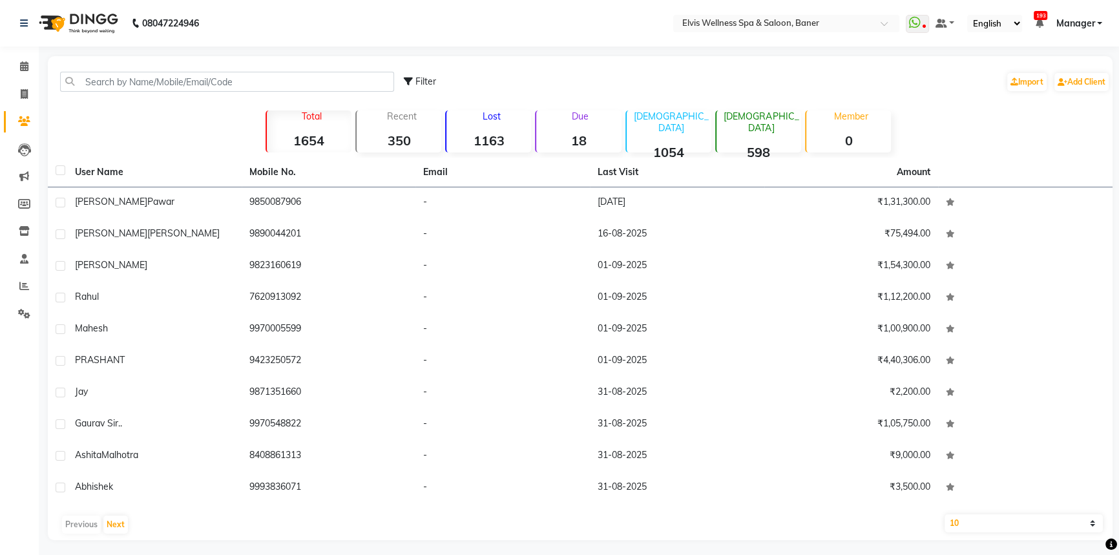
click at [163, 93] on div "Filter Import Add Client" at bounding box center [579, 81] width 1059 height 41
click at [165, 90] on input "text" at bounding box center [227, 82] width 334 height 20
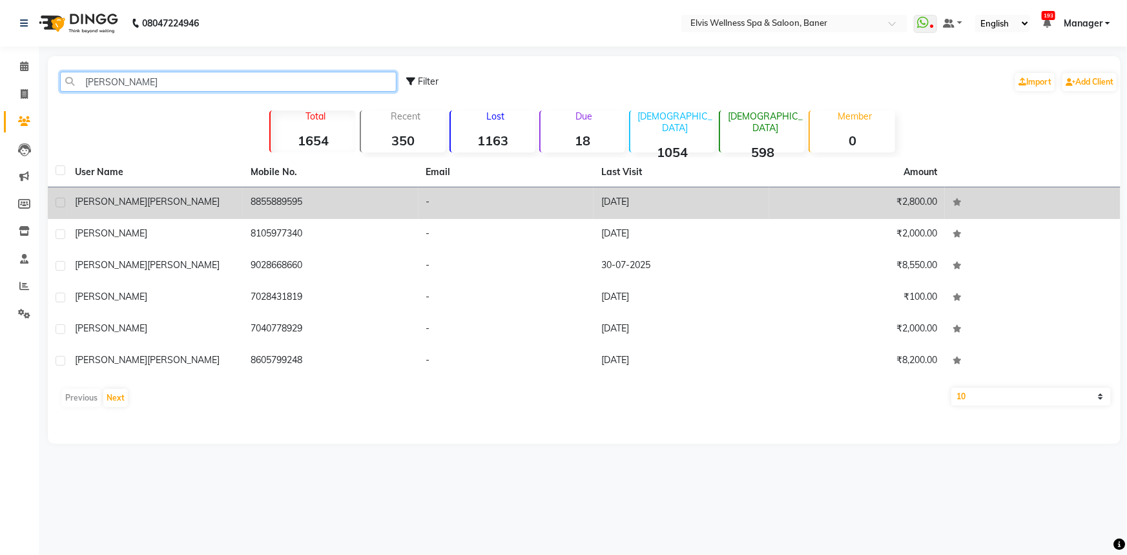
type input "[PERSON_NAME]"
click at [299, 202] on td "8855889595" at bounding box center [331, 203] width 176 height 32
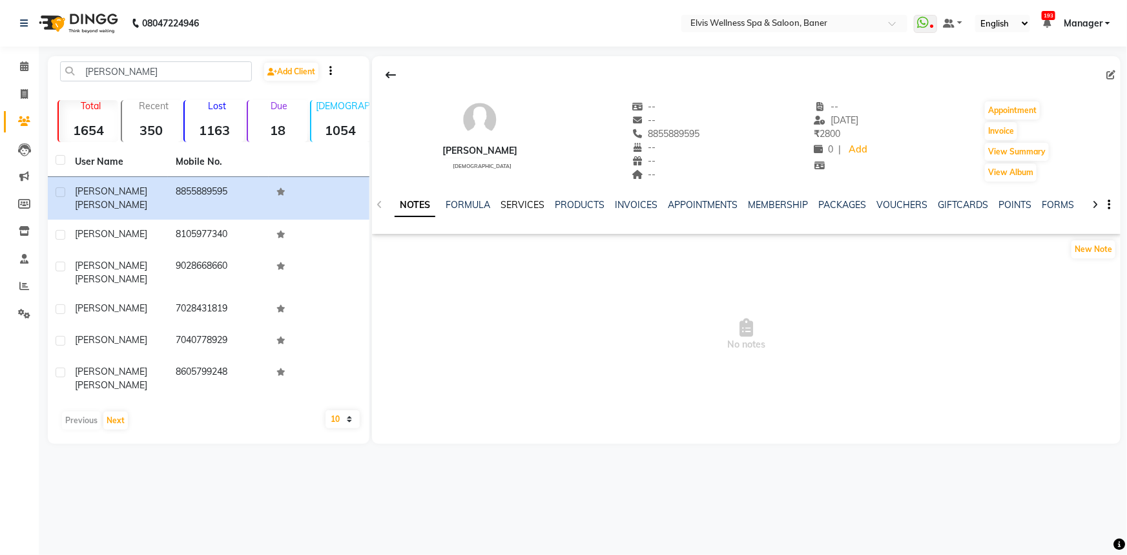
click at [530, 207] on link "SERVICES" at bounding box center [523, 205] width 44 height 12
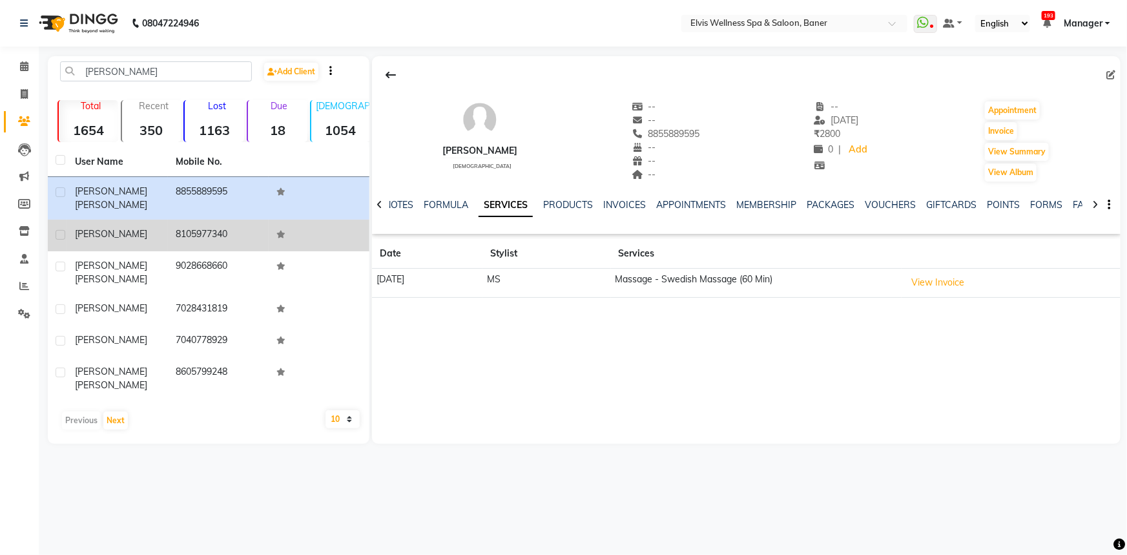
click at [174, 230] on td "8105977340" at bounding box center [218, 236] width 101 height 32
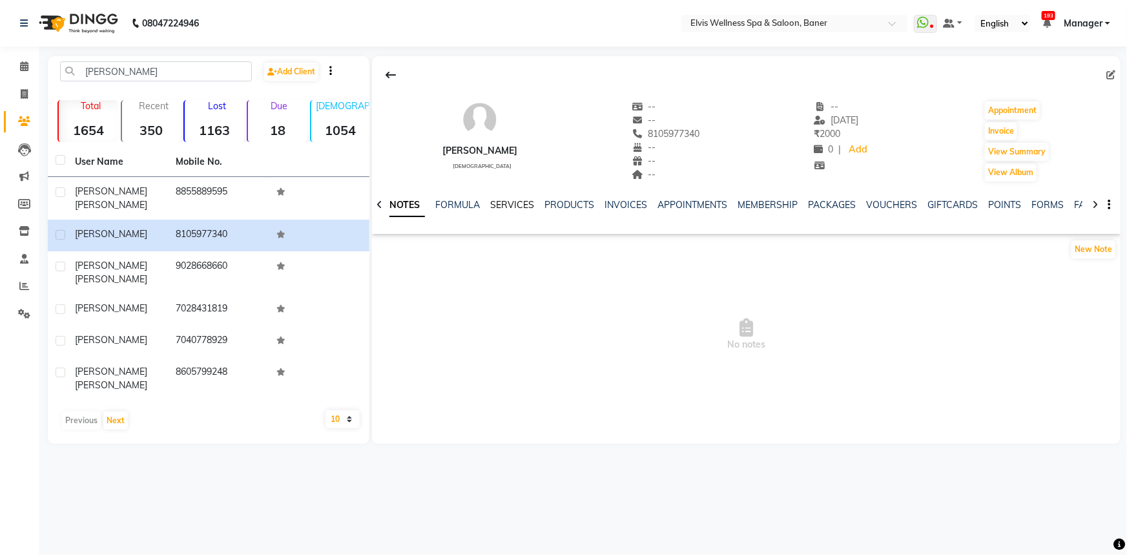
click at [503, 209] on link "SERVICES" at bounding box center [512, 205] width 44 height 12
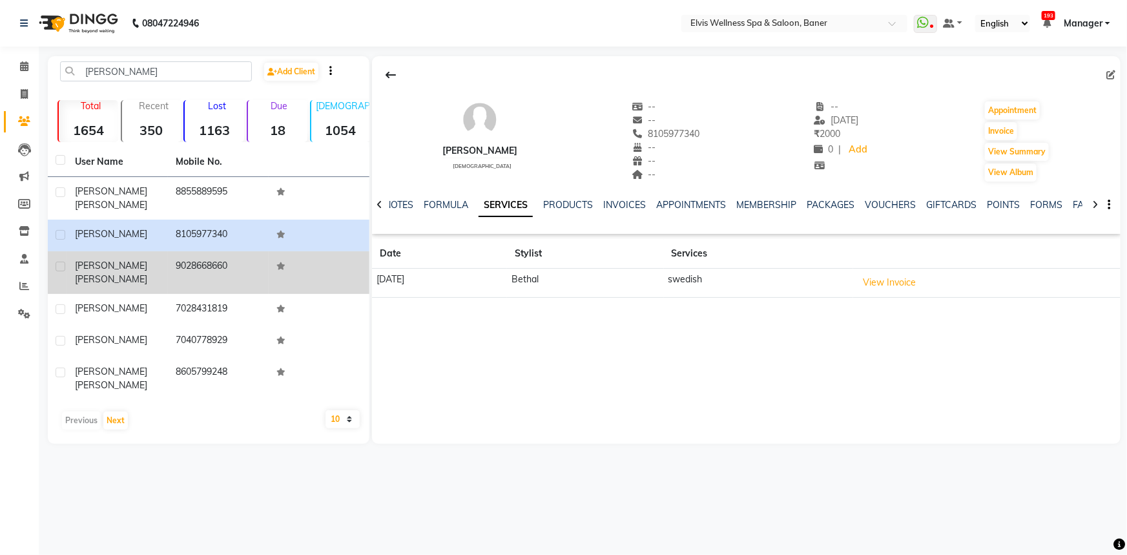
click at [187, 256] on td "9028668660" at bounding box center [218, 272] width 101 height 43
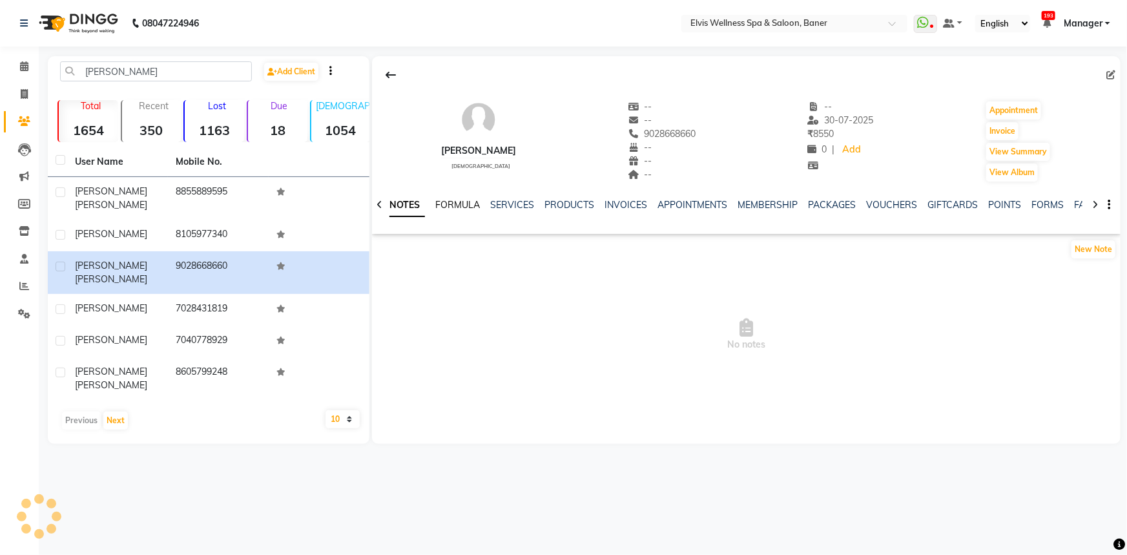
click at [458, 200] on link "FORMULA" at bounding box center [457, 205] width 45 height 12
click at [527, 207] on link "SERVICES" at bounding box center [521, 205] width 44 height 12
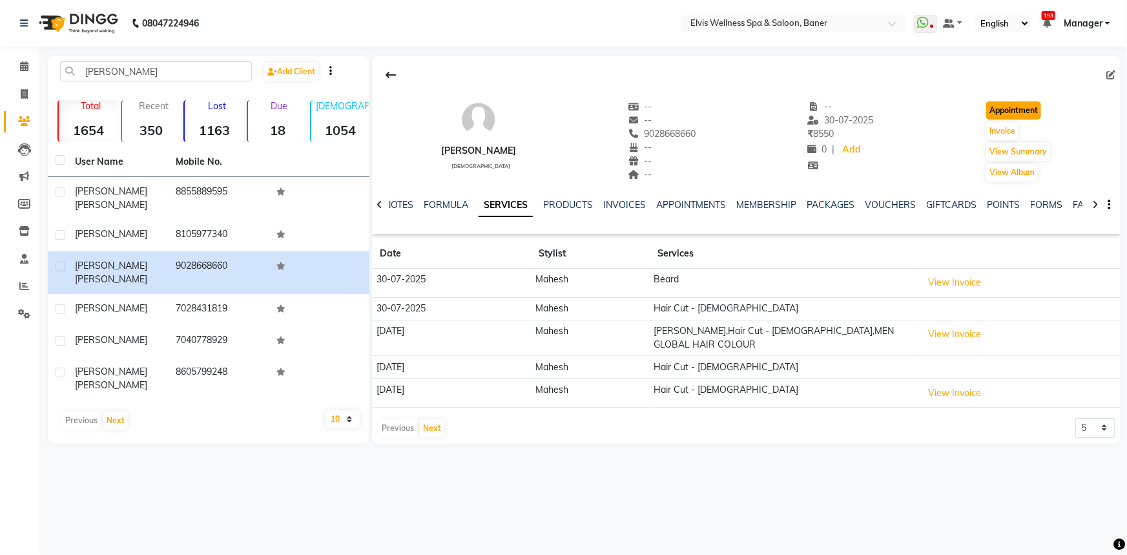
click at [1023, 118] on button "Appointment" at bounding box center [1013, 110] width 55 height 18
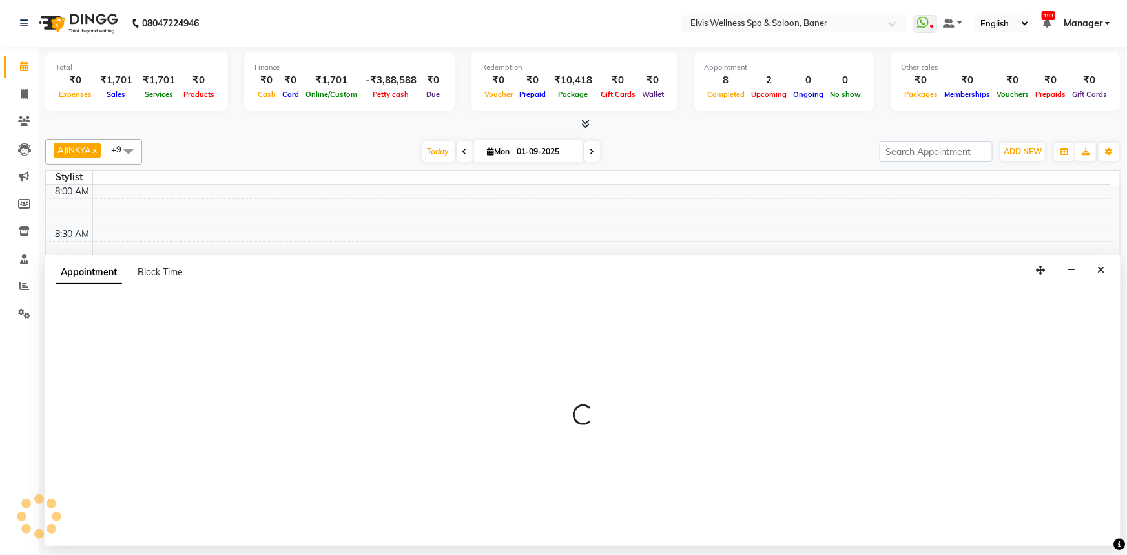
select select "540"
select select "tentative"
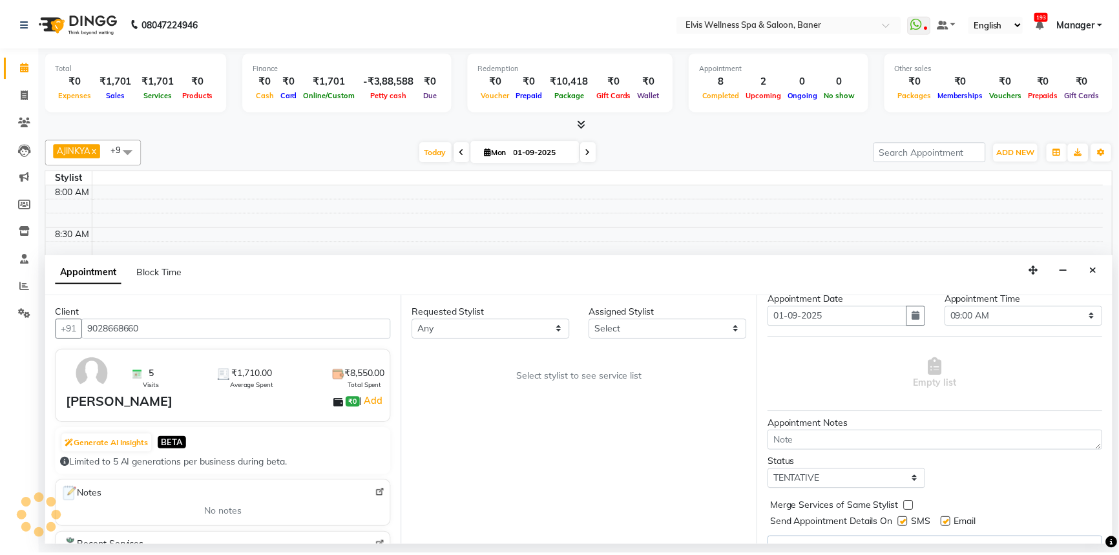
scroll to position [58, 0]
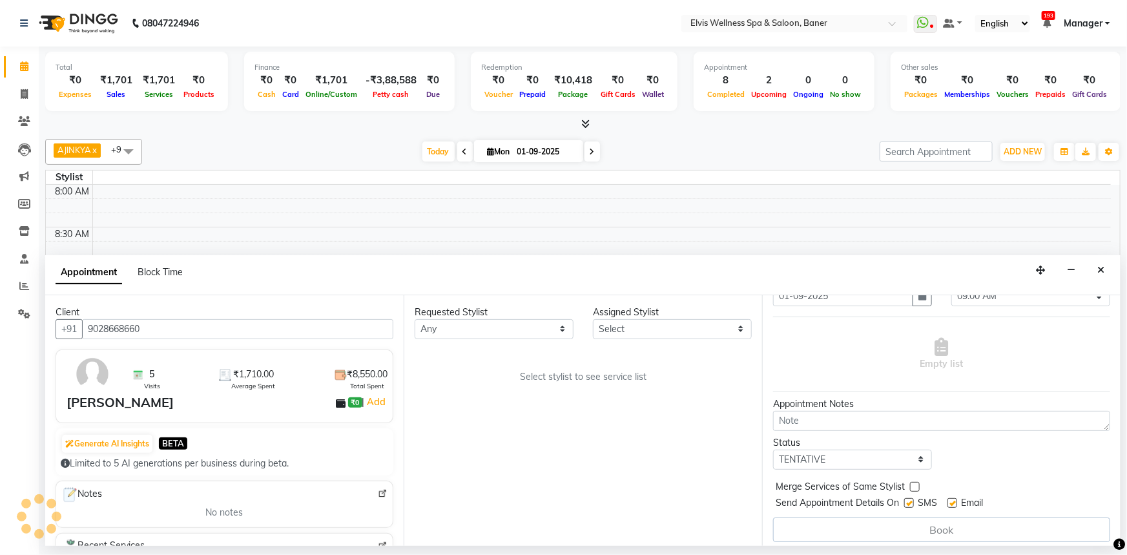
click at [616, 316] on div "Assigned Stylist" at bounding box center [672, 313] width 159 height 14
click at [616, 319] on select "Select AJINKYA ATII ATOLI Bethal KN Staff KP Staff [PERSON_NAME] [PERSON_NAME]" at bounding box center [672, 329] width 159 height 20
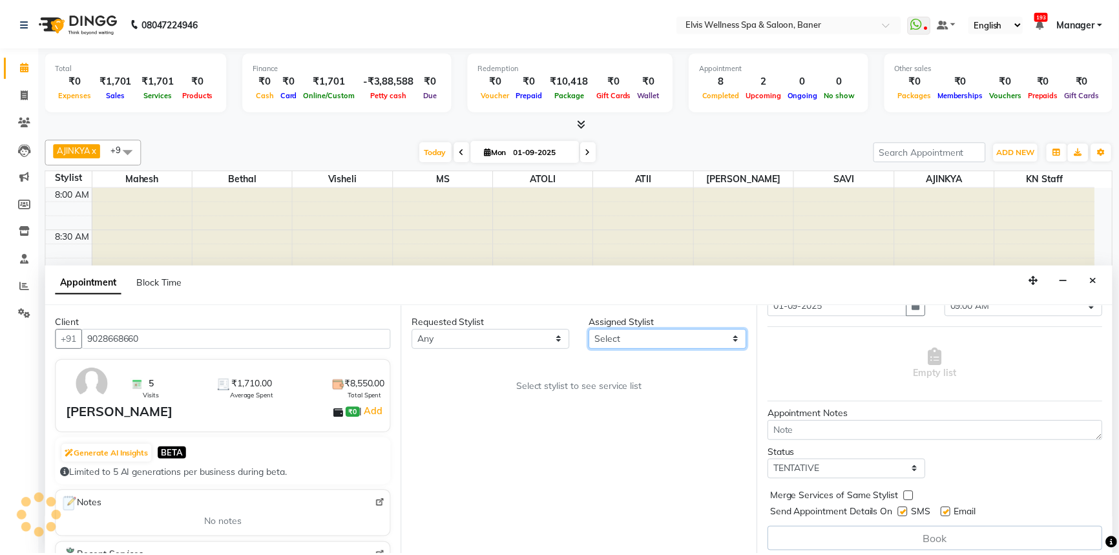
scroll to position [850, 0]
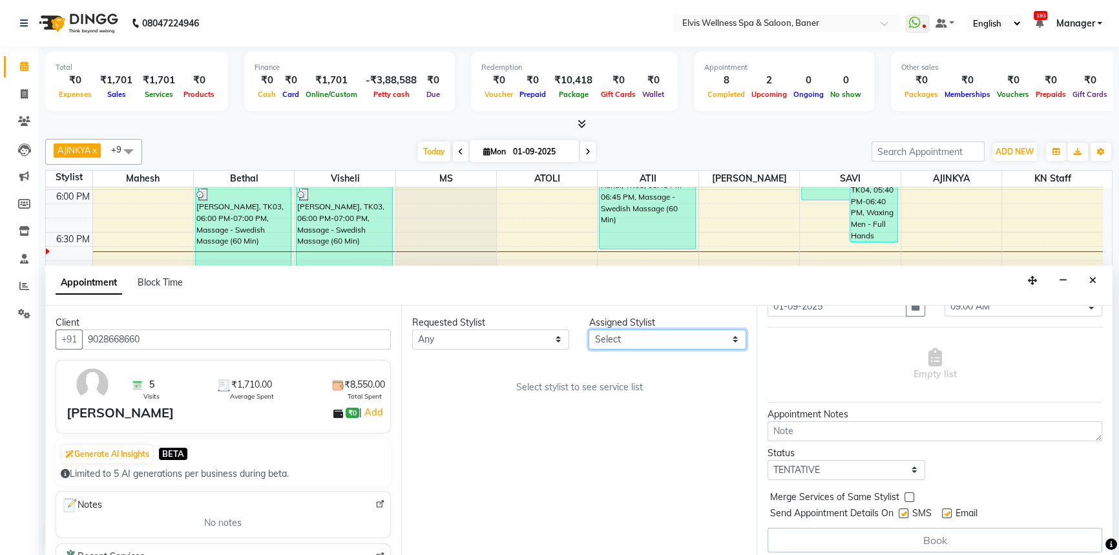
select select "40633"
click at [588, 329] on select "Select AJINKYA ATII ATOLI Bethal KN Staff KP Staff [PERSON_NAME] [PERSON_NAME]" at bounding box center [667, 339] width 158 height 20
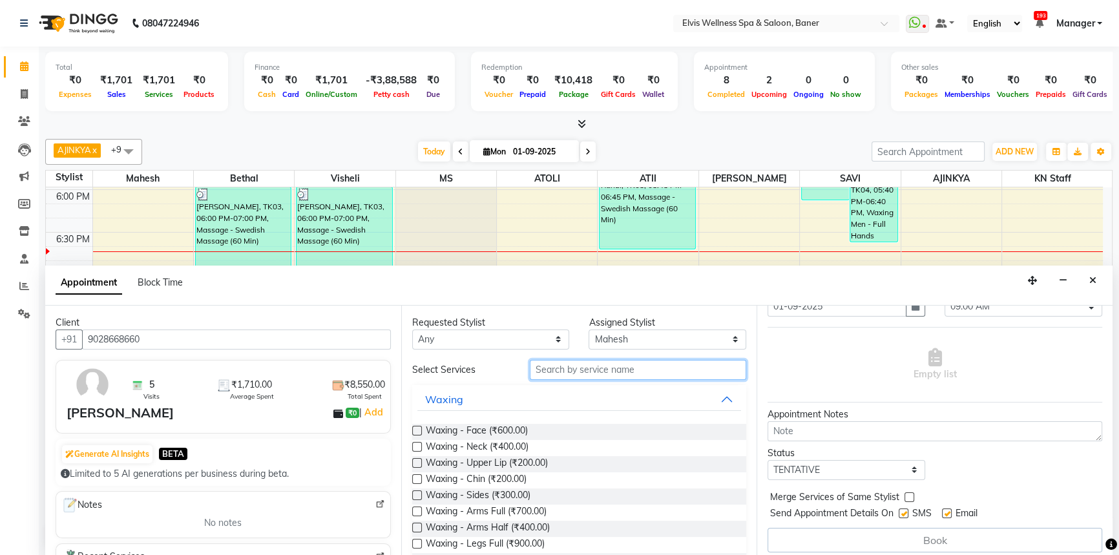
click at [565, 371] on input "text" at bounding box center [638, 370] width 216 height 20
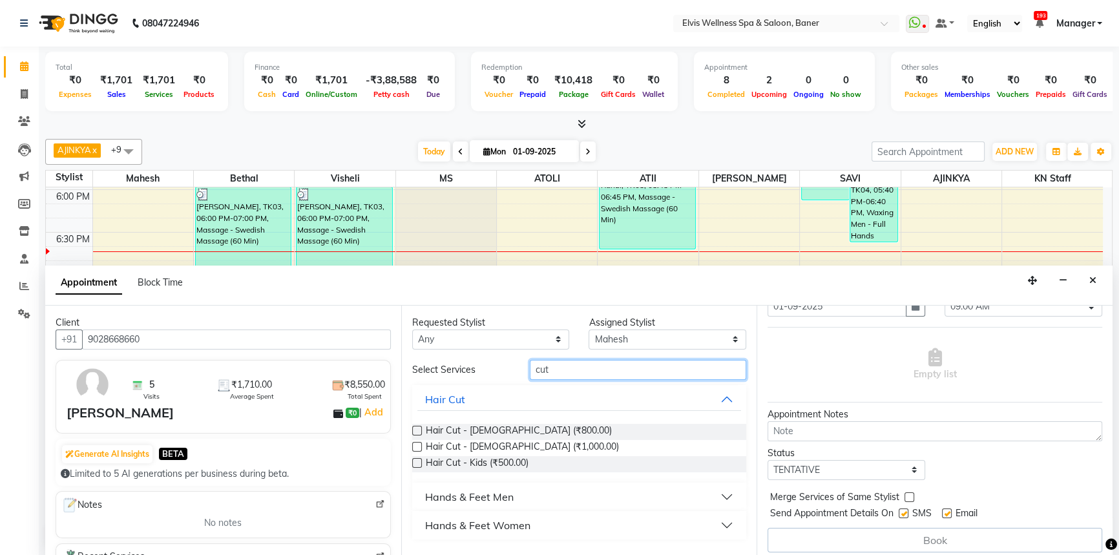
type input "cut"
click at [411, 431] on div "Requested Stylist Any AJINKYA ATII ATOLI Bethal KN Staff KP Staff [PERSON_NAME]…" at bounding box center [579, 431] width 356 height 251
click at [421, 432] on div "Hair Cut - [DEMOGRAPHIC_DATA] (₹800.00)" at bounding box center [579, 432] width 335 height 16
click at [415, 432] on label at bounding box center [417, 431] width 10 height 10
click at [415, 432] on input "checkbox" at bounding box center [416, 432] width 8 height 8
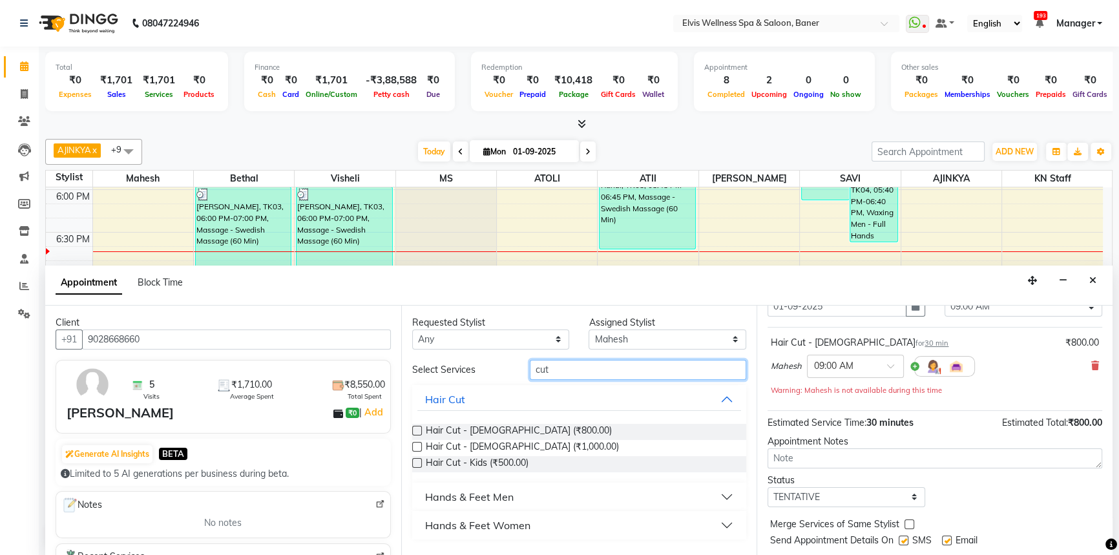
checkbox input "false"
click at [652, 364] on input "cut" at bounding box center [638, 370] width 216 height 20
type input "c"
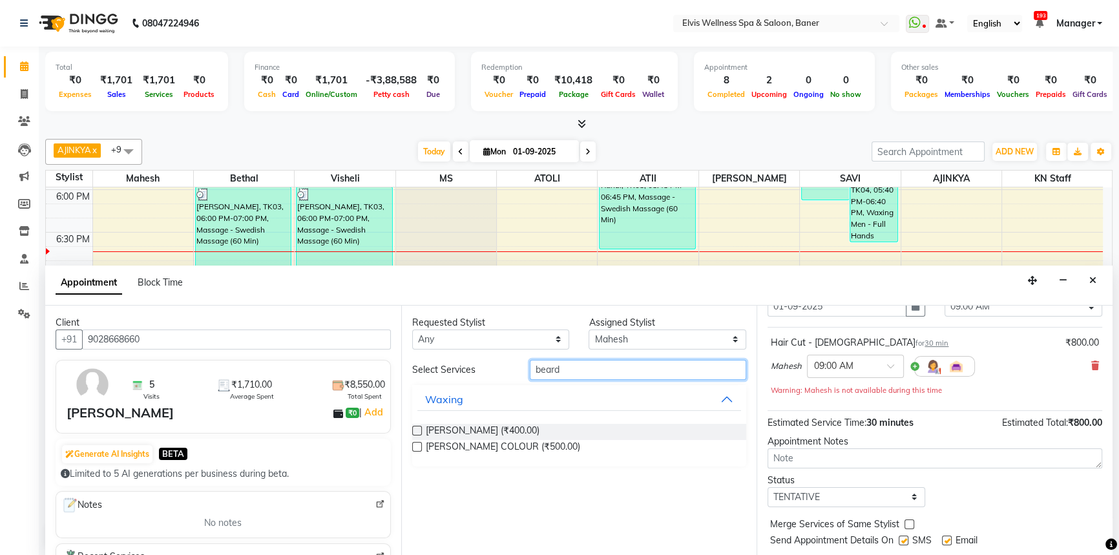
type input "beard"
click at [412, 432] on label at bounding box center [417, 431] width 10 height 10
click at [412, 432] on input "checkbox" at bounding box center [416, 432] width 8 height 8
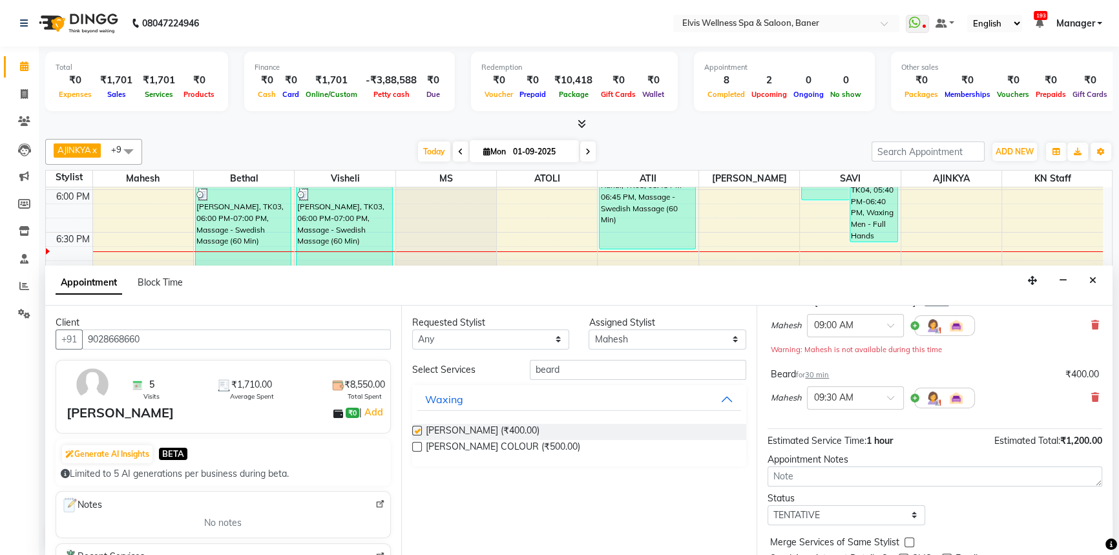
checkbox input "false"
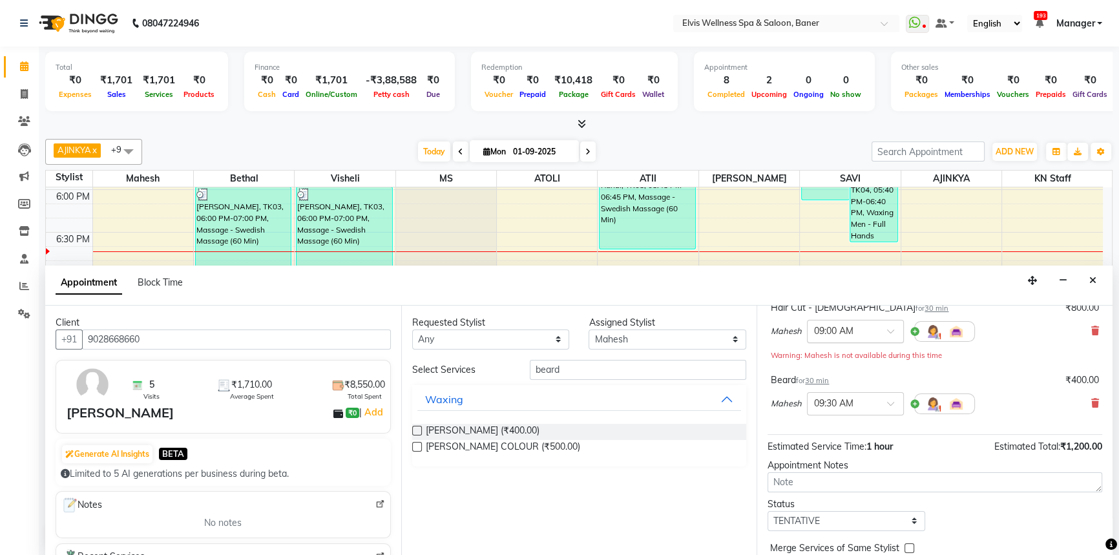
scroll to position [32, 0]
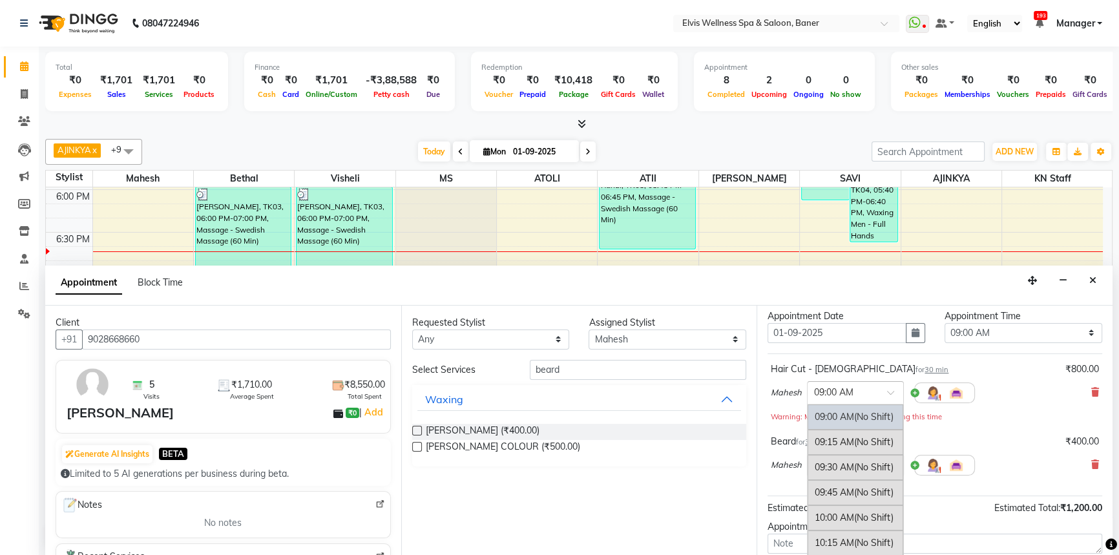
click at [835, 388] on input "text" at bounding box center [842, 392] width 57 height 14
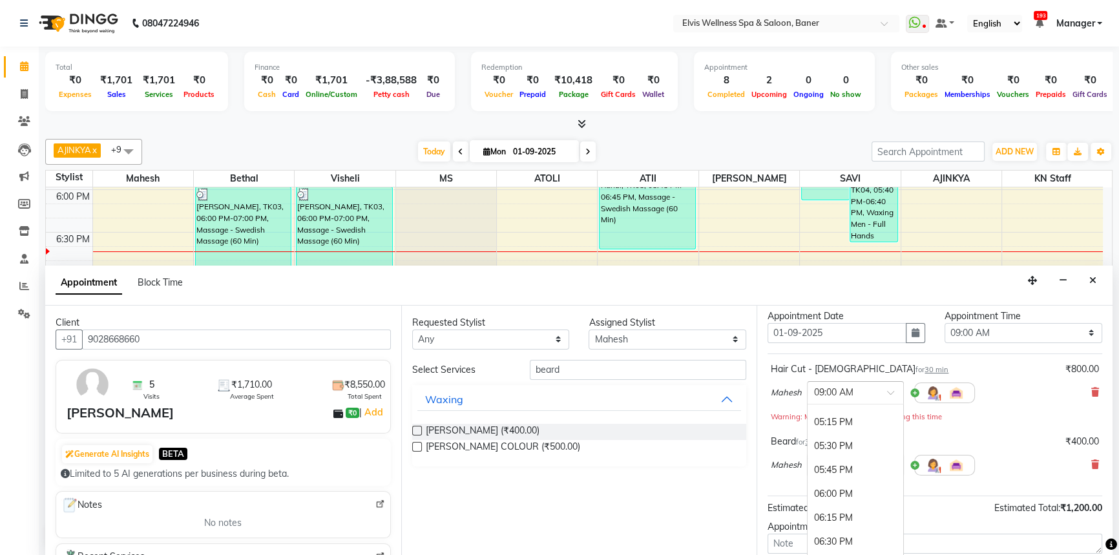
scroll to position [822, 0]
click at [835, 528] on div "06:45 PM" at bounding box center [855, 540] width 96 height 24
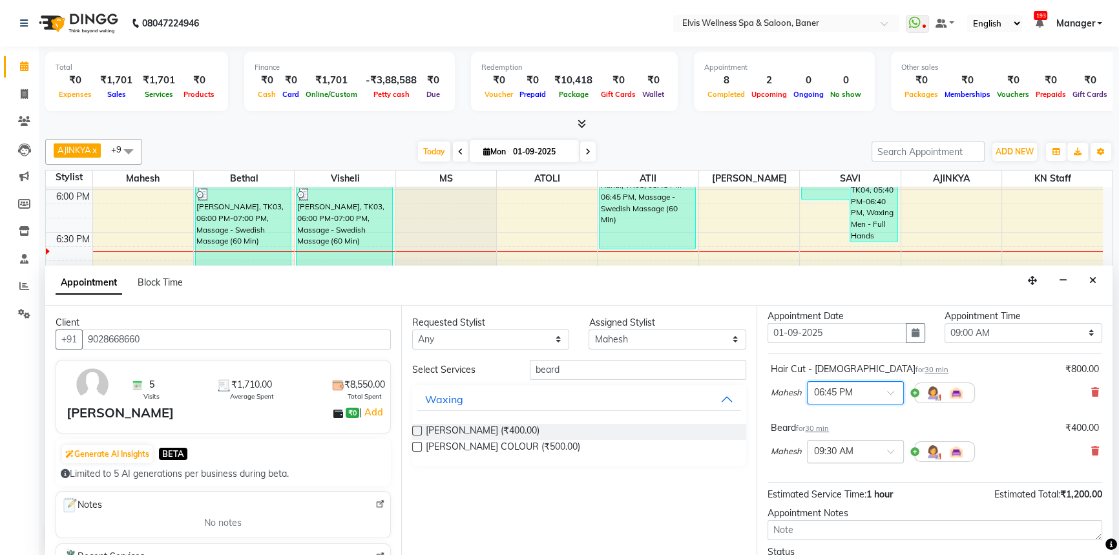
click at [827, 458] on div "× 09:30 AM" at bounding box center [855, 451] width 97 height 23
click at [851, 517] on div "07:15 PM" at bounding box center [855, 529] width 96 height 24
click at [1010, 427] on div "[PERSON_NAME] for 30 min ₹400.00" at bounding box center [935, 428] width 328 height 14
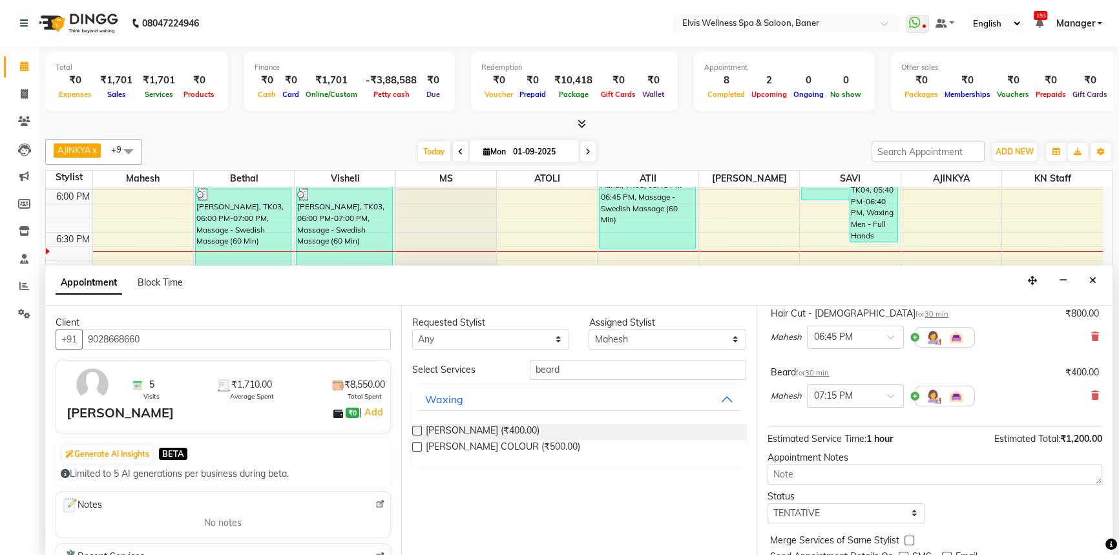
scroll to position [135, 0]
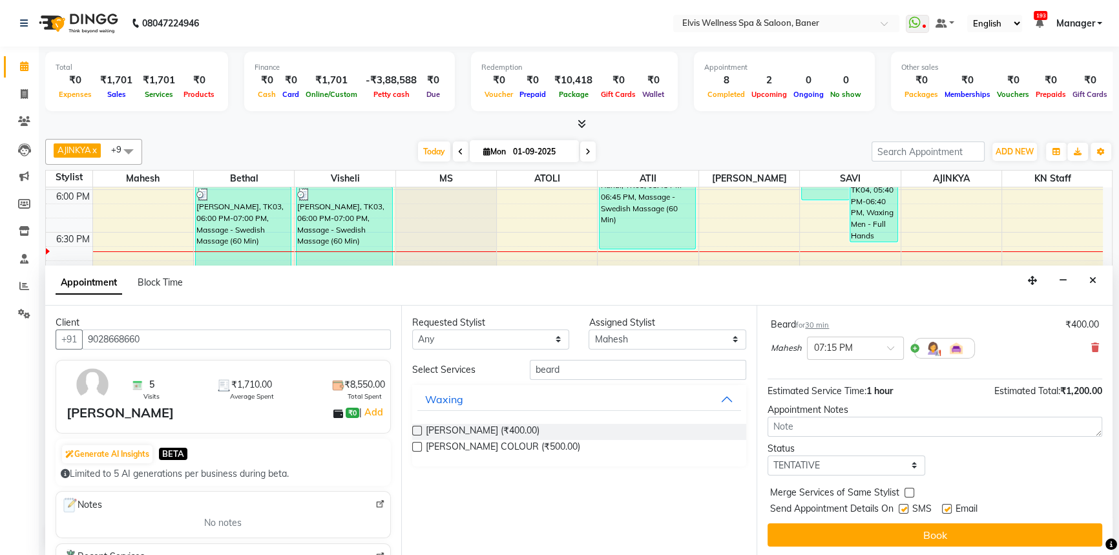
drag, startPoint x: 947, startPoint y: 507, endPoint x: 920, endPoint y: 510, distance: 27.3
click at [946, 507] on label at bounding box center [947, 509] width 10 height 10
click at [946, 507] on input "checkbox" at bounding box center [946, 510] width 8 height 8
checkbox input "false"
click at [899, 509] on label at bounding box center [904, 509] width 10 height 10
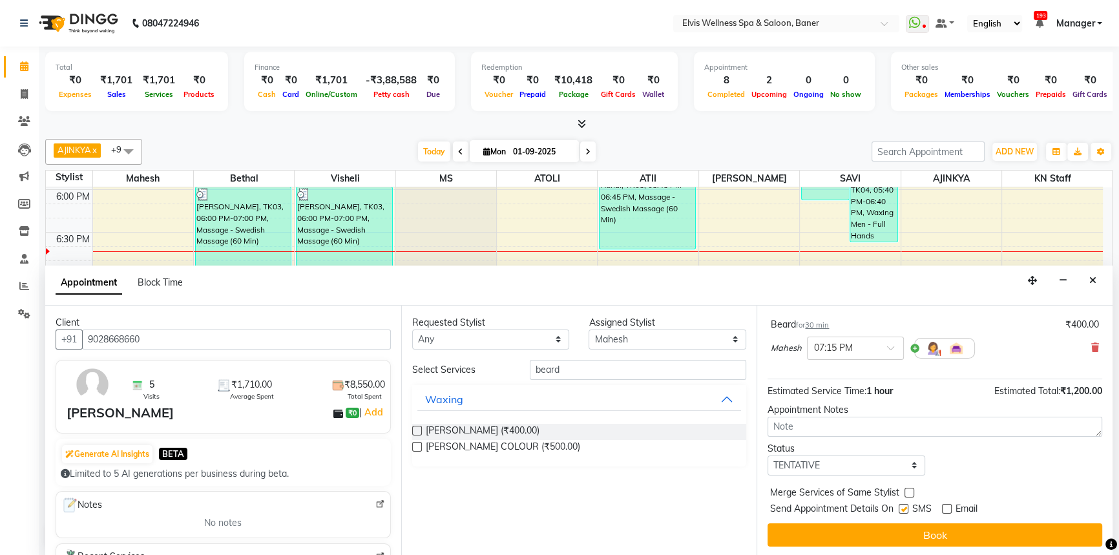
click at [899, 509] on input "checkbox" at bounding box center [903, 510] width 8 height 8
checkbox input "false"
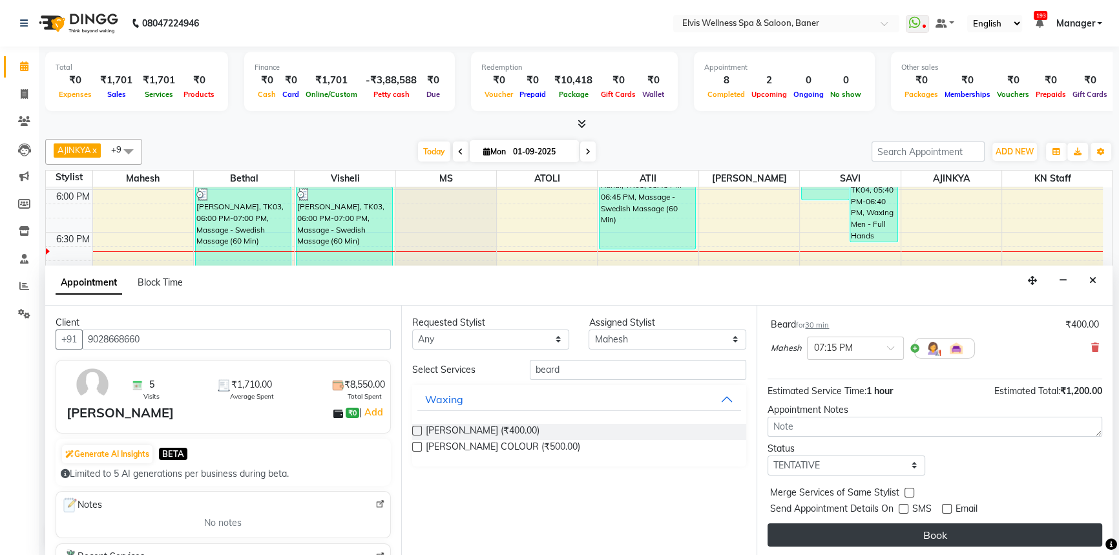
click at [919, 530] on button "Book" at bounding box center [934, 534] width 335 height 23
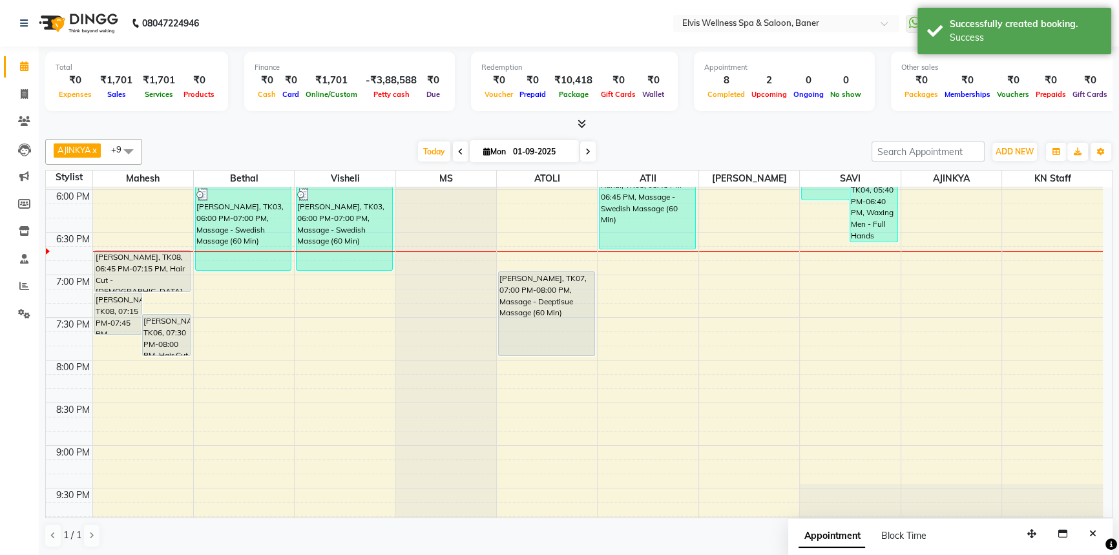
click at [731, 129] on div at bounding box center [578, 125] width 1067 height 14
drag, startPoint x: 1087, startPoint y: 536, endPoint x: 609, endPoint y: 202, distance: 582.8
click at [1087, 535] on button "Close" at bounding box center [1092, 534] width 19 height 20
click at [658, 123] on div at bounding box center [578, 125] width 1067 height 14
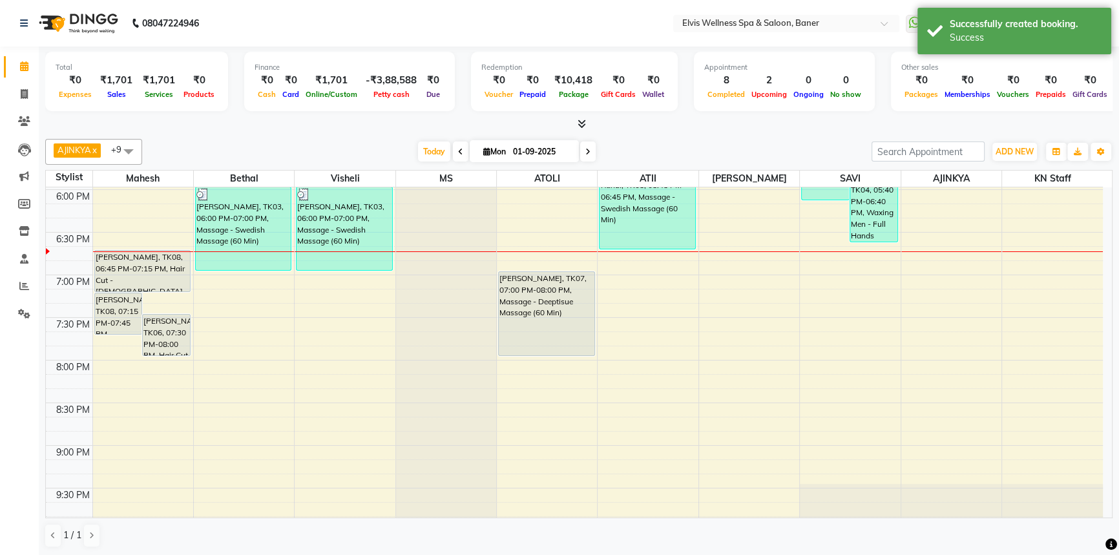
click at [663, 145] on div "[DATE] [DATE]" at bounding box center [507, 151] width 716 height 19
drag, startPoint x: 430, startPoint y: 149, endPoint x: 488, endPoint y: 154, distance: 58.4
click at [430, 149] on span "Today" at bounding box center [434, 151] width 32 height 20
click at [661, 132] on div "Total ₹0 Expenses ₹1,701 Sales ₹1,701 Services ₹0 Products Finance ₹0 Cash ₹0 C…" at bounding box center [579, 302] width 1080 height 510
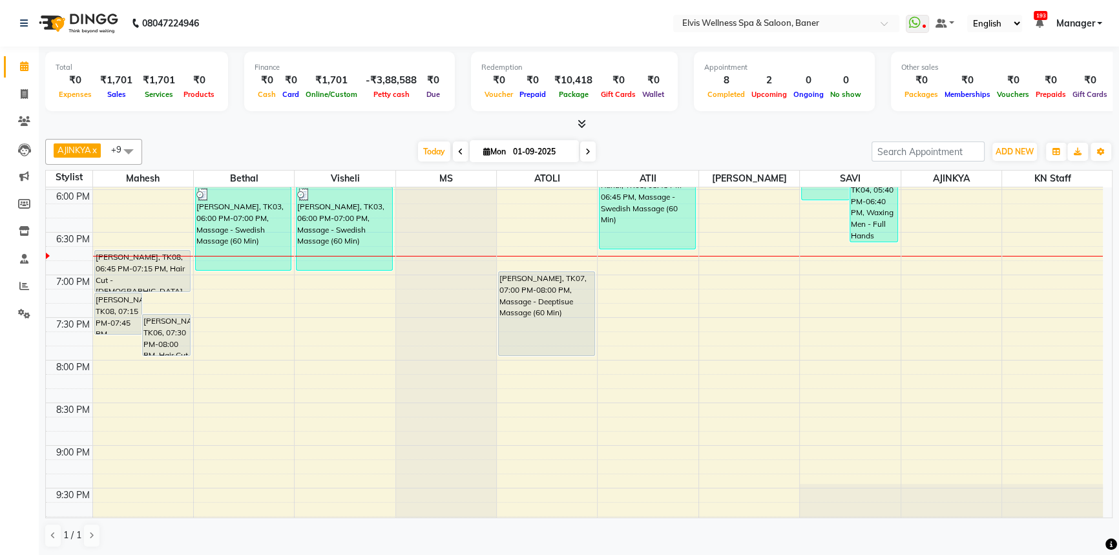
click at [653, 128] on div at bounding box center [578, 125] width 1067 height 14
click at [442, 154] on span "Today" at bounding box center [434, 151] width 32 height 20
click at [686, 124] on div at bounding box center [578, 125] width 1067 height 14
click at [665, 149] on div "[DATE] [DATE]" at bounding box center [507, 151] width 716 height 19
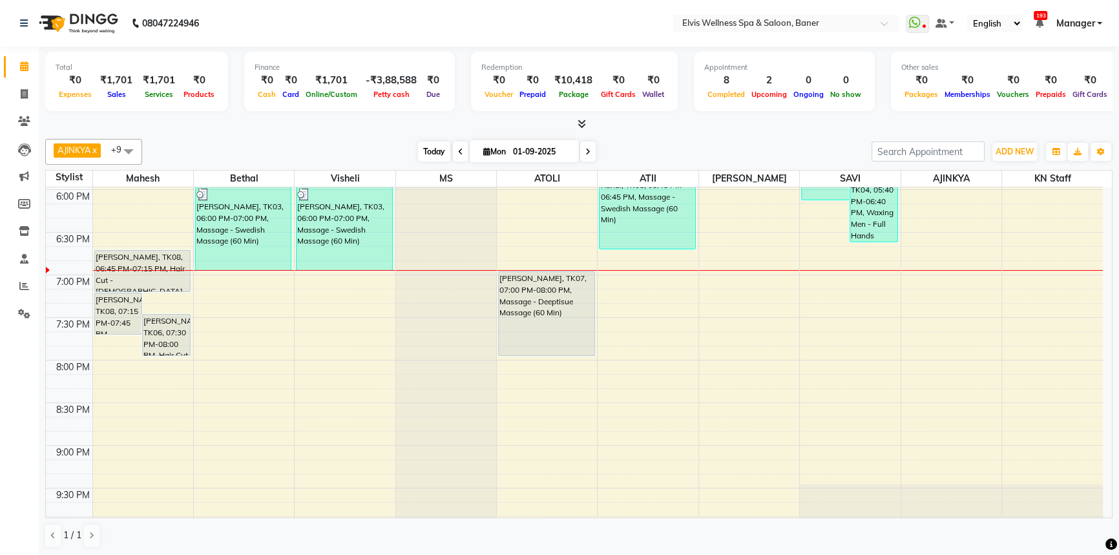
drag, startPoint x: 414, startPoint y: 132, endPoint x: 422, endPoint y: 148, distance: 17.3
click at [413, 132] on div "Total ₹0 Expenses ₹1,701 Sales ₹1,701 Services ₹0 Products Finance ₹0 Cash ₹0 C…" at bounding box center [579, 302] width 1080 height 510
click at [423, 149] on span "Today" at bounding box center [434, 151] width 32 height 20
click at [598, 143] on div "[DATE] [DATE]" at bounding box center [507, 151] width 716 height 19
click at [610, 149] on div "[DATE] [DATE]" at bounding box center [507, 151] width 716 height 19
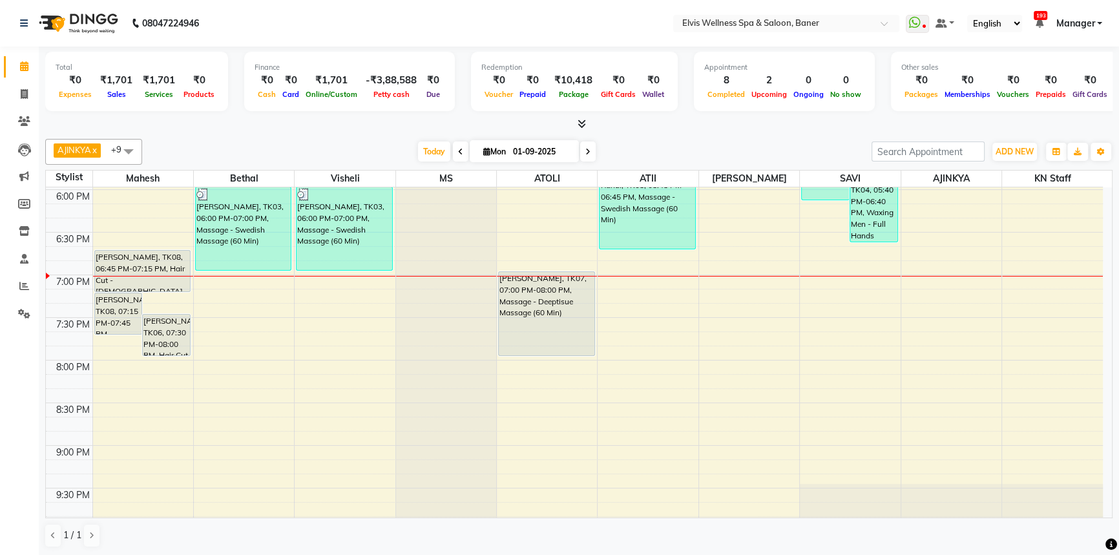
click at [645, 142] on div "[DATE] [DATE]" at bounding box center [507, 151] width 716 height 19
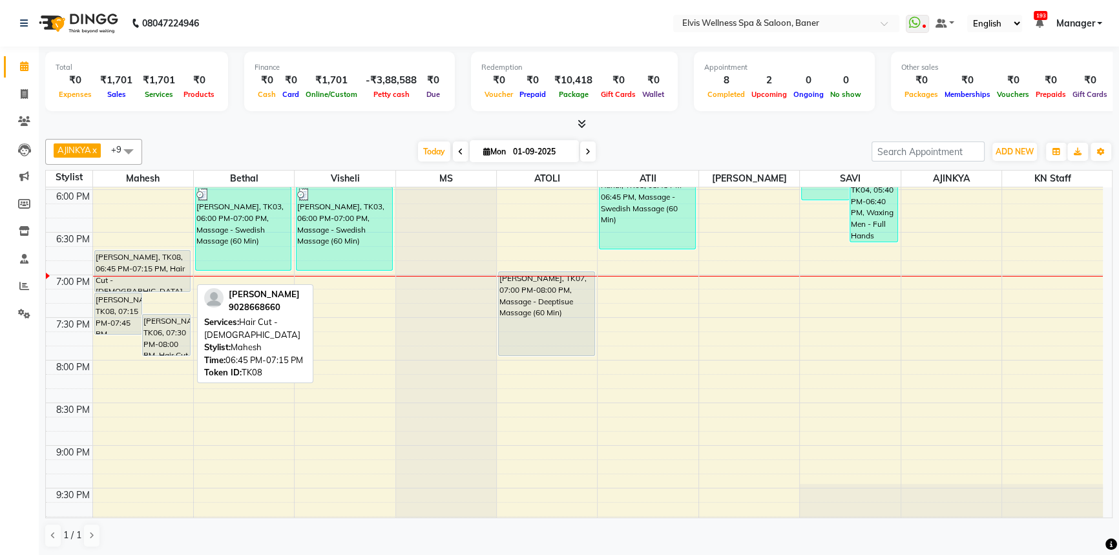
click at [154, 256] on div "[PERSON_NAME], TK08, 06:45 PM-07:15 PM, Hair Cut - [DEMOGRAPHIC_DATA]" at bounding box center [143, 271] width 96 height 41
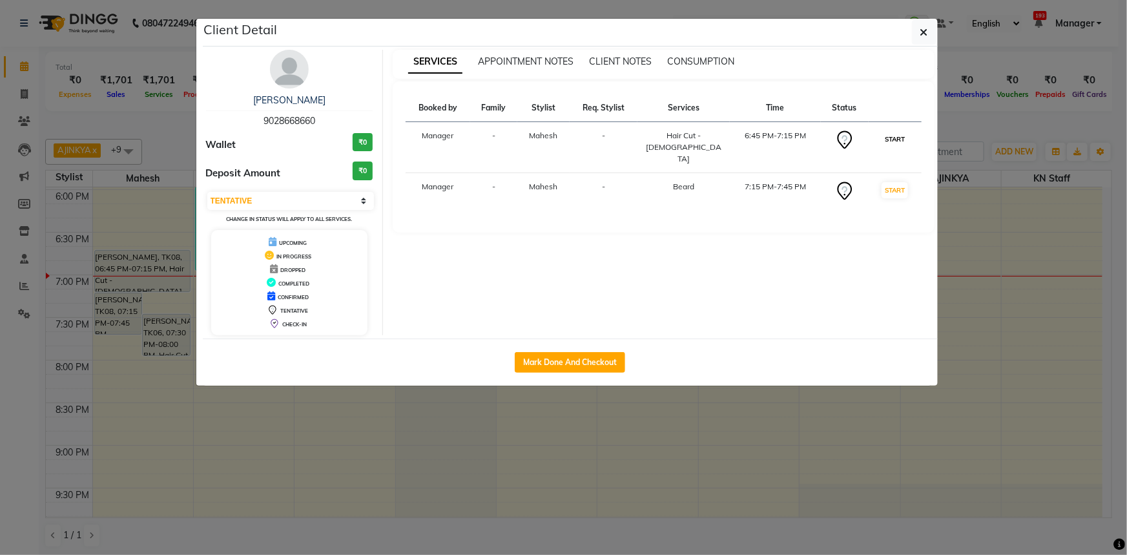
click at [888, 139] on button "START" at bounding box center [895, 139] width 26 height 16
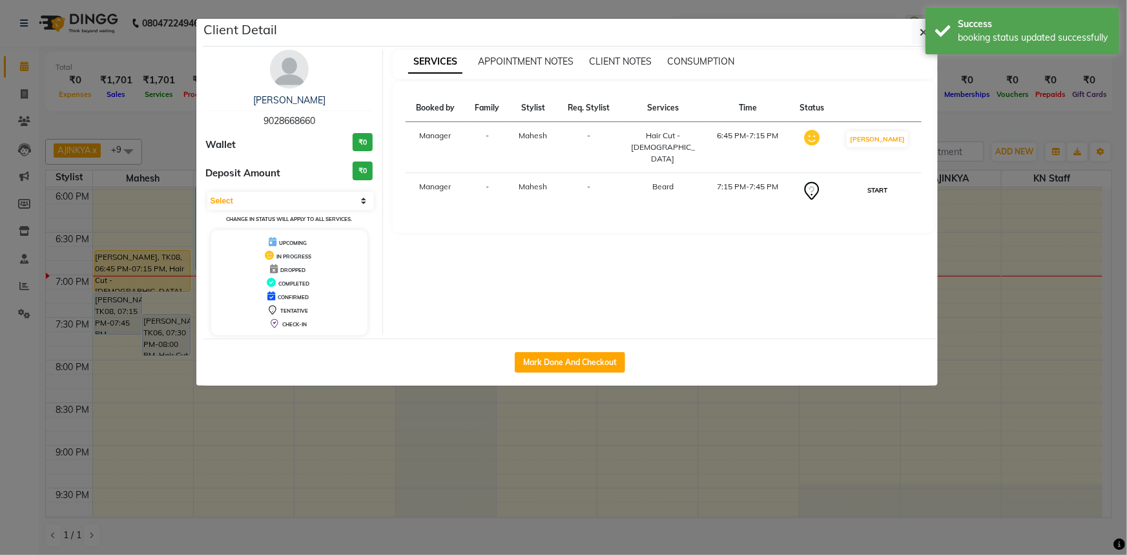
click at [877, 182] on button "START" at bounding box center [877, 190] width 26 height 16
click at [1012, 112] on ngb-modal-window "Client Detail [PERSON_NAME] 9028668660 Wallet ₹0 Deposit Amount ₹0 Select IN SE…" at bounding box center [563, 277] width 1127 height 555
select select "1"
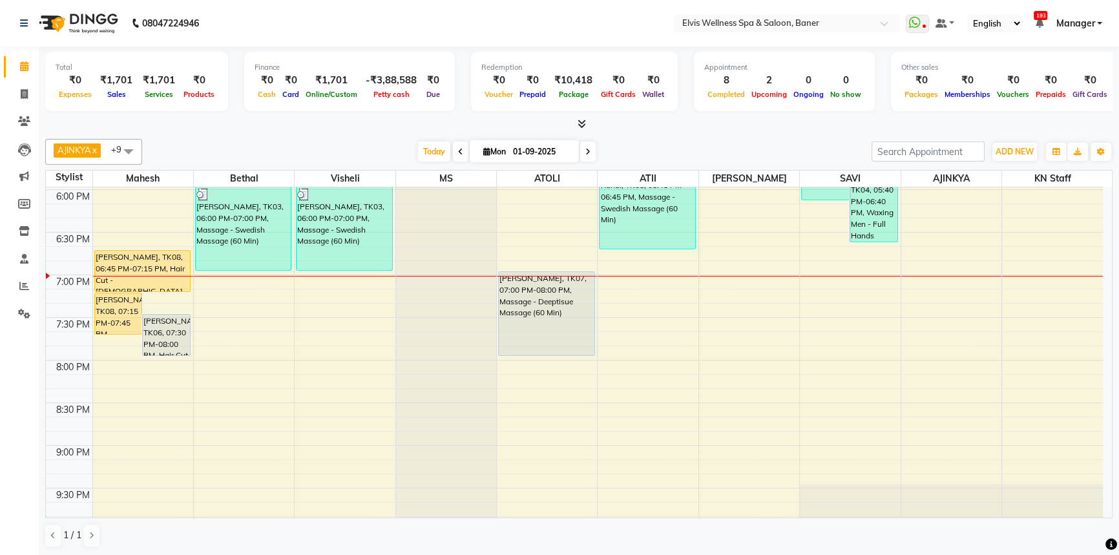
click at [687, 141] on div "AJINKYA x Visheli x MS x Bethal x ATOLI x ATII x SAVI x [PERSON_NAME] Mahesh x …" at bounding box center [578, 152] width 1067 height 26
click at [423, 164] on div "AJINKYA x Visheli x MS x Bethal x ATOLI x ATII x SAVI x [PERSON_NAME] Mahesh x …" at bounding box center [578, 343] width 1067 height 419
click at [426, 154] on span "Today" at bounding box center [434, 151] width 32 height 20
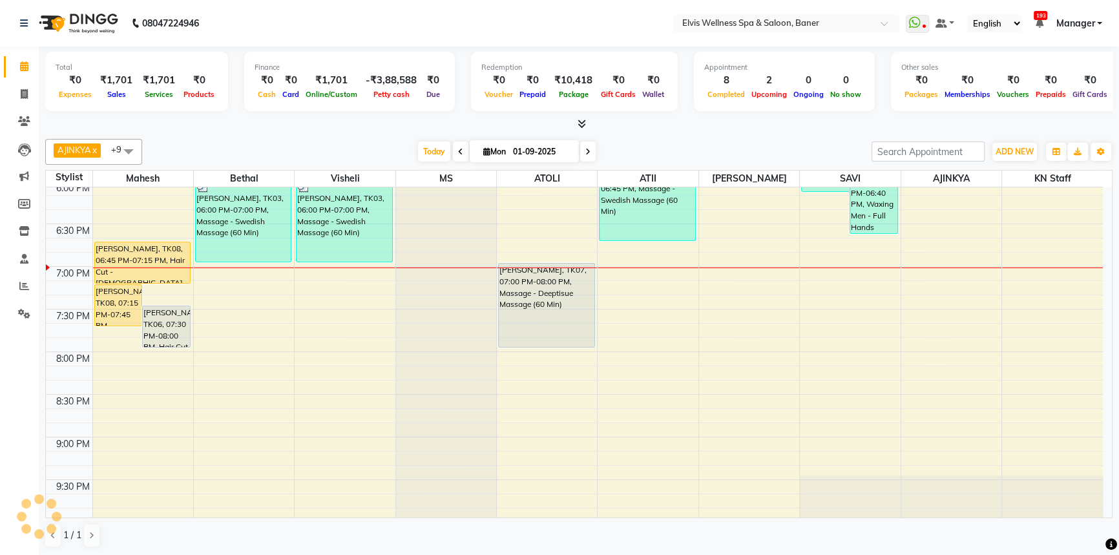
click at [583, 144] on span at bounding box center [588, 151] width 16 height 20
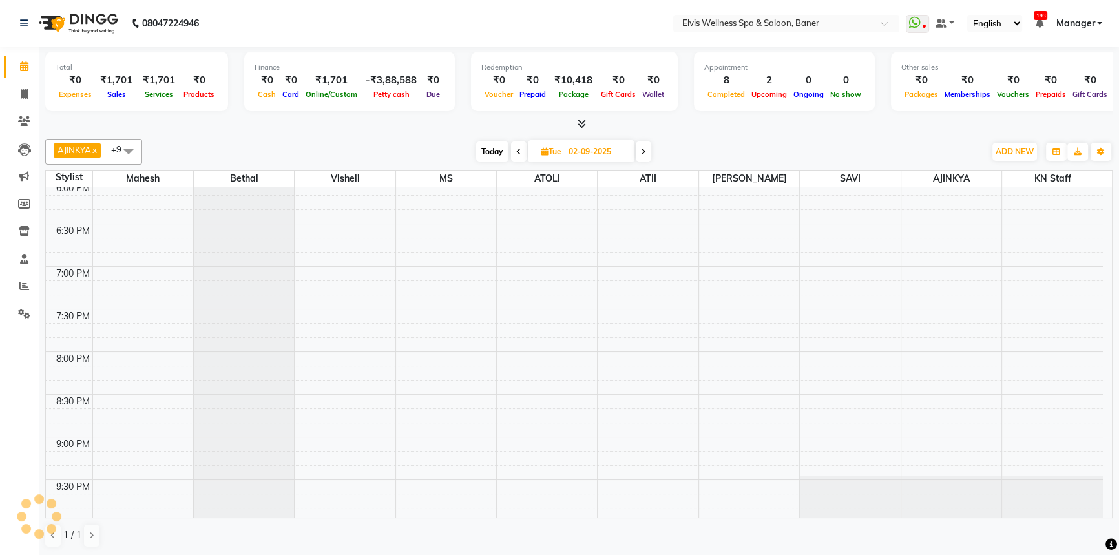
drag, startPoint x: 642, startPoint y: 140, endPoint x: 492, endPoint y: 148, distance: 150.7
click at [642, 140] on div "AJINKYA x Visheli x MS x Bethal x ATOLI x ATII x SAVI x [PERSON_NAME] Mahesh x …" at bounding box center [578, 152] width 1067 height 26
click at [491, 148] on span "Today" at bounding box center [492, 151] width 32 height 20
type input "01-09-2025"
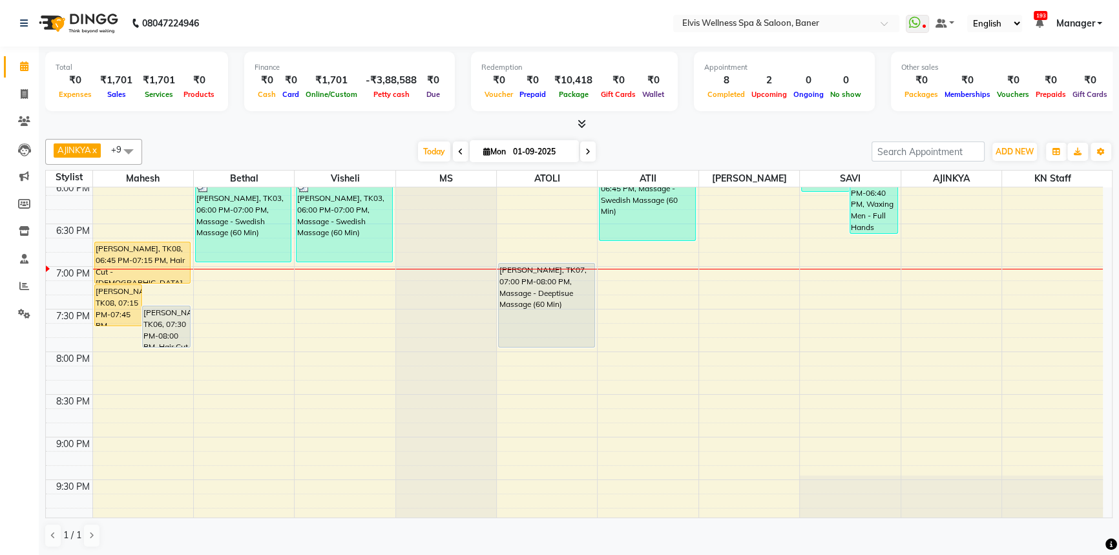
drag, startPoint x: 361, startPoint y: 154, endPoint x: 435, endPoint y: 153, distance: 74.3
click at [362, 154] on div "[DATE] [DATE]" at bounding box center [507, 151] width 716 height 19
click at [435, 153] on span "Today" at bounding box center [434, 151] width 32 height 20
click at [428, 158] on span "Today" at bounding box center [434, 151] width 32 height 20
click at [434, 154] on span "Today" at bounding box center [434, 151] width 32 height 20
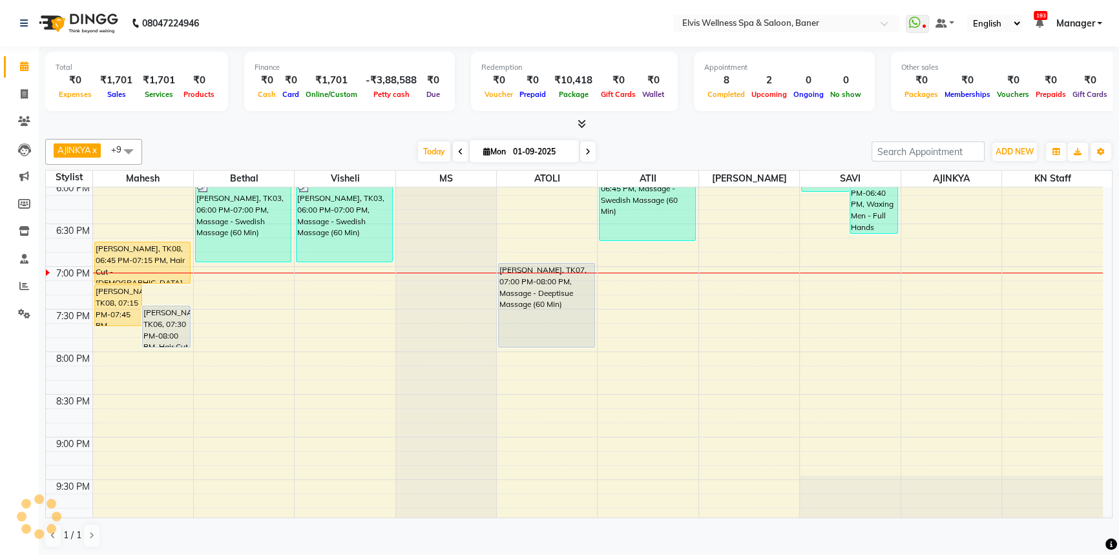
click at [399, 152] on div "[DATE] [DATE]" at bounding box center [507, 151] width 716 height 19
click at [420, 149] on span "Today" at bounding box center [434, 151] width 32 height 20
click at [711, 116] on div "Total ₹0 Expenses ₹1,701 Sales ₹1,701 Services ₹0 Products Finance ₹0 Cash ₹0 C…" at bounding box center [578, 89] width 1067 height 85
click at [709, 127] on div at bounding box center [578, 125] width 1067 height 14
click at [708, 134] on div "AJINKYA x Visheli x MS x Bethal x ATOLI x ATII x SAVI x [PERSON_NAME] Mahesh x …" at bounding box center [578, 343] width 1067 height 419
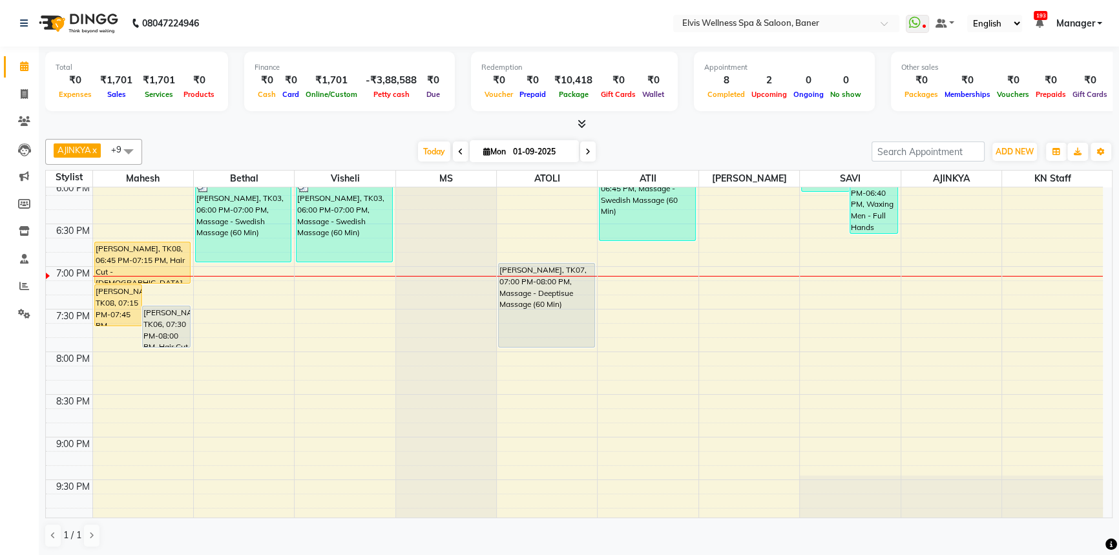
click at [728, 139] on div "AJINKYA x Visheli x MS x Bethal x ATOLI x ATII x SAVI x [PERSON_NAME] Mahesh x …" at bounding box center [578, 152] width 1067 height 26
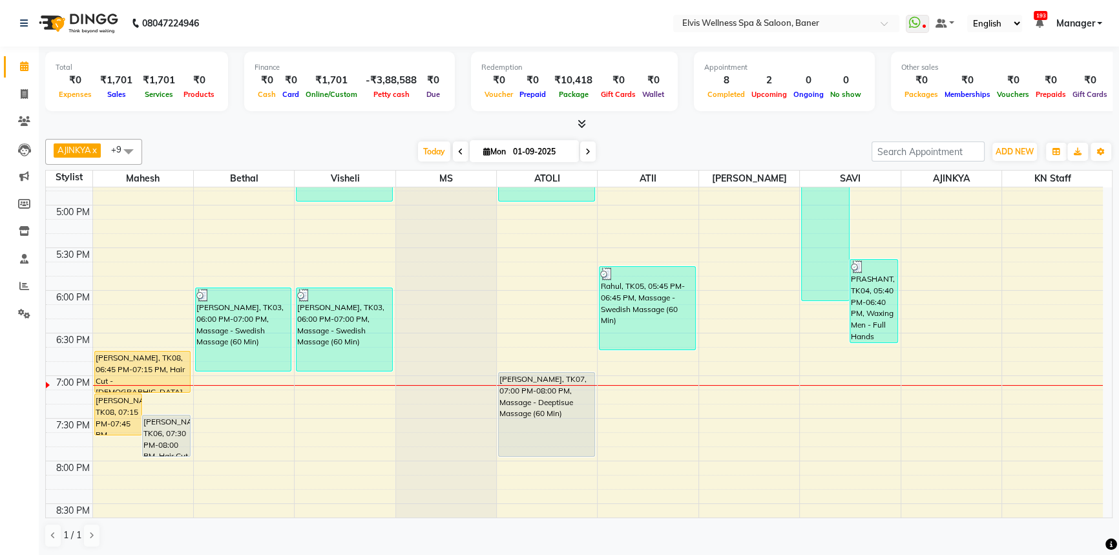
scroll to position [741, 0]
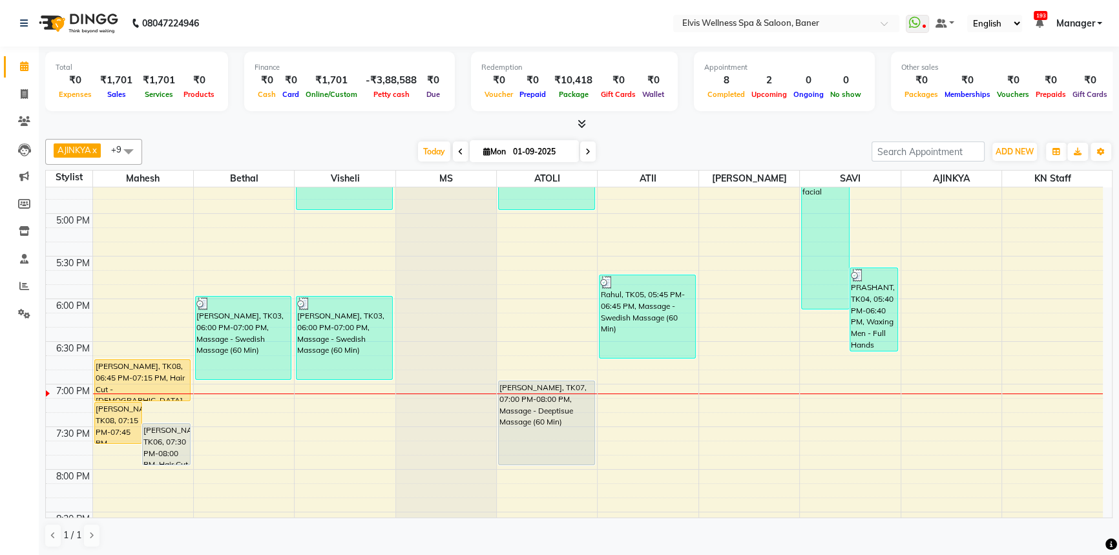
click at [717, 130] on div "Total ₹0 Expenses ₹1,701 Sales ₹1,701 Services ₹0 Products Finance ₹0 Cash ₹0 C…" at bounding box center [579, 302] width 1080 height 510
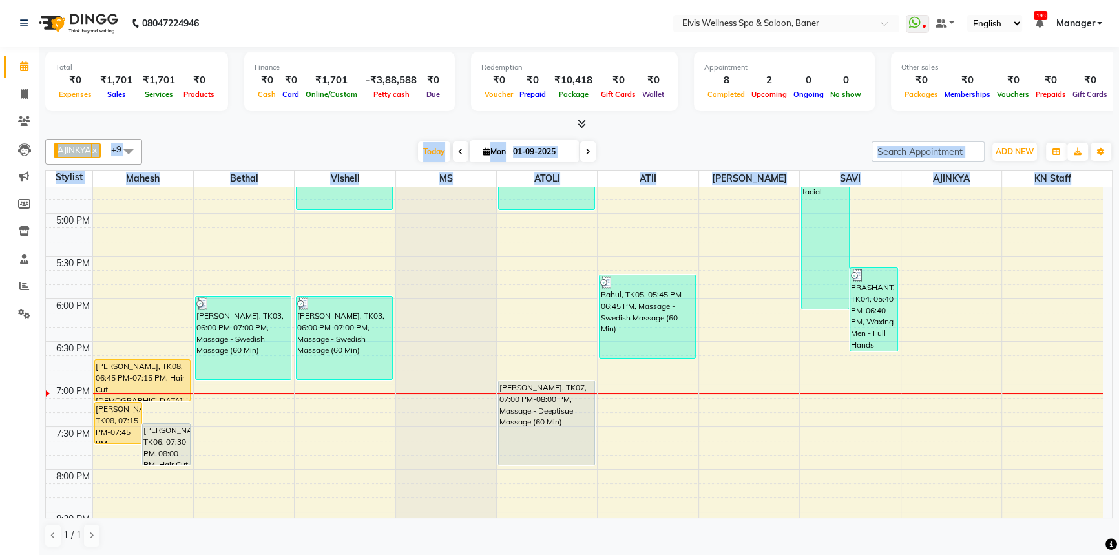
drag, startPoint x: 1085, startPoint y: 179, endPoint x: 98, endPoint y: 147, distance: 988.2
click at [68, 161] on div "AJINKYA x Visheli x MS x Bethal x ATOLI x ATII x SAVI x [PERSON_NAME] Mahesh x …" at bounding box center [578, 343] width 1067 height 419
click at [265, 136] on div "AJINKYA x Visheli x MS x Bethal x ATOLI x ATII x SAVI x [PERSON_NAME] Mahesh x …" at bounding box center [578, 343] width 1067 height 419
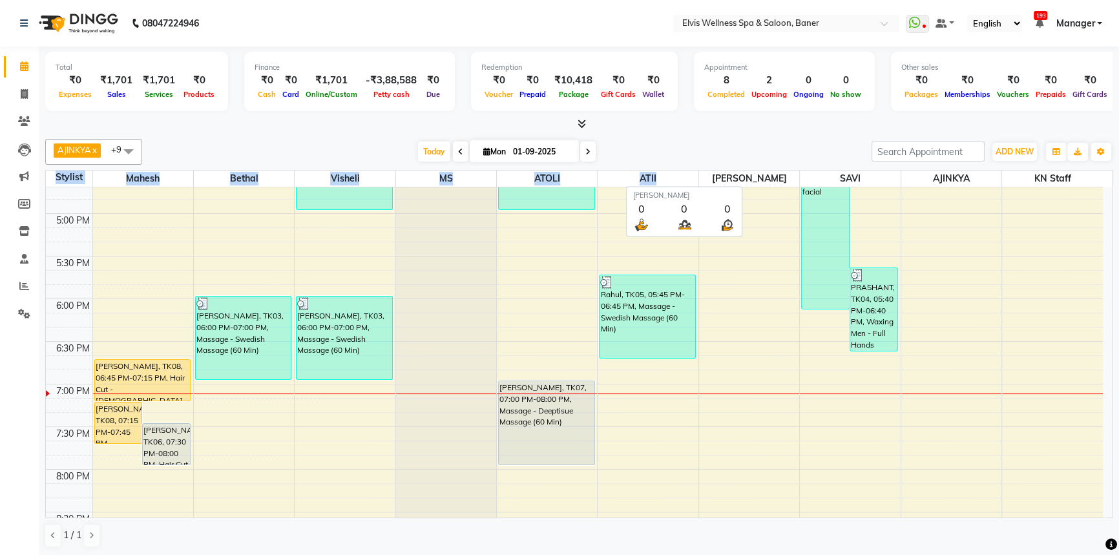
drag, startPoint x: 48, startPoint y: 180, endPoint x: 713, endPoint y: 177, distance: 664.1
click at [713, 177] on tr "Stylist [PERSON_NAME] Visheli MS ATOLI ATII [PERSON_NAME] [PERSON_NAME] KN Staff" at bounding box center [574, 179] width 1057 height 17
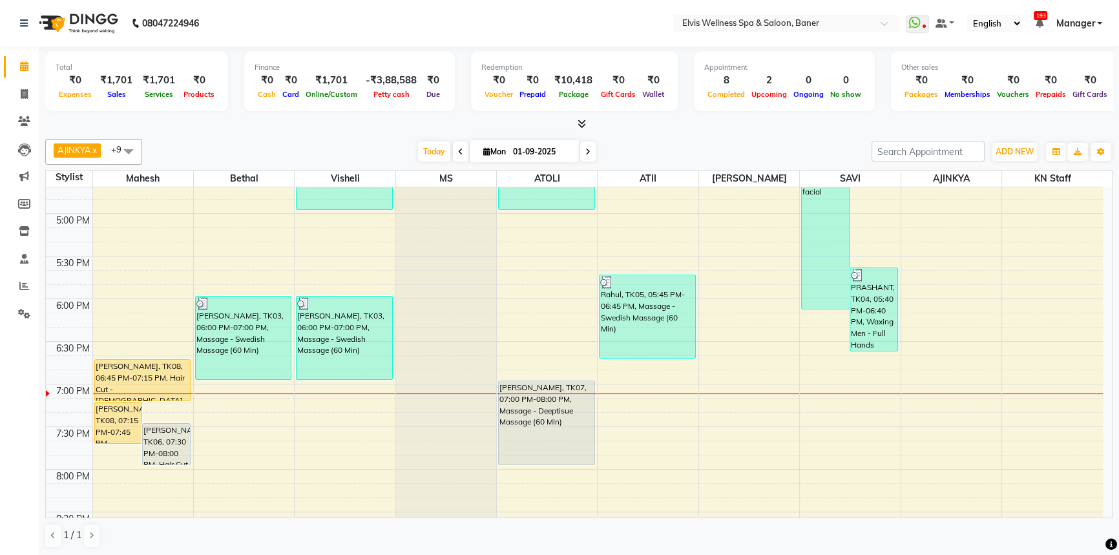
click at [751, 101] on div "Appointment 8 Completed 2 Upcoming 0 Ongoing 0 No show" at bounding box center [784, 81] width 181 height 59
drag, startPoint x: 1079, startPoint y: 178, endPoint x: 947, endPoint y: 178, distance: 131.8
click at [947, 178] on tr "Stylist [PERSON_NAME] Visheli MS ATOLI ATII [PERSON_NAME] [PERSON_NAME] KN Staff" at bounding box center [574, 179] width 1057 height 17
click at [924, 134] on div "AJINKYA x Visheli x MS x Bethal x ATOLI x ATII x SAVI x [PERSON_NAME] Mahesh x …" at bounding box center [578, 343] width 1067 height 419
drag, startPoint x: 672, startPoint y: 147, endPoint x: 414, endPoint y: 143, distance: 258.4
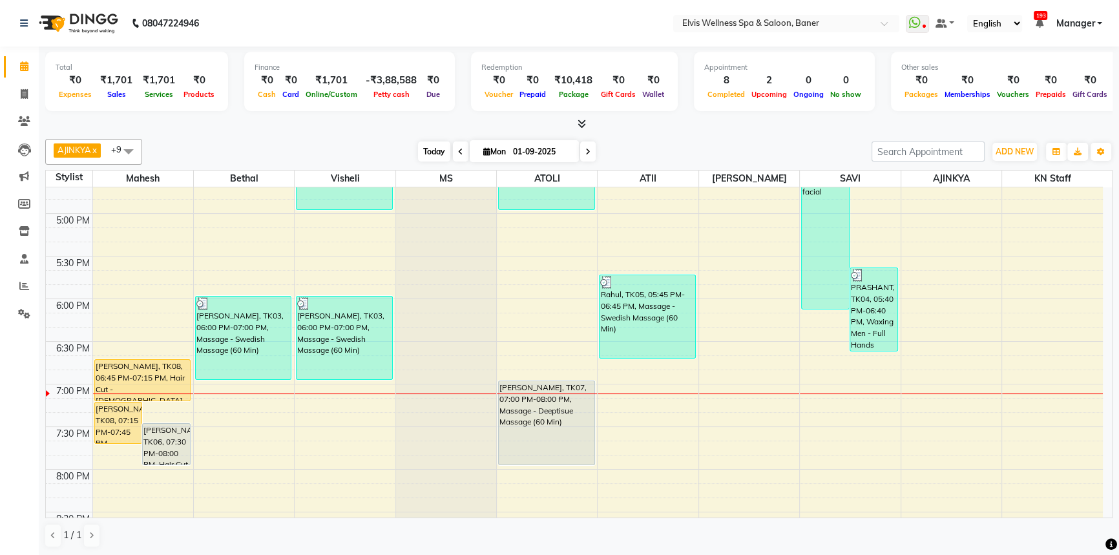
click at [658, 147] on div "[DATE] [DATE]" at bounding box center [507, 151] width 716 height 19
drag, startPoint x: 380, startPoint y: 136, endPoint x: 557, endPoint y: 132, distance: 176.4
click at [424, 135] on div "AJINKYA x Visheli x MS x Bethal x ATOLI x ATII x SAVI x [PERSON_NAME] Mahesh x …" at bounding box center [578, 343] width 1067 height 419
click at [737, 134] on div "AJINKYA x Visheli x MS x Bethal x ATOLI x ATII x SAVI x [PERSON_NAME] Mahesh x …" at bounding box center [578, 343] width 1067 height 419
drag, startPoint x: 718, startPoint y: 132, endPoint x: 834, endPoint y: 171, distance: 122.6
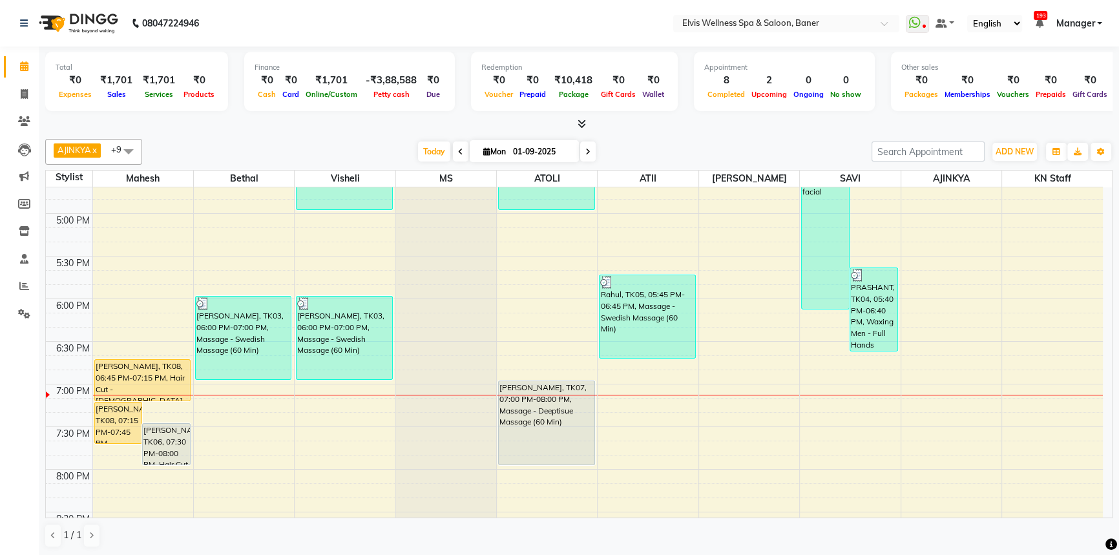
click at [717, 131] on div "Total ₹0 Expenses ₹1,701 Sales ₹1,701 Services ₹0 Products Finance ₹0 Cash ₹0 C…" at bounding box center [579, 302] width 1080 height 510
click at [370, 146] on div "[DATE] [DATE]" at bounding box center [507, 151] width 716 height 19
click at [433, 152] on span "Today" at bounding box center [434, 151] width 32 height 20
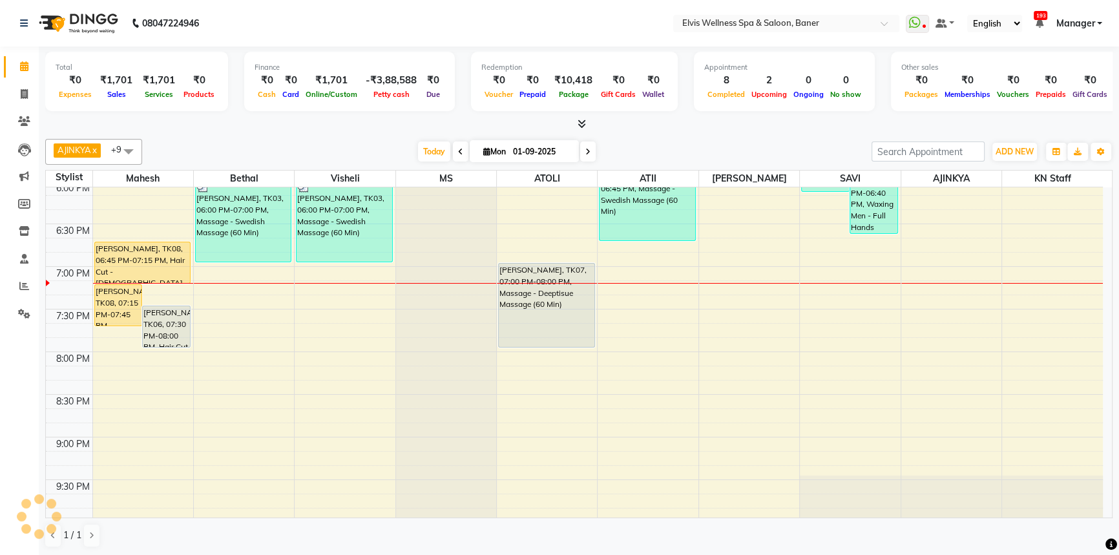
click at [671, 145] on div "[DATE] [DATE]" at bounding box center [507, 151] width 716 height 19
click at [705, 145] on div "[DATE] [DATE]" at bounding box center [507, 151] width 716 height 19
click at [435, 148] on span "Today" at bounding box center [434, 151] width 32 height 20
click at [421, 148] on span "Today" at bounding box center [434, 151] width 32 height 20
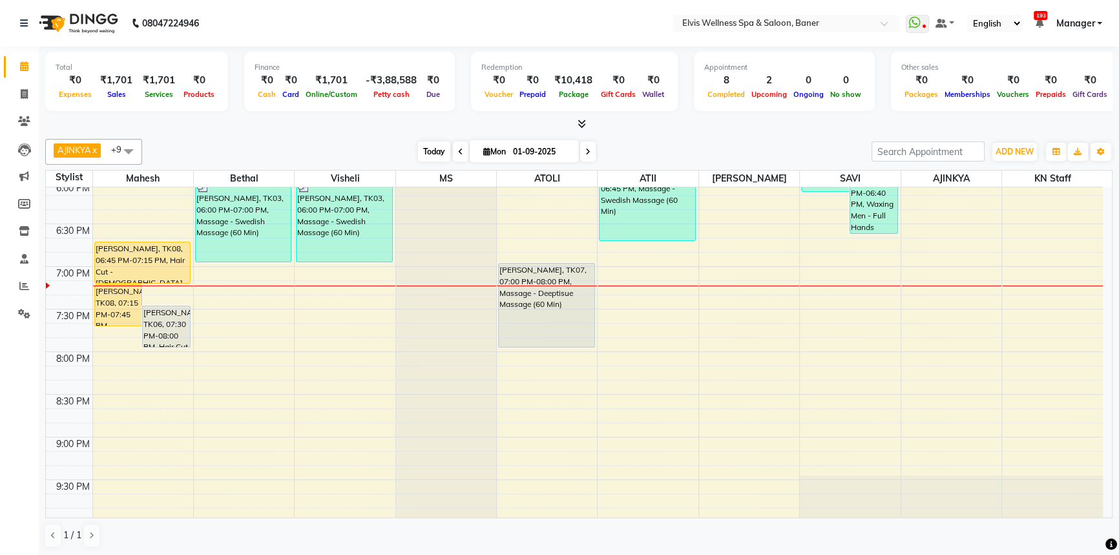
drag, startPoint x: 347, startPoint y: 150, endPoint x: 416, endPoint y: 158, distance: 69.6
click at [349, 151] on div "[DATE] [DATE]" at bounding box center [507, 151] width 716 height 19
click at [420, 158] on span "Today" at bounding box center [434, 151] width 32 height 20
click at [426, 154] on span "Today" at bounding box center [434, 151] width 32 height 20
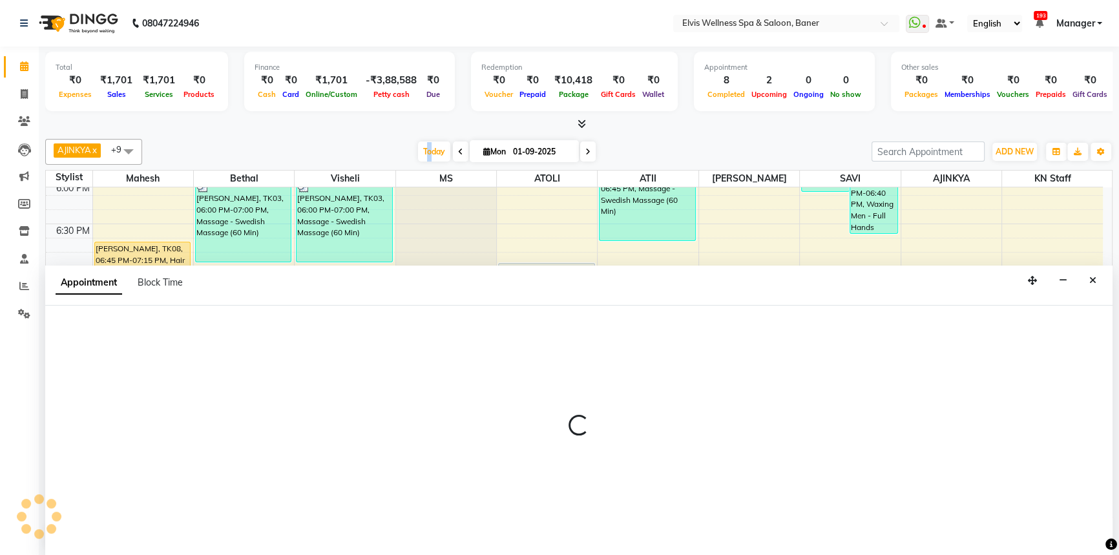
select select "70674"
select select "tentative"
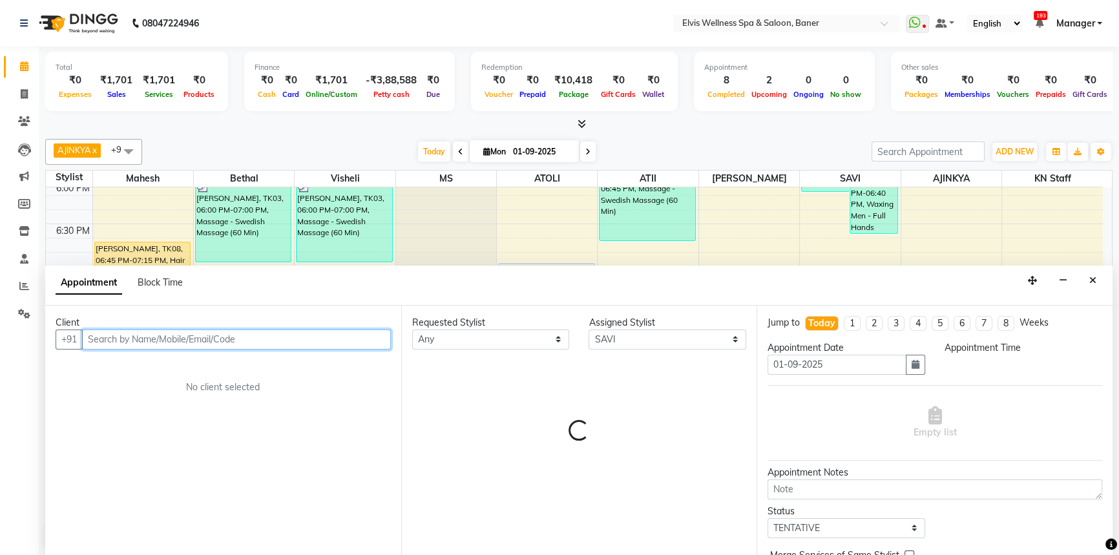
select select "1200"
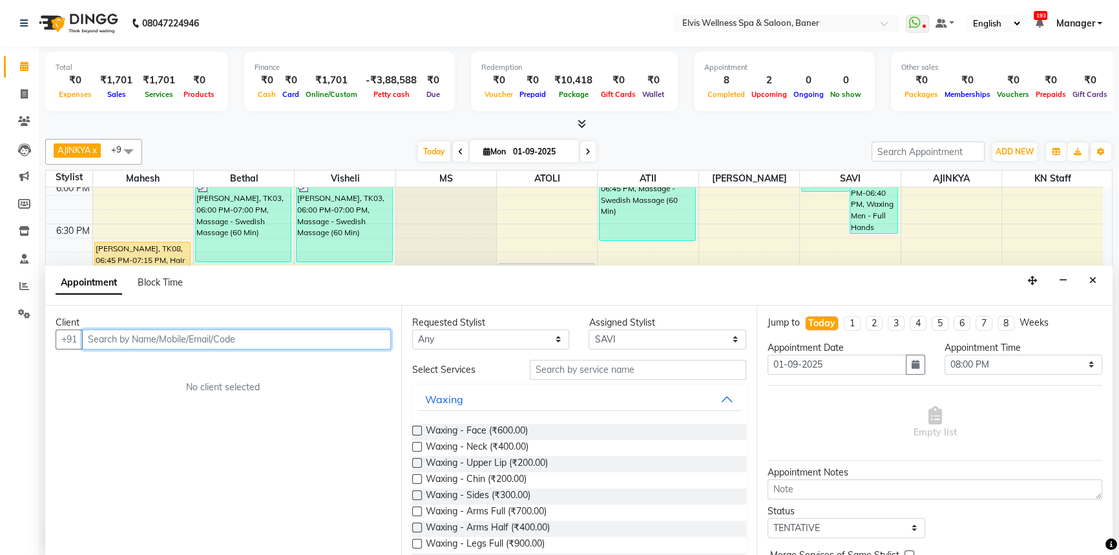
click at [184, 333] on input "text" at bounding box center [236, 339] width 309 height 20
paste input "99230 70747"
click at [118, 335] on input "99230 70747" at bounding box center [209, 339] width 255 height 20
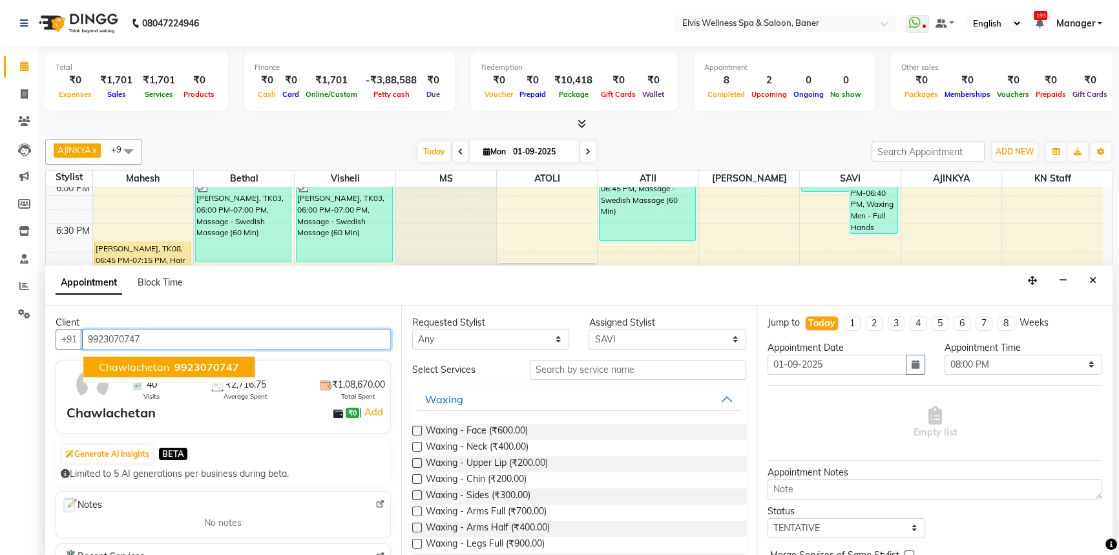
click at [136, 369] on span "Chawlachetan" at bounding box center [134, 366] width 70 height 13
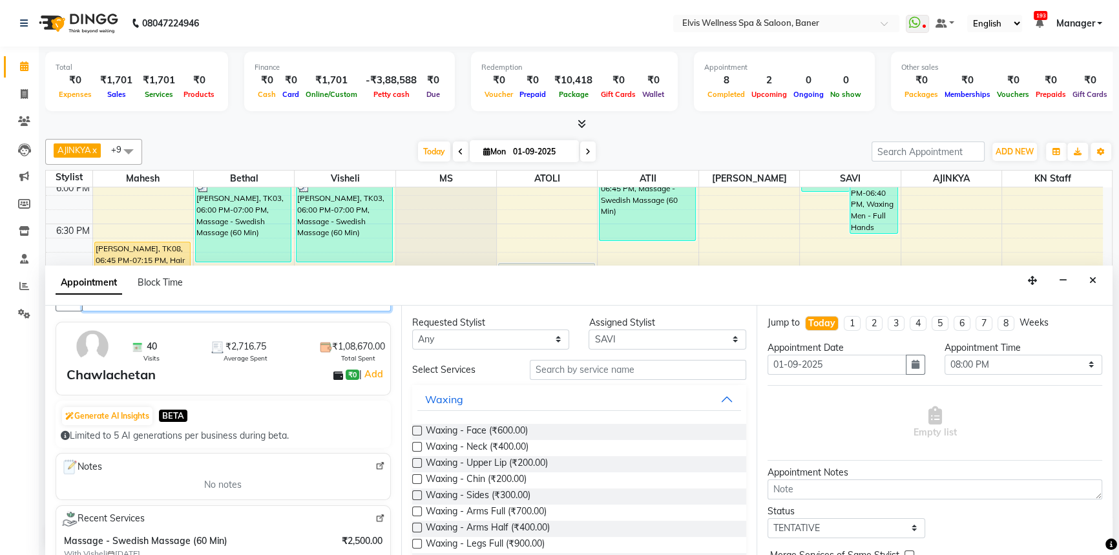
scroll to position [58, 0]
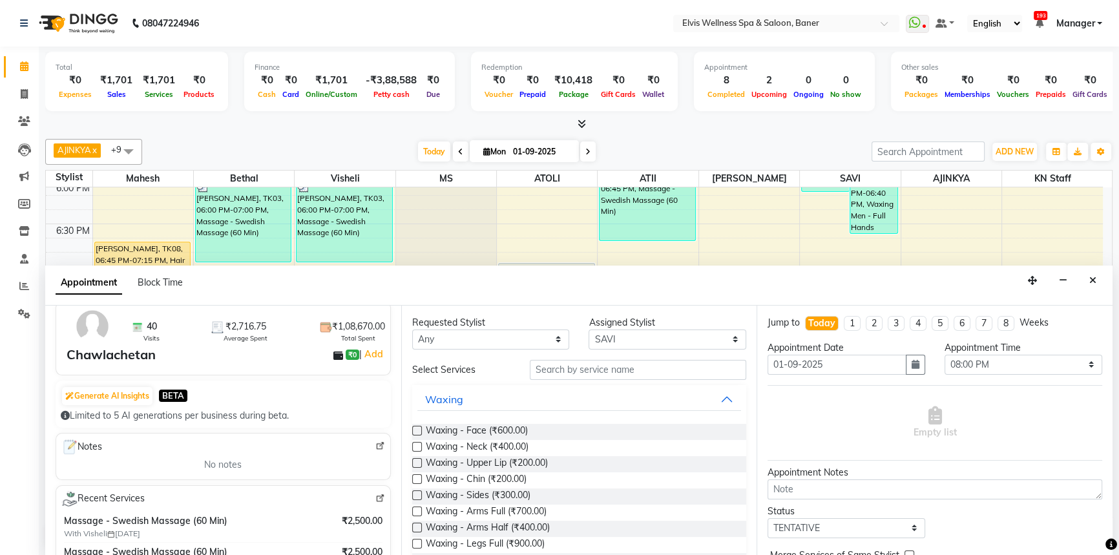
type input "9923070747"
click at [549, 370] on input "text" at bounding box center [638, 370] width 216 height 20
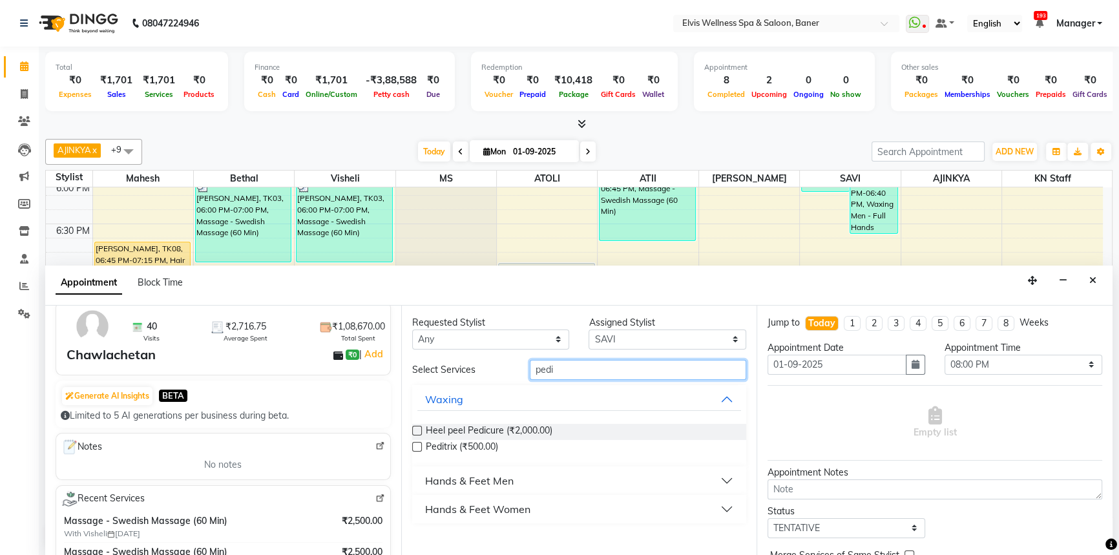
type input "pedi"
click at [413, 427] on label at bounding box center [417, 431] width 10 height 10
click at [413, 428] on input "checkbox" at bounding box center [416, 432] width 8 height 8
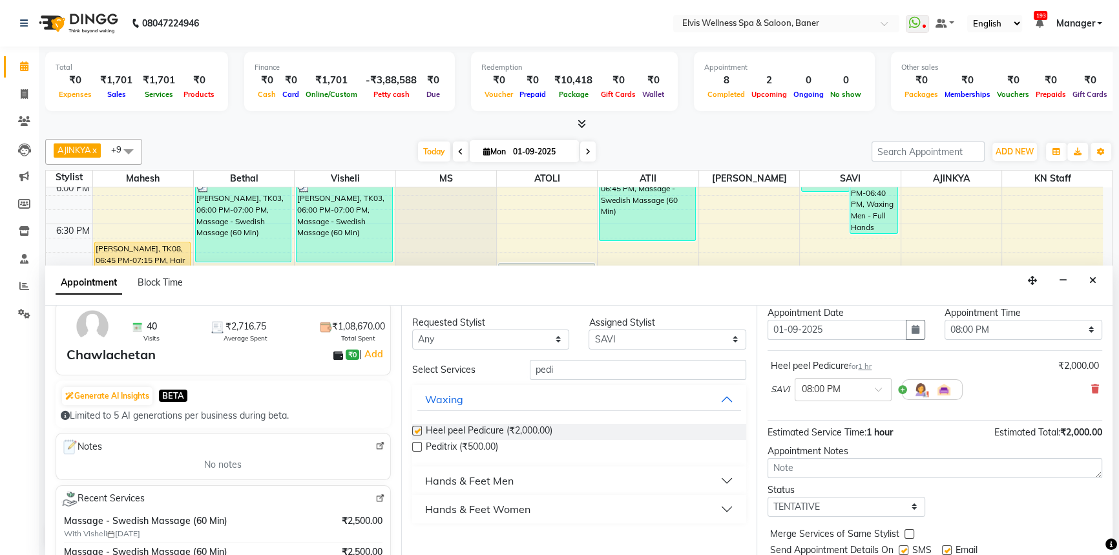
checkbox input "false"
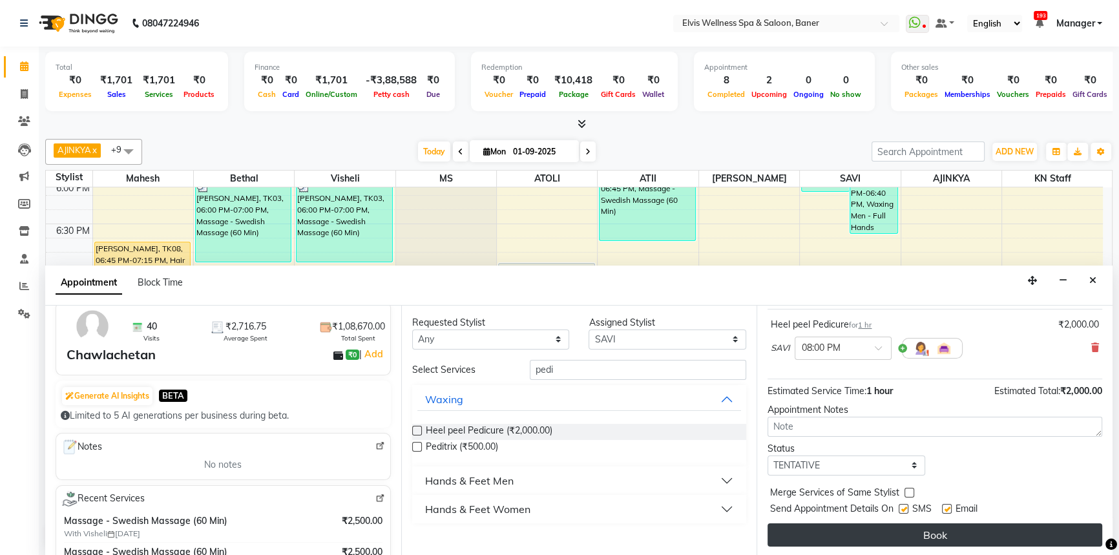
click at [967, 544] on button "Book" at bounding box center [934, 534] width 335 height 23
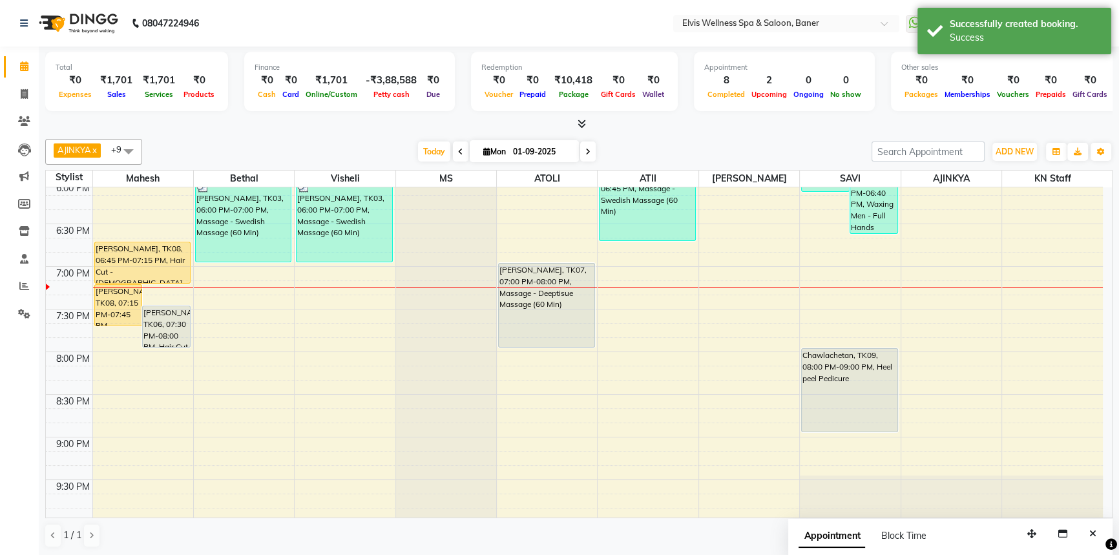
click at [749, 164] on div "AJINKYA x Visheli x MS x Bethal x ATOLI x ATII x SAVI x [PERSON_NAME] Mahesh x …" at bounding box center [578, 343] width 1067 height 419
click at [1091, 525] on button "Close" at bounding box center [1092, 534] width 19 height 20
click at [740, 130] on div "Total ₹0 Expenses ₹1,701 Sales ₹1,701 Services ₹0 Products Finance ₹0 Cash ₹0 C…" at bounding box center [579, 302] width 1080 height 510
drag, startPoint x: 412, startPoint y: 127, endPoint x: 488, endPoint y: 125, distance: 76.2
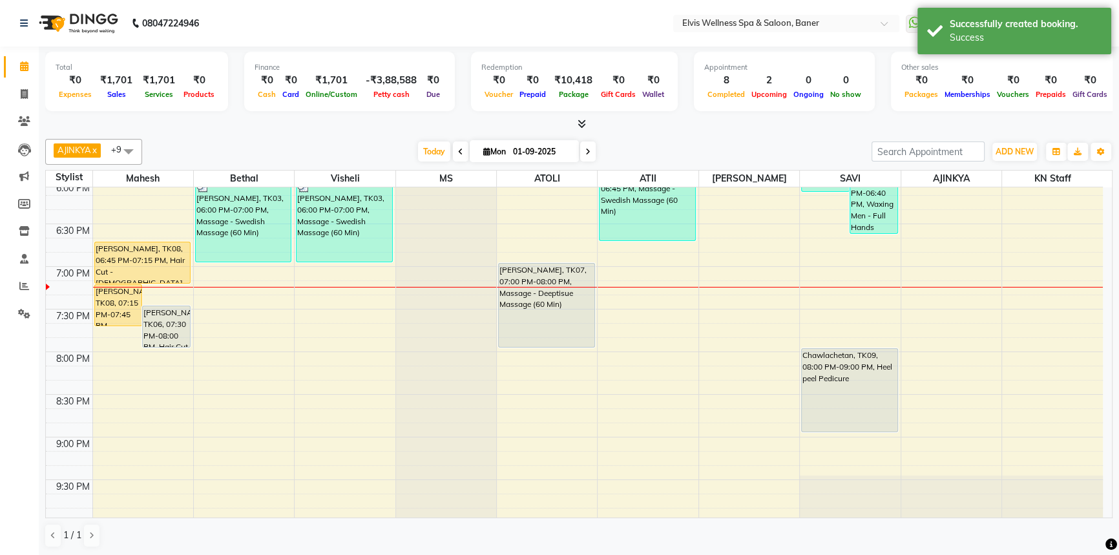
click at [418, 127] on div at bounding box center [578, 125] width 1067 height 14
click at [488, 125] on div at bounding box center [578, 125] width 1067 height 14
click at [362, 132] on div "Total ₹0 Expenses ₹1,701 Sales ₹1,701 Services ₹0 Products Finance ₹0 Cash ₹0 C…" at bounding box center [579, 302] width 1080 height 510
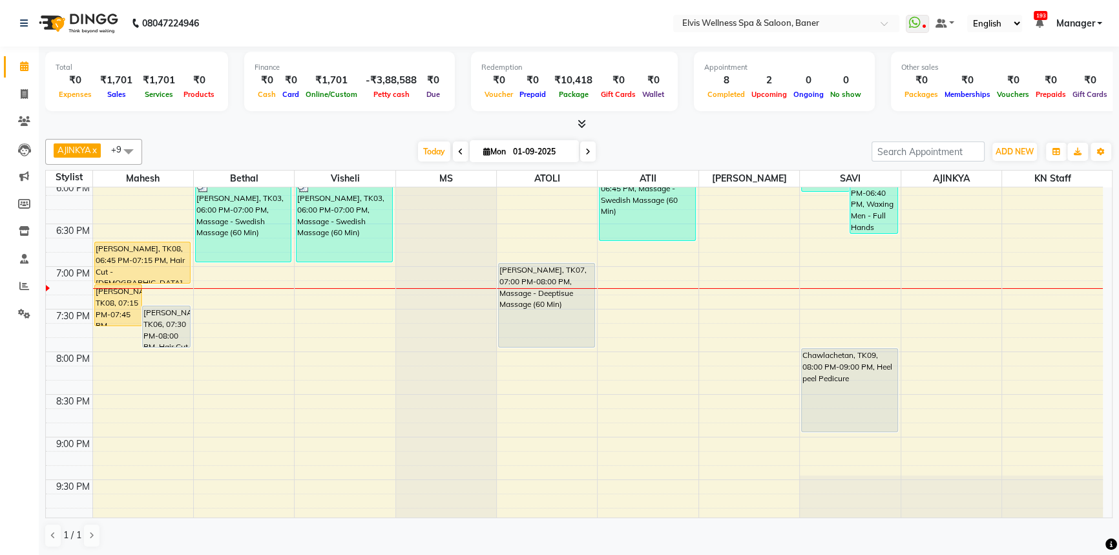
click at [766, 130] on div "Total ₹0 Expenses ₹1,701 Sales ₹1,701 Services ₹0 Products Finance ₹0 Cash ₹0 C…" at bounding box center [579, 302] width 1080 height 510
click at [729, 141] on div "AJINKYA x Visheli x MS x Bethal x ATOLI x ATII x SAVI x [PERSON_NAME] Mahesh x …" at bounding box center [578, 152] width 1067 height 26
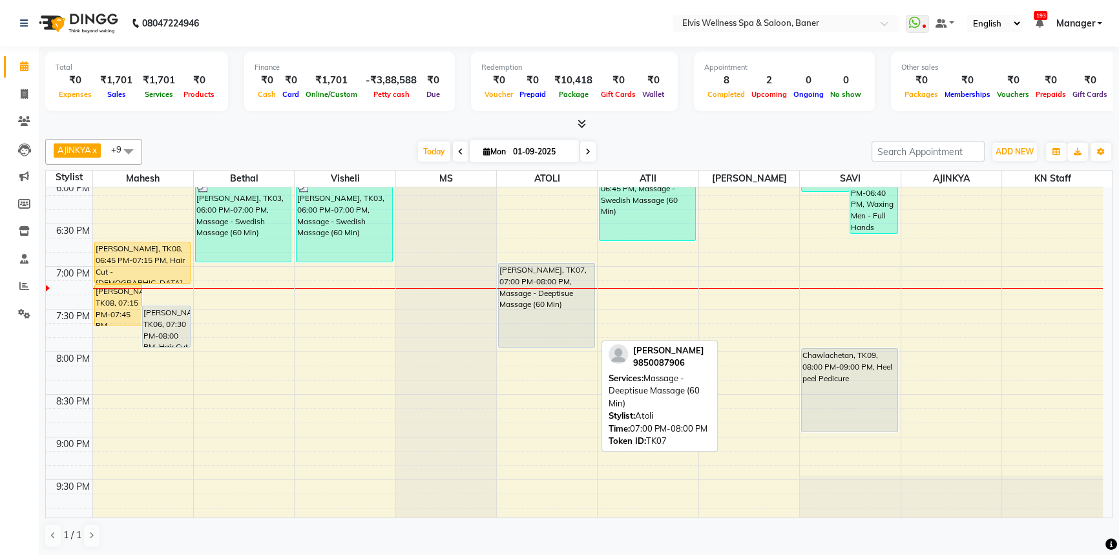
click at [521, 301] on div "[PERSON_NAME], TK07, 07:00 PM-08:00 PM, Massage - Deeptisue Massage (60 Min)" at bounding box center [547, 305] width 96 height 83
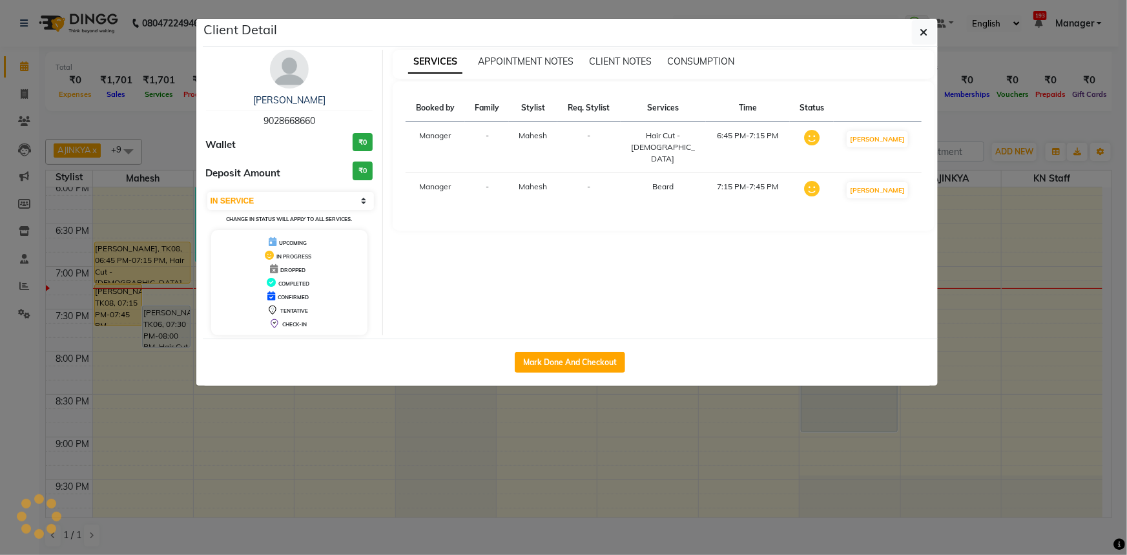
select select "7"
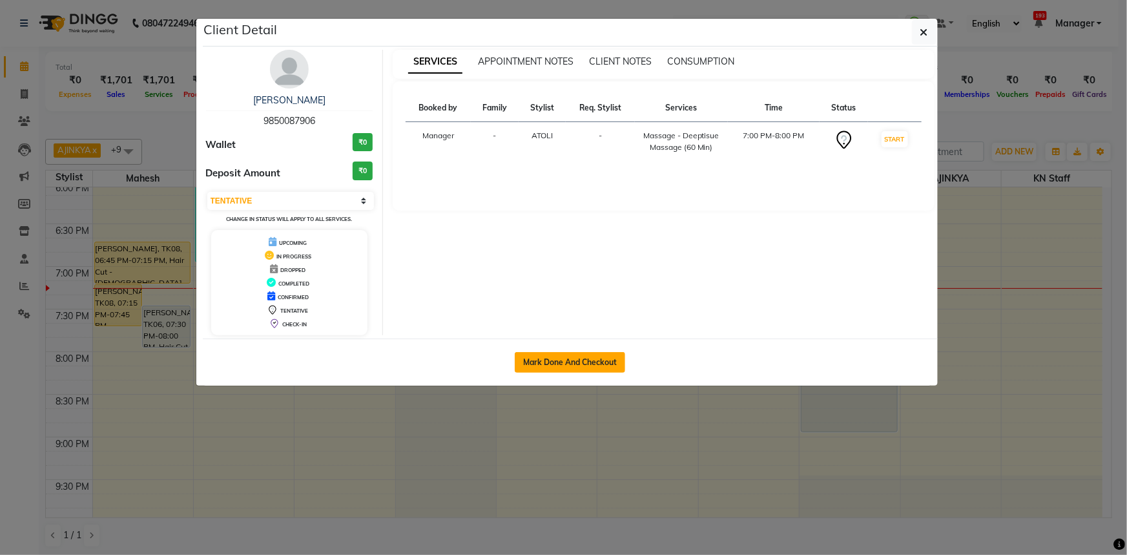
click at [546, 365] on button "Mark Done And Checkout" at bounding box center [570, 362] width 110 height 21
select select "service"
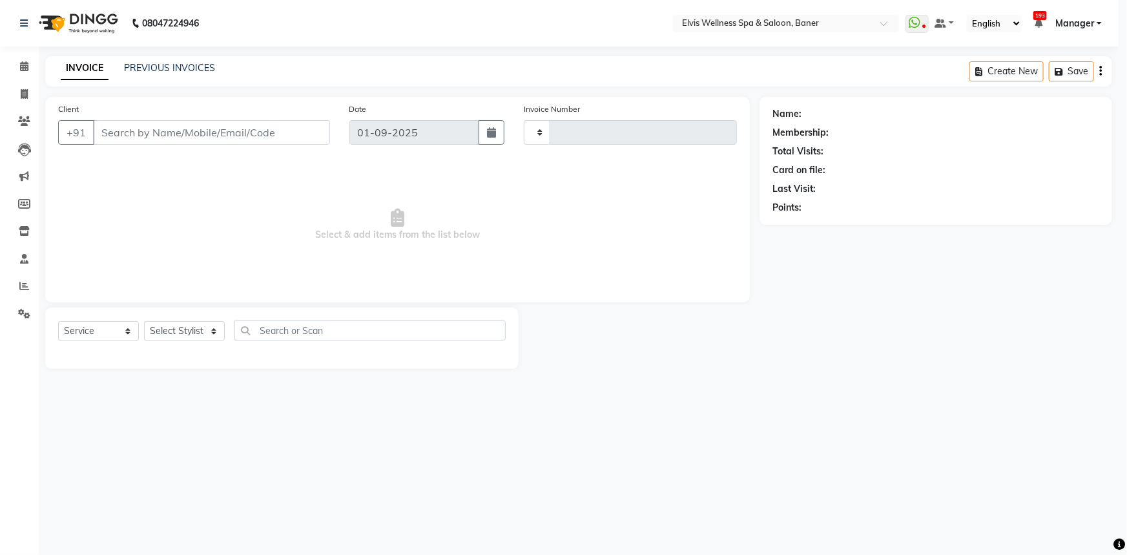
type input "1429"
select select "5735"
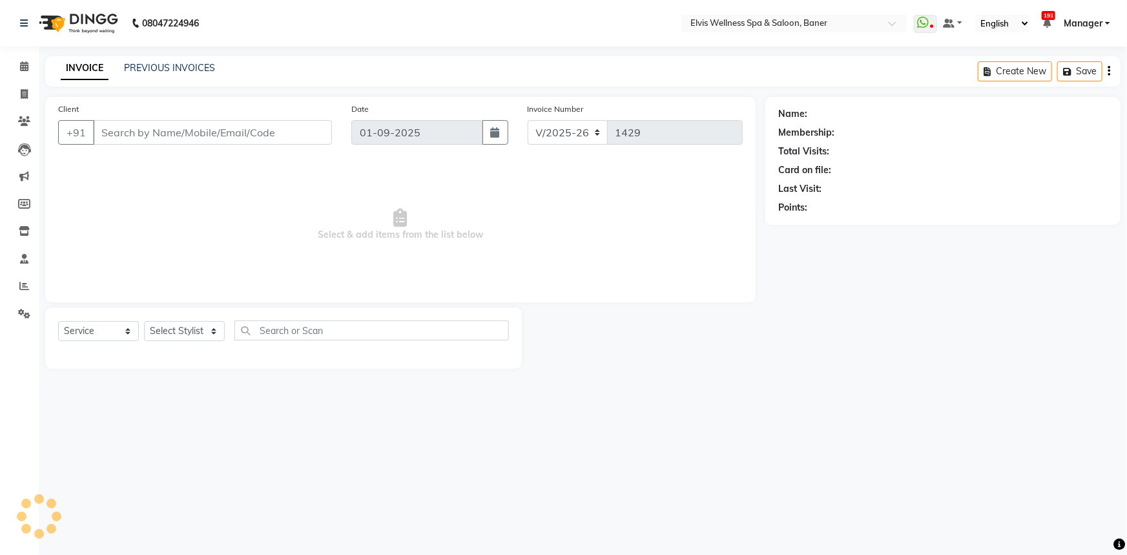
type input "9850087906"
select select "54324"
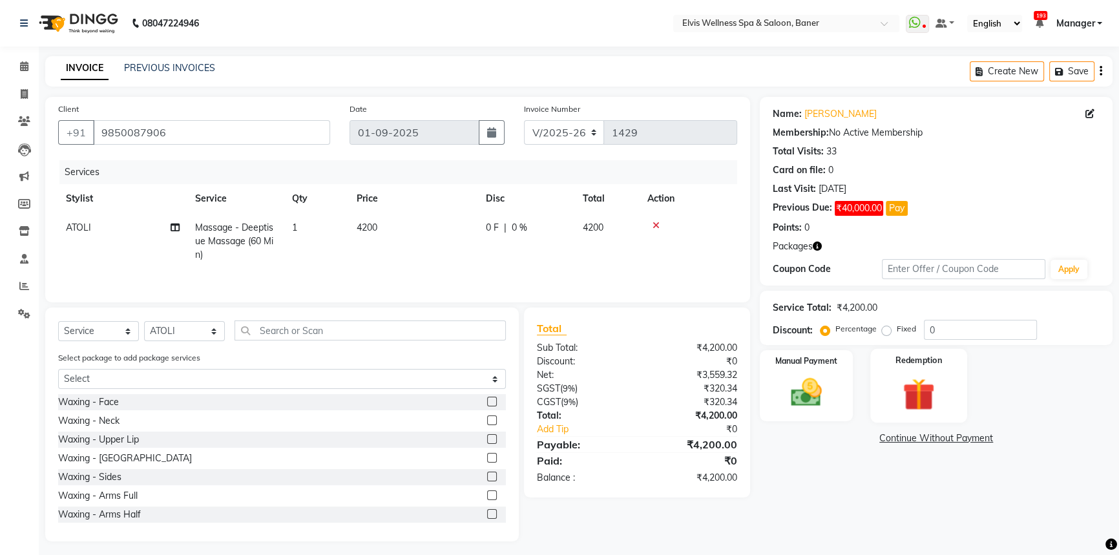
click at [944, 389] on div "Redemption" at bounding box center [918, 386] width 97 height 74
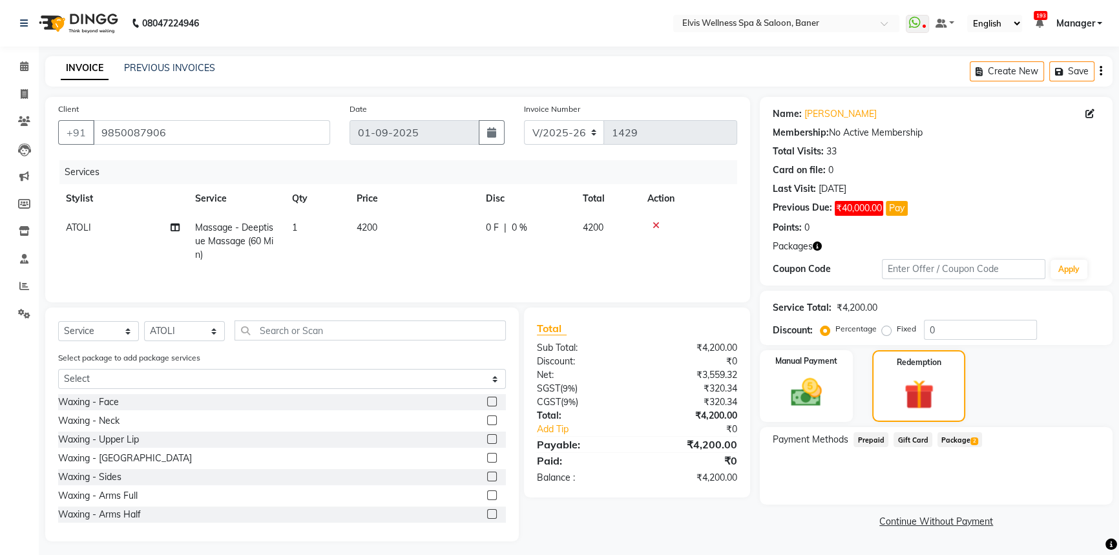
click at [956, 442] on span "Package 2" at bounding box center [959, 439] width 45 height 15
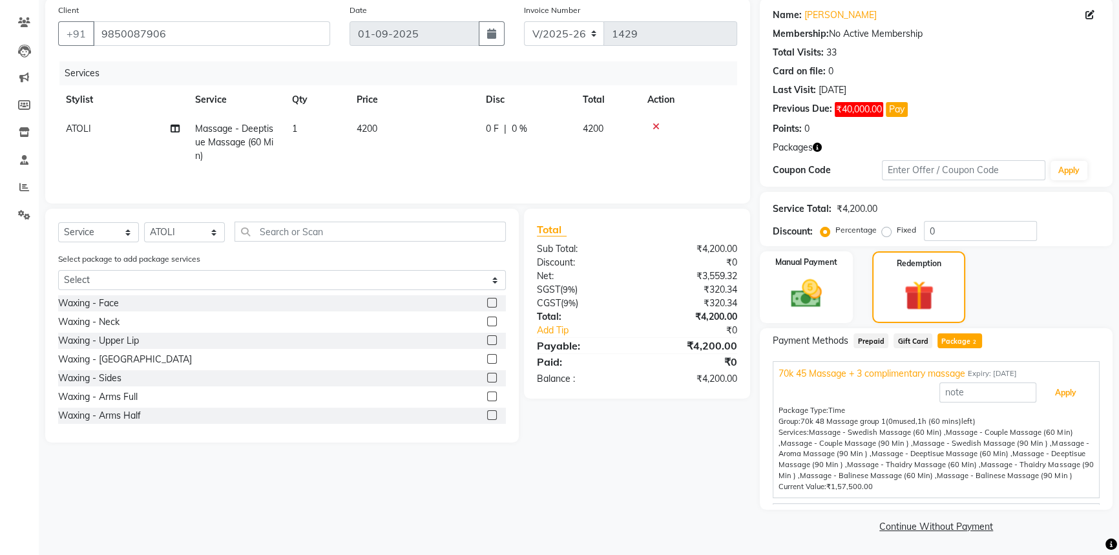
click at [1076, 397] on button "Apply" at bounding box center [1066, 393] width 54 height 22
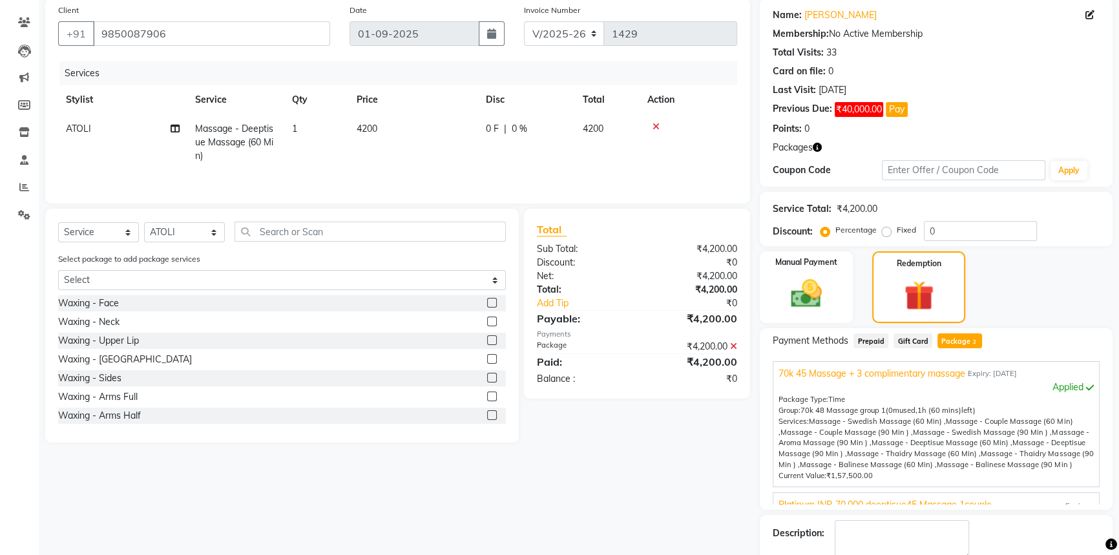
click at [734, 348] on icon at bounding box center [733, 346] width 7 height 9
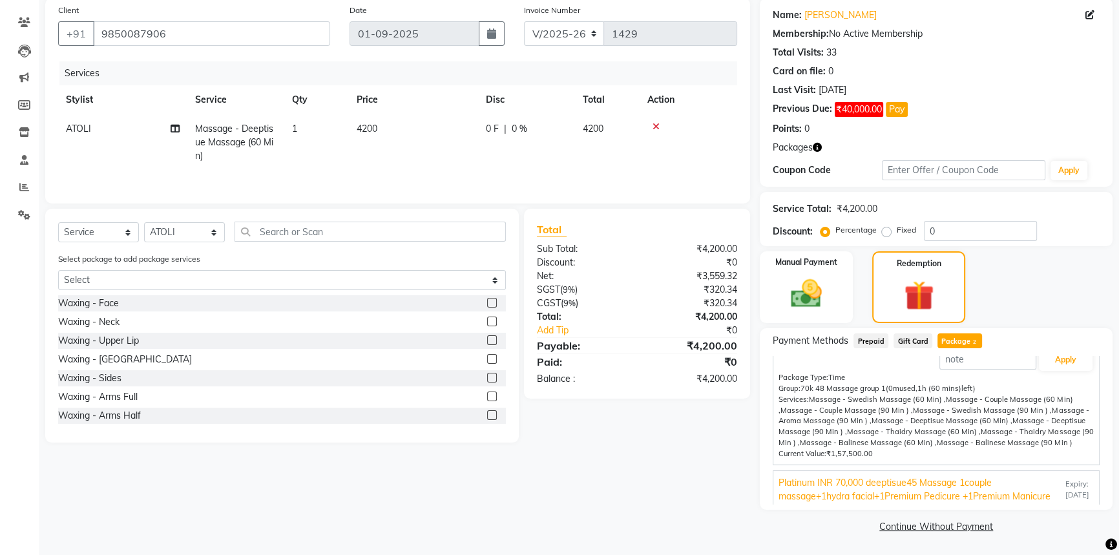
scroll to position [50, 0]
click at [924, 473] on span "Platinum INR 70,000 deeptisue45 Massage 1couple massage+1hydra facial+1Premium …" at bounding box center [920, 485] width 284 height 27
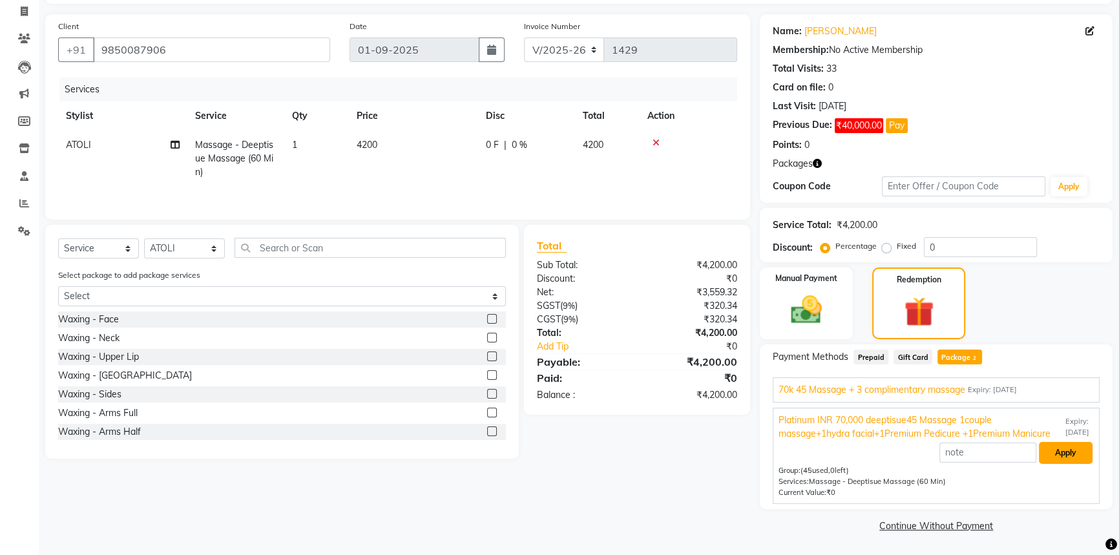
click at [1059, 448] on button "Apply" at bounding box center [1066, 453] width 54 height 22
type input "Platinum INR 70,000 deeptisue45 Massage 1couple massage+1hydra facial+1Premium …"
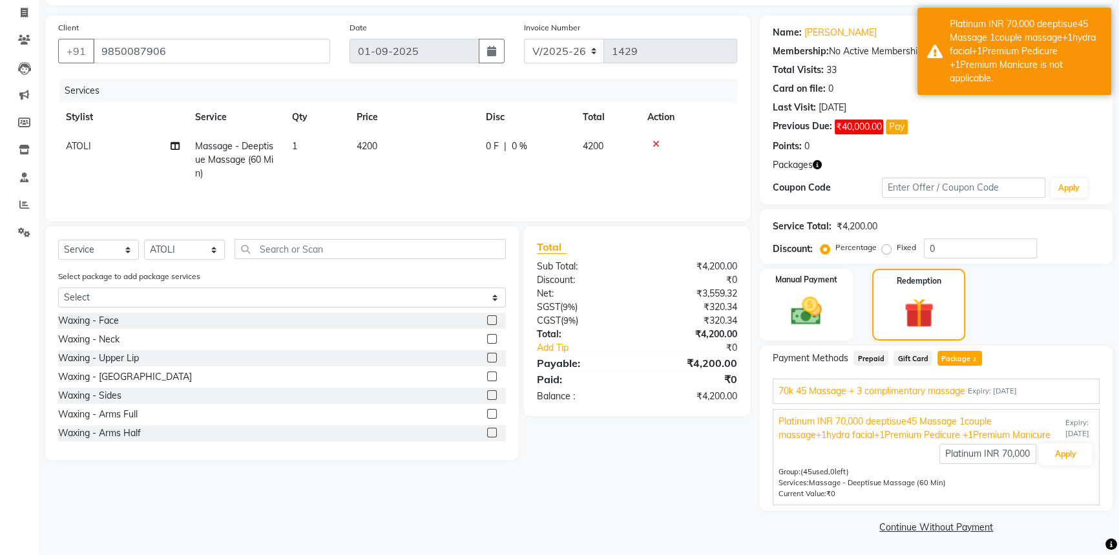
click at [655, 149] on icon at bounding box center [655, 144] width 7 height 9
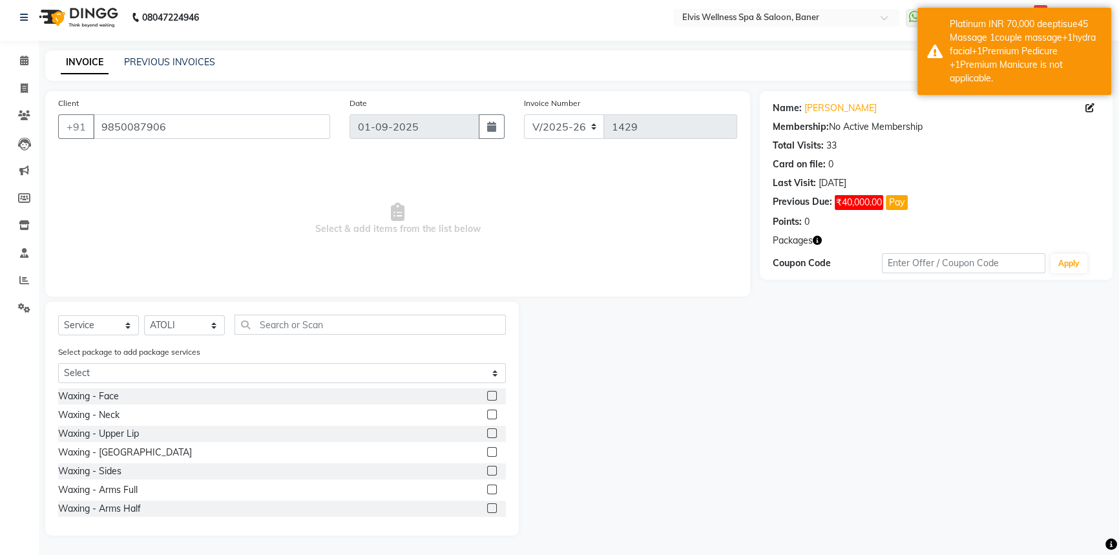
scroll to position [0, 0]
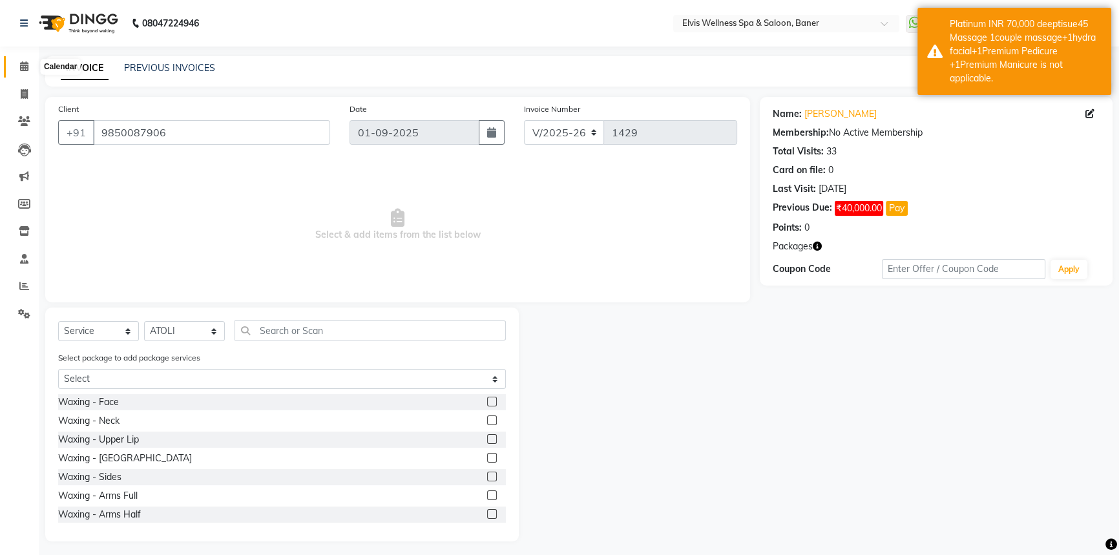
click at [23, 62] on icon at bounding box center [24, 66] width 8 height 10
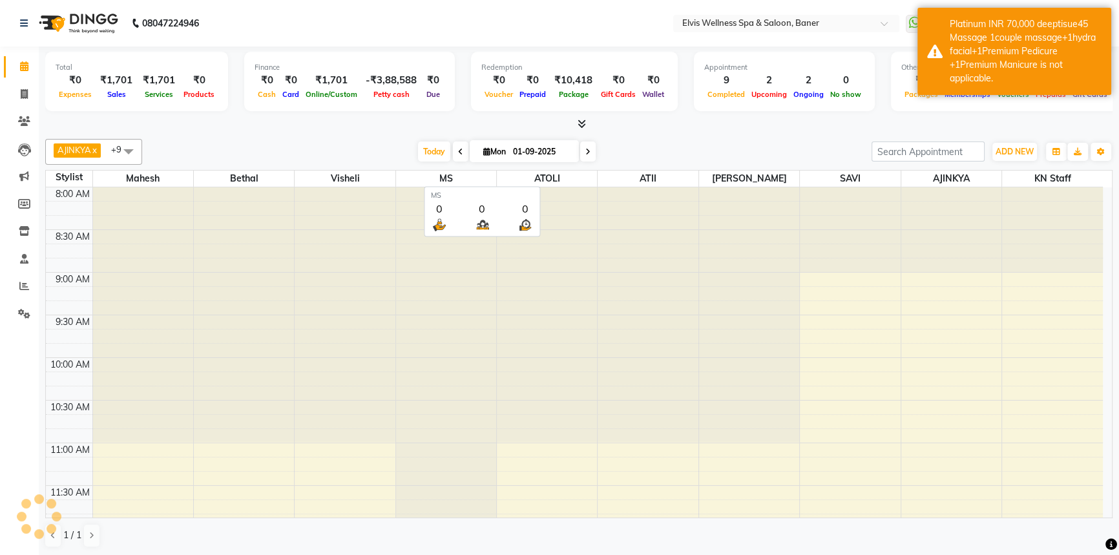
scroll to position [833, 0]
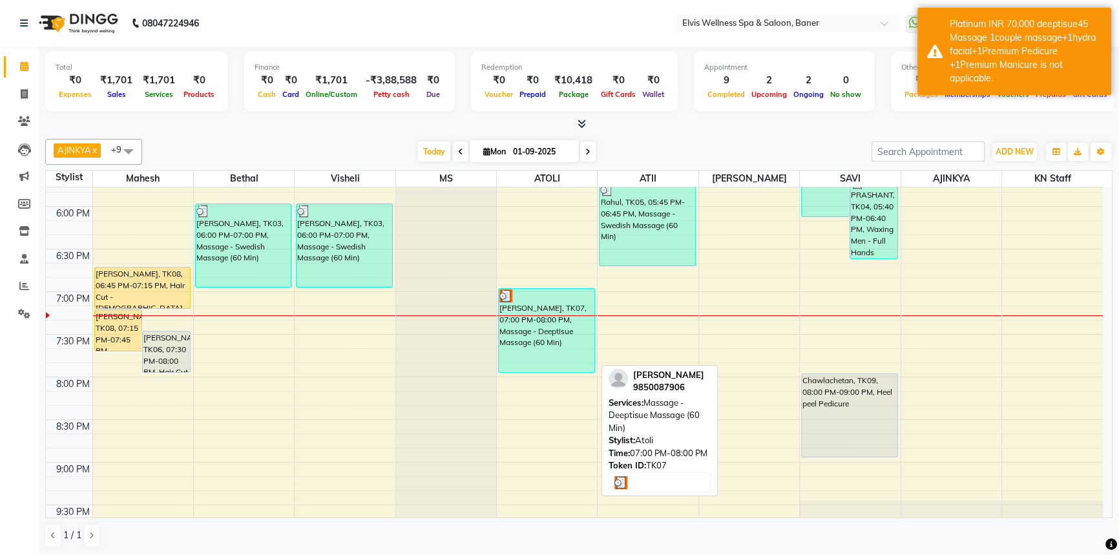
click at [554, 335] on div "[PERSON_NAME], TK07, 07:00 PM-08:00 PM, Massage - Deeptisue Massage (60 Min)" at bounding box center [547, 330] width 96 height 83
select select "3"
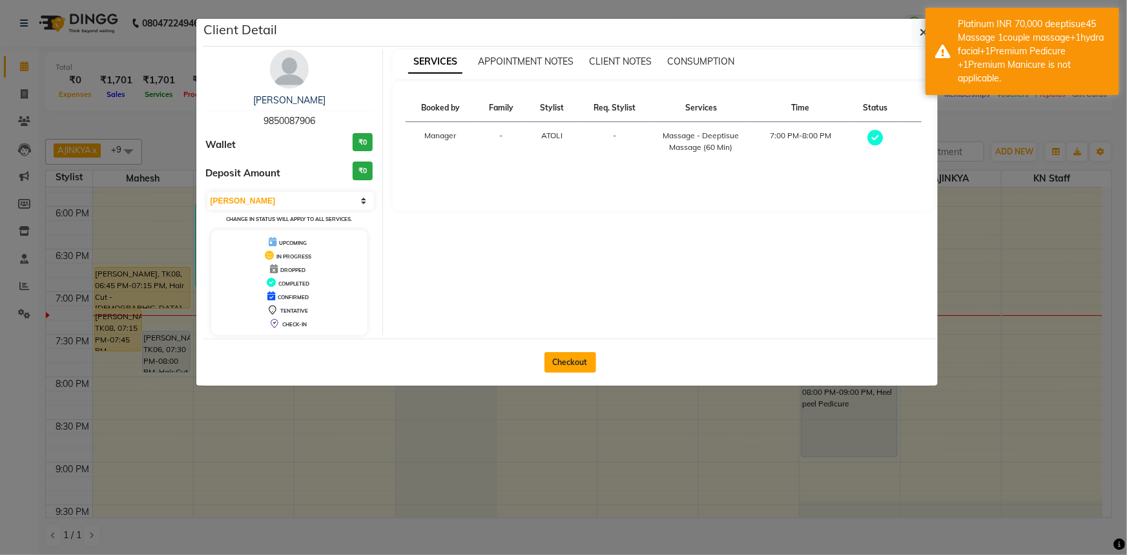
click at [578, 354] on button "Checkout" at bounding box center [571, 362] width 52 height 21
select select "5735"
select select "service"
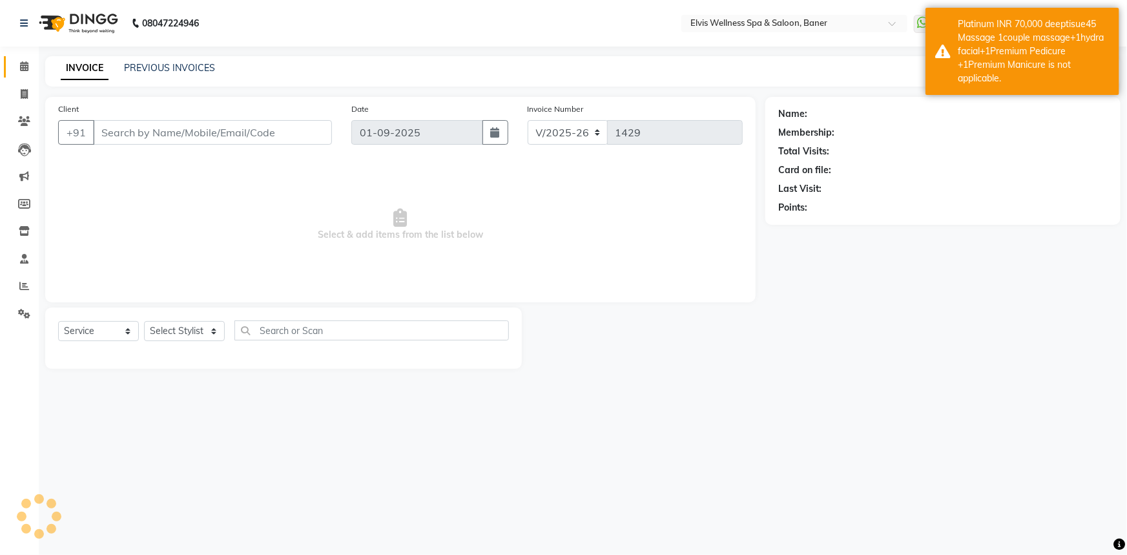
type input "9850087906"
select select "54324"
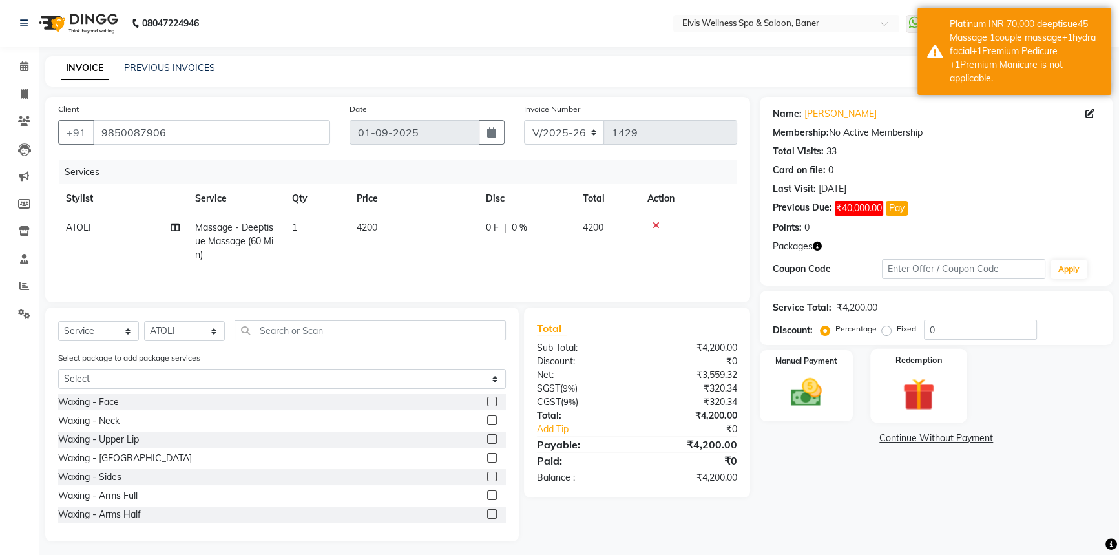
click at [904, 402] on img at bounding box center [919, 394] width 52 height 40
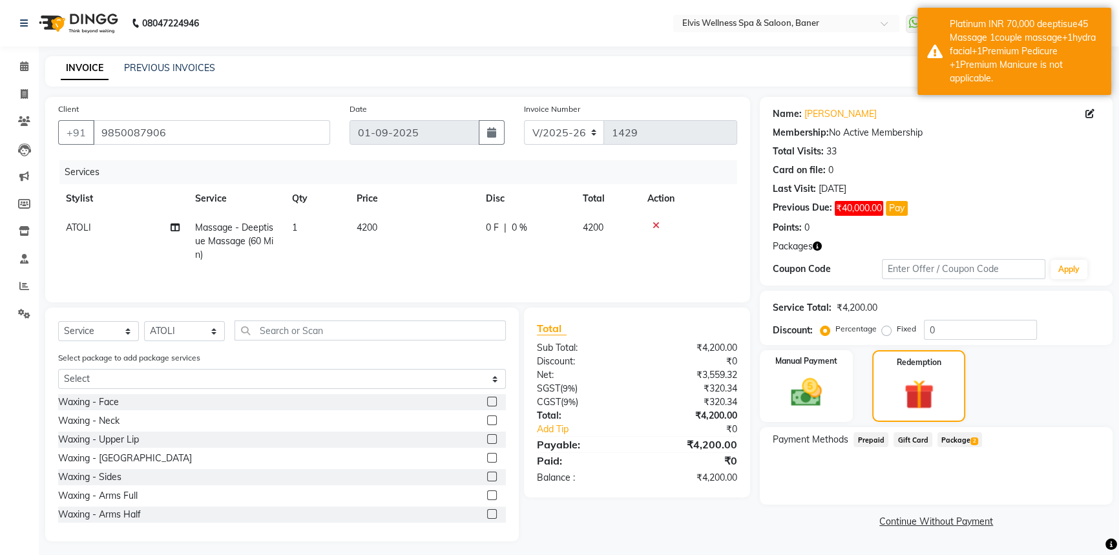
click at [954, 441] on span "Package 2" at bounding box center [959, 439] width 45 height 15
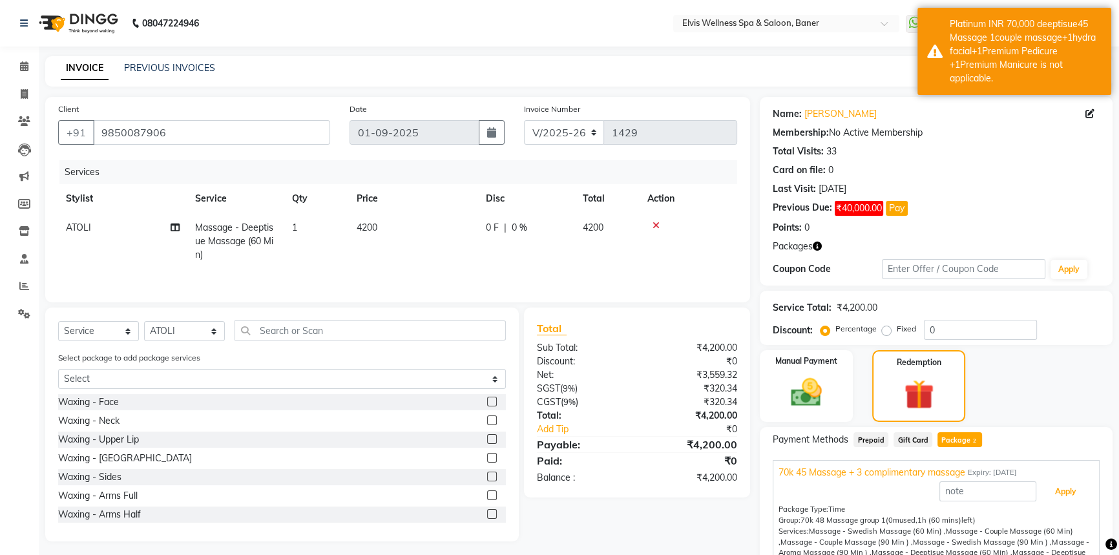
click at [1069, 495] on button "Apply" at bounding box center [1066, 492] width 54 height 22
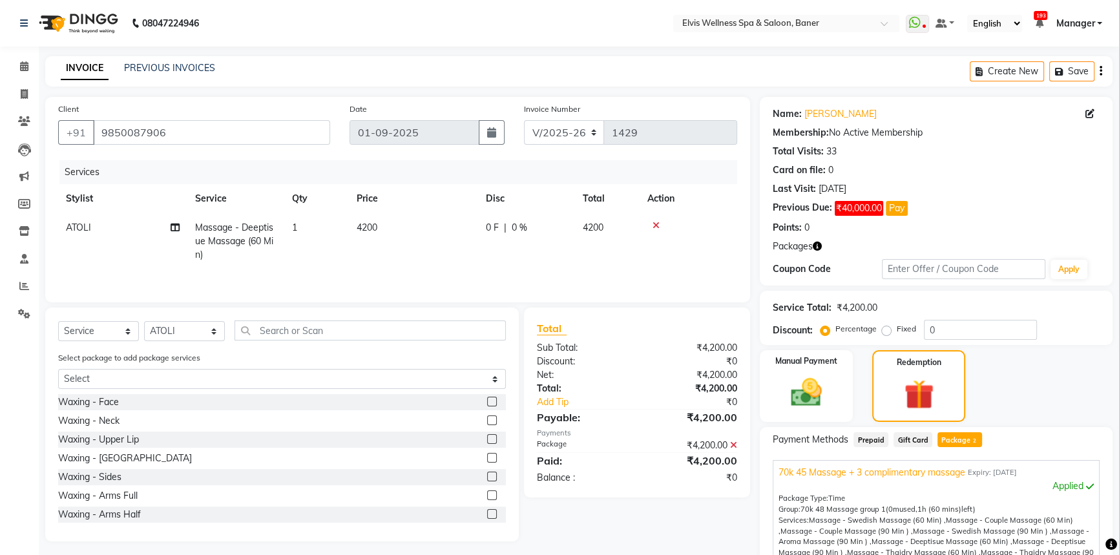
scroll to position [172, 0]
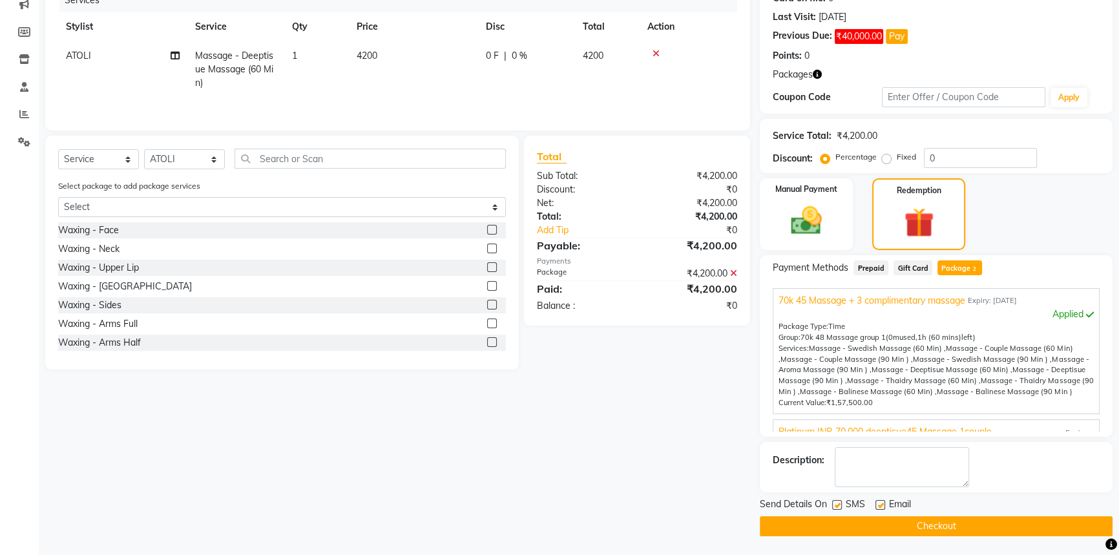
drag, startPoint x: 882, startPoint y: 504, endPoint x: 871, endPoint y: 504, distance: 10.3
click at [874, 504] on div "Send Details On SMS Email" at bounding box center [936, 505] width 353 height 16
click at [838, 506] on label at bounding box center [837, 505] width 10 height 10
click at [838, 506] on input "checkbox" at bounding box center [836, 505] width 8 height 8
checkbox input "false"
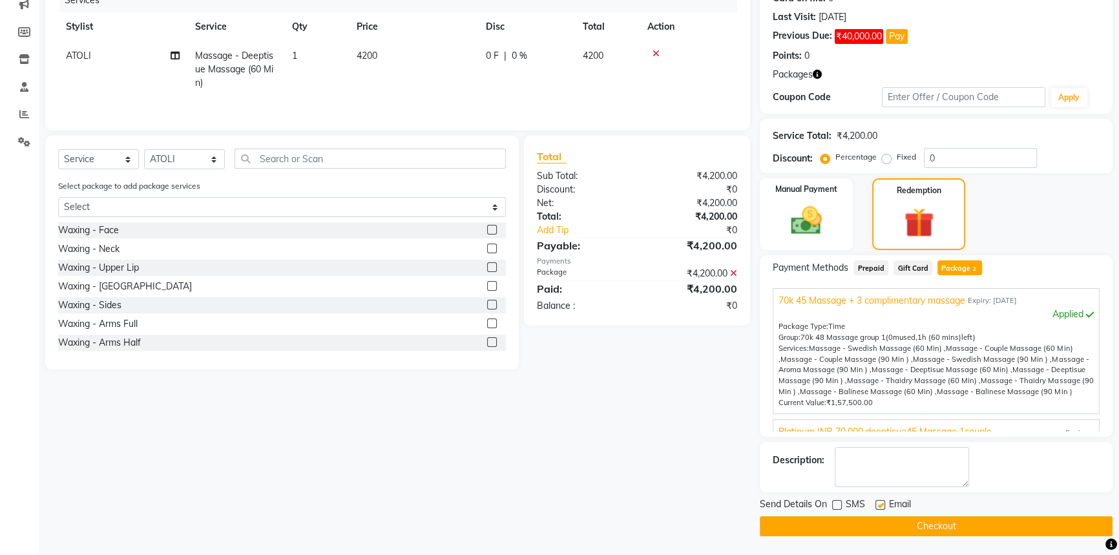
click at [880, 506] on label at bounding box center [880, 505] width 10 height 10
click at [880, 506] on input "checkbox" at bounding box center [879, 505] width 8 height 8
checkbox input "false"
click at [884, 516] on button "Checkout" at bounding box center [936, 526] width 353 height 20
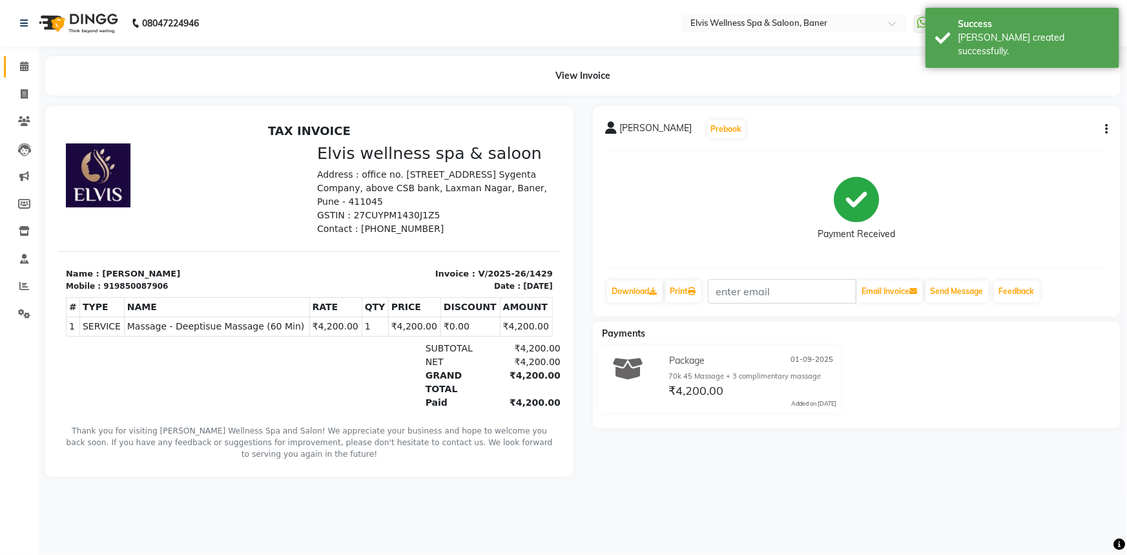
click at [6, 57] on link "Calendar" at bounding box center [19, 66] width 31 height 21
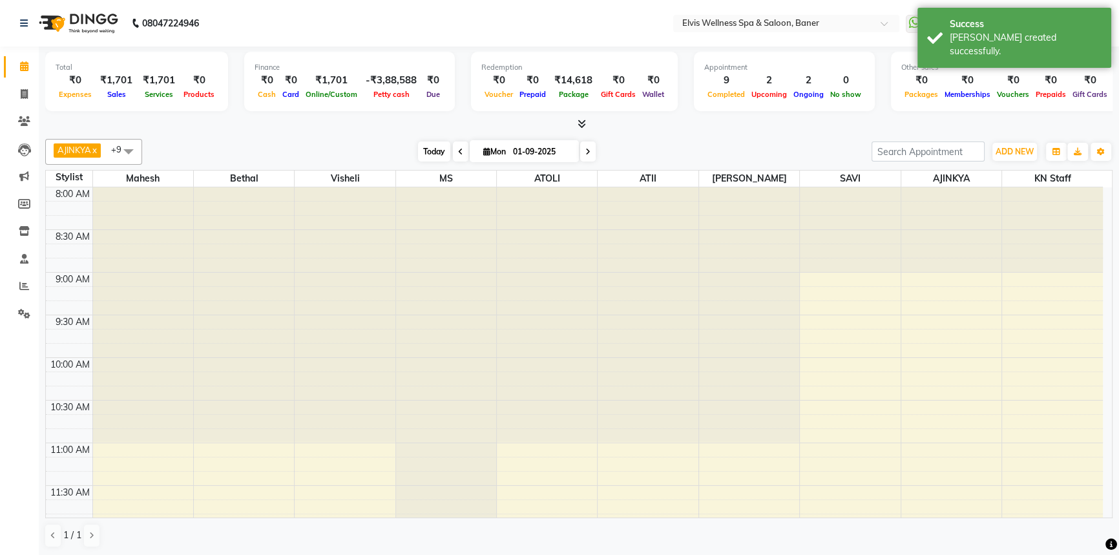
click at [424, 158] on span "Today" at bounding box center [434, 151] width 32 height 20
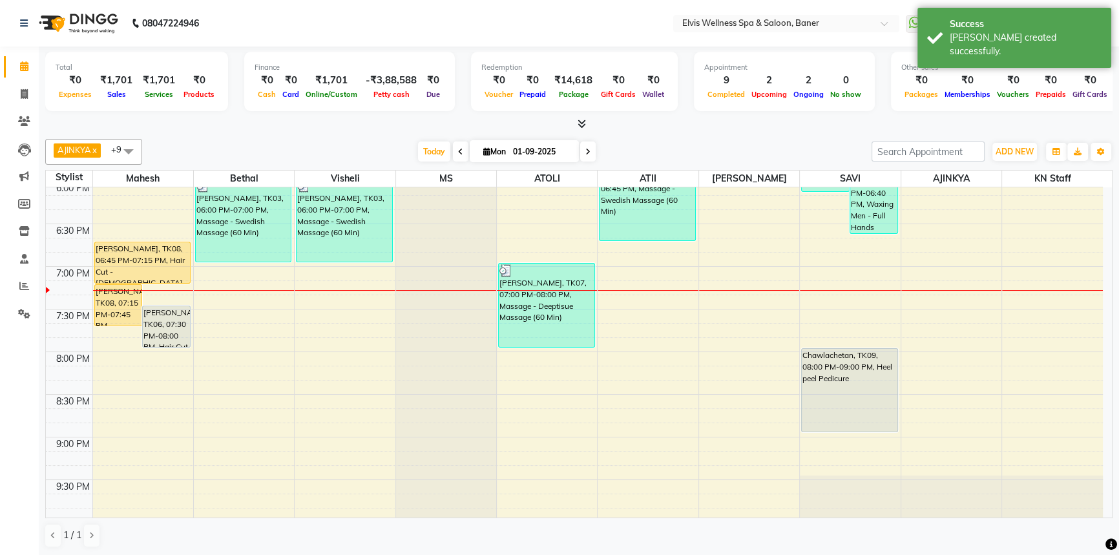
click at [587, 154] on span at bounding box center [588, 151] width 16 height 20
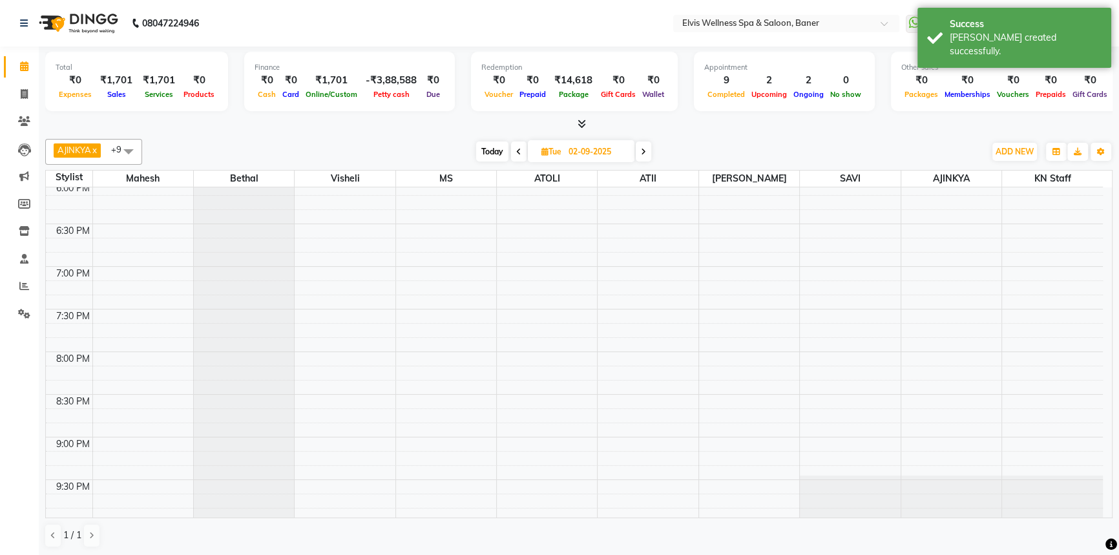
click at [485, 150] on span "Today" at bounding box center [492, 151] width 32 height 20
type input "01-09-2025"
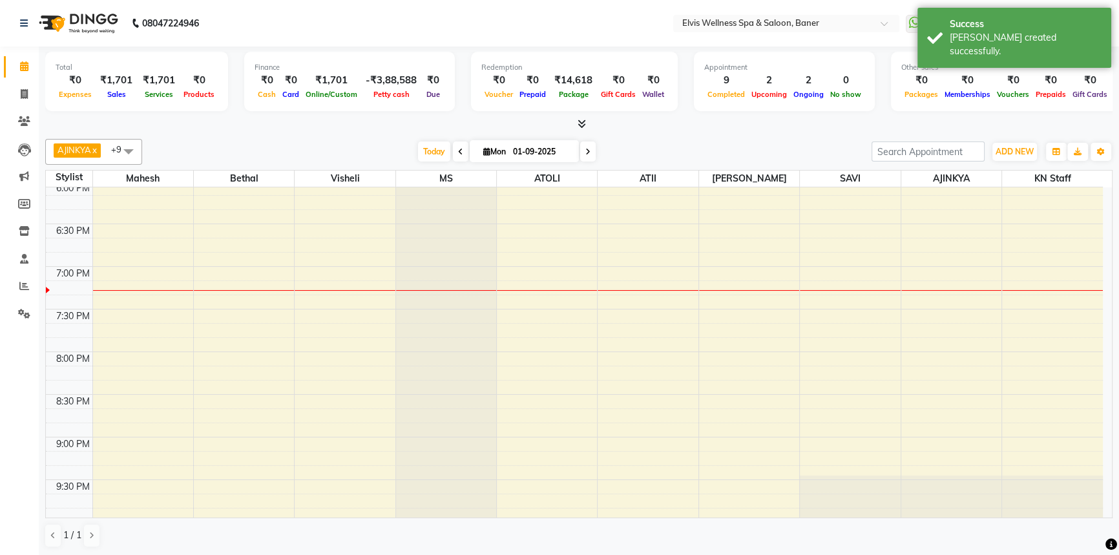
click at [711, 145] on div "[DATE] [DATE]" at bounding box center [507, 151] width 716 height 19
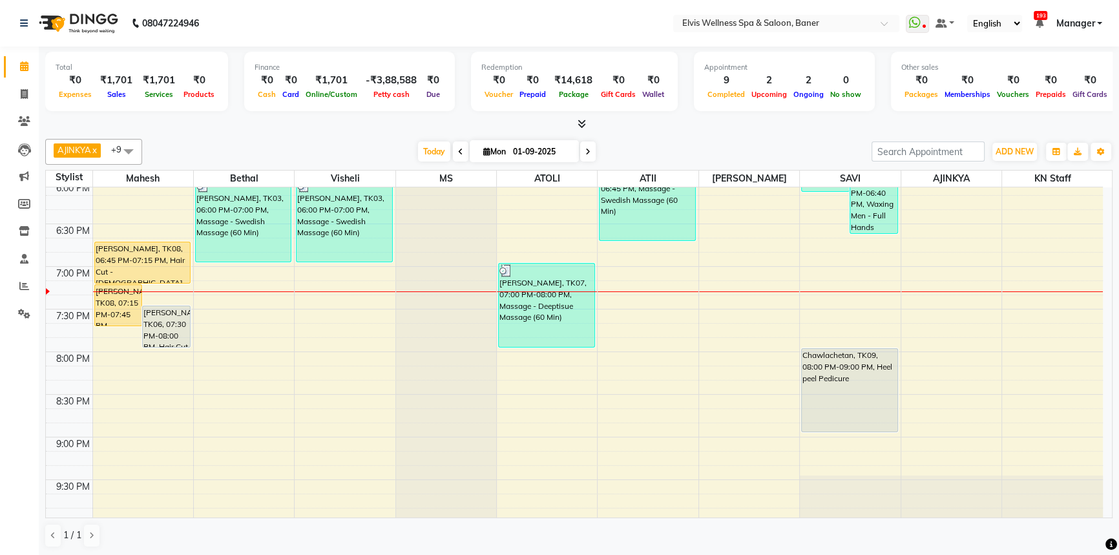
click at [697, 127] on div at bounding box center [578, 125] width 1067 height 14
click at [429, 154] on span "Today" at bounding box center [434, 151] width 32 height 20
click at [618, 144] on div "[DATE] [DATE]" at bounding box center [507, 151] width 716 height 19
click at [658, 142] on div "[DATE] [DATE]" at bounding box center [507, 151] width 716 height 19
click at [685, 142] on div "[DATE] [DATE]" at bounding box center [507, 151] width 716 height 19
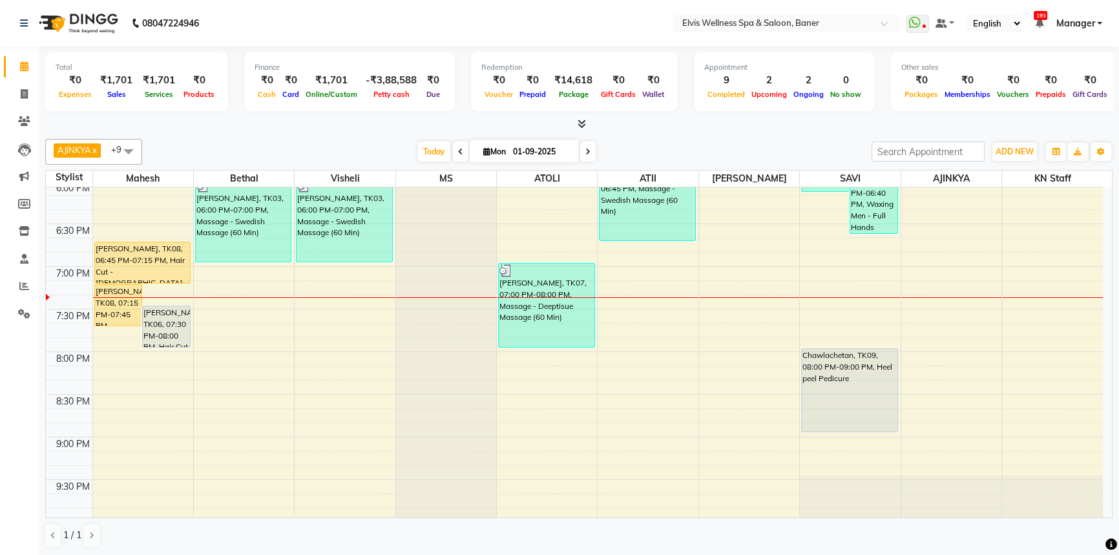
click at [665, 136] on div "AJINKYA x Visheli x MS x Bethal x ATOLI x ATII x SAVI x [PERSON_NAME] Mahesh x …" at bounding box center [578, 343] width 1067 height 419
click at [418, 148] on span "Today" at bounding box center [434, 151] width 32 height 20
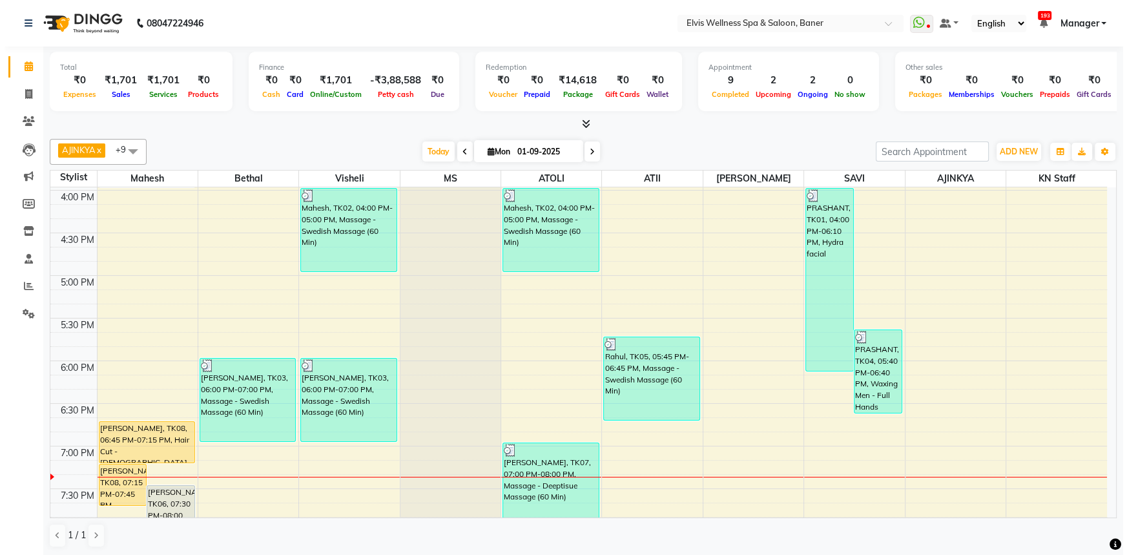
scroll to position [565, 0]
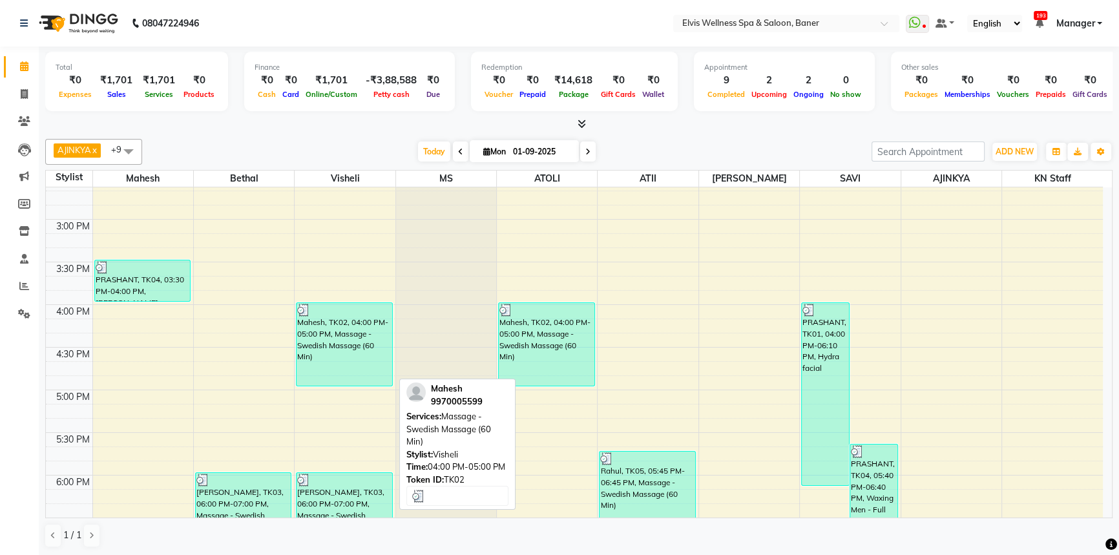
click at [348, 333] on div "Mahesh, TK02, 04:00 PM-05:00 PM, Massage - Swedish Massage (60 Min)" at bounding box center [344, 344] width 96 height 83
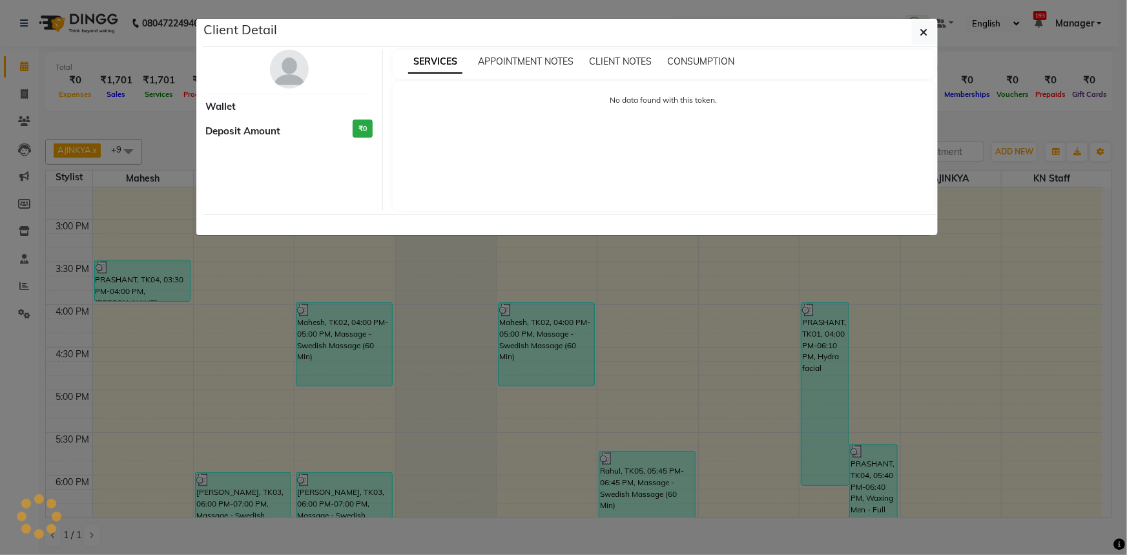
select select "3"
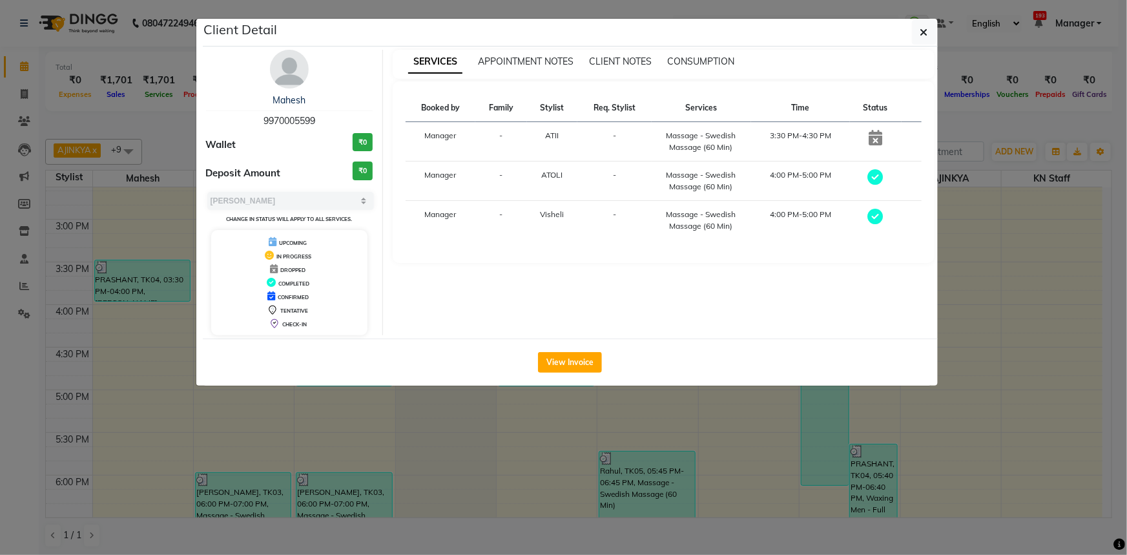
click at [282, 64] on img at bounding box center [289, 69] width 39 height 39
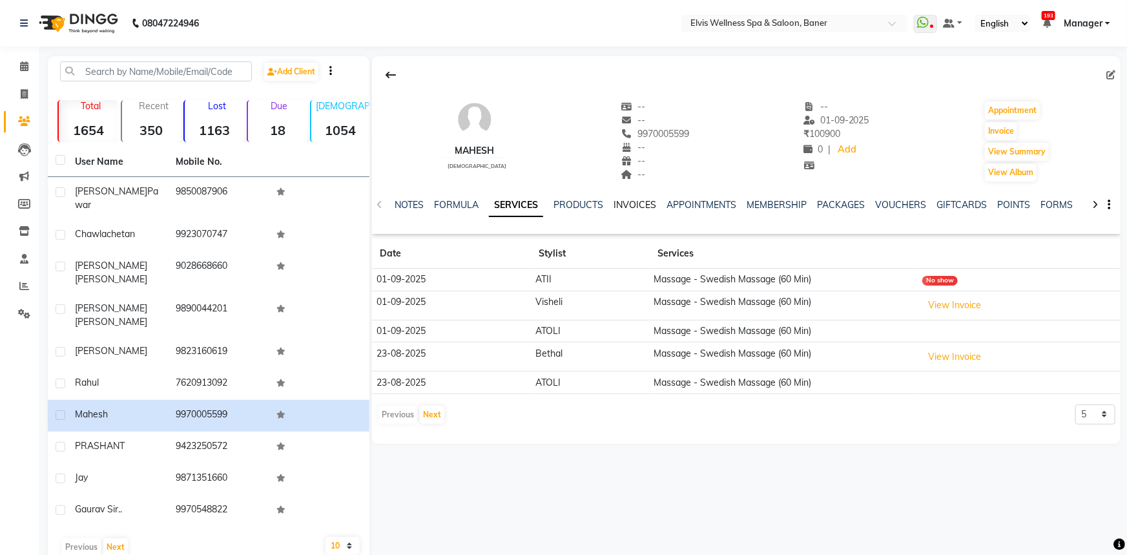
click at [616, 207] on link "INVOICES" at bounding box center [635, 205] width 43 height 12
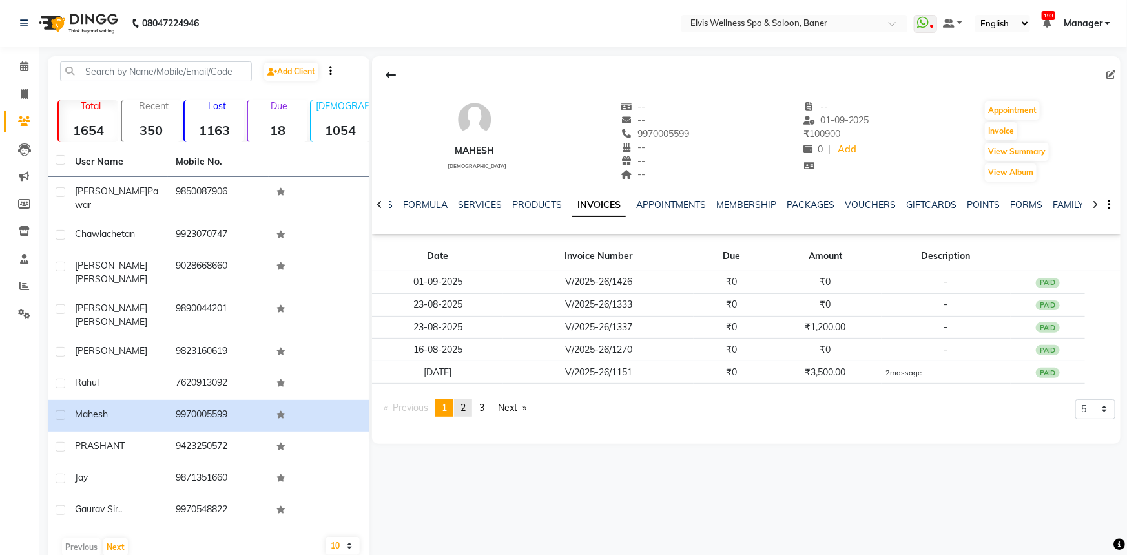
click at [470, 403] on link "page 2" at bounding box center [463, 407] width 18 height 17
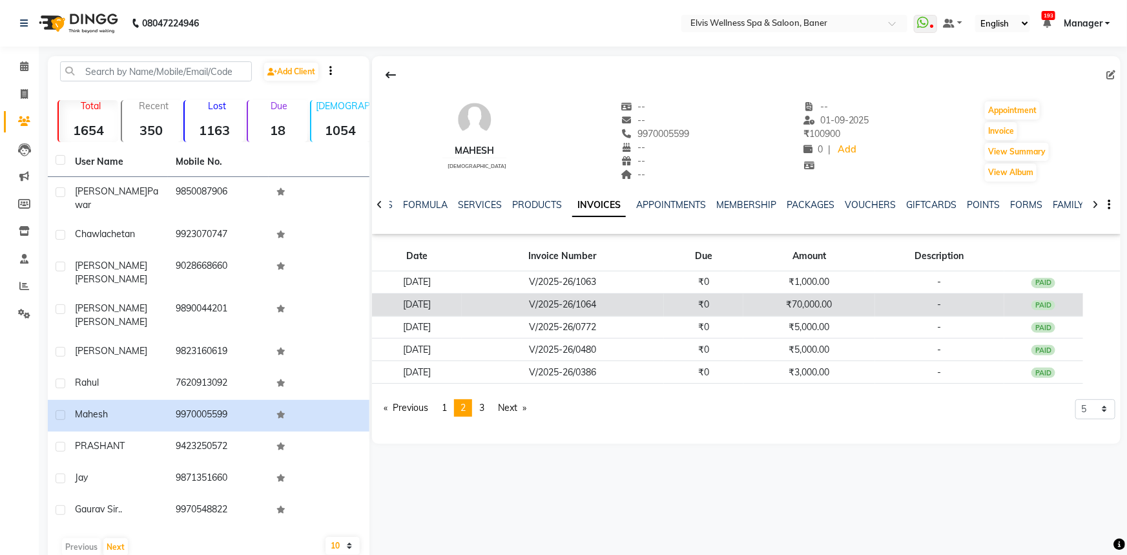
click at [767, 301] on td "₹70,000.00" at bounding box center [809, 304] width 131 height 23
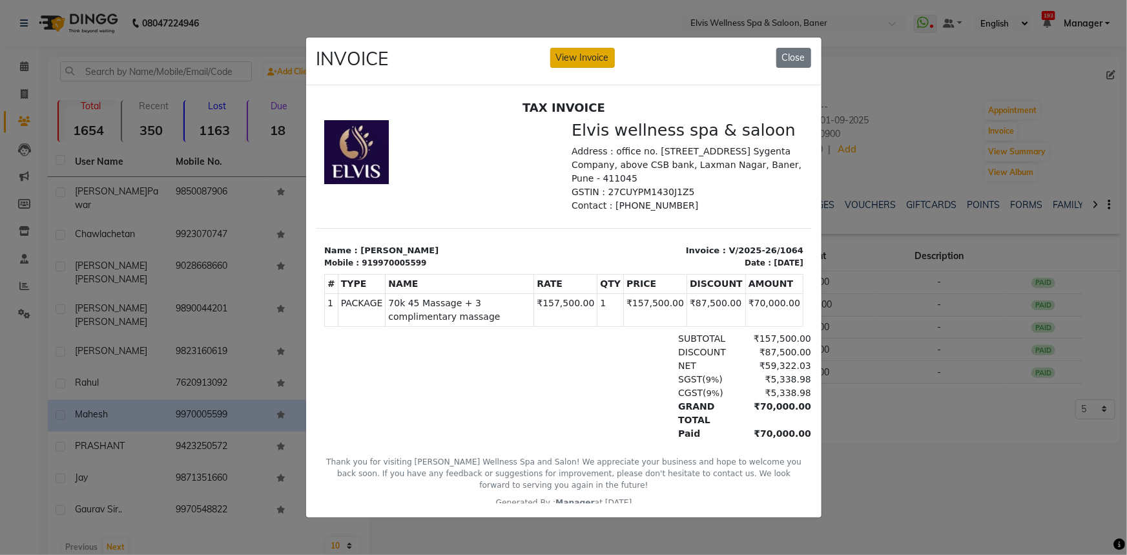
click at [596, 48] on button "View Invoice" at bounding box center [582, 58] width 65 height 20
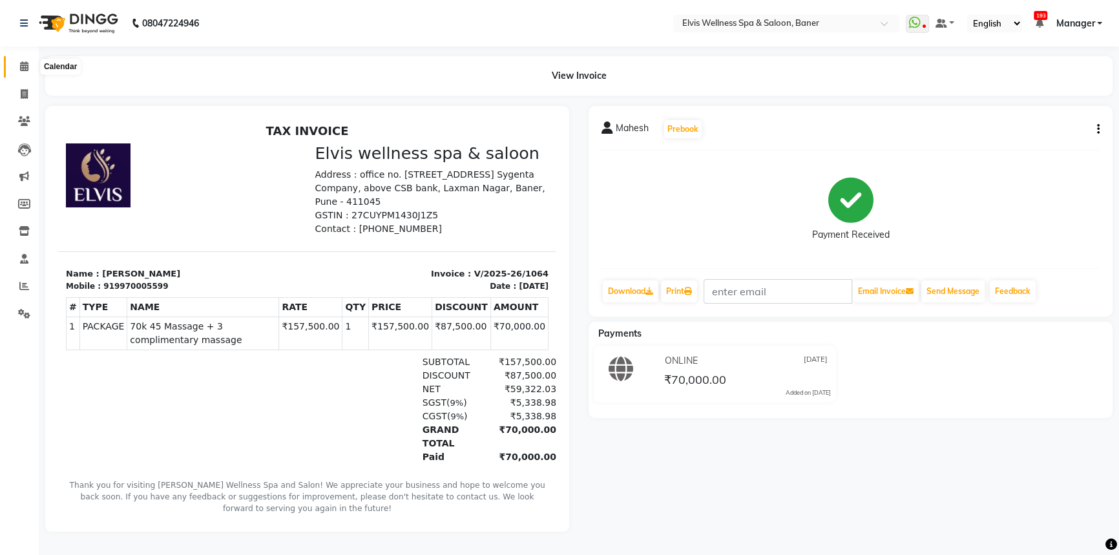
click at [28, 65] on icon at bounding box center [24, 66] width 8 height 10
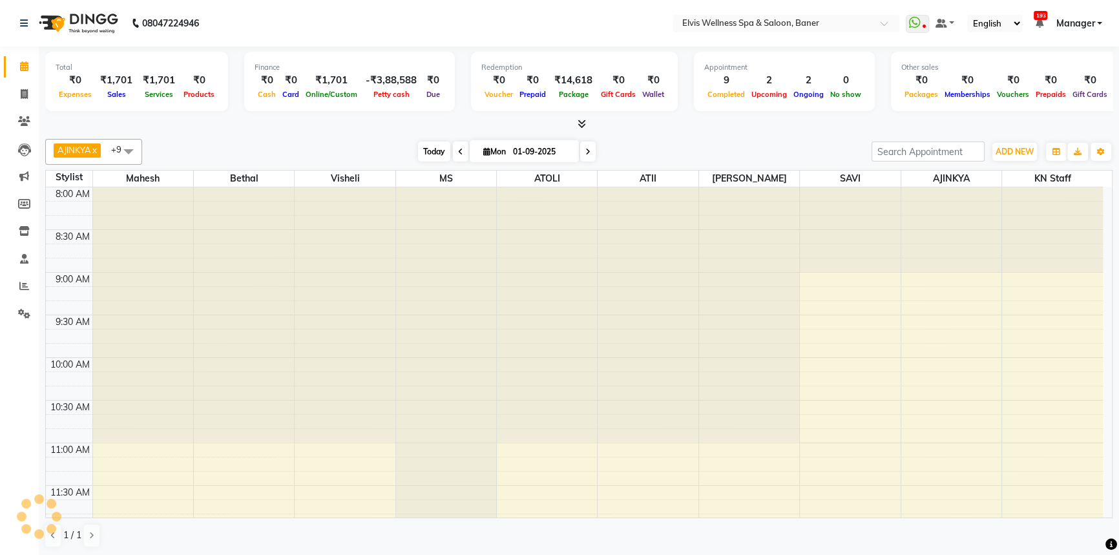
click at [431, 152] on span "Today" at bounding box center [434, 151] width 32 height 20
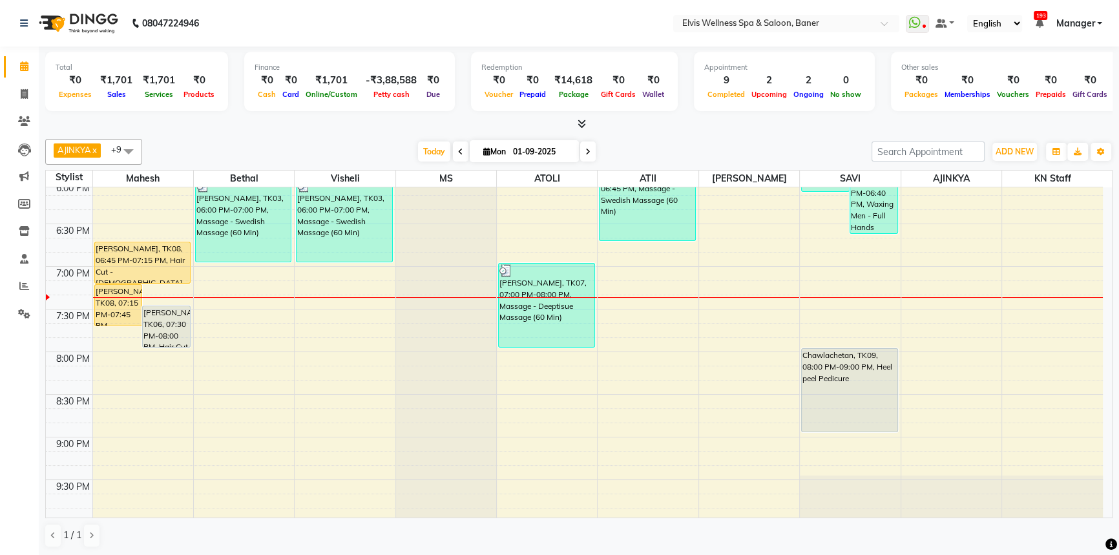
click at [749, 129] on div at bounding box center [578, 125] width 1067 height 14
click at [702, 134] on div "AJINKYA x Visheli x MS x Bethal x ATOLI x ATII x SAVI x [PERSON_NAME] Mahesh x …" at bounding box center [578, 343] width 1067 height 419
click at [435, 147] on span "Today" at bounding box center [434, 151] width 32 height 20
click at [297, 147] on div "[DATE] [DATE]" at bounding box center [507, 151] width 716 height 19
click at [443, 153] on span "Today" at bounding box center [434, 151] width 32 height 20
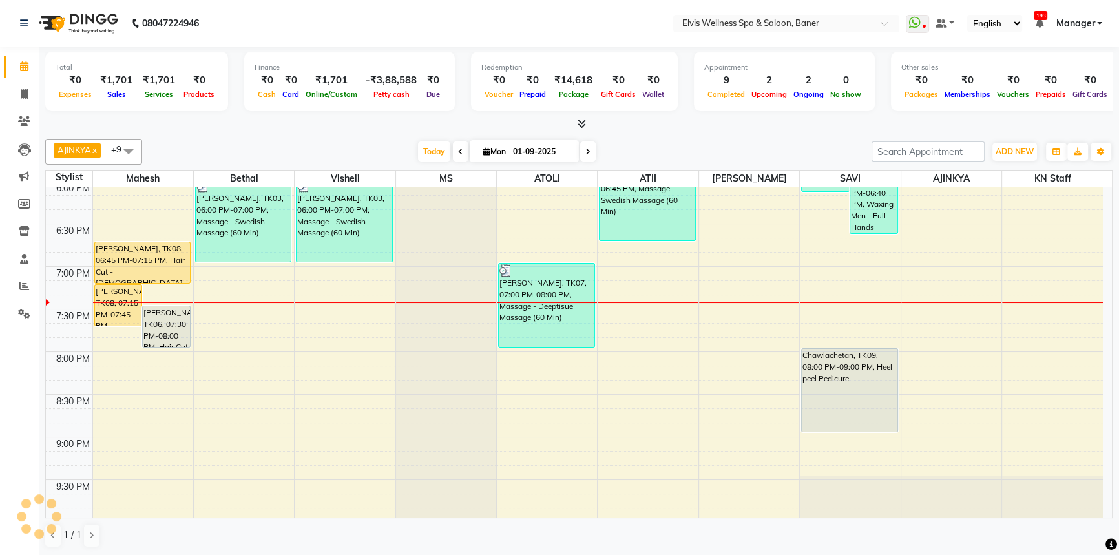
click at [369, 148] on div "[DATE] [DATE]" at bounding box center [507, 151] width 716 height 19
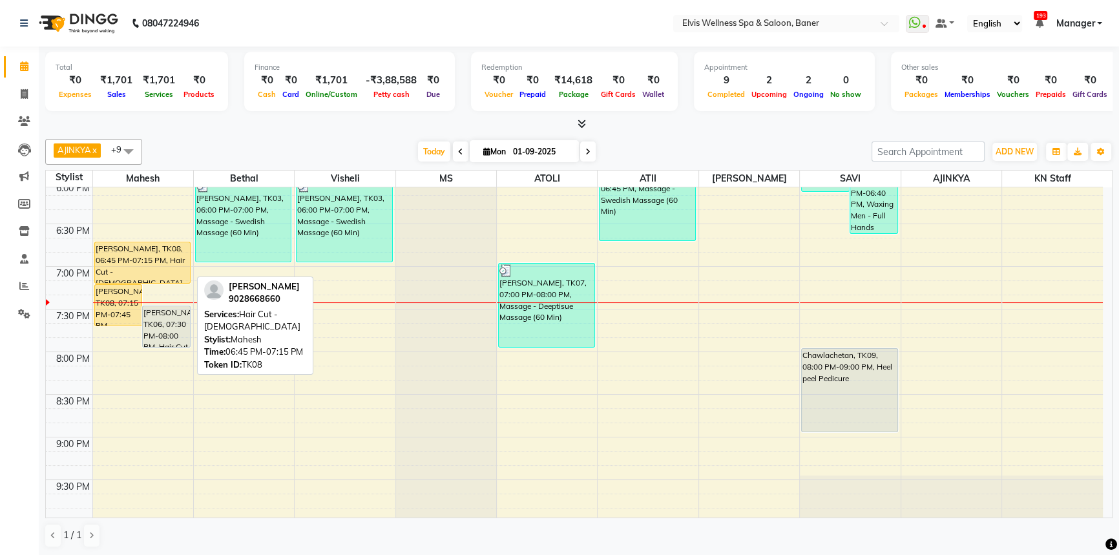
click at [136, 256] on div "[PERSON_NAME], TK08, 06:45 PM-07:15 PM, Hair Cut - [DEMOGRAPHIC_DATA]" at bounding box center [143, 262] width 96 height 41
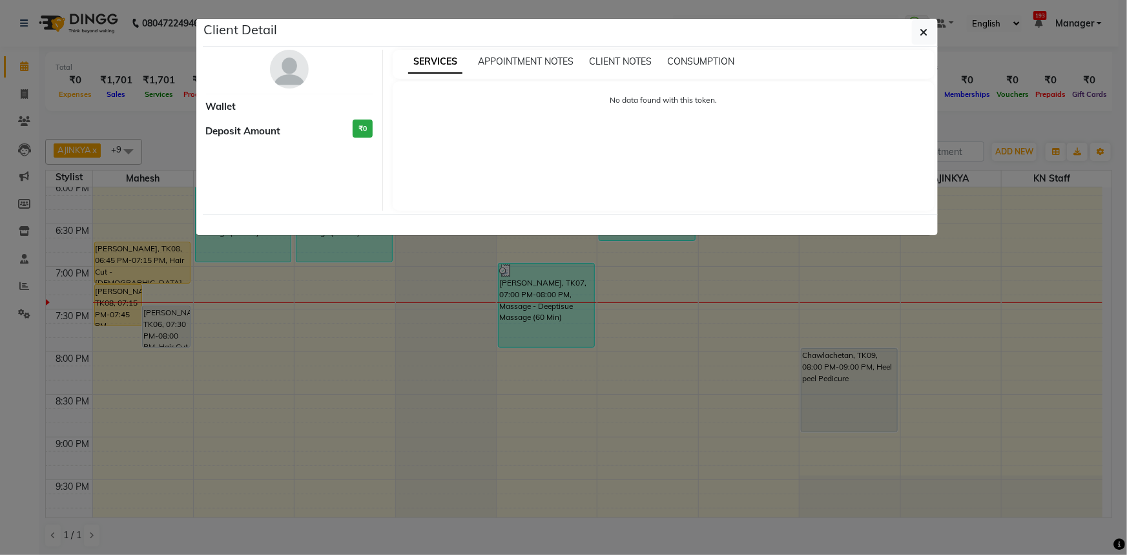
select select "1"
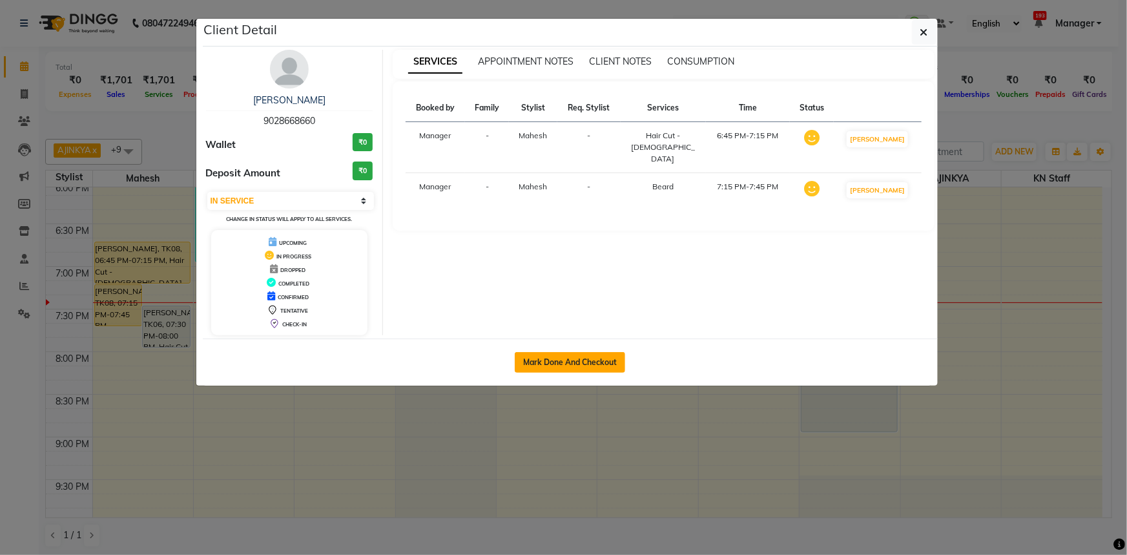
click at [570, 364] on button "Mark Done And Checkout" at bounding box center [570, 362] width 110 height 21
select select "service"
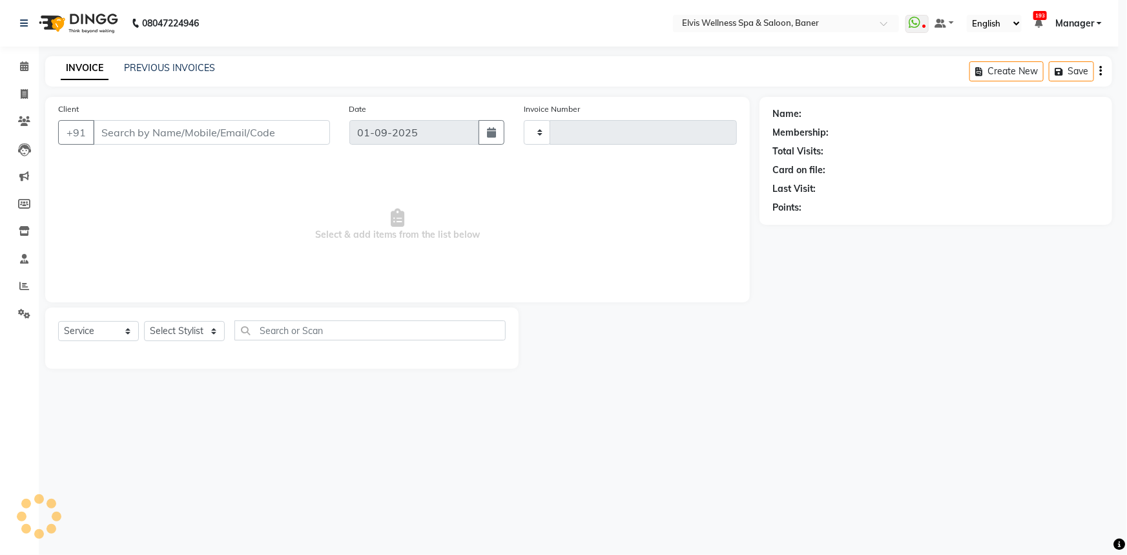
type input "1430"
select select "select"
select select "5735"
type input "9028668660"
select select "40633"
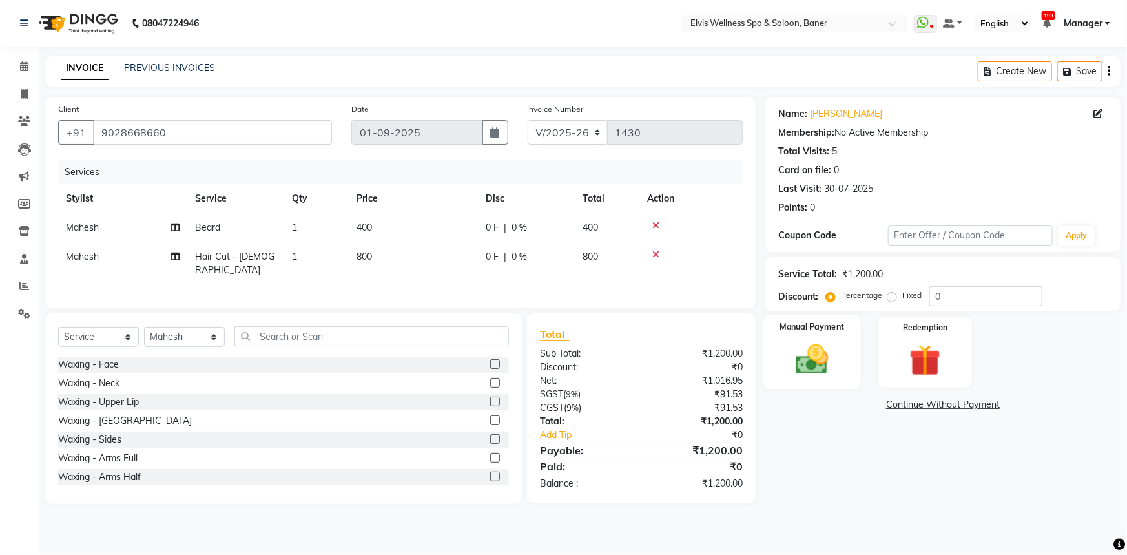
click at [802, 376] on img at bounding box center [812, 358] width 53 height 37
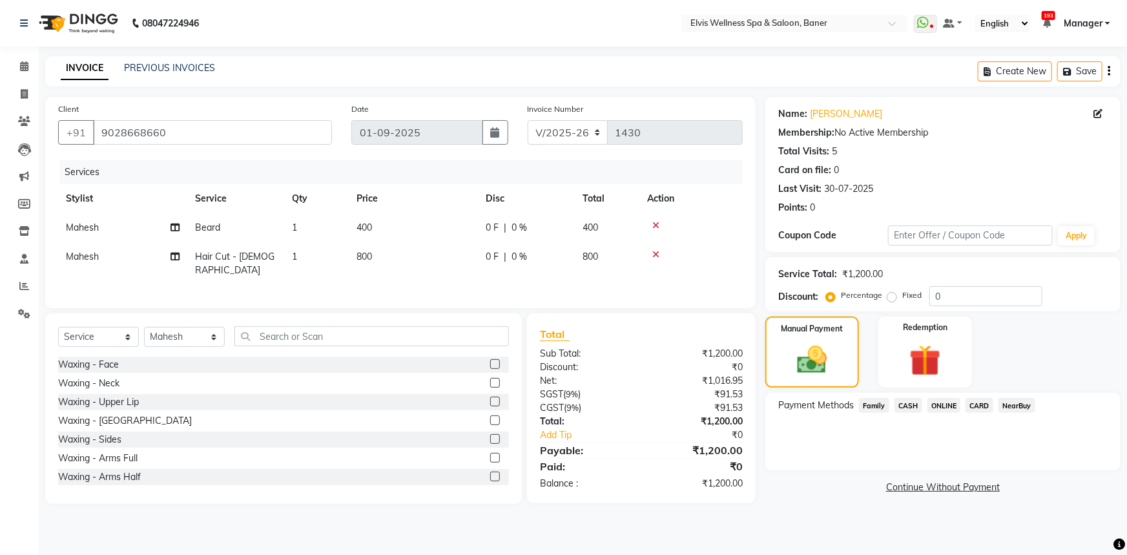
click at [822, 466] on div "Payment Methods Family CASH ONLINE CARD NearBuy" at bounding box center [942, 432] width 355 height 78
click at [853, 459] on div "Payment Methods Family CASH ONLINE CARD NearBuy" at bounding box center [942, 432] width 355 height 78
click at [913, 400] on span "CASH" at bounding box center [909, 405] width 28 height 15
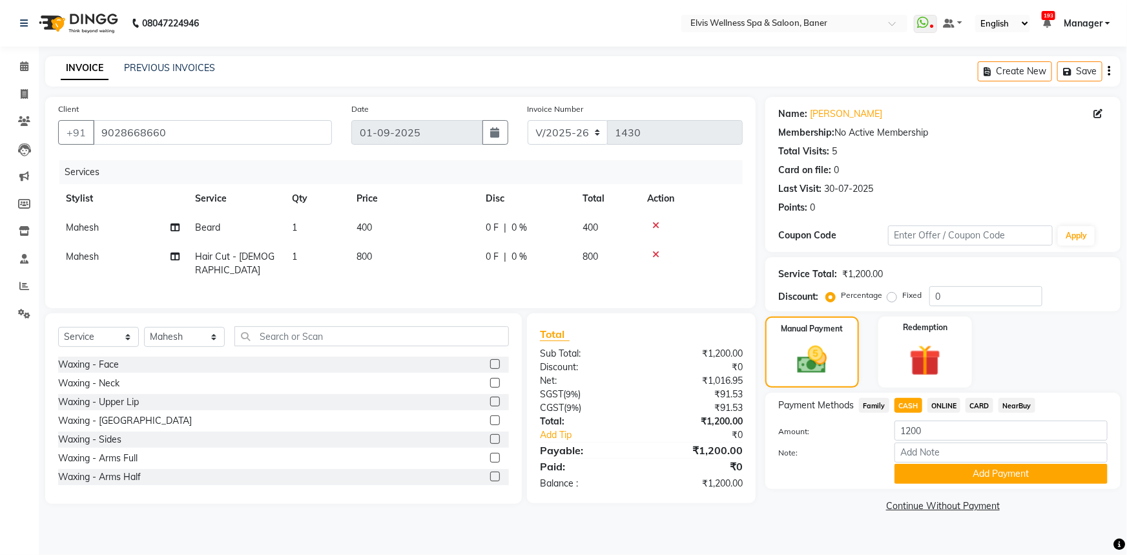
click at [961, 404] on div "CARD" at bounding box center [977, 406] width 33 height 17
click at [949, 405] on span "ONLINE" at bounding box center [945, 405] width 34 height 15
click at [987, 480] on button "Add Payment" at bounding box center [1001, 474] width 213 height 20
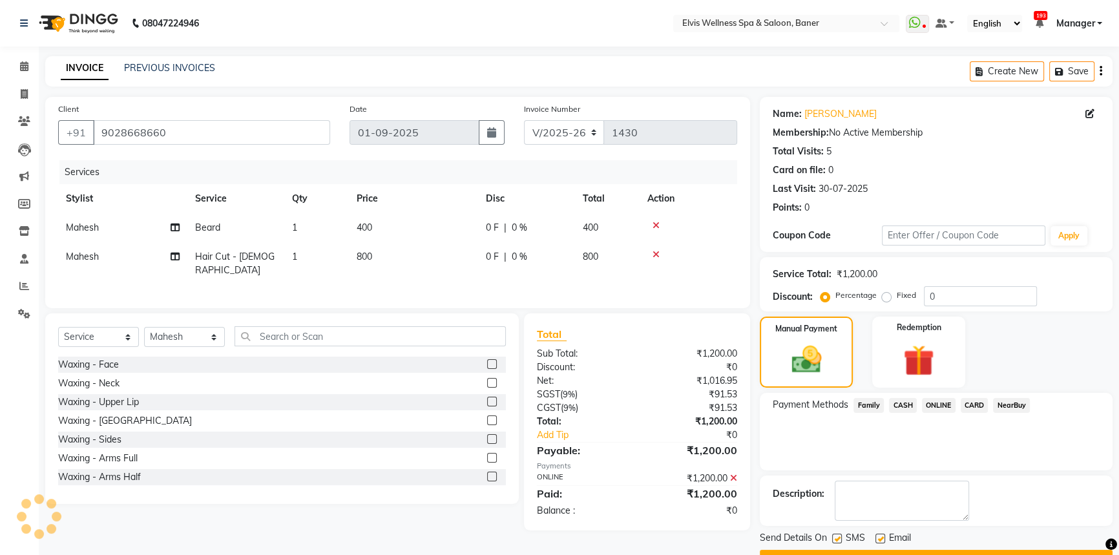
click at [831, 531] on div "Send Details On SMS Email" at bounding box center [936, 539] width 353 height 16
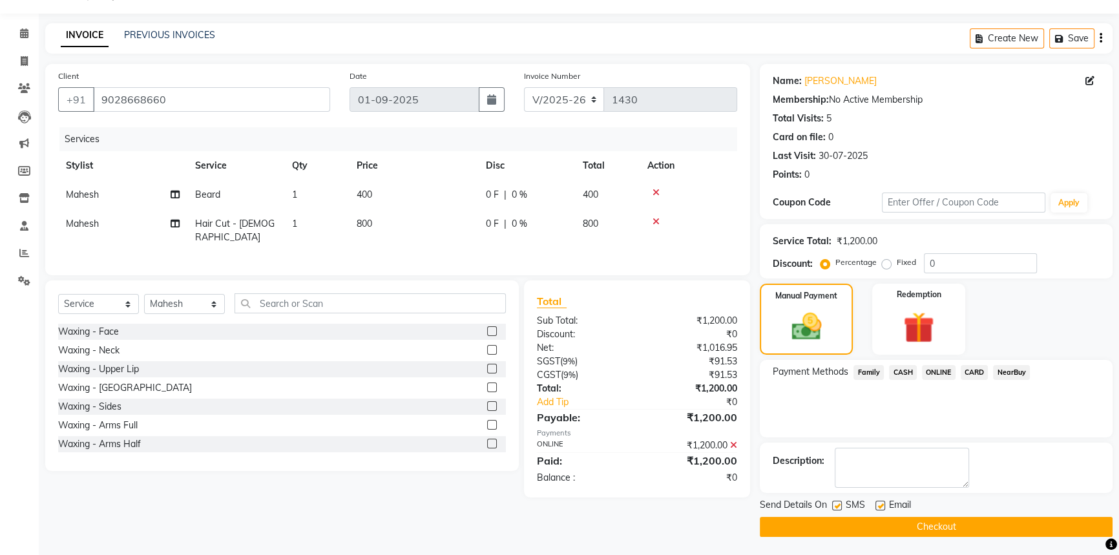
click at [840, 502] on label at bounding box center [837, 506] width 10 height 10
click at [840, 502] on input "checkbox" at bounding box center [836, 506] width 8 height 8
checkbox input "false"
click at [880, 505] on label at bounding box center [880, 506] width 10 height 10
click at [880, 505] on input "checkbox" at bounding box center [879, 506] width 8 height 8
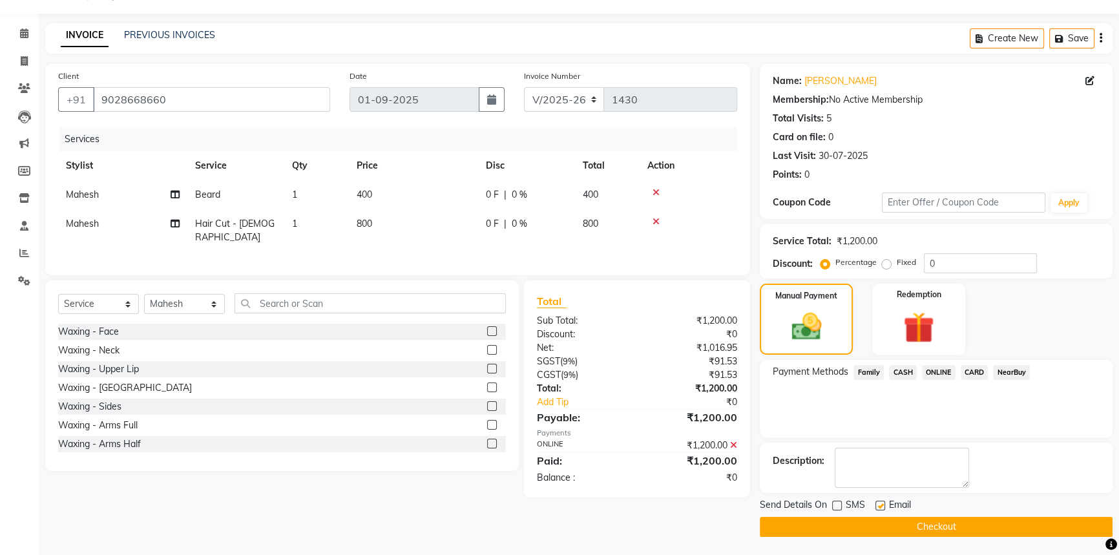
checkbox input "false"
click at [910, 528] on button "Checkout" at bounding box center [936, 527] width 353 height 20
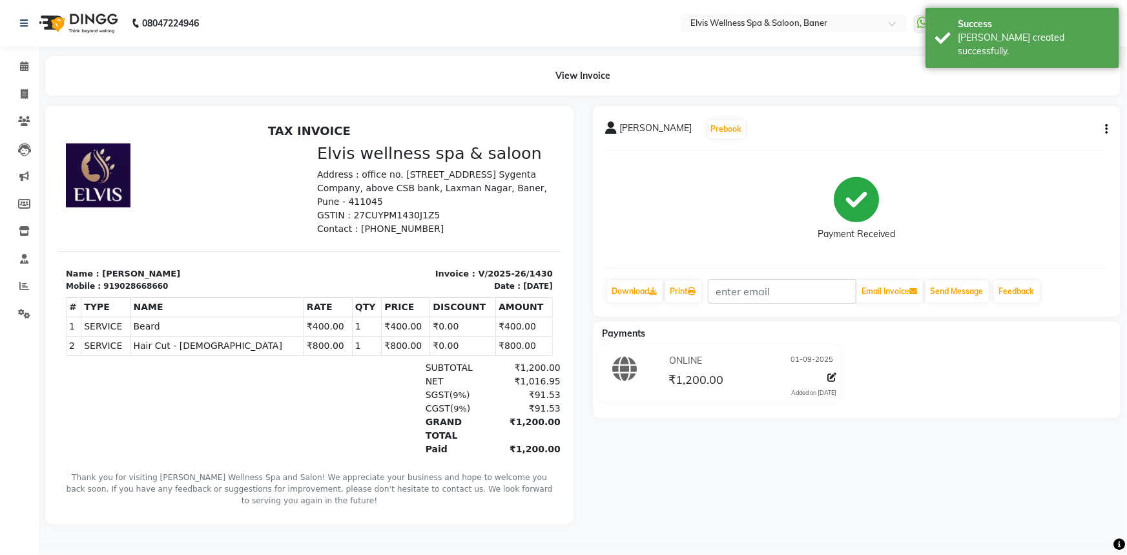
click at [21, 77] on li "Calendar" at bounding box center [19, 67] width 39 height 28
click at [21, 69] on icon at bounding box center [24, 66] width 8 height 10
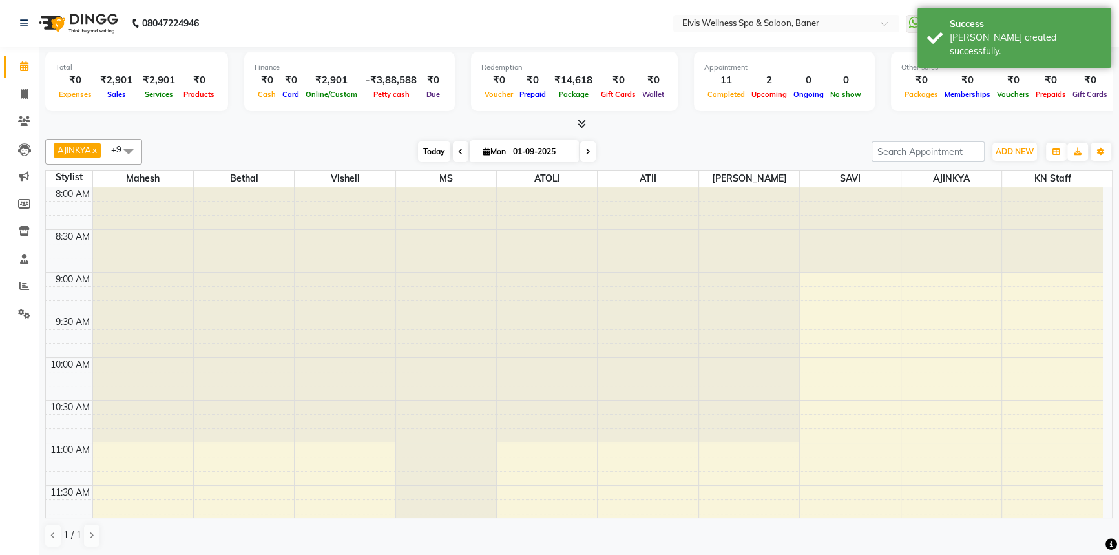
click at [446, 158] on span "Today" at bounding box center [434, 151] width 32 height 20
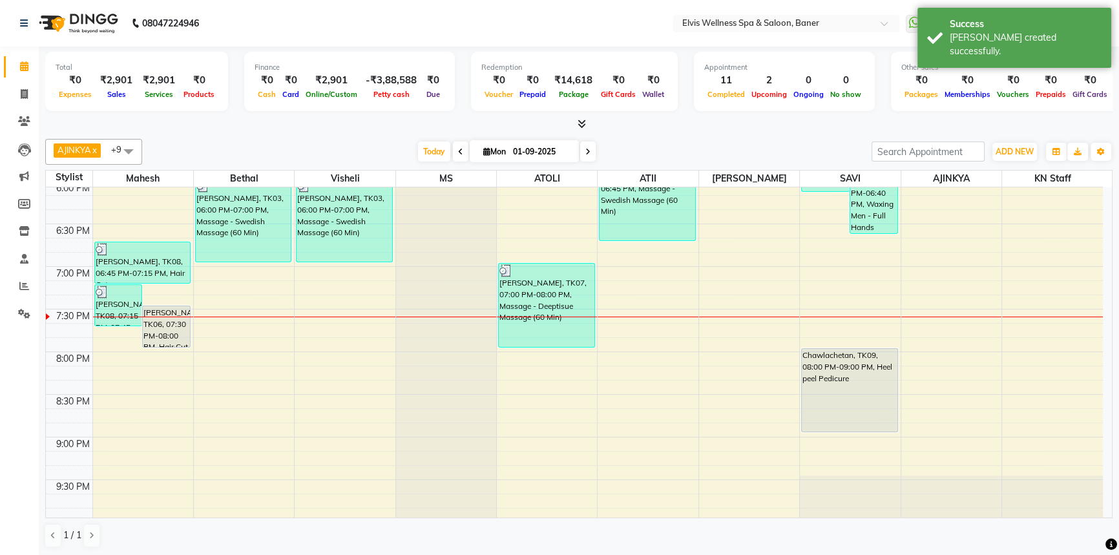
drag, startPoint x: 368, startPoint y: 154, endPoint x: 413, endPoint y: 158, distance: 44.7
click at [377, 156] on div "[DATE] [DATE]" at bounding box center [507, 151] width 716 height 19
click at [418, 156] on span "Today" at bounding box center [434, 151] width 32 height 20
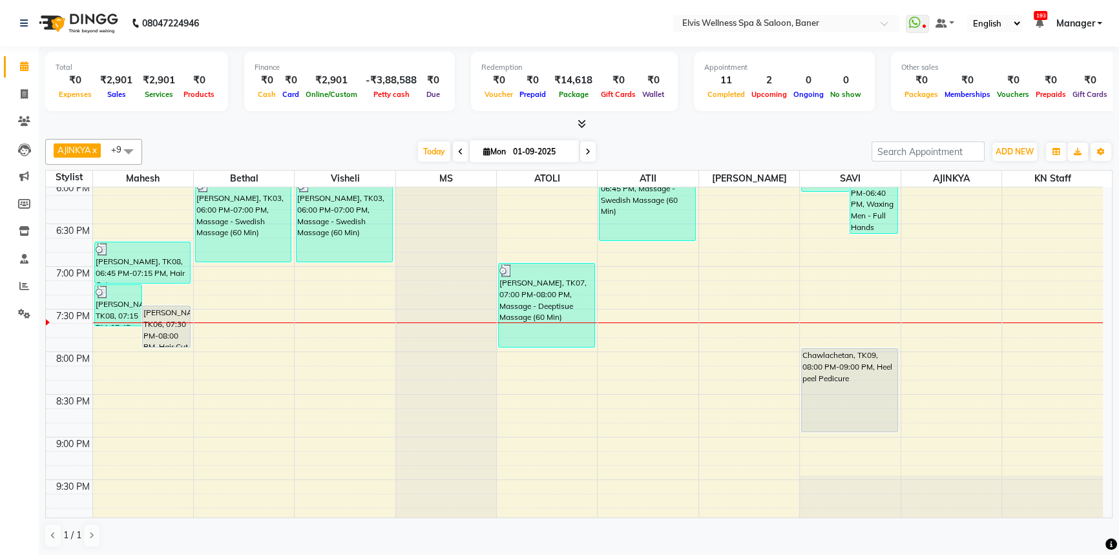
drag, startPoint x: 426, startPoint y: 145, endPoint x: 751, endPoint y: 116, distance: 326.2
click at [430, 145] on span "Today" at bounding box center [434, 151] width 32 height 20
click at [751, 116] on div "Total ₹0 Expenses ₹2,901 Sales ₹2,901 Services ₹0 Products Finance ₹0 Cash ₹0 C…" at bounding box center [578, 89] width 1067 height 85
click at [722, 161] on div "AJINKYA x Visheli x MS x Bethal x ATOLI x ATII x SAVI x [PERSON_NAME] Mahesh x …" at bounding box center [578, 152] width 1067 height 26
click at [421, 154] on span "Today" at bounding box center [434, 151] width 32 height 20
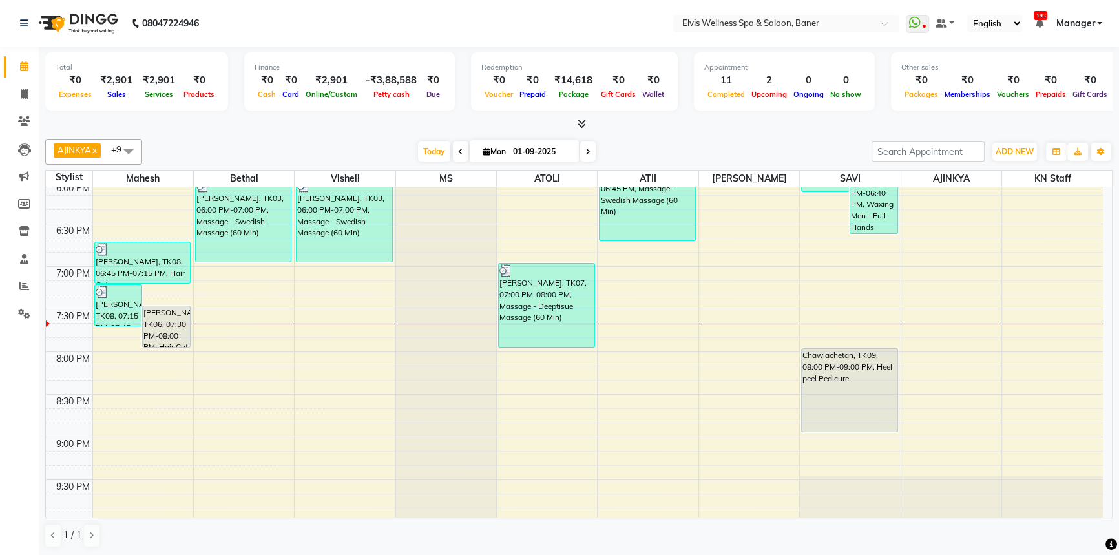
click at [724, 142] on div "[DATE] [DATE]" at bounding box center [507, 151] width 716 height 19
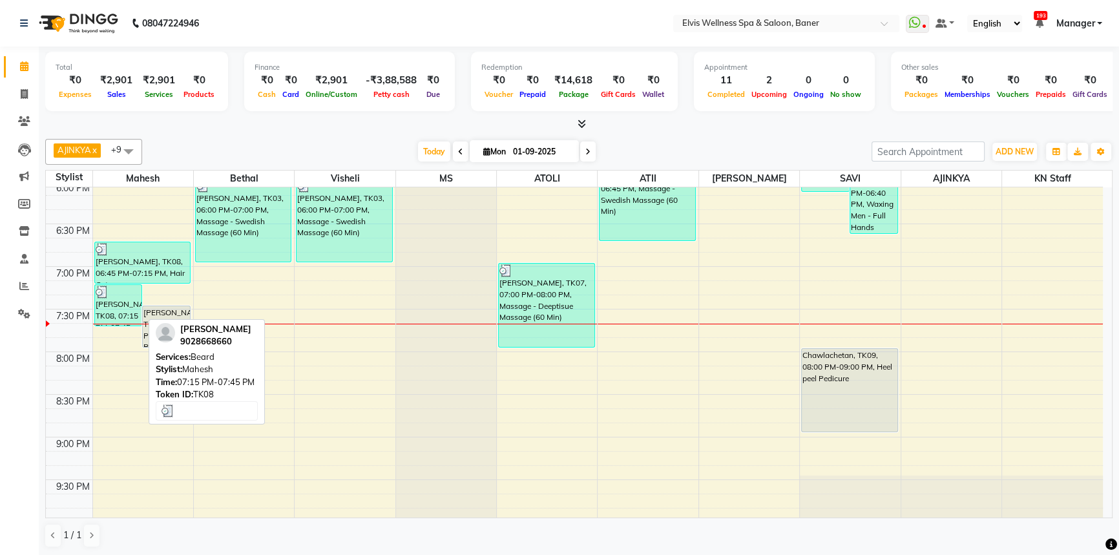
click at [130, 325] on link "[PERSON_NAME], TK08, 07:15 PM-07:45 PM, [PERSON_NAME]" at bounding box center [118, 305] width 48 height 42
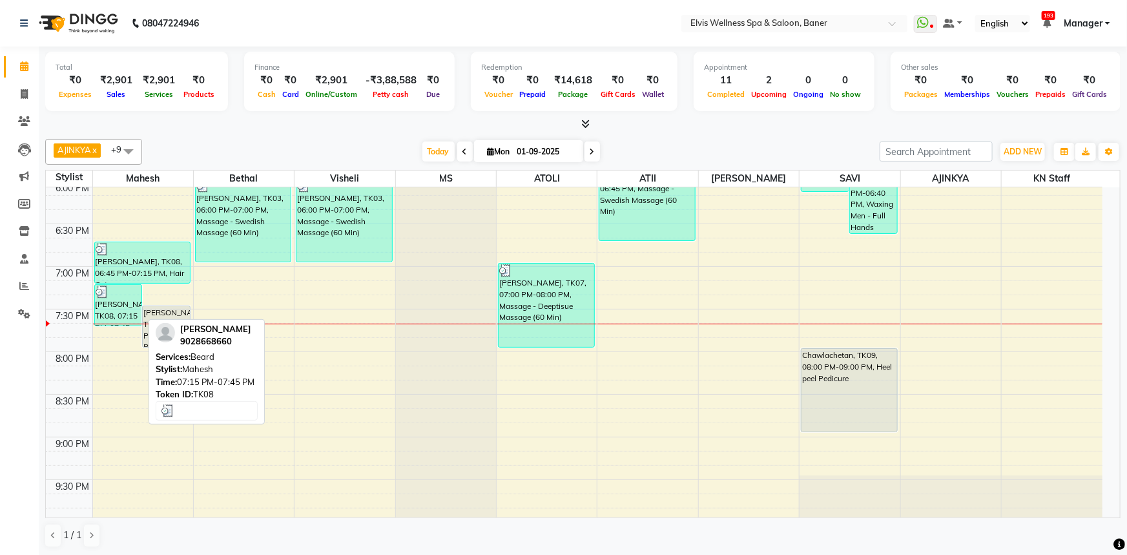
select select "3"
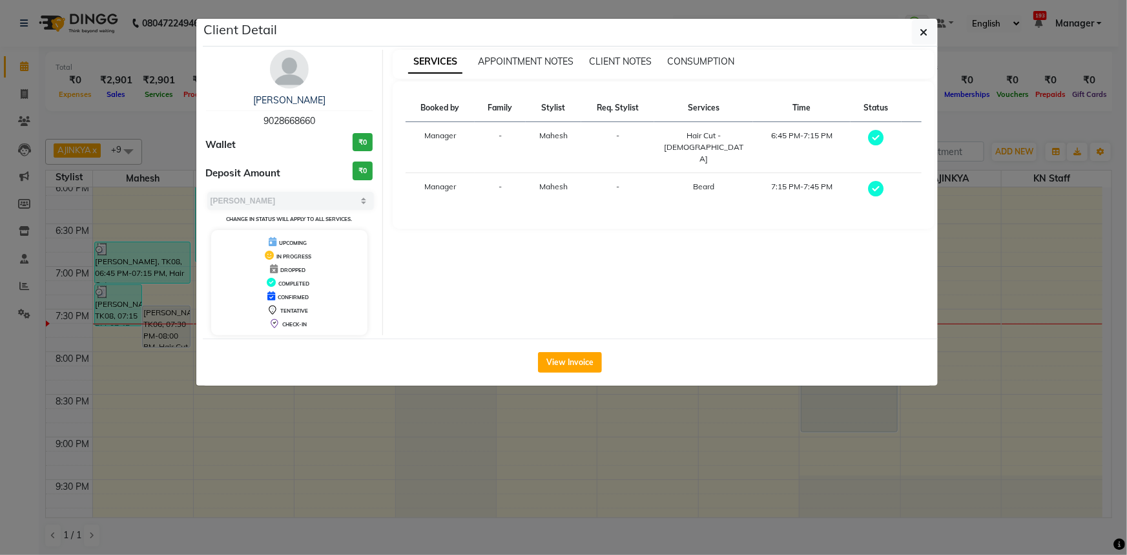
drag, startPoint x: 0, startPoint y: 320, endPoint x: 230, endPoint y: 284, distance: 232.8
click at [32, 316] on ngb-modal-window "Client Detail [PERSON_NAME] 9028668660 Wallet ₹0 Deposit Amount ₹0 Select MARK …" at bounding box center [563, 277] width 1127 height 555
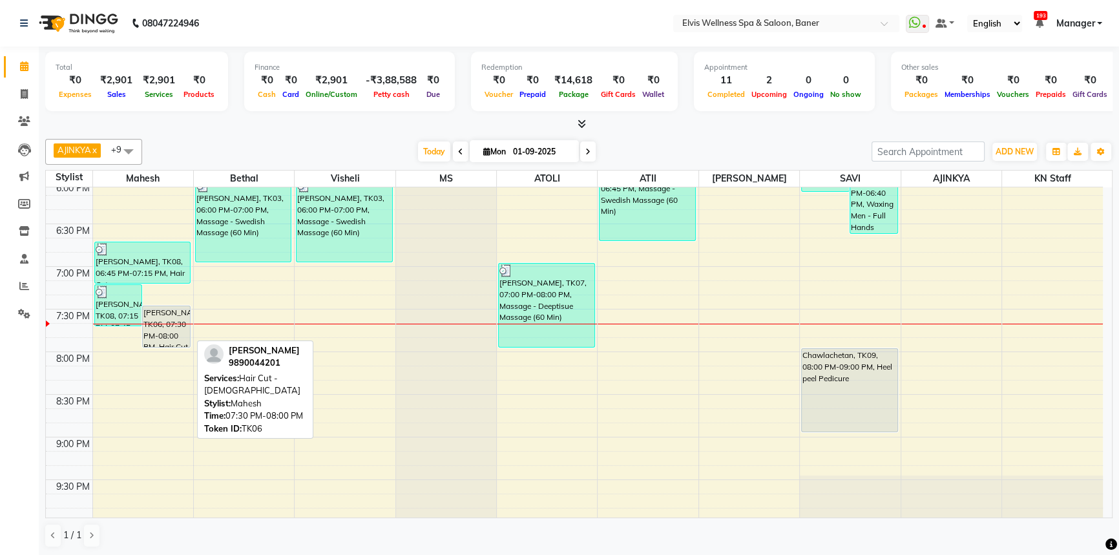
click at [171, 318] on div "[PERSON_NAME], TK06, 07:30 PM-08:00 PM, Hair Cut - [DEMOGRAPHIC_DATA]" at bounding box center [166, 326] width 47 height 41
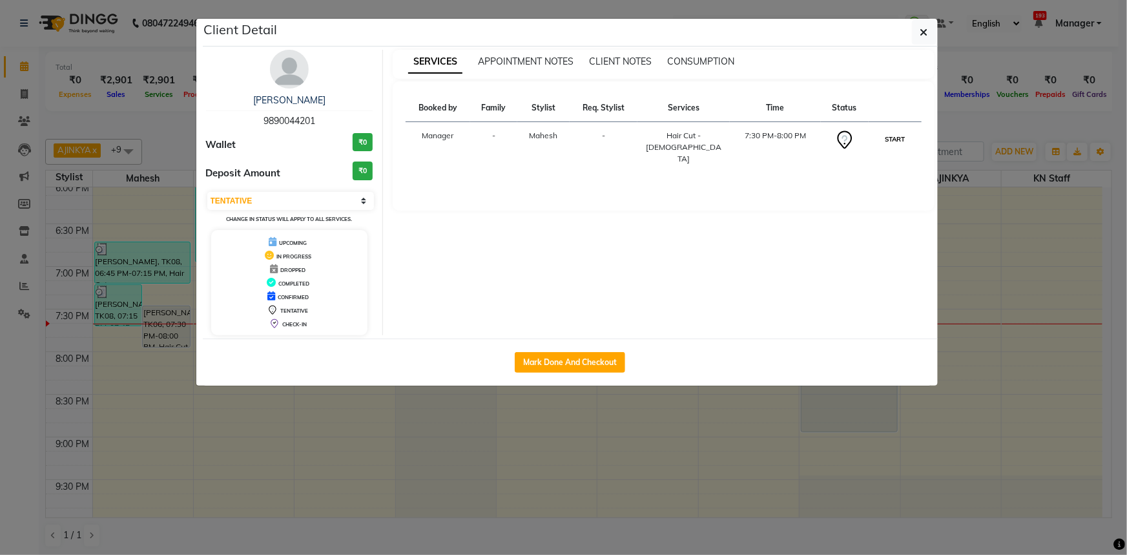
click at [886, 141] on button "START" at bounding box center [895, 139] width 26 height 16
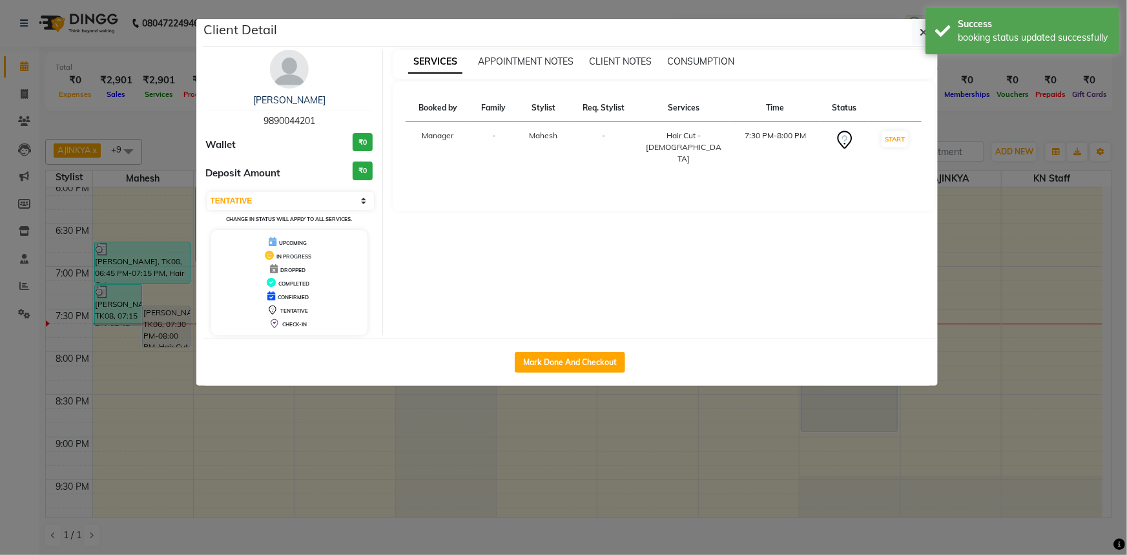
click at [1029, 137] on ngb-modal-window "Client Detail [PERSON_NAME] 9890044201 Wallet ₹0 Deposit Amount ₹0 Select IN SE…" at bounding box center [563, 277] width 1127 height 555
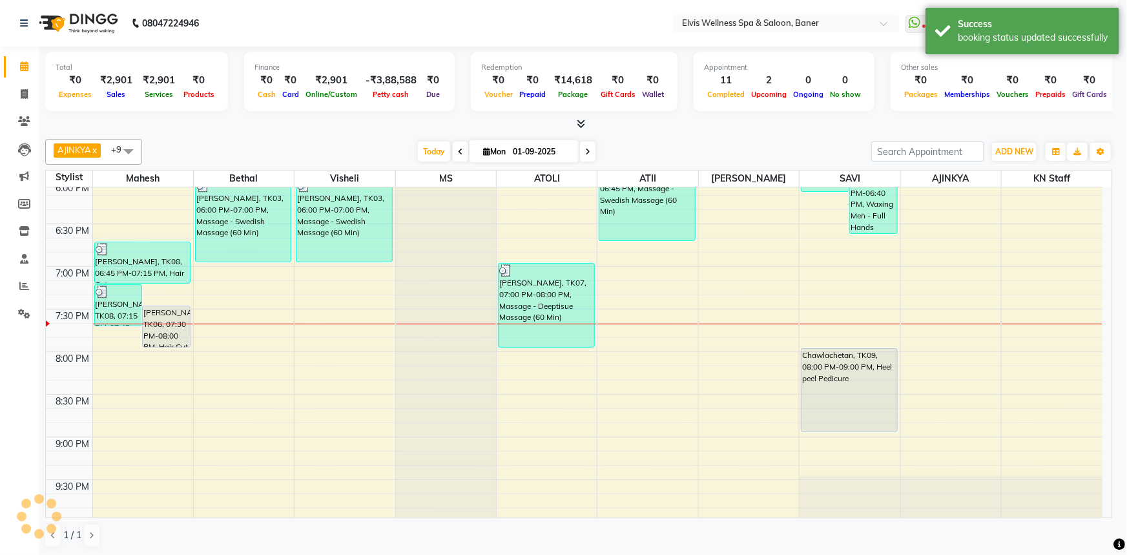
select select "1"
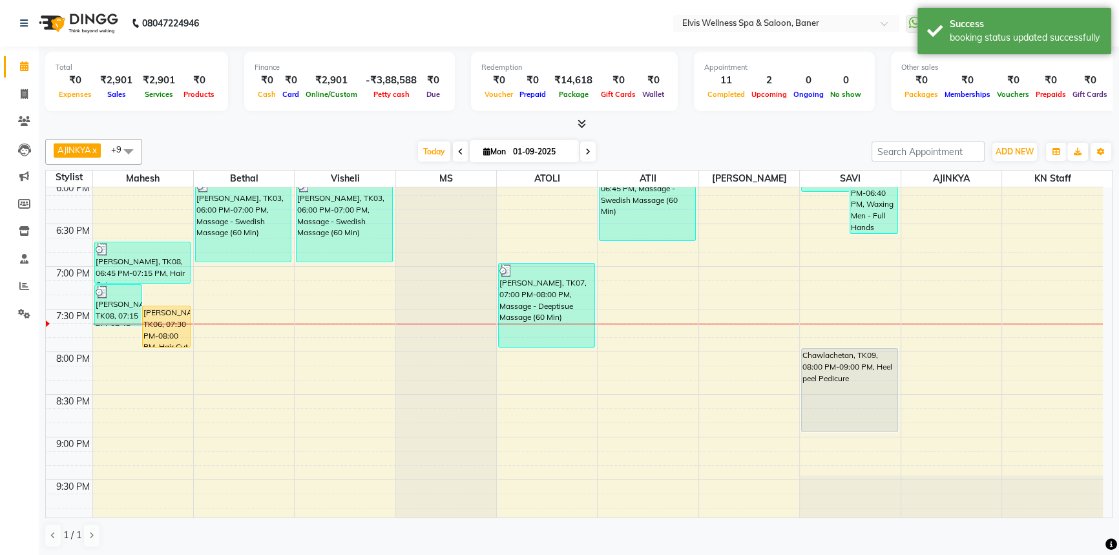
click at [711, 139] on div "AJINKYA x Visheli x MS x Bethal x ATOLI x ATII x SAVI x [PERSON_NAME] Mahesh x …" at bounding box center [578, 152] width 1067 height 26
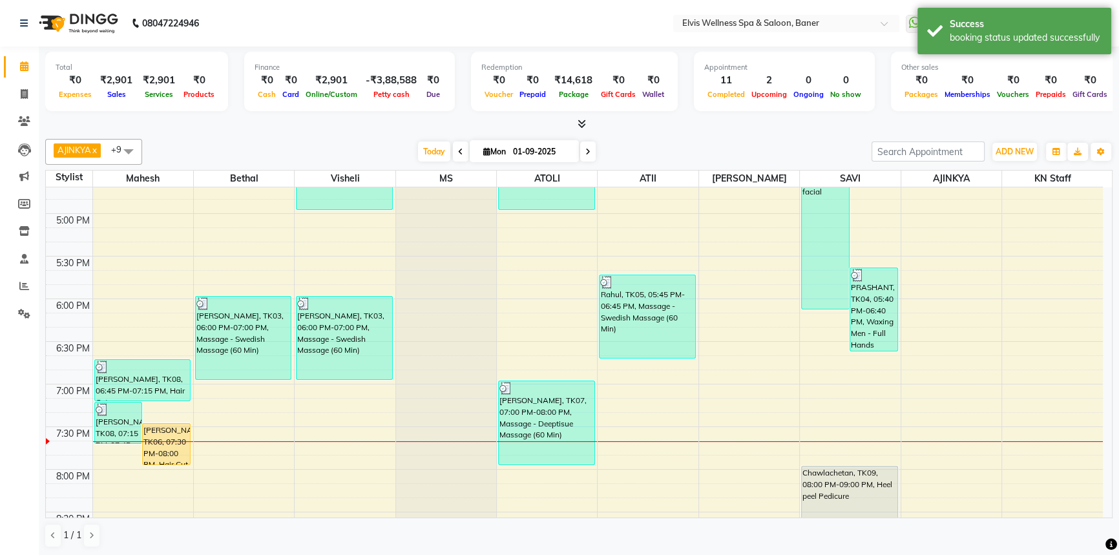
click at [688, 134] on div "AJINKYA x Visheli x MS x Bethal x ATOLI x ATII x SAVI x [PERSON_NAME] Mahesh x …" at bounding box center [578, 343] width 1067 height 419
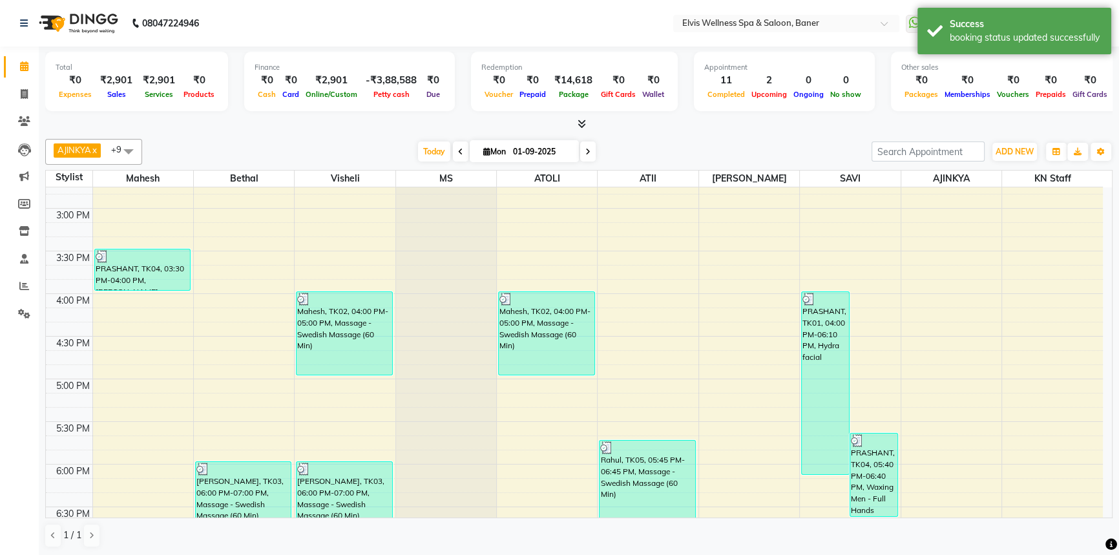
scroll to position [565, 0]
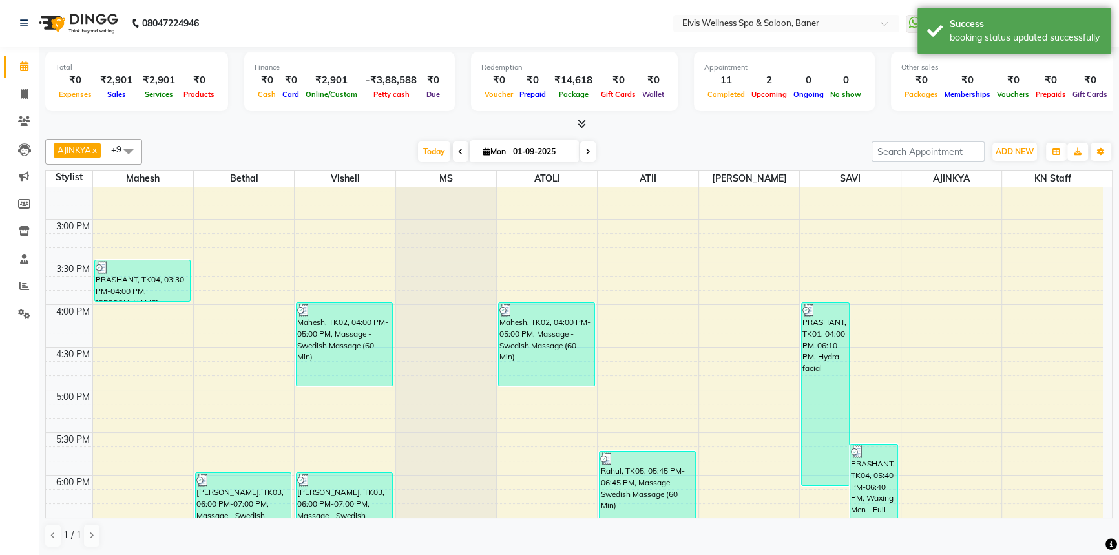
click at [665, 123] on div at bounding box center [578, 125] width 1067 height 14
click at [665, 132] on div "Total ₹0 Expenses ₹2,901 Sales ₹2,901 Services ₹0 Products Finance ₹0 Cash ₹0 C…" at bounding box center [579, 302] width 1080 height 510
click at [673, 129] on div at bounding box center [578, 125] width 1067 height 14
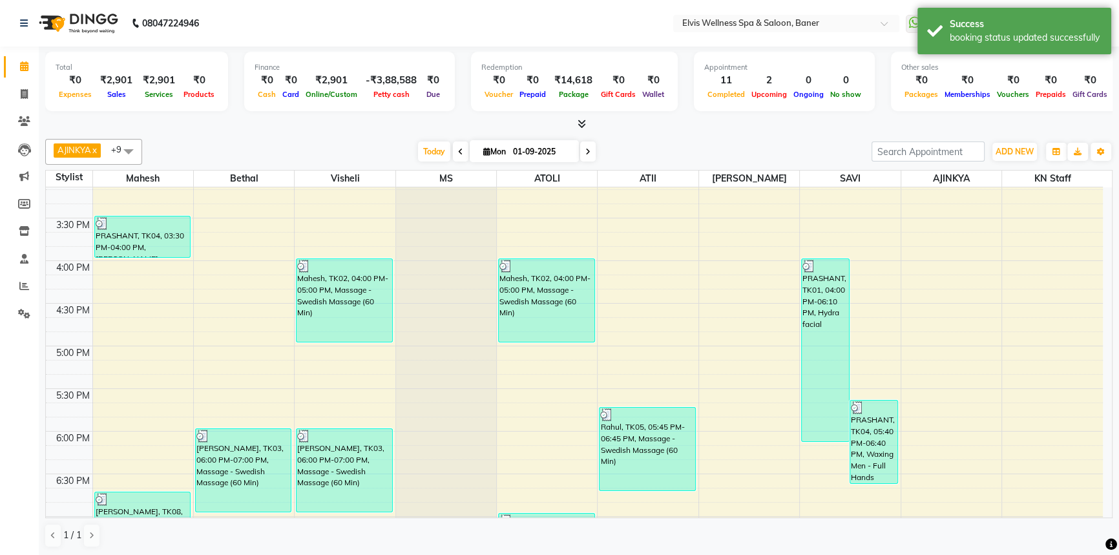
scroll to position [682, 0]
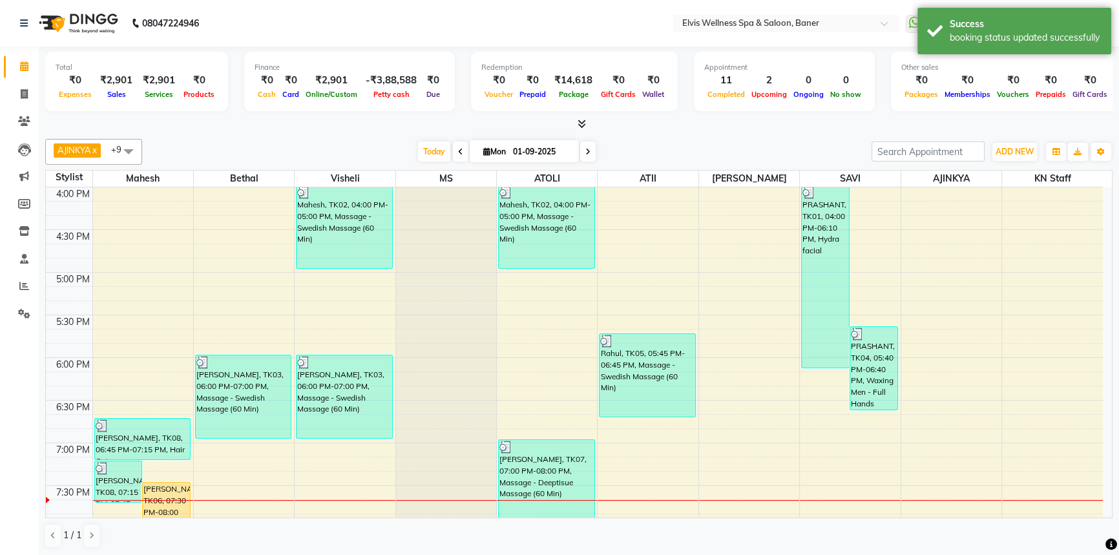
click at [624, 142] on div "[DATE] [DATE]" at bounding box center [507, 151] width 716 height 19
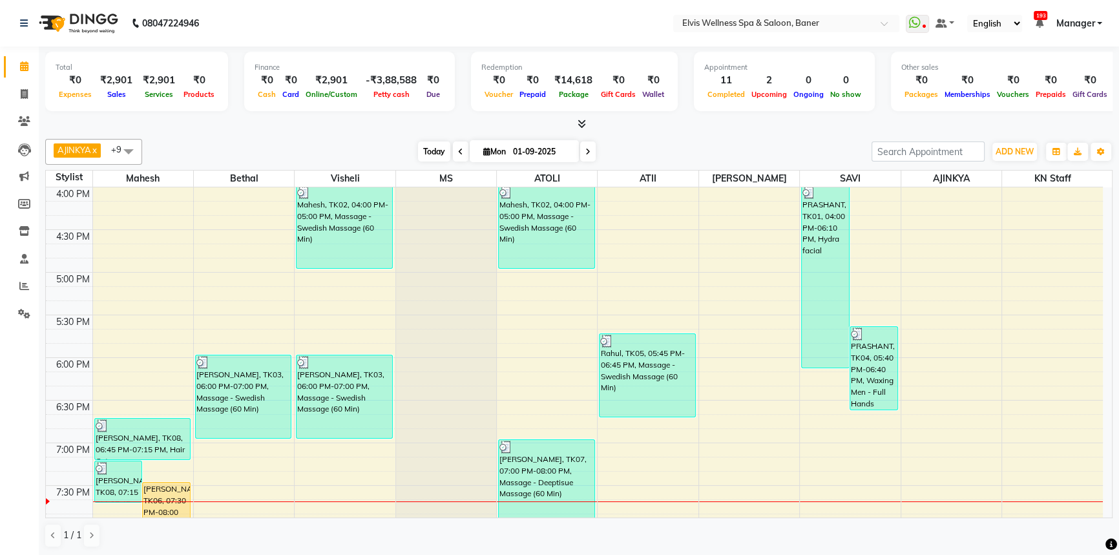
click at [626, 142] on div "[DATE] [DATE]" at bounding box center [507, 151] width 716 height 19
drag, startPoint x: 446, startPoint y: 151, endPoint x: 337, endPoint y: 4, distance: 183.3
click at [446, 151] on span "Today" at bounding box center [434, 151] width 32 height 20
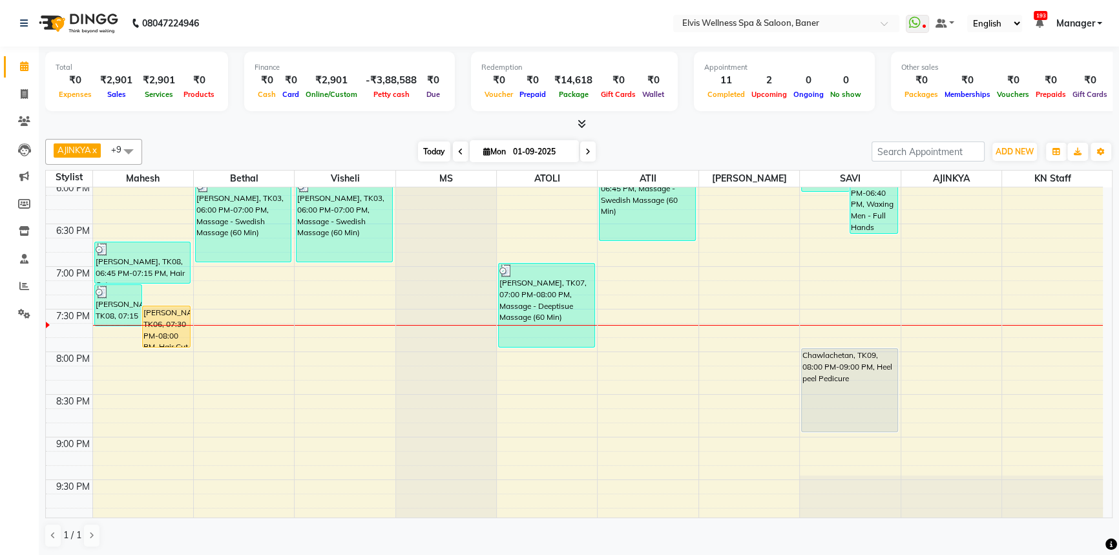
click at [420, 160] on span "Today" at bounding box center [434, 151] width 32 height 20
click at [646, 140] on div "AJINKYA x Visheli x MS x Bethal x ATOLI x ATII x SAVI x [PERSON_NAME] Mahesh x …" at bounding box center [578, 152] width 1067 height 26
click at [428, 157] on span "Today" at bounding box center [434, 151] width 32 height 20
click at [426, 156] on span "Today" at bounding box center [434, 151] width 32 height 20
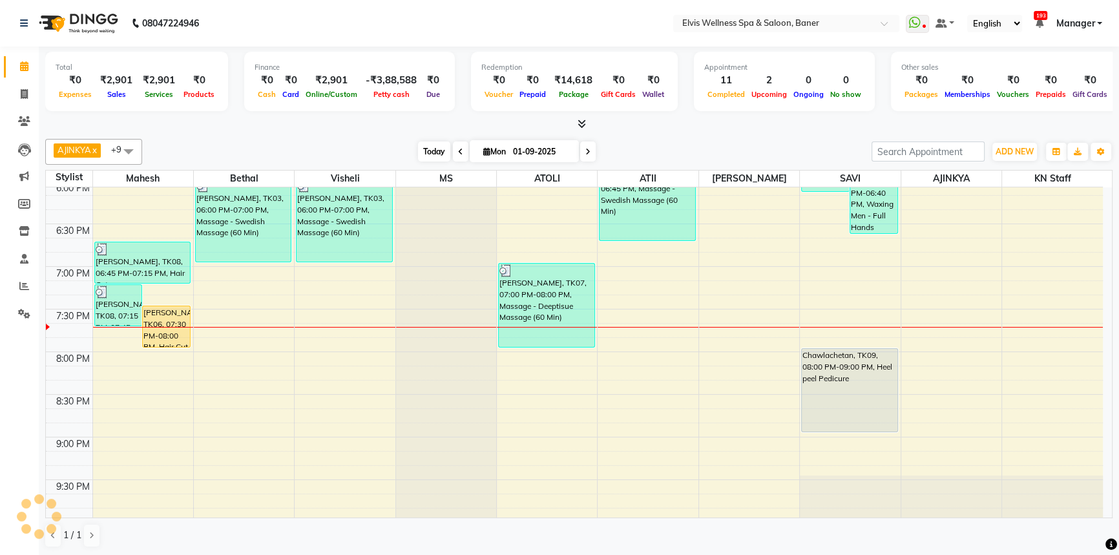
scroll to position [858, 0]
click at [426, 154] on span "Today" at bounding box center [434, 151] width 32 height 20
click at [617, 152] on div "[DATE] [DATE]" at bounding box center [507, 151] width 716 height 19
click at [632, 149] on div "[DATE] [DATE]" at bounding box center [507, 151] width 716 height 19
click at [423, 143] on span "Today" at bounding box center [434, 151] width 32 height 20
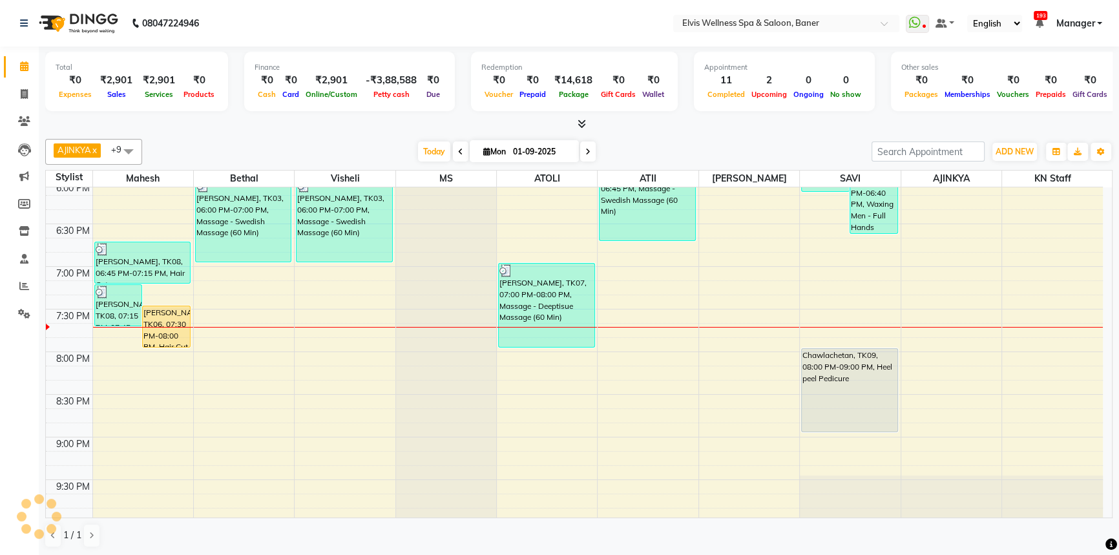
click at [630, 145] on div "[DATE] [DATE]" at bounding box center [507, 151] width 716 height 19
click at [629, 145] on div "[DATE] [DATE]" at bounding box center [507, 151] width 716 height 19
click at [664, 136] on div "AJINKYA x Visheli x MS x Bethal x ATOLI x ATII x SAVI x [PERSON_NAME] Mahesh x …" at bounding box center [578, 343] width 1067 height 419
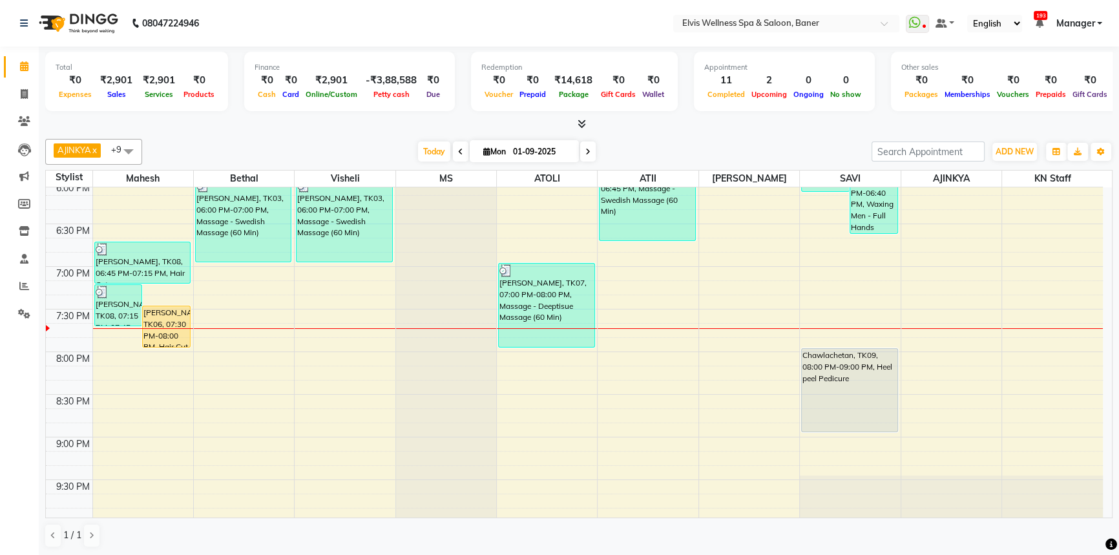
click at [722, 114] on div "Total ₹0 Expenses ₹2,901 Sales ₹2,901 Services ₹0 Products Finance ₹0 Cash ₹0 C…" at bounding box center [578, 83] width 1067 height 63
click at [639, 128] on div at bounding box center [578, 125] width 1067 height 14
click at [428, 152] on span "Today" at bounding box center [434, 151] width 32 height 20
click at [680, 141] on div "AJINKYA x Visheli x MS x Bethal x ATOLI x ATII x SAVI x [PERSON_NAME] Mahesh x …" at bounding box center [578, 152] width 1067 height 26
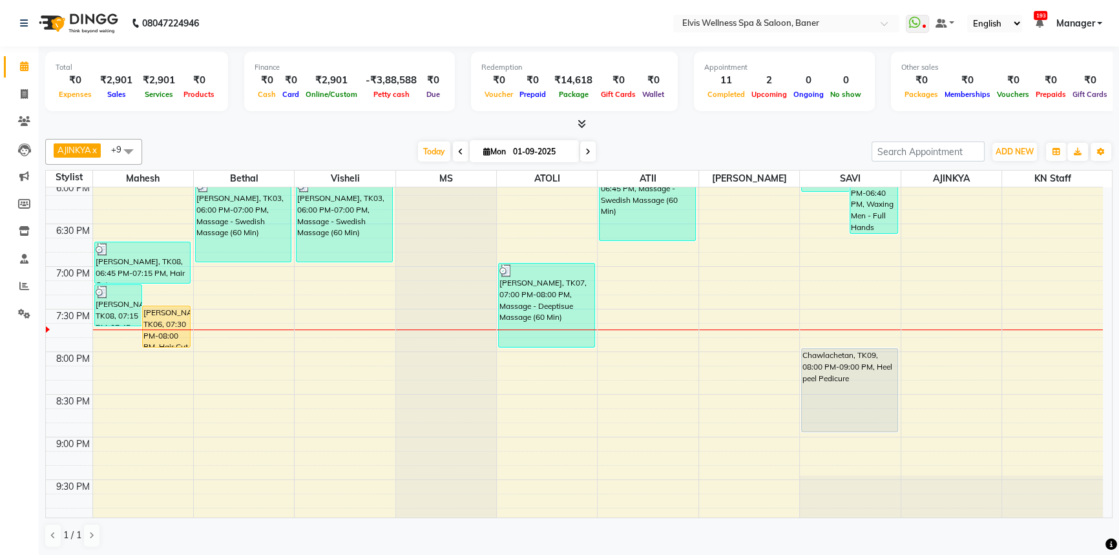
click at [666, 141] on div "AJINKYA x Visheli x MS x Bethal x ATOLI x ATII x SAVI x [PERSON_NAME] Mahesh x …" at bounding box center [578, 152] width 1067 height 26
click at [439, 148] on span "Today" at bounding box center [434, 151] width 32 height 20
click at [679, 139] on div "AJINKYA x Visheli x MS x Bethal x ATOLI x ATII x SAVI x [PERSON_NAME] Mahesh x …" at bounding box center [578, 152] width 1067 height 26
click at [680, 139] on div "AJINKYA x Visheli x MS x Bethal x ATOLI x ATII x SAVI x [PERSON_NAME] Mahesh x …" at bounding box center [578, 152] width 1067 height 26
click at [417, 145] on div "[DATE] [DATE]" at bounding box center [507, 151] width 180 height 19
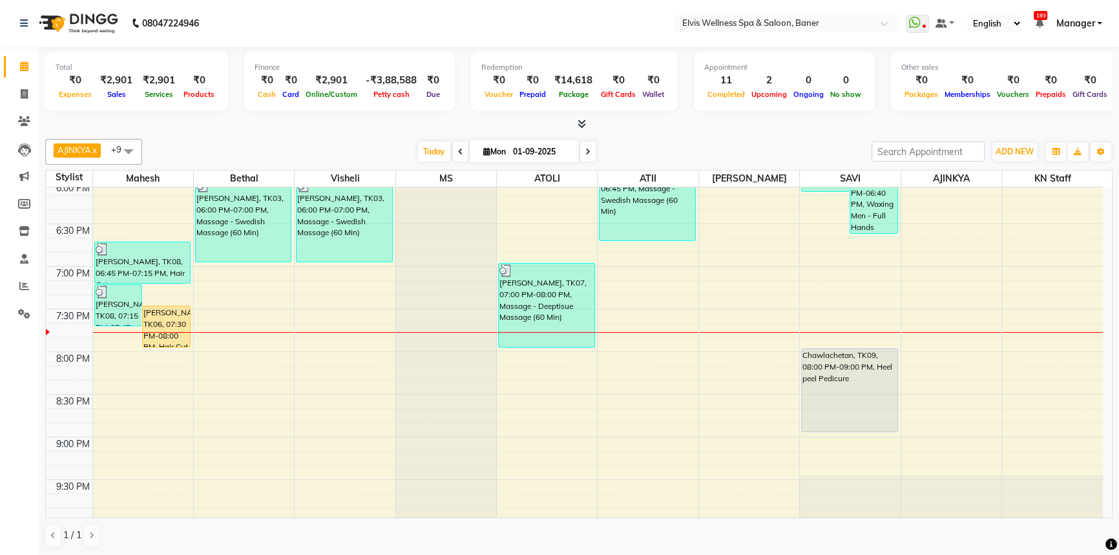
click at [417, 154] on div "[DATE] [DATE]" at bounding box center [507, 151] width 180 height 19
click at [445, 152] on span "Today" at bounding box center [434, 151] width 32 height 20
click at [700, 149] on div "[DATE] [DATE]" at bounding box center [507, 151] width 716 height 19
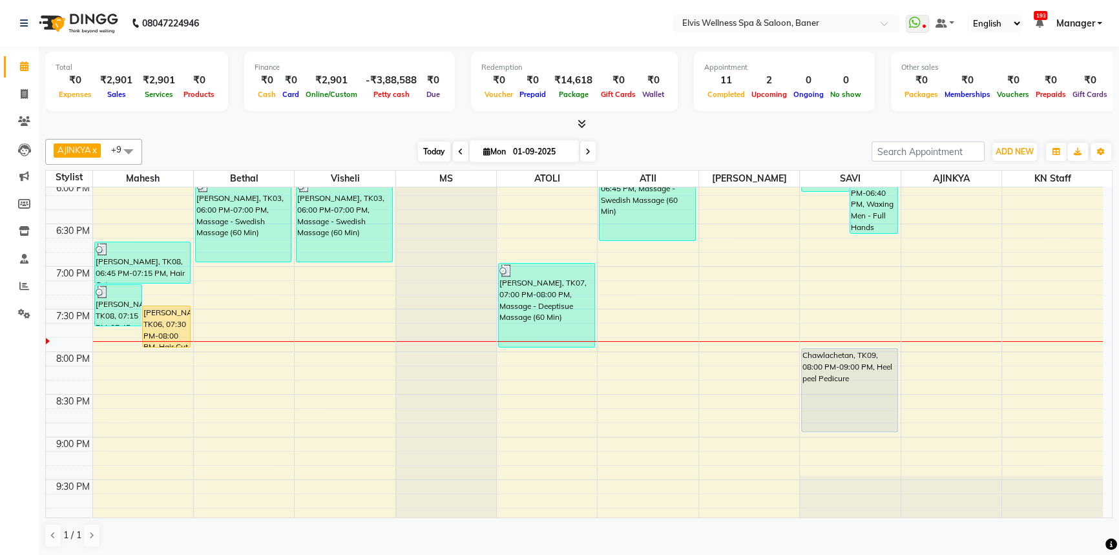
click at [418, 160] on span "Today" at bounding box center [434, 151] width 32 height 20
click at [718, 151] on div "[DATE] [DATE]" at bounding box center [507, 151] width 716 height 19
click at [721, 149] on div "[DATE] [DATE]" at bounding box center [507, 151] width 716 height 19
click at [702, 136] on div "AJINKYA x Visheli x MS x Bethal x ATOLI x ATII x SAVI x [PERSON_NAME] Mahesh x …" at bounding box center [578, 343] width 1067 height 419
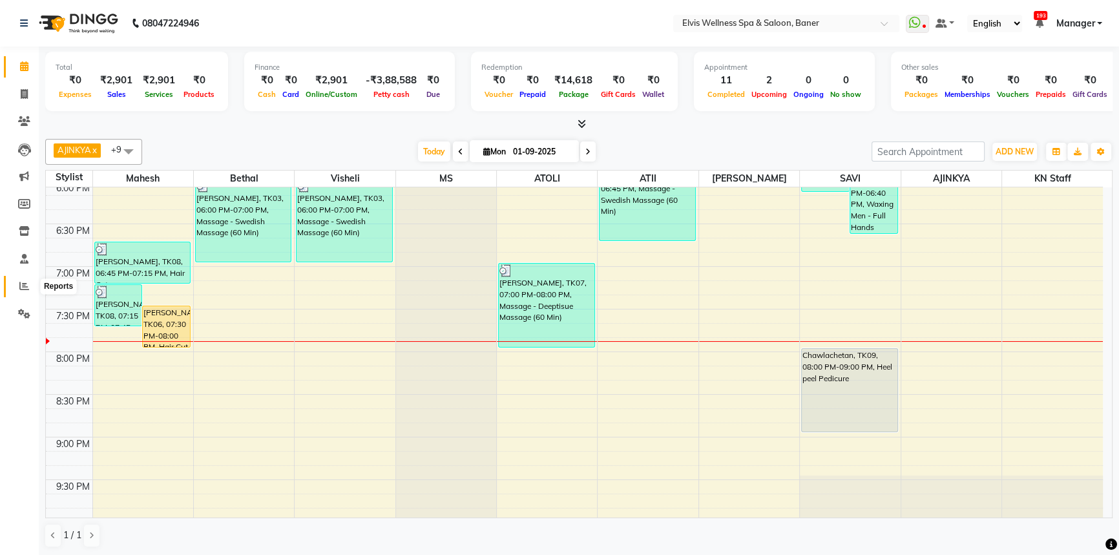
click at [20, 284] on icon at bounding box center [24, 286] width 10 height 10
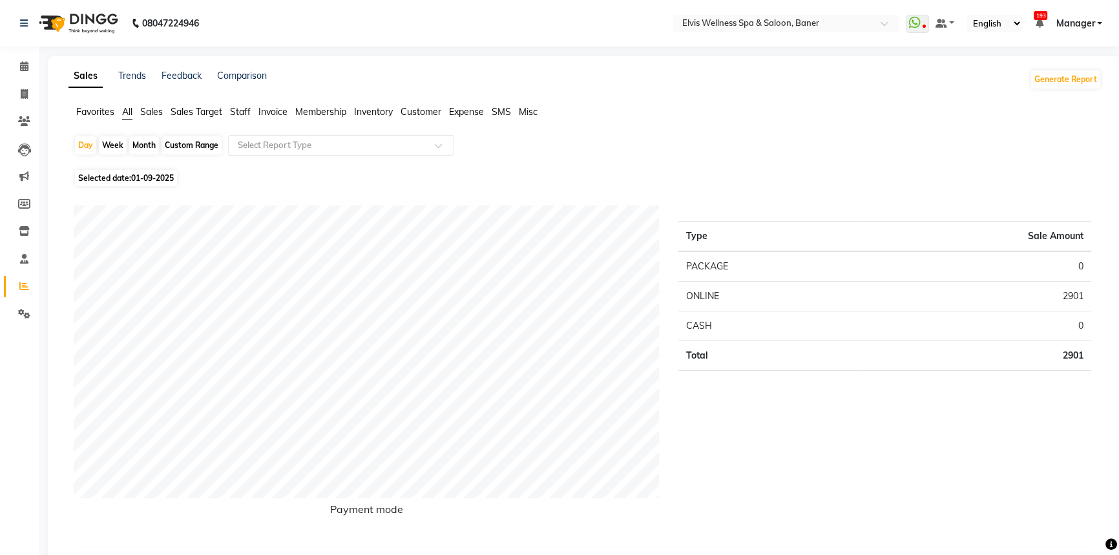
click at [137, 145] on div "Month" at bounding box center [144, 145] width 30 height 18
select select "9"
select select "2025"
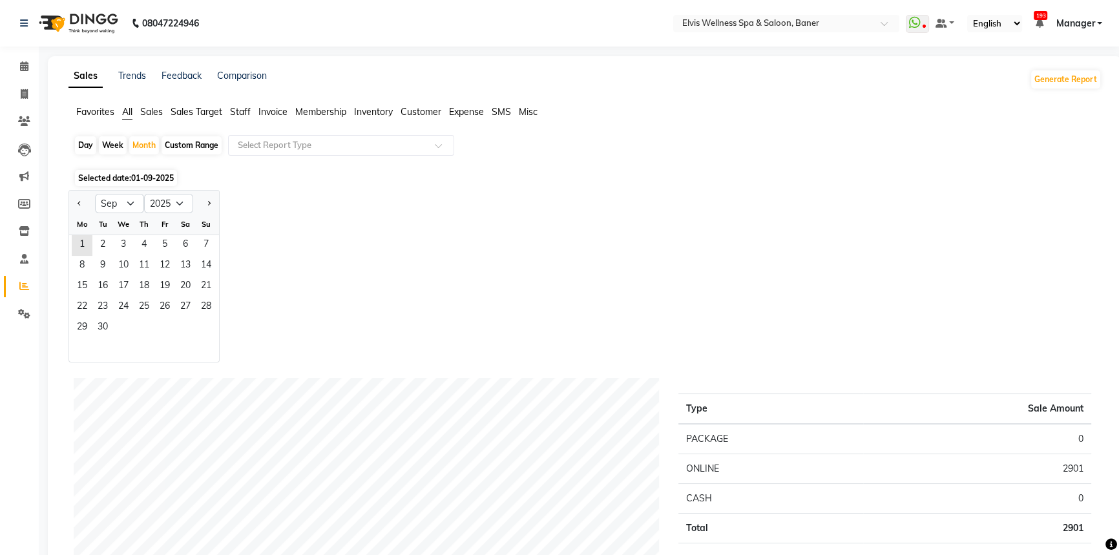
click at [73, 199] on div at bounding box center [82, 203] width 26 height 21
click at [74, 200] on button "Previous month" at bounding box center [79, 203] width 10 height 21
select select "8"
click at [161, 243] on span "1" at bounding box center [164, 245] width 21 height 21
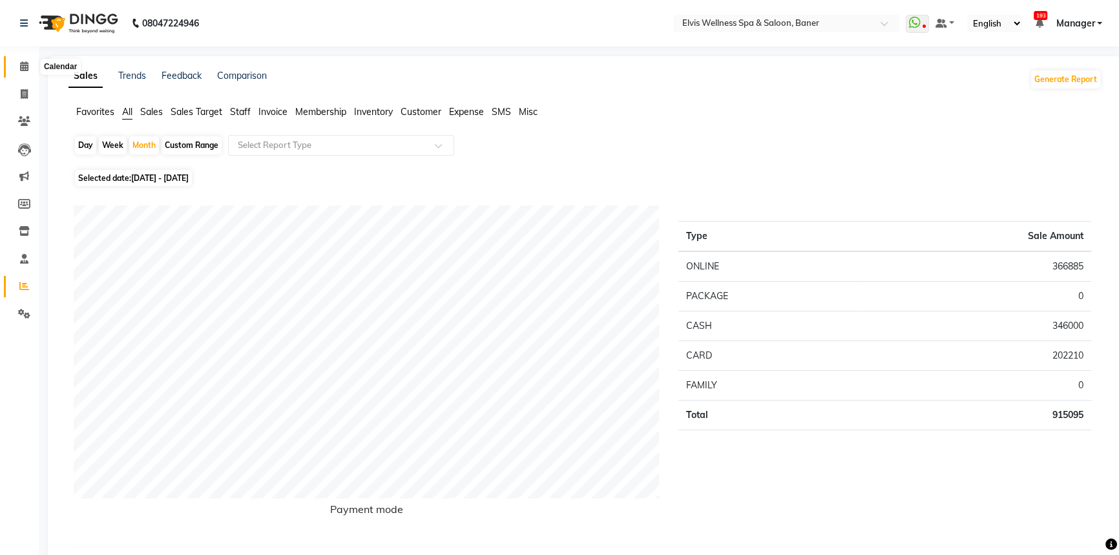
click at [23, 61] on icon at bounding box center [24, 66] width 8 height 10
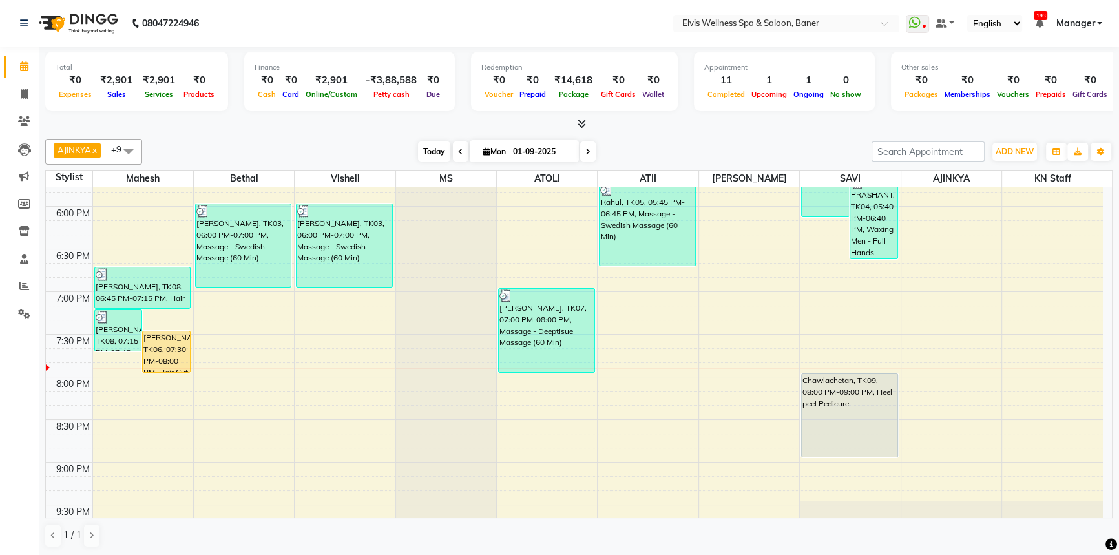
click at [426, 149] on span "Today" at bounding box center [434, 151] width 32 height 20
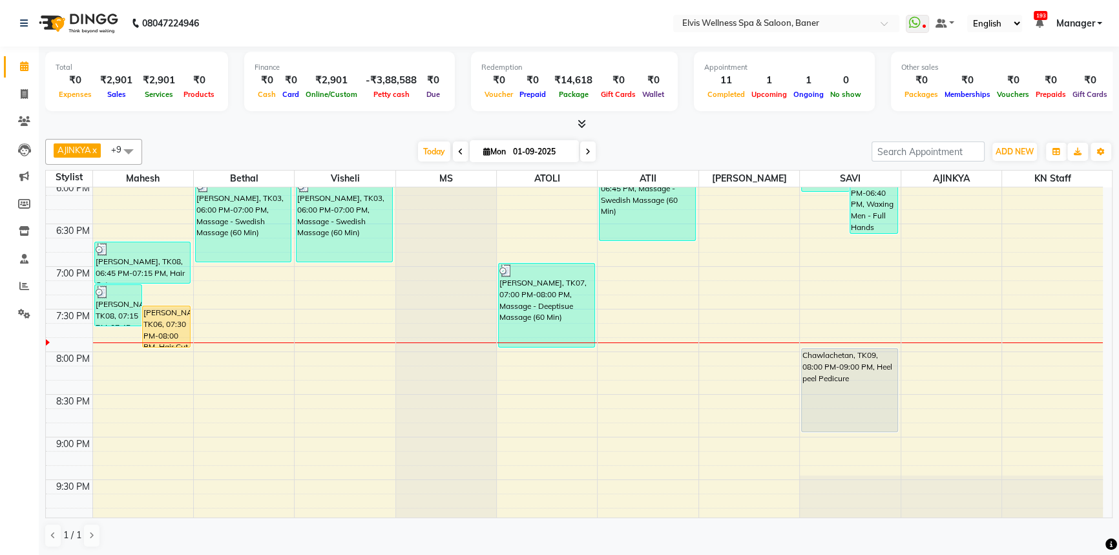
click at [632, 131] on div "Total ₹0 Expenses ₹2,901 Sales ₹2,901 Services ₹0 Products Finance ₹0 Cash ₹0 C…" at bounding box center [579, 302] width 1080 height 510
drag, startPoint x: 415, startPoint y: 143, endPoint x: 751, endPoint y: 135, distance: 335.4
click at [418, 143] on span "Today" at bounding box center [434, 151] width 32 height 20
click at [751, 135] on div "AJINKYA x Visheli x MS x Bethal x ATOLI x ATII x SAVI x [PERSON_NAME] Mahesh x …" at bounding box center [578, 343] width 1067 height 419
click at [422, 157] on span "Today" at bounding box center [434, 151] width 32 height 20
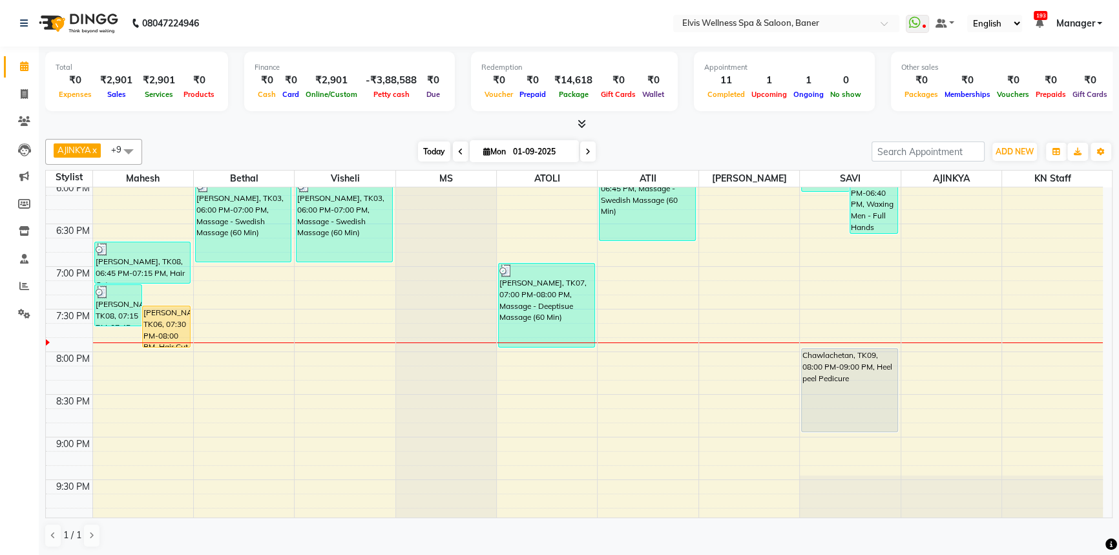
click at [424, 151] on span "Today" at bounding box center [434, 151] width 32 height 20
click at [400, 148] on div "[DATE] [DATE]" at bounding box center [507, 151] width 716 height 19
click at [427, 147] on span "Today" at bounding box center [434, 151] width 32 height 20
click at [401, 149] on div "[DATE] [DATE]" at bounding box center [507, 151] width 716 height 19
click at [418, 148] on span "Today" at bounding box center [434, 151] width 32 height 20
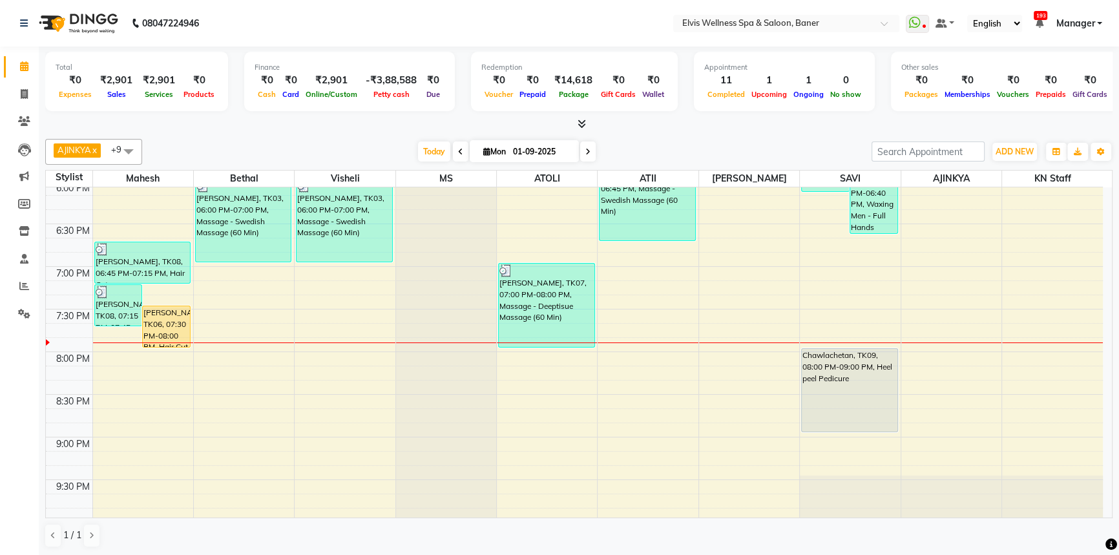
click at [630, 167] on div "AJINKYA x Visheli x MS x Bethal x ATOLI x ATII x SAVI x [PERSON_NAME] Mahesh x …" at bounding box center [578, 343] width 1067 height 419
click at [656, 151] on div "[DATE] [DATE]" at bounding box center [507, 151] width 716 height 19
click at [657, 145] on div "[DATE] [DATE]" at bounding box center [507, 151] width 716 height 19
click at [658, 144] on div "[DATE] [DATE]" at bounding box center [507, 151] width 716 height 19
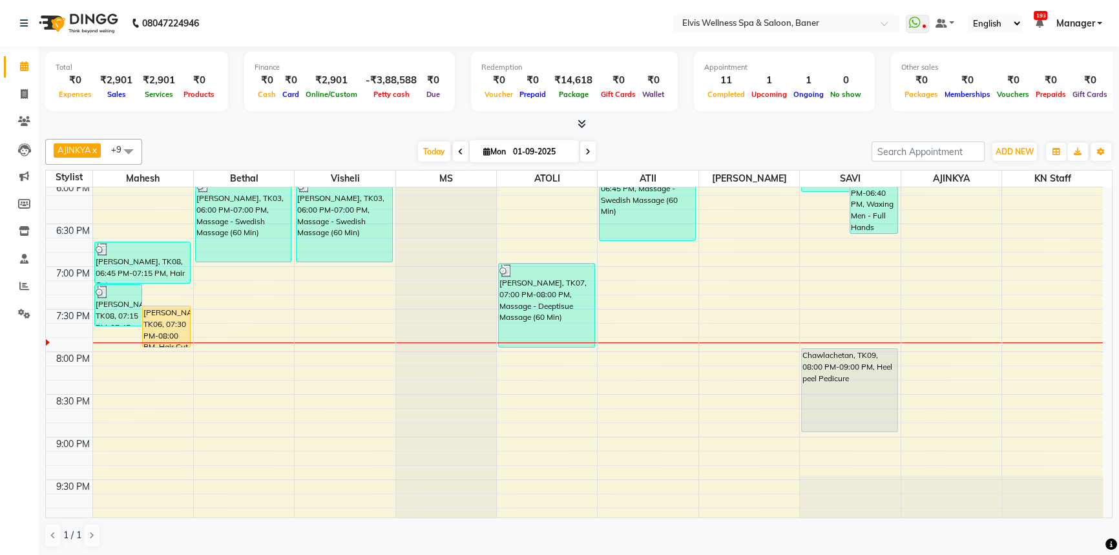
click at [660, 143] on div "[DATE] [DATE]" at bounding box center [507, 151] width 716 height 19
click at [432, 151] on span "Today" at bounding box center [434, 151] width 32 height 20
click at [396, 147] on div "[DATE] [DATE]" at bounding box center [507, 151] width 716 height 19
click at [420, 154] on span "Today" at bounding box center [434, 151] width 32 height 20
click at [426, 156] on span "Today" at bounding box center [434, 151] width 32 height 20
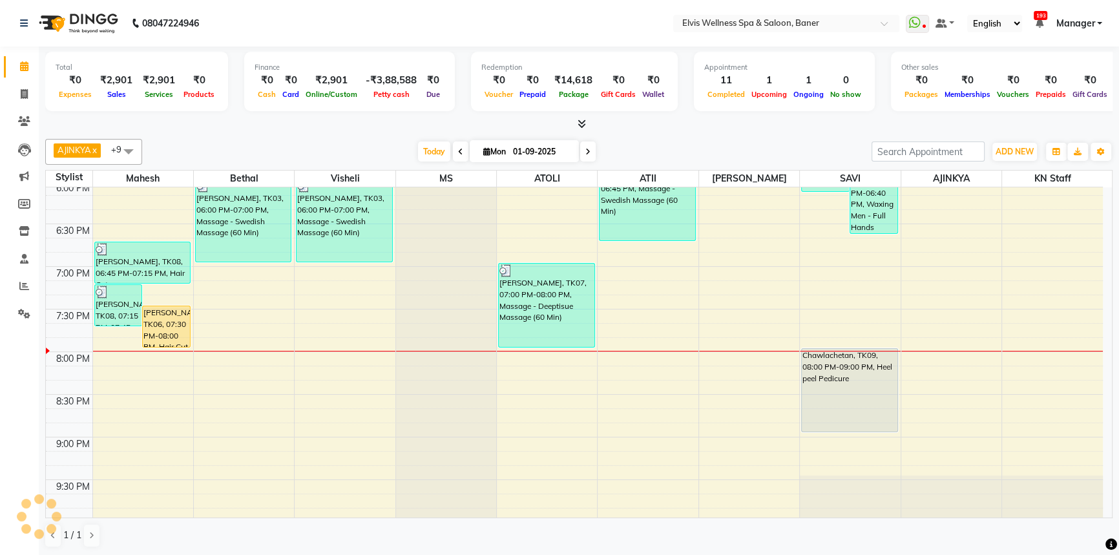
scroll to position [0, 0]
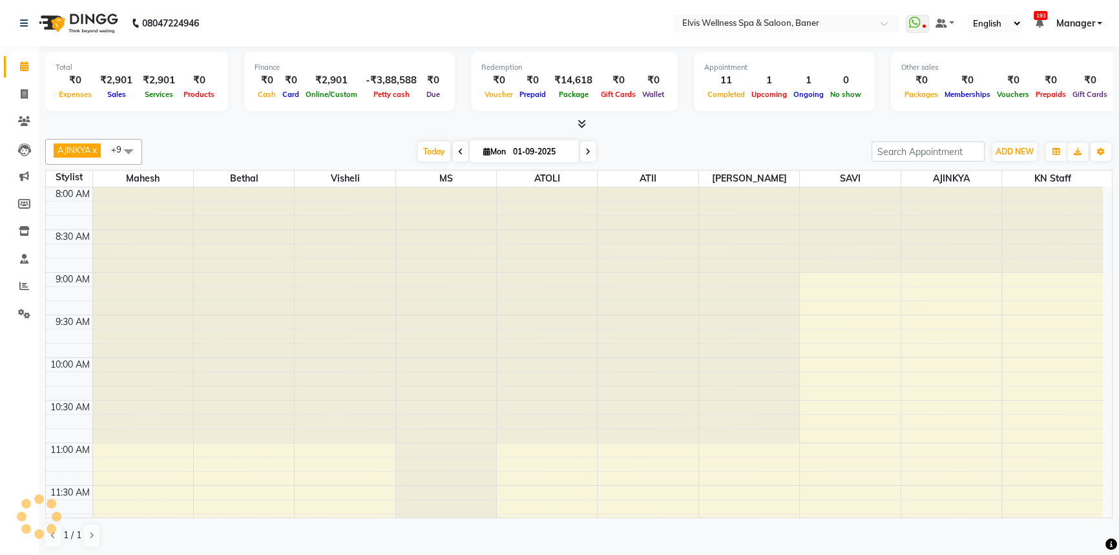
click at [364, 147] on div "[DATE] [DATE]" at bounding box center [507, 151] width 716 height 19
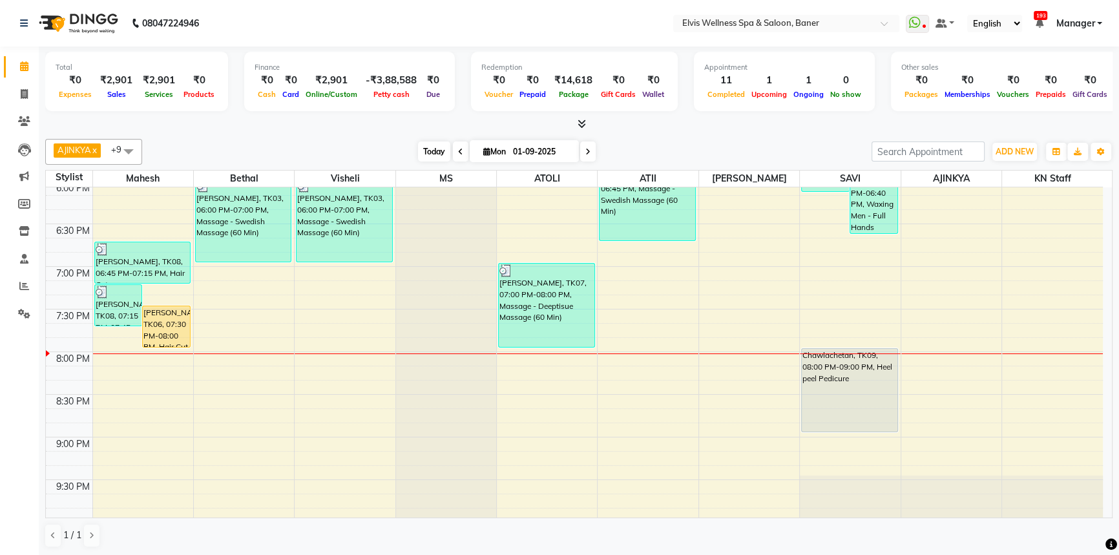
click at [420, 152] on span "Today" at bounding box center [434, 151] width 32 height 20
click at [689, 161] on div "AJINKYA x Visheli x MS x Bethal x ATOLI x ATII x SAVI x [PERSON_NAME] Mahesh x …" at bounding box center [578, 152] width 1067 height 26
click at [617, 118] on div at bounding box center [578, 125] width 1067 height 14
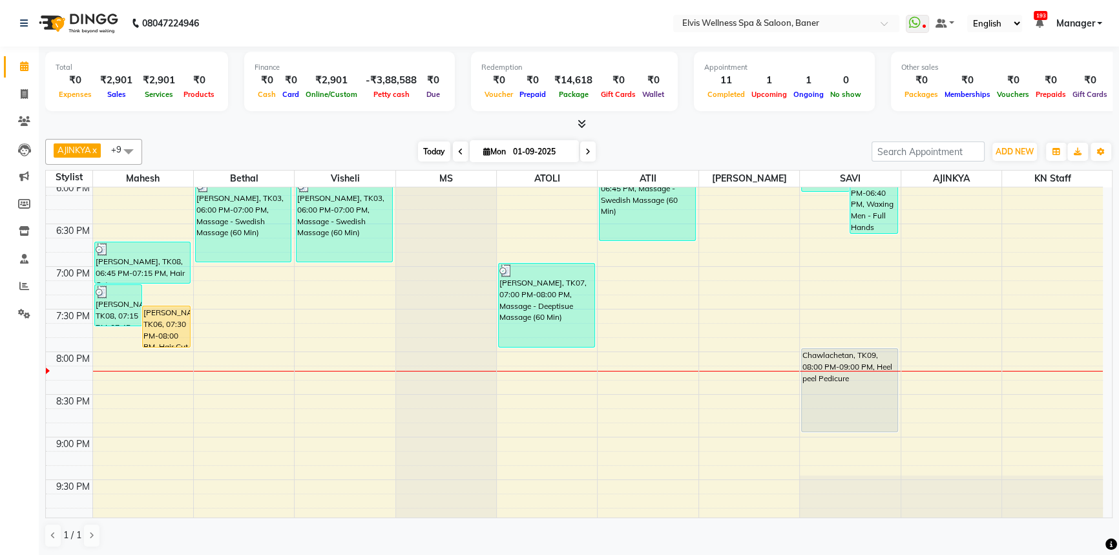
click at [428, 145] on span "Today" at bounding box center [434, 151] width 32 height 20
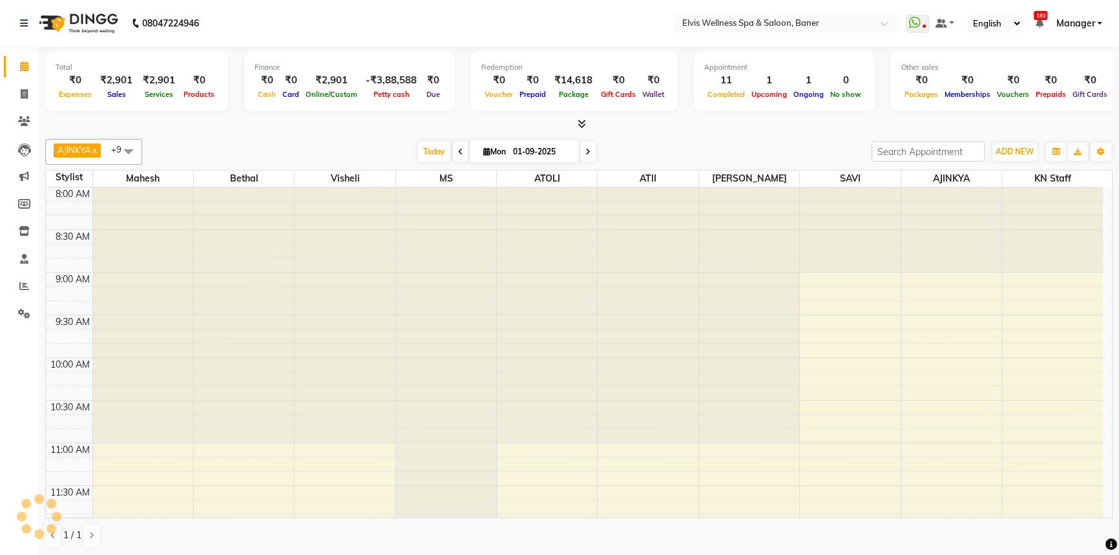
click at [843, 139] on div "AJINKYA x Visheli x MS x Bethal x ATOLI x ATII x SAVI x [PERSON_NAME] Mahesh x …" at bounding box center [578, 152] width 1067 height 26
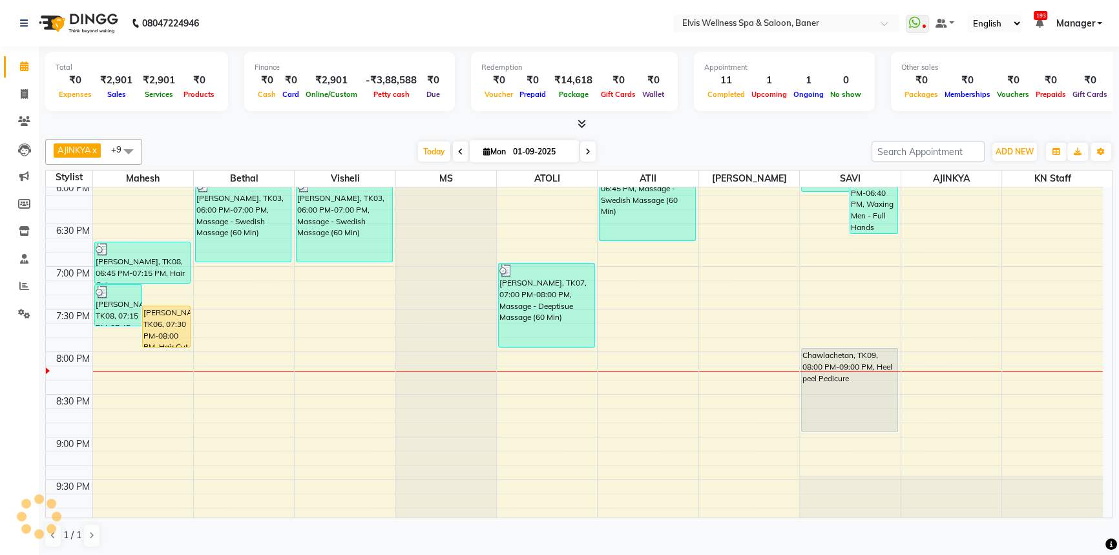
click at [739, 140] on div "AJINKYA x Visheli x MS x Bethal x ATOLI x ATII x SAVI x [PERSON_NAME] Mahesh x …" at bounding box center [578, 152] width 1067 height 26
click at [738, 149] on div "[DATE] [DATE]" at bounding box center [507, 151] width 716 height 19
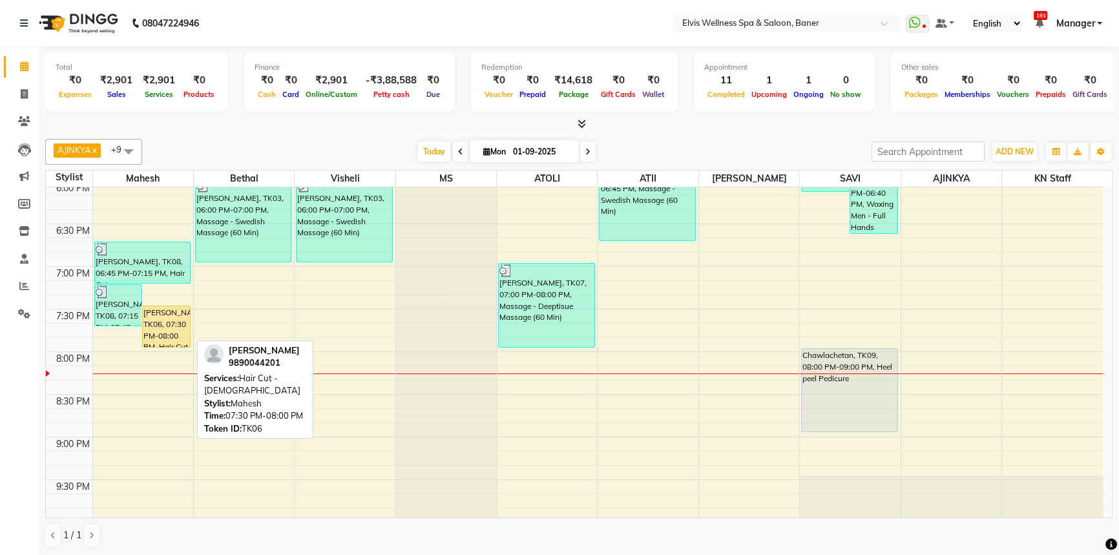
click at [180, 335] on div "[PERSON_NAME], TK06, 07:30 PM-08:00 PM, Hair Cut - [DEMOGRAPHIC_DATA]" at bounding box center [166, 326] width 47 height 41
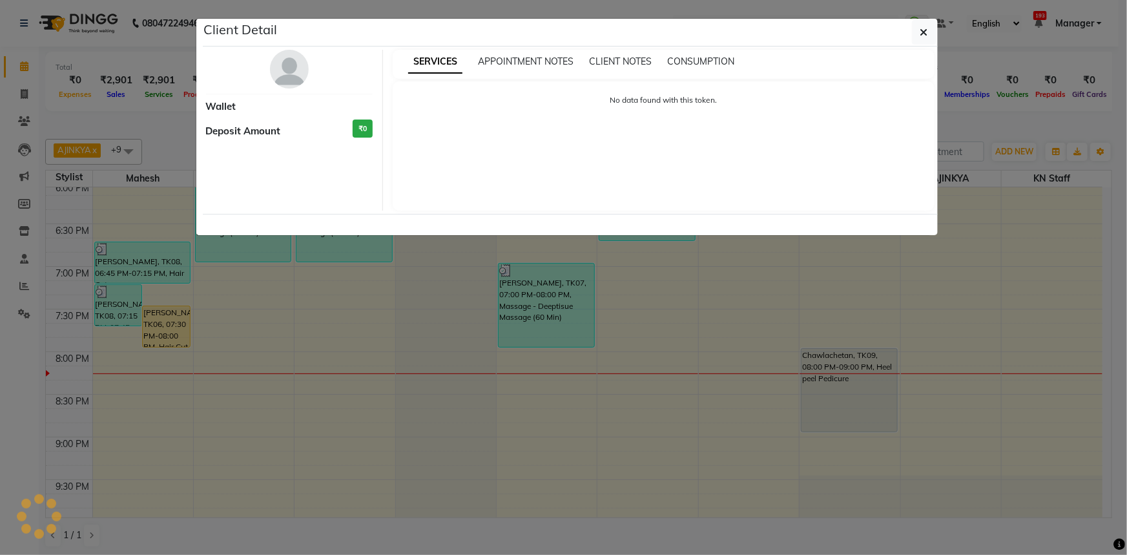
select select "1"
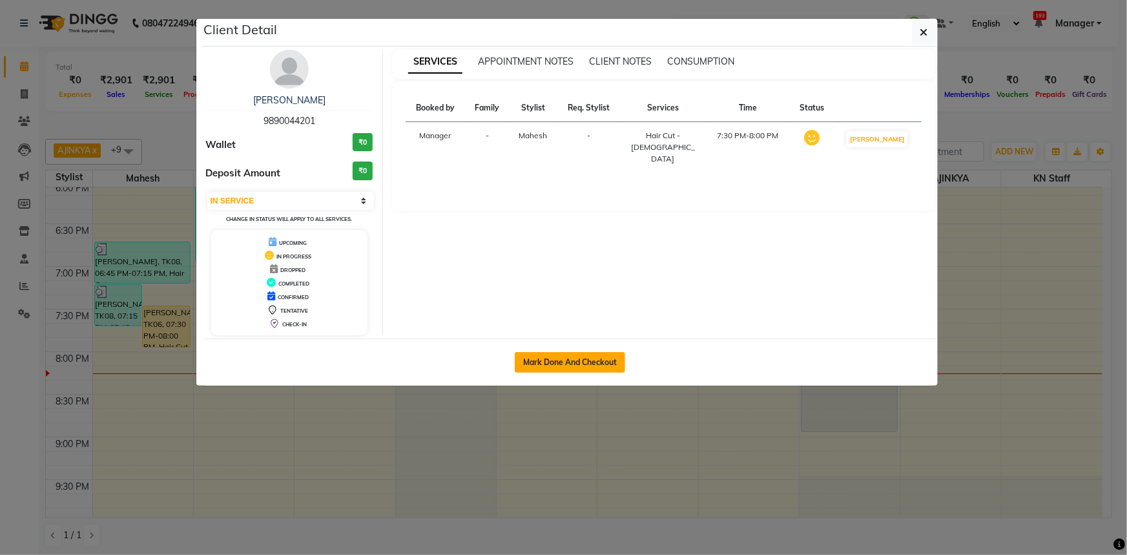
click at [564, 359] on button "Mark Done And Checkout" at bounding box center [570, 362] width 110 height 21
select select "service"
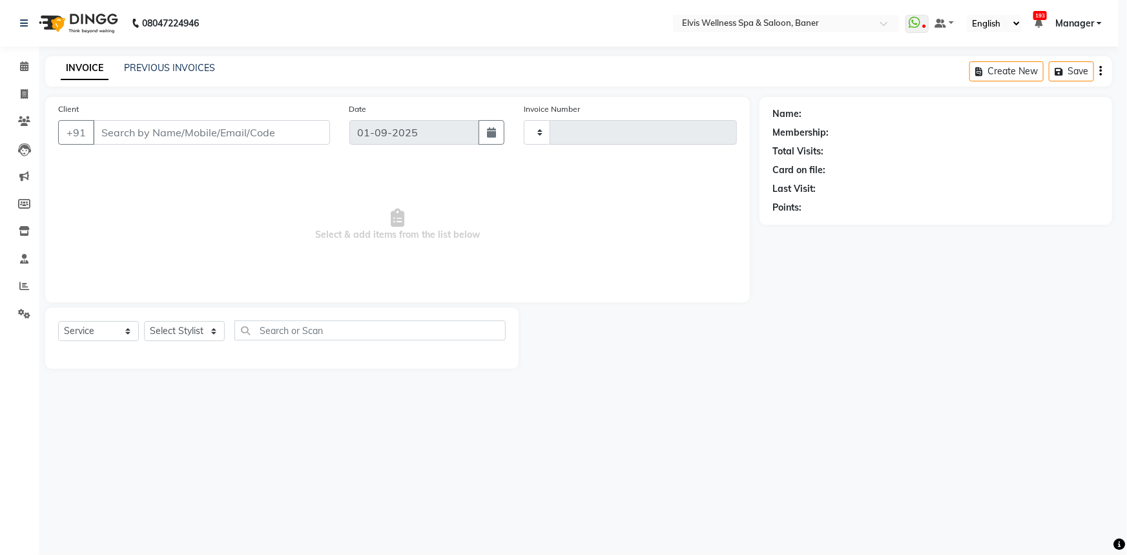
type input "1431"
select select "3"
select select "5735"
type input "9890044201"
select select "40633"
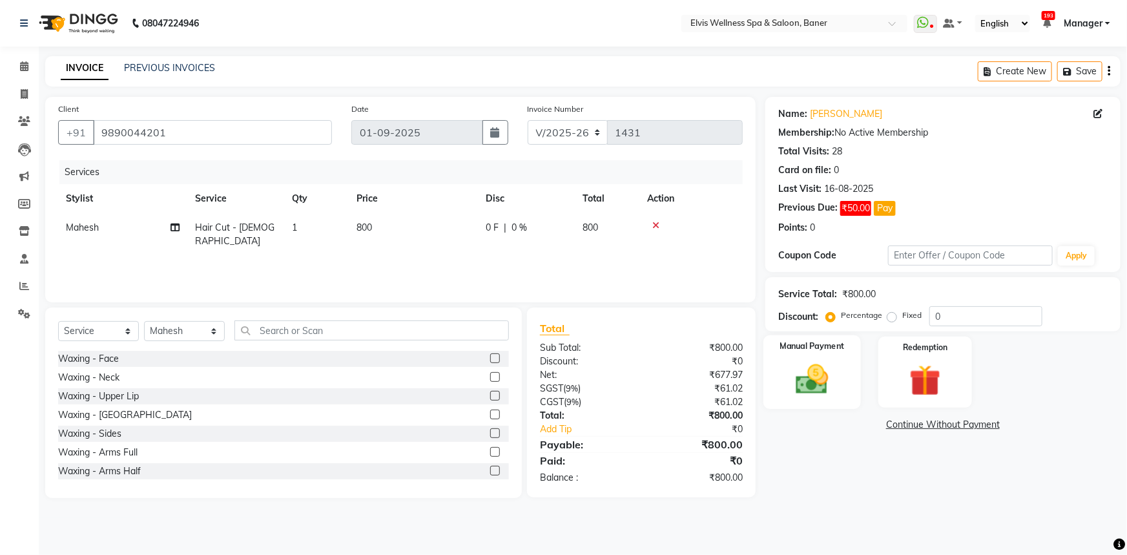
click at [812, 369] on img at bounding box center [812, 378] width 53 height 37
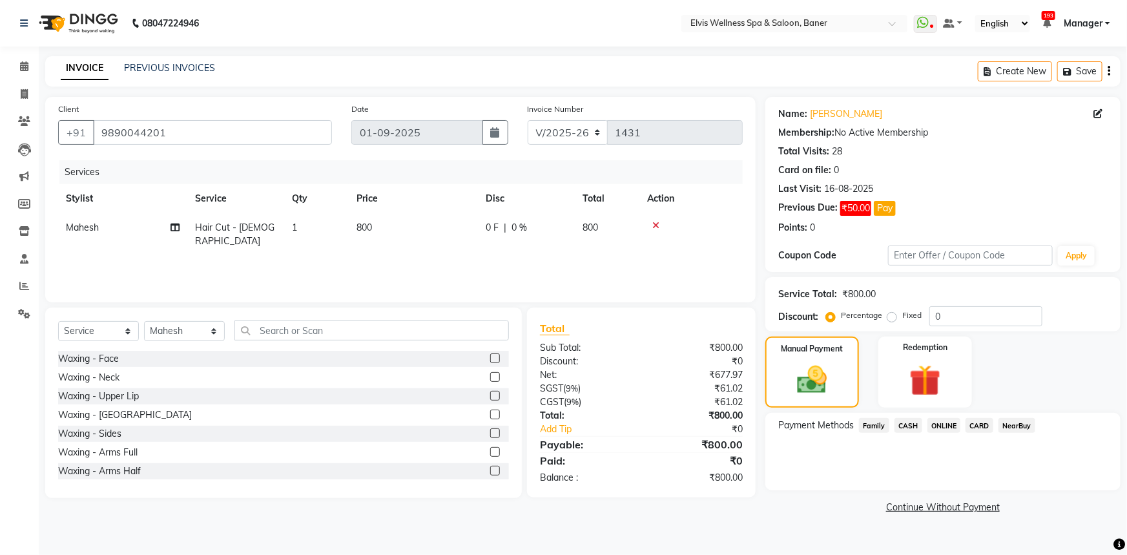
click at [975, 432] on span "CARD" at bounding box center [980, 425] width 28 height 15
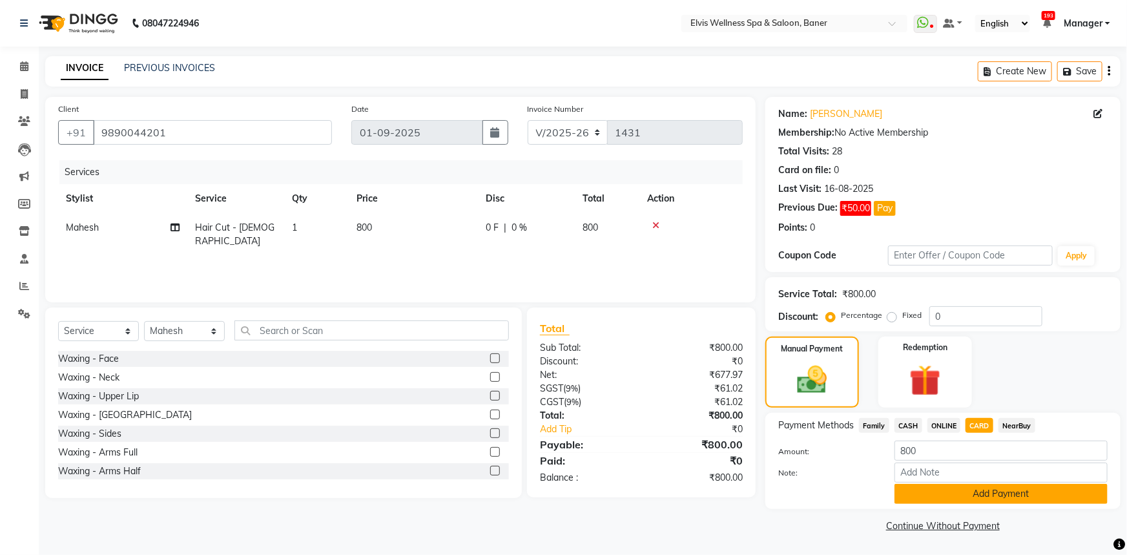
click at [972, 492] on button "Add Payment" at bounding box center [1001, 494] width 213 height 20
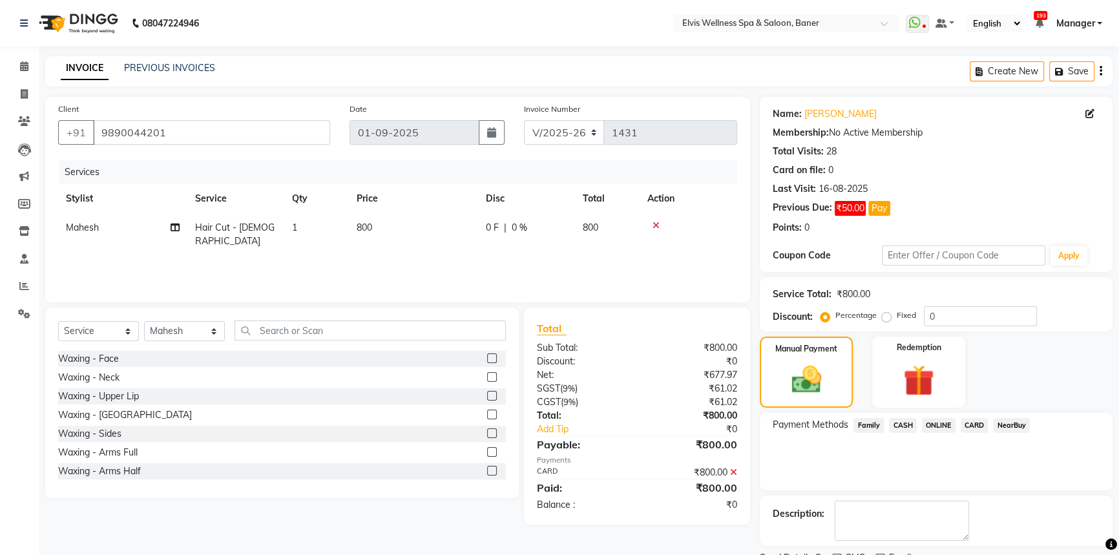
scroll to position [53, 0]
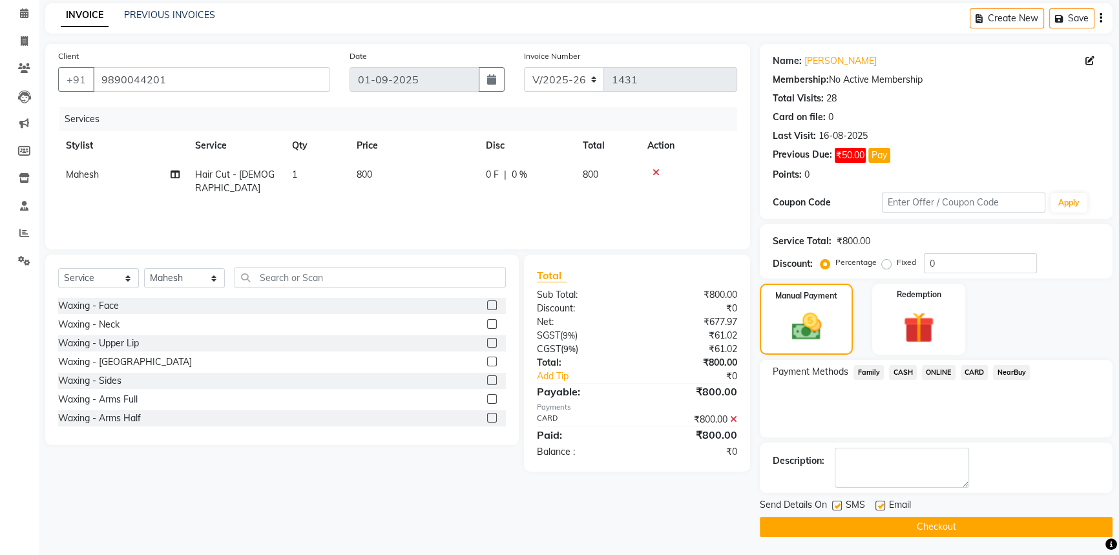
drag, startPoint x: 837, startPoint y: 503, endPoint x: 937, endPoint y: 503, distance: 100.1
click at [838, 502] on label at bounding box center [837, 506] width 10 height 10
click at [838, 502] on input "checkbox" at bounding box center [836, 506] width 8 height 8
checkbox input "false"
drag, startPoint x: 878, startPoint y: 501, endPoint x: 878, endPoint y: 510, distance: 9.7
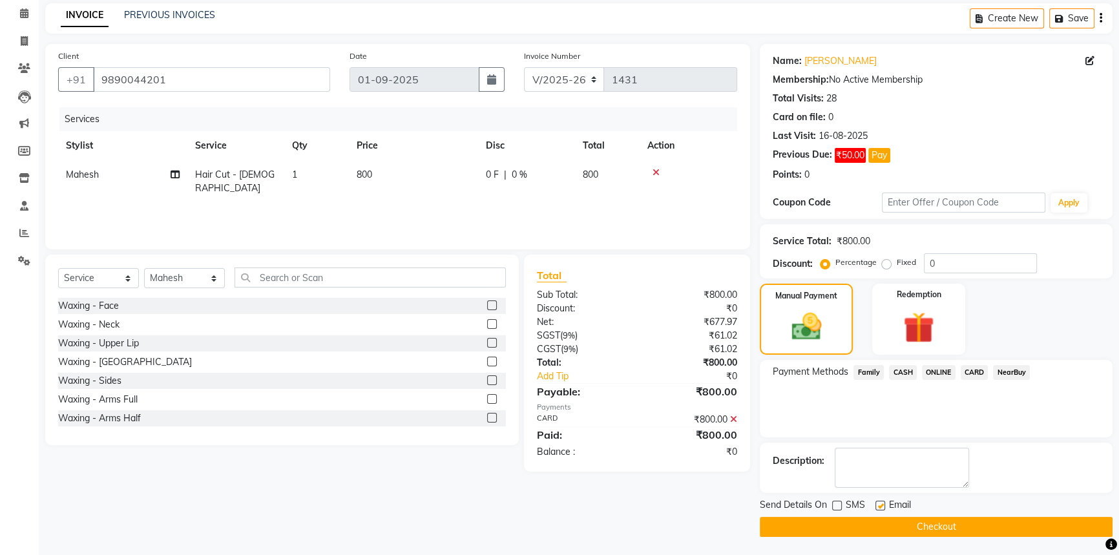
click at [877, 501] on label at bounding box center [880, 506] width 10 height 10
click at [877, 502] on input "checkbox" at bounding box center [879, 506] width 8 height 8
checkbox input "false"
click at [884, 519] on button "Checkout" at bounding box center [936, 527] width 353 height 20
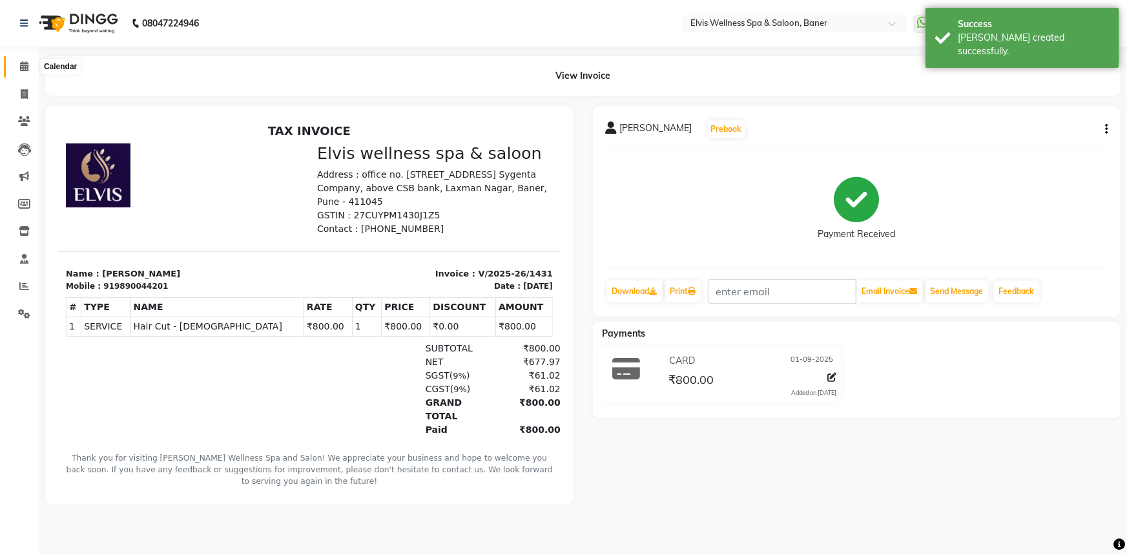
click at [23, 64] on icon at bounding box center [24, 66] width 8 height 10
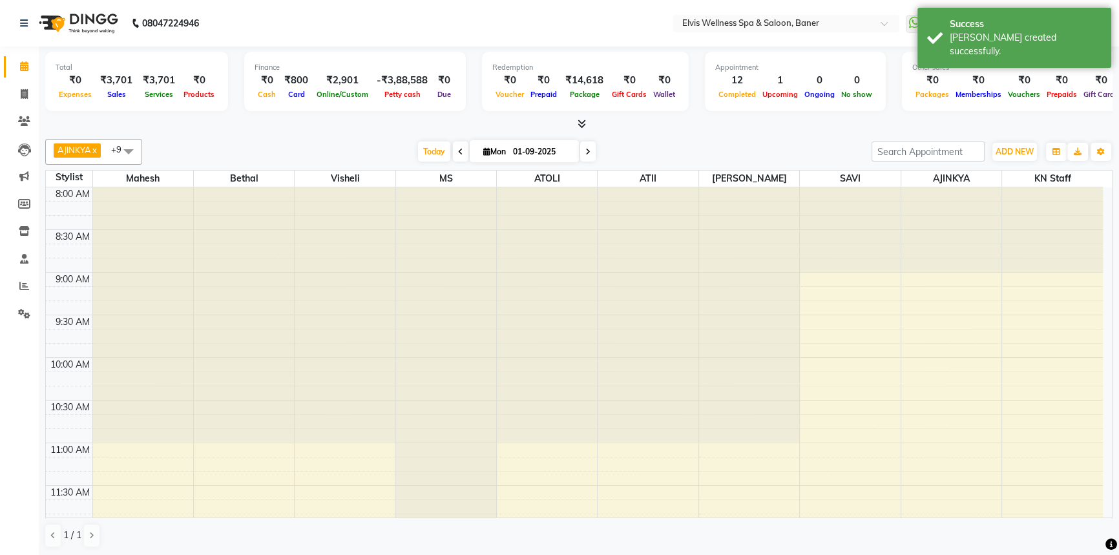
click at [420, 140] on div "AJINKYA x Visheli x MS x Bethal x ATOLI x ATII x SAVI x [PERSON_NAME] Mahesh x …" at bounding box center [578, 152] width 1067 height 26
click at [424, 147] on span "Today" at bounding box center [434, 151] width 32 height 20
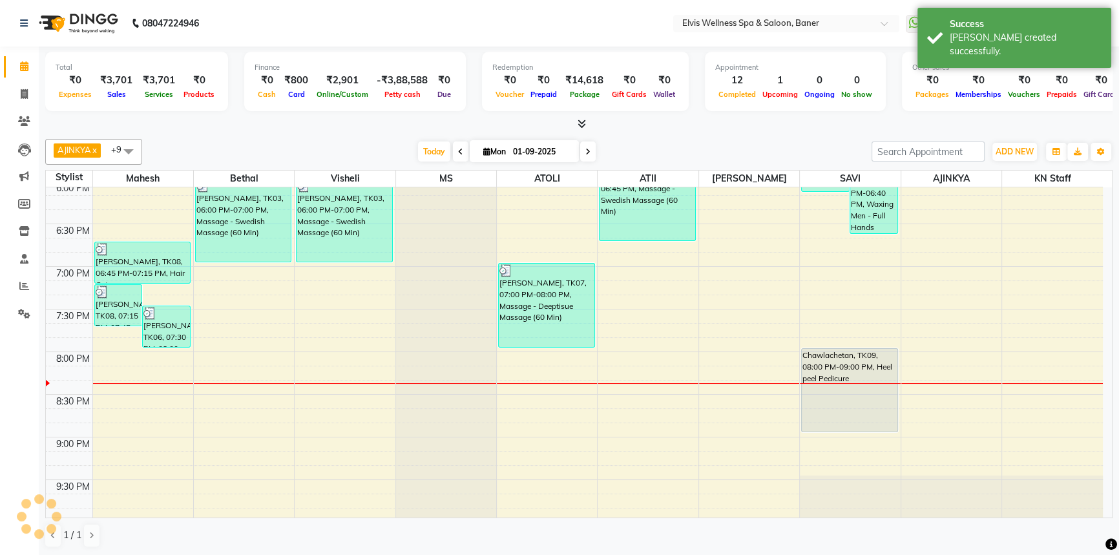
click at [587, 136] on div "AJINKYA x Visheli x MS x Bethal x ATOLI x ATII x SAVI x [PERSON_NAME] Mahesh x …" at bounding box center [578, 343] width 1067 height 419
click at [662, 139] on div "AJINKYA x Visheli x MS x Bethal x ATOLI x ATII x SAVI x [PERSON_NAME] Mahesh x …" at bounding box center [578, 152] width 1067 height 26
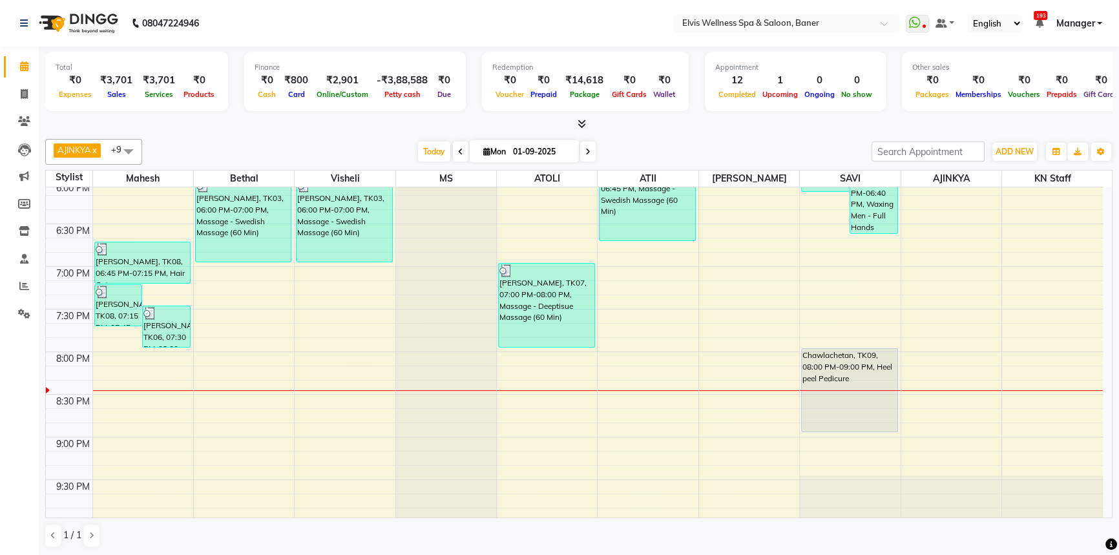
click at [665, 140] on div "AJINKYA x Visheli x MS x Bethal x ATOLI x ATII x SAVI x [PERSON_NAME] Mahesh x …" at bounding box center [578, 152] width 1067 height 26
click at [667, 135] on div "AJINKYA x Visheli x MS x Bethal x ATOLI x ATII x SAVI x [PERSON_NAME] Mahesh x …" at bounding box center [578, 343] width 1067 height 419
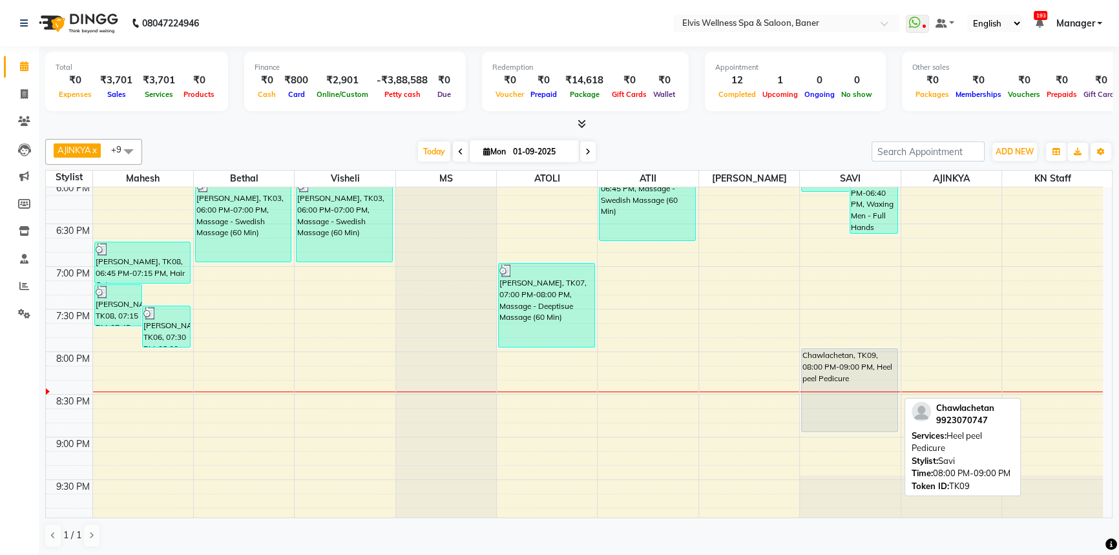
click at [886, 402] on div "Chawlachetan, TK09, 08:00 PM-09:00 PM, Heel peel Pedicure" at bounding box center [850, 390] width 96 height 83
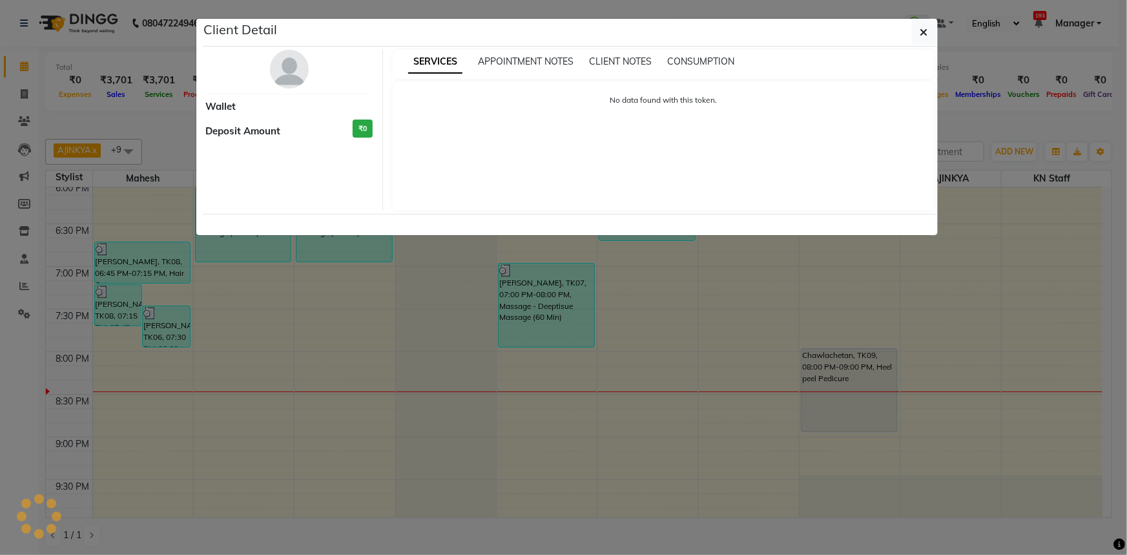
select select "7"
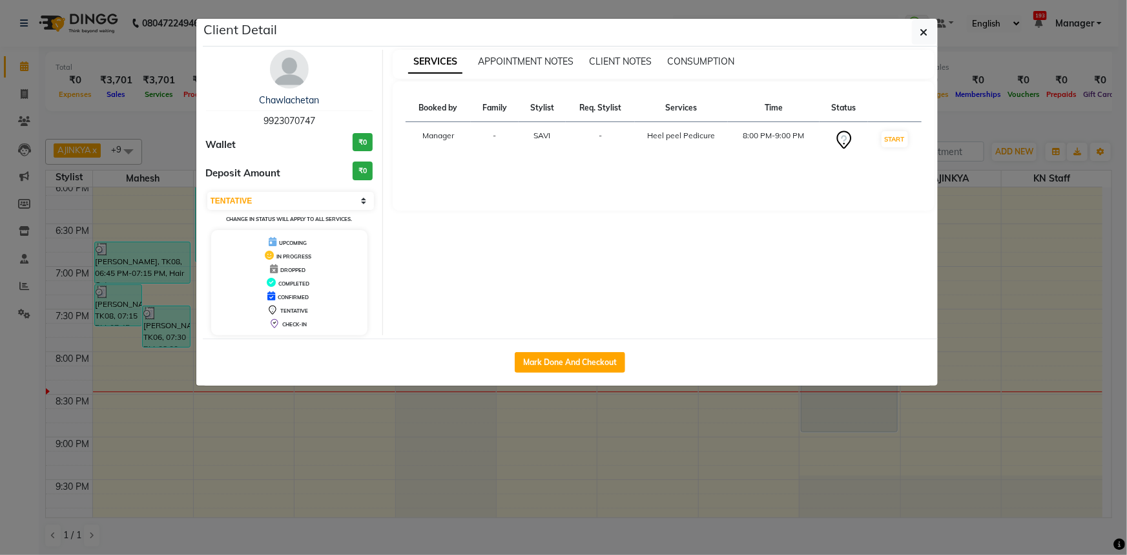
click at [1085, 129] on ngb-modal-window "Client Detail Chawlachetan 9923070747 Wallet ₹0 Deposit Amount ₹0 Select IN SER…" at bounding box center [563, 277] width 1127 height 555
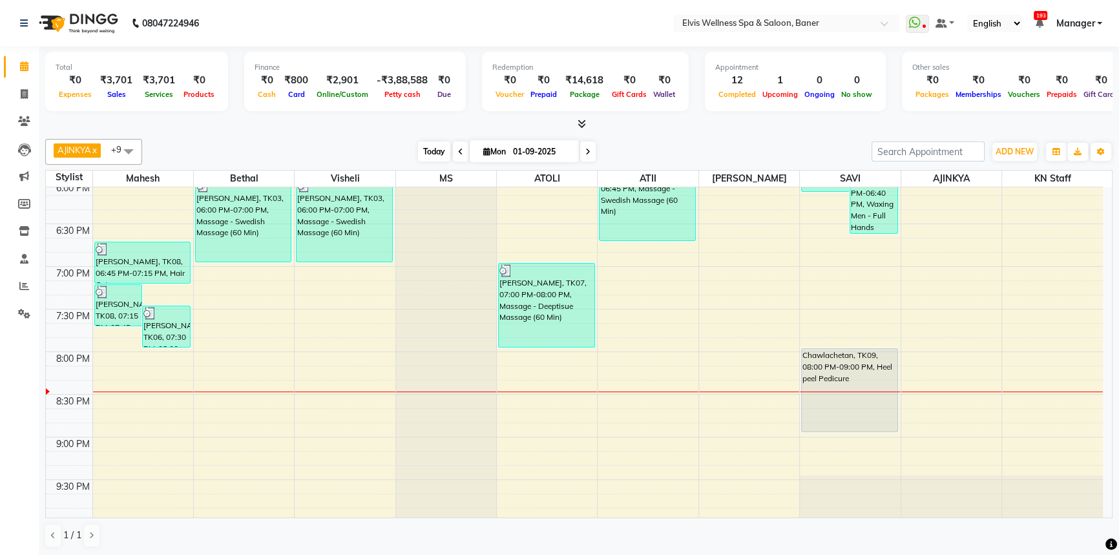
click at [422, 151] on span "Today" at bounding box center [434, 151] width 32 height 20
click at [432, 151] on span "Today" at bounding box center [434, 151] width 32 height 20
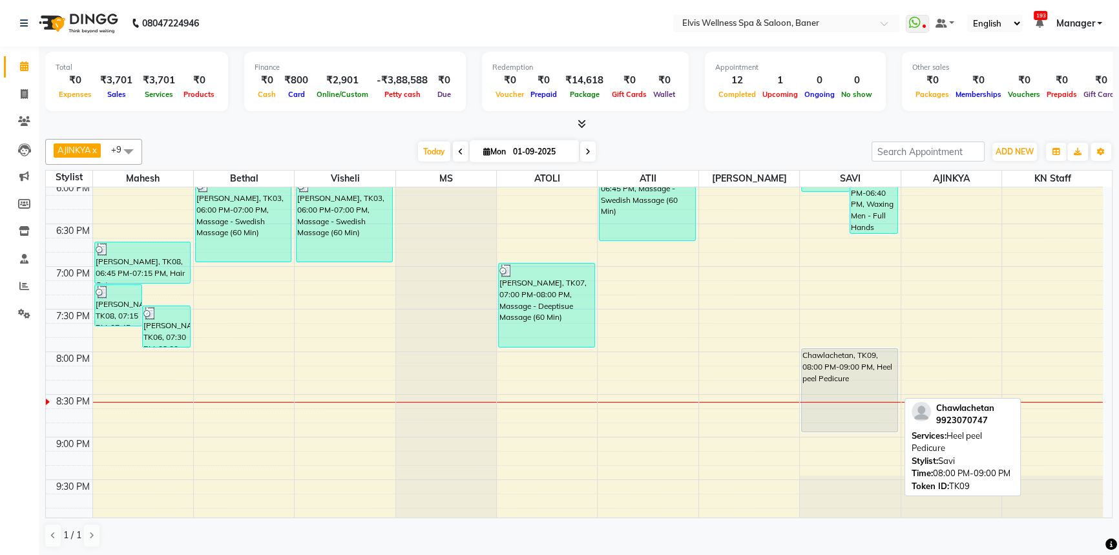
click at [843, 417] on div "Chawlachetan, TK09, 08:00 PM-09:00 PM, Heel peel Pedicure" at bounding box center [850, 390] width 96 height 83
select select "7"
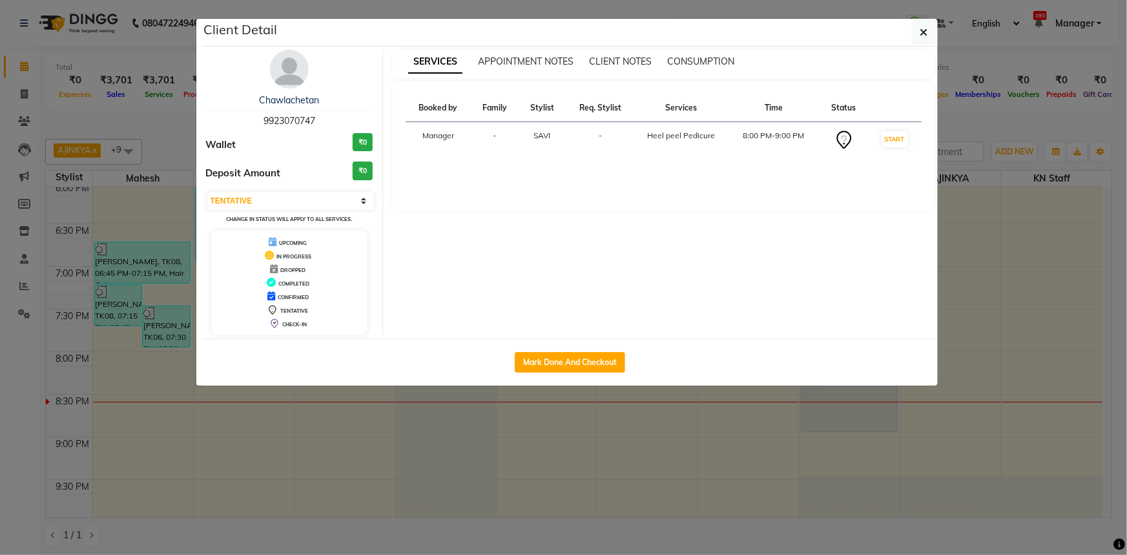
click at [299, 78] on img at bounding box center [289, 69] width 39 height 39
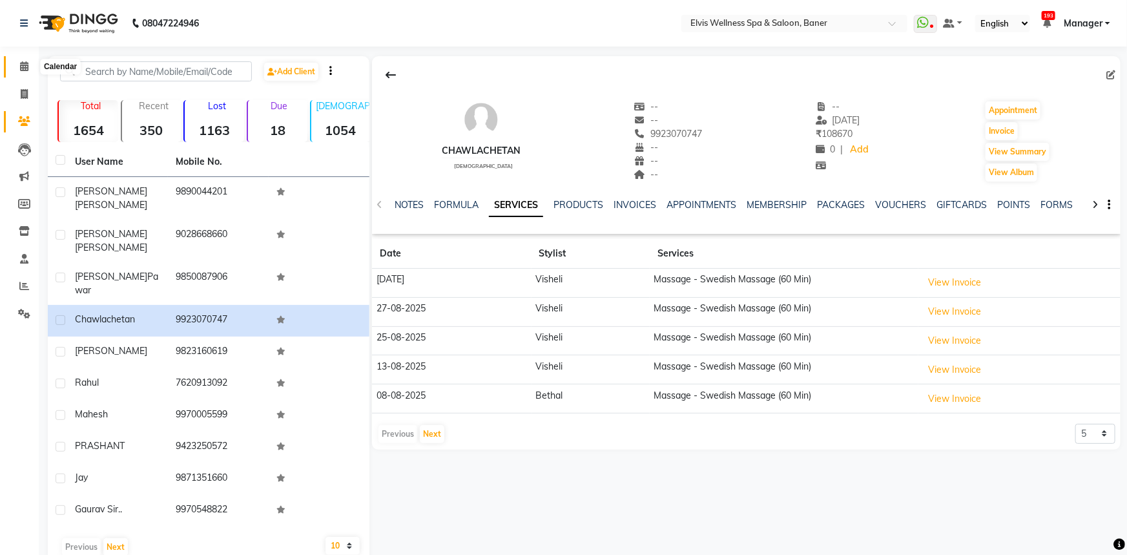
click at [25, 63] on icon at bounding box center [24, 66] width 8 height 10
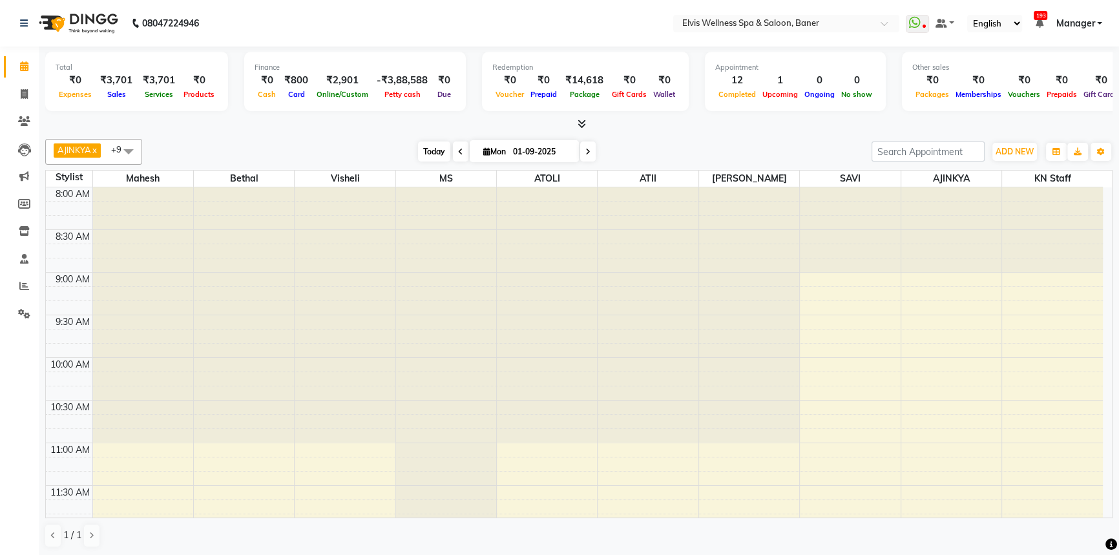
click at [430, 158] on span "Today" at bounding box center [434, 151] width 32 height 20
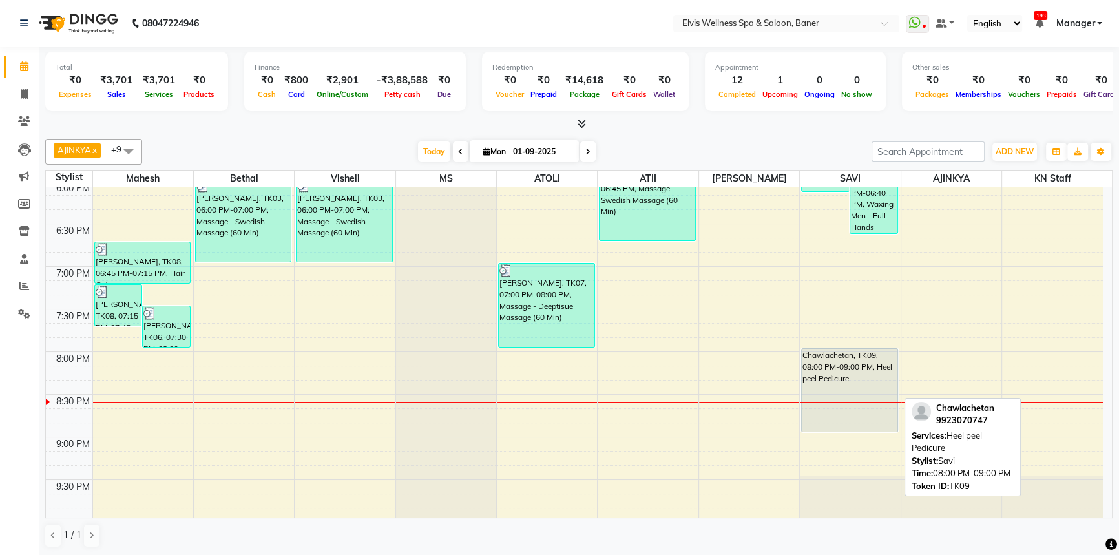
click at [839, 407] on div "Chawlachetan, TK09, 08:00 PM-09:00 PM, Heel peel Pedicure" at bounding box center [850, 390] width 96 height 83
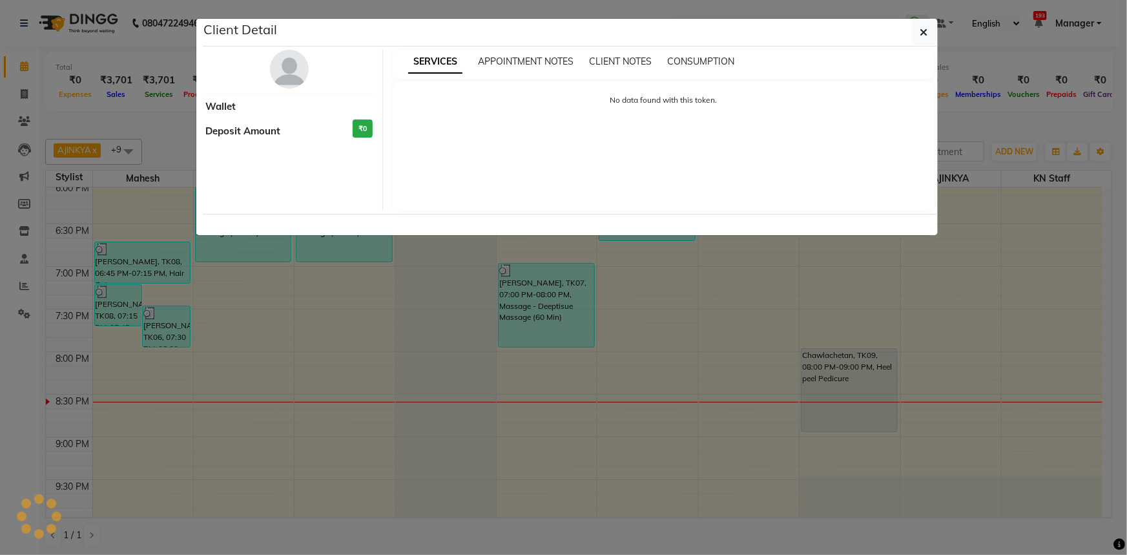
select select "7"
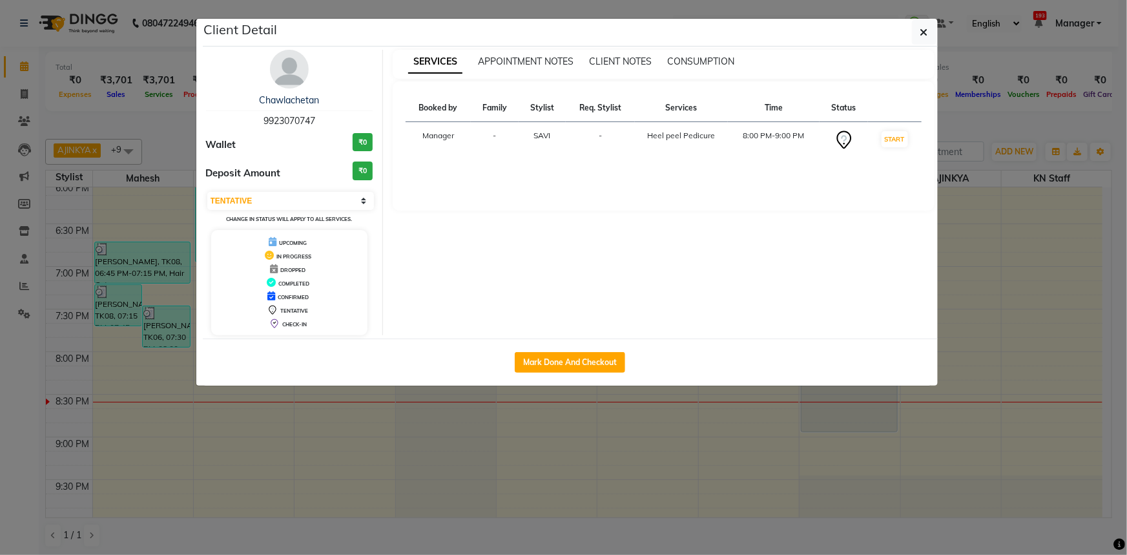
drag, startPoint x: 282, startPoint y: 70, endPoint x: 868, endPoint y: 166, distance: 593.7
click at [283, 70] on img at bounding box center [289, 69] width 39 height 39
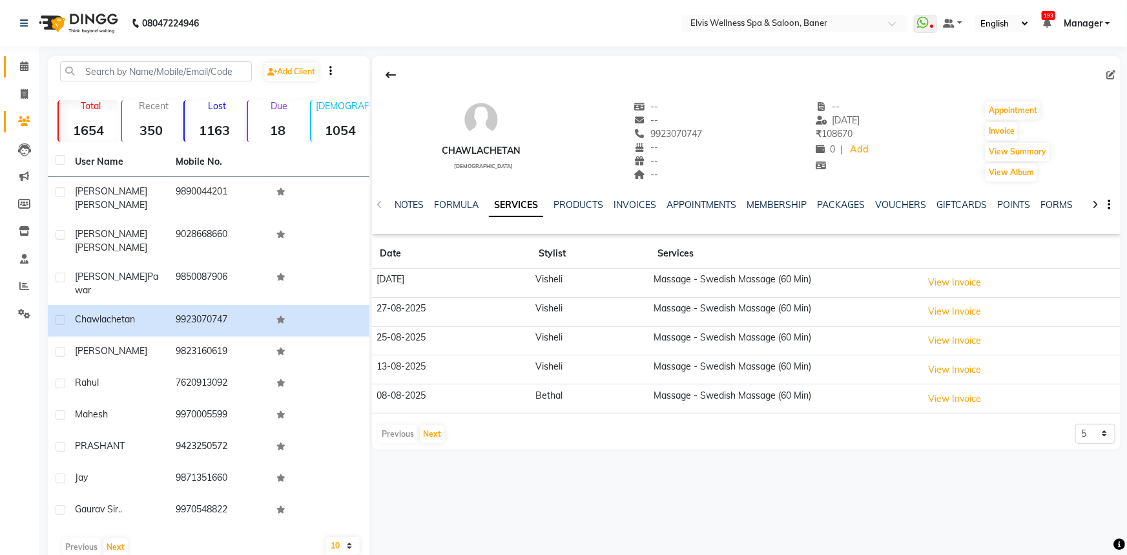
click at [16, 70] on span at bounding box center [24, 66] width 23 height 15
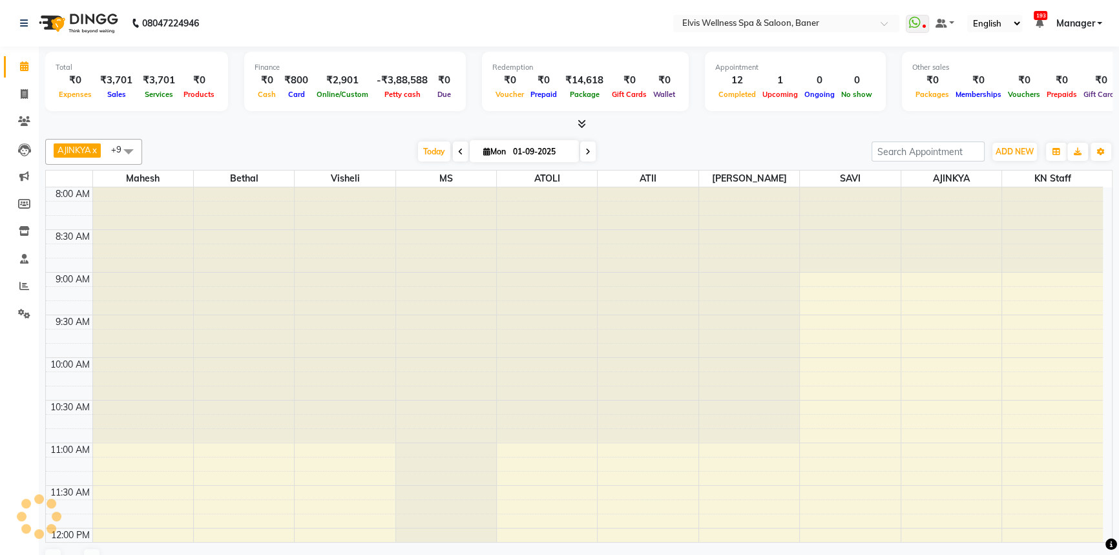
scroll to position [833, 0]
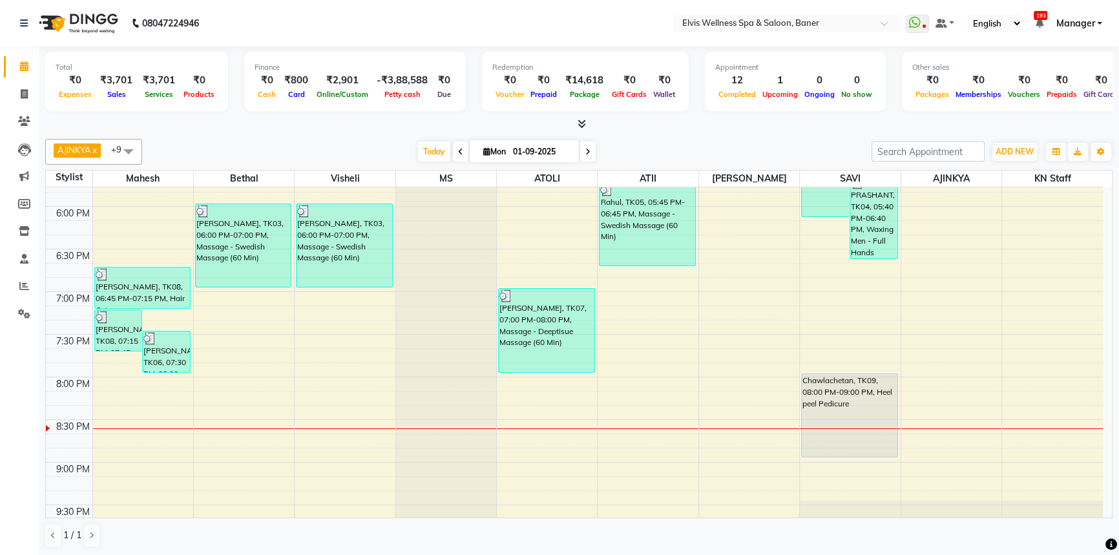
drag, startPoint x: 433, startPoint y: 152, endPoint x: 368, endPoint y: 145, distance: 65.6
click at [433, 152] on span "Today" at bounding box center [434, 151] width 32 height 20
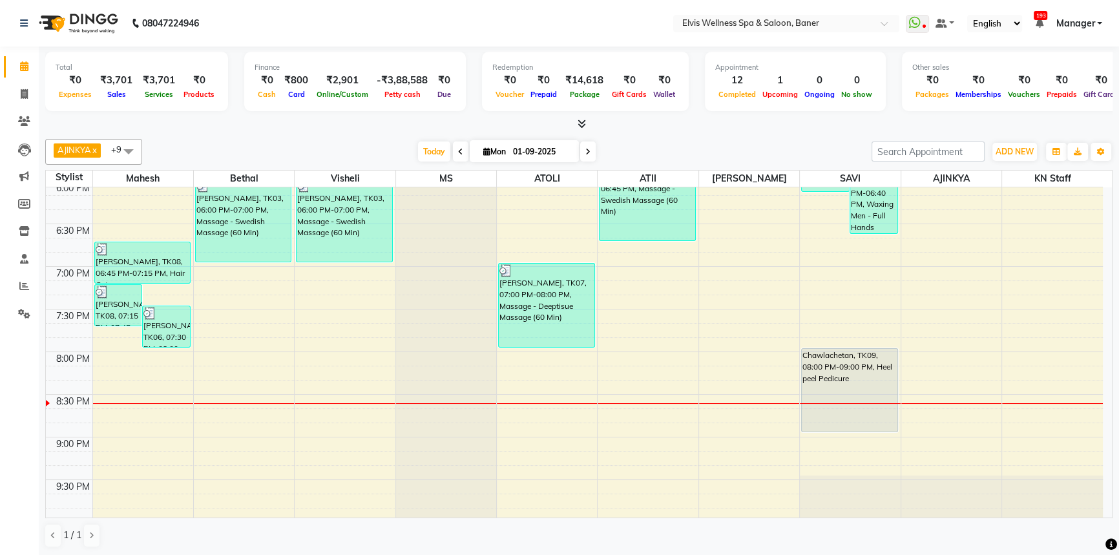
click at [355, 145] on div "[DATE] [DATE]" at bounding box center [507, 151] width 716 height 19
click at [430, 143] on span "Today" at bounding box center [434, 151] width 32 height 20
drag, startPoint x: 398, startPoint y: 145, endPoint x: 441, endPoint y: 149, distance: 43.5
click at [408, 147] on div "[DATE] [DATE]" at bounding box center [507, 151] width 716 height 19
click at [441, 149] on span "Today" at bounding box center [434, 151] width 32 height 20
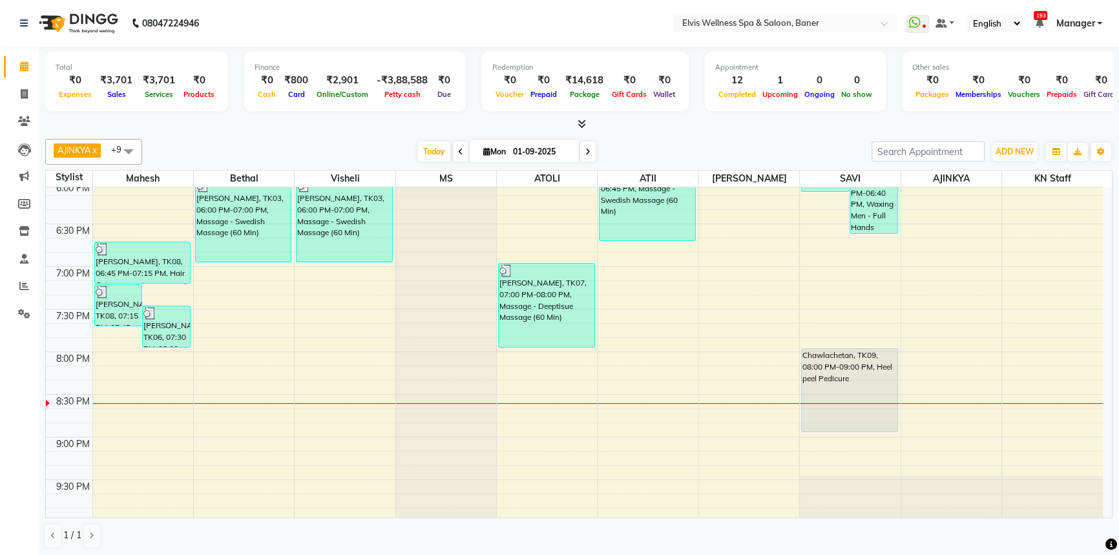
scroll to position [858, 0]
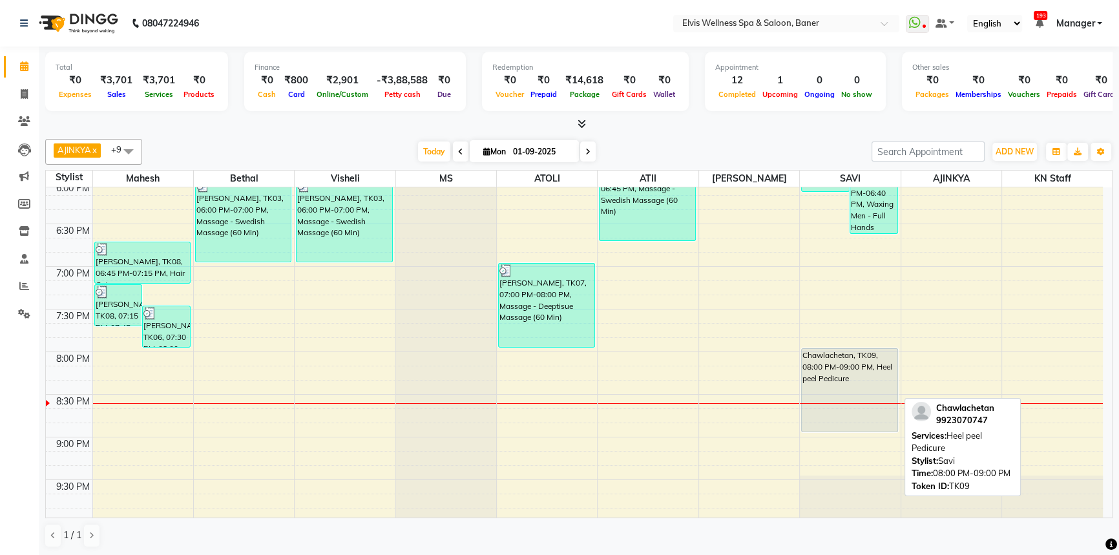
click at [882, 373] on div "Chawlachetan, TK09, 08:00 PM-09:00 PM, Heel peel Pedicure" at bounding box center [850, 390] width 96 height 83
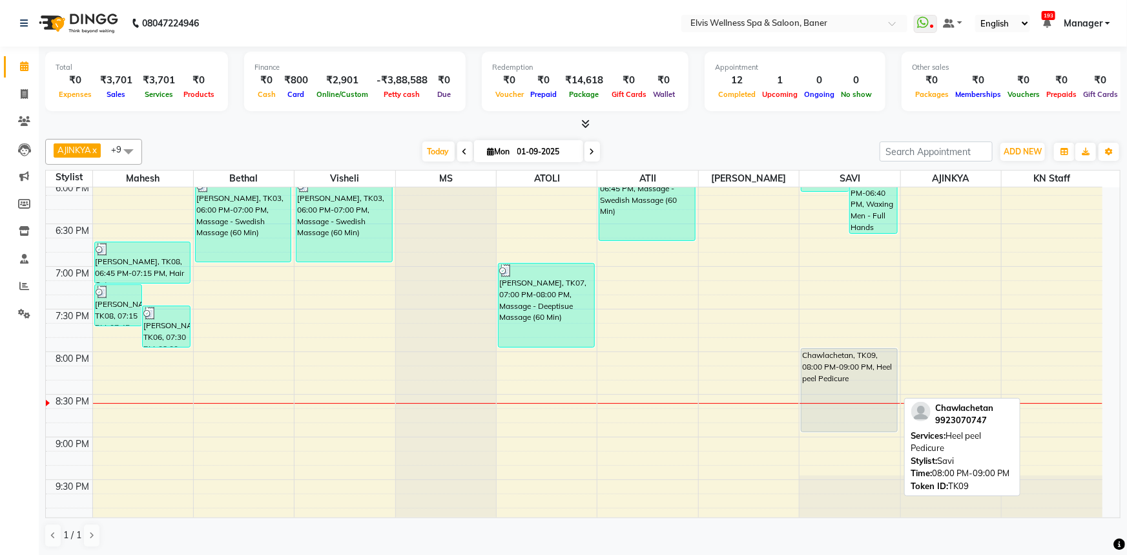
select select "7"
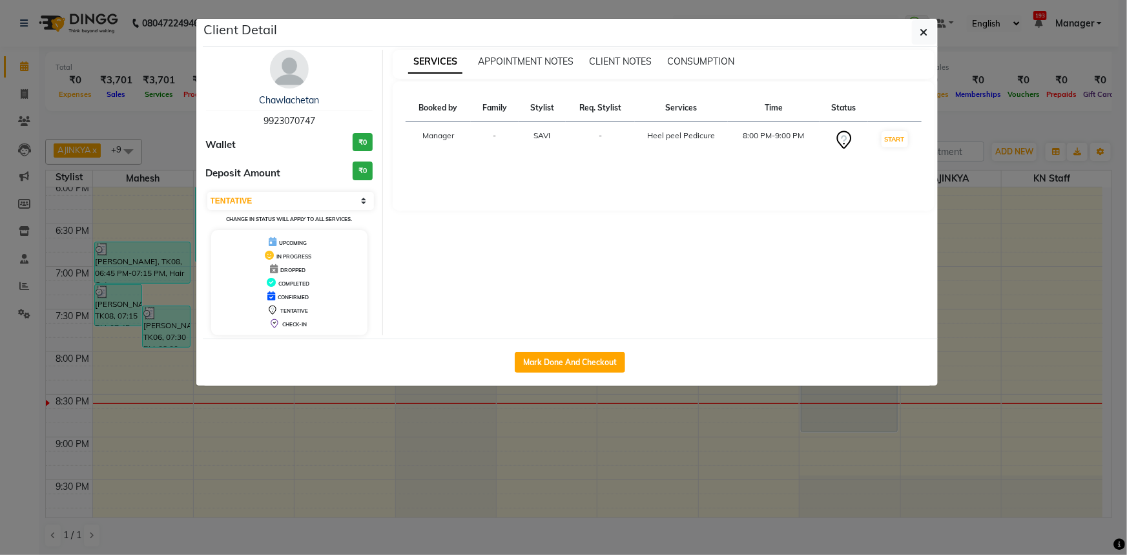
click at [259, 65] on div "Chawlachetan 9923070747 Wallet ₹0 Deposit Amount ₹0 Select IN SERVICE CONFIRMED…" at bounding box center [289, 193] width 187 height 286
click at [278, 71] on img at bounding box center [289, 69] width 39 height 39
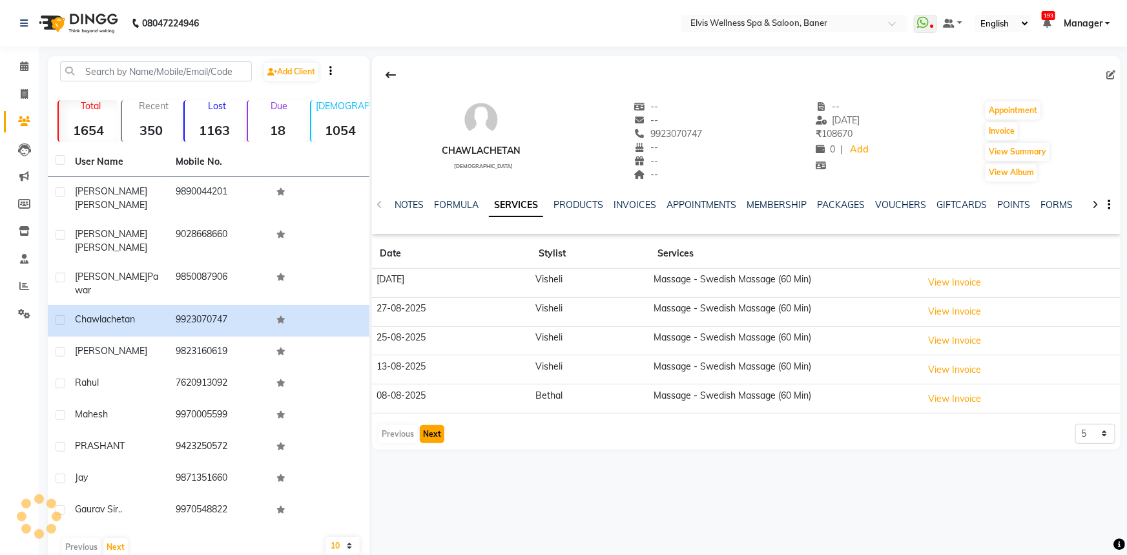
click at [431, 439] on button "Next" at bounding box center [432, 434] width 25 height 18
click at [431, 439] on div "Chawlachetan [DEMOGRAPHIC_DATA] -- -- 9923070747 -- -- -- -- [DATE] ₹ 108670 0 …" at bounding box center [746, 252] width 749 height 393
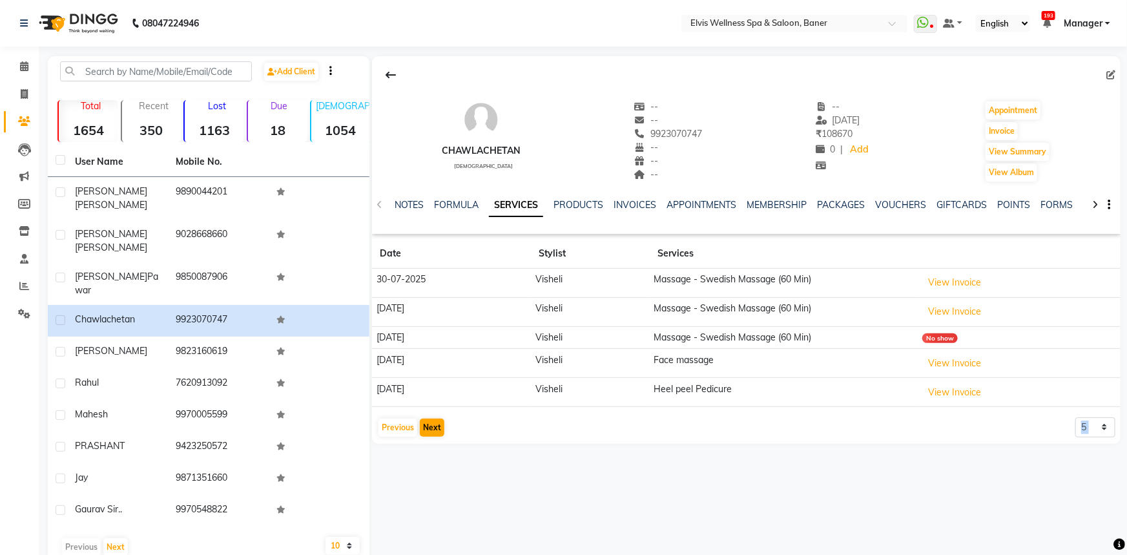
click at [431, 439] on div "Chawlachetan [DEMOGRAPHIC_DATA] -- -- 9923070747 -- -- -- -- [DATE] ₹ 108670 0 …" at bounding box center [746, 249] width 749 height 387
click at [431, 432] on button "Next" at bounding box center [432, 428] width 25 height 18
click at [431, 431] on button "Next" at bounding box center [432, 428] width 25 height 18
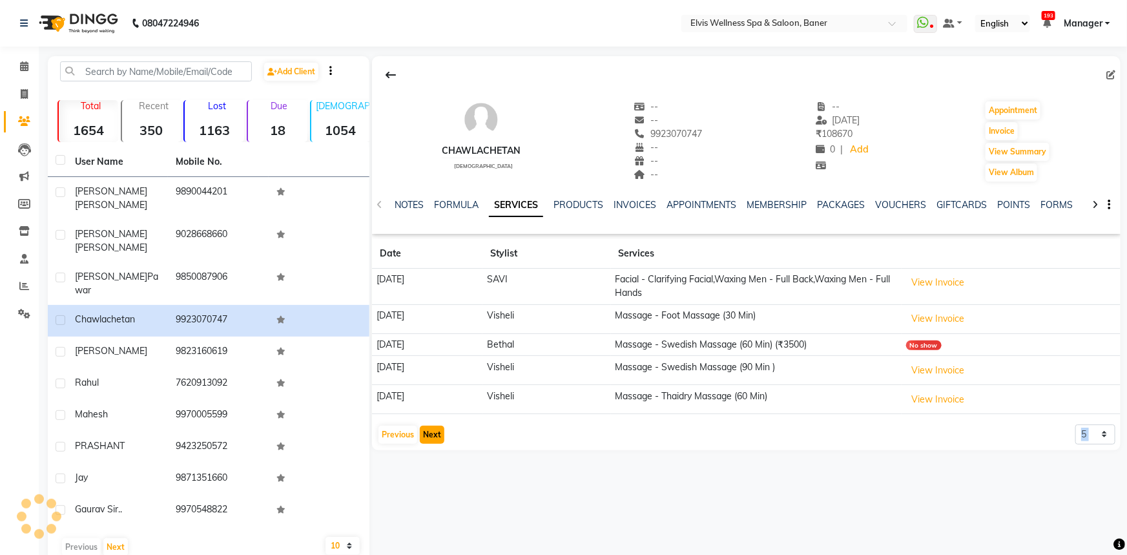
click at [431, 429] on button "Next" at bounding box center [432, 435] width 25 height 18
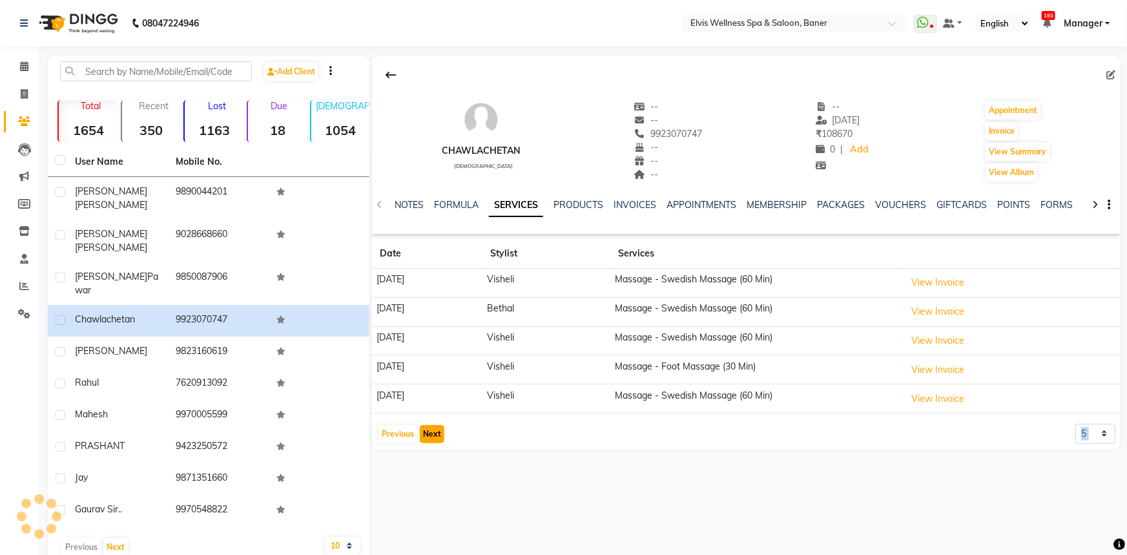
click at [431, 429] on button "Next" at bounding box center [432, 434] width 25 height 18
click at [431, 429] on button "Next" at bounding box center [432, 428] width 25 height 18
click at [431, 428] on button "Next" at bounding box center [432, 434] width 25 height 18
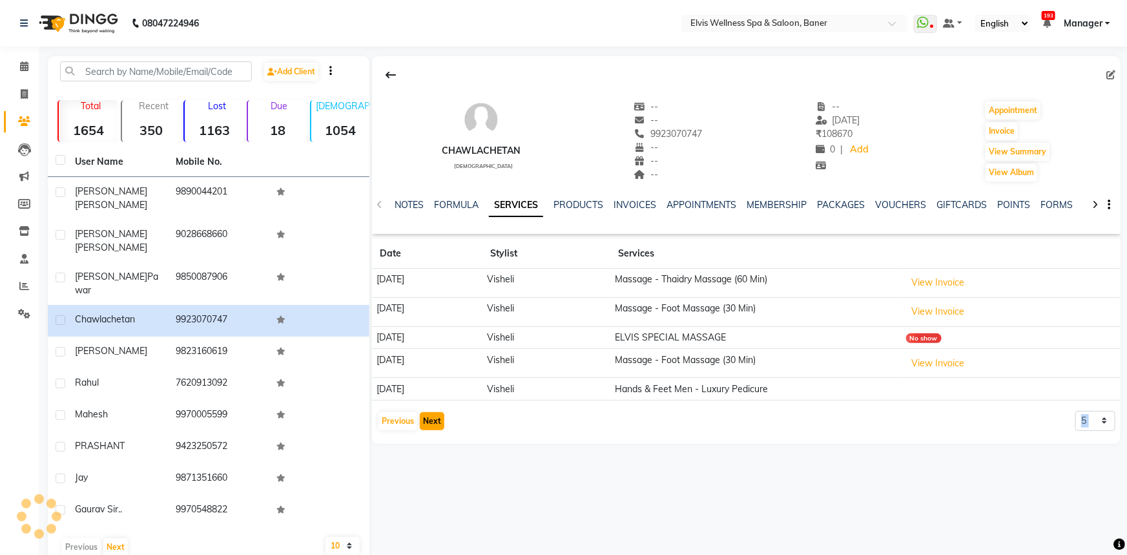
click at [431, 428] on button "Next" at bounding box center [432, 421] width 25 height 18
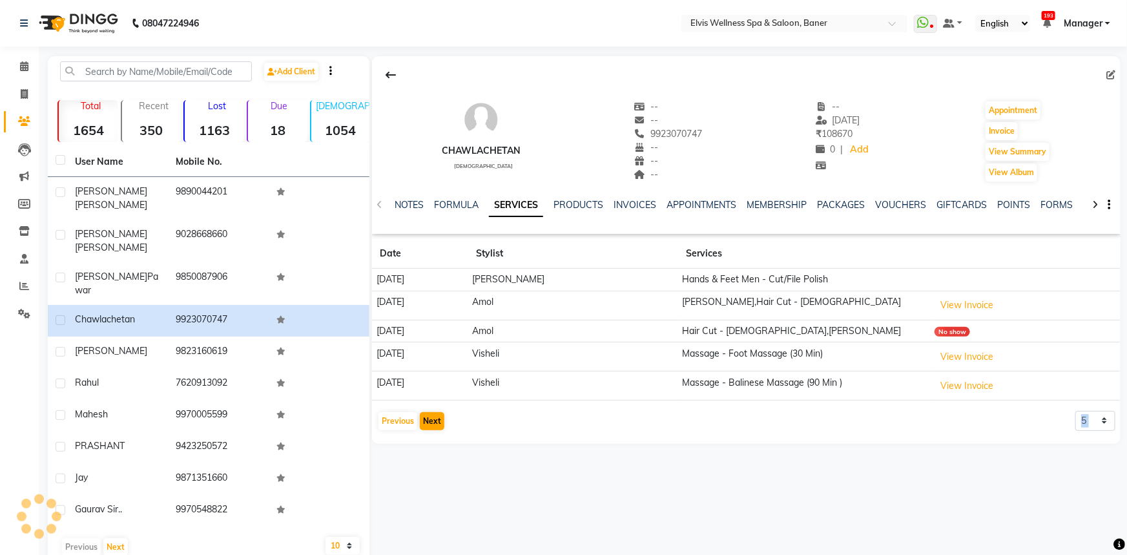
click at [431, 428] on div "Chawlachetan [DEMOGRAPHIC_DATA] -- -- 9923070747 -- -- -- -- [DATE] ₹ 108670 0 …" at bounding box center [746, 250] width 749 height 388
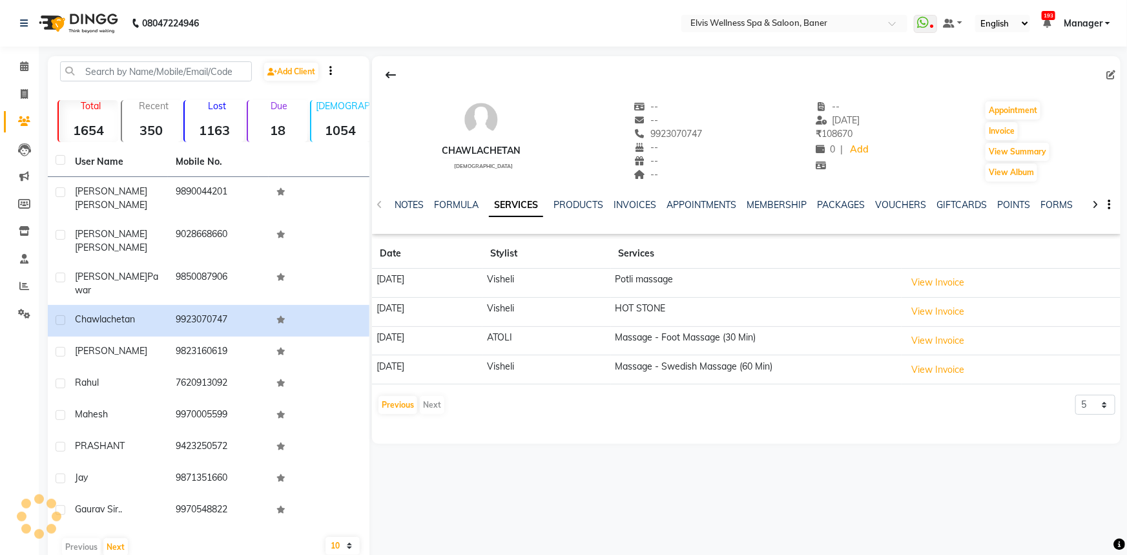
click at [431, 421] on div "Chawlachetan [DEMOGRAPHIC_DATA] -- -- 9923070747 -- -- -- -- [DATE] ₹ 108670 0 …" at bounding box center [746, 250] width 749 height 388
click at [433, 407] on div "Previous Next" at bounding box center [411, 405] width 68 height 21
click at [26, 61] on icon at bounding box center [24, 66] width 8 height 10
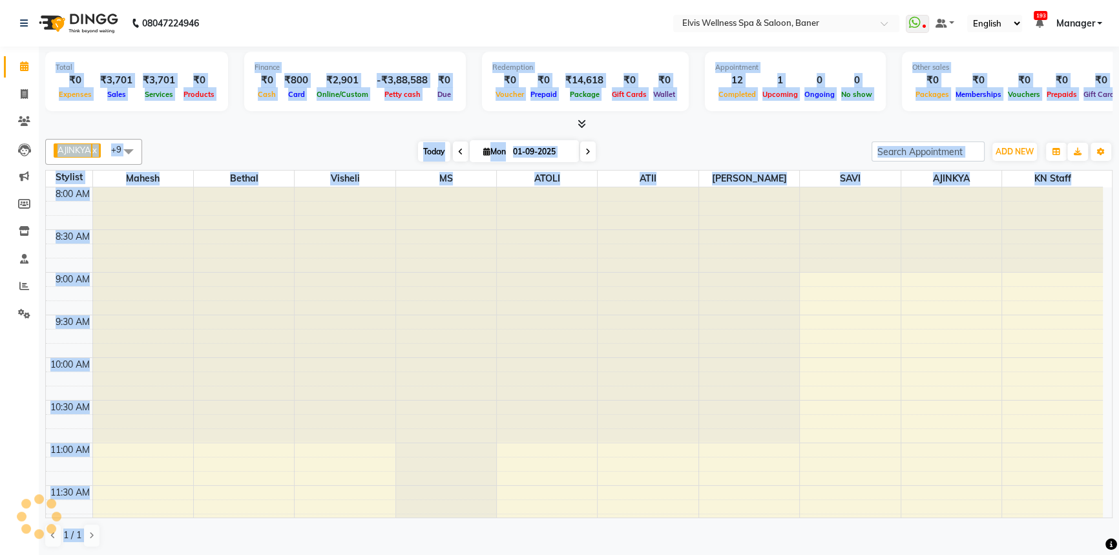
click at [428, 152] on span "Today" at bounding box center [434, 151] width 32 height 20
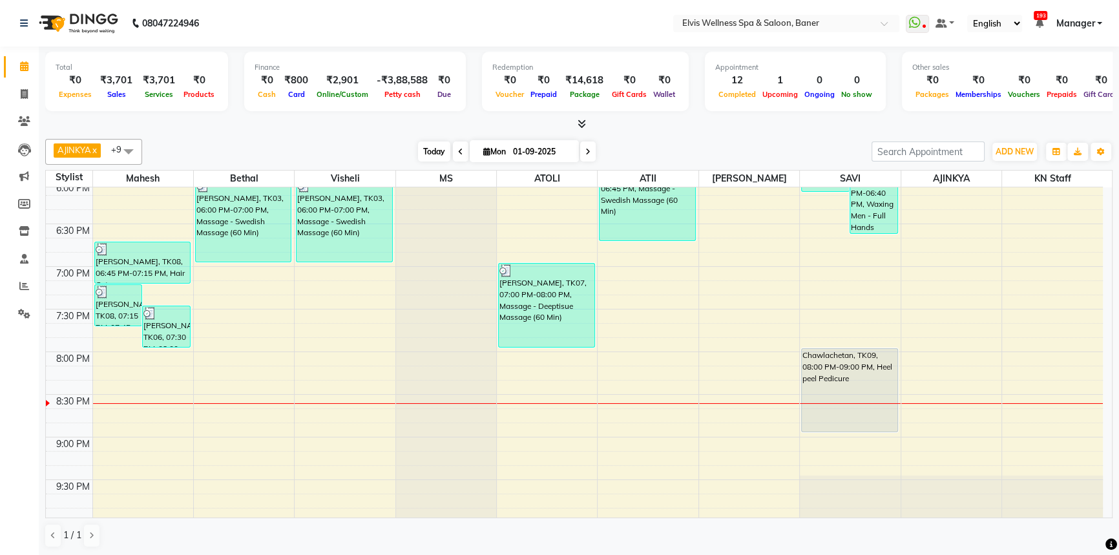
drag, startPoint x: 379, startPoint y: 156, endPoint x: 439, endPoint y: 157, distance: 59.4
click at [394, 159] on div "[DATE] [DATE]" at bounding box center [507, 151] width 716 height 19
click at [436, 154] on span "Today" at bounding box center [434, 151] width 32 height 20
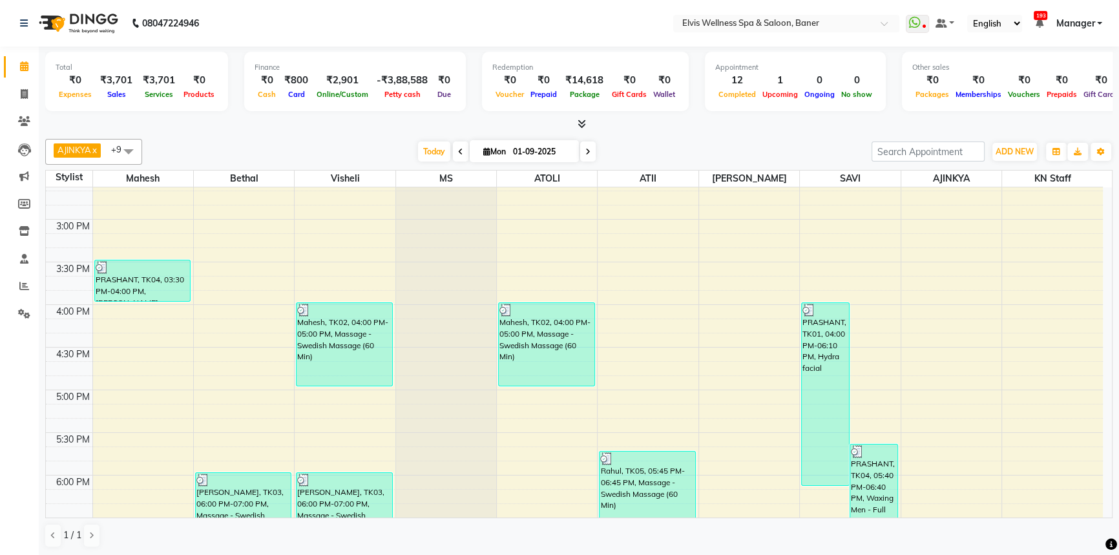
scroll to position [623, 0]
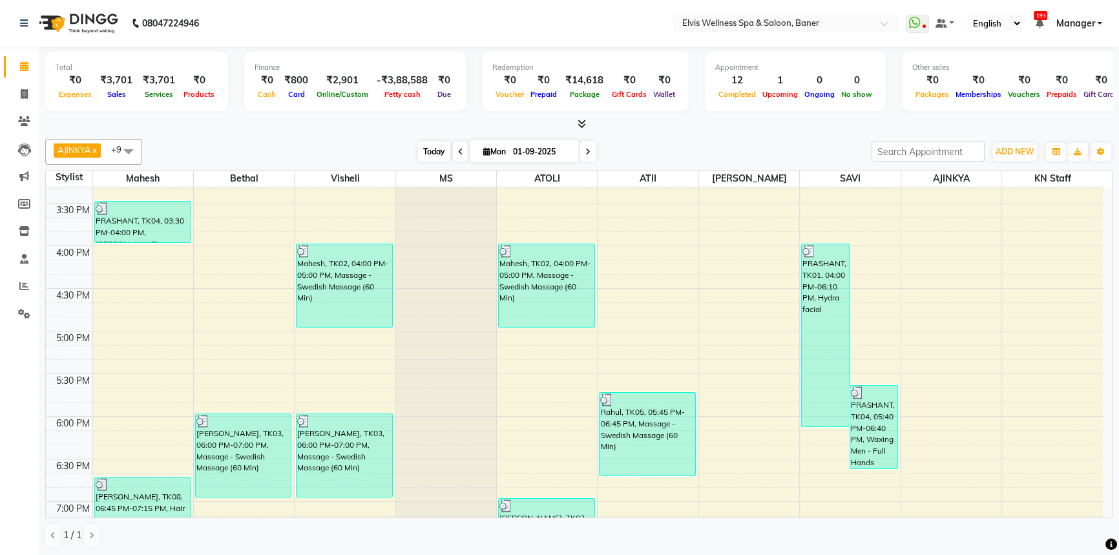
click at [444, 147] on span "Today" at bounding box center [434, 151] width 32 height 20
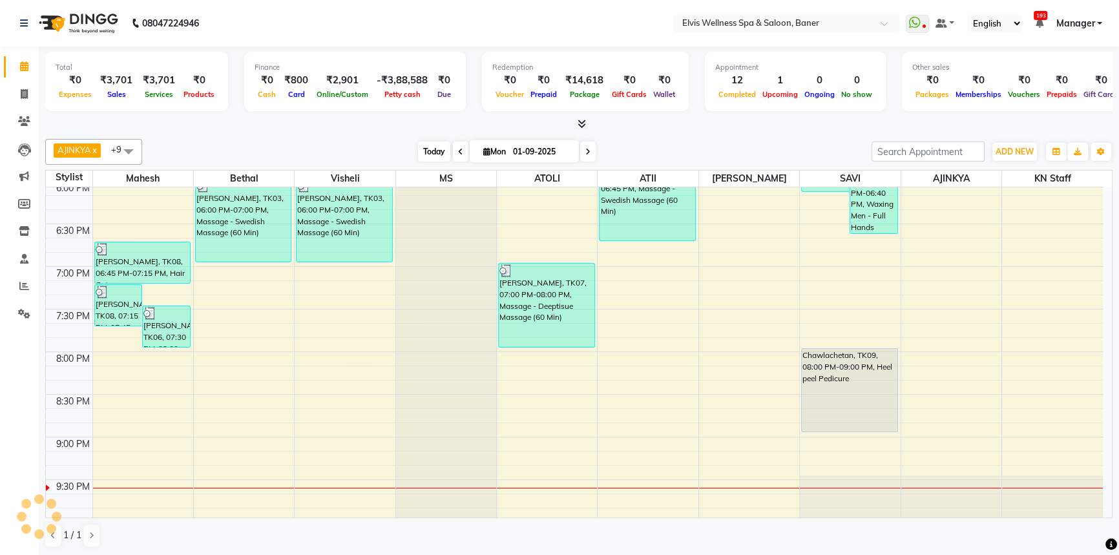
click at [426, 149] on span "Today" at bounding box center [434, 151] width 32 height 20
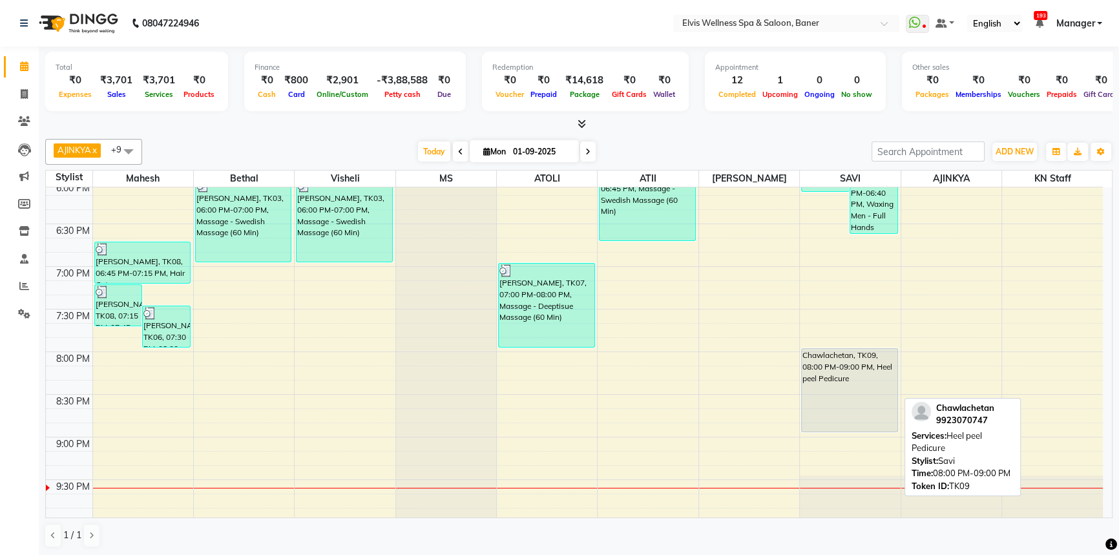
click at [895, 382] on div "Chawlachetan, TK09, 08:00 PM-09:00 PM, Heel peel Pedicure" at bounding box center [850, 390] width 96 height 83
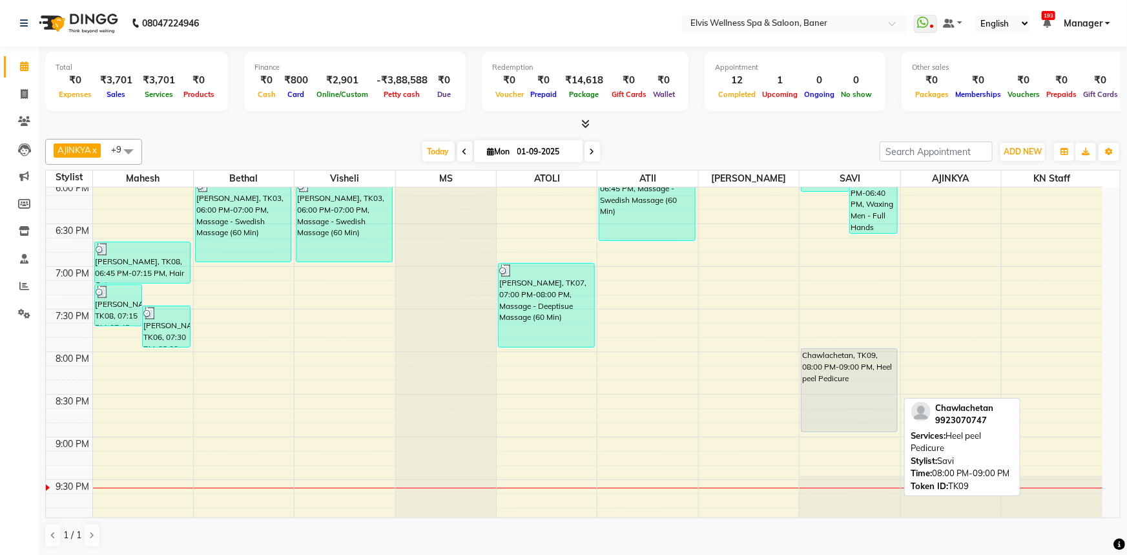
select select "7"
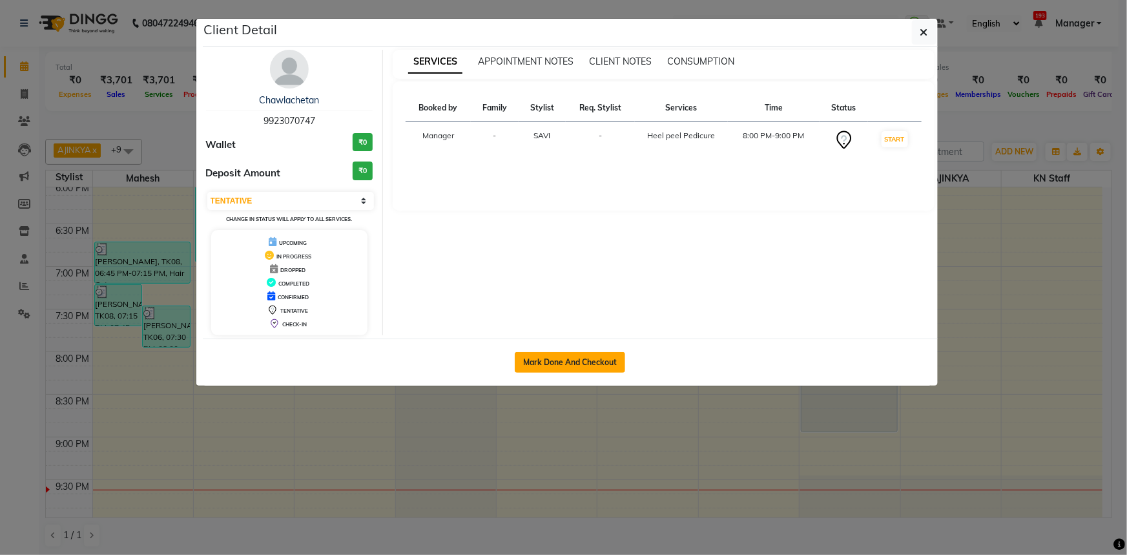
click at [573, 355] on button "Mark Done And Checkout" at bounding box center [570, 362] width 110 height 21
select select "service"
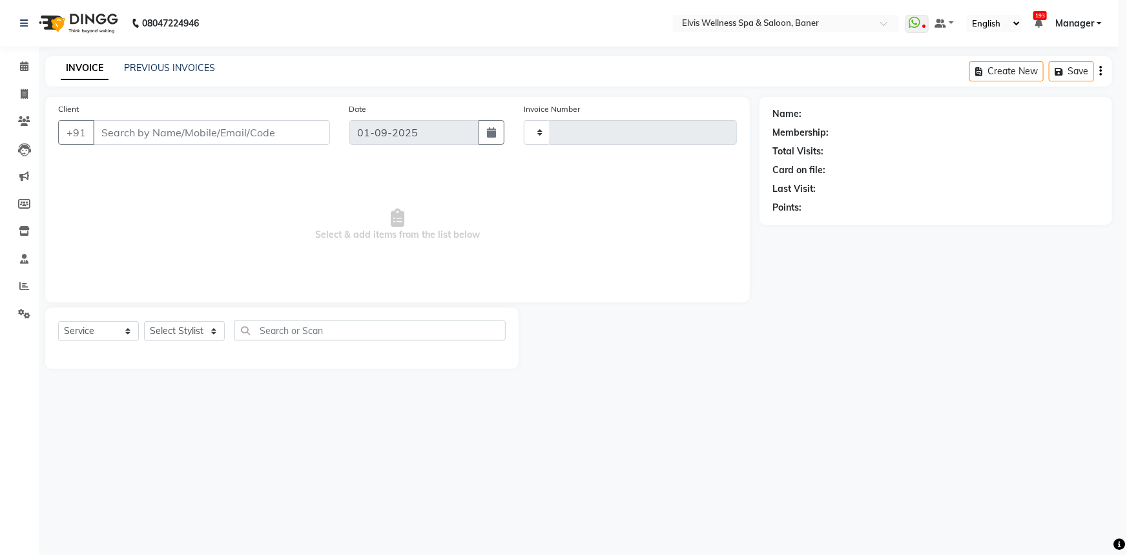
type input "1432"
select select "5735"
type input "9923070747"
select select "70674"
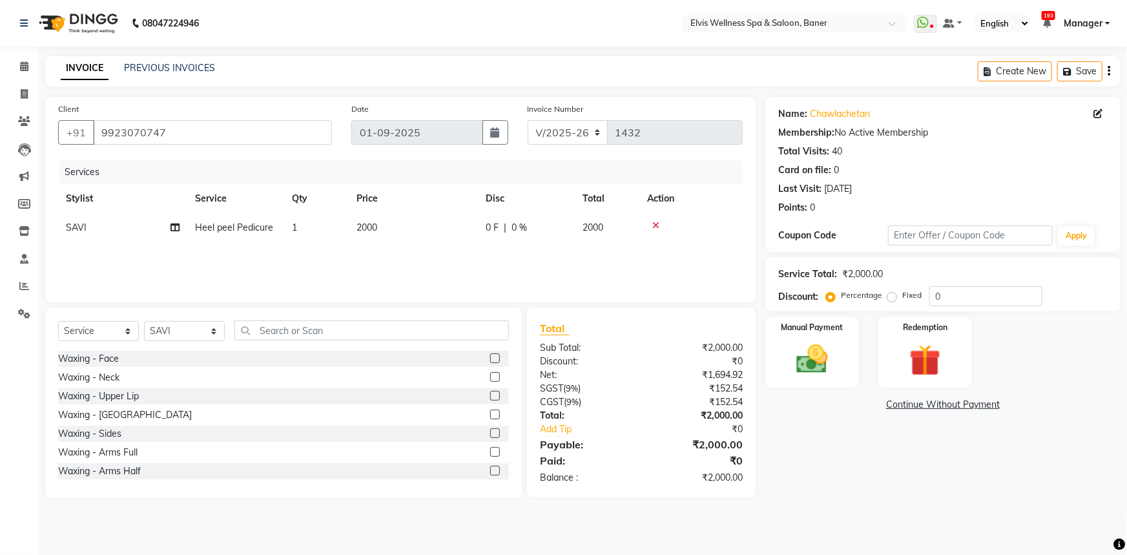
drag, startPoint x: 481, startPoint y: 233, endPoint x: 541, endPoint y: 244, distance: 61.8
click at [483, 234] on td "0 F | 0 %" at bounding box center [526, 227] width 97 height 29
select select "70674"
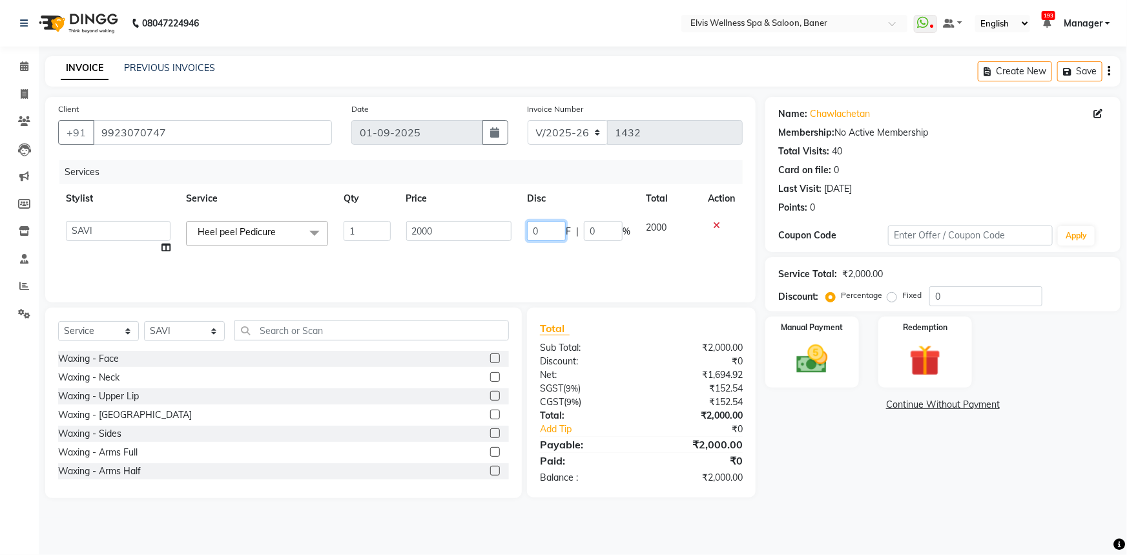
click at [543, 235] on input "0" at bounding box center [546, 231] width 39 height 20
type input "1"
type input "300"
click at [570, 271] on div "Services Stylist Service Qty Price Disc Total Action AJINKYA ATII ATOLI Bethal …" at bounding box center [400, 224] width 685 height 129
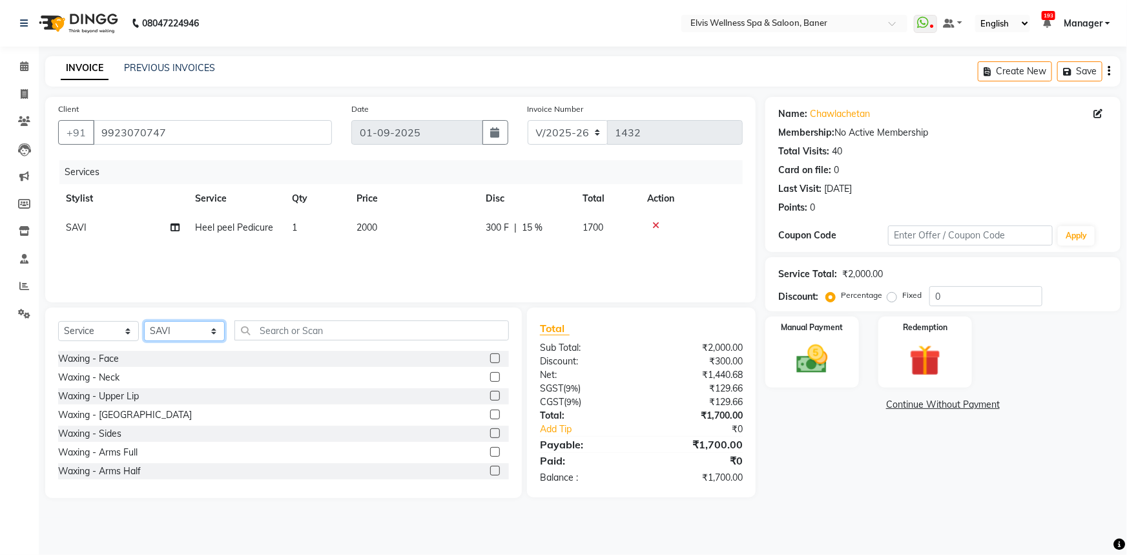
click at [204, 326] on select "Select Stylist AJINKYA ATII ATOLI Bethal KN Staff KP Staff Mahesh Manager [PERS…" at bounding box center [184, 331] width 81 height 20
click at [144, 321] on select "Select Stylist AJINKYA ATII ATOLI Bethal KN Staff KP Staff Mahesh Manager [PERS…" at bounding box center [184, 331] width 81 height 20
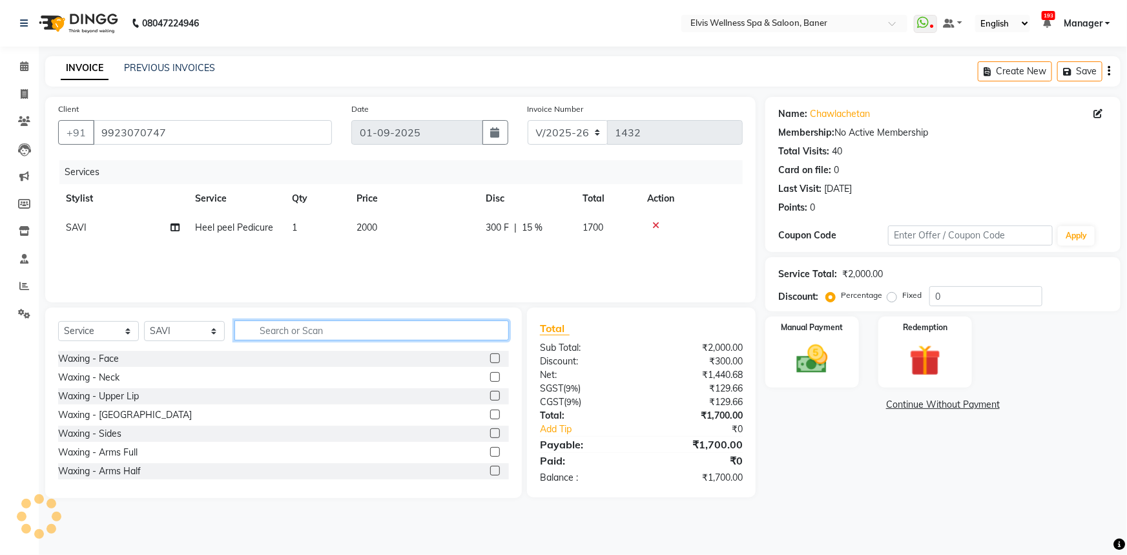
click at [294, 326] on input "text" at bounding box center [371, 330] width 275 height 20
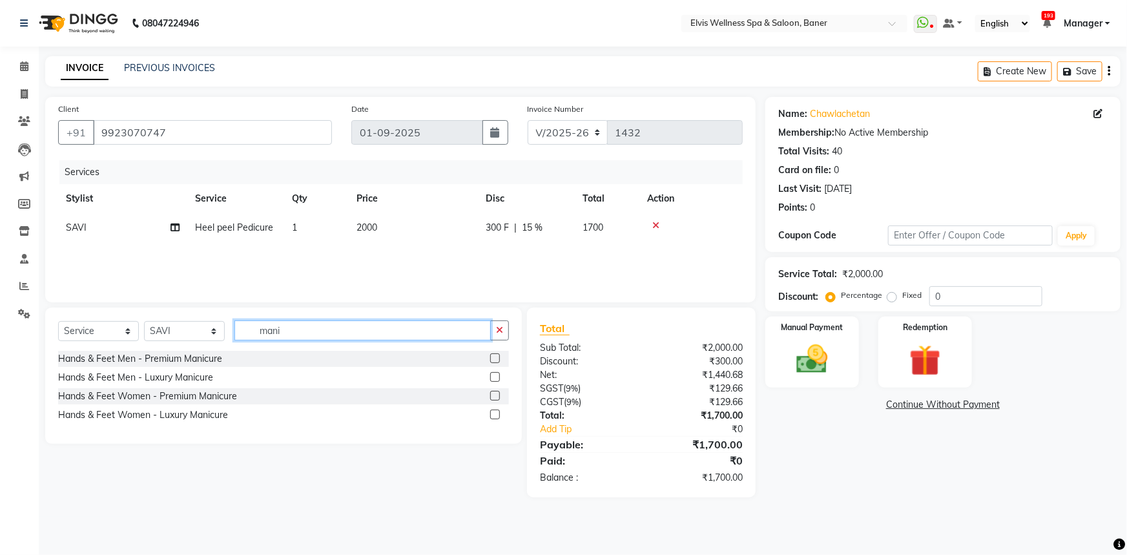
type input "mani"
click at [499, 379] on label at bounding box center [495, 377] width 10 height 10
click at [499, 379] on input "checkbox" at bounding box center [494, 377] width 8 height 8
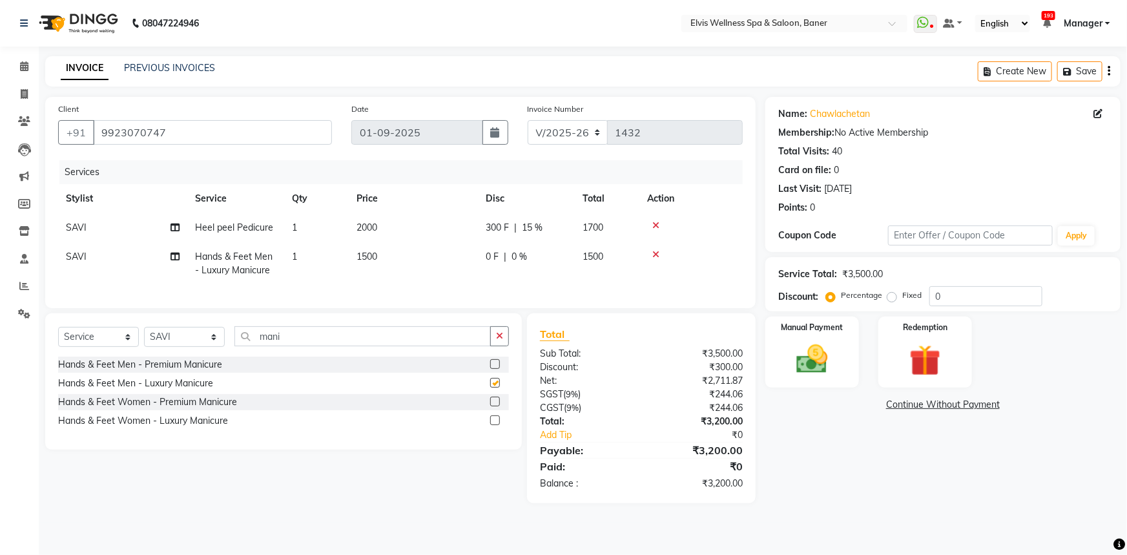
checkbox input "false"
click at [490, 268] on td "0 F | 0 %" at bounding box center [526, 263] width 97 height 43
select select "70674"
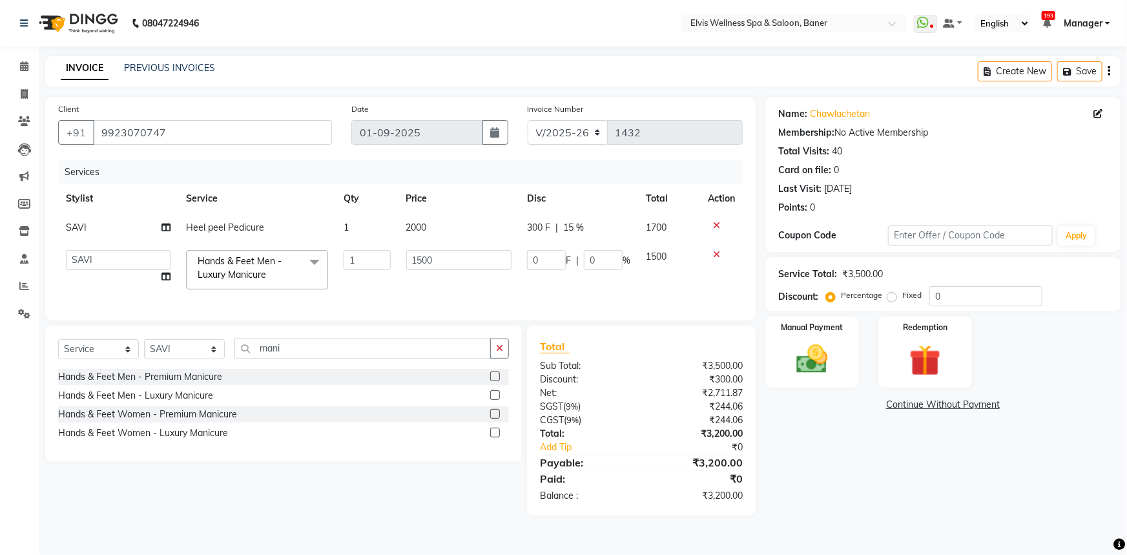
click at [494, 381] on label at bounding box center [495, 376] width 10 height 10
click at [494, 381] on input "checkbox" at bounding box center [494, 377] width 8 height 8
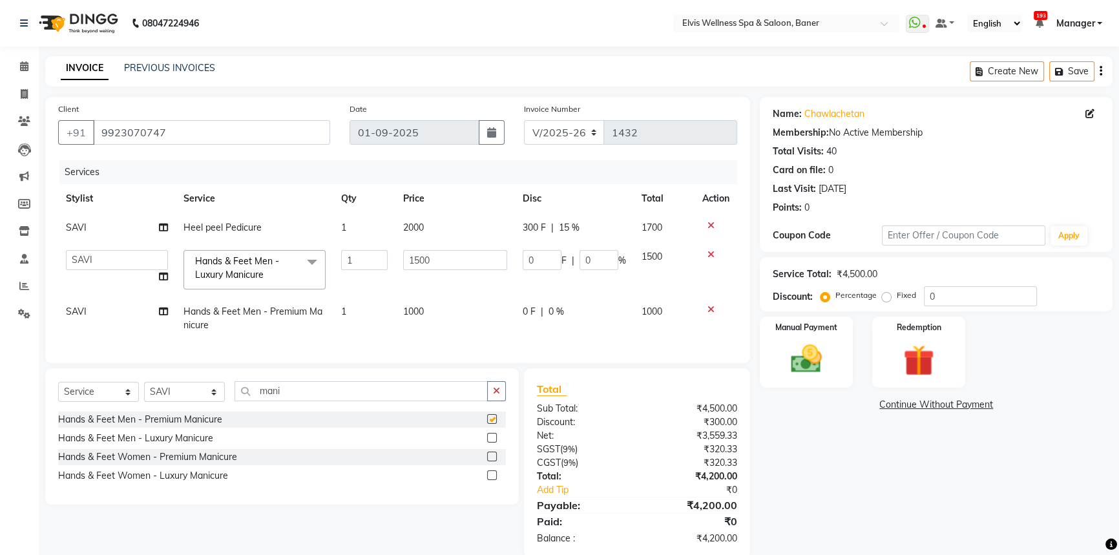
checkbox input "false"
click at [421, 327] on td "1000" at bounding box center [455, 318] width 120 height 43
select select "70674"
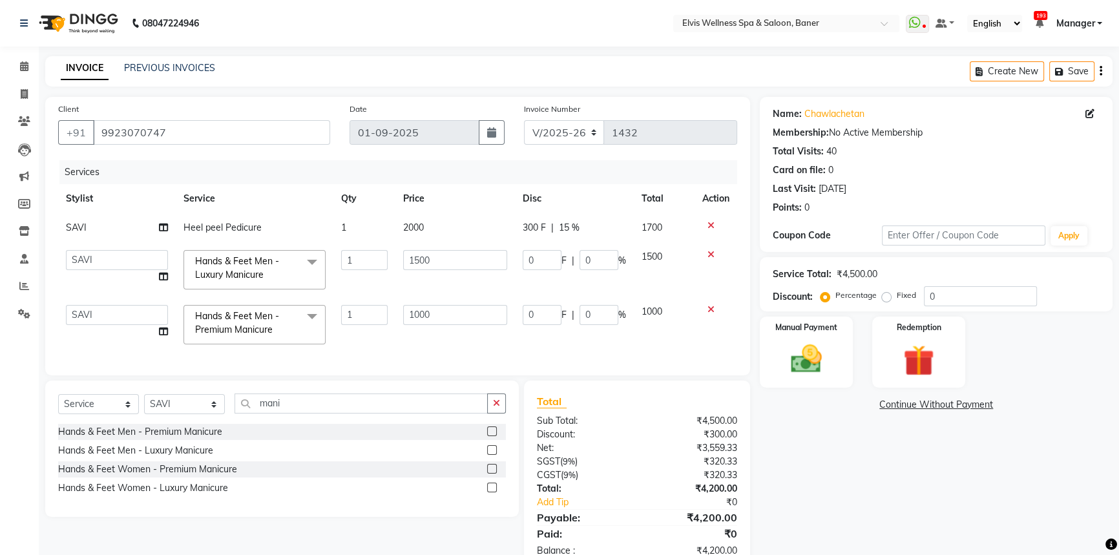
click at [709, 257] on icon at bounding box center [710, 254] width 7 height 9
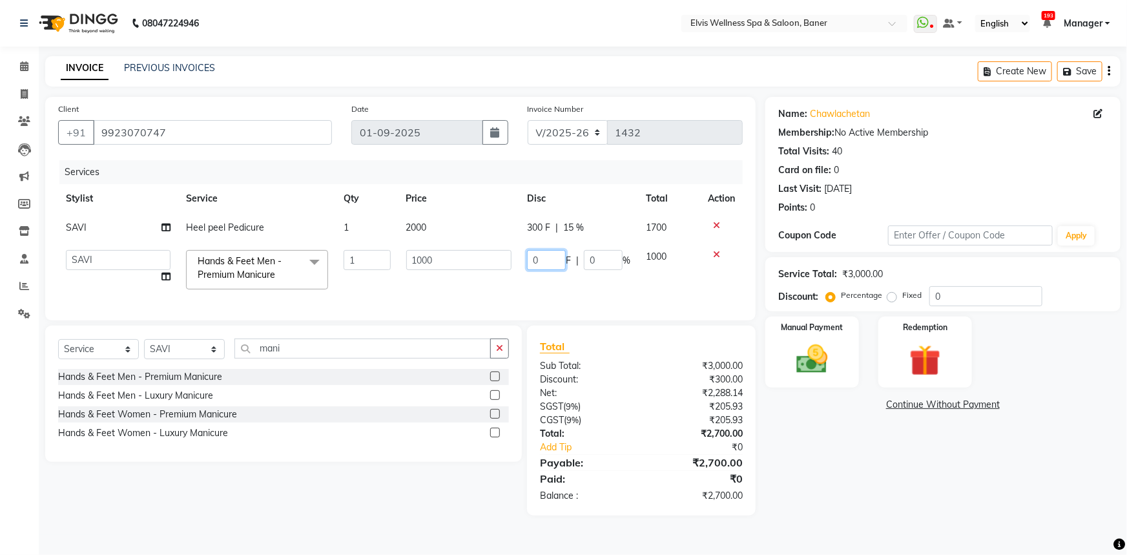
click at [546, 258] on input "0" at bounding box center [546, 260] width 39 height 20
type input "8"
type input "300"
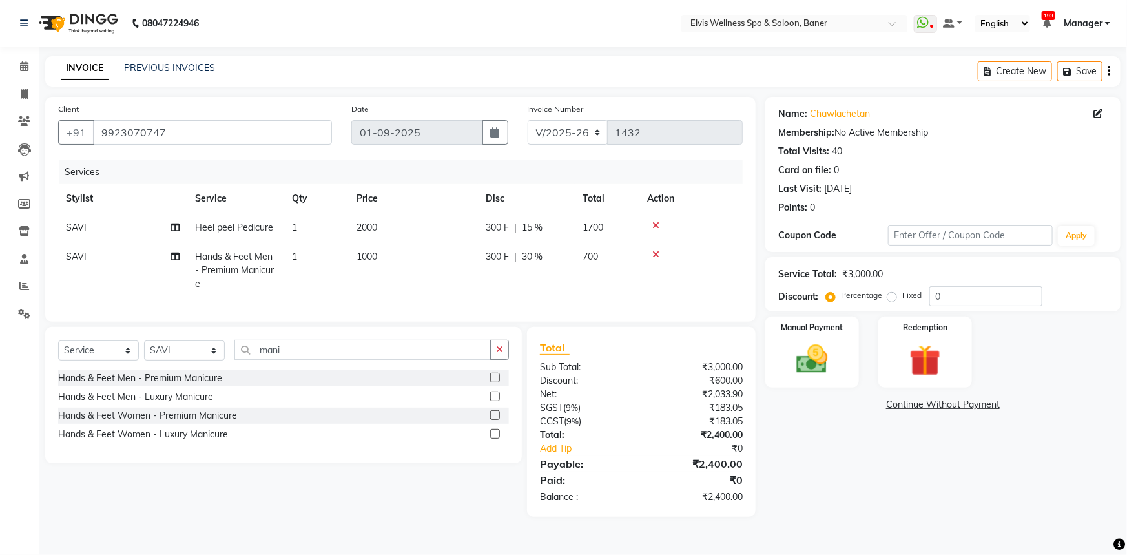
click at [545, 294] on td "300 F | 30 %" at bounding box center [526, 270] width 97 height 56
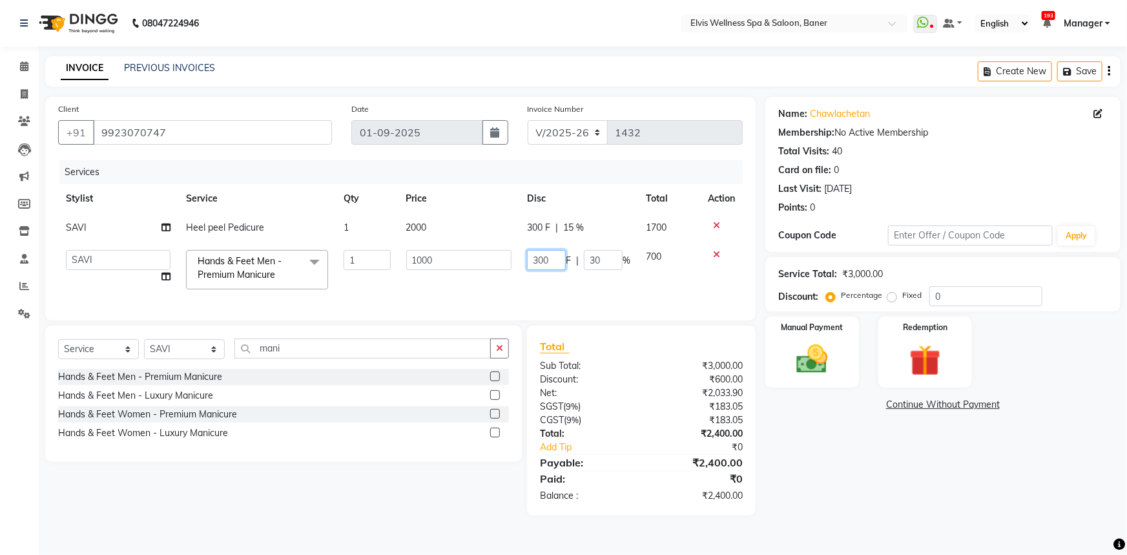
click at [550, 258] on input "300" at bounding box center [546, 260] width 39 height 20
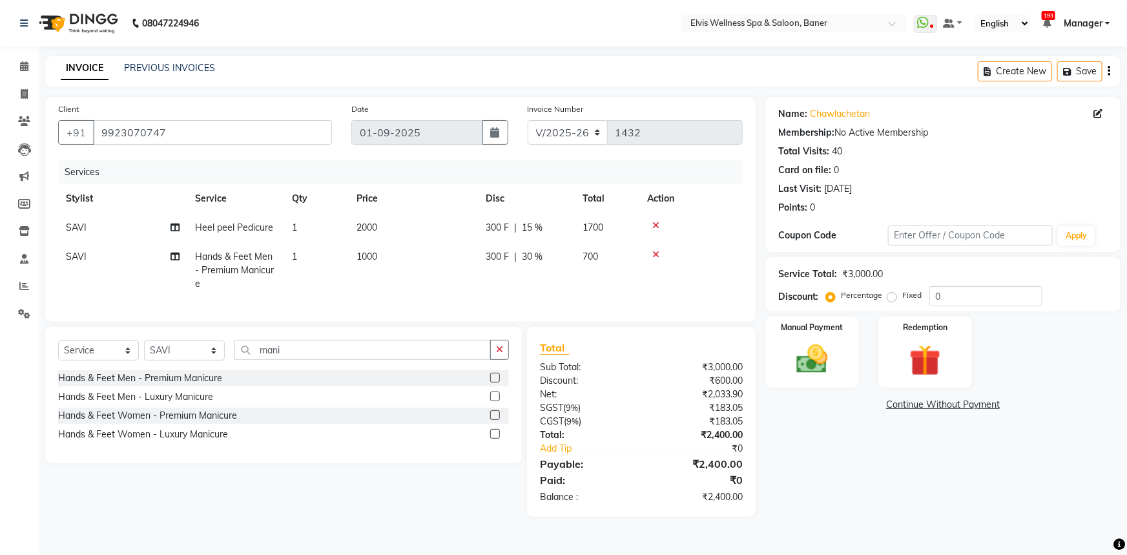
click at [530, 229] on div "300 F | 15 %" at bounding box center [526, 228] width 81 height 14
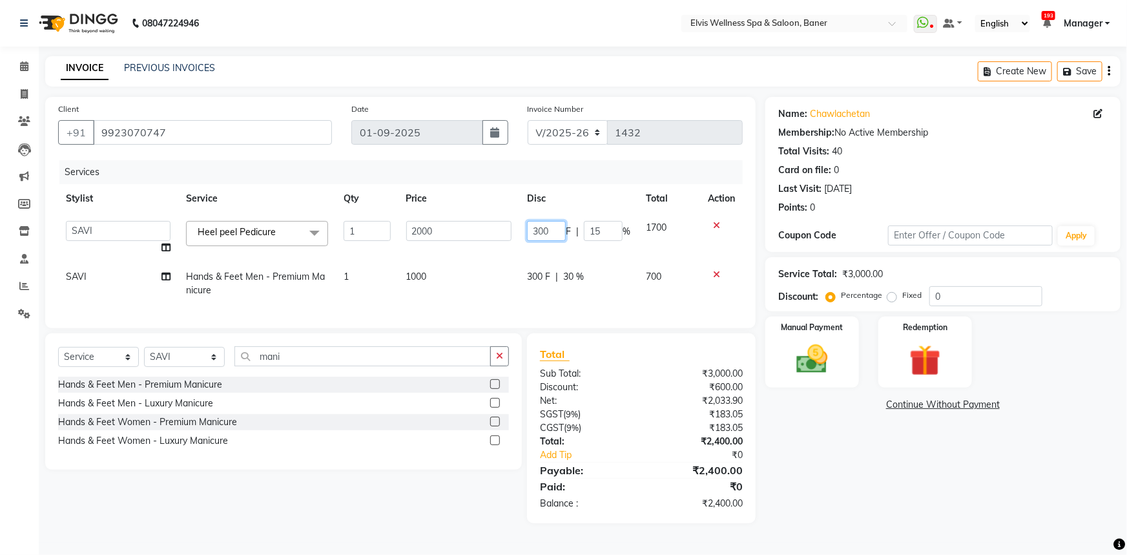
click at [537, 233] on input "300" at bounding box center [546, 231] width 39 height 20
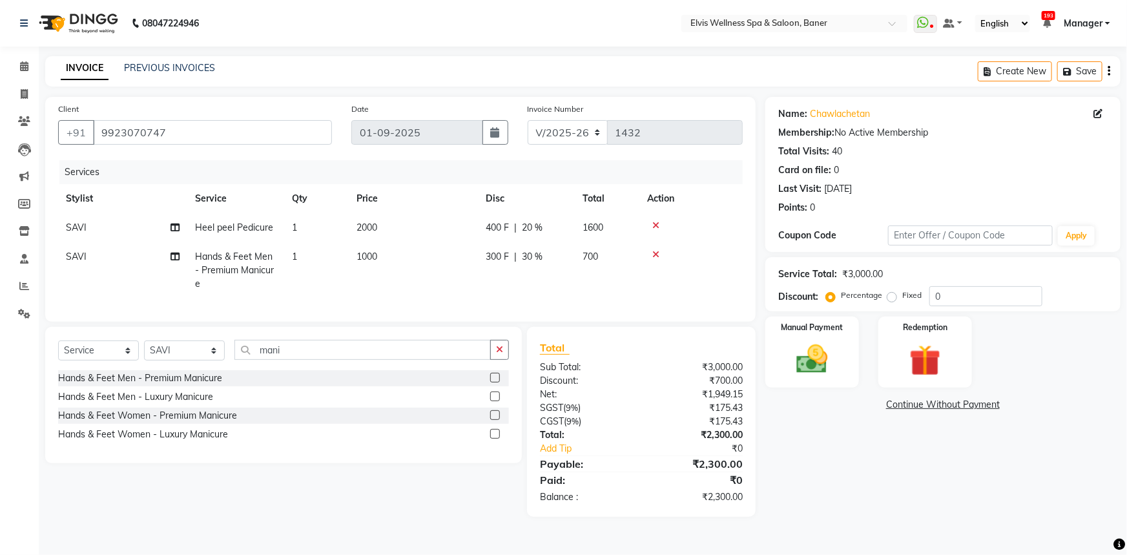
click at [549, 247] on tbody "SAVI Heel peel Pedicure 1 2000 400 F | 20 % 1600 SAVI Hands & Feet Men - Premiu…" at bounding box center [400, 255] width 685 height 85
drag, startPoint x: 862, startPoint y: 364, endPoint x: 822, endPoint y: 363, distance: 40.1
click at [858, 363] on div "Manual Payment Redemption" at bounding box center [943, 352] width 375 height 71
click at [822, 363] on img at bounding box center [812, 358] width 53 height 37
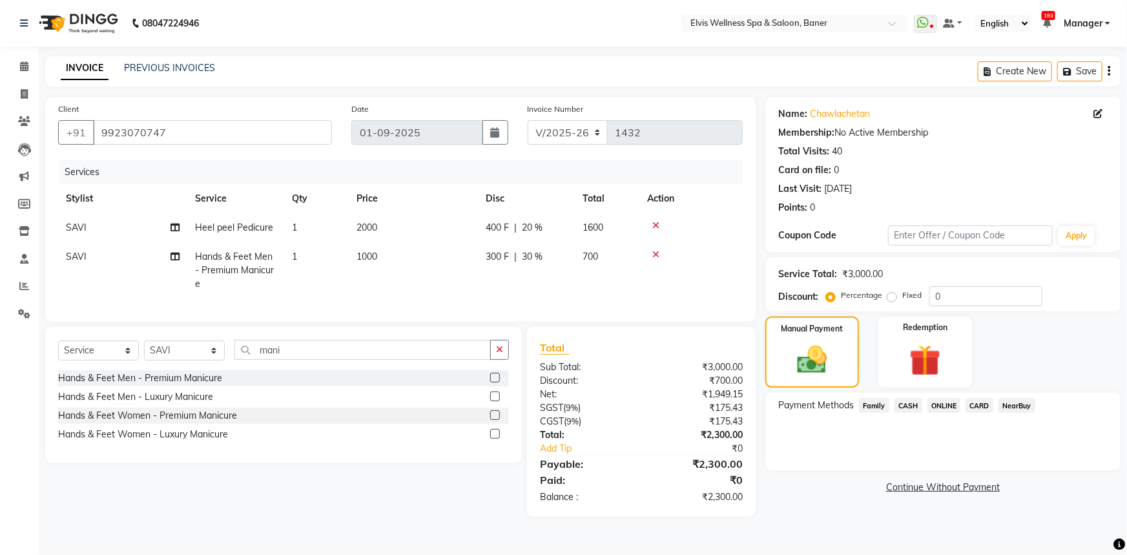
click at [944, 405] on span "ONLINE" at bounding box center [945, 405] width 34 height 15
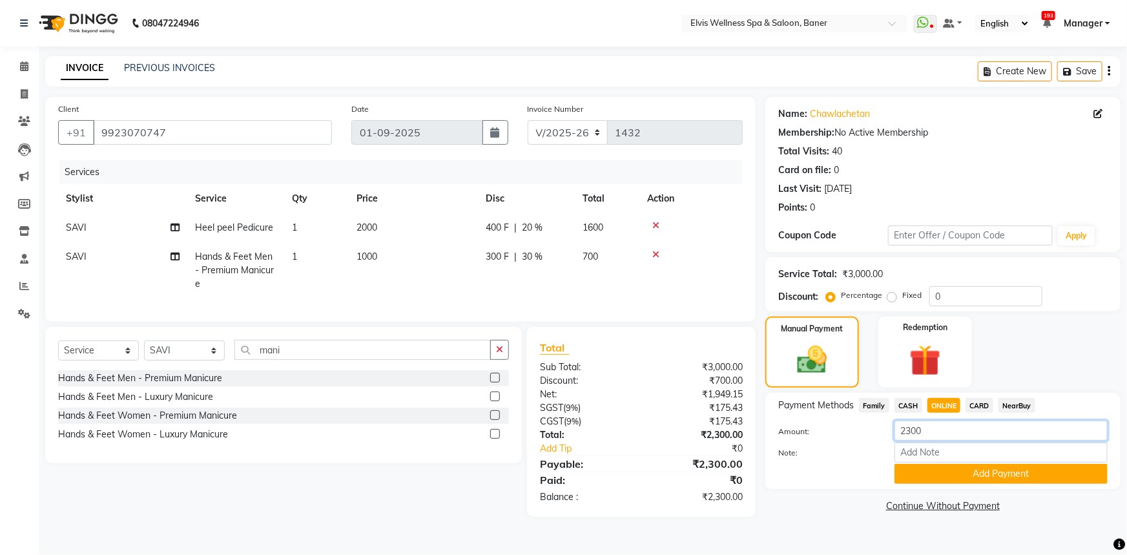
click at [932, 435] on input "2300" at bounding box center [1001, 431] width 213 height 20
click at [913, 432] on input "2300" at bounding box center [1001, 431] width 213 height 20
click at [948, 467] on button "Add Payment" at bounding box center [1001, 474] width 213 height 20
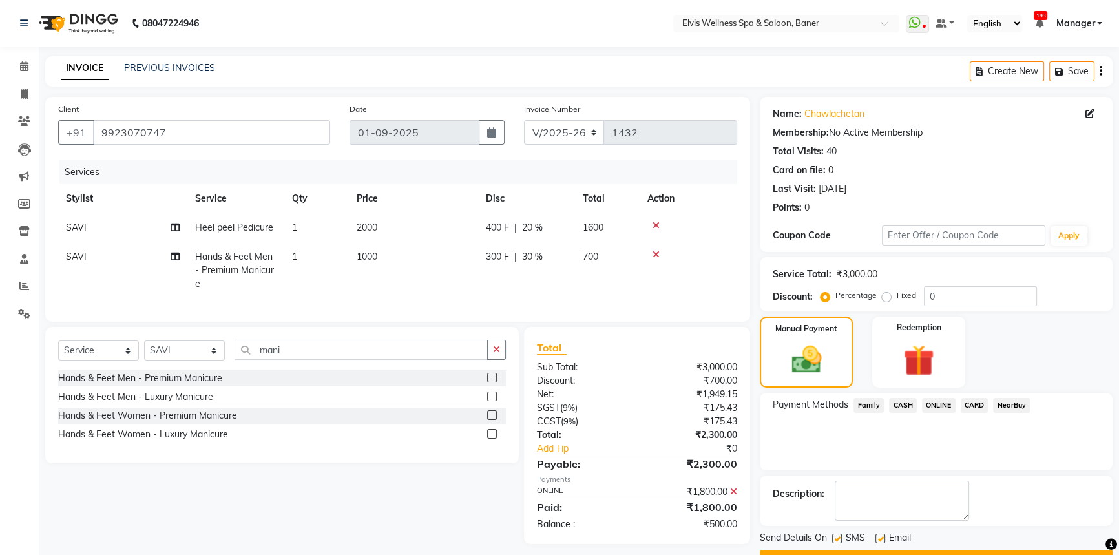
click at [905, 400] on span "CASH" at bounding box center [903, 405] width 28 height 15
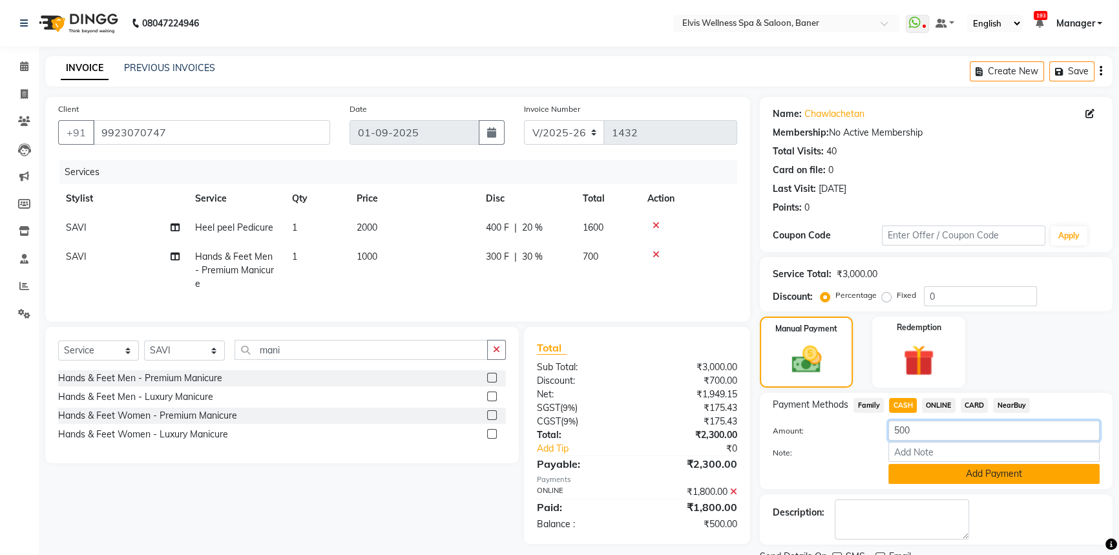
click at [950, 421] on input "500" at bounding box center [993, 431] width 211 height 20
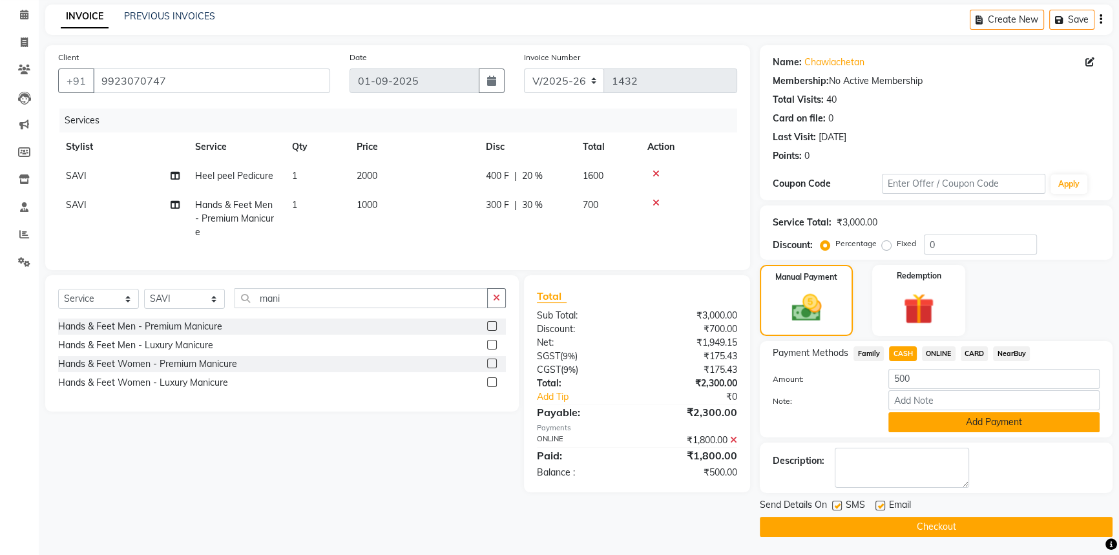
click at [976, 420] on button "Add Payment" at bounding box center [993, 422] width 211 height 20
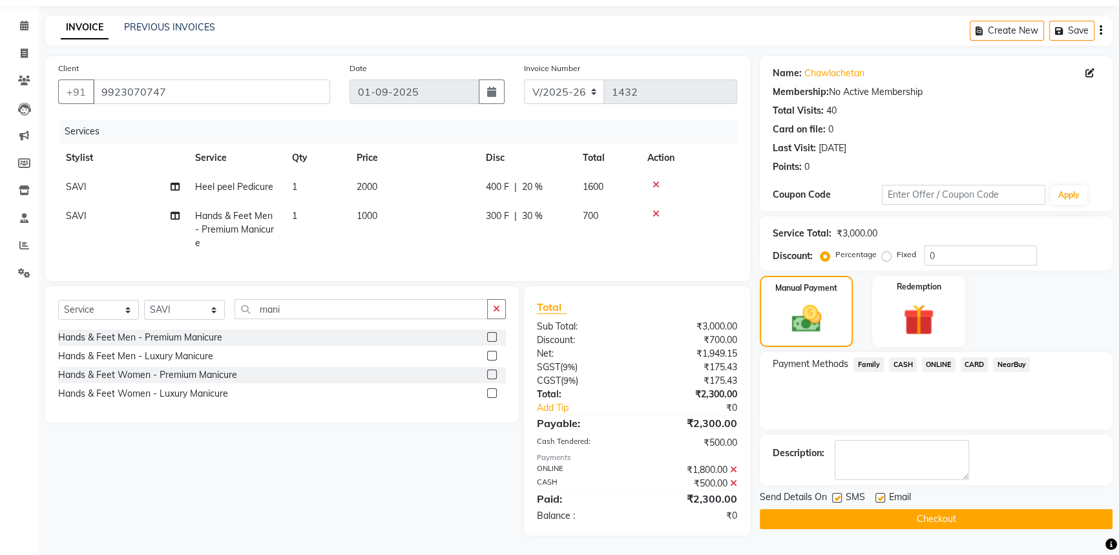
scroll to position [50, 0]
click at [837, 493] on label at bounding box center [837, 498] width 10 height 10
click at [837, 494] on input "checkbox" at bounding box center [836, 498] width 8 height 8
click at [882, 493] on label at bounding box center [880, 498] width 10 height 10
click at [882, 494] on input "checkbox" at bounding box center [879, 498] width 8 height 8
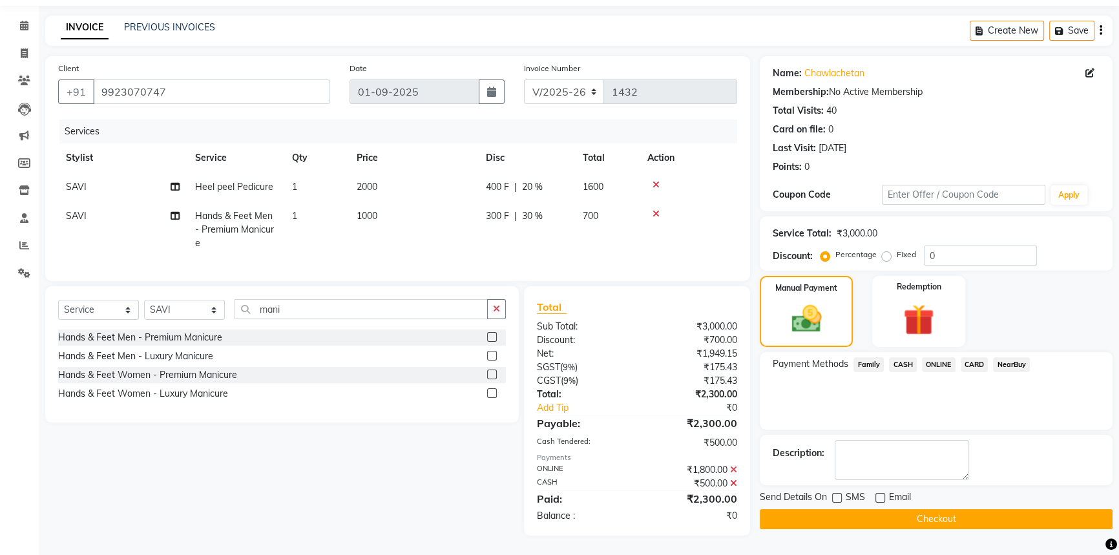
drag, startPoint x: 889, startPoint y: 507, endPoint x: 917, endPoint y: 514, distance: 28.5
click at [893, 510] on button "Checkout" at bounding box center [936, 519] width 353 height 20
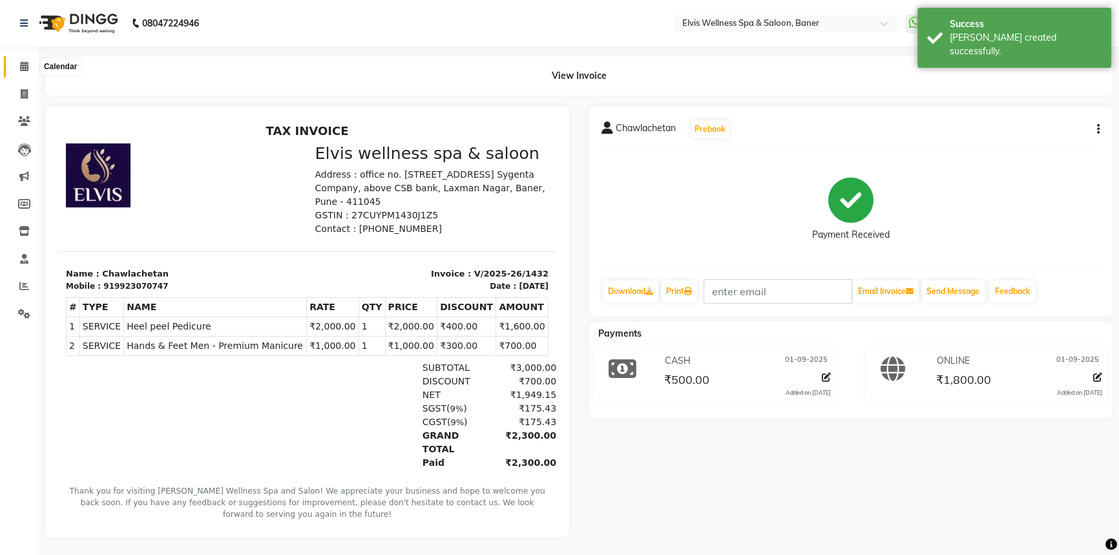
click at [30, 61] on span at bounding box center [24, 66] width 23 height 15
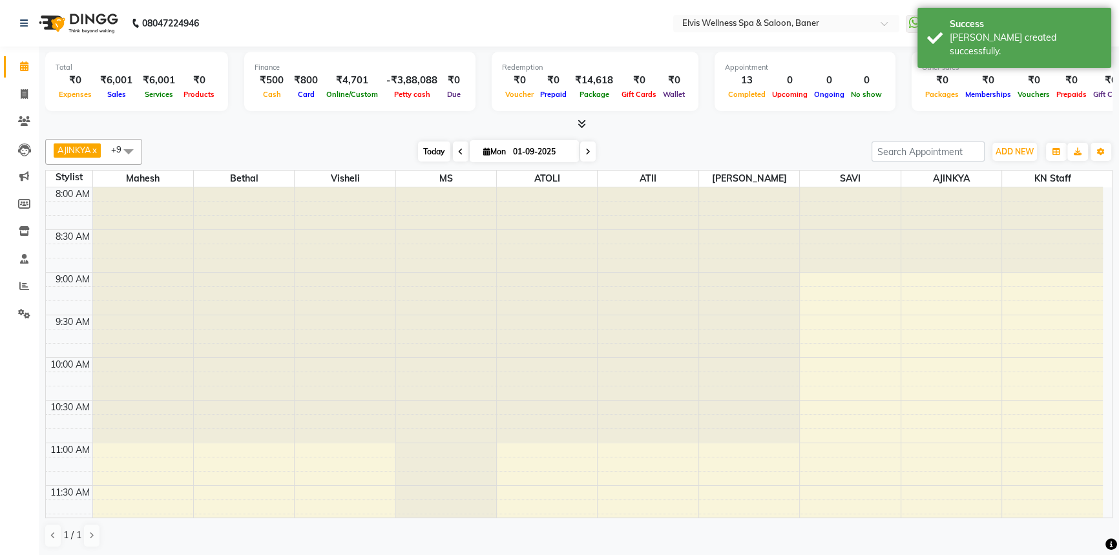
click at [426, 156] on span "Today" at bounding box center [434, 151] width 32 height 20
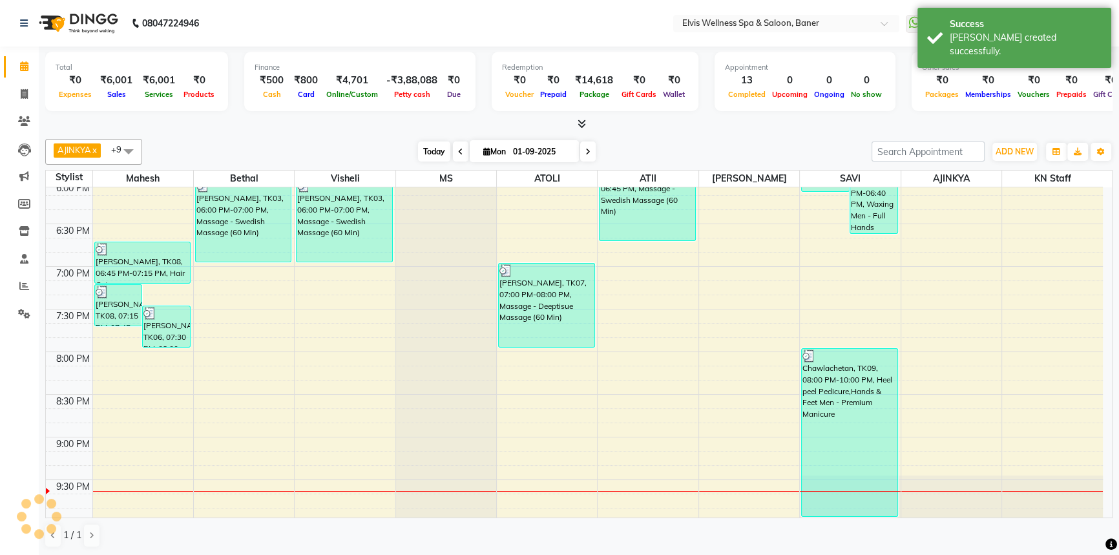
click at [429, 152] on span "Today" at bounding box center [434, 151] width 32 height 20
click at [703, 125] on div at bounding box center [578, 125] width 1067 height 14
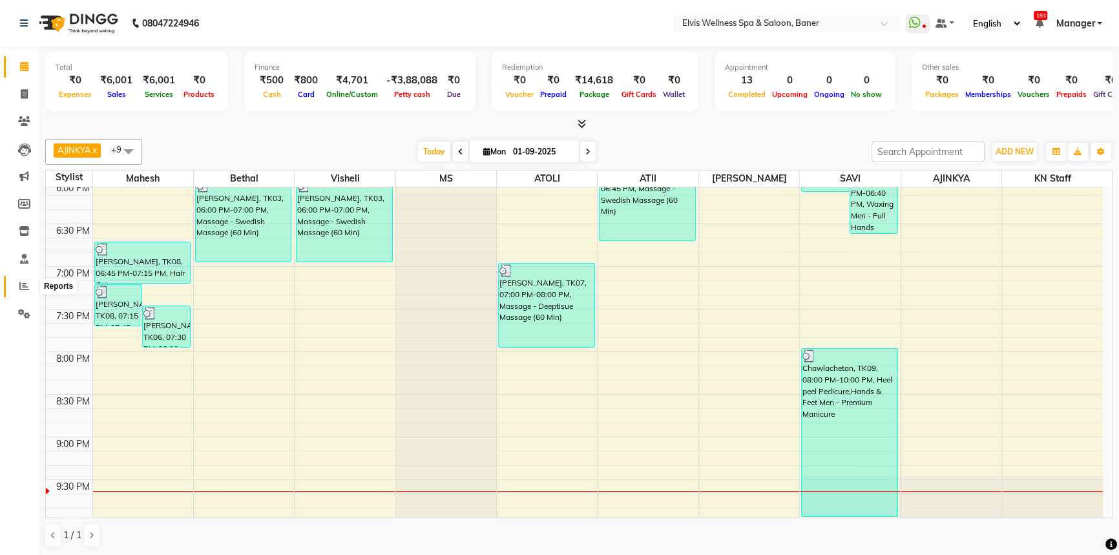
click at [23, 290] on icon at bounding box center [24, 286] width 10 height 10
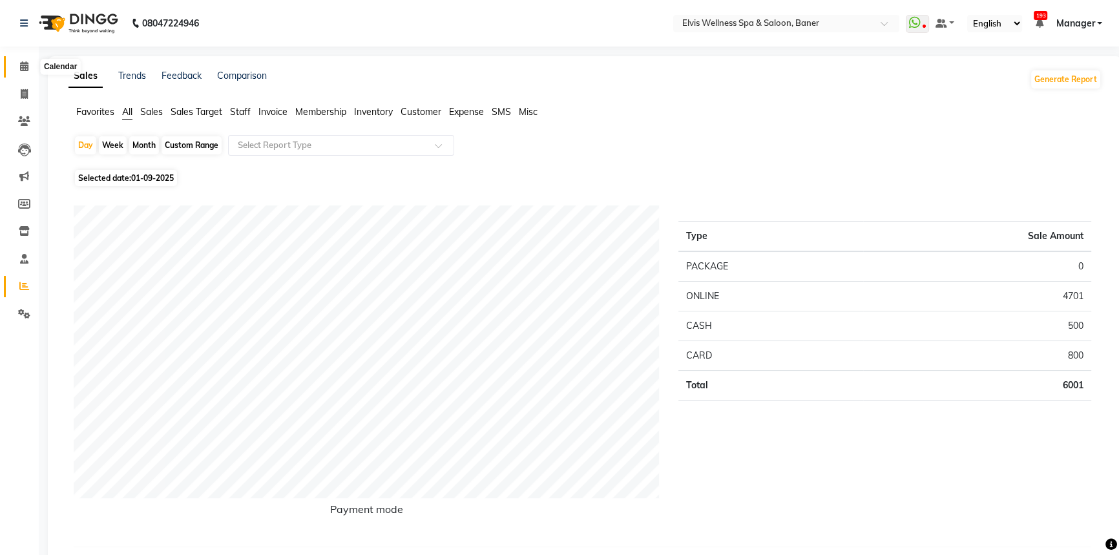
click at [23, 62] on icon at bounding box center [24, 66] width 8 height 10
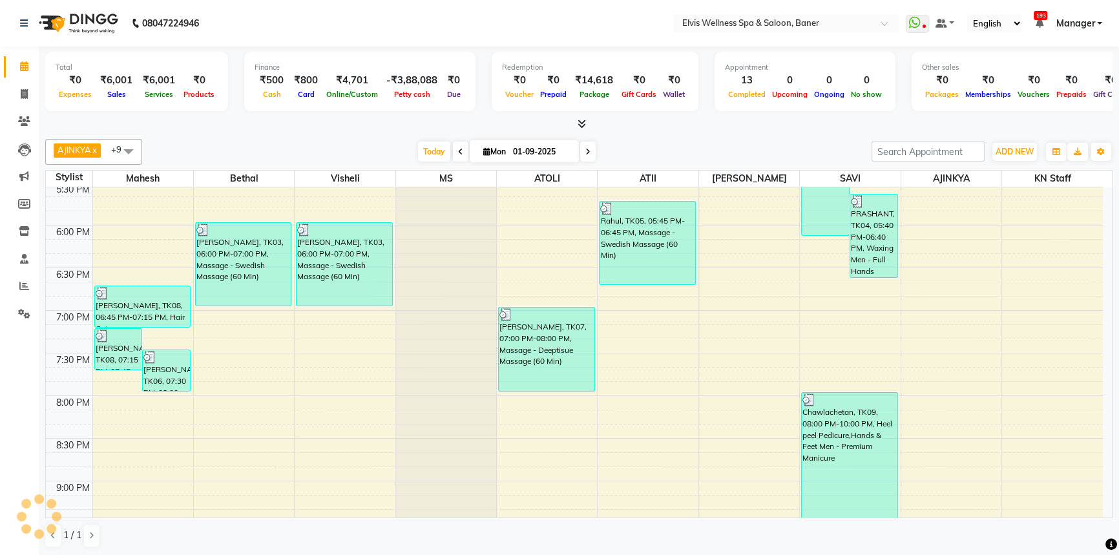
scroll to position [858, 0]
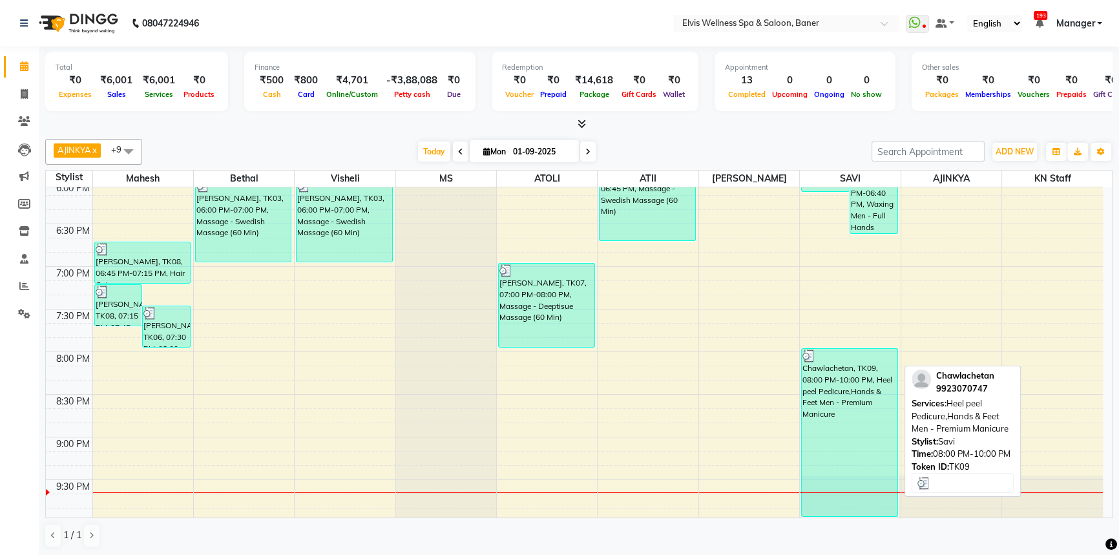
click at [827, 371] on div "Chawlachetan, TK09, 08:00 PM-10:00 PM, Heel peel Pedicure,Hands & Feet Men - Pr…" at bounding box center [850, 432] width 96 height 167
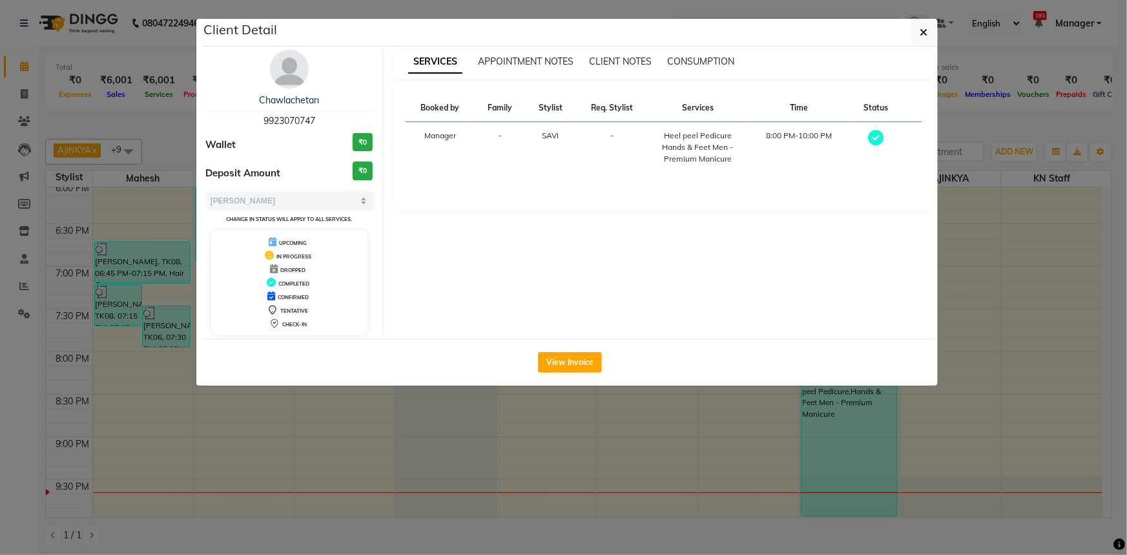
click at [556, 364] on button "View Invoice" at bounding box center [570, 362] width 64 height 21
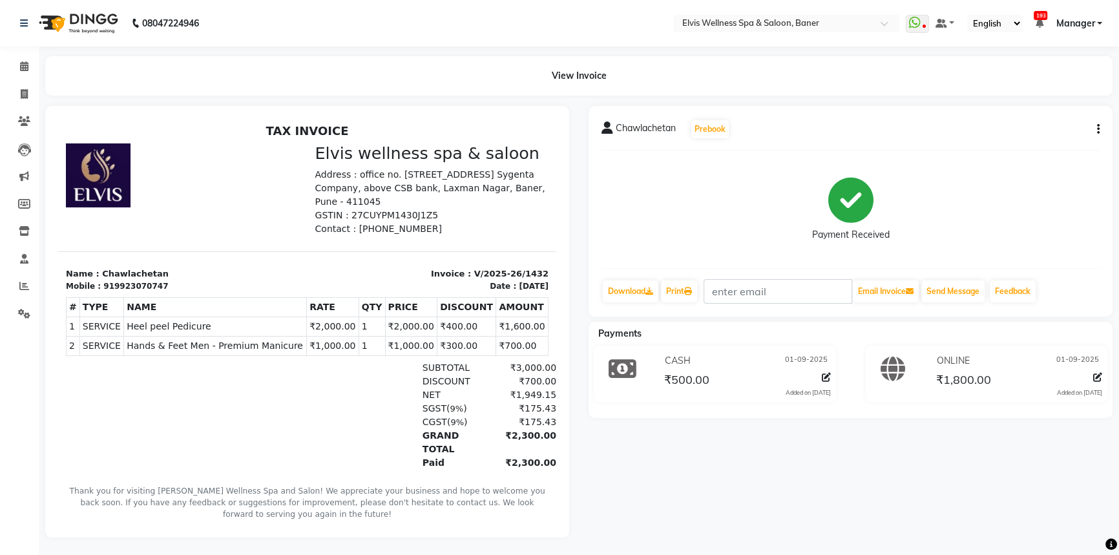
click at [37, 68] on div "View Invoice" at bounding box center [579, 75] width 1087 height 39
click at [23, 66] on icon at bounding box center [24, 66] width 8 height 10
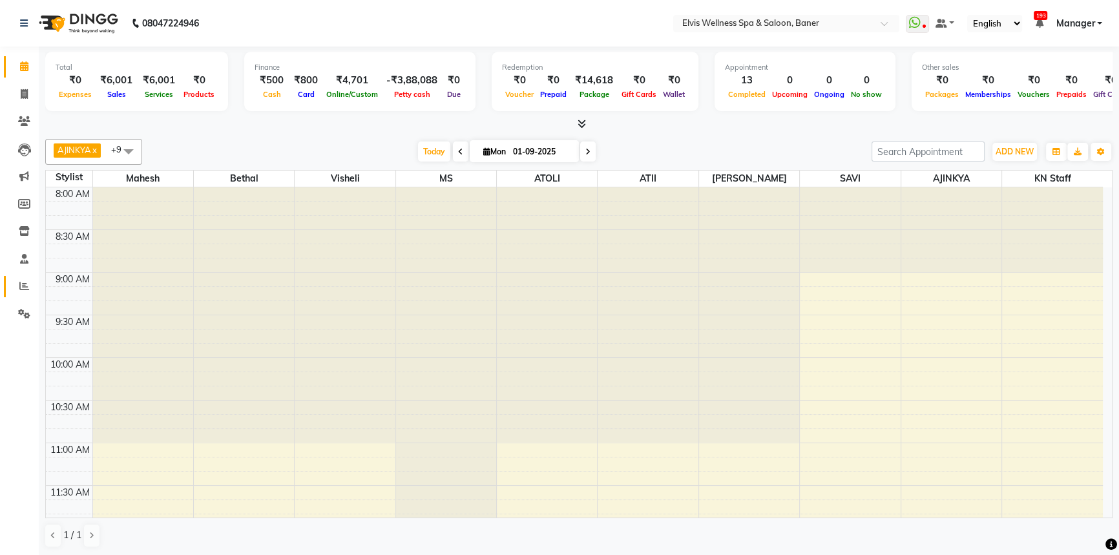
click at [27, 284] on icon at bounding box center [24, 286] width 10 height 10
